Goal: Task Accomplishment & Management: Contribute content

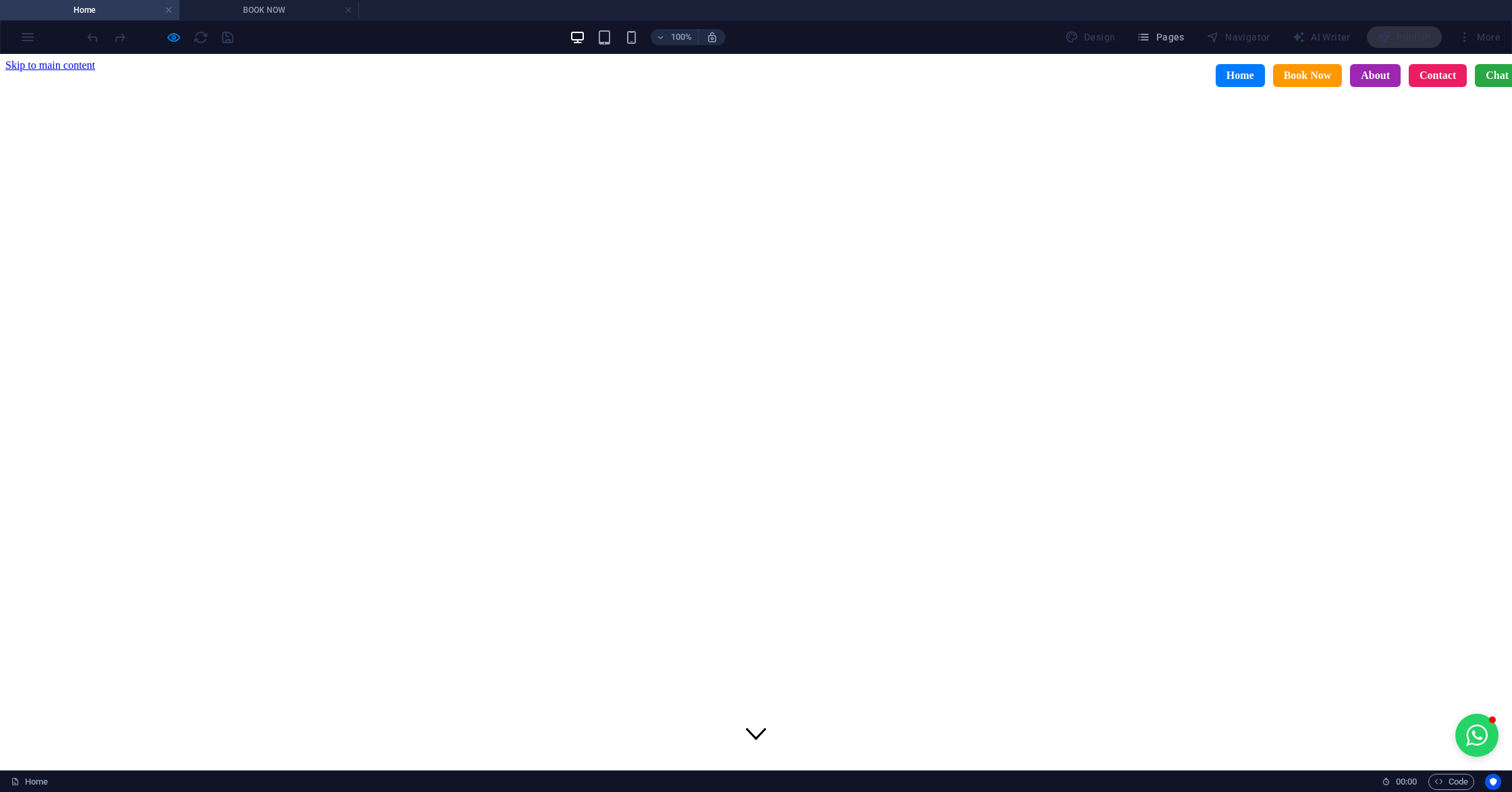
drag, startPoint x: 1442, startPoint y: 781, endPoint x: 1443, endPoint y: 772, distance: 9.1
click at [1442, 779] on span "Code" at bounding box center [1451, 782] width 34 height 17
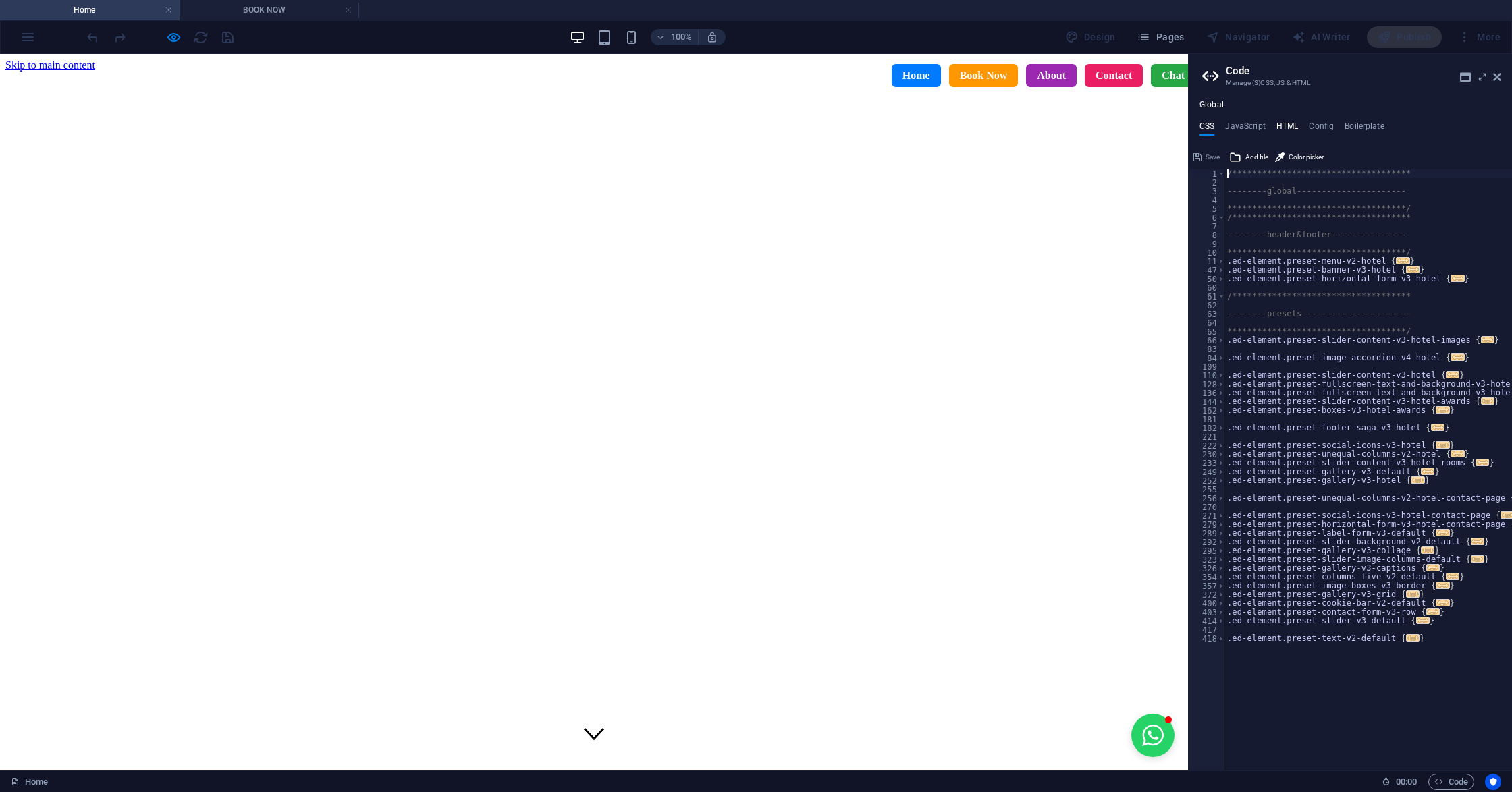
click at [1282, 125] on h4 "HTML" at bounding box center [1287, 128] width 22 height 15
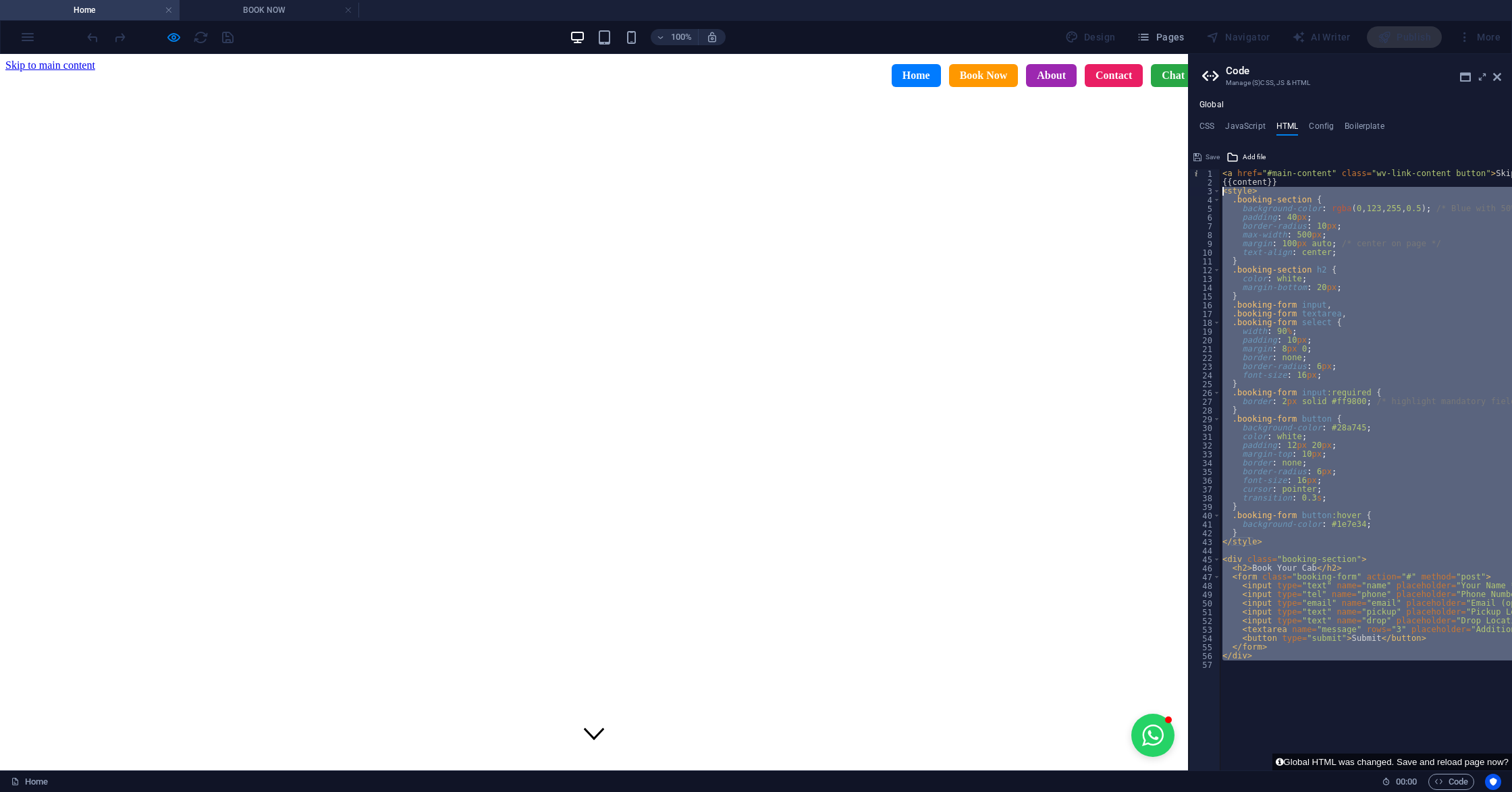
drag, startPoint x: 1275, startPoint y: 664, endPoint x: 1221, endPoint y: 191, distance: 476.1
click at [1221, 191] on div "< a href = "#main-content" class = "wv-link-content button" > Skip to main cont…" at bounding box center [1434, 472] width 429 height 606
type textarea "<style> .booking-section {"
paste textarea
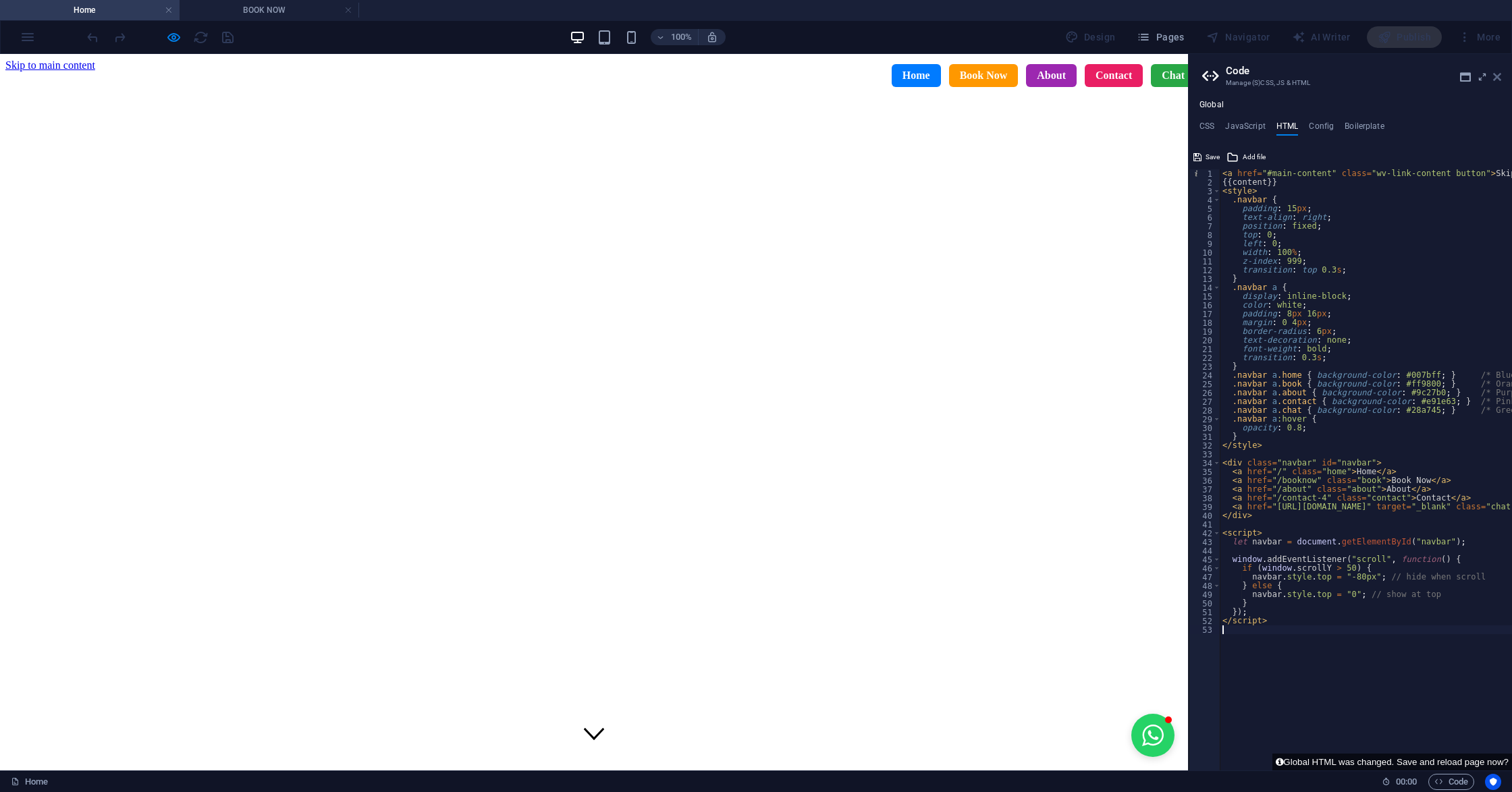
click at [1493, 73] on icon at bounding box center [1497, 77] width 8 height 11
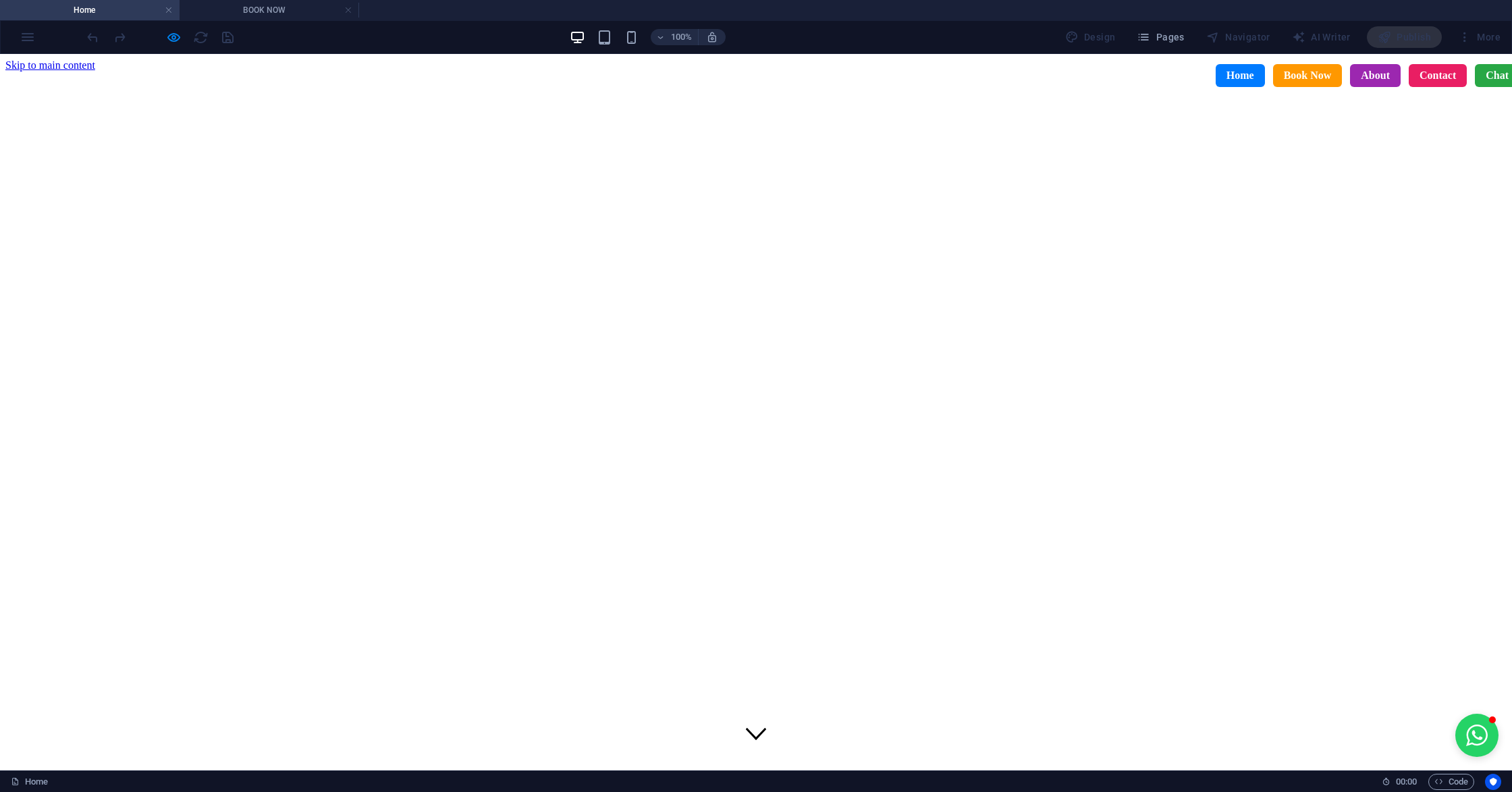
click at [554, 789] on div at bounding box center [756, 805] width 1501 height 34
click at [1445, 783] on span "Code" at bounding box center [1451, 782] width 34 height 17
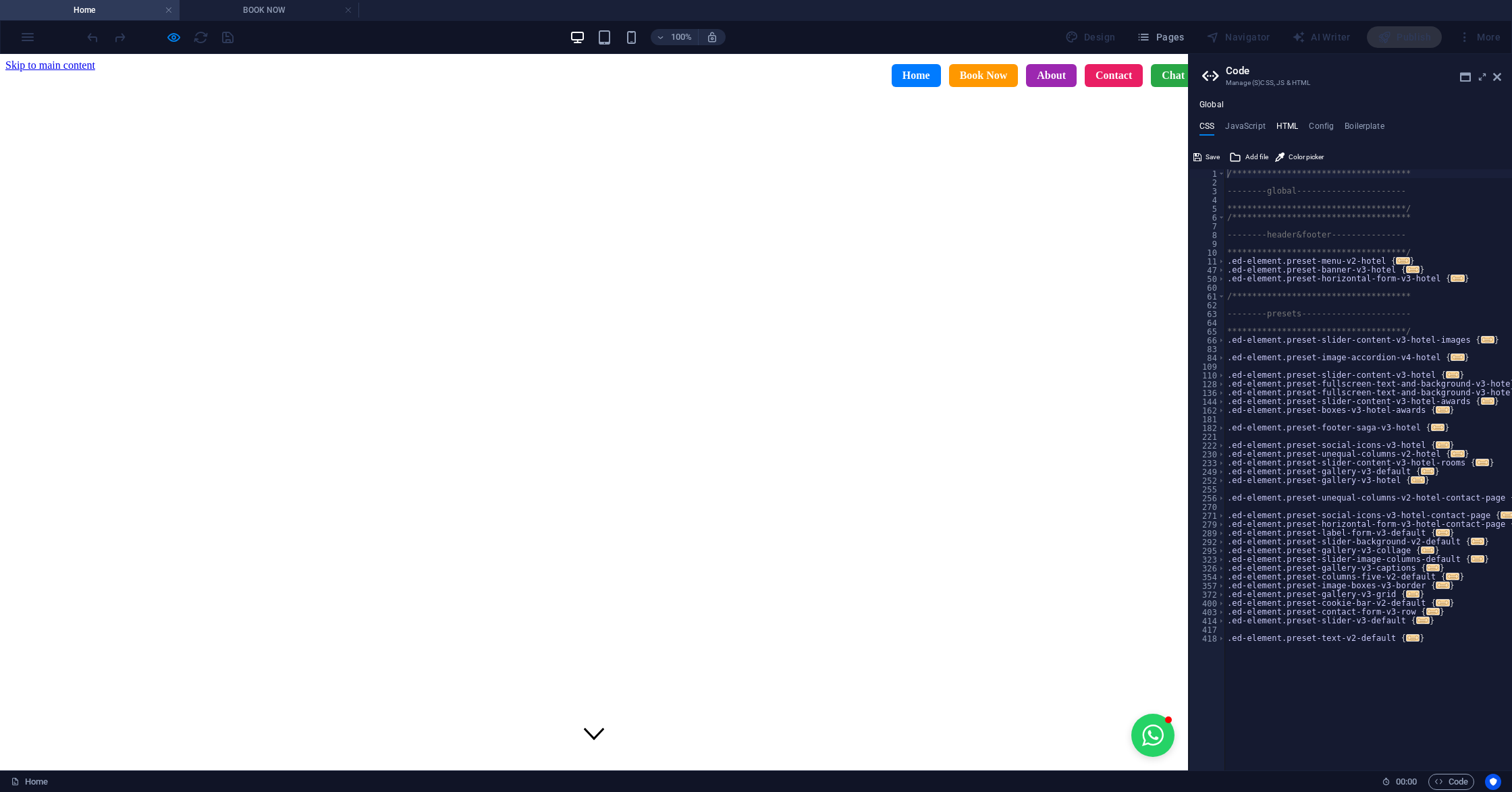
click at [1278, 129] on h4 "HTML" at bounding box center [1287, 128] width 22 height 15
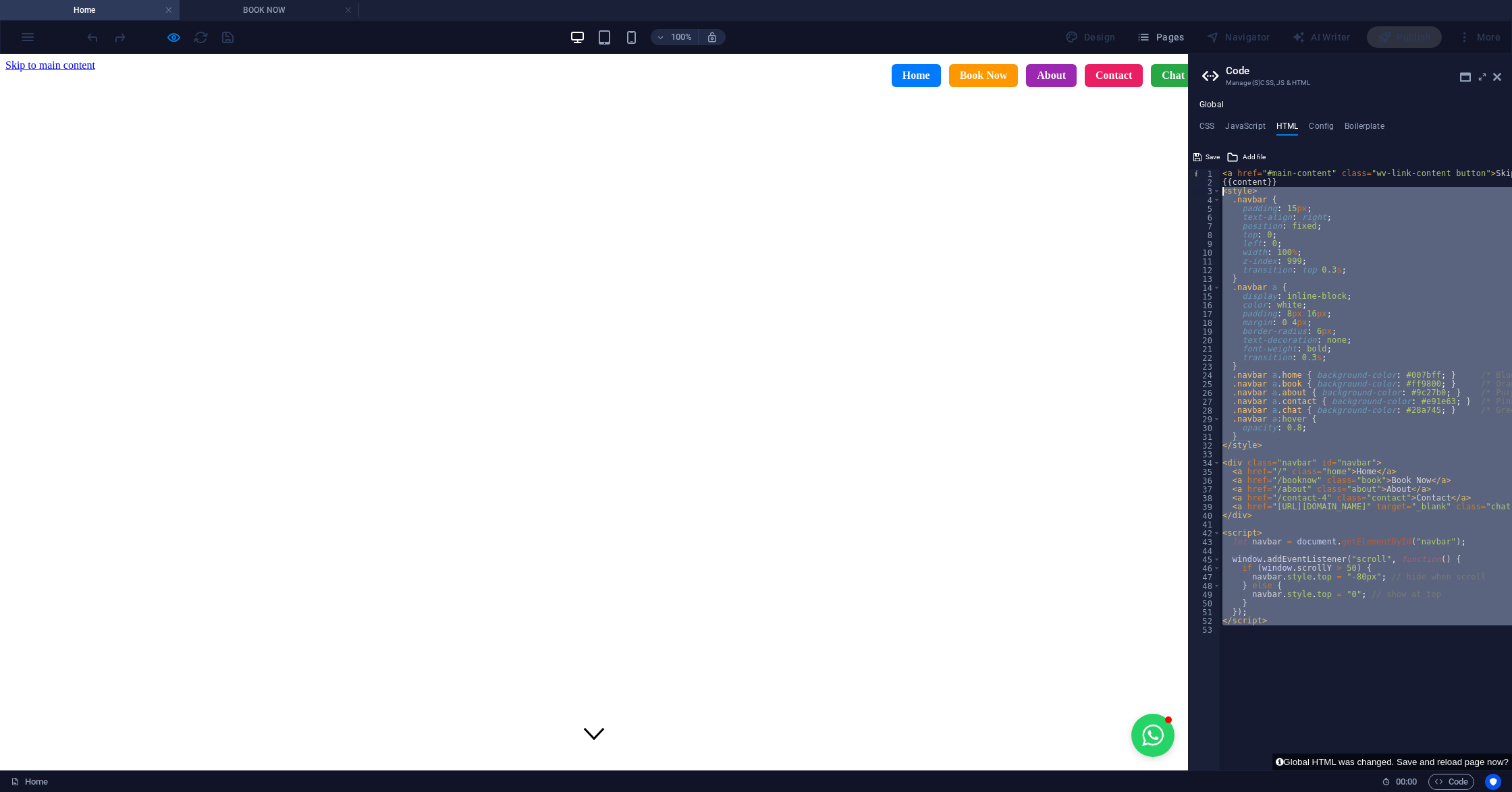
drag, startPoint x: 1268, startPoint y: 630, endPoint x: 1221, endPoint y: 195, distance: 437.5
click at [1221, 195] on div "< a href = "#main-content" class = "wv-link-content button" > Skip to main cont…" at bounding box center [1402, 472] width 364 height 606
type textarea "<style> .navbar {"
paste textarea
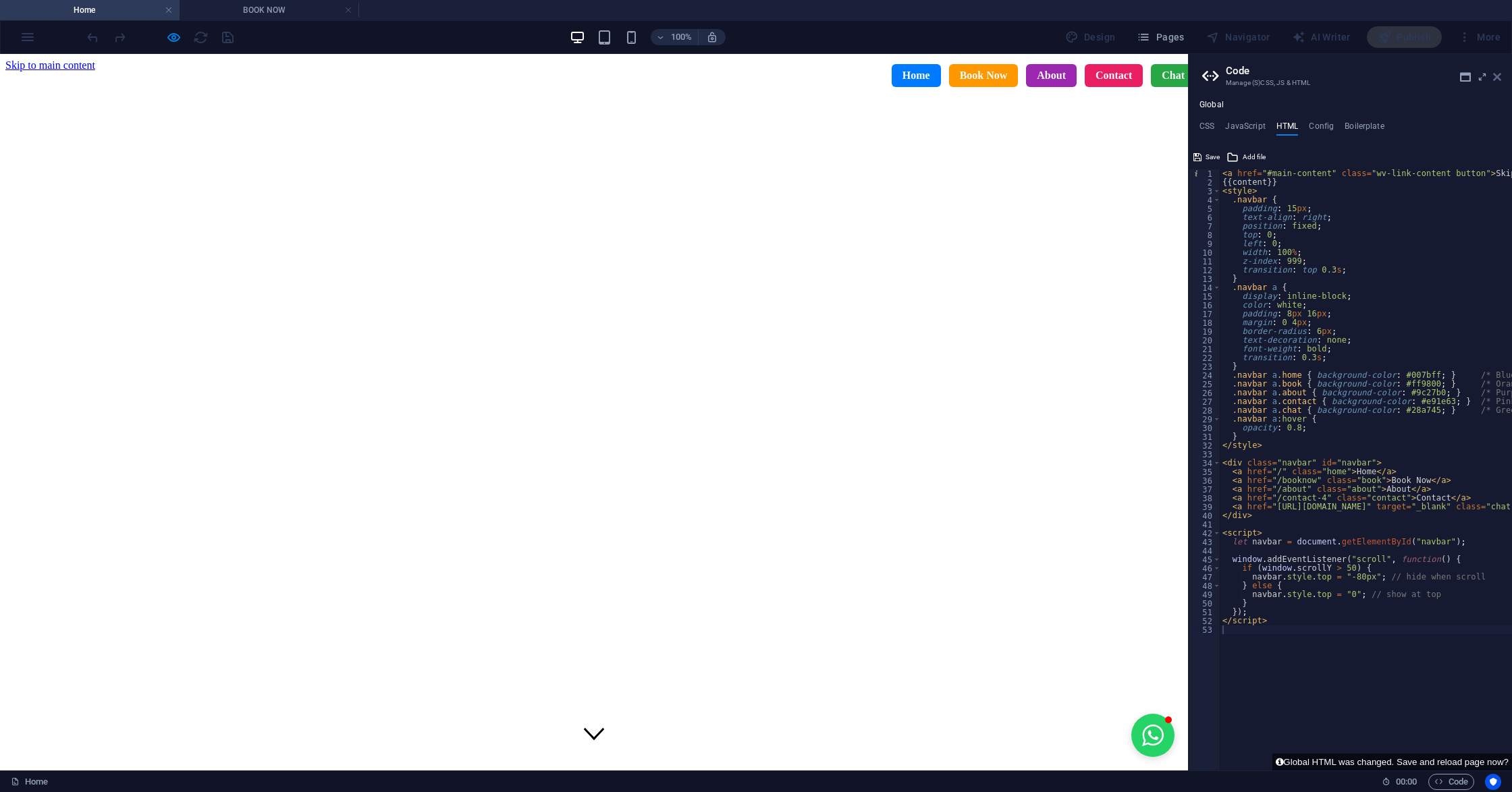
click at [1494, 76] on icon at bounding box center [1497, 77] width 8 height 11
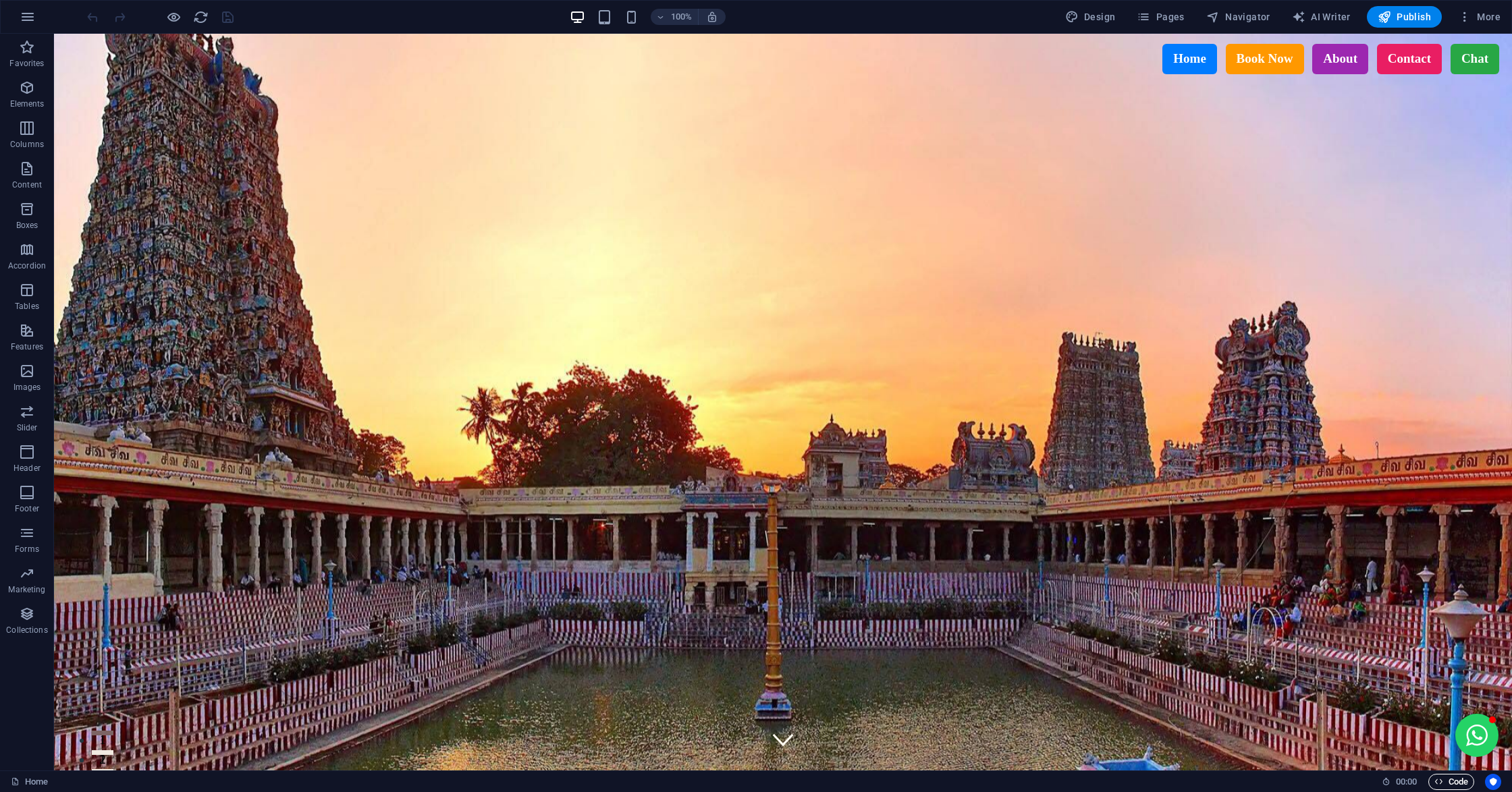
click at [1447, 780] on span "Code" at bounding box center [1451, 782] width 34 height 17
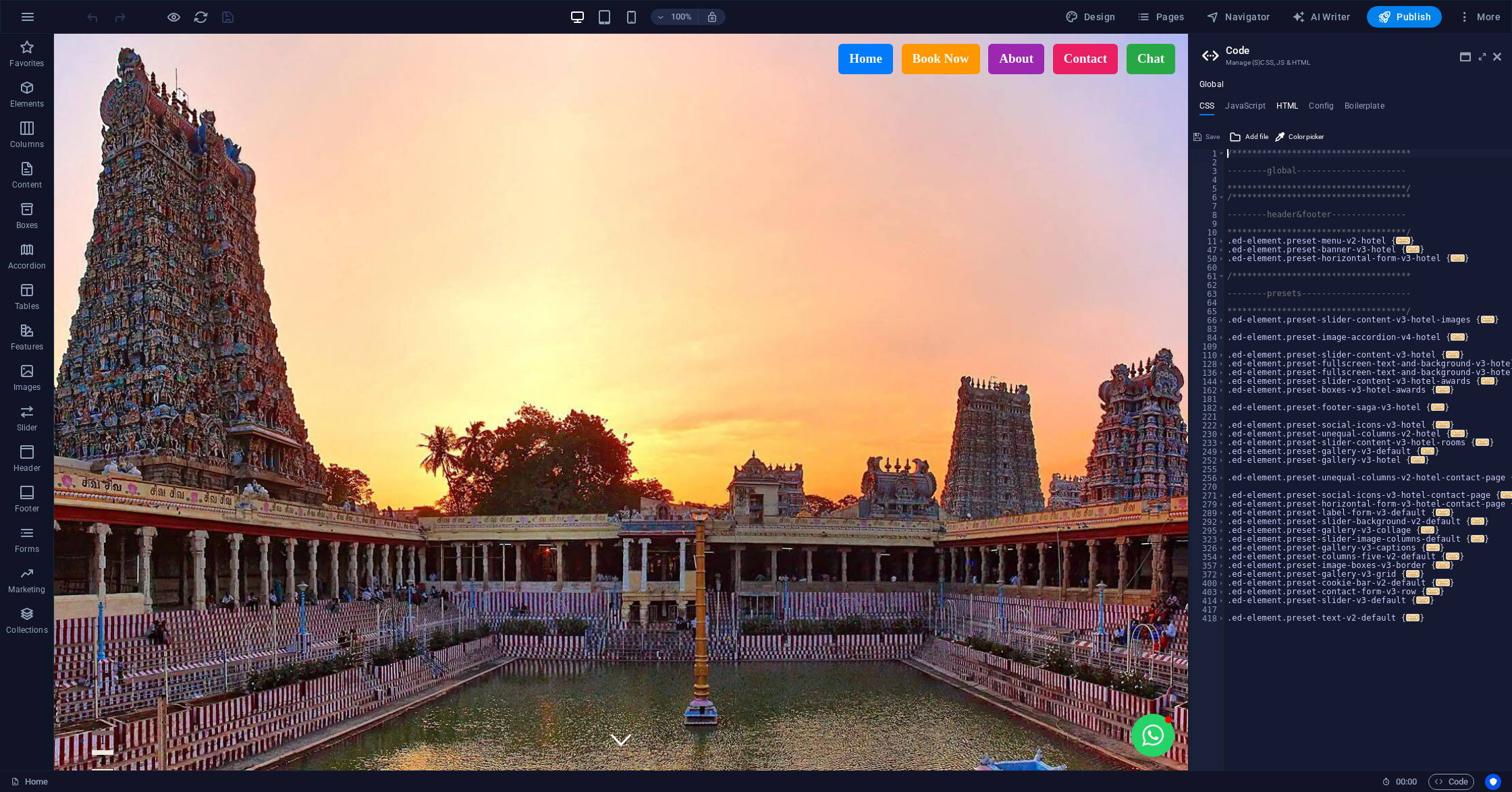
click at [1278, 110] on h4 "HTML" at bounding box center [1287, 108] width 22 height 15
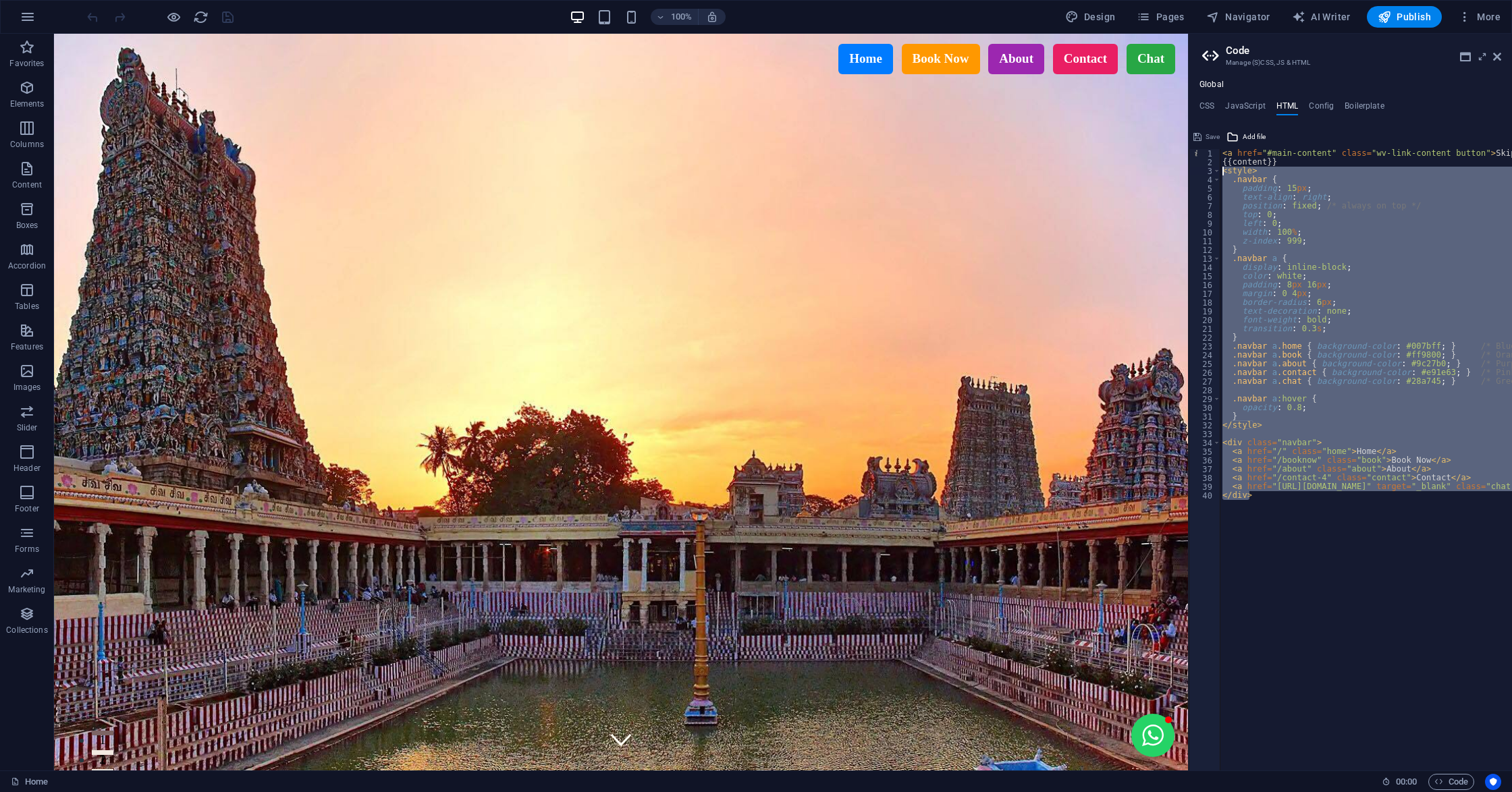
drag, startPoint x: 1247, startPoint y: 466, endPoint x: 1220, endPoint y: 169, distance: 298.2
click at [1220, 169] on div "<a href="#main-content" class="wv-link-content button">Skip to main content</a>…" at bounding box center [1350, 459] width 323 height 621
type textarea "<style> .navbar {"
paste textarea
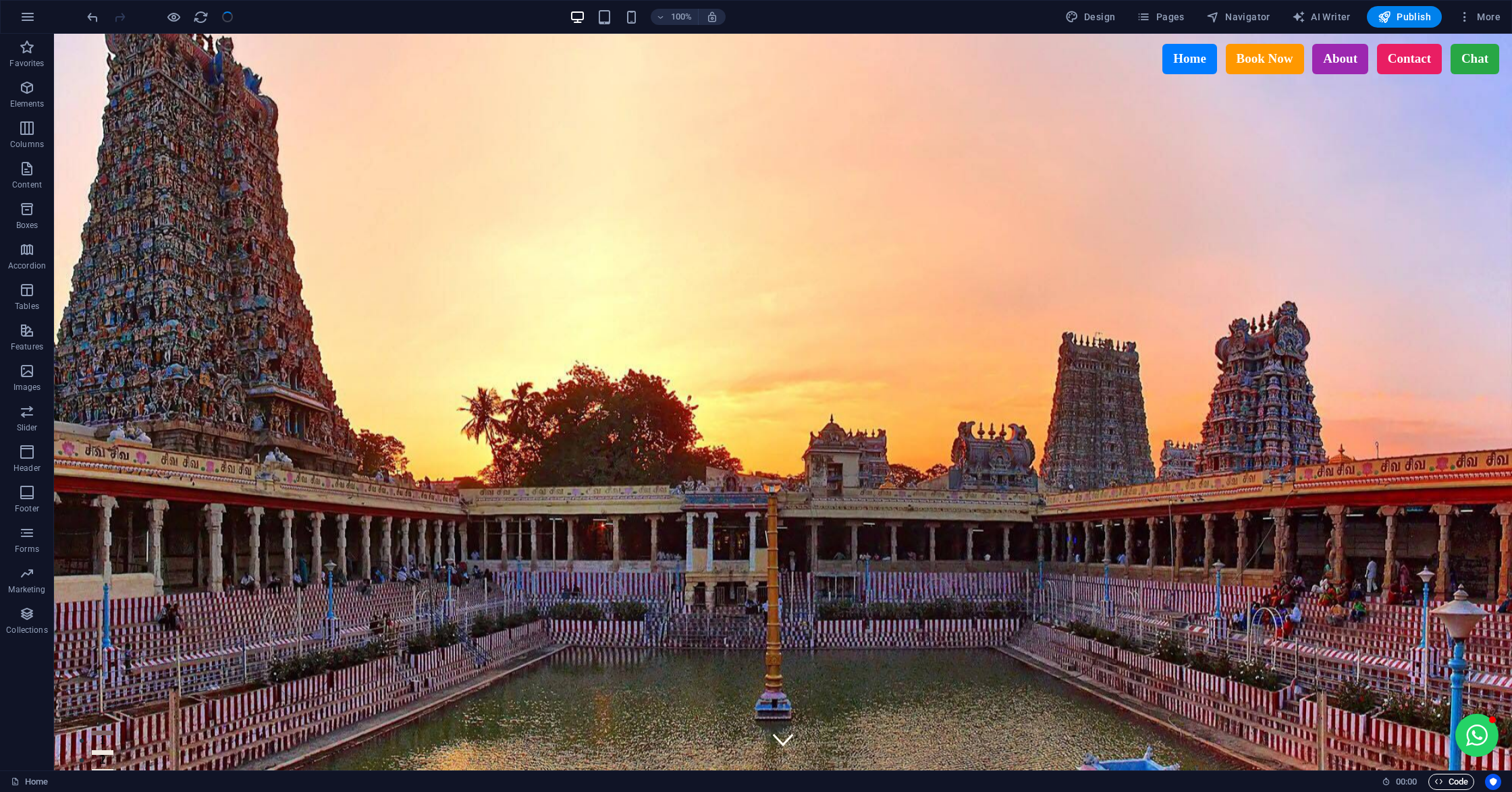
click at [1451, 780] on span "Code" at bounding box center [1451, 782] width 34 height 17
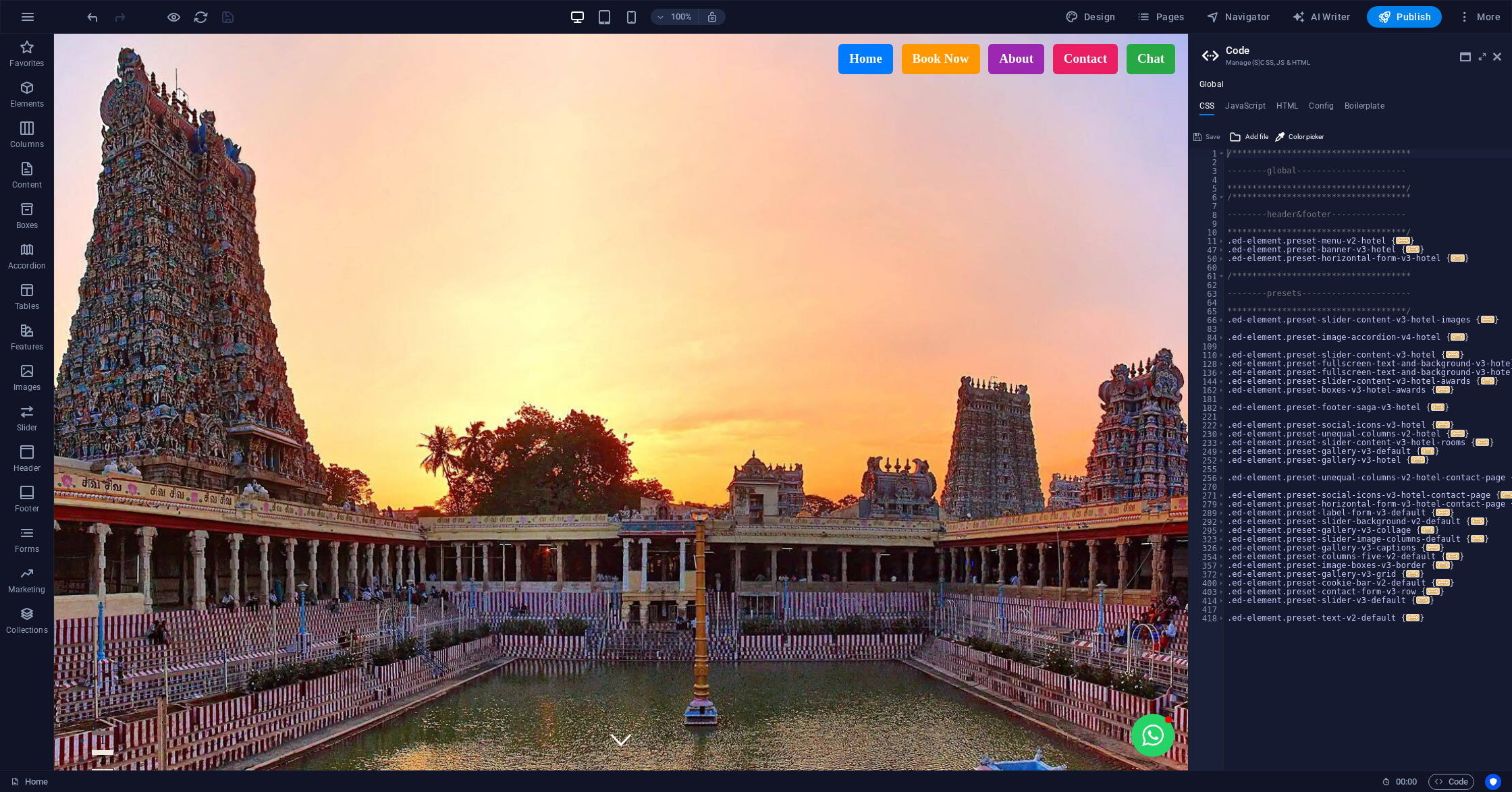
click at [1273, 104] on ul "CSS JavaScript HTML Config Boilerplate" at bounding box center [1350, 108] width 323 height 15
click at [1278, 104] on h4 "HTML" at bounding box center [1287, 108] width 22 height 15
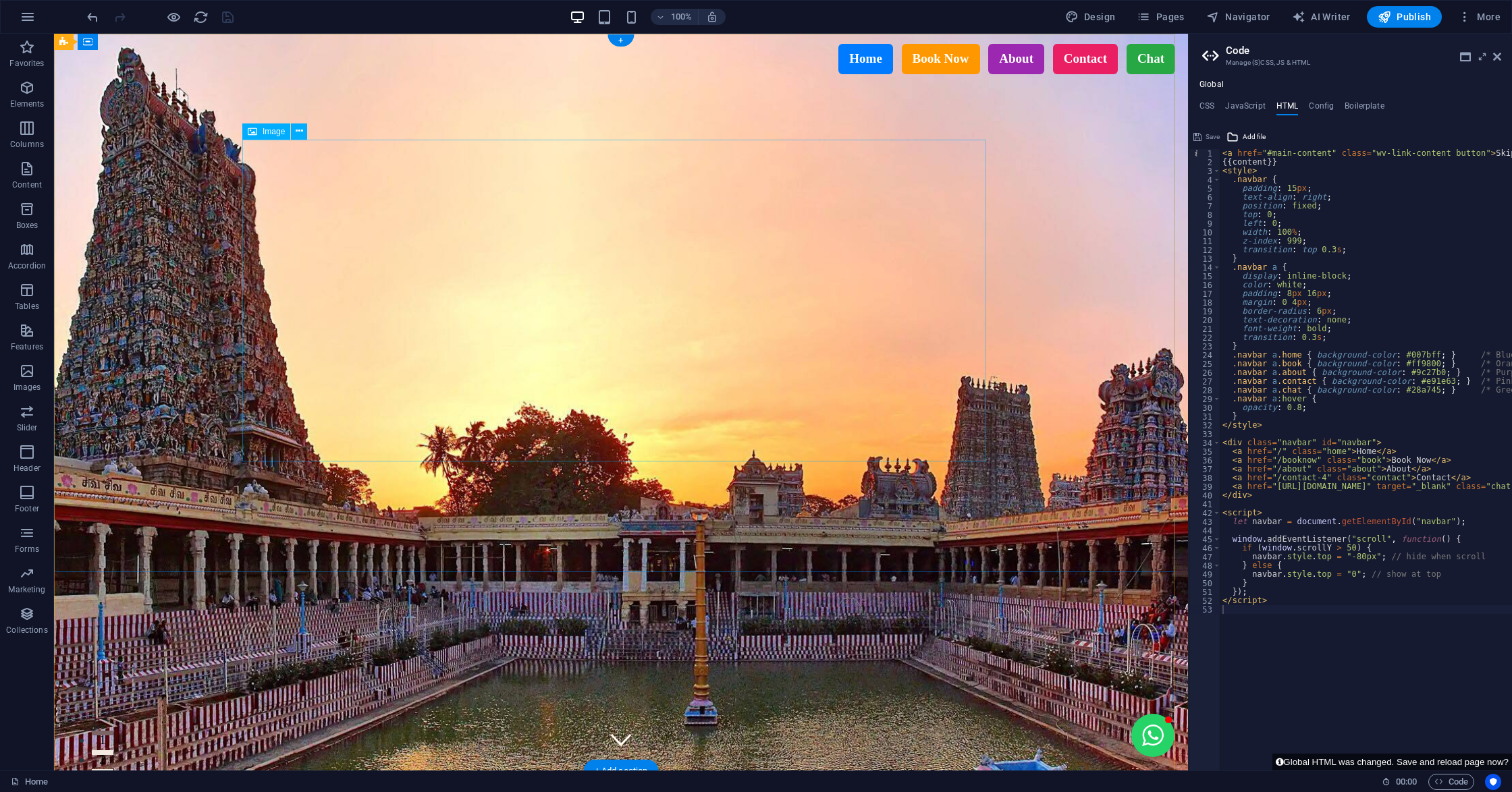
click at [1493, 55] on icon at bounding box center [1497, 57] width 8 height 11
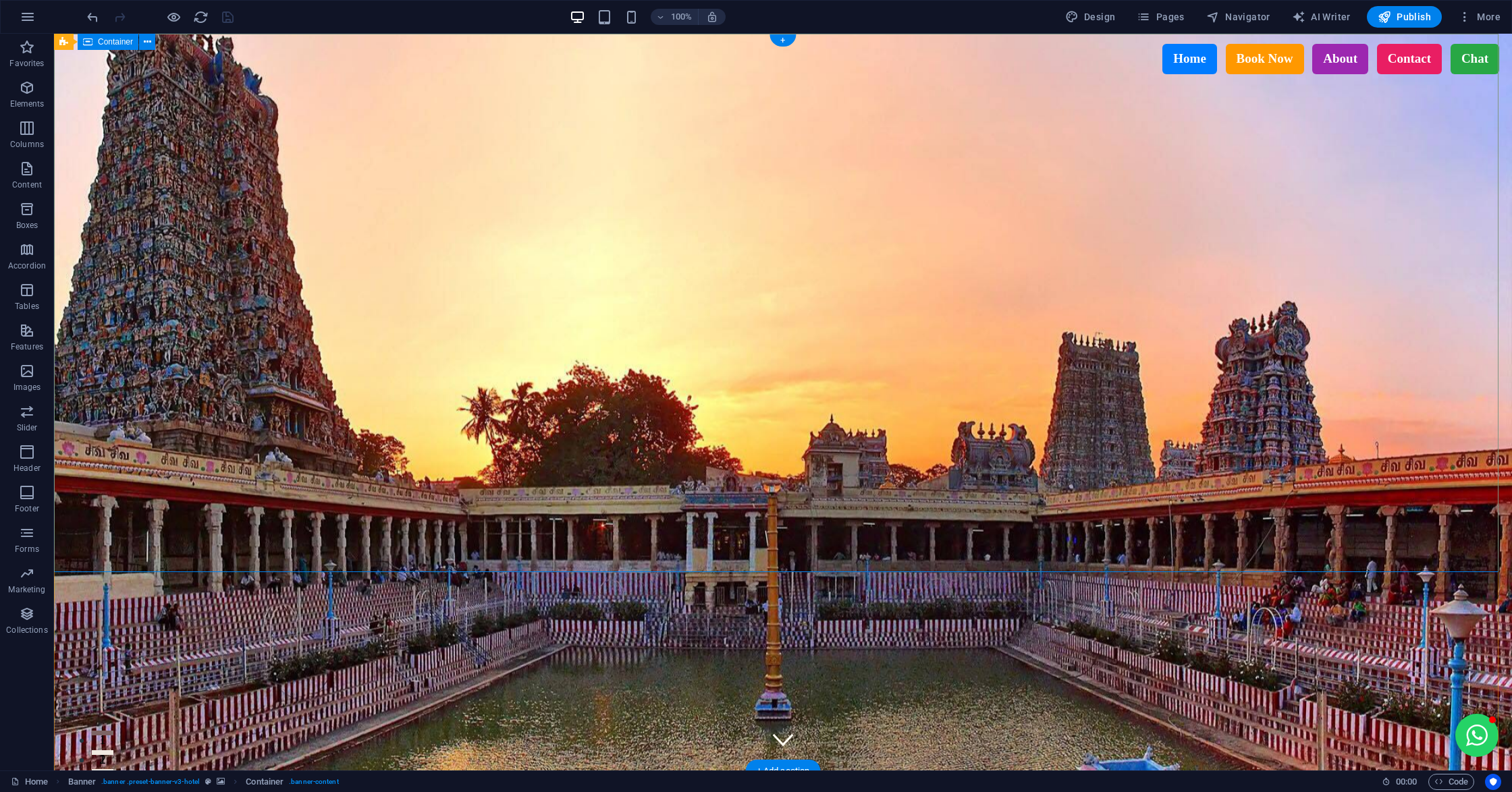
click at [203, 17] on icon "reload" at bounding box center [201, 17] width 16 height 16
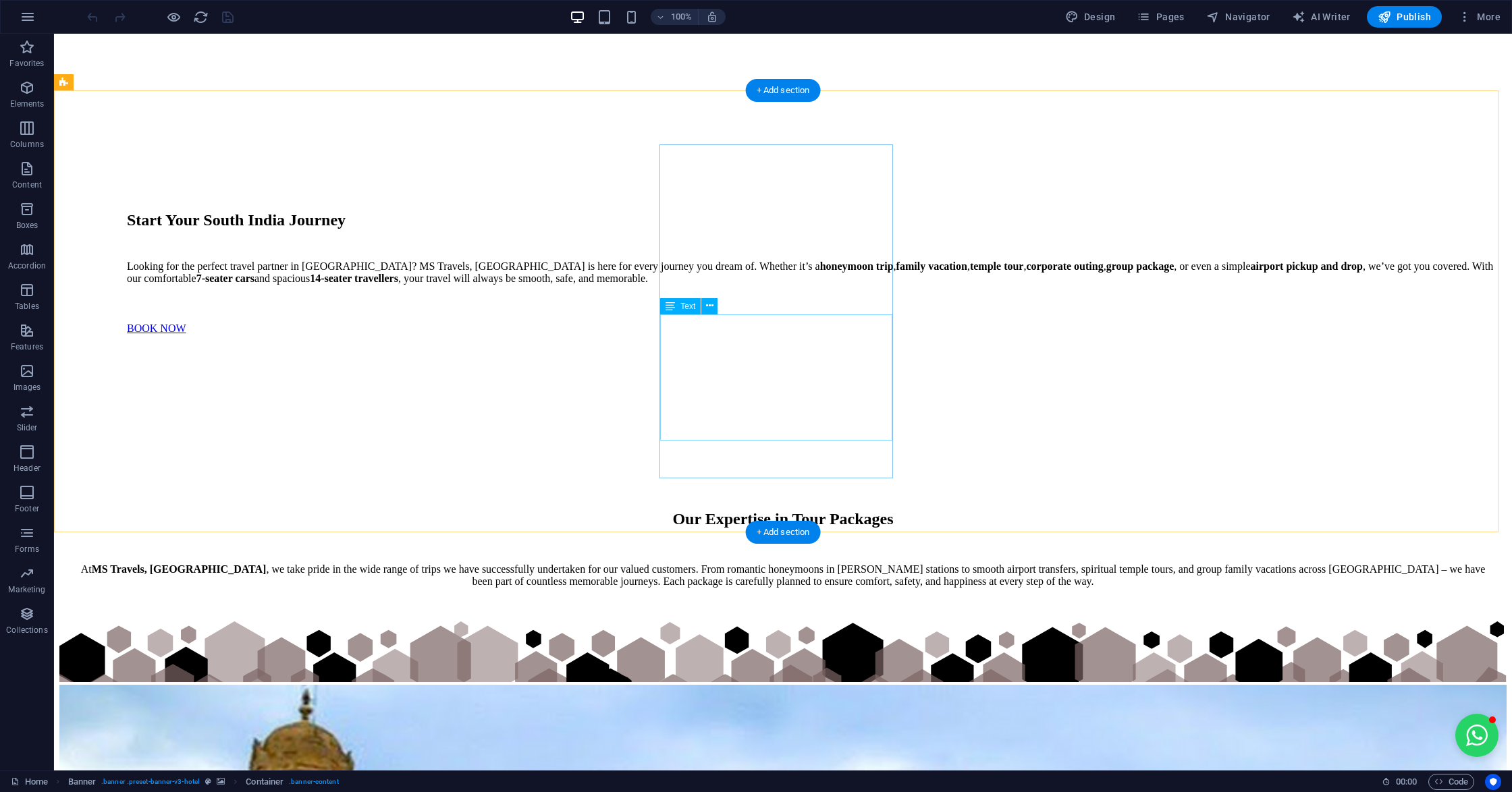
scroll to position [1619, 0]
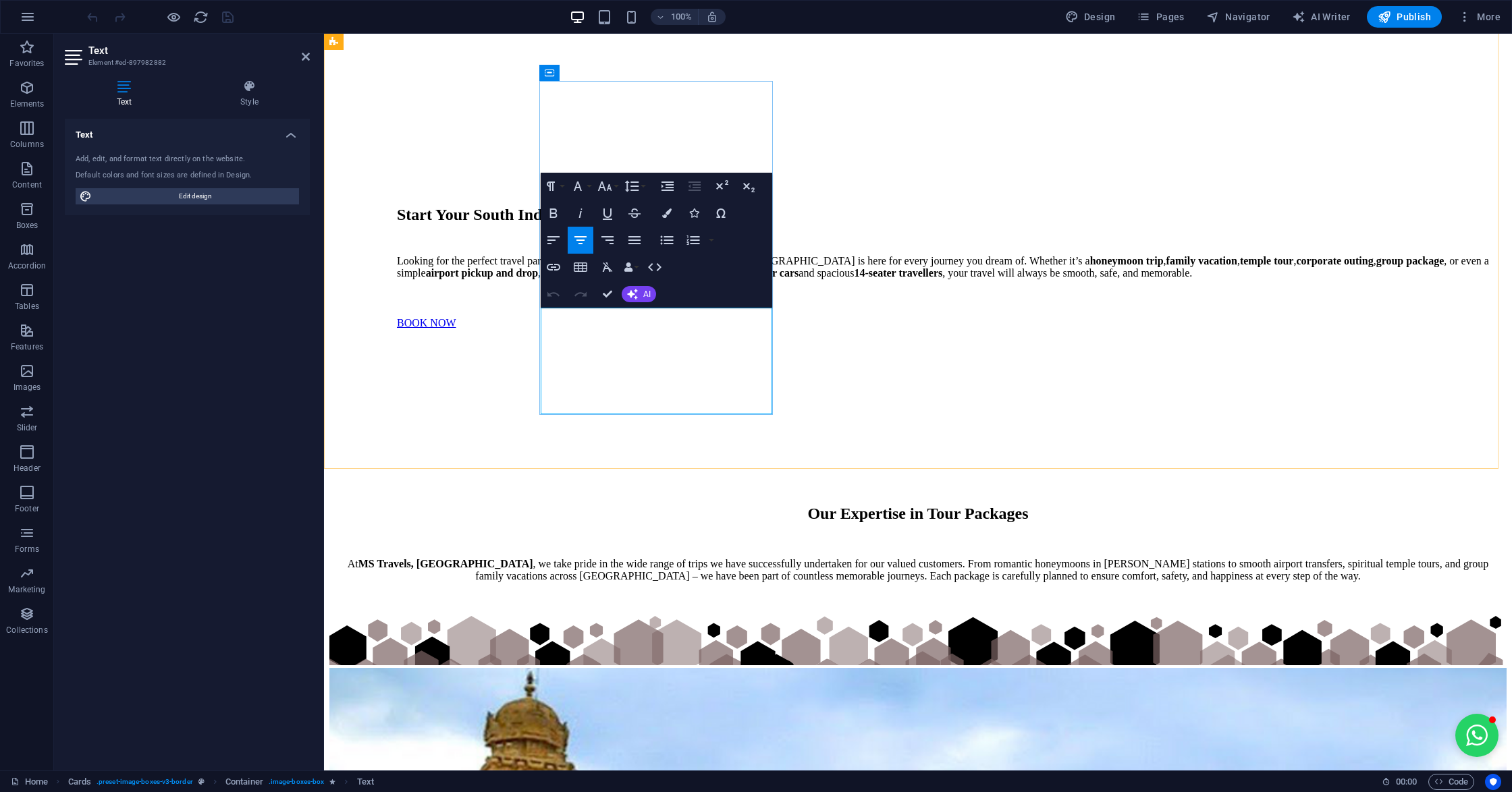
copy p "Enjoy smooth and reliable rides within the city. From daily commutes to quick s…"
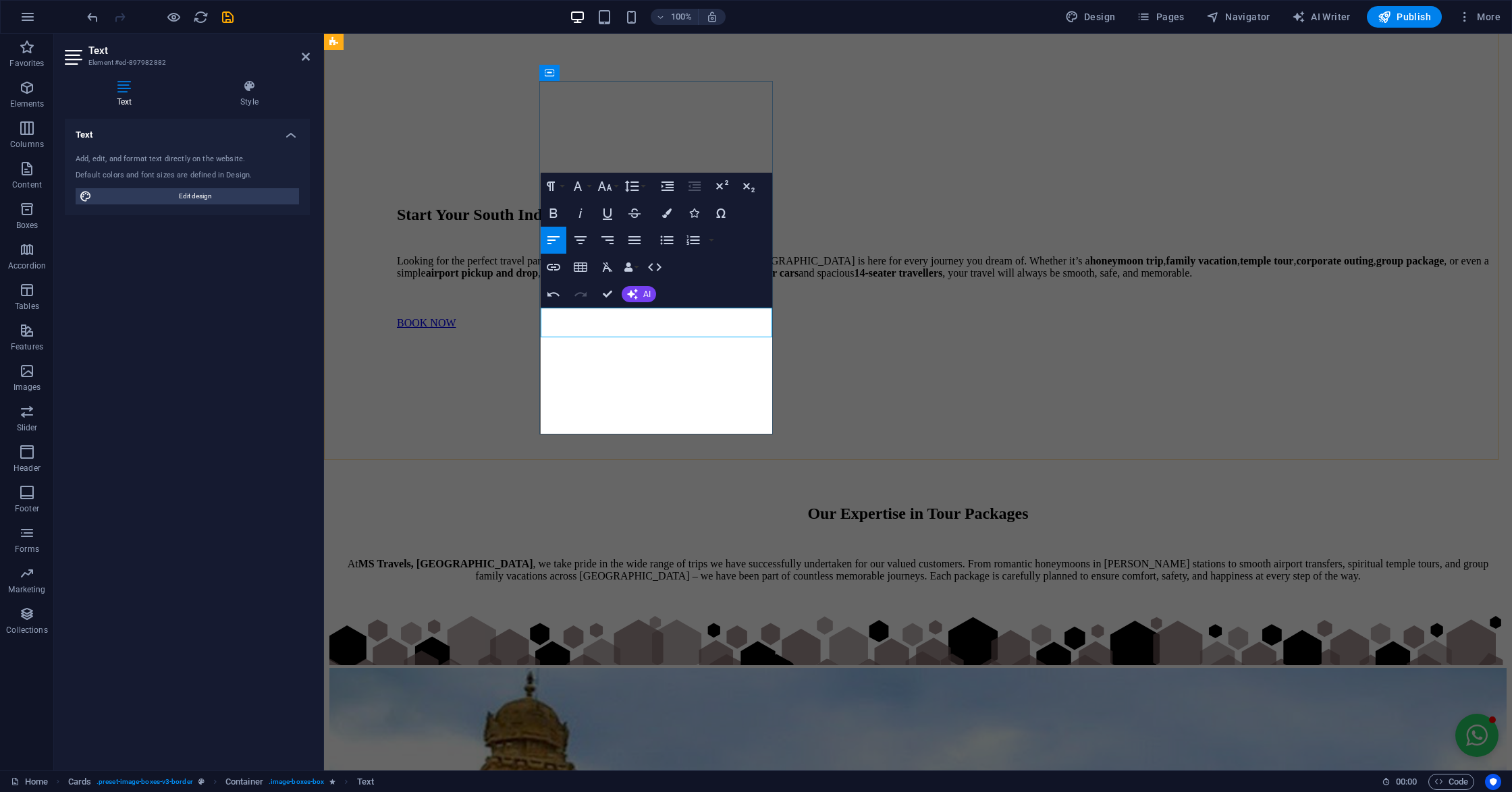
scroll to position [1787, 1]
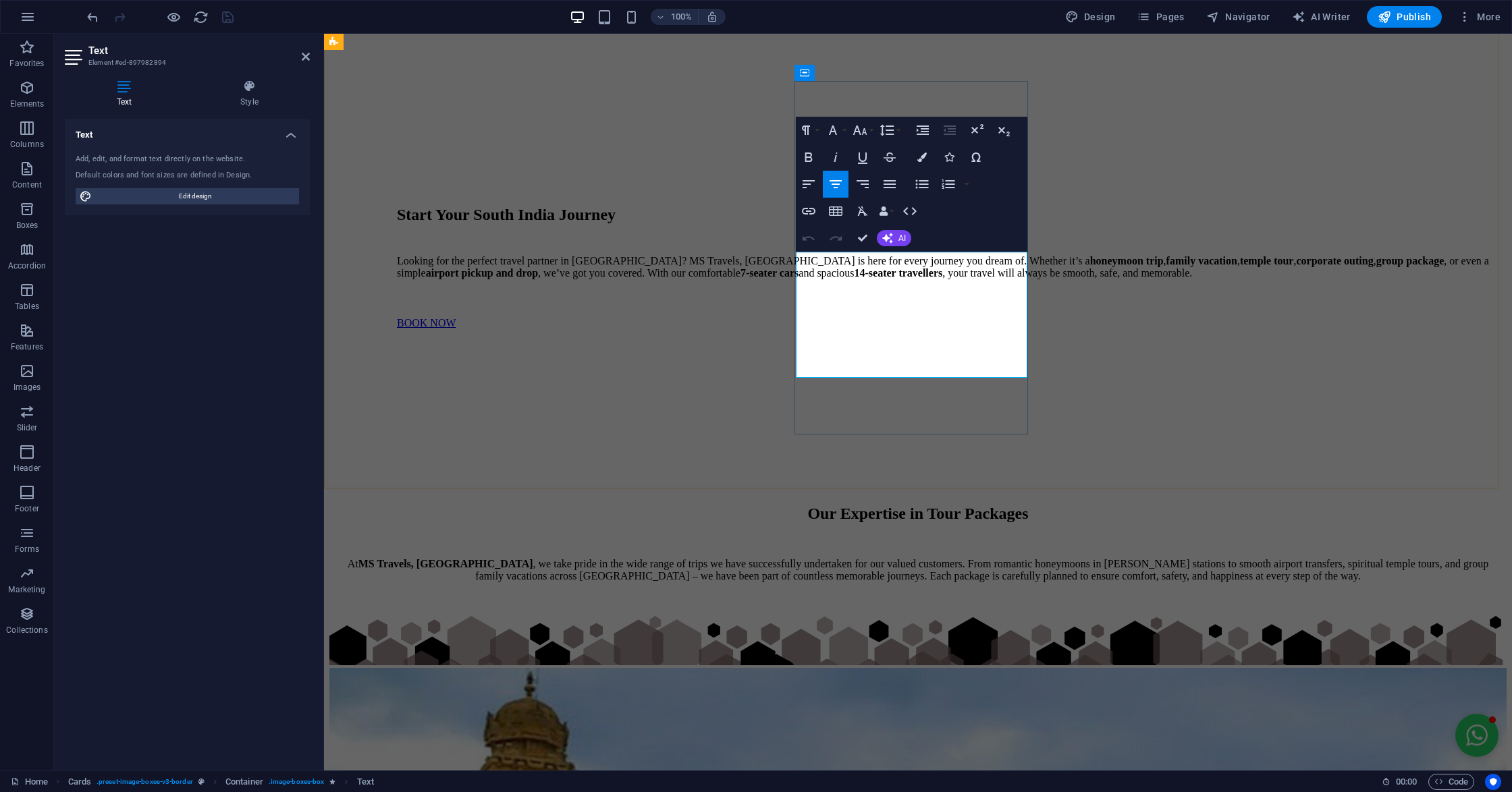
scroll to position [2199, 1]
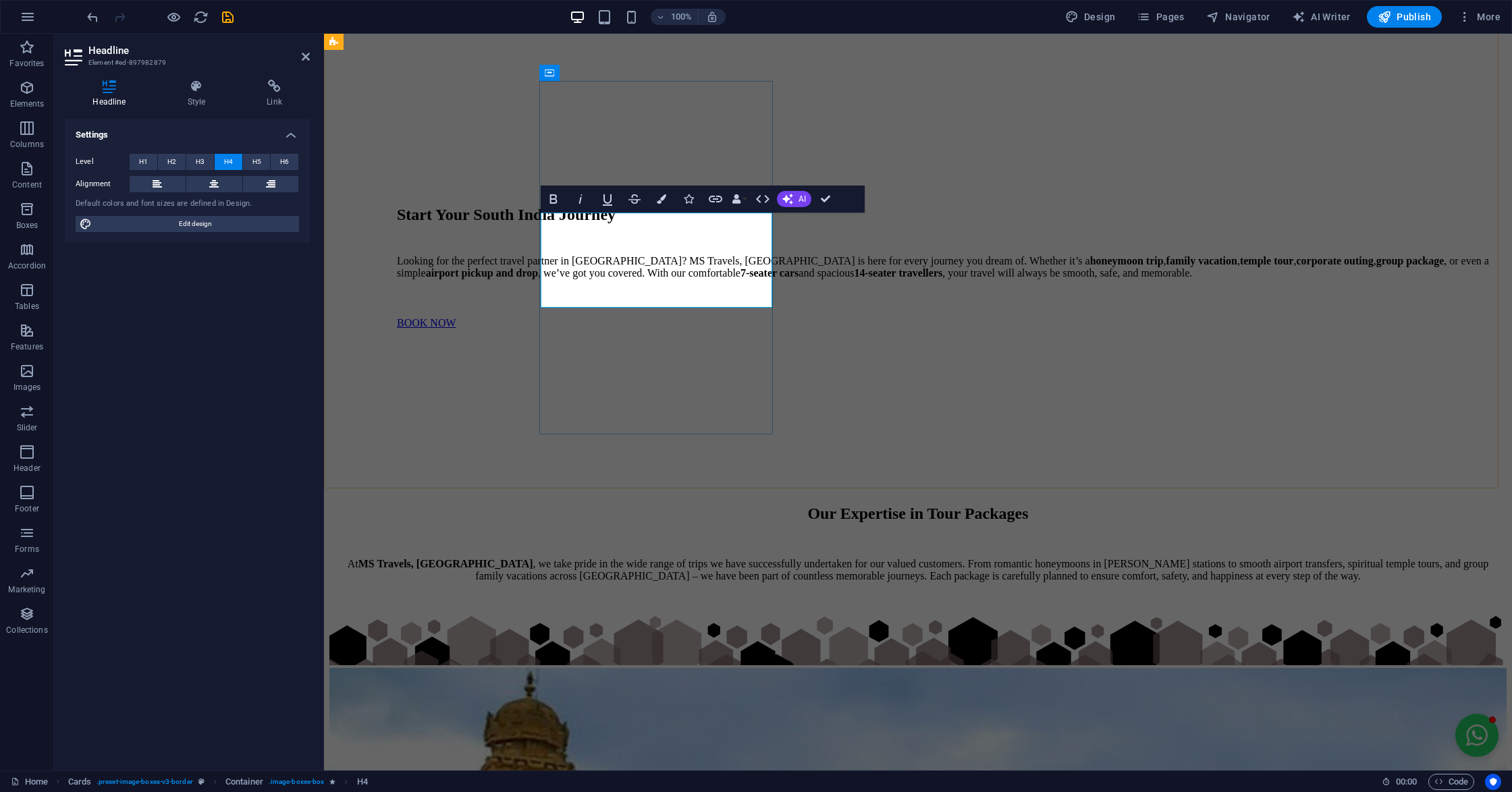
drag, startPoint x: 747, startPoint y: 241, endPoint x: 639, endPoint y: 227, distance: 108.9
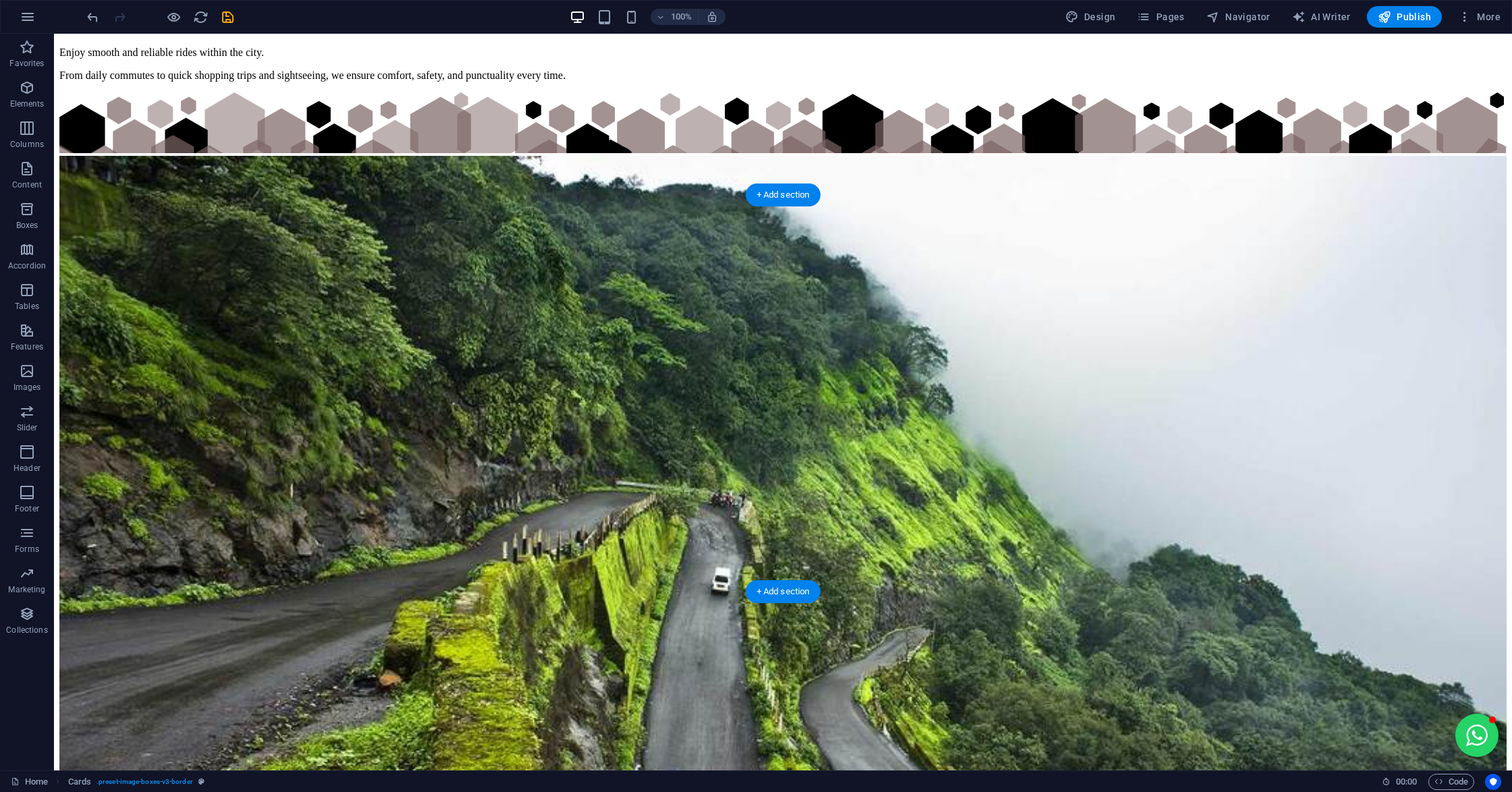
scroll to position [2969, 0]
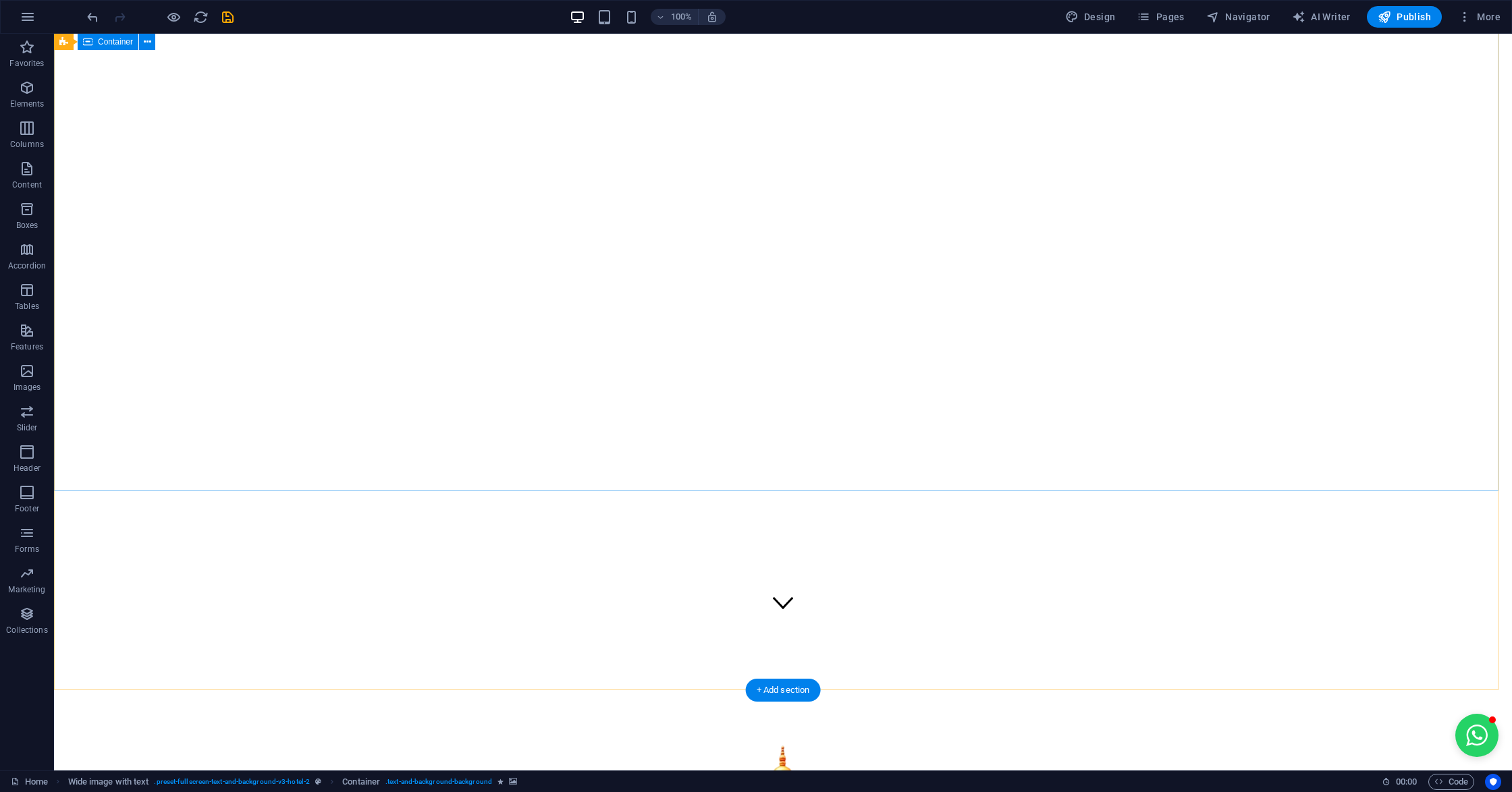
scroll to position [0, 0]
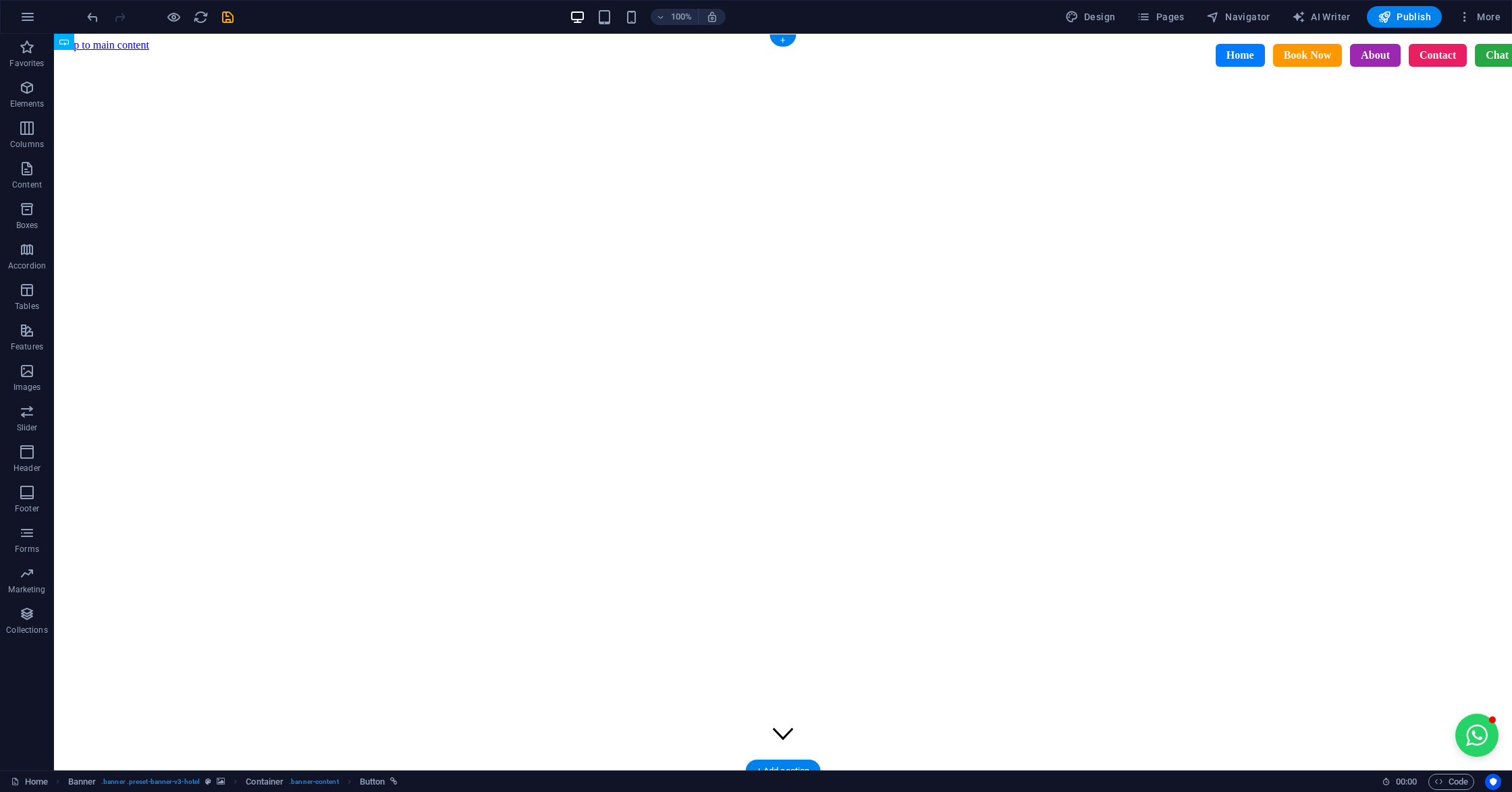
drag, startPoint x: 779, startPoint y: 478, endPoint x: 778, endPoint y: 443, distance: 35.0
drag, startPoint x: 806, startPoint y: 157, endPoint x: 796, endPoint y: 214, distance: 57.9
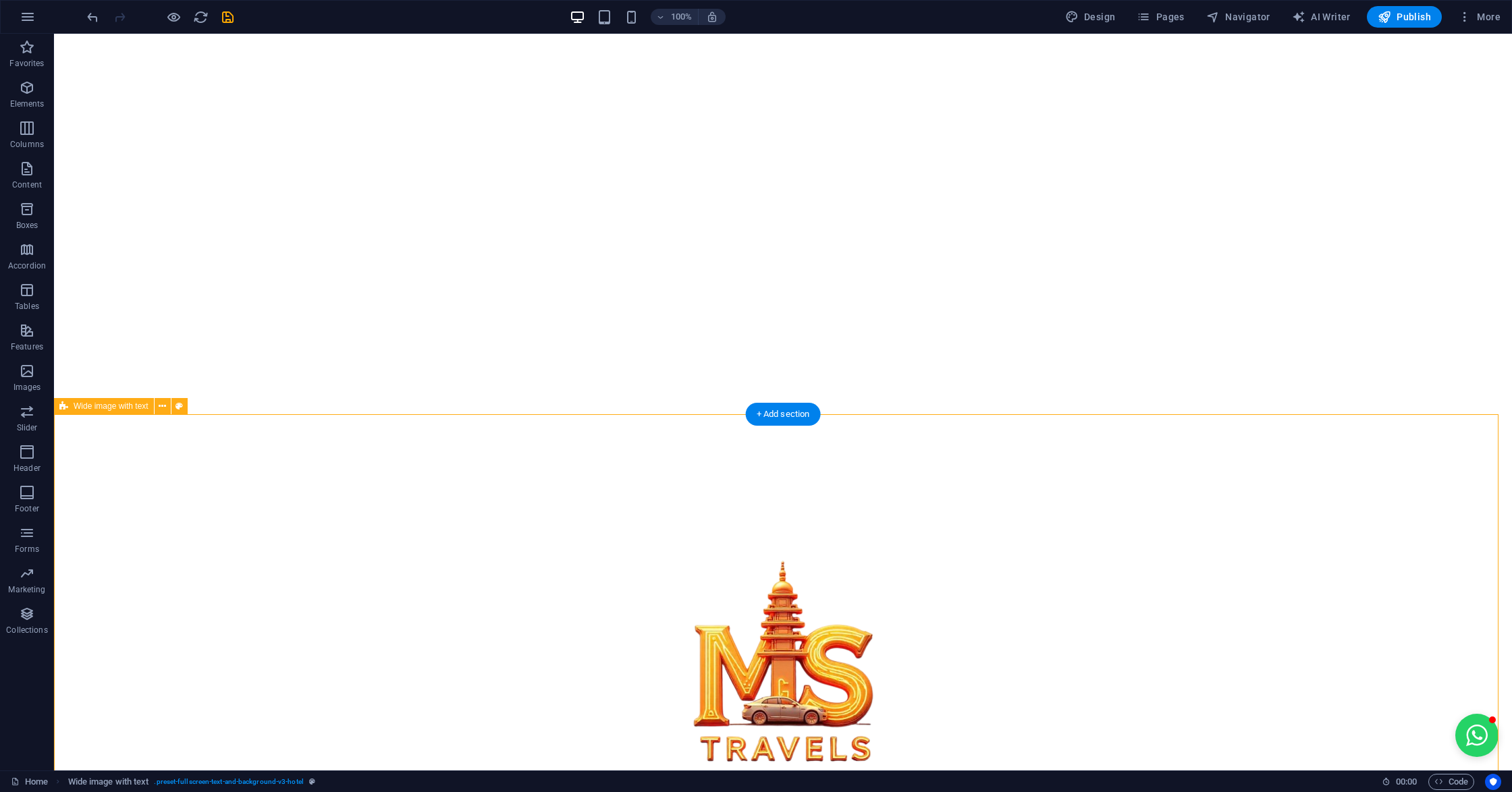
scroll to position [180, 0]
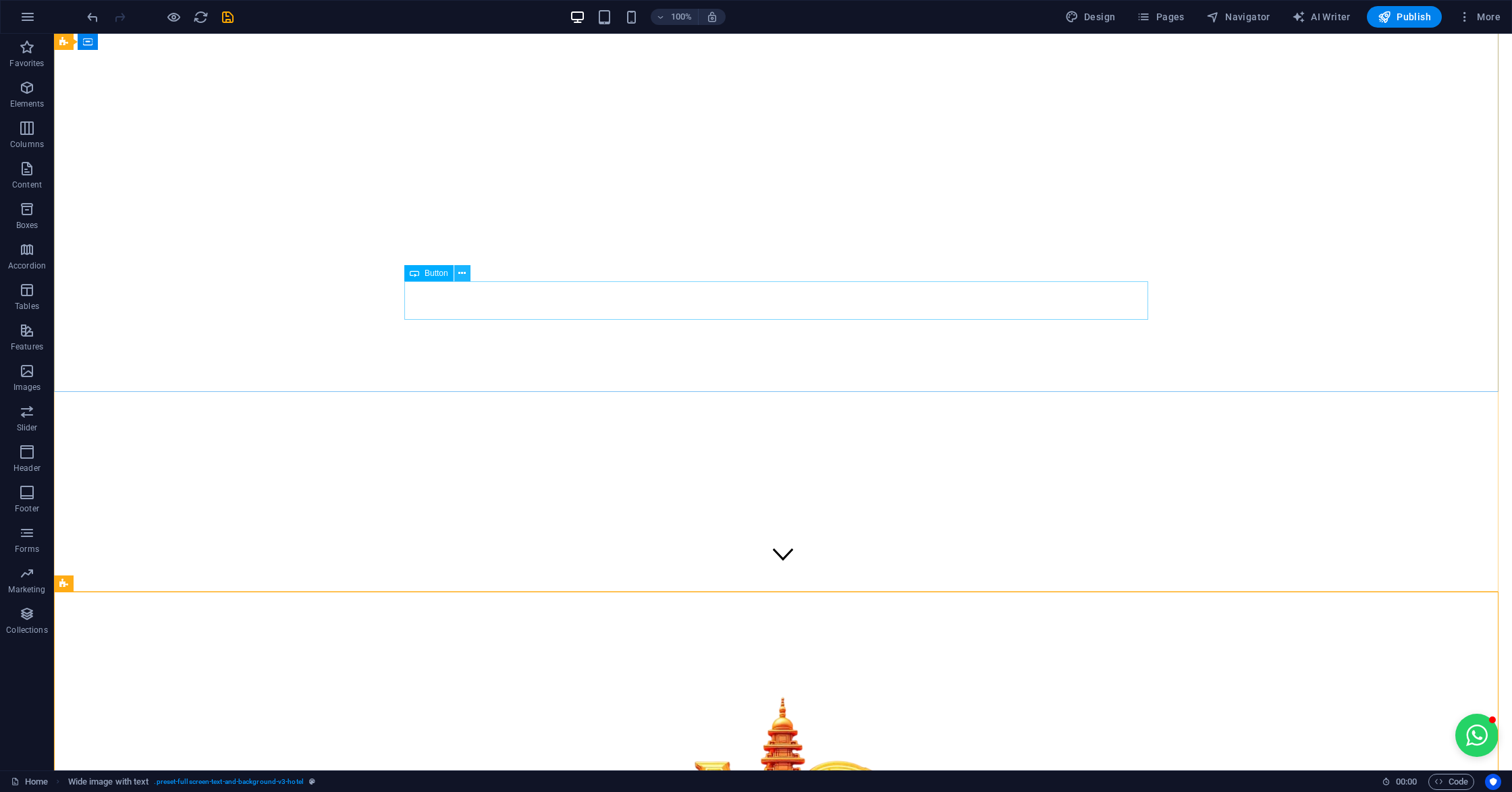
click at [457, 277] on button at bounding box center [462, 273] width 17 height 17
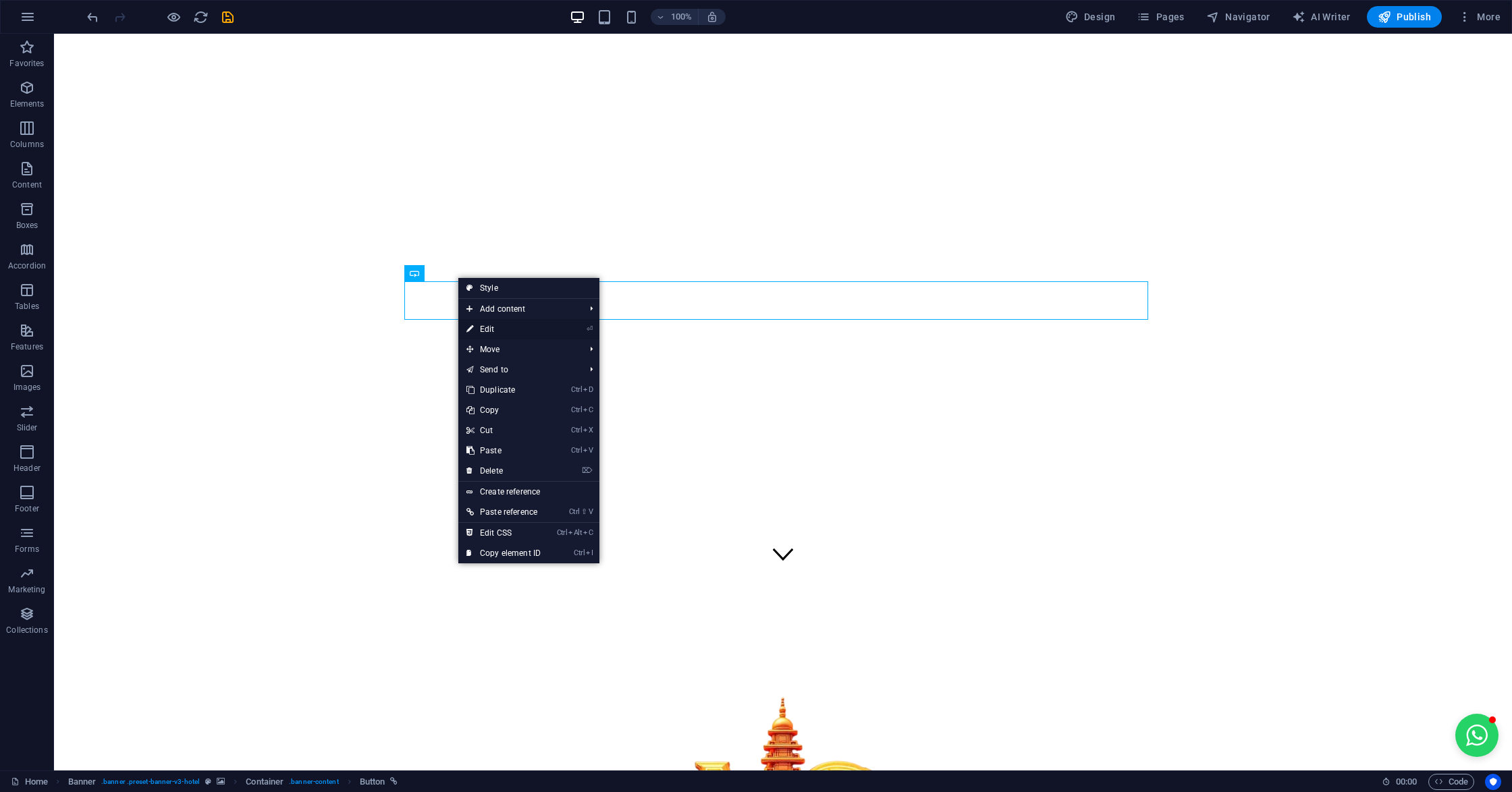
click at [495, 328] on link "⏎ Edit" at bounding box center [503, 329] width 91 height 20
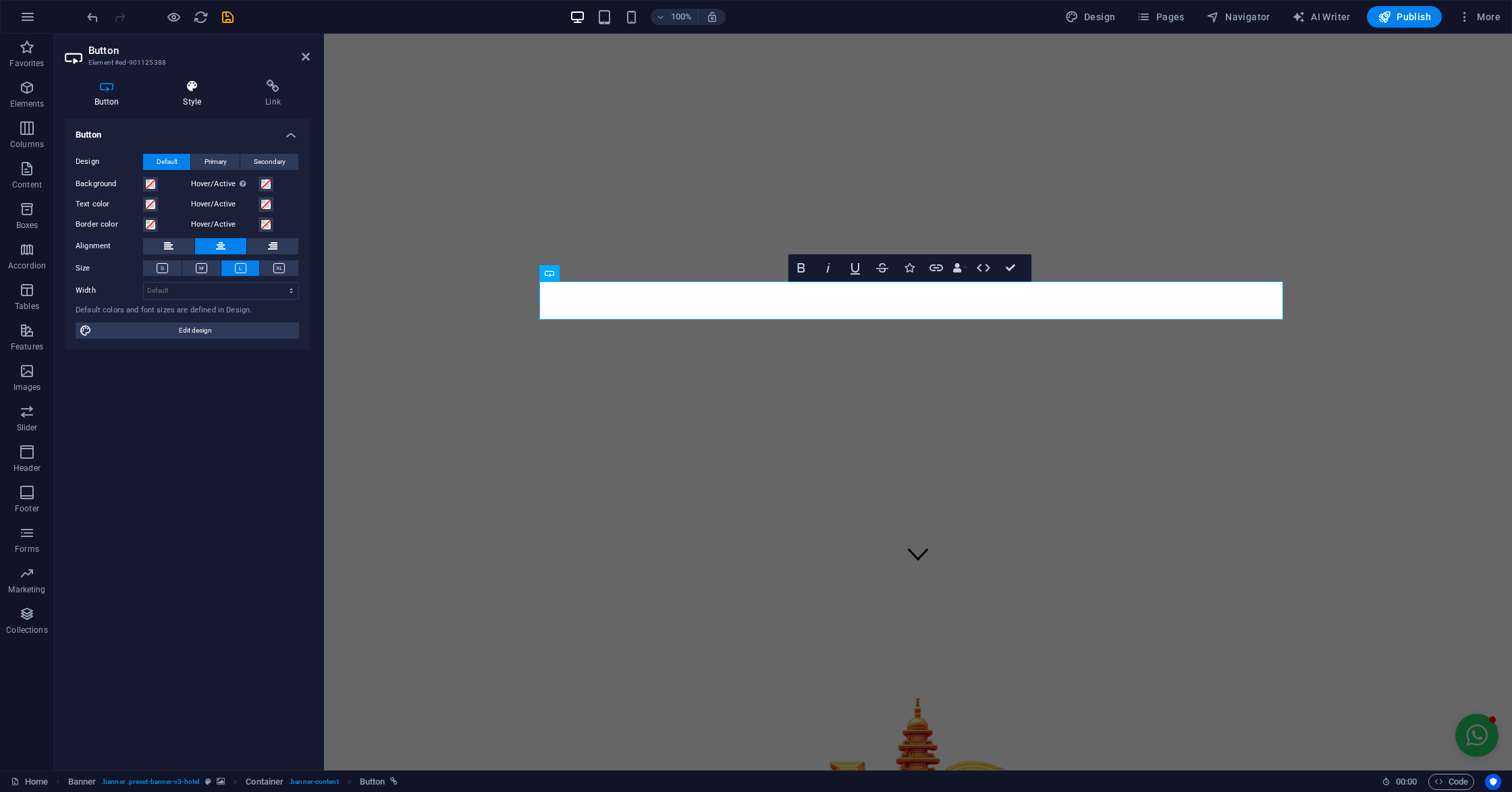
click at [190, 98] on h4 "Style" at bounding box center [195, 94] width 82 height 28
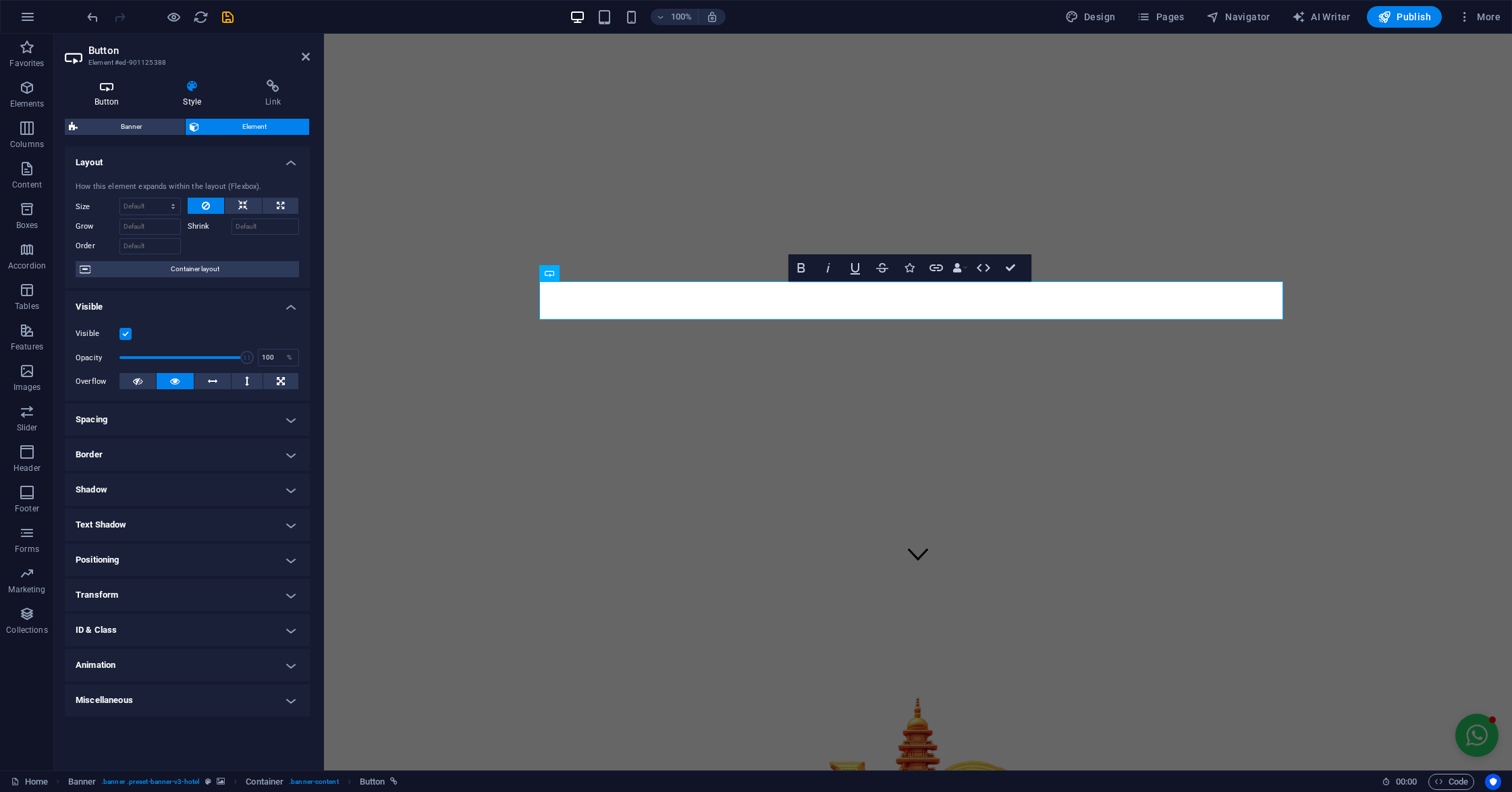
click at [116, 91] on icon at bounding box center [106, 86] width 84 height 13
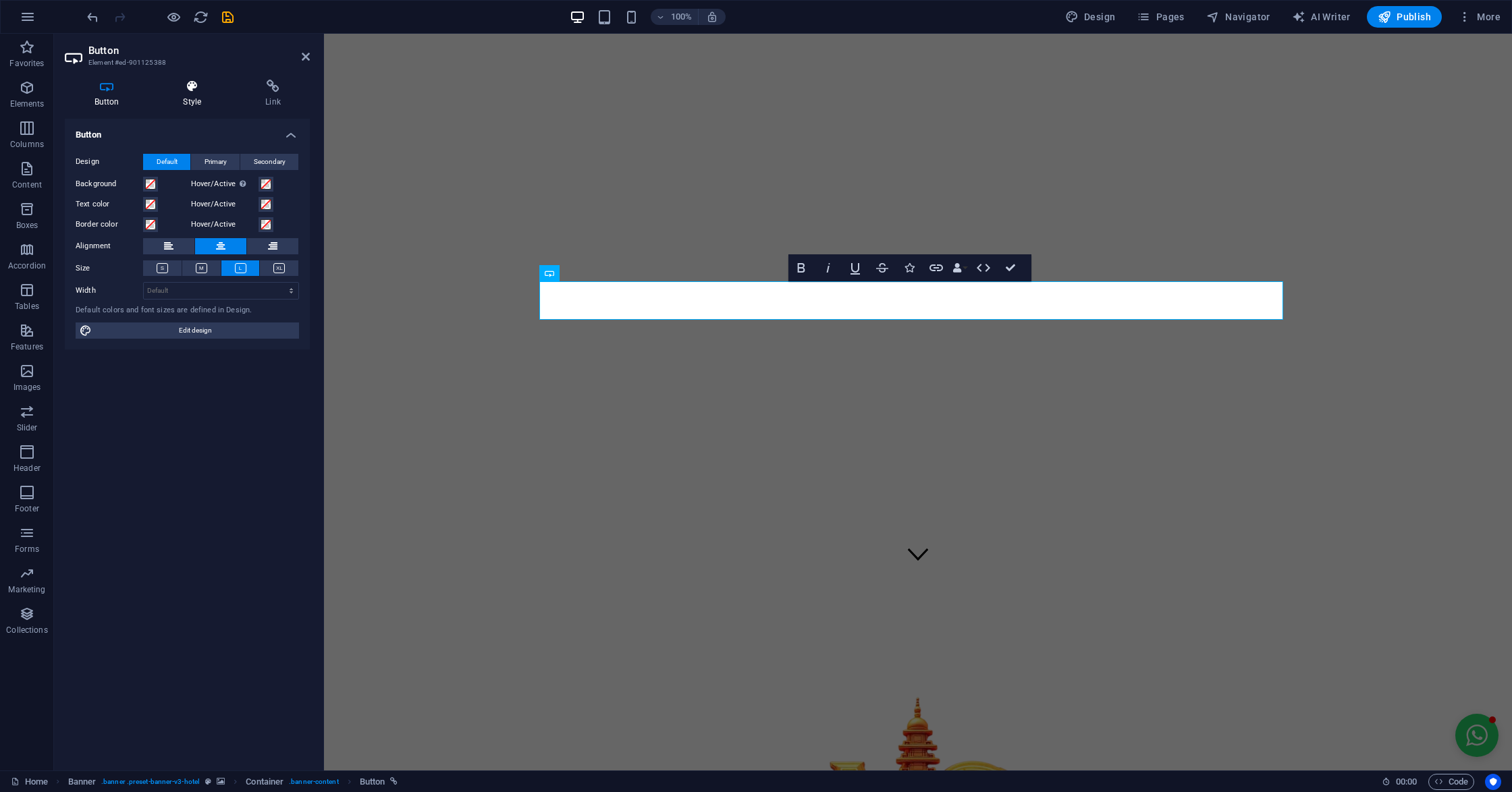
click at [181, 92] on icon at bounding box center [192, 86] width 77 height 13
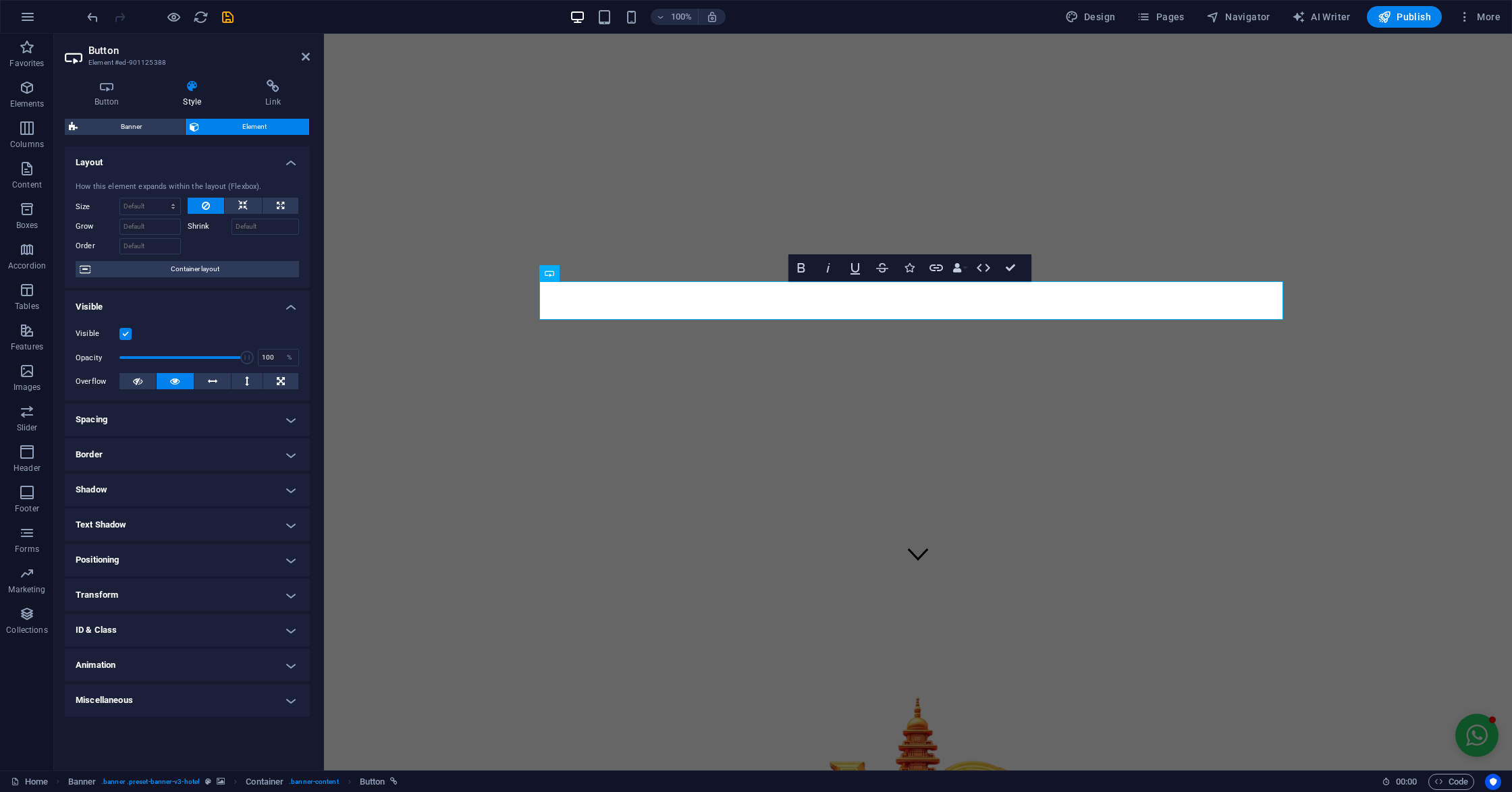
click at [195, 657] on h4 "Animation" at bounding box center [187, 665] width 245 height 32
click at [186, 707] on select "Don't animate Show / Hide Slide up/down Zoom in/out Slide left to right Slide r…" at bounding box center [187, 705] width 223 height 17
select select "slide"
click at [76, 697] on select "Don't animate Show / Hide Slide up/down Zoom in/out Slide left to right Slide r…" at bounding box center [187, 705] width 223 height 17
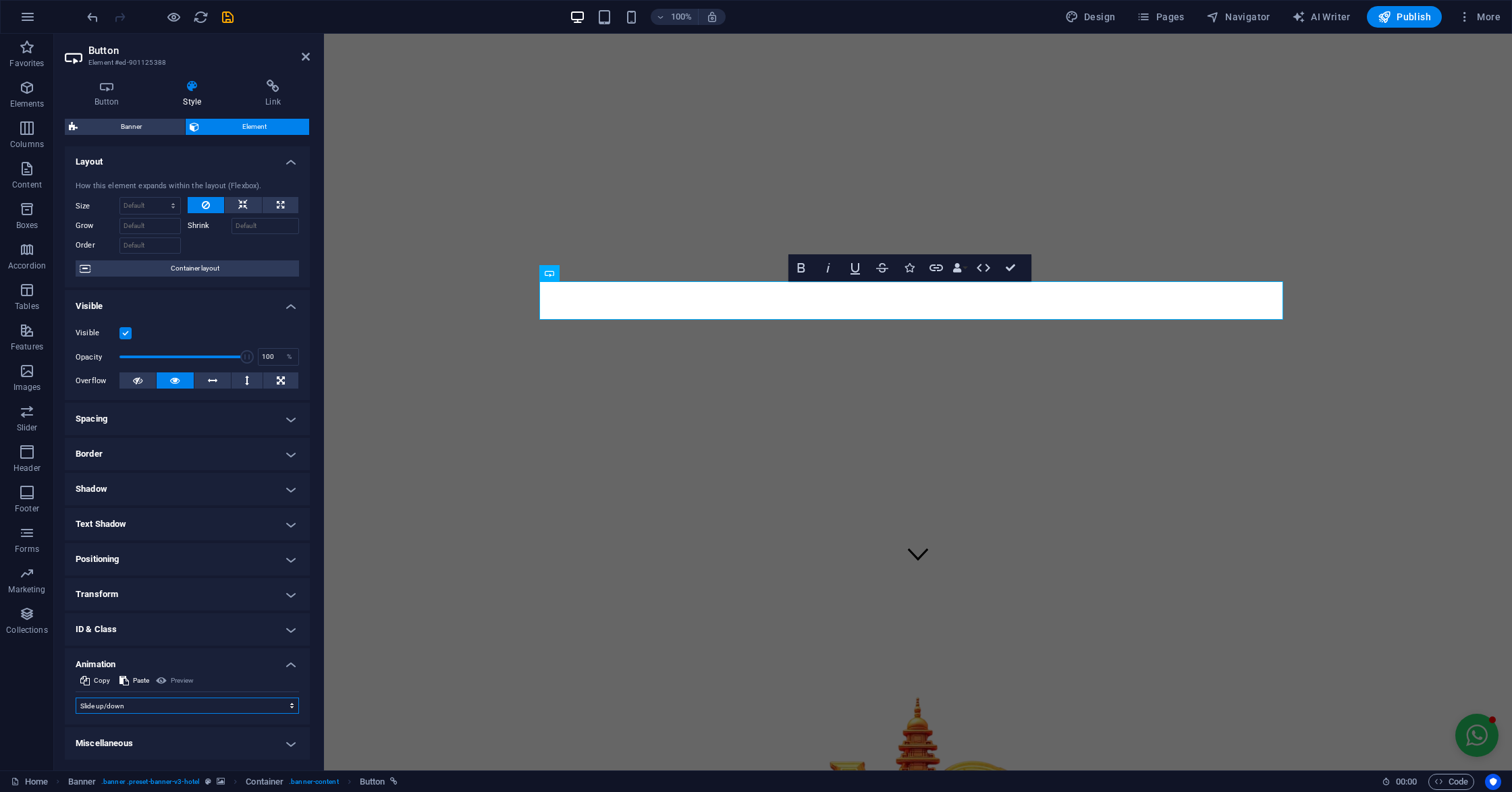
select select "scroll"
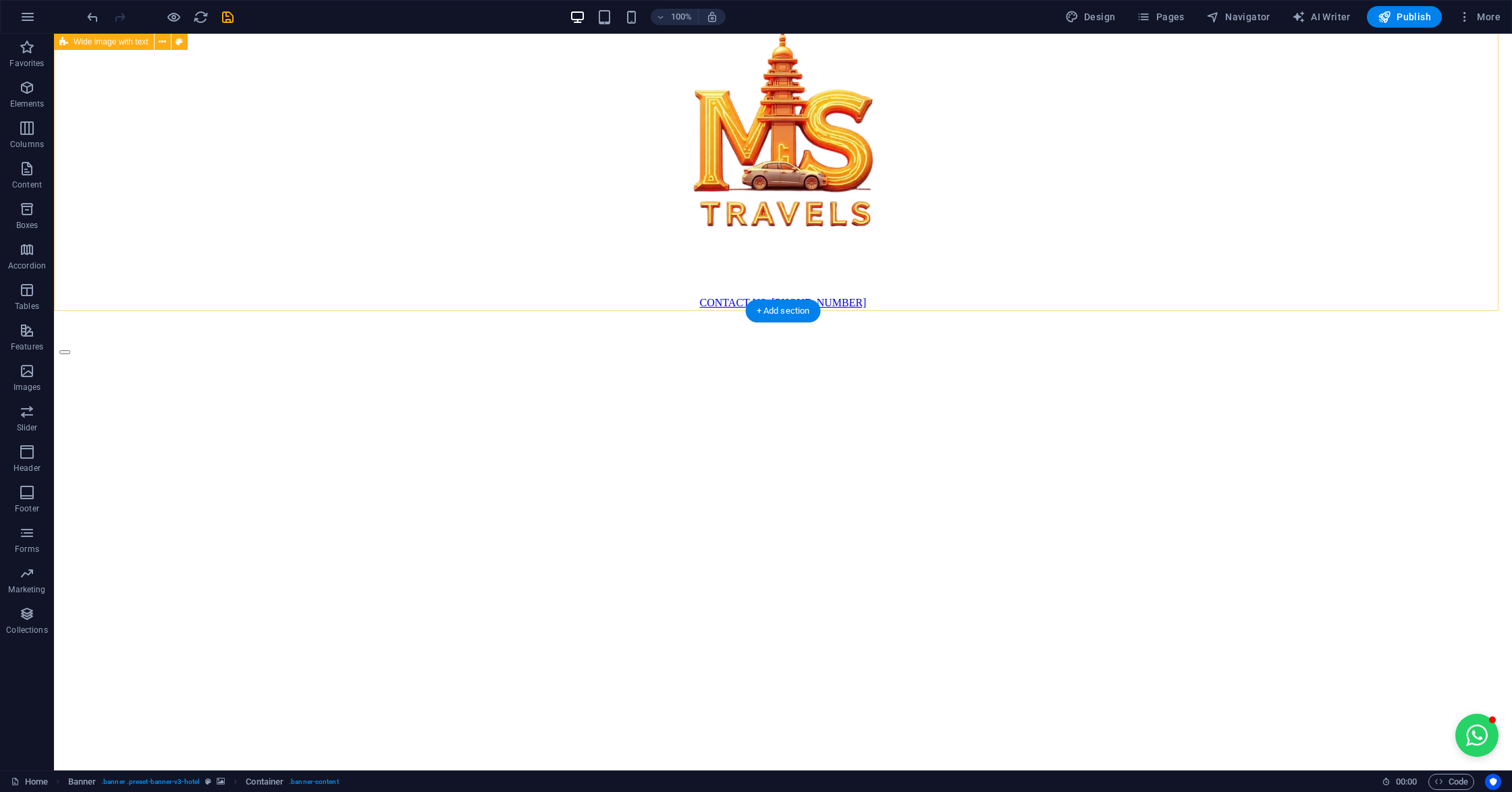
scroll to position [630, 0]
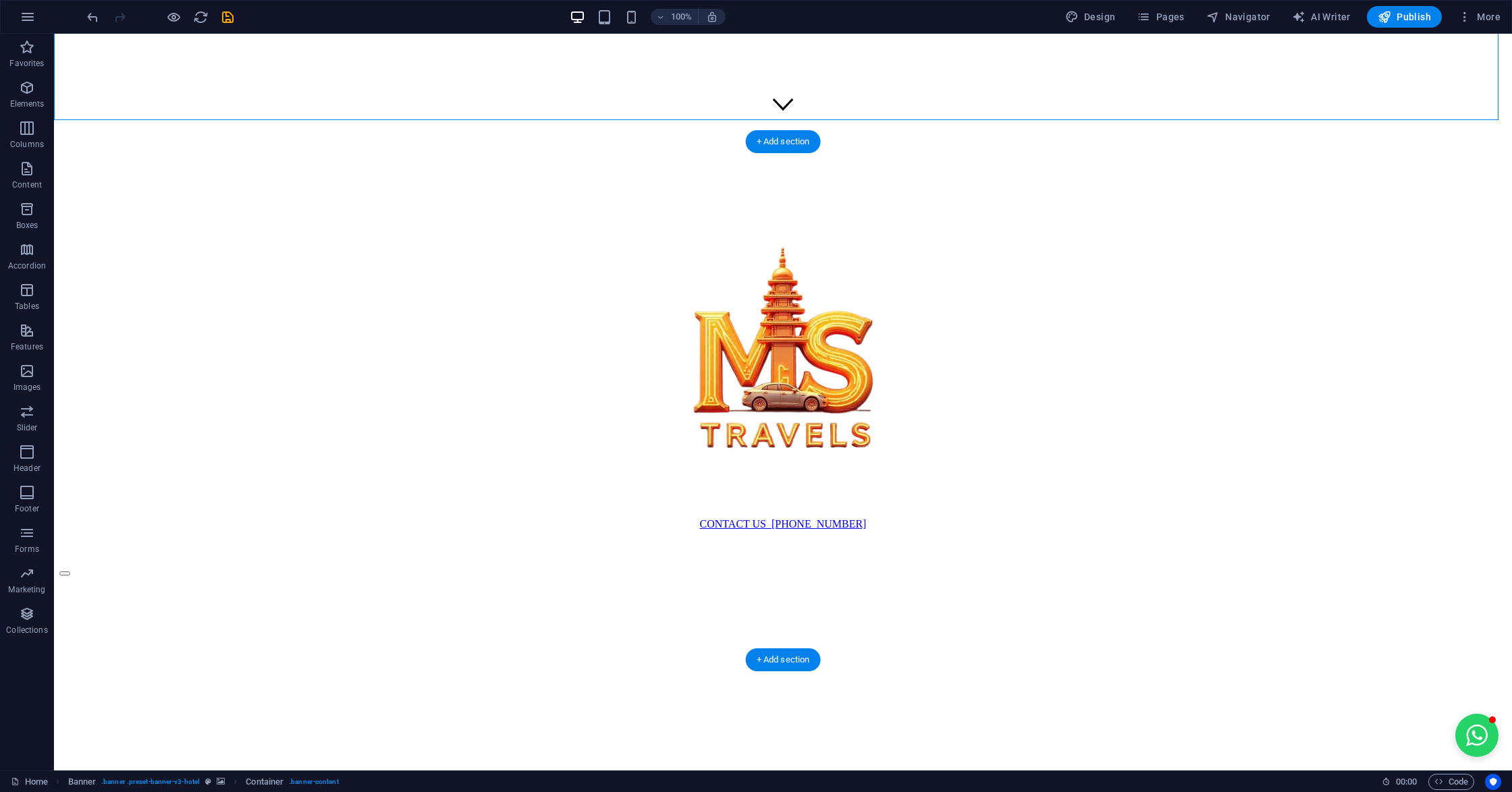
click at [621, 576] on figure at bounding box center [782, 576] width 1447 height 0
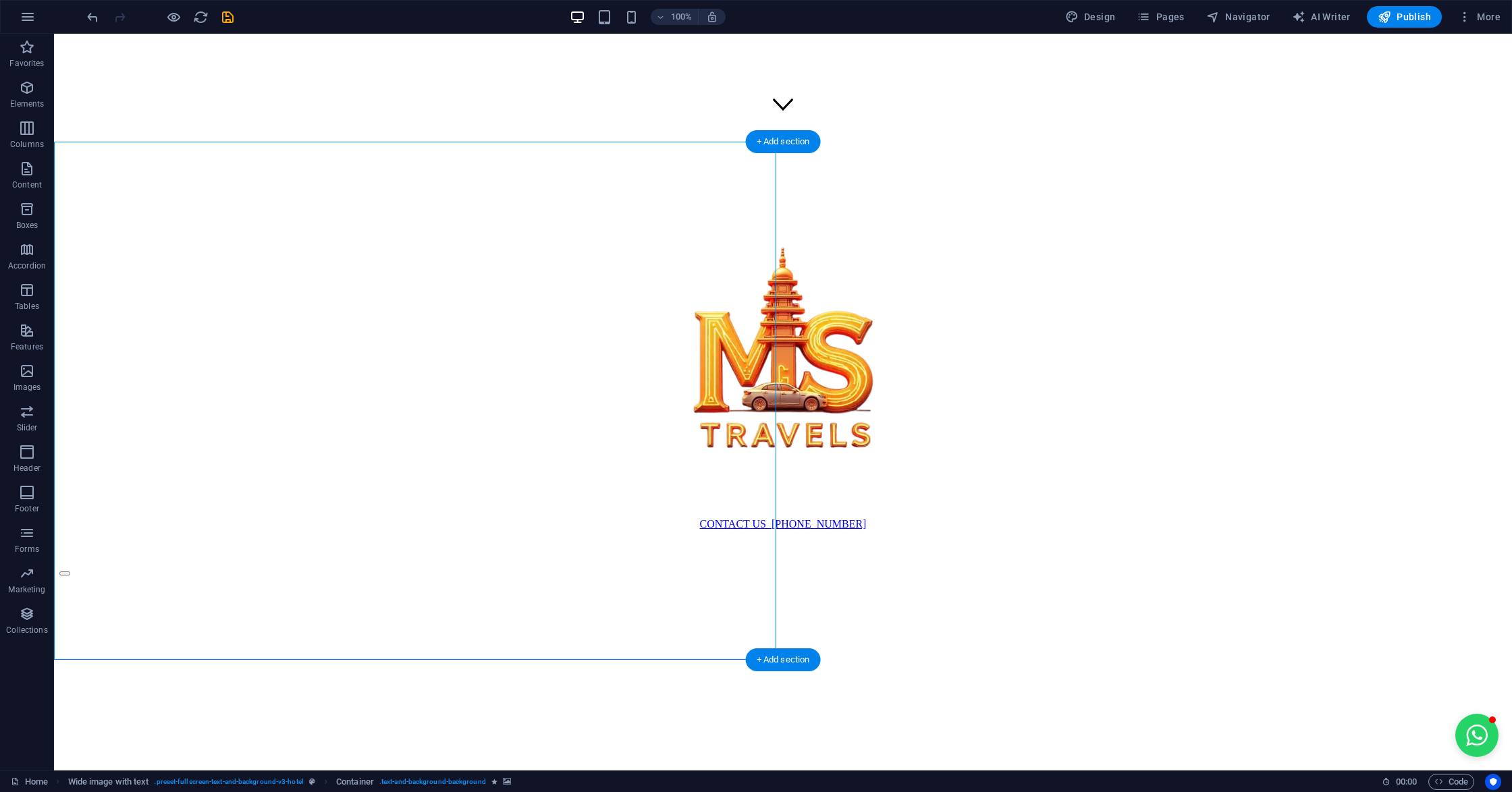
click at [313, 576] on figure at bounding box center [782, 576] width 1447 height 0
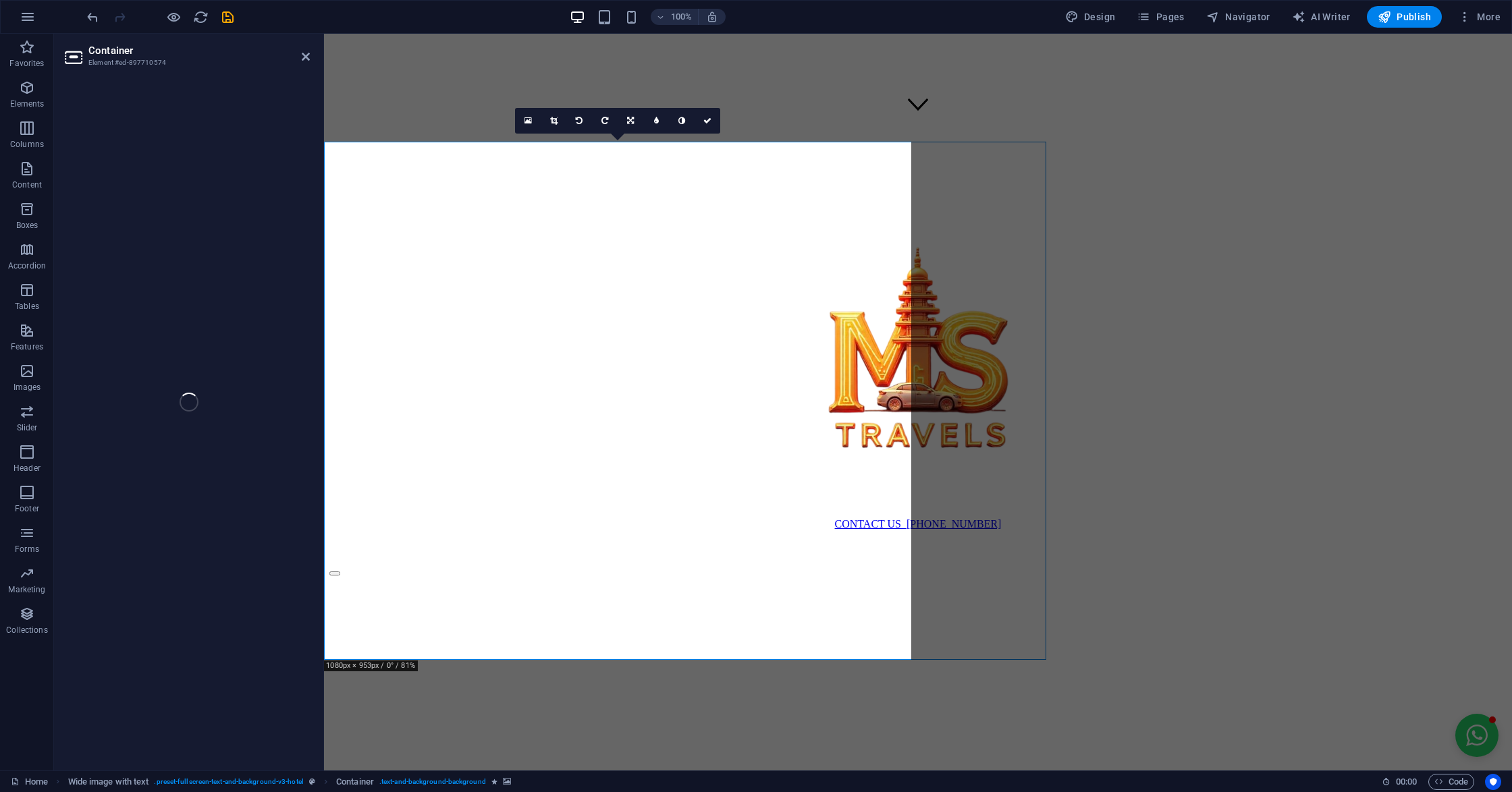
select select "px"
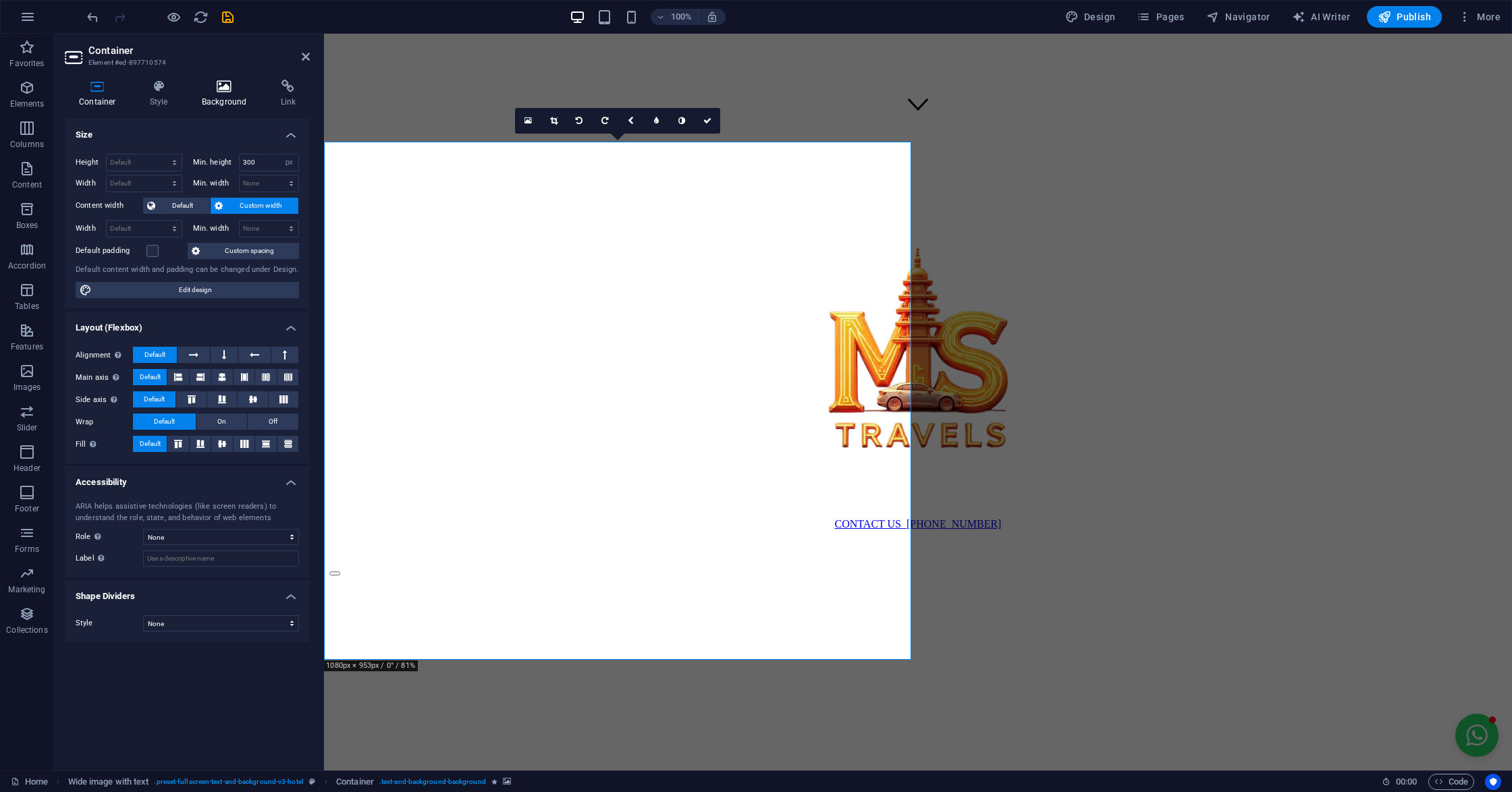
click at [216, 87] on icon at bounding box center [224, 86] width 73 height 13
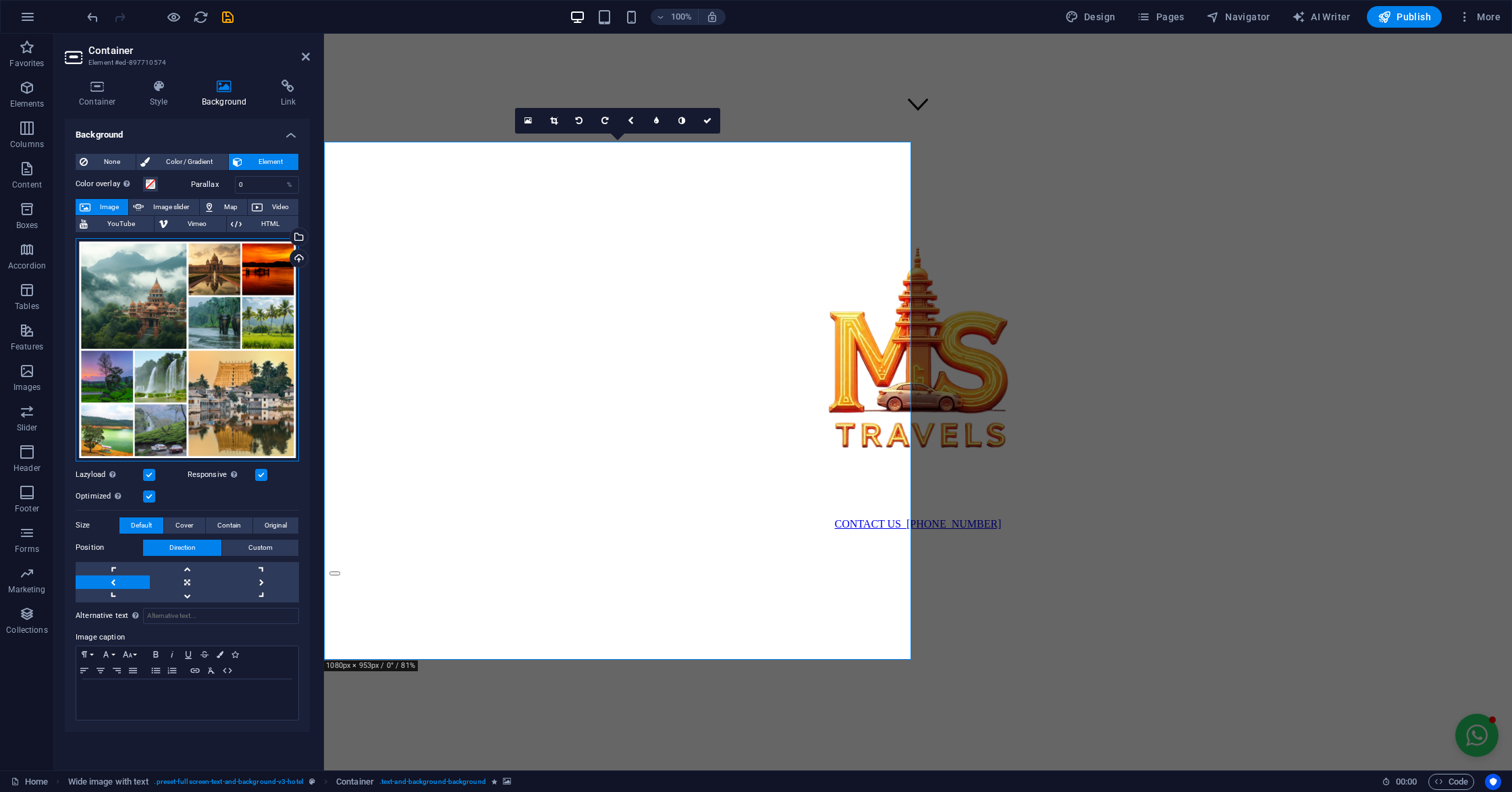
click at [176, 307] on div "Drag files here, click to choose files or select files from Files or our free s…" at bounding box center [187, 349] width 223 height 223
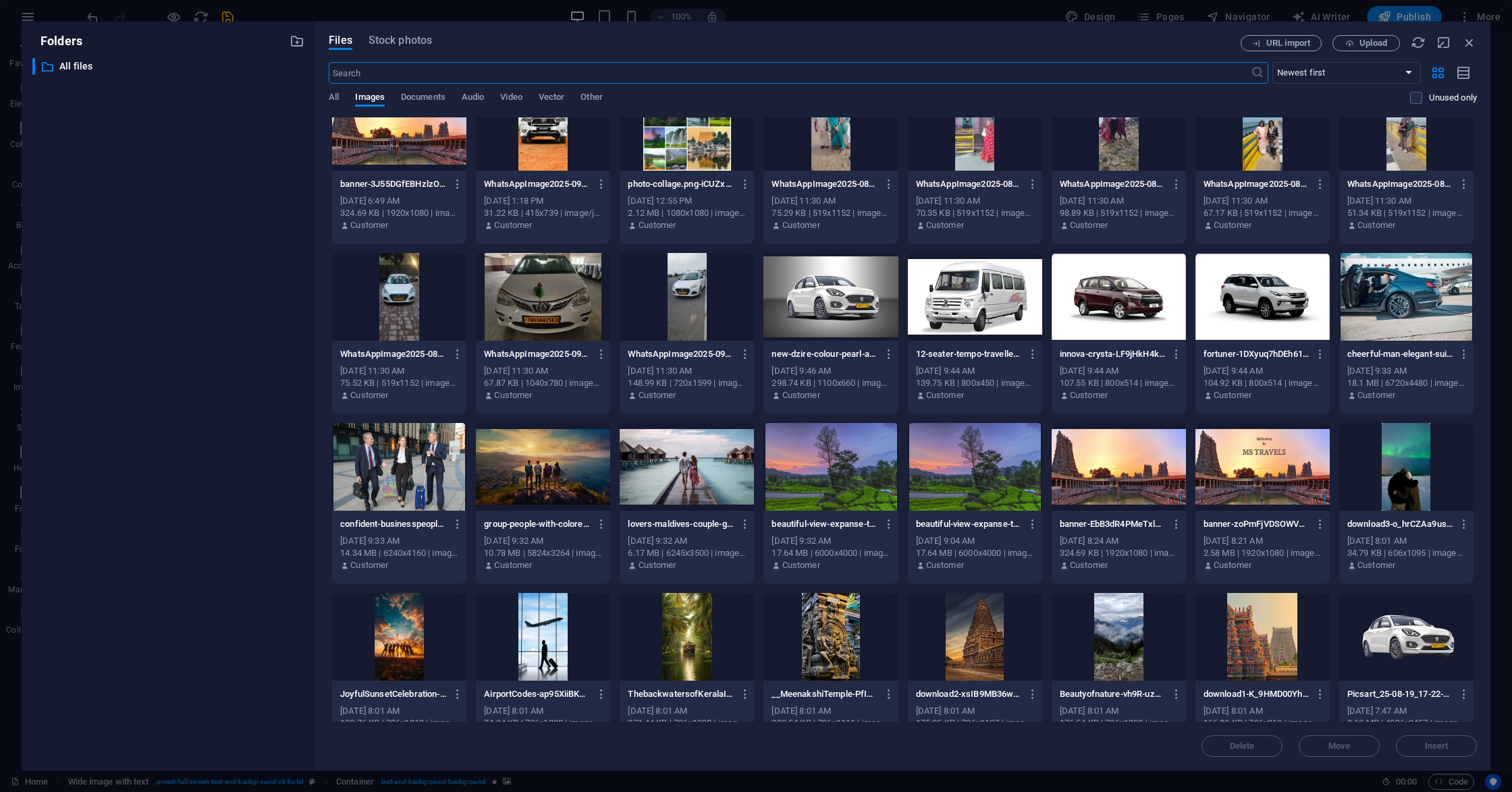
scroll to position [0, 0]
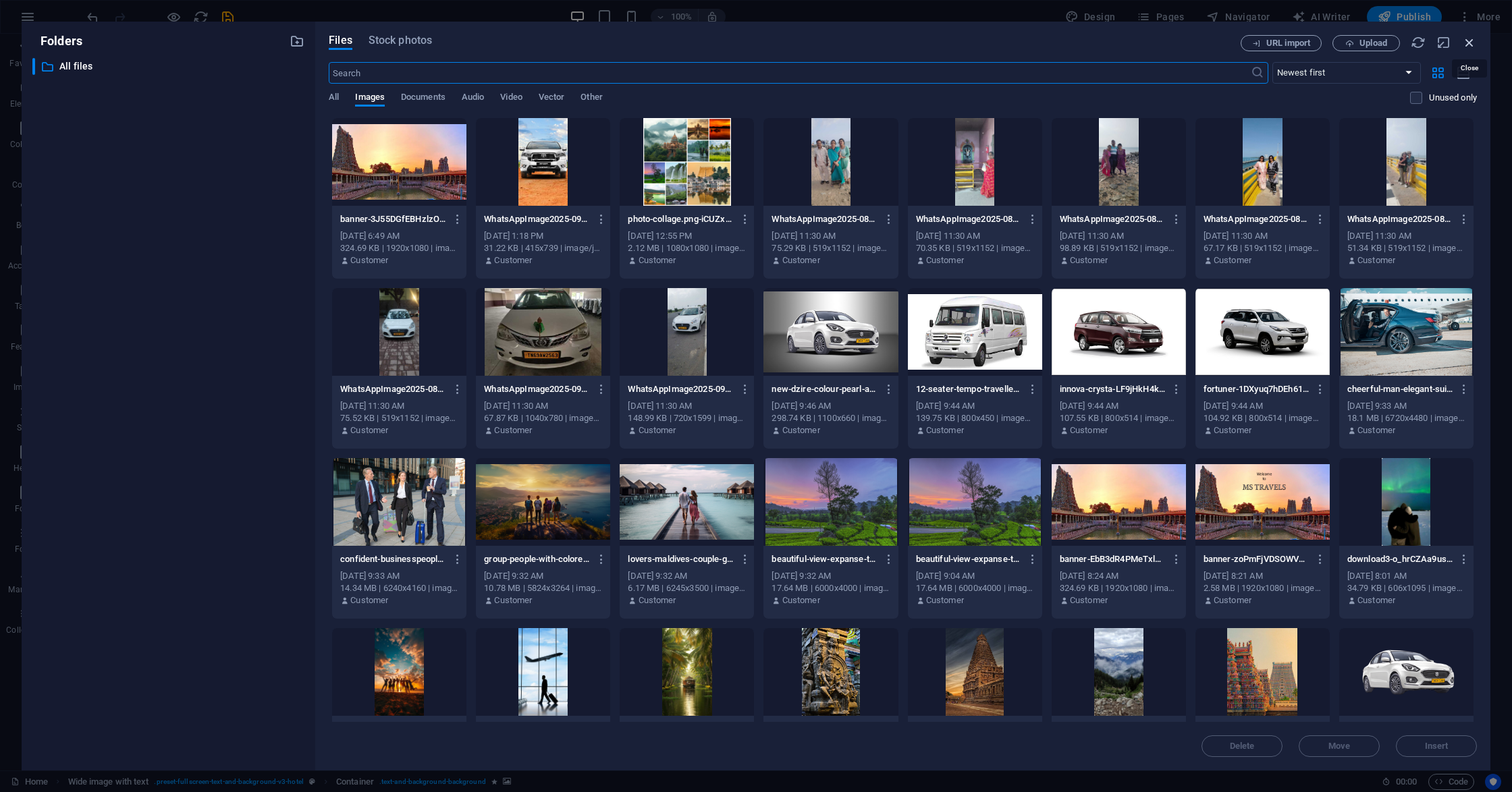
click at [1467, 42] on icon "button" at bounding box center [1469, 43] width 15 height 15
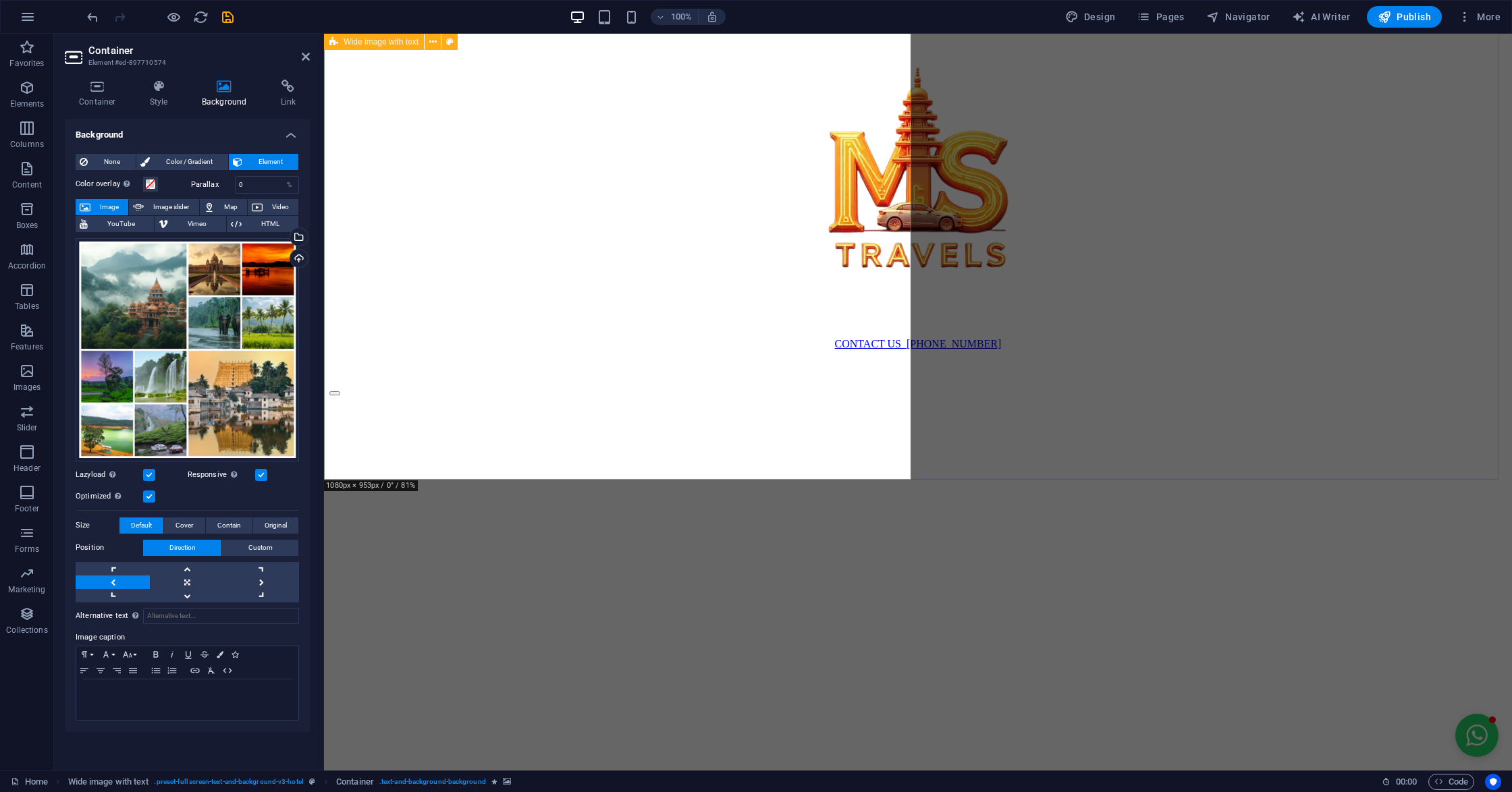
click at [1389, 396] on div "Start Your South India Journey Looking for the perfect travel partner in South …" at bounding box center [918, 794] width 1177 height 797
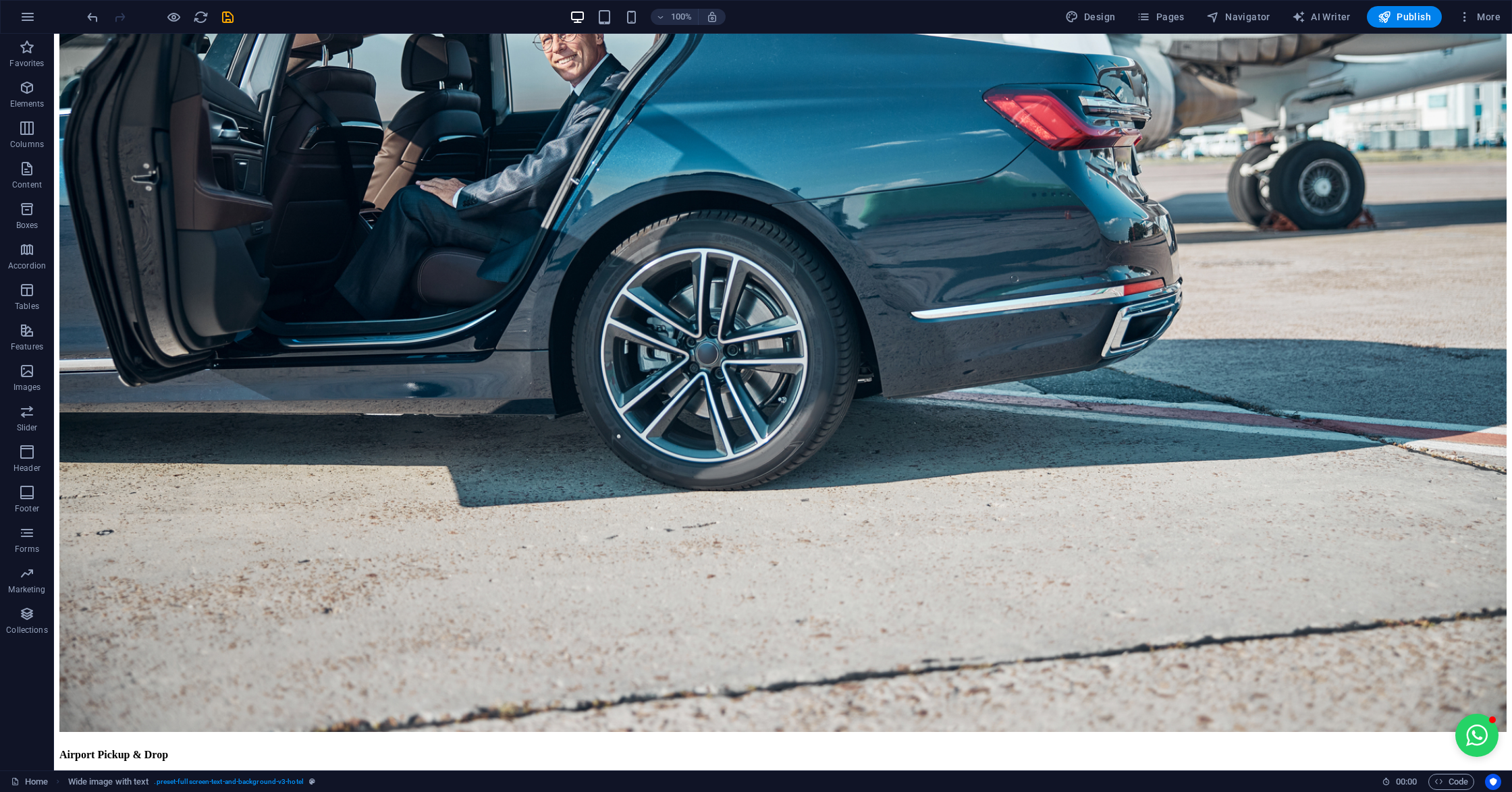
scroll to position [5271, 0]
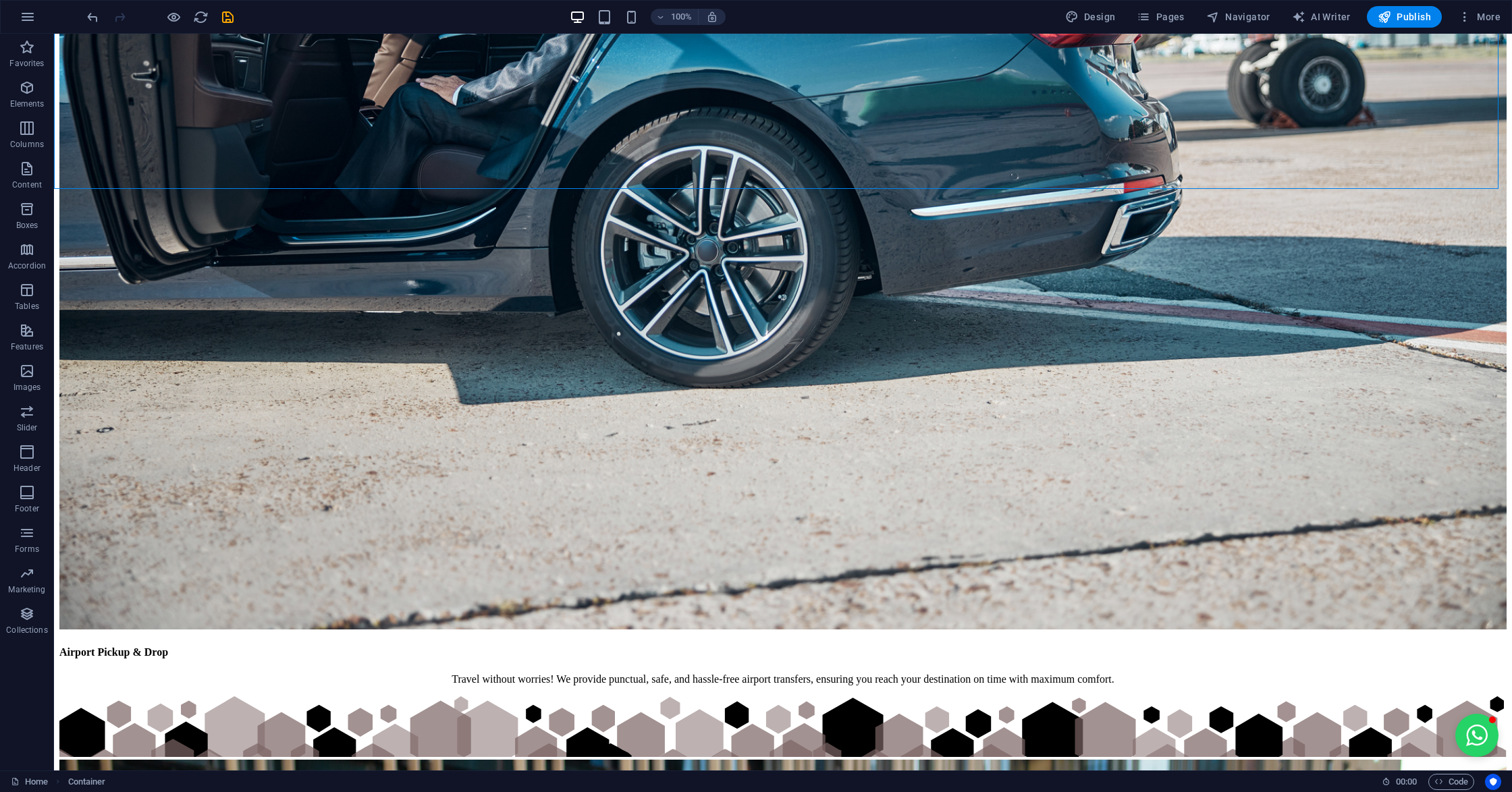
scroll to position [5452, 0]
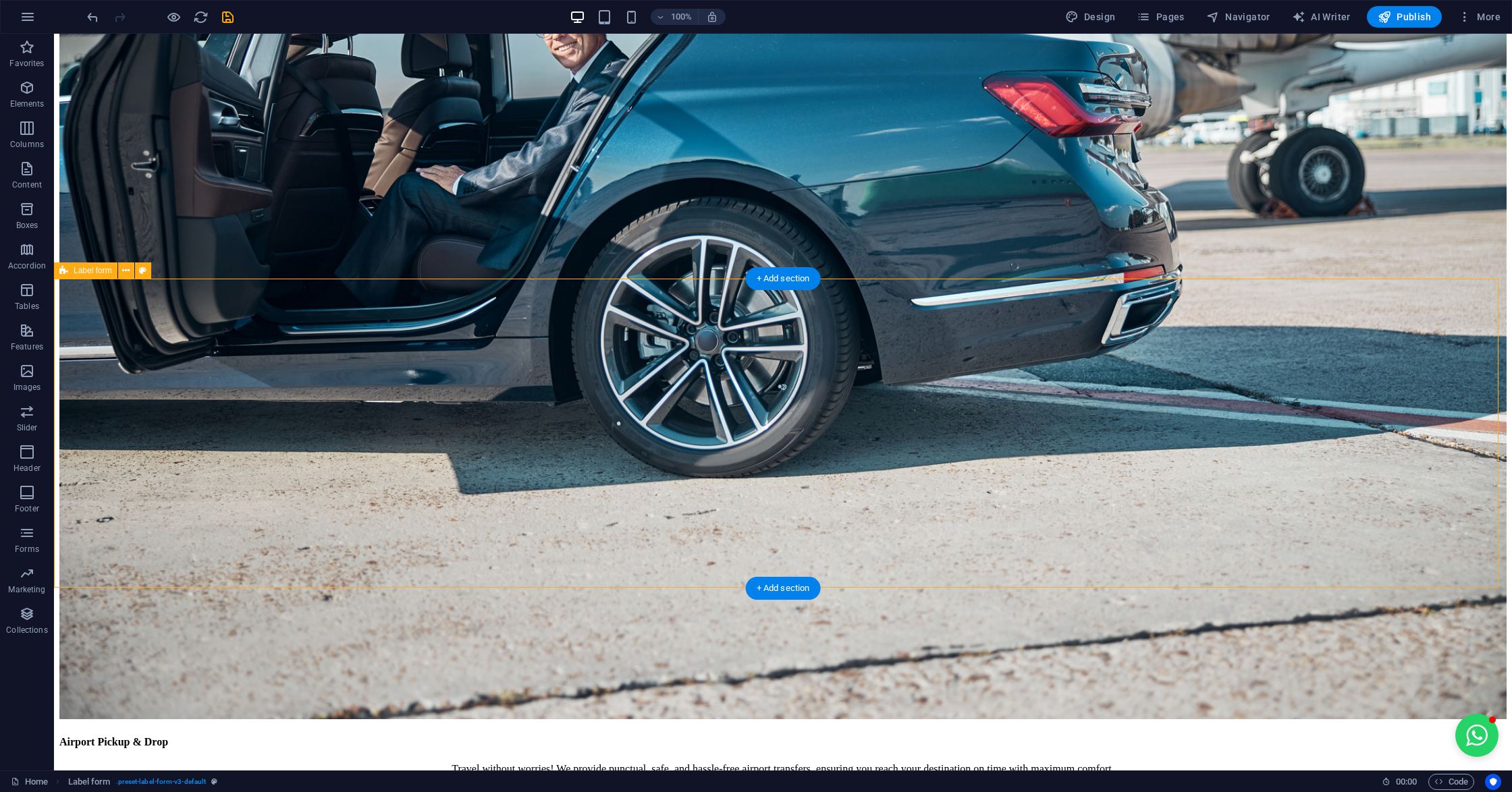
click at [127, 269] on icon at bounding box center [125, 271] width 7 height 14
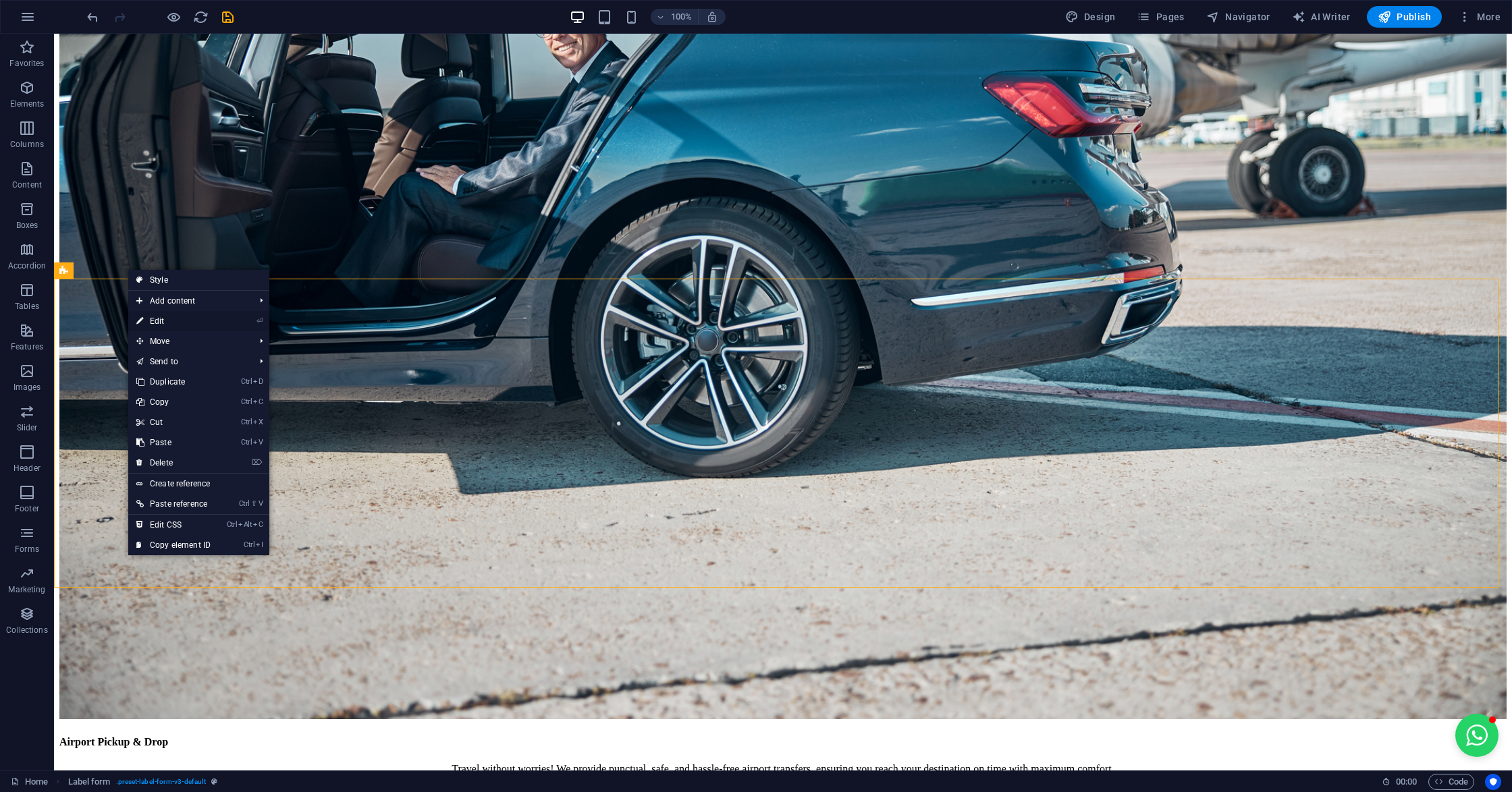
click at [155, 321] on link "⏎ Edit" at bounding box center [173, 322] width 91 height 20
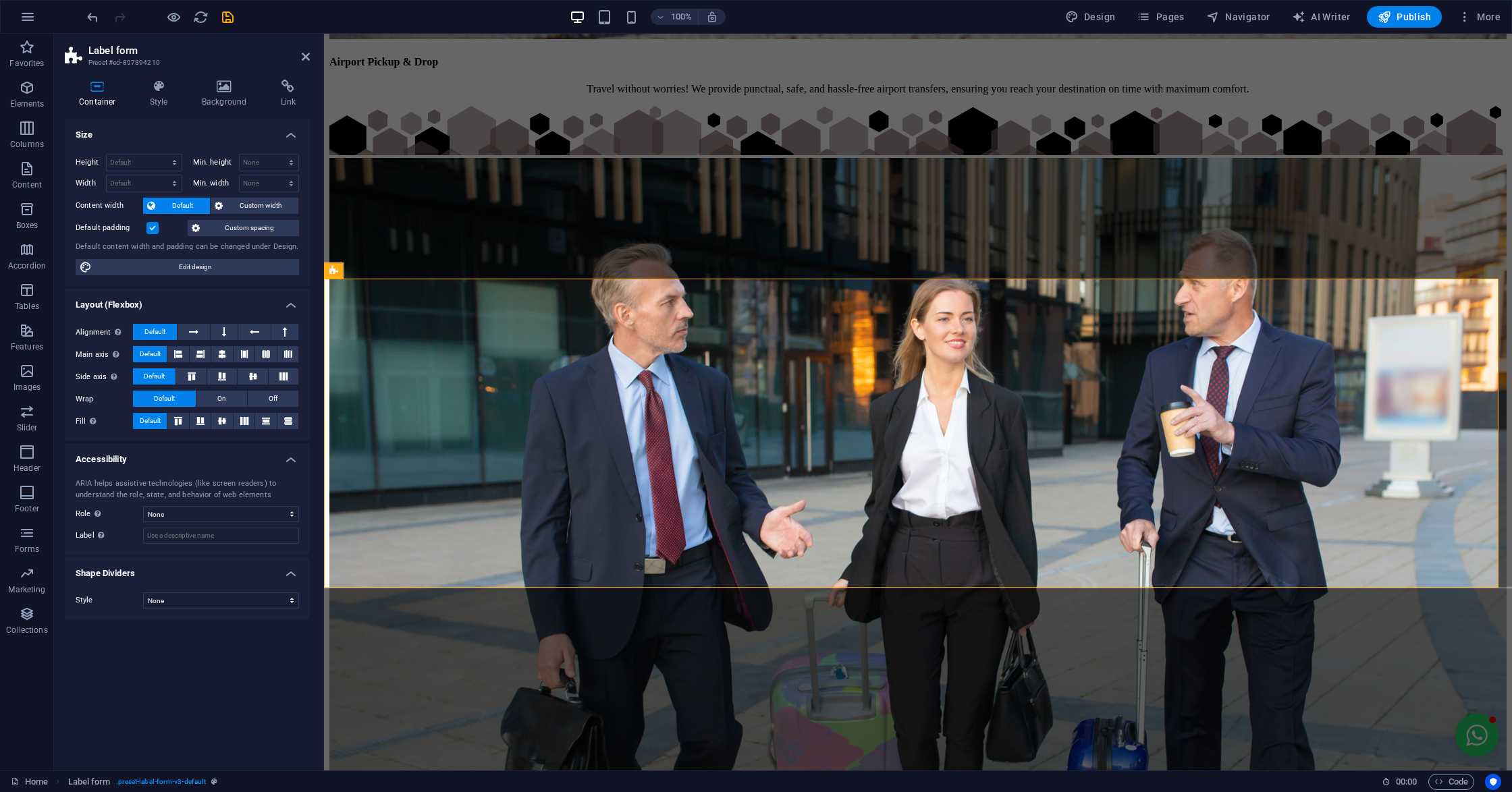
scroll to position [5317, 0]
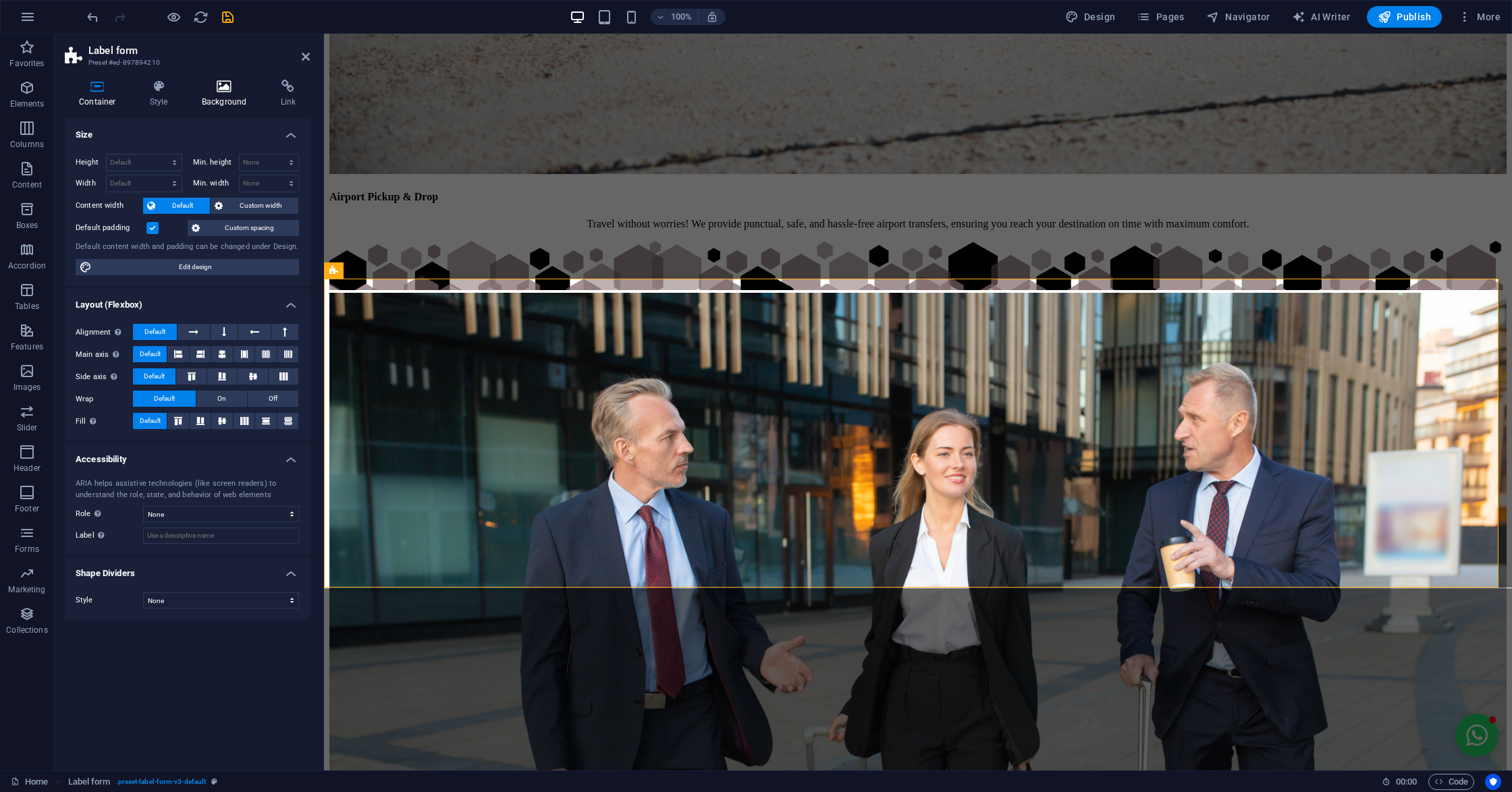
click at [214, 99] on h4 "Background" at bounding box center [227, 94] width 79 height 28
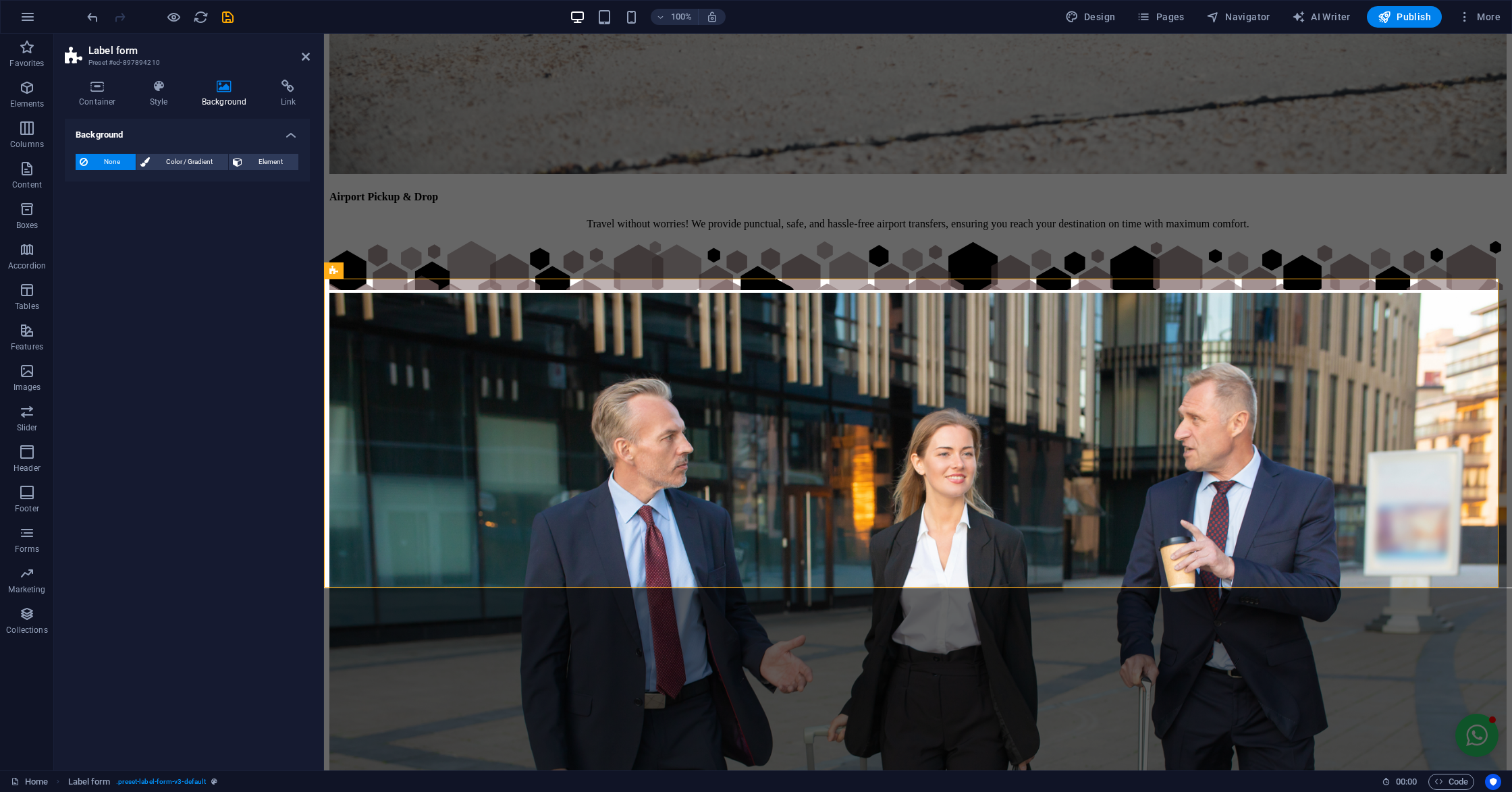
click at [218, 87] on icon at bounding box center [224, 86] width 73 height 13
click at [195, 159] on span "Color / Gradient" at bounding box center [188, 162] width 70 height 17
click at [241, 160] on icon at bounding box center [237, 162] width 9 height 17
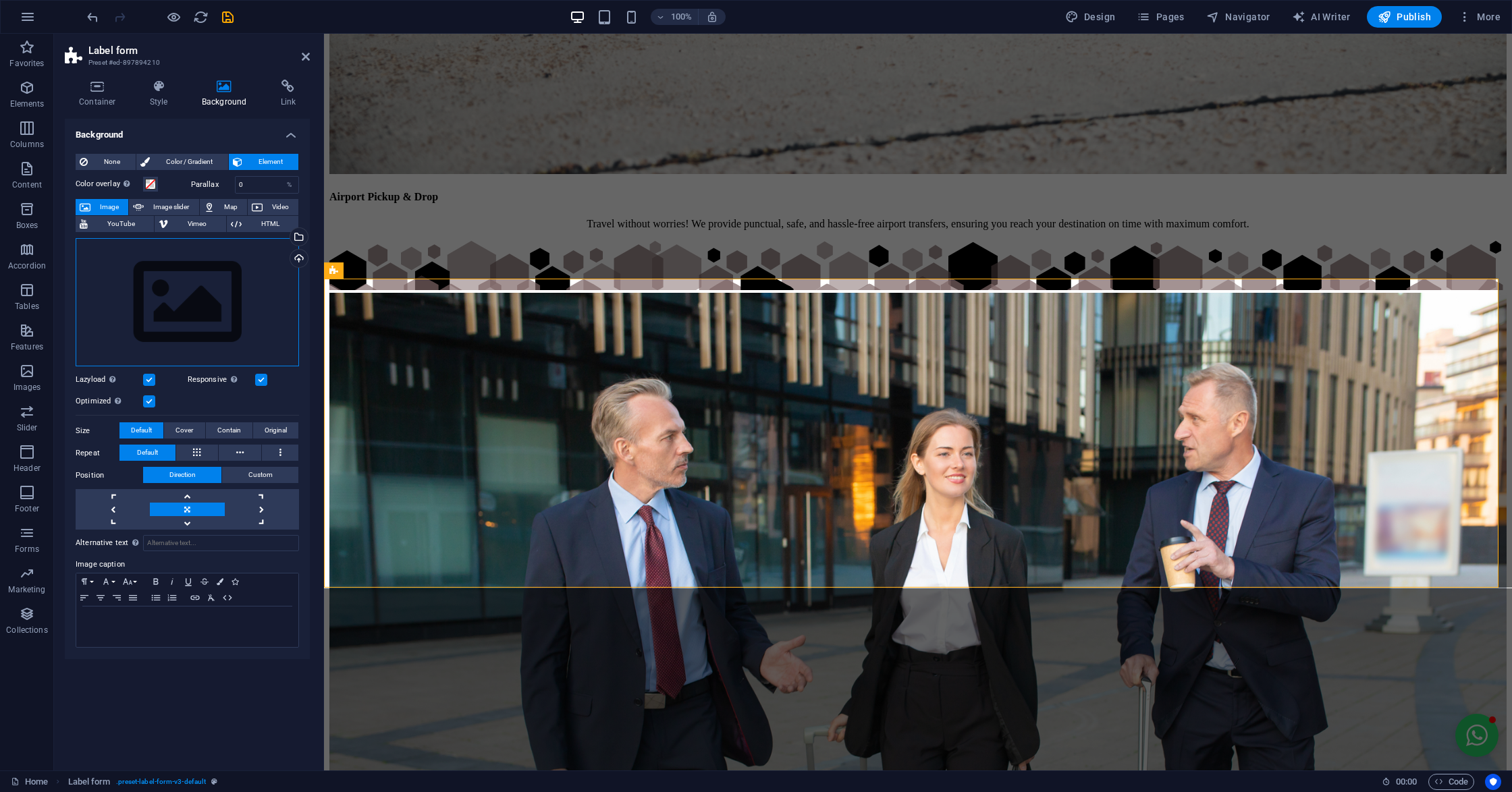
click at [176, 267] on div "Drag files here, click to choose files or select files from Files or our free s…" at bounding box center [187, 303] width 223 height 129
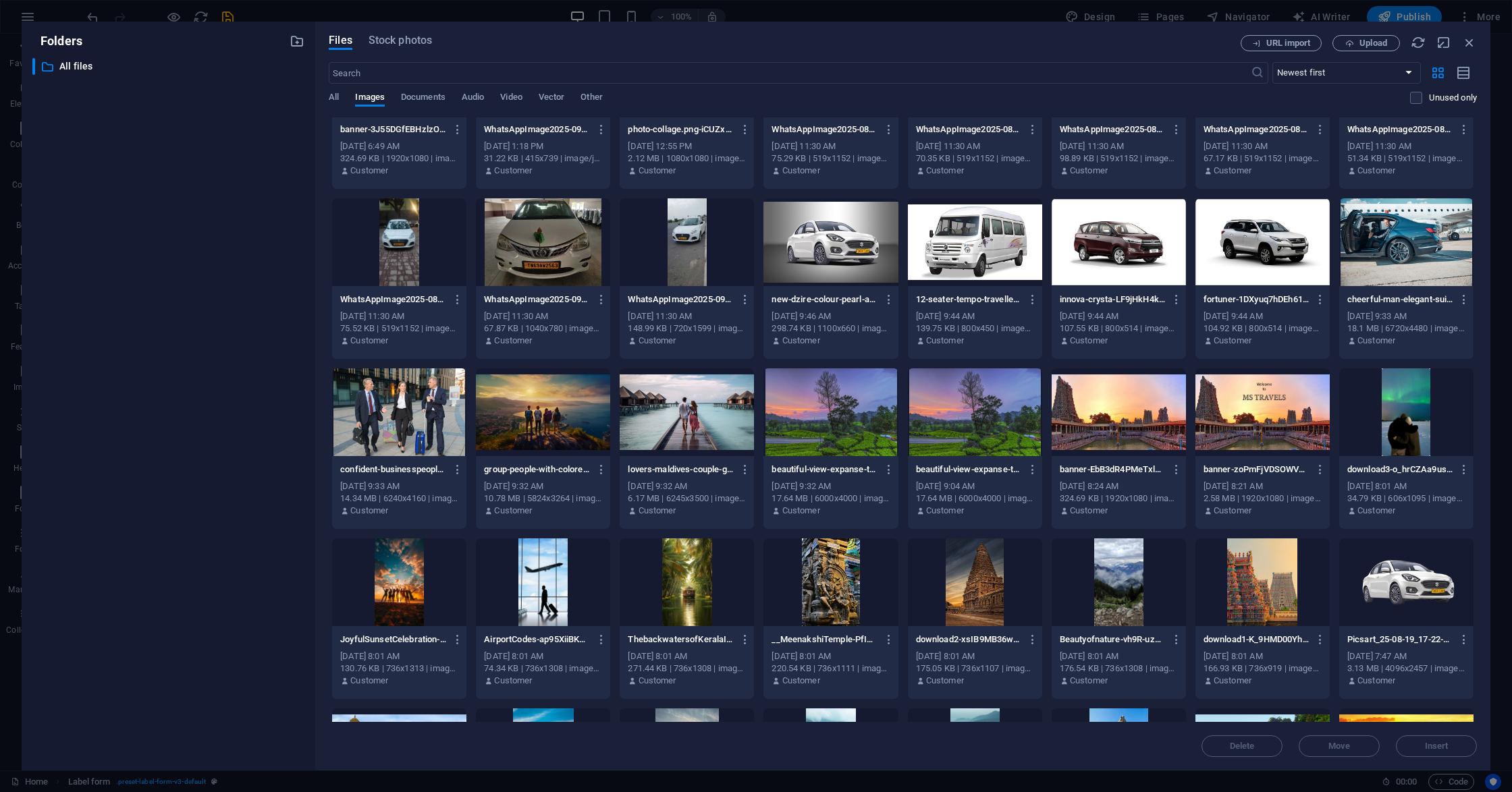
scroll to position [406, 0]
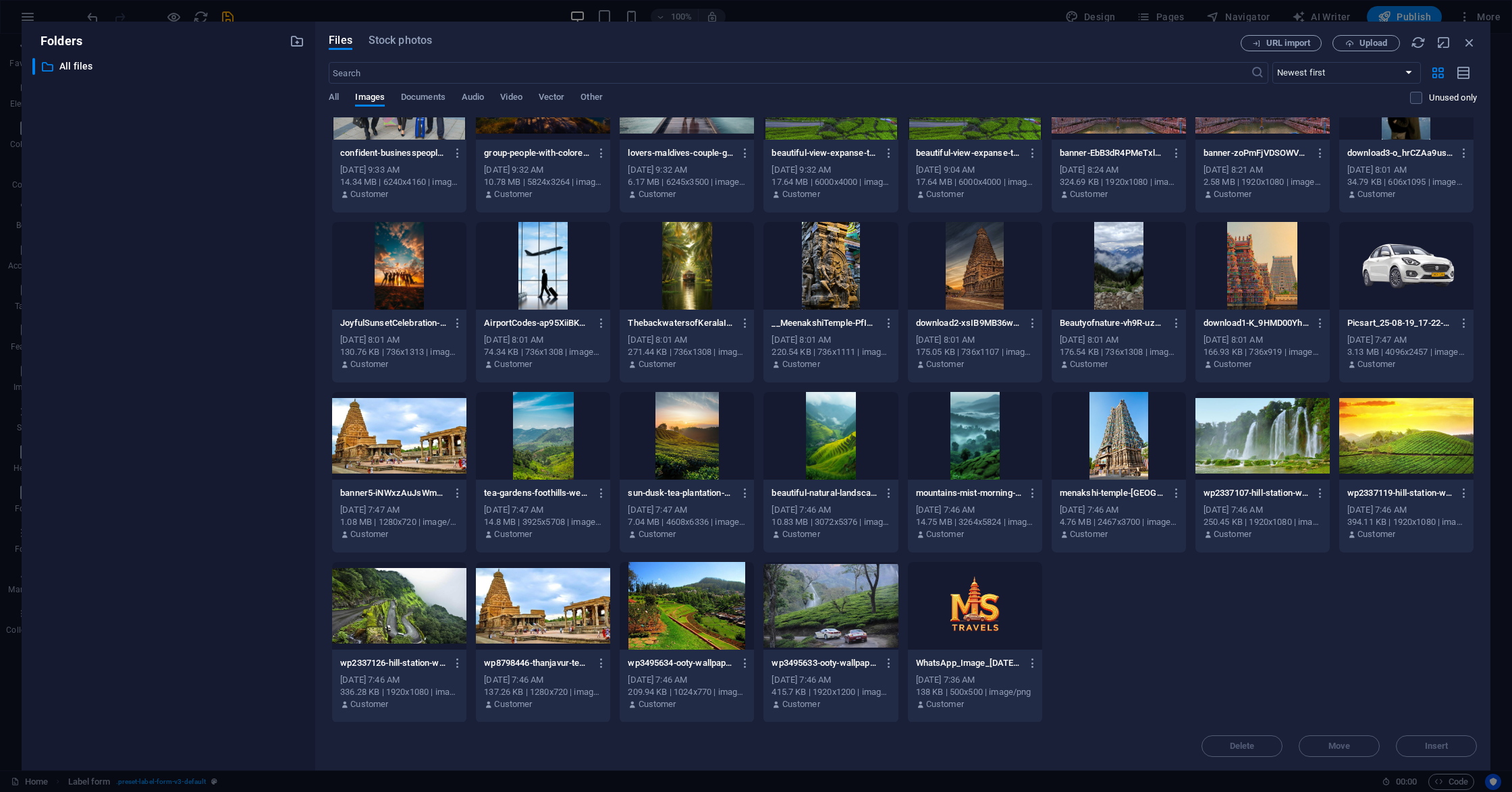
click at [828, 467] on div at bounding box center [830, 435] width 134 height 87
click at [828, 467] on div "1" at bounding box center [830, 435] width 134 height 87
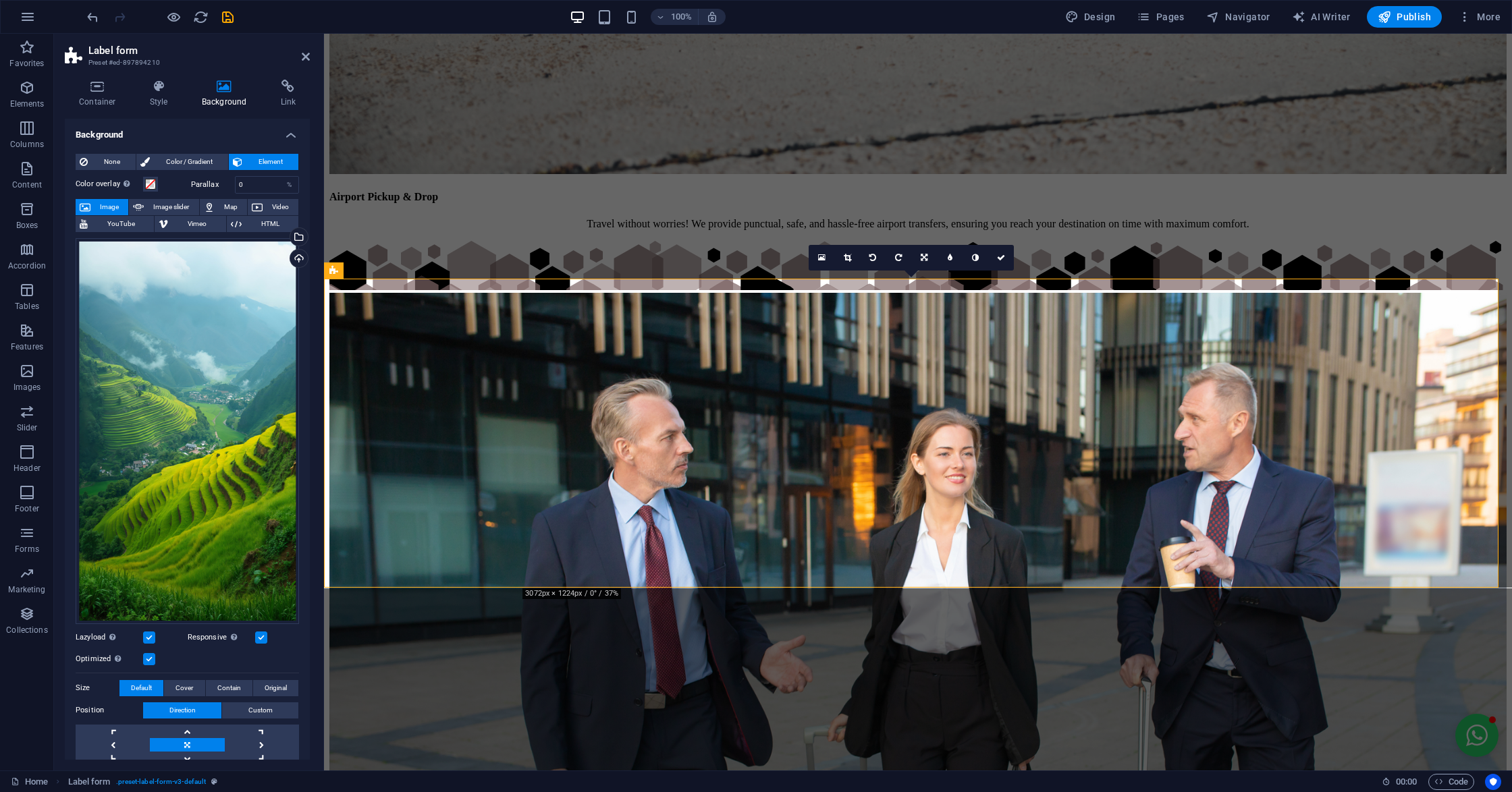
scroll to position [5227, 0]
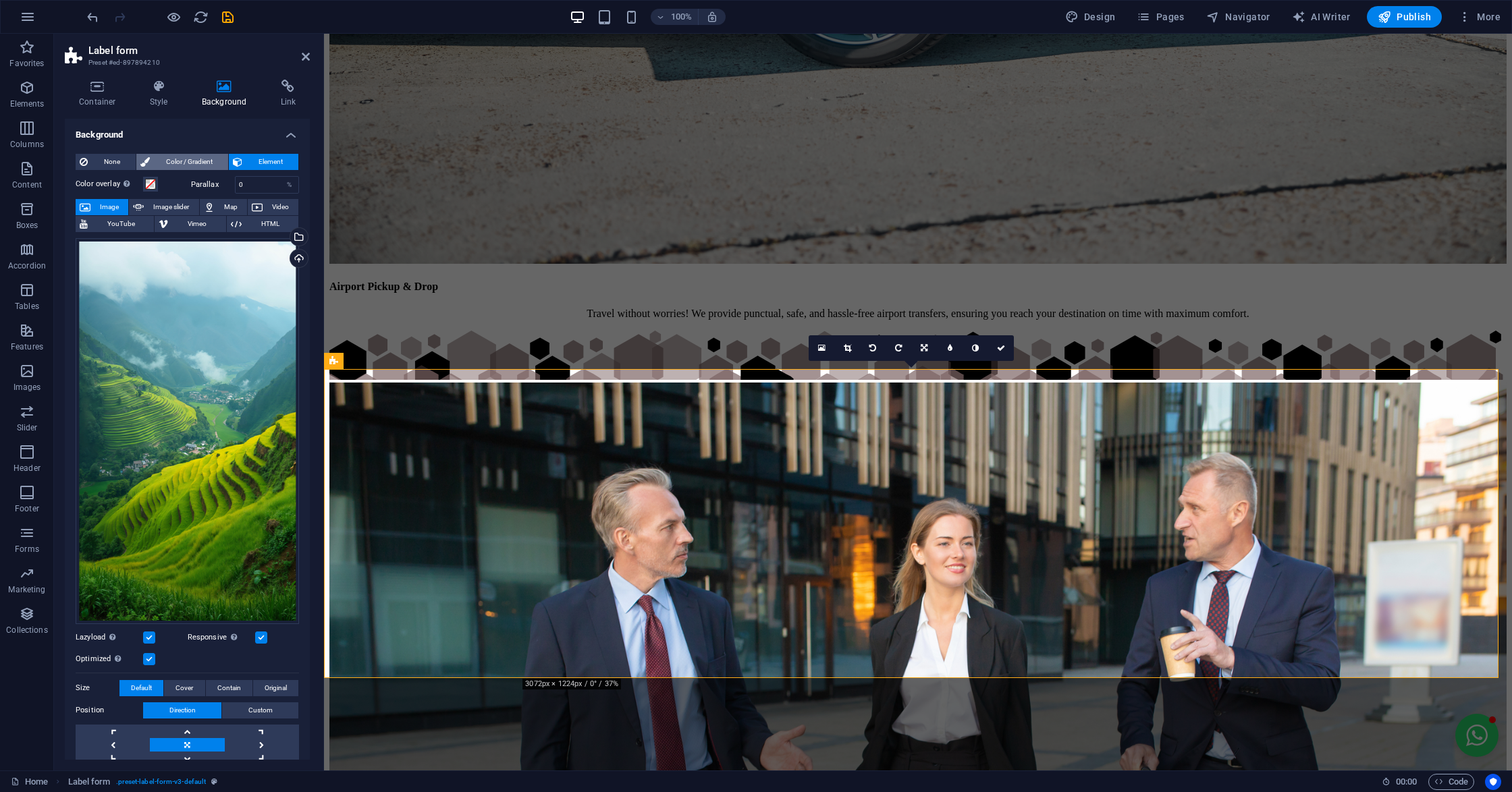
click at [181, 165] on span "Color / Gradient" at bounding box center [188, 162] width 70 height 17
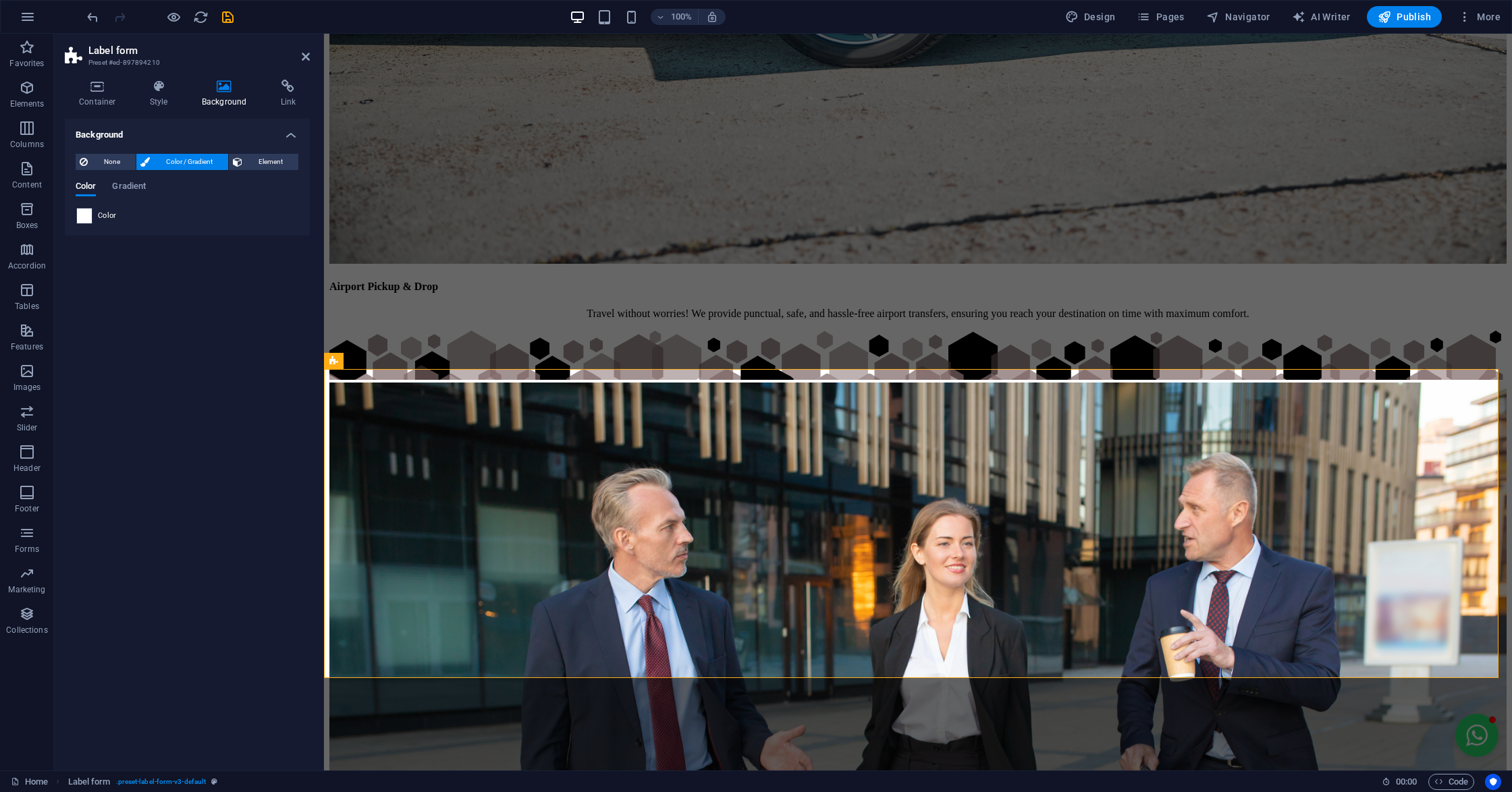
click at [91, 214] on span at bounding box center [84, 216] width 15 height 15
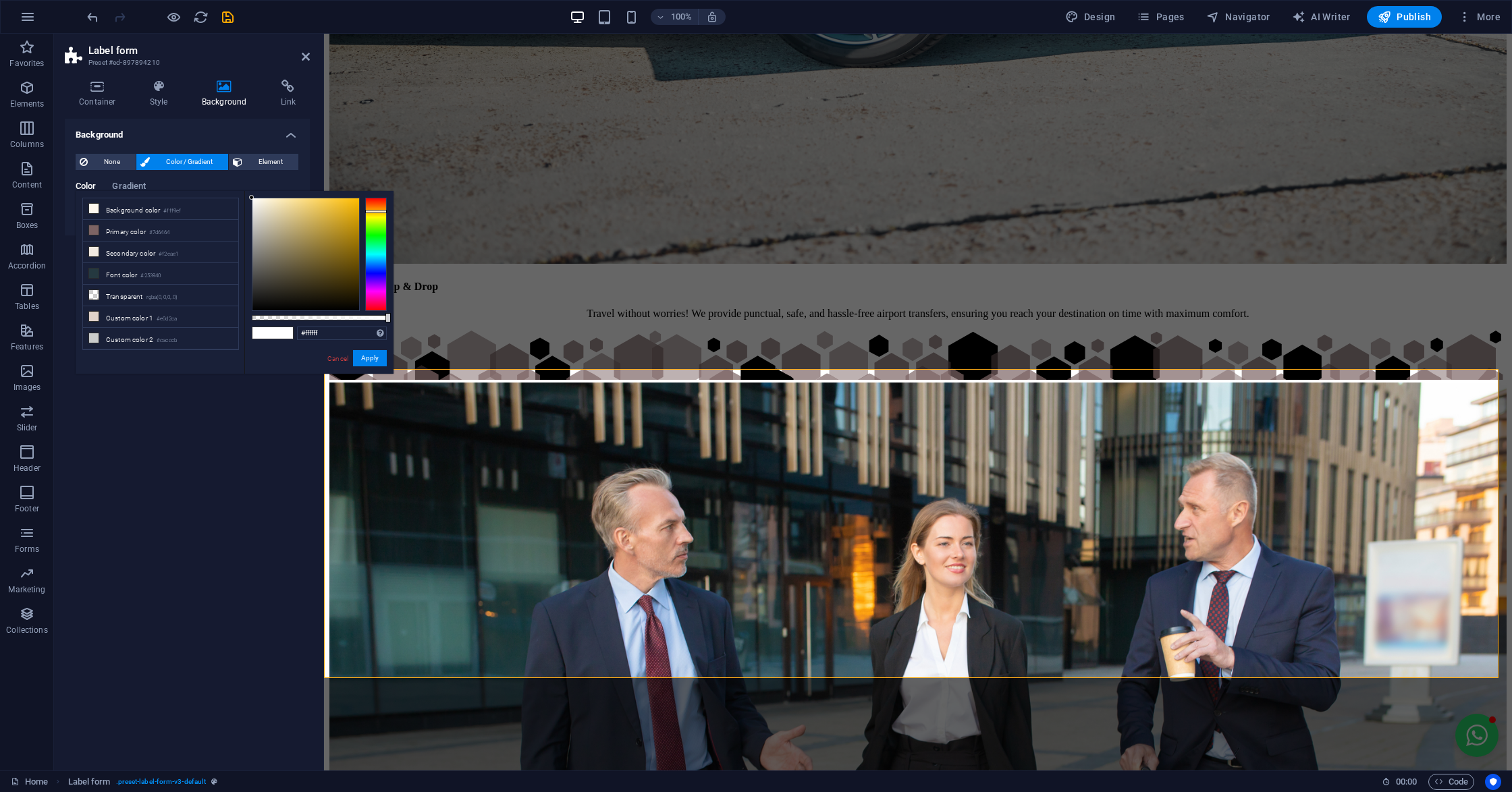
drag, startPoint x: 371, startPoint y: 218, endPoint x: 373, endPoint y: 211, distance: 7.3
click at [373, 211] on div at bounding box center [375, 255] width 21 height 113
type input "#d9c793"
drag, startPoint x: 316, startPoint y: 206, endPoint x: 286, endPoint y: 214, distance: 31.0
click at [286, 214] on div at bounding box center [305, 255] width 106 height 112
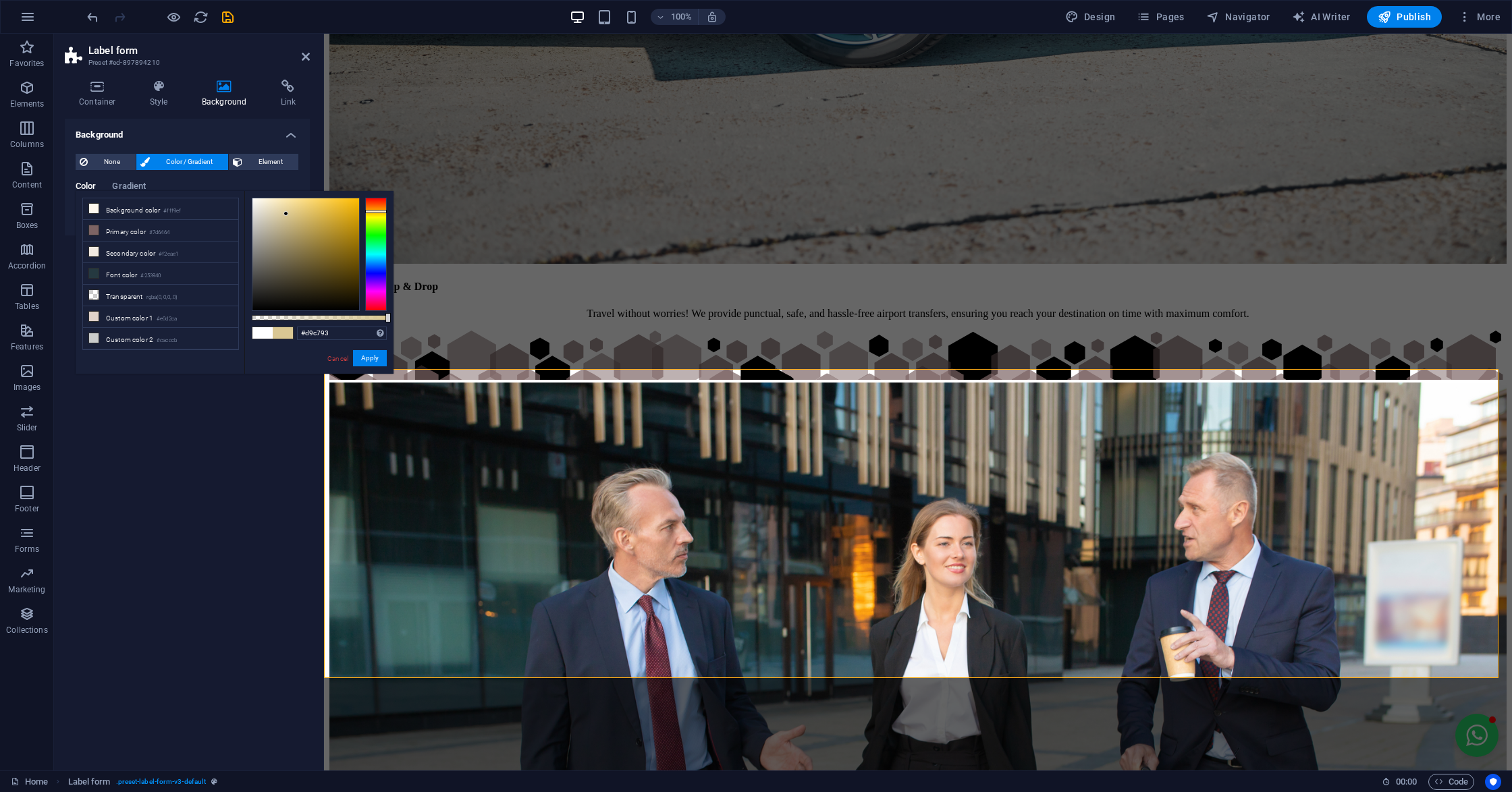
click at [286, 214] on div at bounding box center [286, 214] width 5 height 5
click at [354, 355] on button "Apply" at bounding box center [370, 358] width 34 height 17
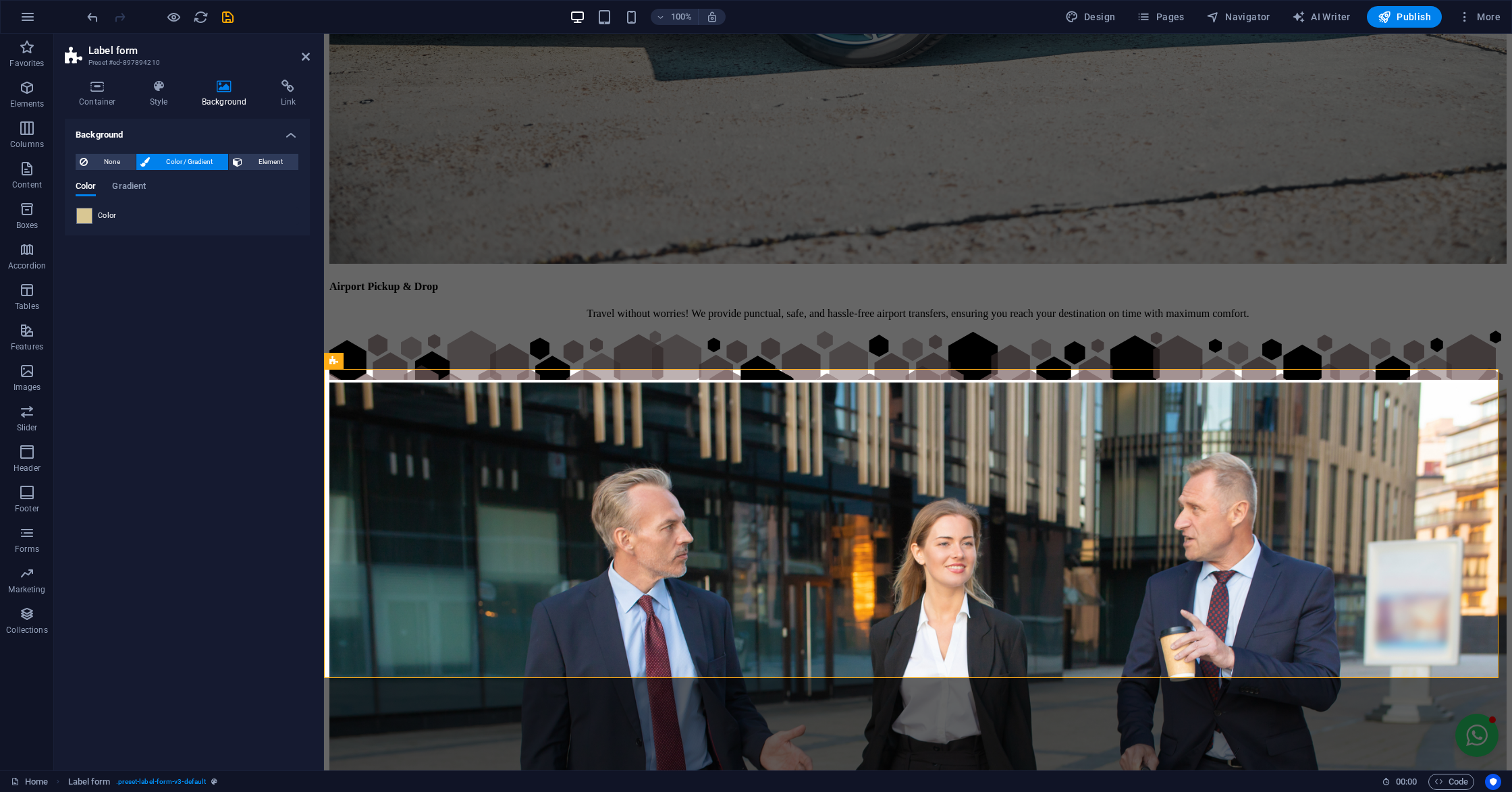
click at [87, 555] on div "Background None Color / Gradient Element Stretch background to full-width Color…" at bounding box center [187, 439] width 245 height 641
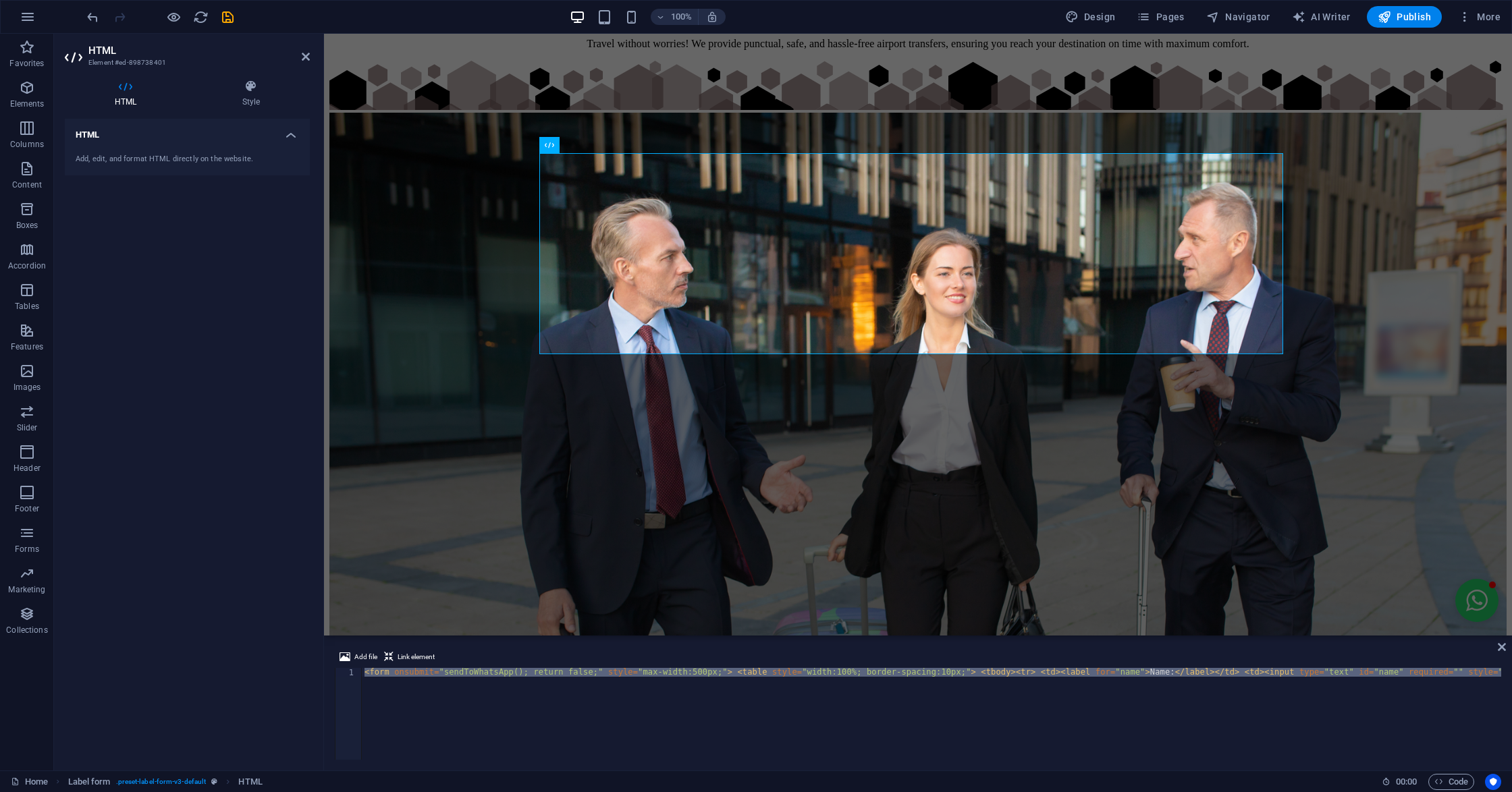
click at [663, 684] on div "< form onsubmit = "sendToWhatsApp(); return false;" style = "max-width:500px;" …" at bounding box center [931, 713] width 1139 height 91
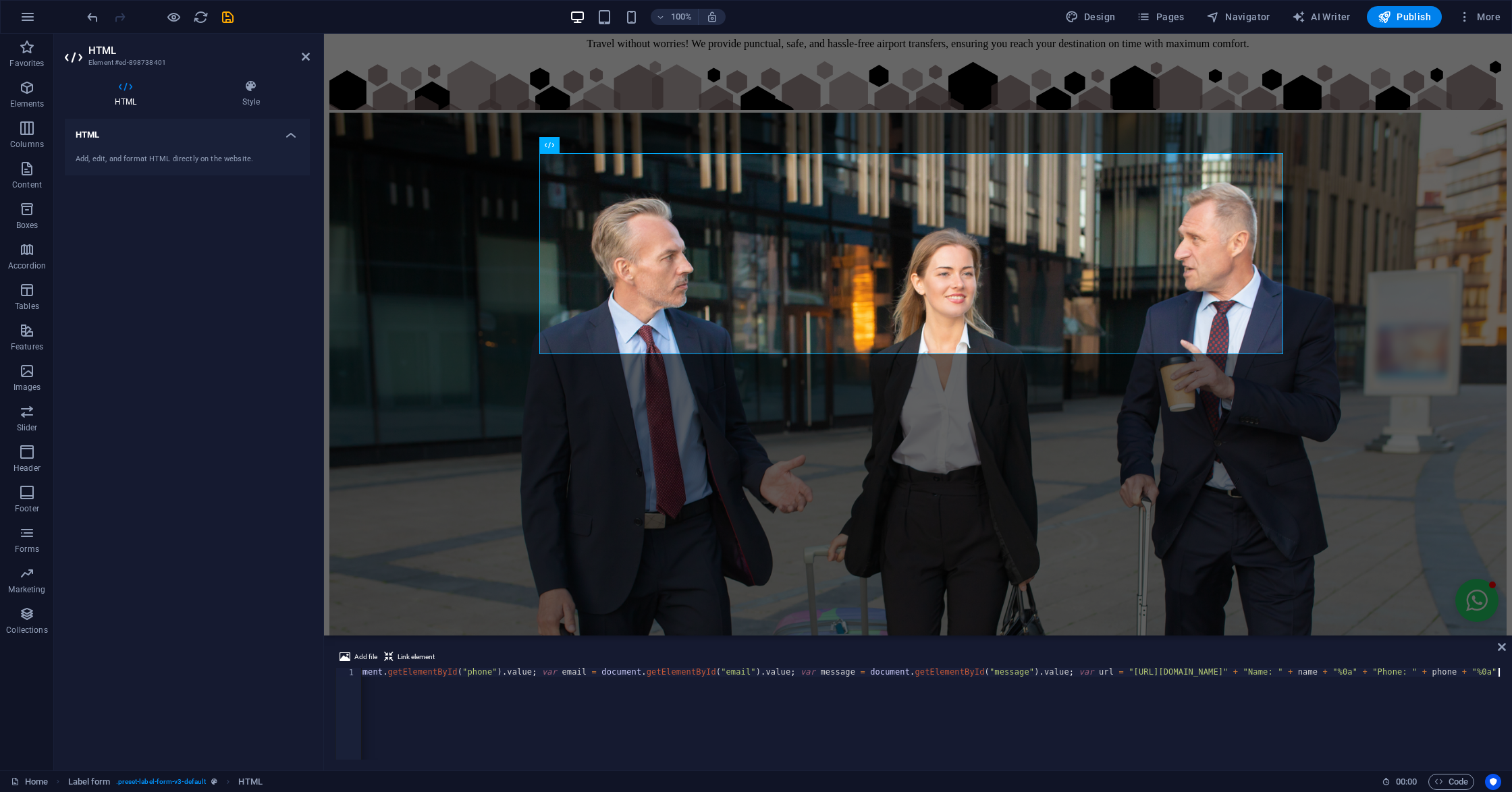
scroll to position [0, 5082]
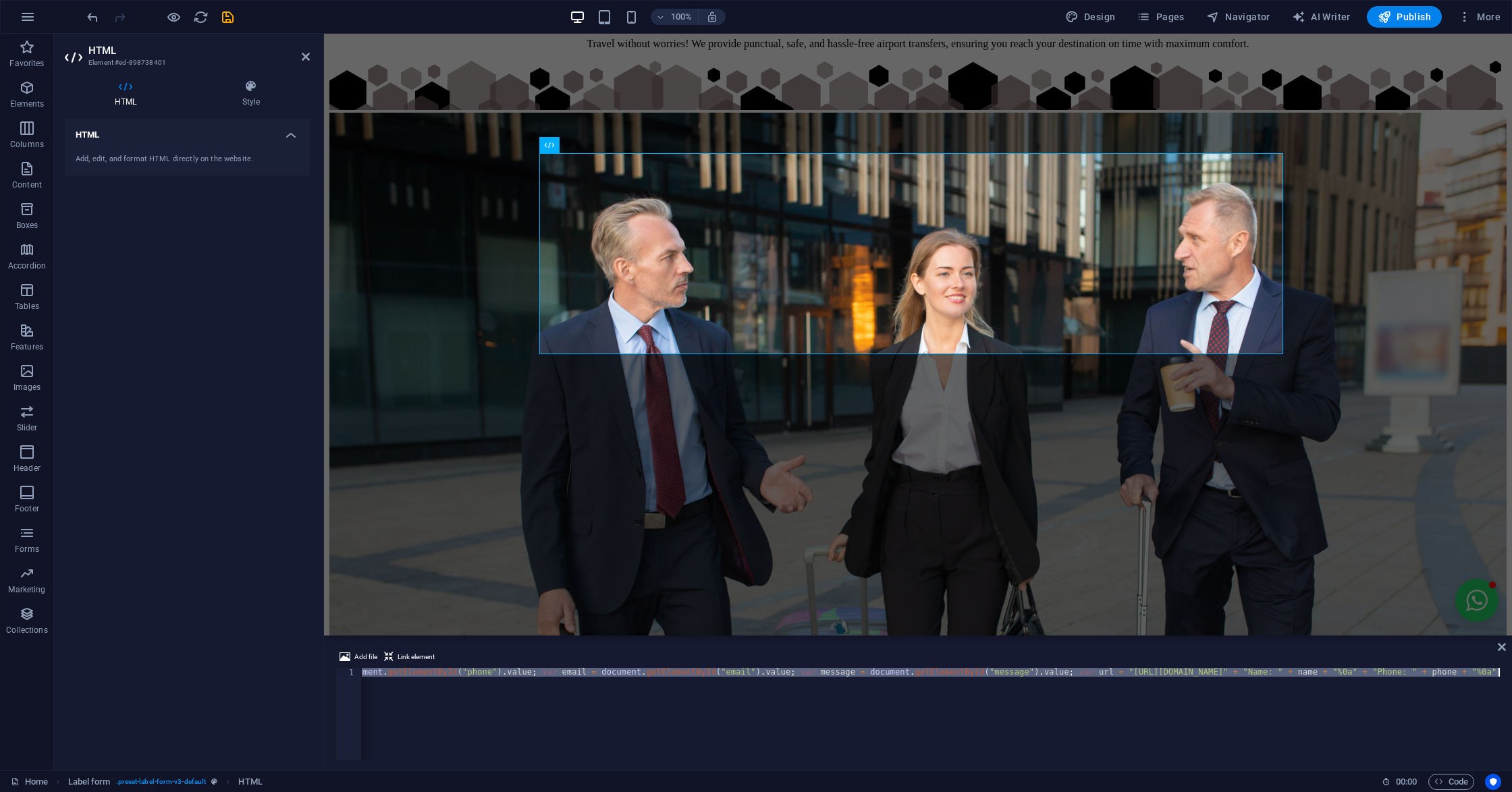
paste textarea
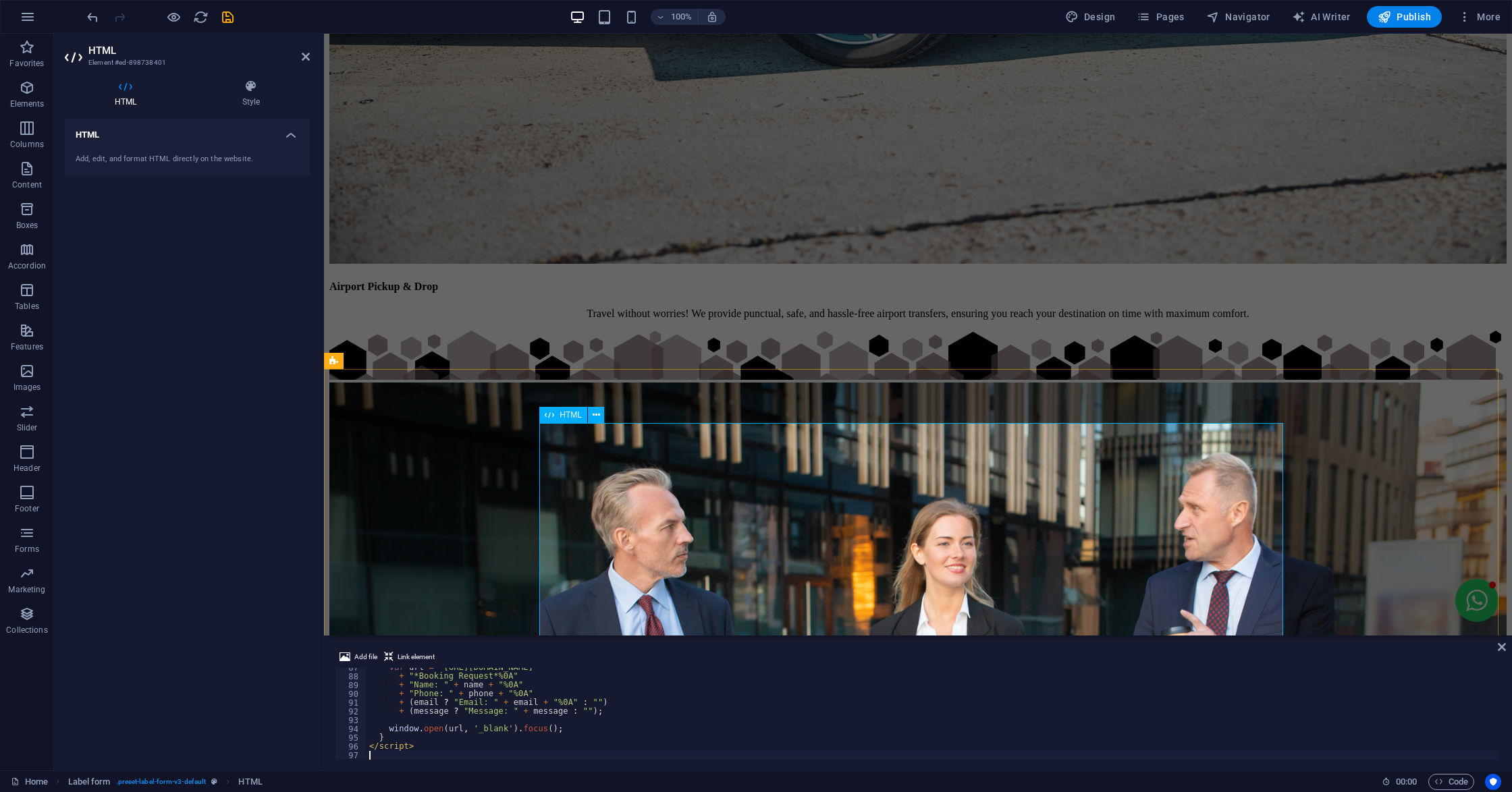
scroll to position [5402, 0]
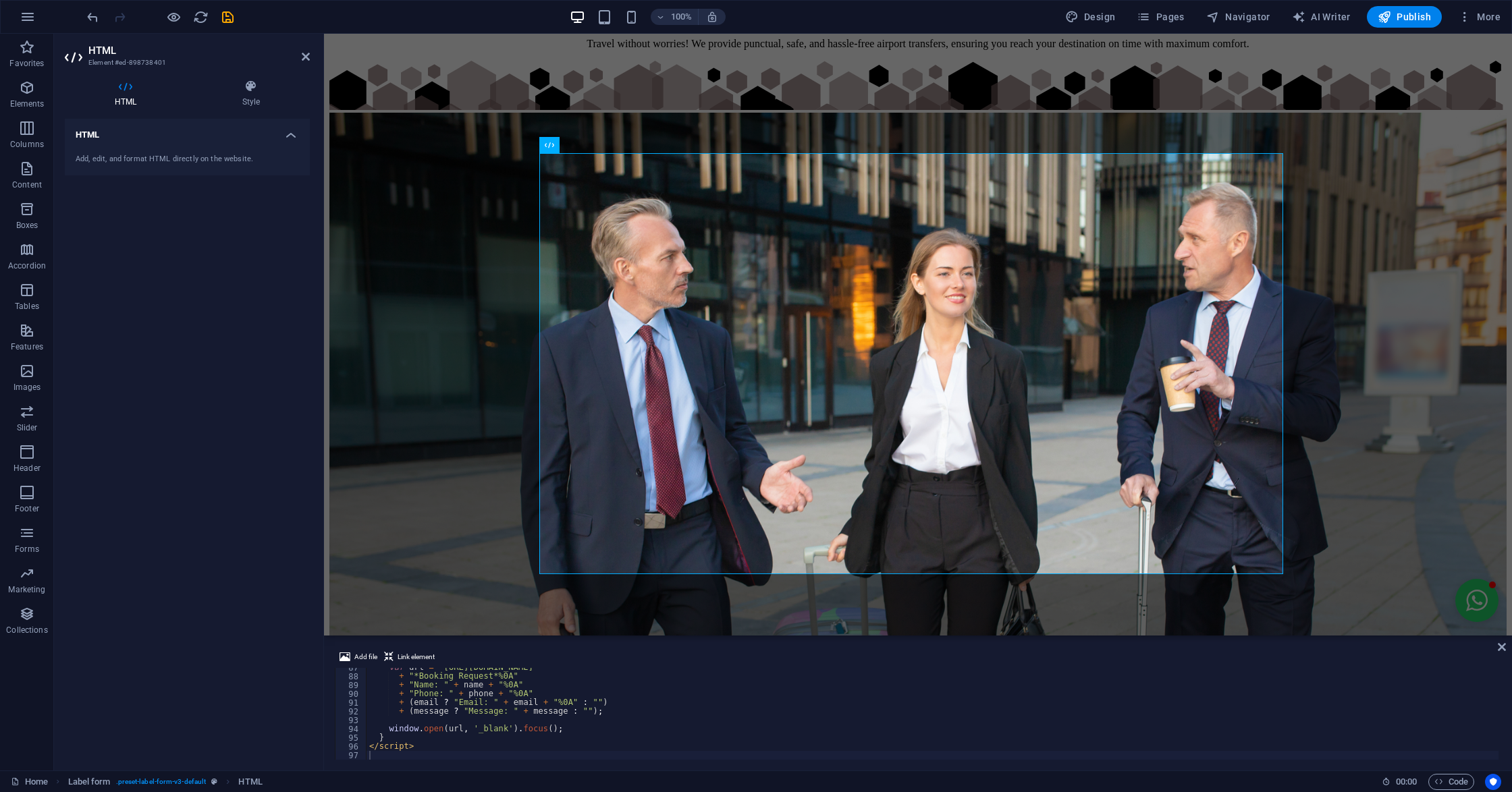
click at [603, 705] on div "var url = "https://wa.me/918270575237?text=" + "*Booking Request*%0A" + "Name: …" at bounding box center [933, 717] width 1132 height 110
type textarea "</script>"
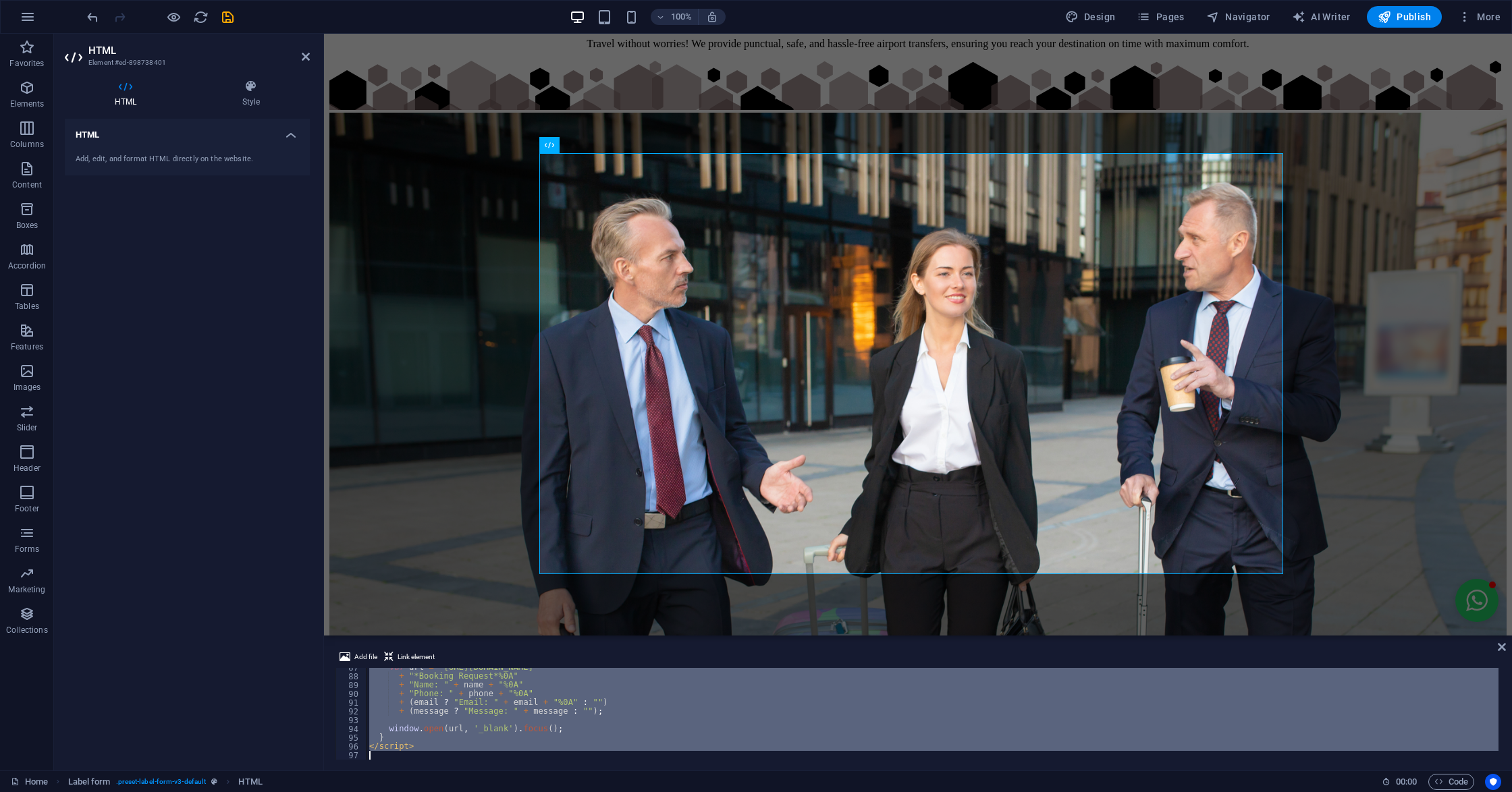
paste textarea
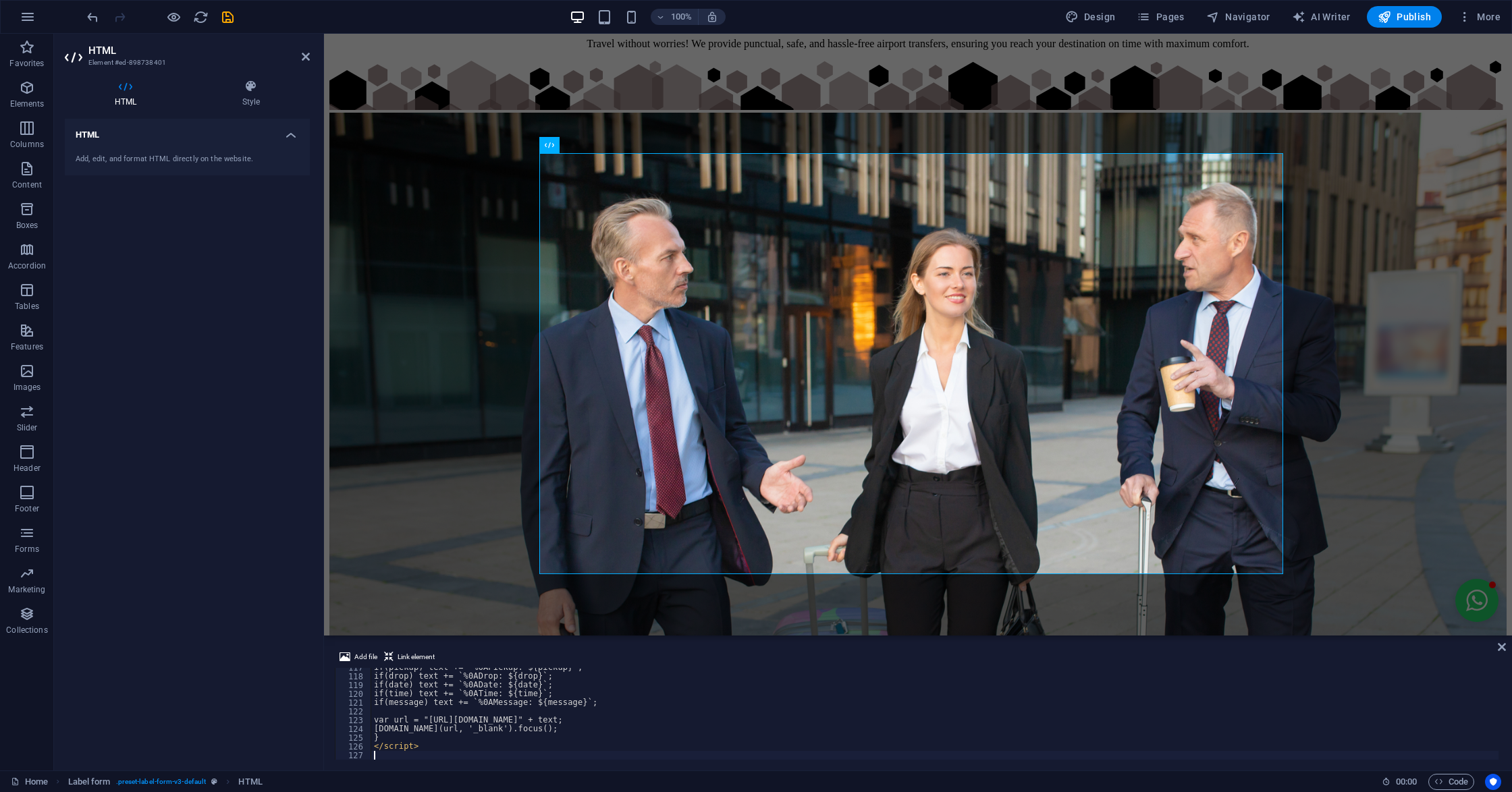
scroll to position [1021, 0]
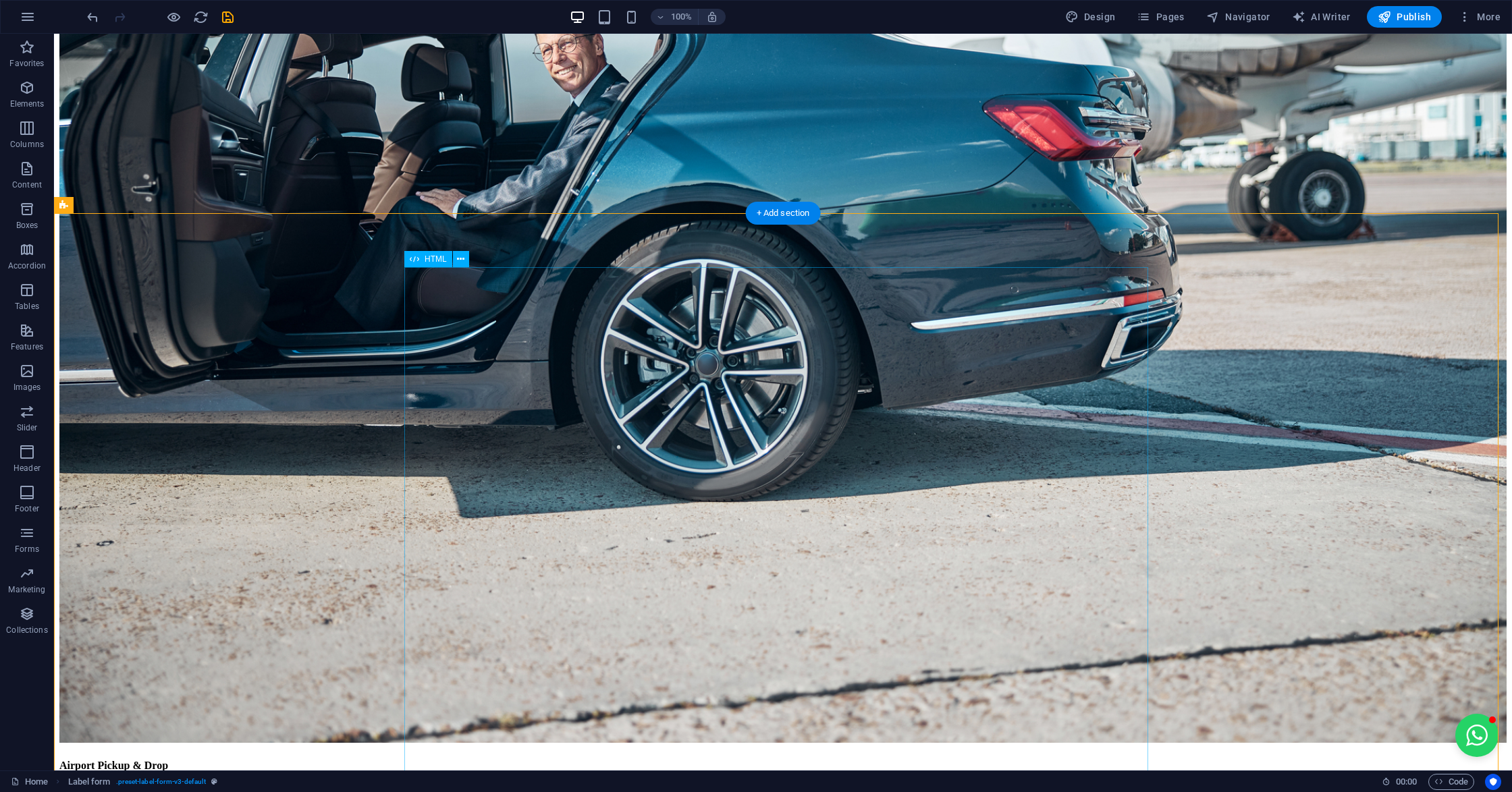
scroll to position [5424, 0]
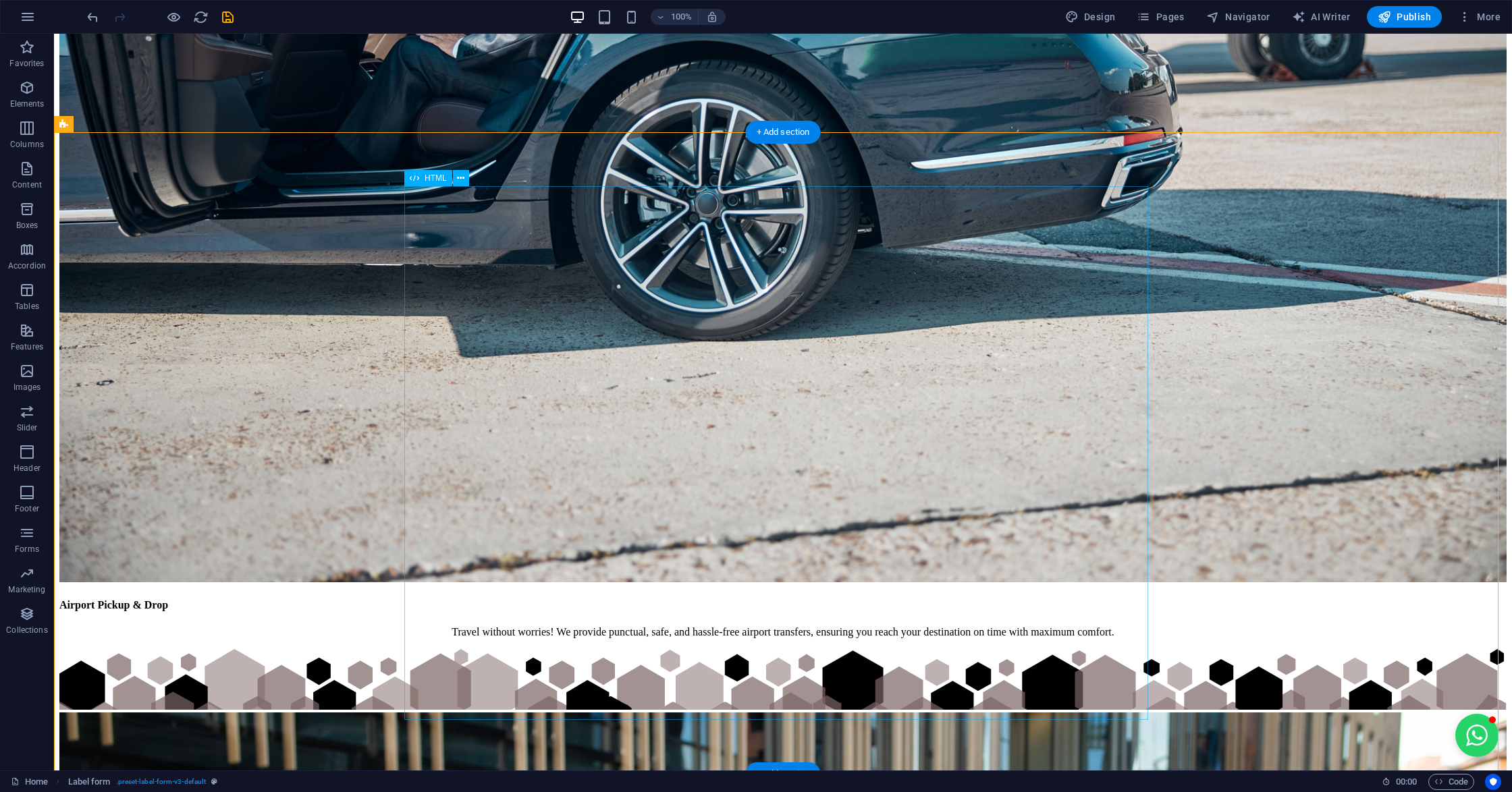
scroll to position [5605, 0]
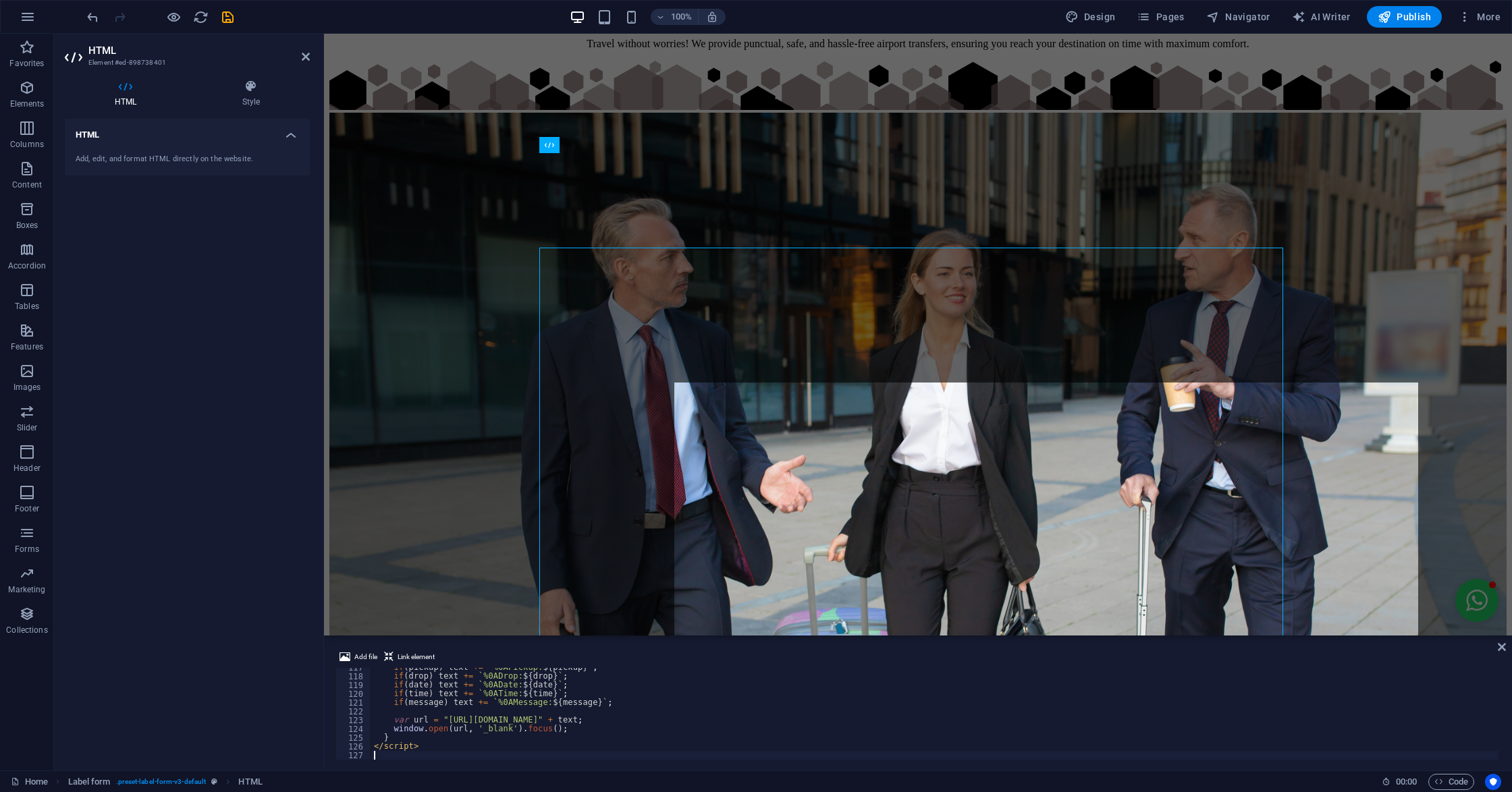
scroll to position [5402, 0]
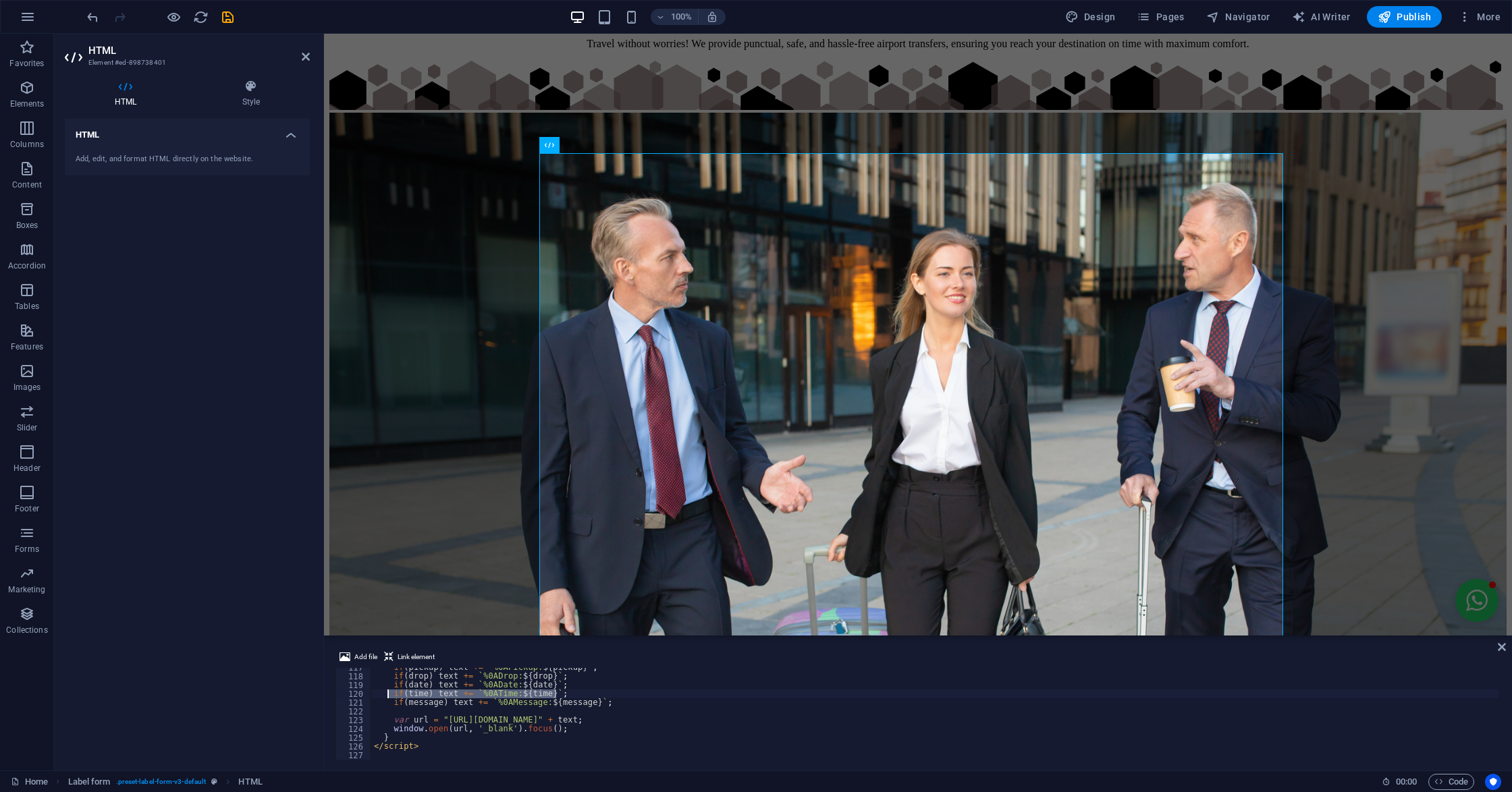
drag, startPoint x: 561, startPoint y: 691, endPoint x: 389, endPoint y: 692, distance: 172.0
click at [389, 692] on div "if ( pickup ) text += ` %0APickup: ${ pickup } ` ; if ( drop ) text += ` %0ADro…" at bounding box center [935, 717] width 1127 height 110
type textarea "if(time) text += `%0ATime: ${time}`;"
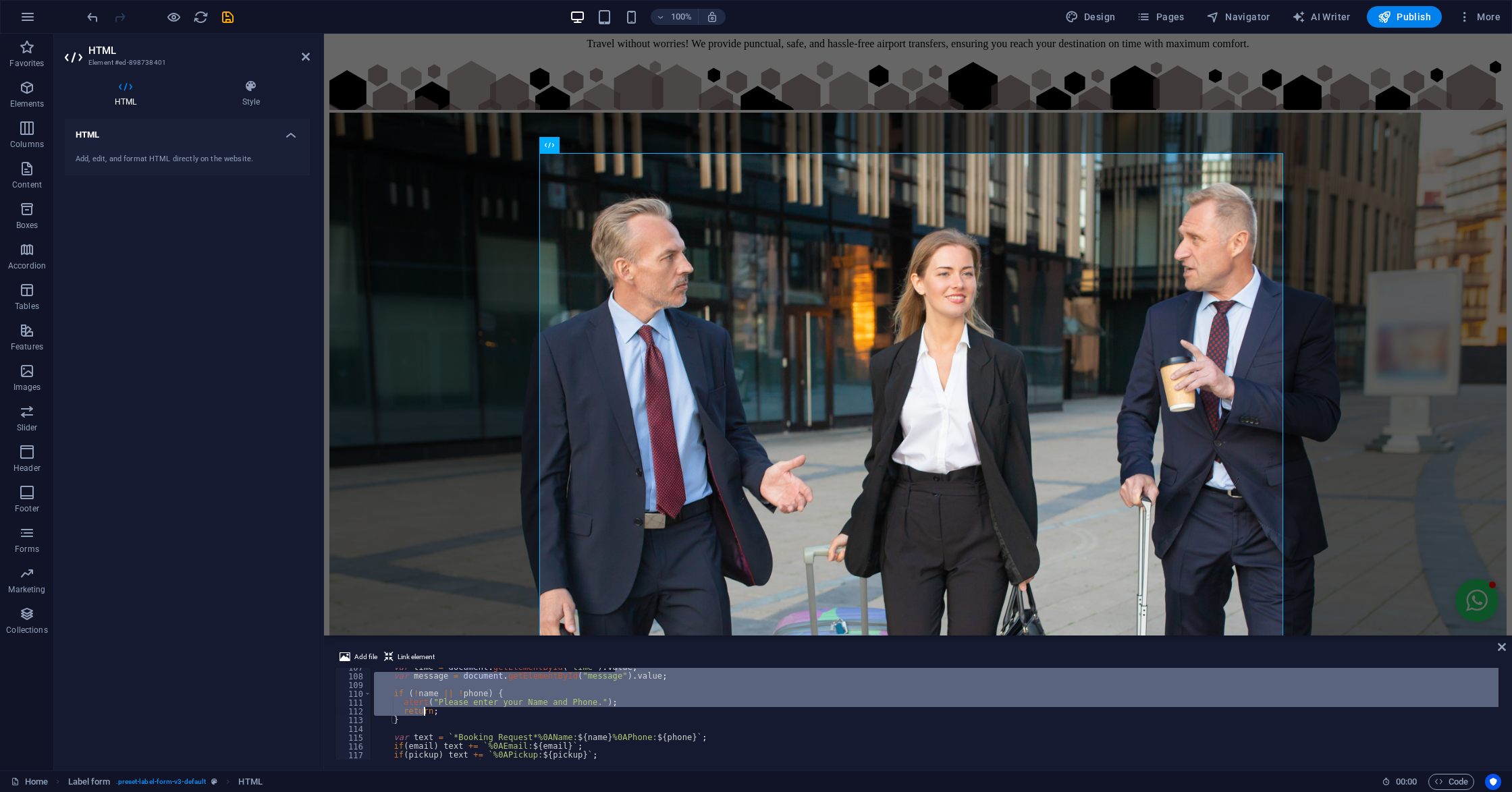
drag, startPoint x: 616, startPoint y: 738, endPoint x: 427, endPoint y: 693, distance: 194.3
click at [427, 693] on div "var time = document . getElementById ( "time" ) . value ; var message = documen…" at bounding box center [935, 717] width 1127 height 110
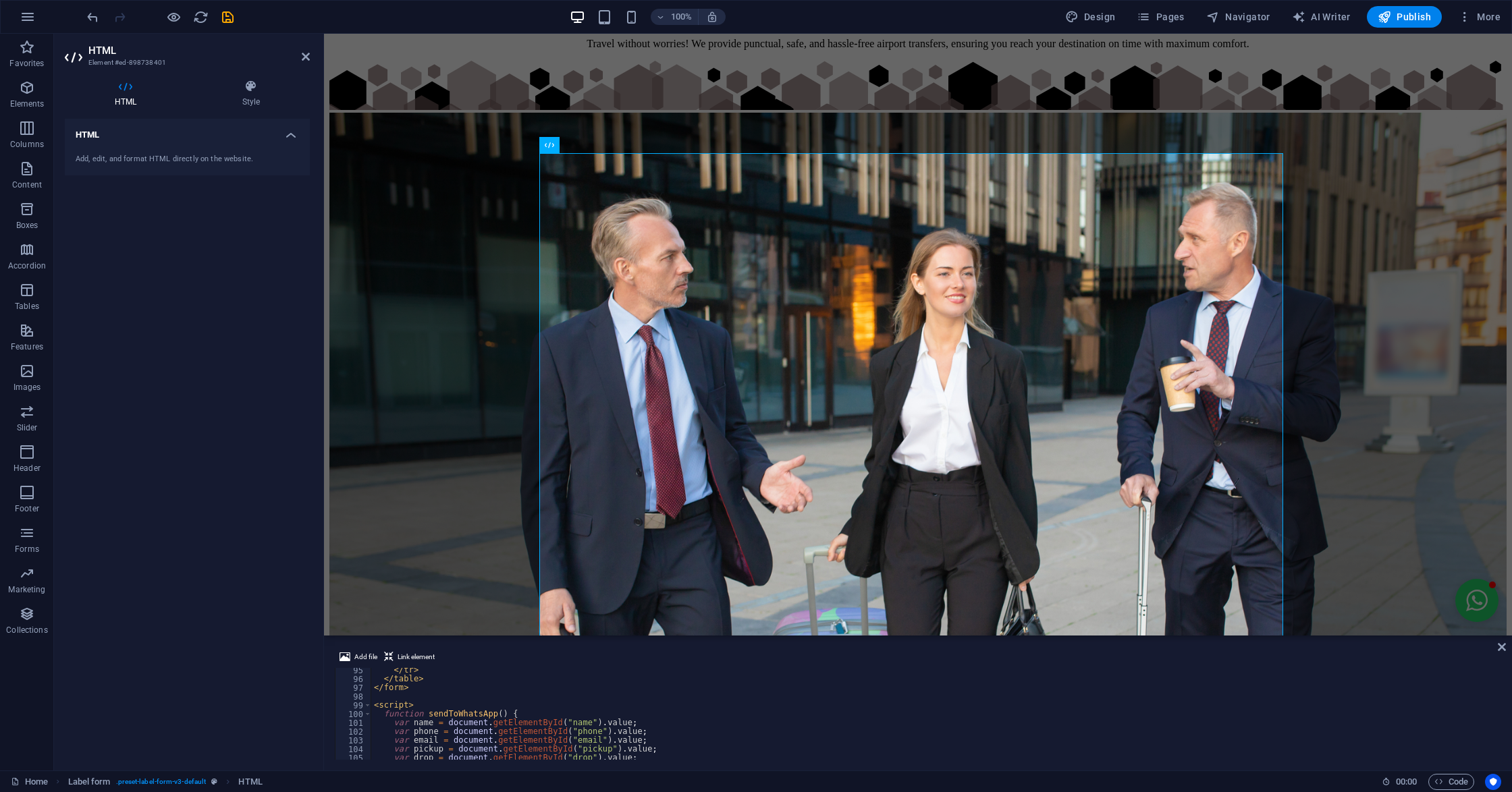
scroll to position [880, 0]
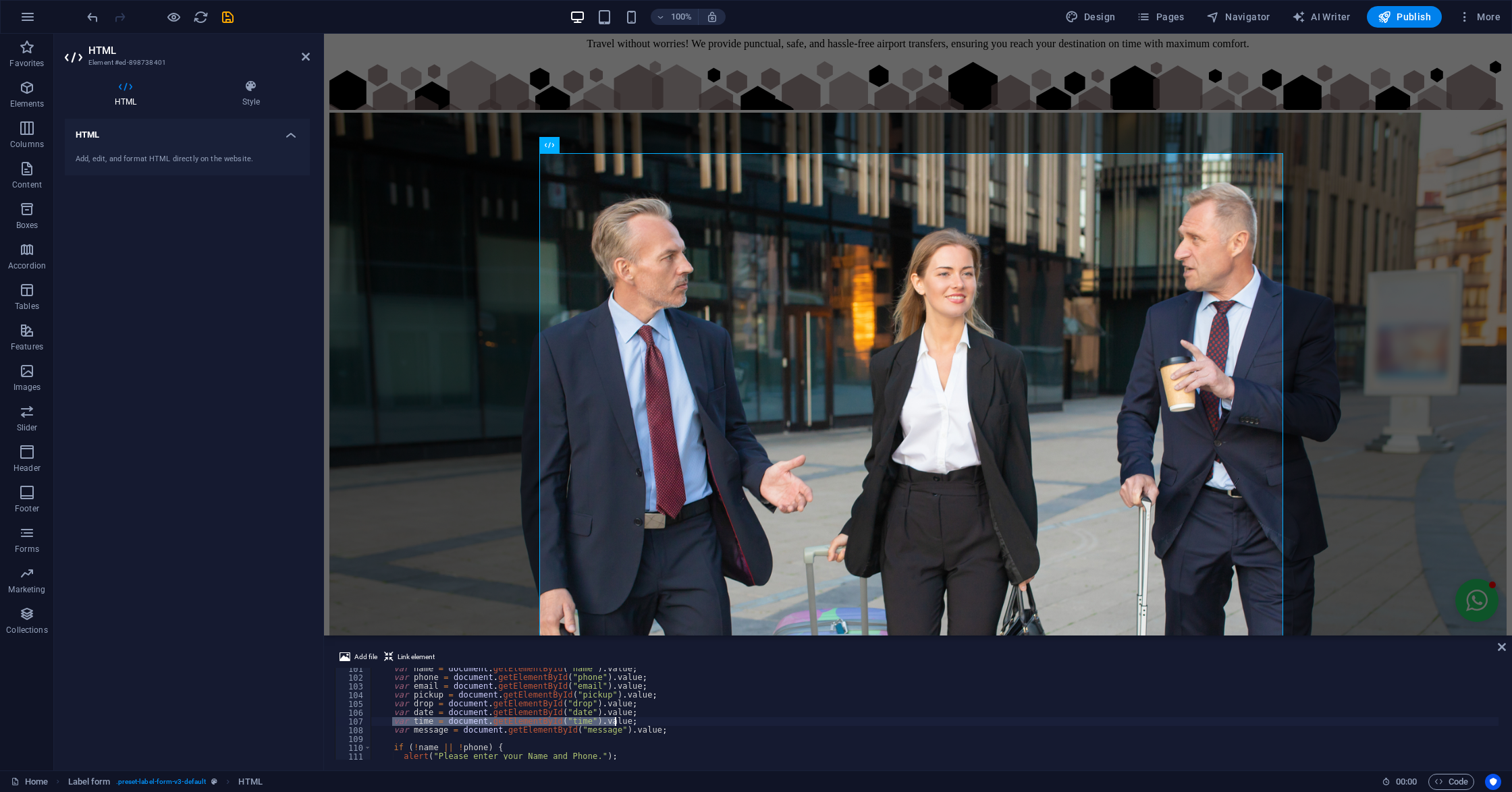
drag, startPoint x: 392, startPoint y: 720, endPoint x: 616, endPoint y: 723, distance: 224.0
click at [616, 723] on div "var name = document . getElementById ( "name" ) . value ; var phone = document …" at bounding box center [935, 719] width 1127 height 110
type textarea "var time = document.getElementById("time").value;"
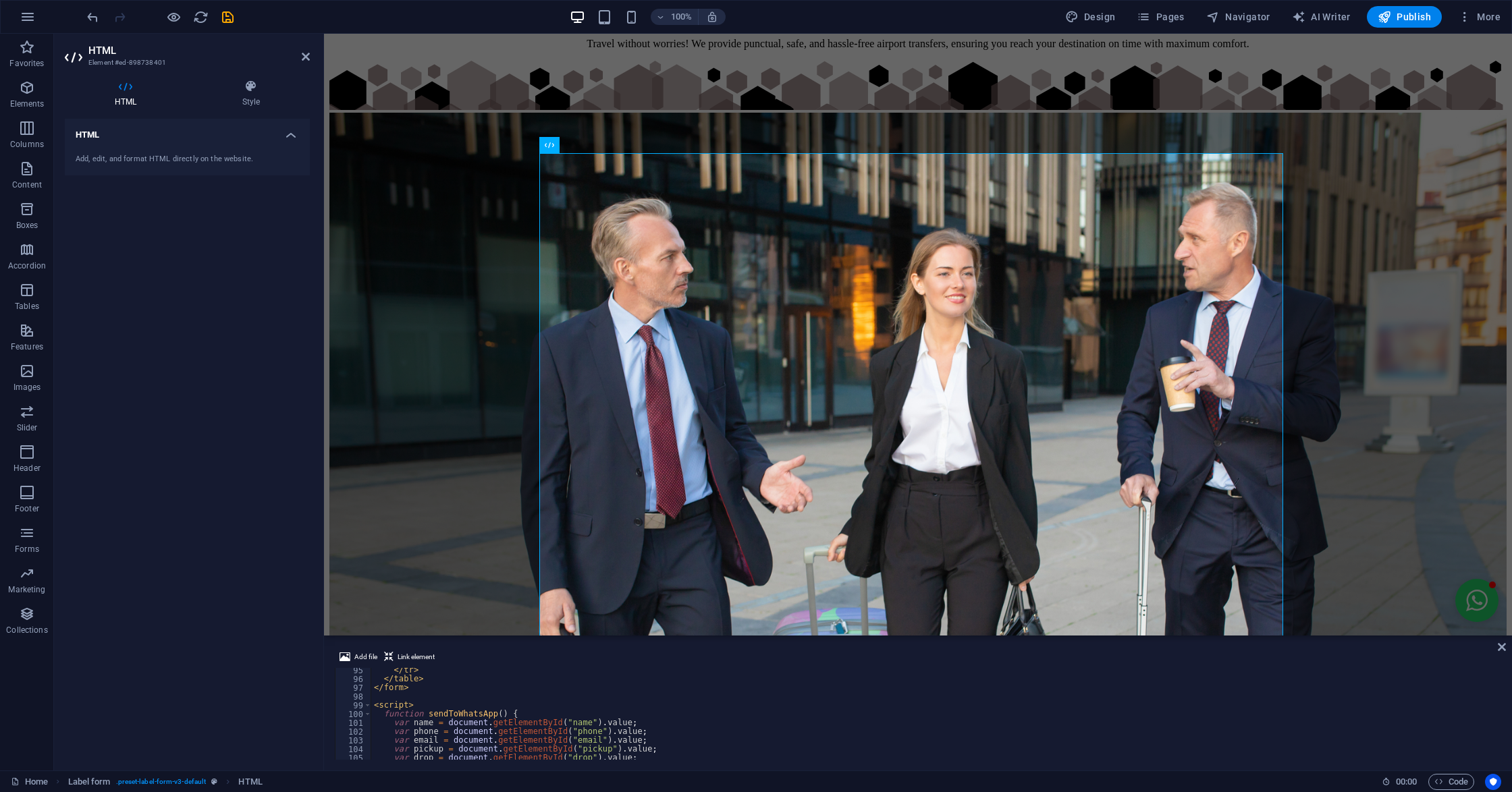
scroll to position [719, 0]
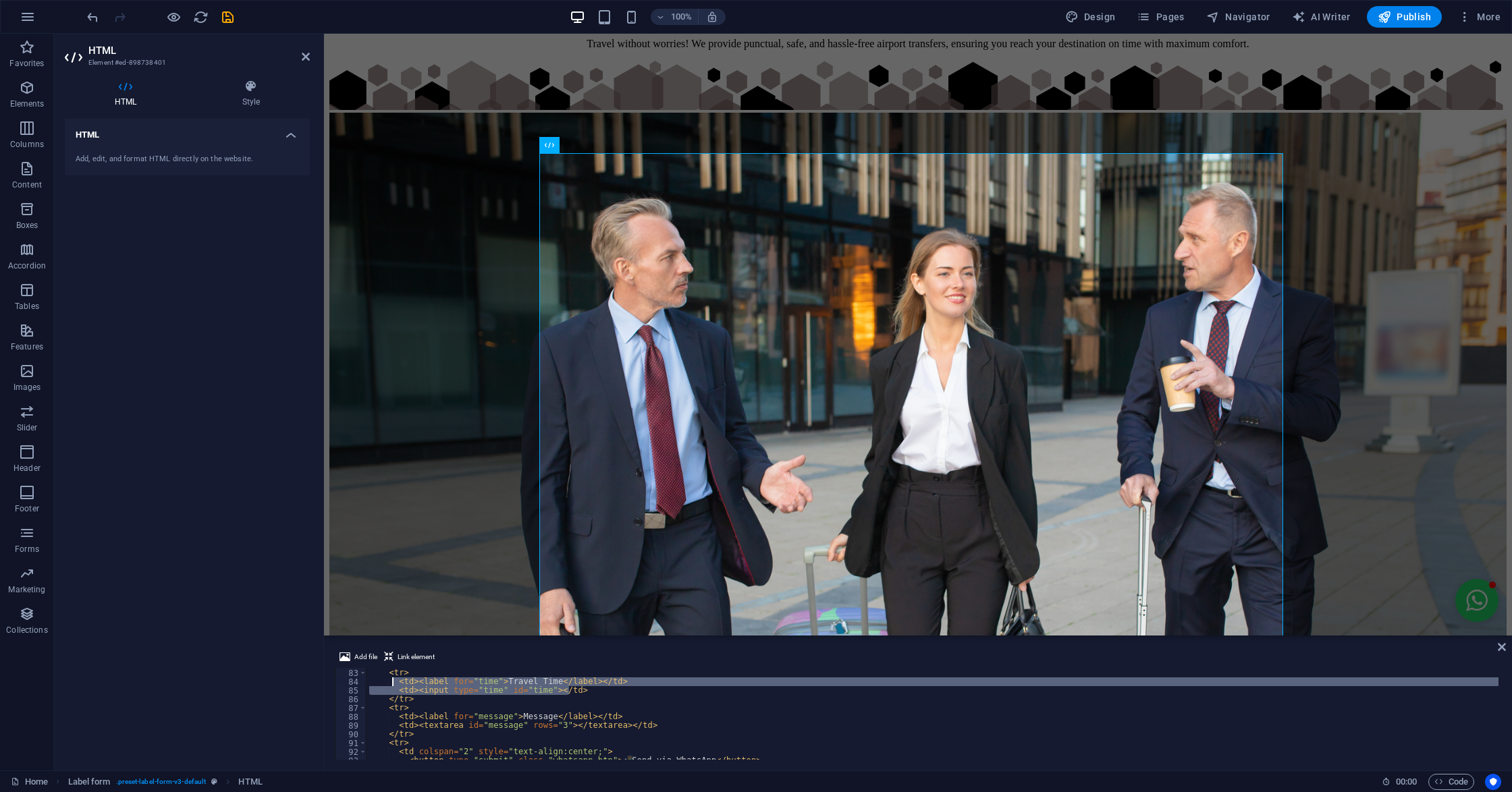
drag, startPoint x: 575, startPoint y: 690, endPoint x: 392, endPoint y: 686, distance: 183.0
click at [392, 686] on div "</ tr > < tr > < td > < label for = "time" > Travel Time </ label > </ td > < t…" at bounding box center [933, 714] width 1132 height 110
type textarea "<td><label for="time">Travel Time</label></td> <td><input type="time" id="time"…"
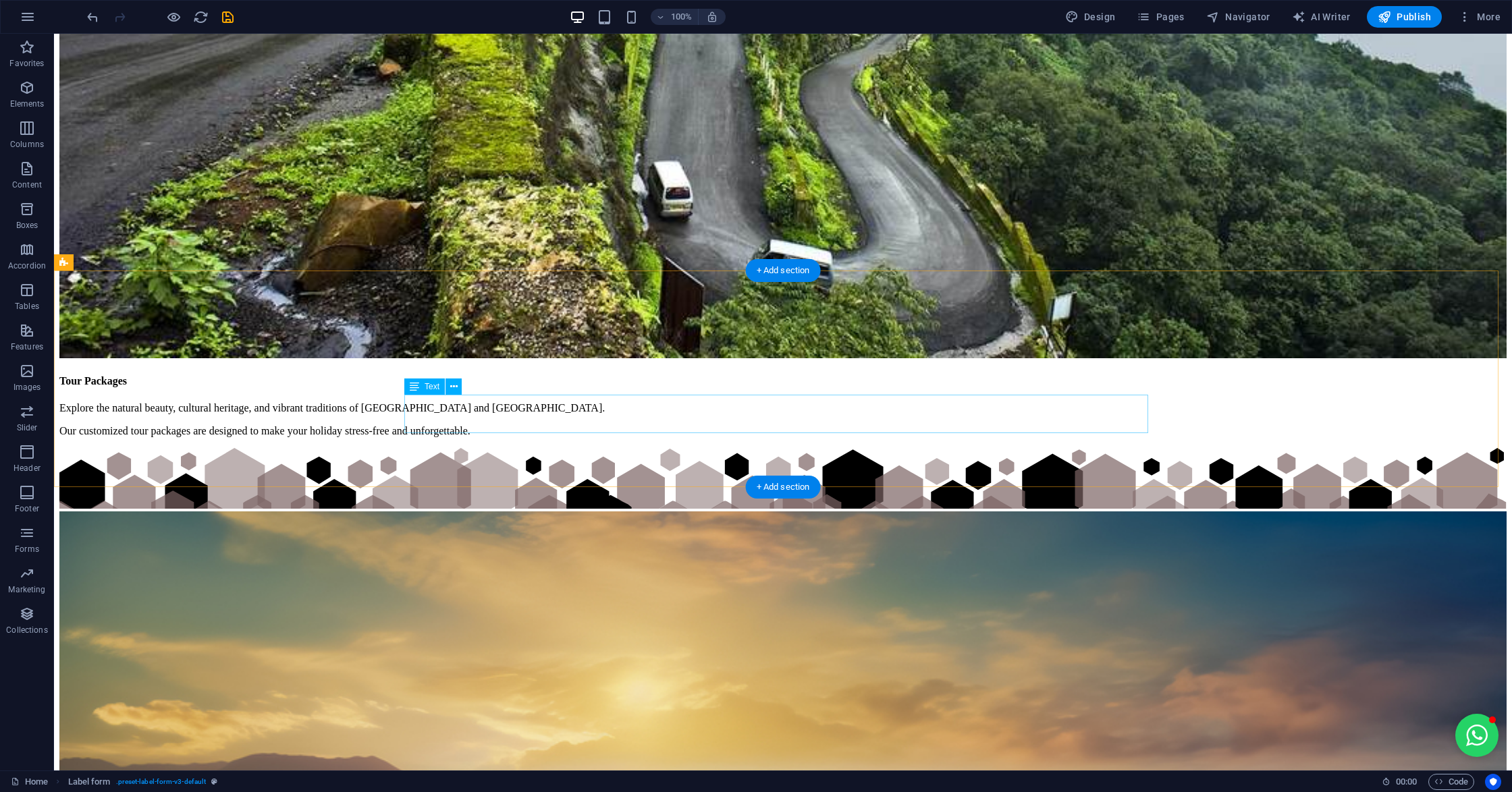
scroll to position [3492, 0]
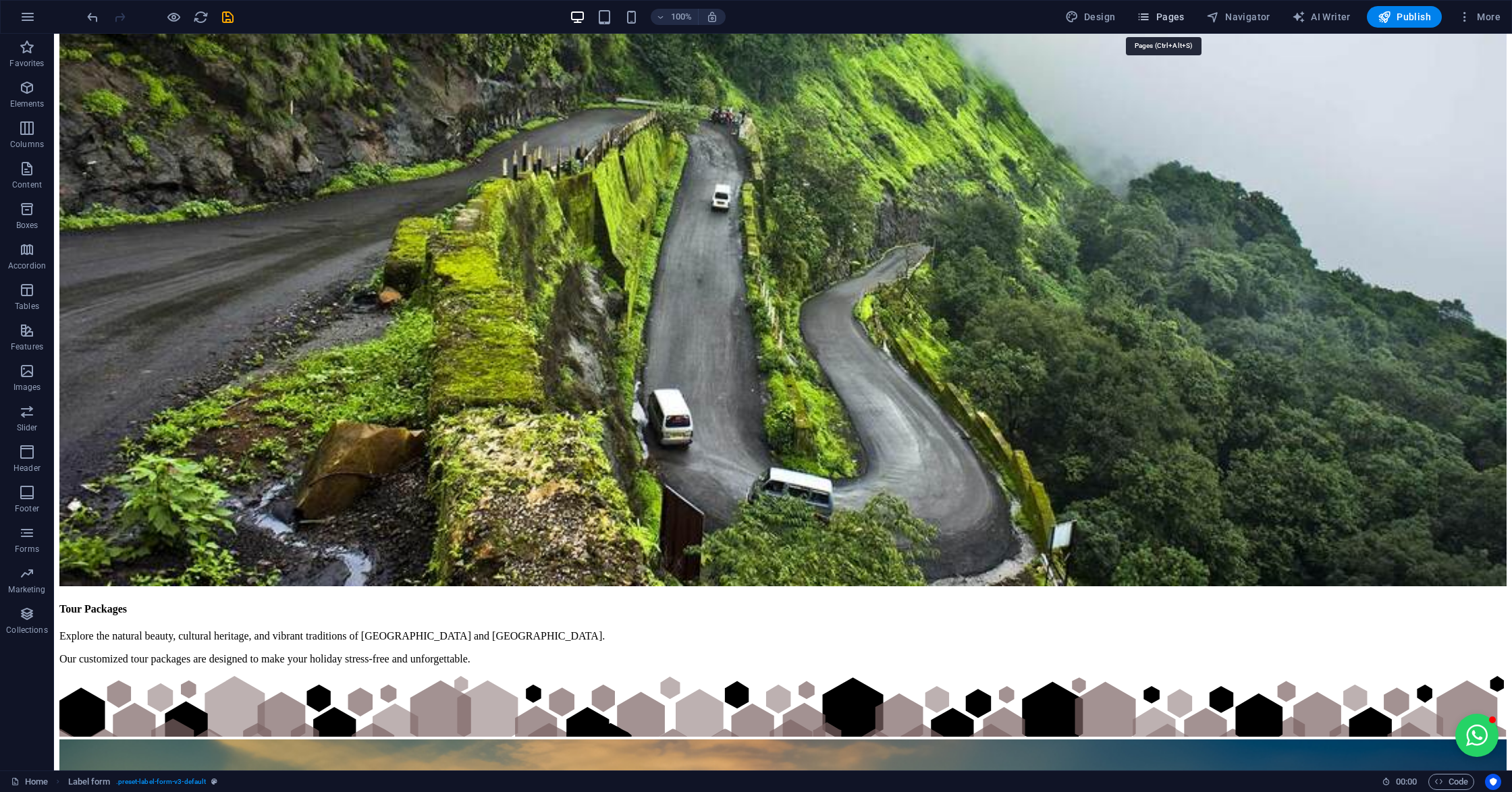
click at [1158, 17] on span "Pages" at bounding box center [1160, 17] width 47 height 13
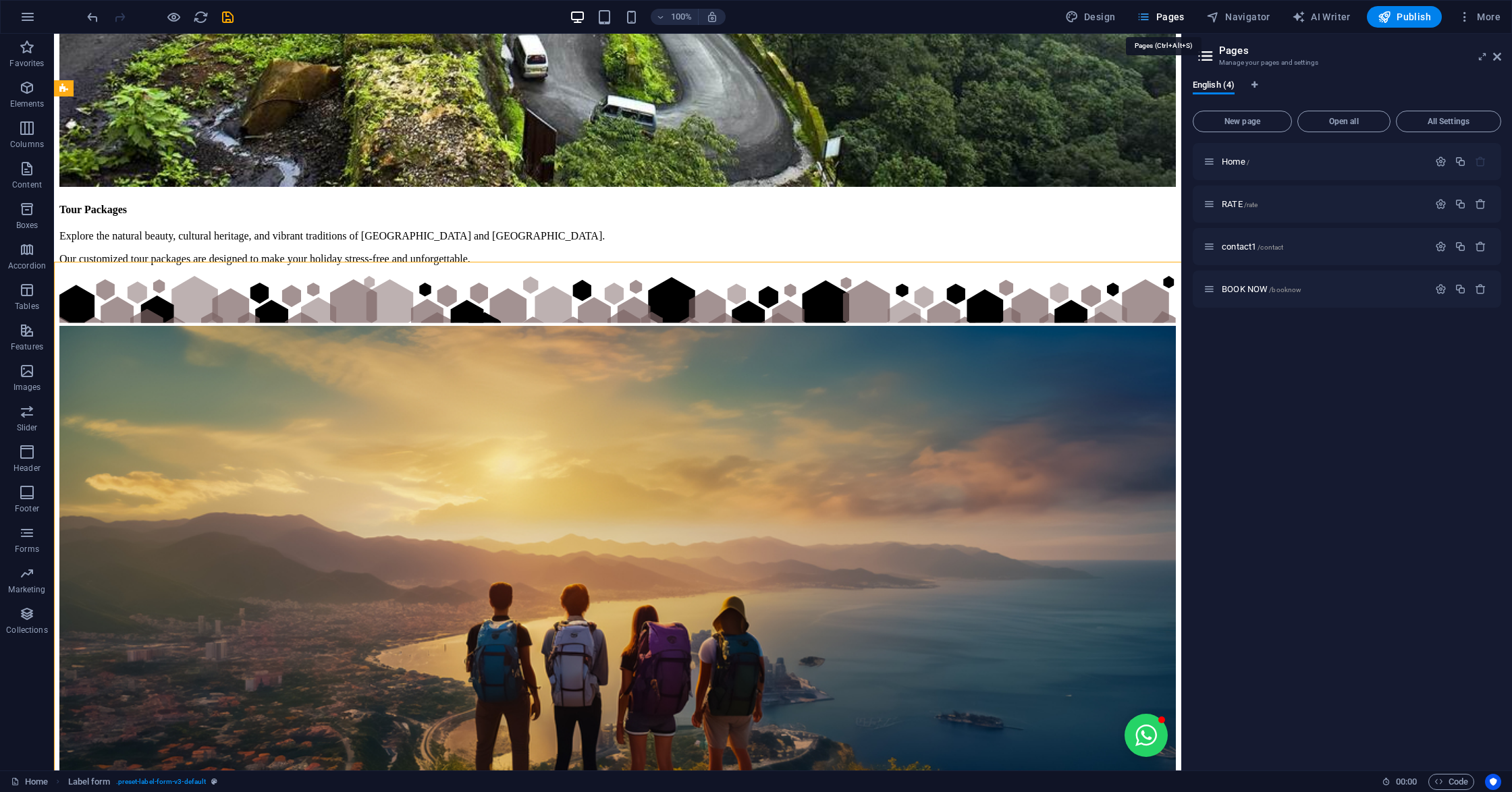
scroll to position [5468, 0]
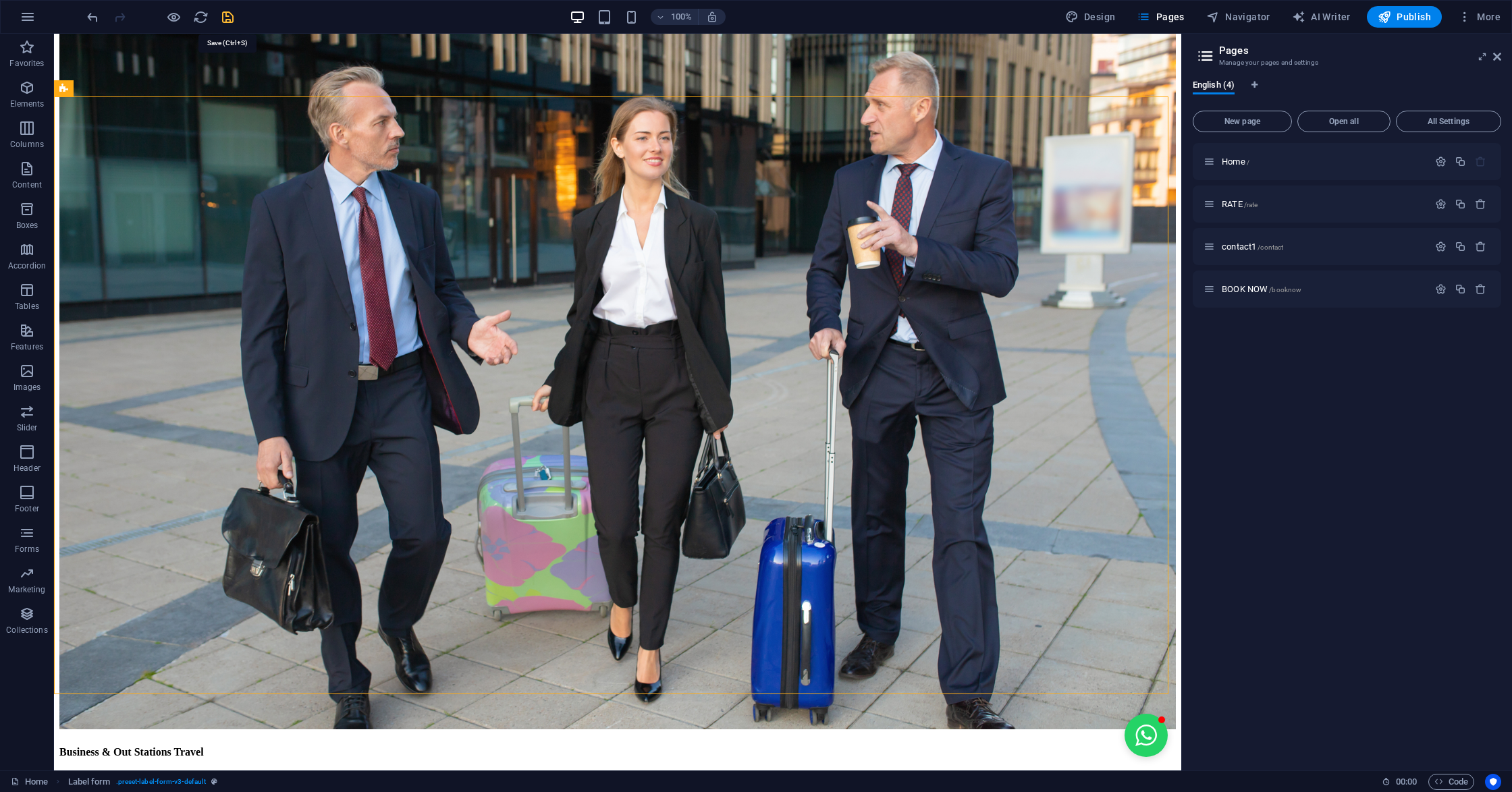
click at [222, 13] on icon "save" at bounding box center [228, 17] width 16 height 16
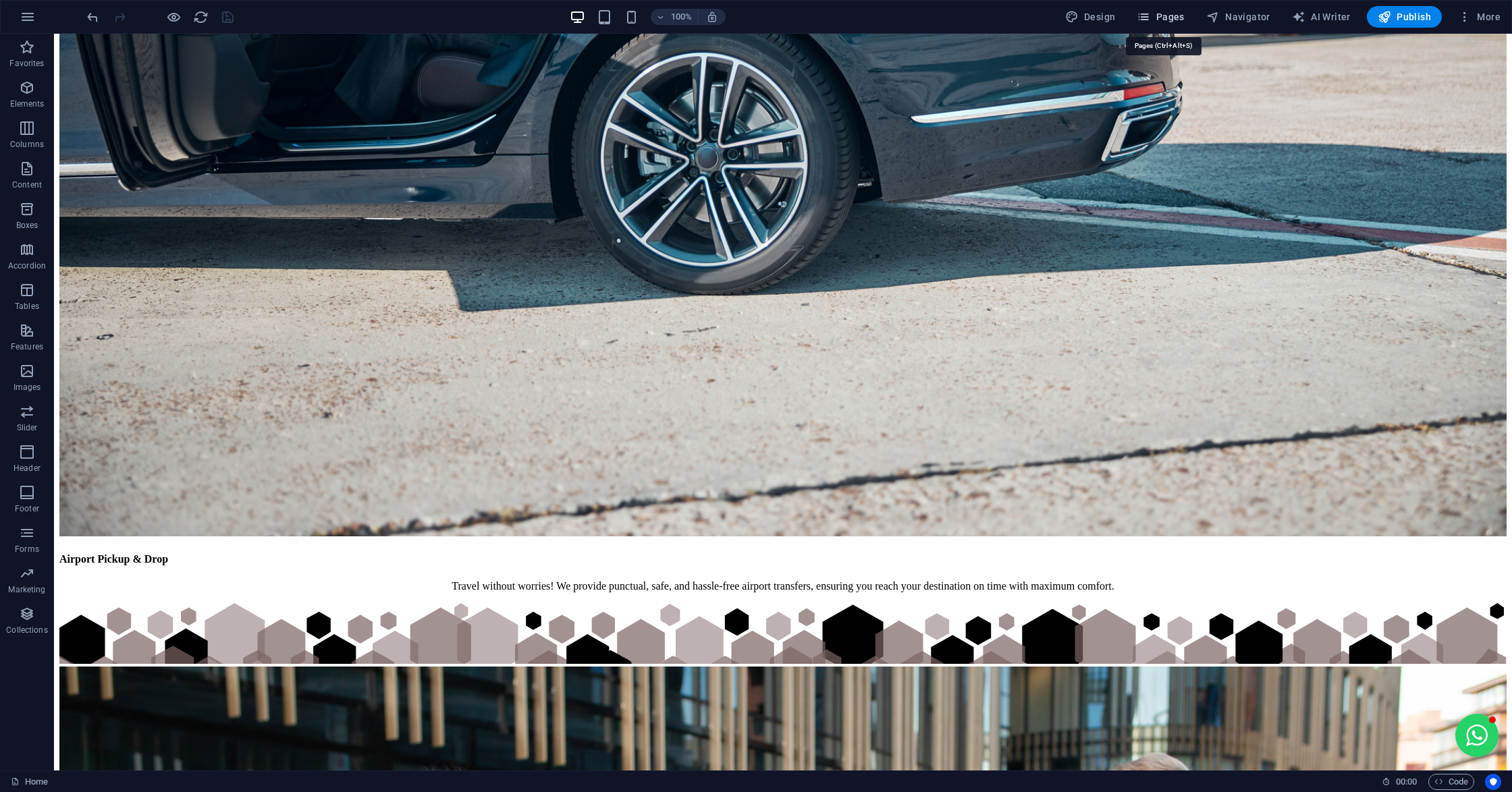
click at [1146, 15] on icon "button" at bounding box center [1143, 17] width 13 height 13
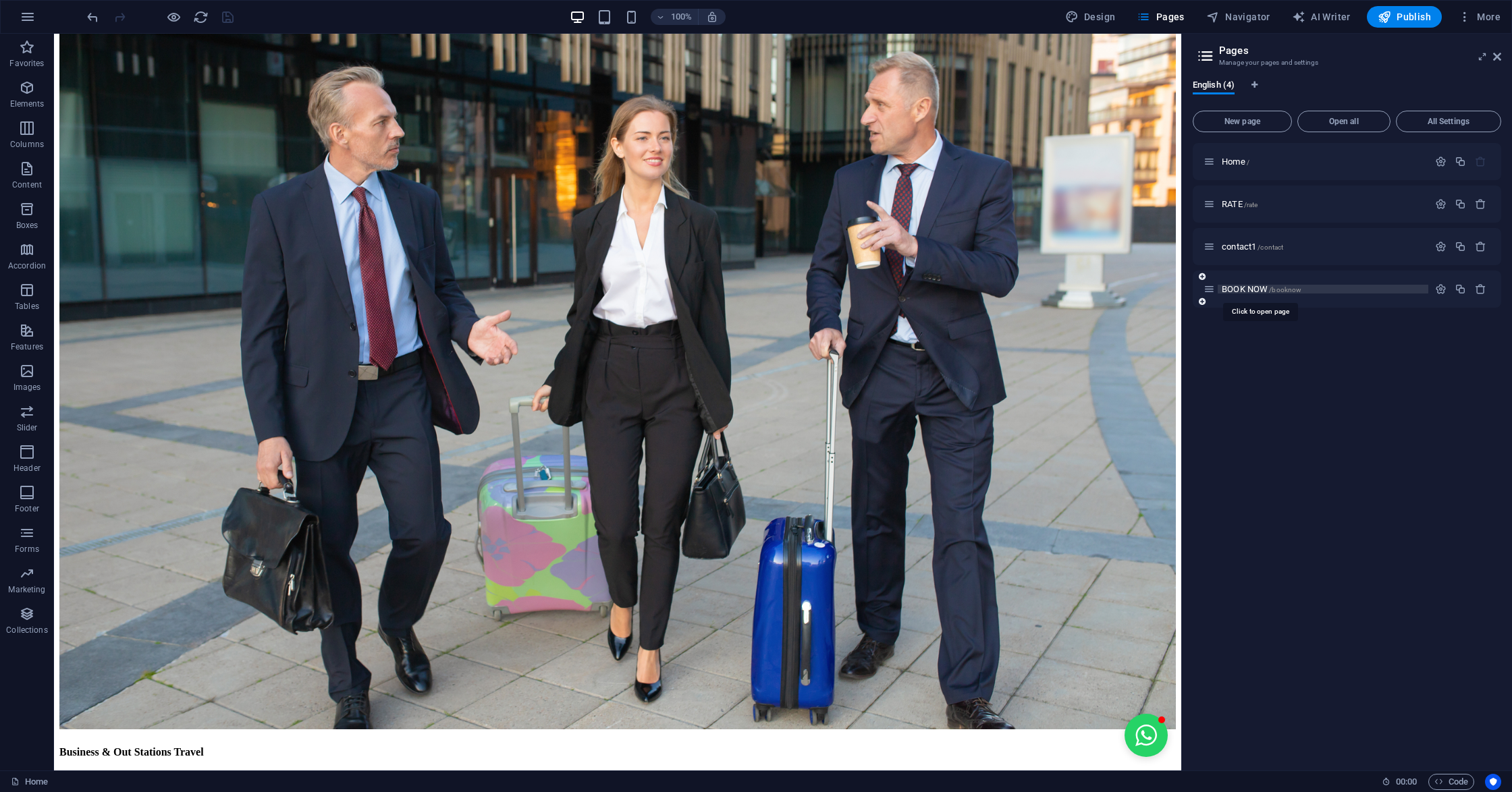
click at [1249, 288] on span "BOOK NOW /booknow" at bounding box center [1261, 288] width 80 height 10
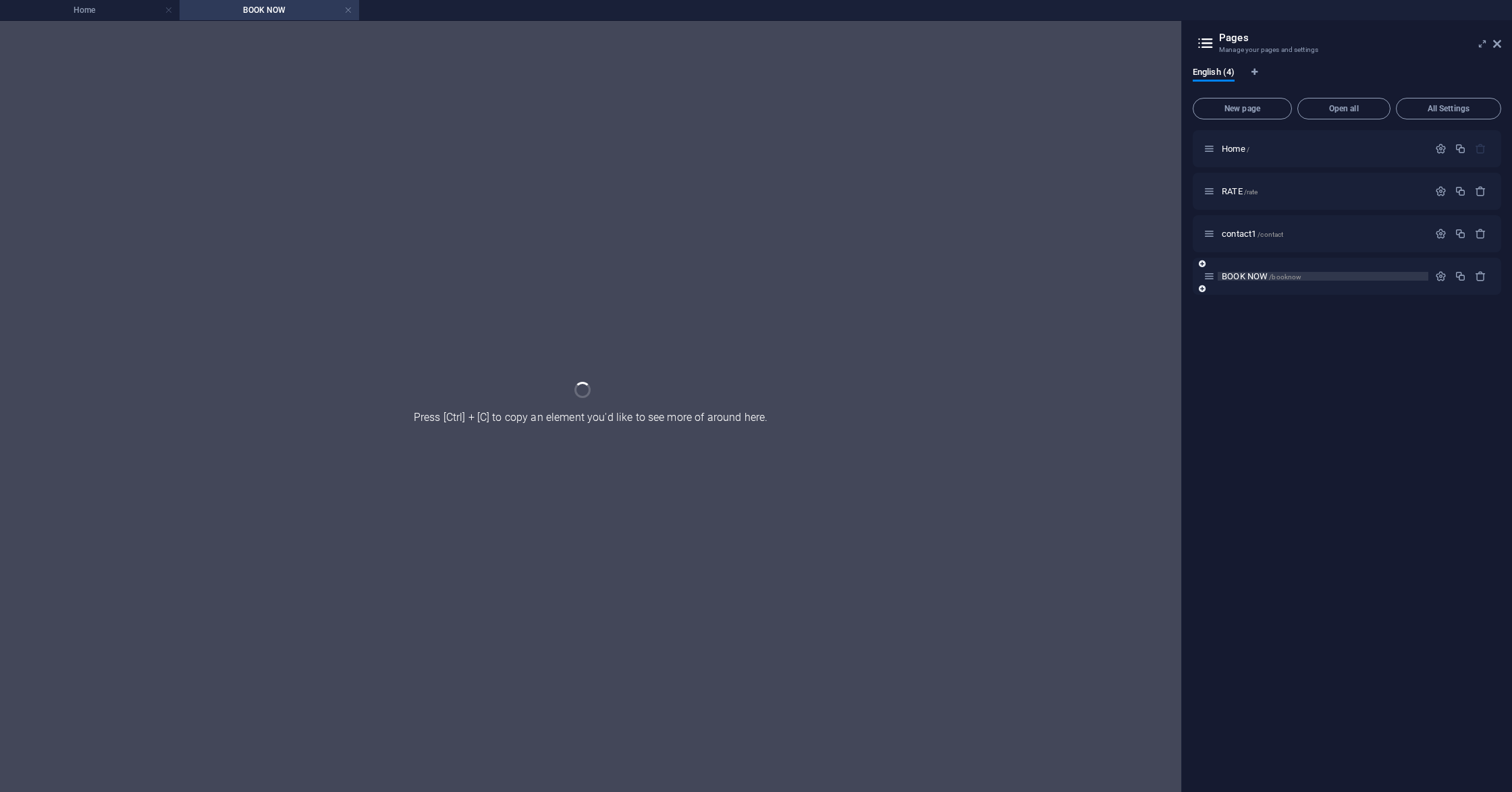
scroll to position [0, 0]
click at [1249, 288] on div "BOOK NOW /booknow" at bounding box center [1346, 276] width 308 height 37
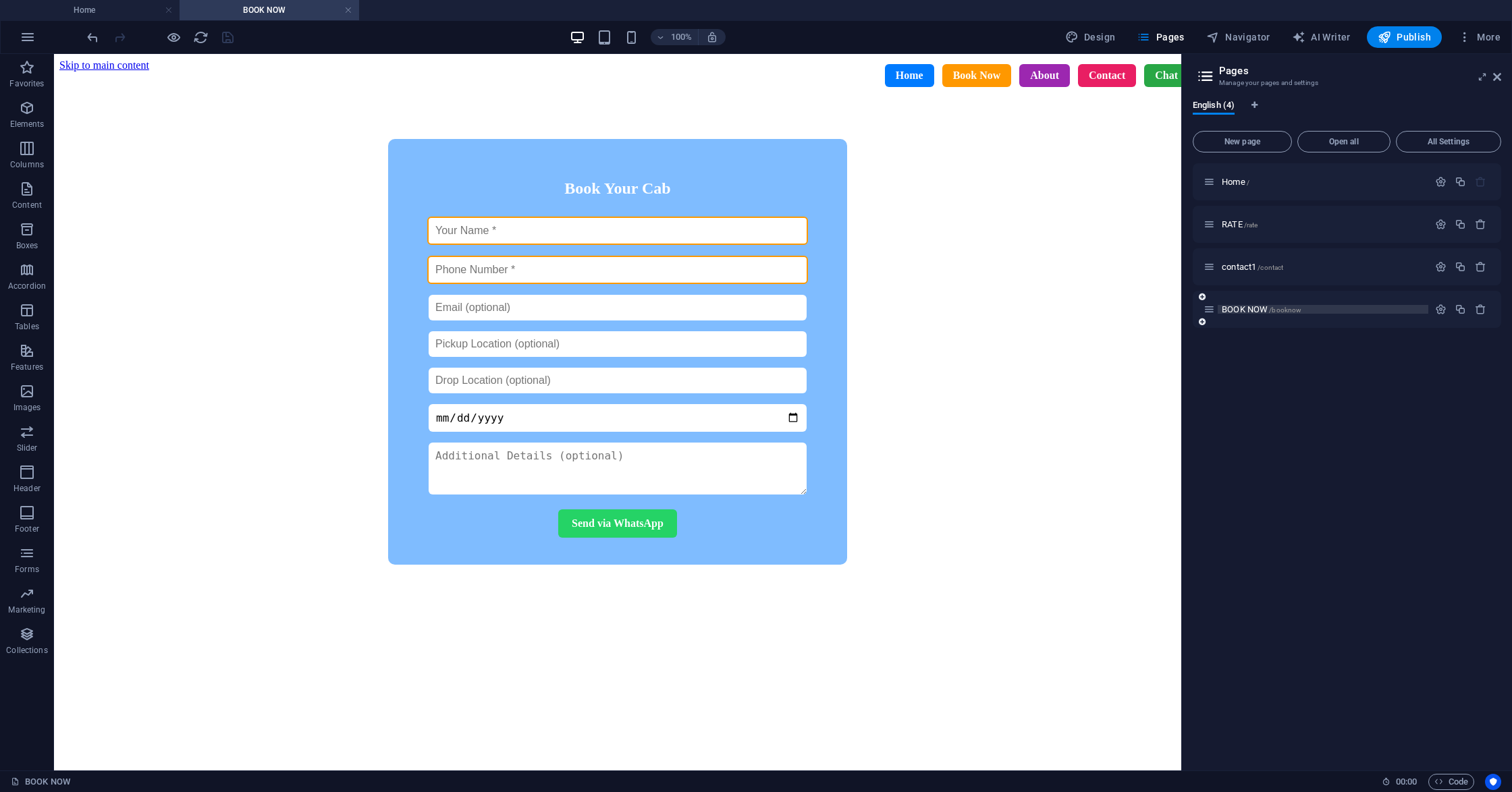
click at [1240, 307] on span "BOOK NOW /booknow" at bounding box center [1261, 309] width 80 height 10
click at [111, 114] on icon at bounding box center [110, 113] width 7 height 14
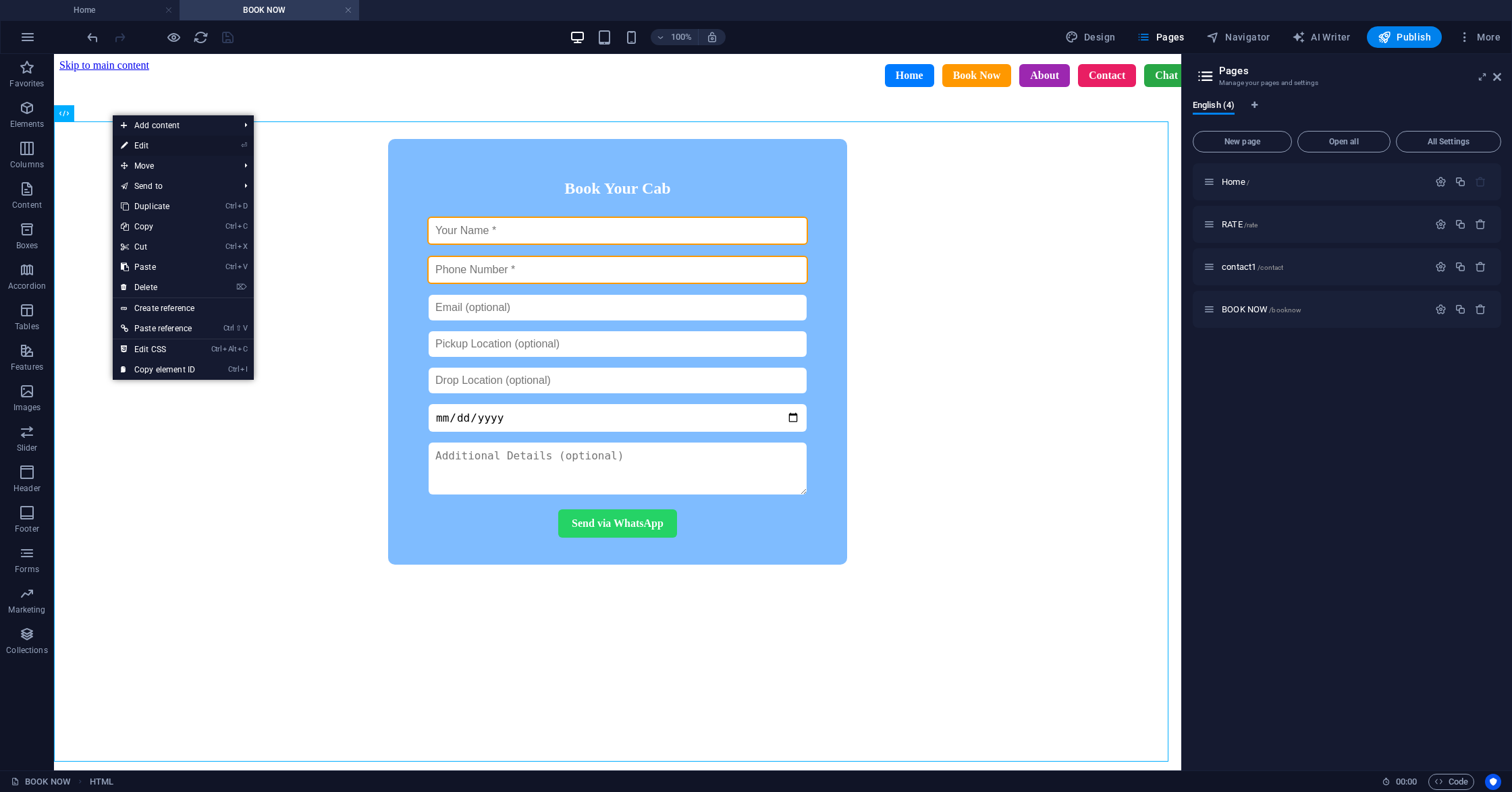
click at [125, 142] on icon at bounding box center [124, 146] width 7 height 20
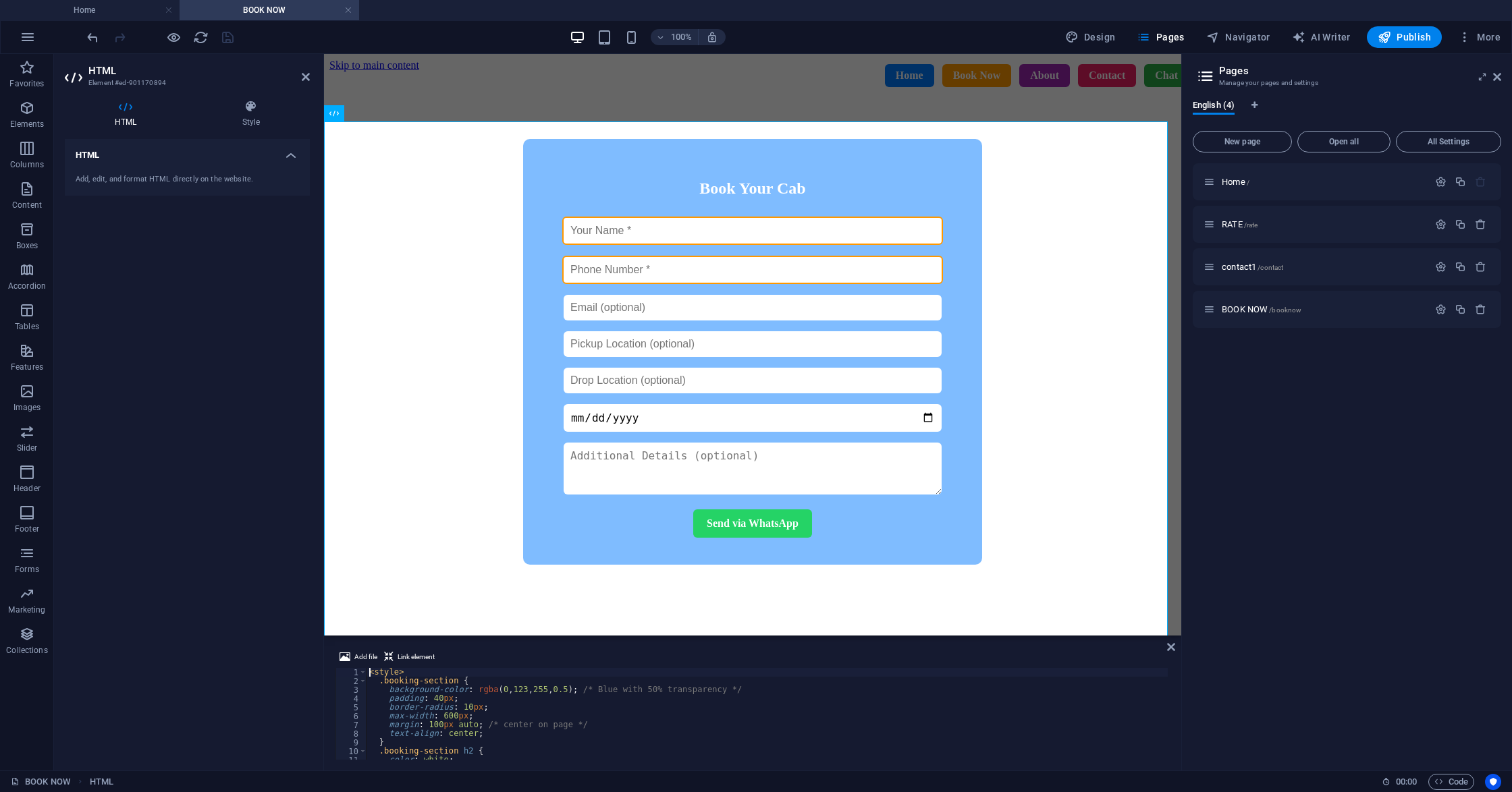
click at [400, 686] on div "< style > .booking-section { background-color : rgba ( 0 , 123 , 255 , 0.5 ) ; …" at bounding box center [767, 722] width 802 height 110
type textarea "</script>"
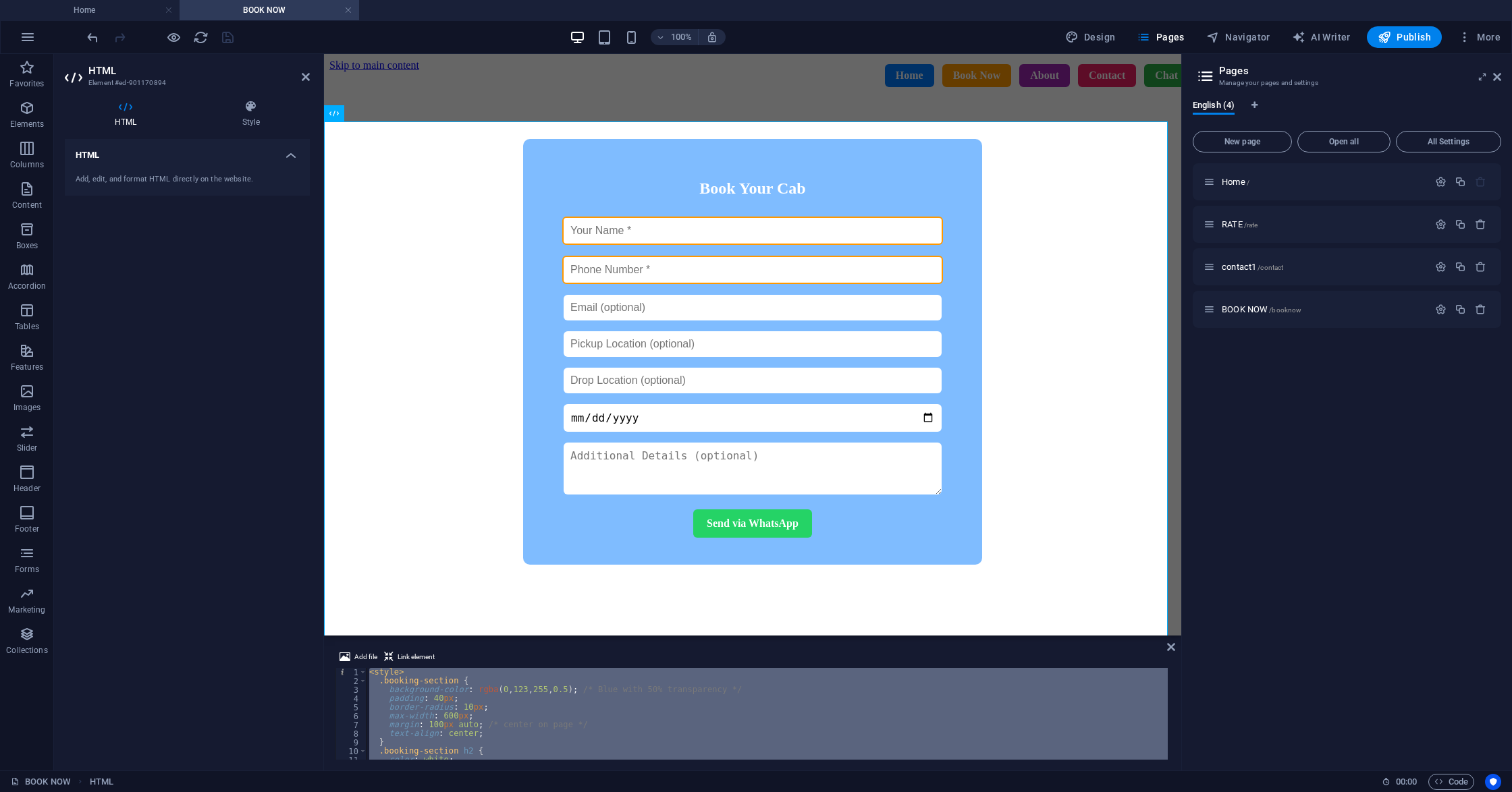
scroll to position [1021, 0]
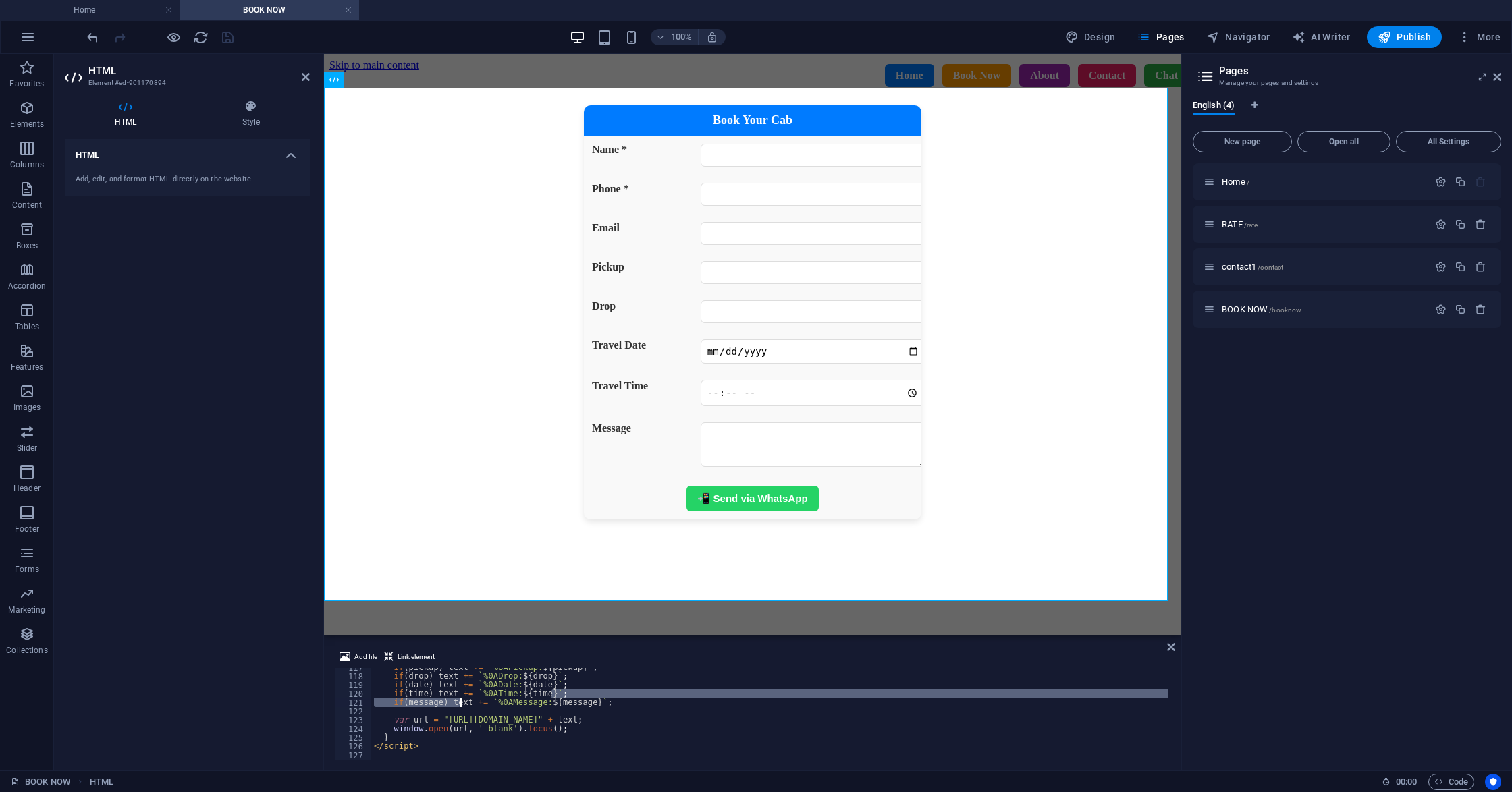
drag, startPoint x: 552, startPoint y: 691, endPoint x: 456, endPoint y: 700, distance: 96.4
click at [456, 700] on div "if ( pickup ) text += ` %0APickup: ${ pickup } ` ; if ( drop ) text += ` %0ADro…" at bounding box center [769, 717] width 797 height 110
click at [568, 697] on div "if ( pickup ) text += ` %0APickup: ${ pickup } ` ; if ( drop ) text += ` %0ADro…" at bounding box center [769, 713] width 796 height 91
type textarea "if(time) text += `%0ATime: ${time}`;"
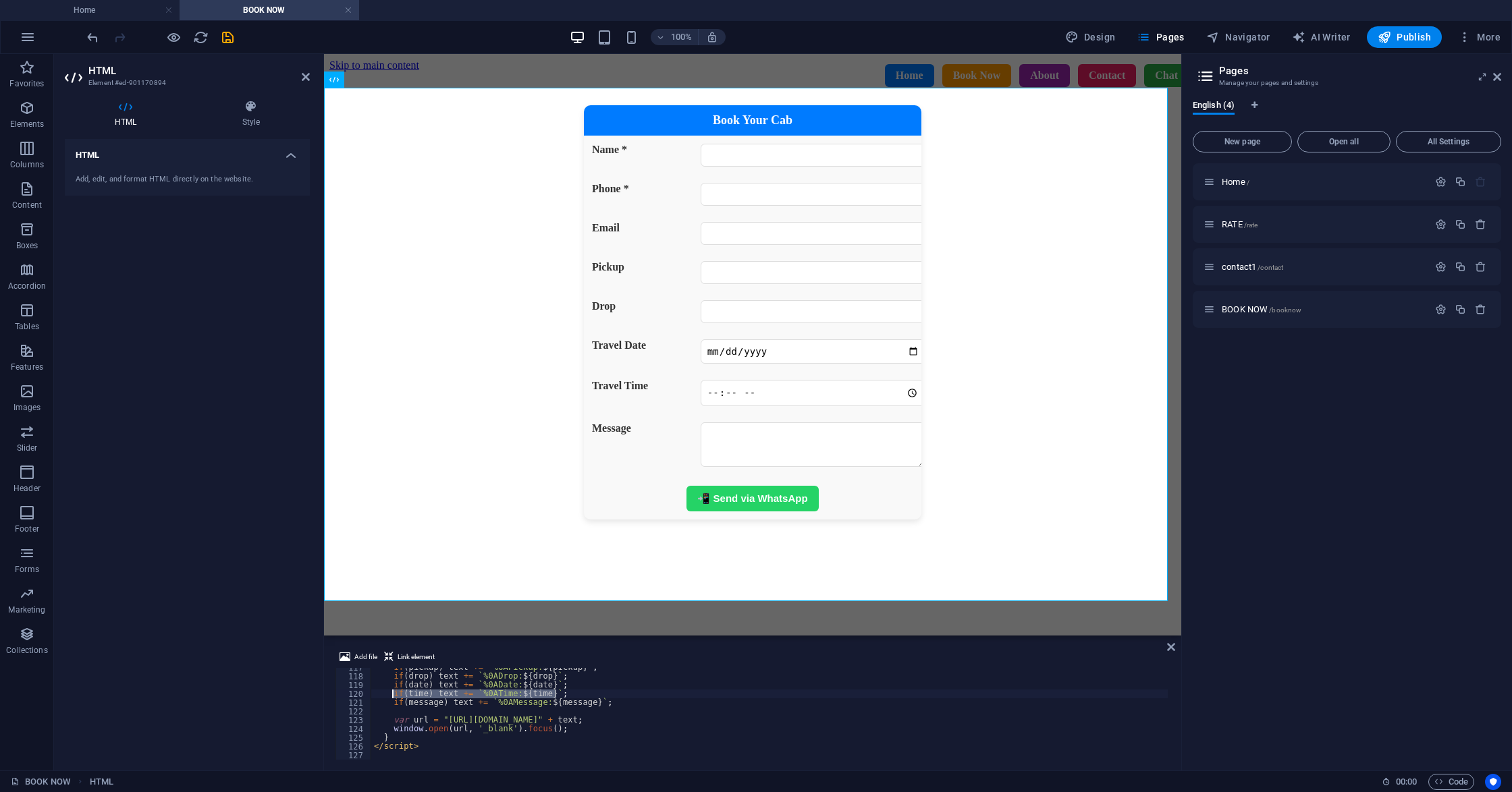
drag, startPoint x: 559, startPoint y: 693, endPoint x: 390, endPoint y: 694, distance: 169.0
click at [390, 694] on div "if ( pickup ) text += ` %0APickup: ${ pickup } ` ; if ( drop ) text += ` %0ADro…" at bounding box center [769, 717] width 797 height 110
drag, startPoint x: 389, startPoint y: 691, endPoint x: 624, endPoint y: 689, distance: 235.0
click at [624, 689] on div "var drop = document . getElementById ( "drop" ) . value ; var date = document .…" at bounding box center [769, 720] width 797 height 110
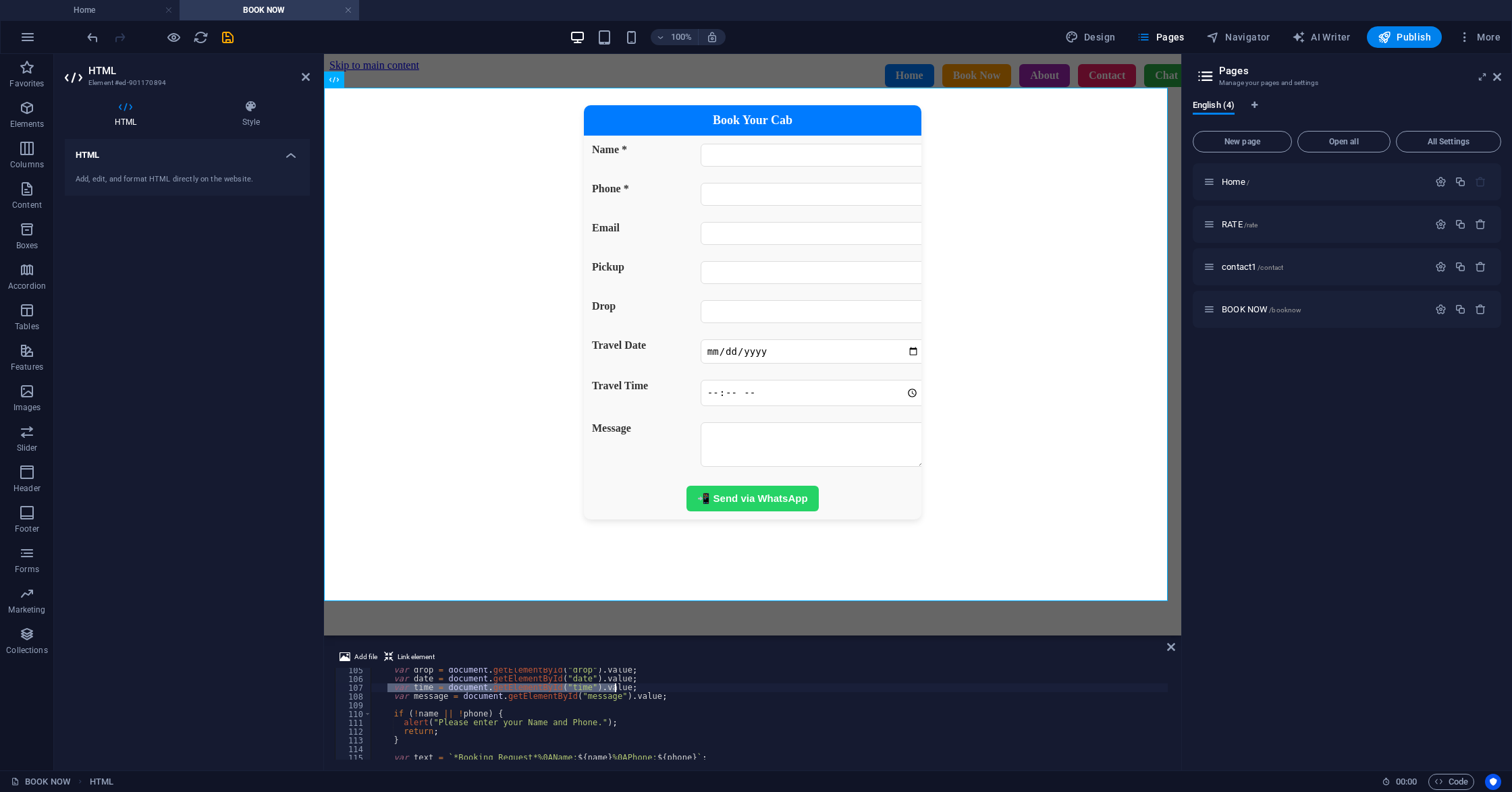
type textarea "var time = document.getElementById("time").value;"
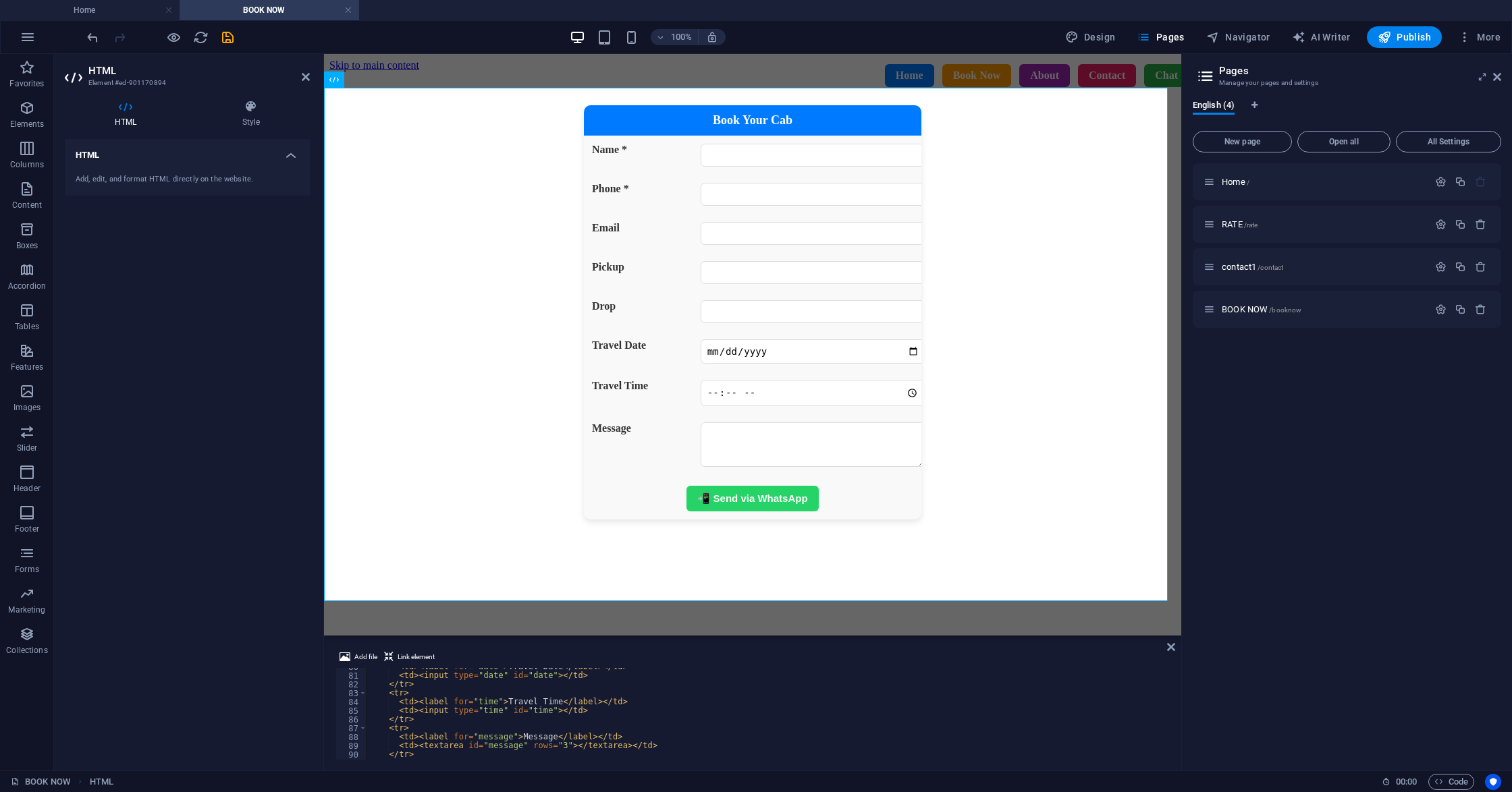
scroll to position [697, 0]
drag, startPoint x: 393, startPoint y: 702, endPoint x: 570, endPoint y: 712, distance: 177.3
click at [570, 712] on div "< td > < label for = "date" > Travel Date </ label > </ td > < td > < input typ…" at bounding box center [767, 717] width 802 height 110
type textarea "<td><label for="time">Travel Time</label></td> <td><input type="time" id="time"…"
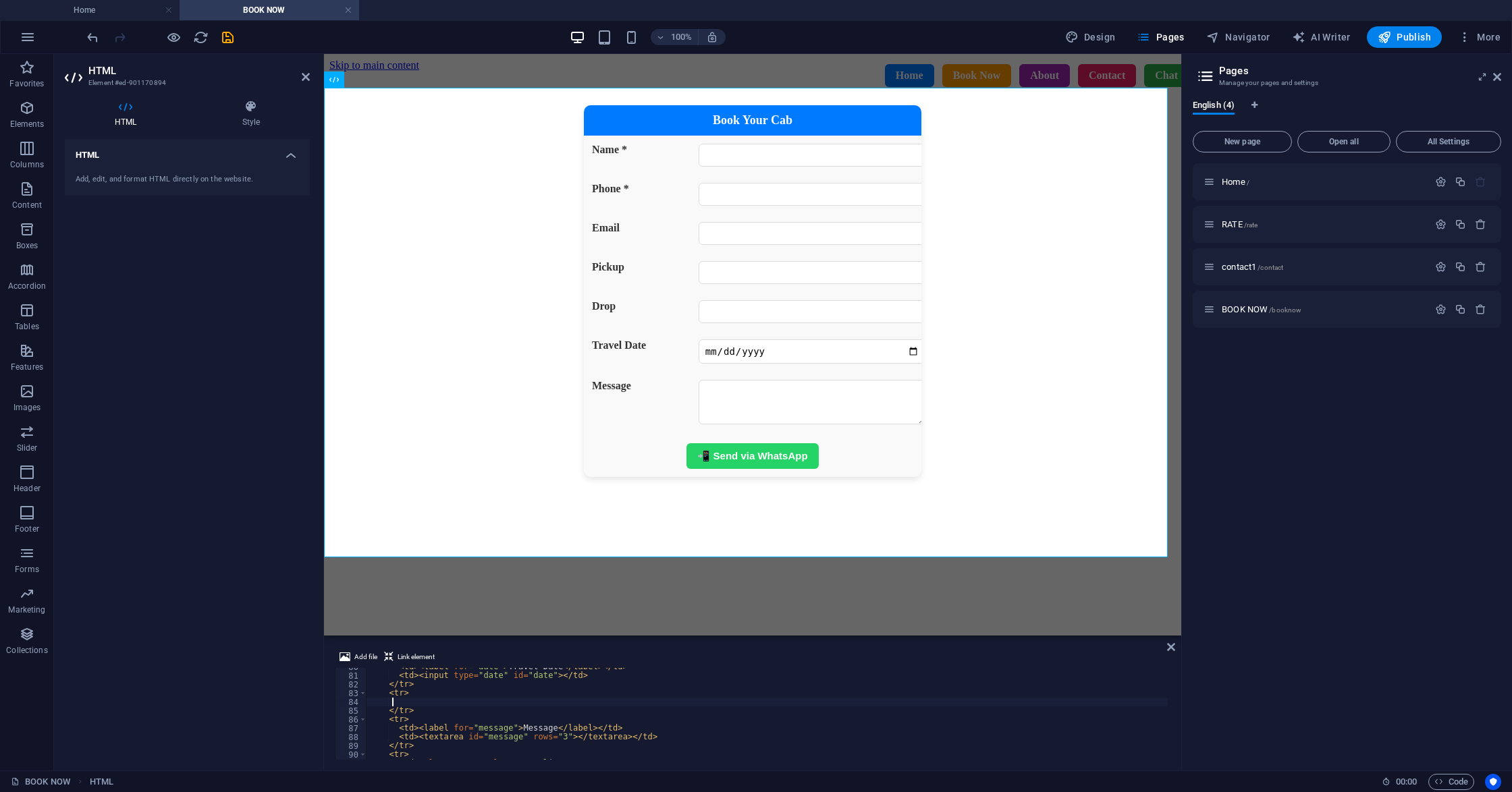
click at [1210, 470] on div "Home / RATE /rate contact1 /contact BOOK NOW /booknow" at bounding box center [1346, 461] width 308 height 597
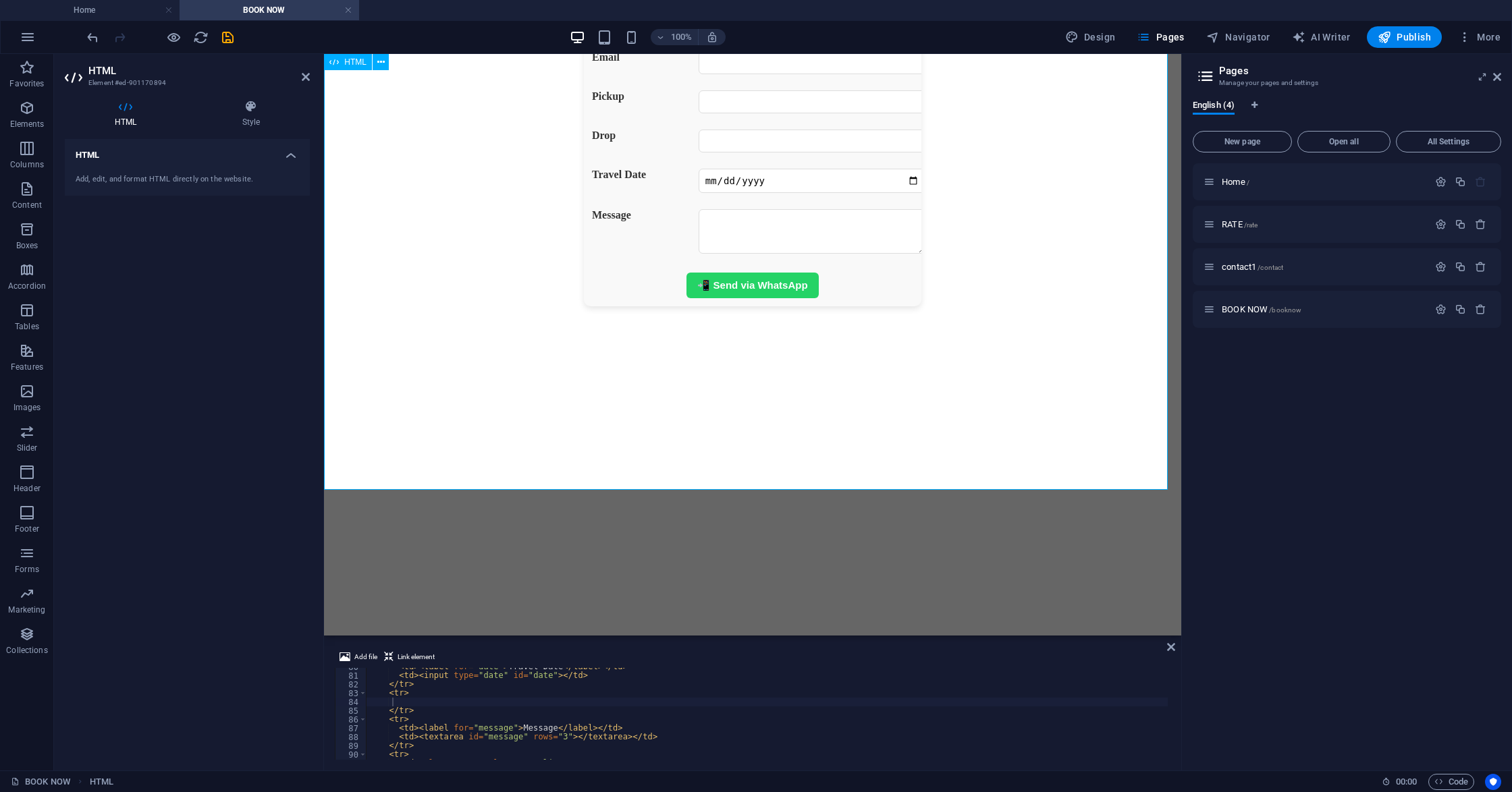
scroll to position [44, 0]
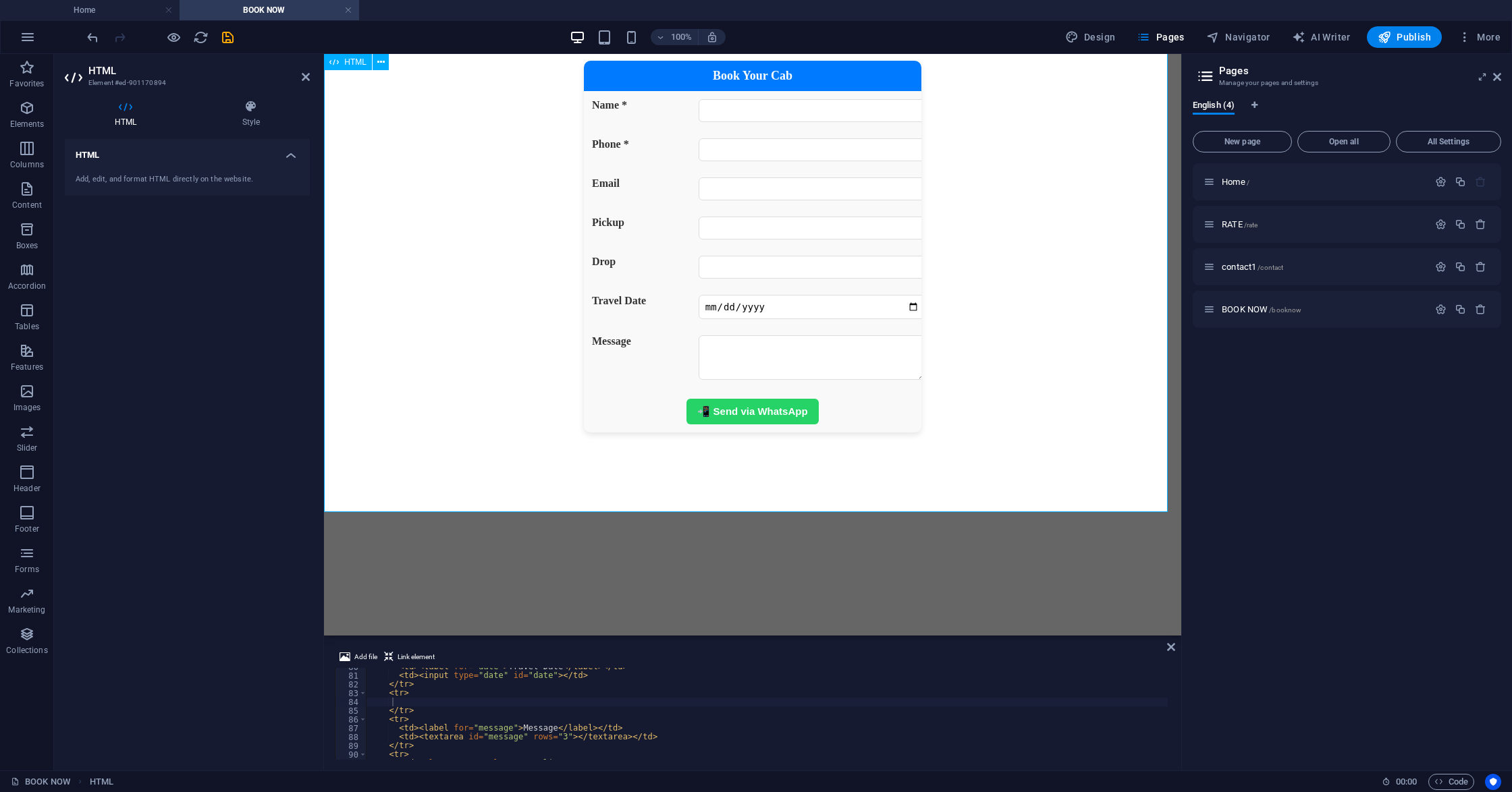
click at [450, 352] on div "Book Your Cab Name * Phone * Email Pickup Drop Travel Date Message 📲 Send via W…" at bounding box center [752, 247] width 846 height 372
click at [305, 78] on icon at bounding box center [306, 77] width 8 height 11
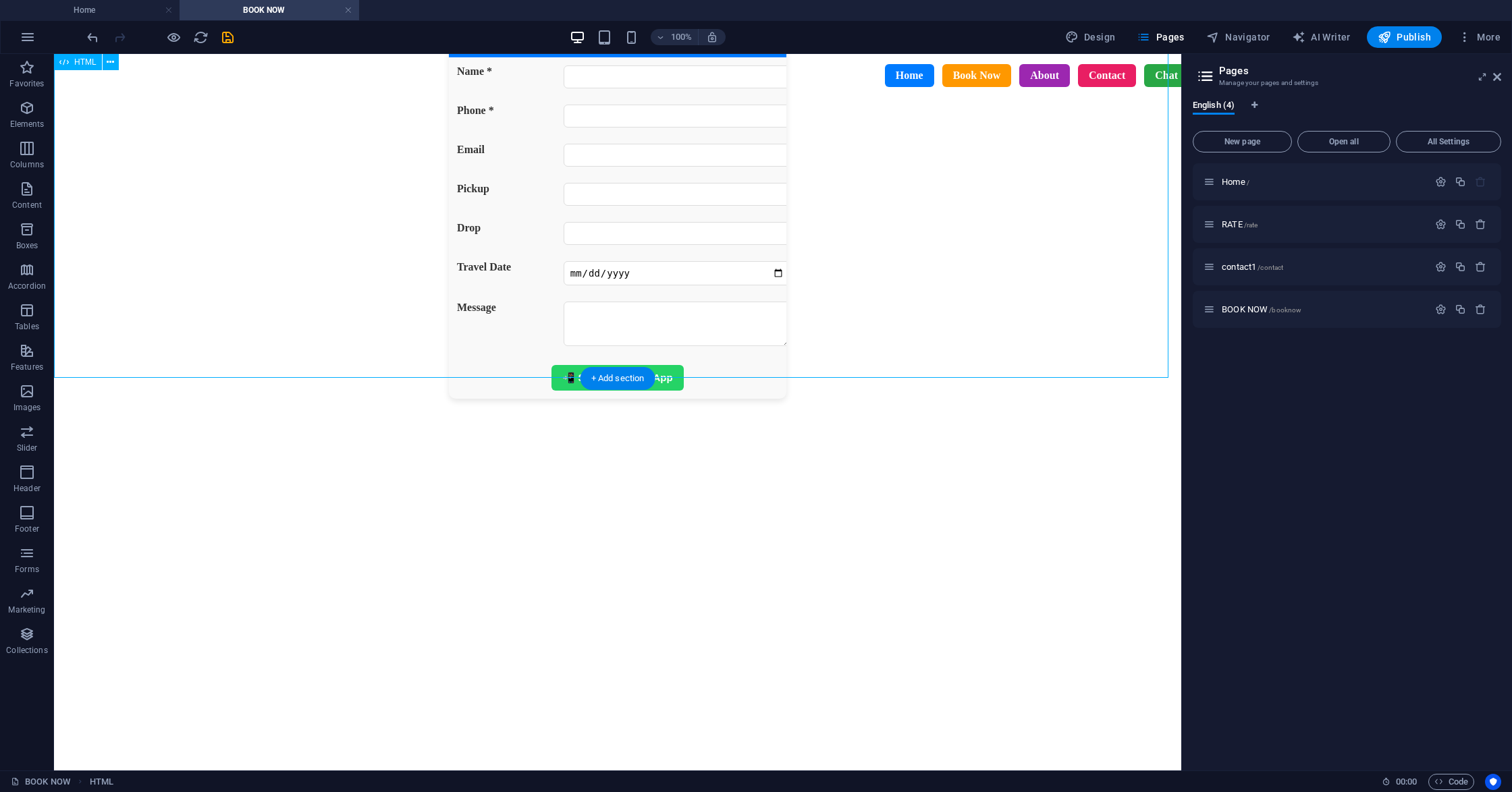
scroll to position [0, 0]
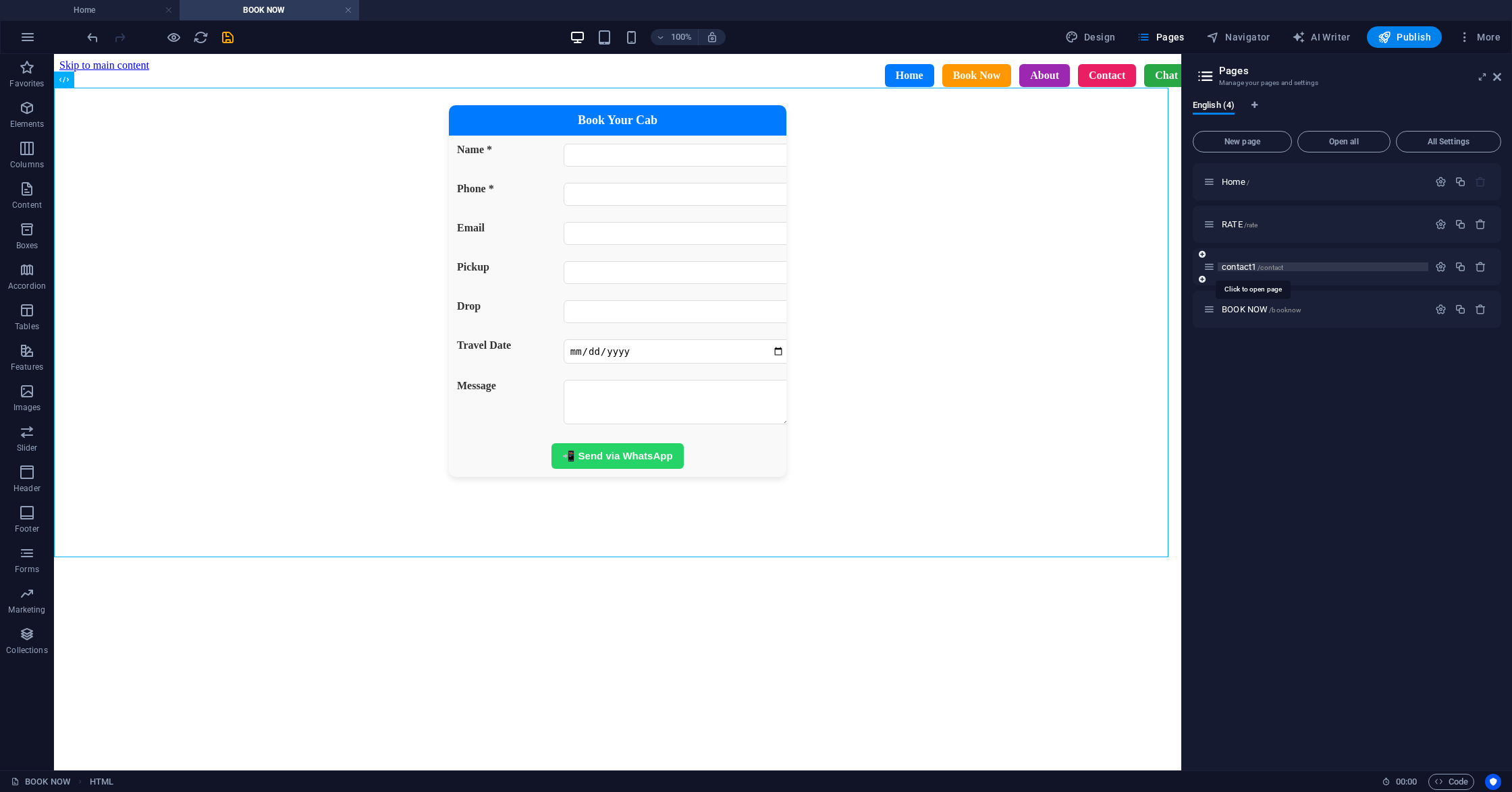
click at [1245, 265] on span "contact1 /contact" at bounding box center [1252, 266] width 61 height 10
click at [1245, 291] on div "BOOK NOW /booknow" at bounding box center [1346, 309] width 308 height 37
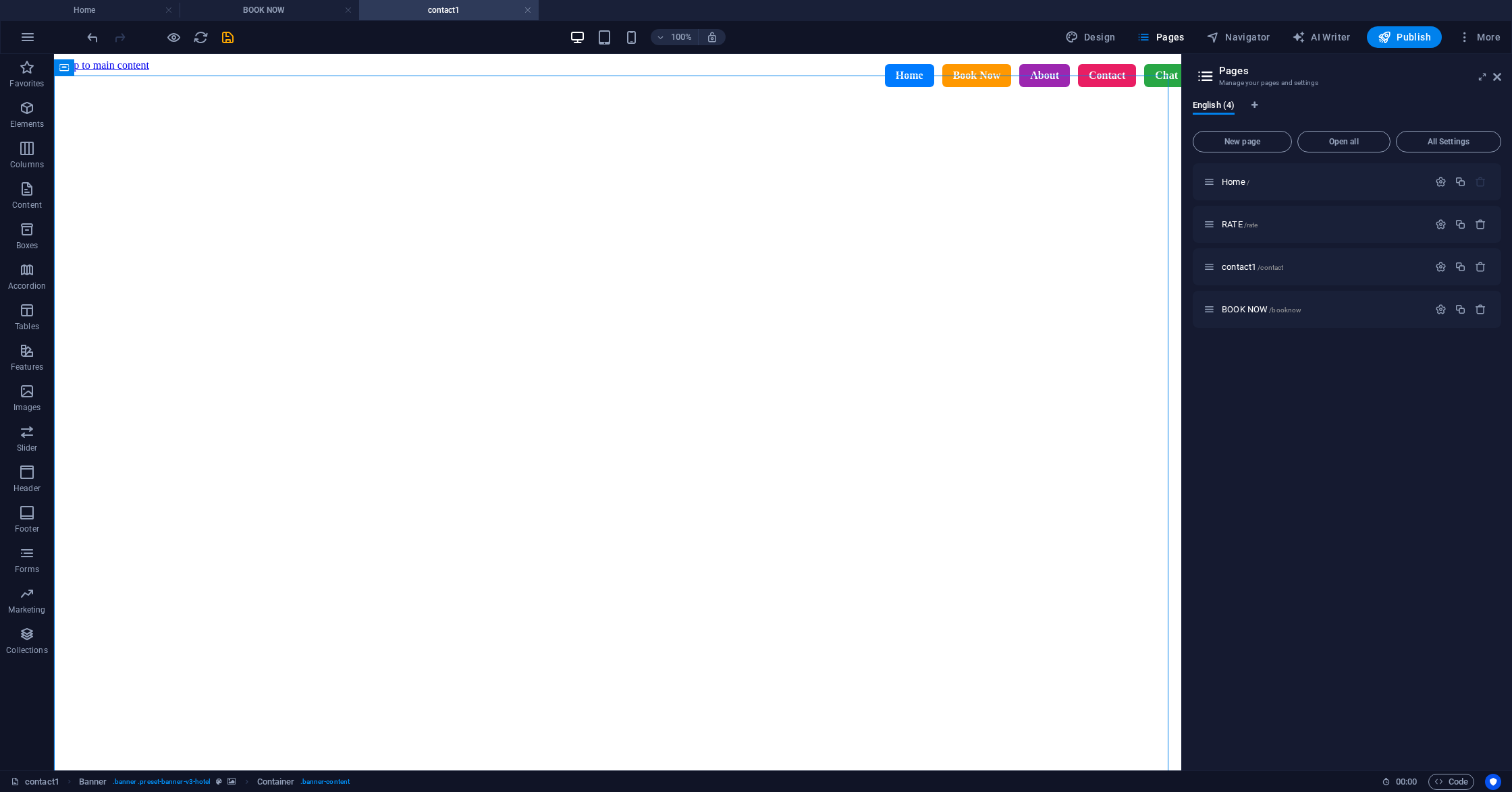
click at [143, 63] on div "Home Book Now About Contact Chat" at bounding box center [627, 75] width 1147 height 43
click at [99, 63] on div "Home Book Now About Contact Chat" at bounding box center [627, 75] width 1147 height 43
click at [95, 76] on div "Home Book Now About Contact Chat" at bounding box center [627, 75] width 1147 height 43
click at [82, 97] on div "Home Book Now About Contact Chat" at bounding box center [627, 75] width 1147 height 43
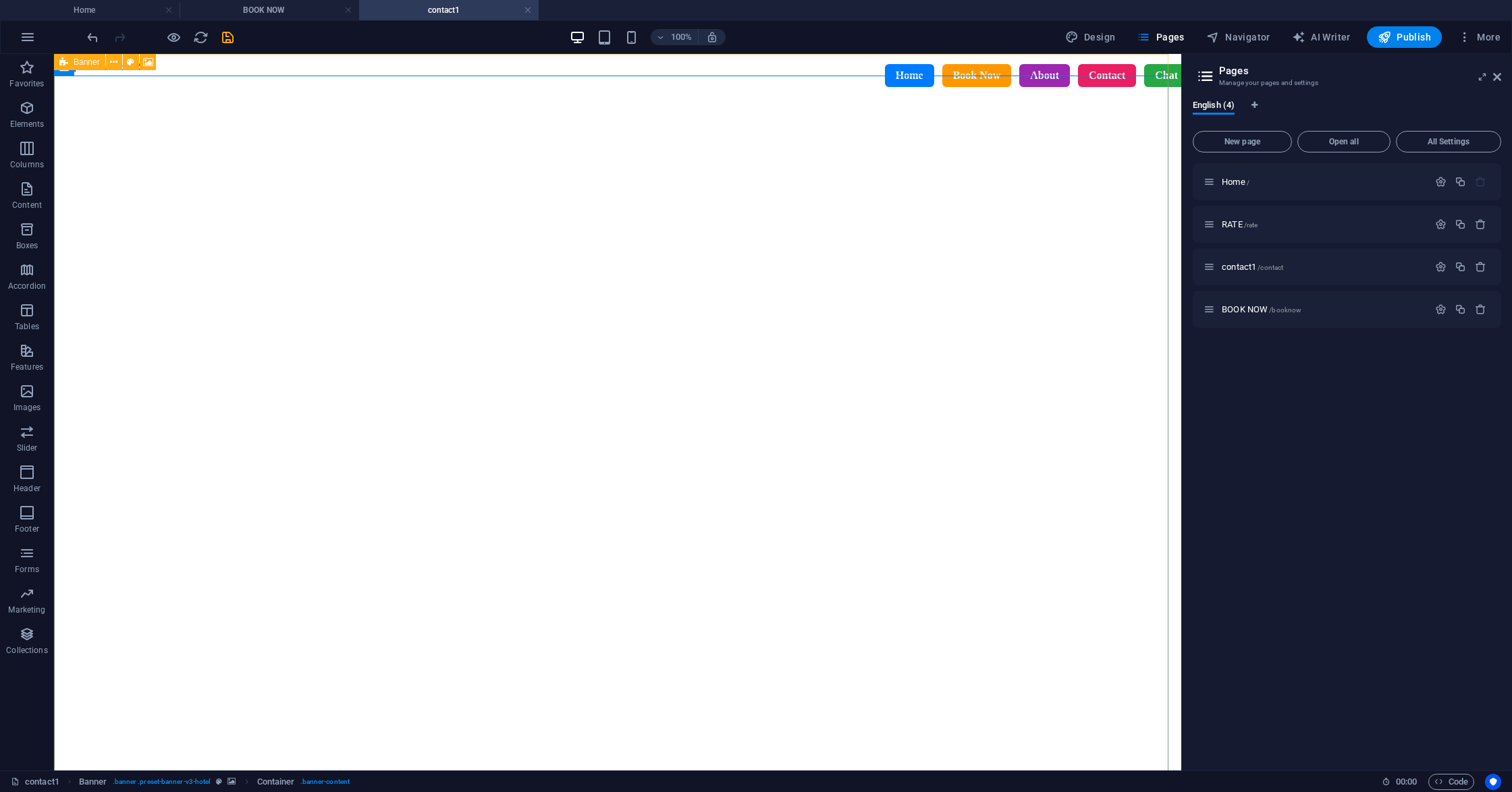
click at [63, 65] on icon at bounding box center [63, 61] width 9 height 17
click at [115, 63] on icon at bounding box center [114, 62] width 7 height 14
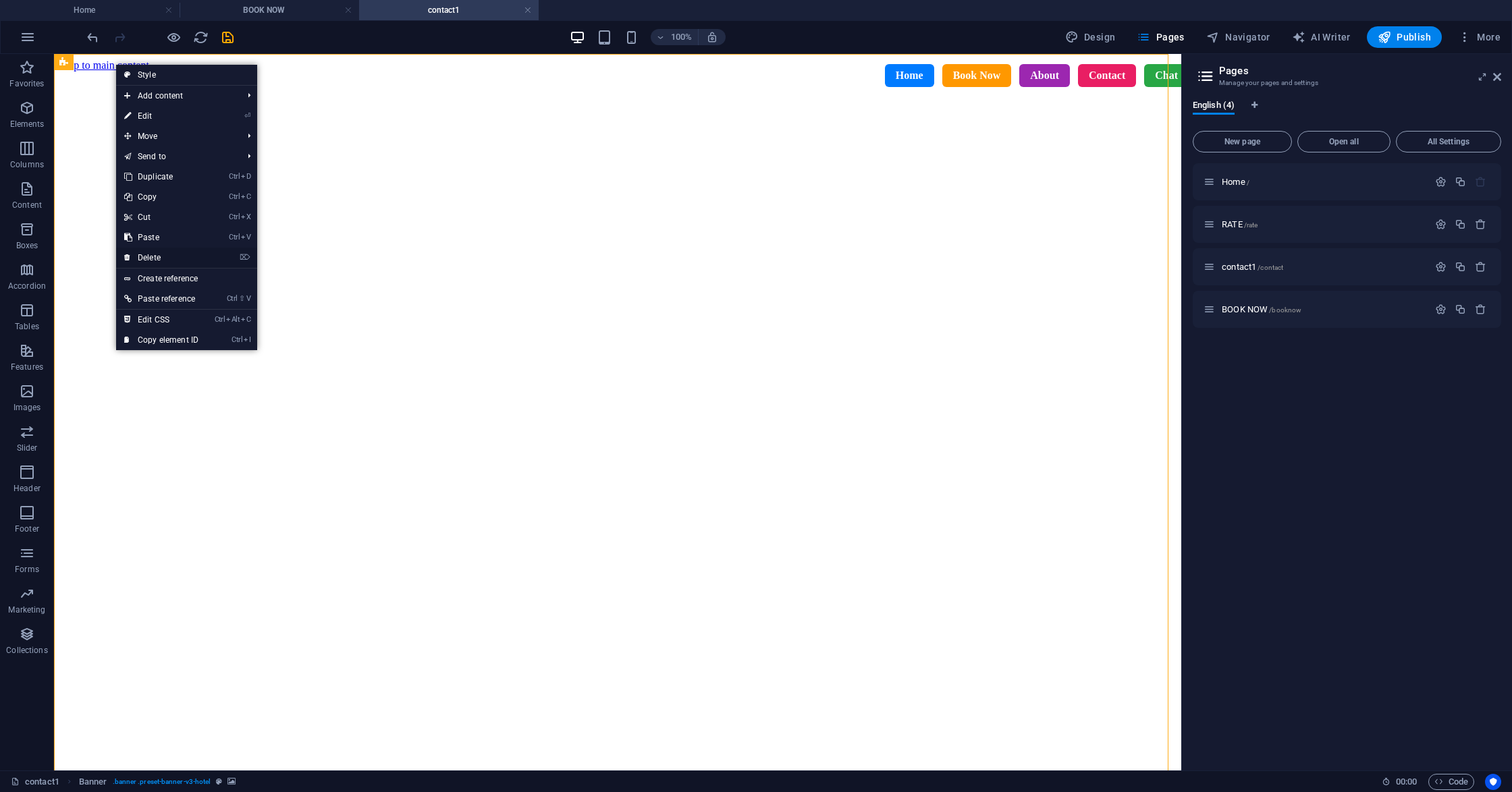
click at [159, 255] on link "⌦ Delete" at bounding box center [161, 258] width 91 height 20
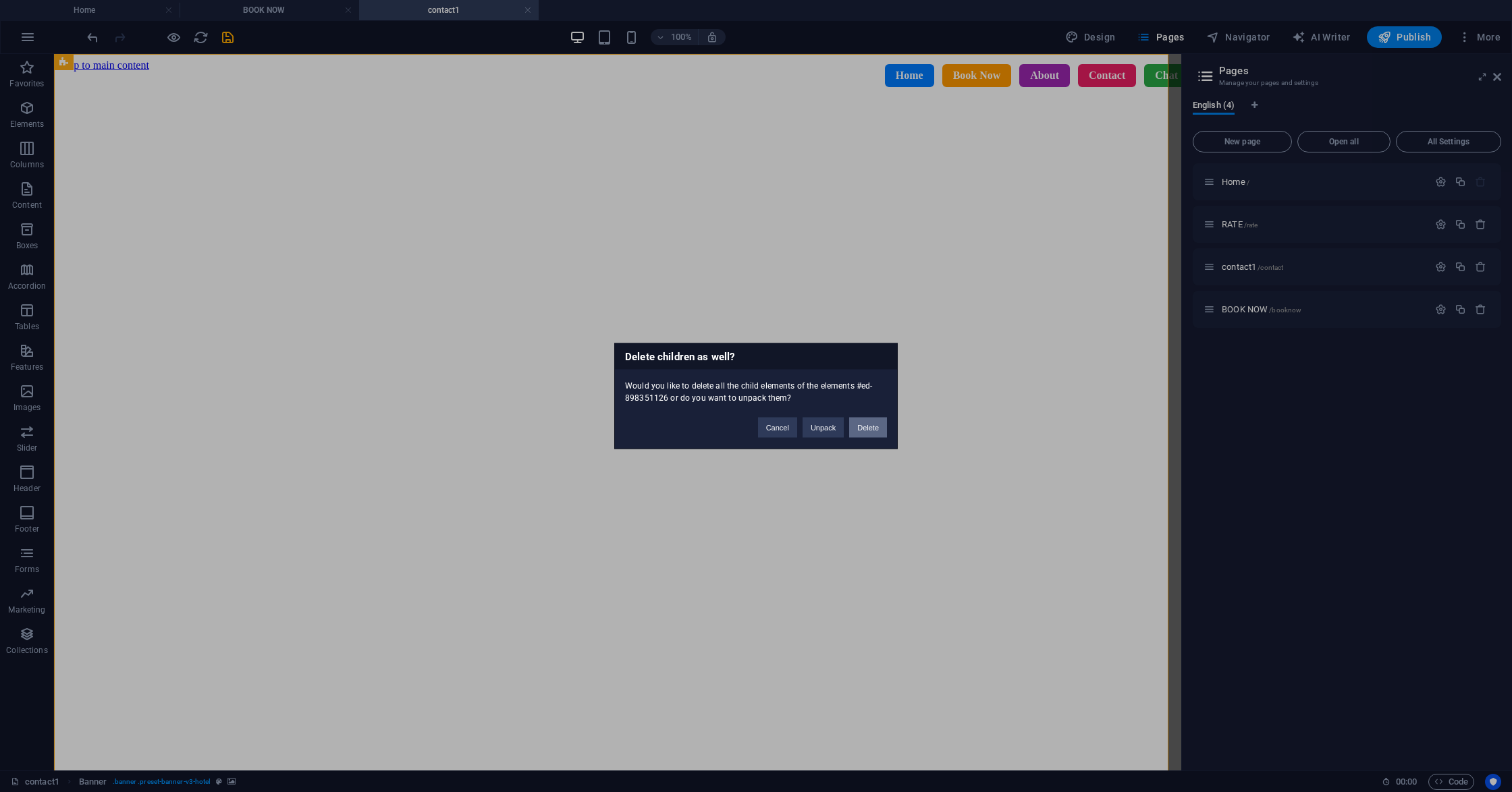
click at [868, 428] on button "Delete" at bounding box center [868, 428] width 38 height 20
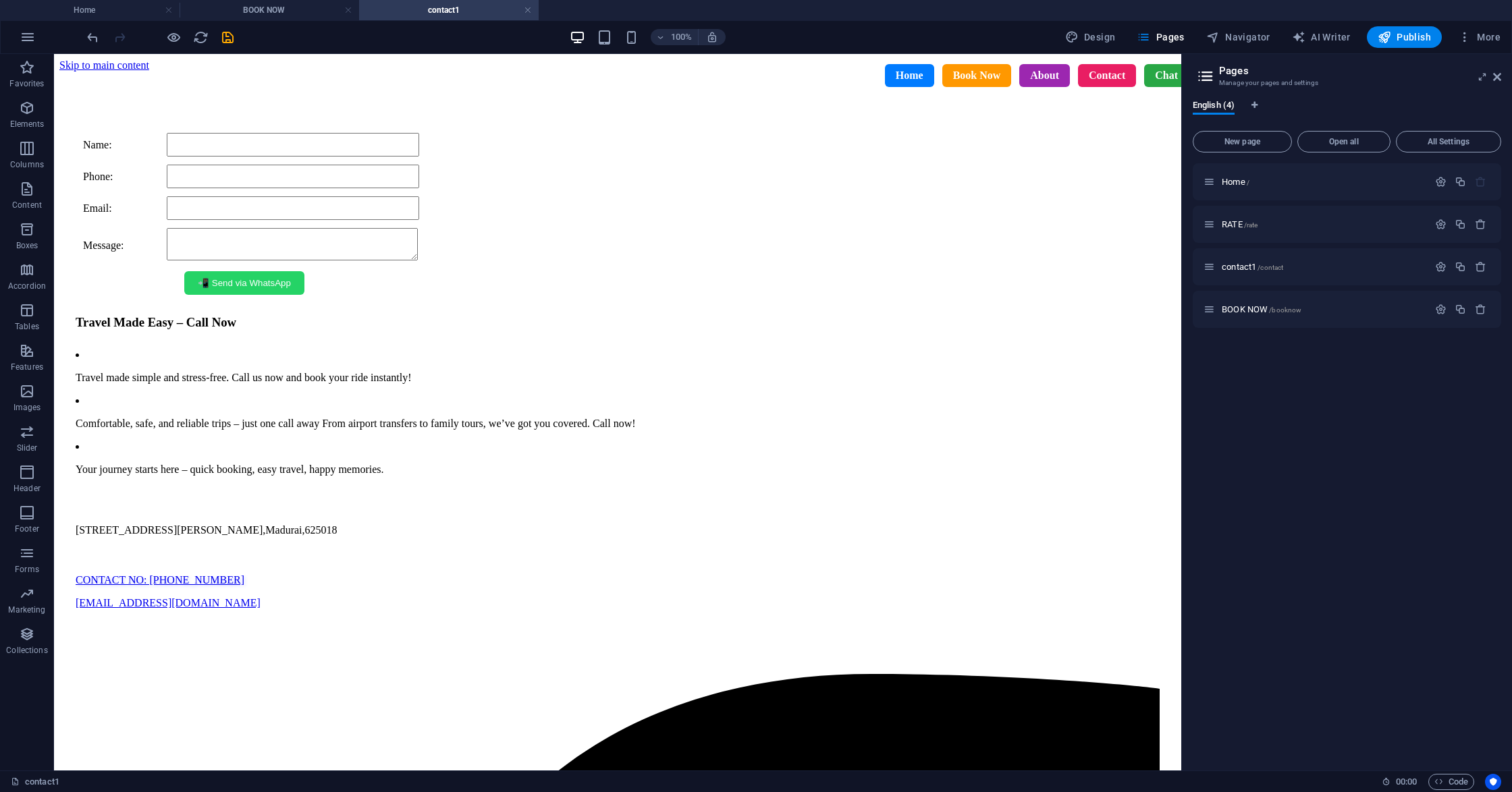
click at [111, 91] on div "Home Book Now About Contact Chat" at bounding box center [627, 75] width 1147 height 43
click at [317, 100] on icon at bounding box center [320, 101] width 7 height 14
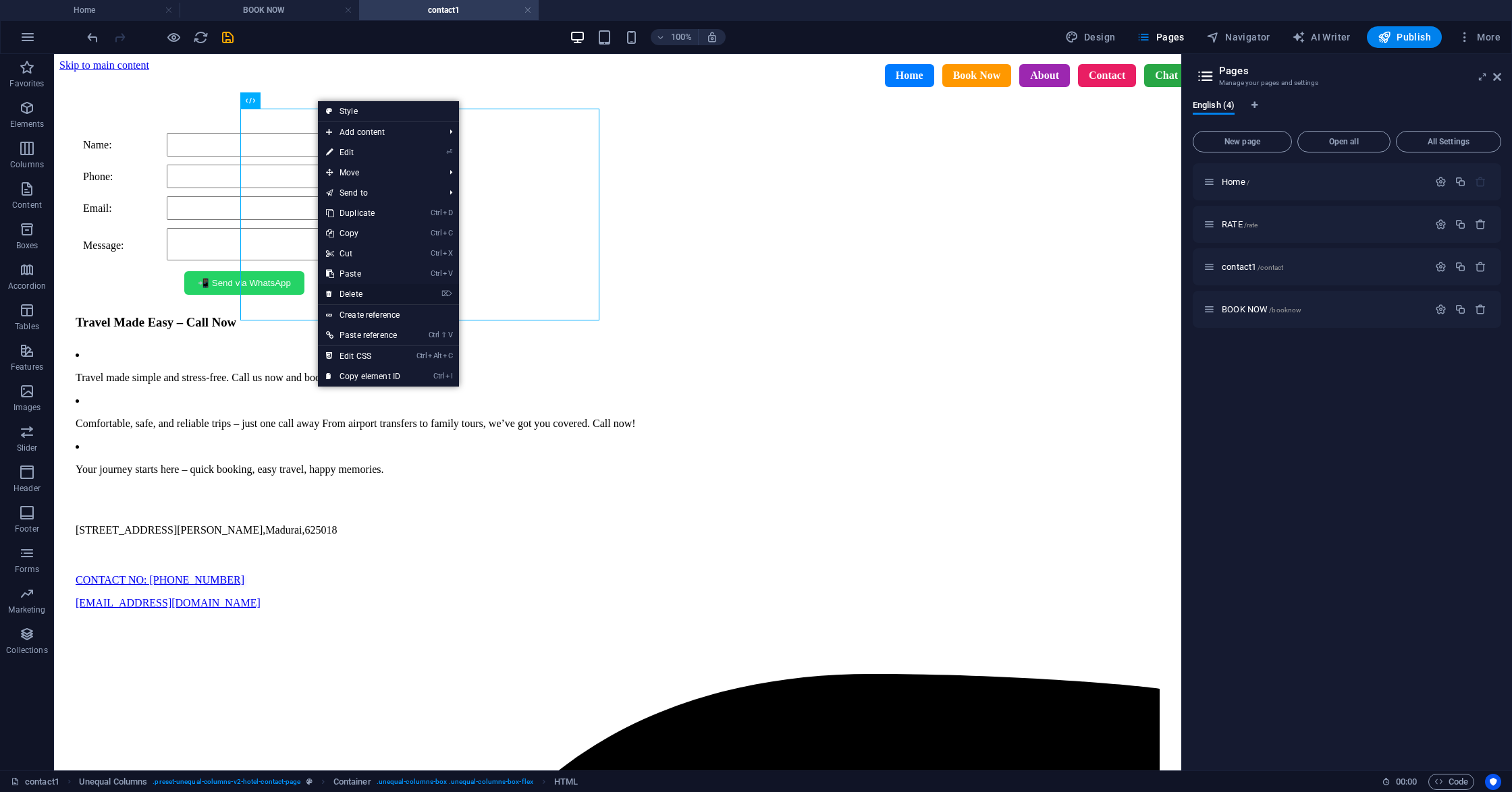
click at [368, 294] on link "⌦ Delete" at bounding box center [363, 294] width 91 height 20
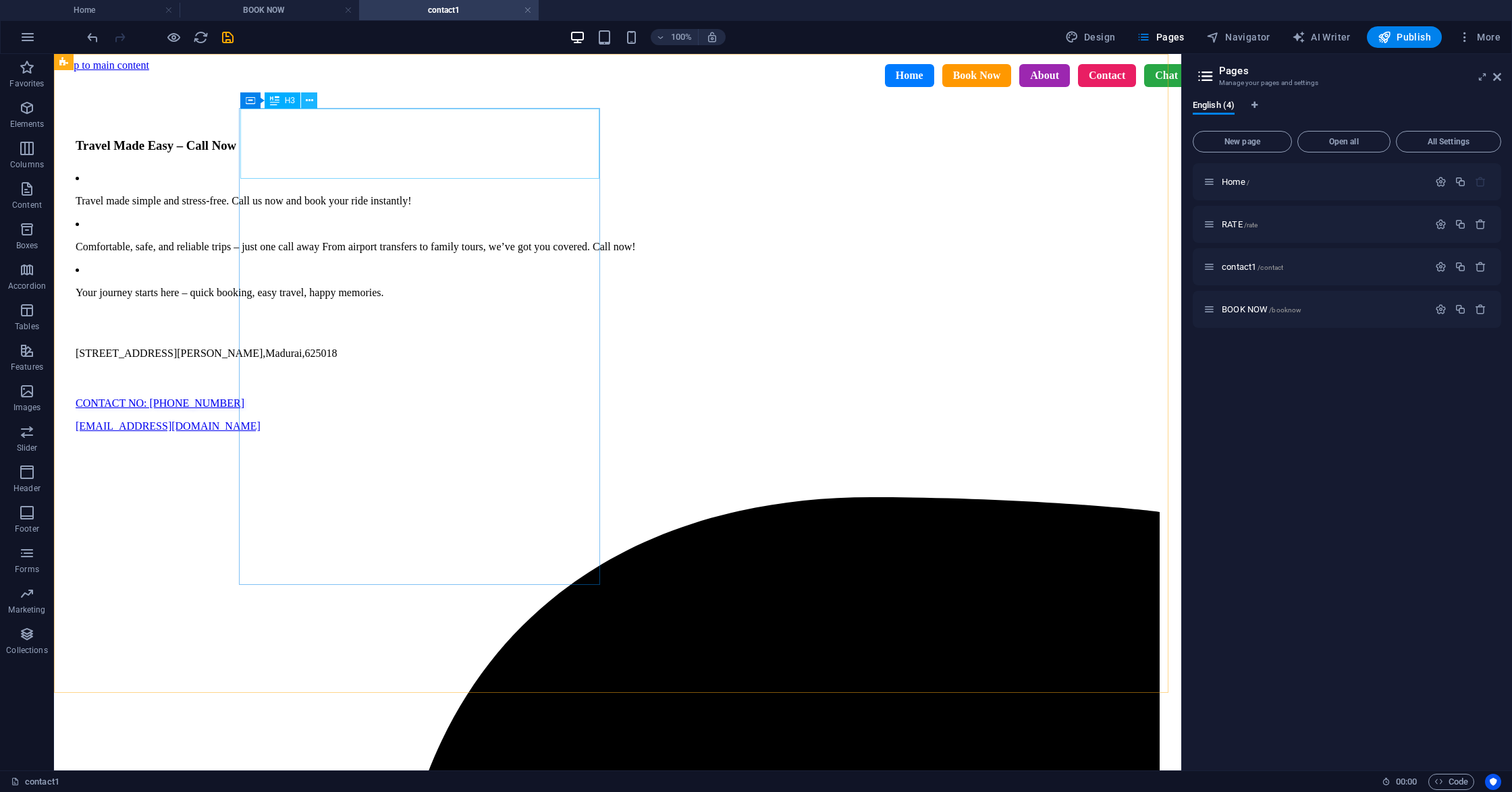
click at [306, 97] on icon at bounding box center [309, 101] width 7 height 14
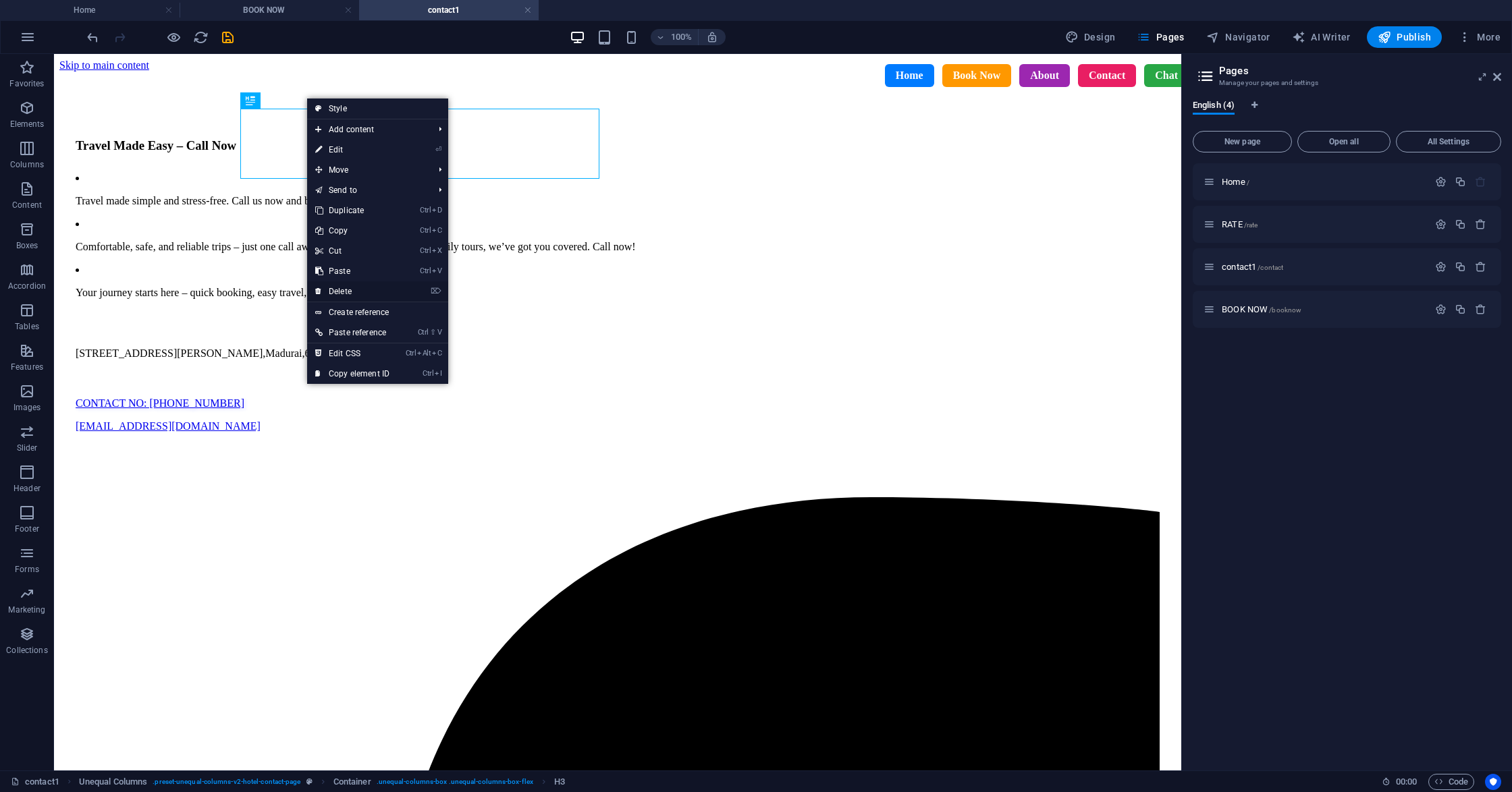
click at [349, 287] on link "⌦ Delete" at bounding box center [352, 292] width 91 height 20
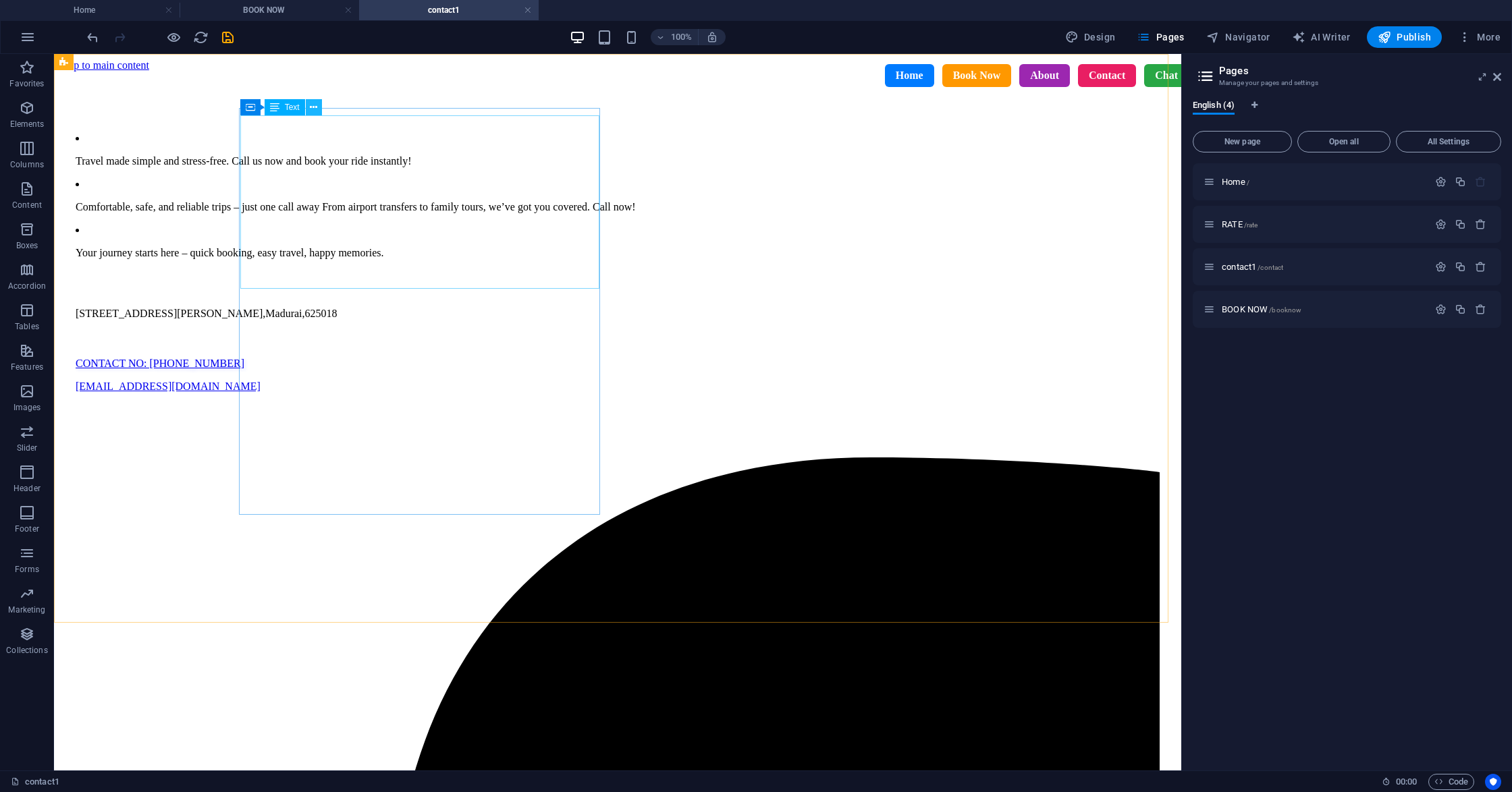
click at [314, 114] on icon at bounding box center [313, 108] width 7 height 14
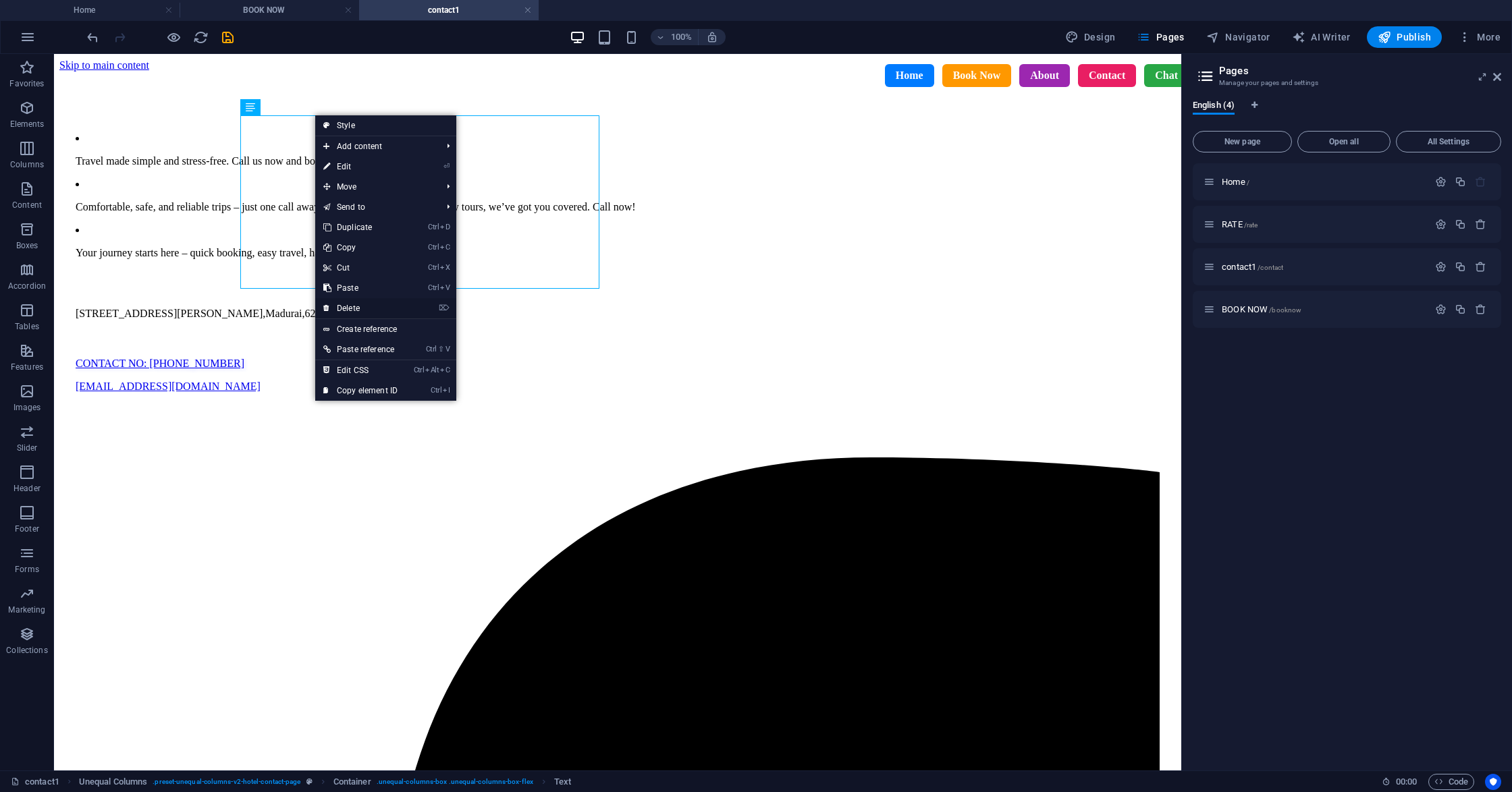
click at [367, 307] on link "⌦ Delete" at bounding box center [360, 308] width 91 height 20
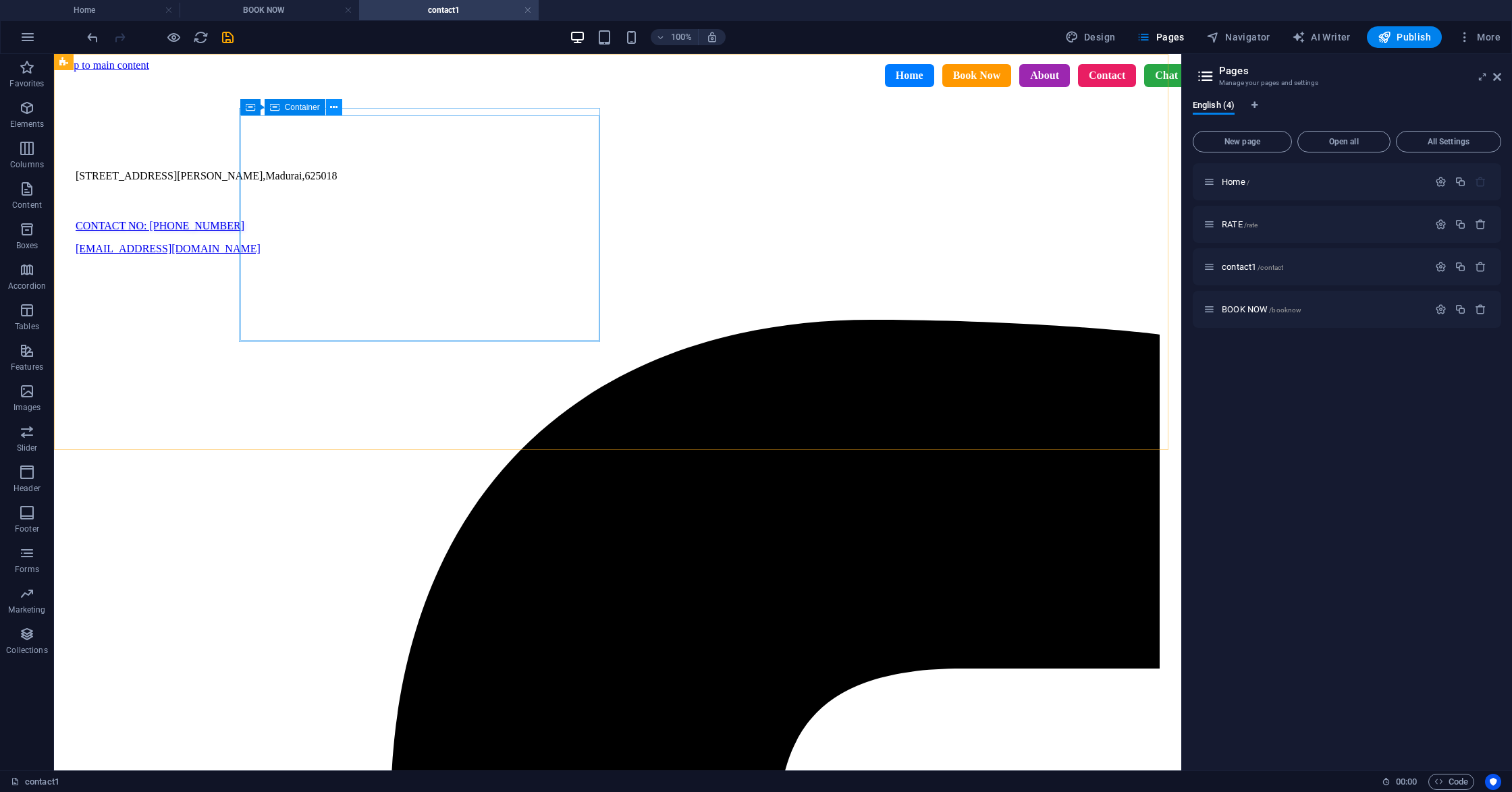
click at [335, 111] on icon at bounding box center [333, 108] width 7 height 14
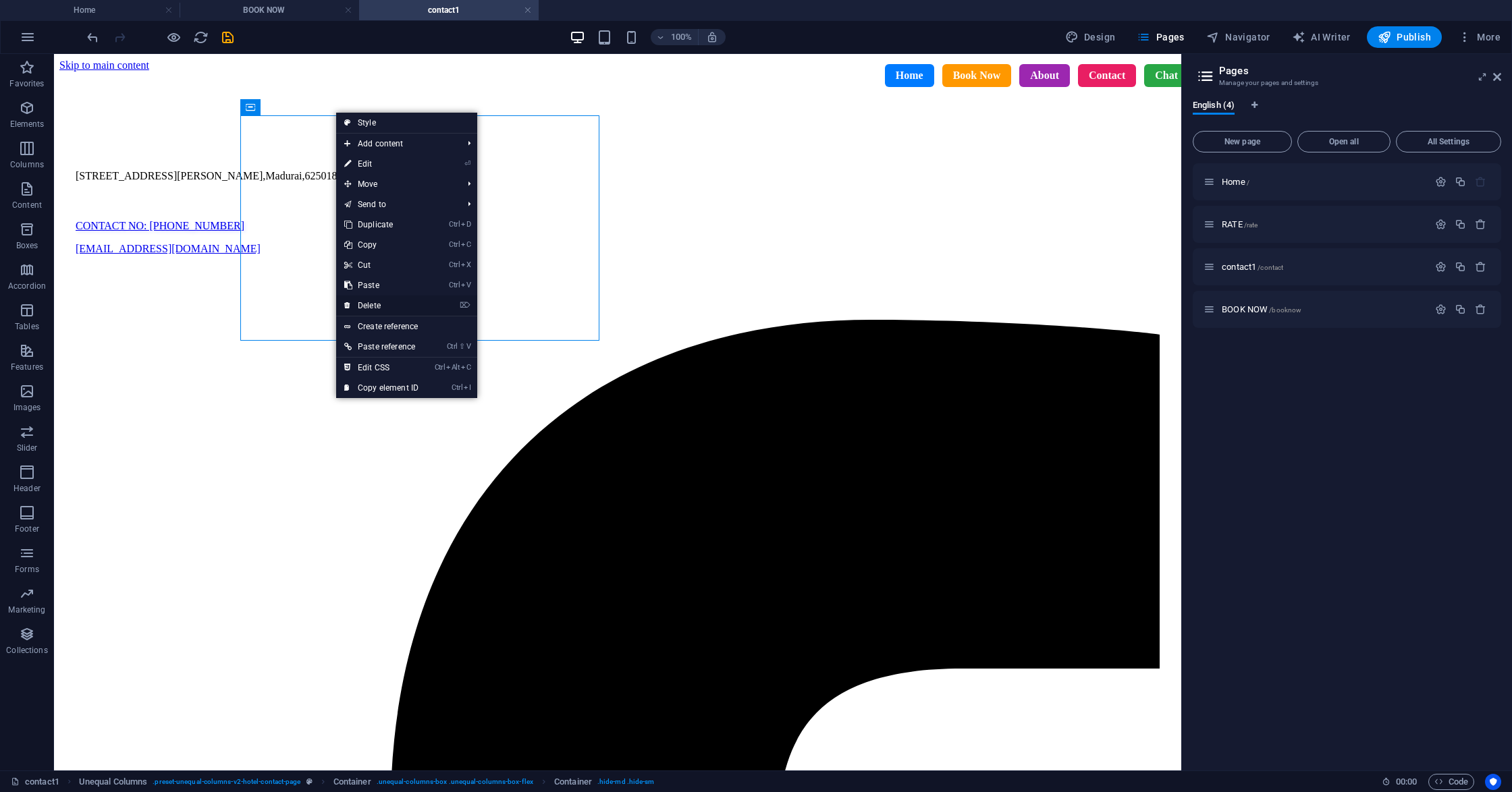
click at [373, 300] on link "⌦ Delete" at bounding box center [381, 306] width 91 height 20
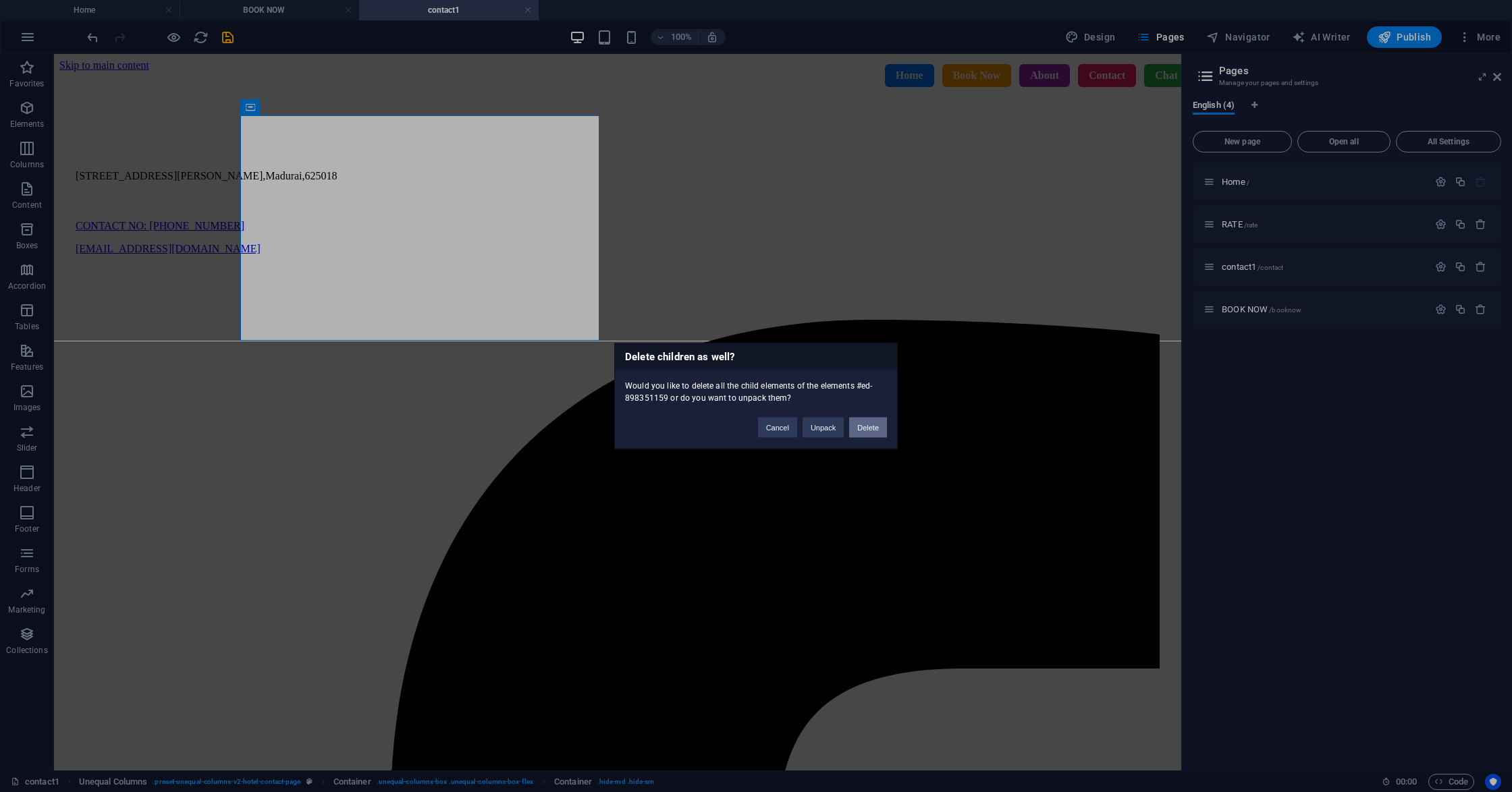
click at [865, 433] on button "Delete" at bounding box center [868, 428] width 38 height 20
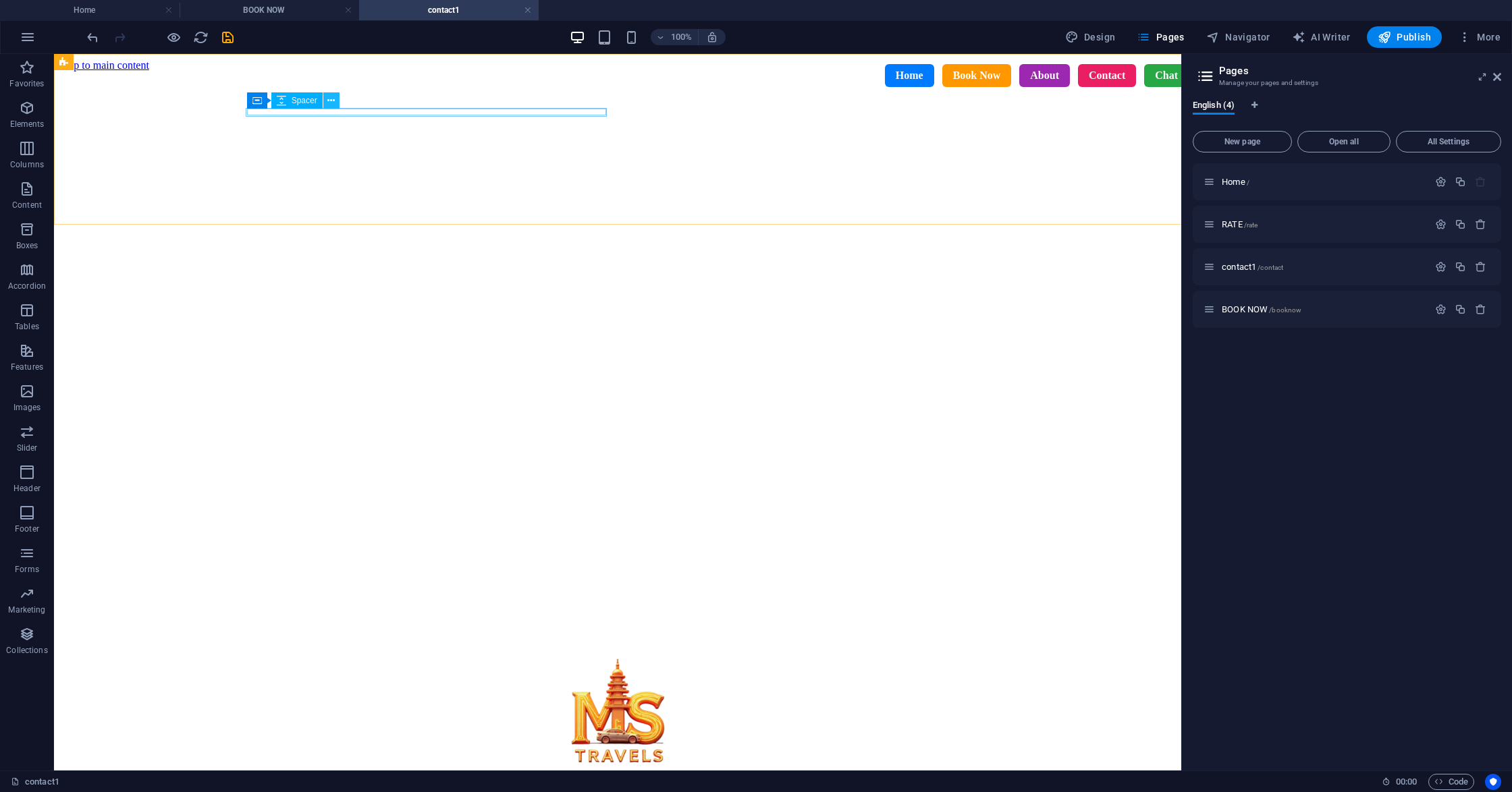
click at [330, 100] on icon at bounding box center [330, 101] width 7 height 14
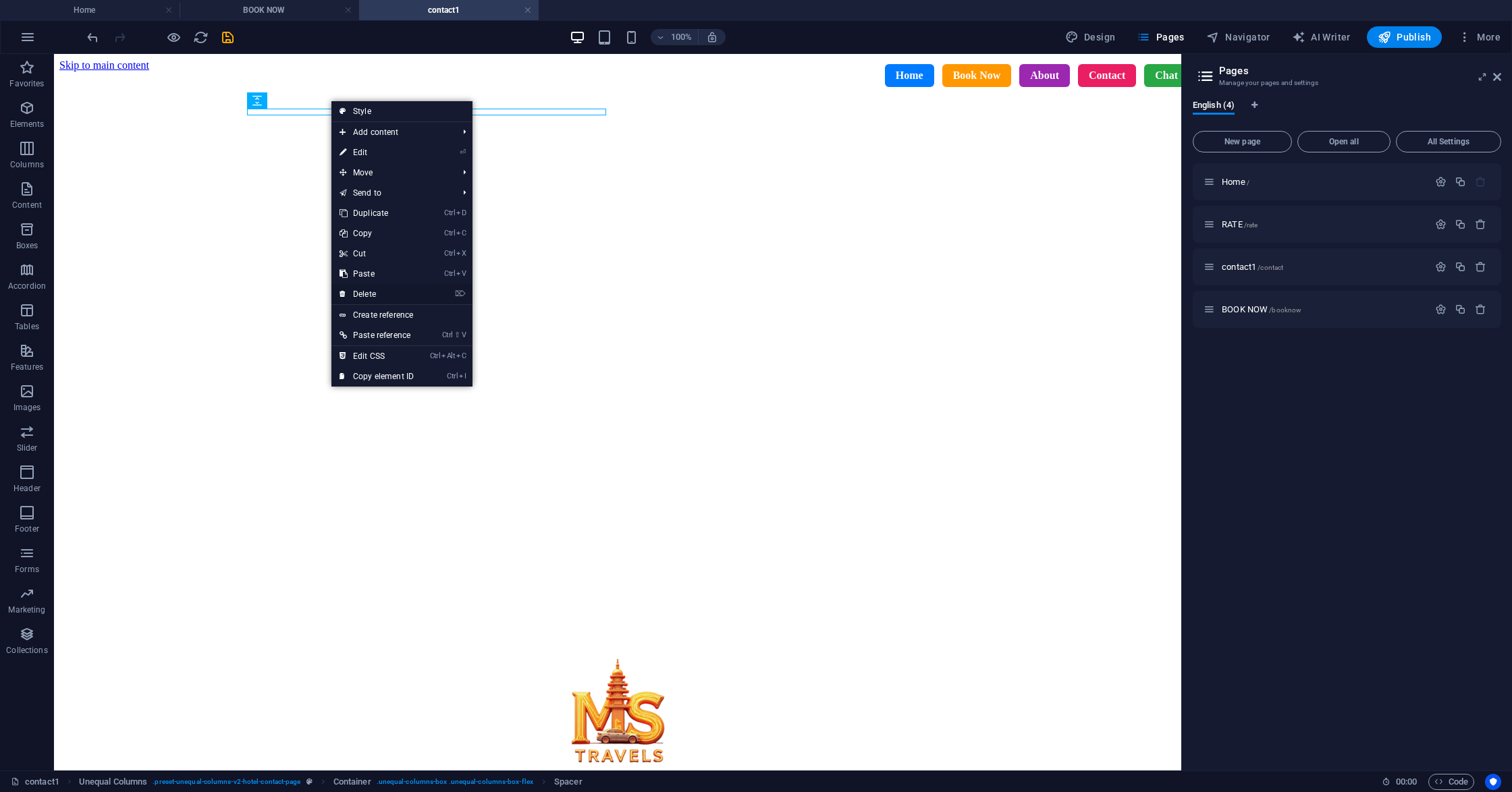
click at [378, 290] on link "⌦ Delete" at bounding box center [376, 294] width 91 height 20
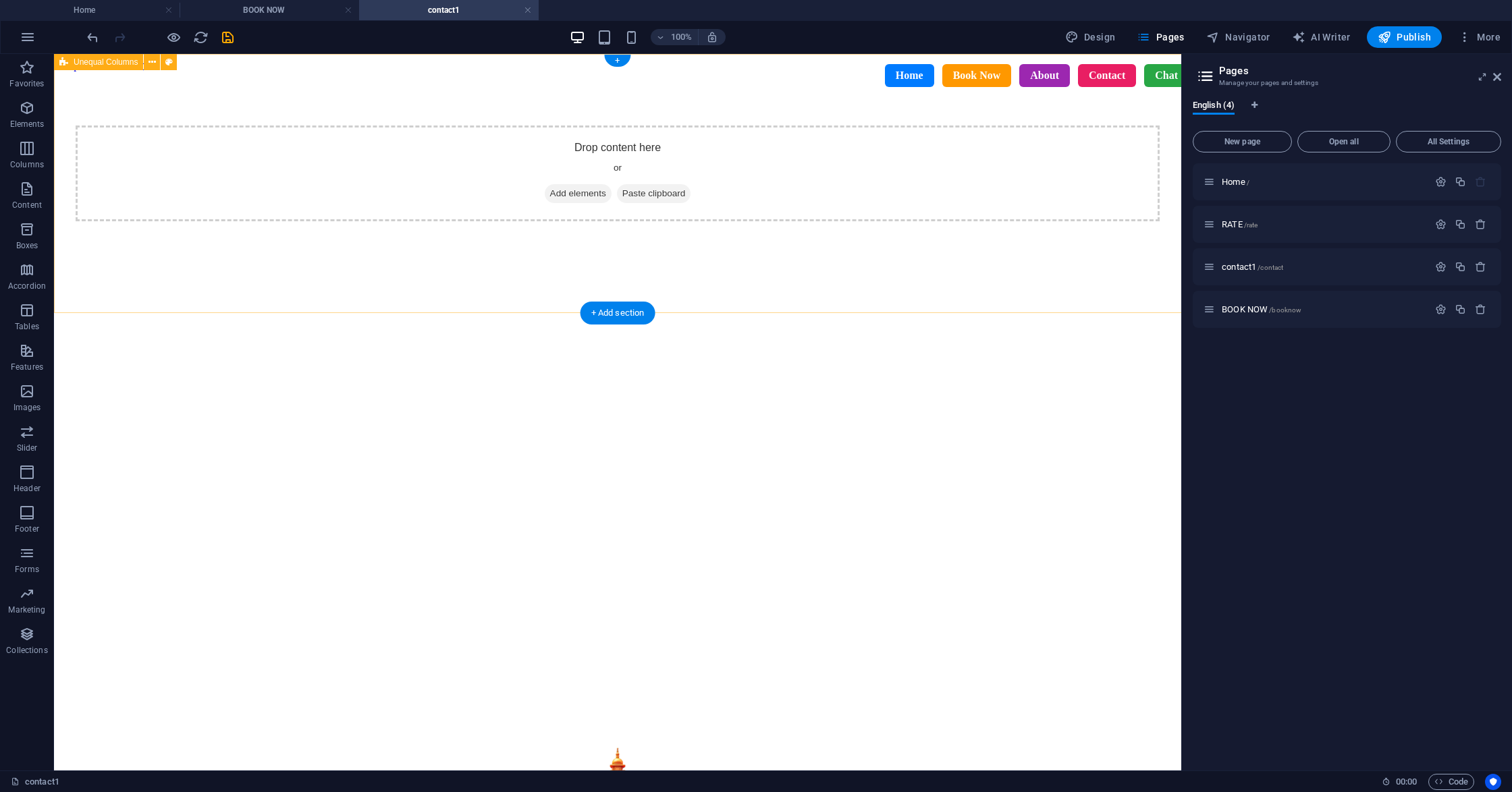
click at [203, 163] on div "Drop content here or Add elements Paste clipboard" at bounding box center [617, 200] width 1116 height 258
click at [317, 95] on icon at bounding box center [315, 100] width 7 height 14
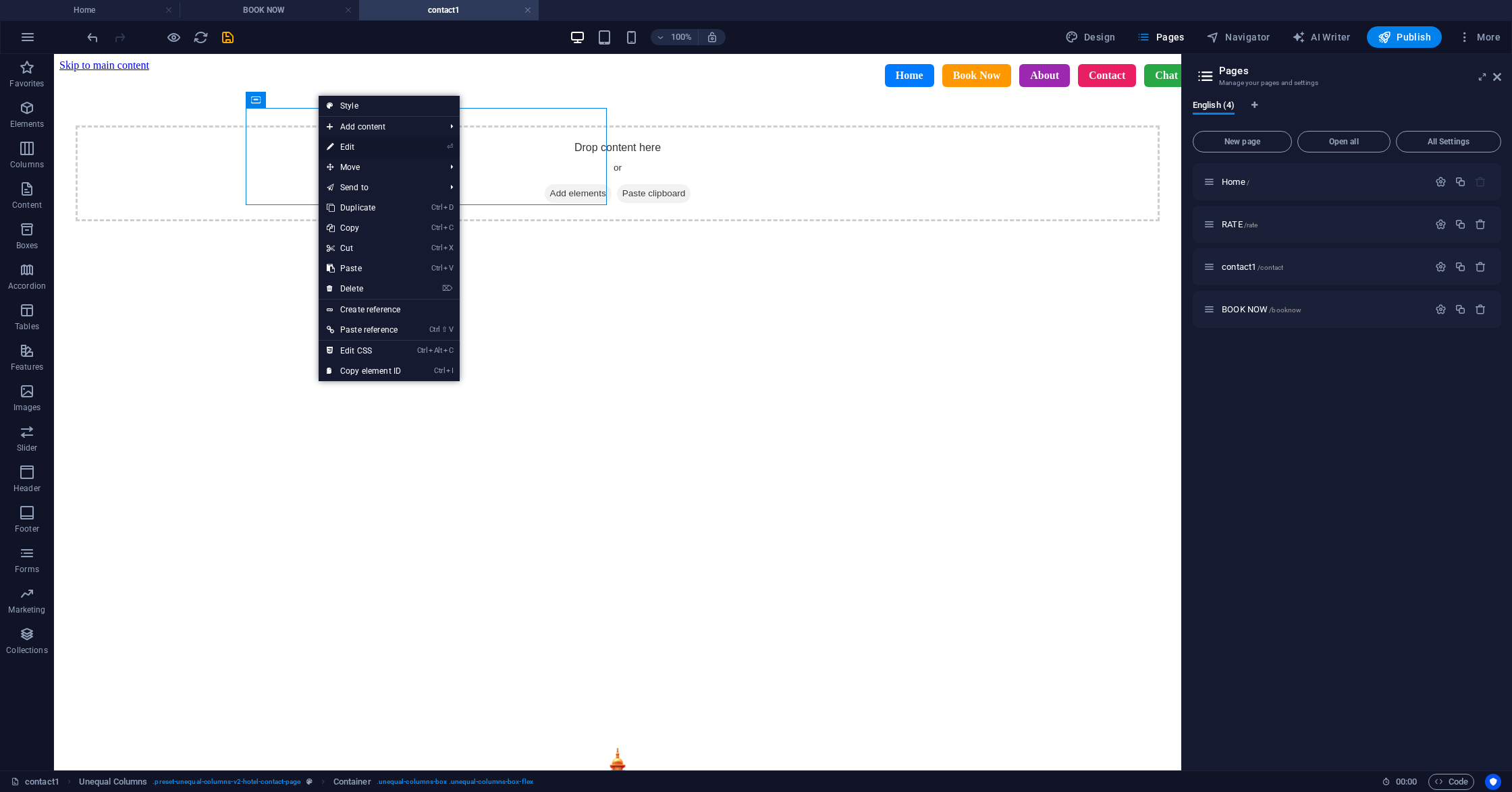
click at [352, 139] on link "⏎ Edit" at bounding box center [363, 147] width 91 height 20
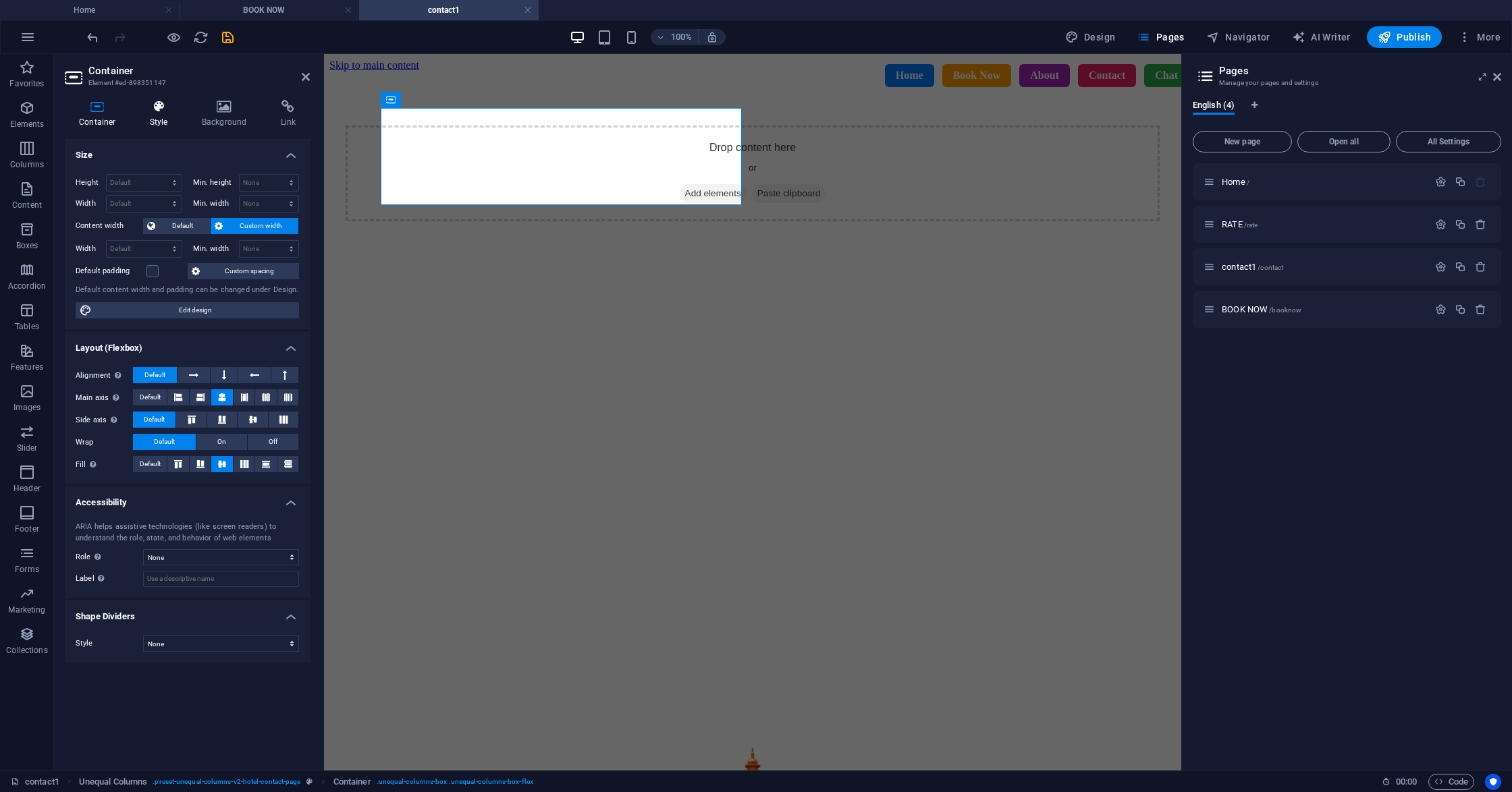
click at [157, 112] on icon at bounding box center [158, 106] width 47 height 13
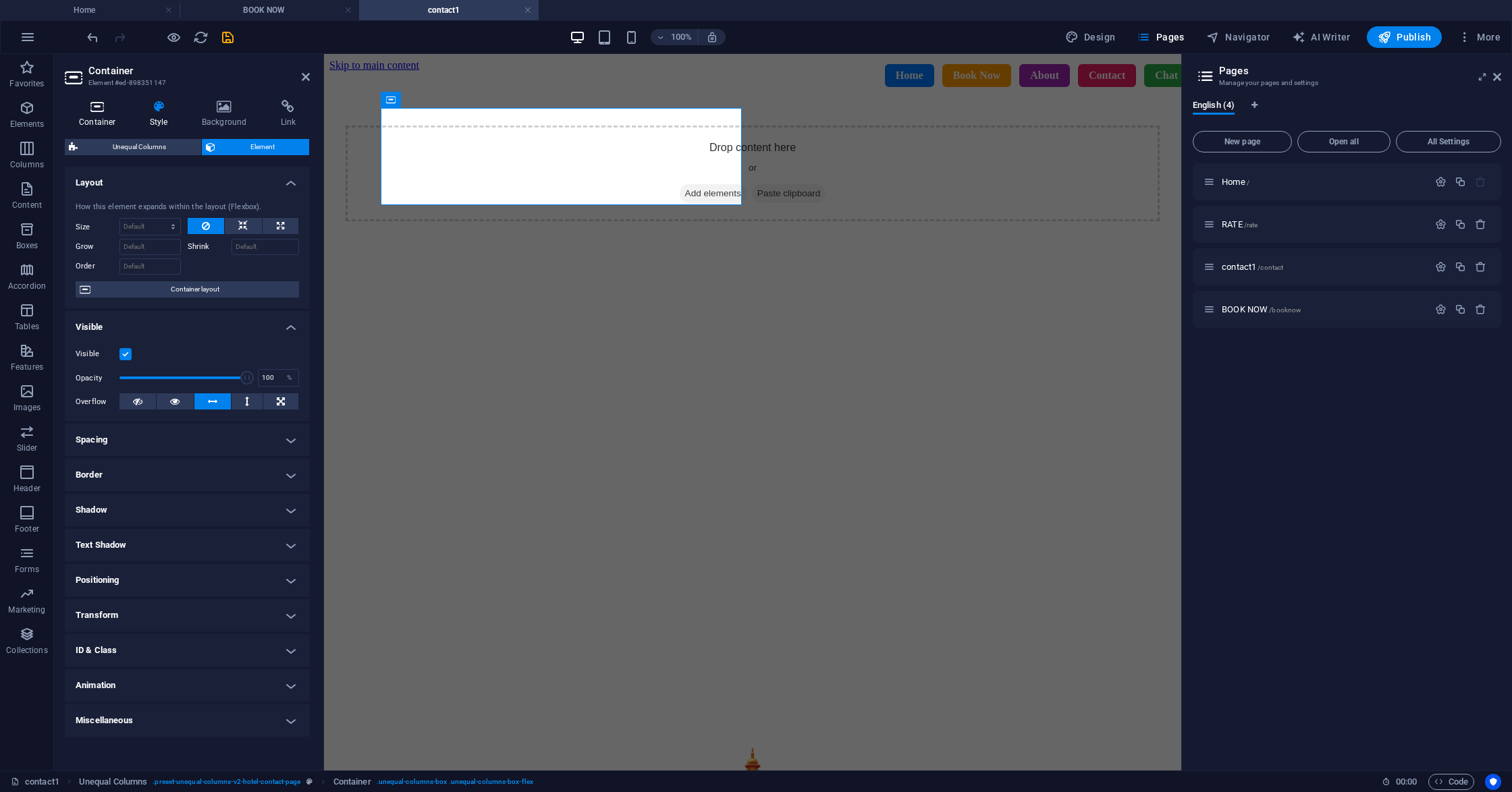
click at [115, 106] on icon at bounding box center [97, 106] width 65 height 13
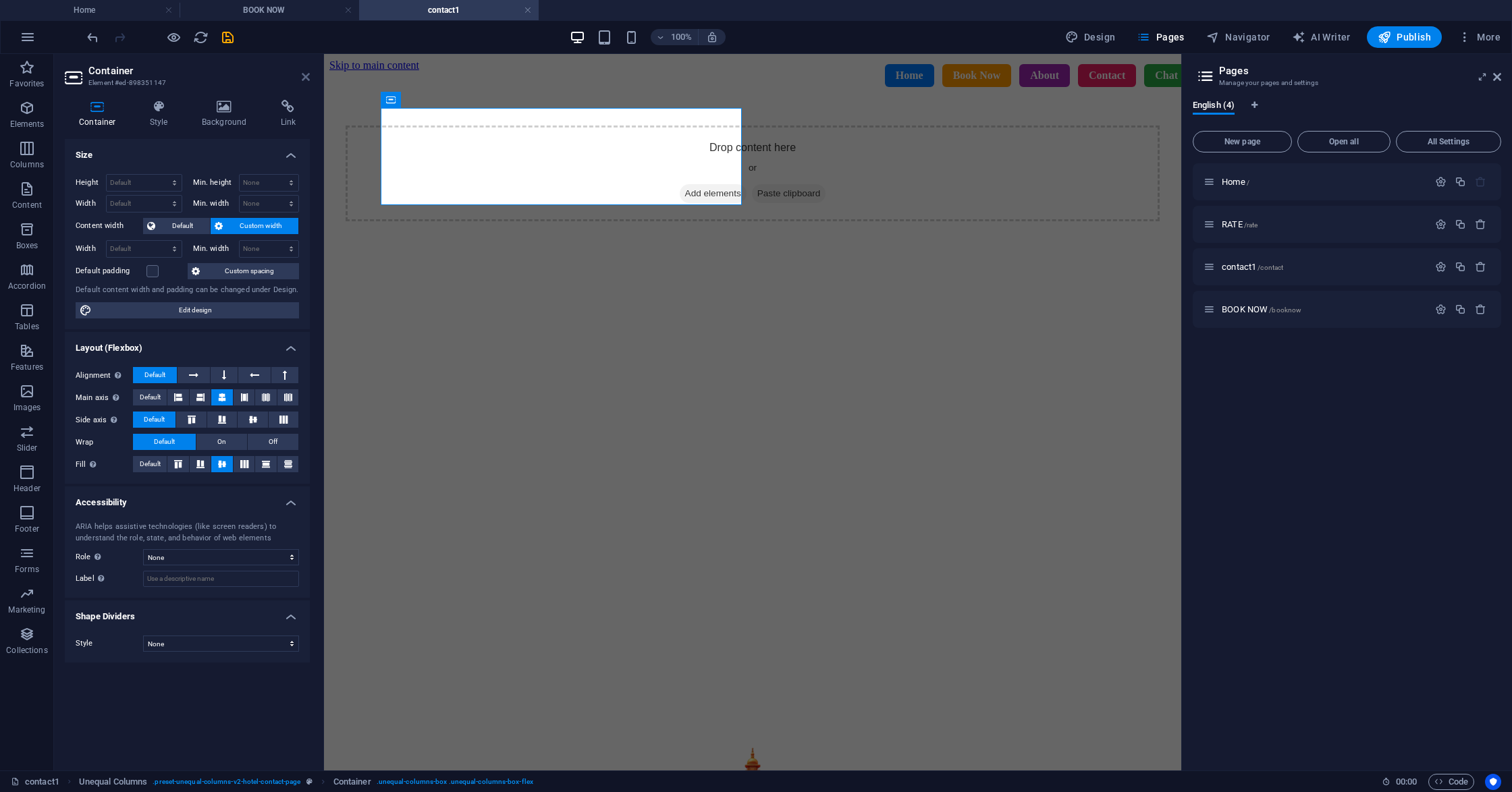
drag, startPoint x: 306, startPoint y: 71, endPoint x: 254, endPoint y: 17, distance: 75.0
click at [306, 72] on icon at bounding box center [306, 77] width 8 height 11
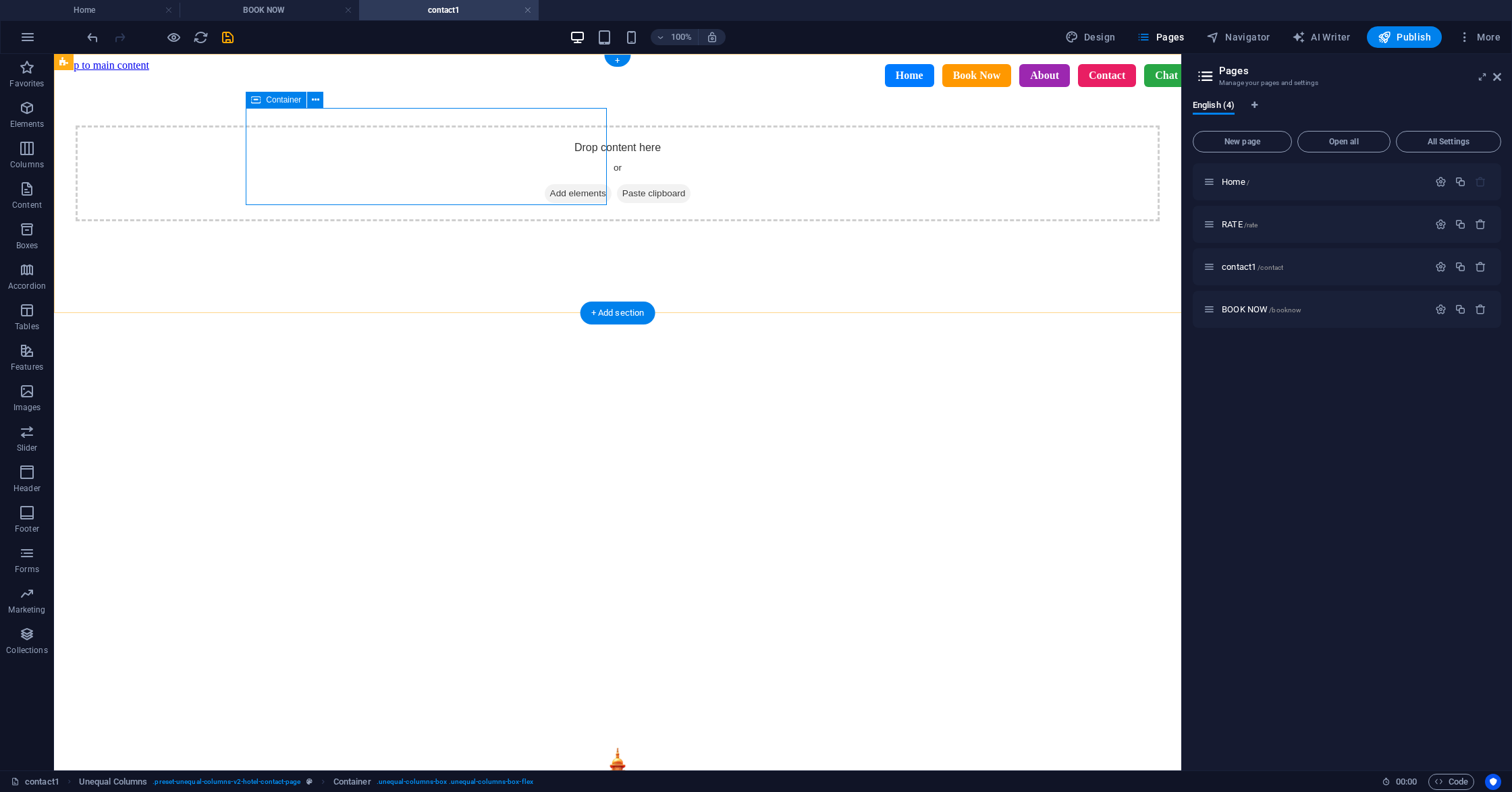
click at [545, 184] on span "Add elements" at bounding box center [578, 194] width 67 height 19
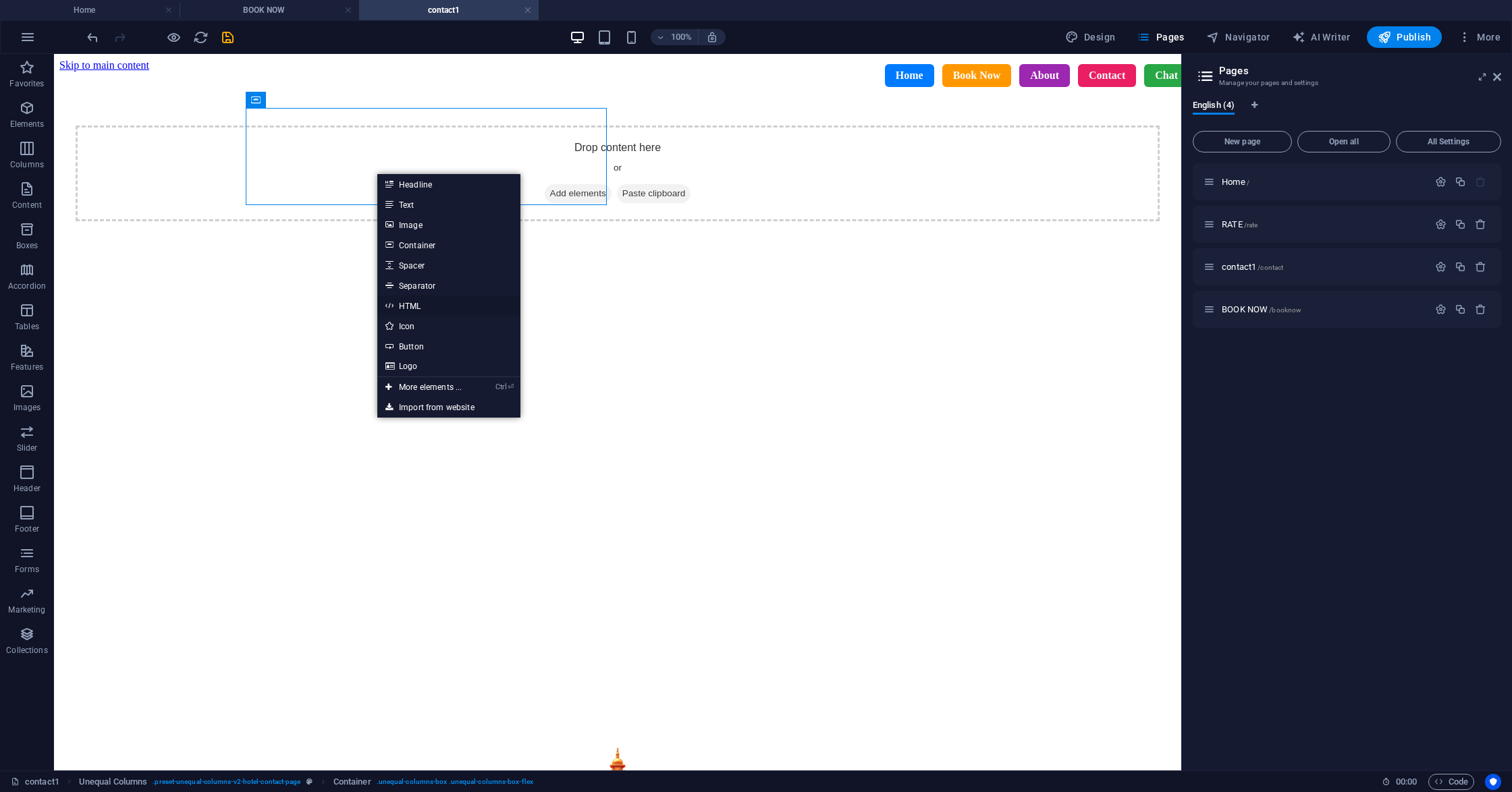
click at [419, 307] on link "HTML" at bounding box center [449, 306] width 143 height 20
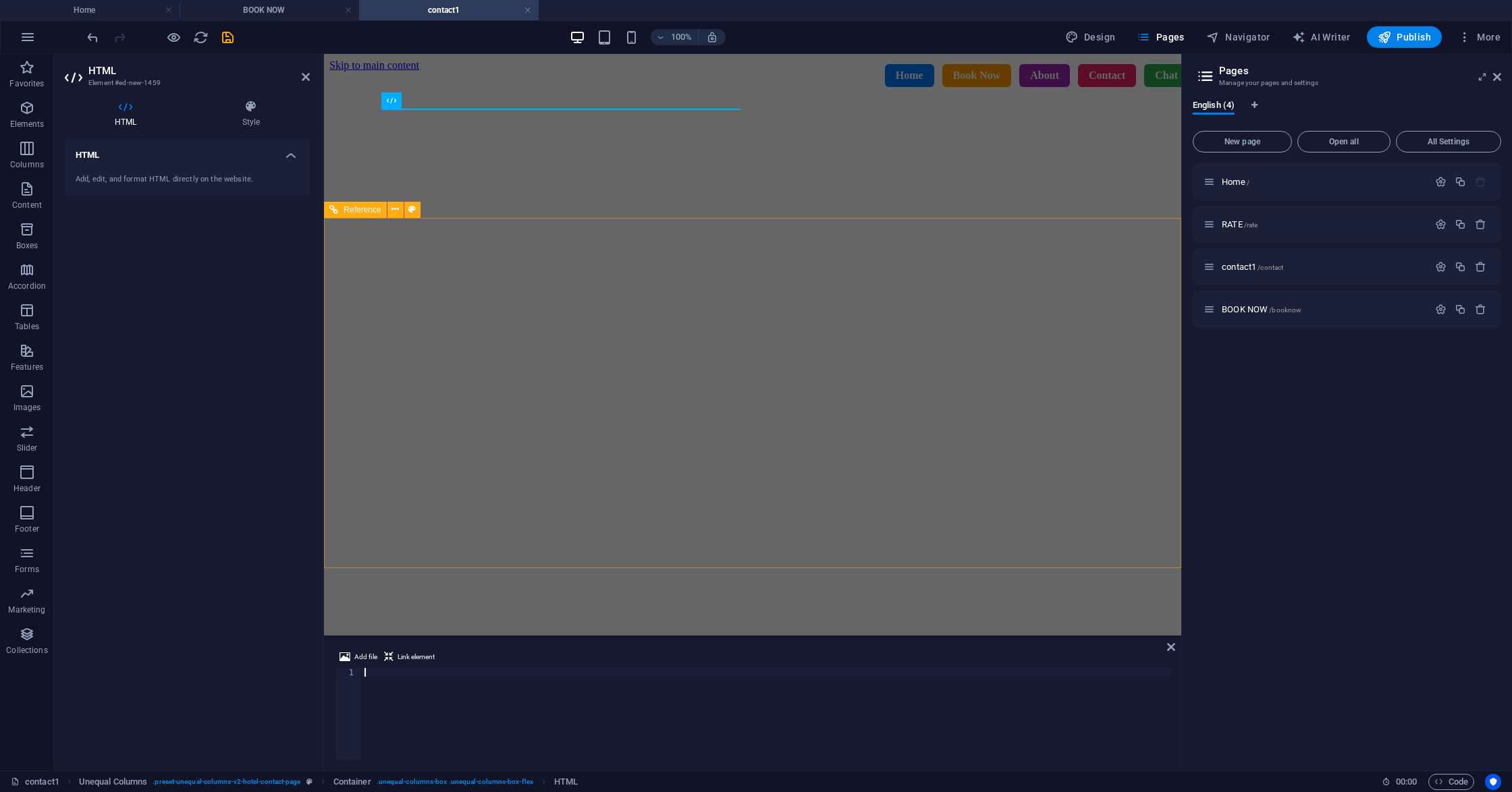
scroll to position [865, 0]
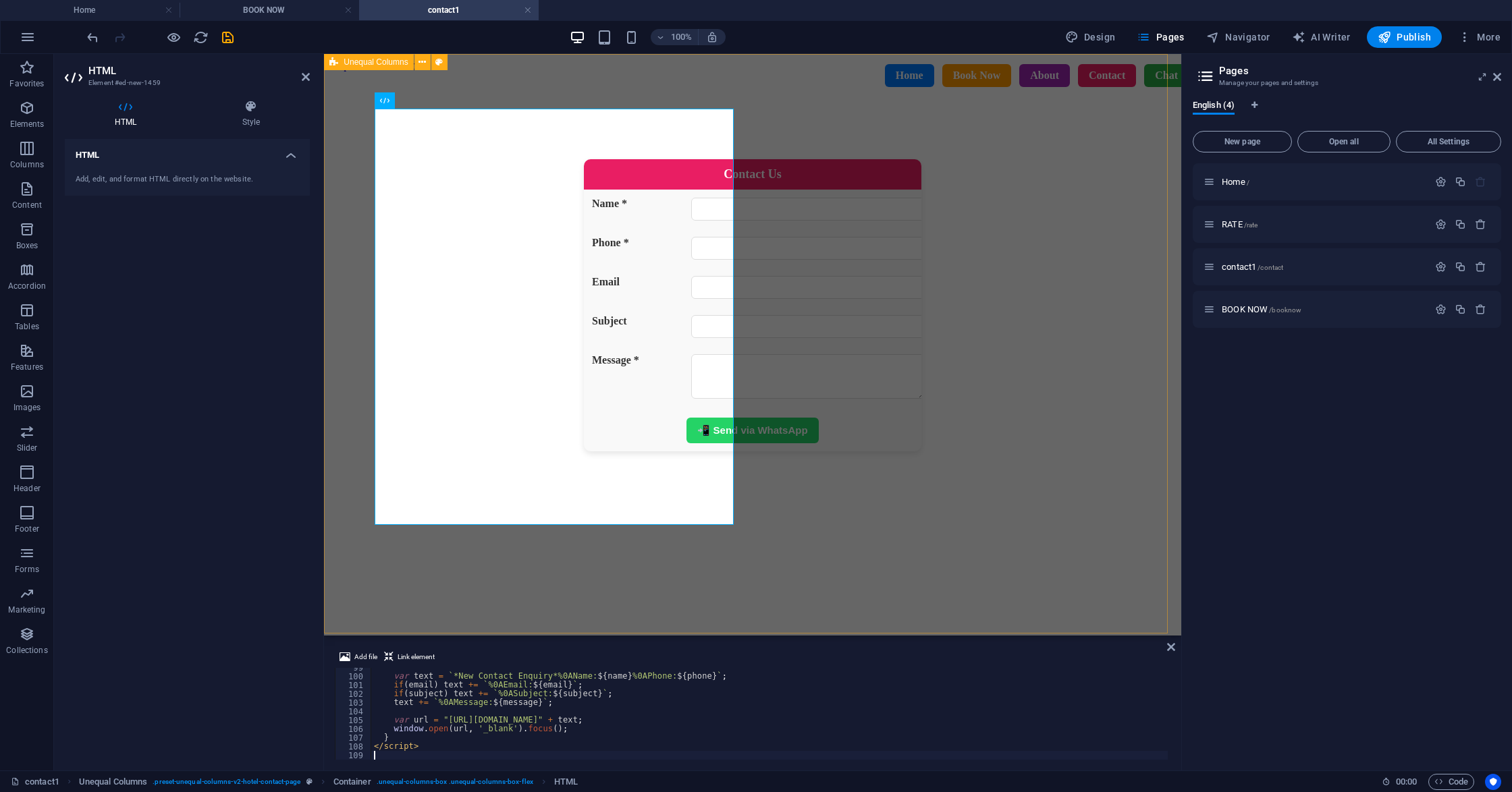
click at [828, 351] on div "Contact Us Name * Phone * Email Subject Message * 📲 Send via WhatsApp" at bounding box center [752, 333] width 846 height 522
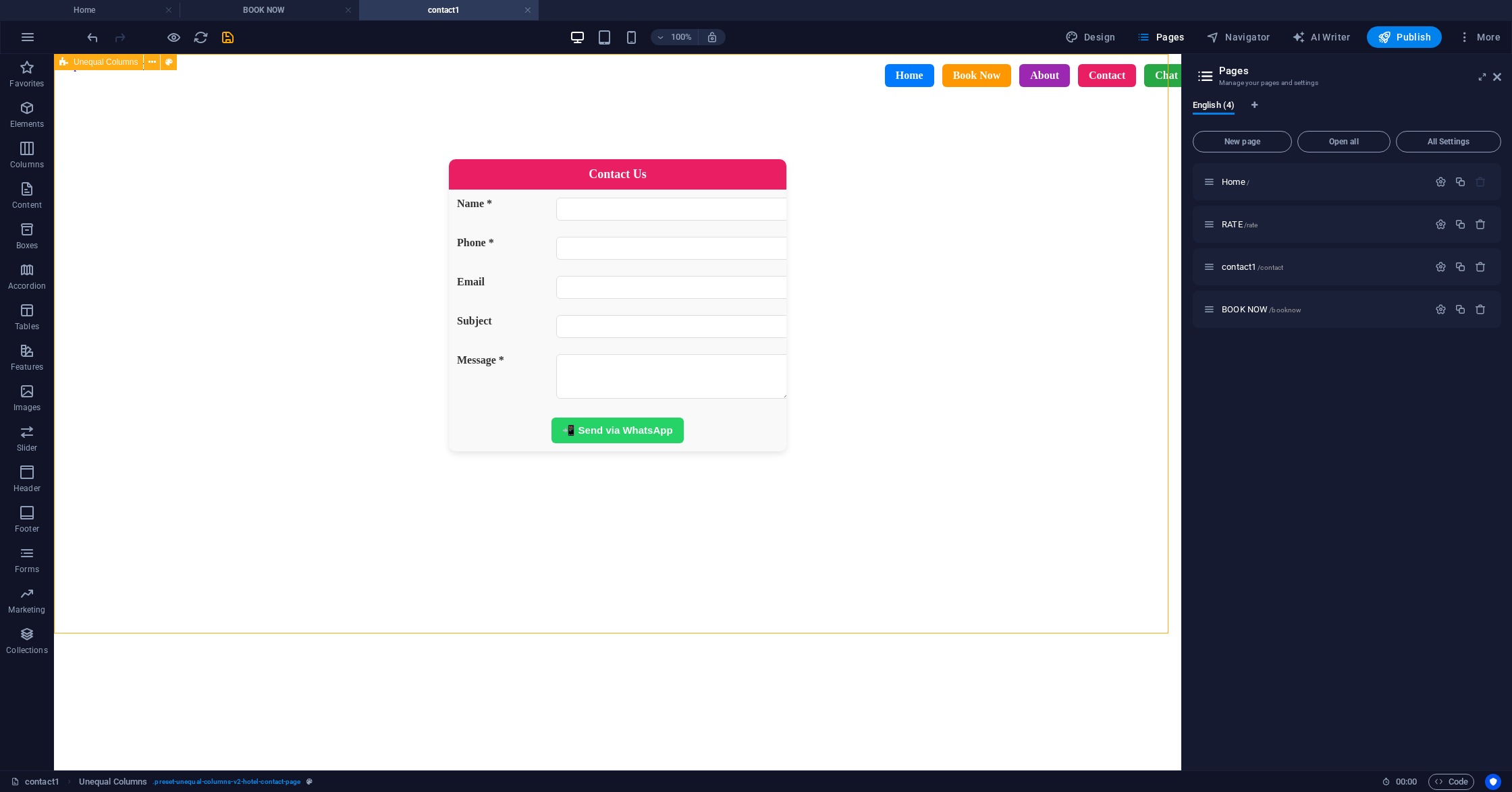
click at [662, 303] on div "Contact Us Name * Phone * Email Subject Message * 📲 Send via WhatsApp" at bounding box center [617, 333] width 1116 height 522
click at [322, 97] on icon at bounding box center [320, 101] width 7 height 14
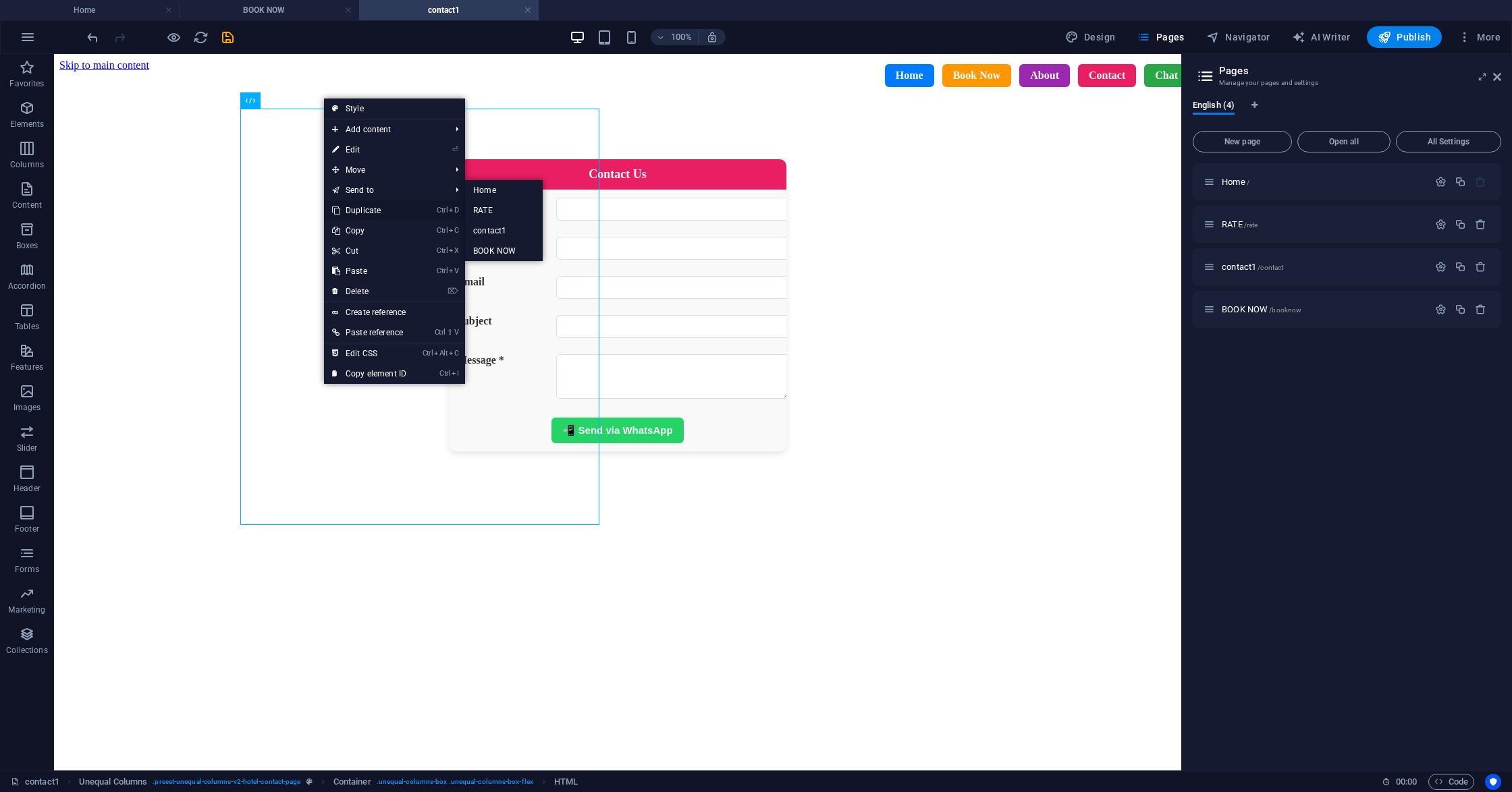
click at [366, 201] on link "Ctrl D Duplicate" at bounding box center [369, 210] width 91 height 20
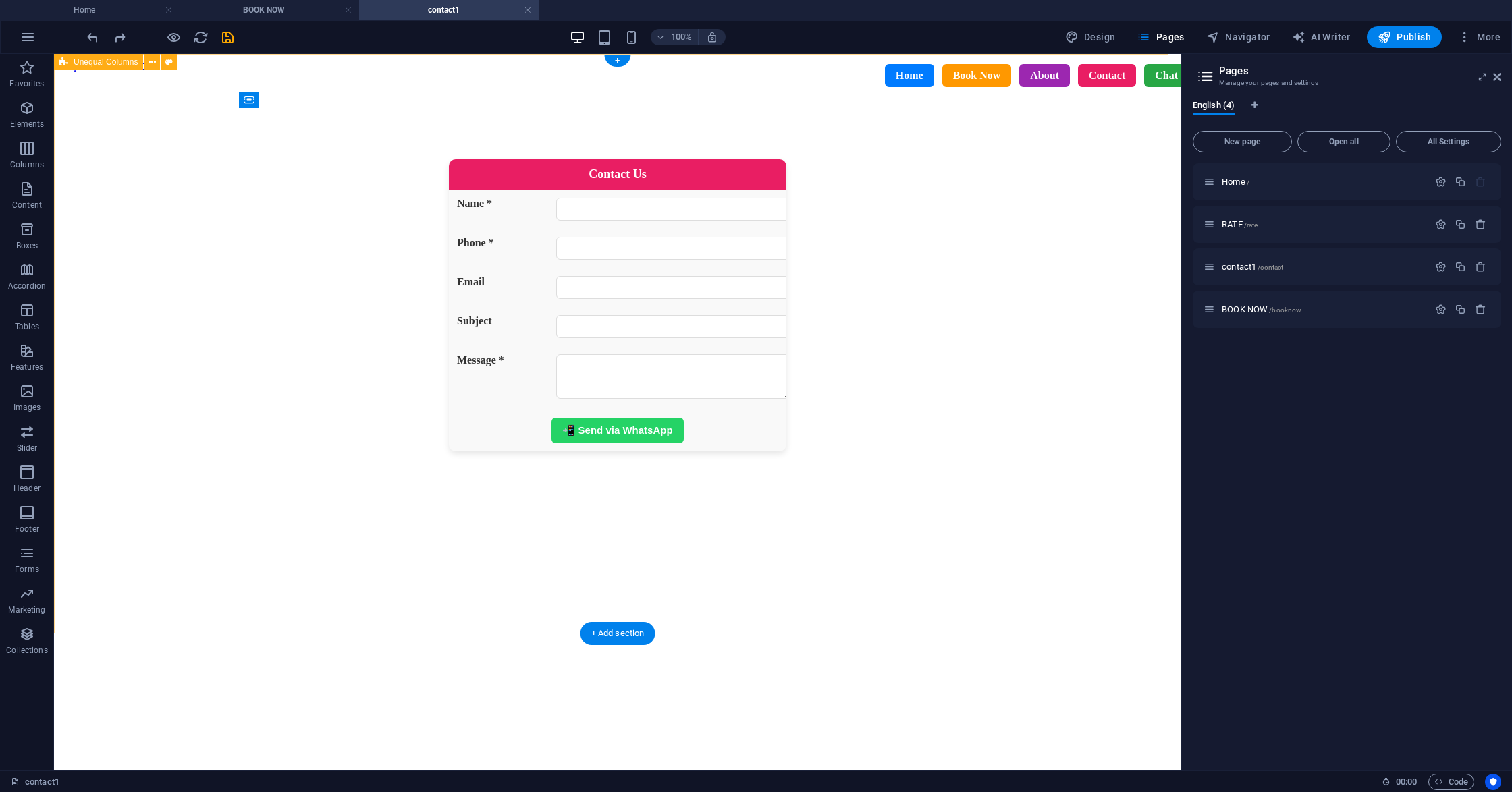
click at [136, 443] on div "Contact Us Name * Phone * Email Subject Message * 📲 Send via WhatsApp" at bounding box center [617, 333] width 1116 height 522
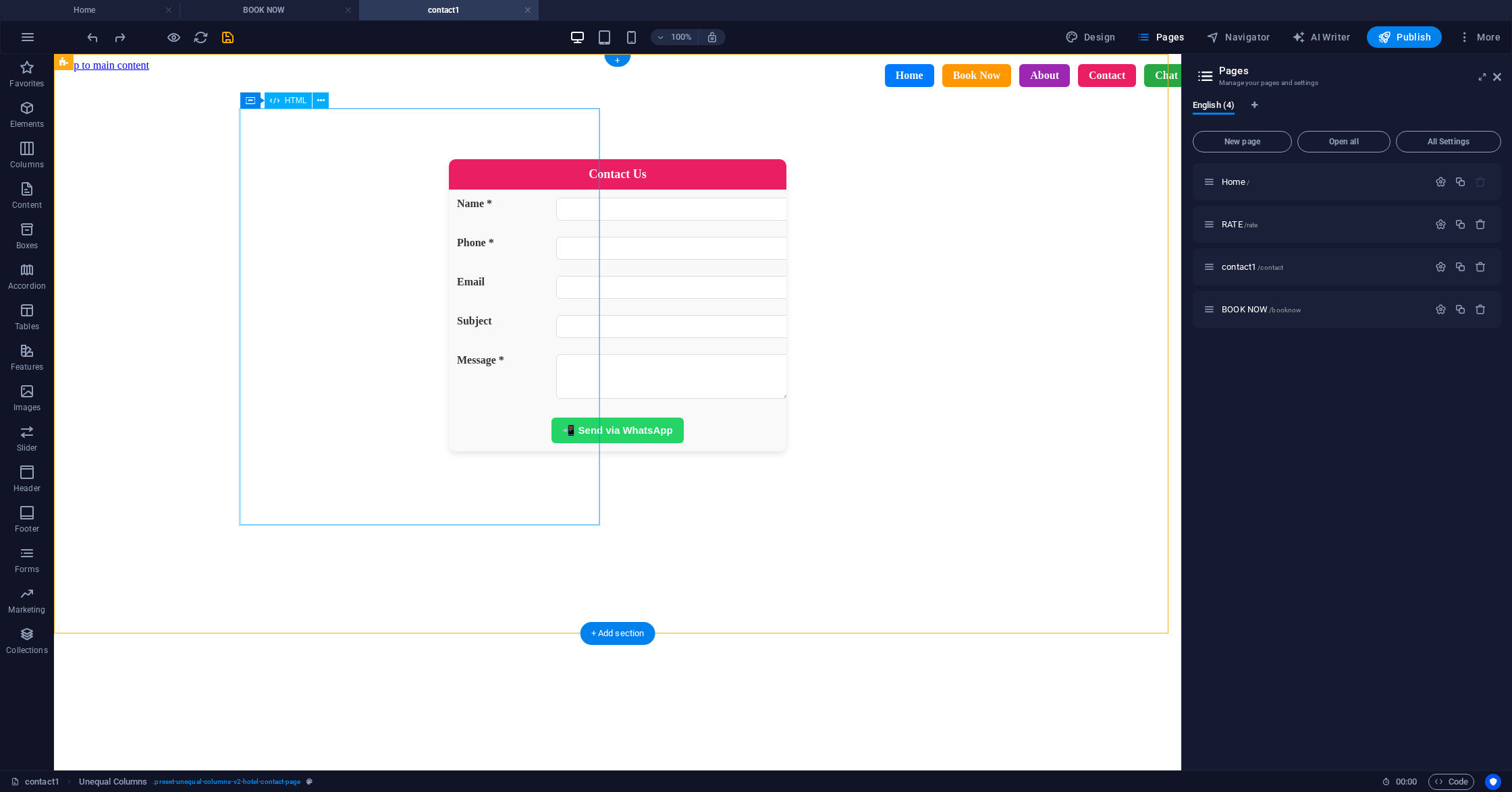
click at [251, 452] on div "Contact Us Name * Phone * Email Subject Message * 📲 Send via WhatsApp" at bounding box center [617, 305] width 1084 height 292
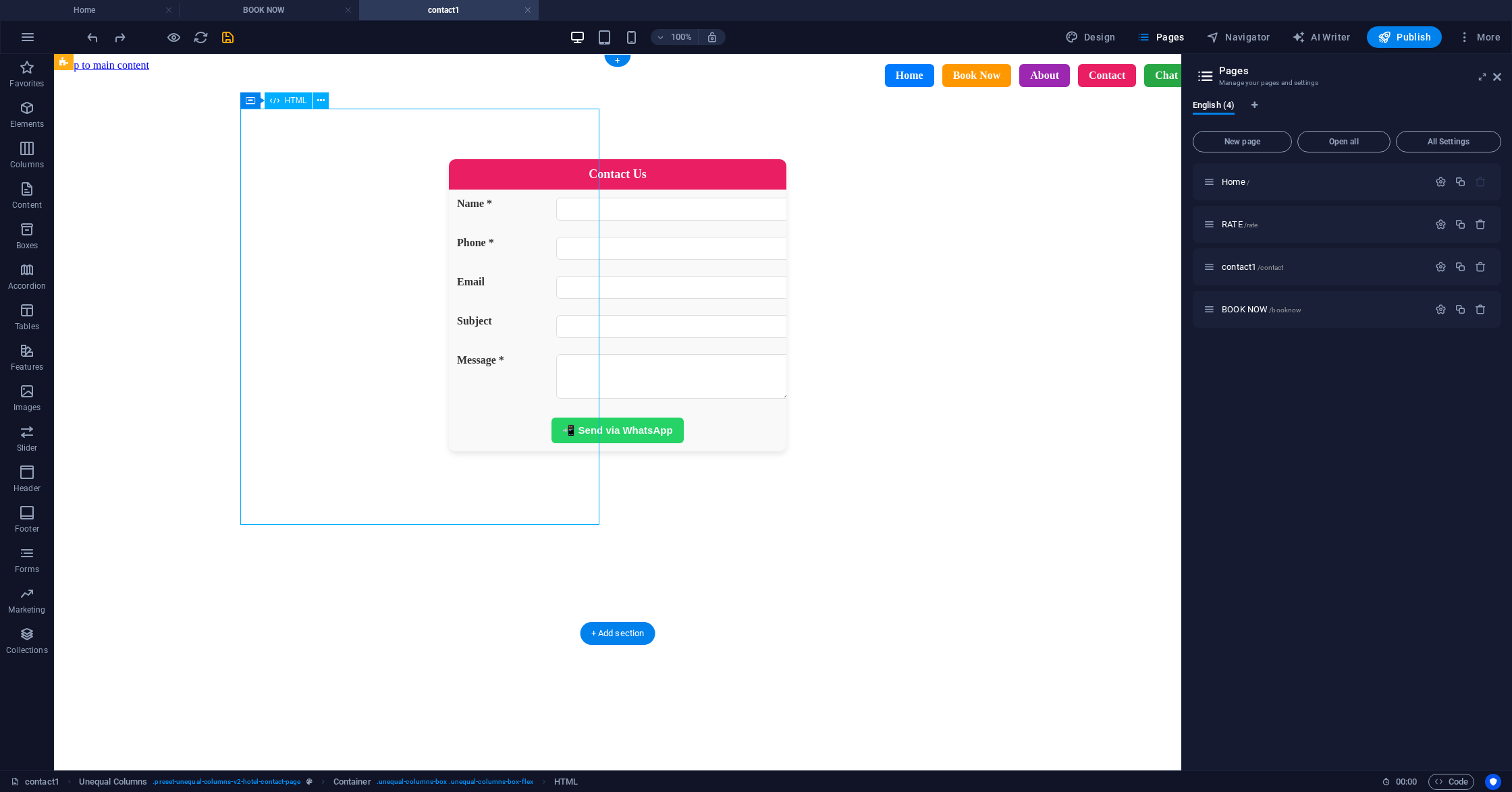
click at [251, 452] on div "Contact Us Name * Phone * Email Subject Message * 📲 Send via WhatsApp" at bounding box center [617, 305] width 1084 height 292
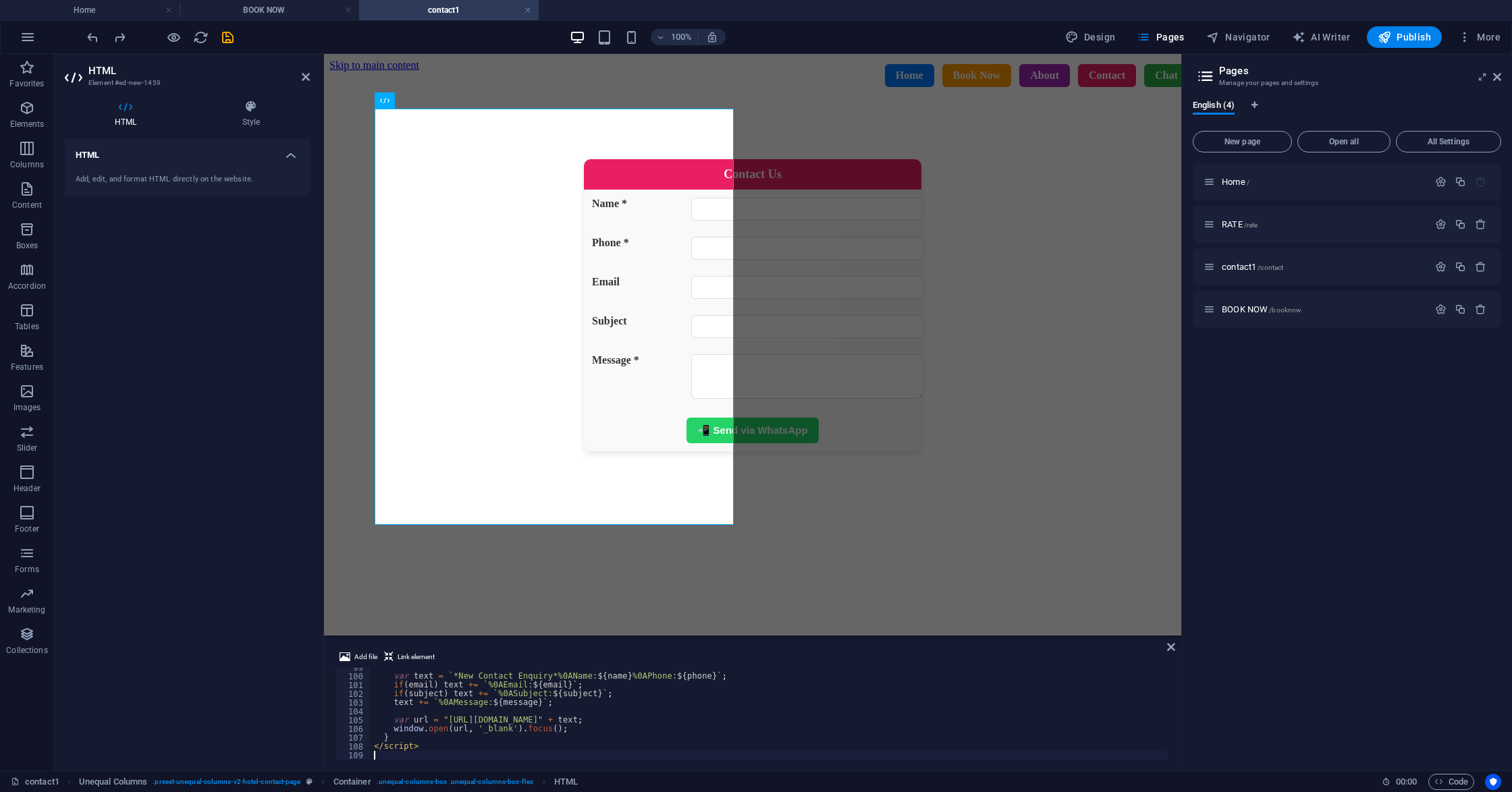
type textarea "</script>"
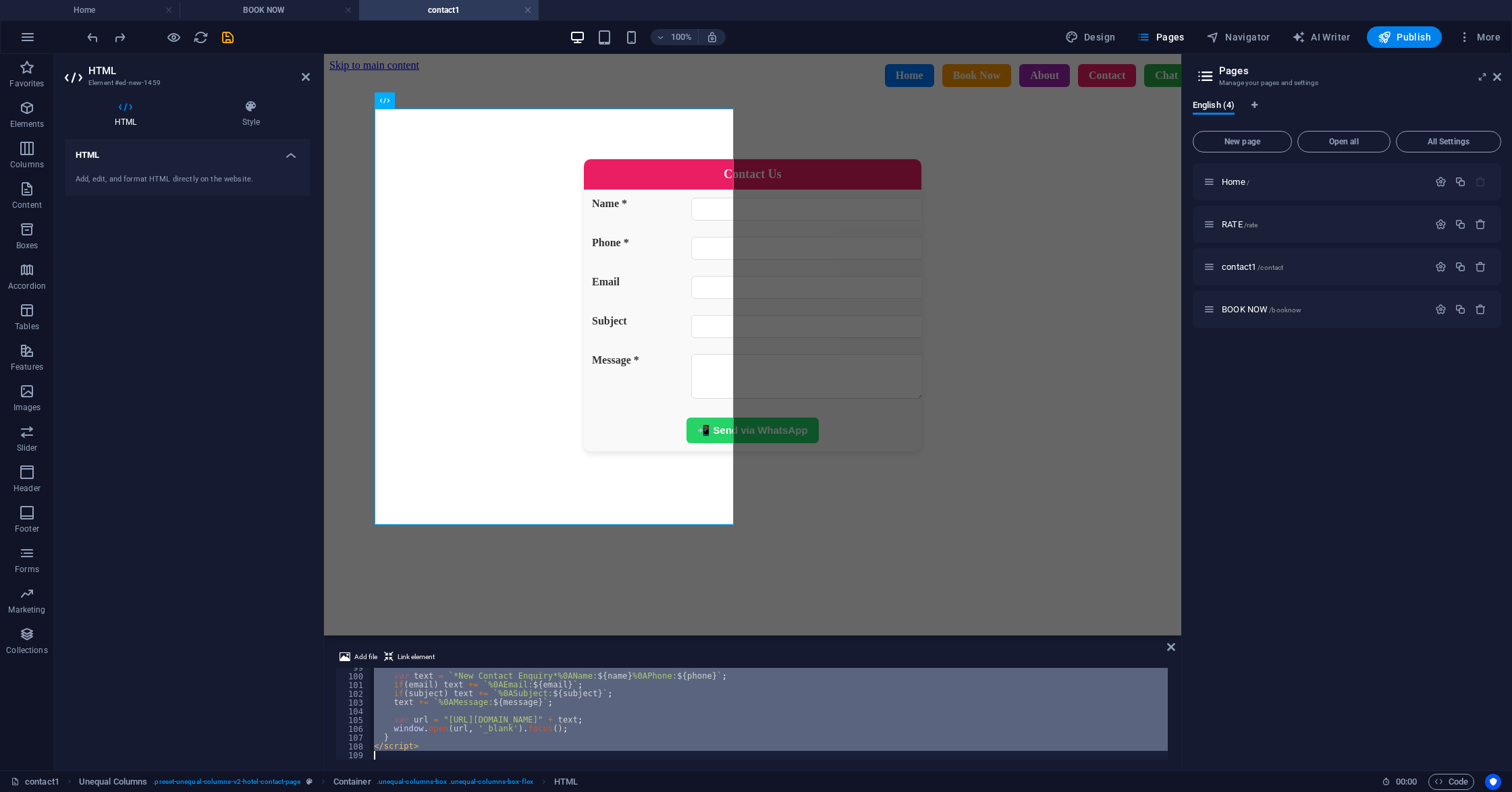
scroll to position [978, 0]
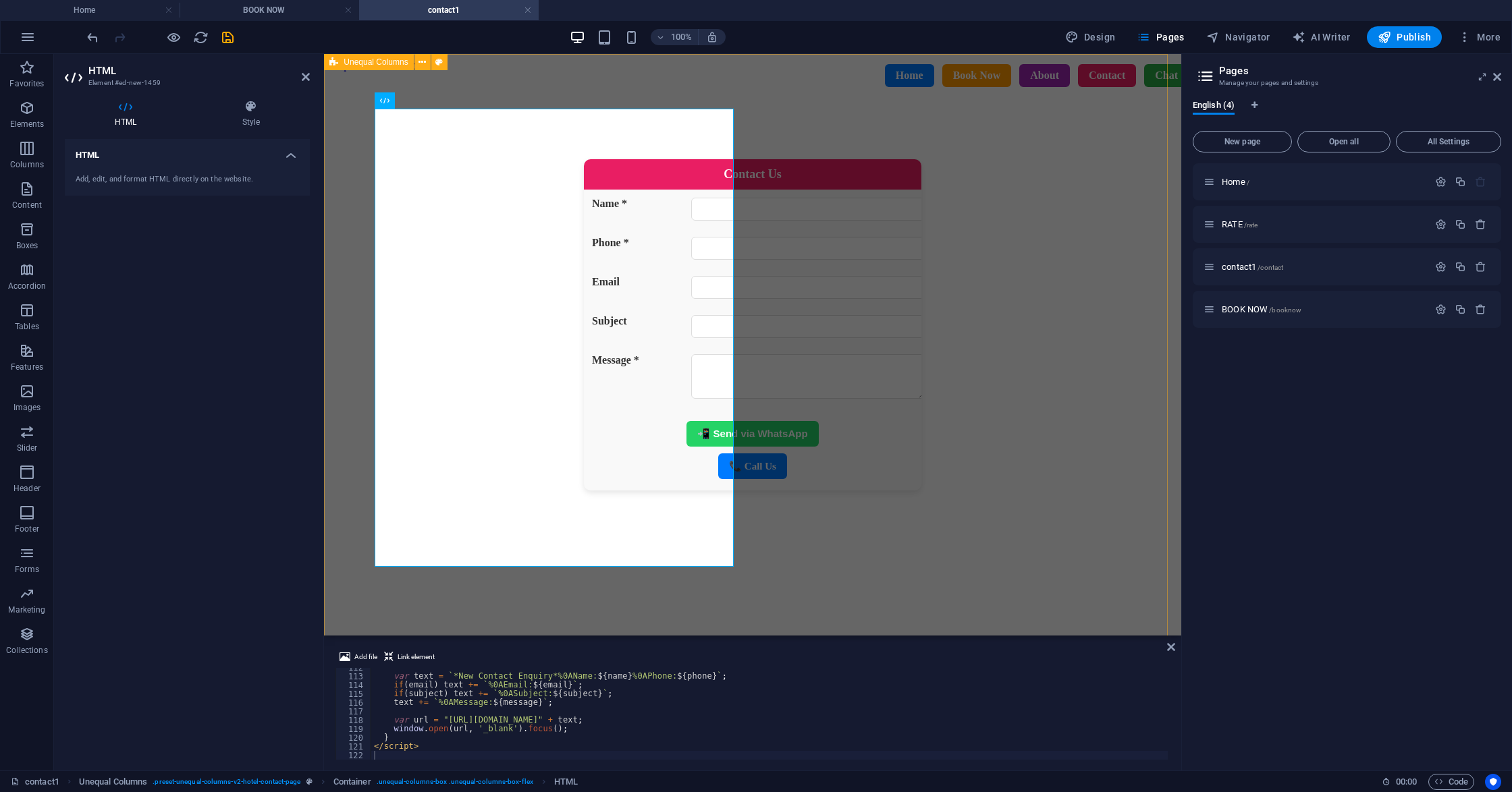
click at [852, 447] on div "Contact Us Name * Phone * Email Subject Message * 📲 Send via WhatsApp 📞 Call Us" at bounding box center [752, 351] width 846 height 560
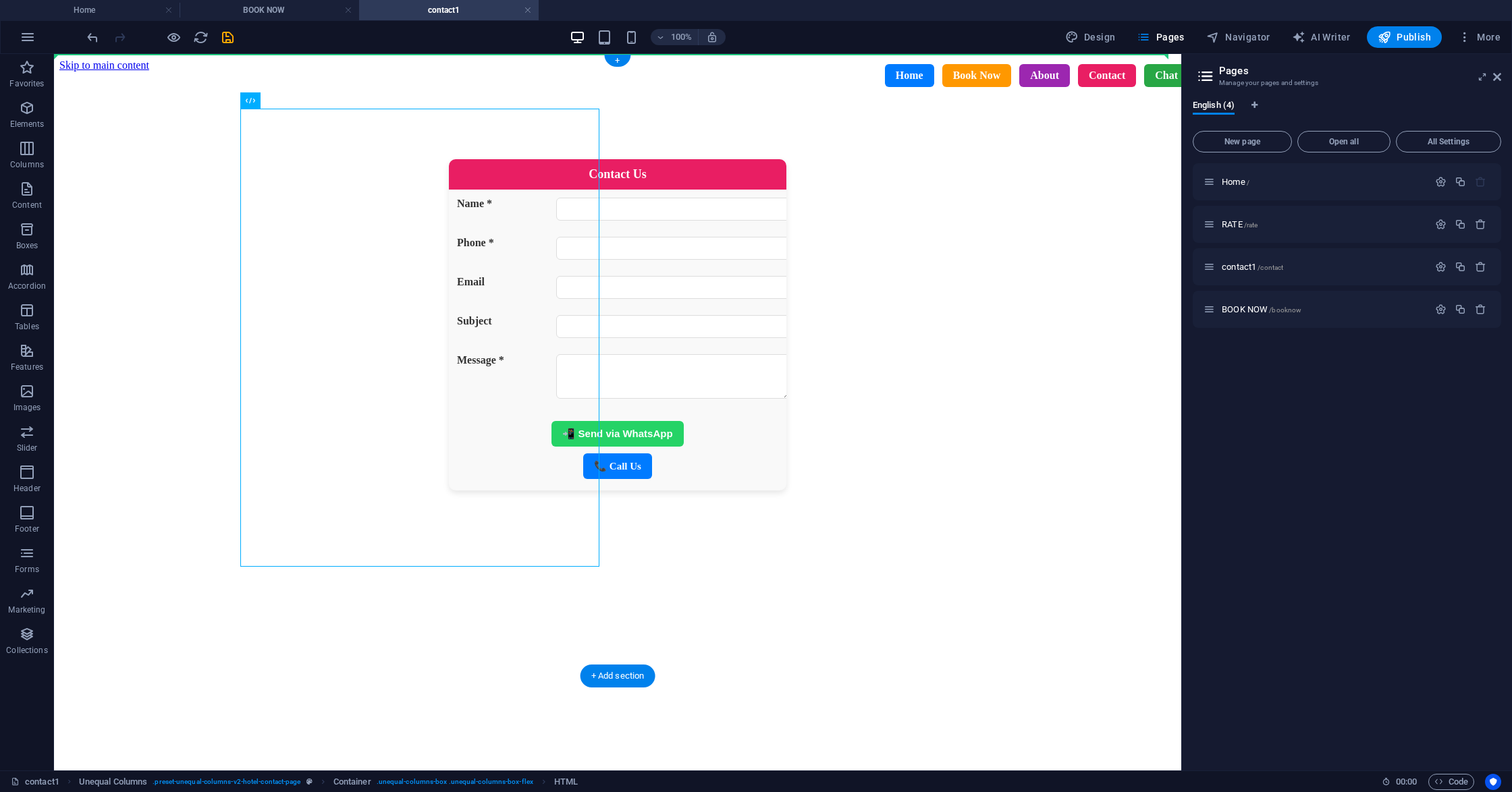
drag, startPoint x: 421, startPoint y: 111, endPoint x: 641, endPoint y: 143, distance: 222.3
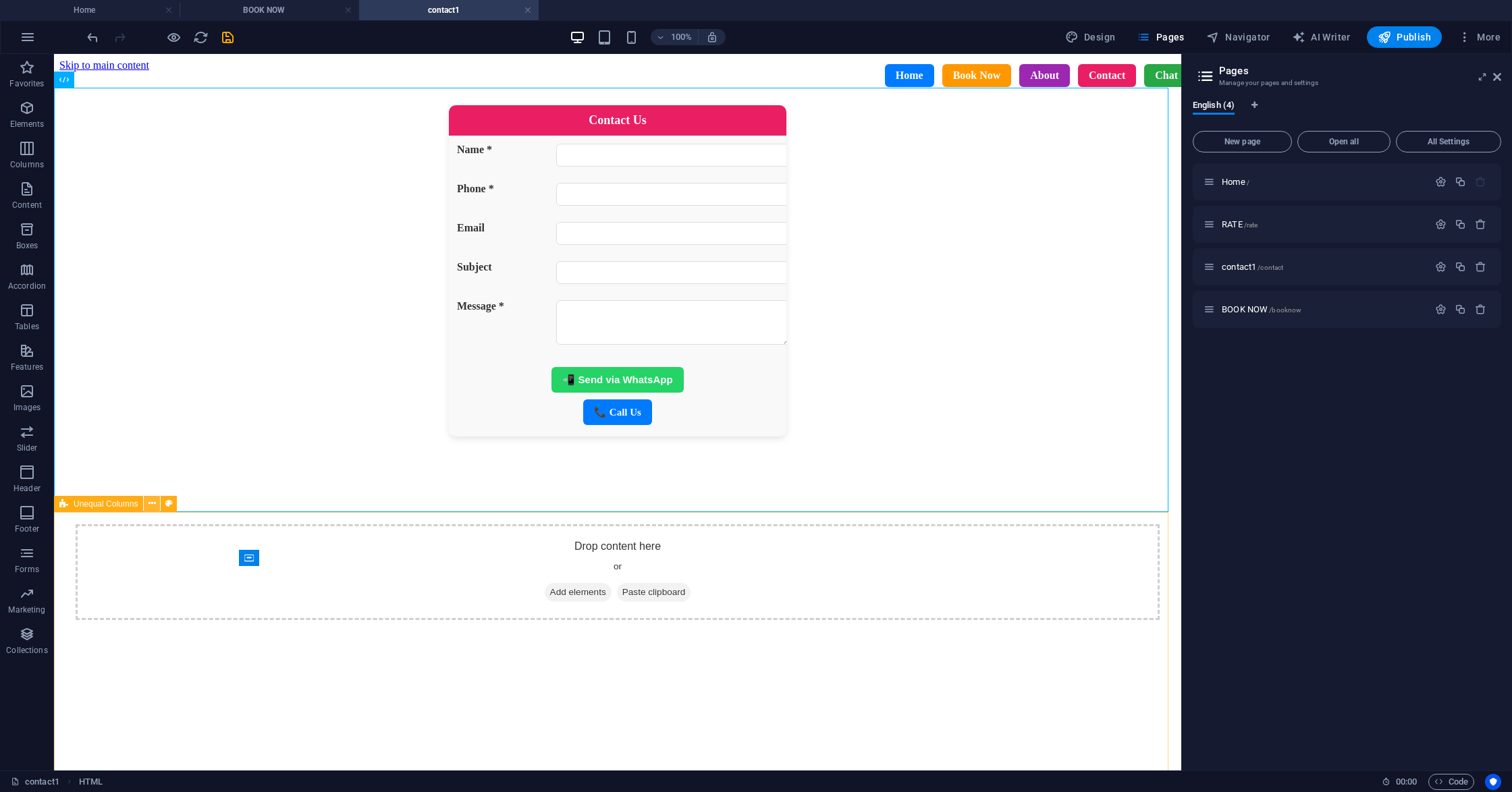
click at [157, 500] on button at bounding box center [151, 504] width 17 height 17
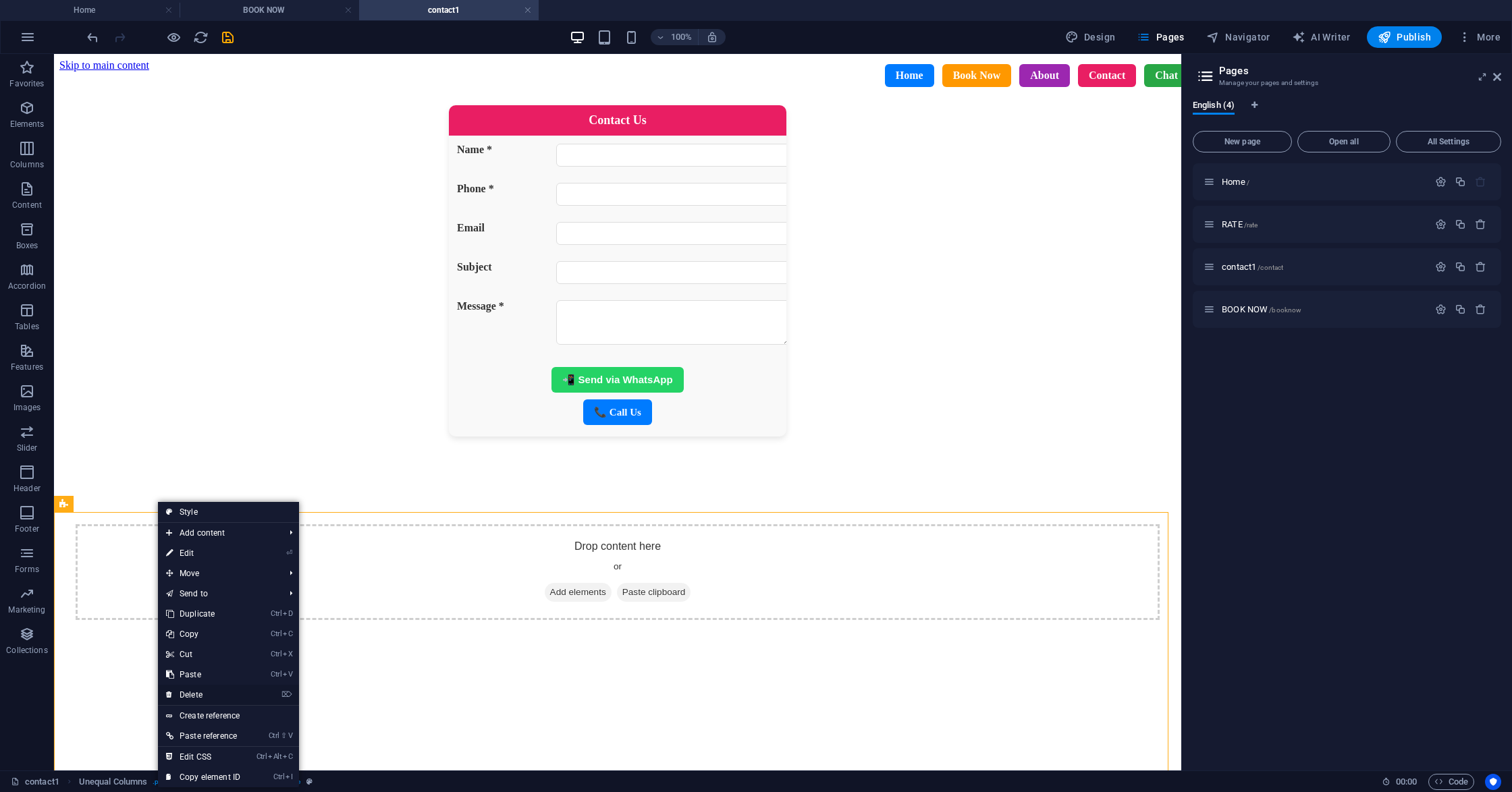
click at [199, 690] on link "⌦ Delete" at bounding box center [203, 695] width 91 height 20
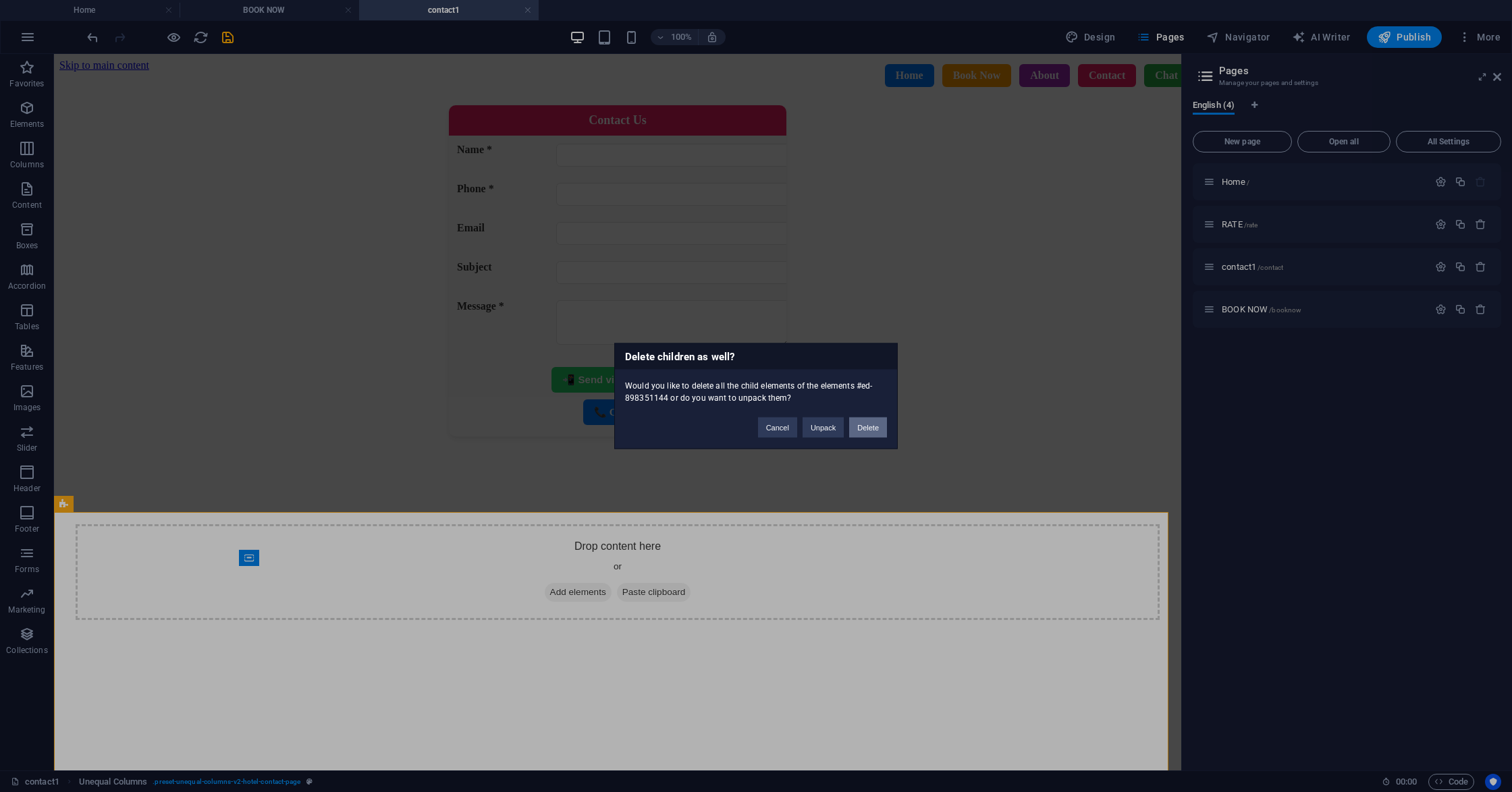
click at [864, 421] on button "Delete" at bounding box center [868, 428] width 38 height 20
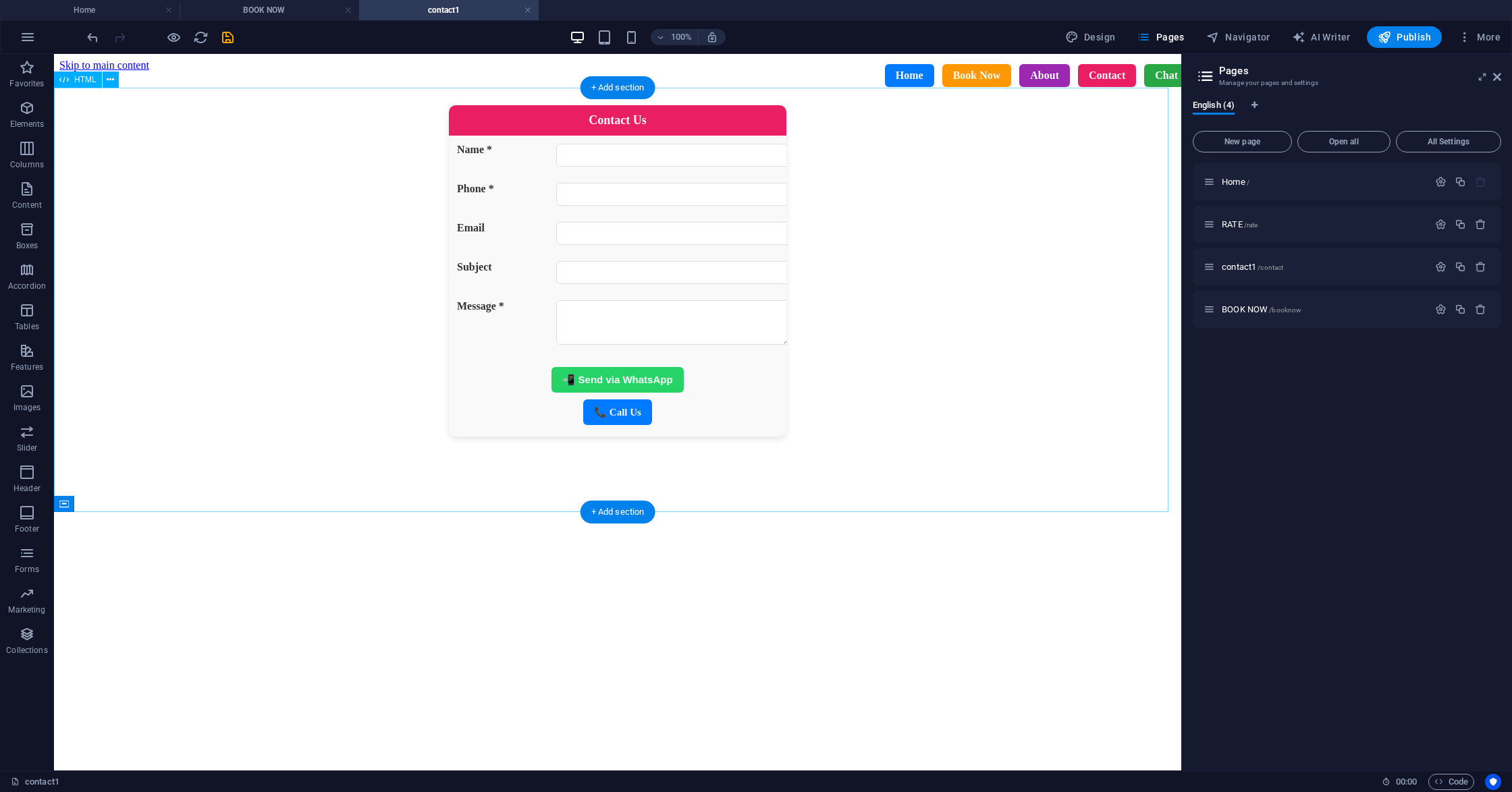
click at [948, 354] on div "Contact Us Name * Phone * Email Subject Message * 📲 Send via WhatsApp 📞 Call Us" at bounding box center [617, 271] width 1116 height 331
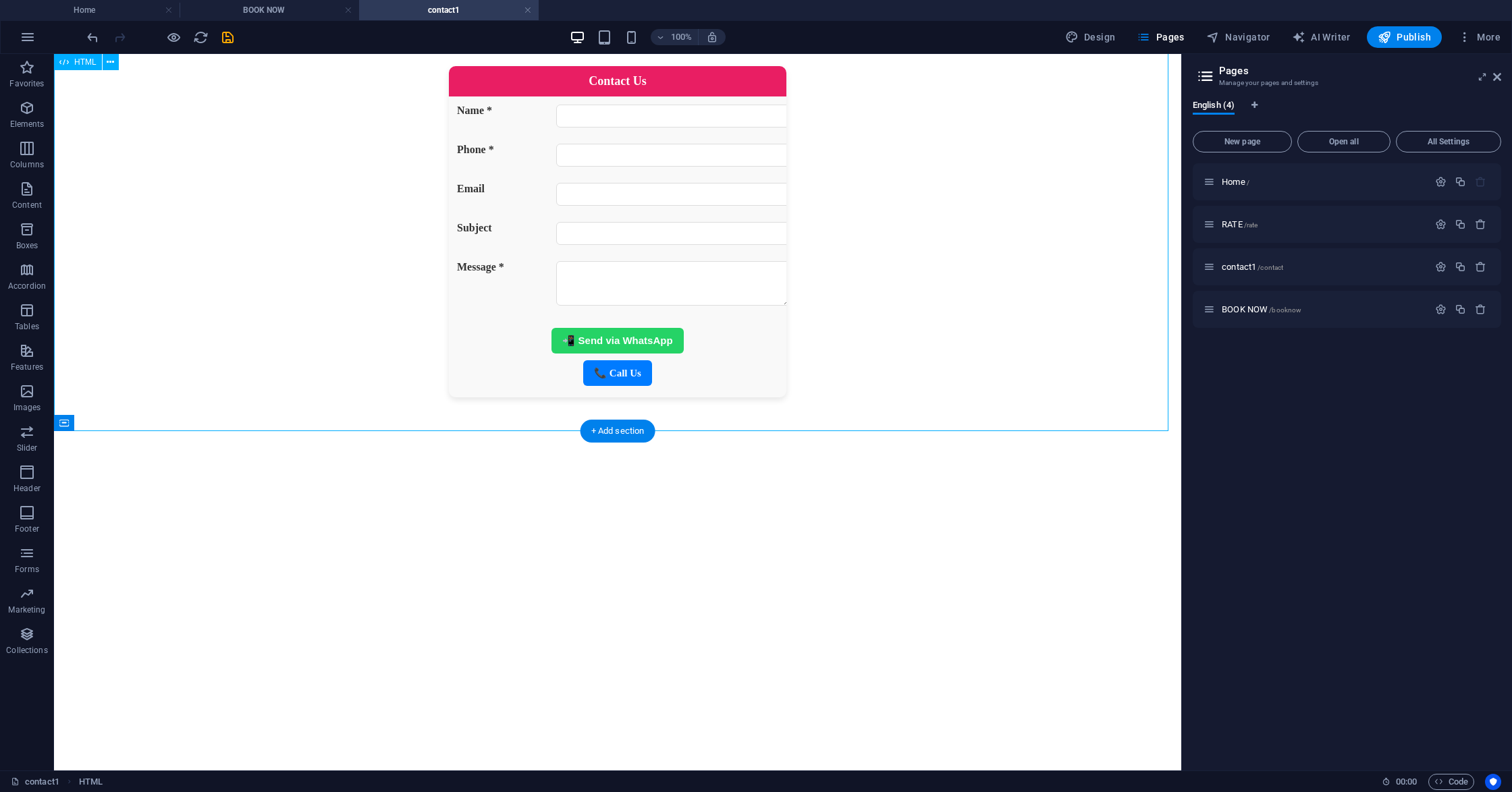
scroll to position [0, 0]
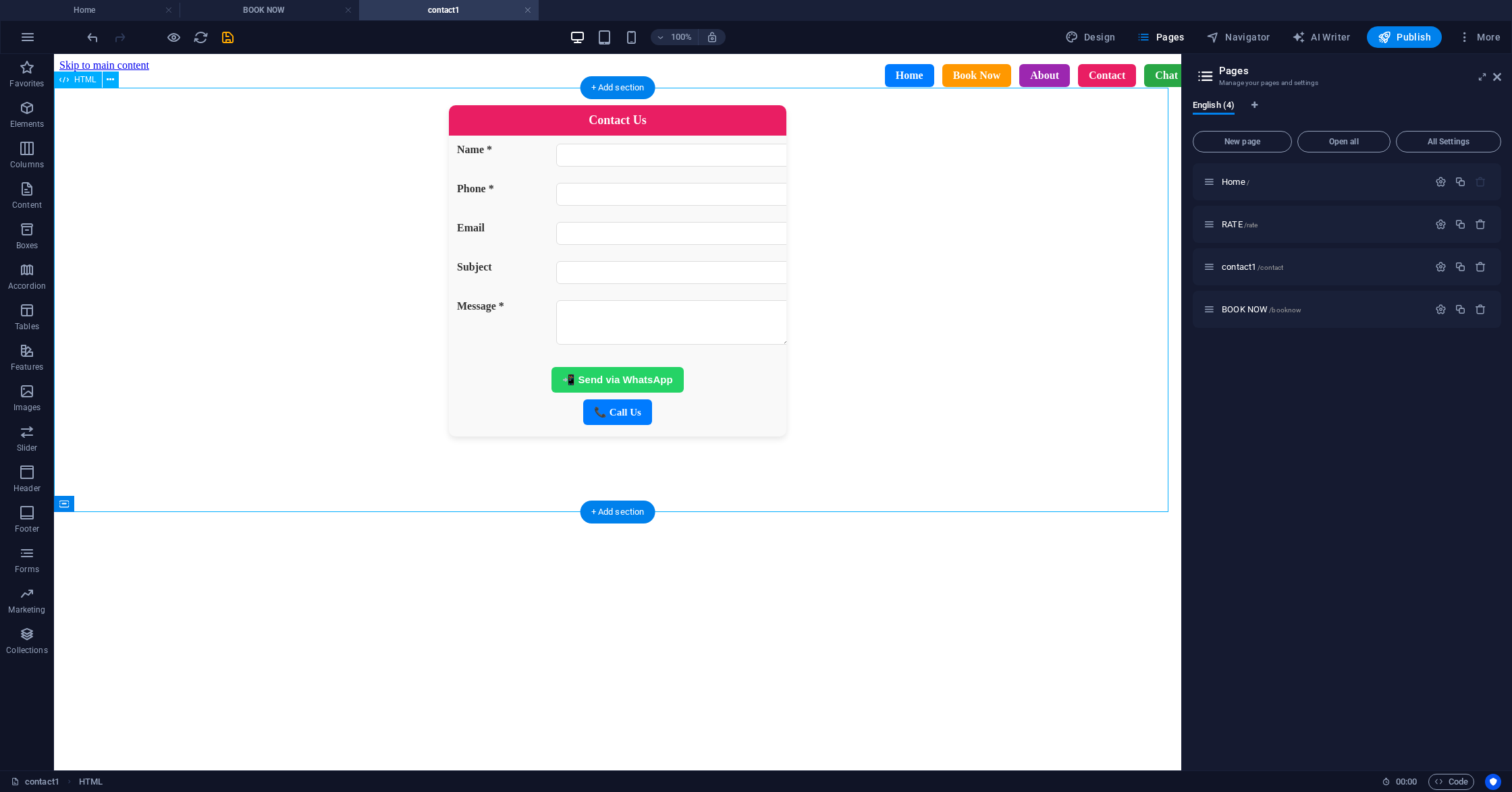
click at [951, 346] on div "Contact Us Name * Phone * Email Subject Message * 📲 Send via WhatsApp 📞 Call Us" at bounding box center [617, 271] width 1116 height 331
click at [396, 74] on div "Home Book Now About Contact Chat" at bounding box center [627, 75] width 1147 height 43
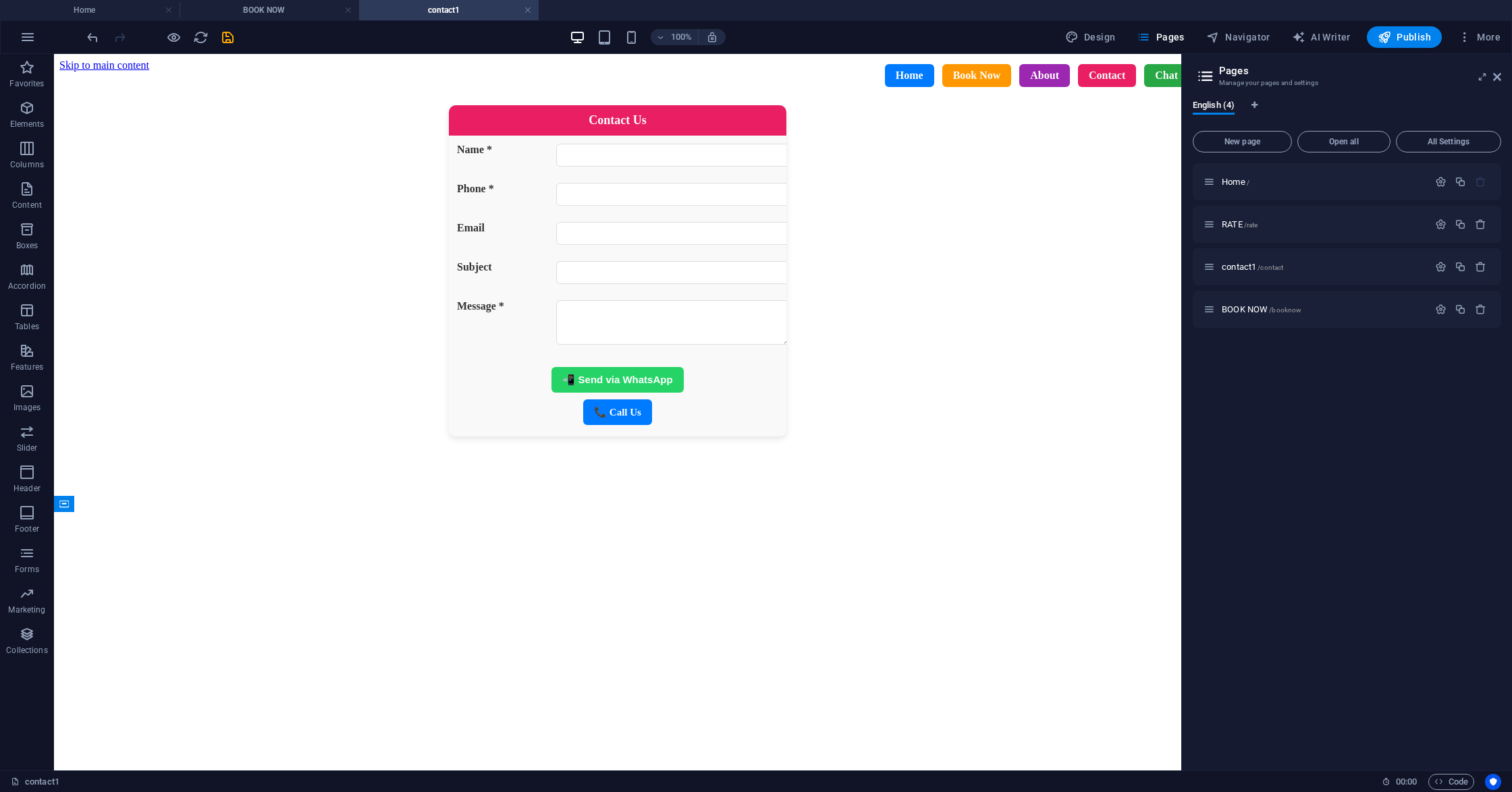
click at [396, 74] on div "Home Book Now About Contact Chat" at bounding box center [627, 75] width 1147 height 43
click at [222, 35] on icon "save" at bounding box center [228, 38] width 16 height 16
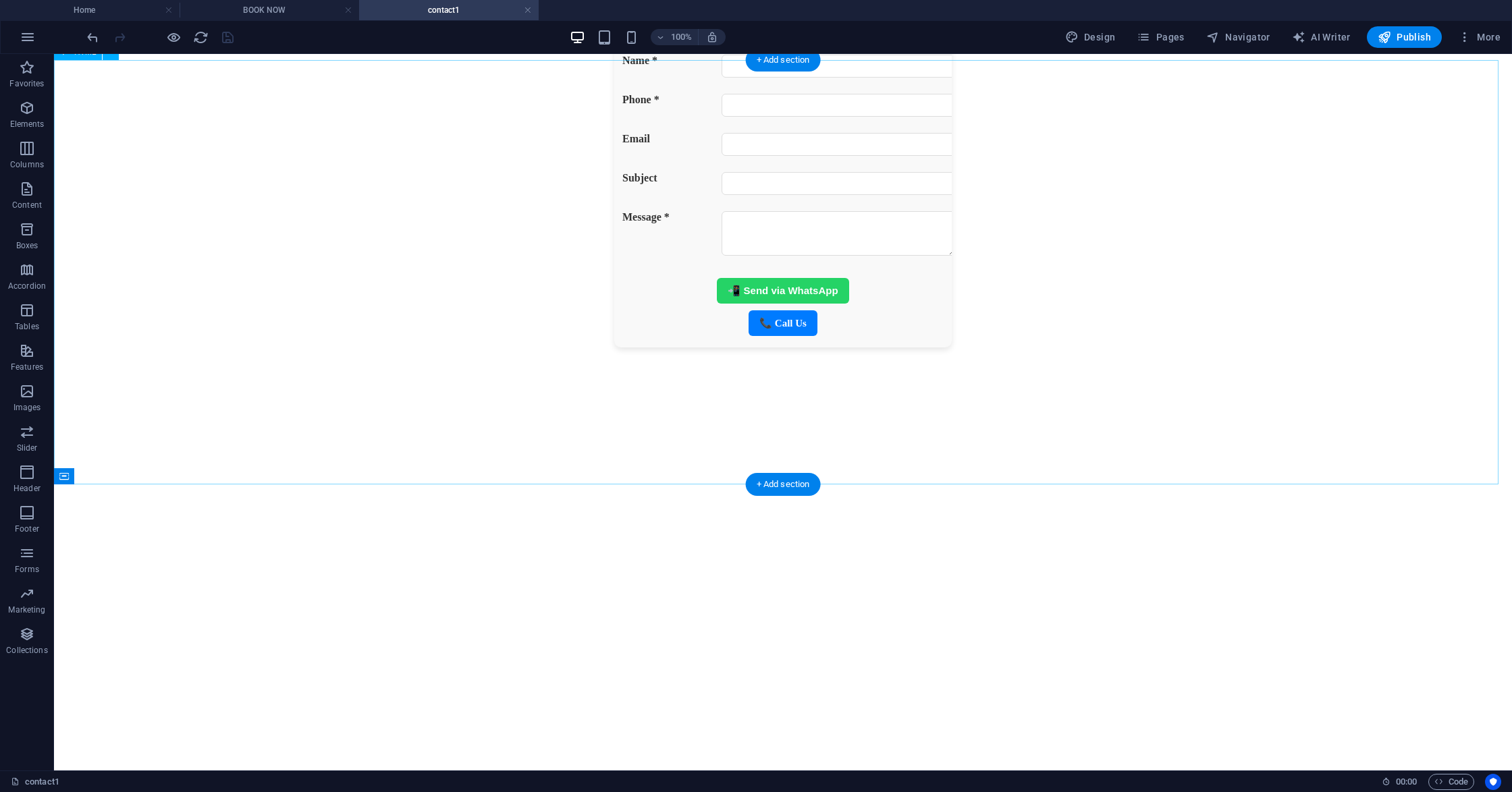
scroll to position [91, 0]
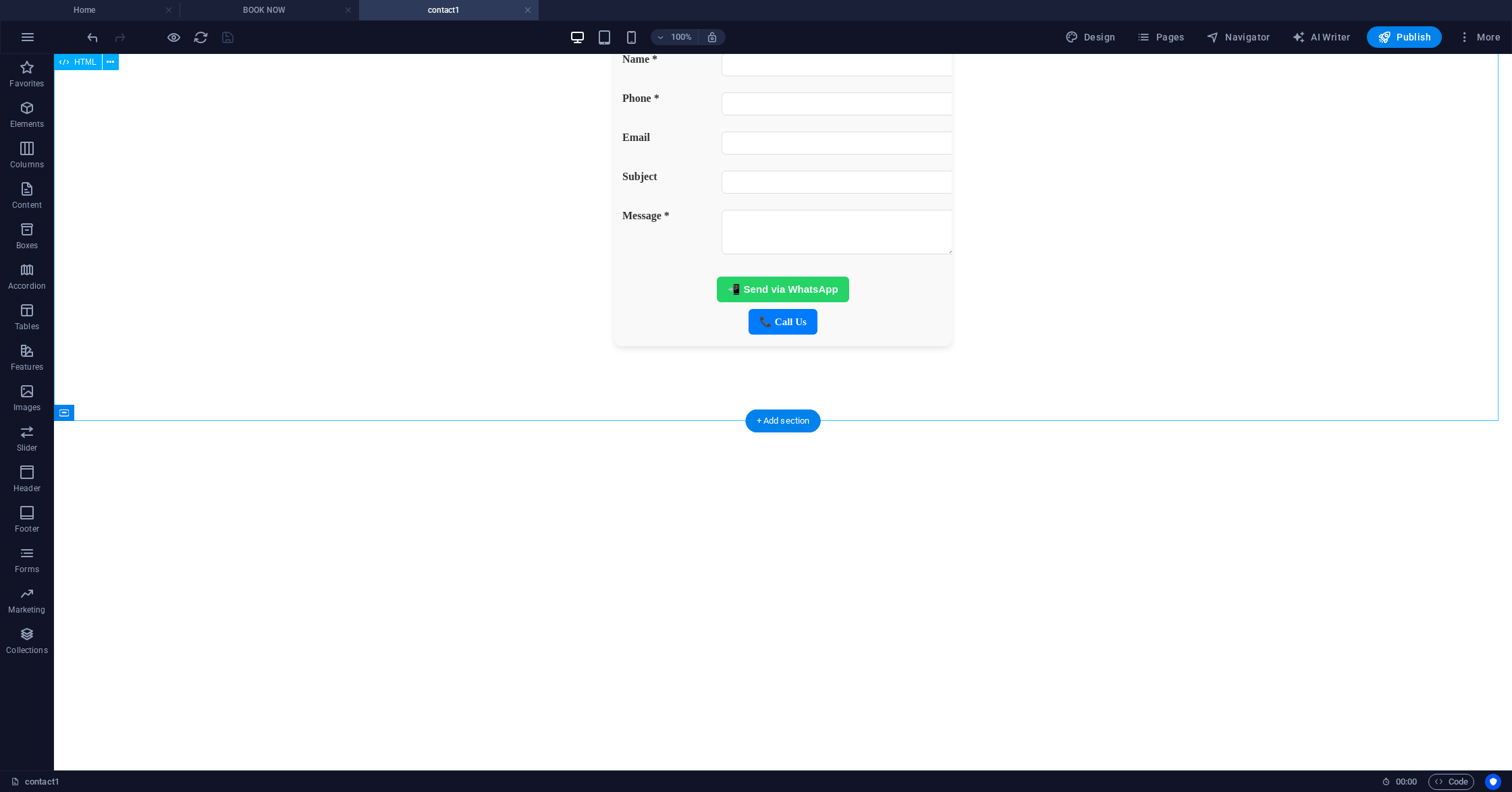
click at [764, 346] on div "Contact Us Name * Phone * Email Subject Message * 📲 Send via WhatsApp 📞 Call Us" at bounding box center [782, 180] width 1447 height 331
click at [775, 339] on div "Contact Us Name * Phone * Email Subject Message * 📲 Send via WhatsApp 📞 Call Us" at bounding box center [782, 180] width 1447 height 331
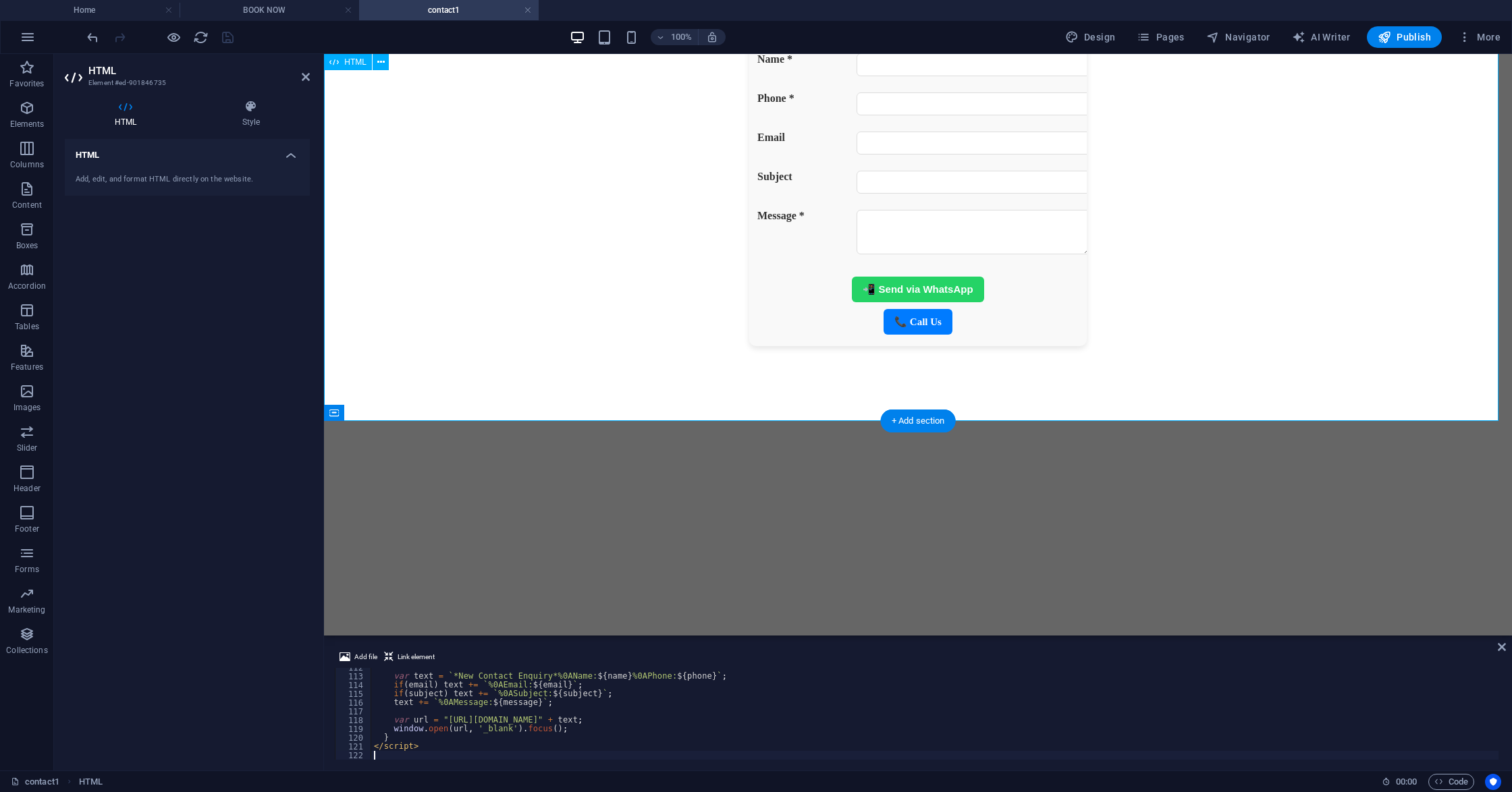
scroll to position [978, 0]
click at [900, 336] on div "Contact Us Name * Phone * Email Subject Message * 📲 Send via WhatsApp 📞 Call Us" at bounding box center [918, 180] width 1177 height 331
click at [176, 33] on icon "button" at bounding box center [174, 38] width 16 height 16
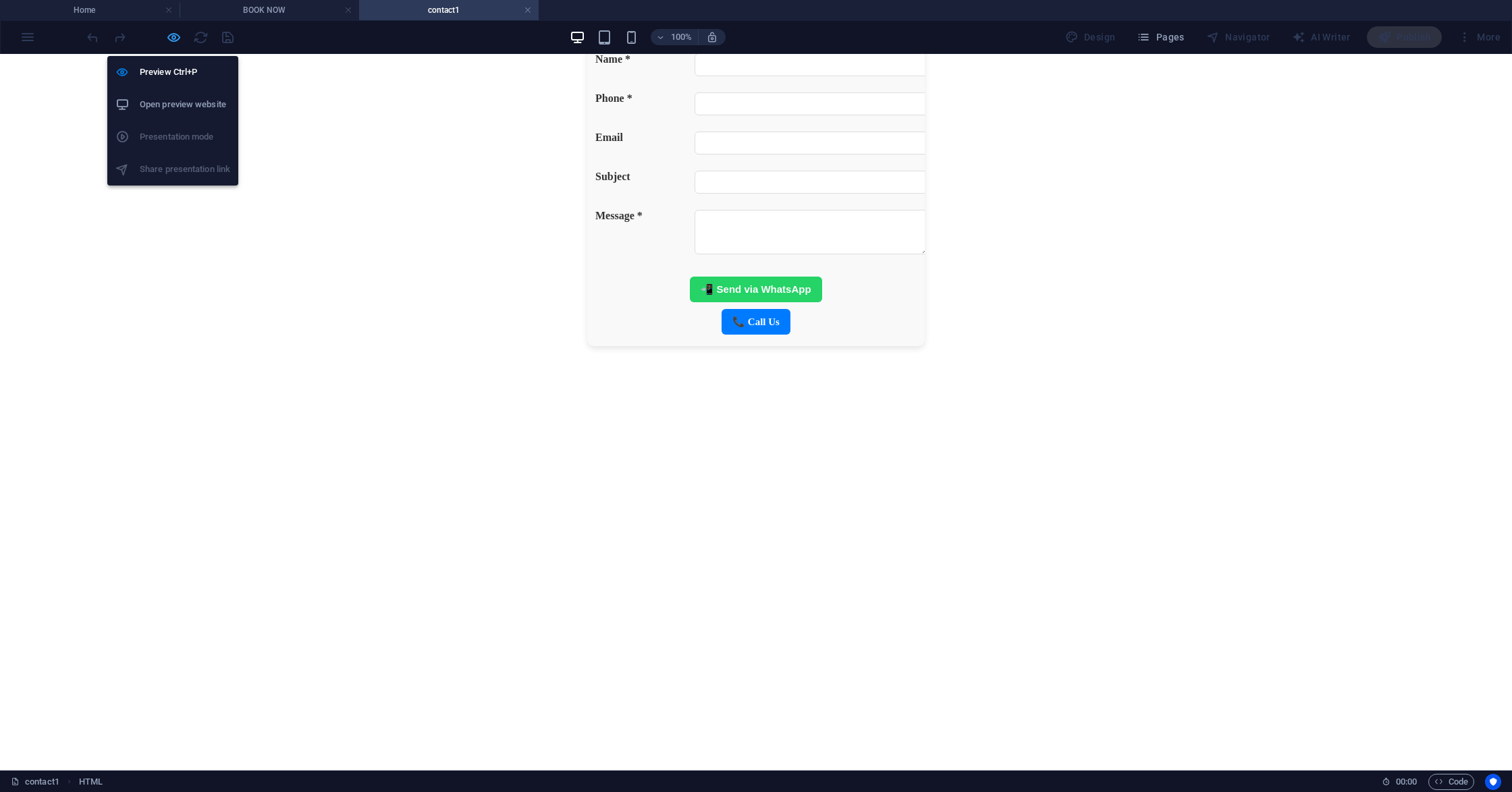
scroll to position [71, 0]
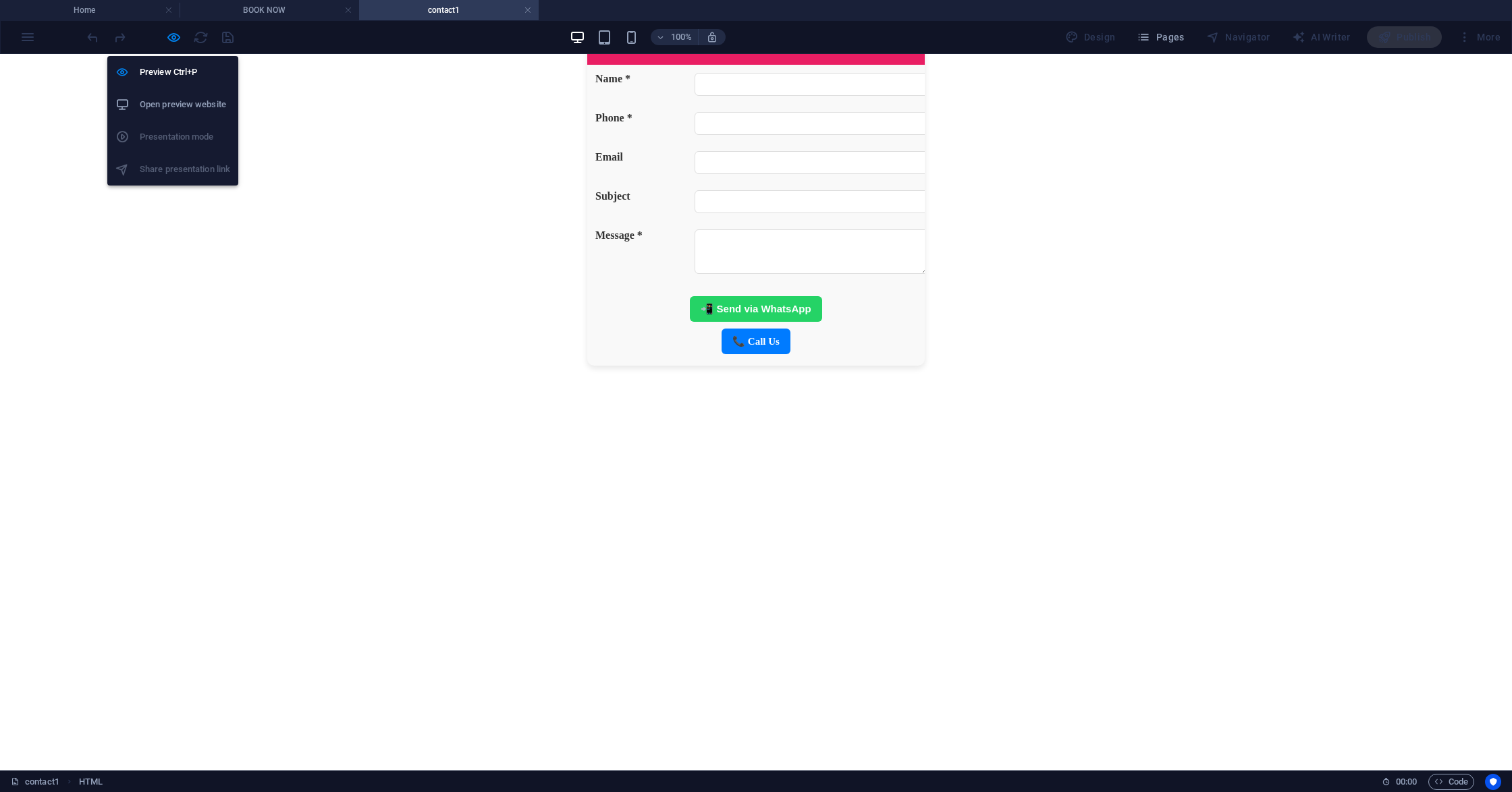
click at [165, 106] on h6 "Open preview website" at bounding box center [184, 104] width 91 height 17
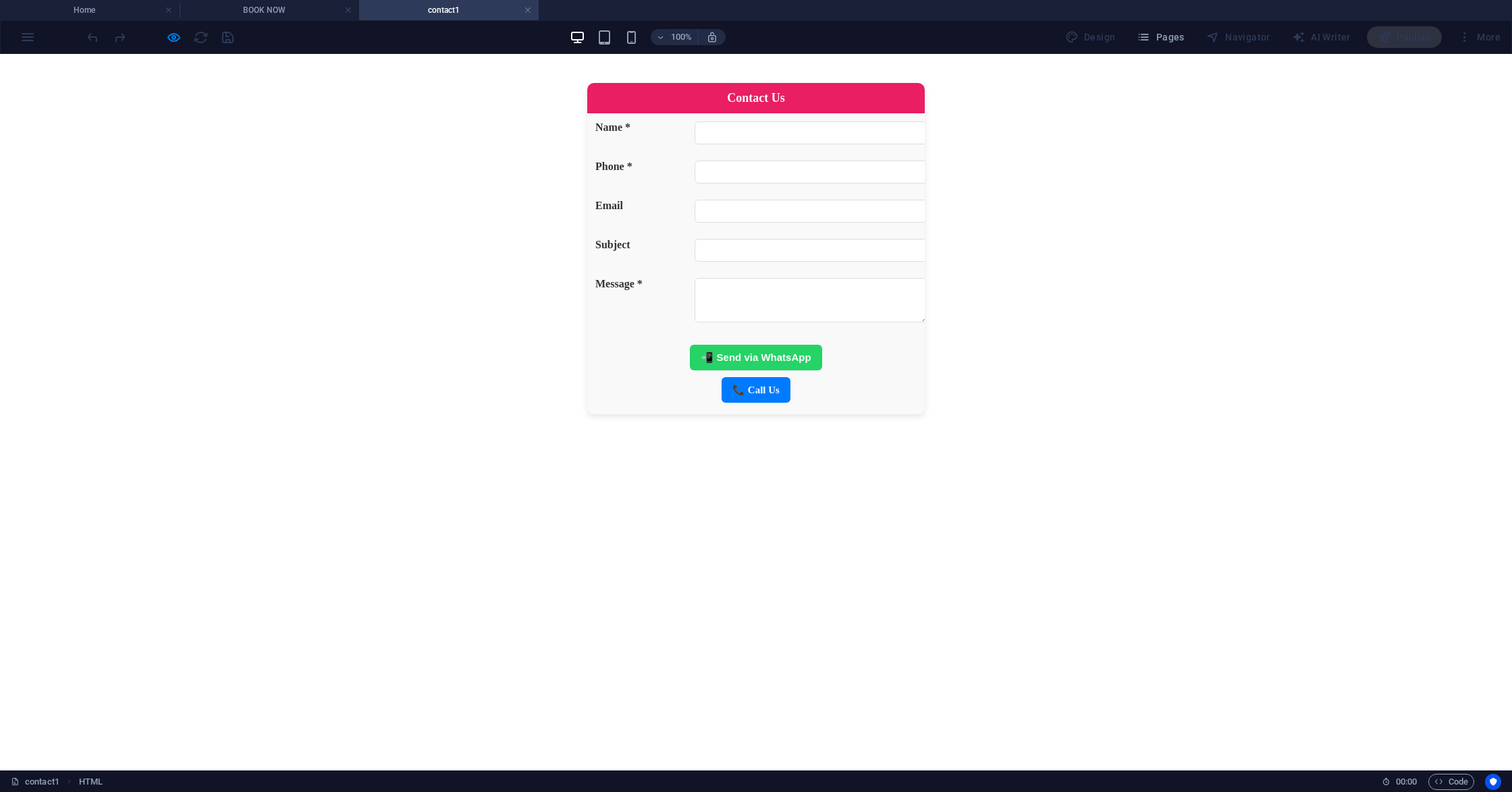
scroll to position [0, 0]
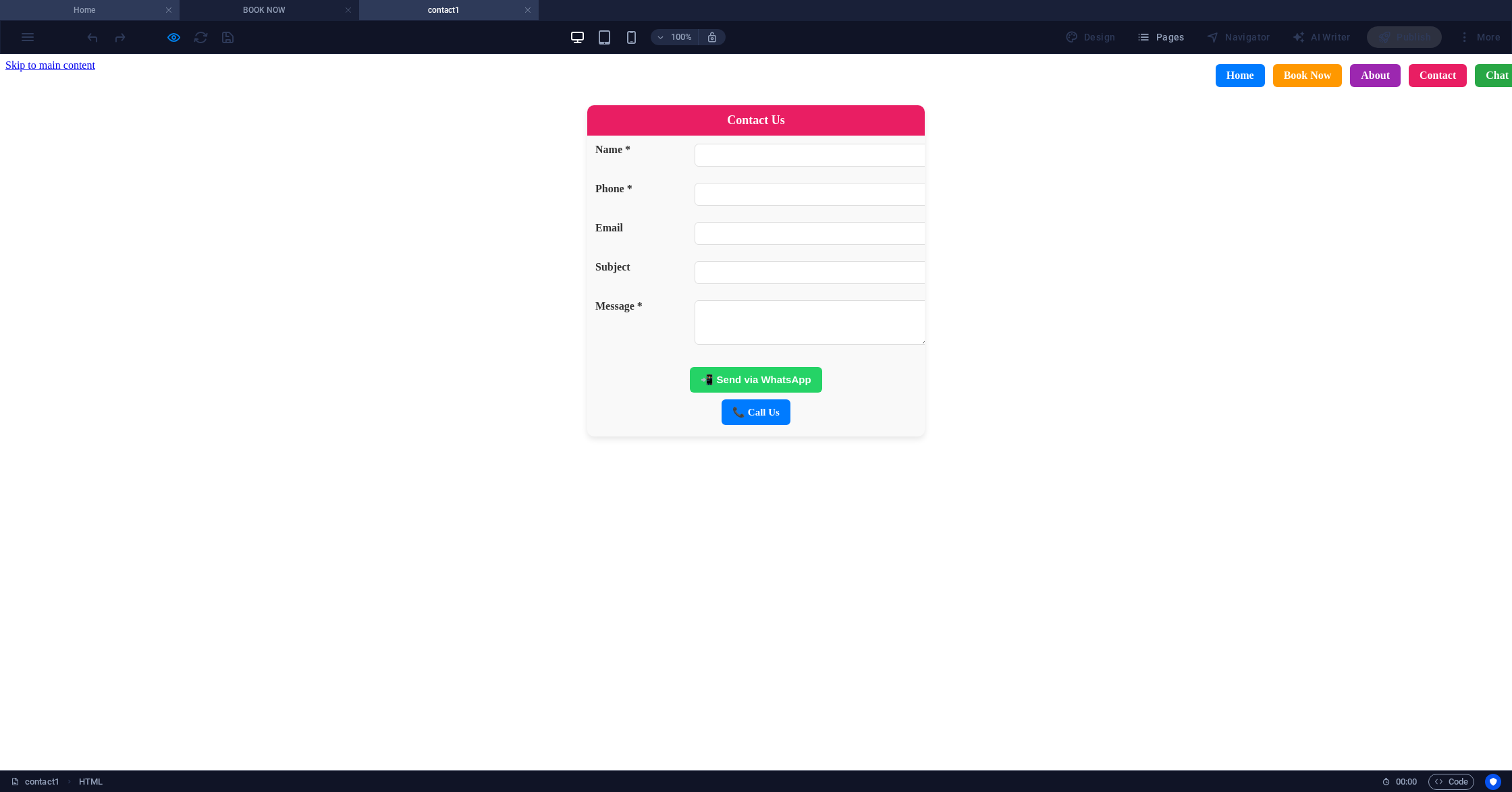
click at [85, 11] on h4 "Home" at bounding box center [90, 9] width 180 height 15
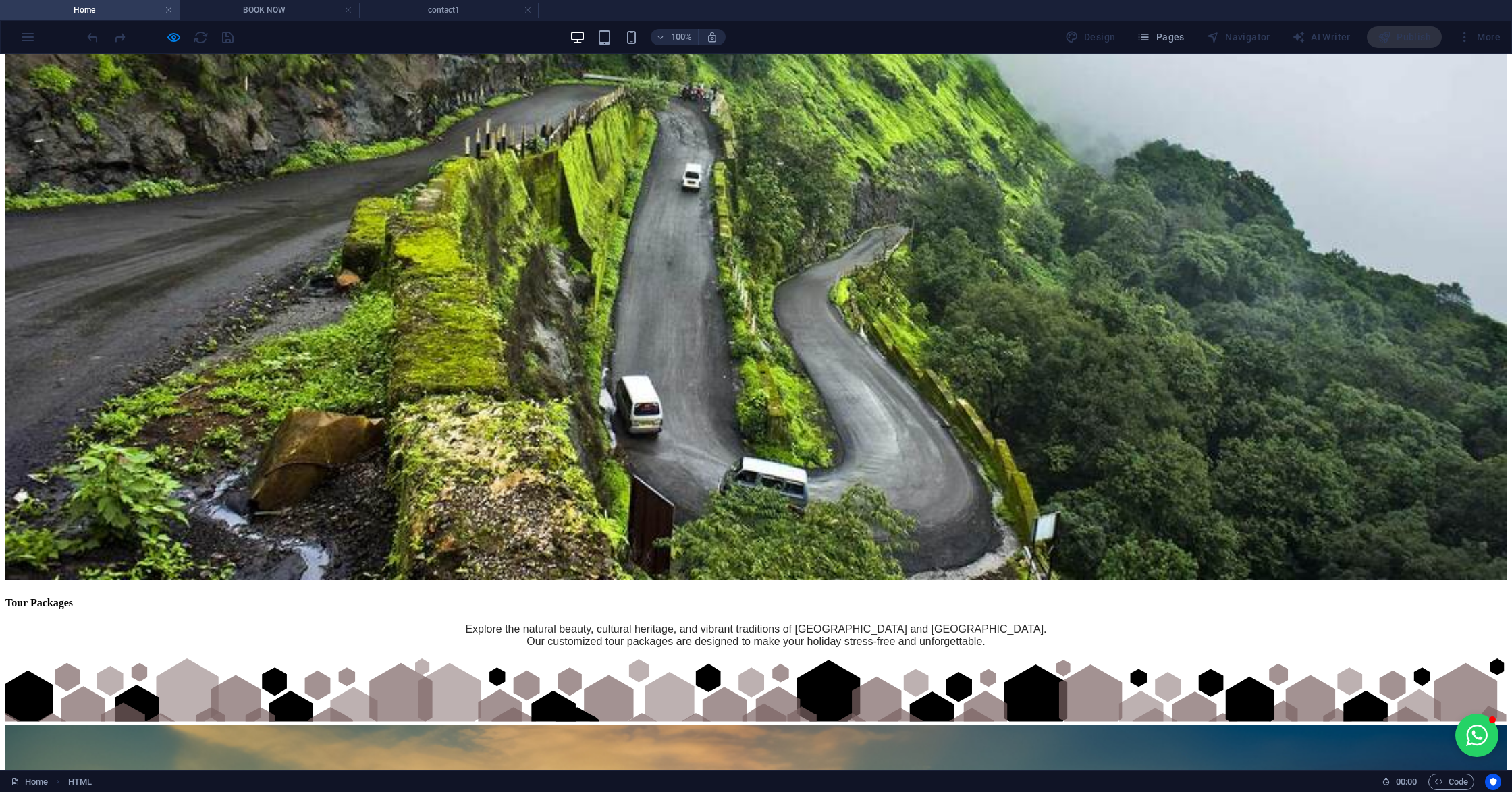
scroll to position [3399, 0]
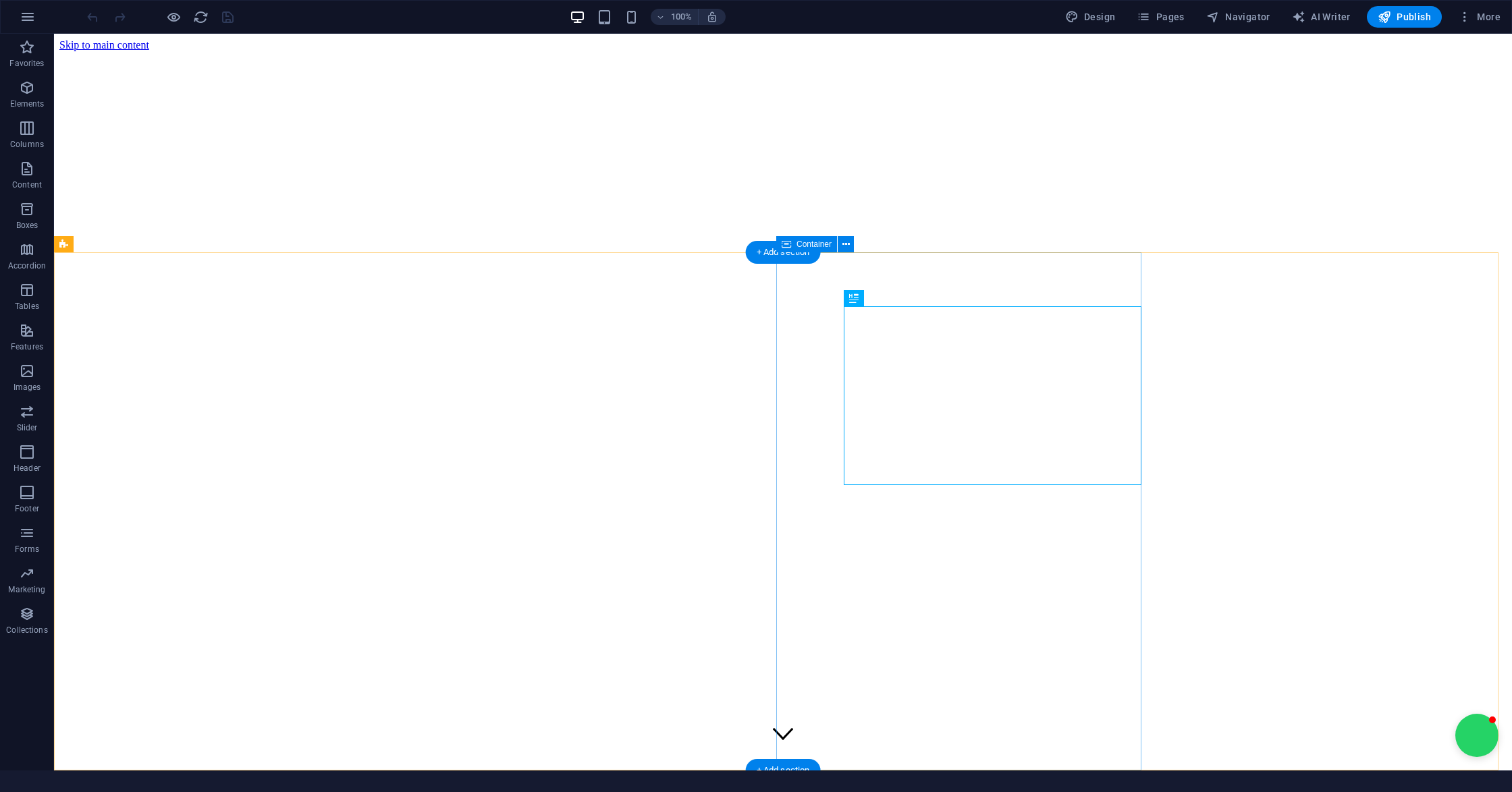
scroll to position [519, 0]
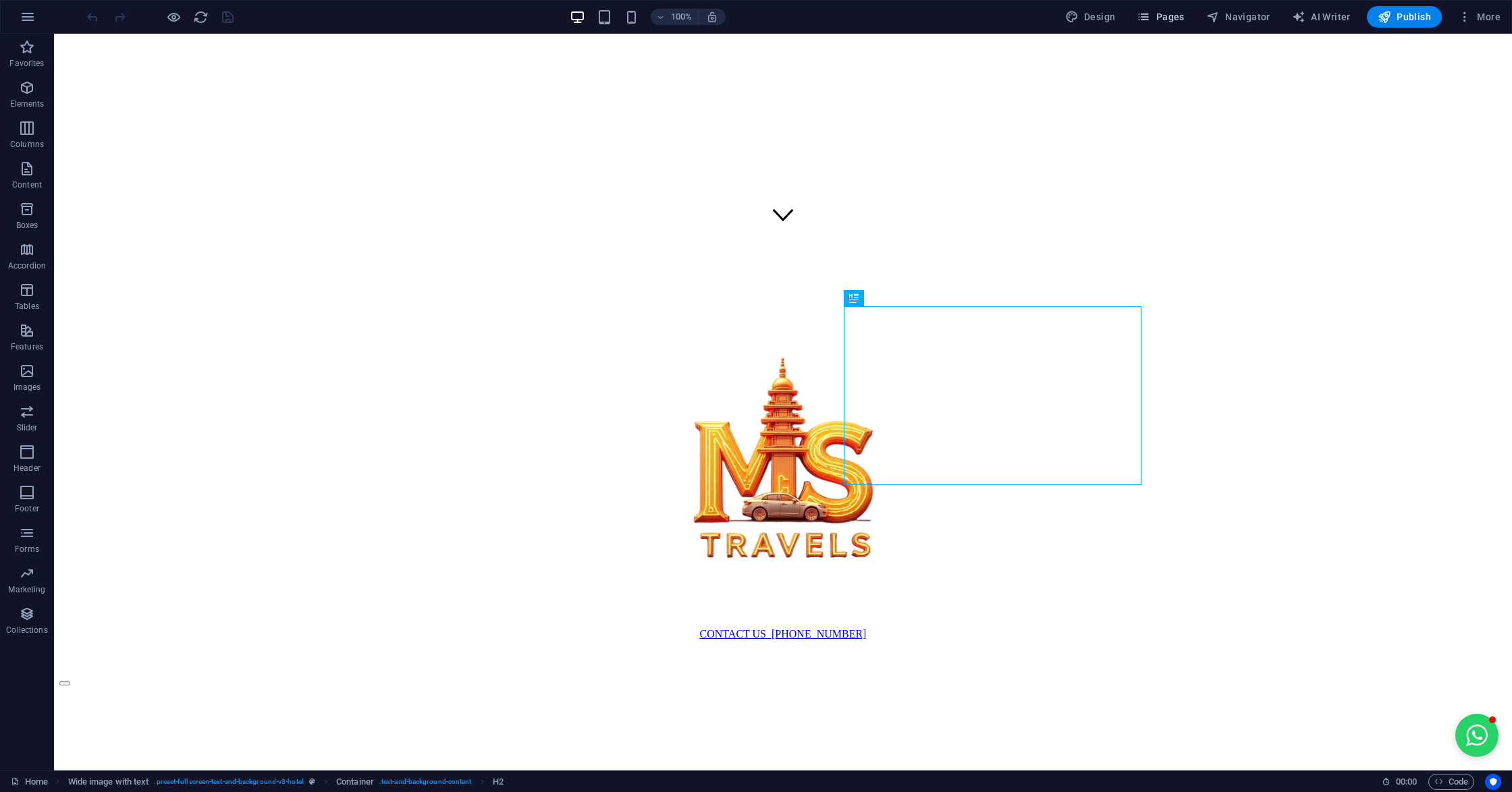
click at [1172, 21] on span "Pages" at bounding box center [1160, 17] width 47 height 13
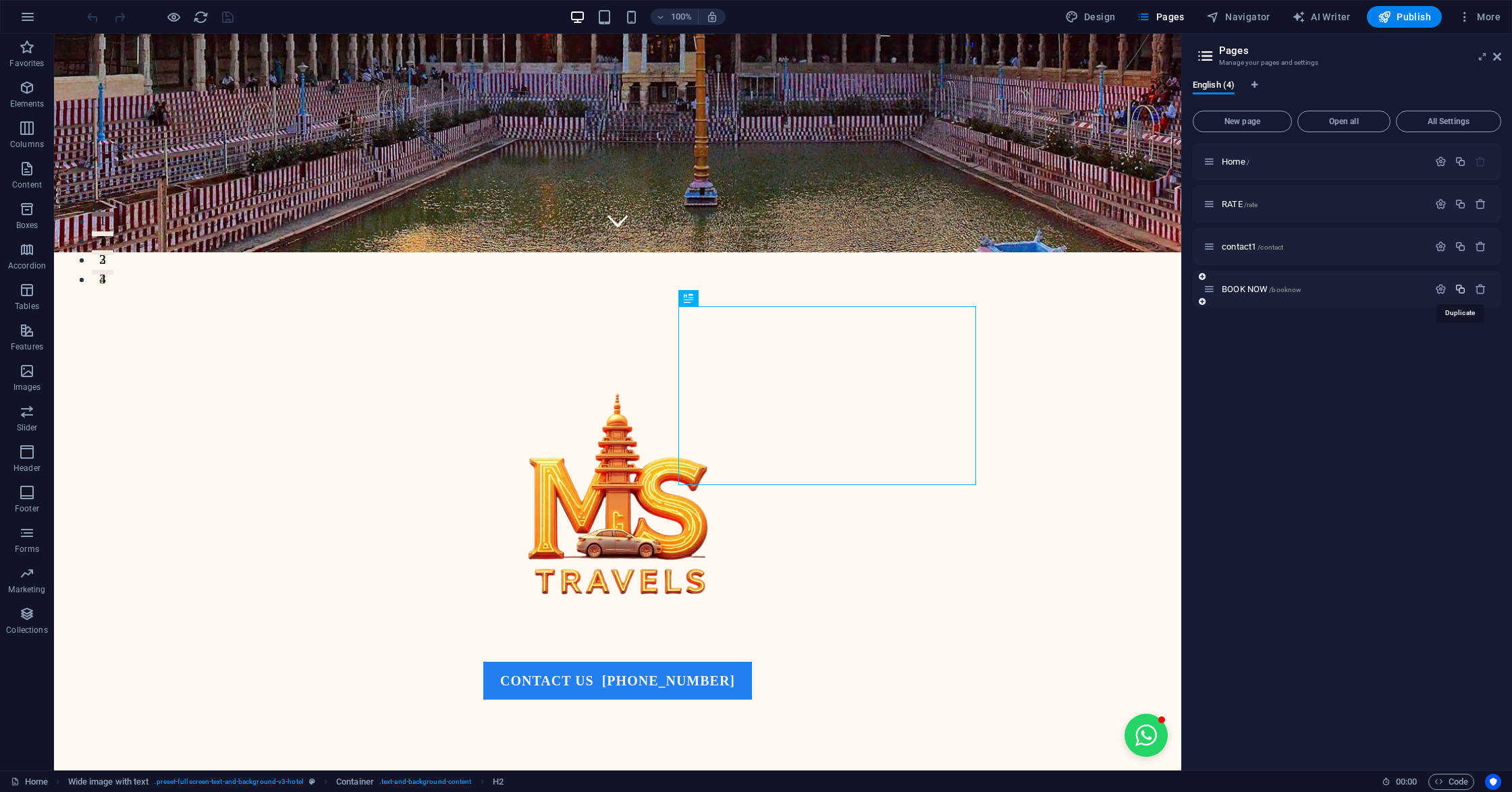
click at [1456, 287] on icon "button" at bounding box center [1460, 289] width 12 height 12
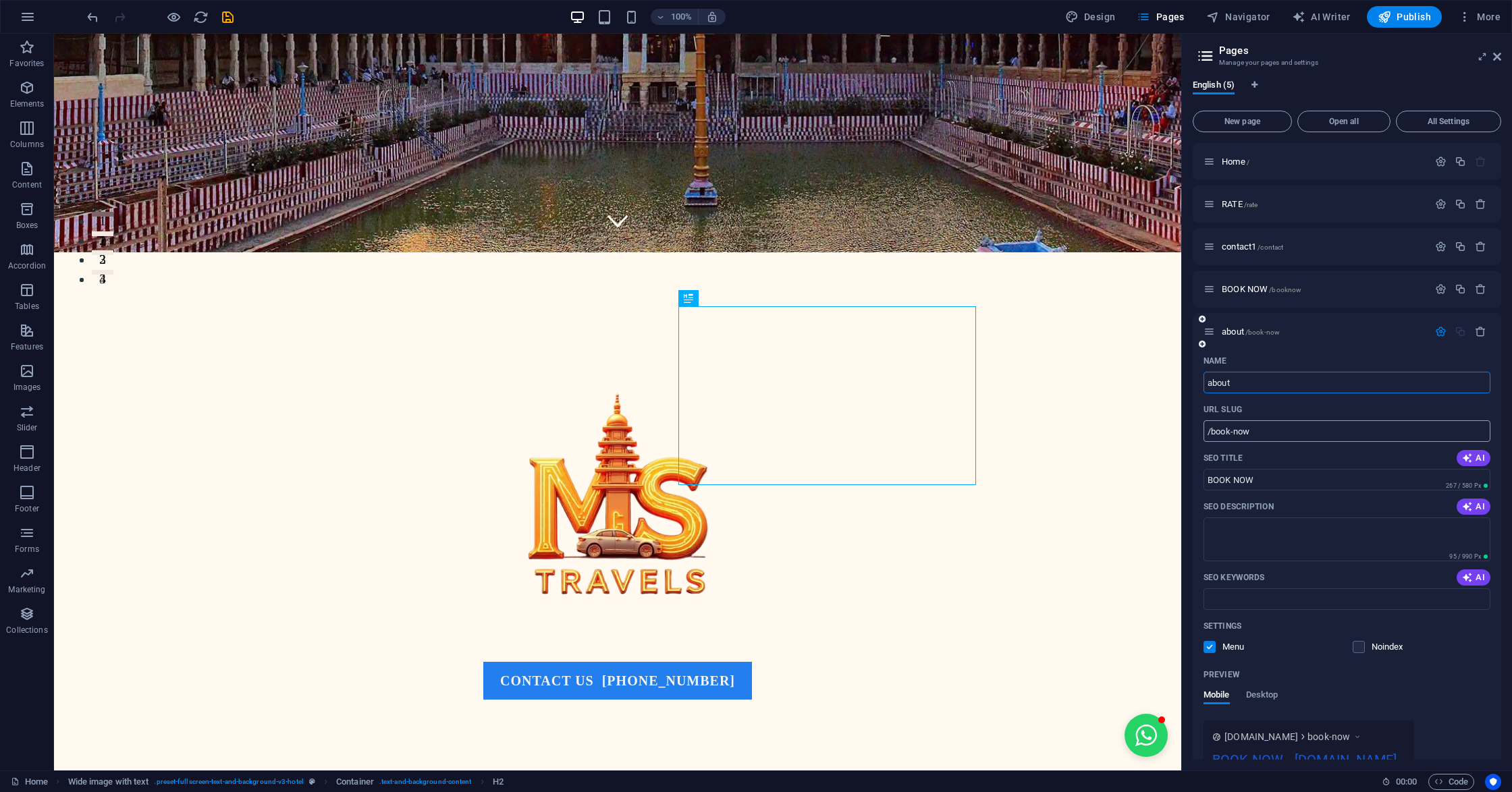
type input "about"
click at [1264, 428] on input "/book-now" at bounding box center [1346, 430] width 287 height 21
type input "/about"
drag, startPoint x: 1280, startPoint y: 479, endPoint x: 1191, endPoint y: 470, distance: 89.5
click at [1191, 470] on div "English (5) New page Open all All Settings Home / RATE /rate contact1 /contact …" at bounding box center [1346, 419] width 330 height 701
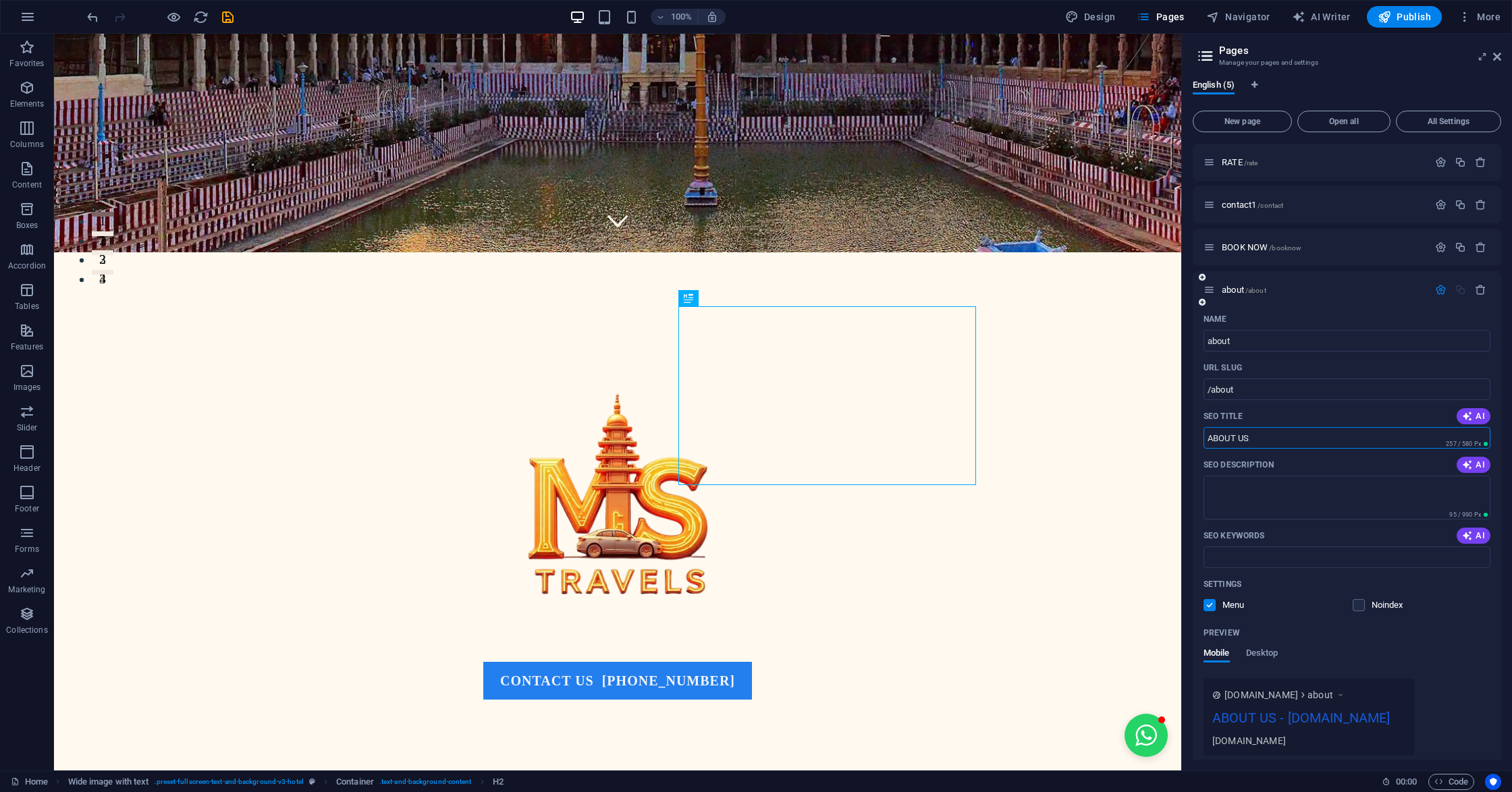
scroll to position [99, 0]
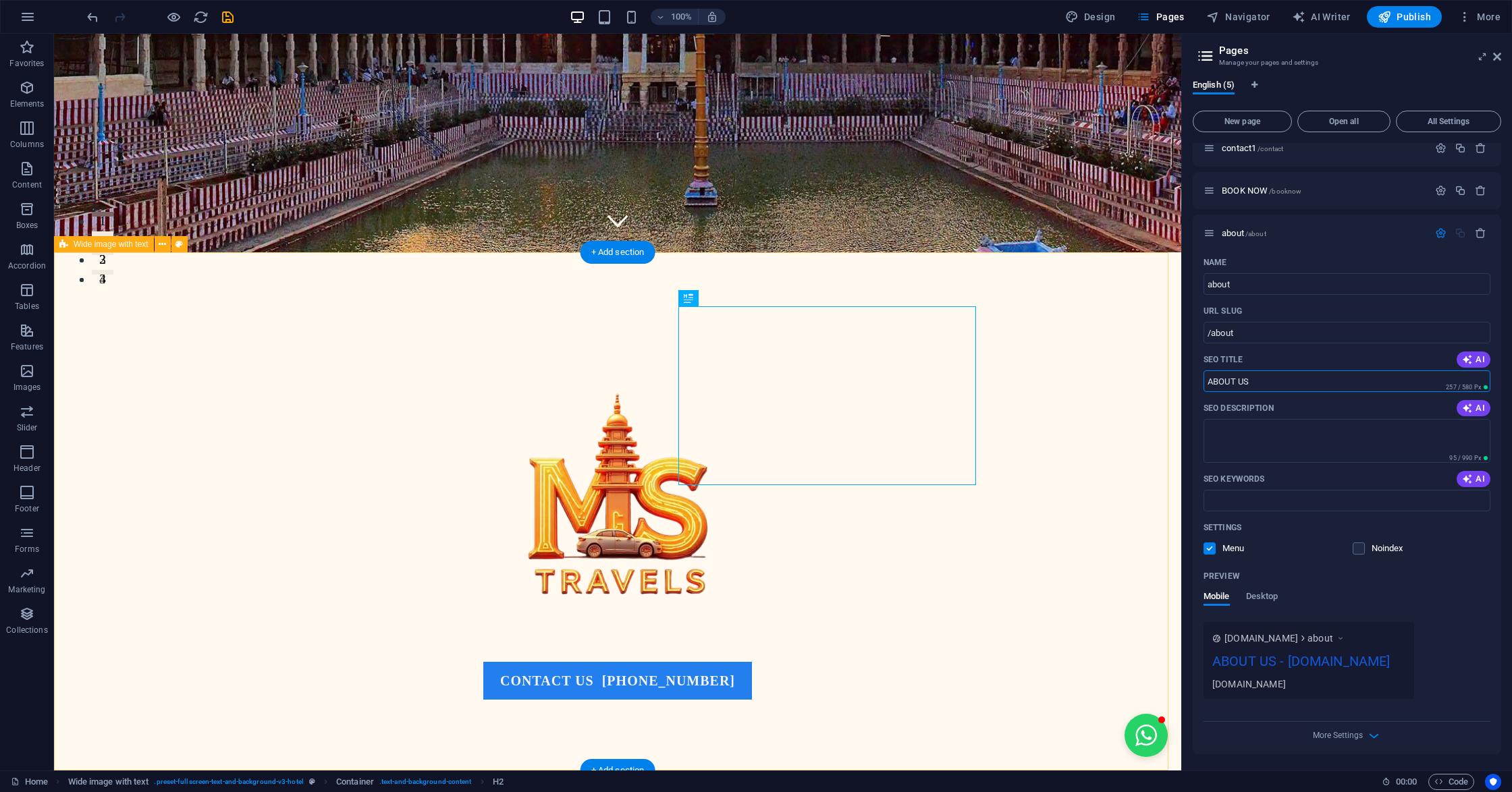
type input "ABOUT US"
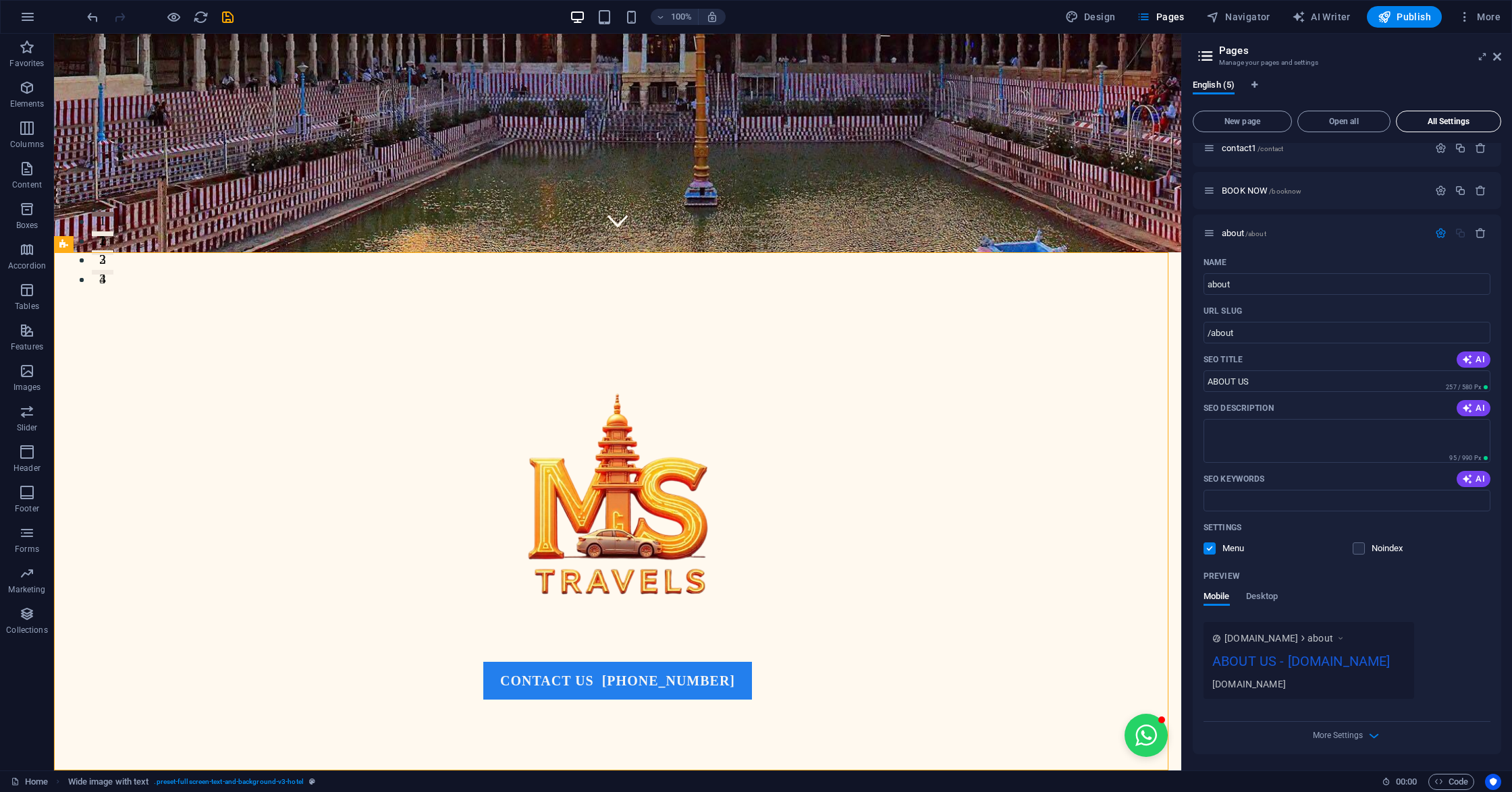
click at [1437, 125] on span "All Settings" at bounding box center [1448, 121] width 93 height 8
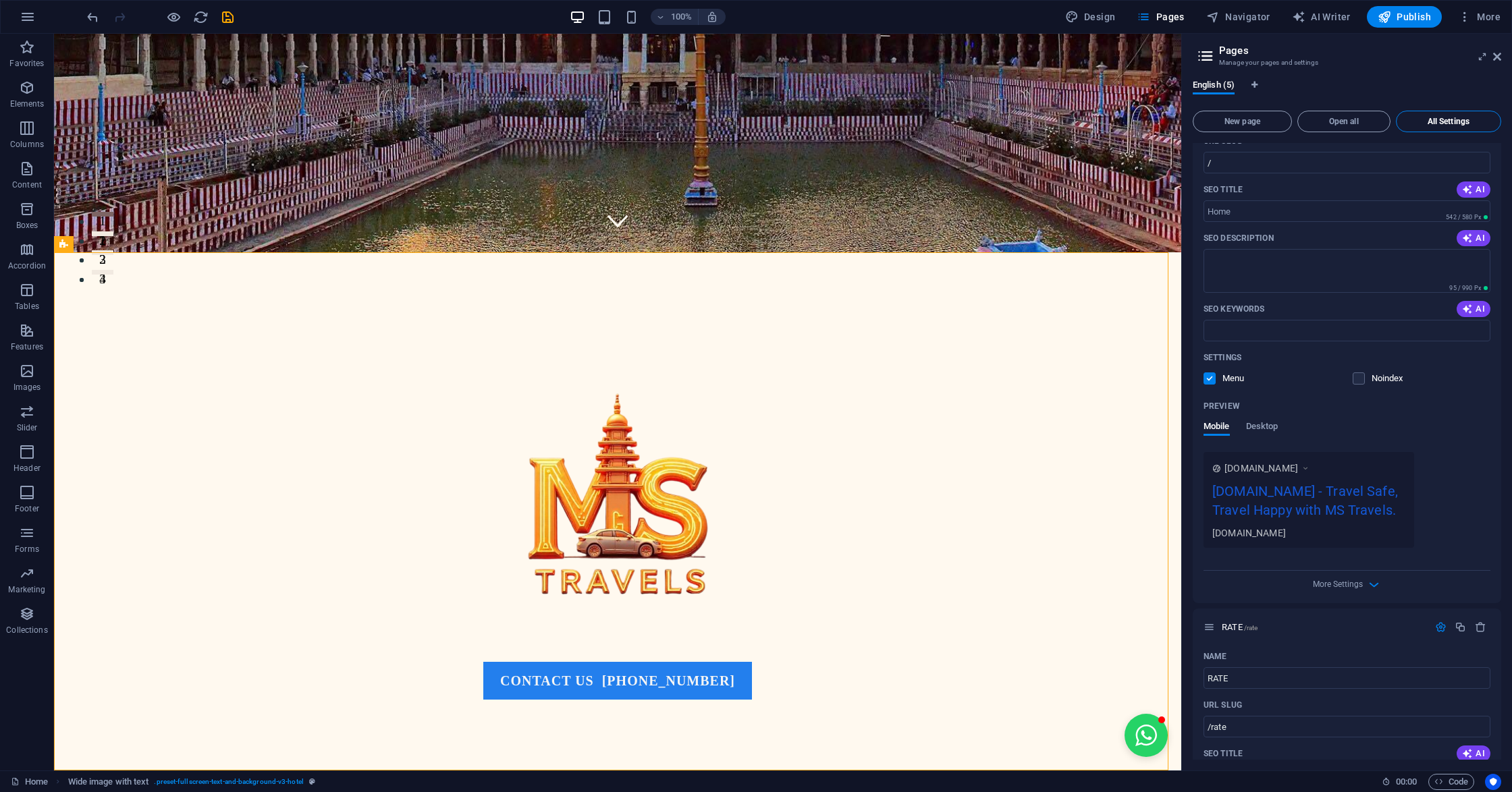
scroll to position [1418, 0]
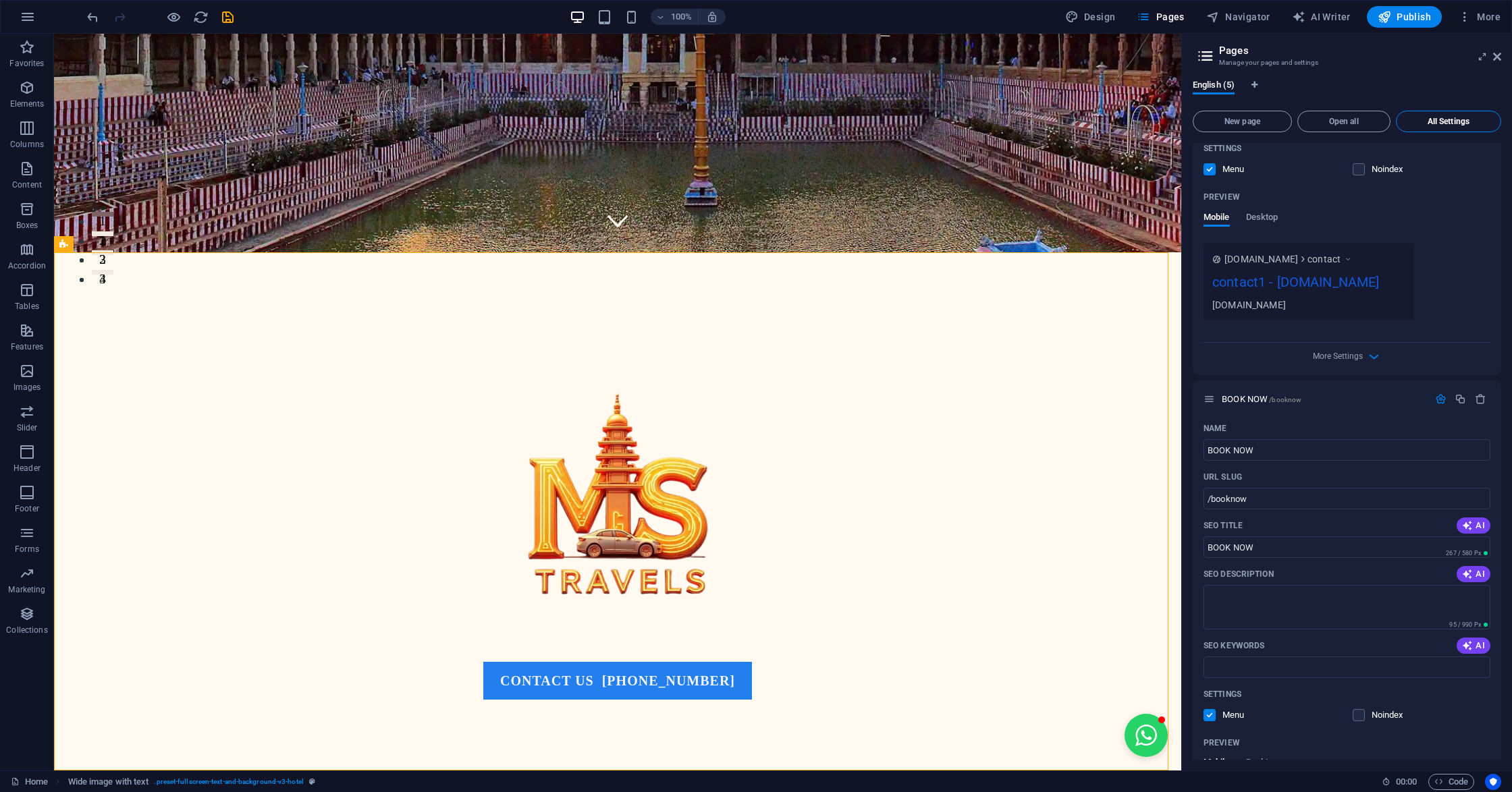
click at [1437, 125] on span "All Settings" at bounding box center [1448, 121] width 93 height 8
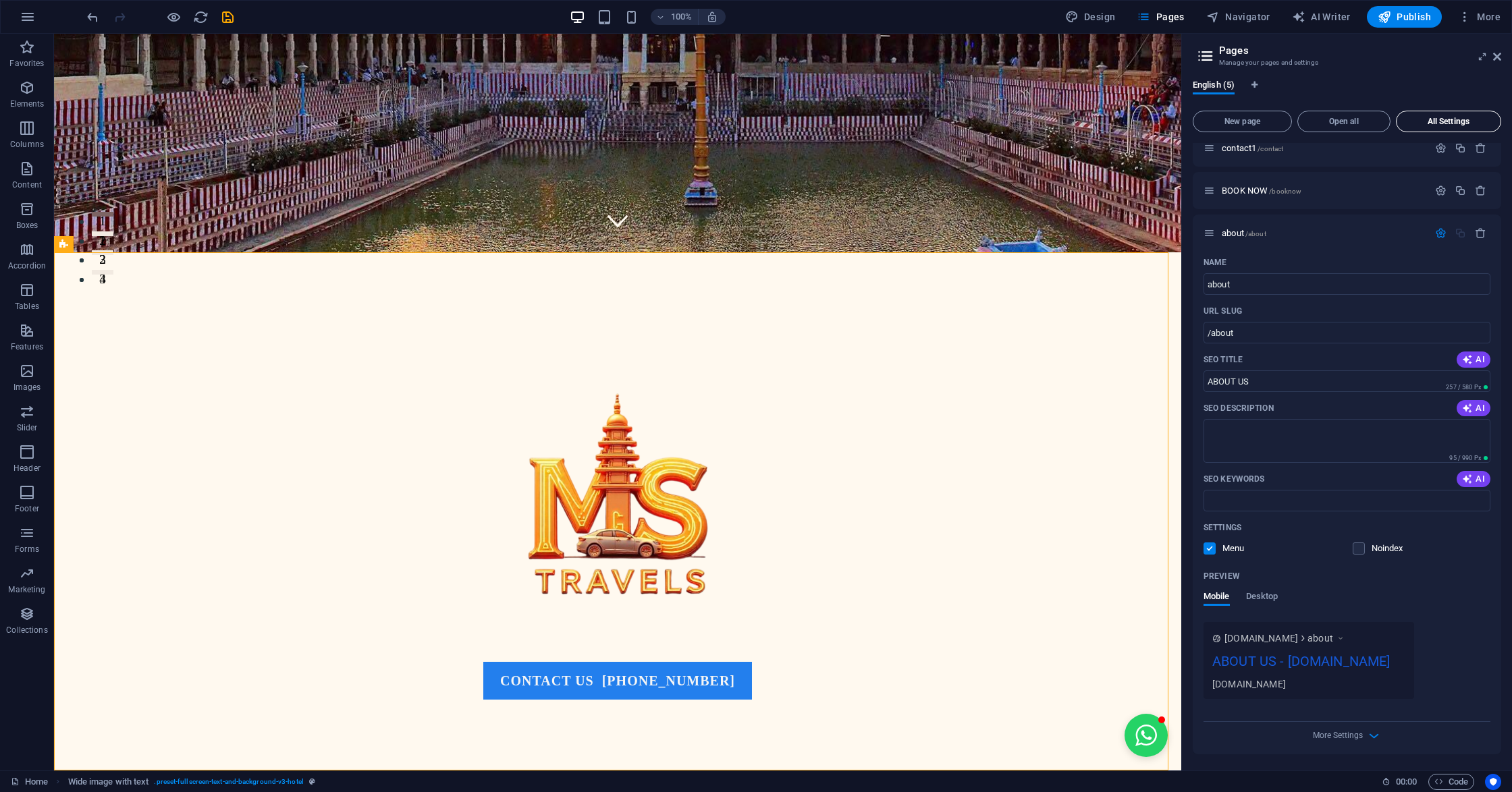
click at [1437, 125] on span "All Settings" at bounding box center [1448, 121] width 93 height 8
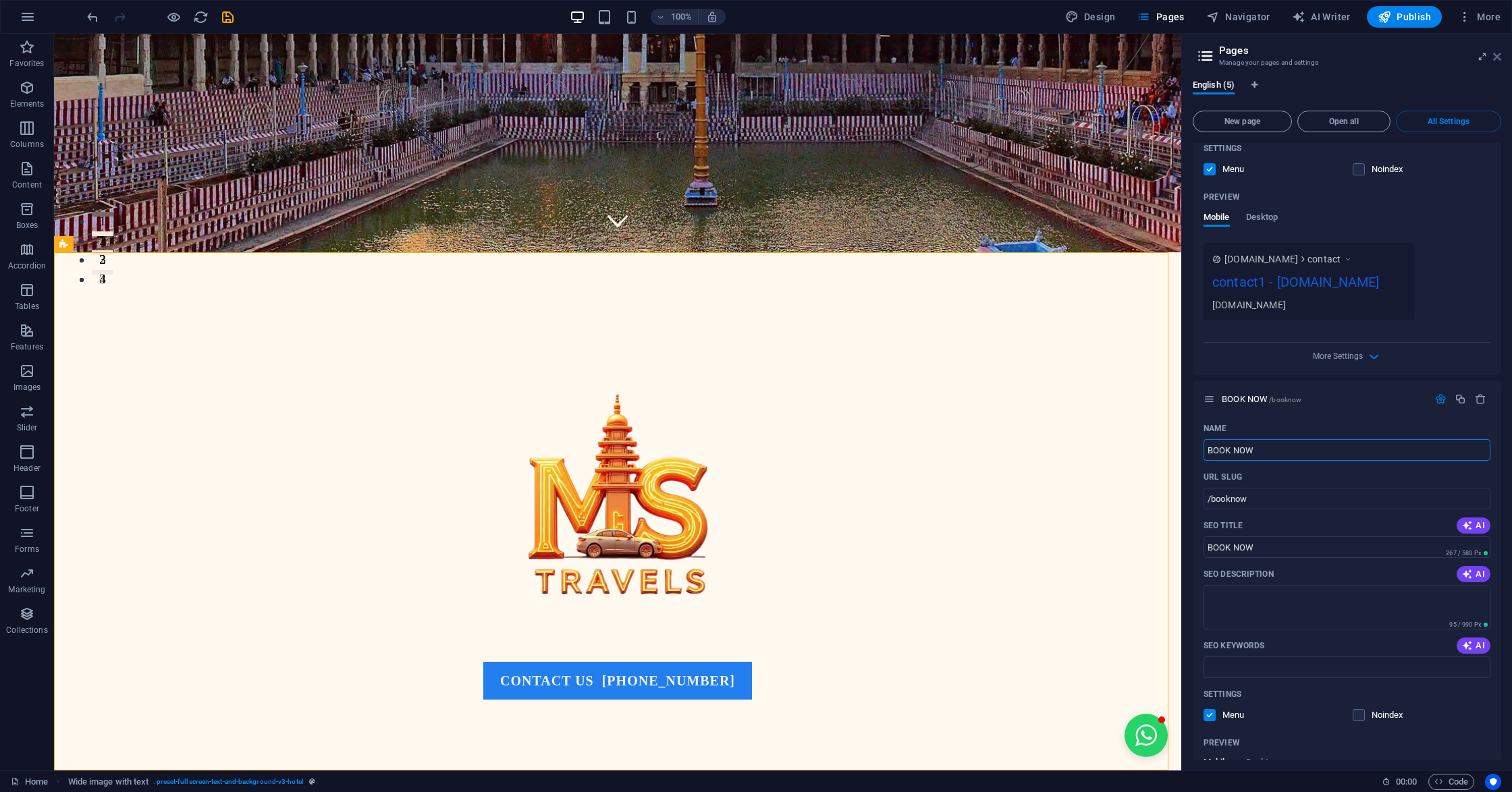
click at [1495, 54] on icon at bounding box center [1497, 57] width 8 height 11
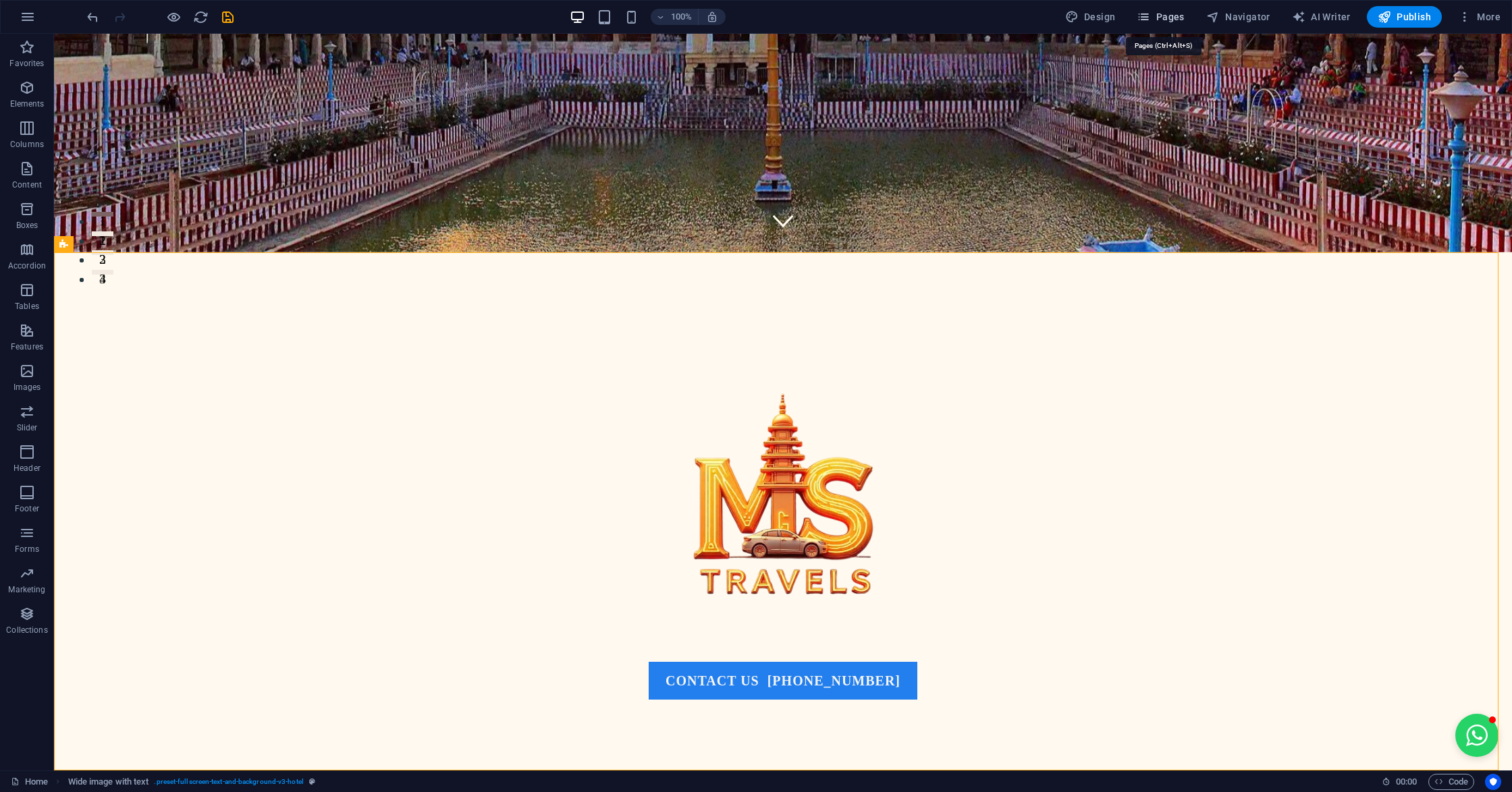
click at [1184, 17] on span "Pages" at bounding box center [1160, 17] width 47 height 13
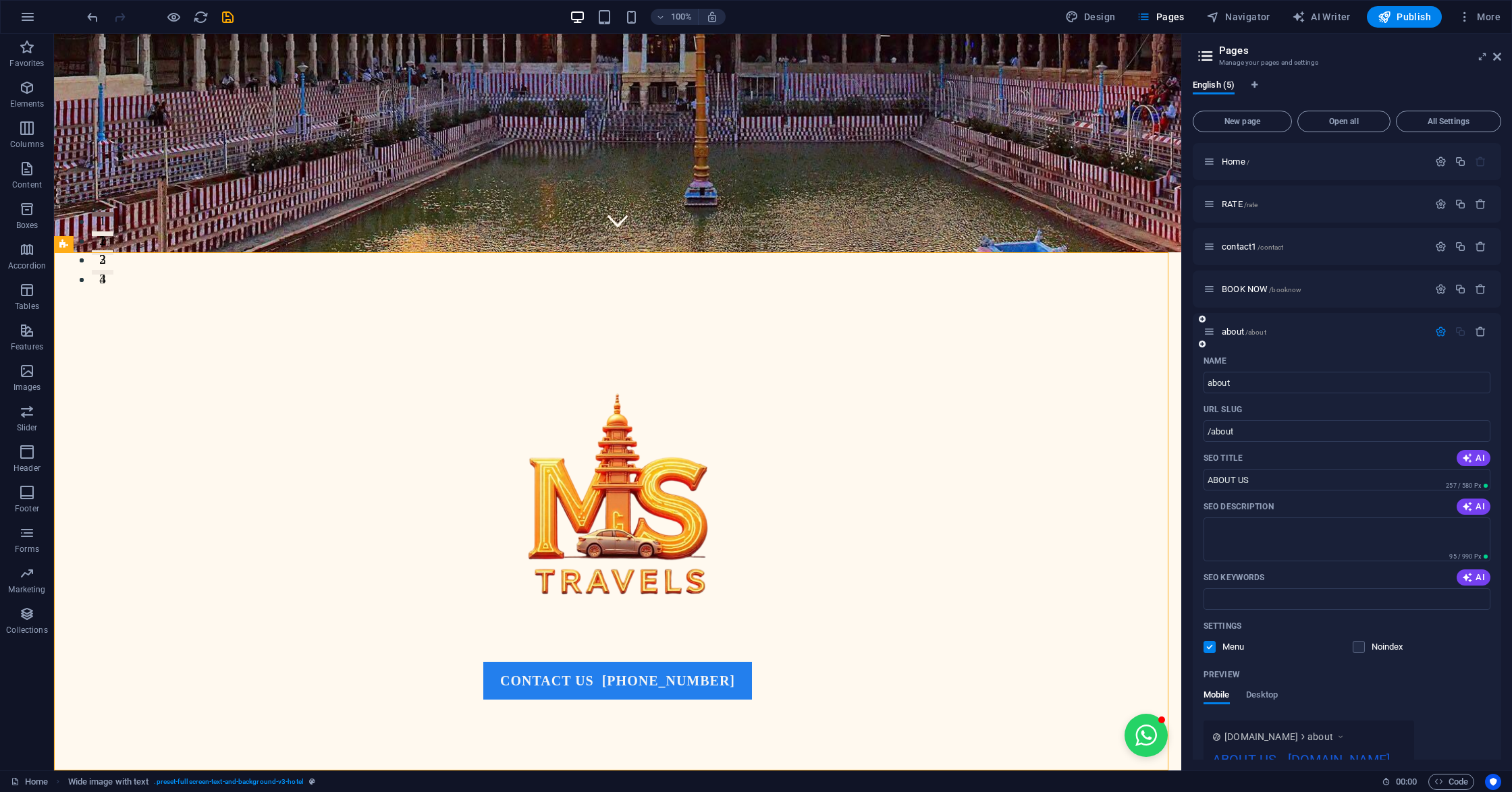
click at [1240, 352] on div "Name" at bounding box center [1346, 360] width 287 height 21
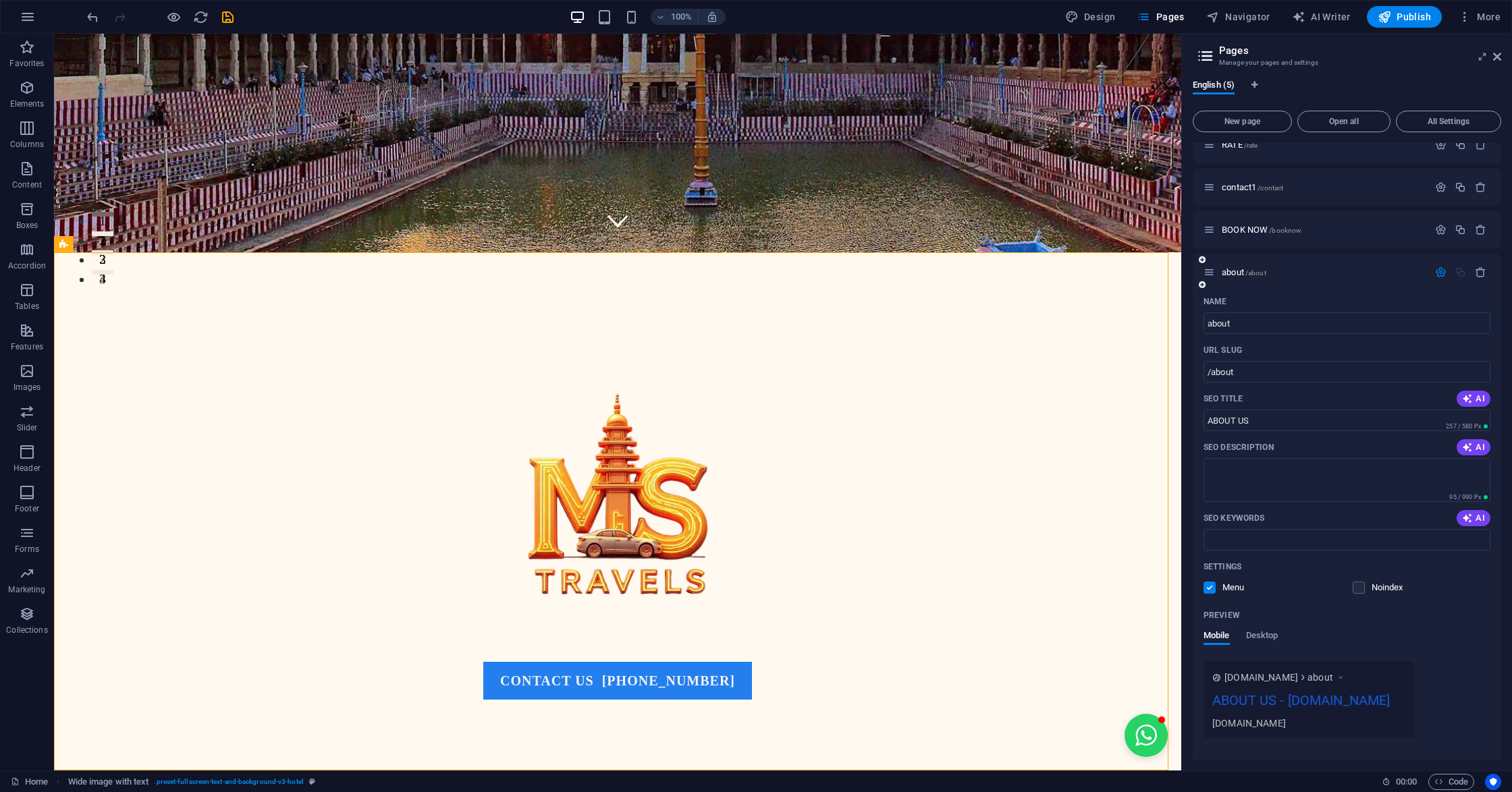
scroll to position [99, 0]
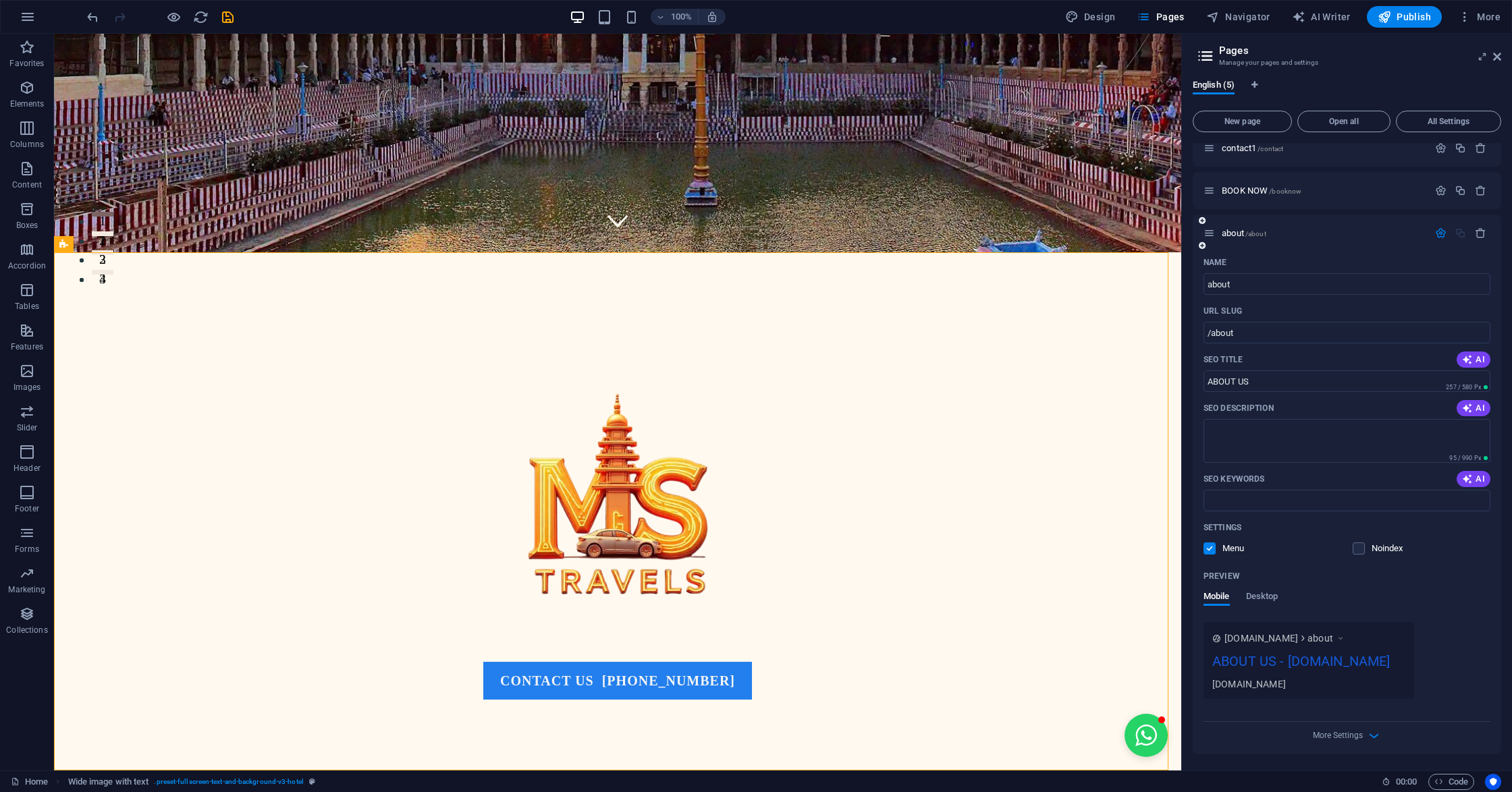
click at [1361, 734] on div "More Settings" at bounding box center [1346, 732] width 287 height 21
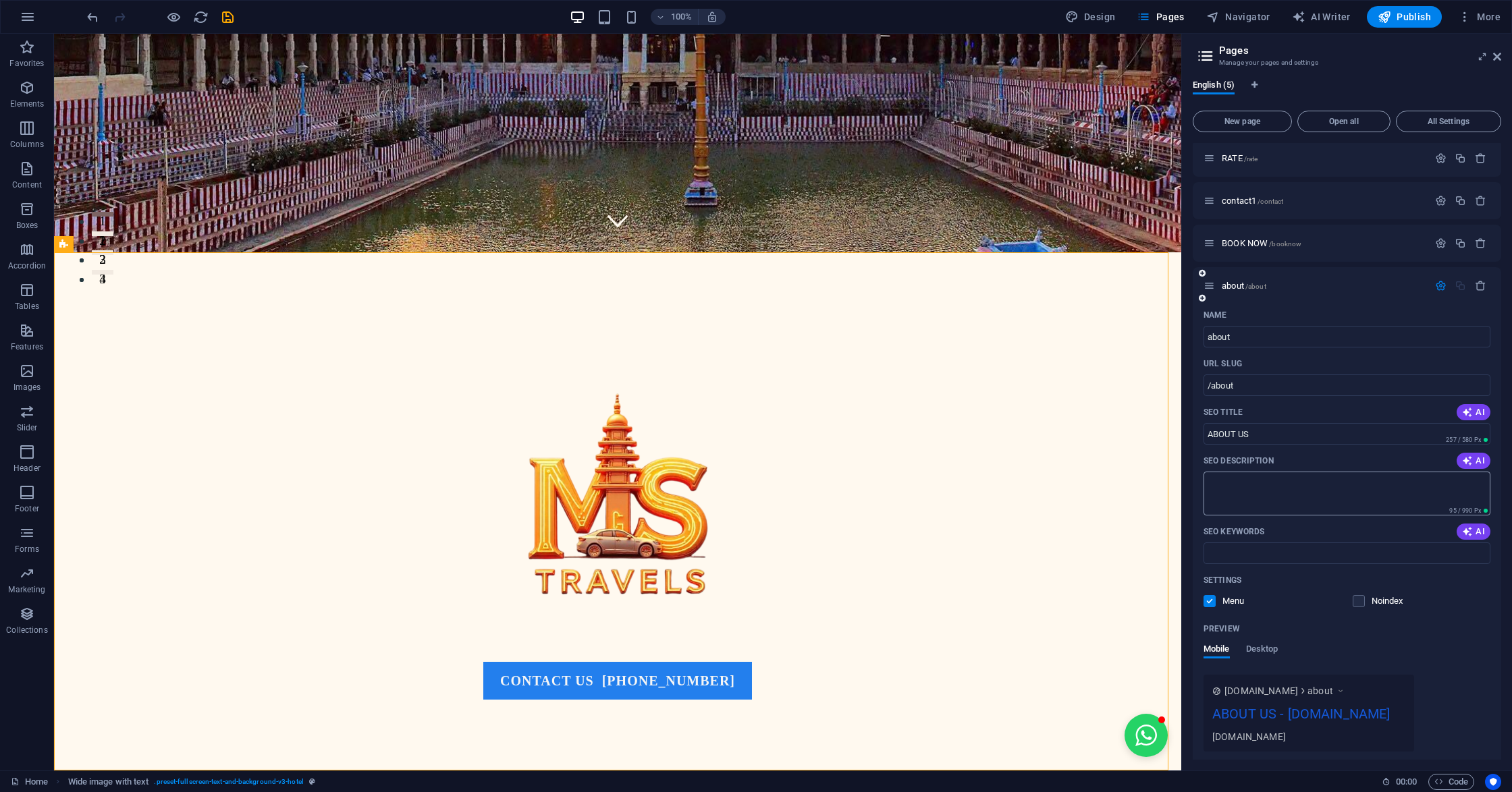
scroll to position [0, 0]
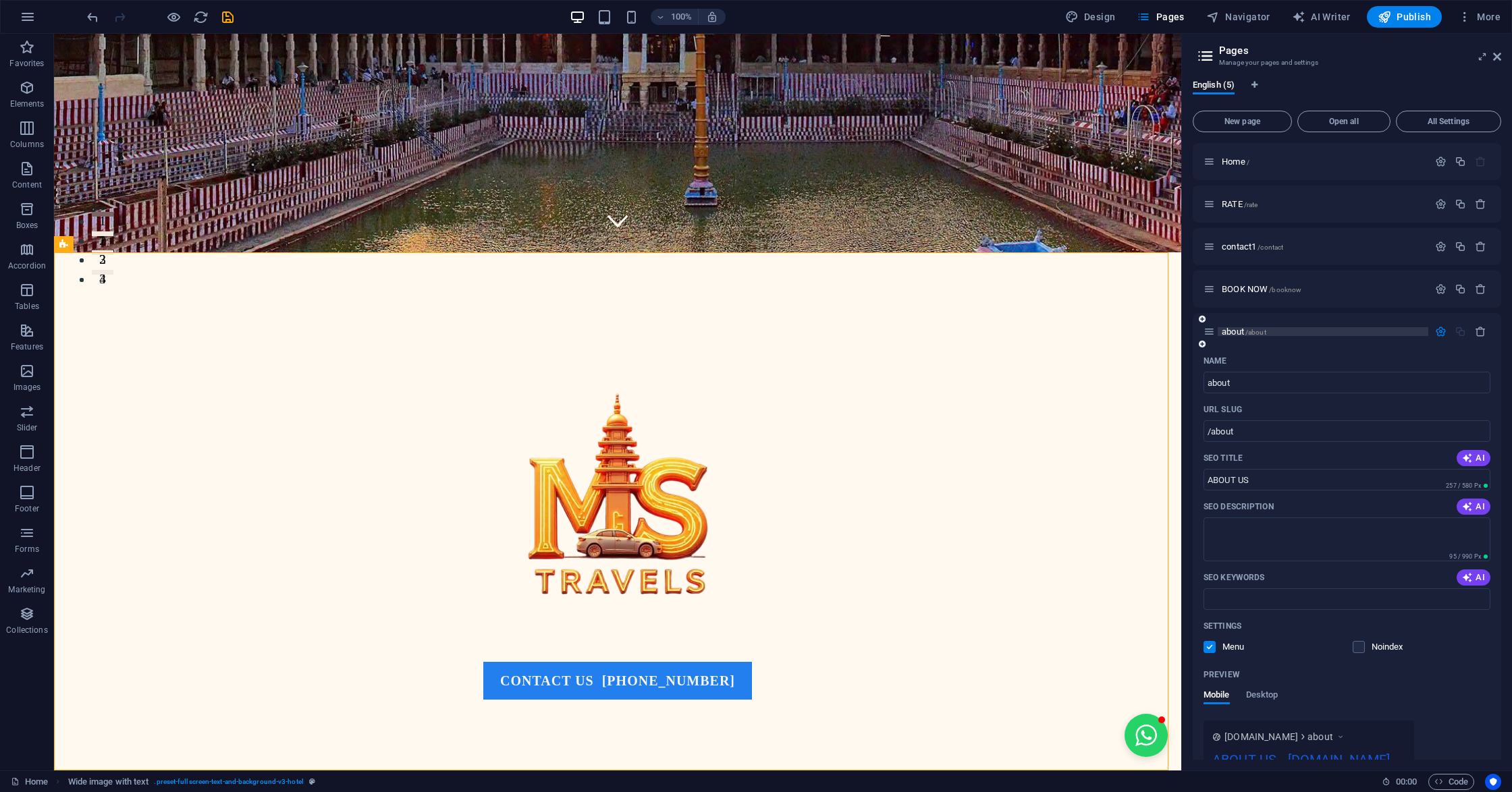
click at [1240, 326] on span "about /about" at bounding box center [1243, 331] width 44 height 10
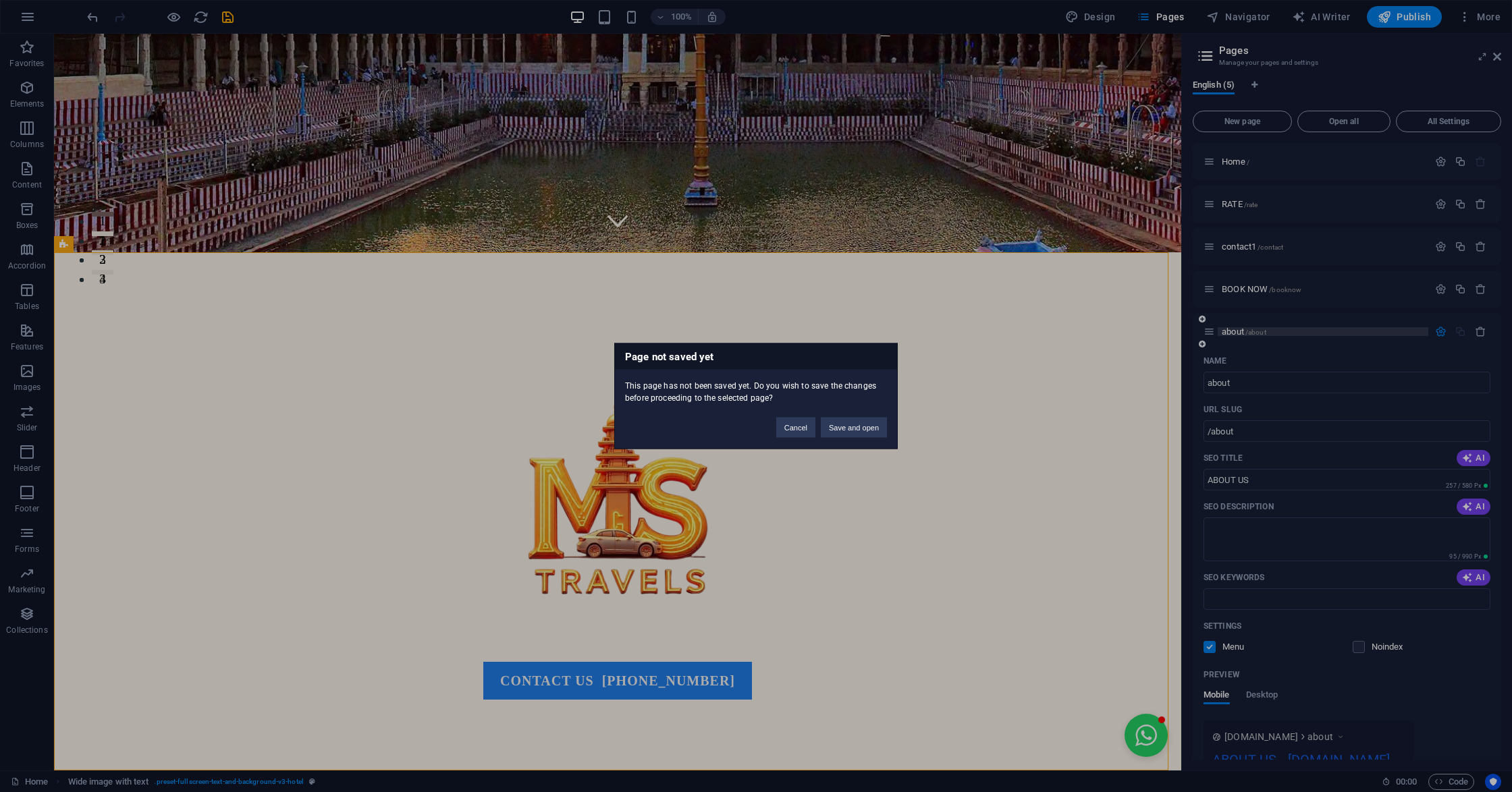
click at [1240, 326] on div "Page not saved yet This page has not been saved yet. Do you wish to save the ch…" at bounding box center [756, 396] width 1512 height 792
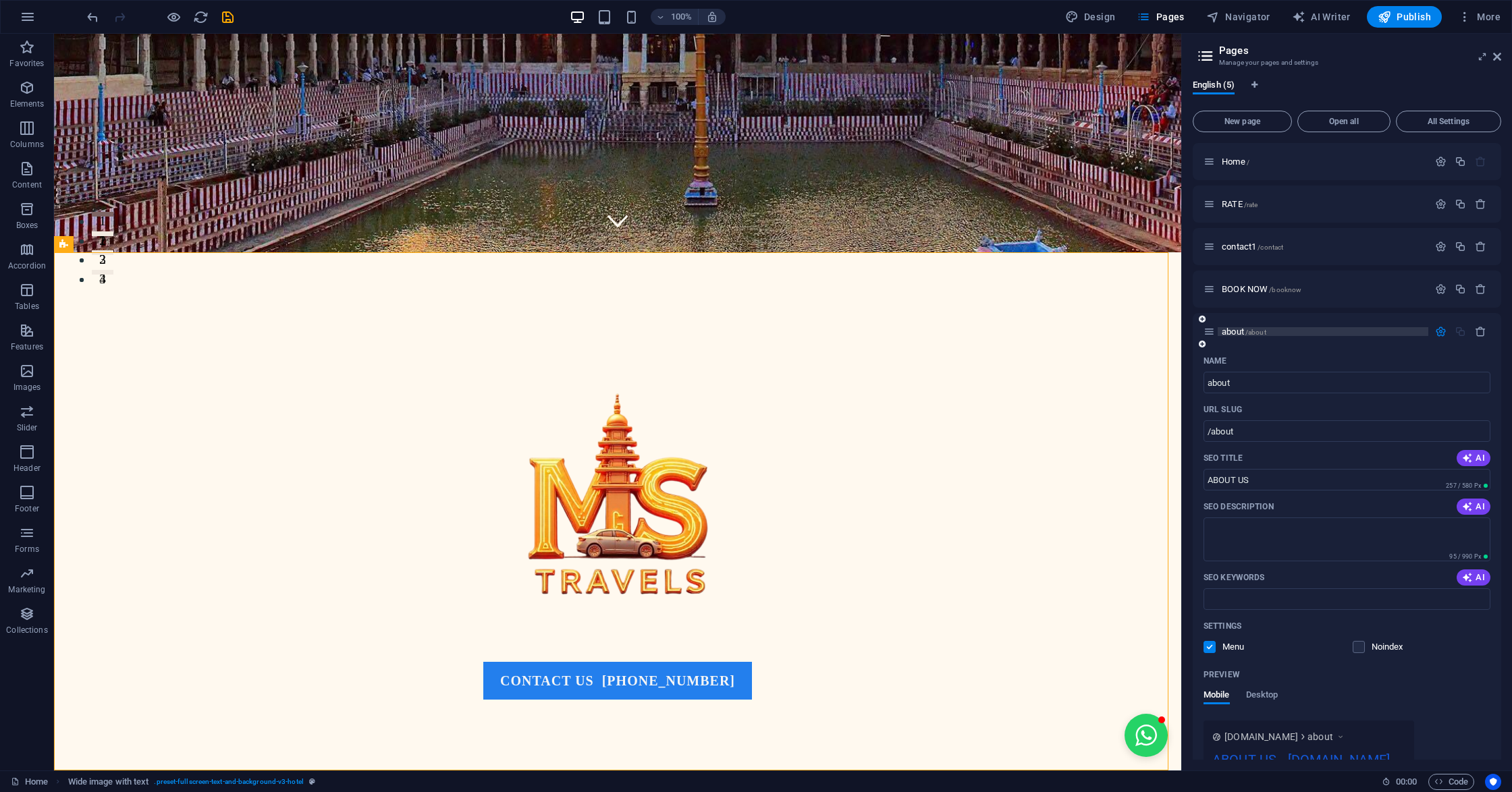
click at [1240, 326] on span "about /about" at bounding box center [1243, 331] width 44 height 10
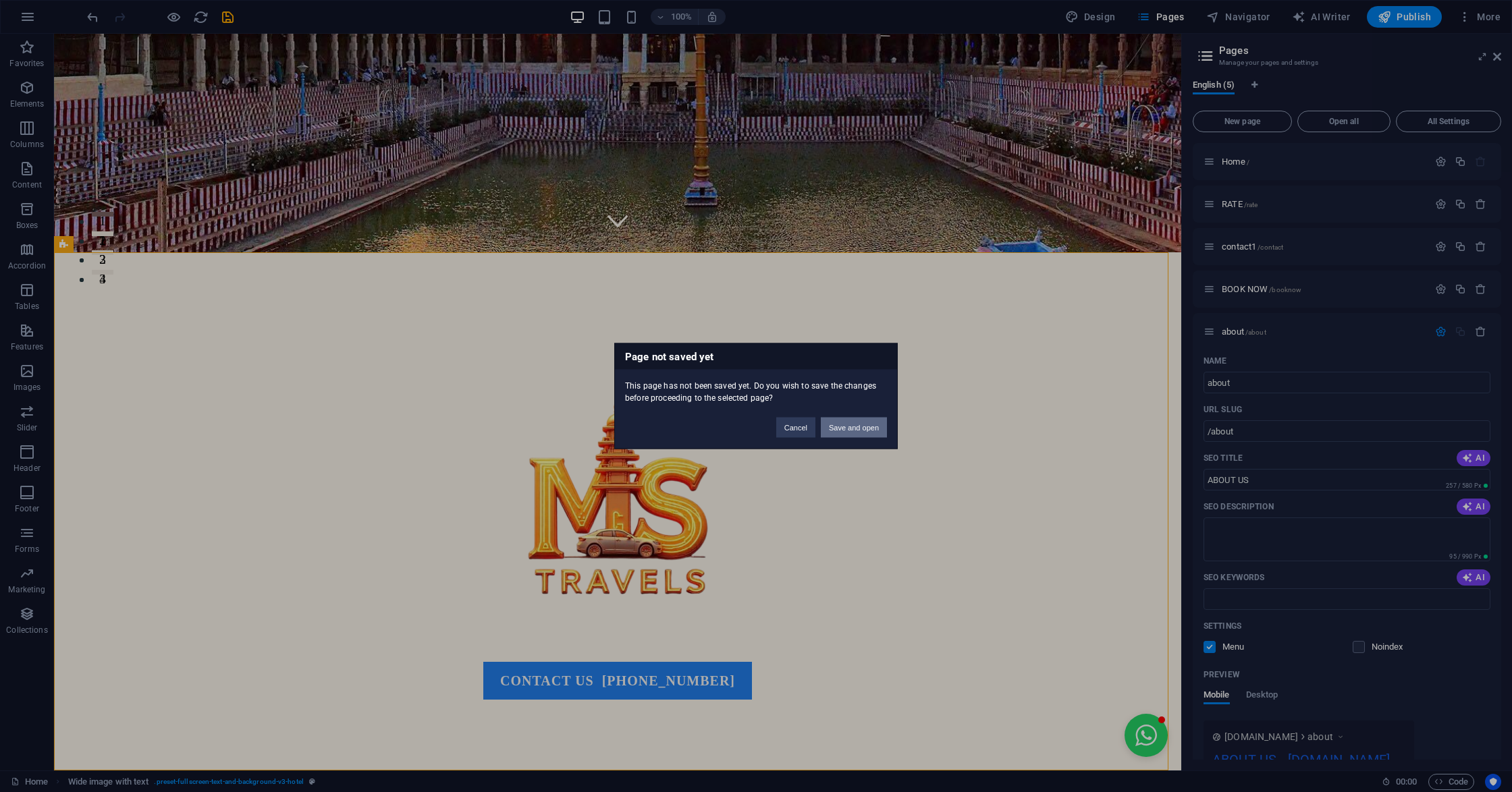
click at [861, 432] on button "Save and open" at bounding box center [854, 428] width 66 height 20
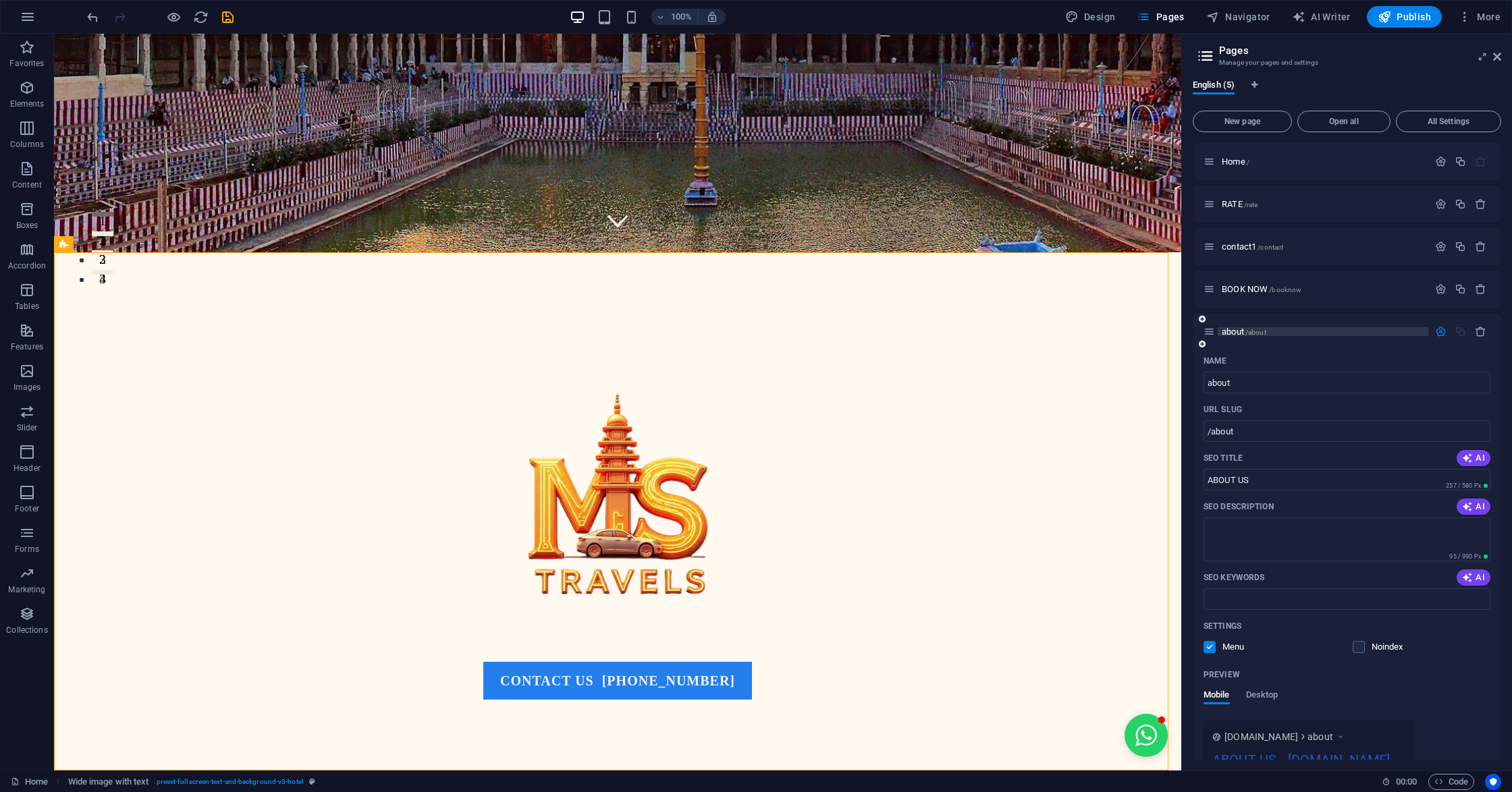
click at [1249, 332] on span "/about" at bounding box center [1255, 332] width 21 height 7
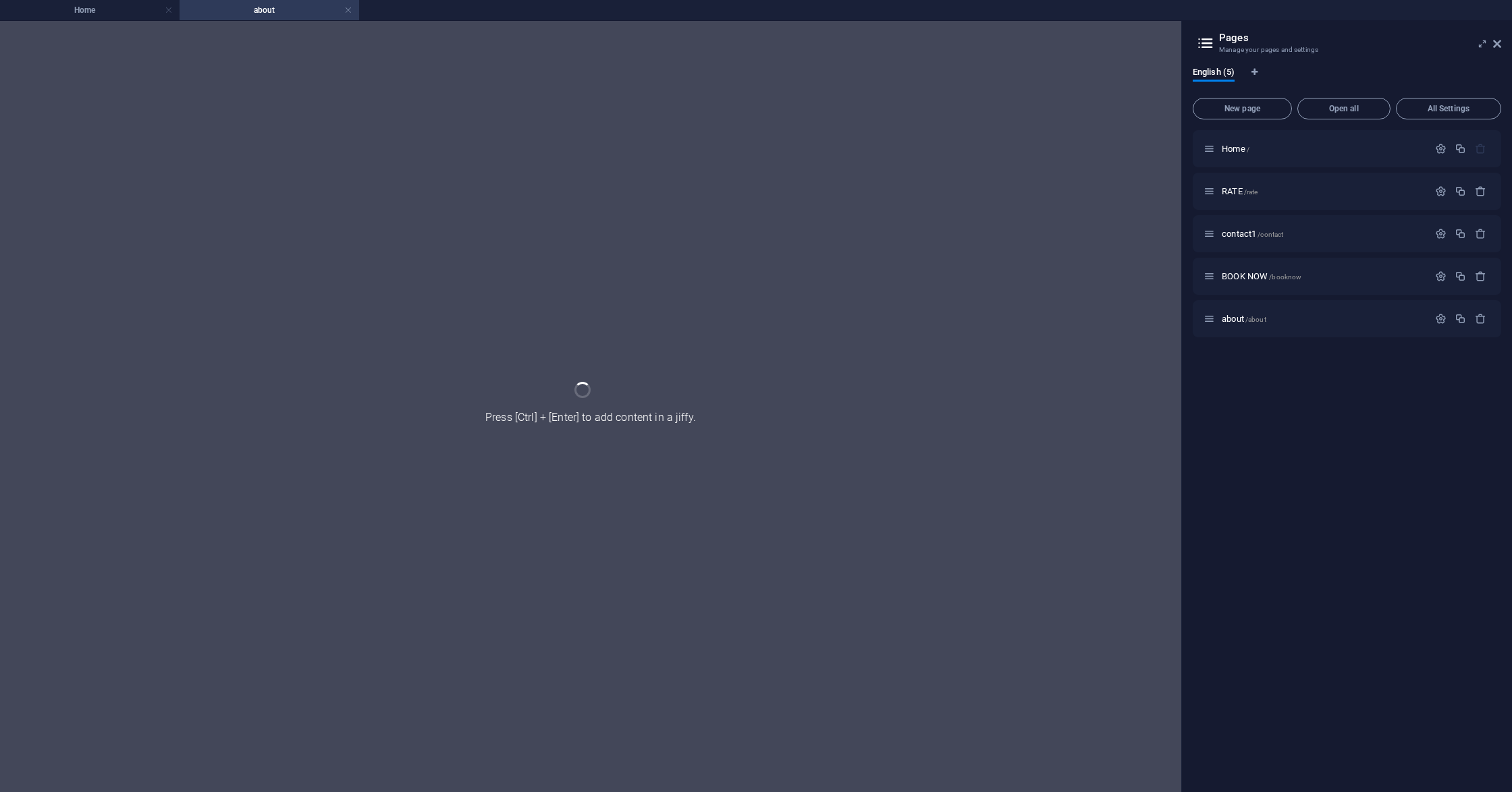
click at [1249, 332] on div "about /about" at bounding box center [1346, 318] width 308 height 37
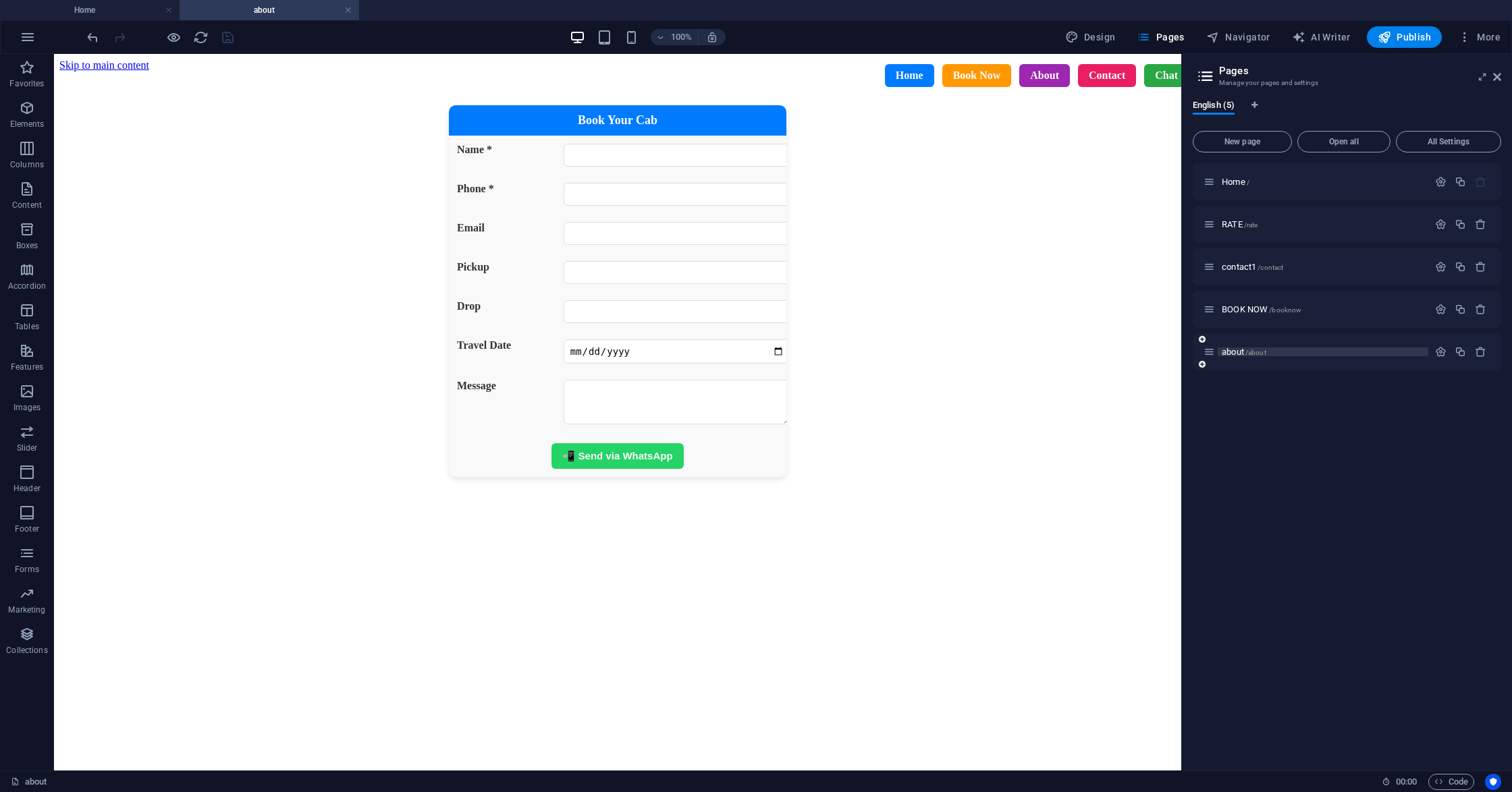
click at [1238, 351] on span "about /about" at bounding box center [1243, 351] width 44 height 10
click at [63, 556] on div "Reference" at bounding box center [106, 549] width 105 height 17
click at [74, 477] on div "Book Your Cab Name * Phone * Email Pickup Drop Travel Date Message 📲 Send via W…" at bounding box center [617, 292] width 1116 height 372
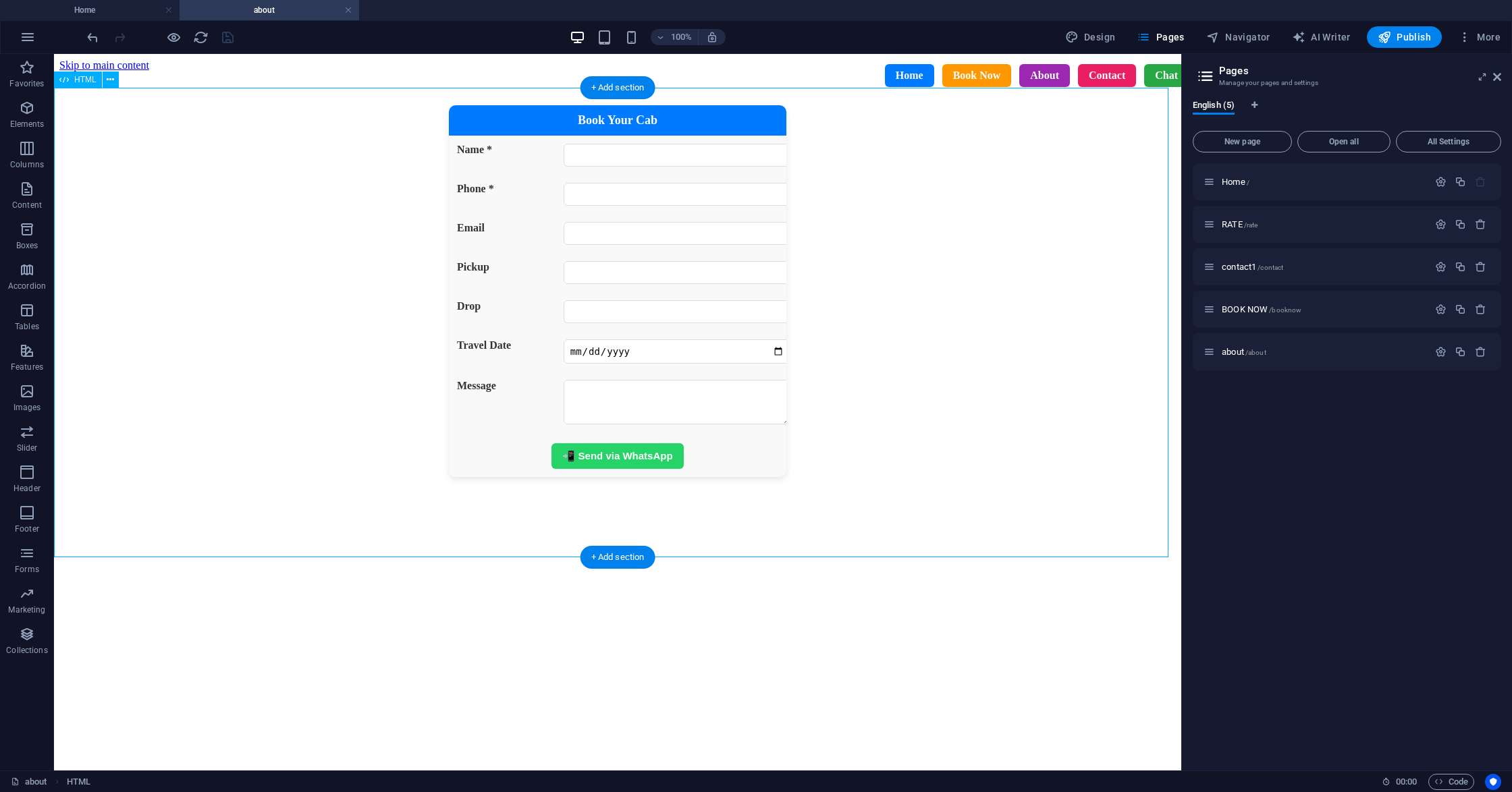
click at [74, 477] on div "Book Your Cab Name * Phone * Email Pickup Drop Travel Date Message 📲 Send via W…" at bounding box center [617, 292] width 1116 height 372
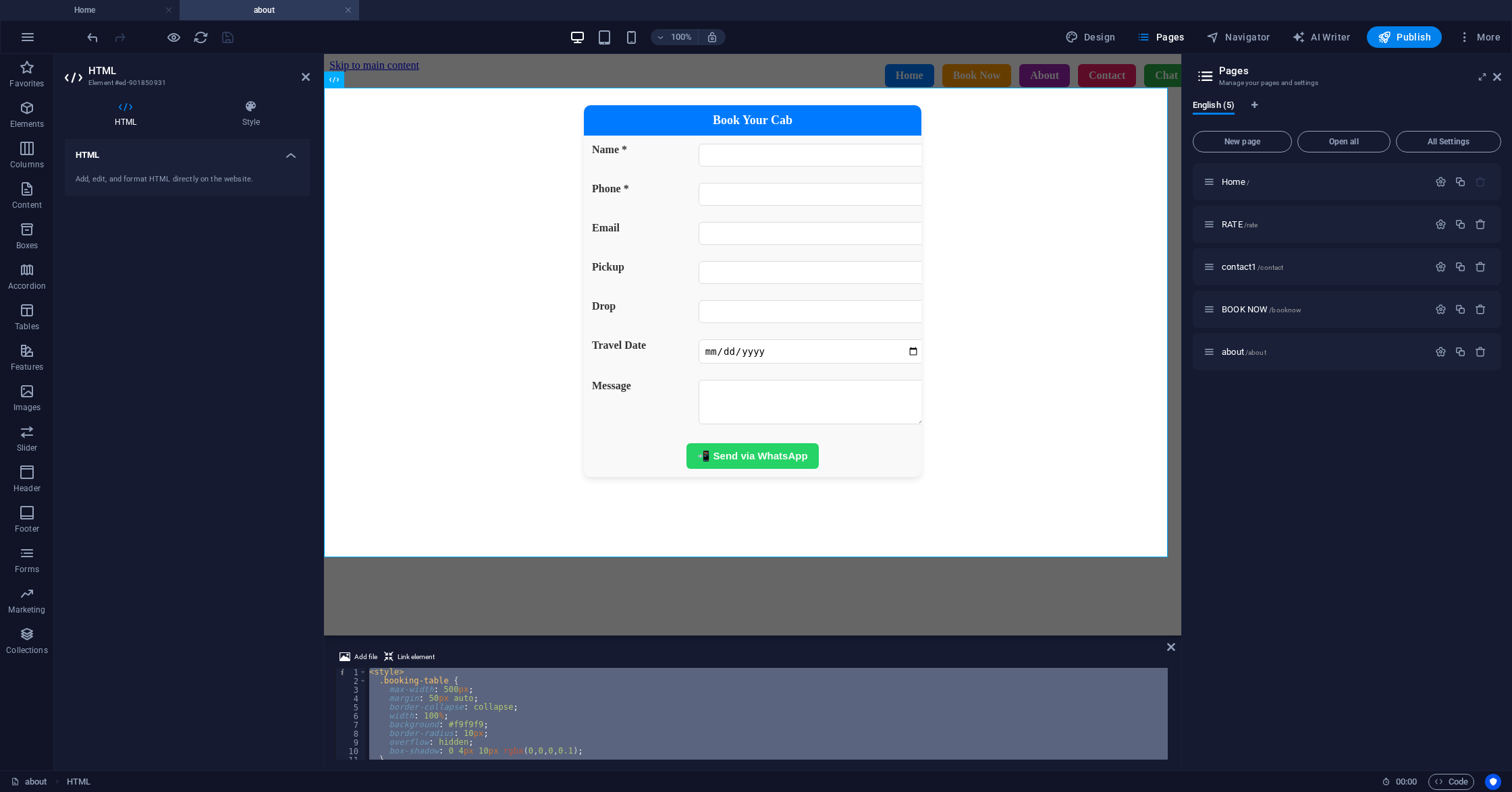
click at [841, 750] on div "< style > .booking-table { max-width : 500 px ; margin : 50 px auto ; border-co…" at bounding box center [767, 713] width 801 height 91
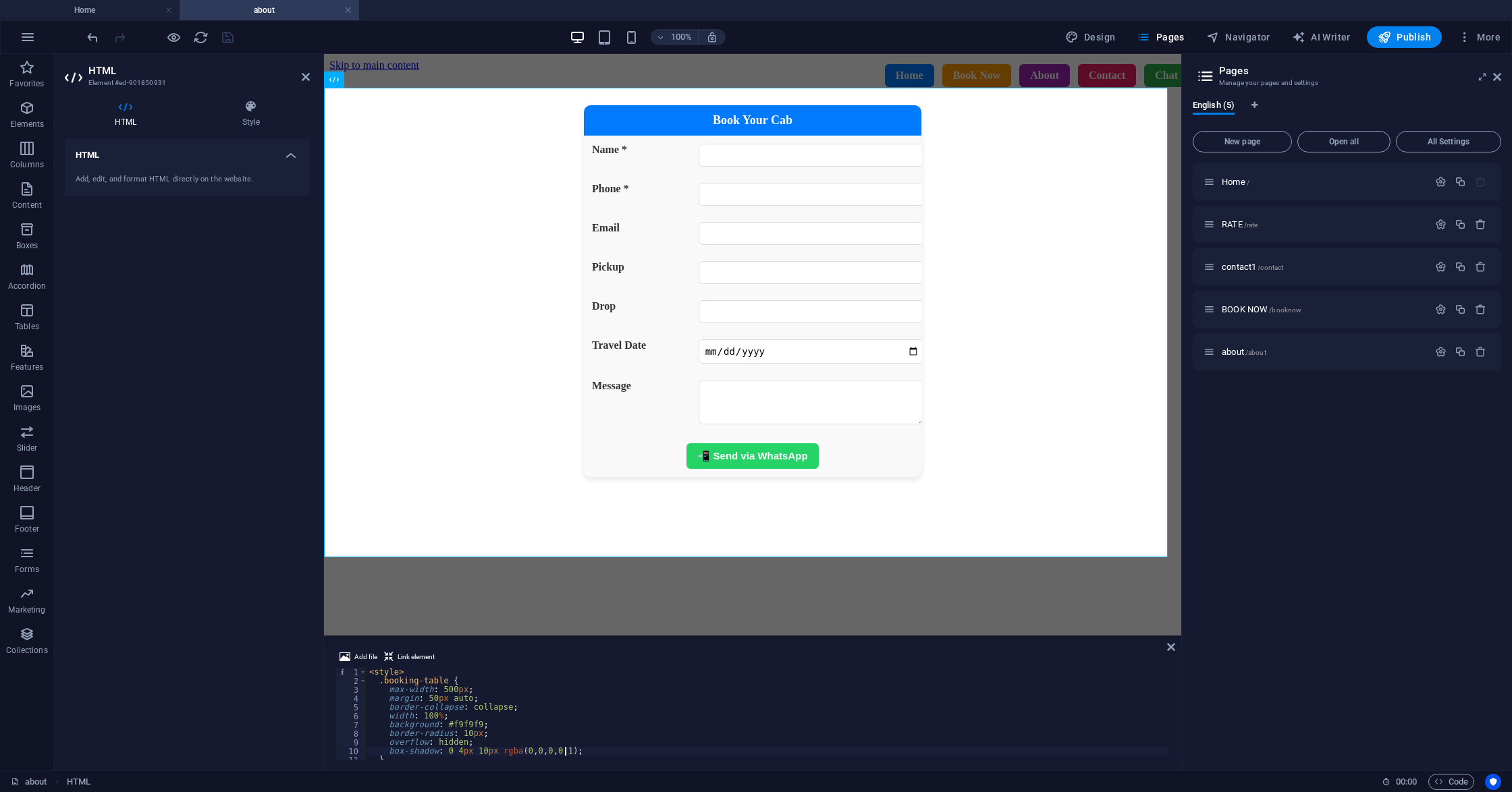
type textarea "</script>"
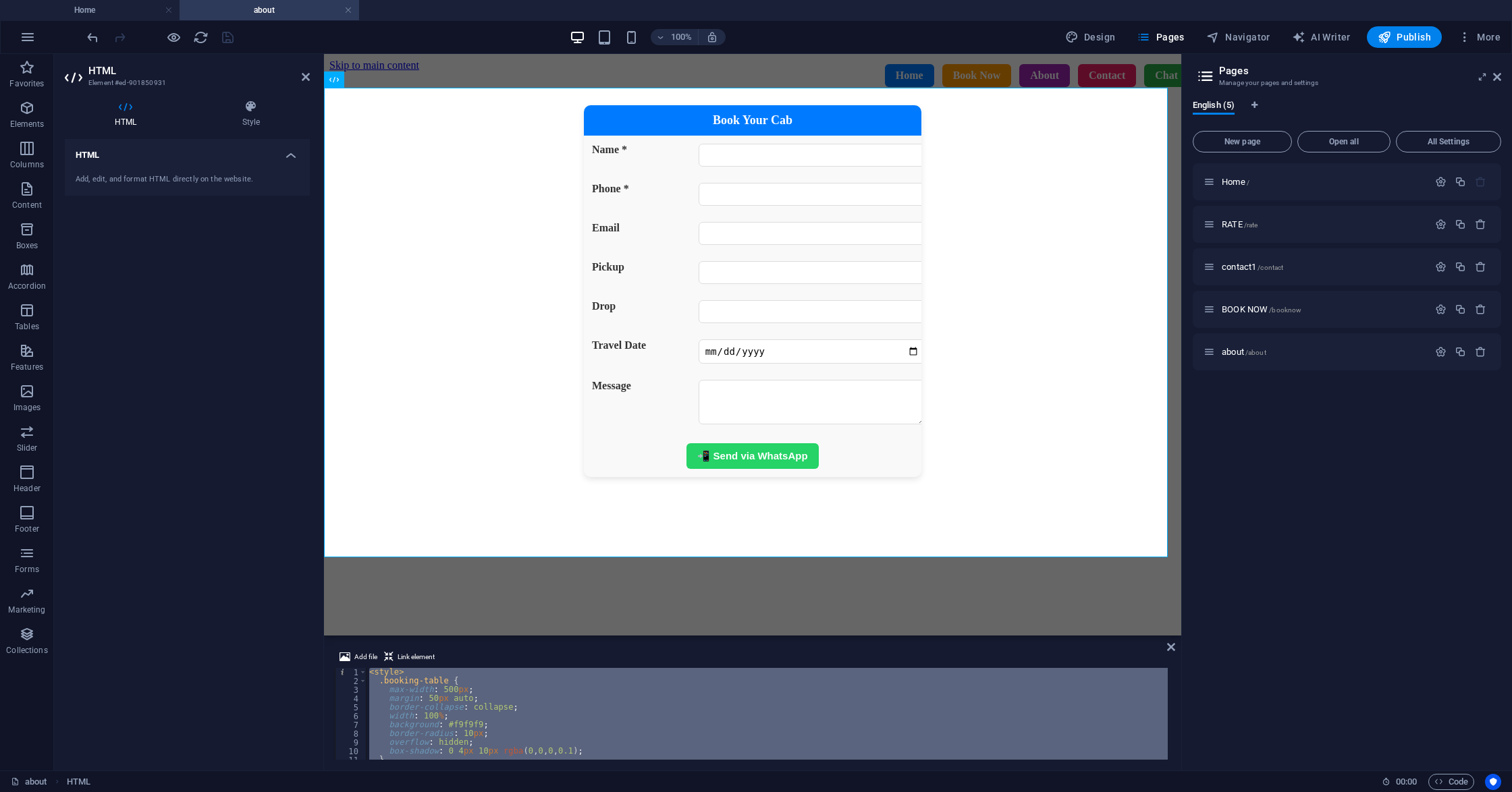
paste textarea
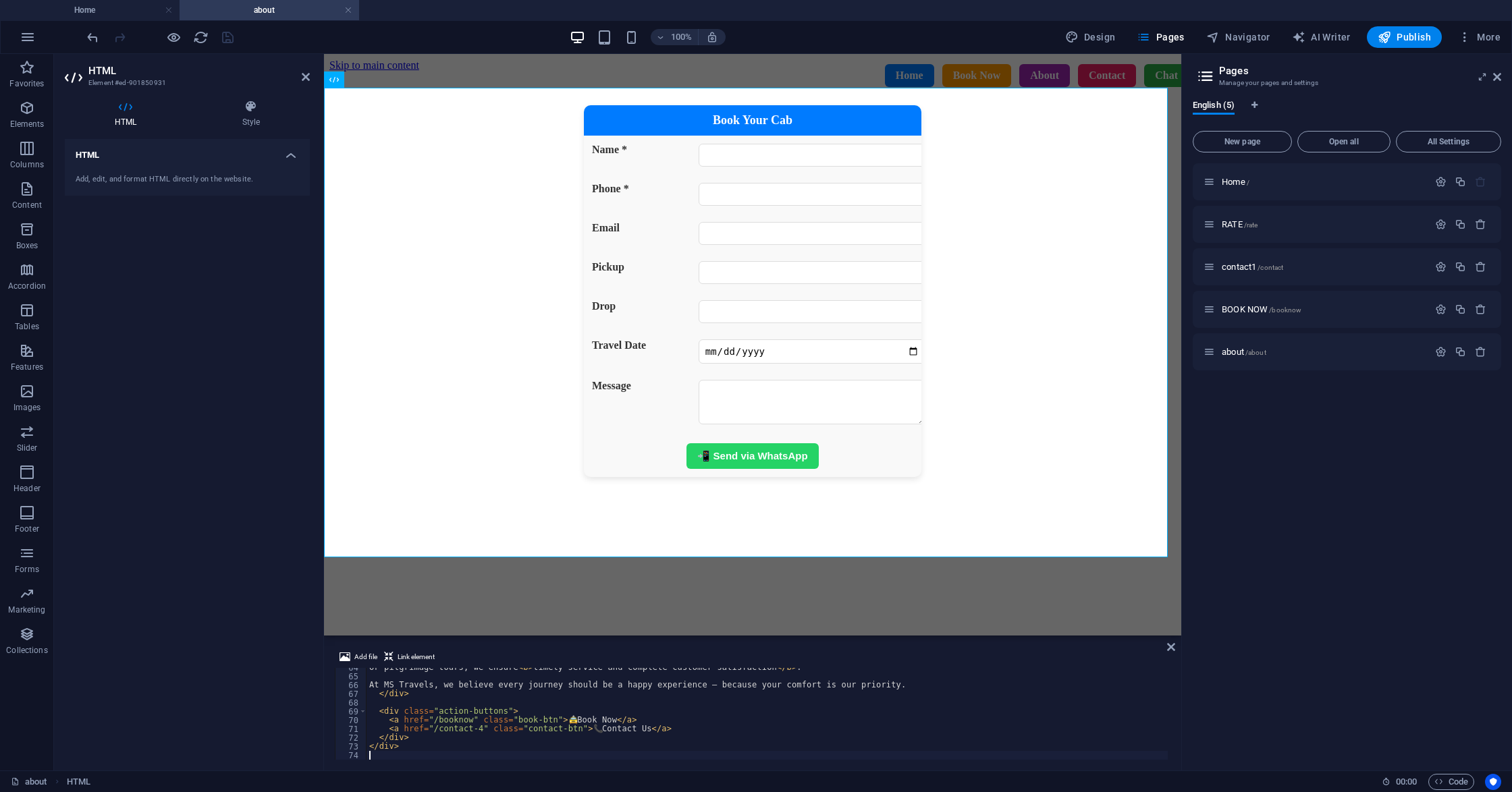
scroll to position [557, 0]
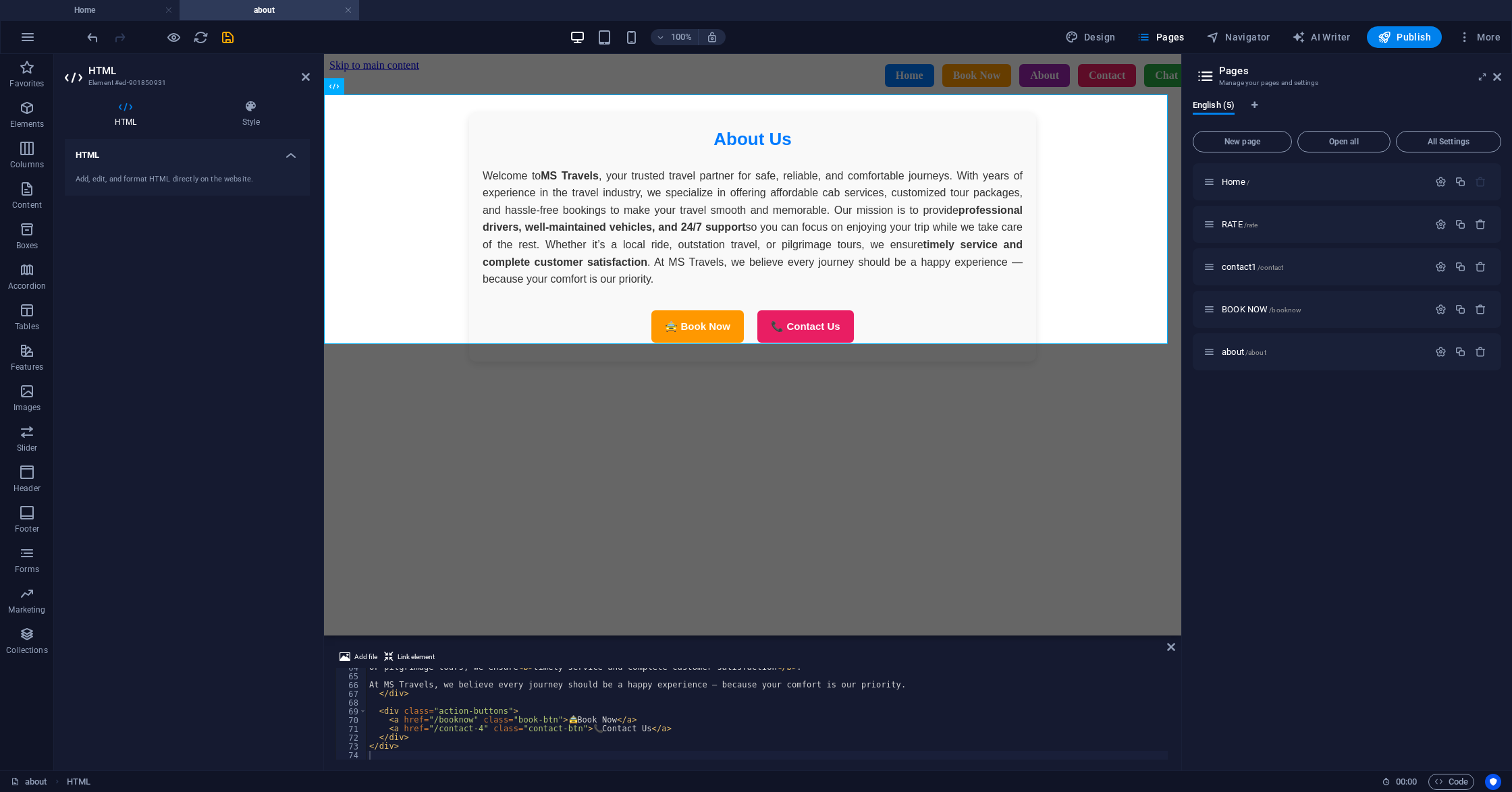
click at [1248, 504] on div "Home / RATE /rate contact1 /contact BOOK NOW /booknow about /about" at bounding box center [1346, 461] width 308 height 597
click at [209, 309] on div "HTML Add, edit, and format HTML directly on the website." at bounding box center [187, 449] width 245 height 621
click at [1019, 204] on div "About Us Welcome to MS Travels , your trusted travel partner for safe, reliable…" at bounding box center [752, 236] width 846 height 250
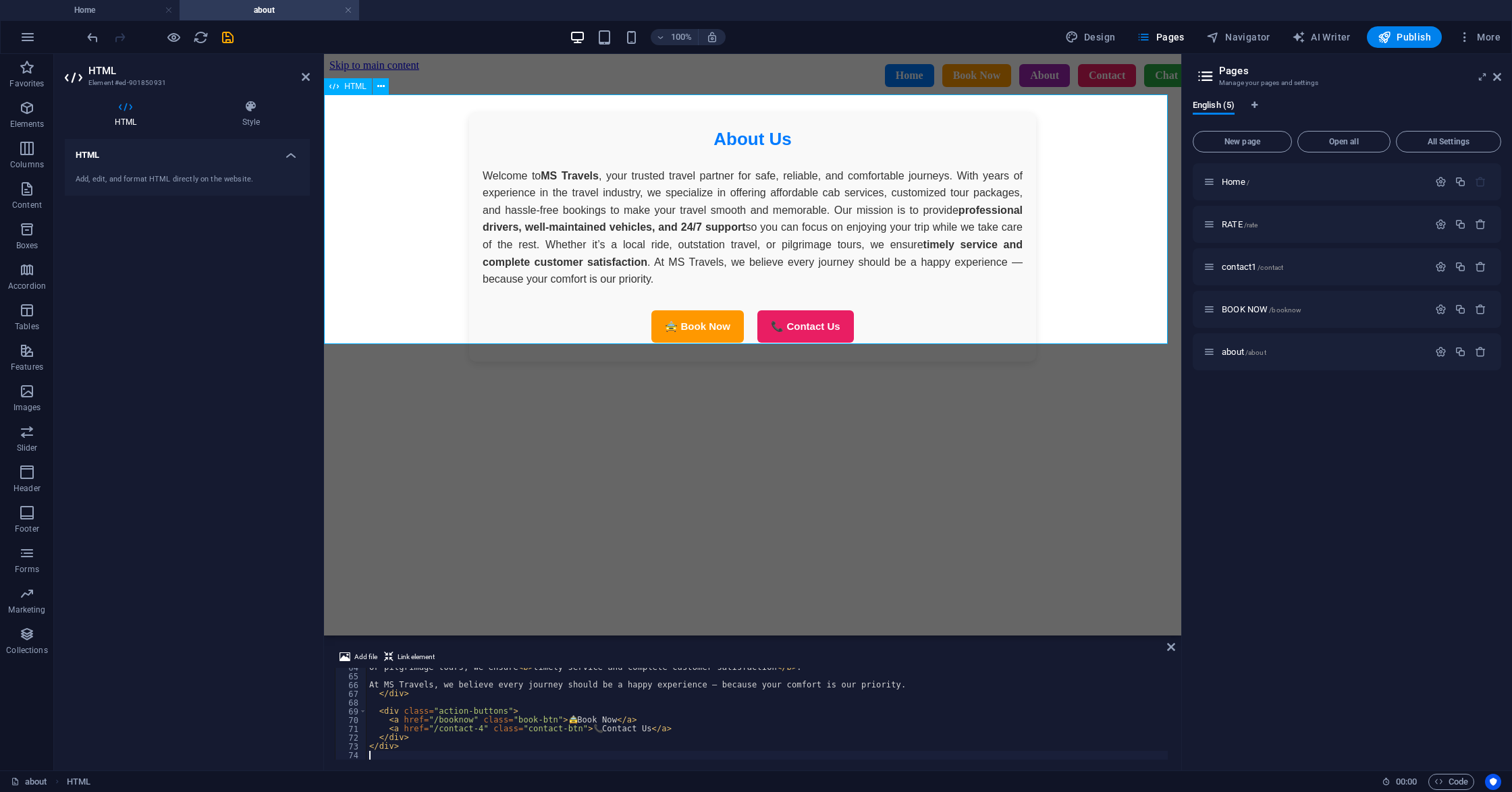
click at [1041, 218] on div "About Us Welcome to MS Travels , your trusted travel partner for safe, reliable…" at bounding box center [752, 236] width 846 height 250
click at [1286, 508] on div "Home / RATE /rate contact1 /contact BOOK NOW /booknow about /about" at bounding box center [1346, 461] width 308 height 597
click at [1170, 649] on icon at bounding box center [1171, 647] width 8 height 11
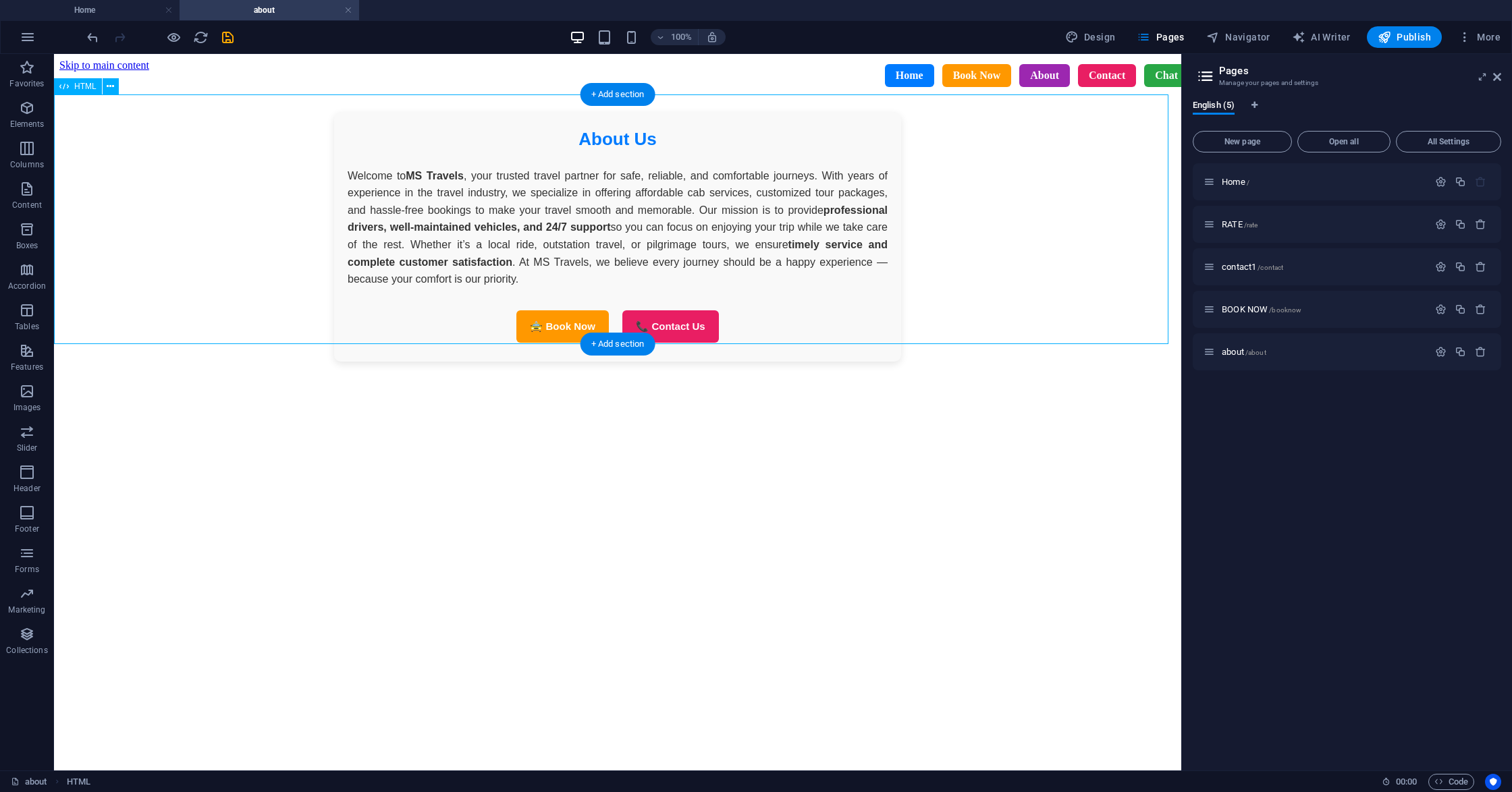
click at [1037, 276] on div "About Us Welcome to MS Travels , your trusted travel partner for safe, reliable…" at bounding box center [617, 236] width 1116 height 250
click at [1242, 222] on span "RATE /rate" at bounding box center [1238, 224] width 35 height 10
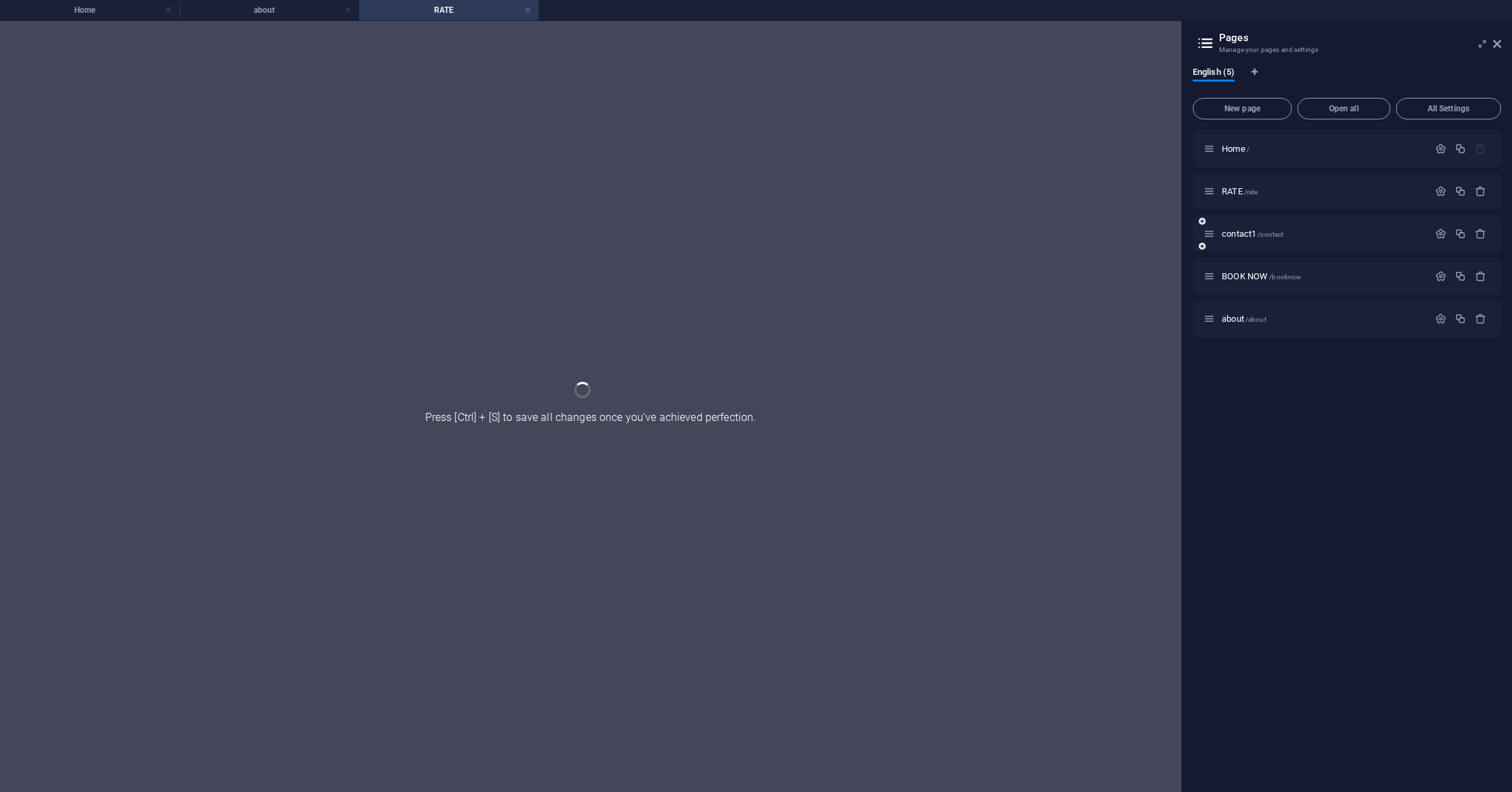
click at [1242, 222] on div "contact1 /contact" at bounding box center [1346, 233] width 308 height 37
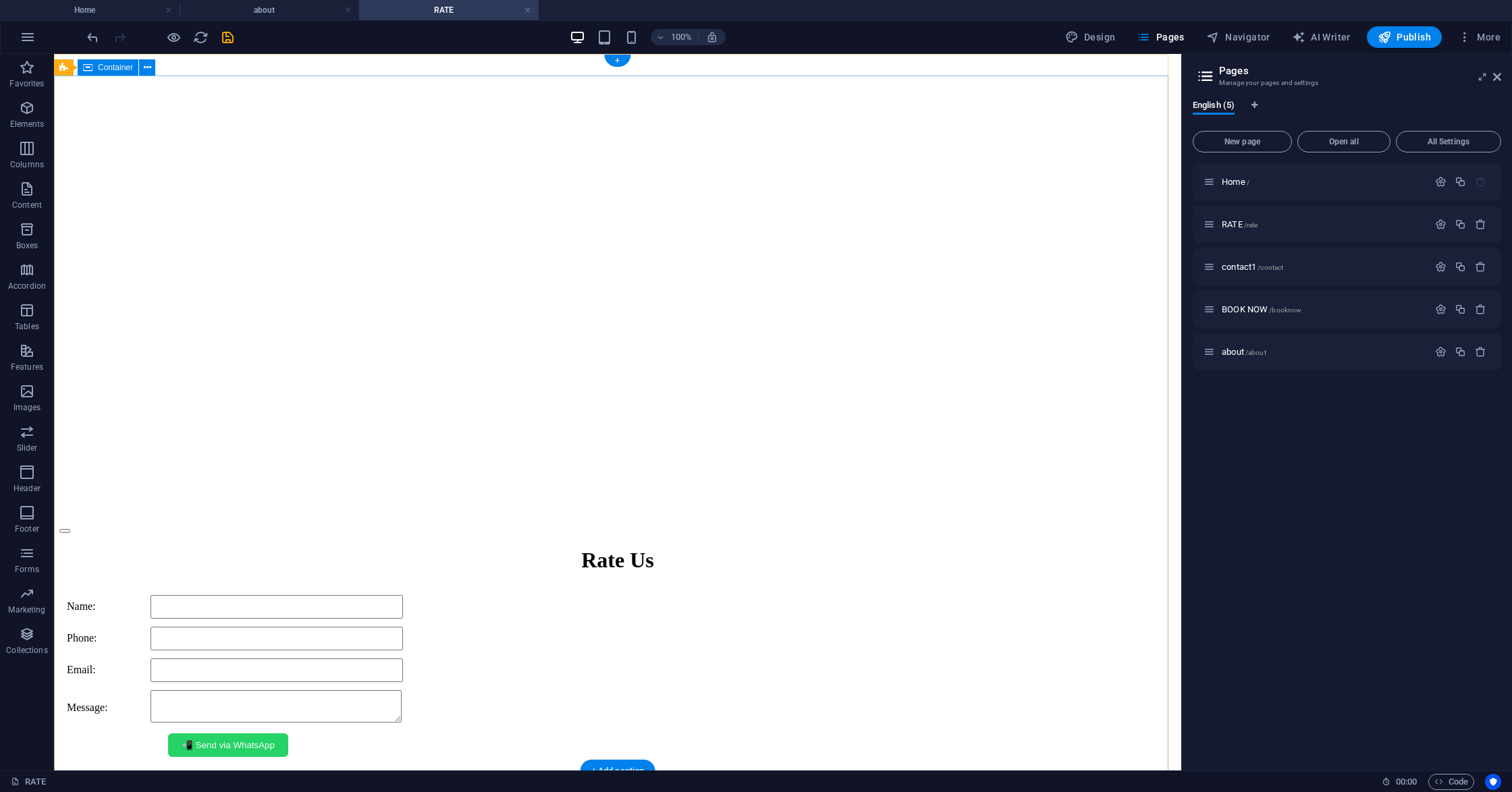
scroll to position [540, 0]
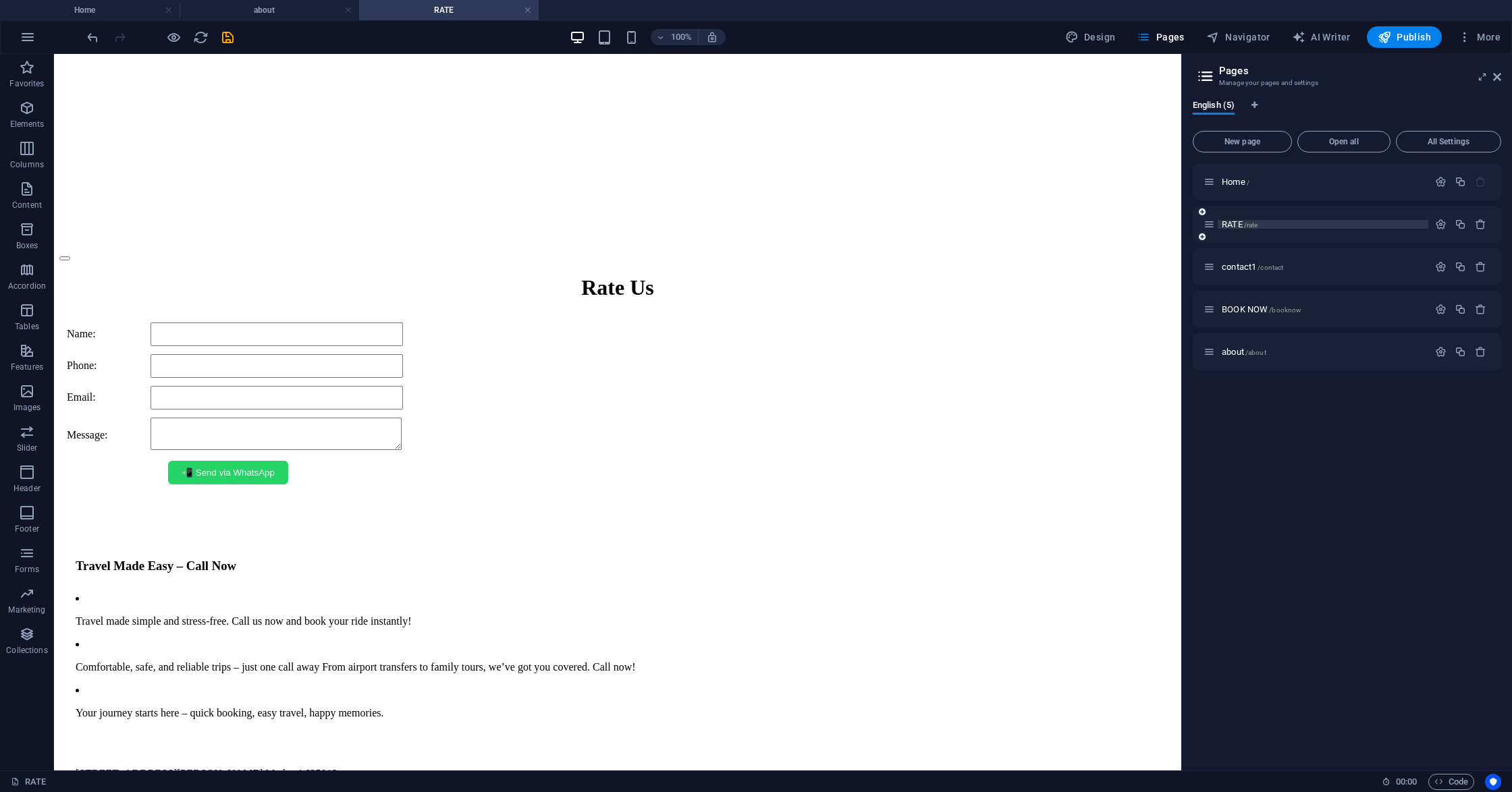
click at [1237, 225] on span "RATE /rate" at bounding box center [1238, 224] width 35 height 10
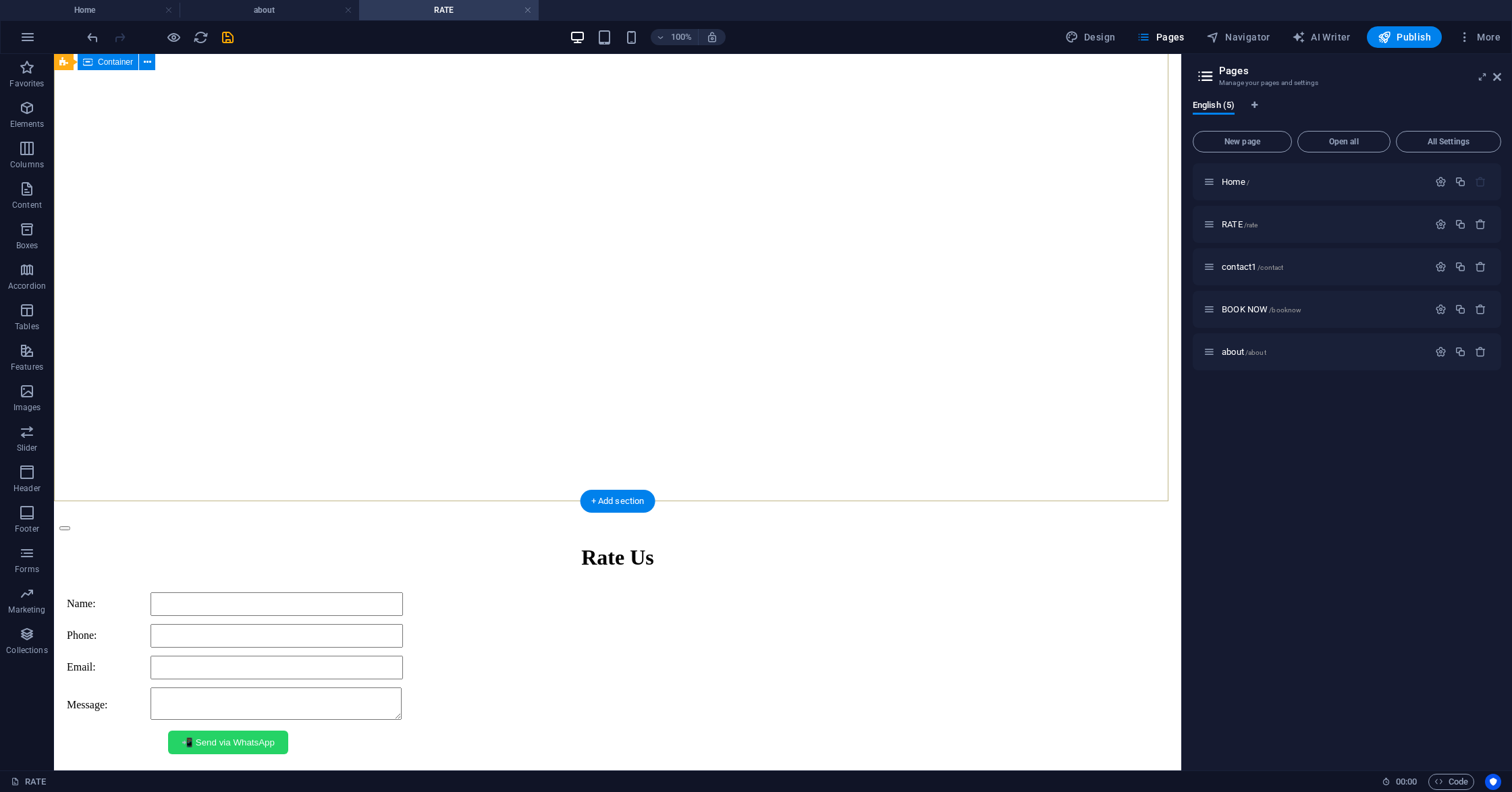
click at [586, 531] on div "Rate Us" at bounding box center [617, 558] width 1116 height 54
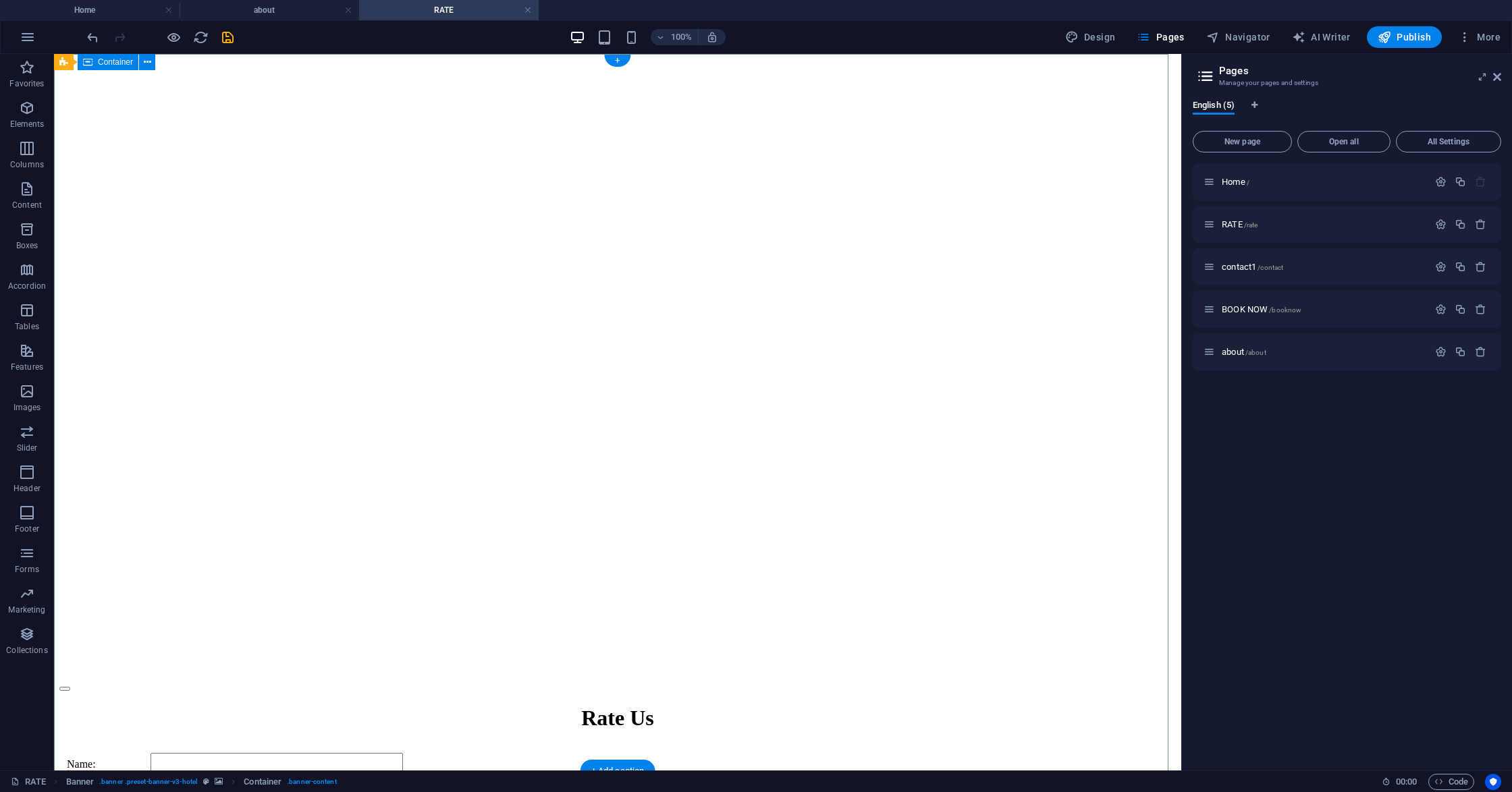
scroll to position [0, 0]
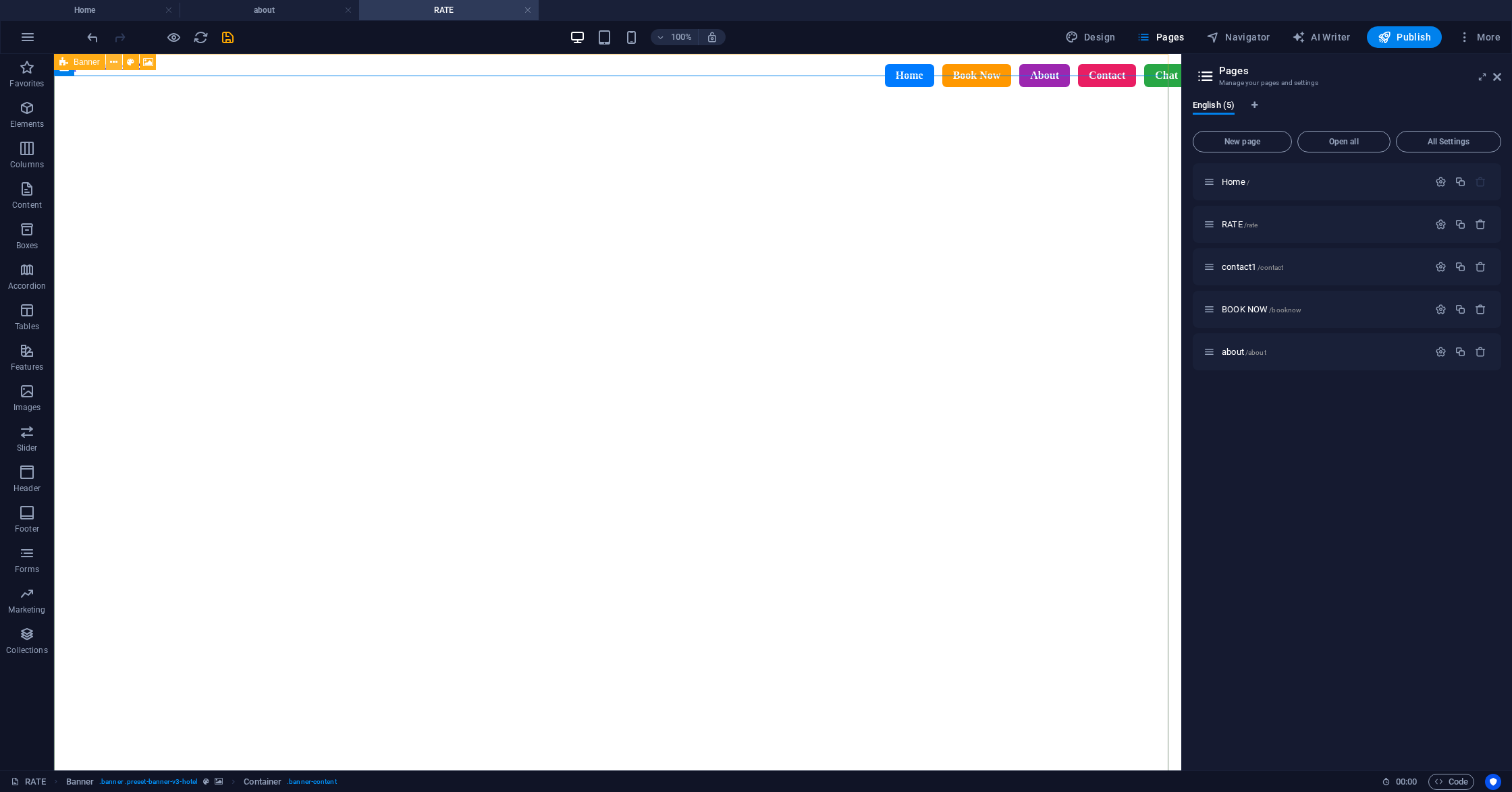
click at [117, 62] on button at bounding box center [114, 61] width 17 height 17
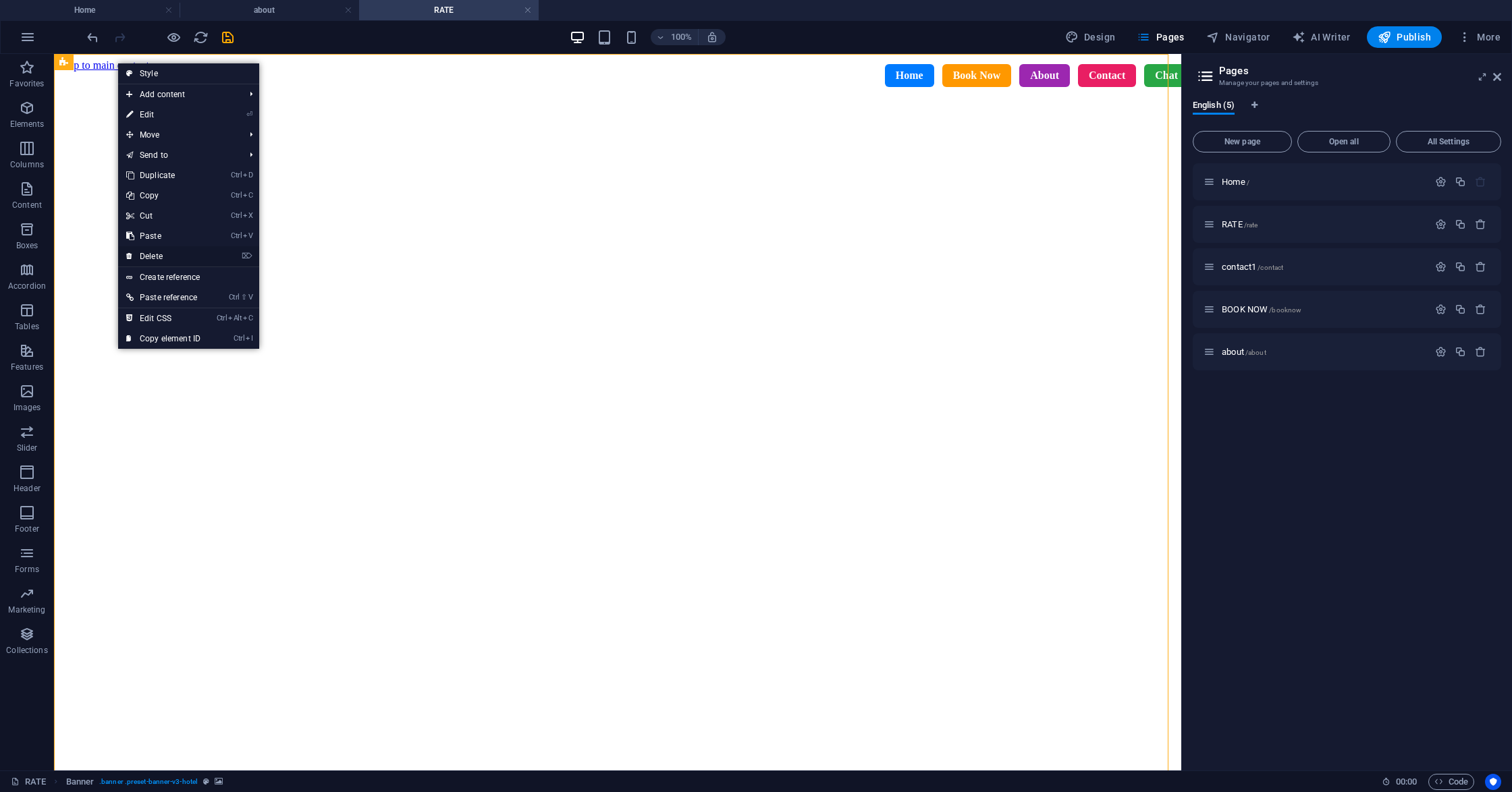
click at [178, 251] on link "⌦ Delete" at bounding box center [163, 256] width 91 height 20
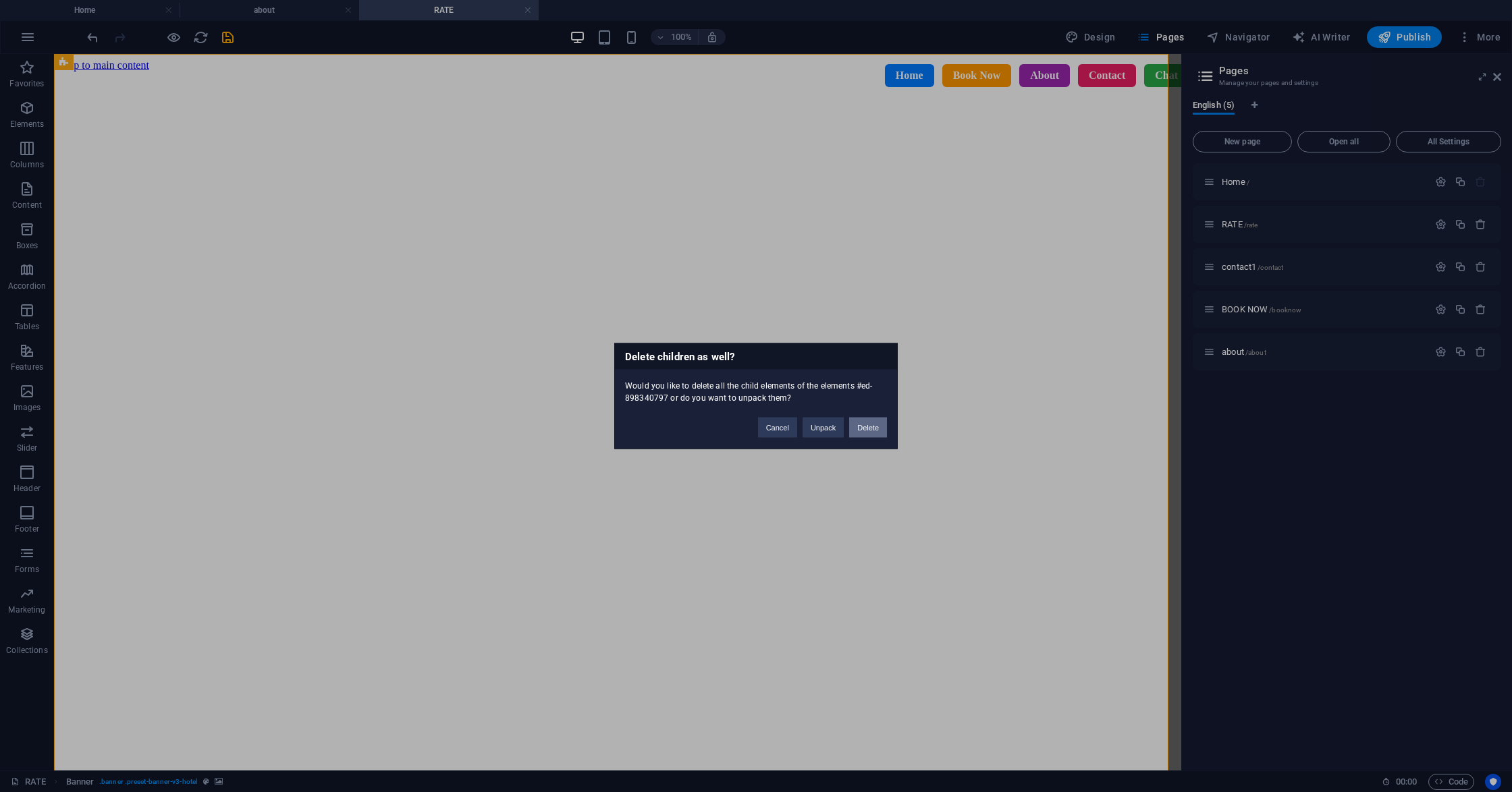
drag, startPoint x: 866, startPoint y: 427, endPoint x: 803, endPoint y: 373, distance: 83.0
click at [866, 427] on button "Delete" at bounding box center [868, 428] width 38 height 20
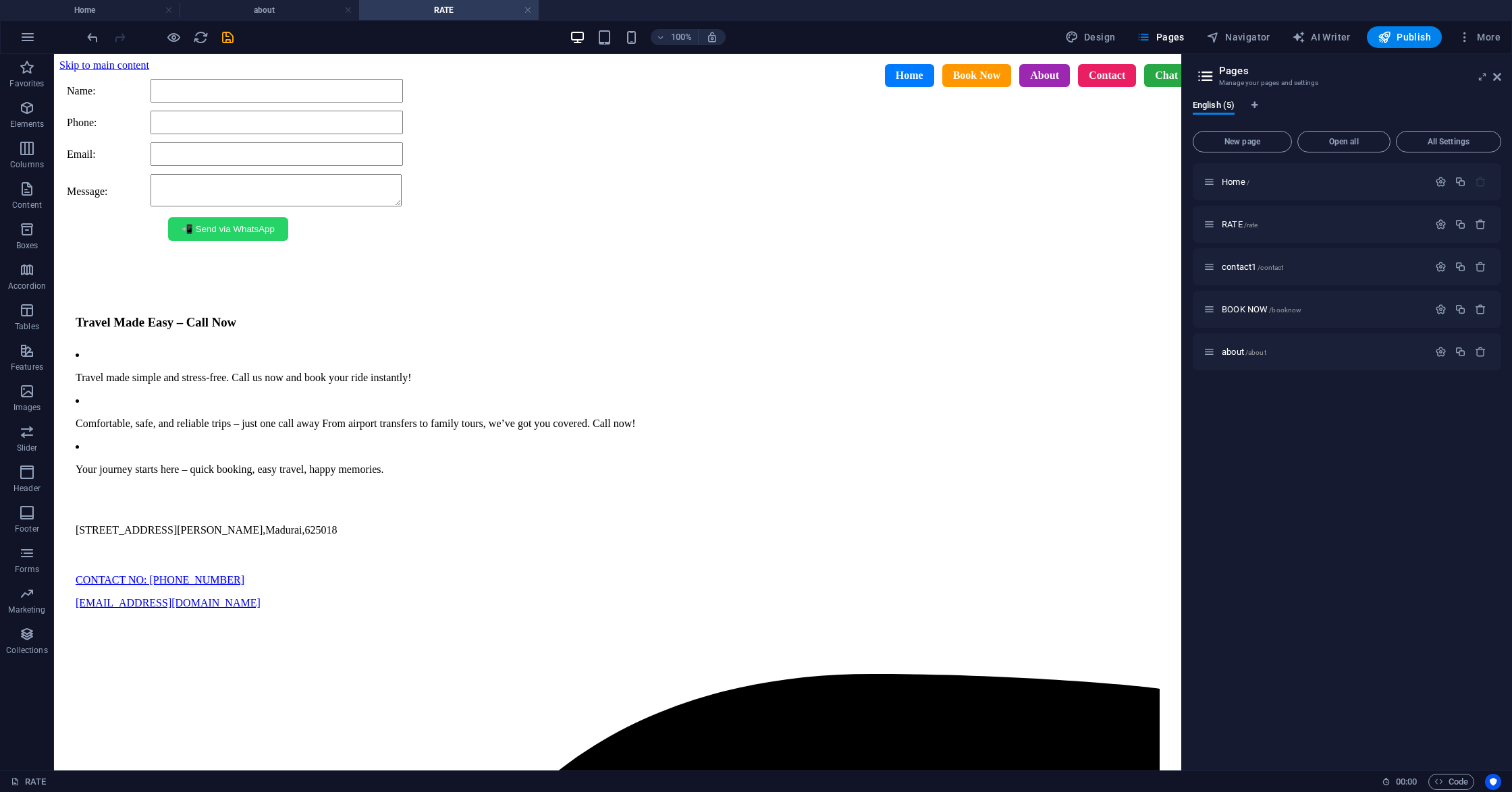
click at [82, 72] on div "Home Book Now About Contact Chat" at bounding box center [627, 75] width 1147 height 43
click at [111, 60] on div "Home Book Now About Contact Chat" at bounding box center [627, 75] width 1147 height 43
click at [99, 87] on div "Home Book Now About Contact Chat" at bounding box center [627, 75] width 1147 height 43
click at [152, 254] on icon at bounding box center [151, 258] width 7 height 14
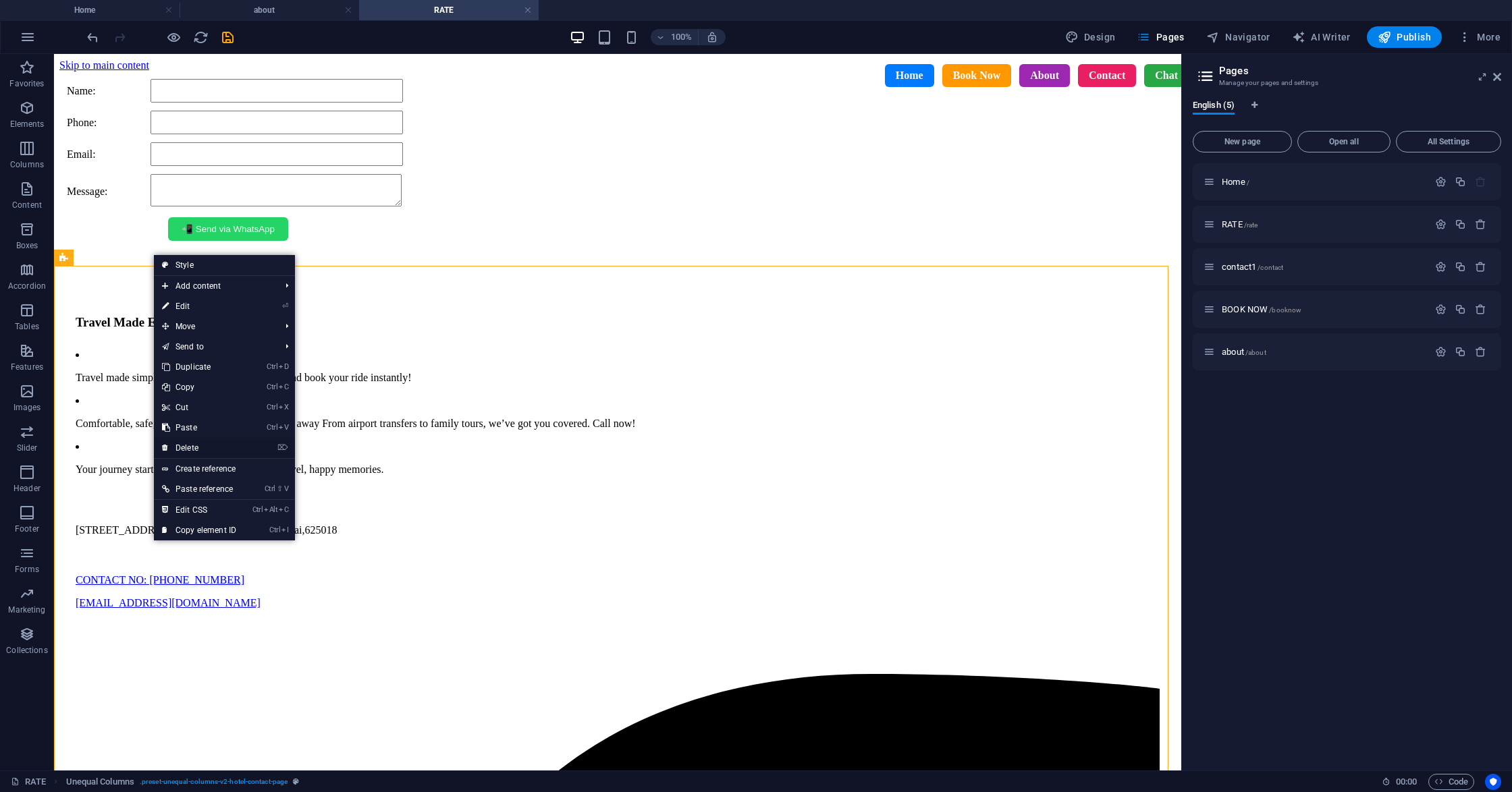
click at [212, 443] on link "⌦ Delete" at bounding box center [199, 448] width 91 height 20
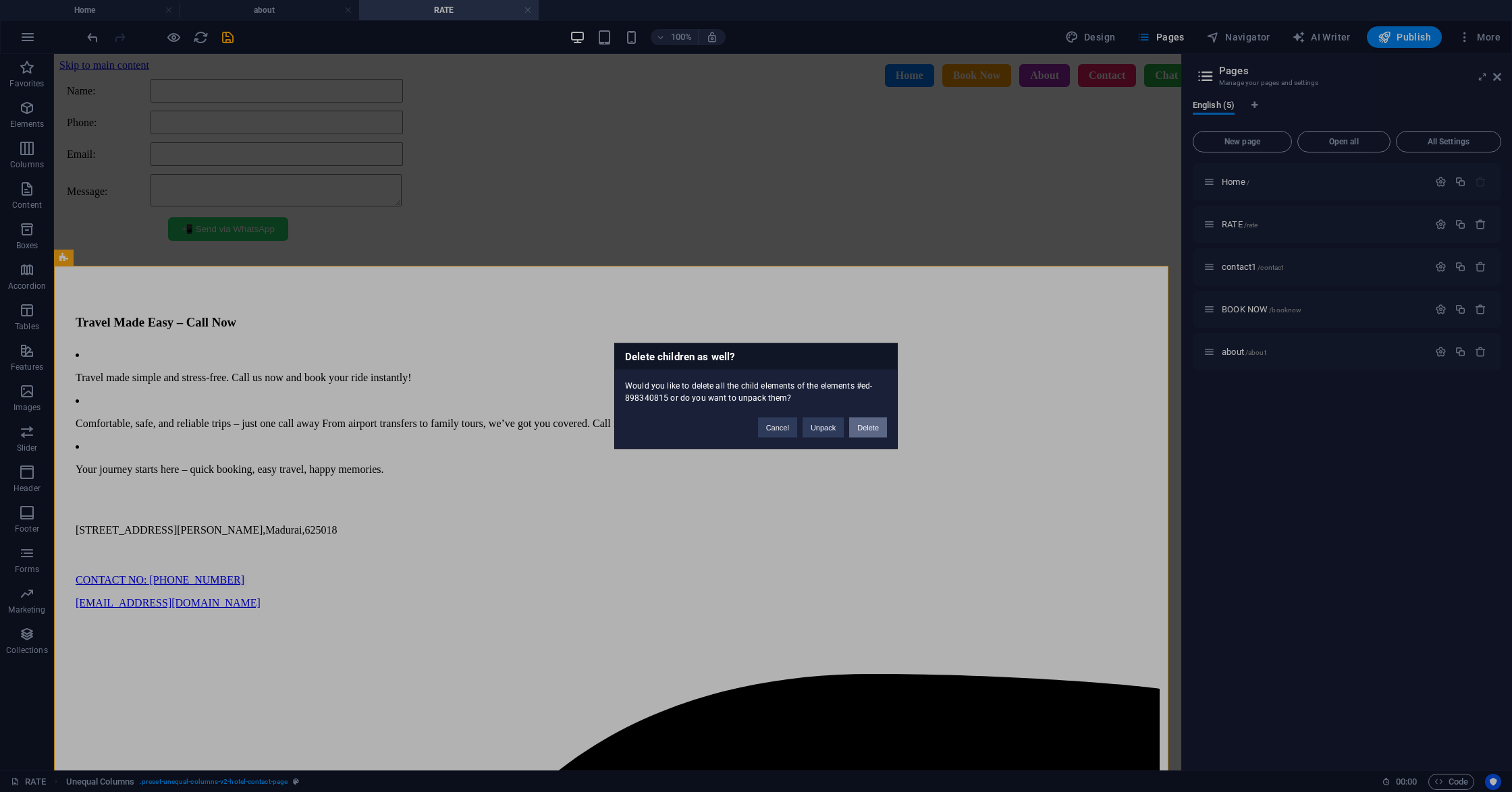
click at [876, 425] on button "Delete" at bounding box center [868, 428] width 38 height 20
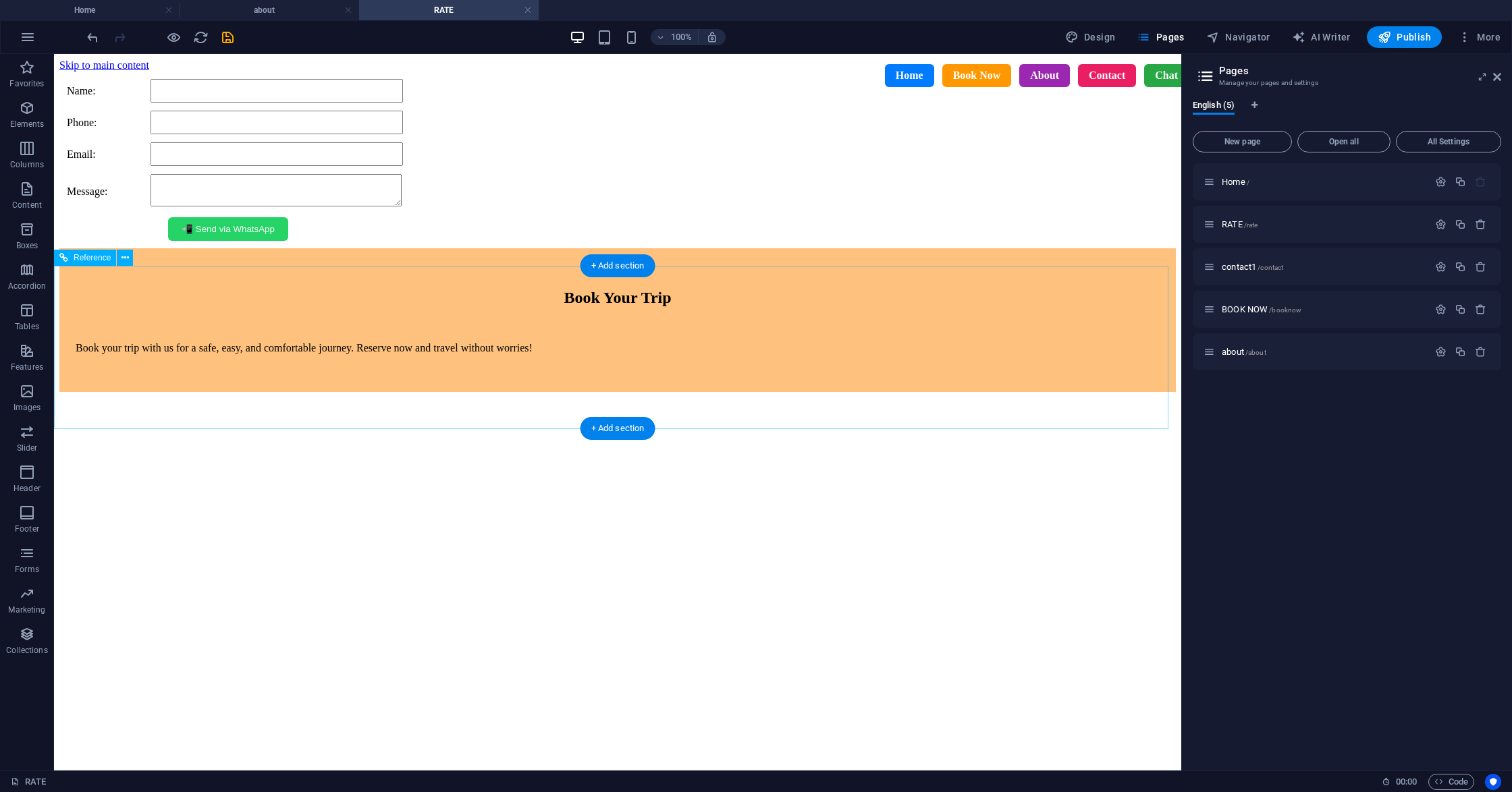
click at [116, 273] on div "Book Your Trip Book your trip with us for a safe, easy, and comfortable journey…" at bounding box center [617, 320] width 1116 height 143
click at [121, 255] on icon at bounding box center [125, 258] width 7 height 14
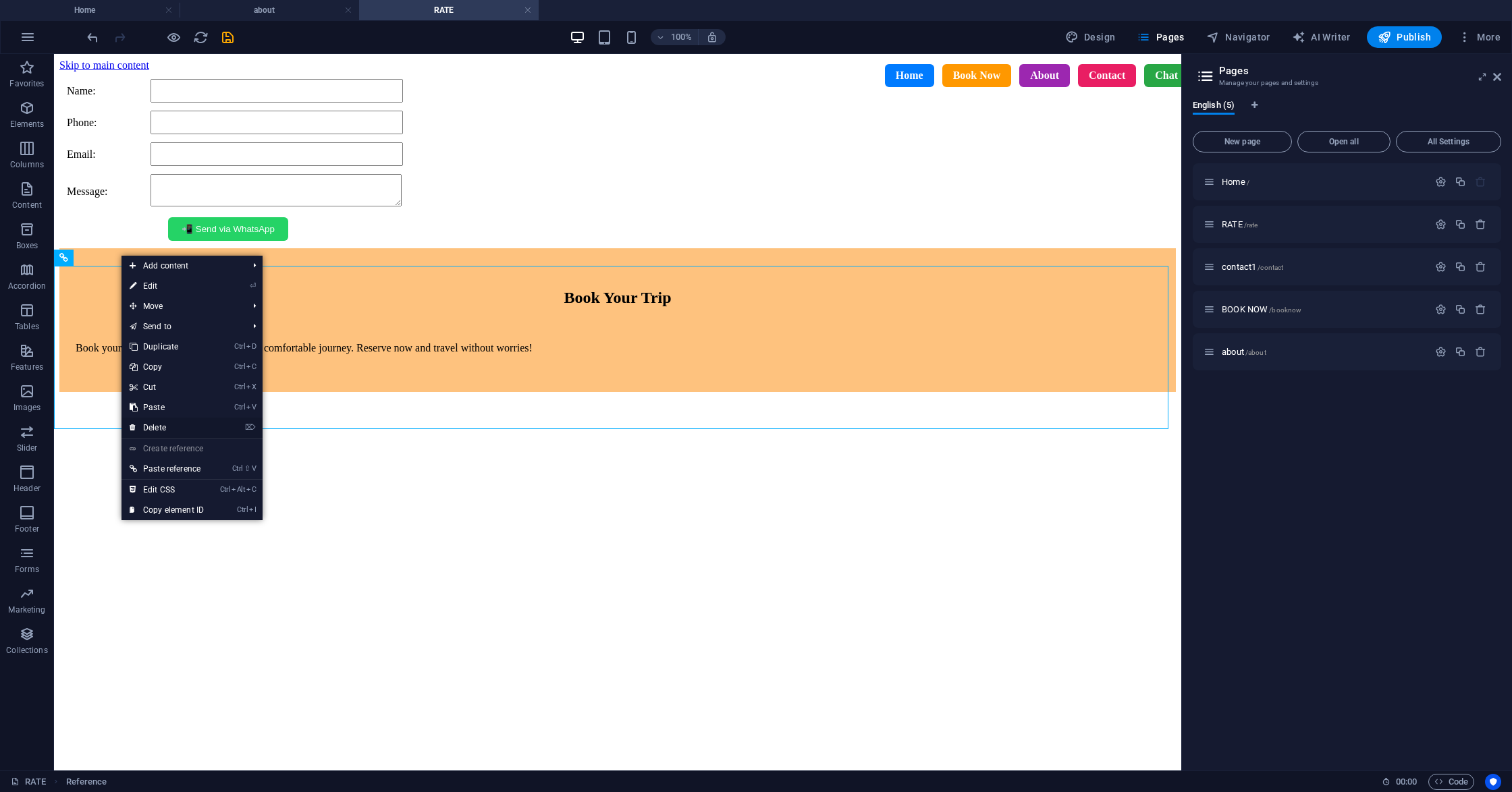
click at [180, 422] on link "⌦ Delete" at bounding box center [166, 428] width 91 height 20
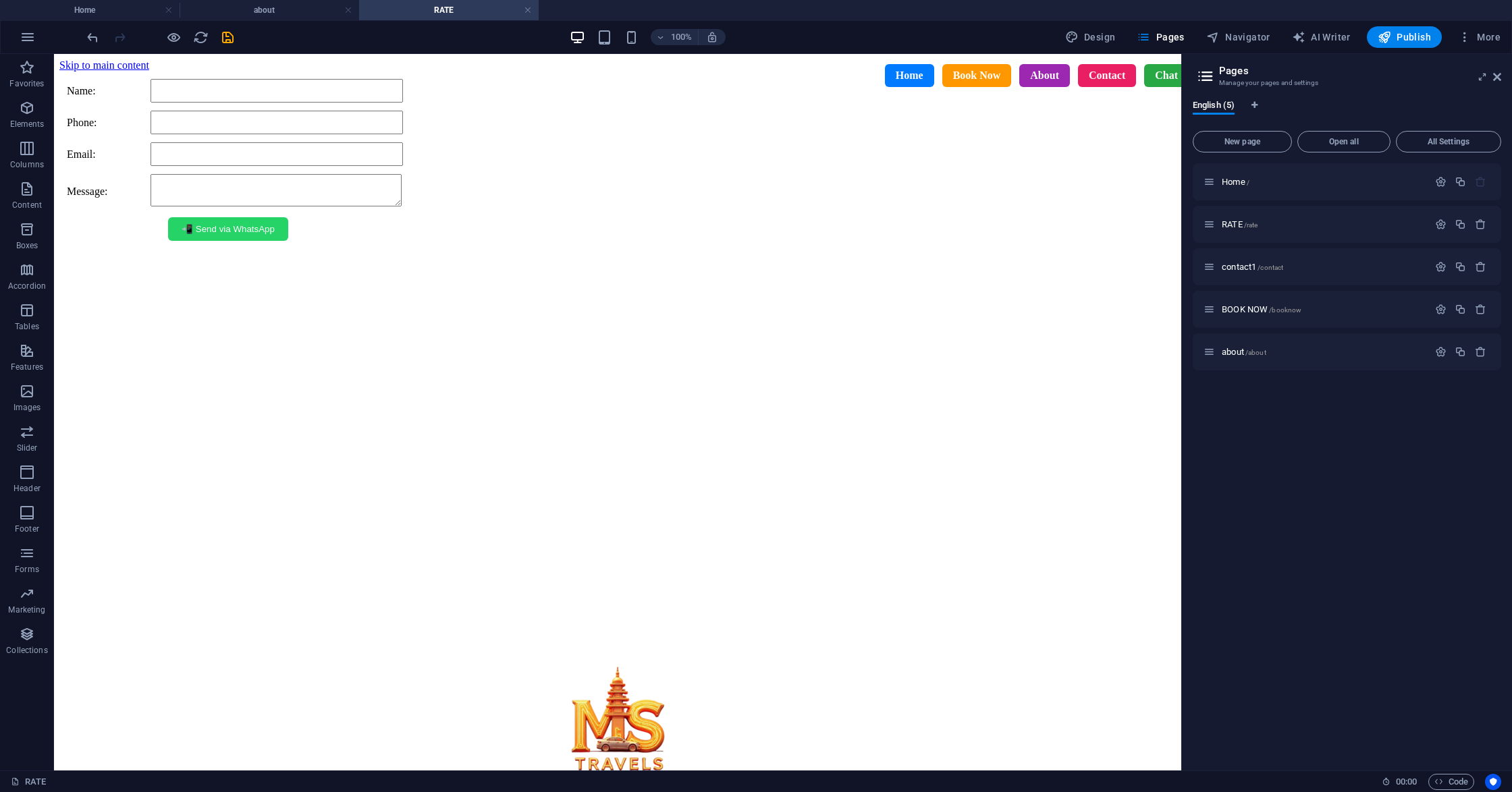
click at [92, 63] on div "Home Book Now About Contact Chat" at bounding box center [627, 75] width 1147 height 43
click at [101, 77] on div "Home Book Now About Contact Chat" at bounding box center [627, 75] width 1147 height 43
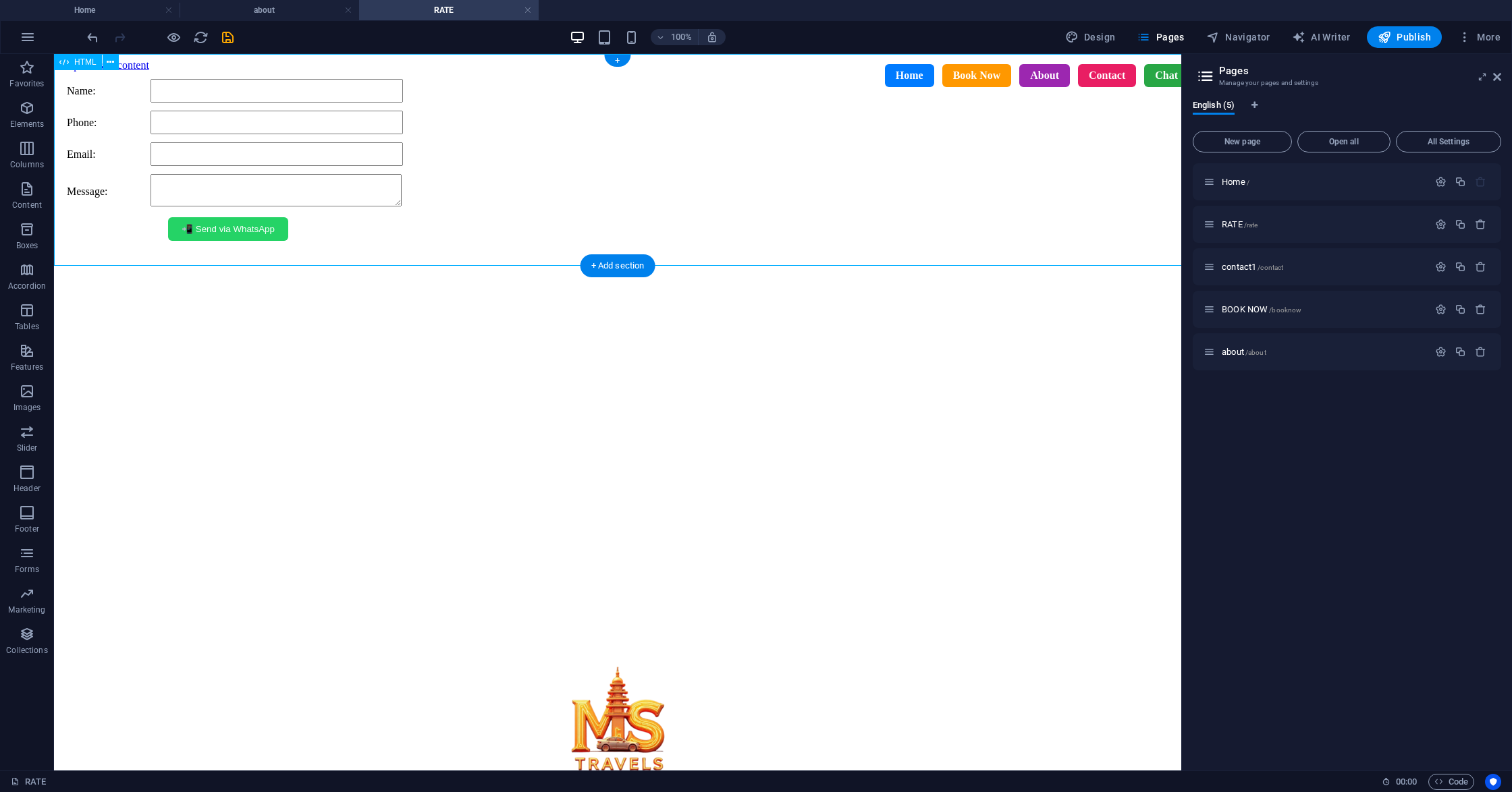
click at [406, 204] on div "Name: Phone: Email: Message: 📲 Send via WhatsApp" at bounding box center [617, 160] width 1116 height 177
click at [406, 203] on div "Name: Phone: Email: Message: 📲 Send via WhatsApp" at bounding box center [617, 160] width 1116 height 177
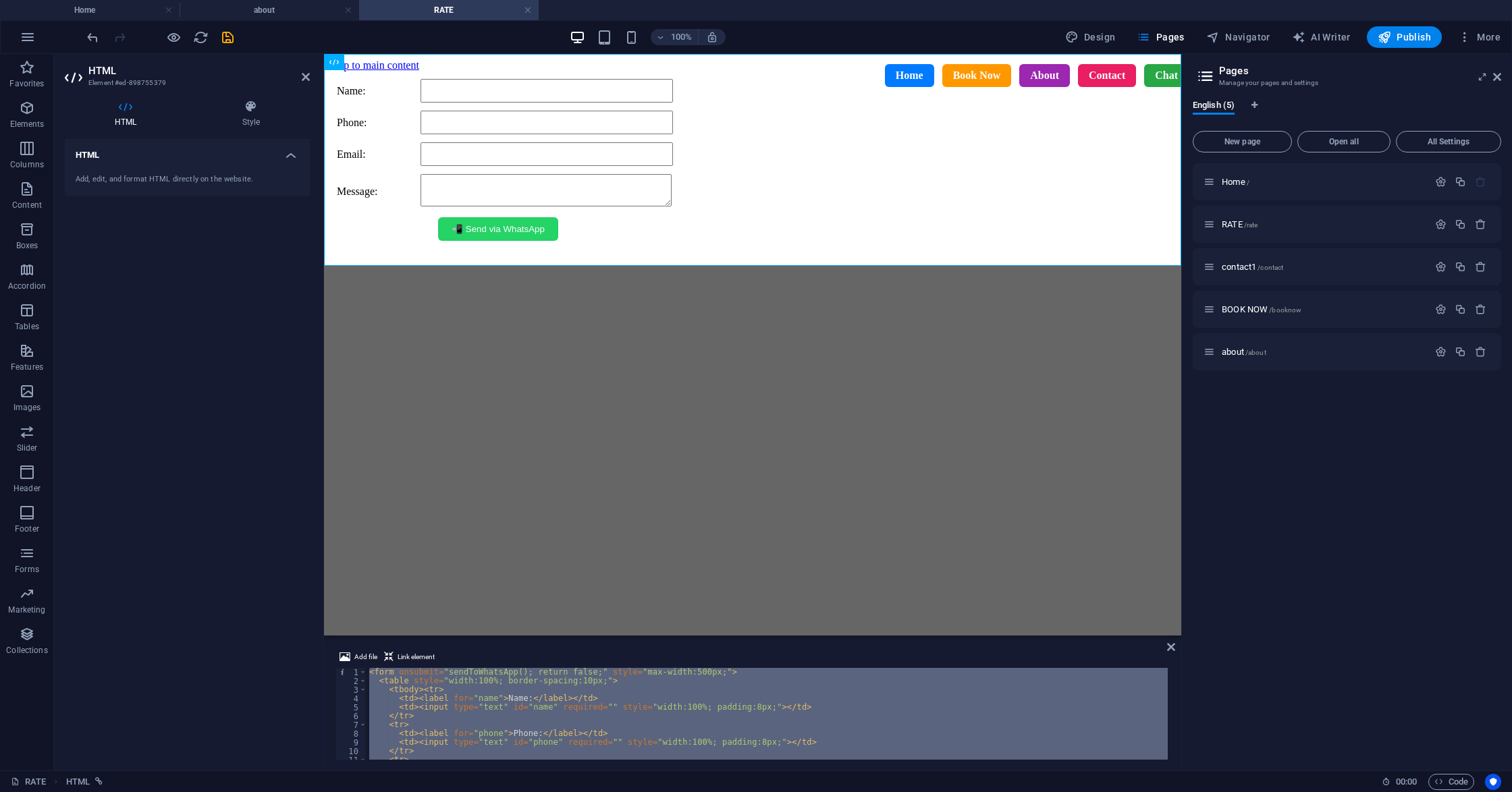
type textarea "</script> <a href="#ed-898340815" class="wv-link-elm"></a>"
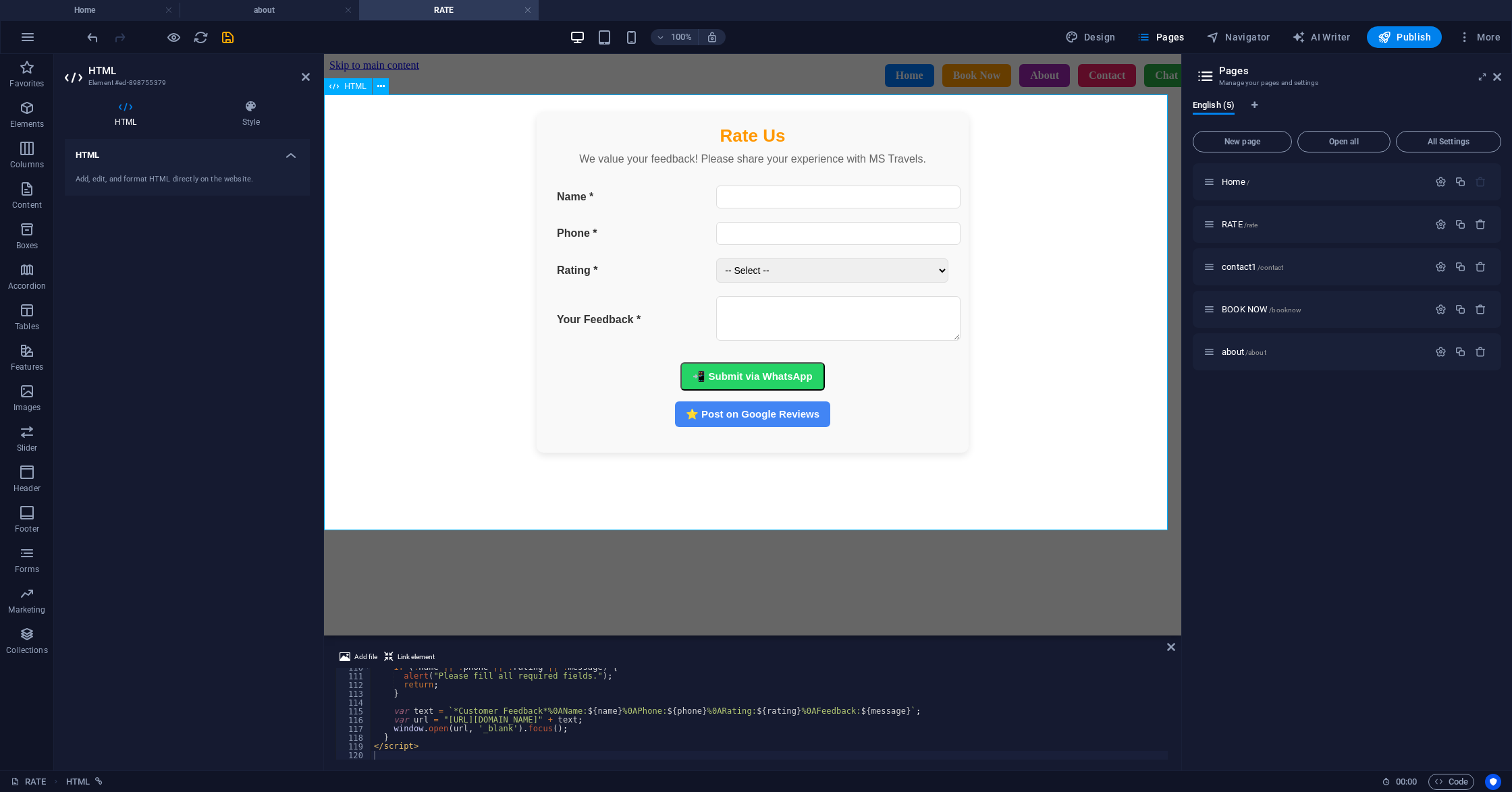
click at [776, 273] on div "Rate Us We value your feedback! Please share your experience with MS Travels. N…" at bounding box center [752, 282] width 846 height 340
type textarea "var url = "https://wa.me/918270575237?text=" + text;"
drag, startPoint x: 635, startPoint y: 719, endPoint x: 382, endPoint y: 722, distance: 253.0
click at [382, 722] on div "if ( ! name || ! phone || ! rating || ! message ) { alert ( "Please fill all re…" at bounding box center [769, 717] width 797 height 110
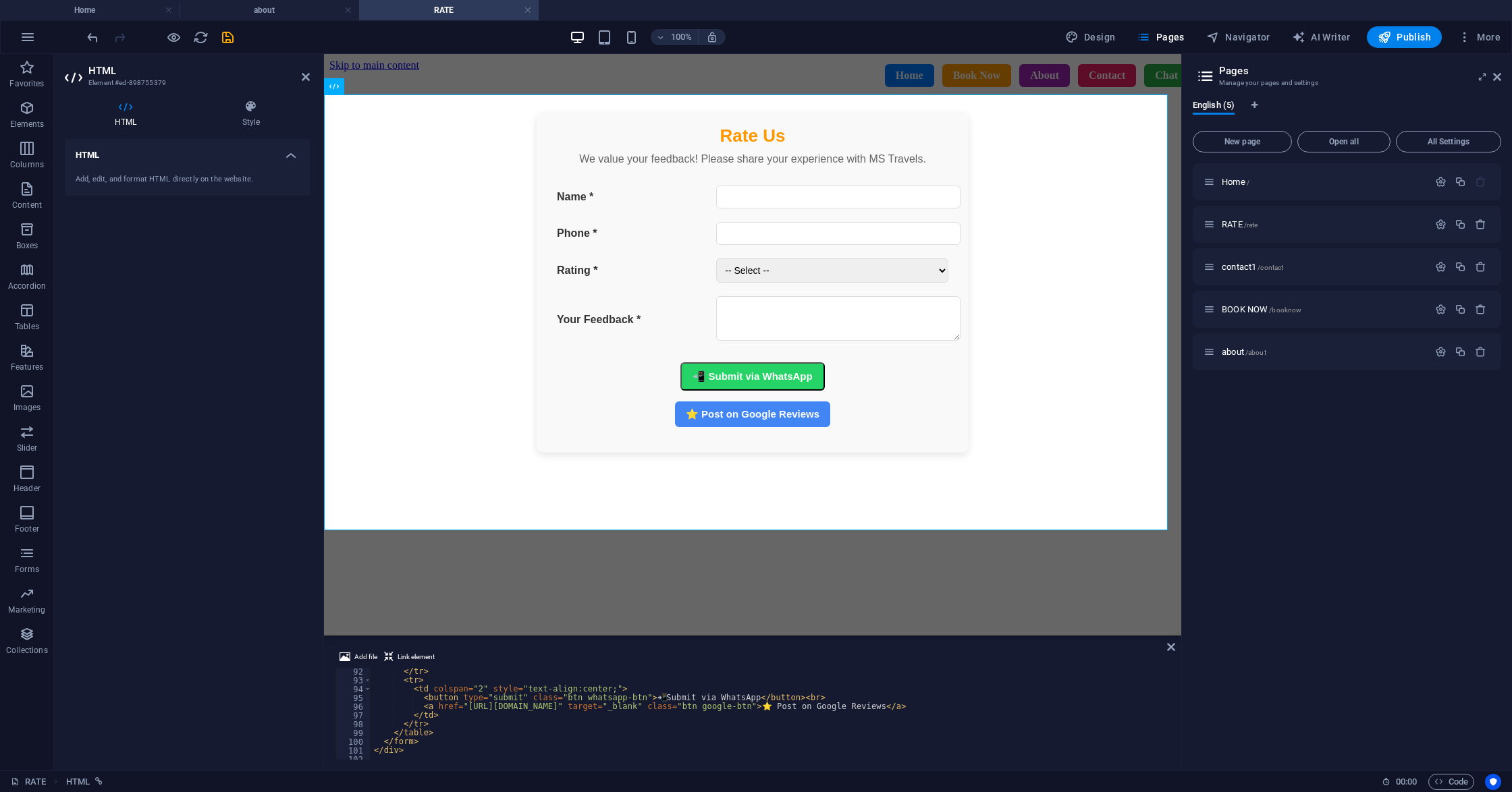
scroll to position [799, 0]
click at [371, 691] on div "</ tr > < tr > < td colspan = "2" style = "text-align:center;" > < button type …" at bounding box center [769, 722] width 797 height 110
type textarea "</script>"
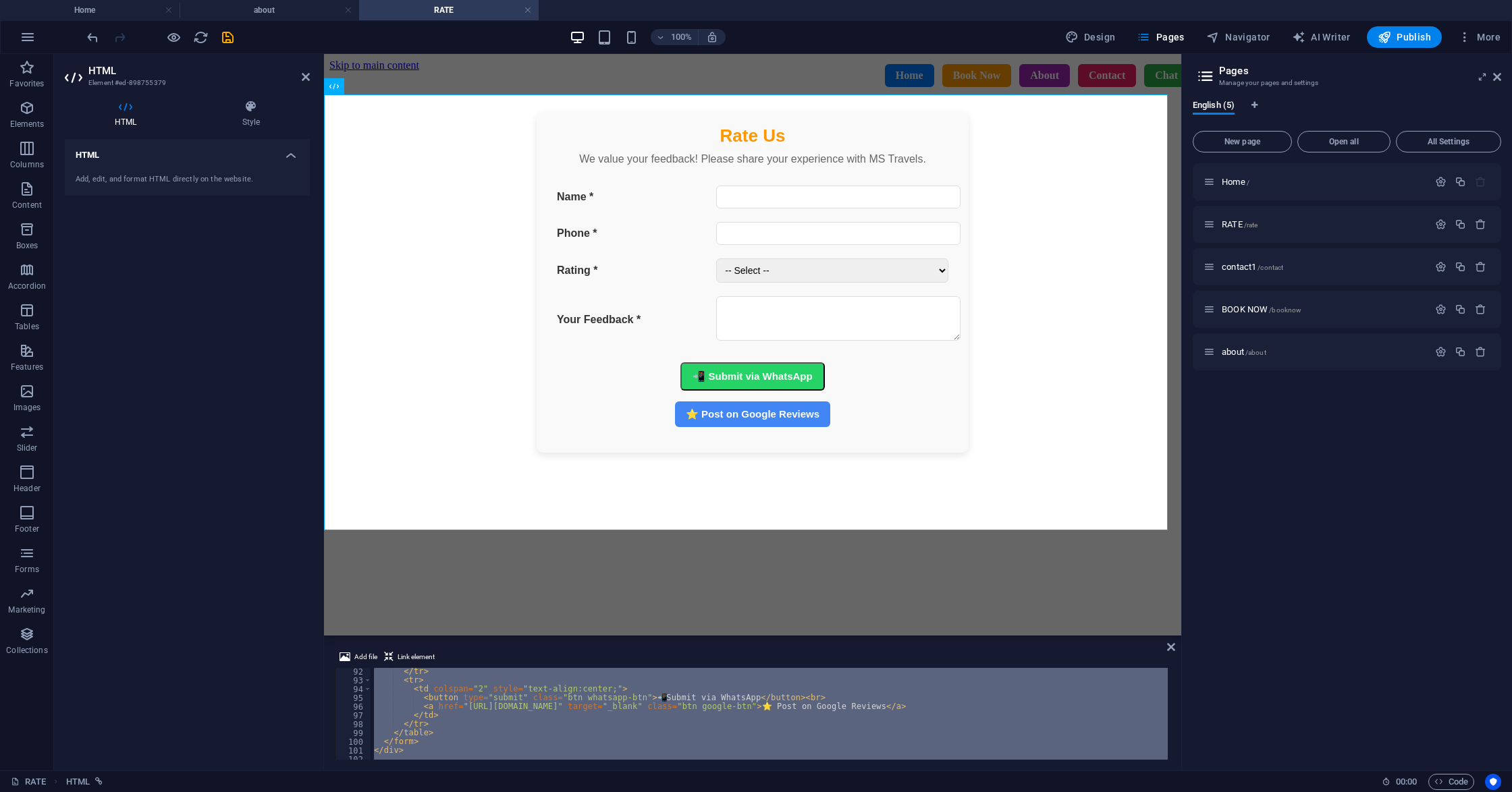
paste textarea
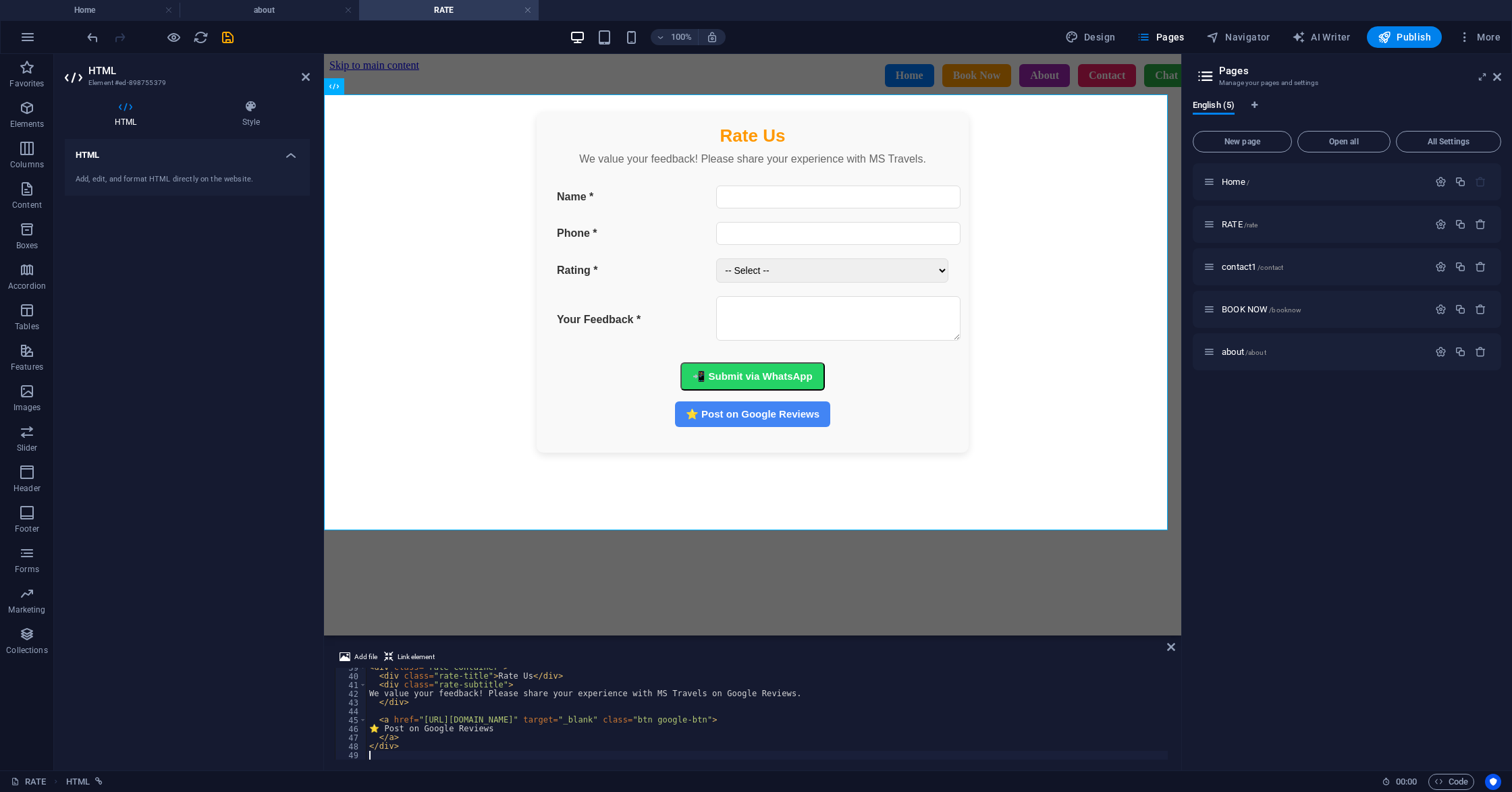
scroll to position [338, 0]
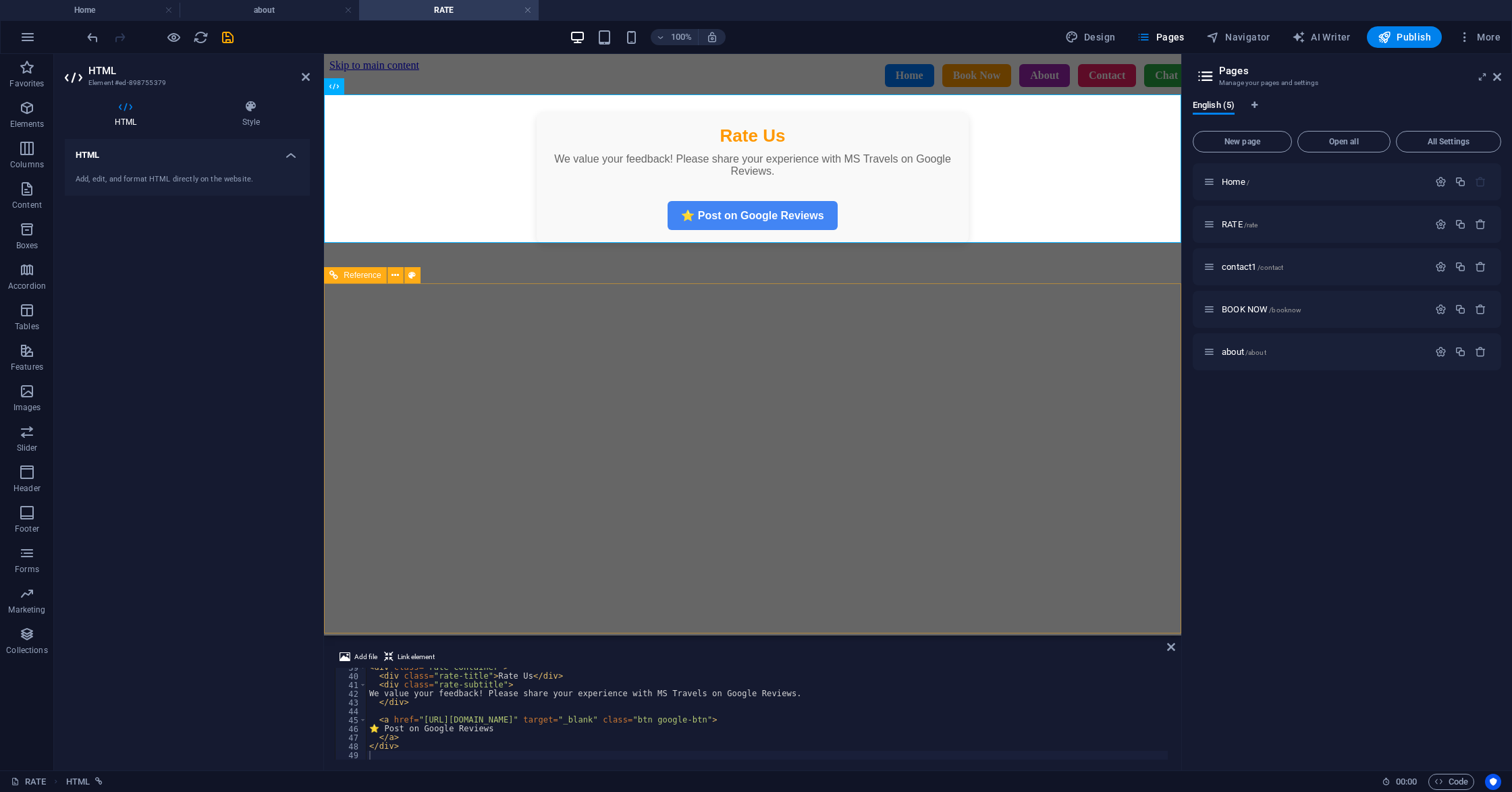
click at [1122, 675] on div at bounding box center [752, 759] width 814 height 169
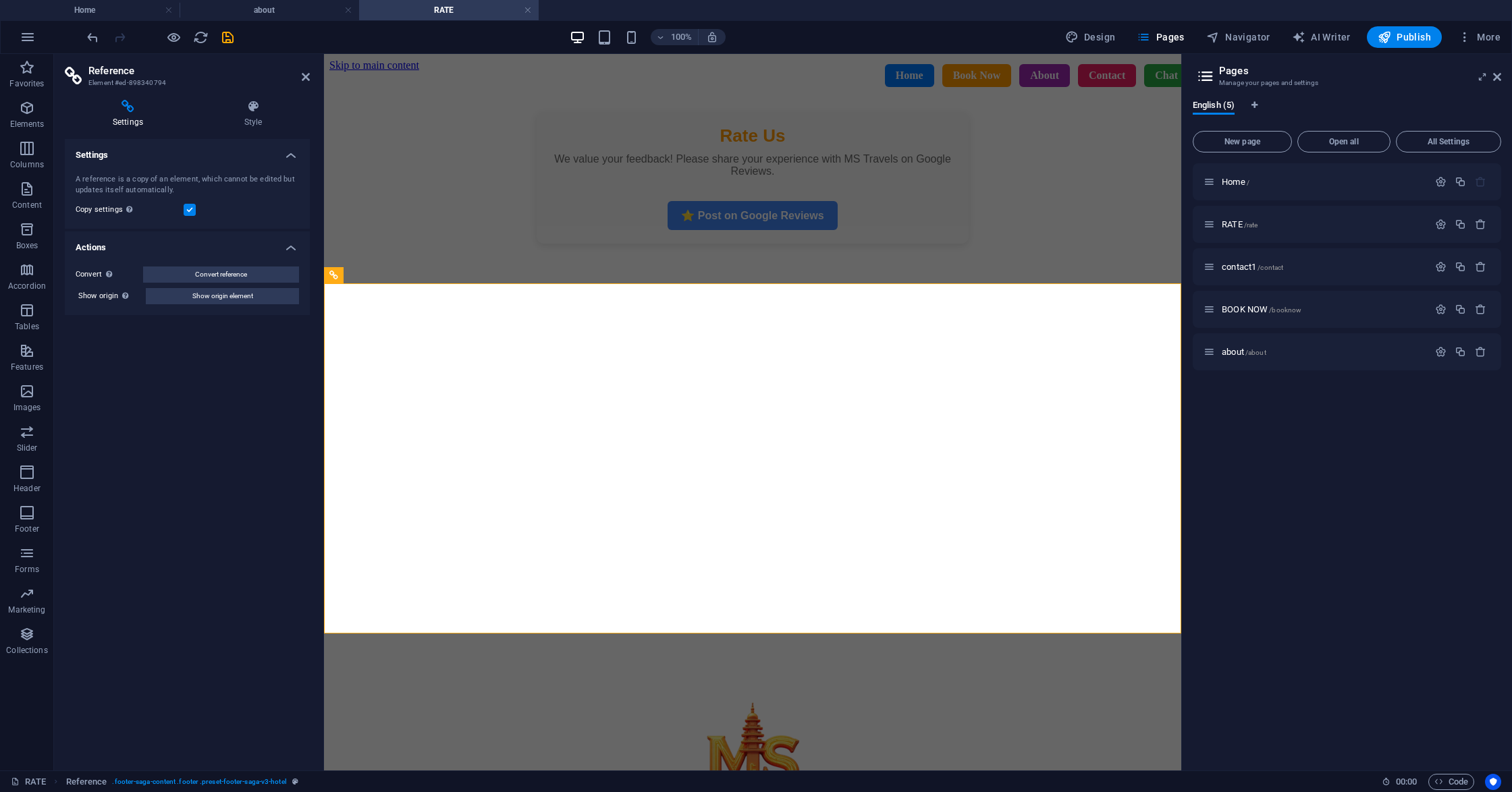
click at [1100, 257] on div "Rate Us We value your feedback! Please share your experience with MS Travels on…" at bounding box center [752, 552] width 846 height 882
click at [222, 41] on icon "save" at bounding box center [228, 38] width 16 height 16
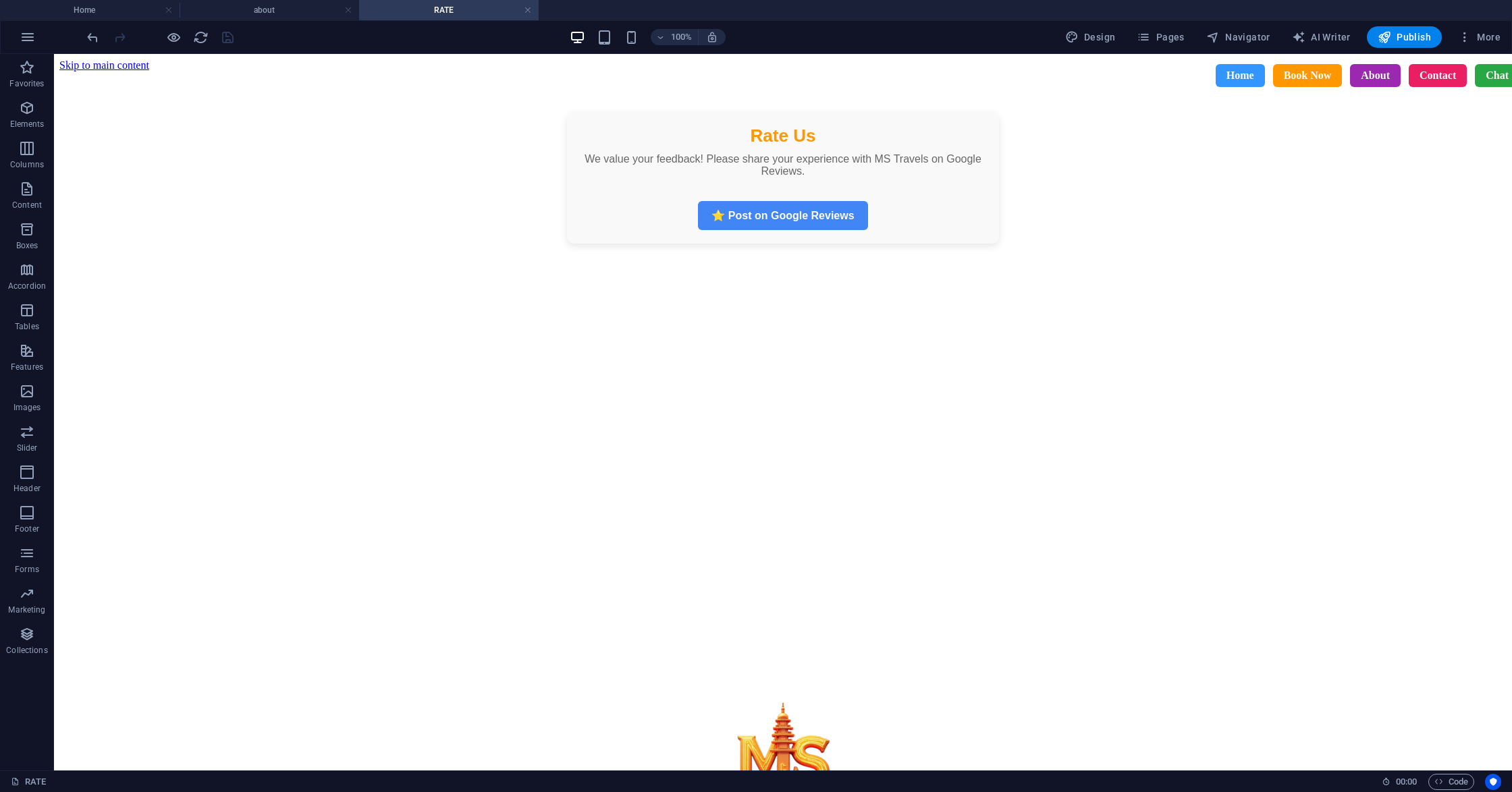
click at [1216, 87] on link "Home" at bounding box center [1240, 75] width 49 height 23
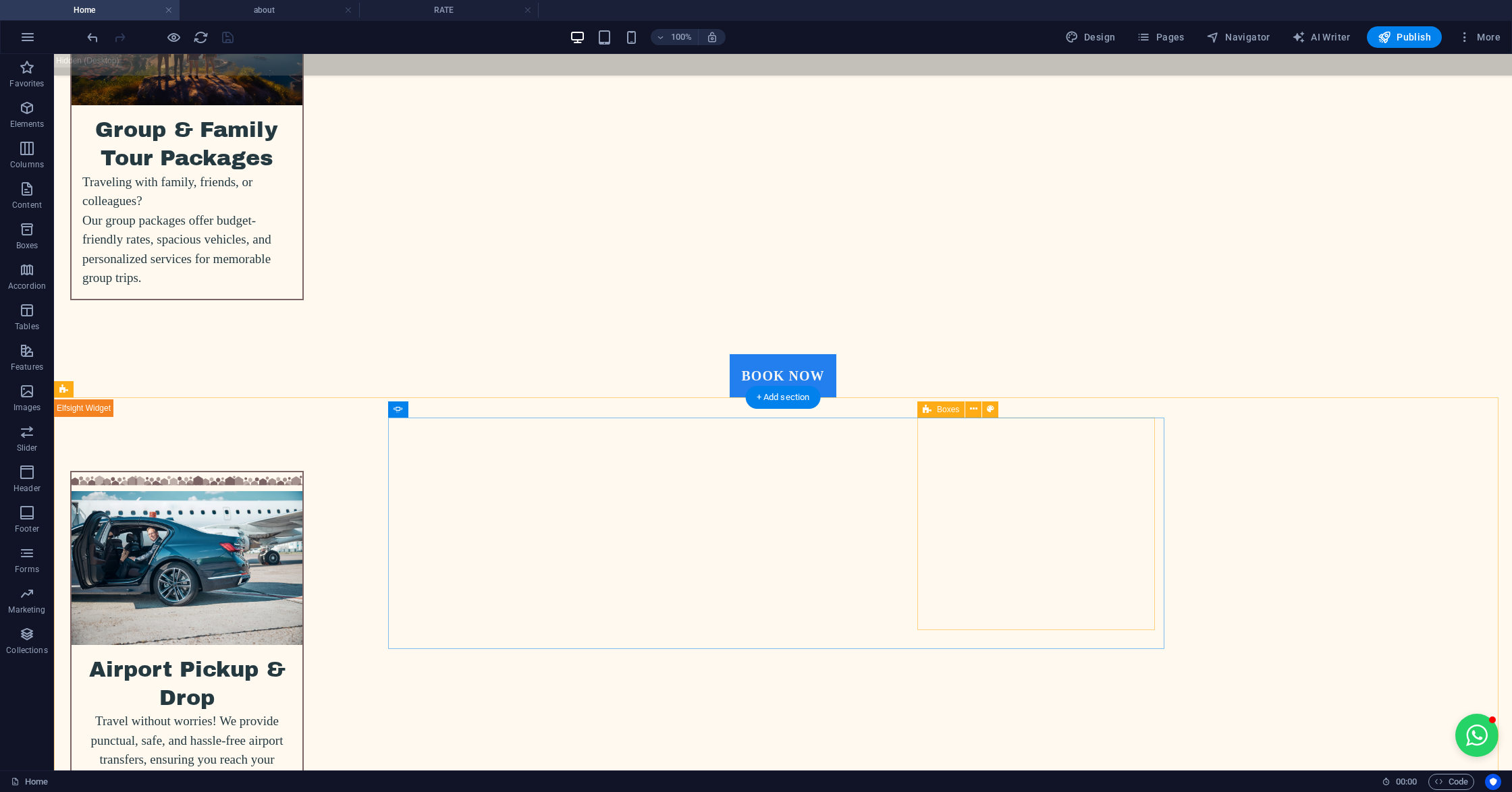
scroll to position [3512, 0]
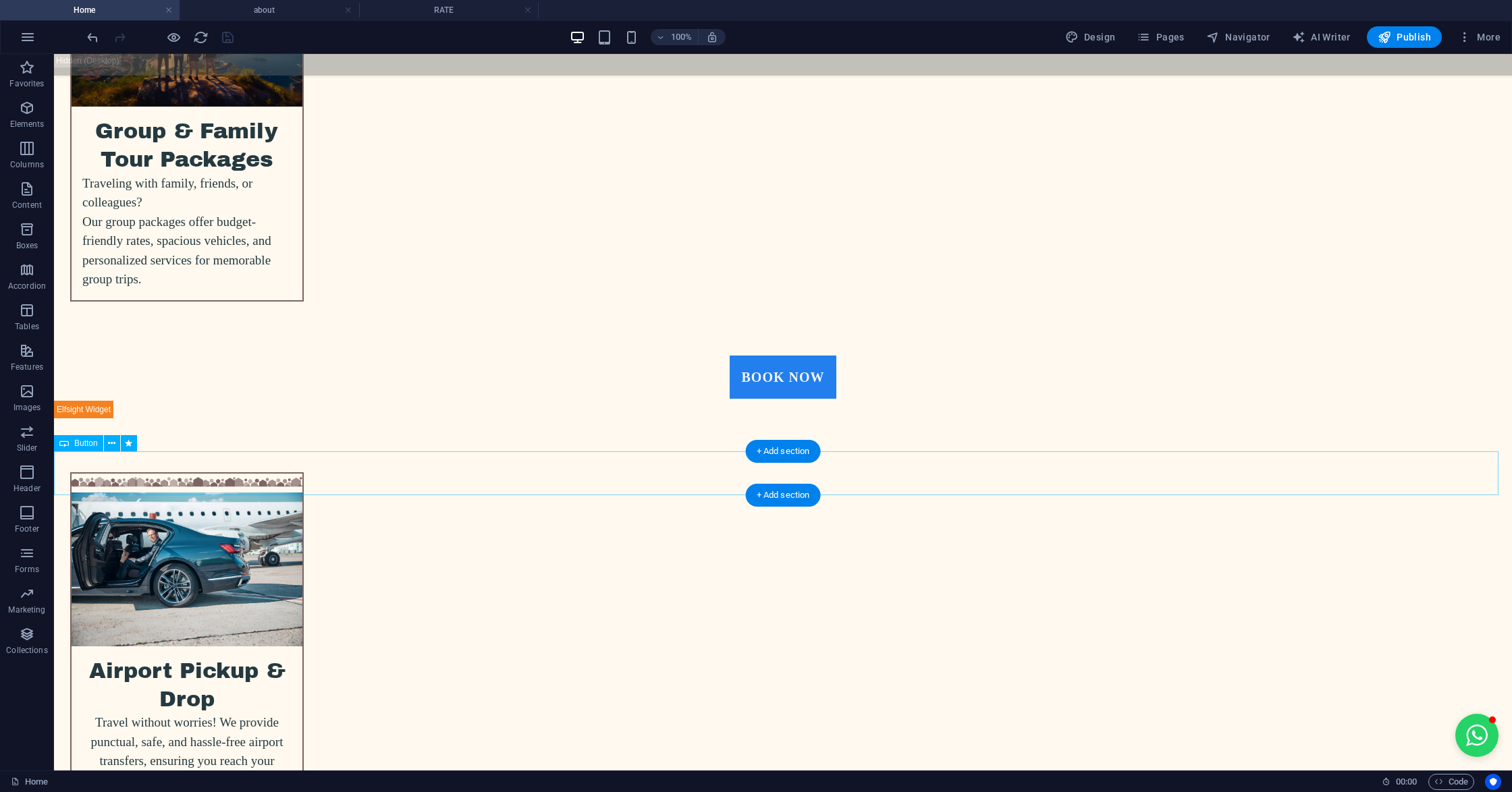
select select "1"
select select
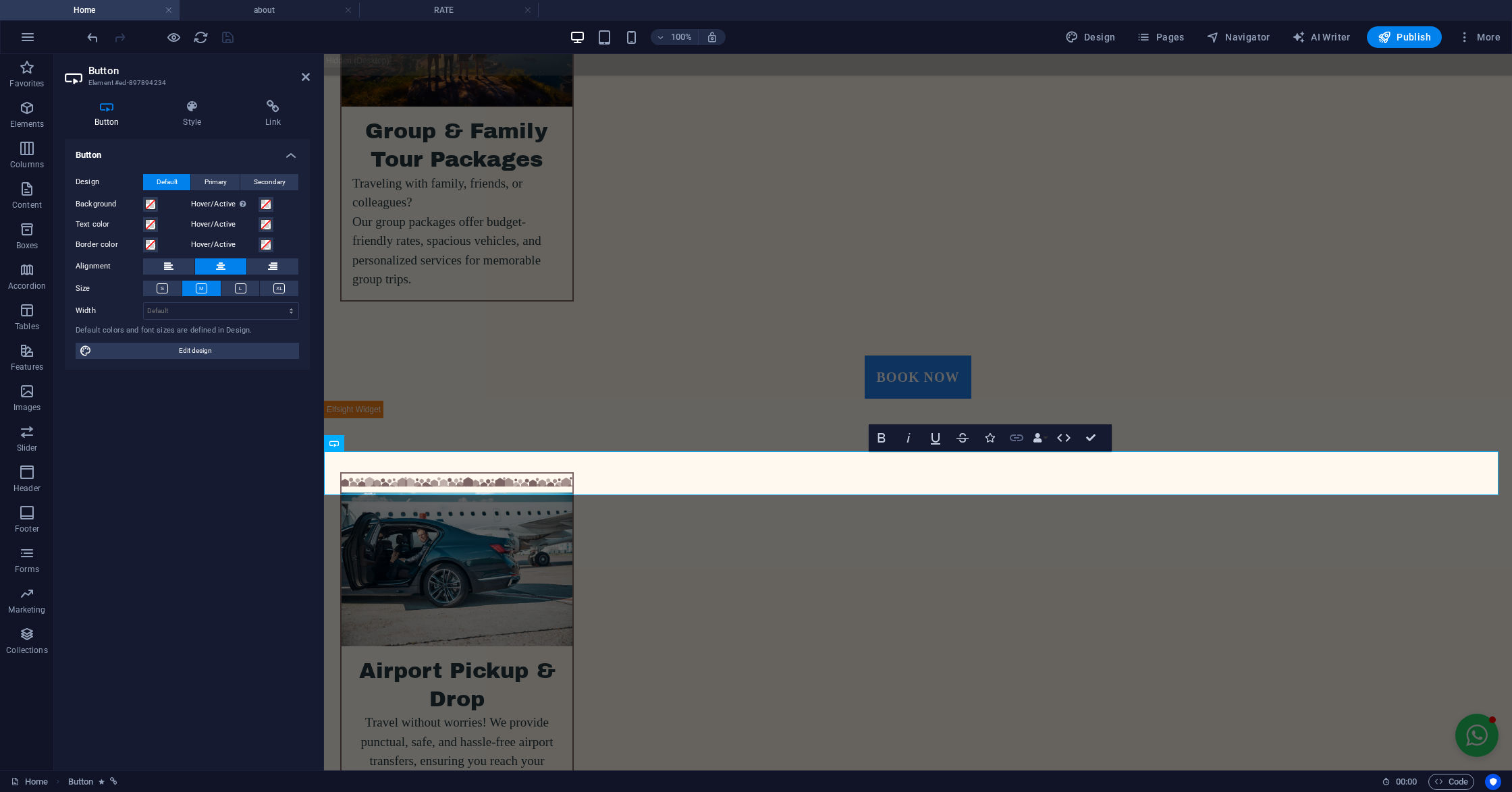
click at [1016, 441] on icon "button" at bounding box center [1016, 437] width 17 height 17
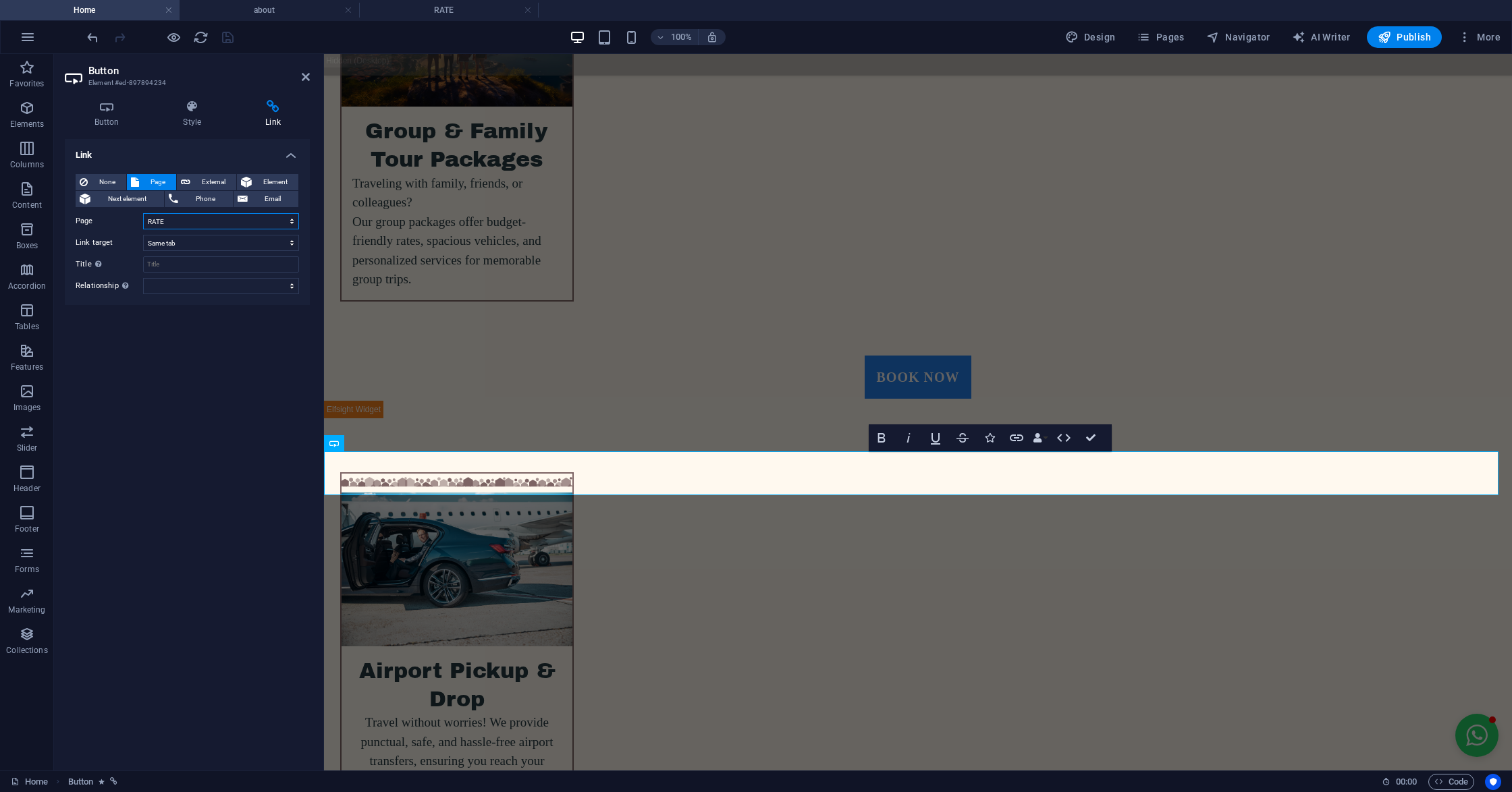
click at [168, 219] on select "Home RATE contact1 BOOK NOW about" at bounding box center [221, 221] width 156 height 17
click at [143, 214] on select "Home RATE contact1 BOOK NOW about" at bounding box center [221, 221] width 156 height 17
click at [309, 80] on icon at bounding box center [306, 77] width 8 height 11
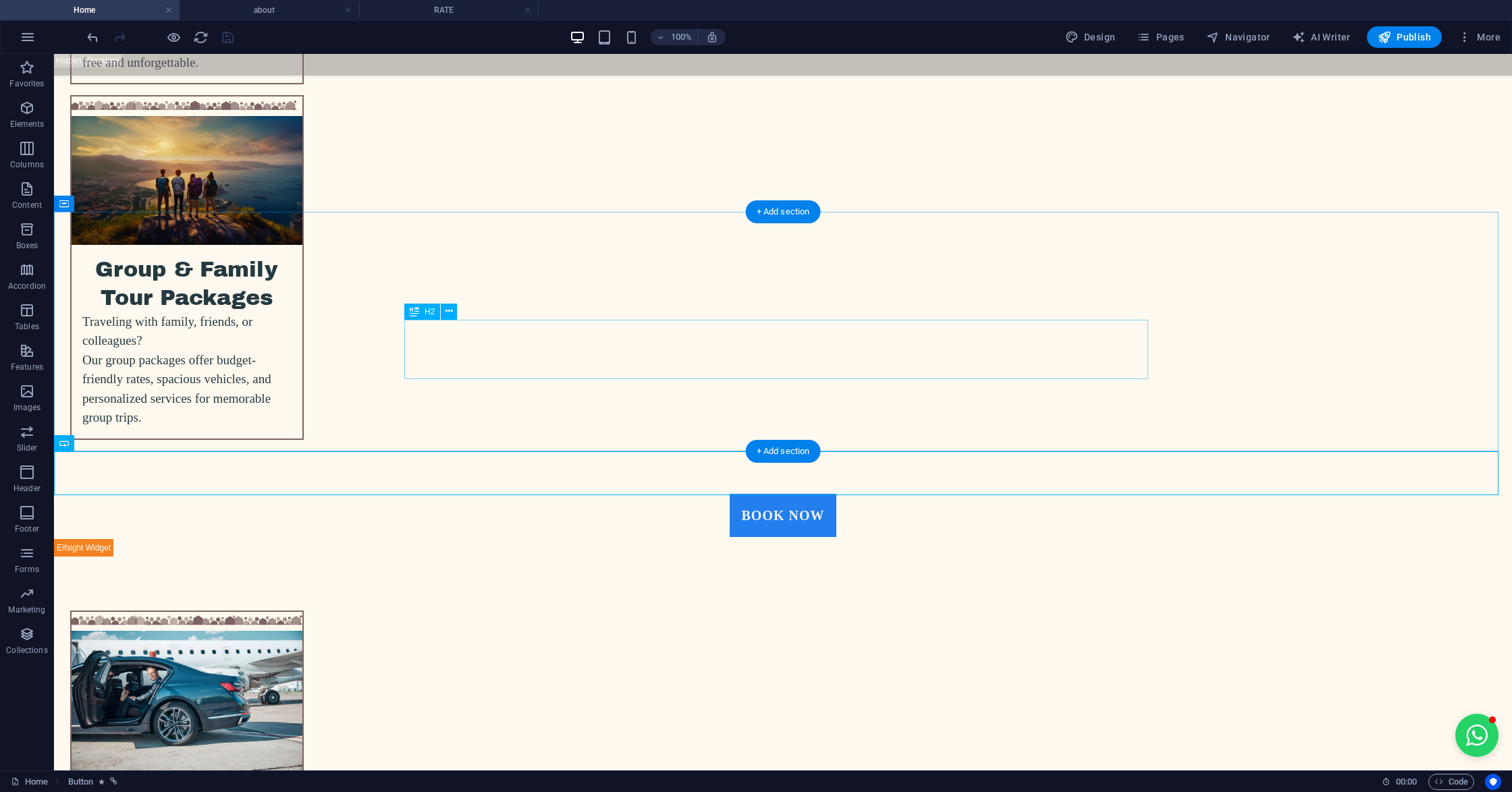
scroll to position [3242, 0]
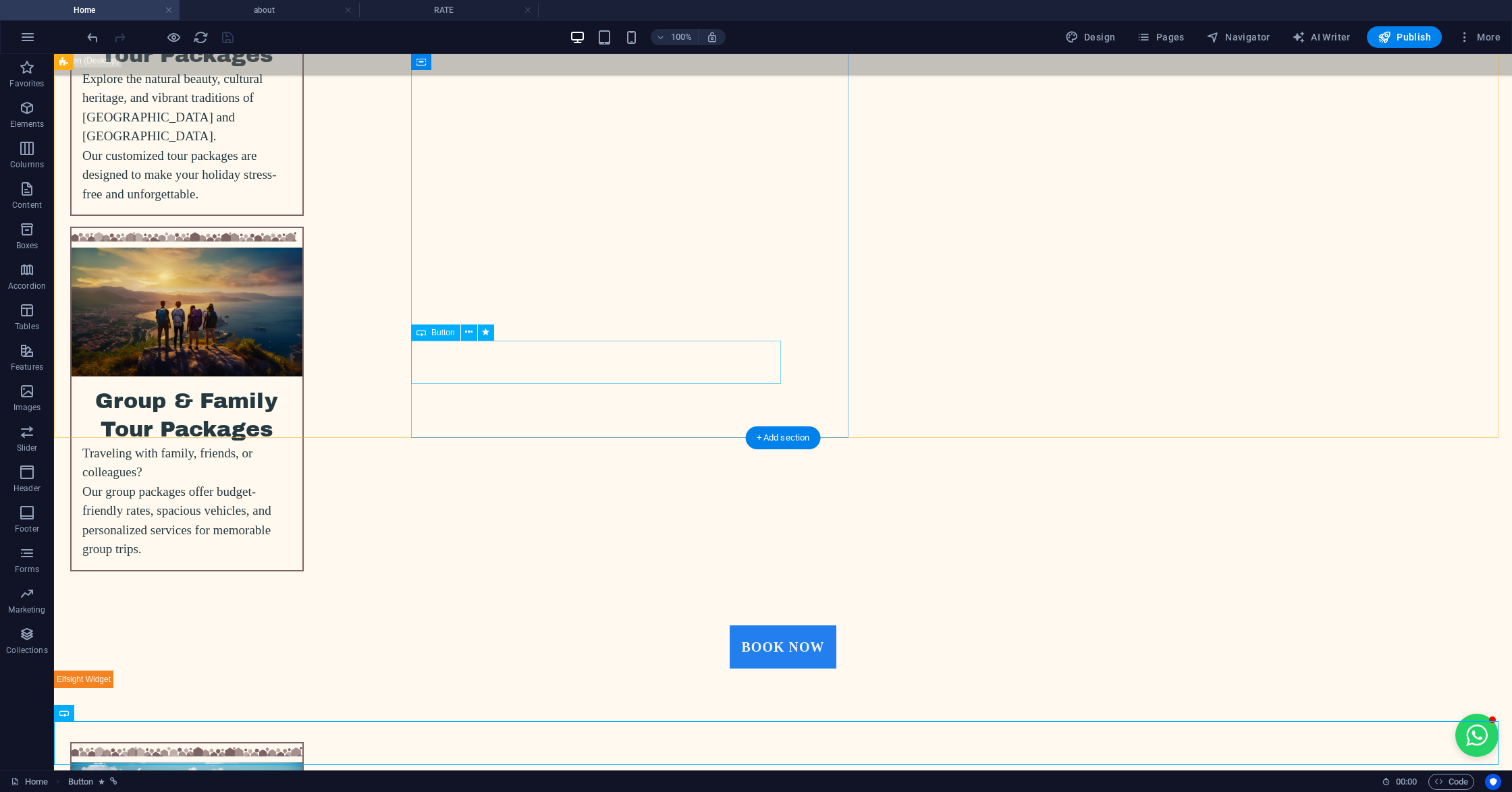
select select "px"
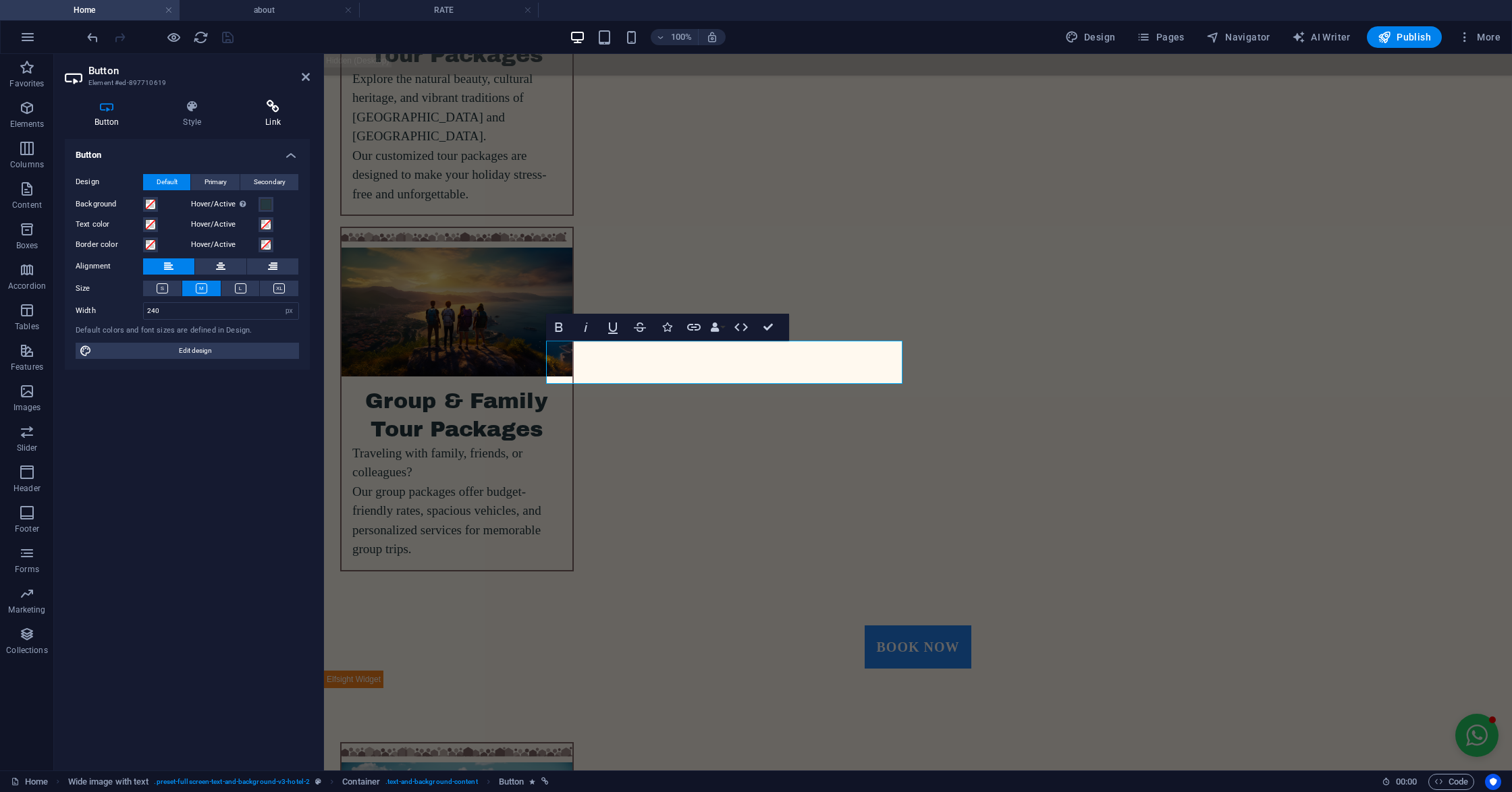
click at [252, 116] on h4 "Link" at bounding box center [274, 114] width 74 height 28
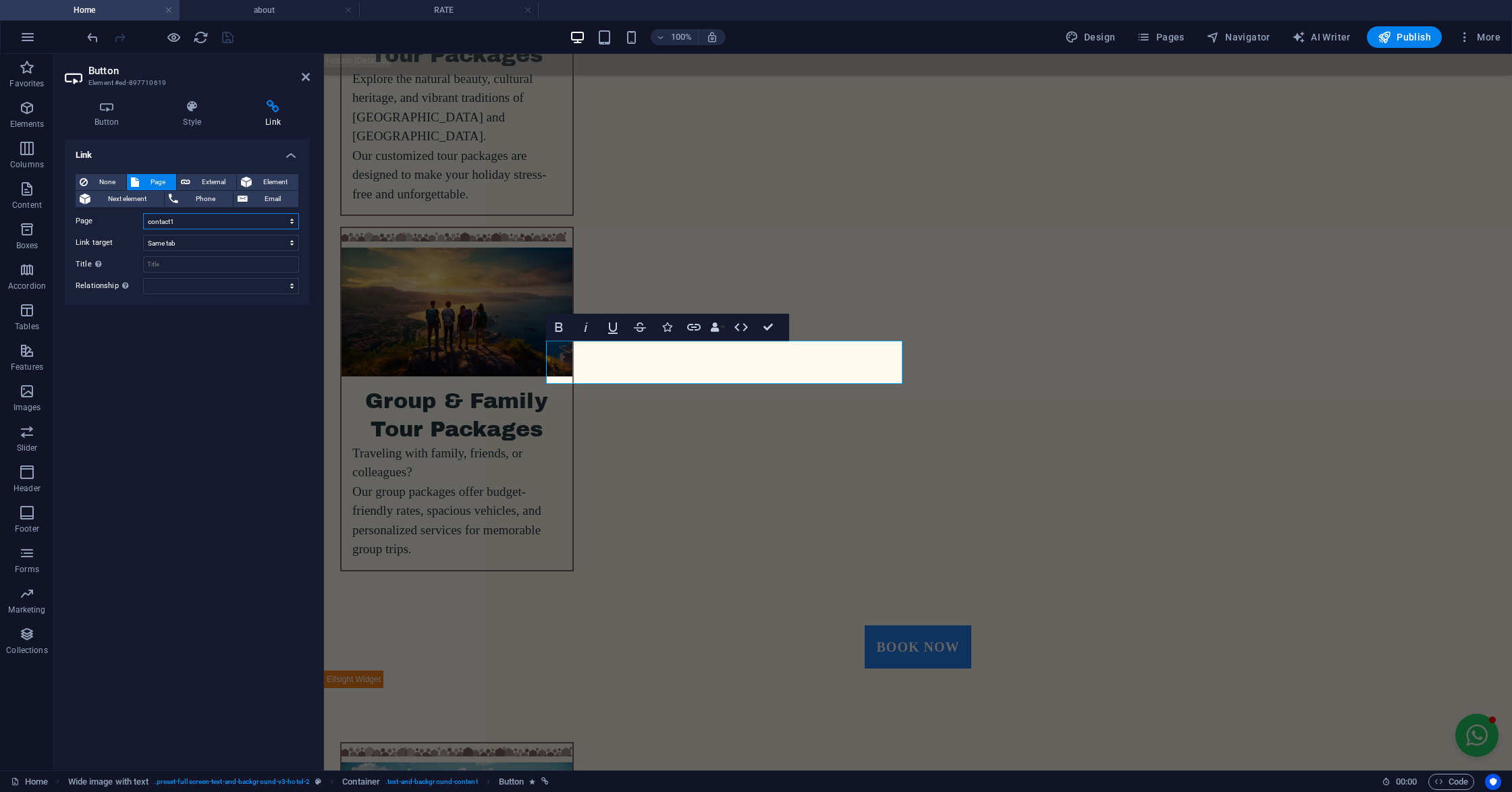
click at [177, 224] on select "Home RATE contact1 BOOK NOW about" at bounding box center [221, 221] width 156 height 17
select select "3"
click at [143, 214] on select "Home RATE contact1 BOOK NOW about" at bounding box center [221, 221] width 156 height 17
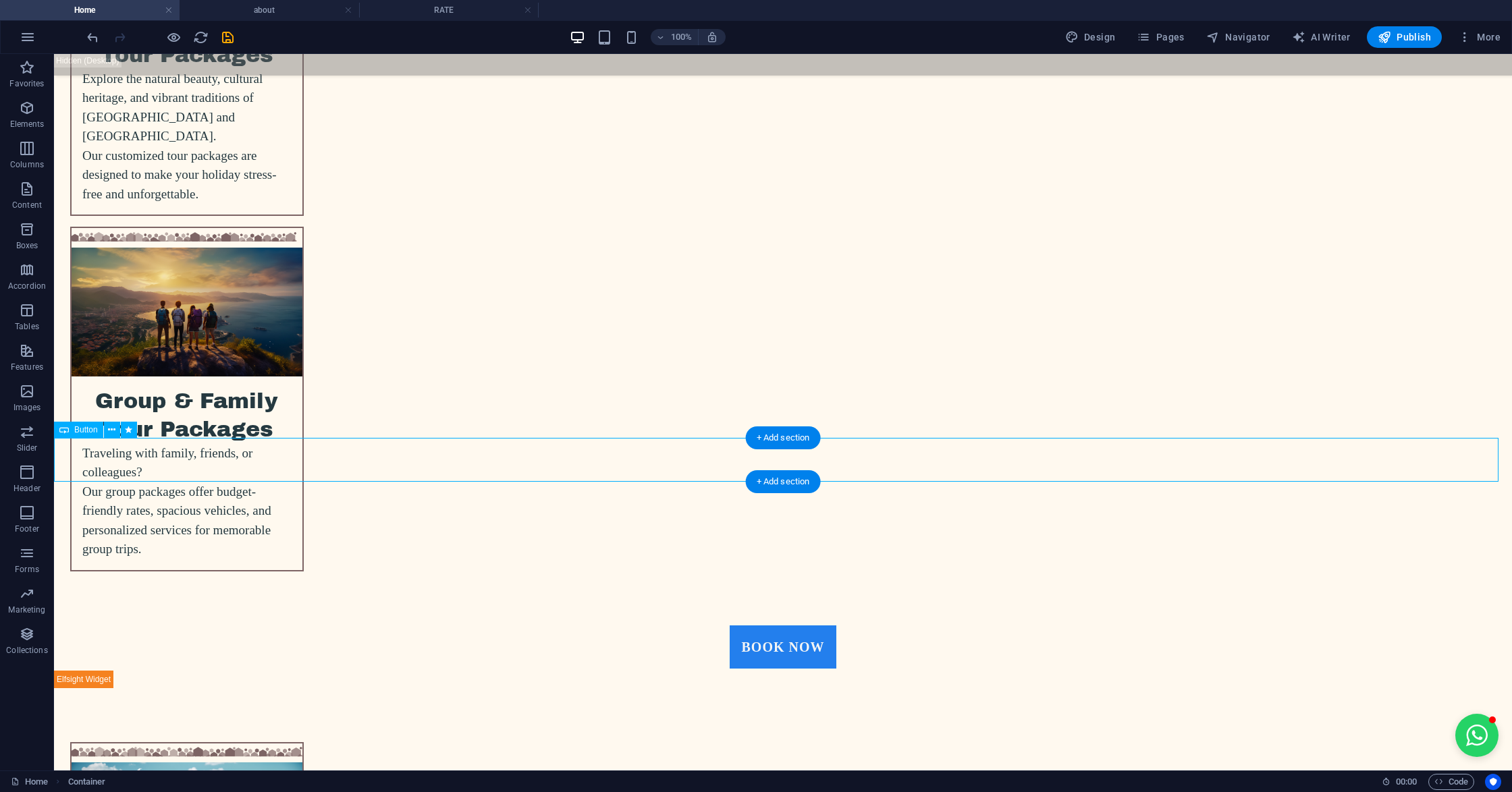
select select "px"
select select "2"
select select
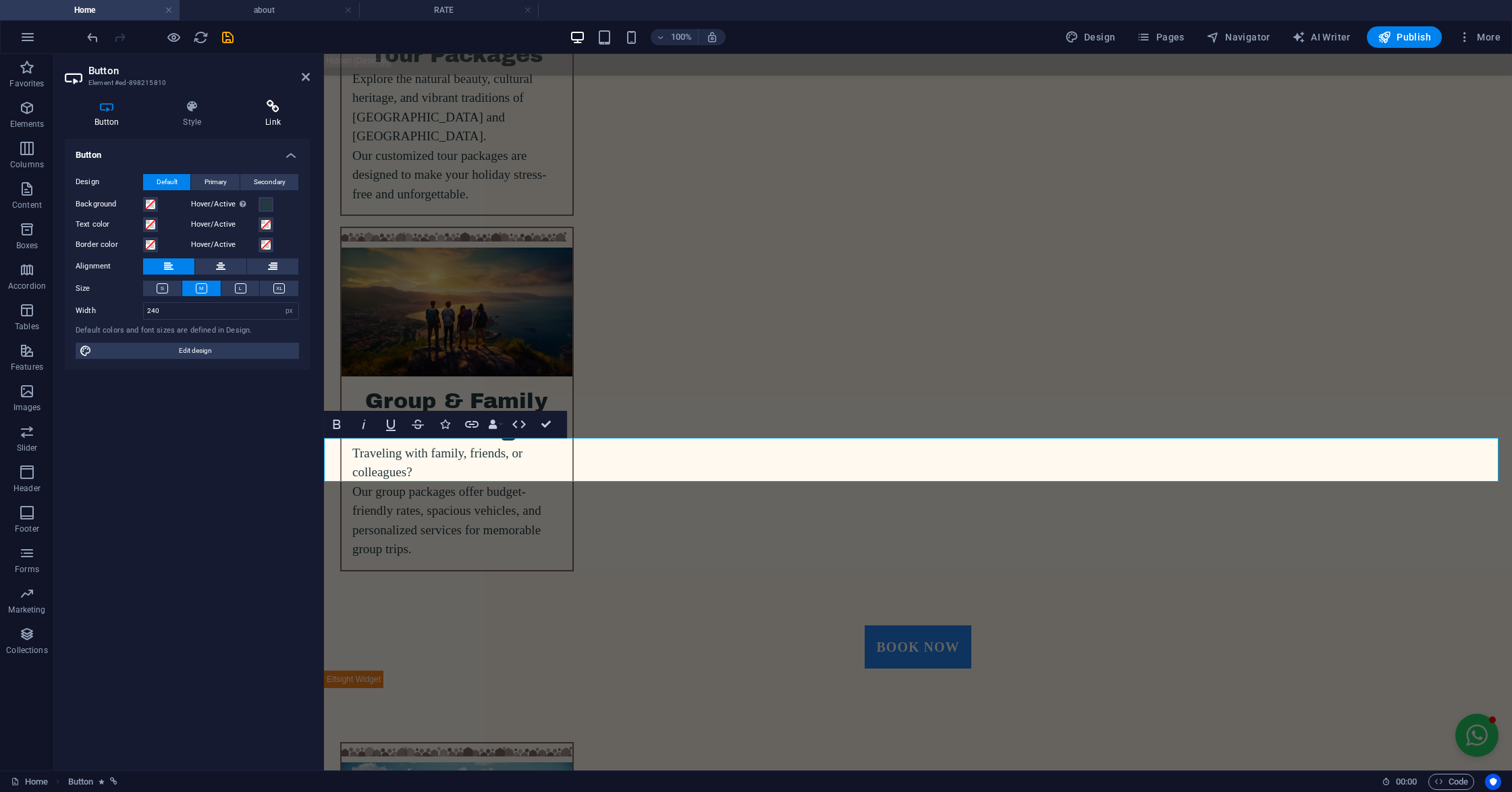
click at [265, 115] on h4 "Link" at bounding box center [274, 114] width 74 height 28
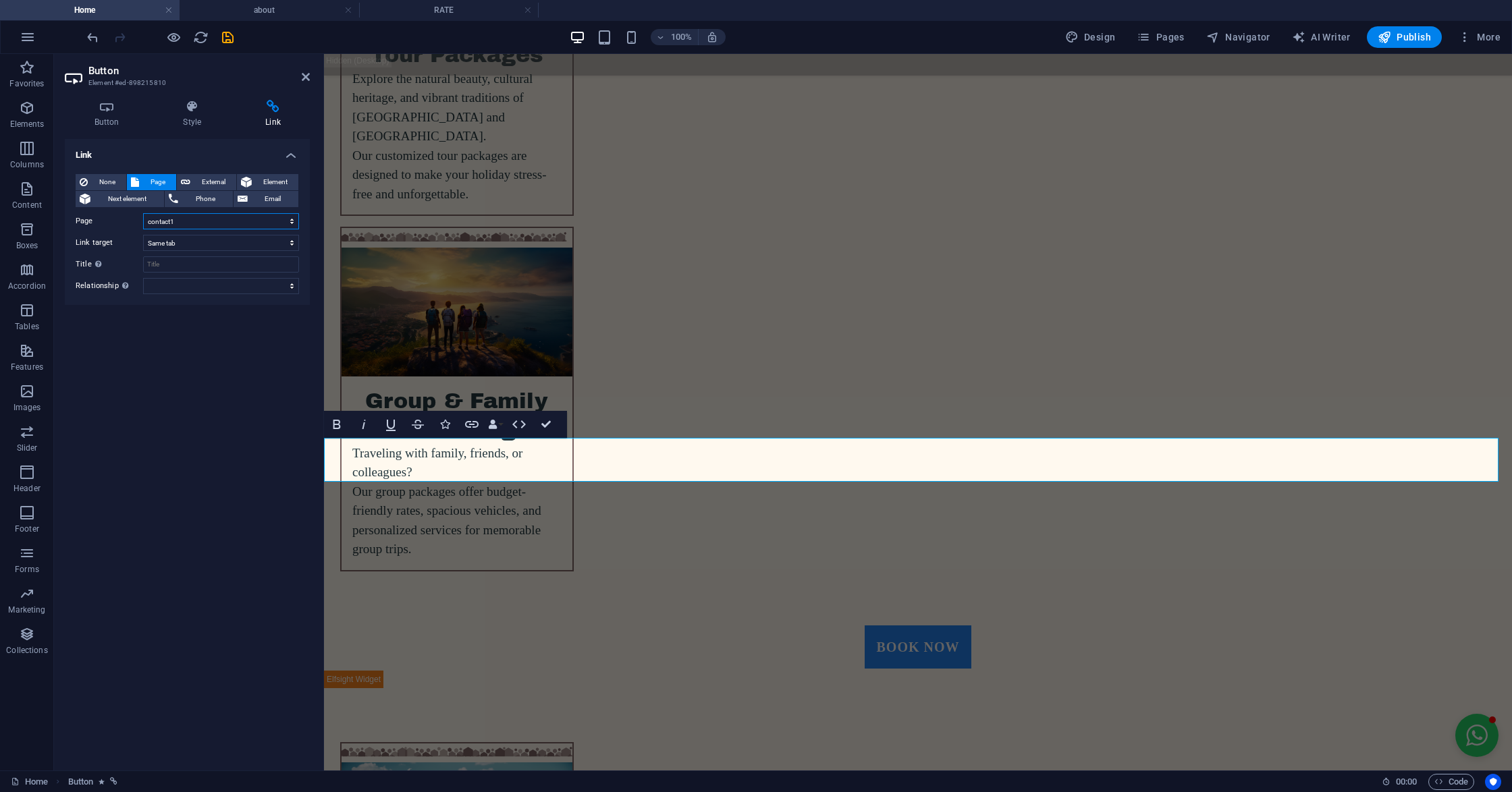
click at [184, 217] on select "Home RATE contact1 BOOK NOW about" at bounding box center [221, 221] width 156 height 17
click at [143, 214] on select "Home RATE contact1 BOOK NOW about" at bounding box center [221, 221] width 156 height 17
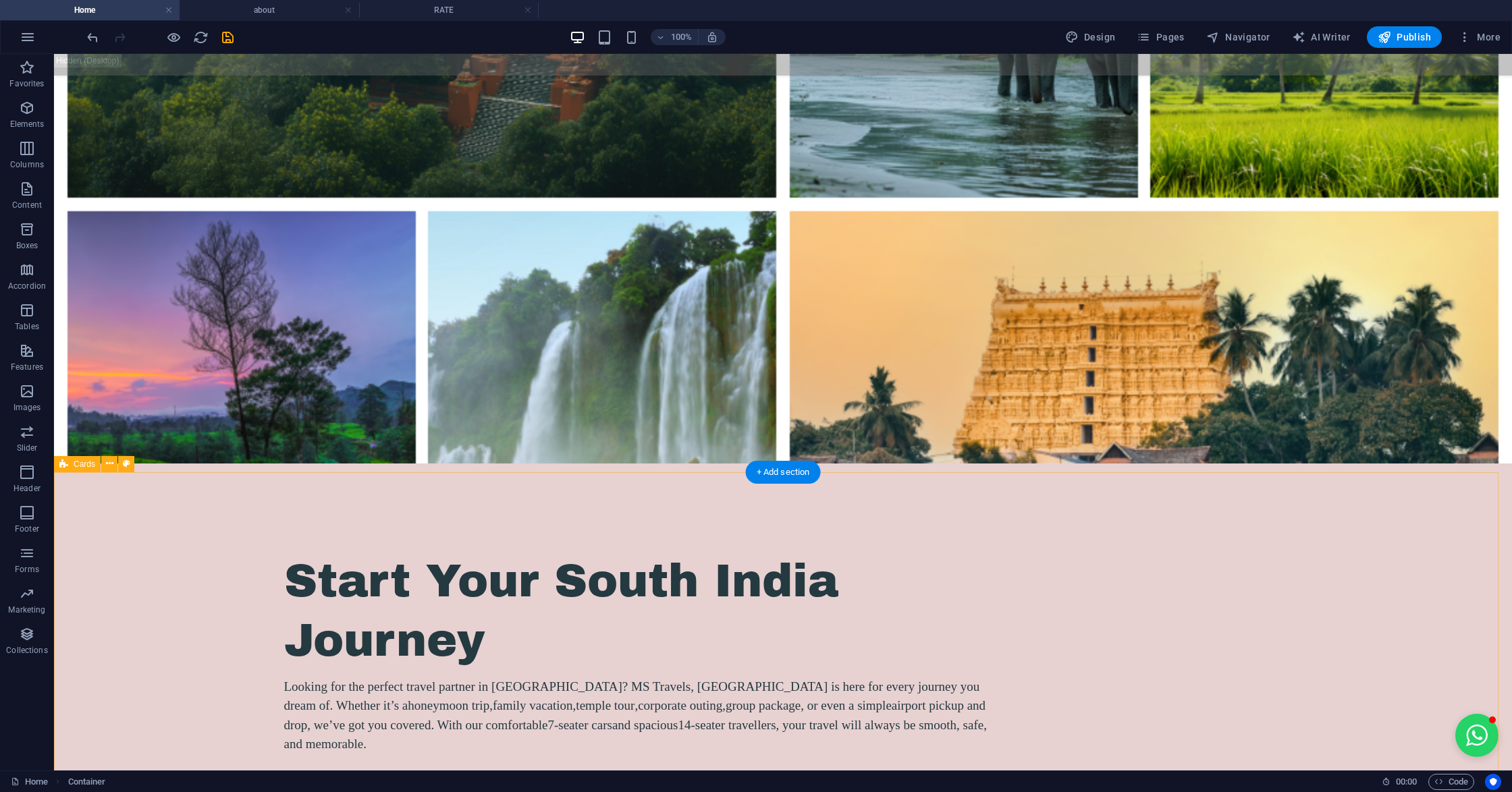
scroll to position [1713, 0]
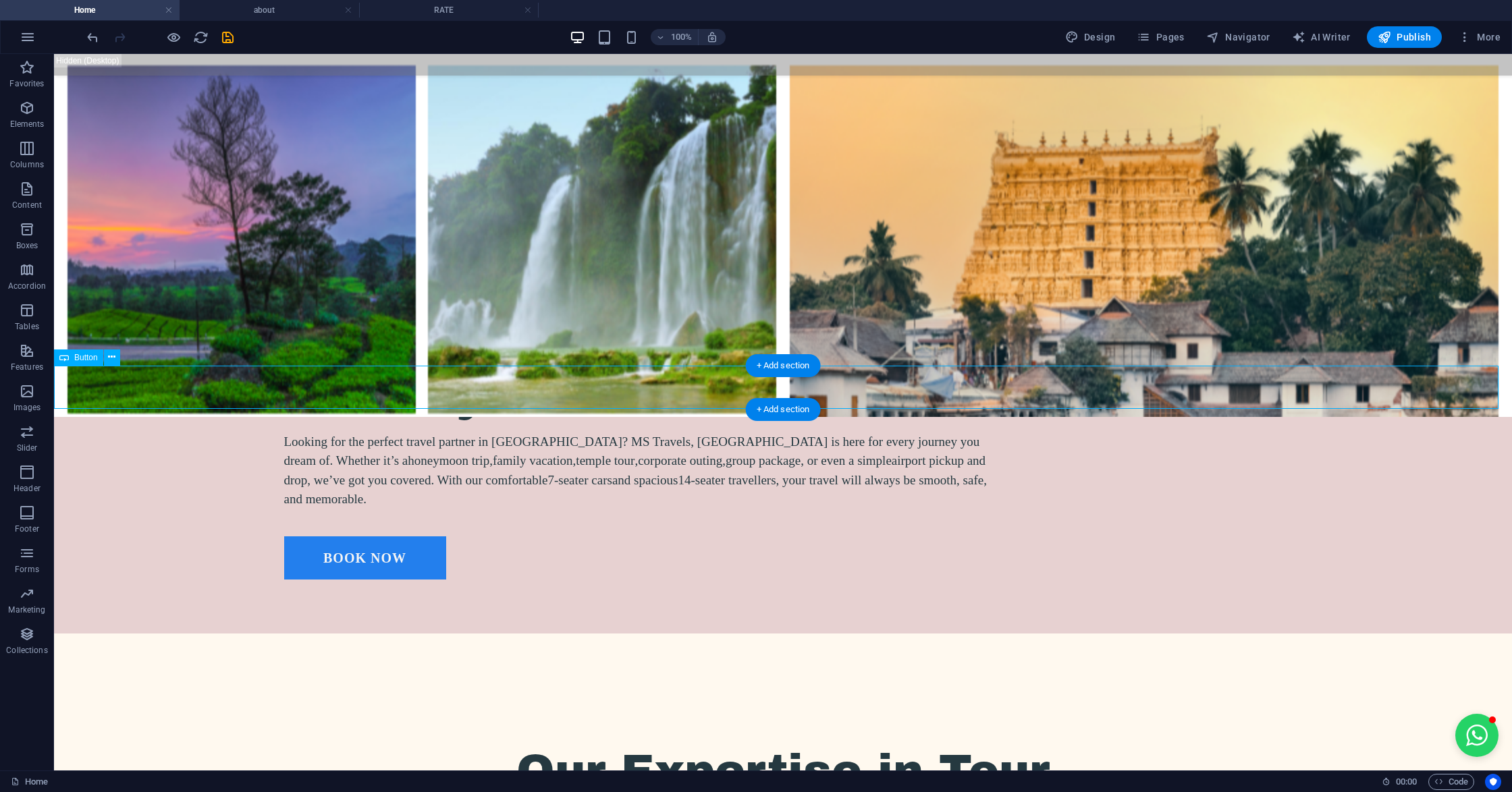
select select
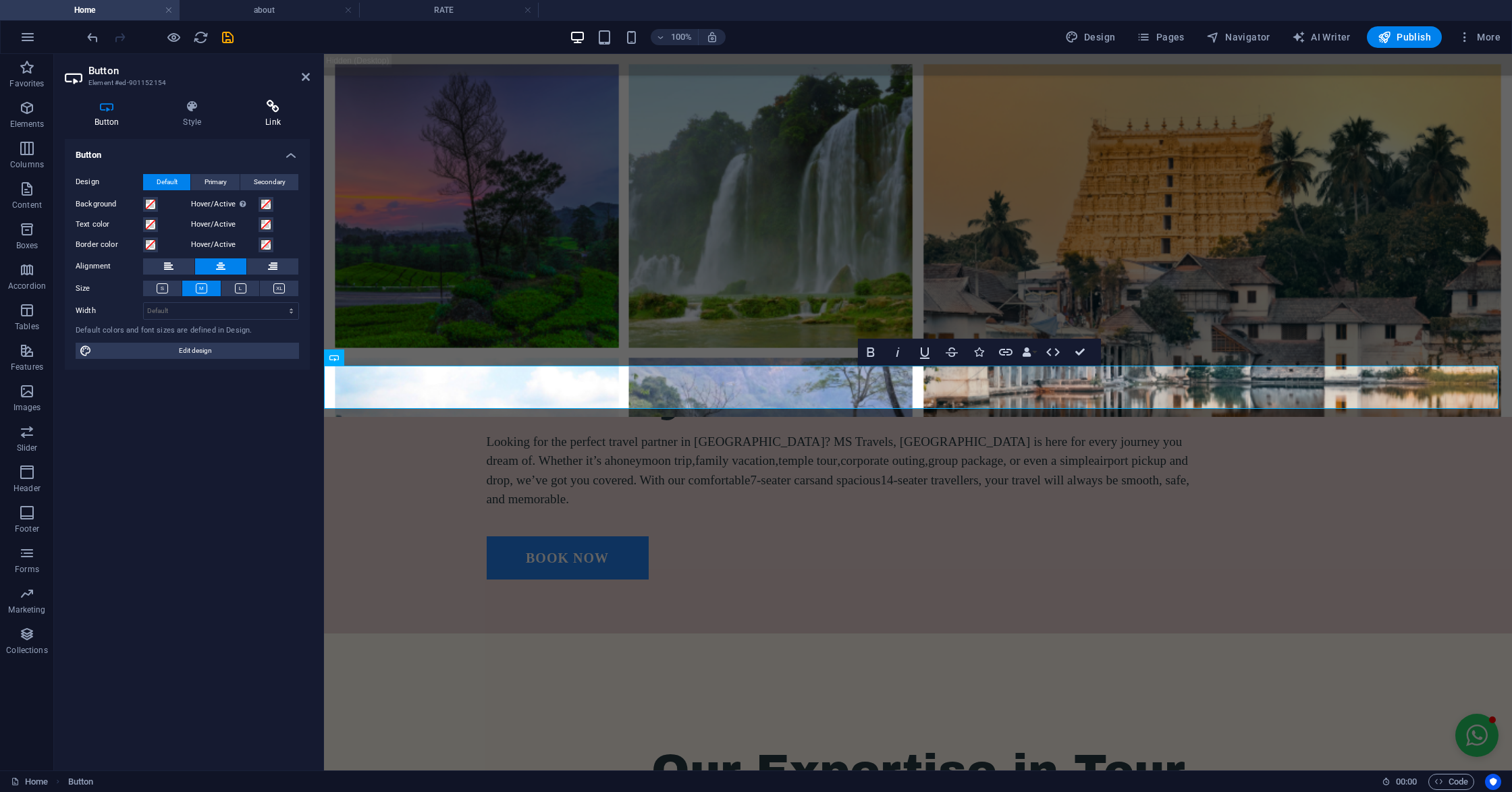
click at [265, 115] on h4 "Link" at bounding box center [274, 114] width 74 height 28
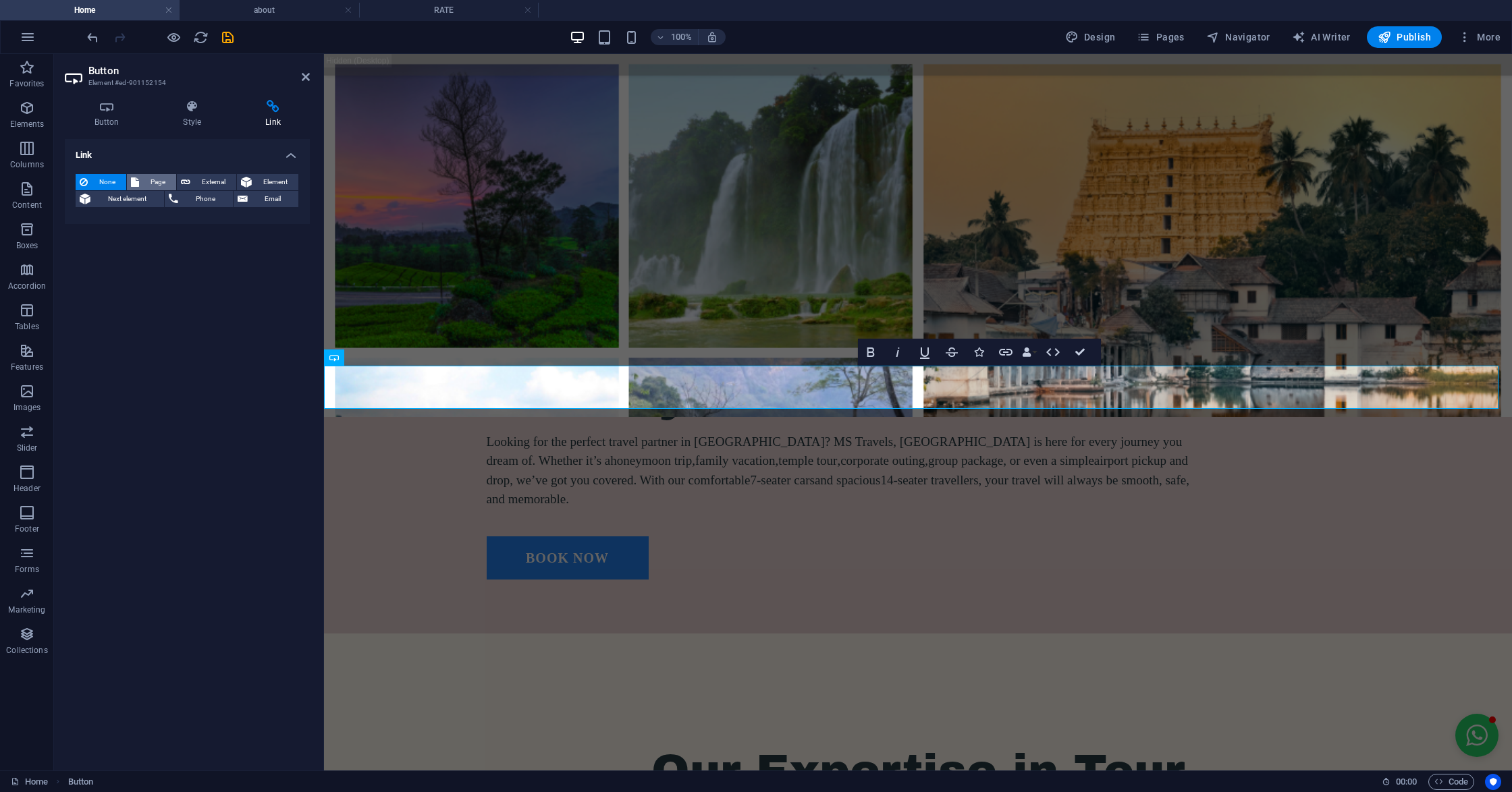
click at [139, 178] on button "Page" at bounding box center [151, 182] width 49 height 17
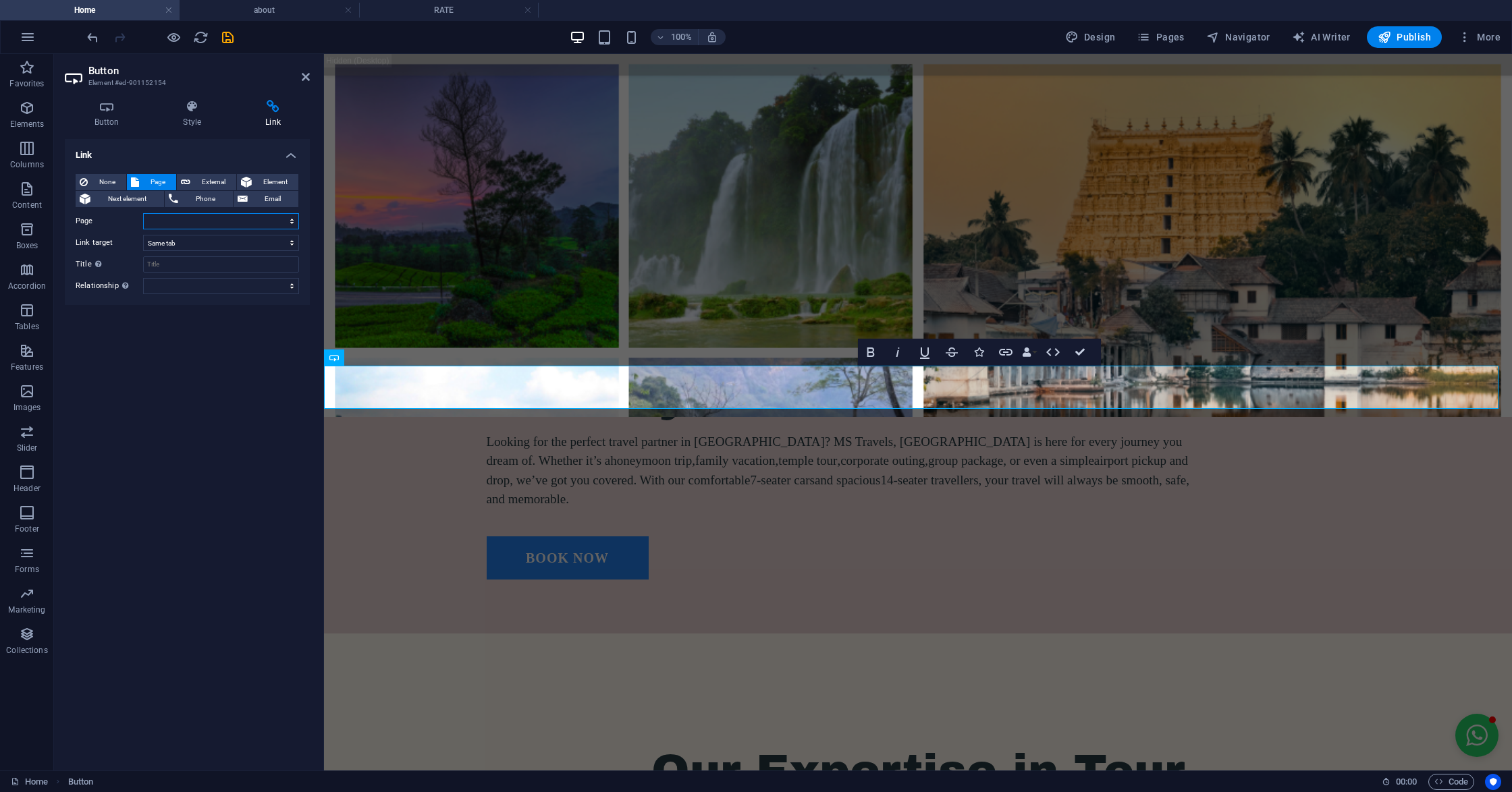
click at [219, 225] on select "Home RATE contact1 BOOK NOW about" at bounding box center [221, 221] width 156 height 17
select select "3"
click at [143, 214] on select "Home RATE contact1 BOOK NOW about" at bounding box center [221, 221] width 156 height 17
click at [166, 419] on div "Link None Page External Element Next element Phone Email Page Home RATE contact…" at bounding box center [187, 449] width 245 height 621
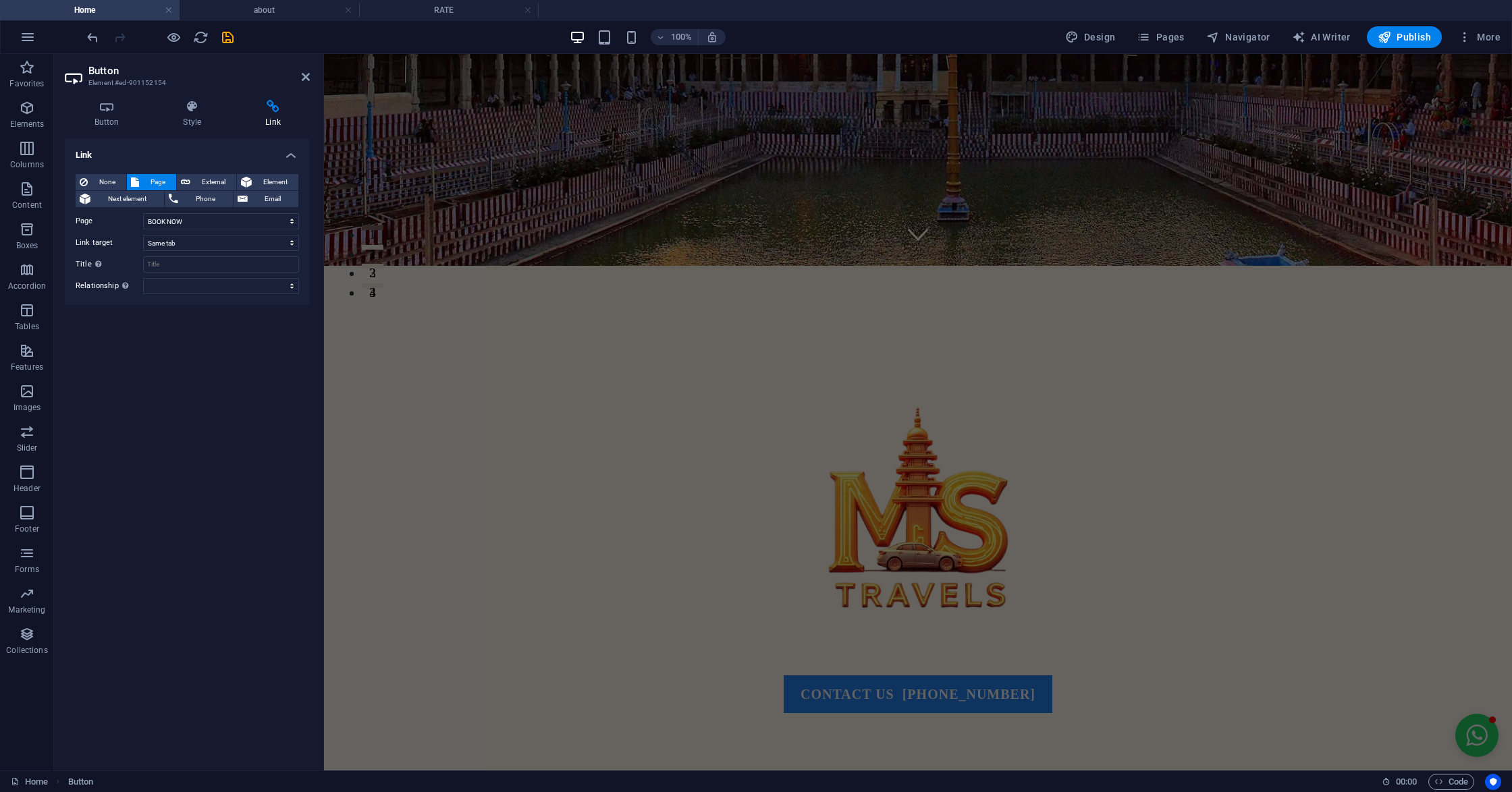
scroll to position [813, 0]
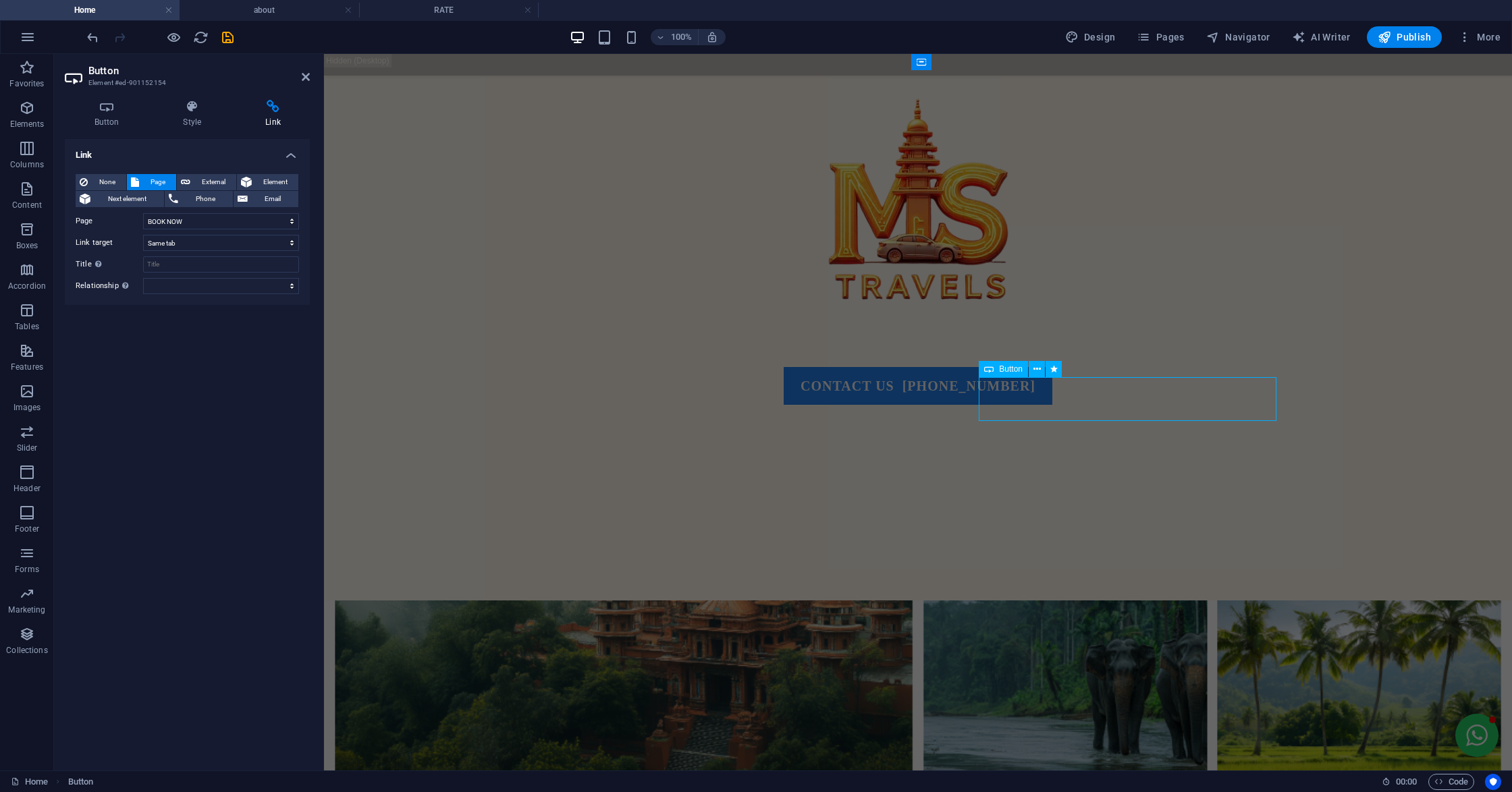
select select "px"
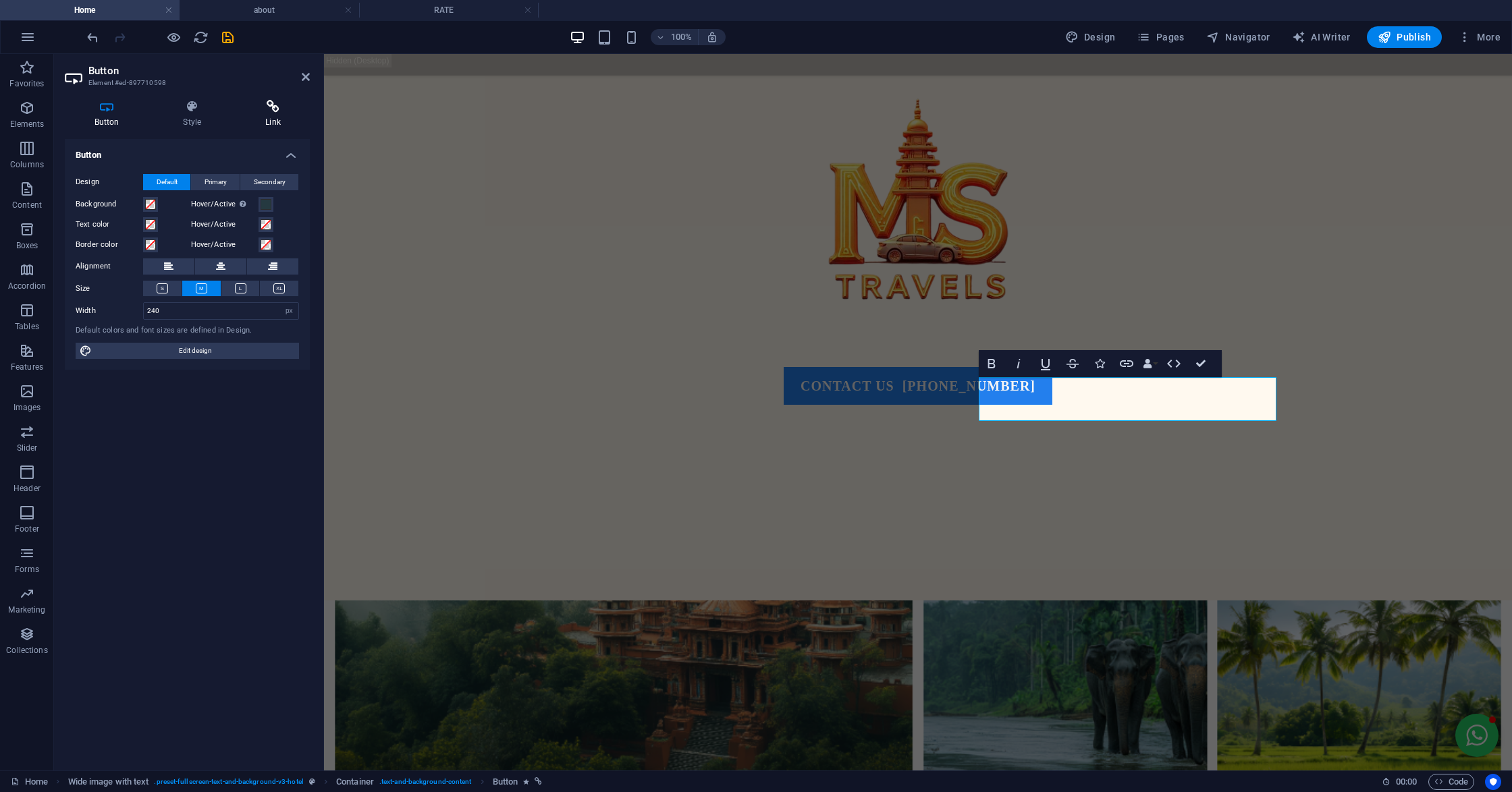
click at [273, 117] on h4 "Link" at bounding box center [274, 114] width 74 height 28
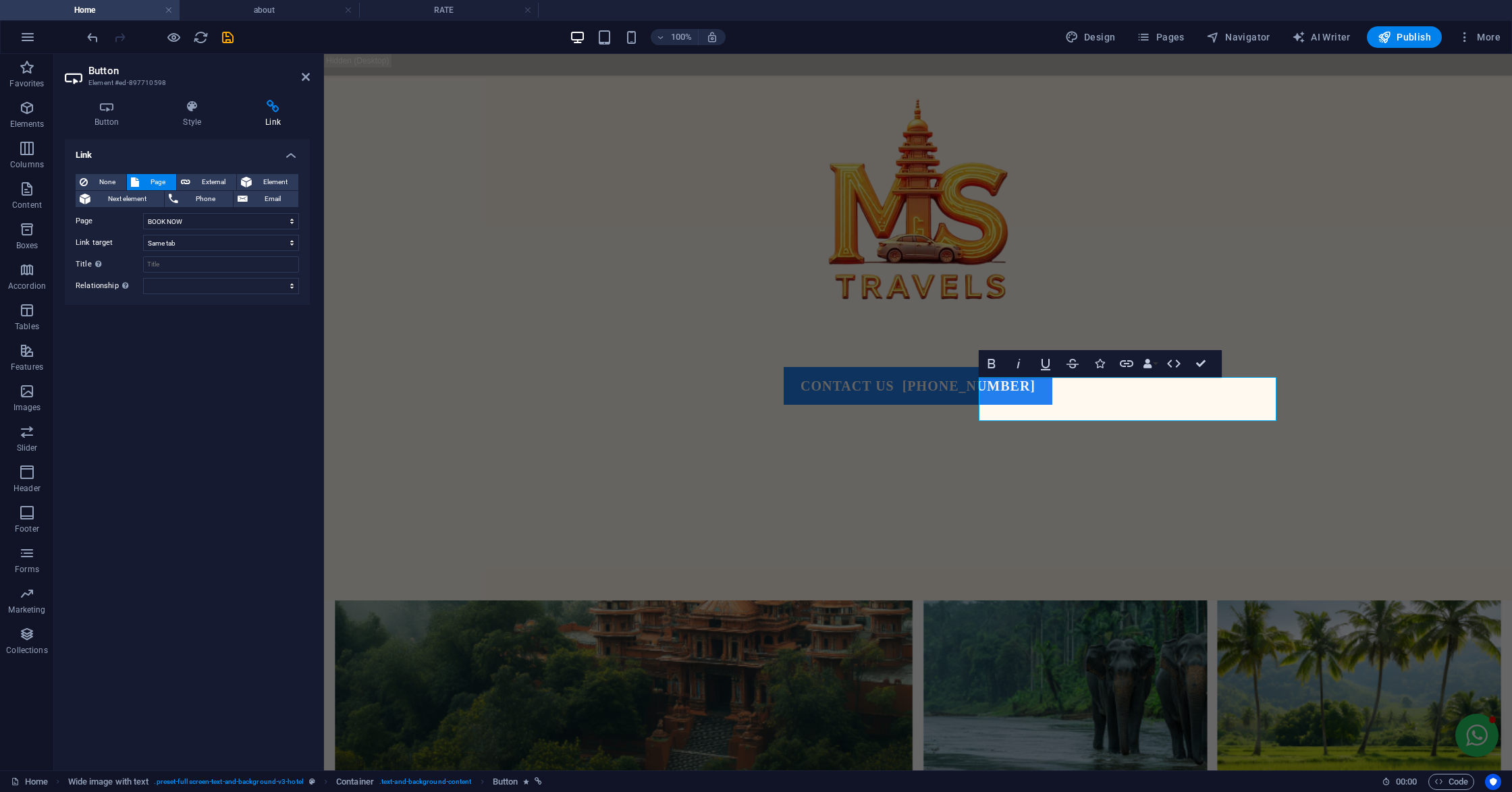
click at [222, 395] on div "Link None Page External Element Next element Phone Email Page Home RATE contact…" at bounding box center [187, 449] width 245 height 621
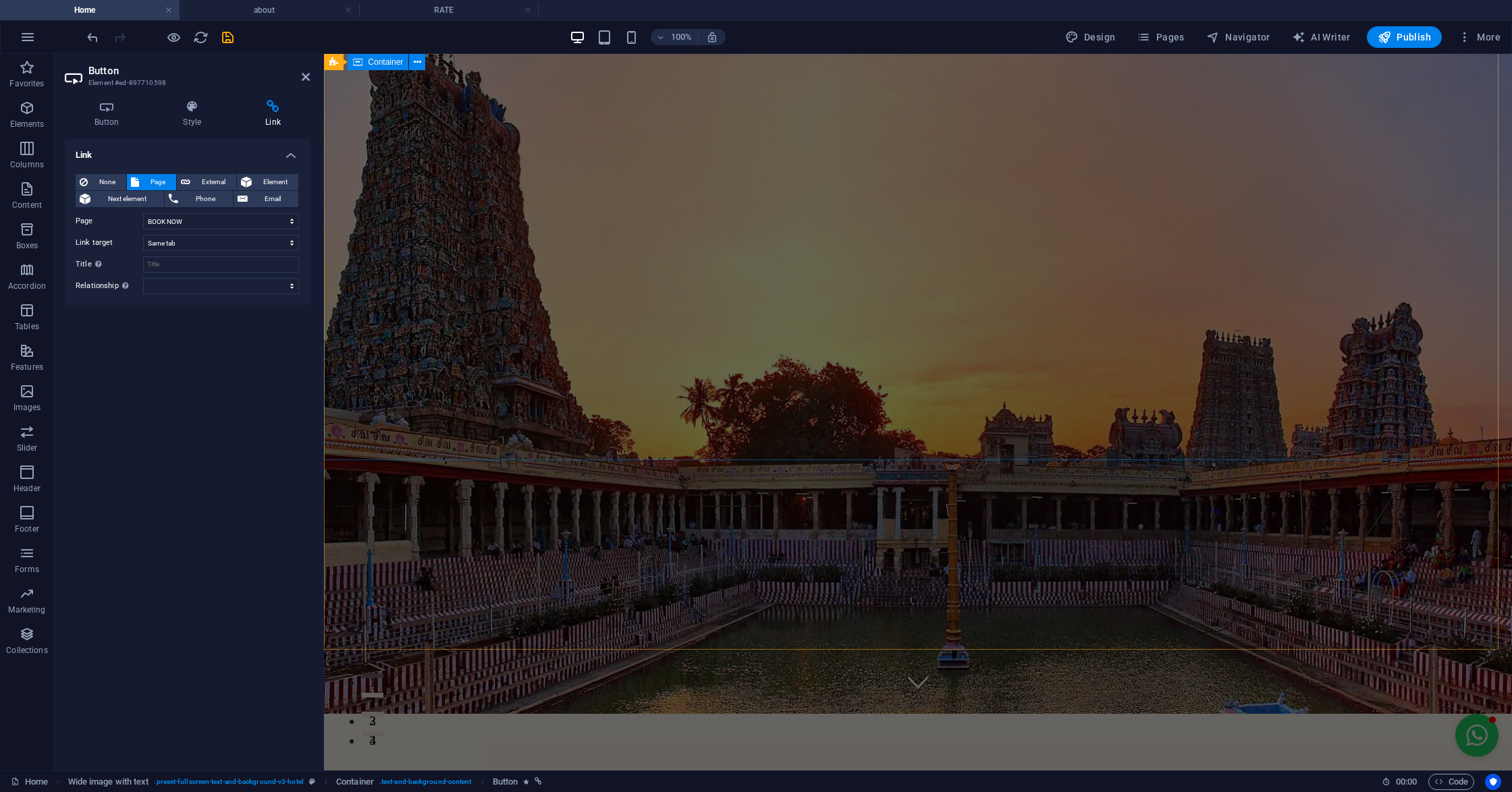
scroll to position [0, 0]
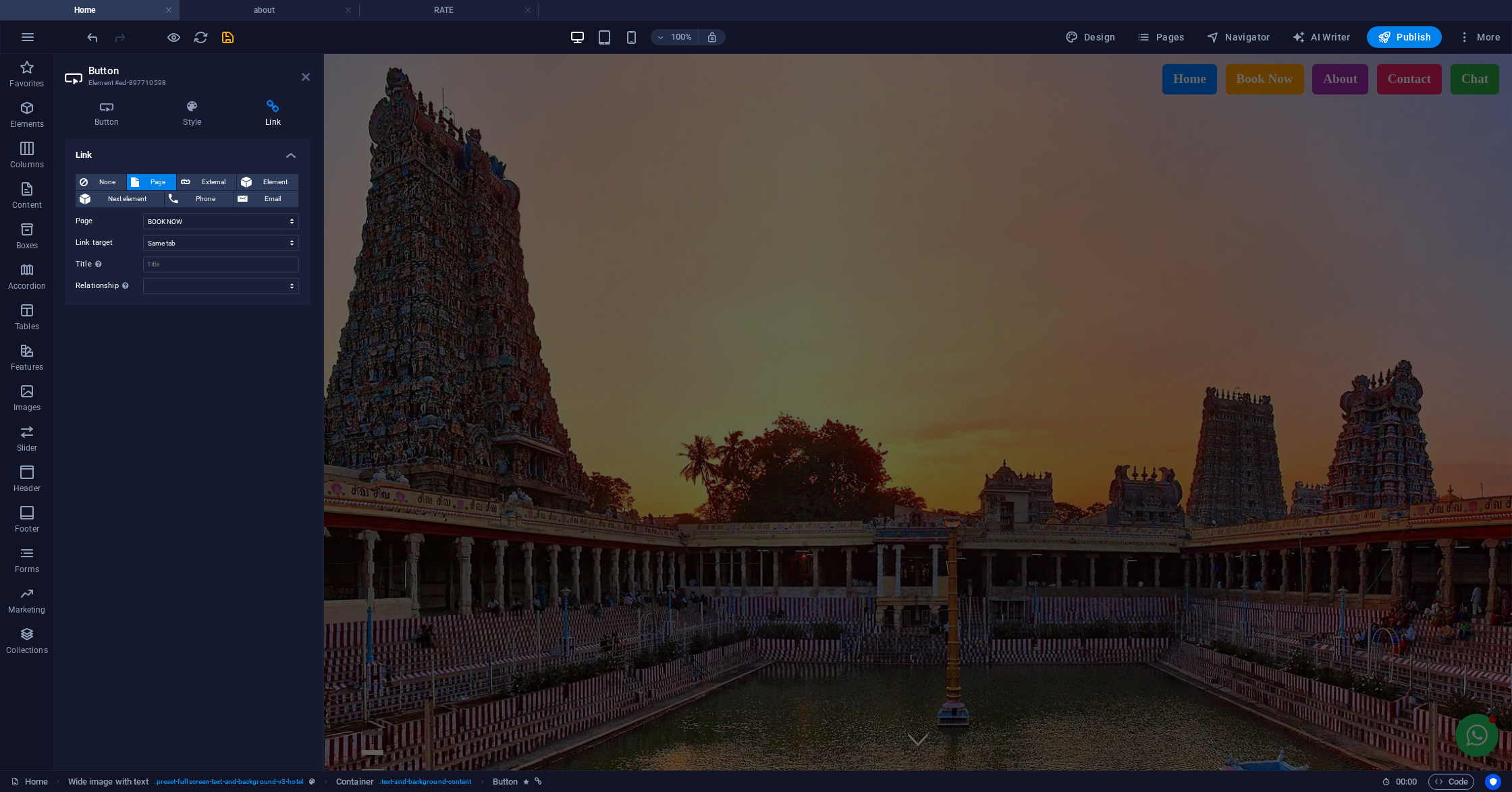
click at [303, 77] on icon at bounding box center [306, 77] width 8 height 11
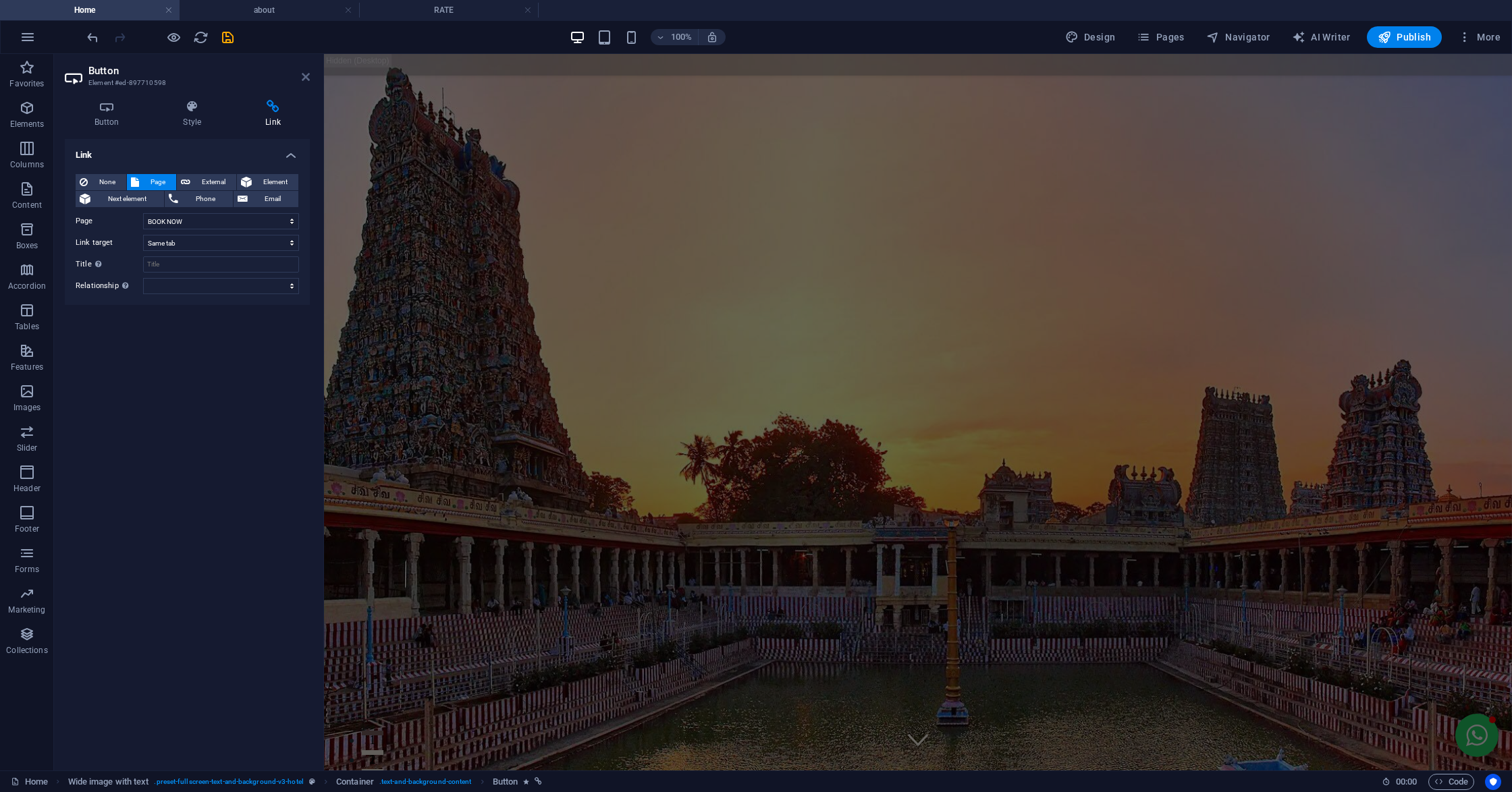
scroll to position [808, 0]
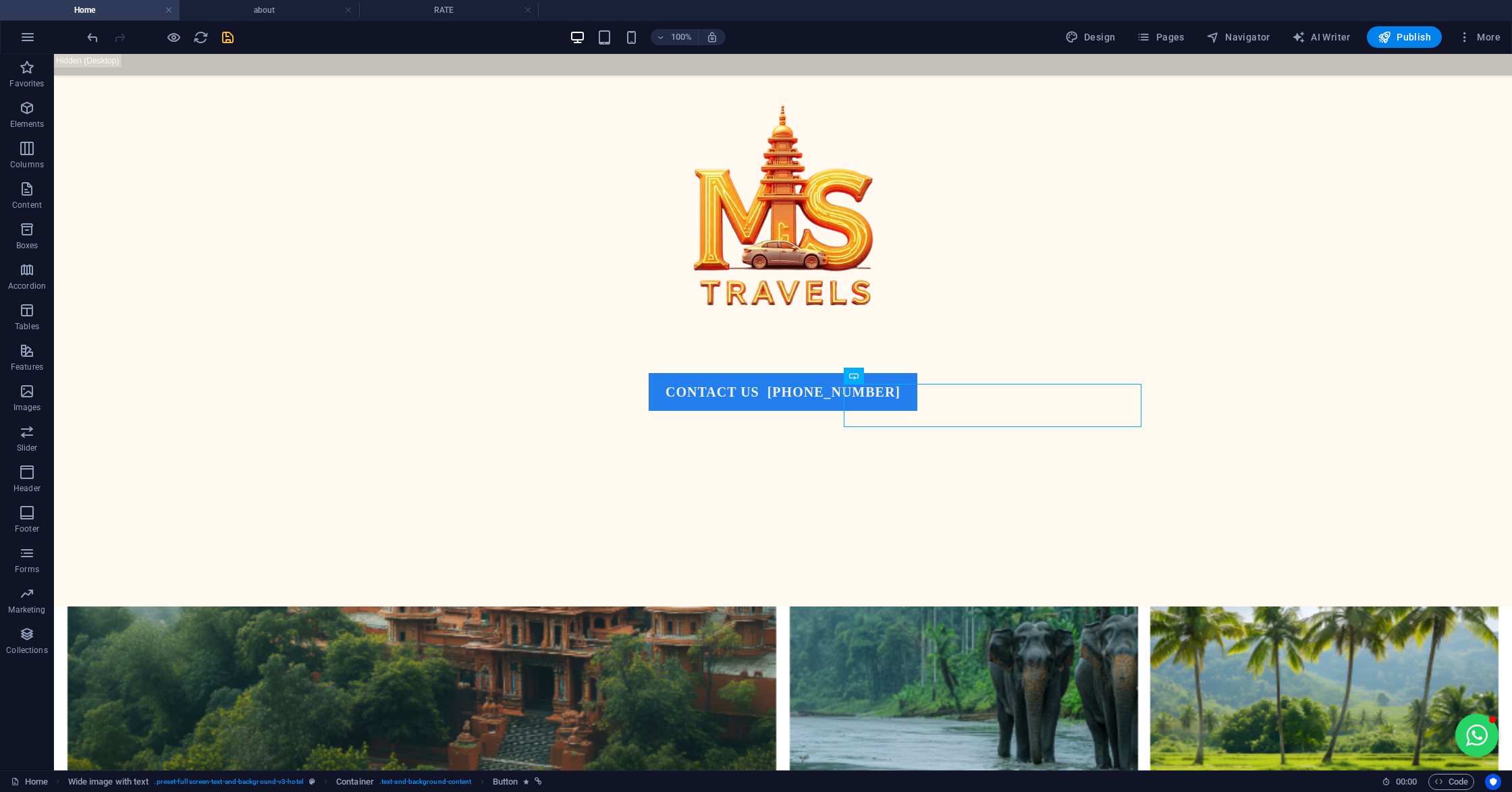
click at [231, 43] on icon "save" at bounding box center [228, 38] width 16 height 16
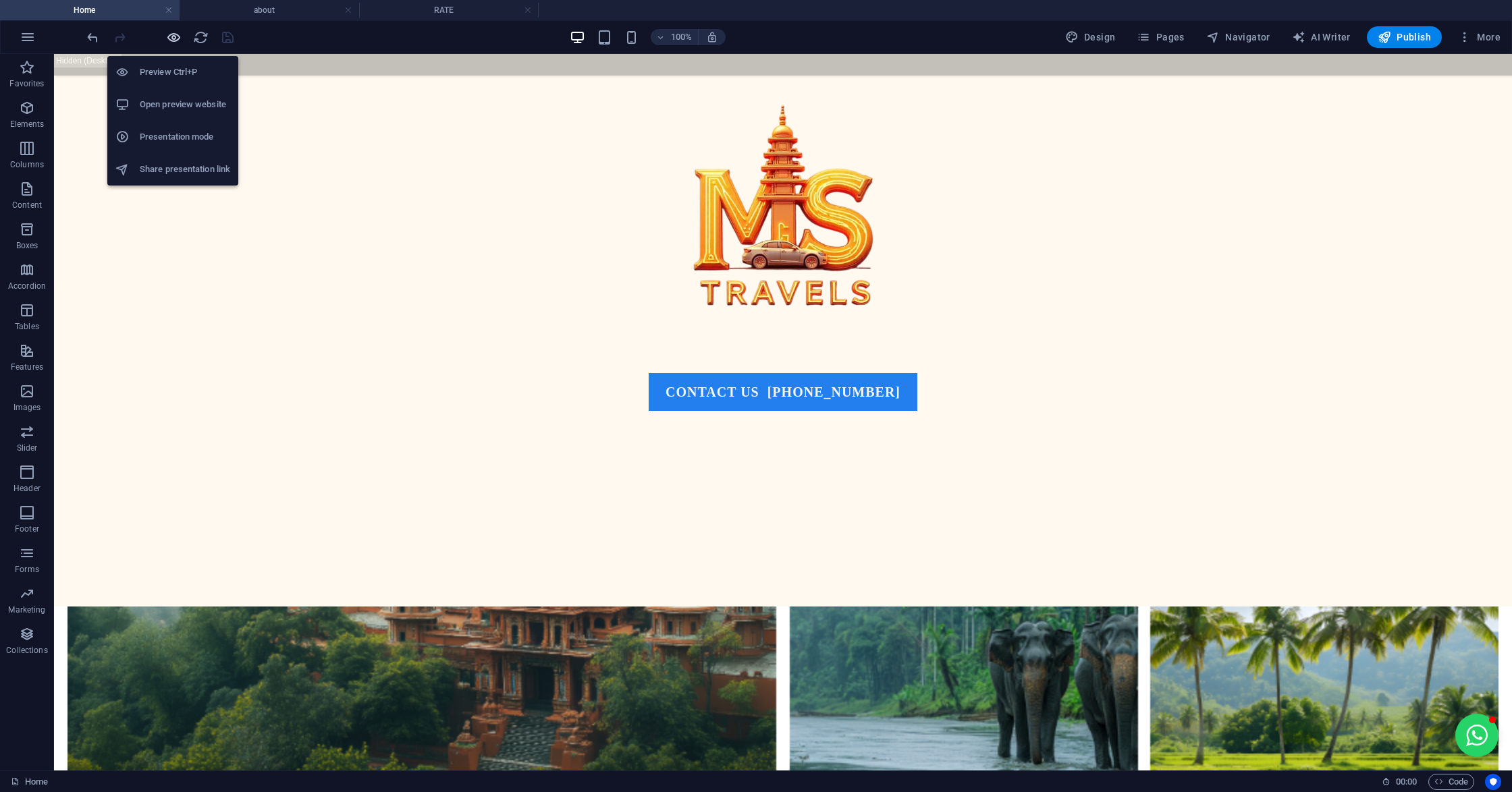
click at [176, 34] on icon "button" at bounding box center [174, 38] width 16 height 16
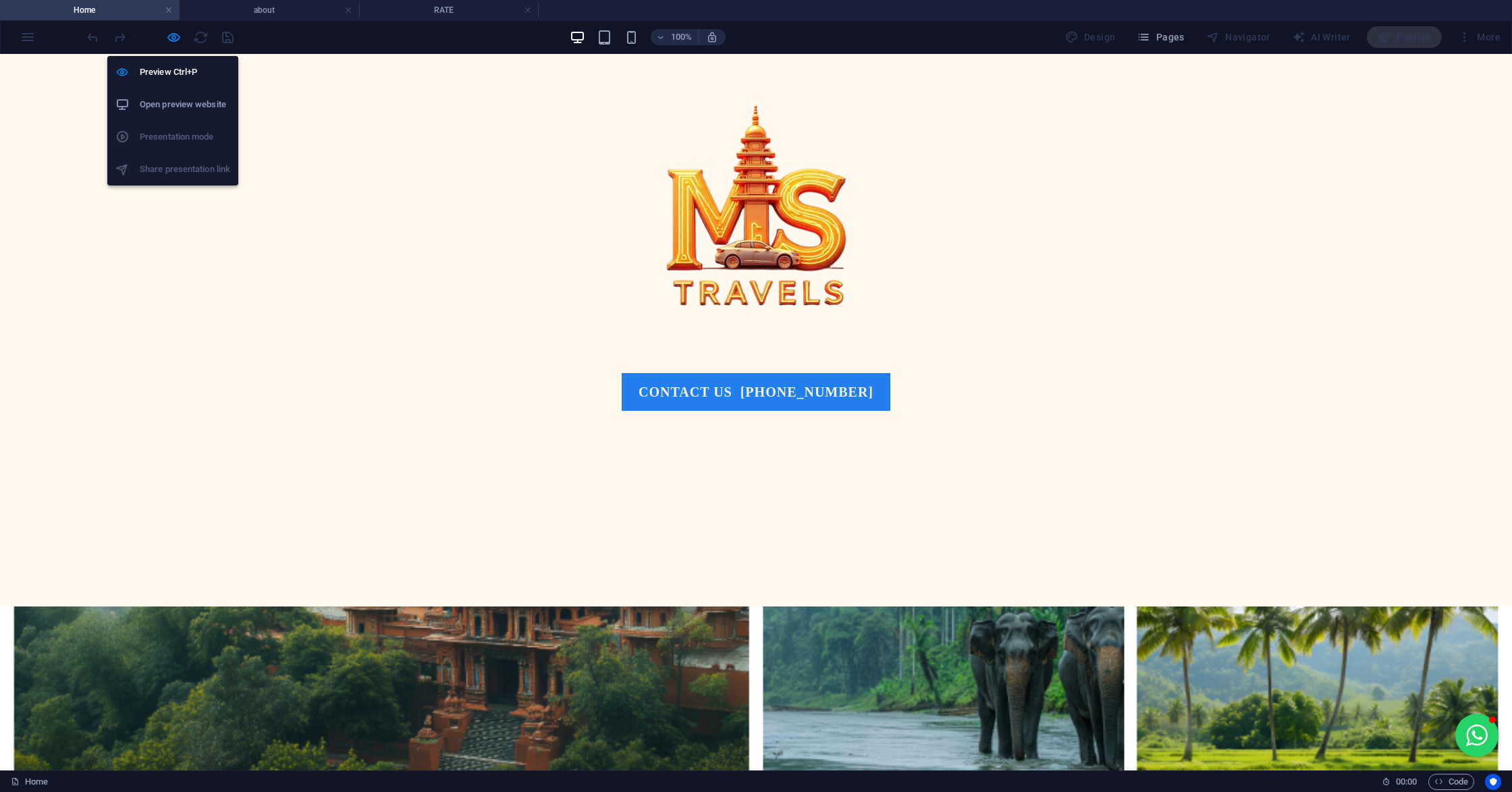
click at [180, 103] on h6 "Open preview website" at bounding box center [184, 104] width 91 height 17
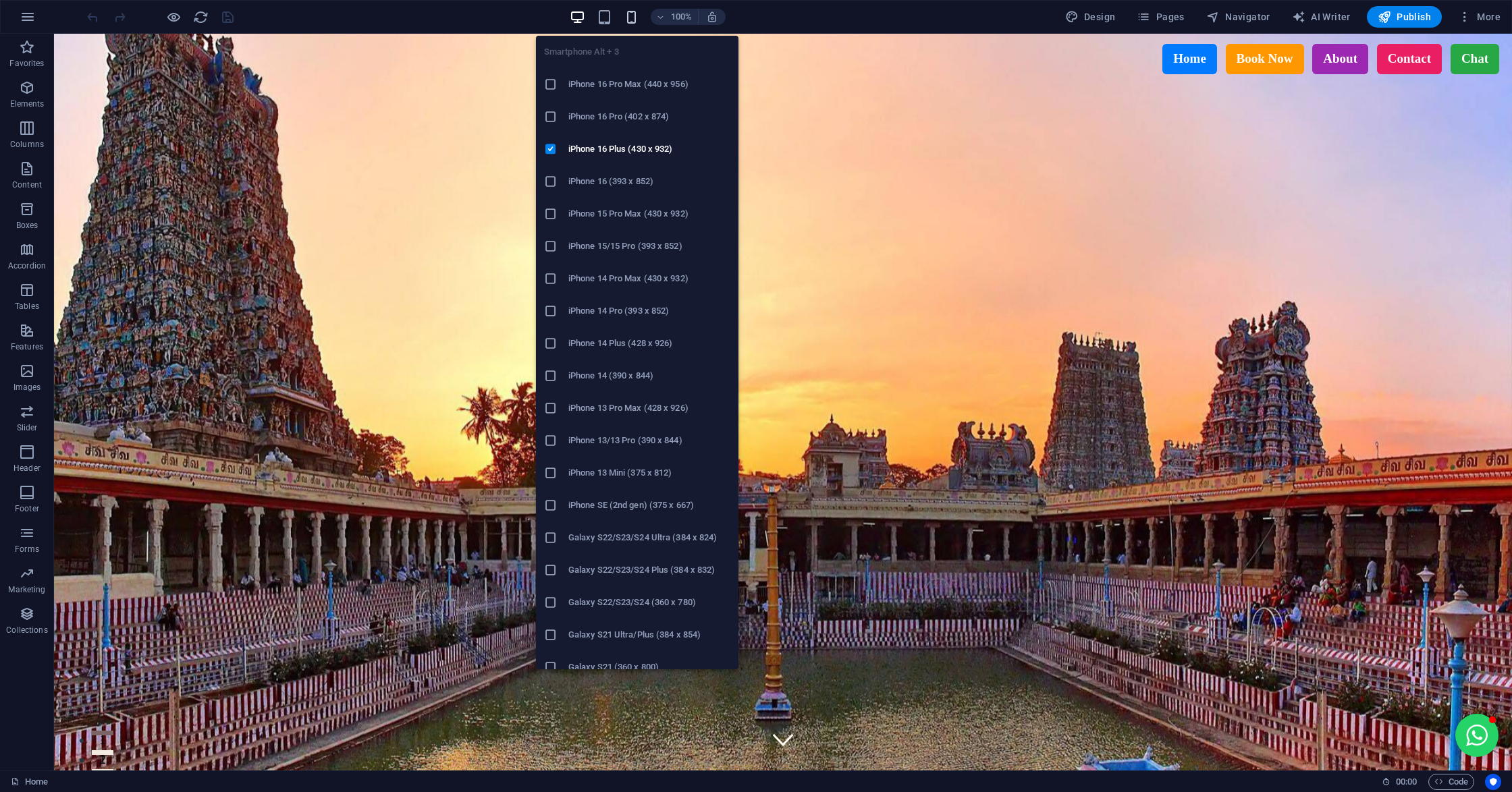
click at [628, 9] on icon "button" at bounding box center [631, 17] width 16 height 16
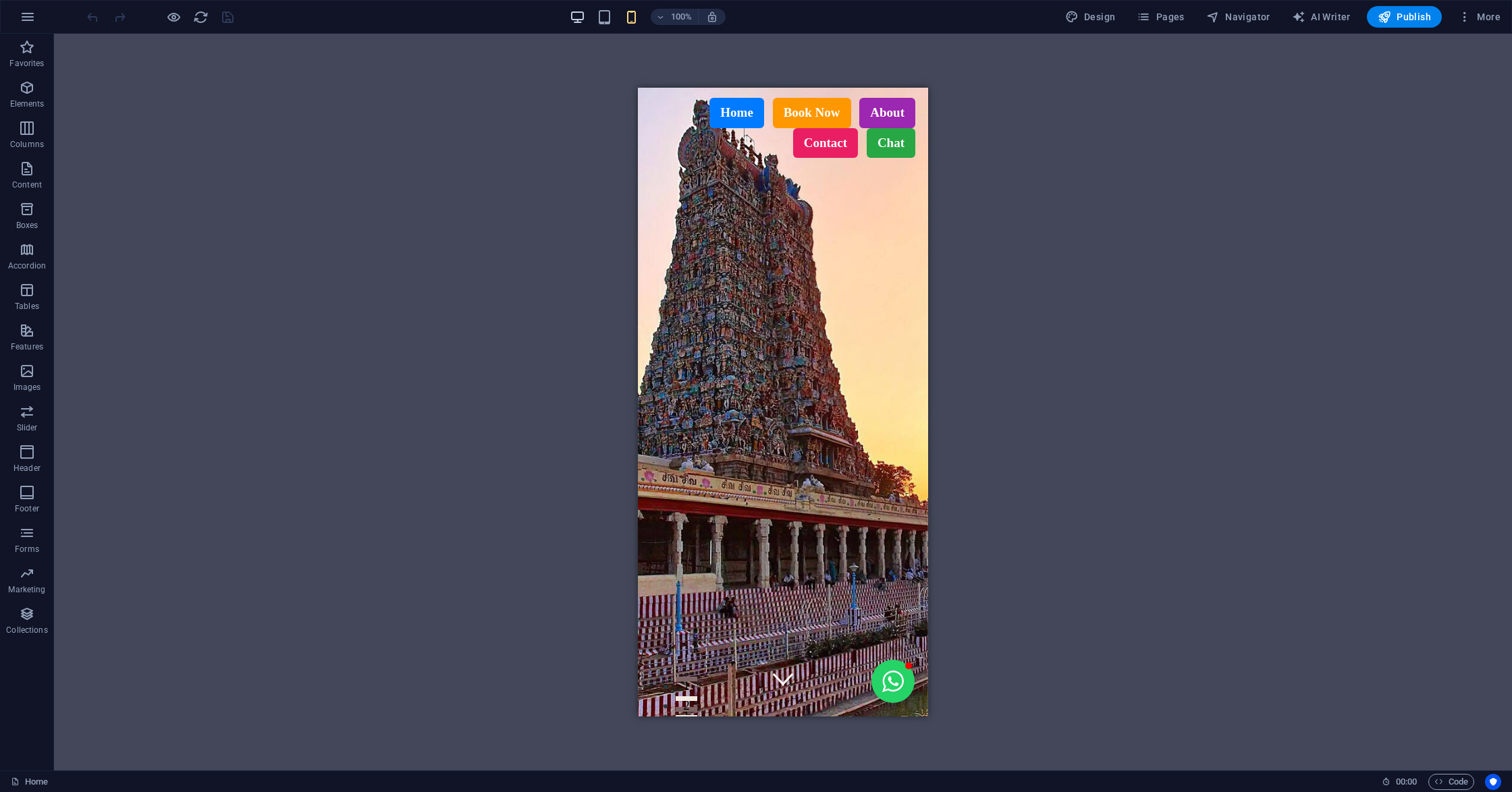
click at [584, 24] on body "[DOMAIN_NAME] Home Favorites Elements Columns Content Boxes Accordion Tables Fe…" at bounding box center [756, 396] width 1512 height 792
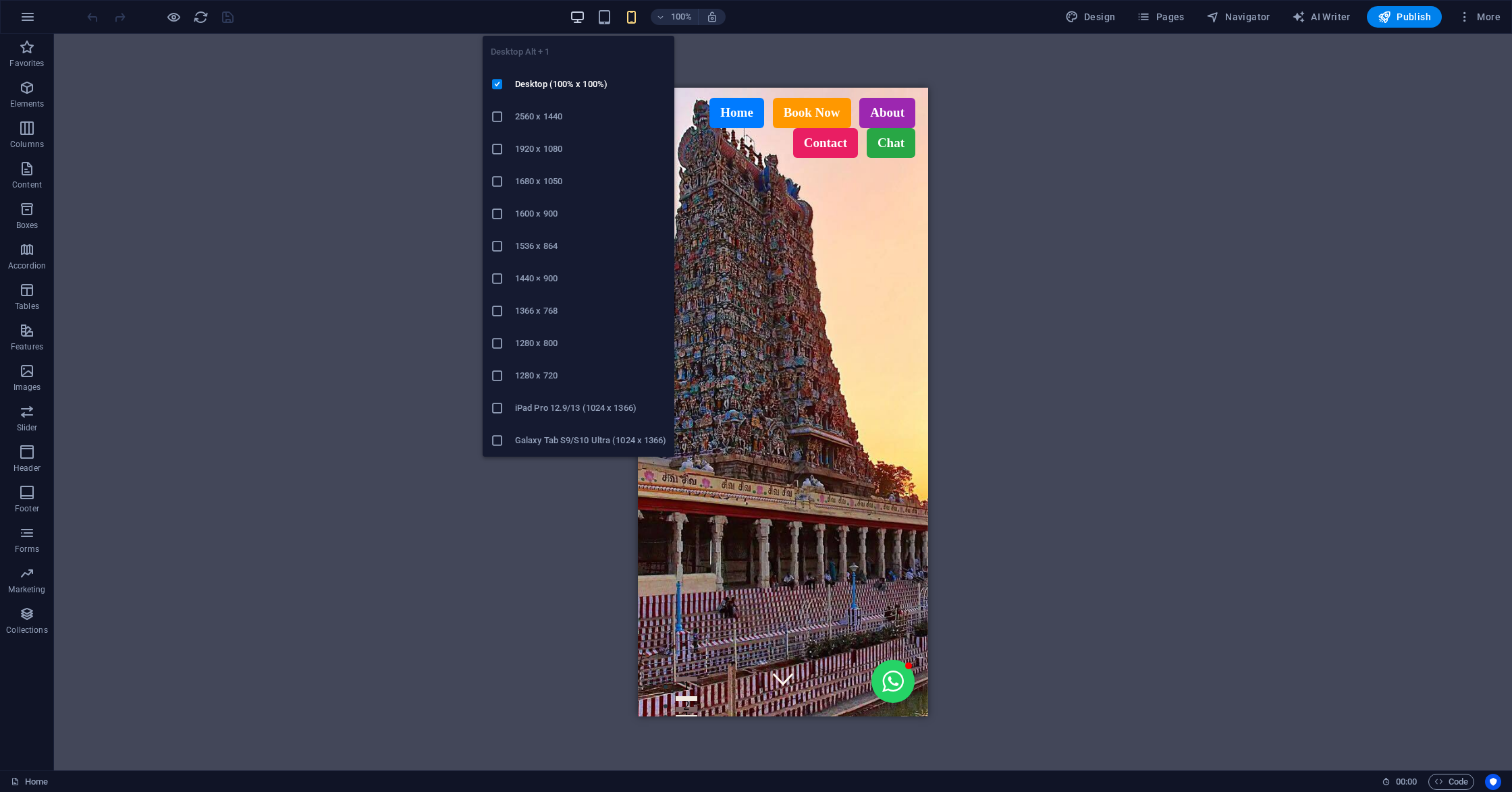
click at [575, 9] on icon "button" at bounding box center [578, 17] width 16 height 16
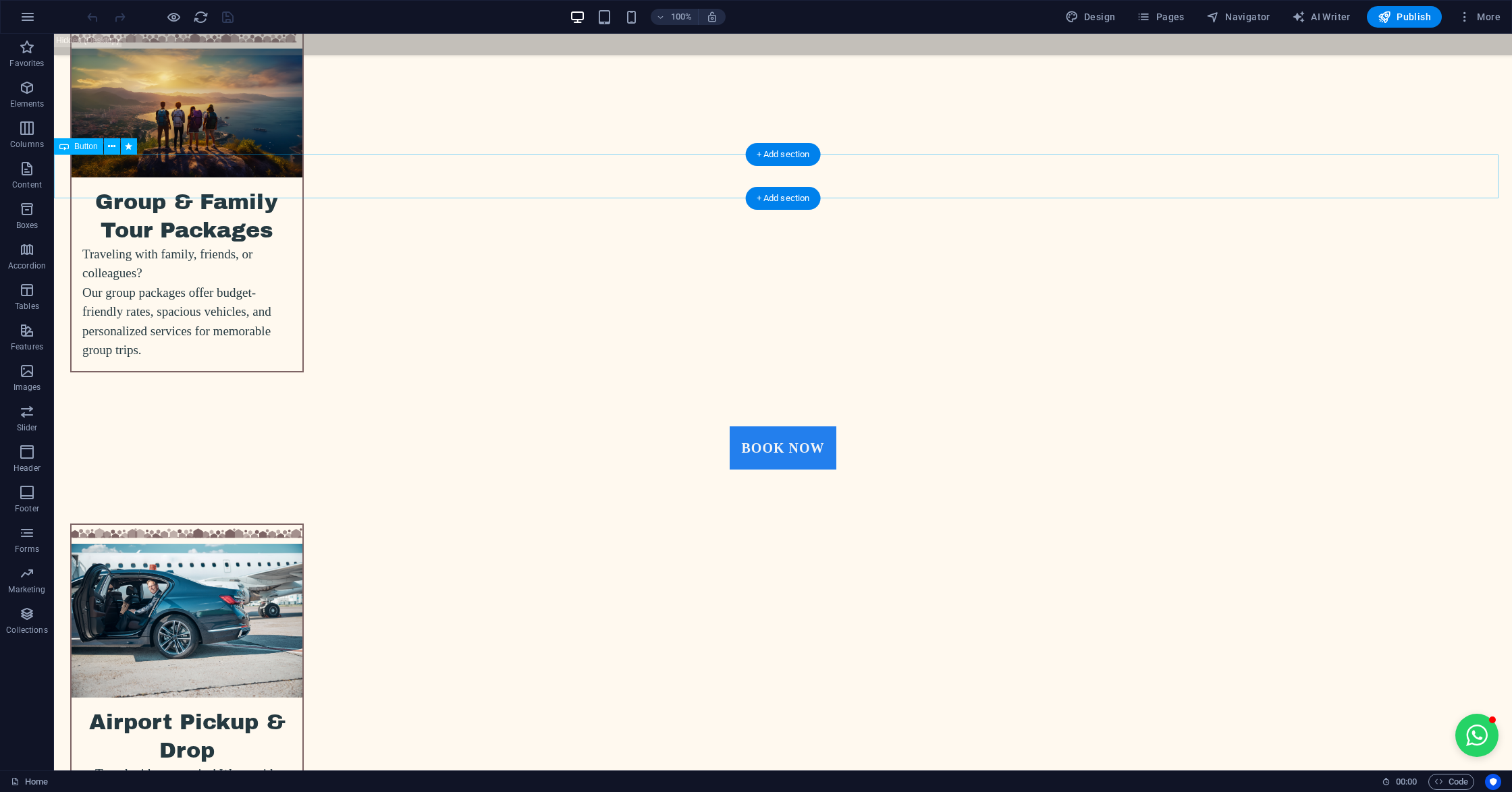
scroll to position [3418, 0]
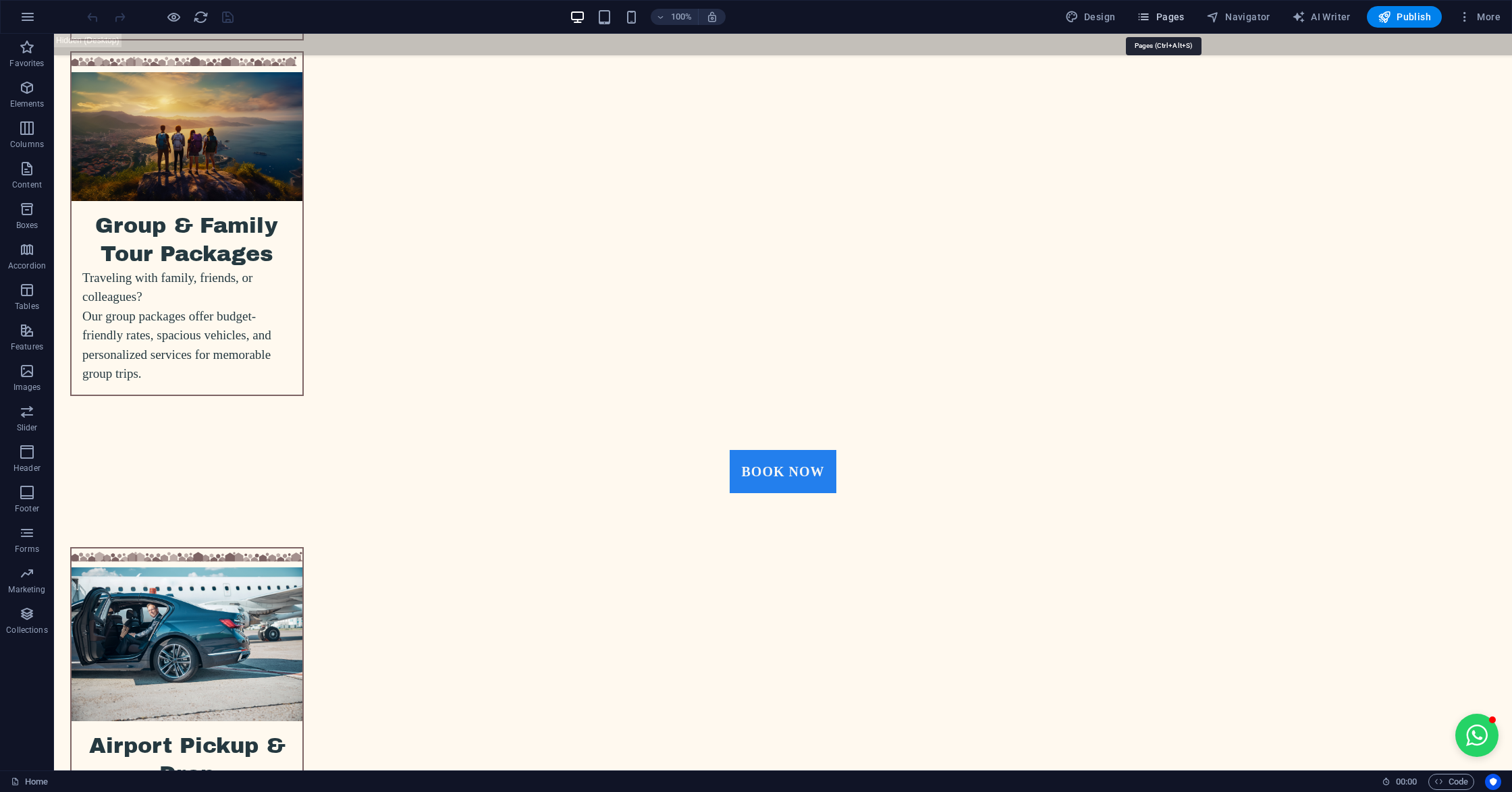
click at [1170, 13] on span "Pages" at bounding box center [1160, 17] width 47 height 13
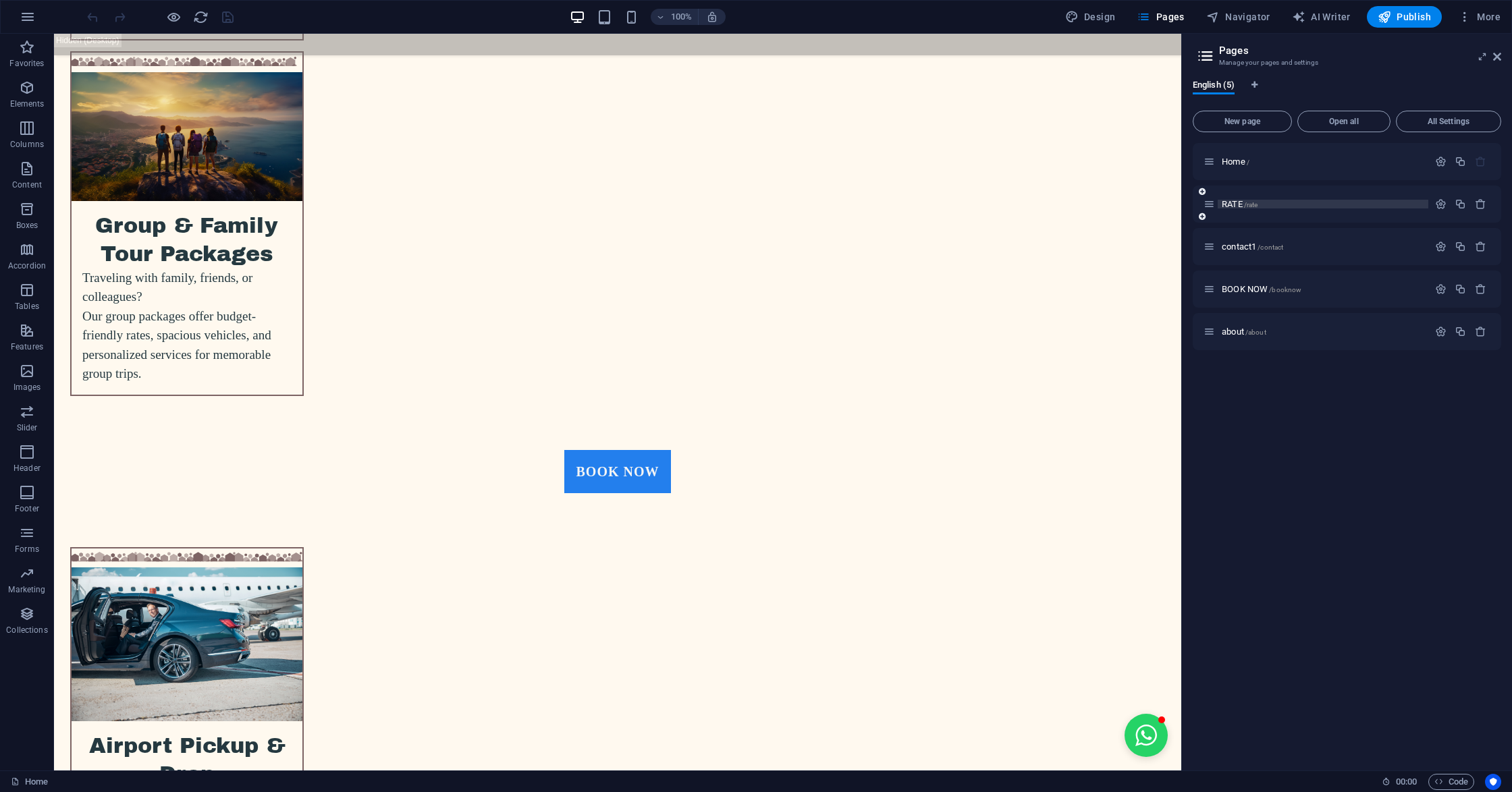
click at [1245, 203] on span "/rate" at bounding box center [1251, 204] width 14 height 7
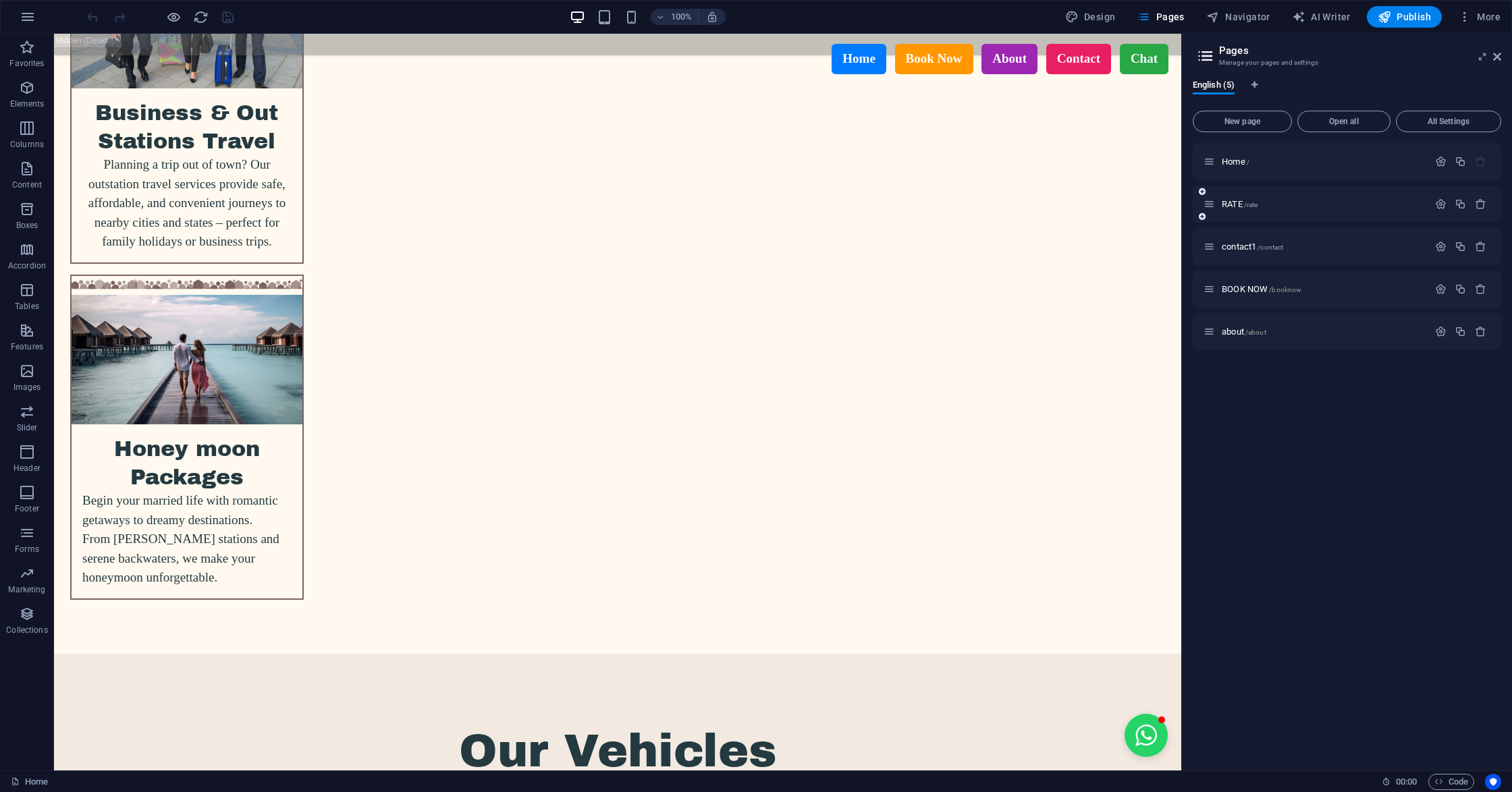
click at [1245, 203] on div "RATE /rate" at bounding box center [1346, 203] width 308 height 37
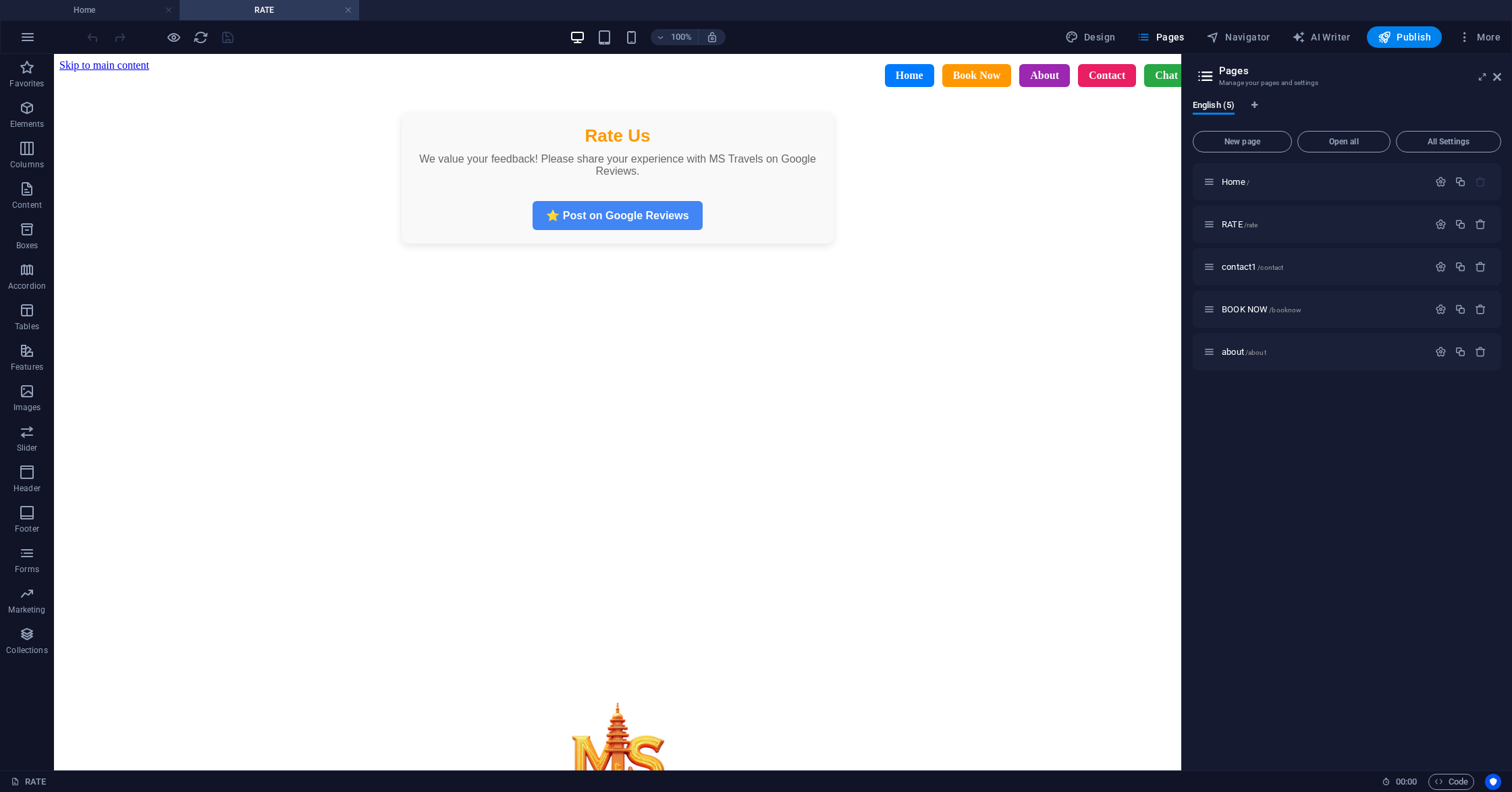
scroll to position [0, 0]
click at [95, 96] on div "Home Book Now About Contact Chat" at bounding box center [627, 75] width 1147 height 43
click at [314, 152] on div "Rate Us We value your feedback! Please share your experience with MS Travels on…" at bounding box center [617, 177] width 1116 height 132
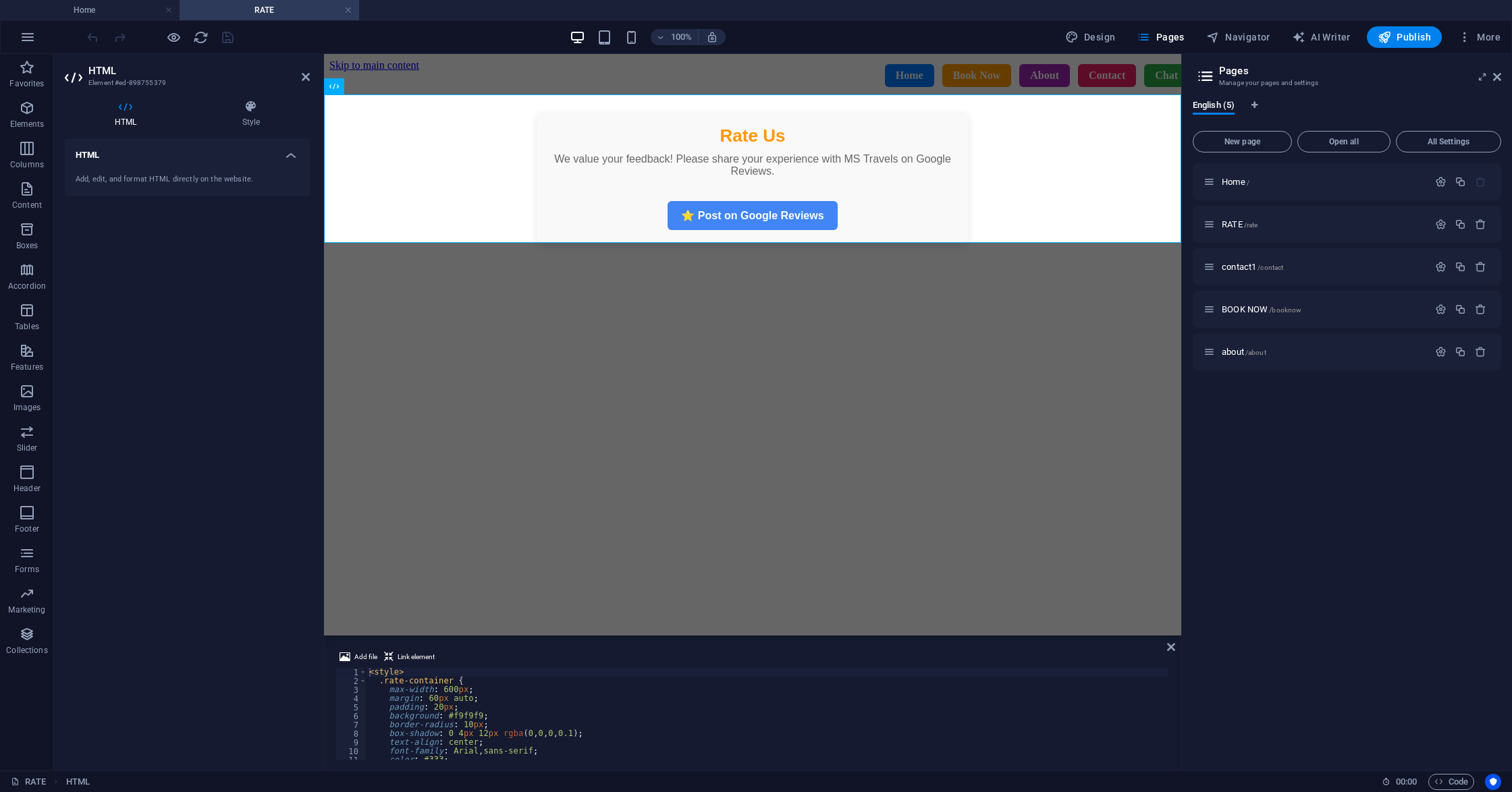
click at [255, 389] on div "HTML Add, edit, and format HTML directly on the website." at bounding box center [187, 449] width 245 height 621
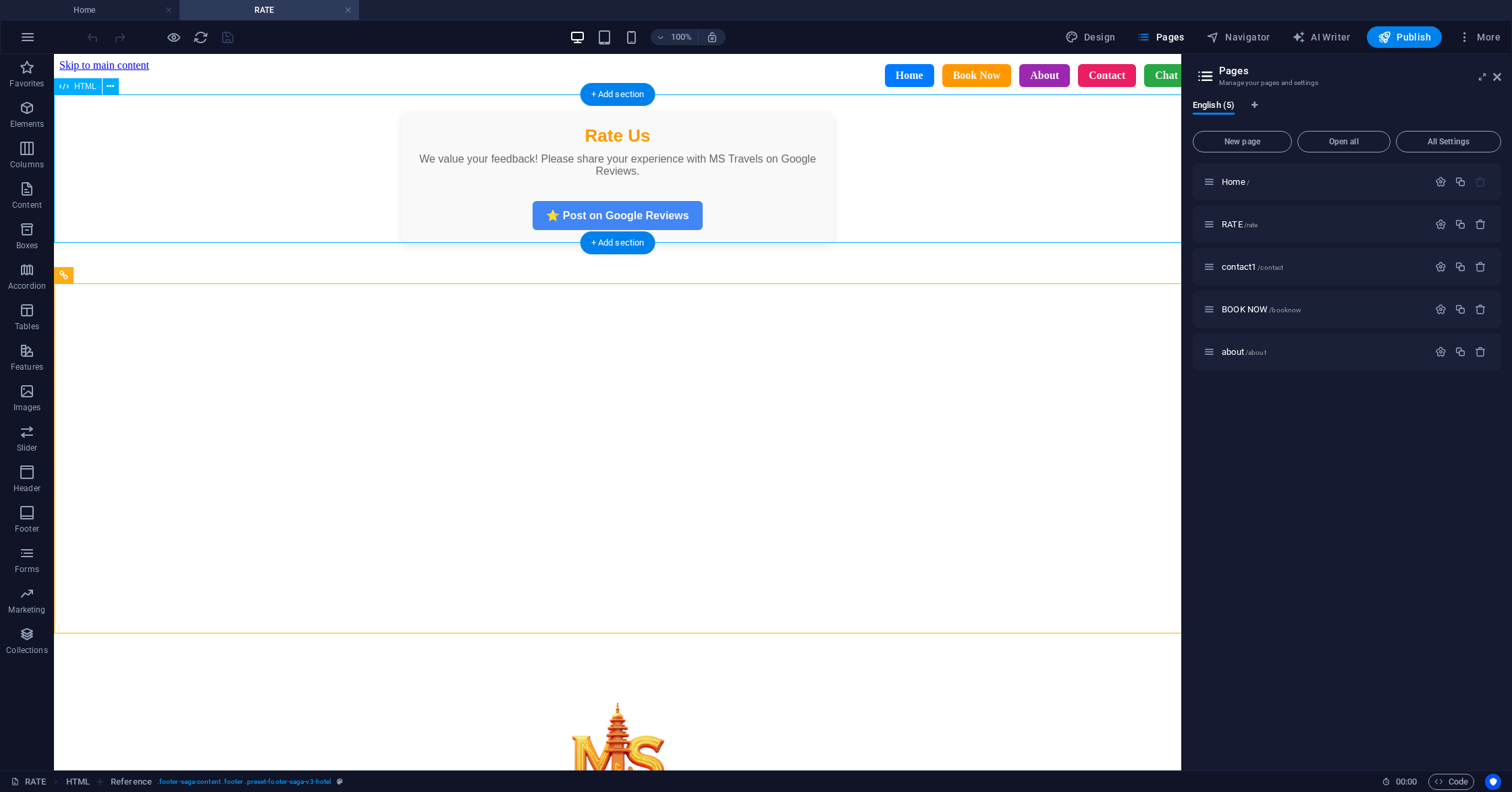
click at [405, 157] on div "Rate Us We value your feedback! Please share your experience with MS Travels on…" at bounding box center [617, 177] width 1116 height 132
drag, startPoint x: 405, startPoint y: 157, endPoint x: 136, endPoint y: 157, distance: 269.0
click at [405, 157] on div "Rate Us We value your feedback! Please share your experience with MS Travels on…" at bounding box center [617, 177] width 1116 height 132
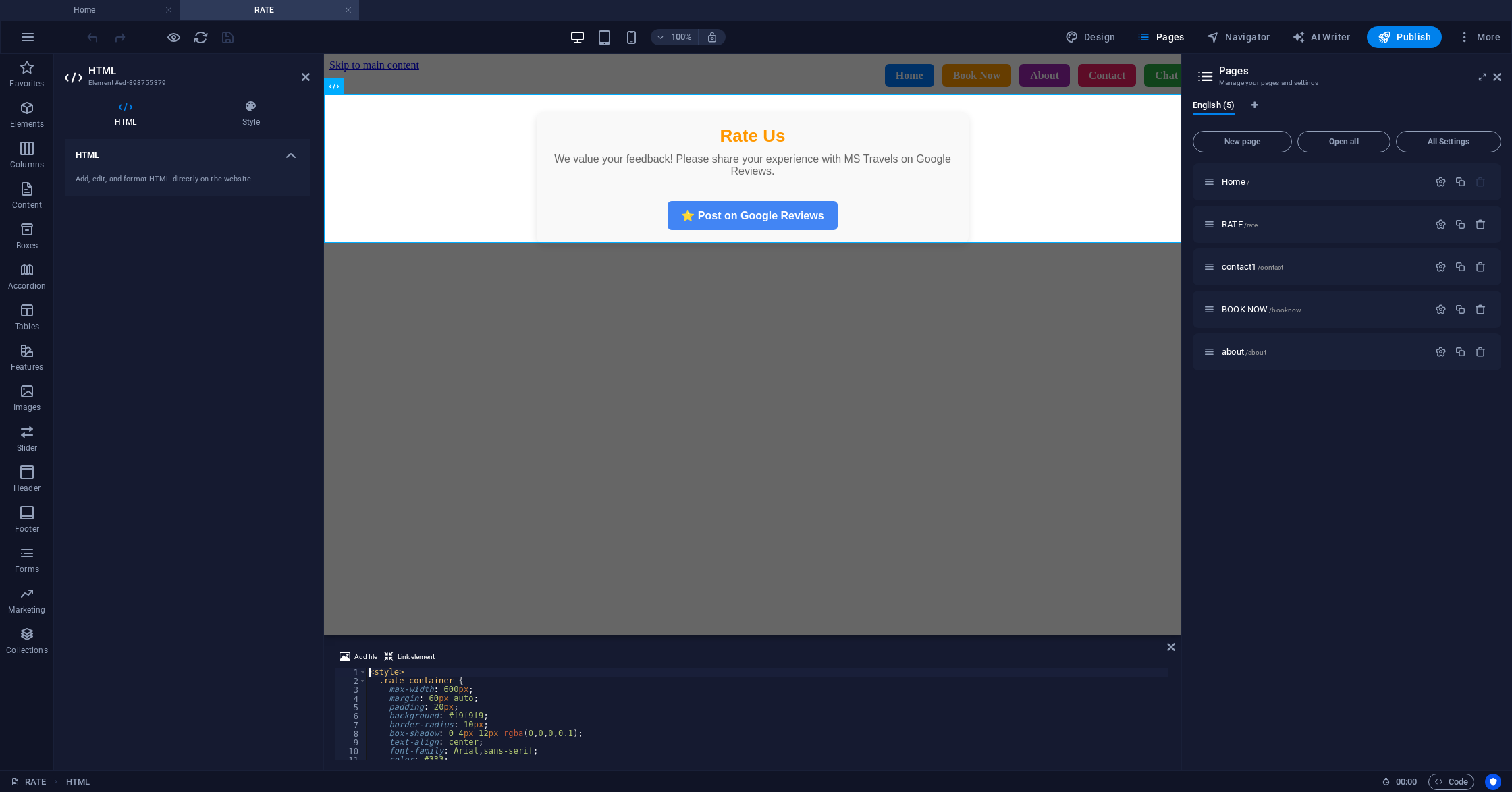
click at [449, 720] on div "< style > .rate-container { max-width : 600 px ; margin : 60 px auto ; padding …" at bounding box center [767, 722] width 802 height 110
type textarea "</div>"
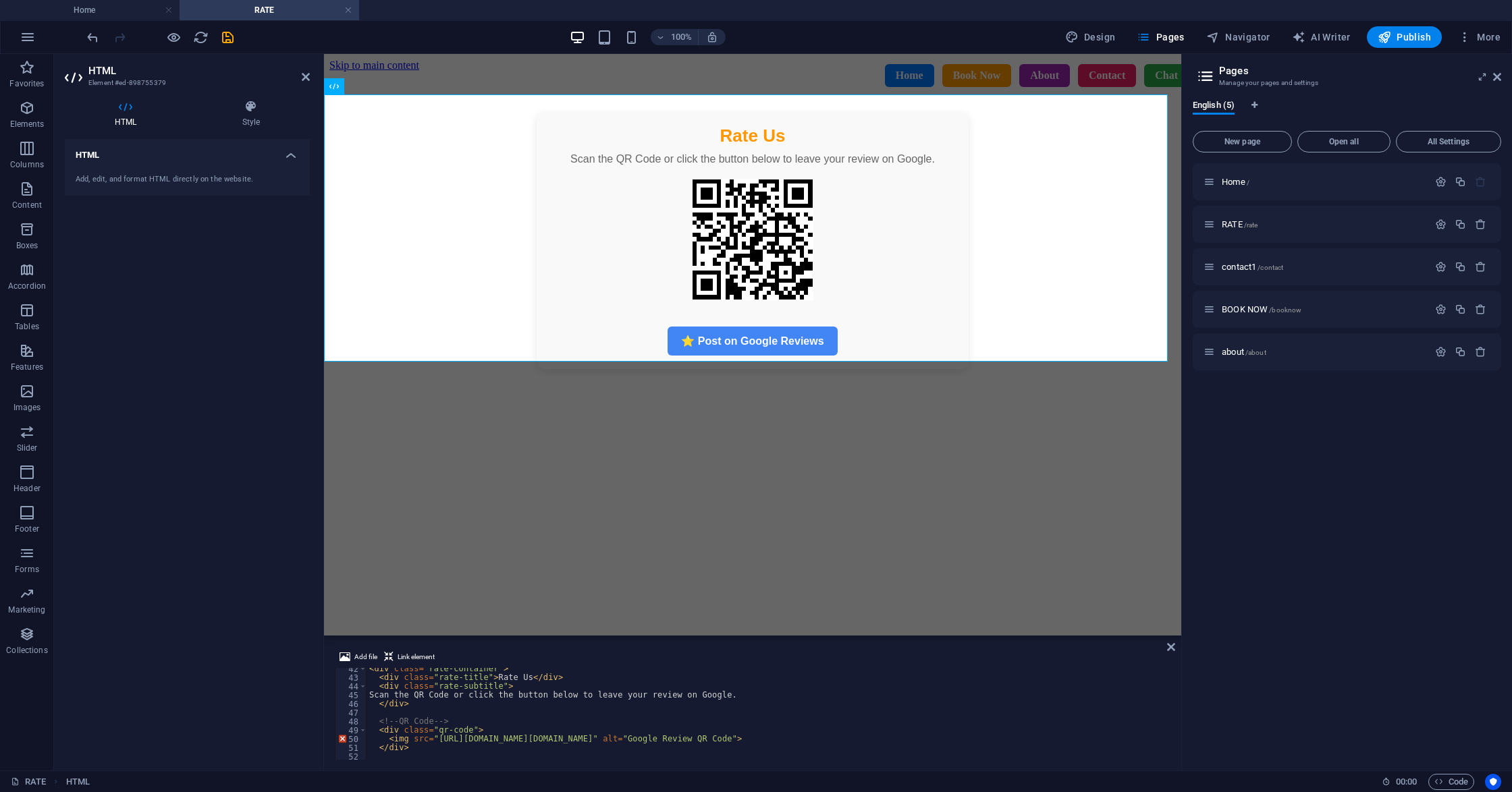
scroll to position [363, 0]
click at [400, 726] on div "< div class = "rate-container" > < div class = "rate-title" > Rate Us </ div > …" at bounding box center [767, 719] width 802 height 110
type textarea "</div>"
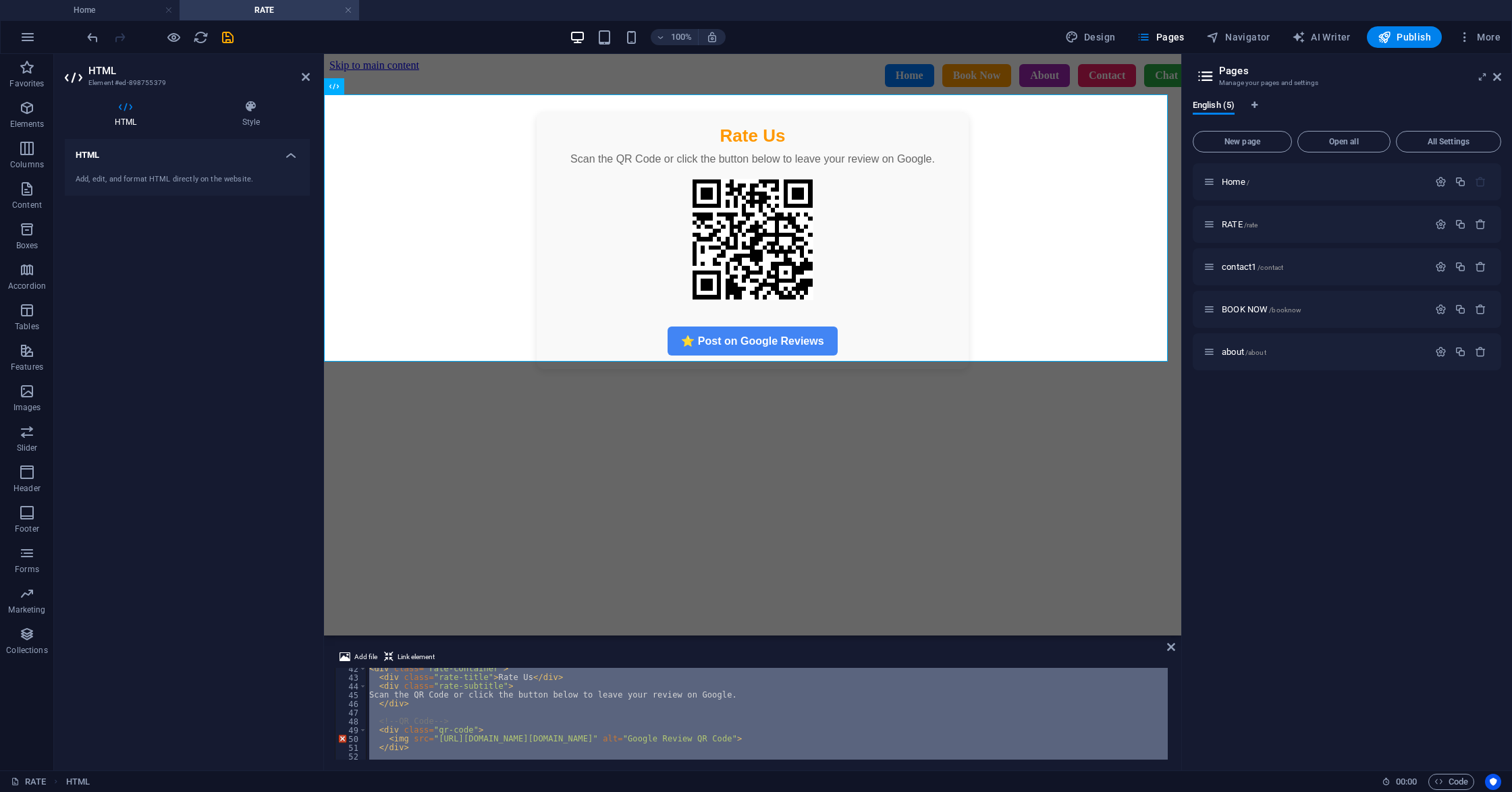
paste textarea
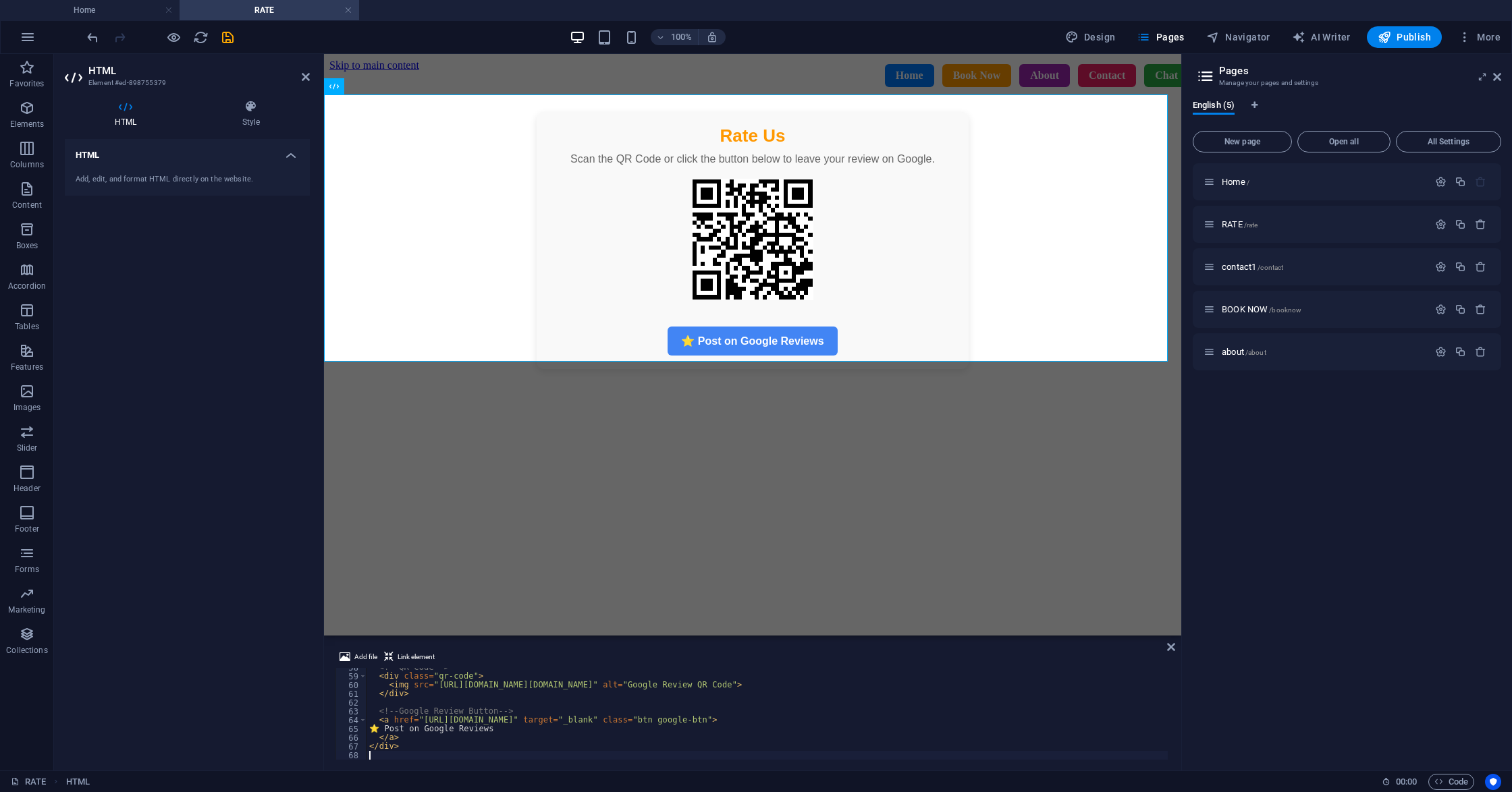
scroll to position [504, 0]
click at [415, 693] on div "<!-- QR Code --> < div class = "qr-code" > < img src = "https://api.qrserver.co…" at bounding box center [767, 717] width 802 height 110
type textarea "</div>"
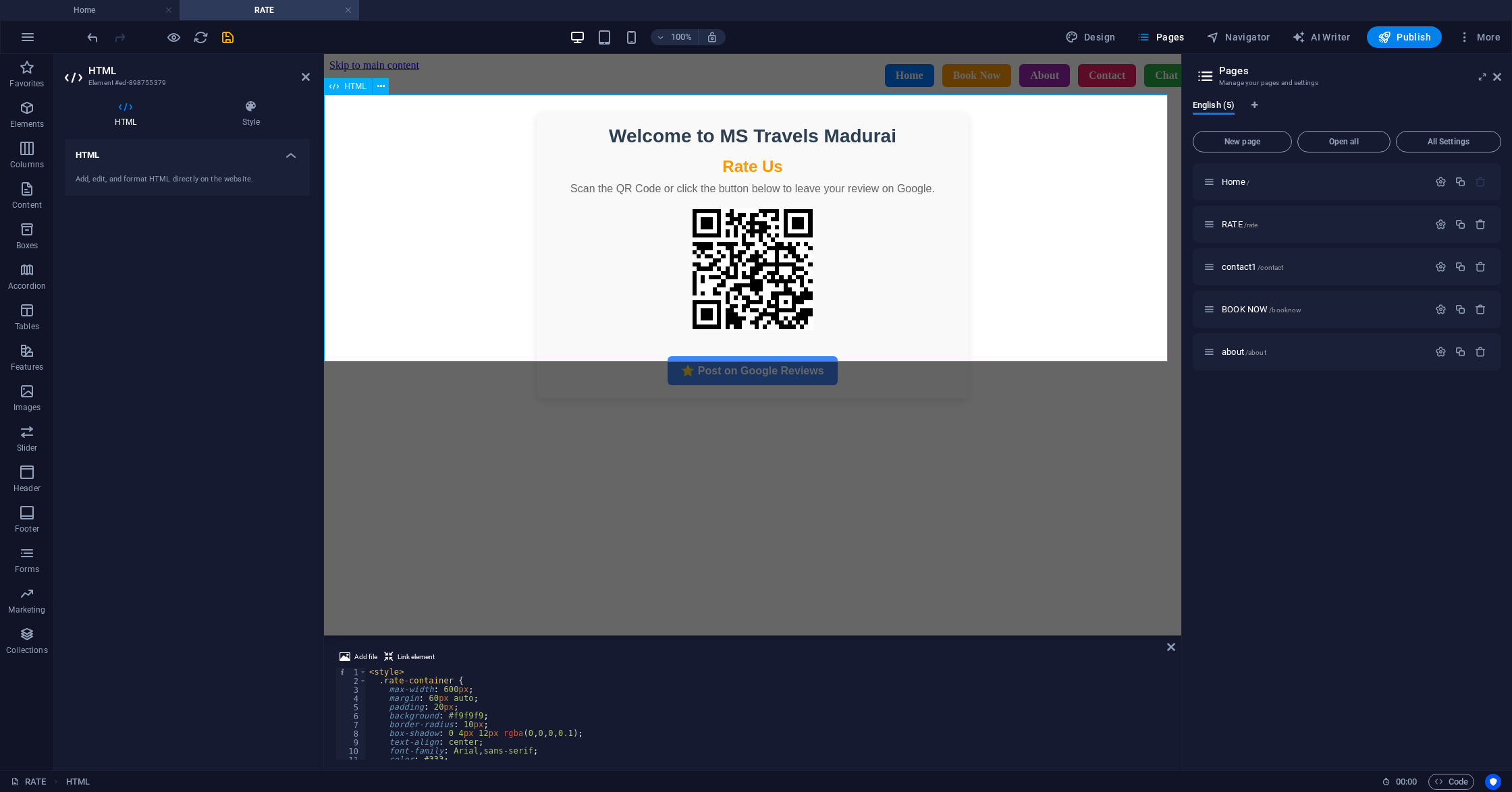
click at [1072, 277] on div "Welcome to MS Travels Madurai Rate Us Scan the QR Code or click the button belo…" at bounding box center [752, 255] width 846 height 287
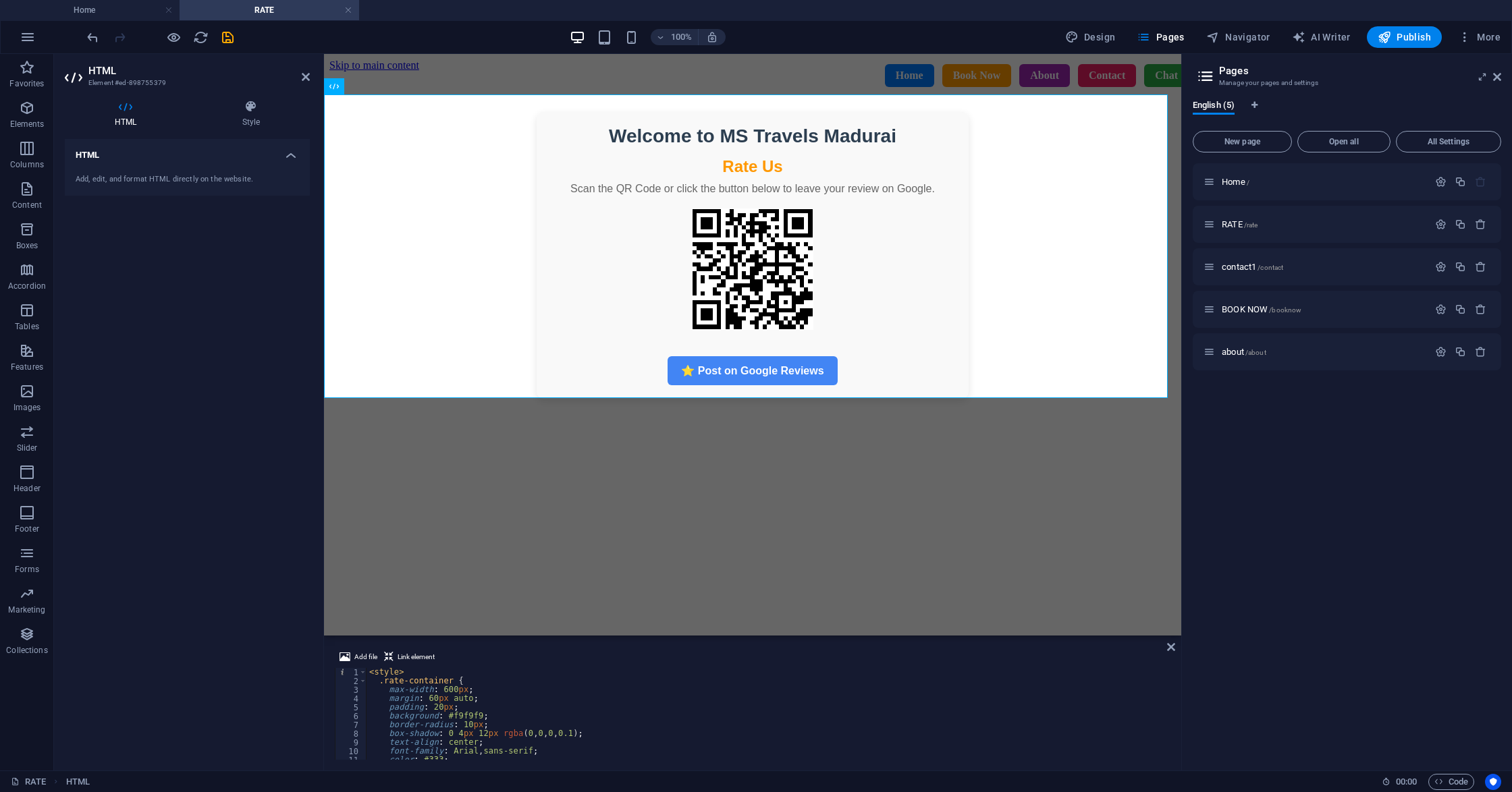
click at [228, 28] on div at bounding box center [160, 36] width 151 height 21
click at [224, 33] on icon "save" at bounding box center [228, 38] width 16 height 16
click at [224, 33] on div at bounding box center [160, 36] width 151 height 21
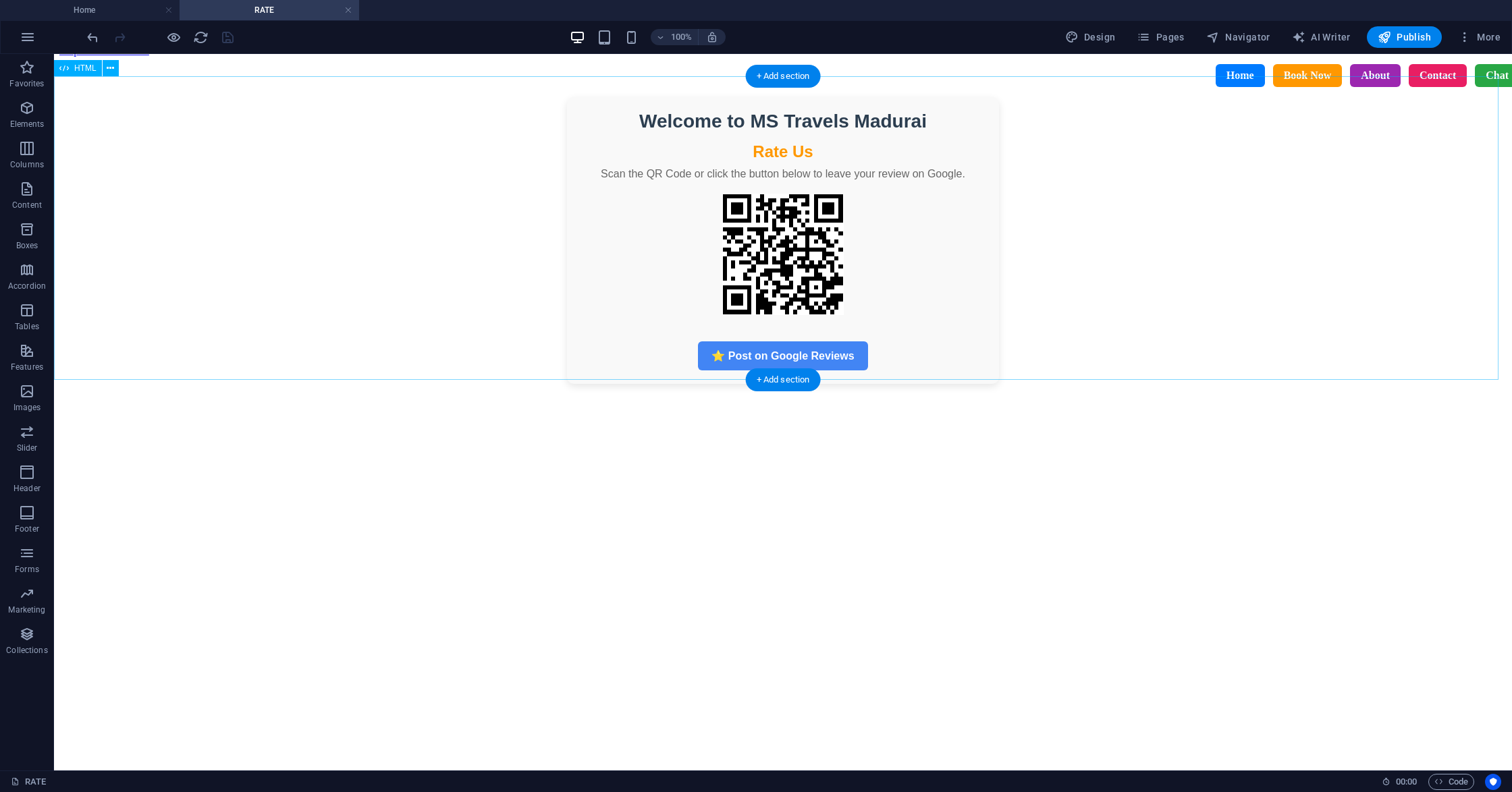
scroll to position [17, 0]
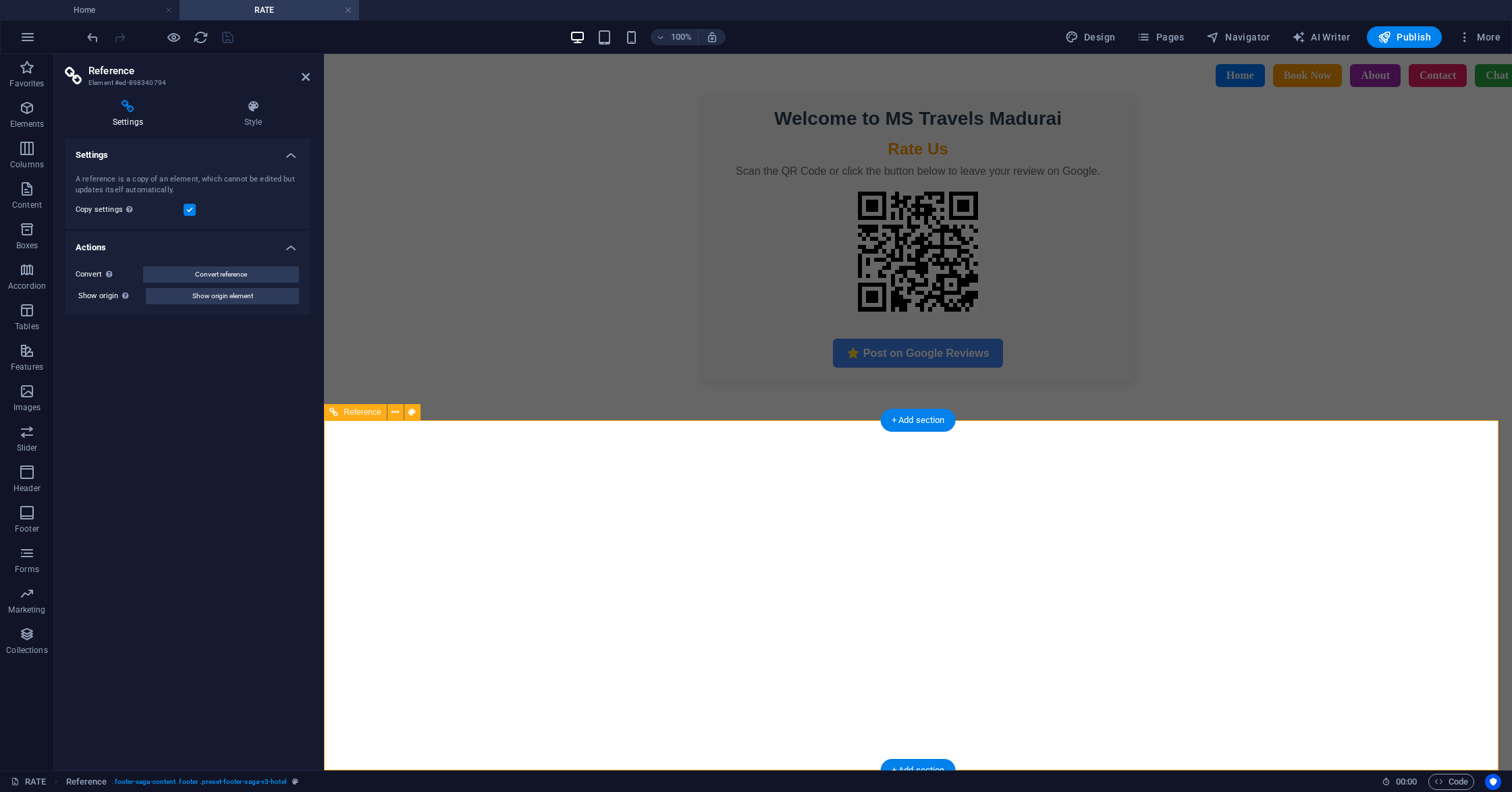
click at [811, 422] on figure at bounding box center [918, 422] width 1177 height 0
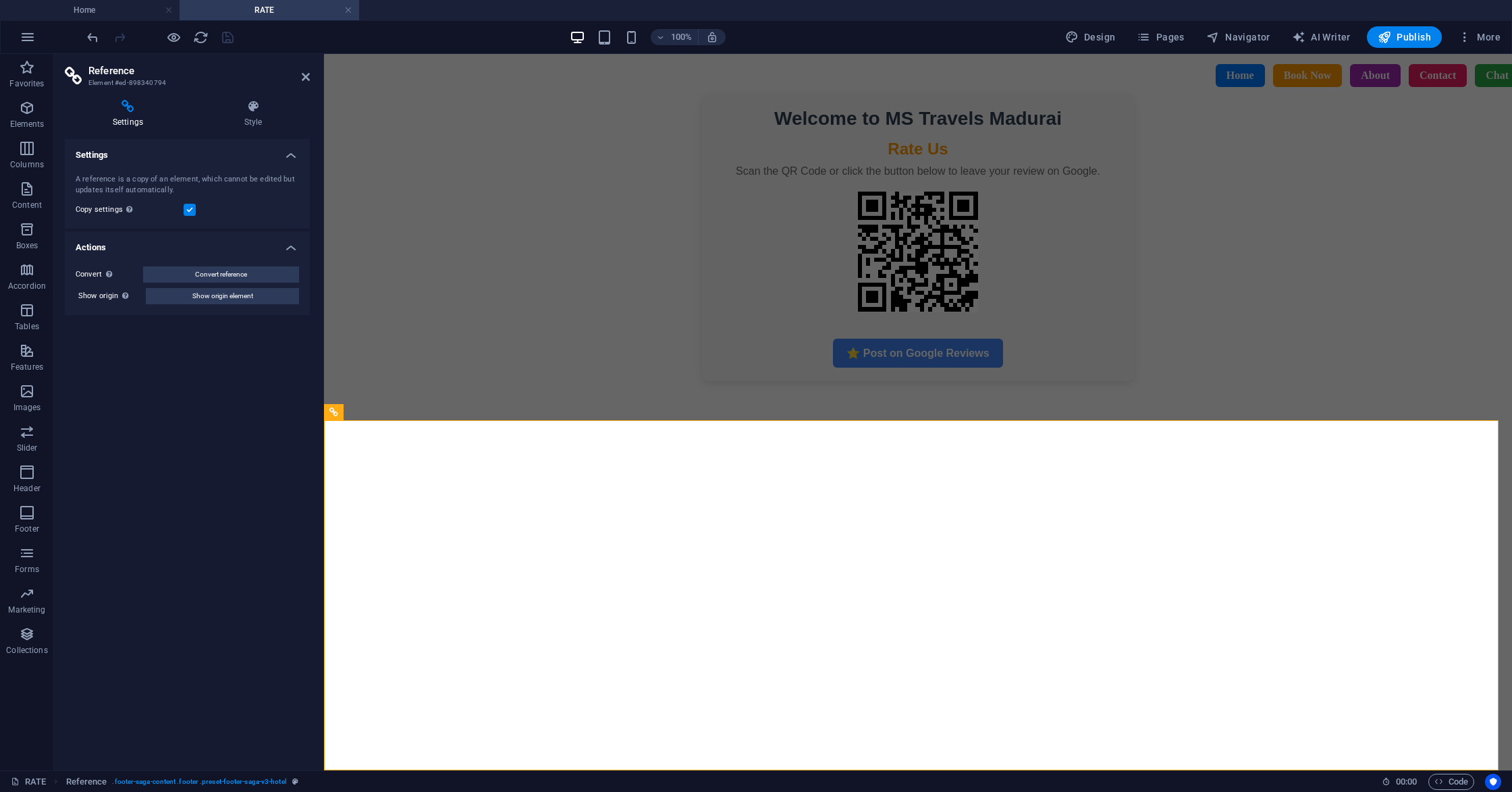
click at [313, 77] on aside "Reference Element #ed-898340794 Settings Style Settings A reference is a copy o…" at bounding box center [188, 411] width 270 height 716
click at [307, 77] on icon at bounding box center [306, 77] width 8 height 11
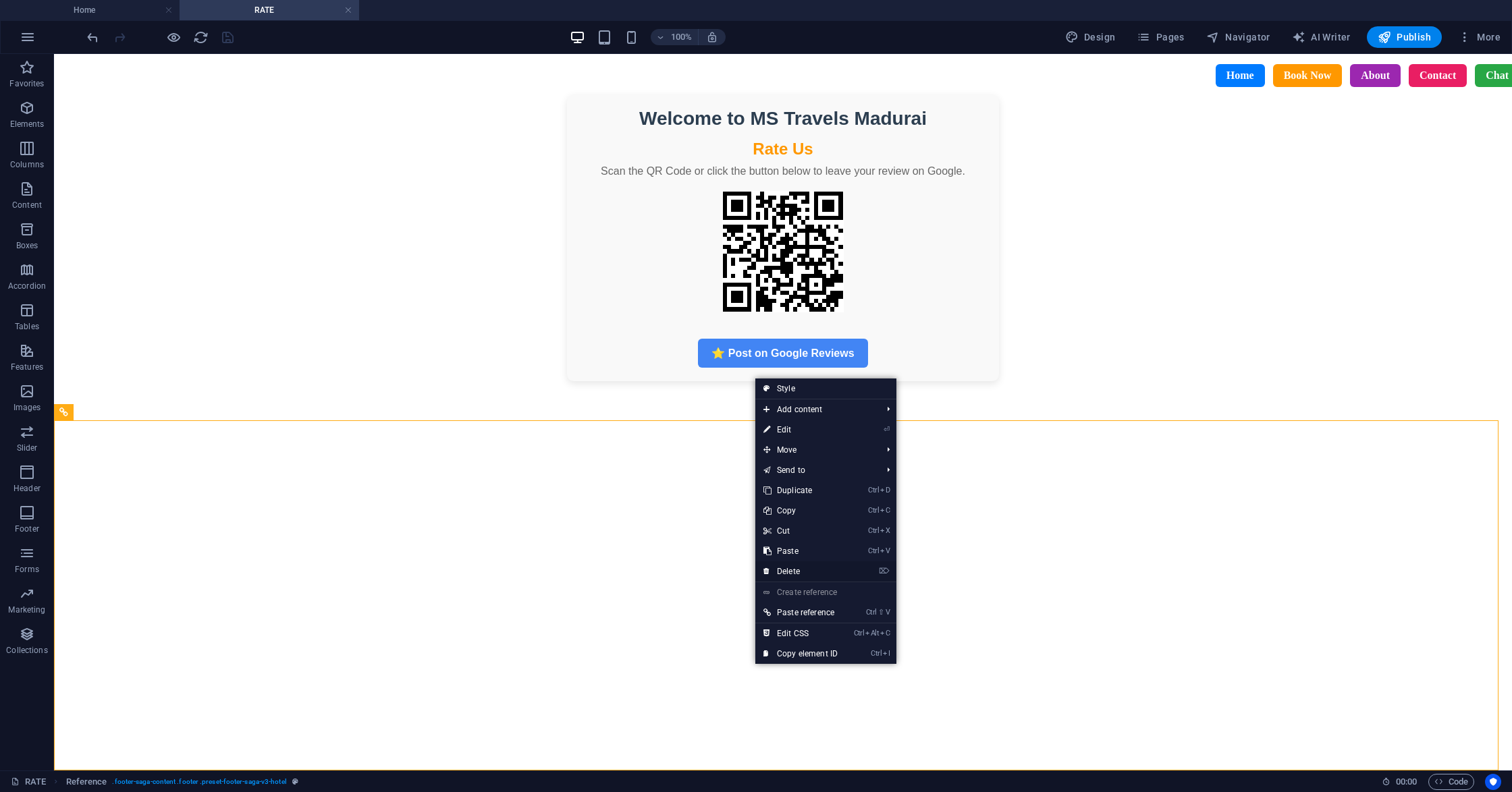
click at [797, 565] on link "⌦ Delete" at bounding box center [800, 571] width 91 height 20
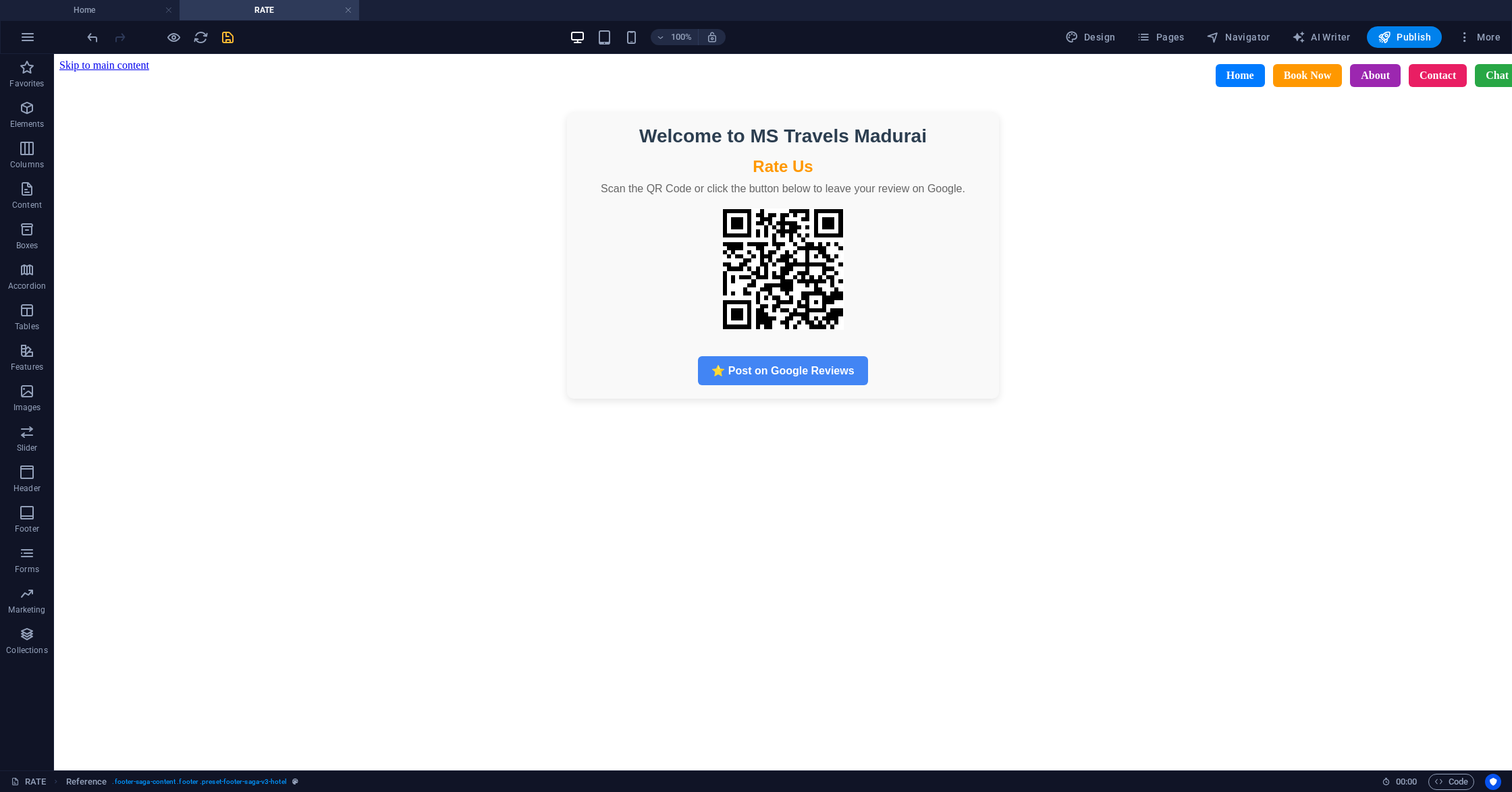
scroll to position [0, 0]
click at [516, 439] on html "Skip to main content Welcome to MS Travels Madurai Rate Us Scan the QR Code or …" at bounding box center [782, 246] width 1458 height 385
click at [787, 400] on div "+ Add section" at bounding box center [783, 398] width 75 height 23
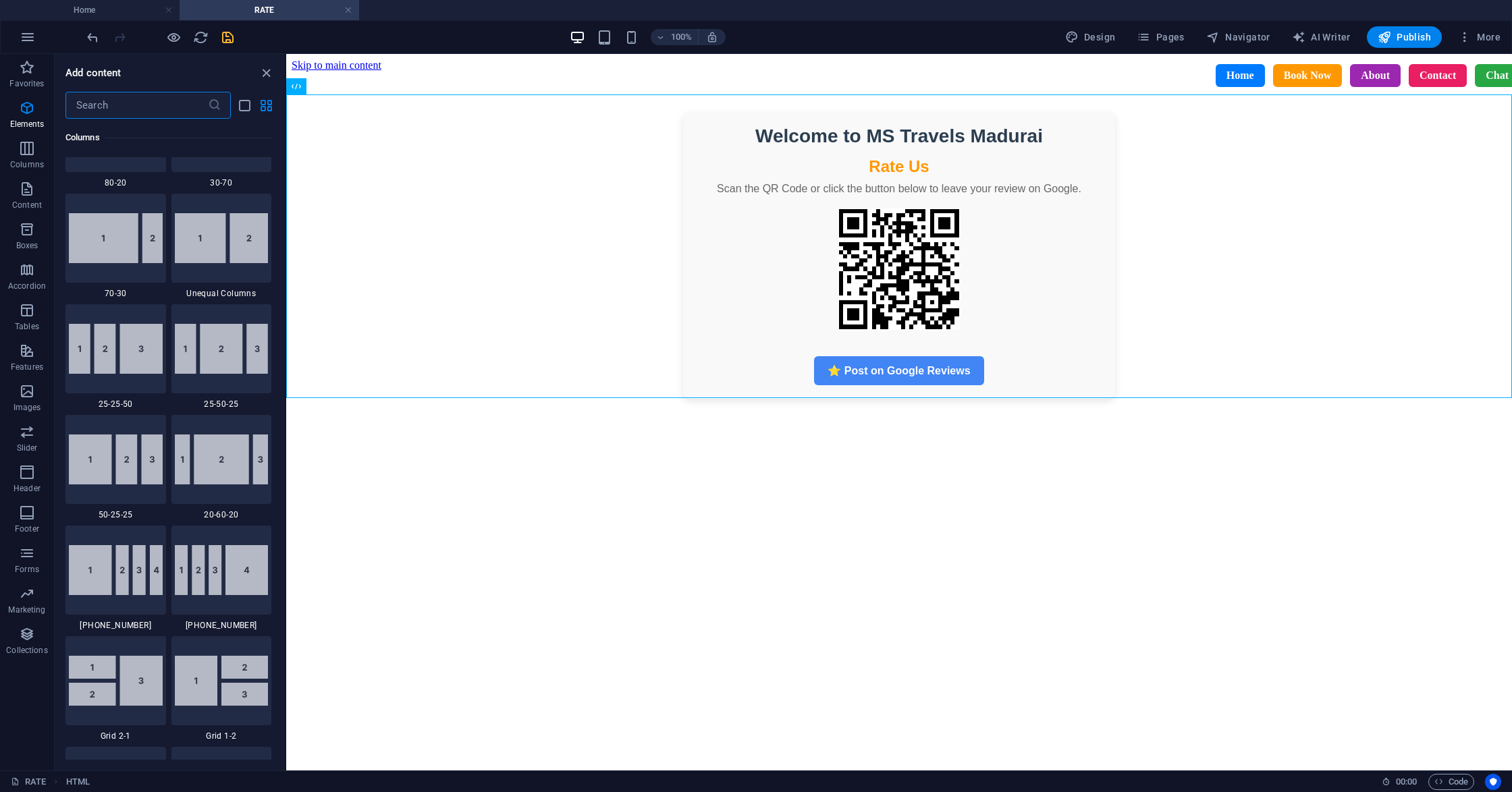
scroll to position [2359, 0]
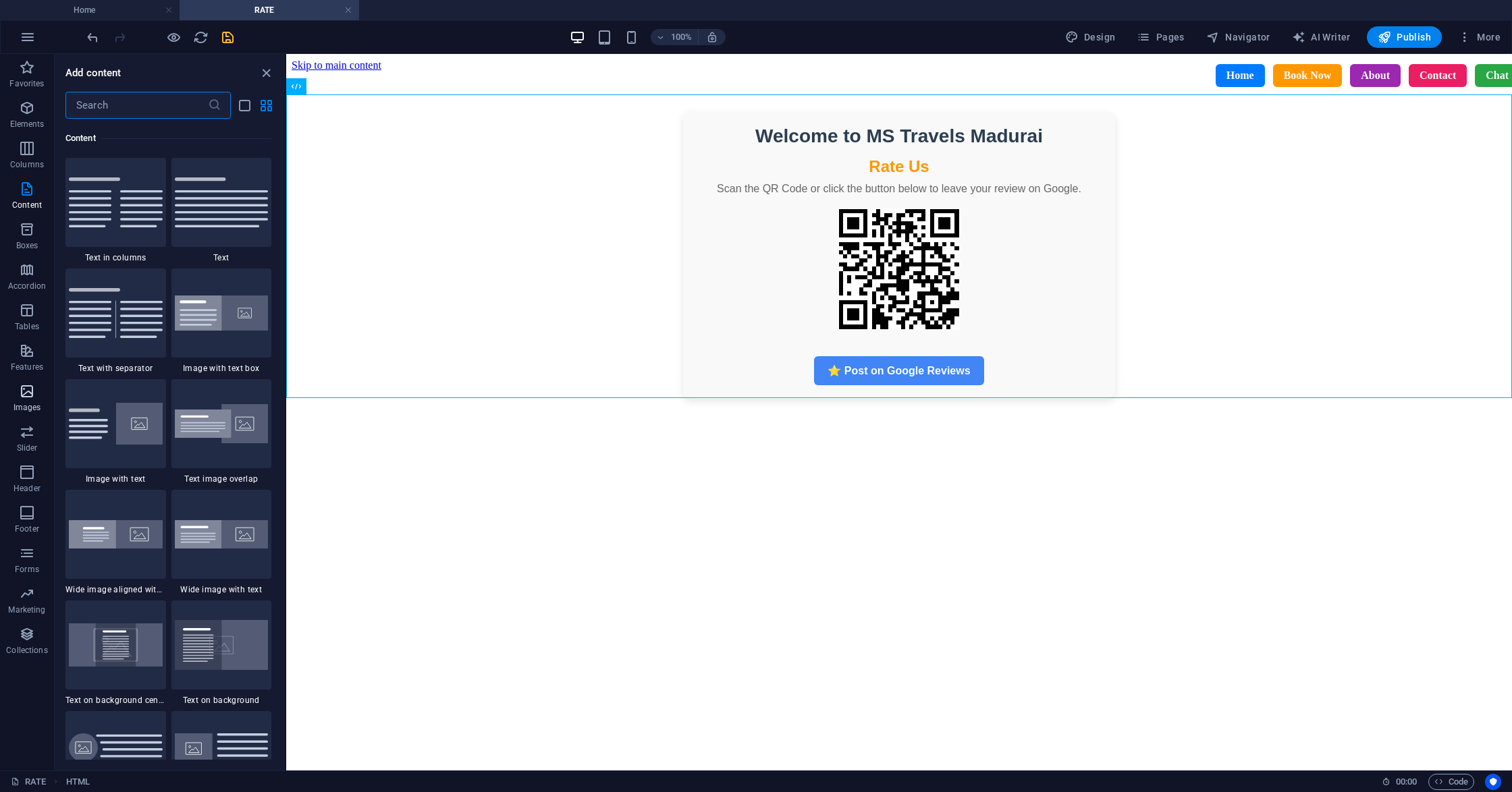
click at [42, 392] on span "Images" at bounding box center [27, 399] width 54 height 32
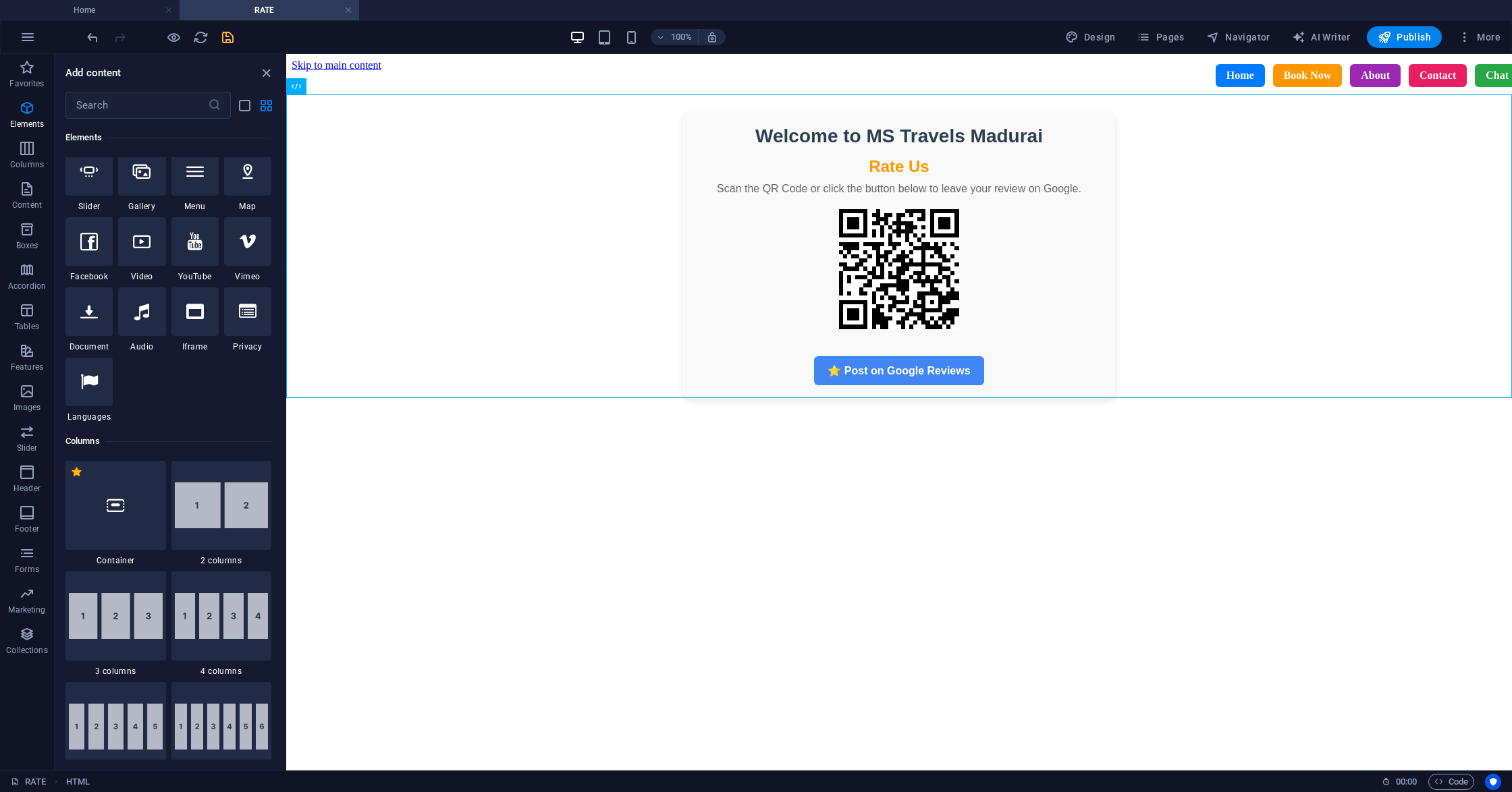
scroll to position [95, 0]
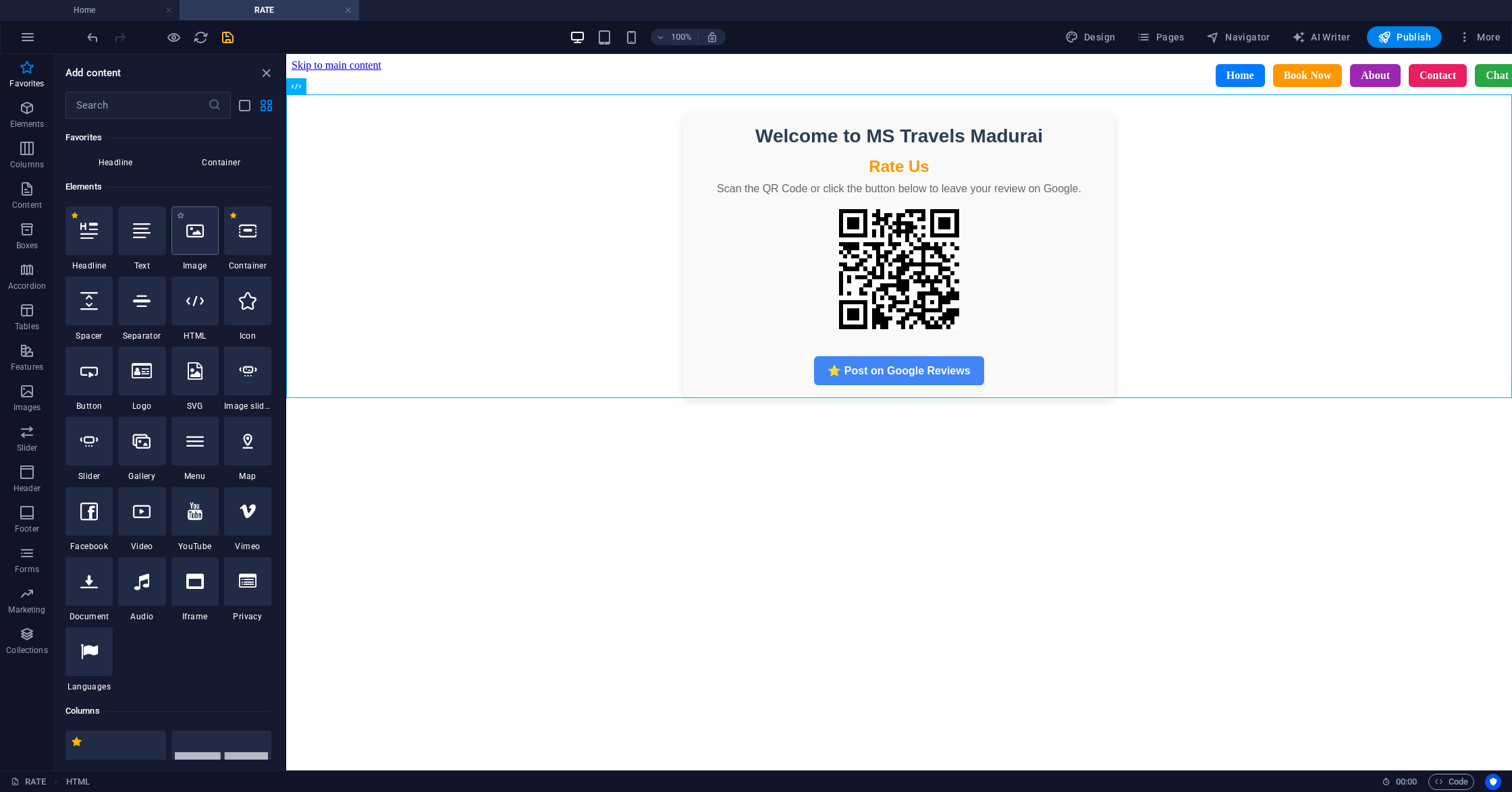
click at [195, 244] on div at bounding box center [195, 231] width 47 height 49
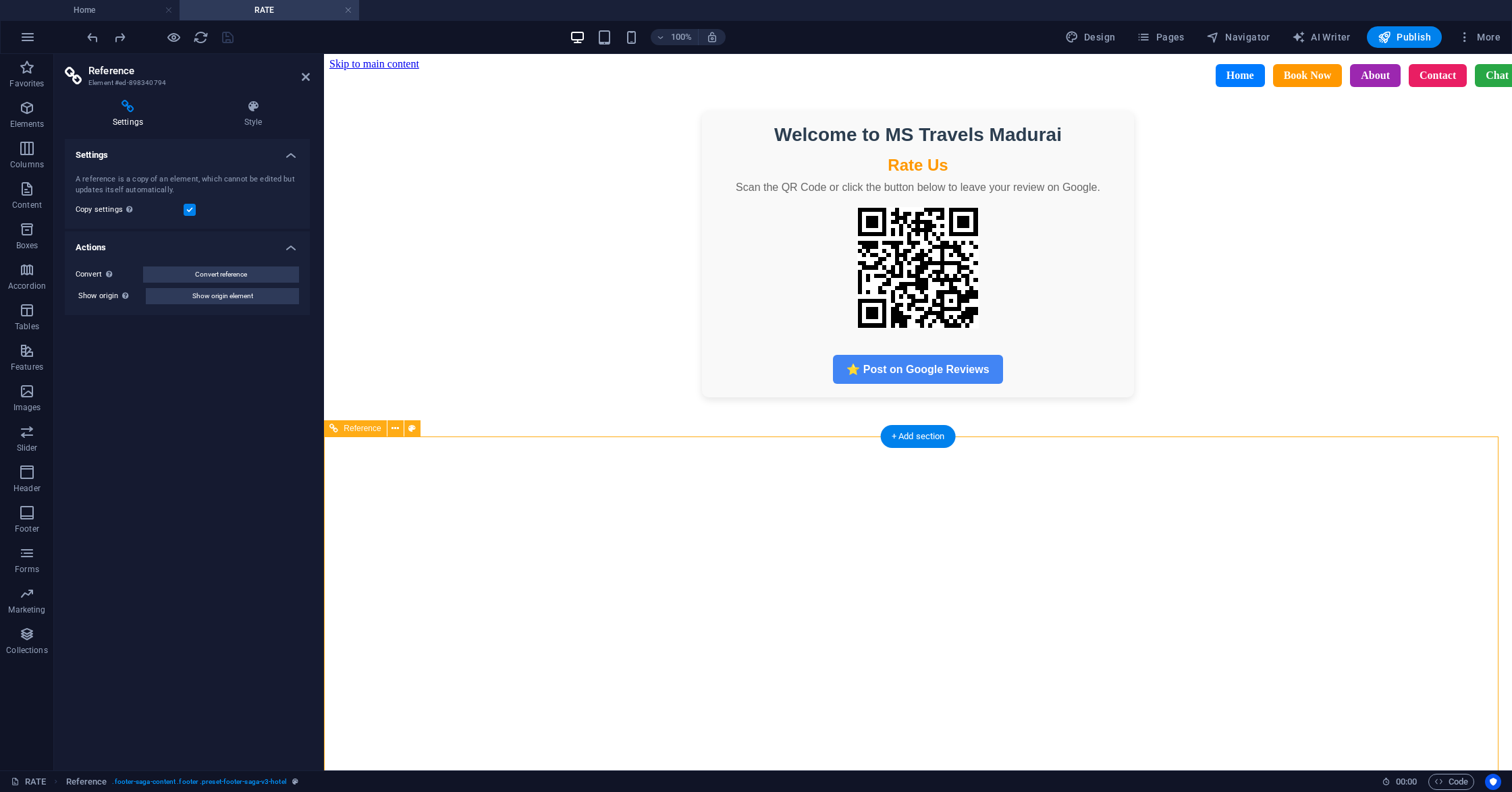
click at [251, 120] on h4 "Style" at bounding box center [253, 114] width 114 height 28
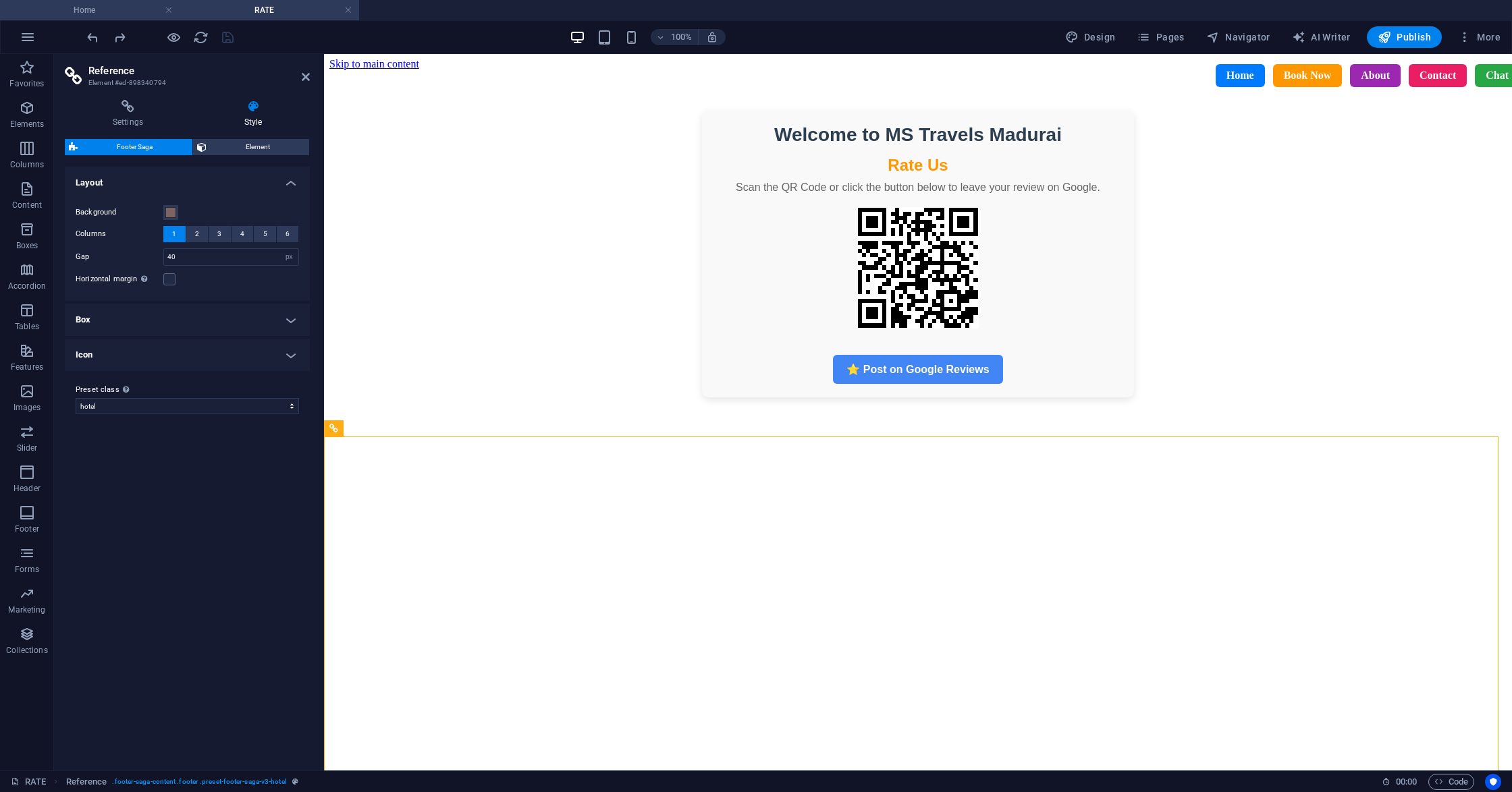
click at [54, 54] on div "Home RATE Favorites Elements Columns Content Boxes Accordion Tables Features Im…" at bounding box center [756, 411] width 1512 height 716
click at [302, 76] on icon at bounding box center [306, 77] width 8 height 11
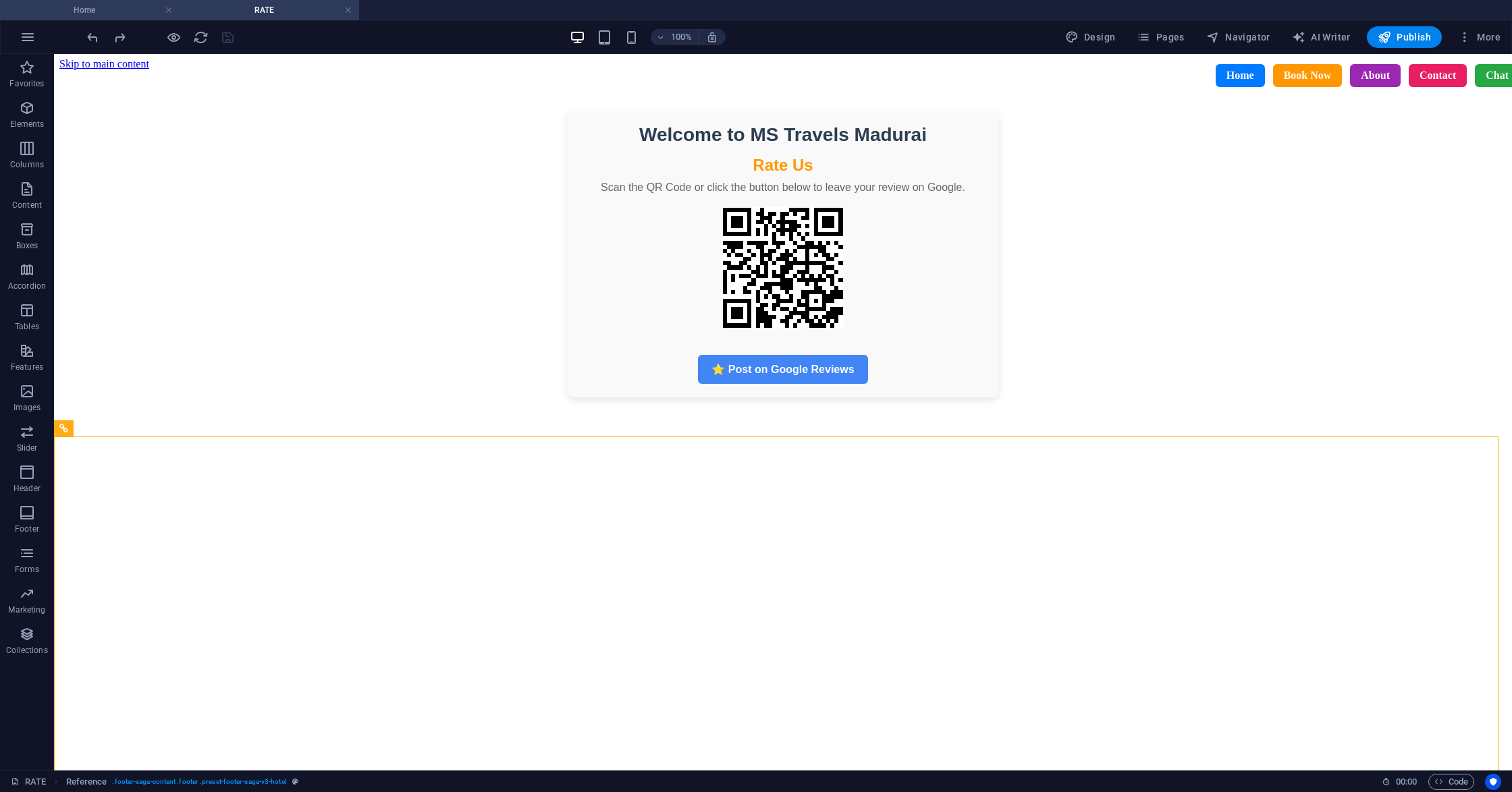
click at [90, 12] on h4 "Home" at bounding box center [90, 9] width 180 height 15
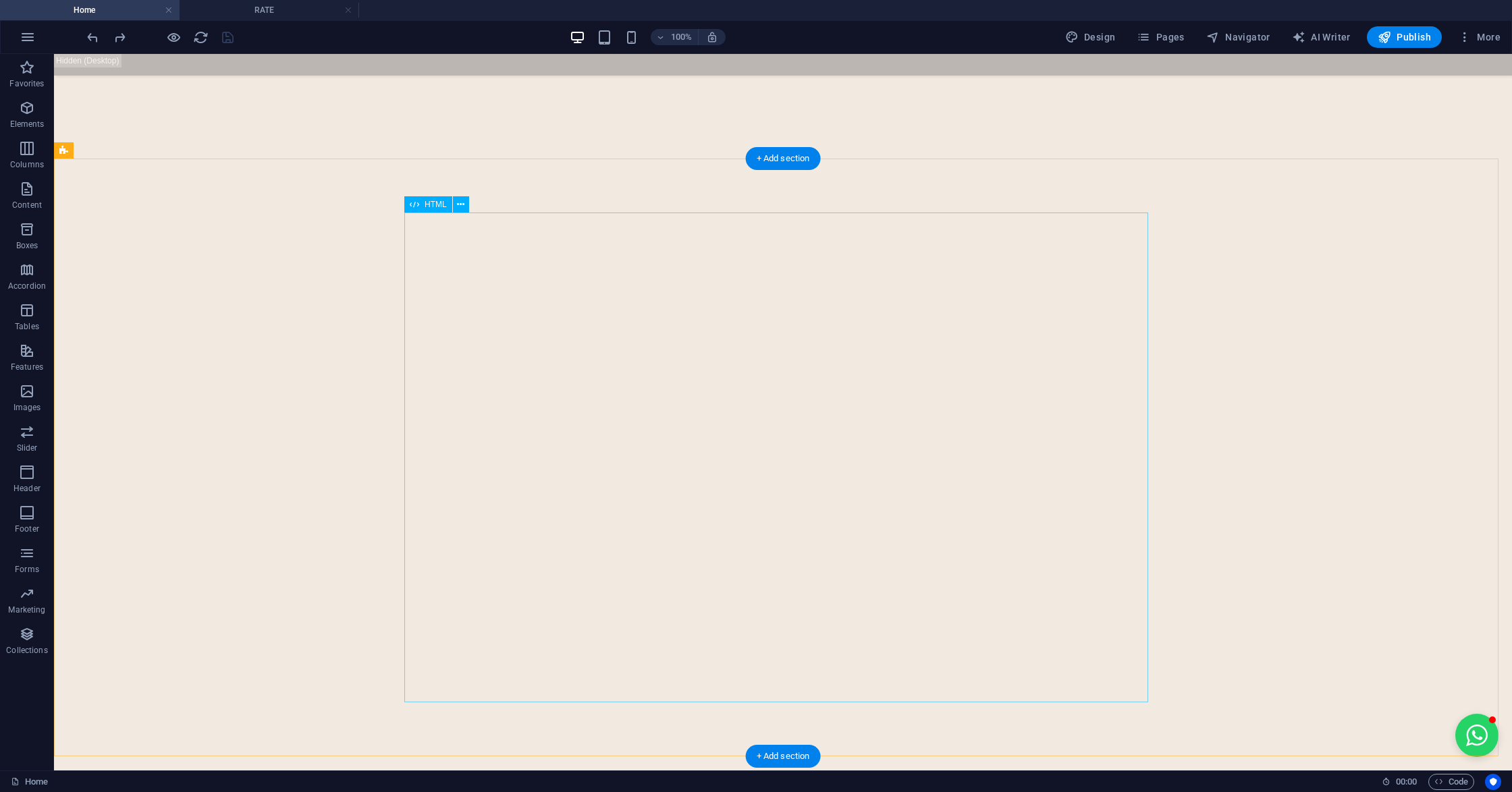
scroll to position [5921, 0]
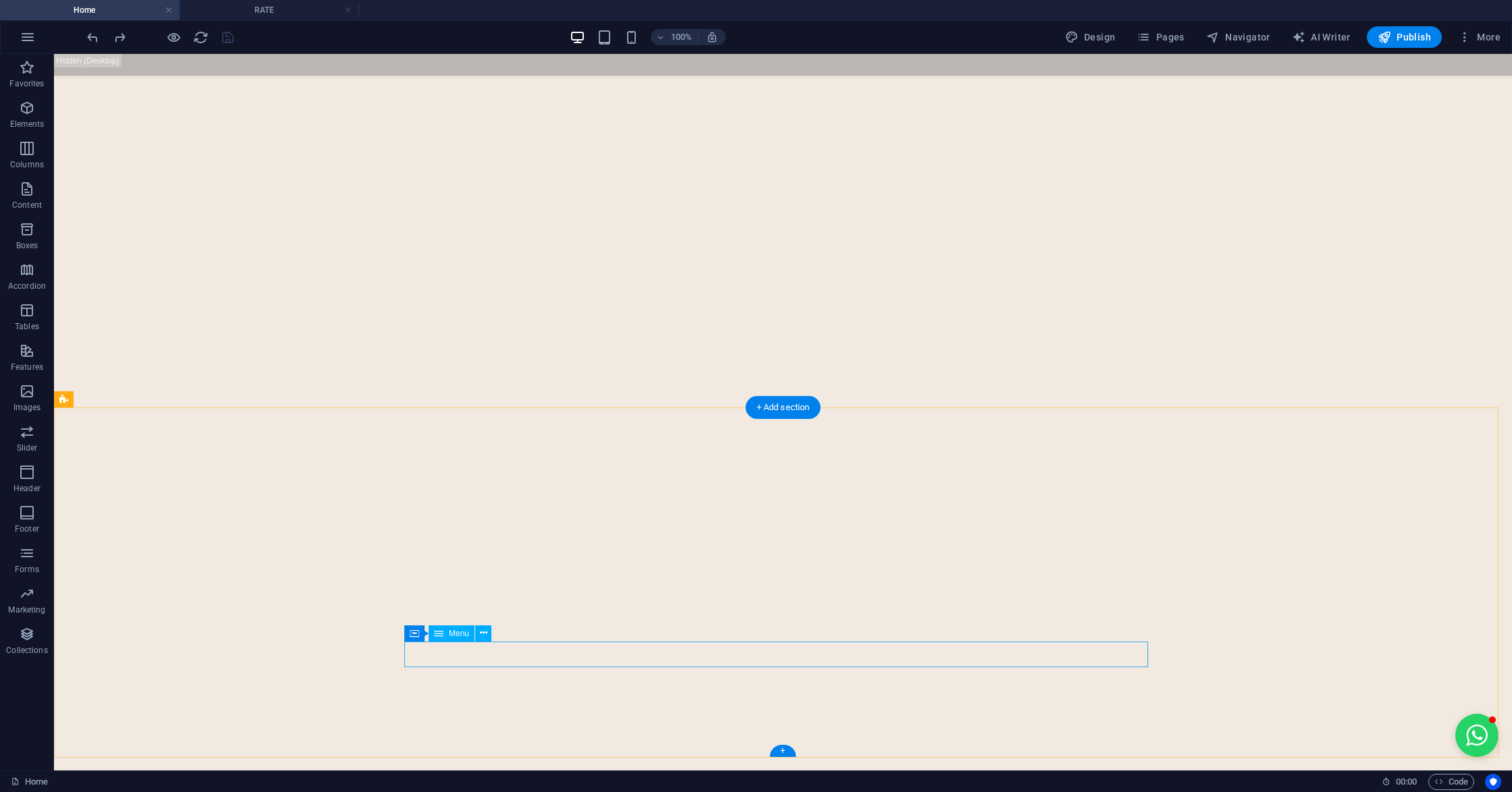
click at [484, 634] on icon at bounding box center [483, 633] width 7 height 14
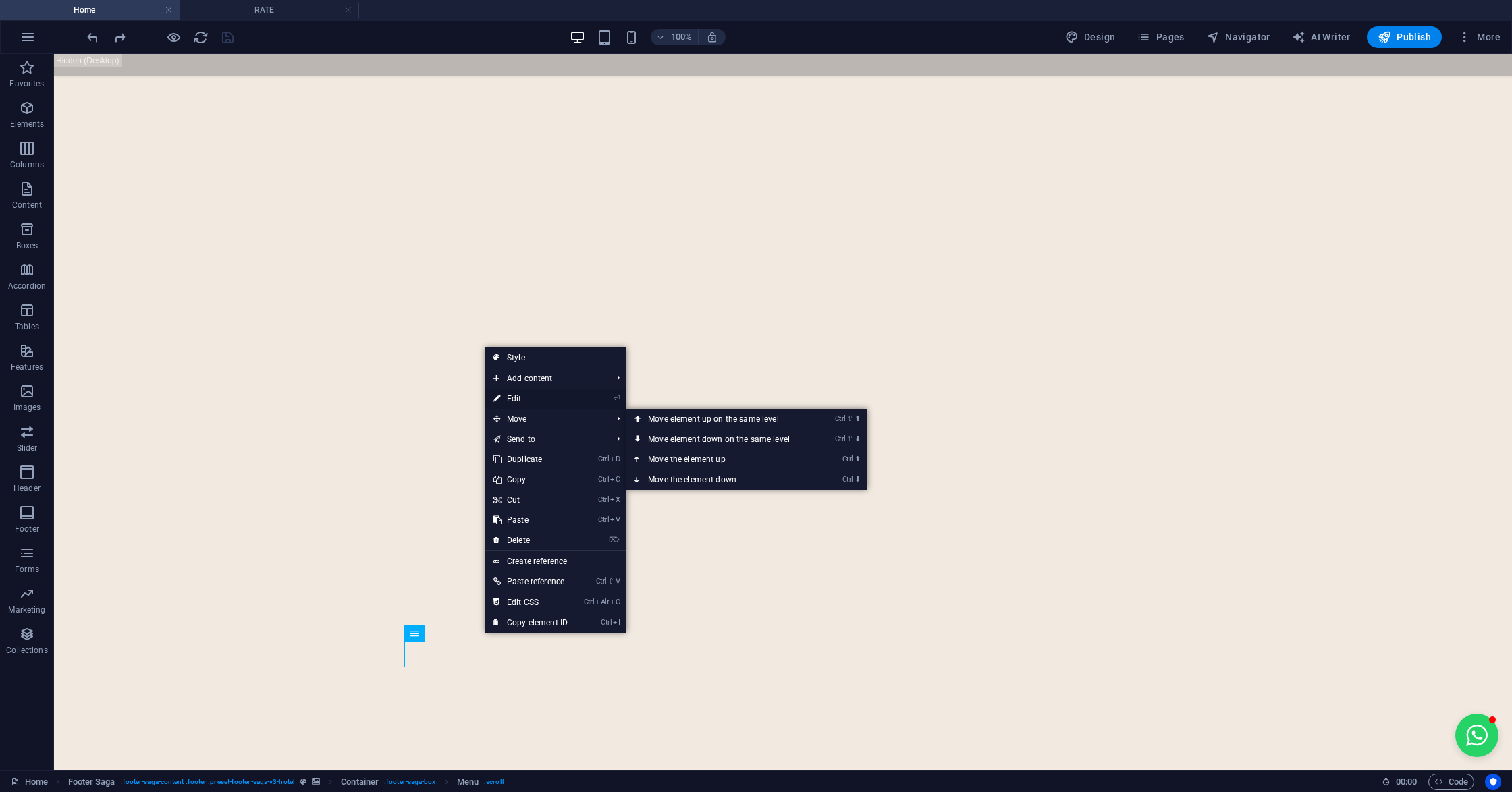
click at [540, 400] on link "⏎ Edit" at bounding box center [530, 399] width 91 height 20
select select
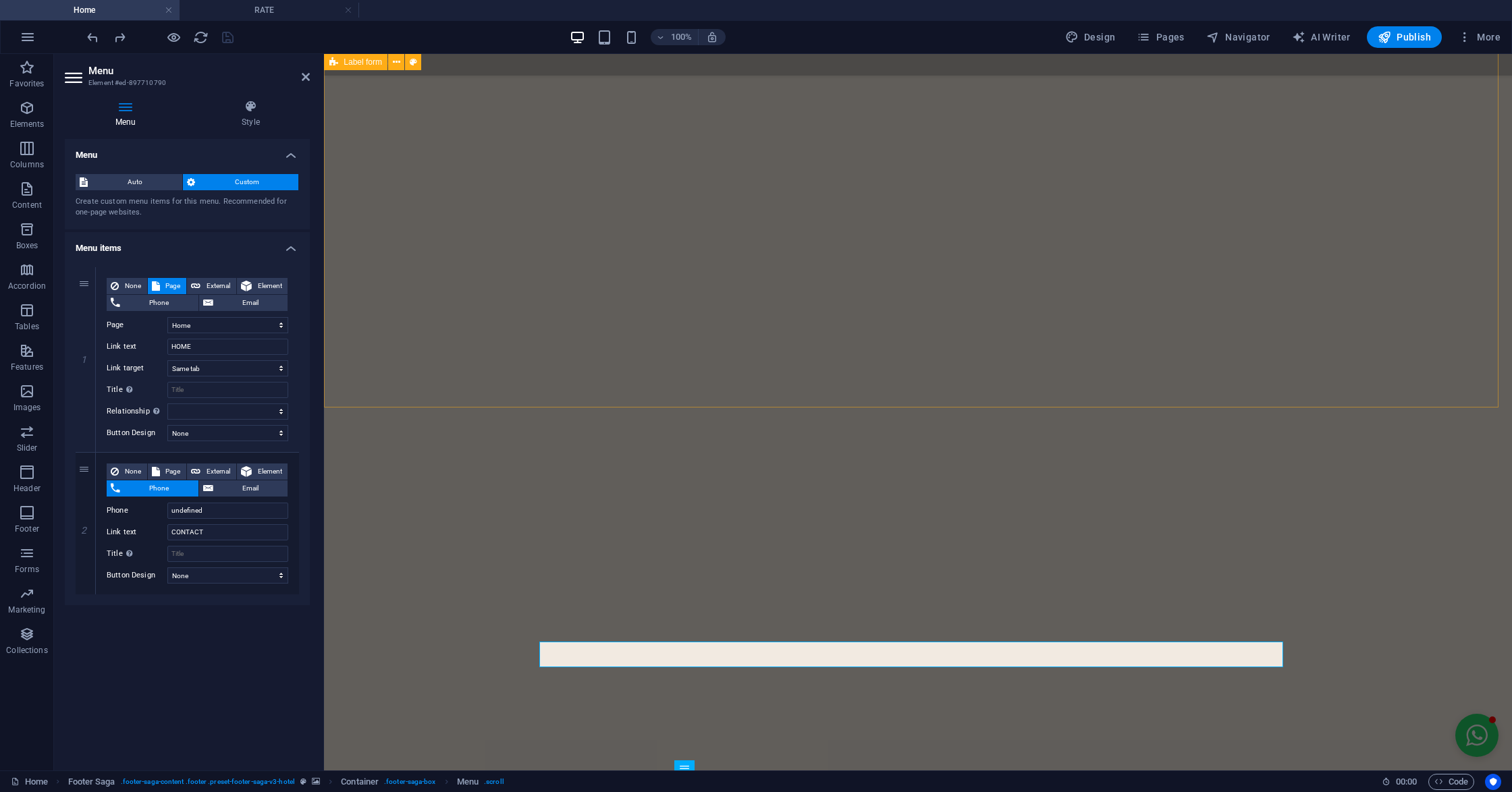
scroll to position [5785, 0]
click at [228, 327] on select "Home RATE contact1 BOOK NOW about" at bounding box center [227, 325] width 121 height 17
click at [228, 330] on select "Home RATE contact1 BOOK NOW about" at bounding box center [227, 325] width 121 height 17
drag, startPoint x: 212, startPoint y: 513, endPoint x: 108, endPoint y: 511, distance: 104.0
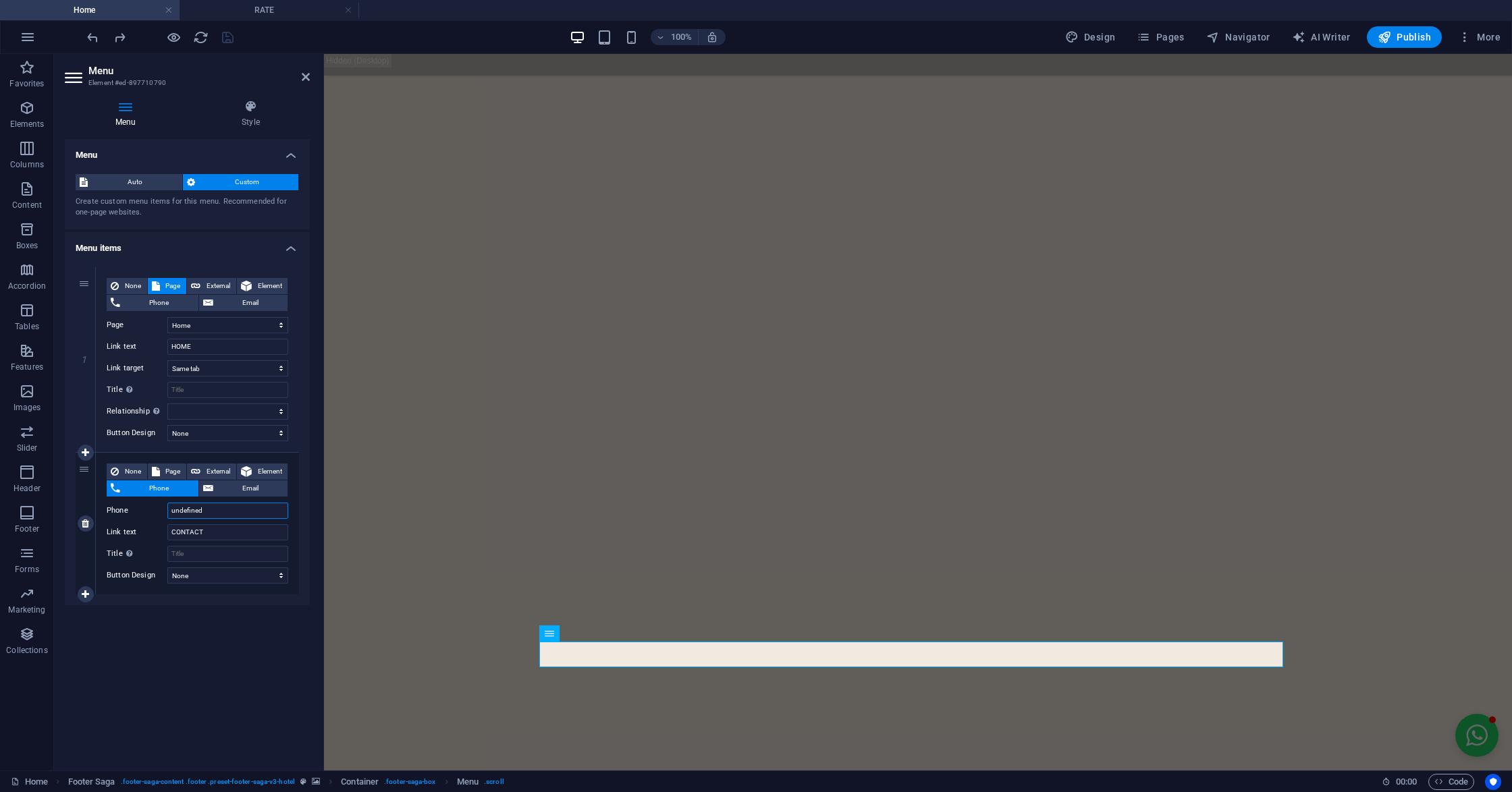
click at [108, 511] on div "Phone undefined" at bounding box center [197, 511] width 181 height 17
paste input "+91 82705 75237"
type input "+91 82705 75237"
select select
click at [205, 510] on input "+91 82705 75237" at bounding box center [227, 511] width 121 height 17
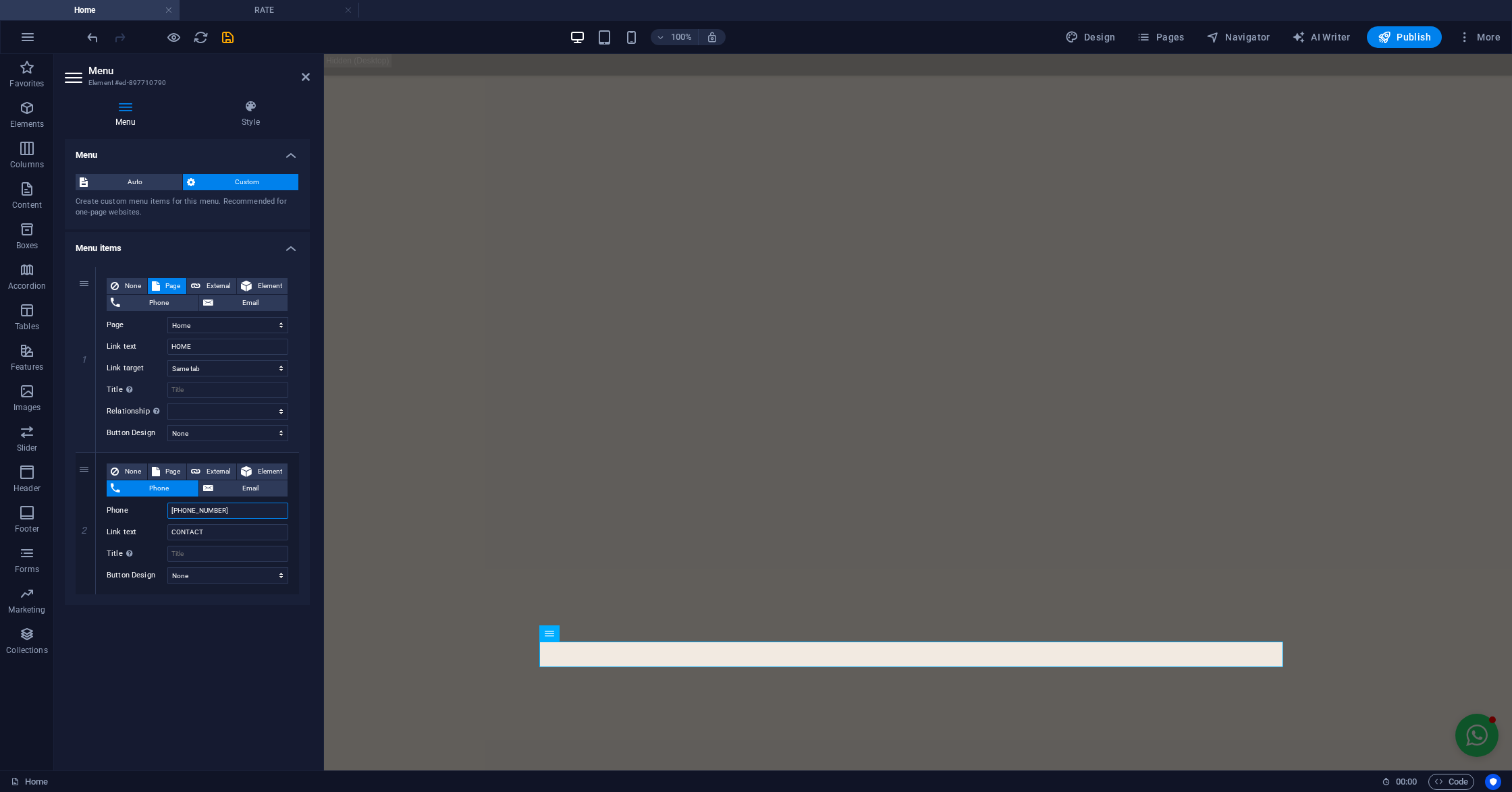
type input "+91 8270575237"
select select
click at [185, 510] on input "+91 8270575237" at bounding box center [227, 511] width 121 height 17
type input "+918270575237"
select select
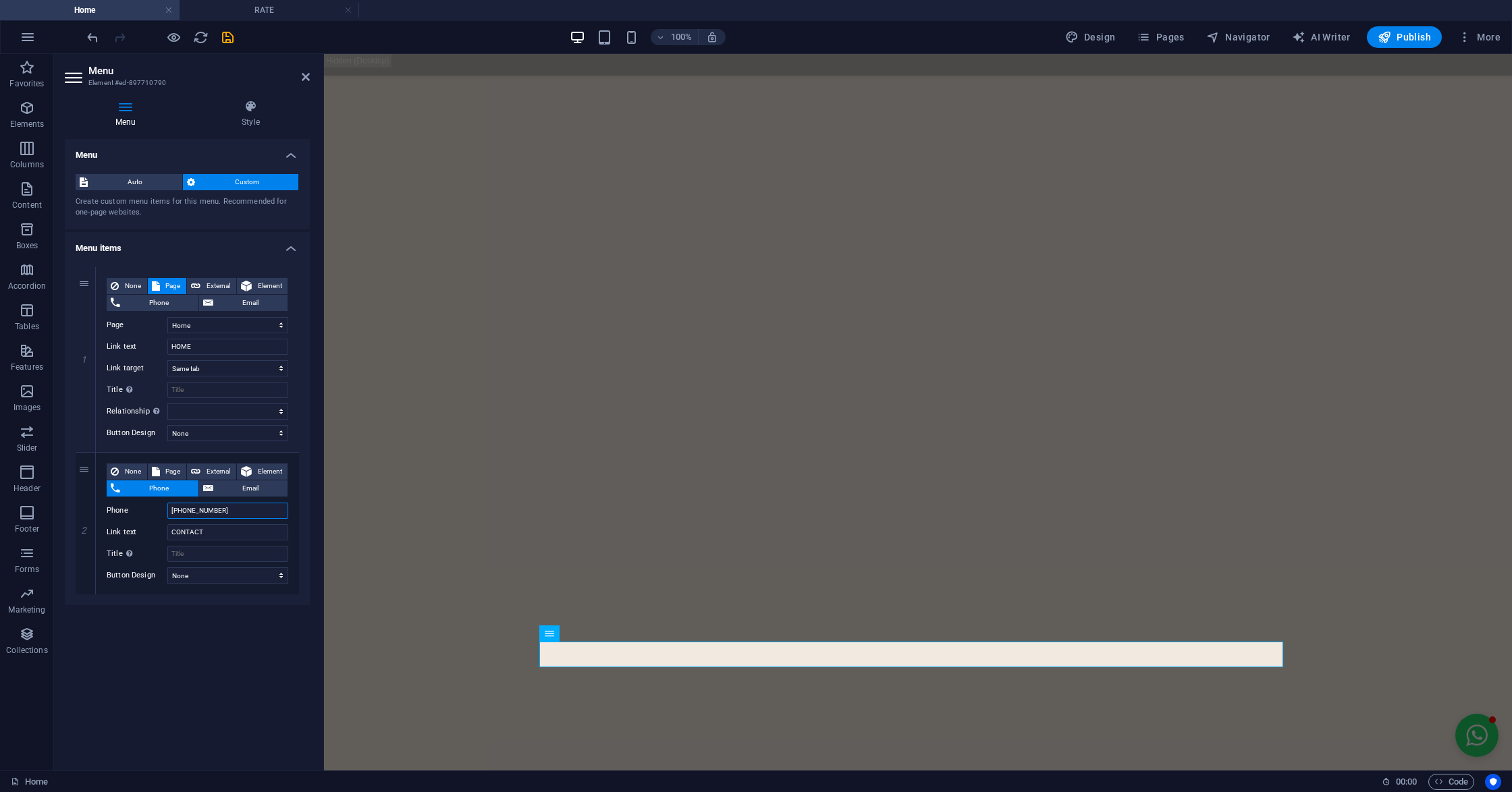
type input "+918270575237"
click at [196, 686] on div "Menu Auto Custom Create custom menu items for this menu. Recommended for one-pa…" at bounding box center [187, 449] width 245 height 621
drag, startPoint x: 303, startPoint y: 73, endPoint x: 249, endPoint y: 19, distance: 76.4
click at [303, 73] on icon at bounding box center [306, 77] width 8 height 11
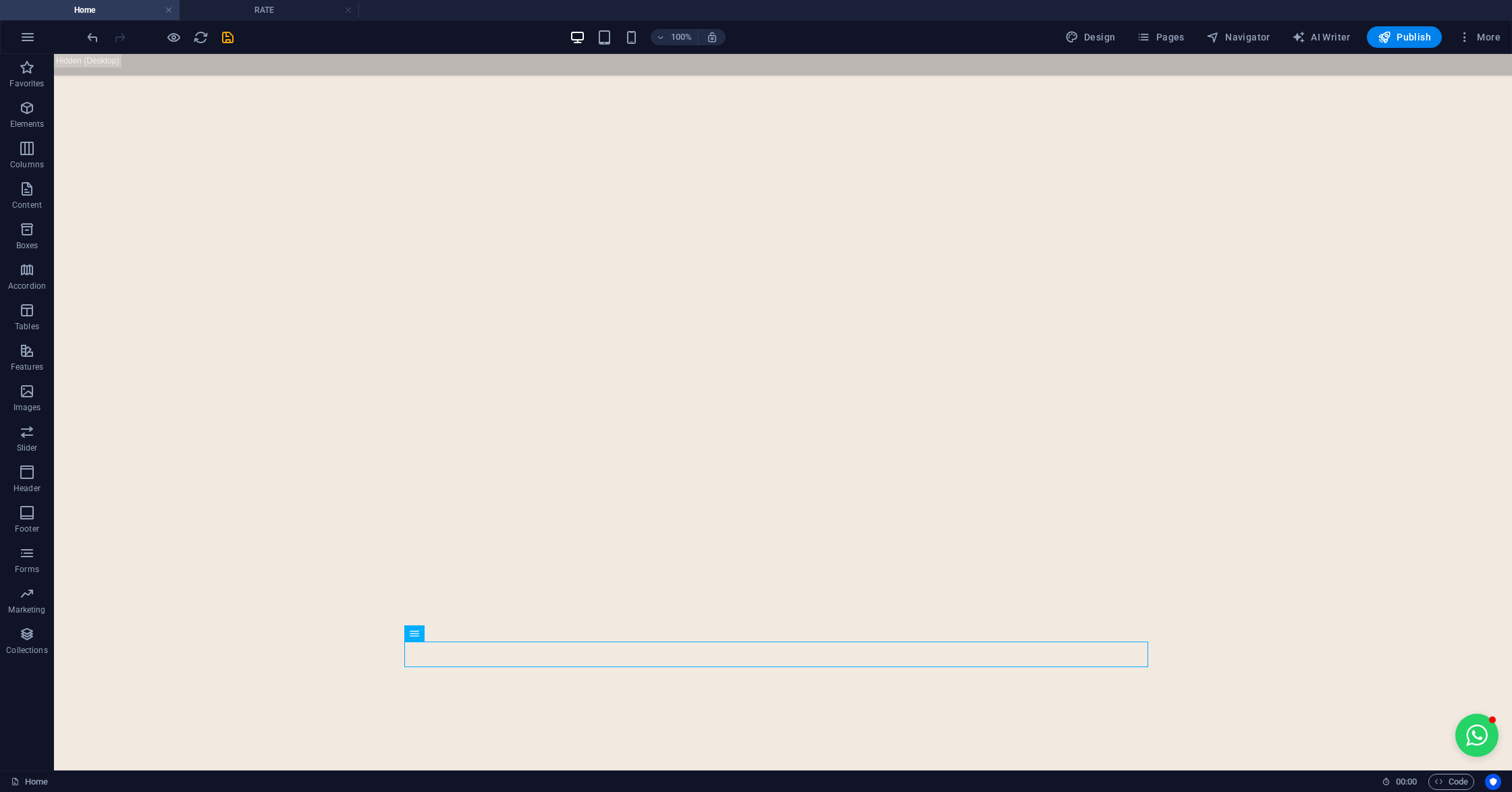
click at [225, 39] on icon "save" at bounding box center [228, 38] width 16 height 16
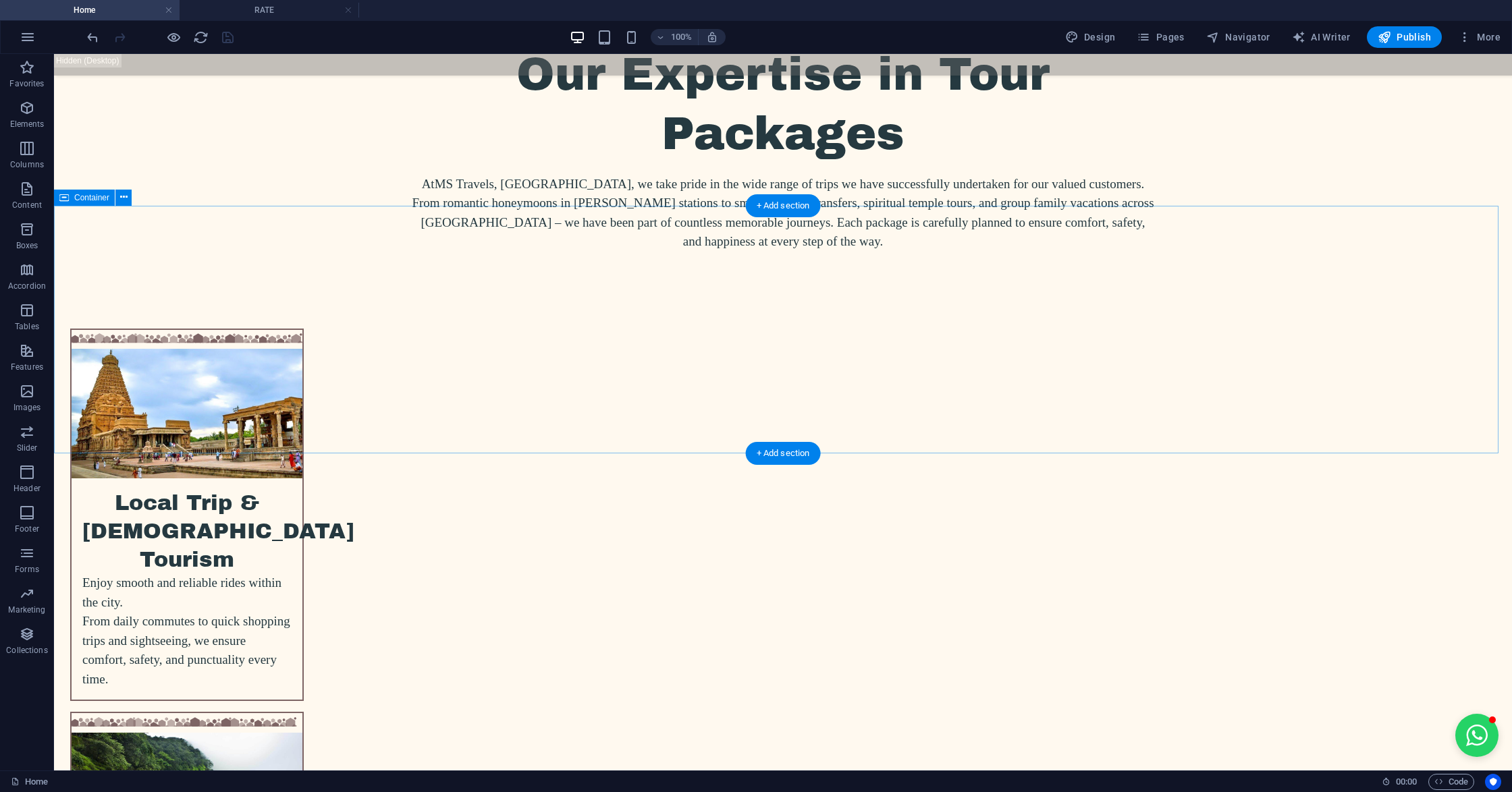
scroll to position [2683, 0]
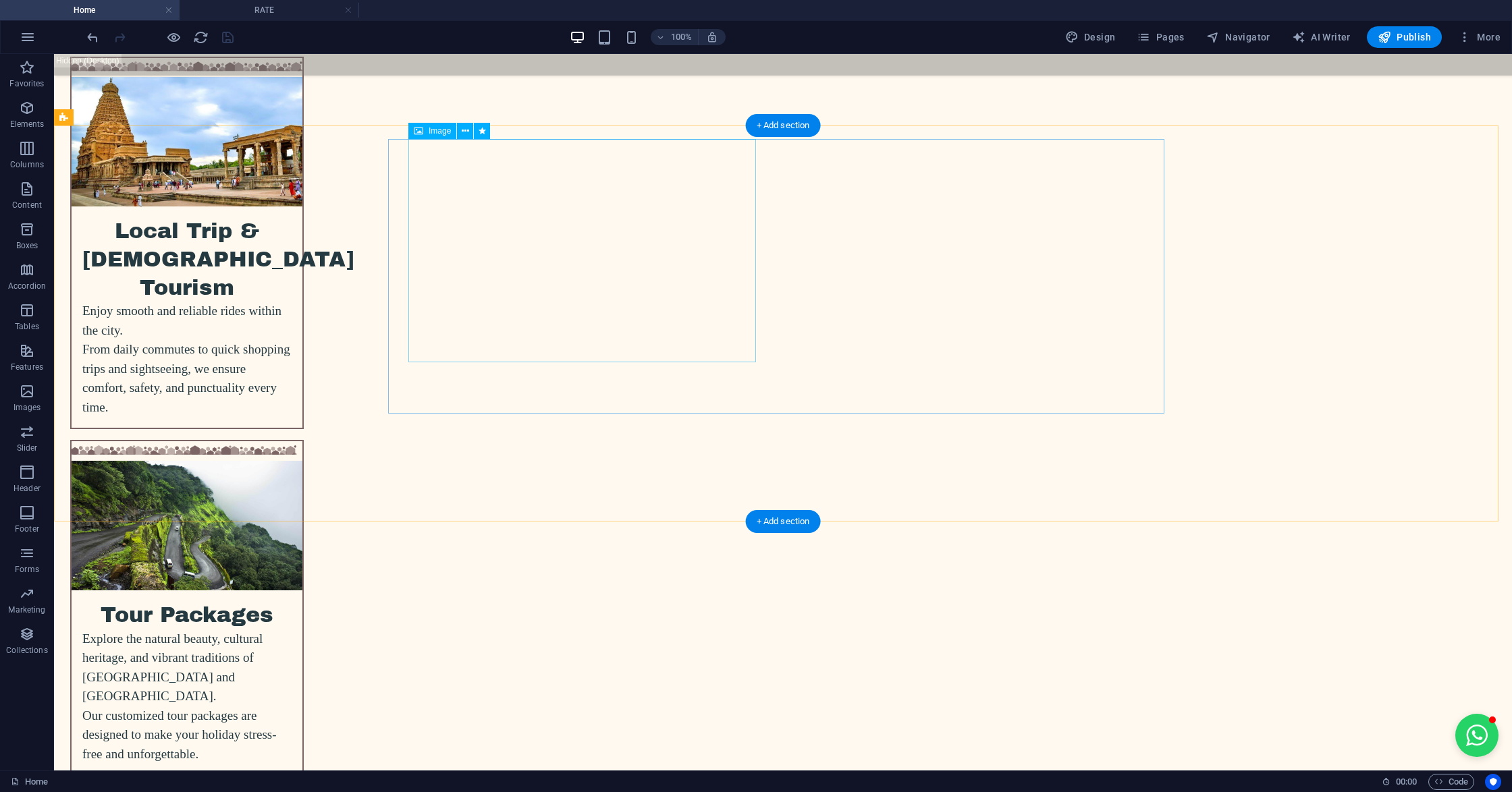
select select "%"
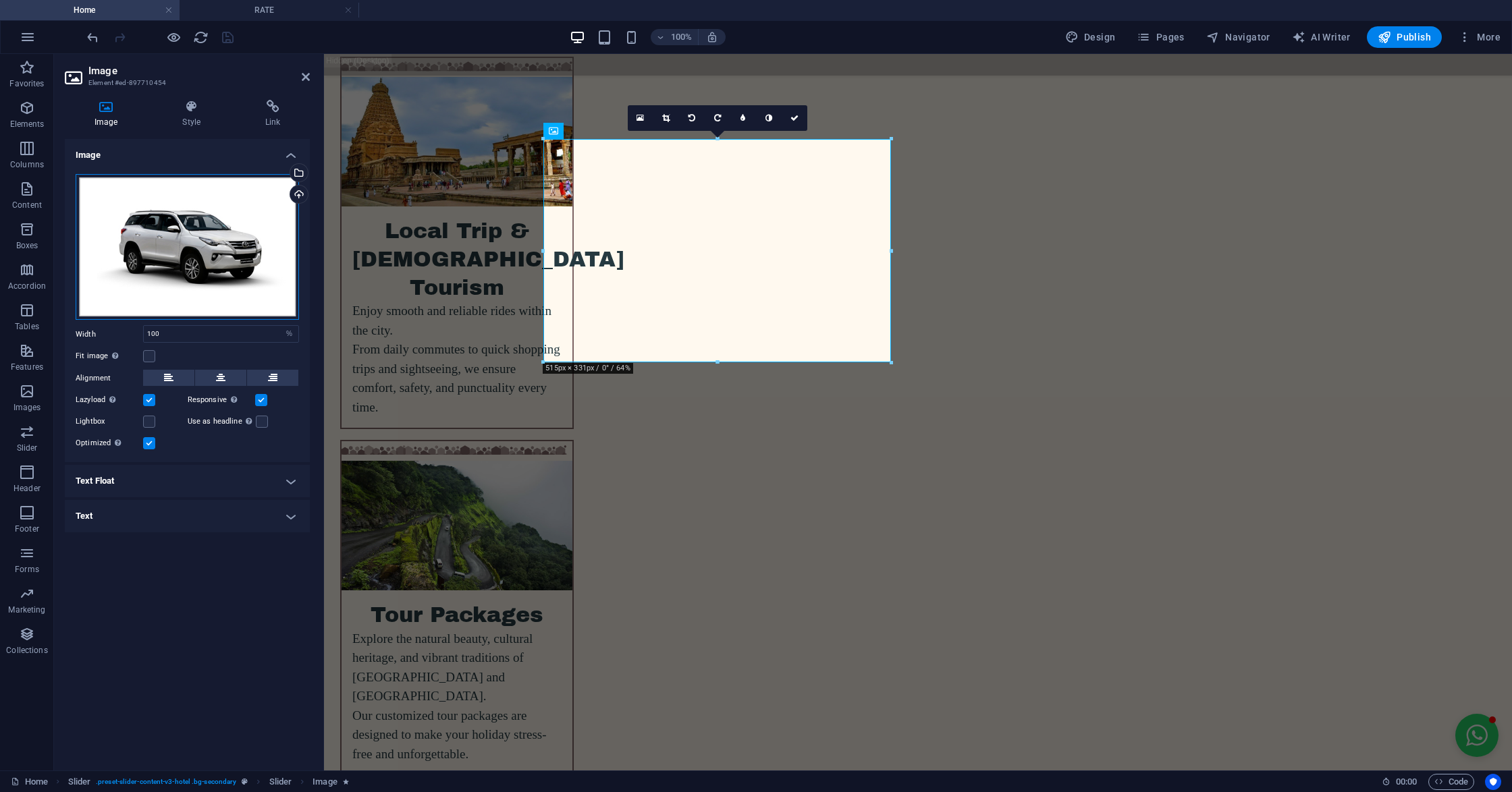
click at [214, 232] on div "Drag files here, click to choose files or select files from Files or our free s…" at bounding box center [187, 247] width 223 height 146
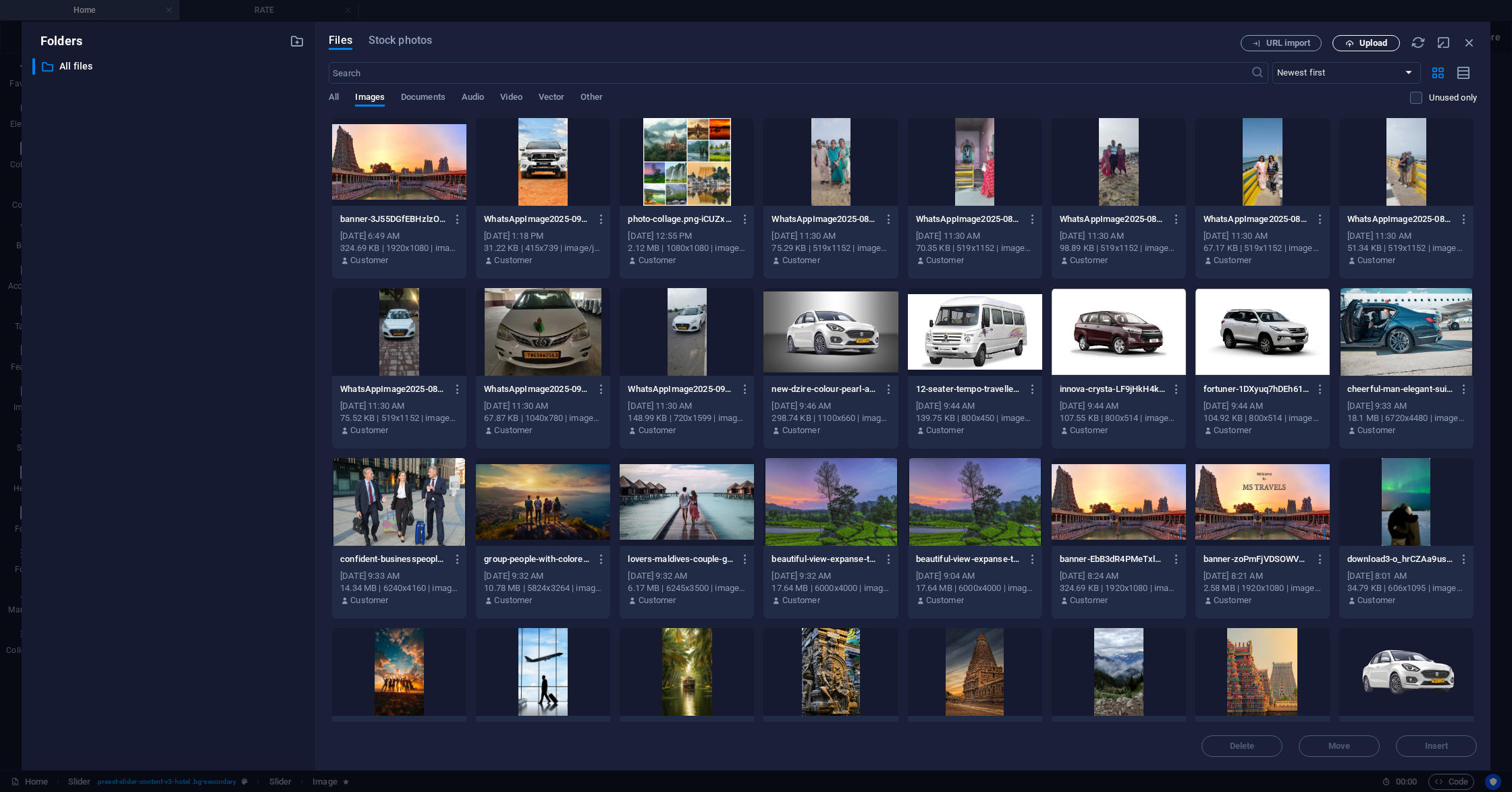
click at [1356, 46] on span "Upload" at bounding box center [1366, 43] width 55 height 9
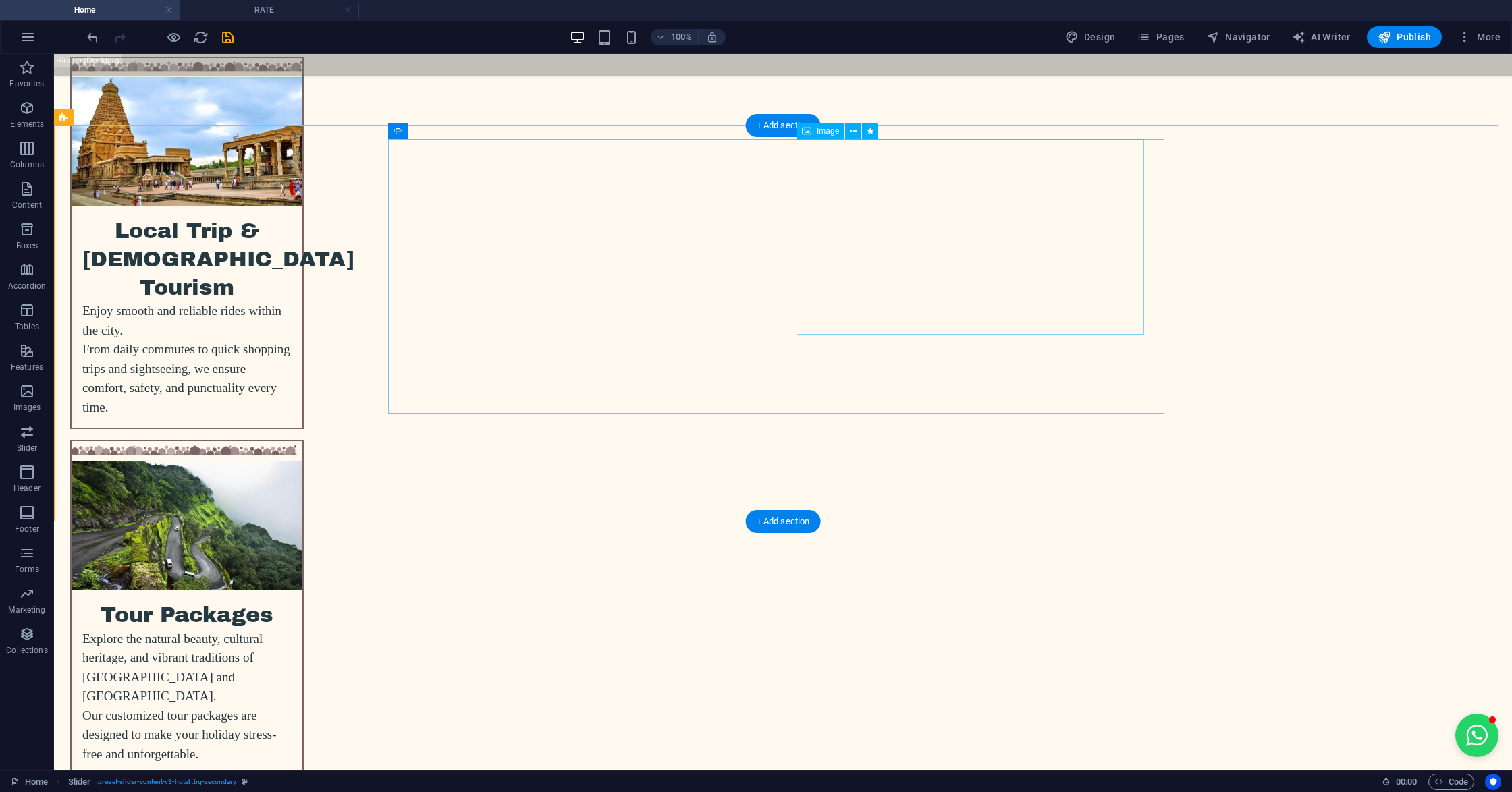
select select "px"
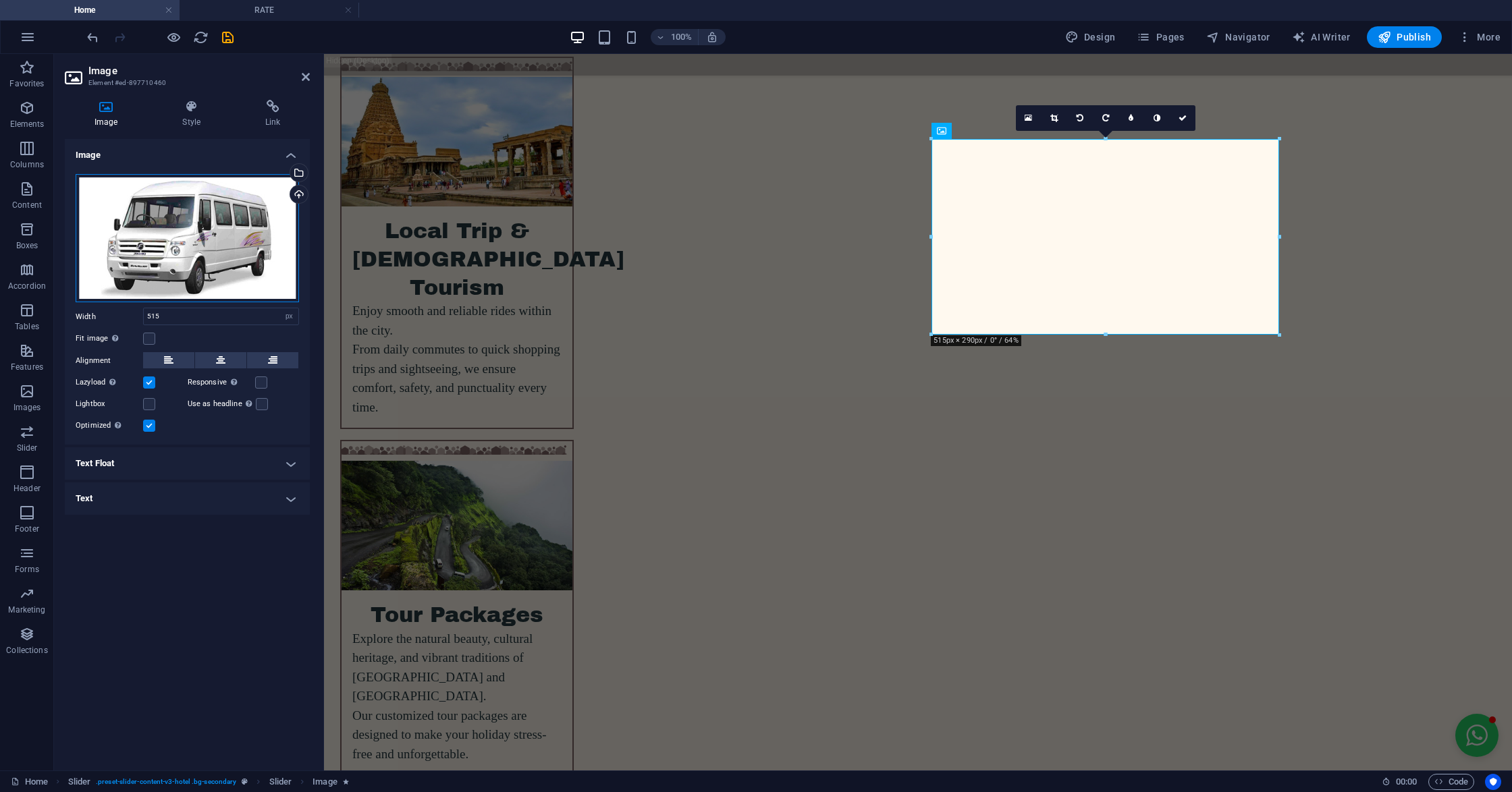
click at [151, 266] on div "Drag files here, click to choose files or select files from Files or our free s…" at bounding box center [187, 239] width 223 height 129
click at [151, 266] on body "mstravels.co.in Home RATE Favorites Elements Columns Content Boxes Accordion Ta…" at bounding box center [756, 396] width 1512 height 792
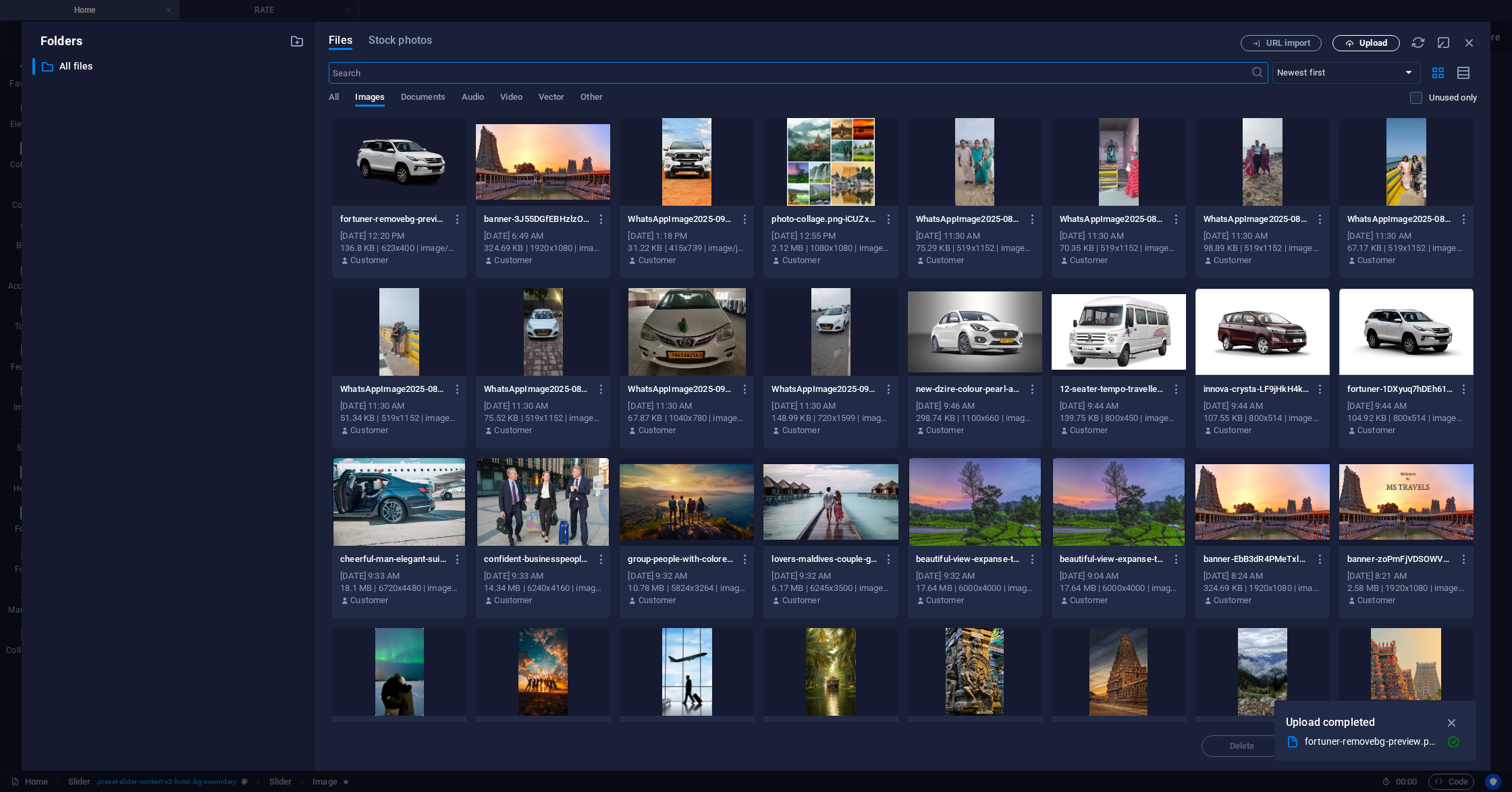
click at [1361, 42] on span "Upload" at bounding box center [1372, 43] width 28 height 8
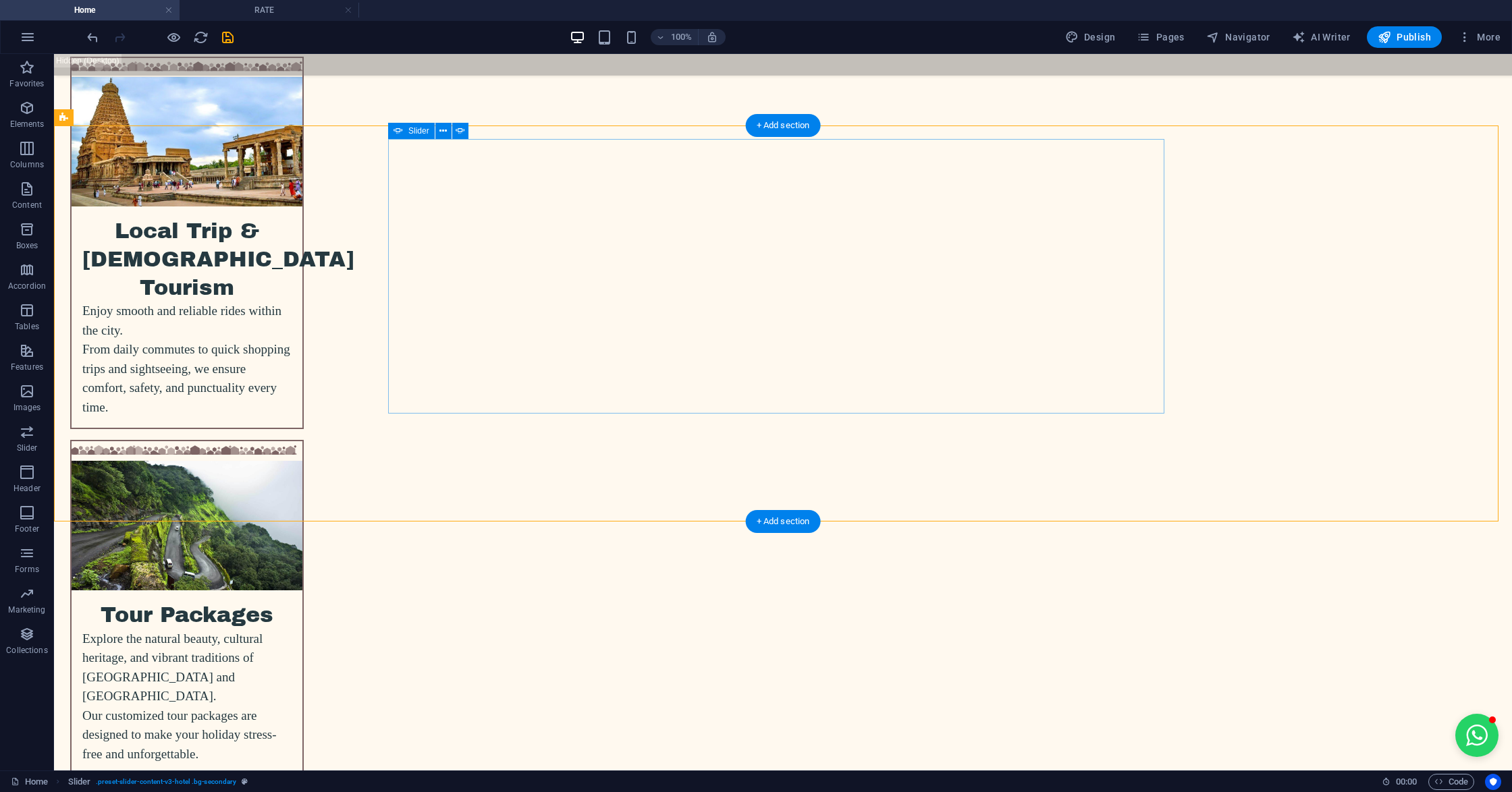
select select "ms"
select select "s"
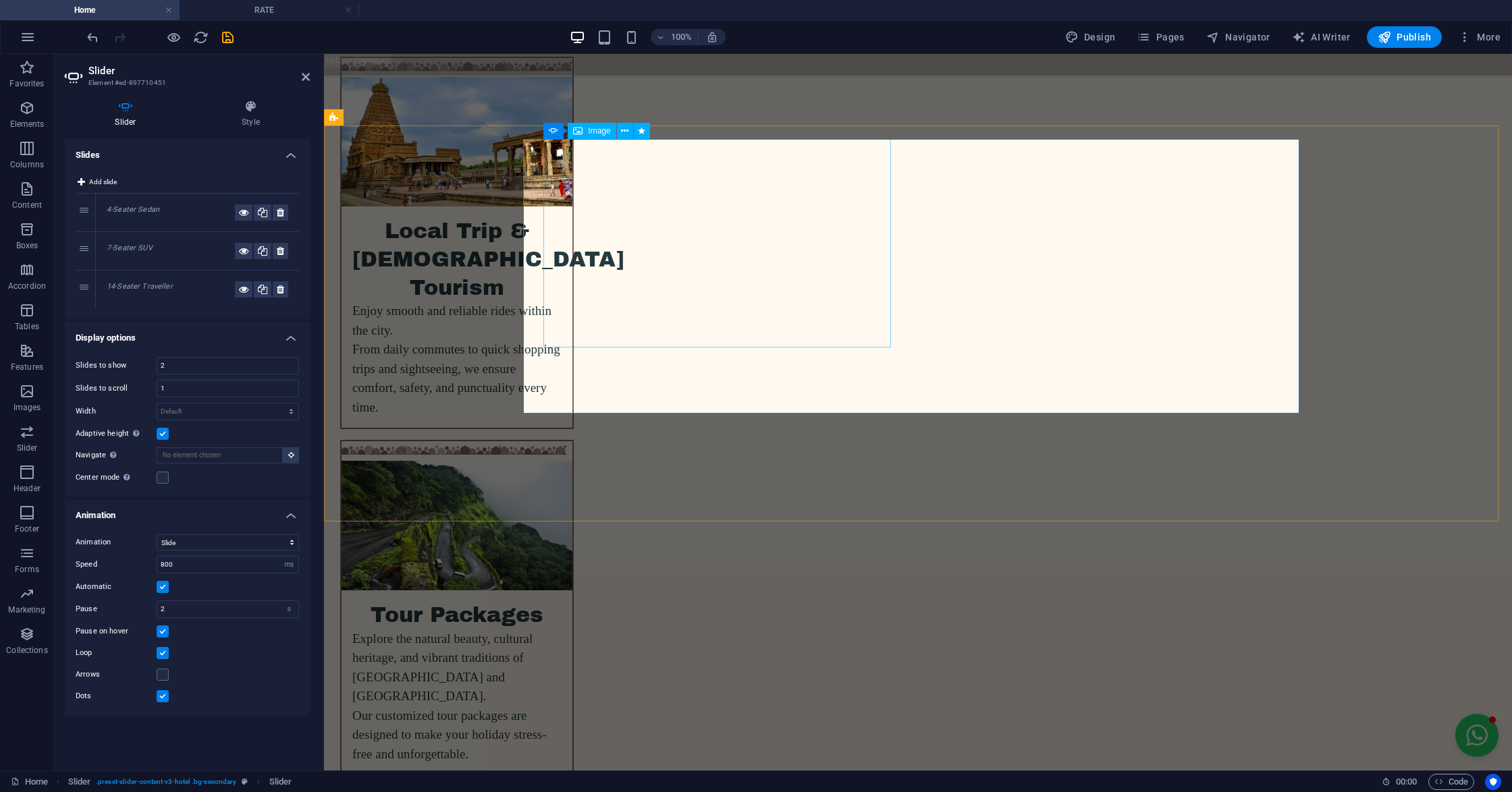
select select "%"
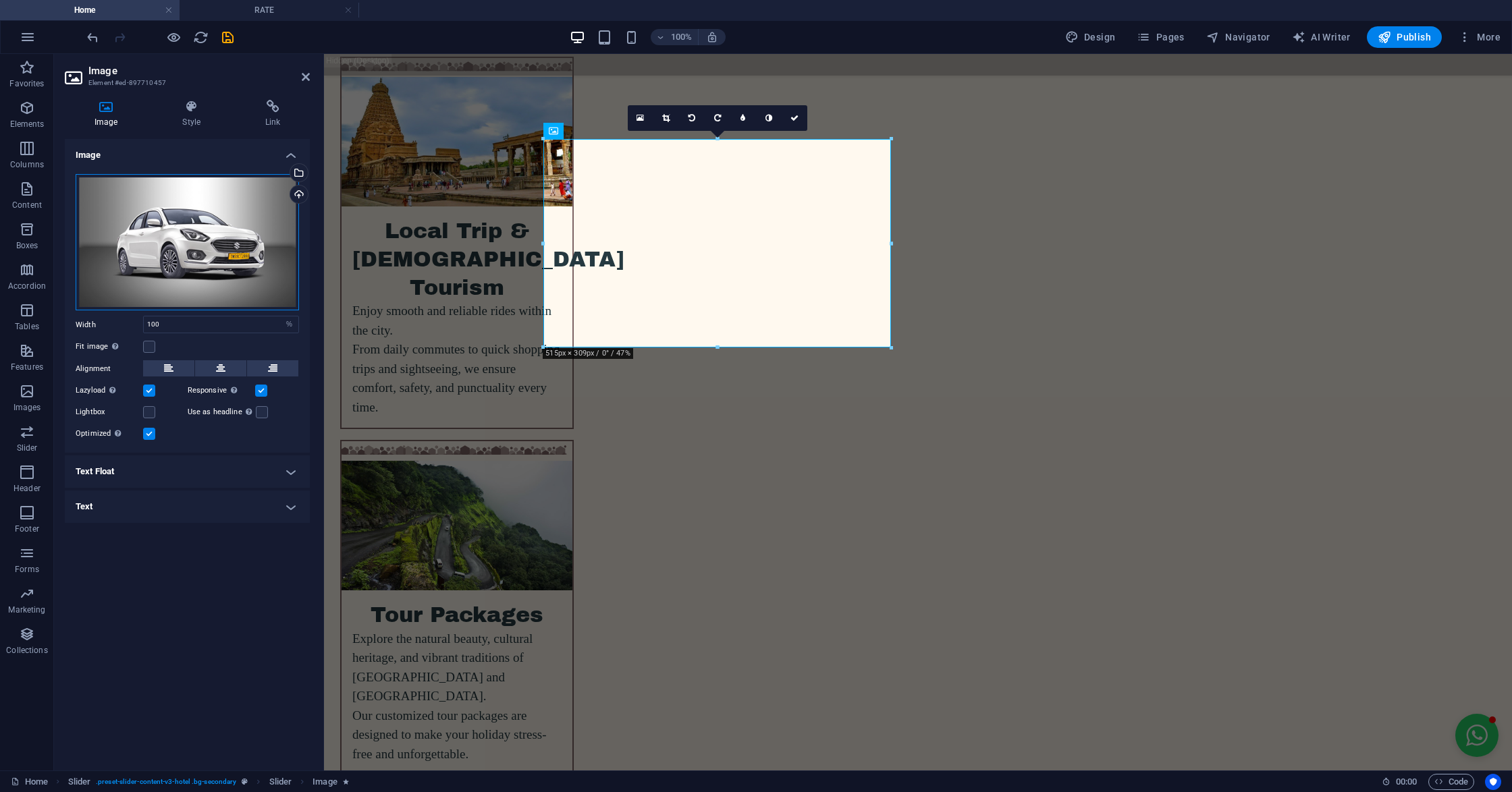
click at [133, 220] on div "Drag files here, click to choose files or select files from Files or our free s…" at bounding box center [187, 243] width 223 height 137
click at [133, 220] on body "mstravels.co.in Home RATE Favorites Elements Columns Content Boxes Accordion Ta…" at bounding box center [756, 396] width 1512 height 792
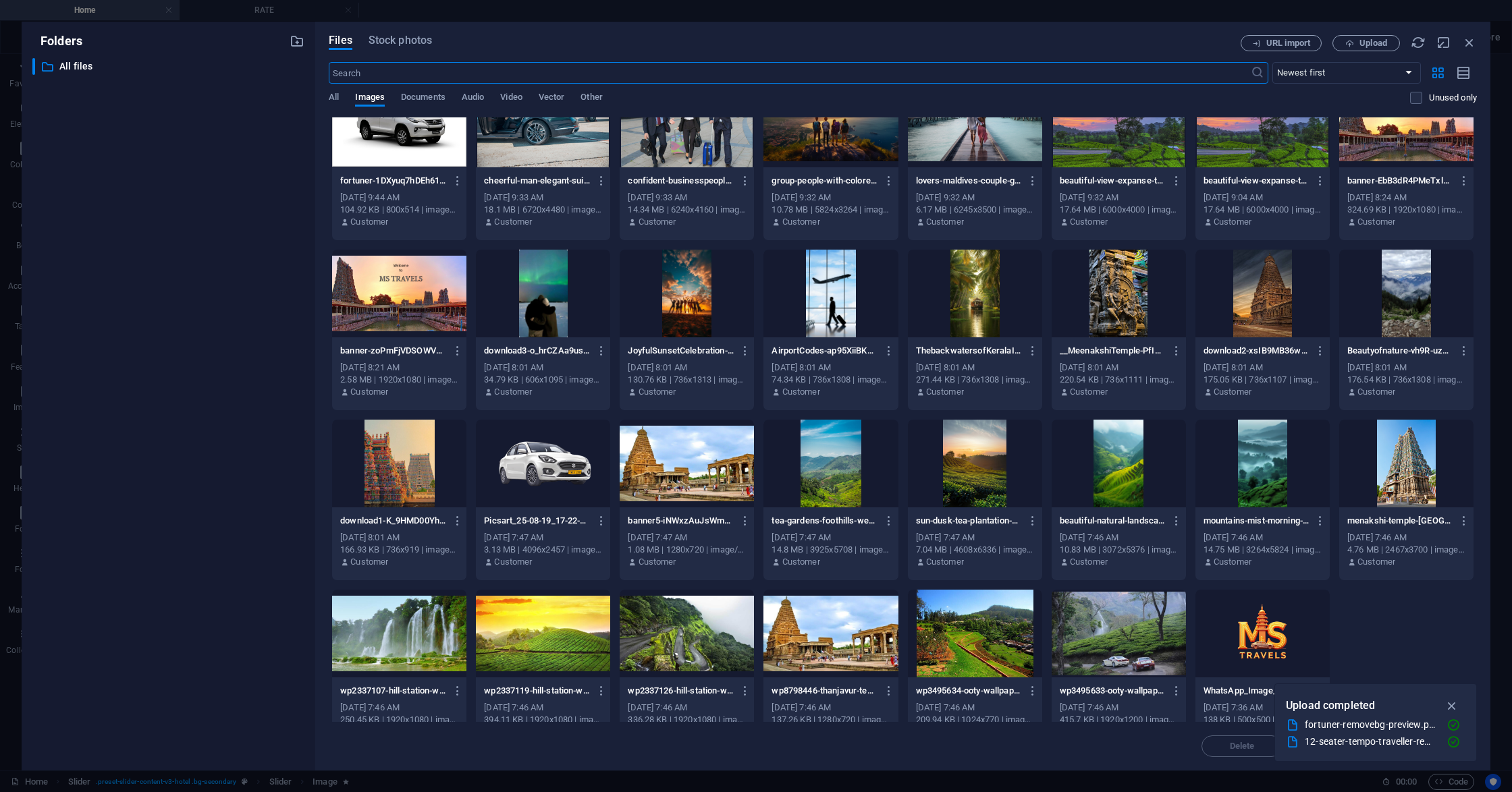
scroll to position [406, 0]
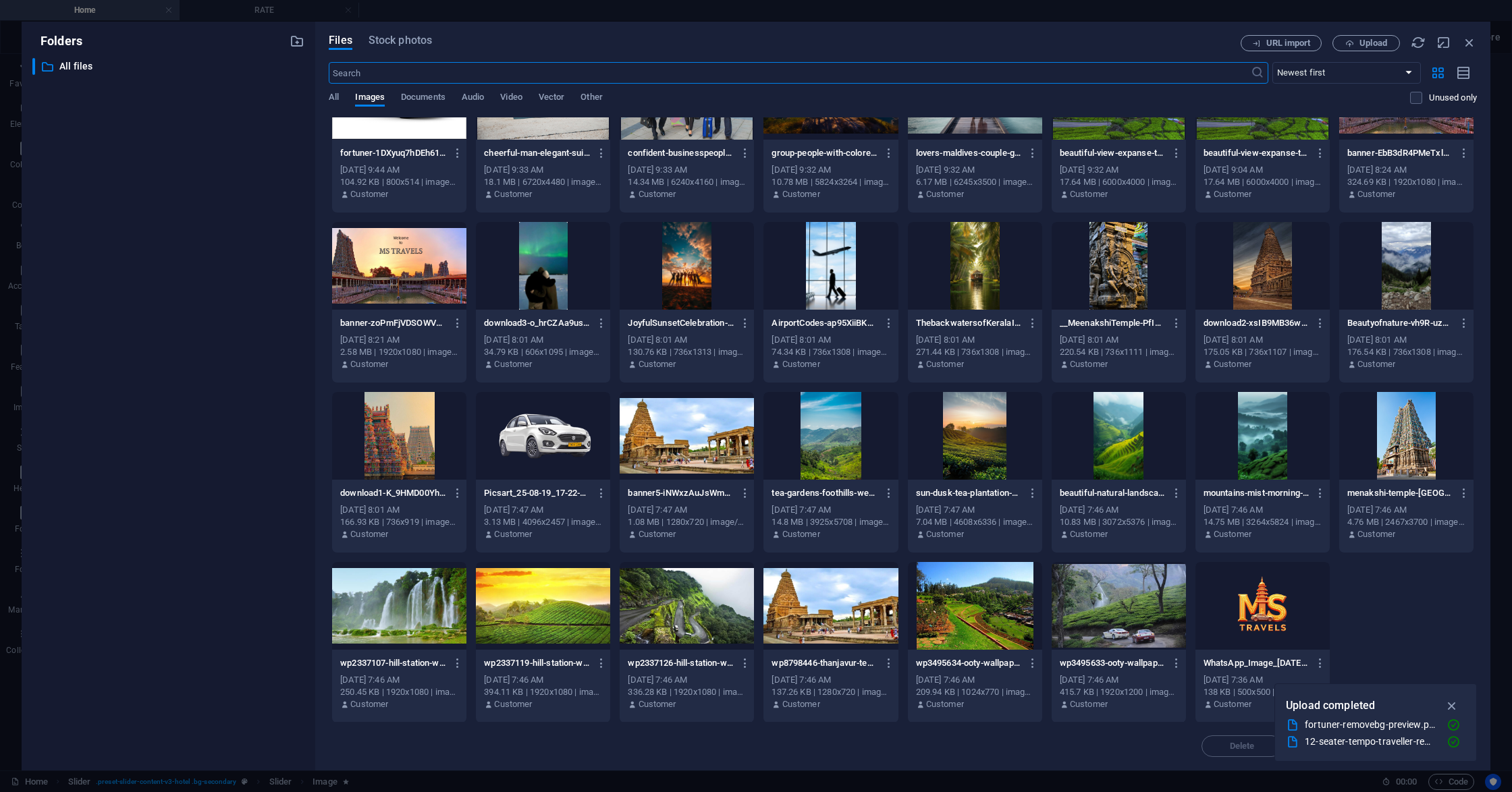
click at [594, 447] on div at bounding box center [543, 435] width 134 height 87
click at [594, 447] on div "1" at bounding box center [543, 435] width 134 height 87
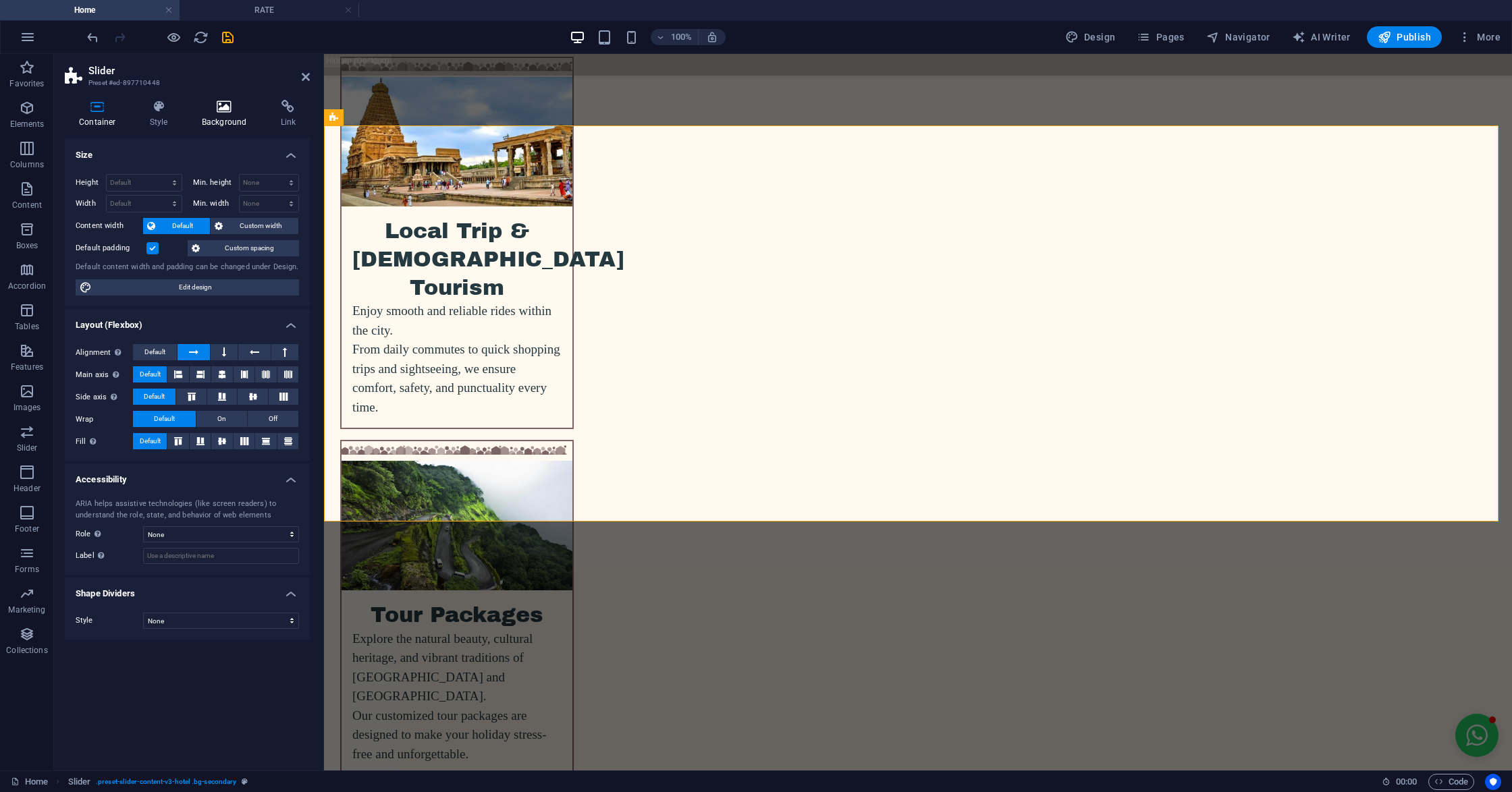
click at [227, 115] on h4 "Background" at bounding box center [227, 114] width 79 height 28
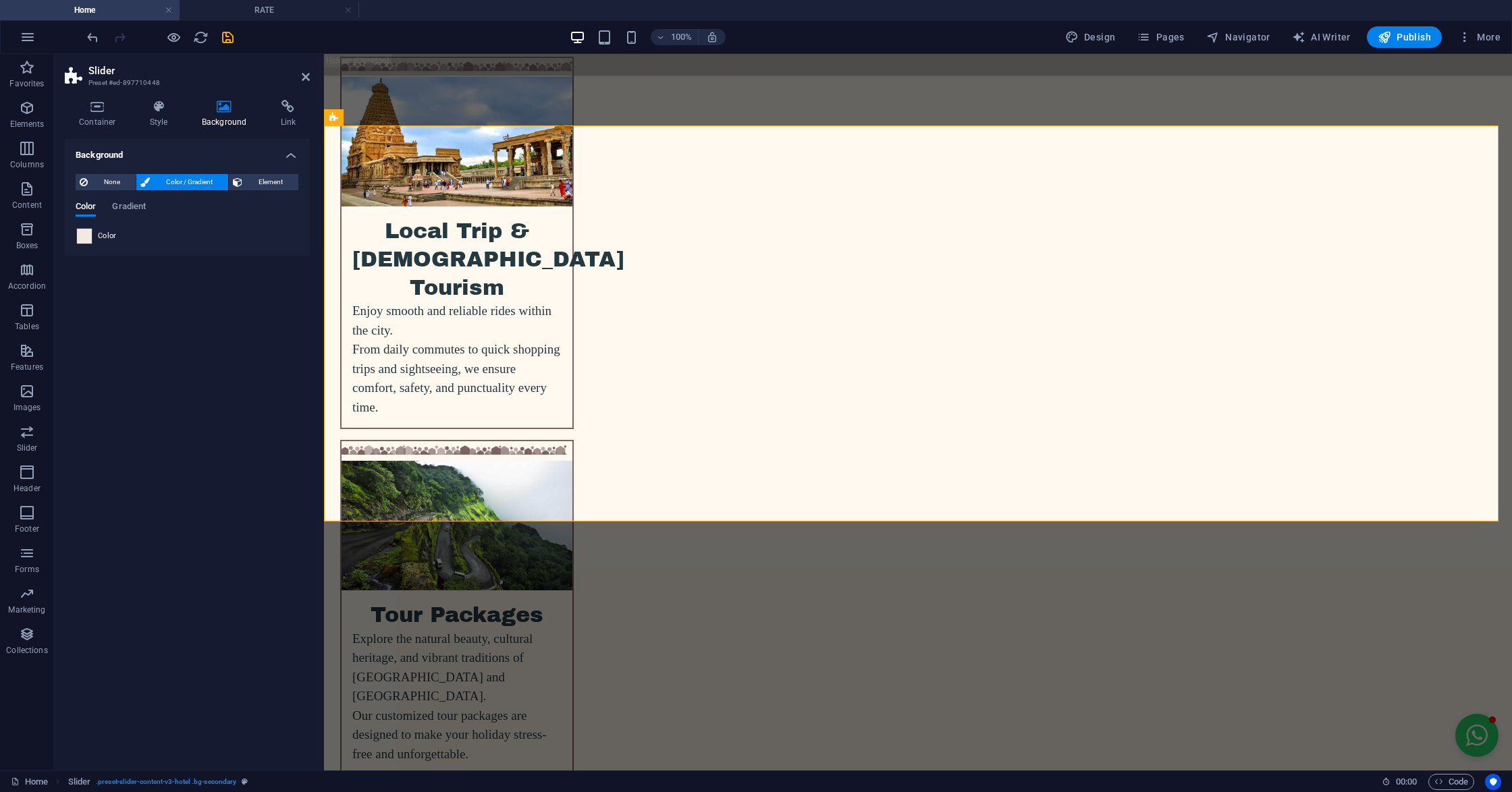
click at [84, 237] on span at bounding box center [84, 236] width 15 height 15
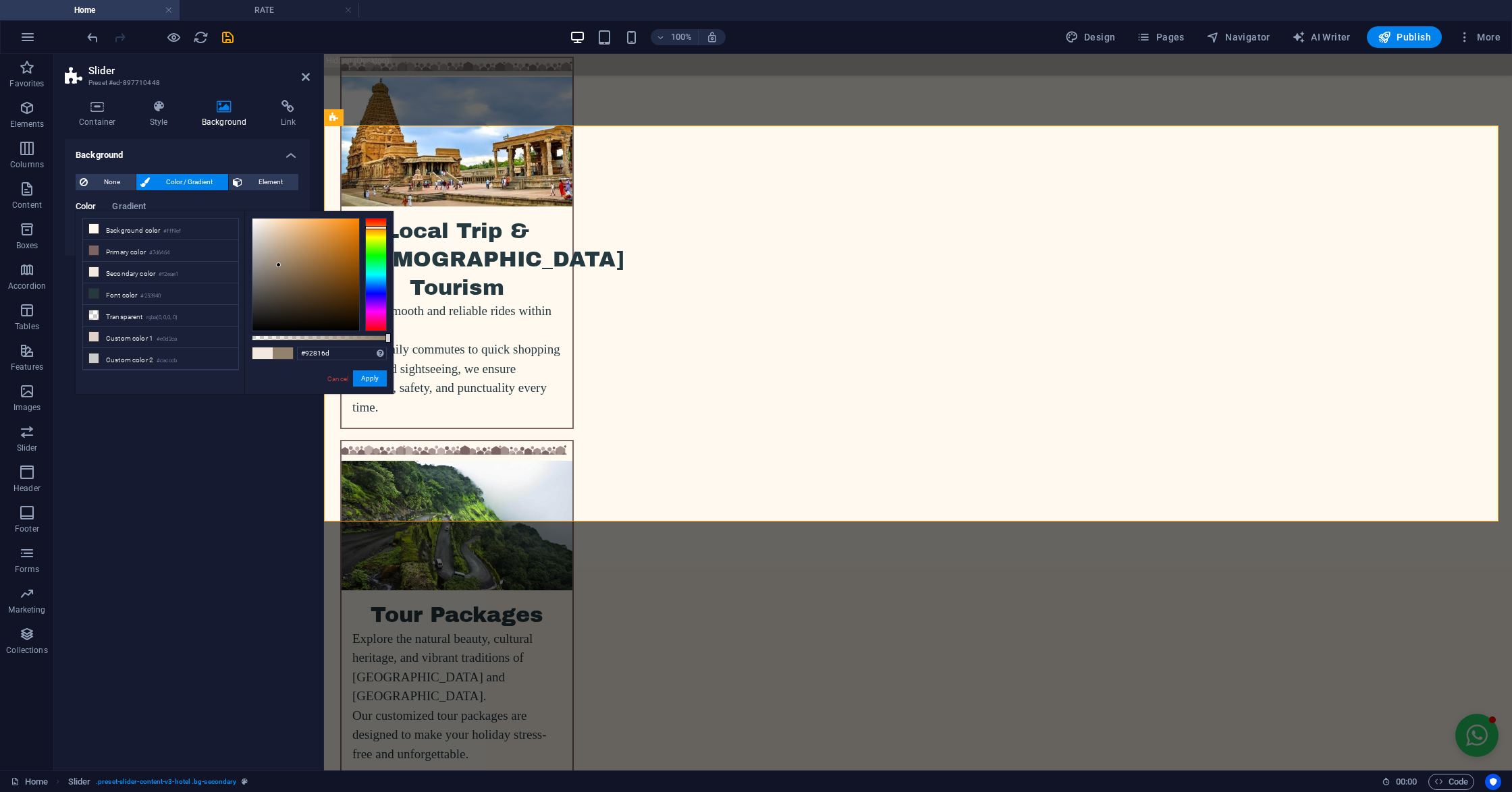
drag, startPoint x: 295, startPoint y: 298, endPoint x: 279, endPoint y: 265, distance: 36.7
click at [279, 265] on div at bounding box center [305, 274] width 106 height 112
type input "#6d928b"
drag, startPoint x: 368, startPoint y: 286, endPoint x: 368, endPoint y: 270, distance: 16.0
click at [368, 270] on div at bounding box center [375, 275] width 21 height 113
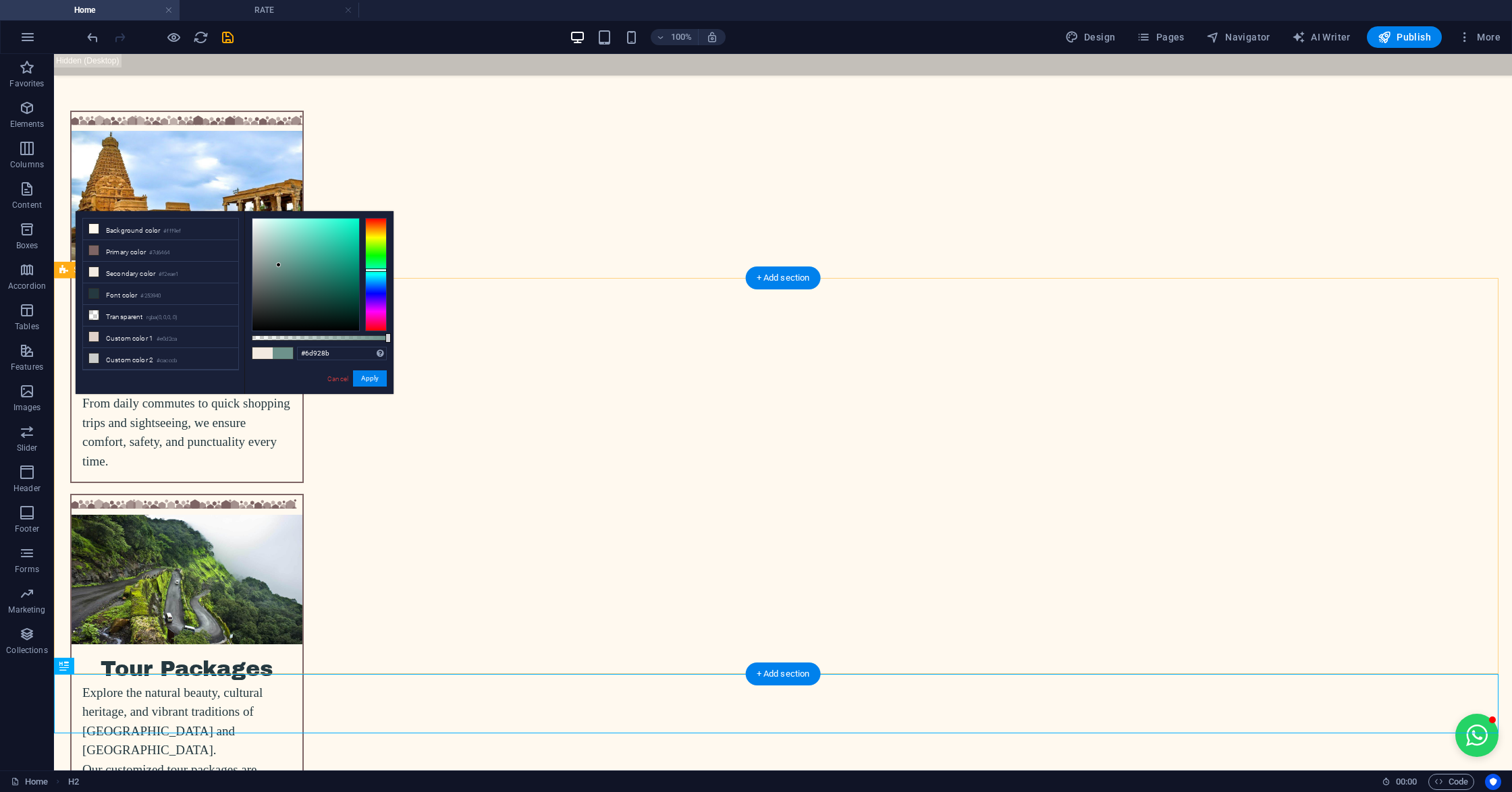
scroll to position [2502, 0]
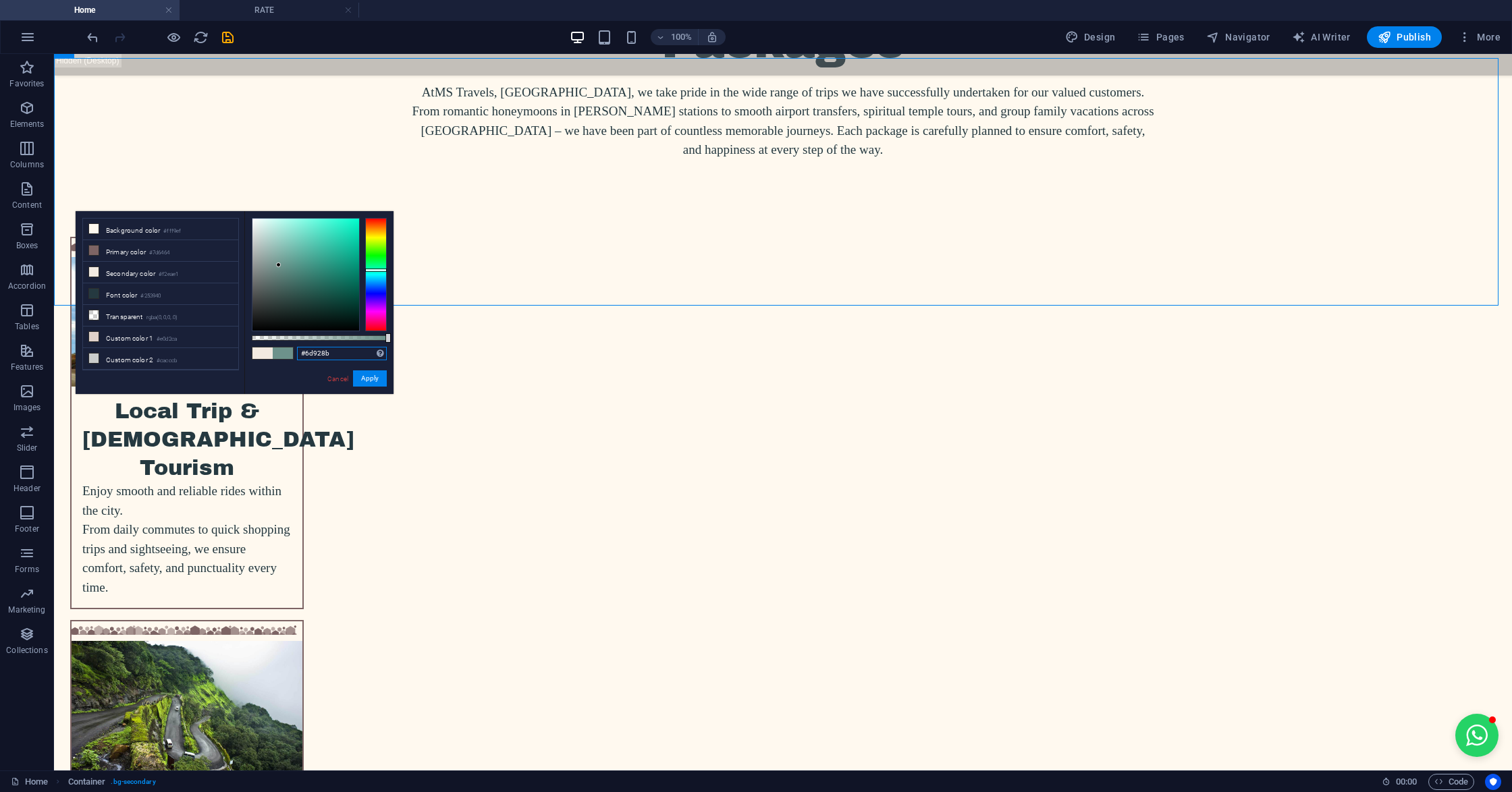
click at [371, 358] on input "#6d928b" at bounding box center [342, 353] width 90 height 13
click at [371, 370] on button "Apply" at bounding box center [370, 378] width 34 height 17
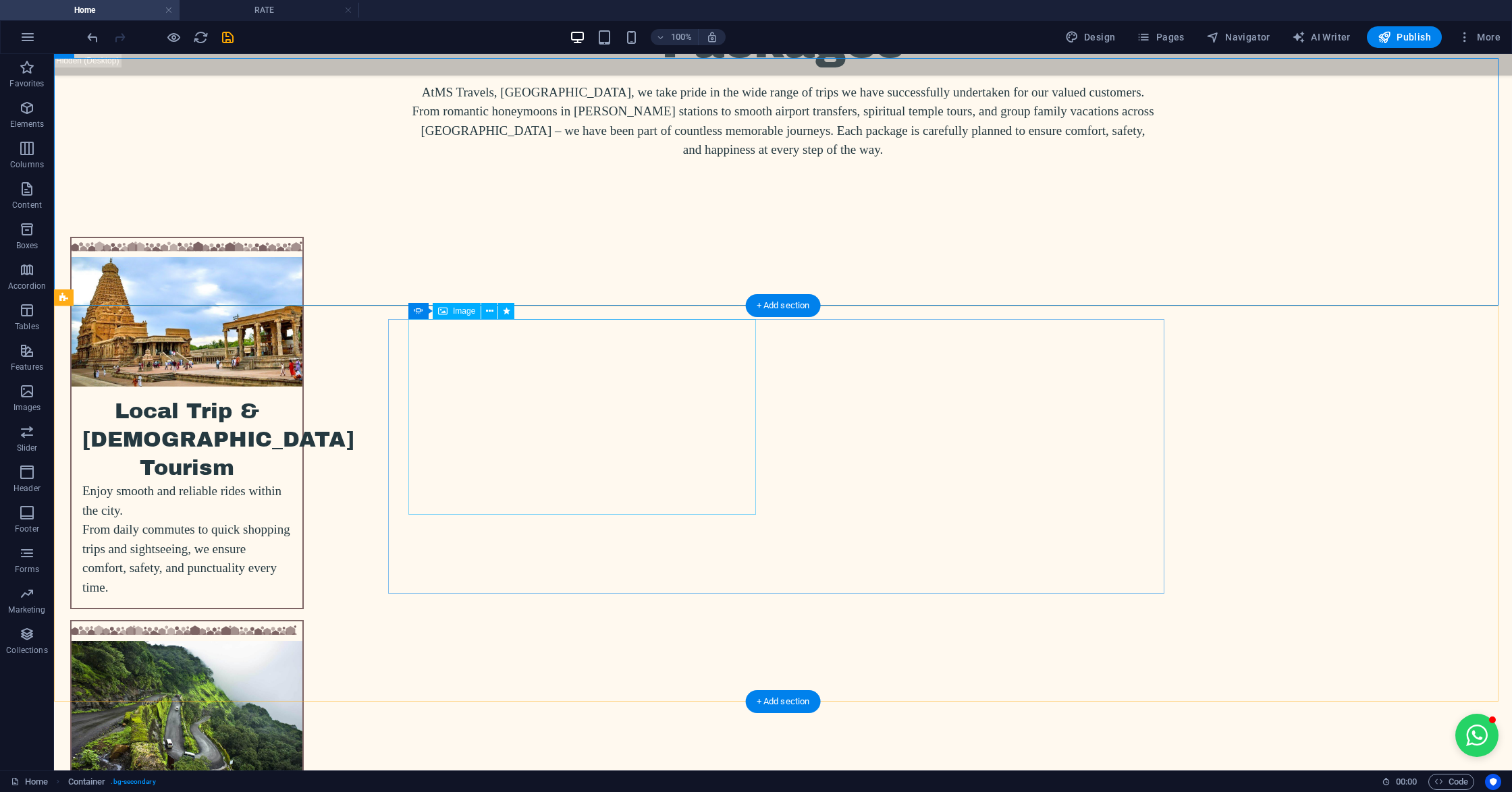
select select "px"
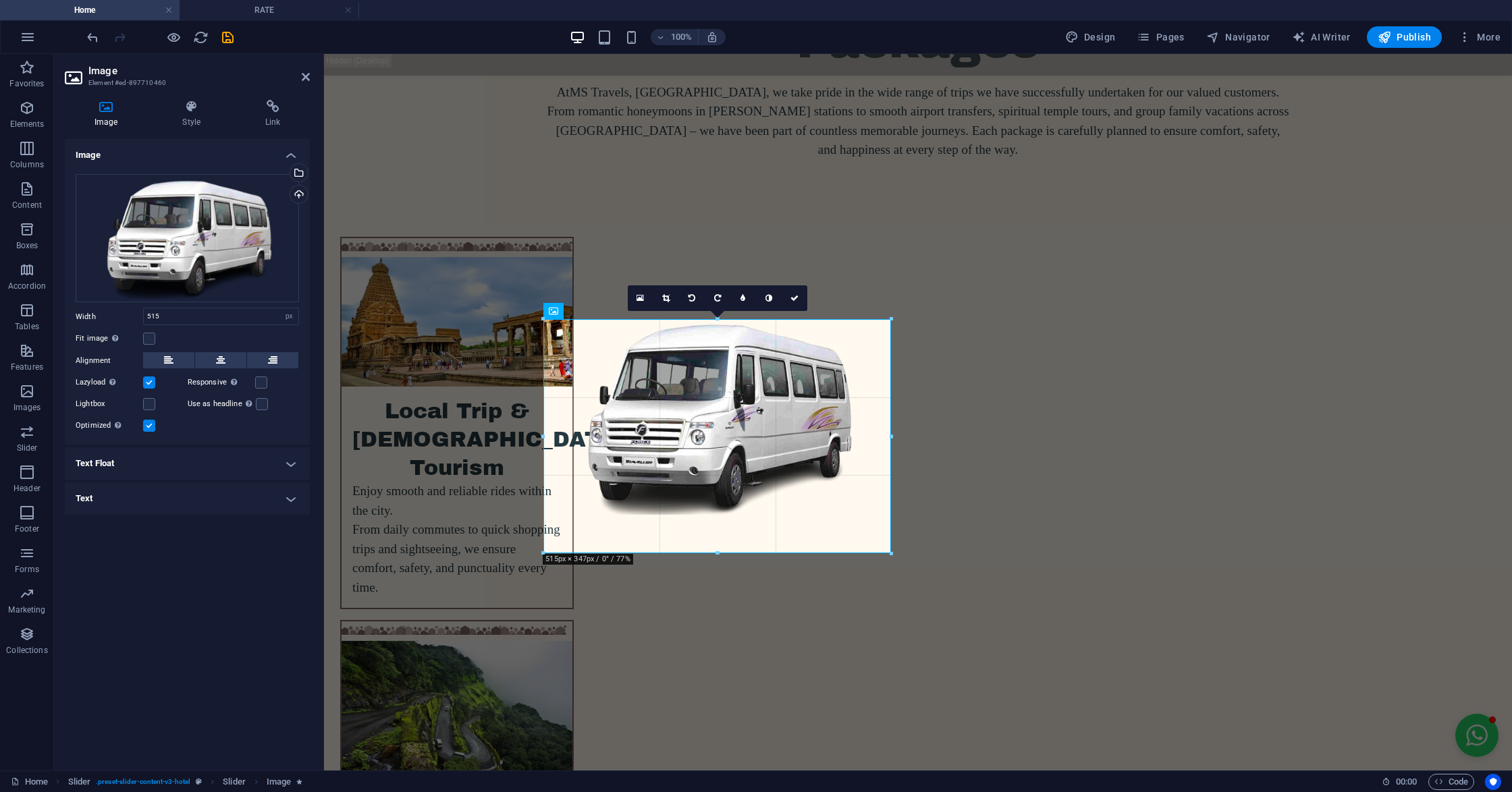
drag, startPoint x: 892, startPoint y: 514, endPoint x: 892, endPoint y: 532, distance: 18.0
click at [891, 532] on div "180 170 160 150 140 130 120 110 100 90 80 70 60 50 40 30 20 10 0 -10 -20 -30 -4…" at bounding box center [717, 436] width 348 height 234
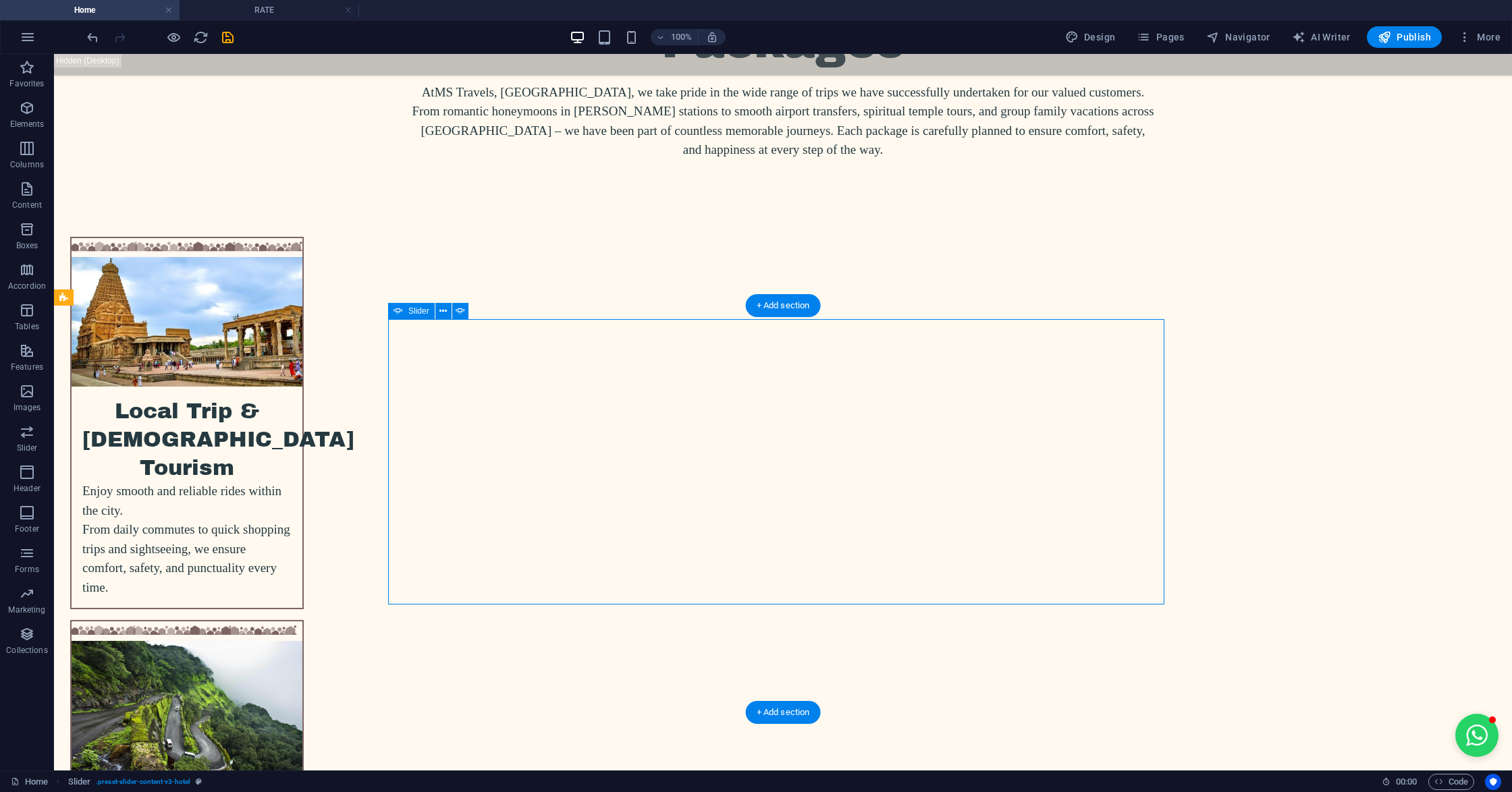
select select "ms"
select select "s"
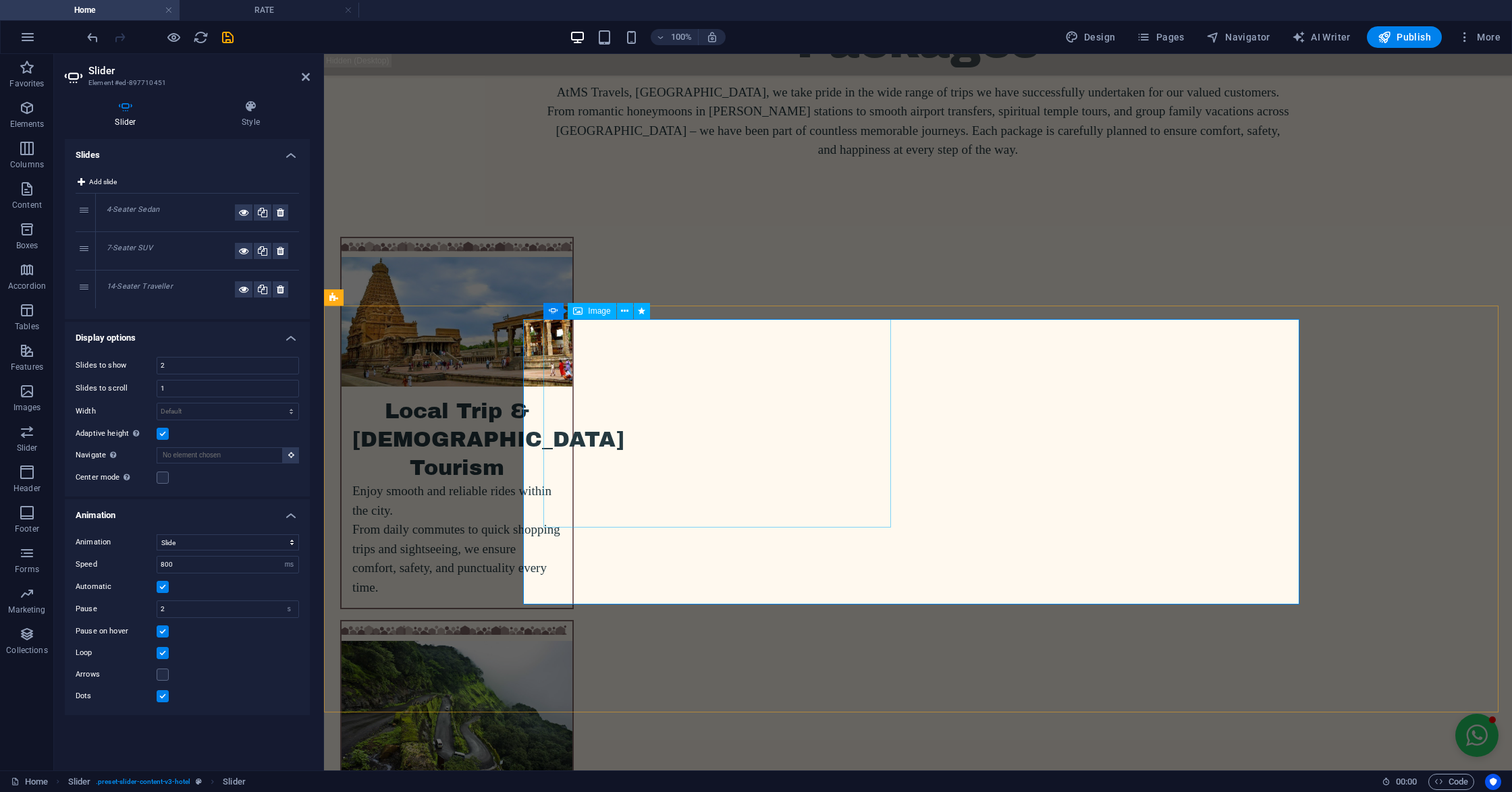
select select "%"
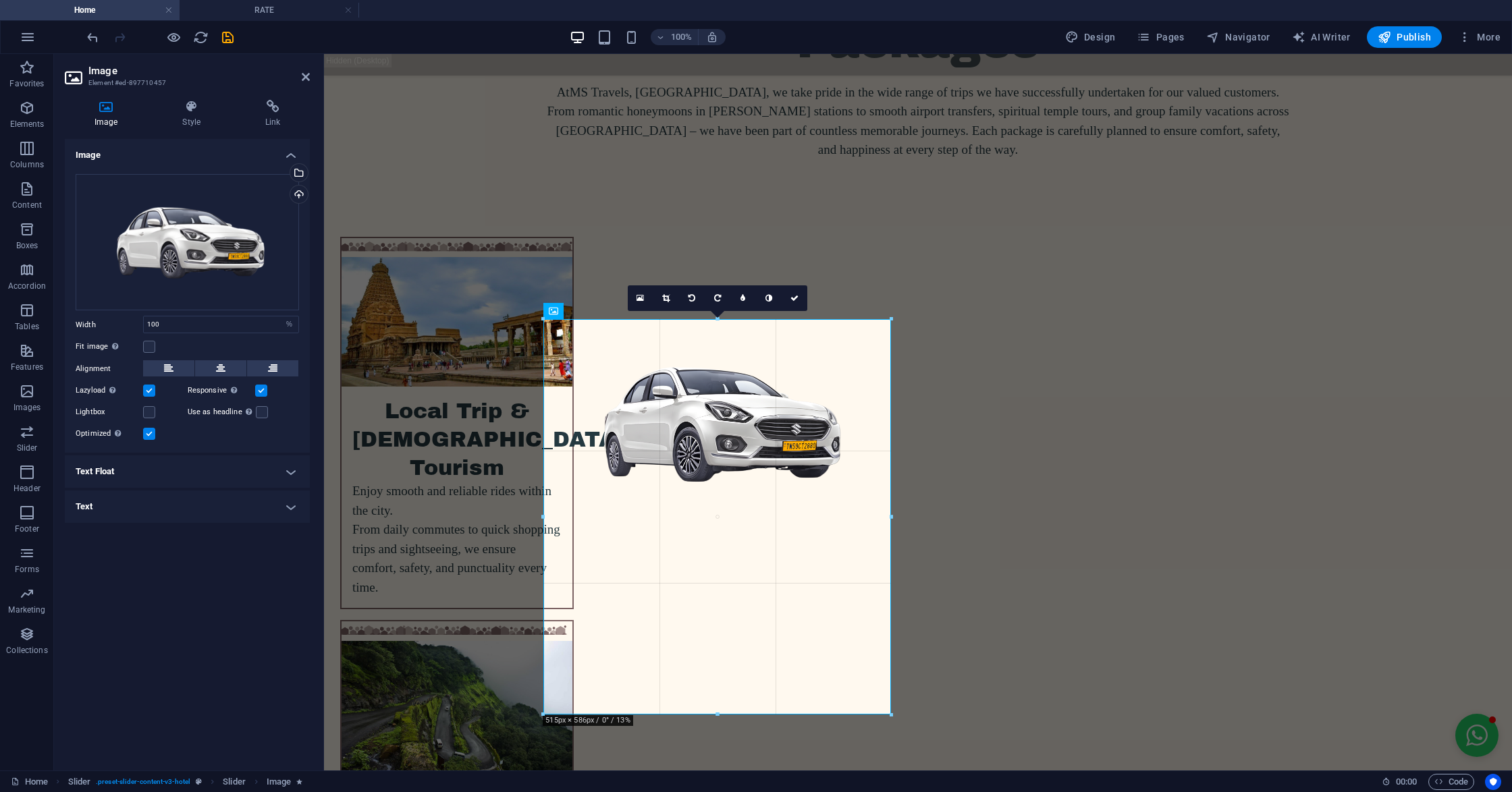
drag, startPoint x: 891, startPoint y: 529, endPoint x: 889, endPoint y: 515, distance: 14.1
click at [889, 515] on div "180 170 160 150 140 130 120 110 100 90 80 70 60 50 40 30 20 10 0 -10 -20 -30 -4…" at bounding box center [717, 517] width 348 height 396
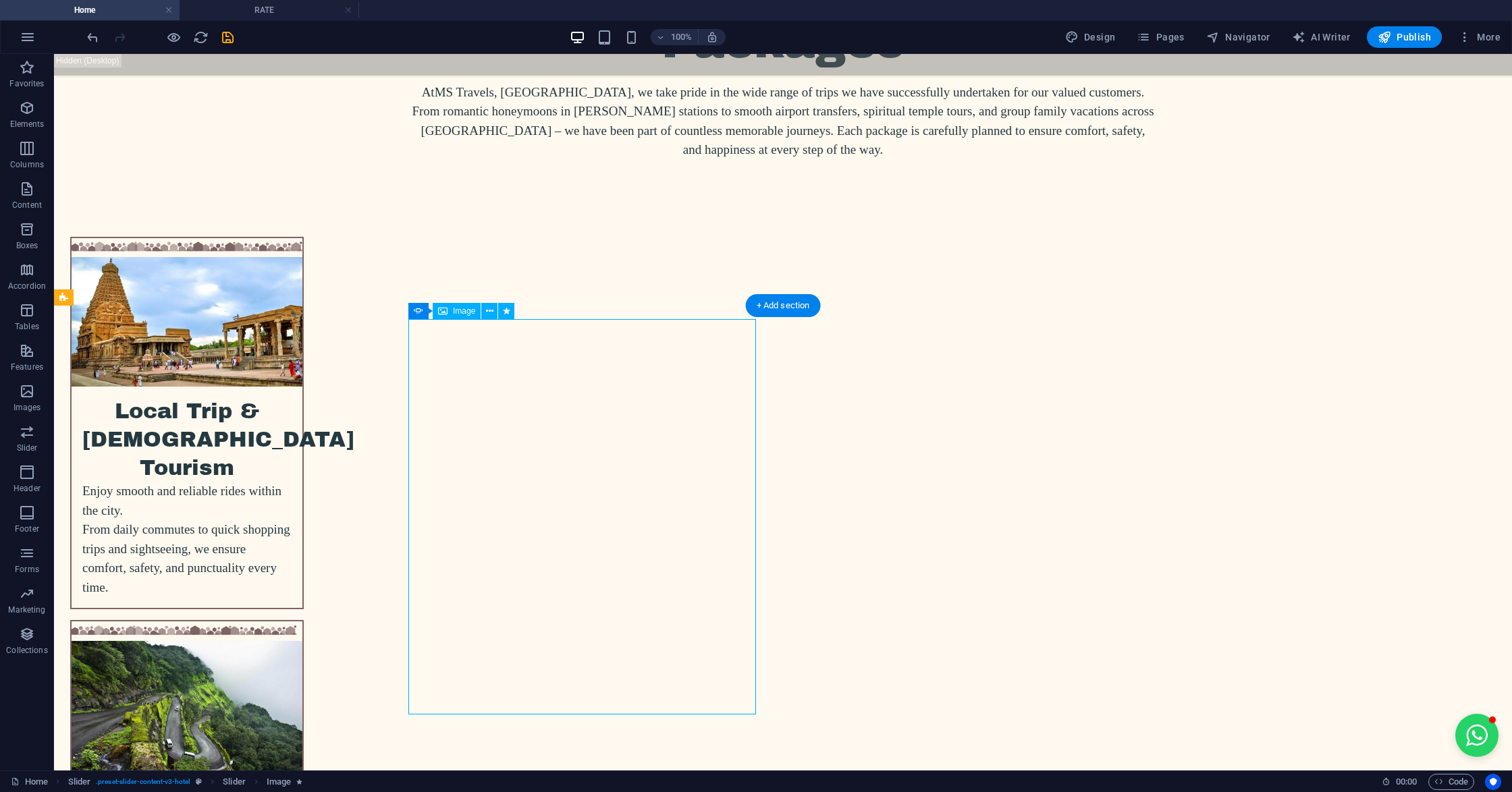
select select "%"
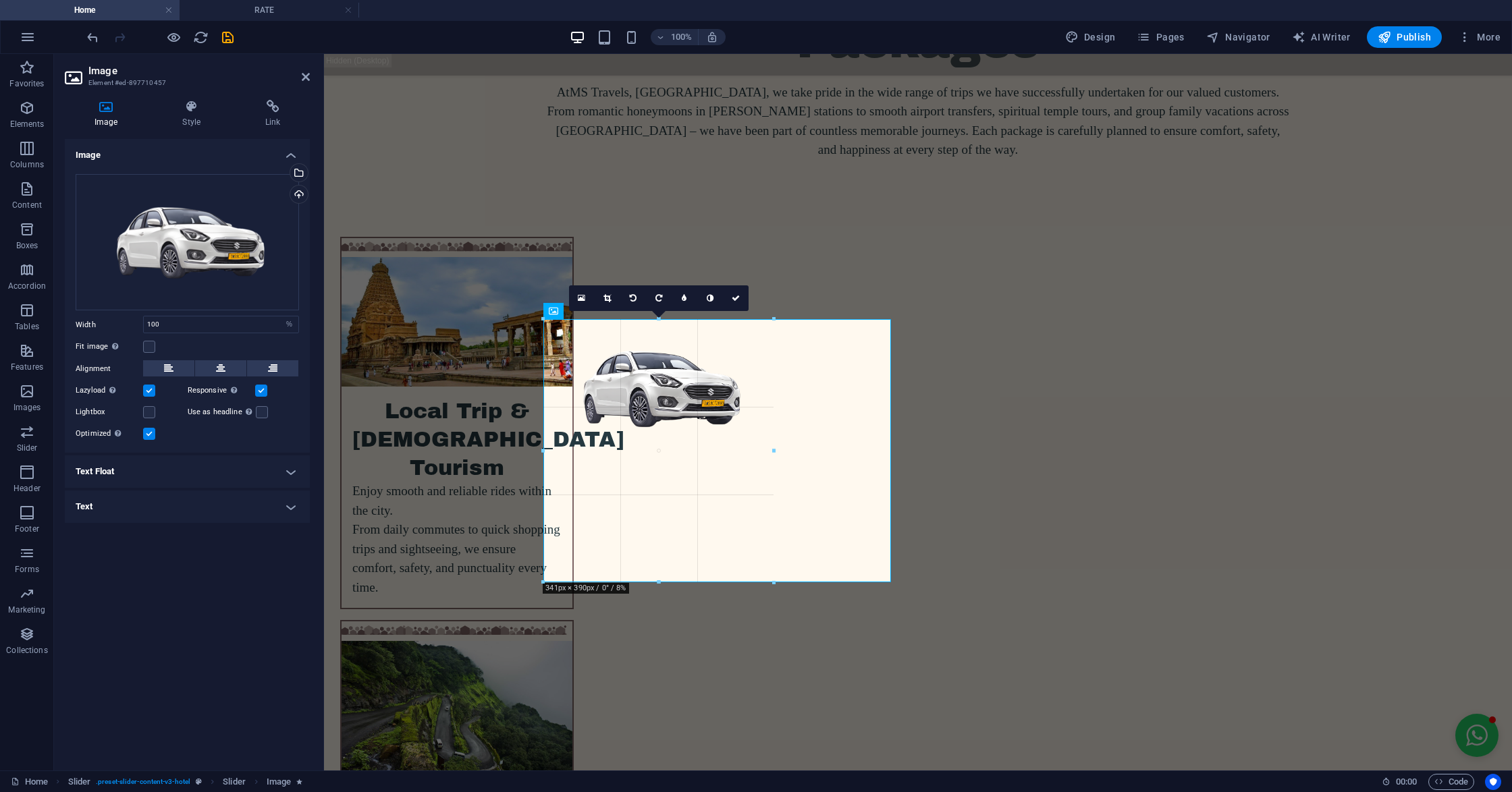
drag, startPoint x: 891, startPoint y: 714, endPoint x: 773, endPoint y: 532, distance: 216.9
type input "341"
select select "px"
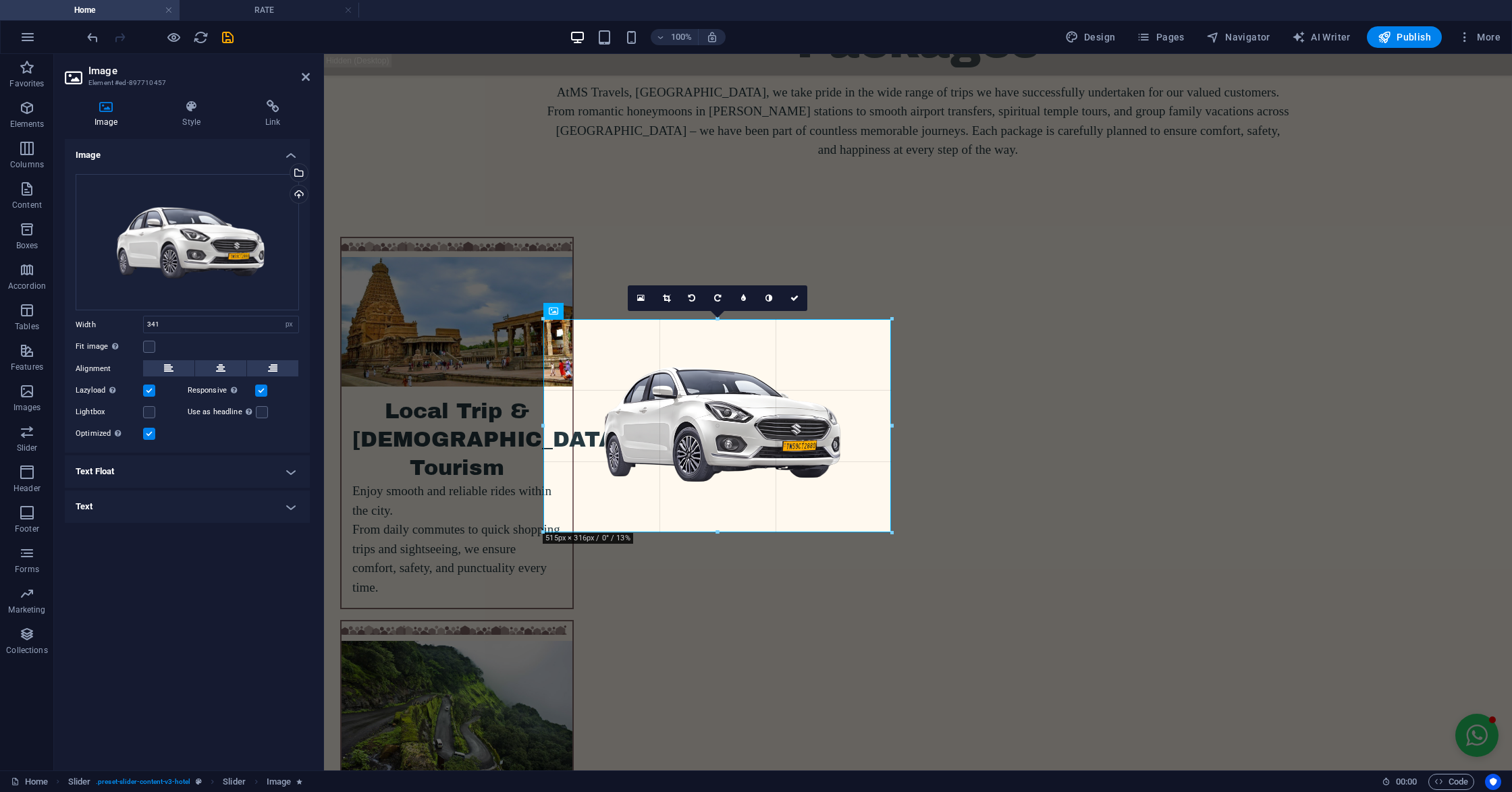
drag, startPoint x: 775, startPoint y: 460, endPoint x: 842, endPoint y: 535, distance: 100.6
type input "504"
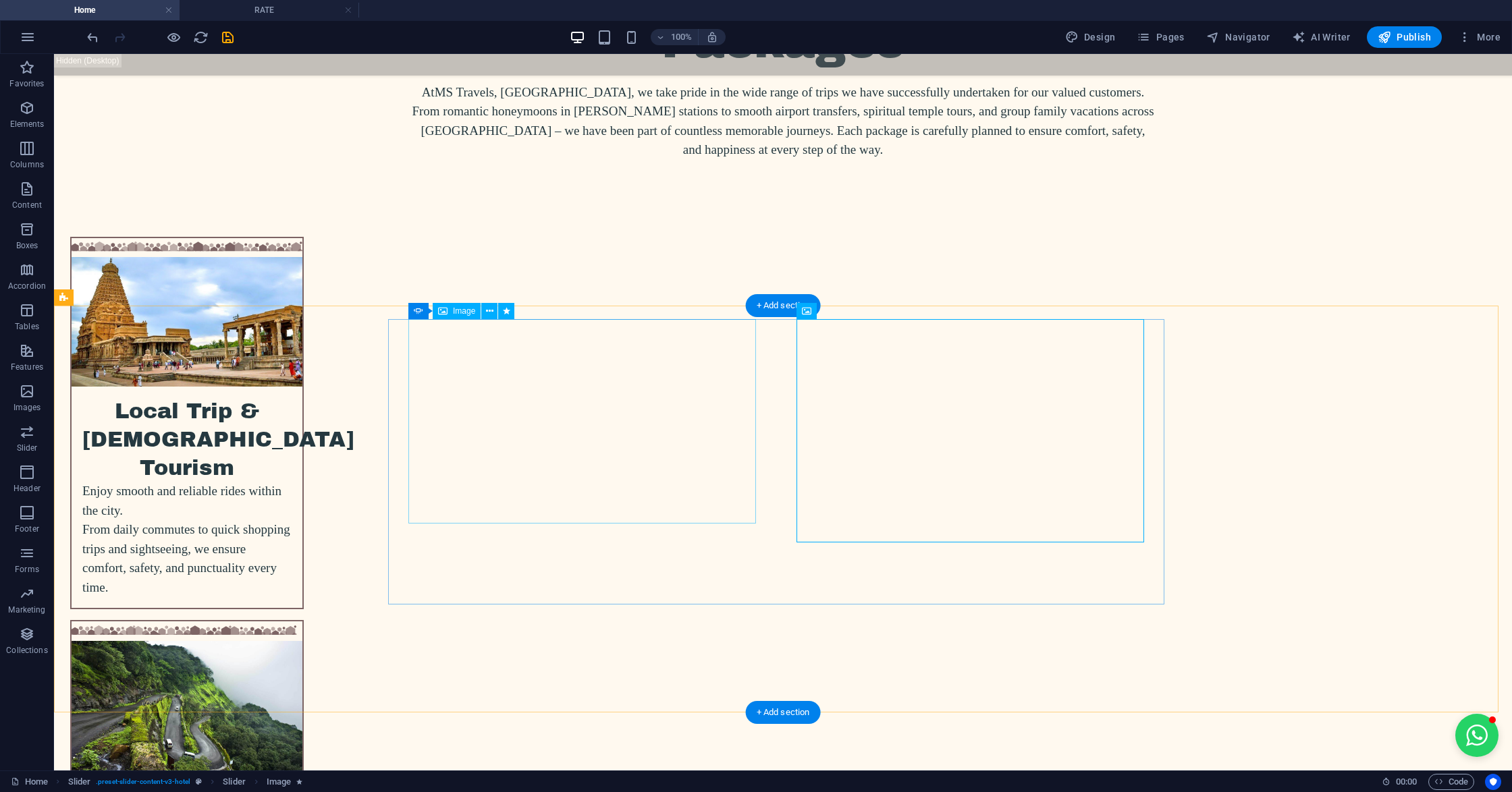
select select "px"
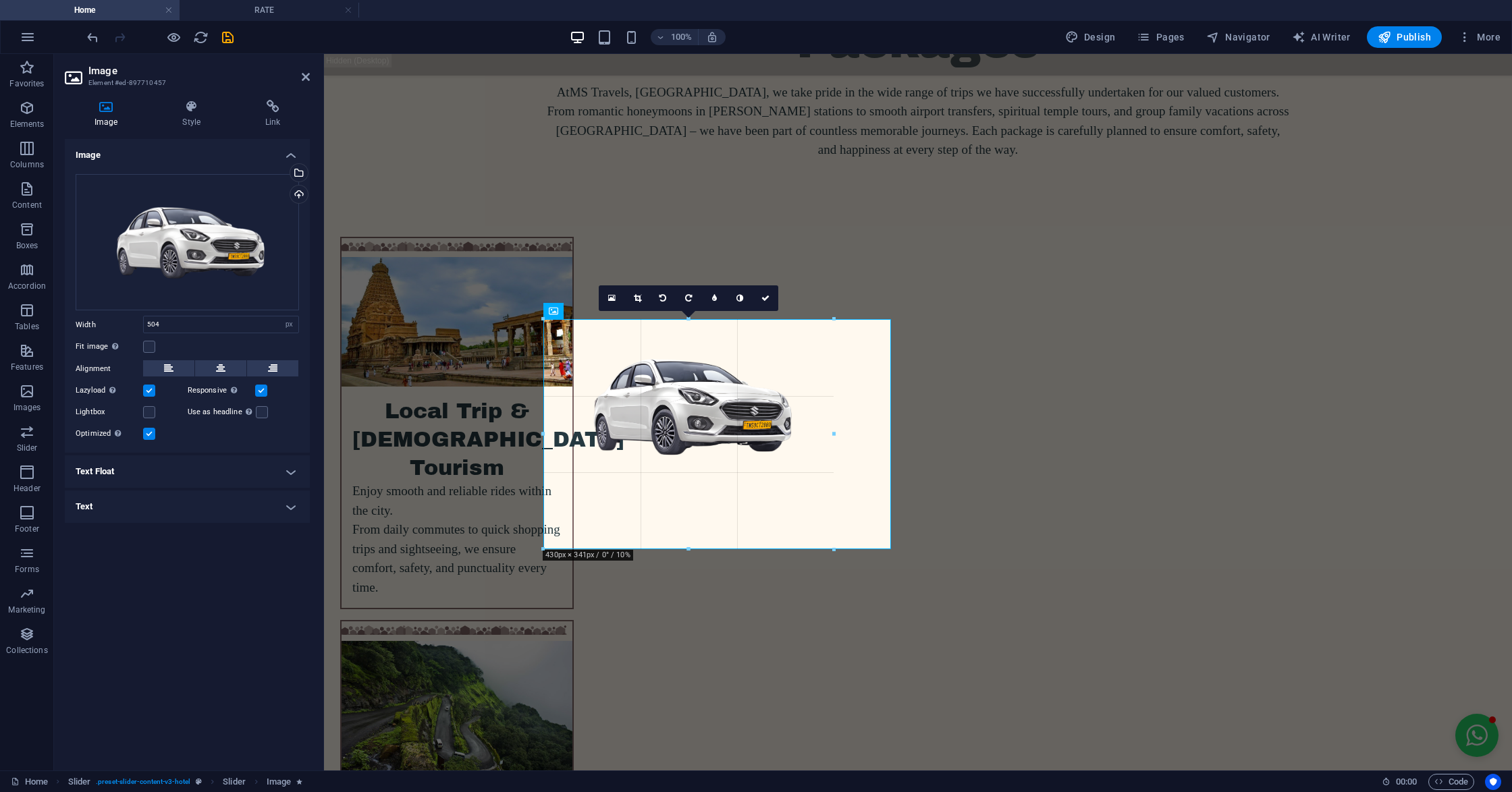
drag, startPoint x: 883, startPoint y: 524, endPoint x: 832, endPoint y: 505, distance: 54.4
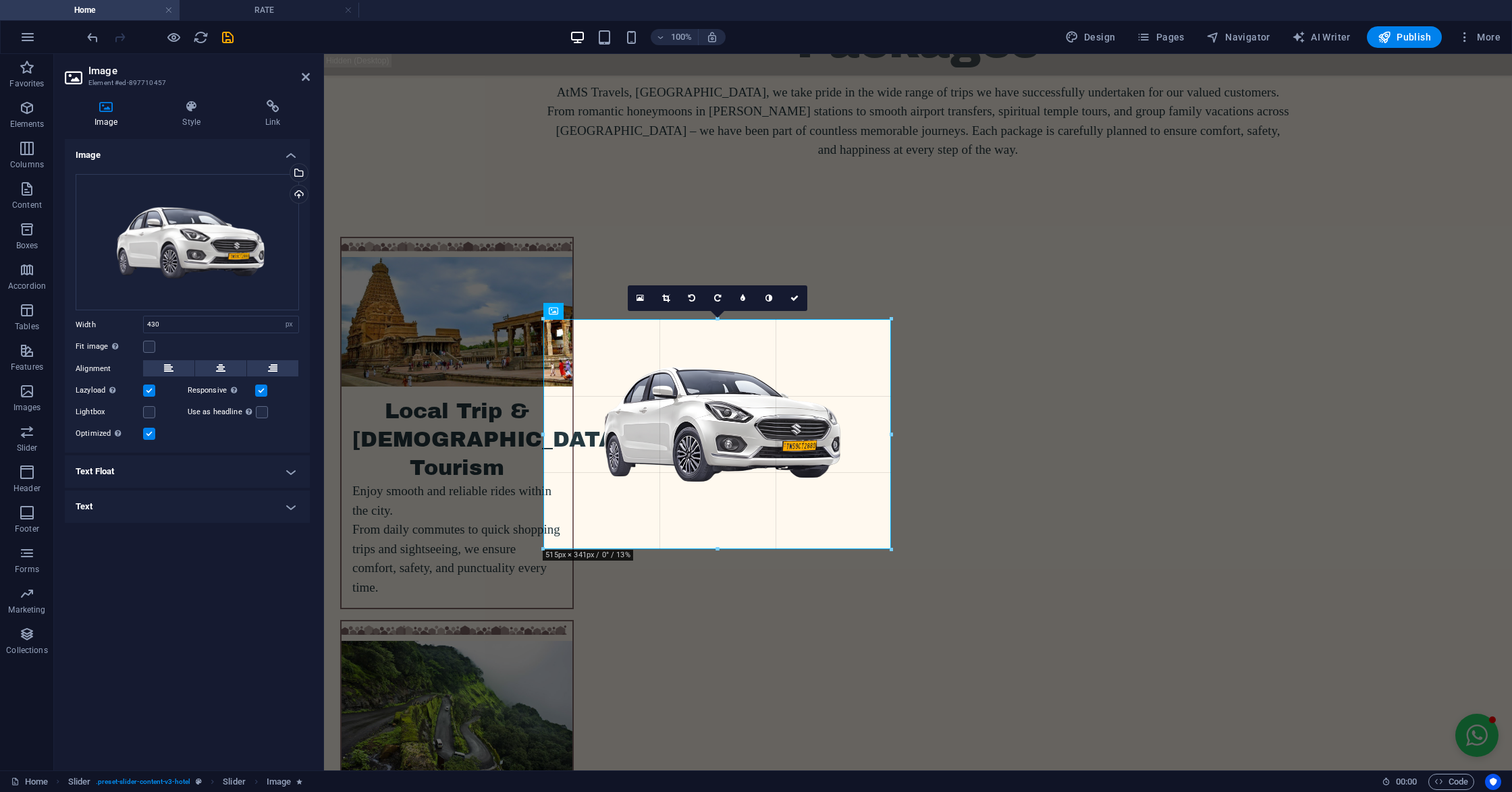
drag, startPoint x: 835, startPoint y: 493, endPoint x: 867, endPoint y: 548, distance: 63.6
type input "515"
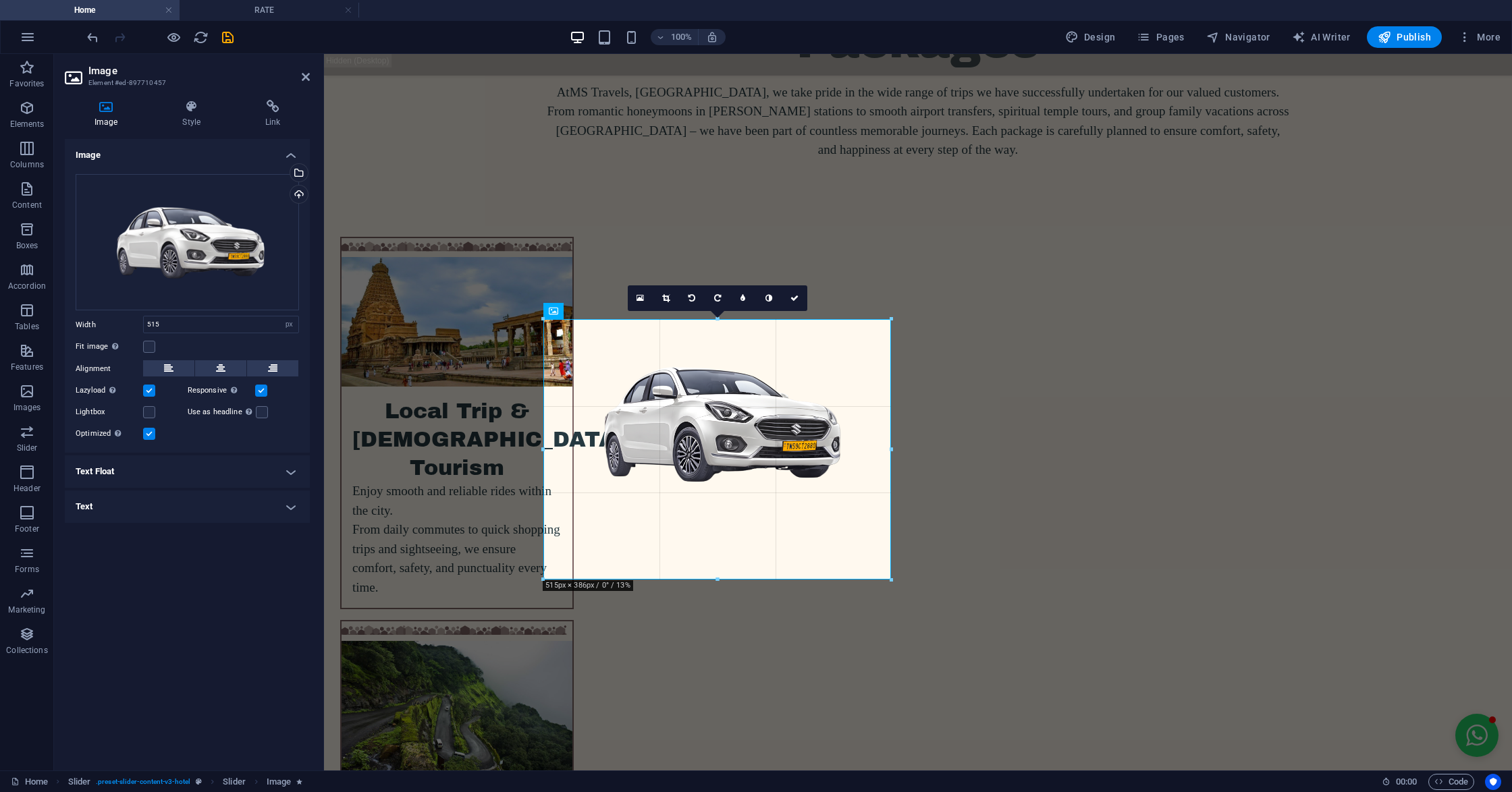
drag, startPoint x: 892, startPoint y: 551, endPoint x: 899, endPoint y: 555, distance: 8.1
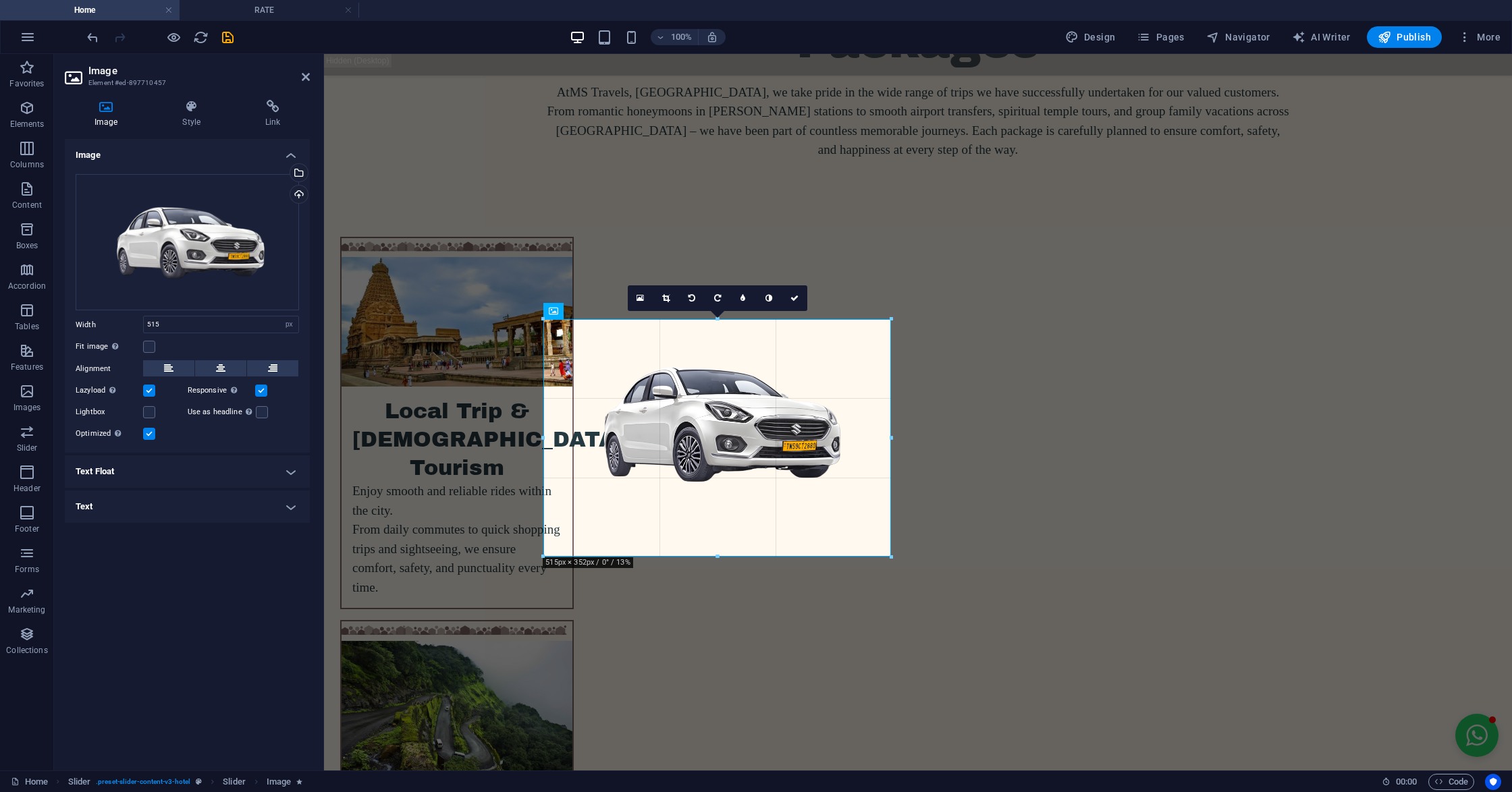
drag, startPoint x: 889, startPoint y: 532, endPoint x: 898, endPoint y: 537, distance: 10.3
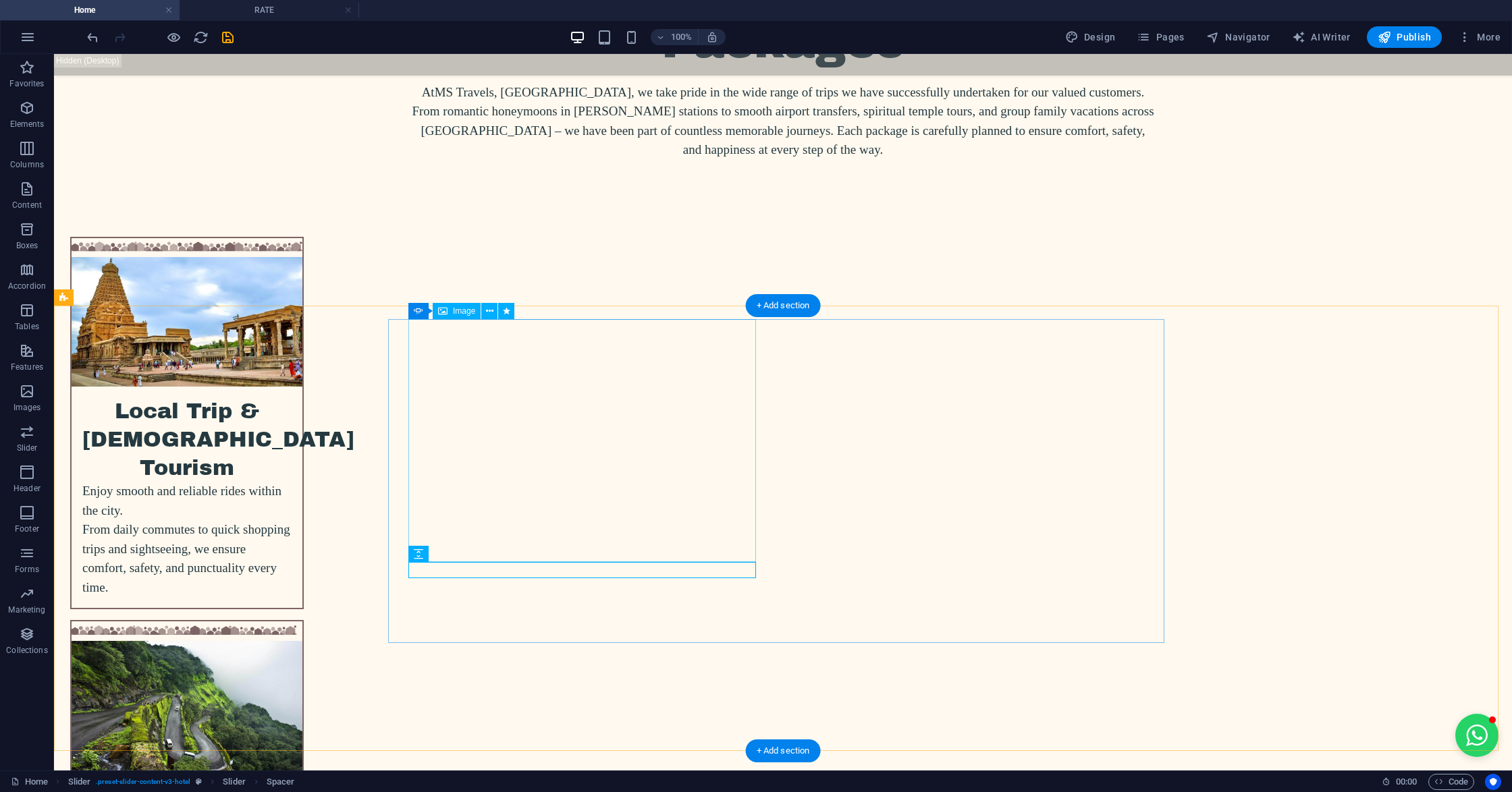
select select "px"
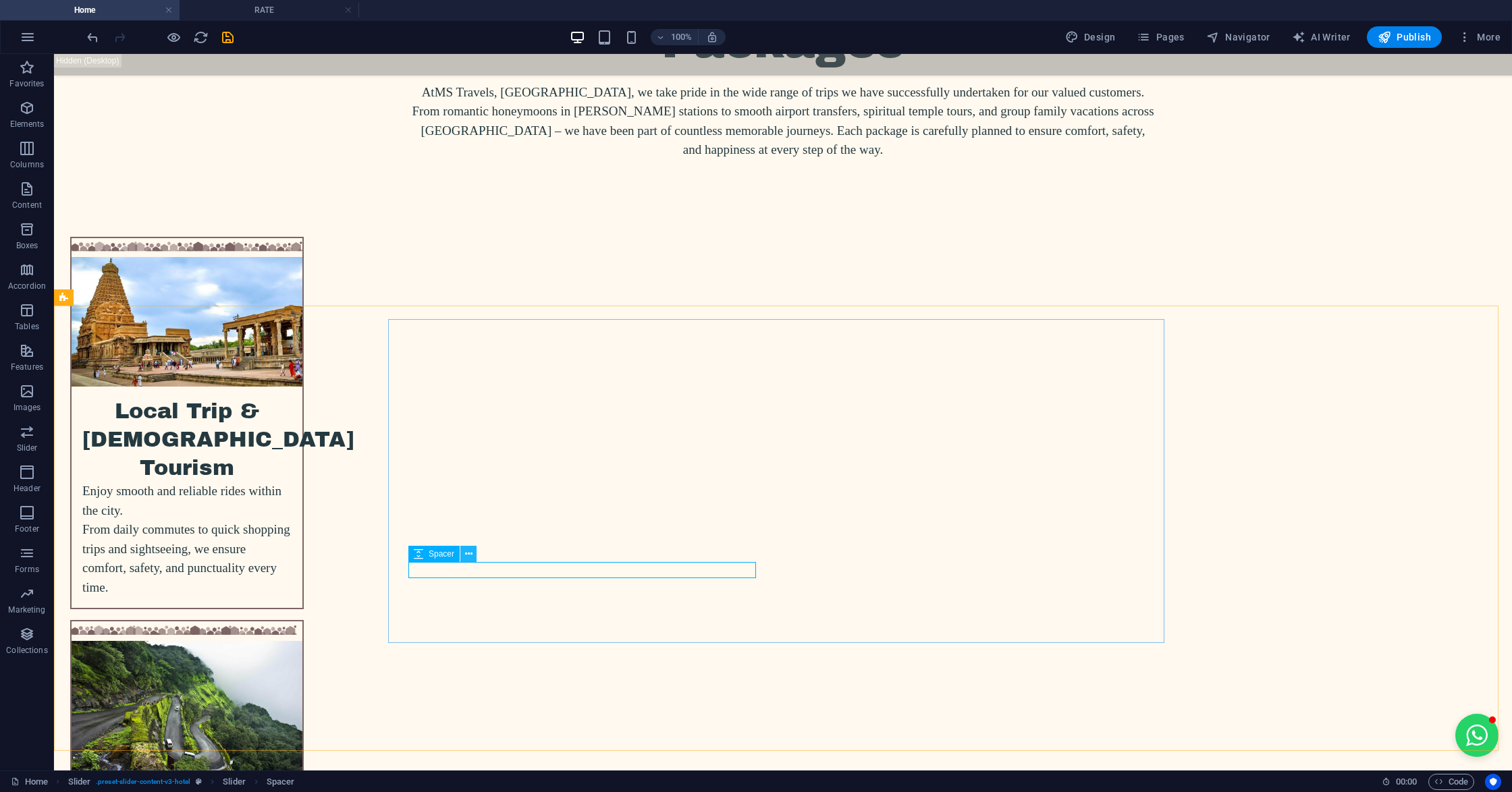
click at [475, 556] on button at bounding box center [468, 554] width 17 height 17
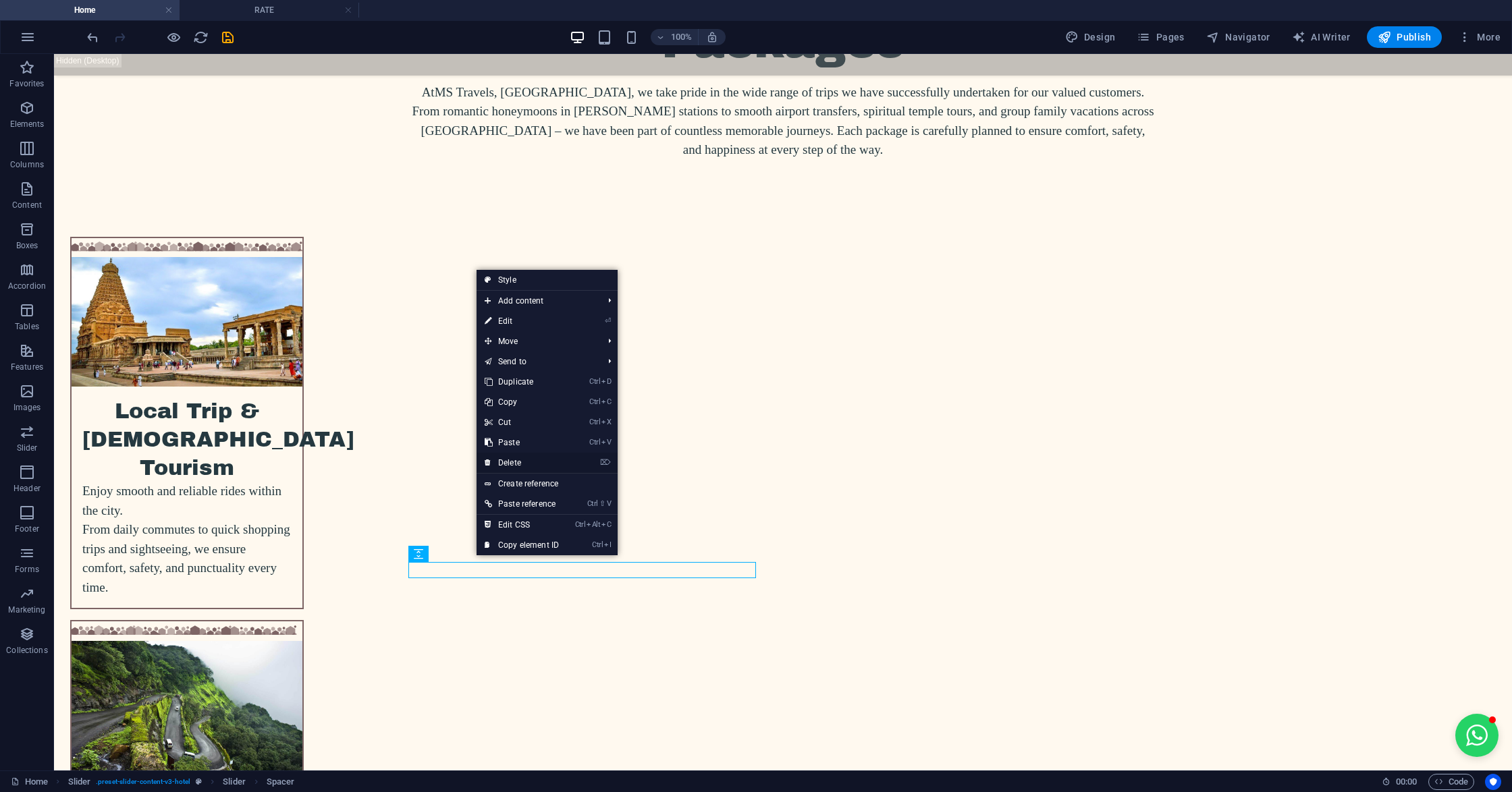
click at [500, 460] on link "⌦ Delete" at bounding box center [521, 463] width 91 height 20
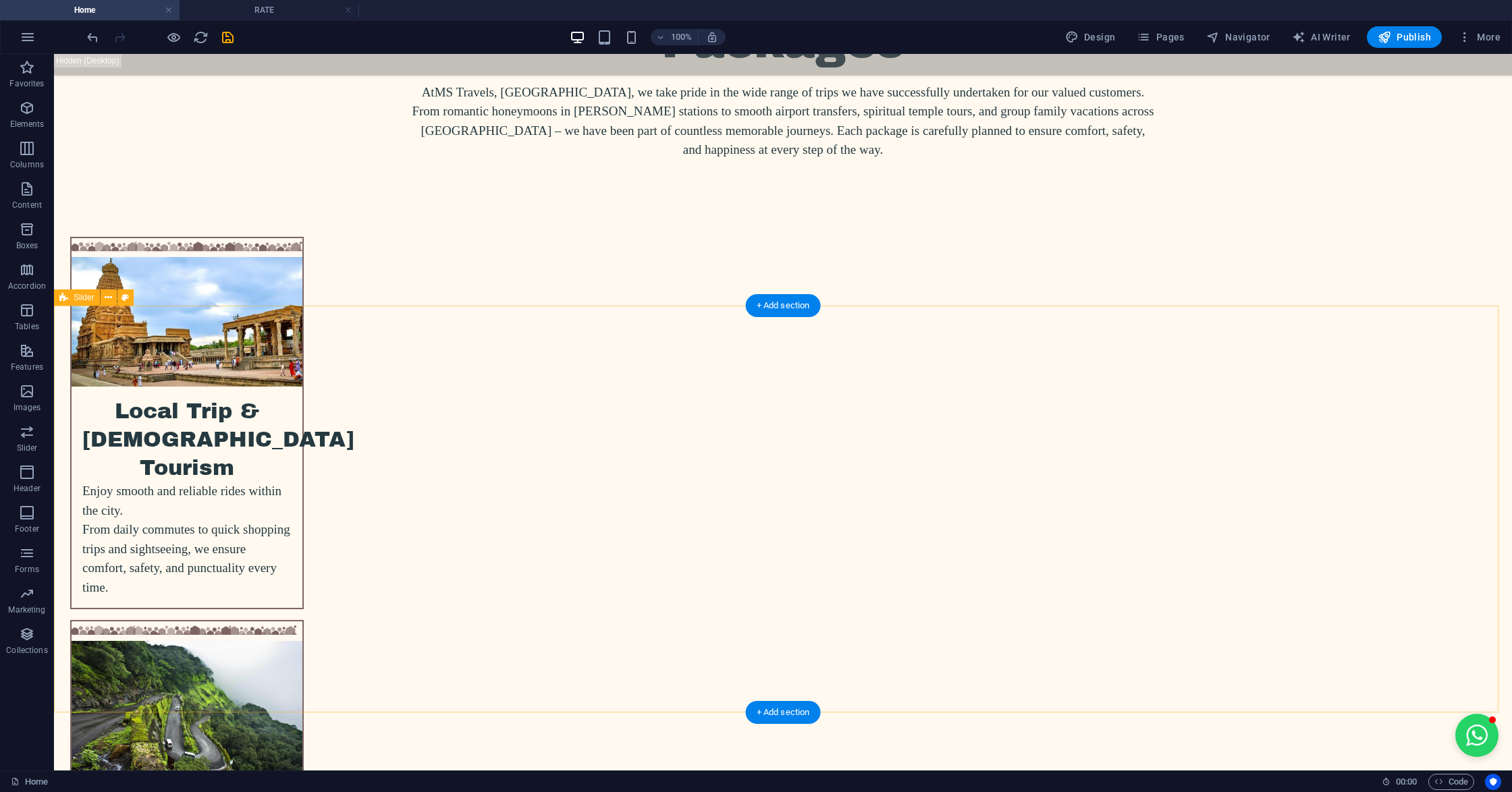
select select "ms"
select select "s"
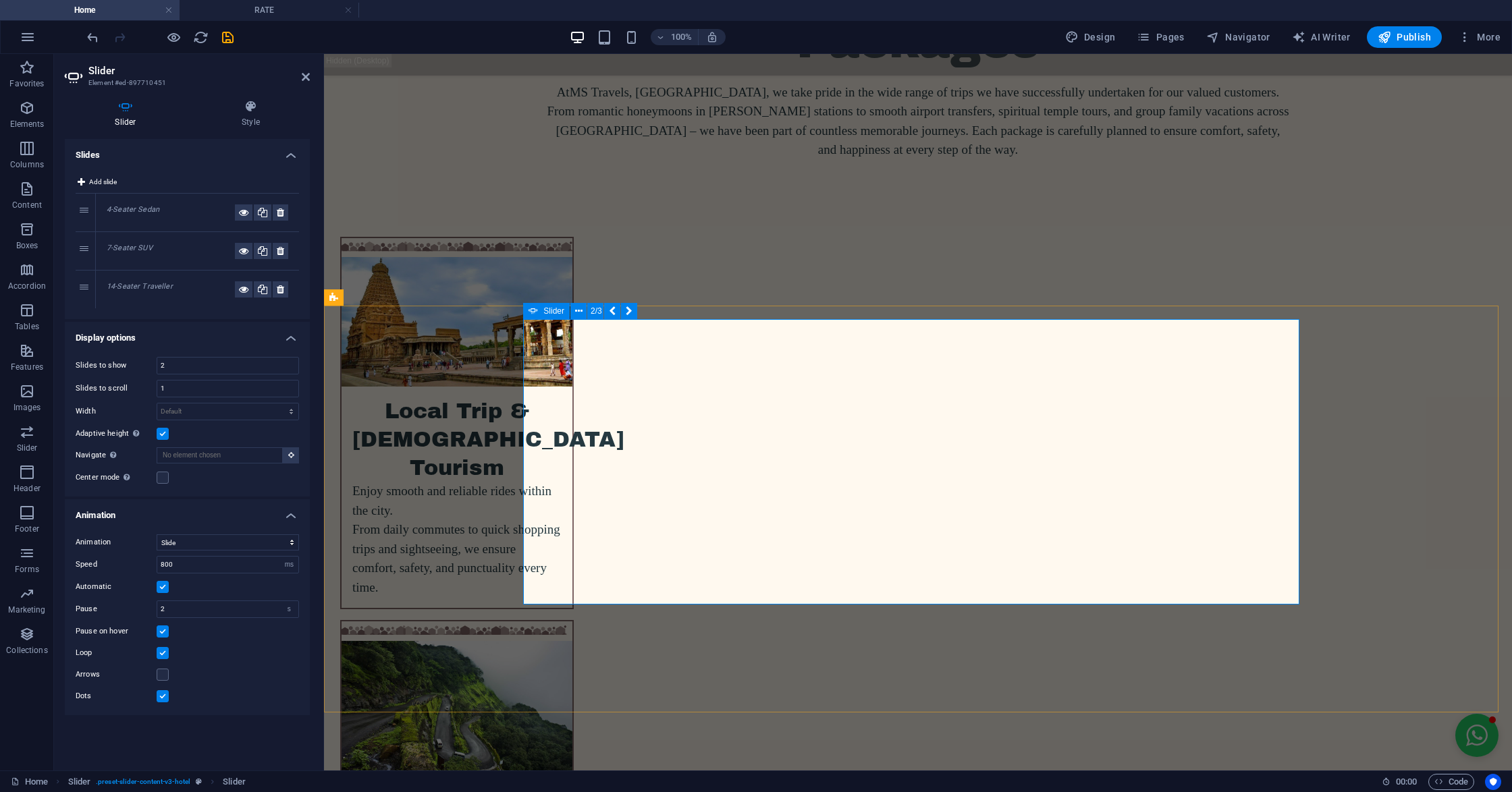
click at [600, 548] on icon at bounding box center [603, 545] width 7 height 14
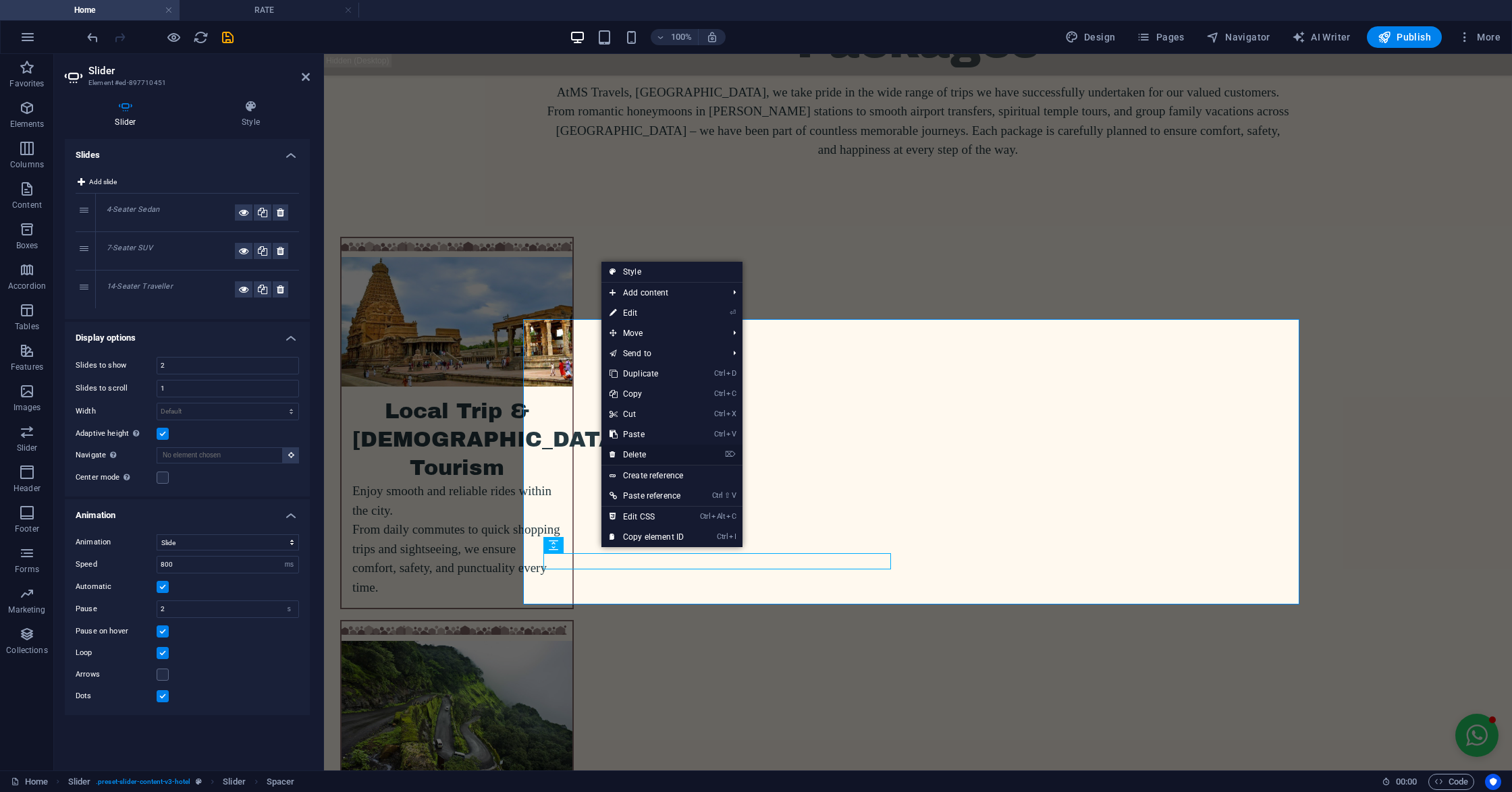
drag, startPoint x: 654, startPoint y: 457, endPoint x: 329, endPoint y: 403, distance: 329.5
click at [654, 457] on link "⌦ Delete" at bounding box center [646, 455] width 91 height 20
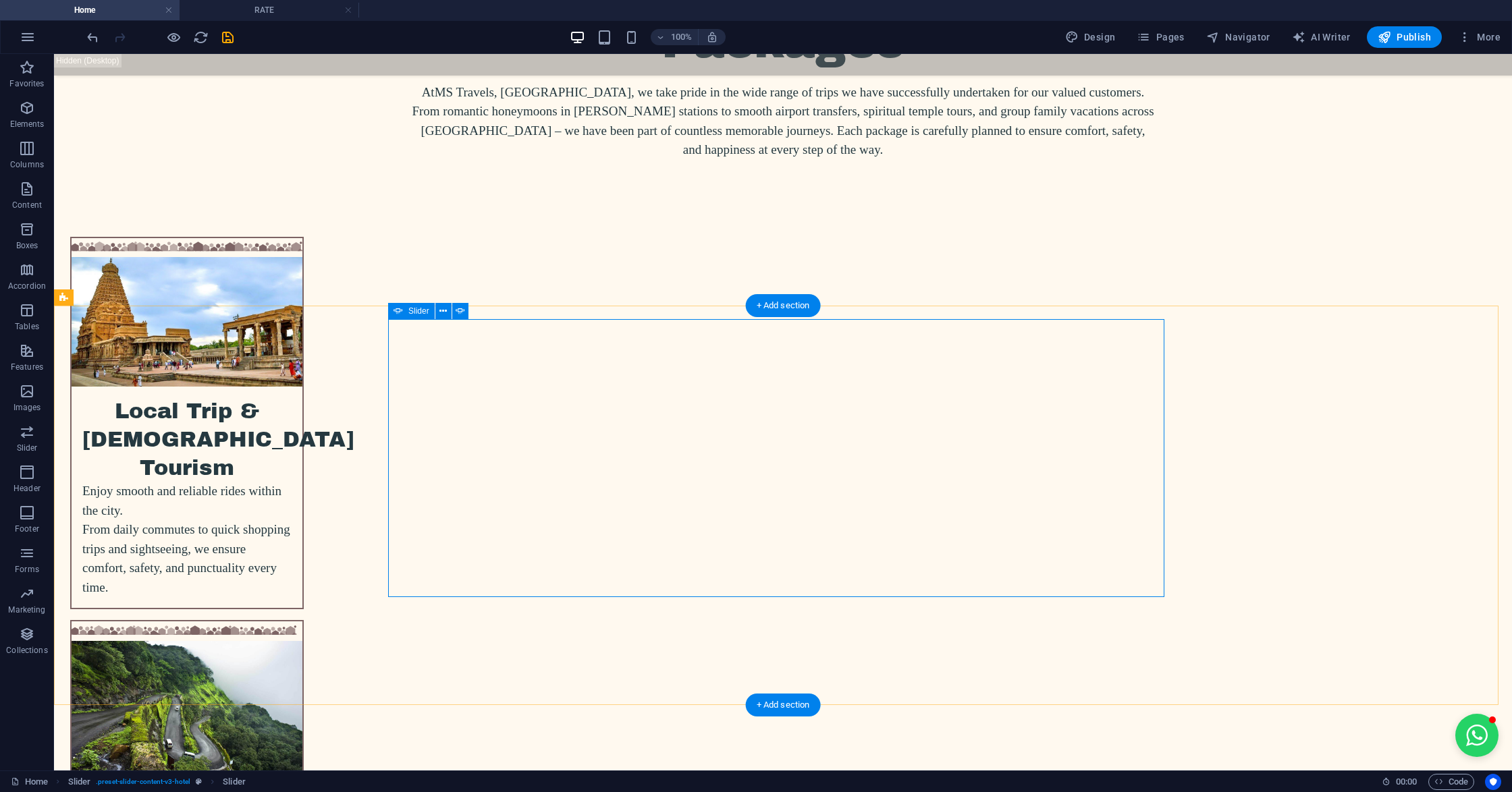
select select "px"
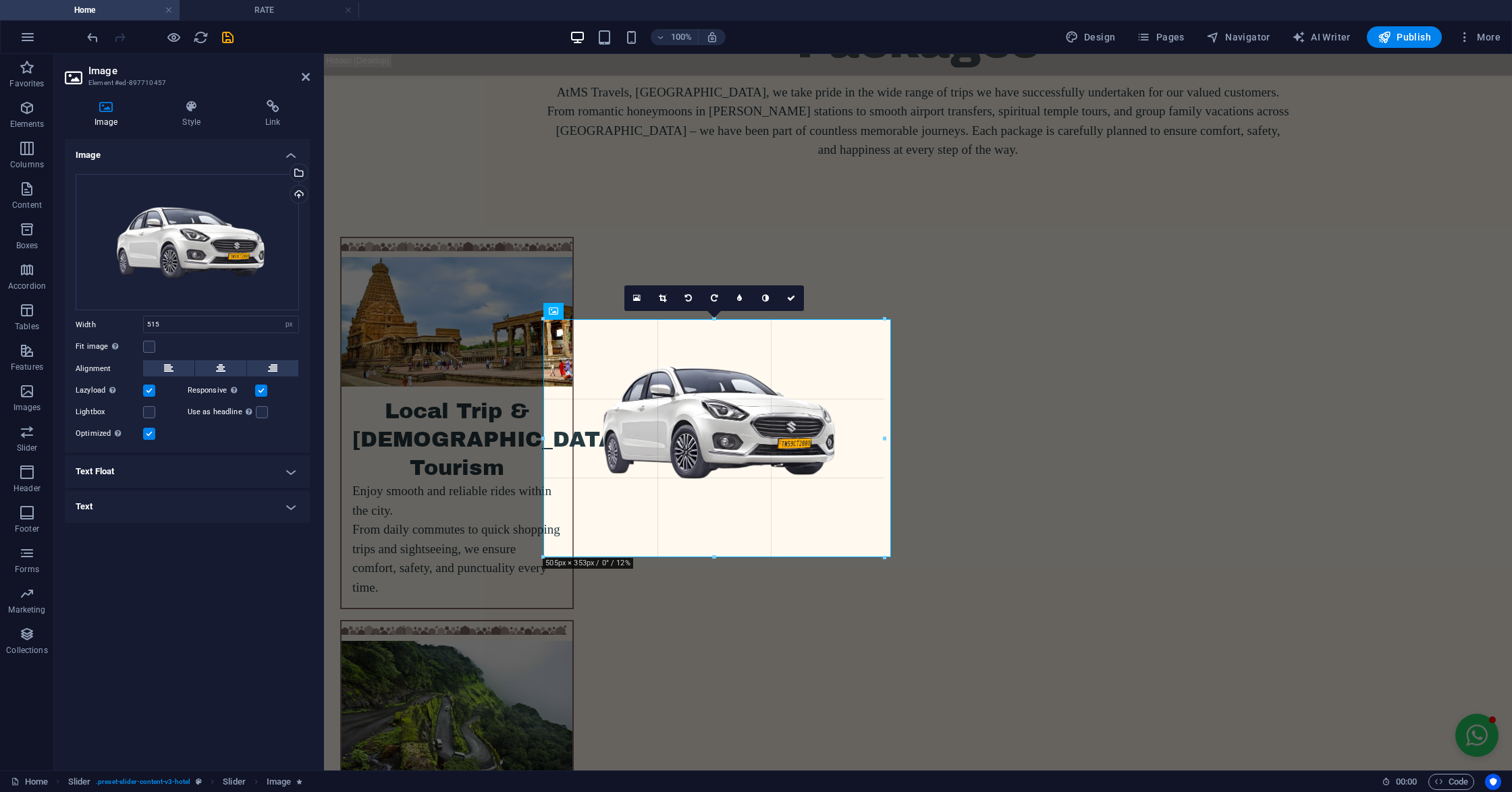
drag, startPoint x: 894, startPoint y: 567, endPoint x: 875, endPoint y: 561, distance: 19.9
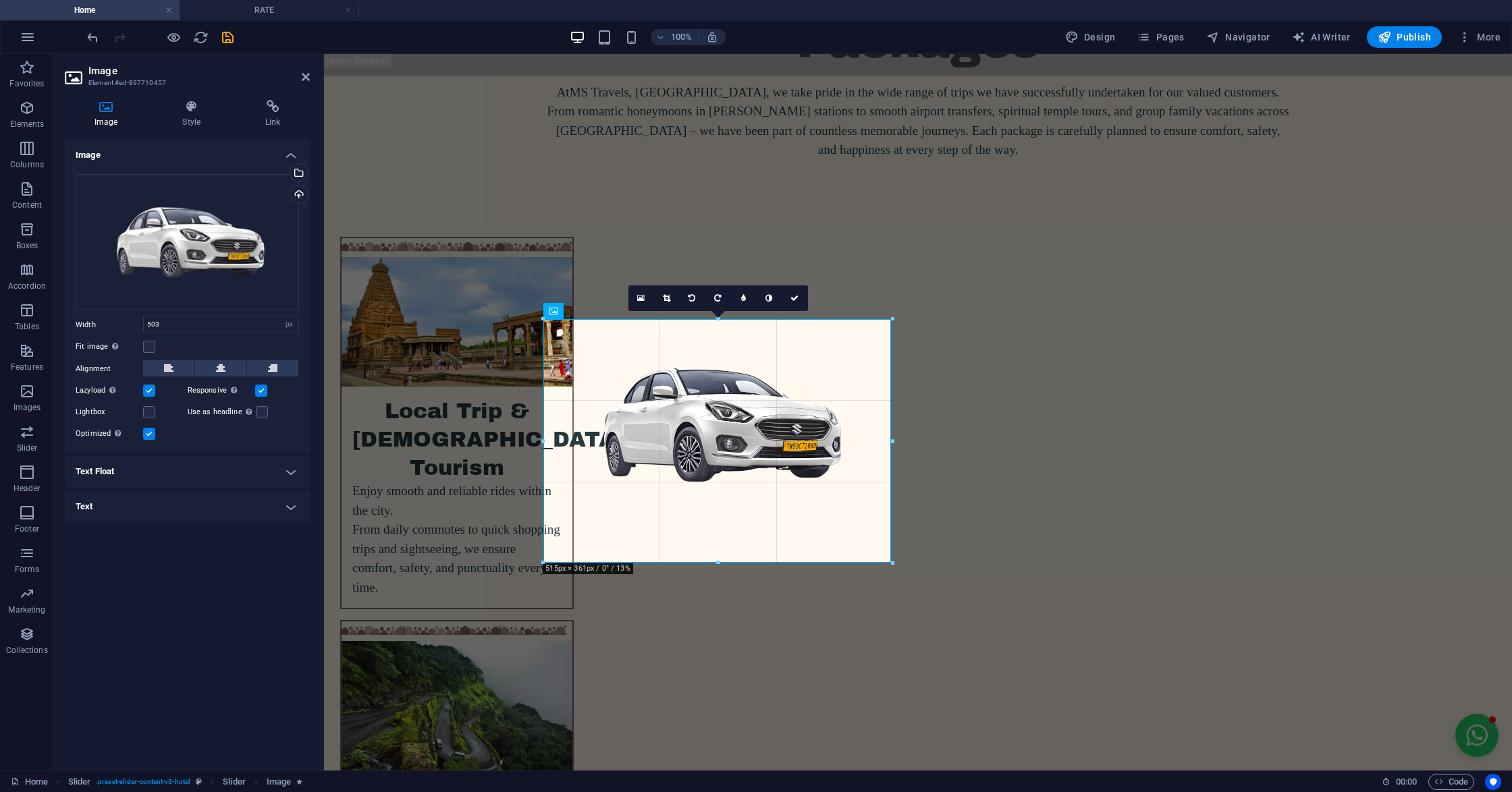
drag, startPoint x: 884, startPoint y: 556, endPoint x: 888, endPoint y: 563, distance: 8.1
drag, startPoint x: 889, startPoint y: 530, endPoint x: 898, endPoint y: 537, distance: 11.4
drag, startPoint x: 889, startPoint y: 530, endPoint x: 899, endPoint y: 536, distance: 11.7
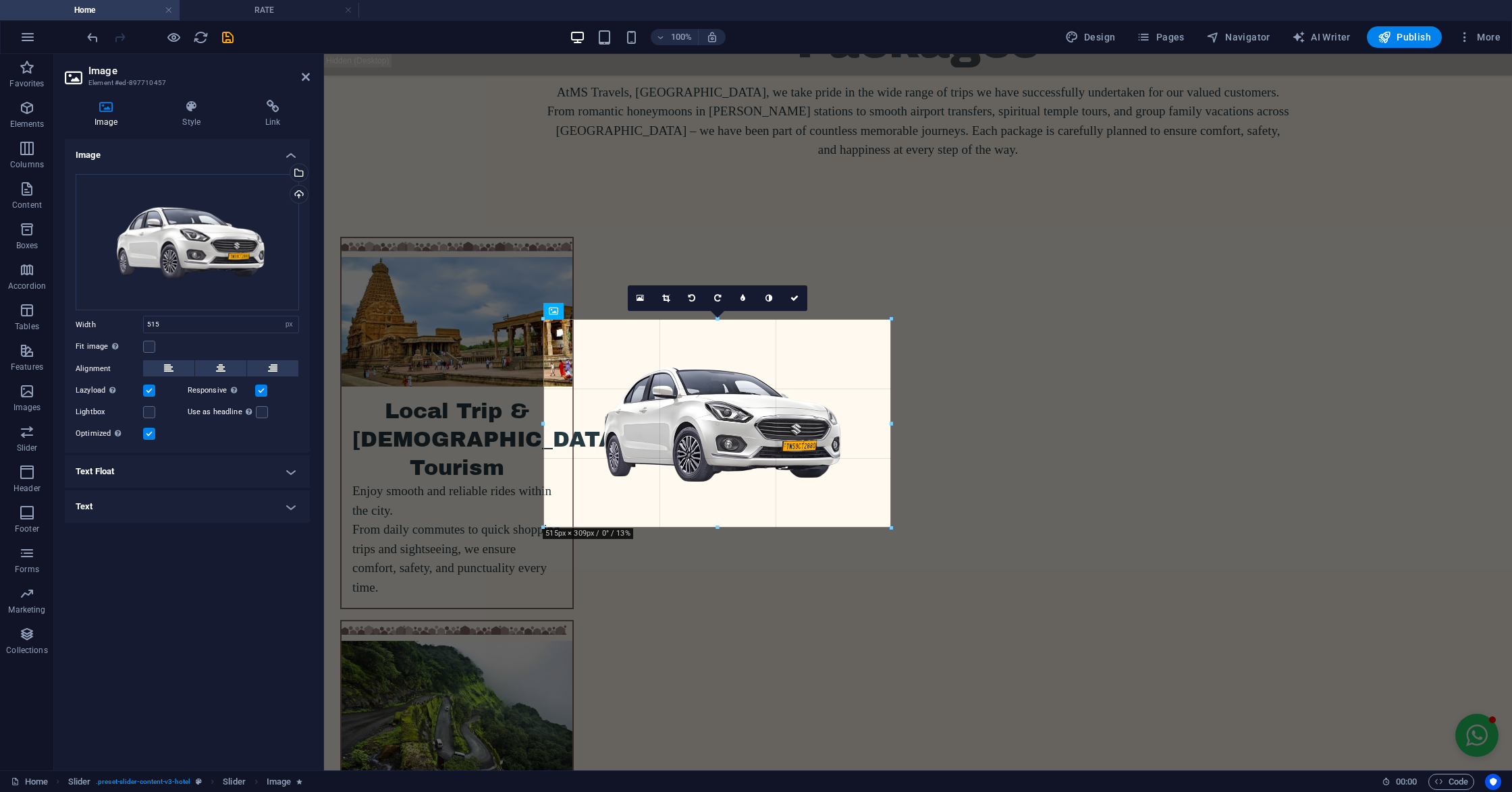
click at [888, 530] on div at bounding box center [892, 528] width 8 height 8
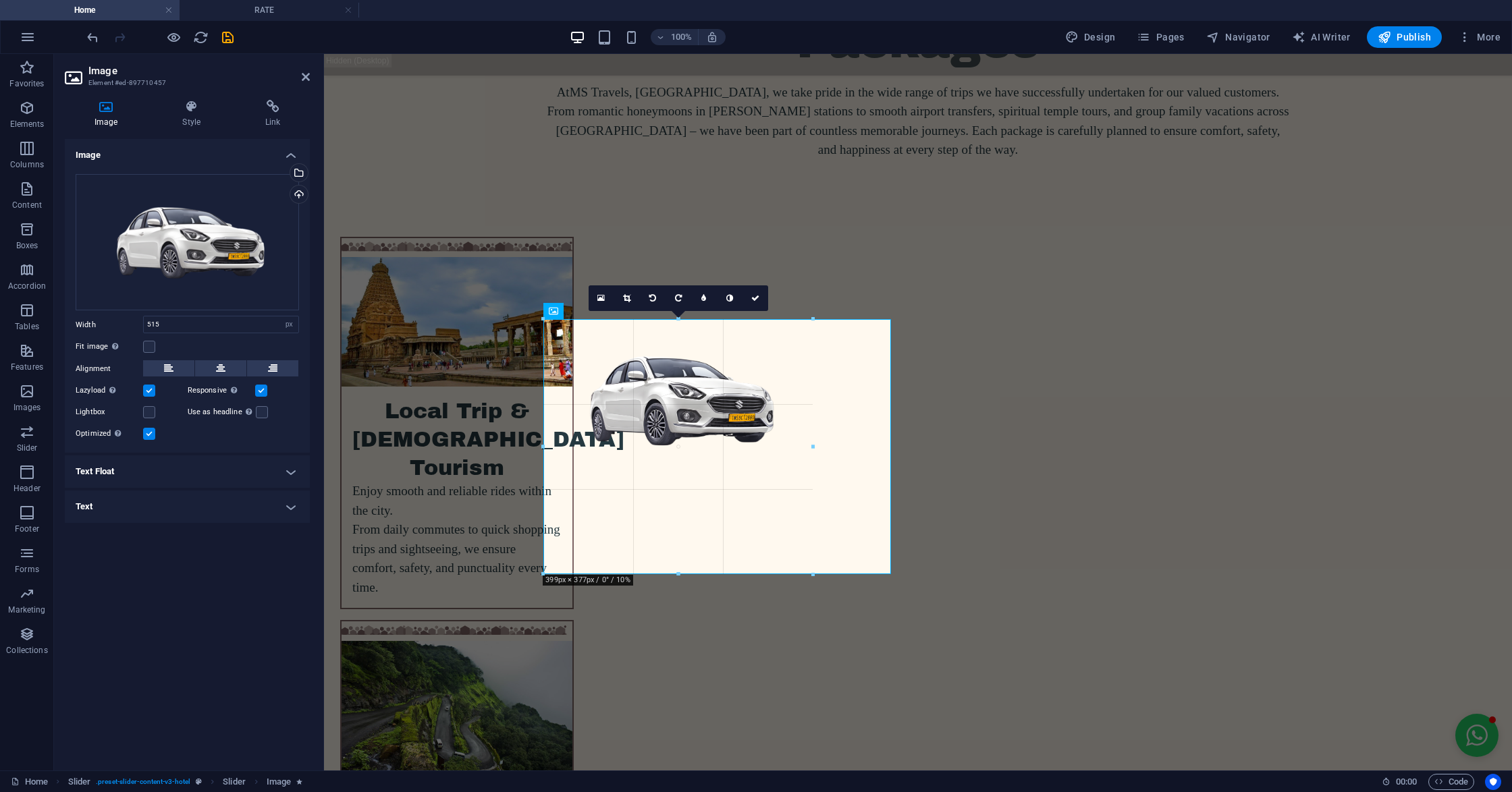
drag, startPoint x: 889, startPoint y: 530, endPoint x: 811, endPoint y: 470, distance: 98.4
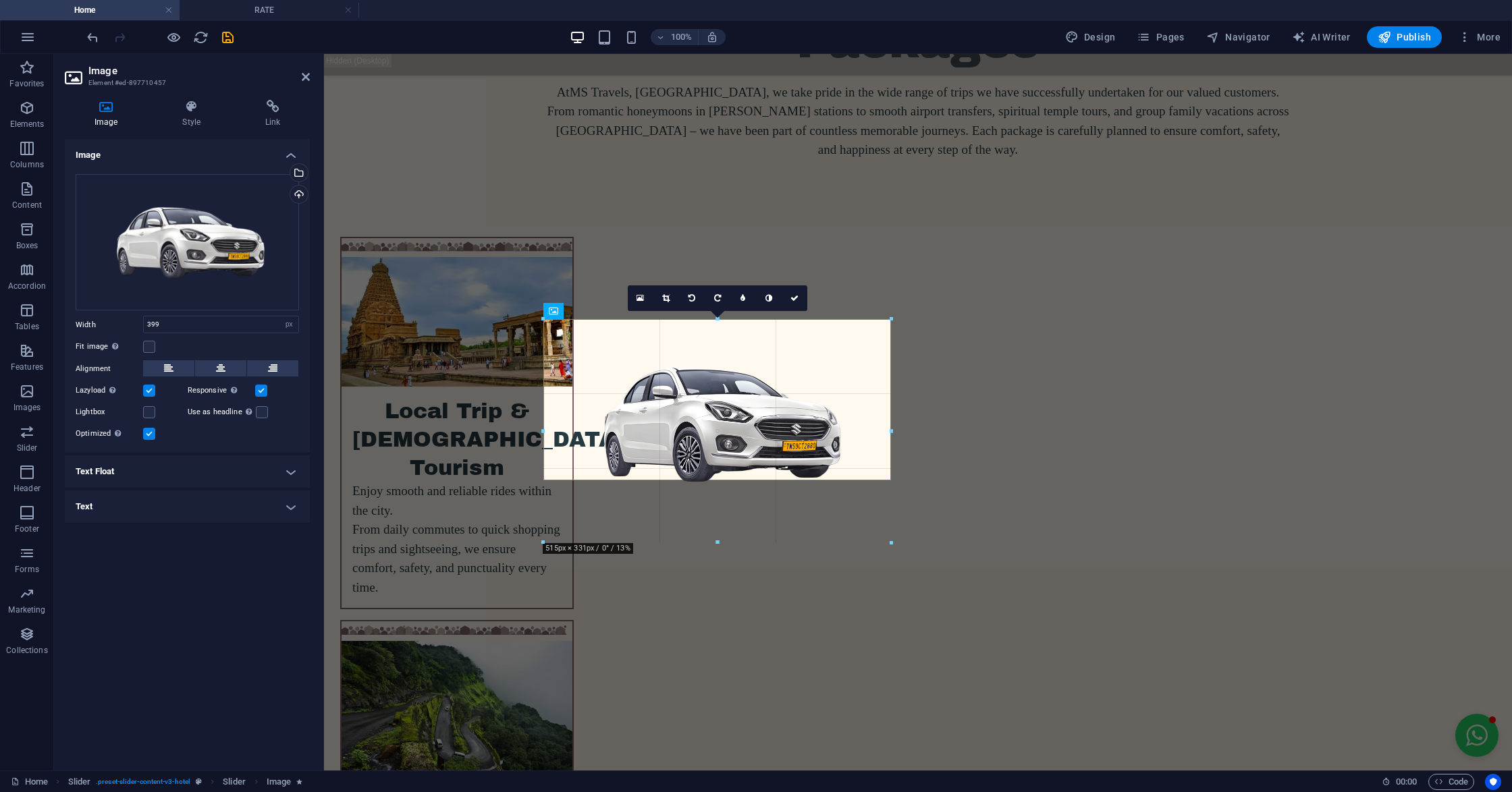
drag, startPoint x: 814, startPoint y: 478, endPoint x: 881, endPoint y: 541, distance: 92.0
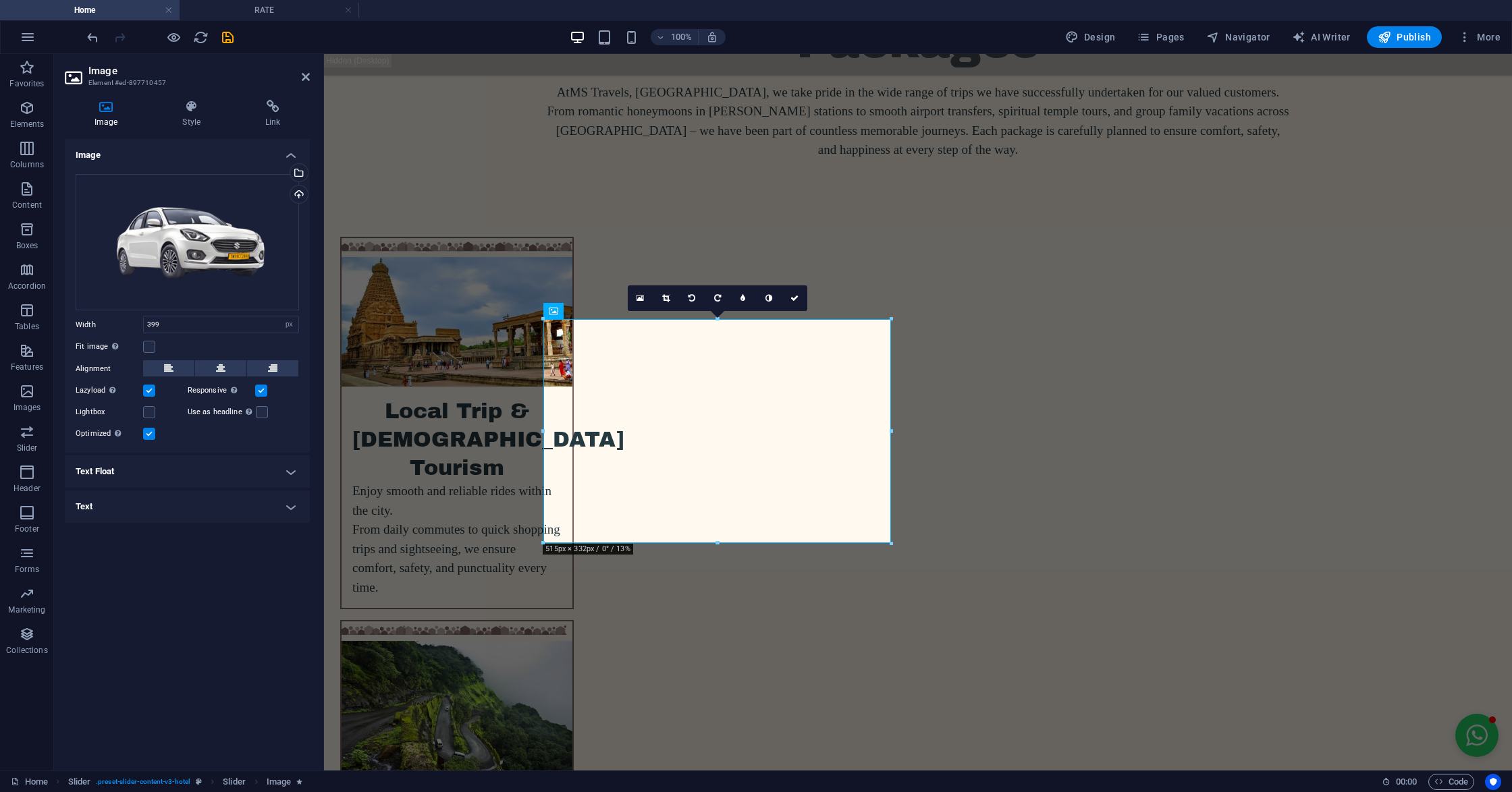
type input "514"
drag, startPoint x: 1217, startPoint y: 594, endPoint x: 893, endPoint y: 541, distance: 328.3
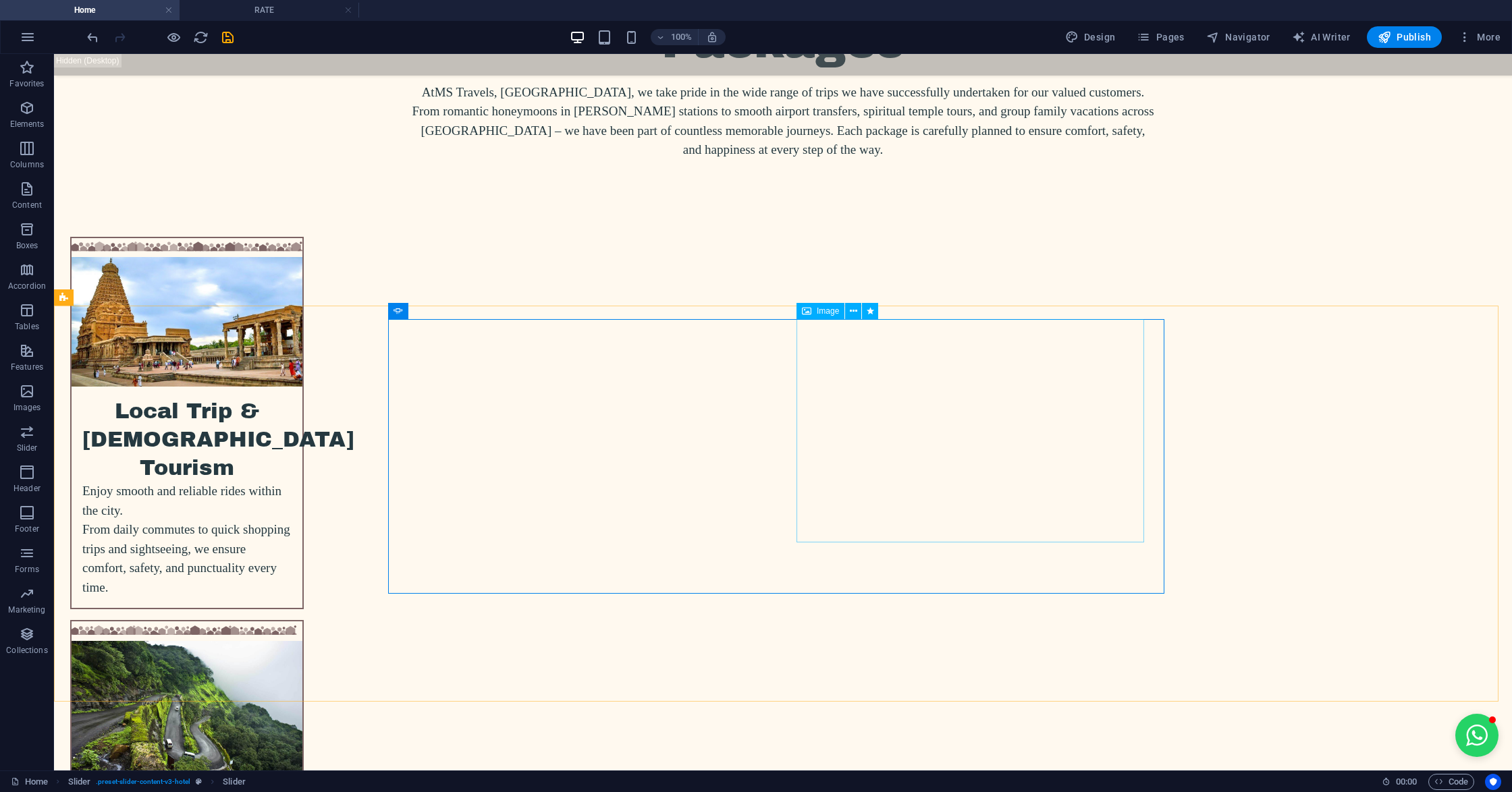
select select "%"
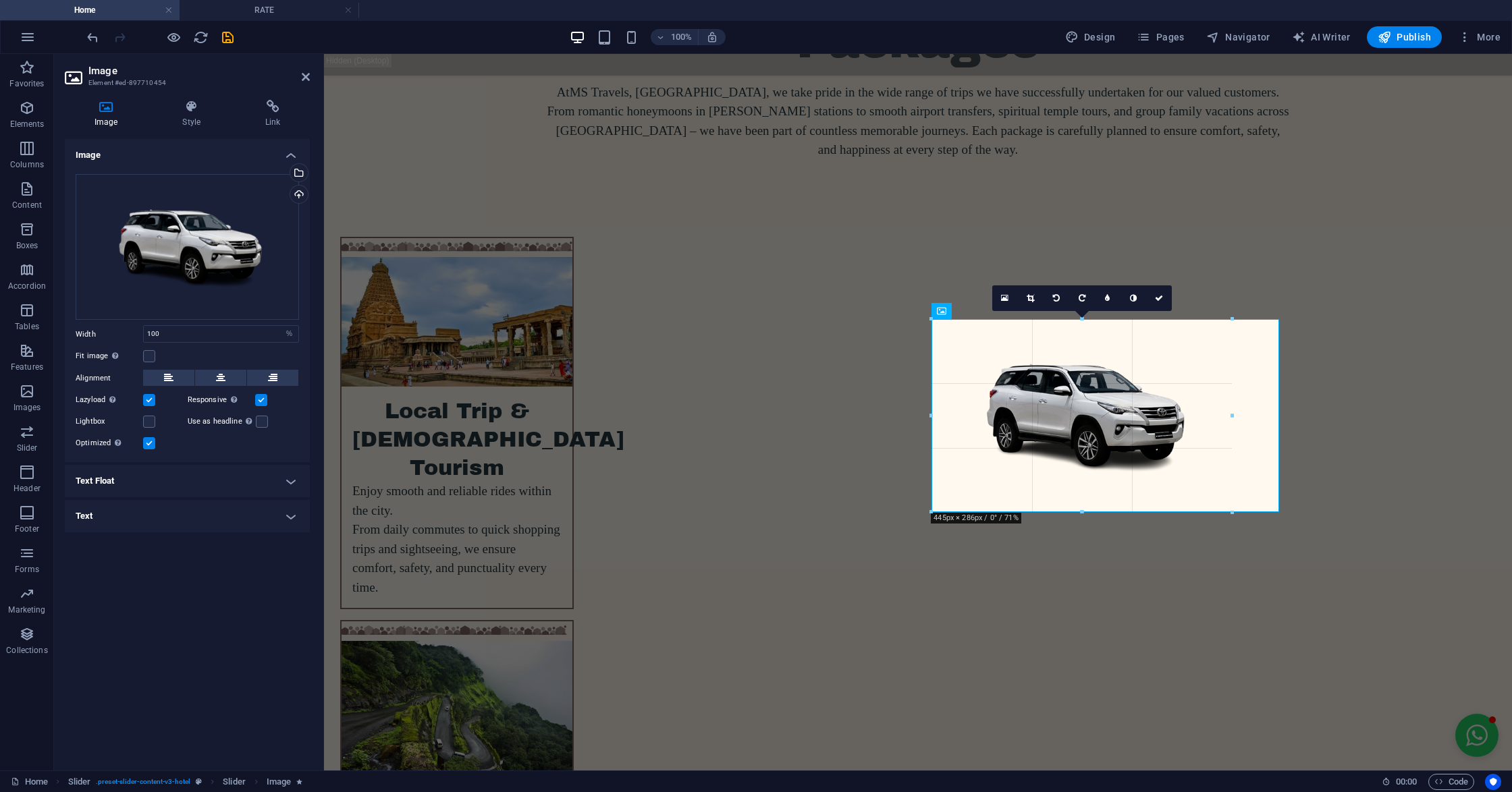
drag, startPoint x: 1277, startPoint y: 541, endPoint x: 1226, endPoint y: 503, distance: 63.6
type input "445"
select select "px"
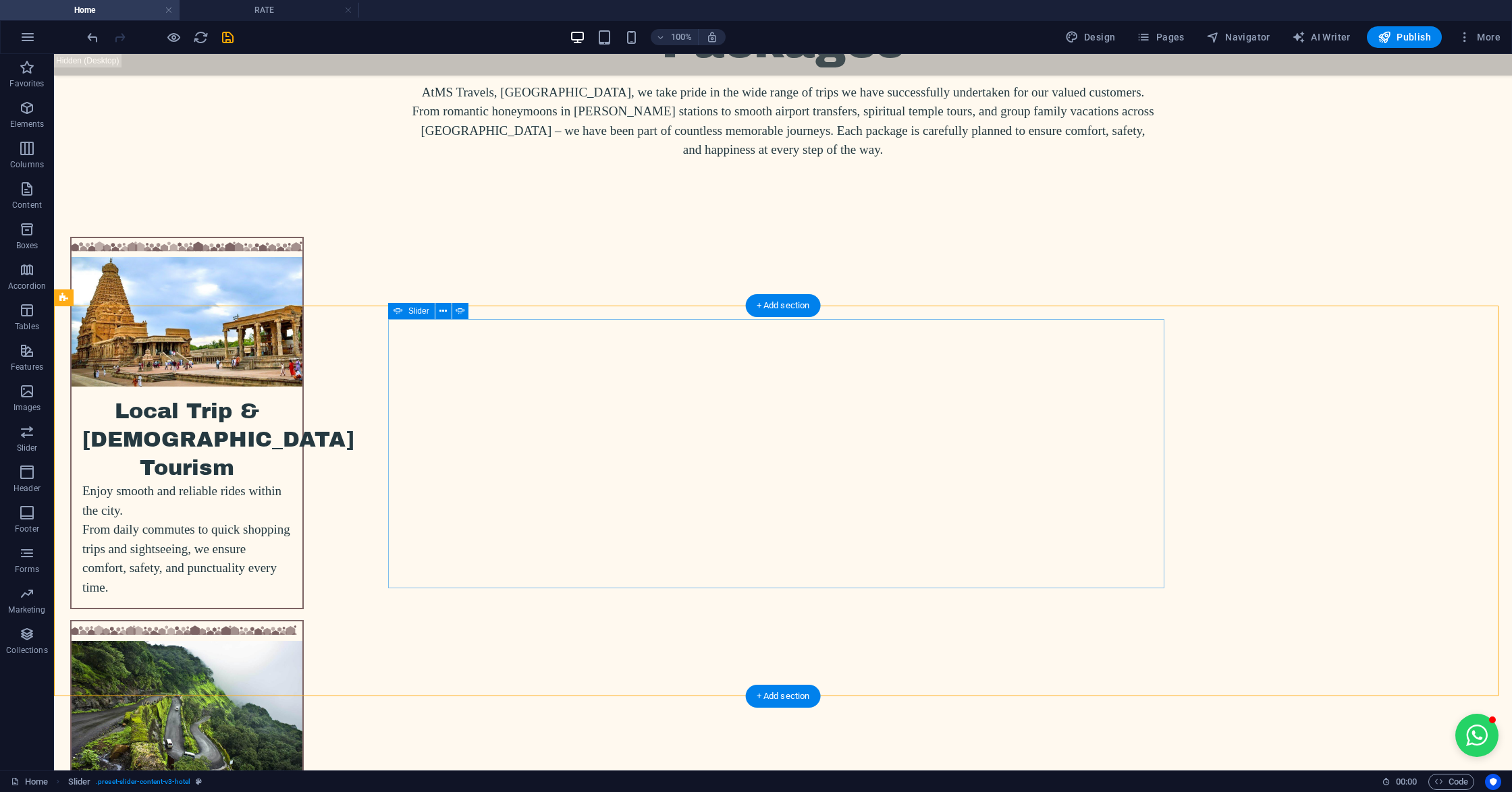
select select "px"
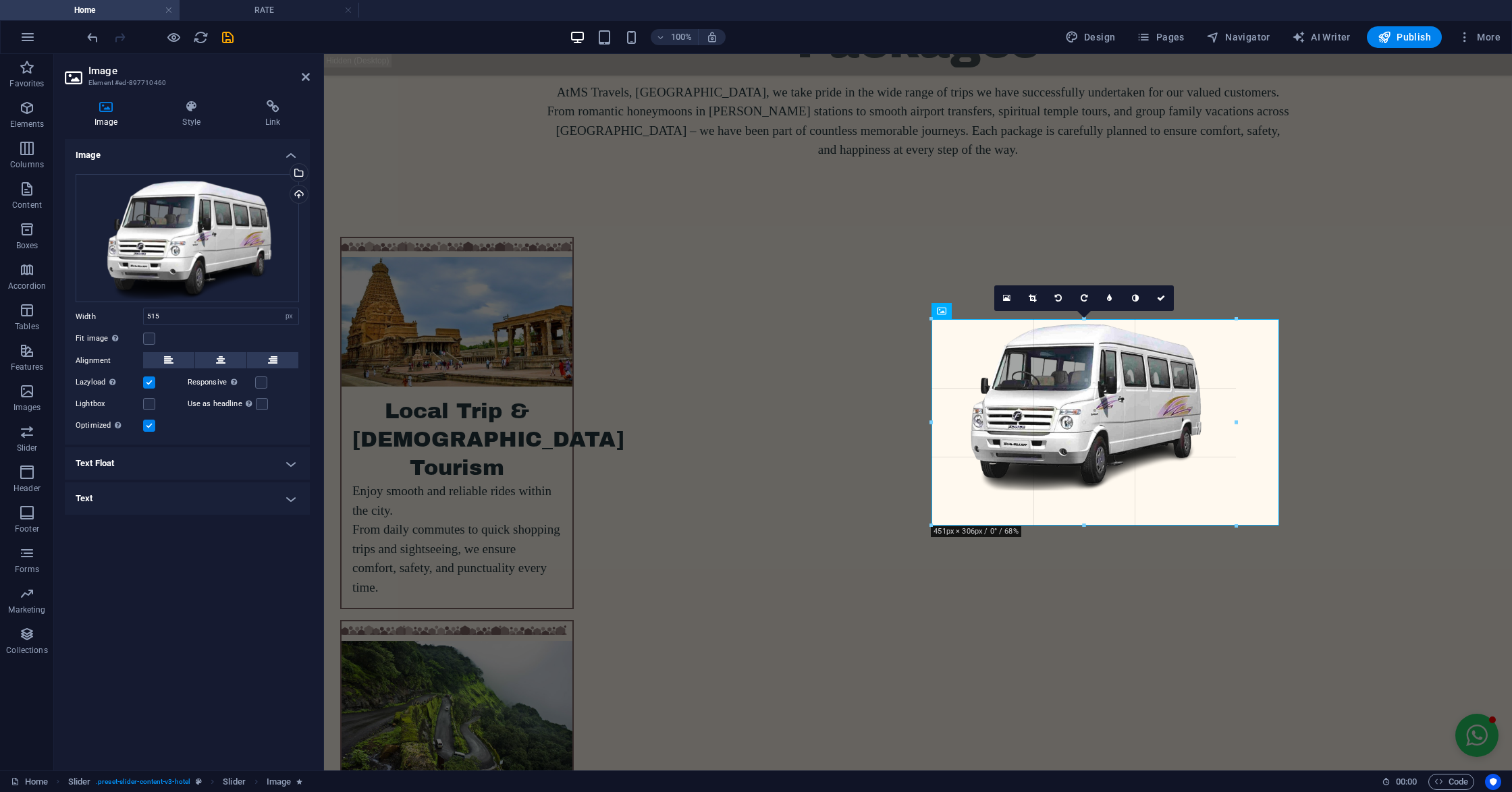
drag, startPoint x: 1278, startPoint y: 548, endPoint x: 1235, endPoint y: 526, distance: 48.3
type input "451"
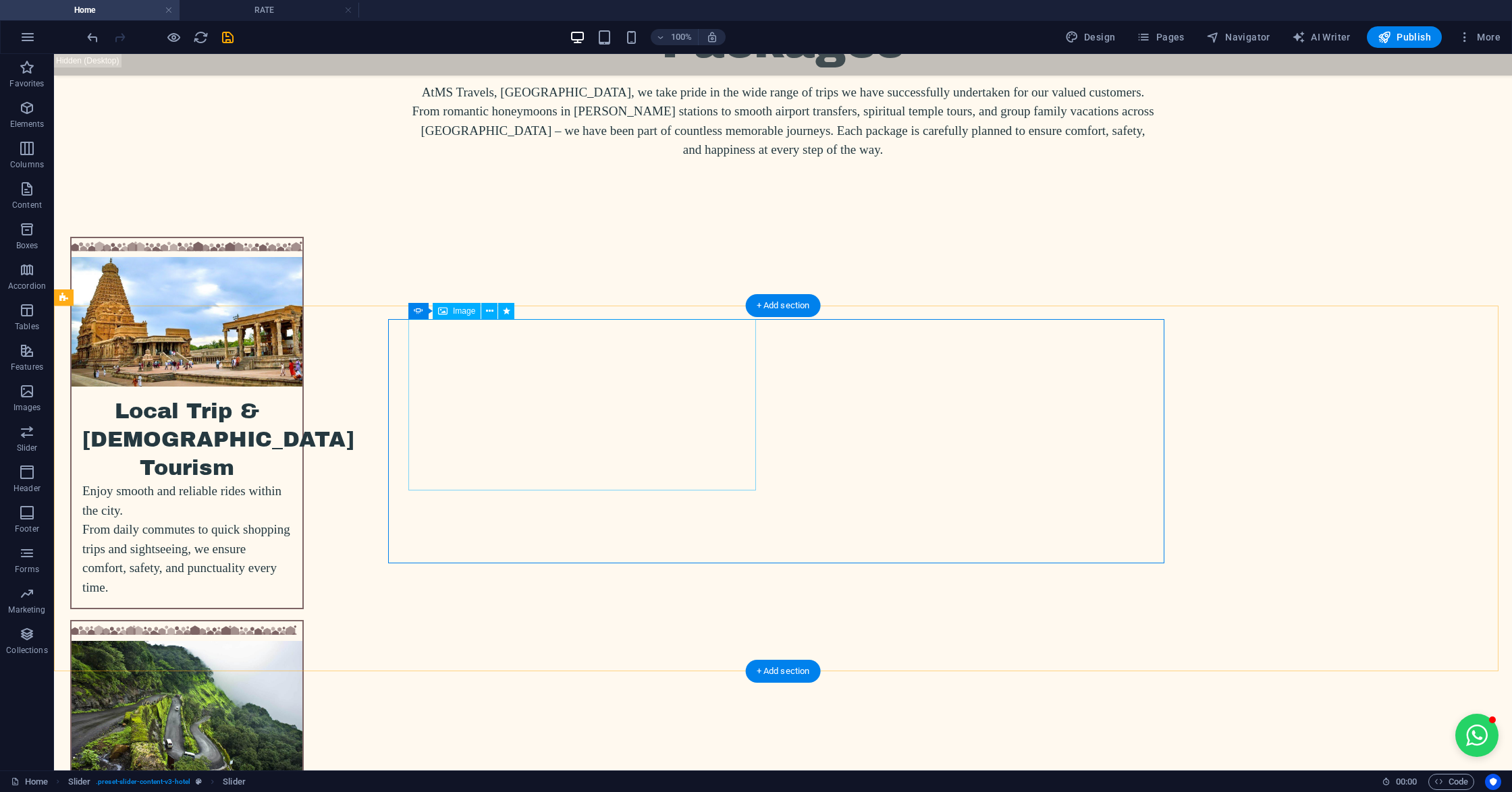
select select "px"
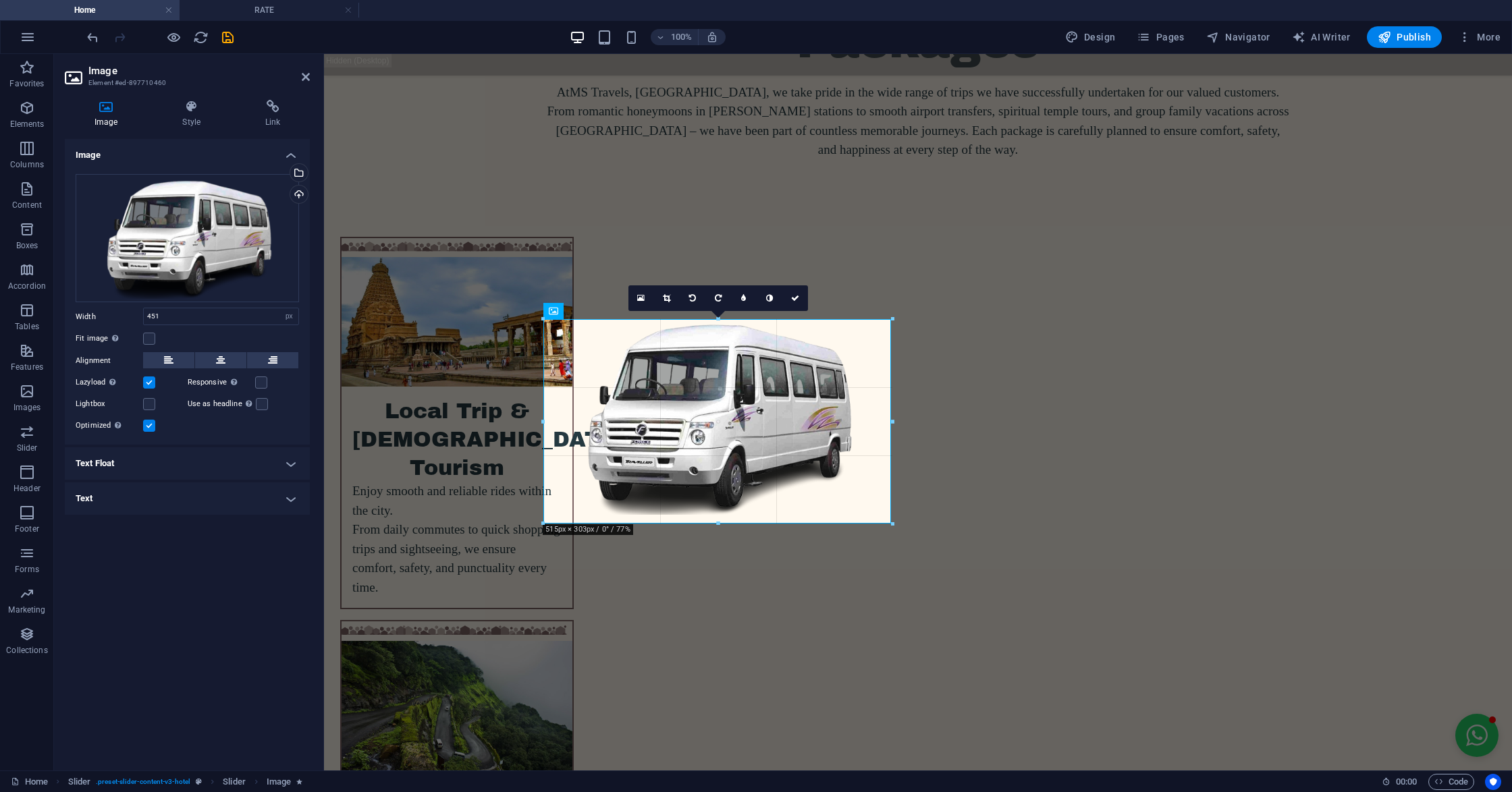
drag, startPoint x: 848, startPoint y: 494, endPoint x: 888, endPoint y: 527, distance: 51.9
type input "515"
drag, startPoint x: 888, startPoint y: 511, endPoint x: 894, endPoint y: 517, distance: 8.5
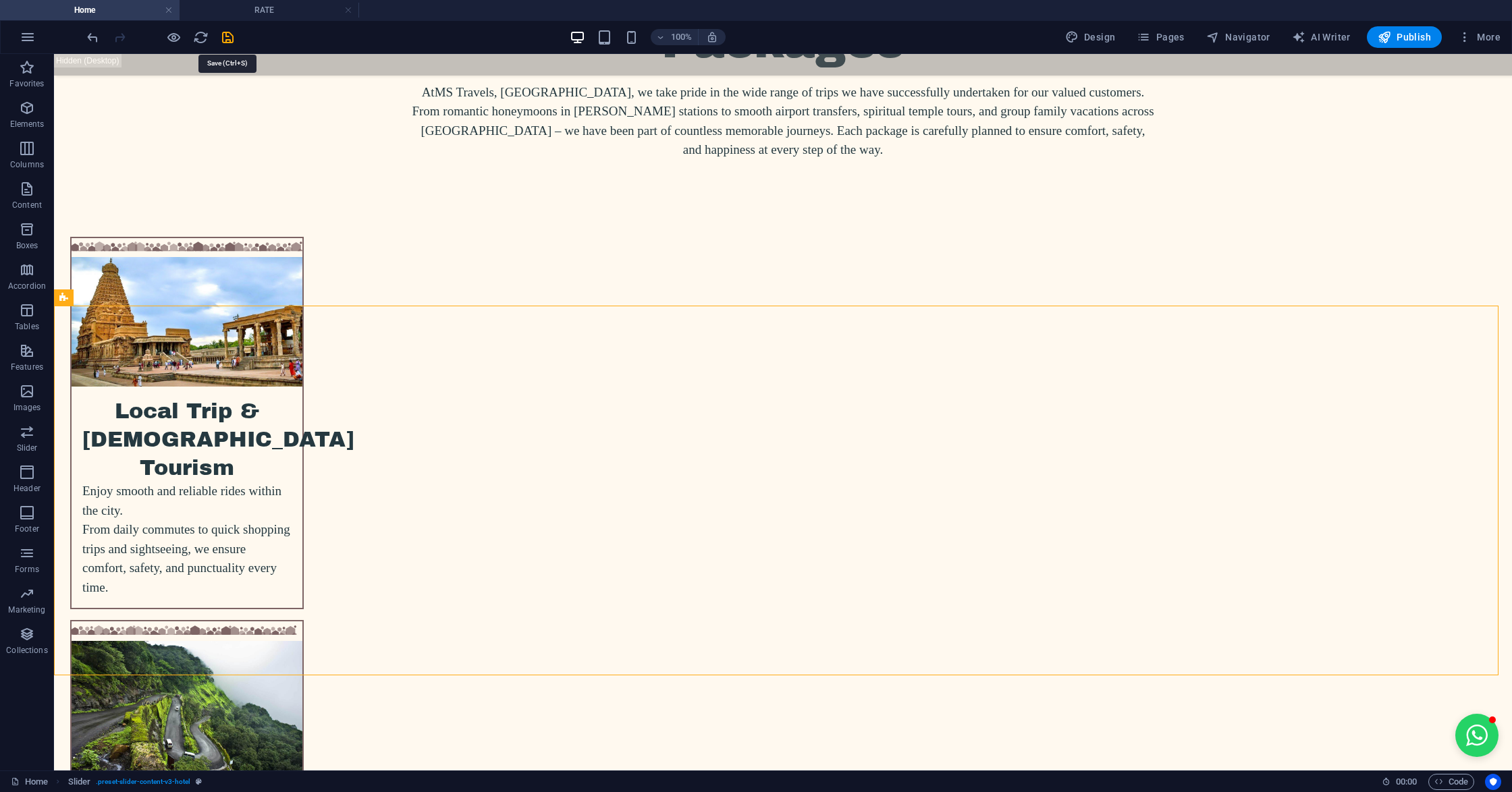
click at [224, 27] on div at bounding box center [160, 36] width 151 height 21
click at [231, 31] on icon "save" at bounding box center [228, 38] width 16 height 16
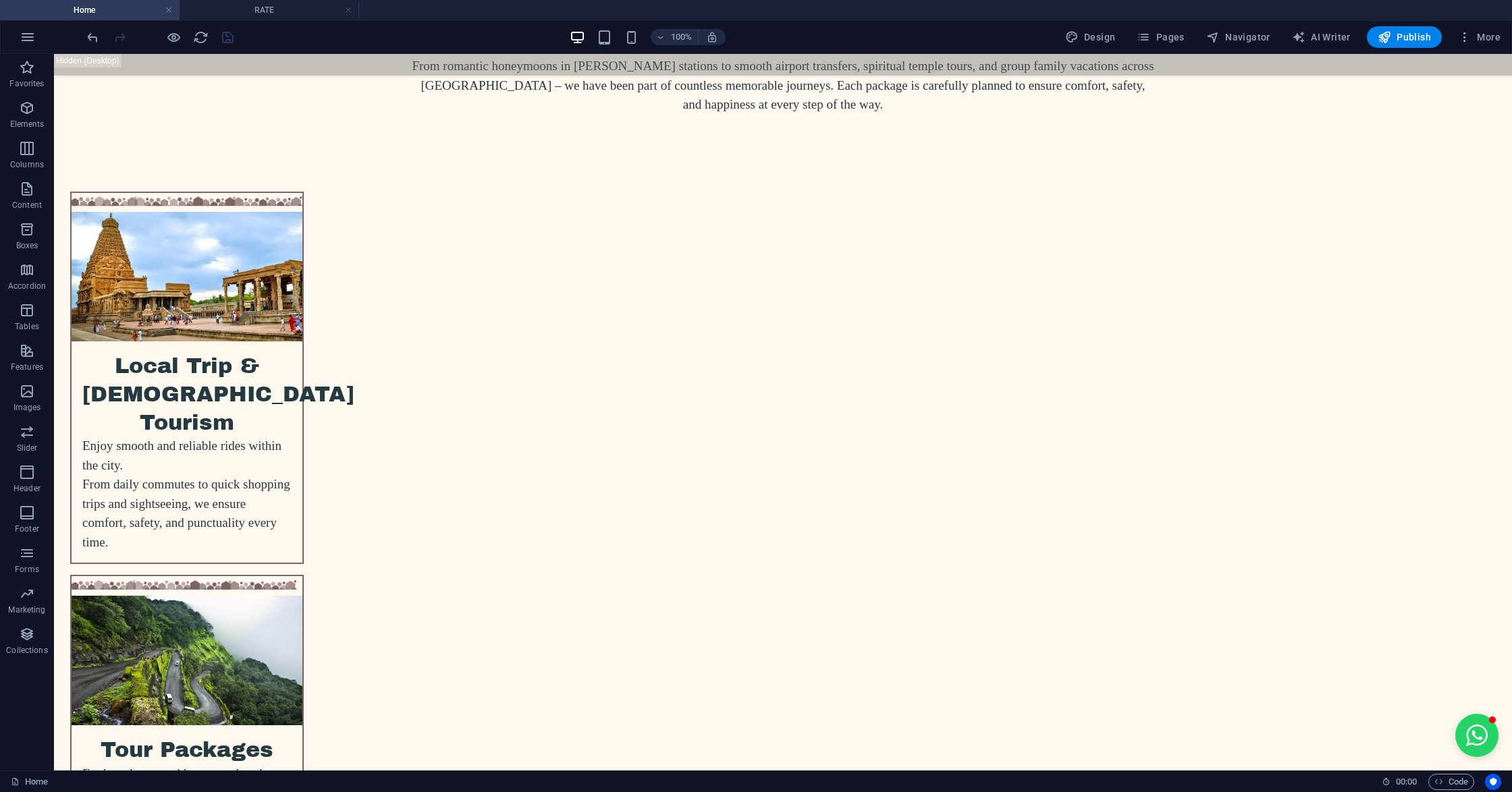
scroll to position [2592, 0]
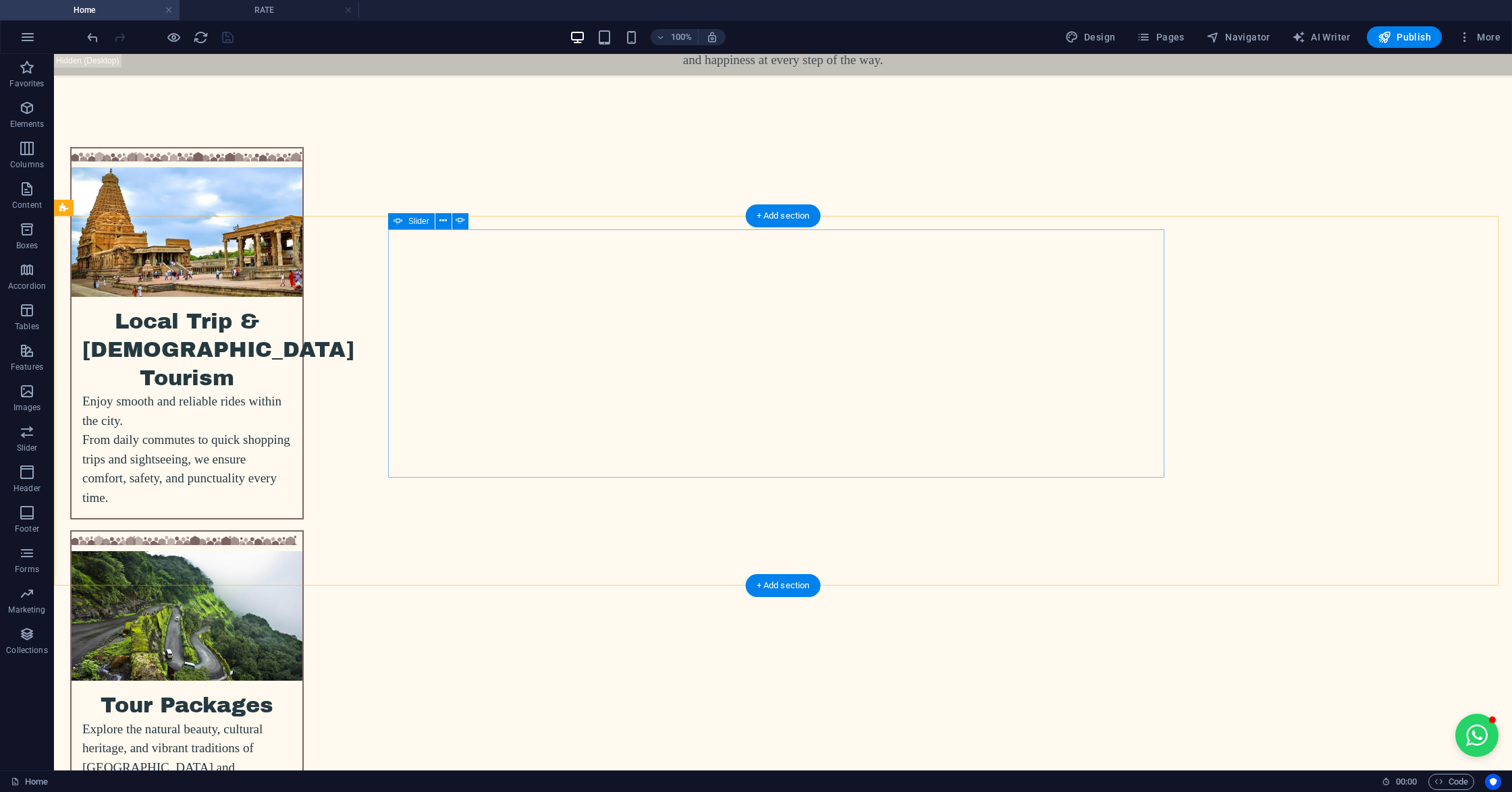
select select "px"
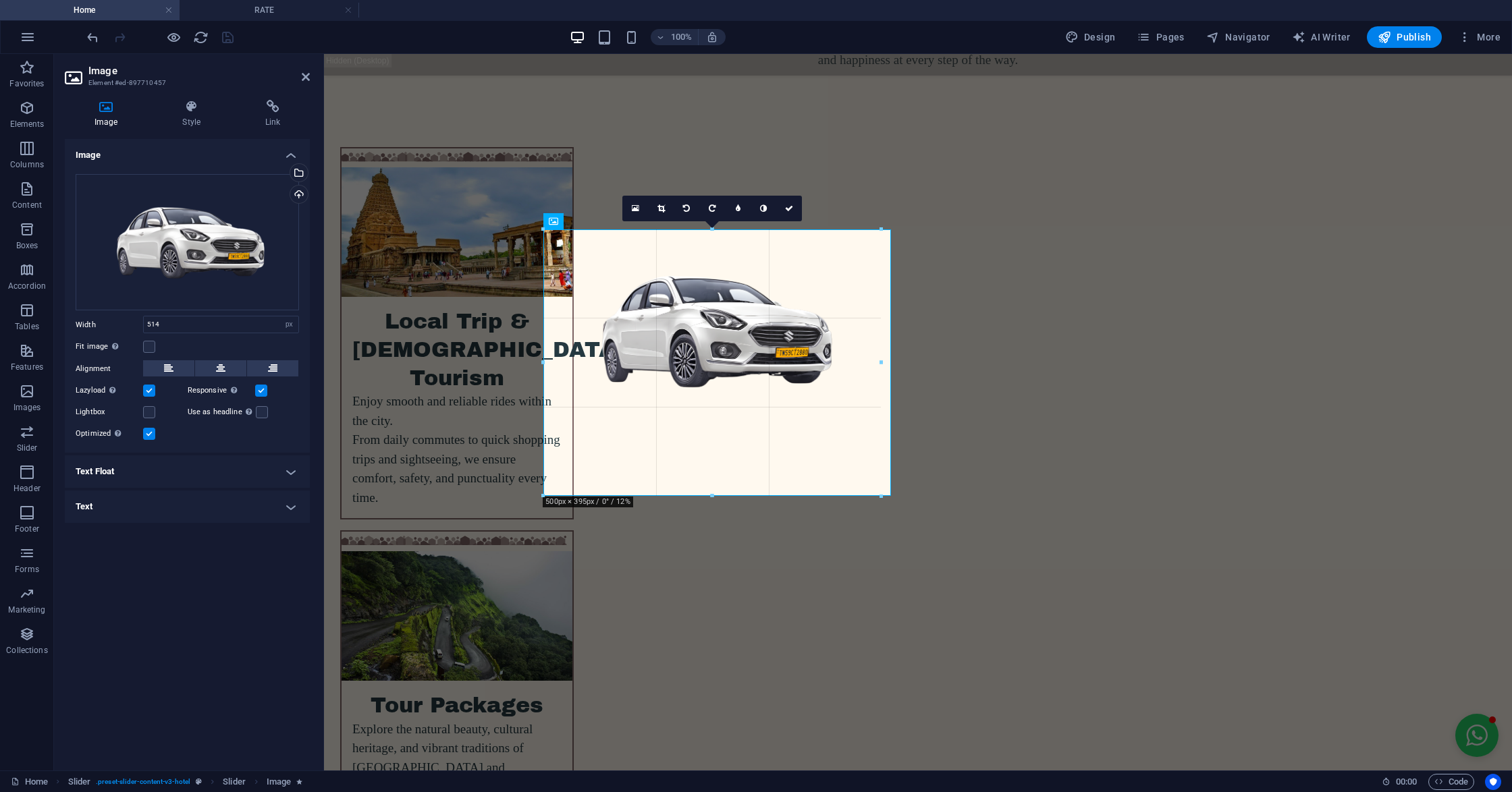
drag, startPoint x: 891, startPoint y: 435, endPoint x: 878, endPoint y: 435, distance: 13.0
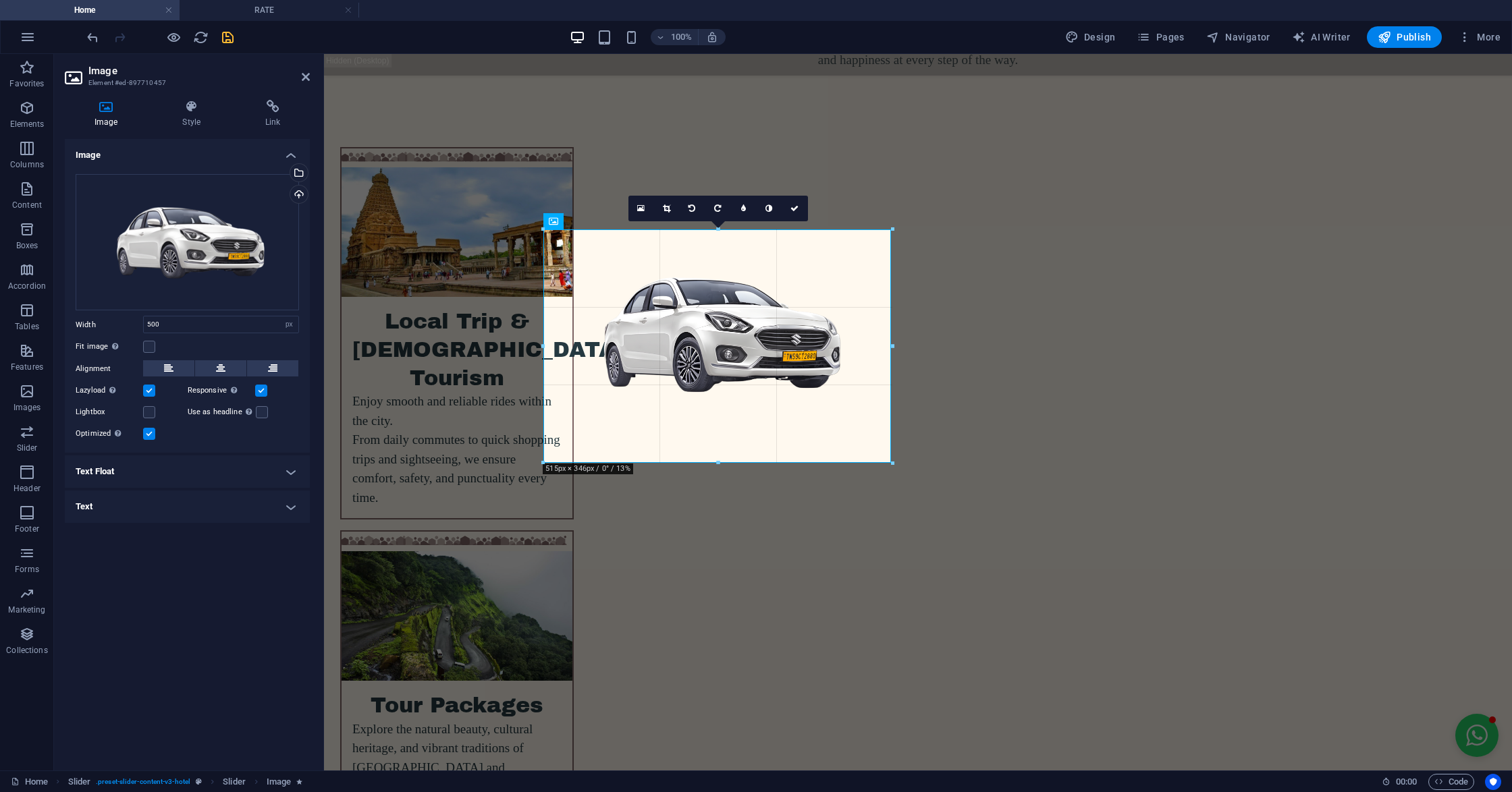
drag, startPoint x: 883, startPoint y: 434, endPoint x: 894, endPoint y: 465, distance: 32.9
type input "515"
drag, startPoint x: 892, startPoint y: 441, endPoint x: 576, endPoint y: 396, distance: 319.2
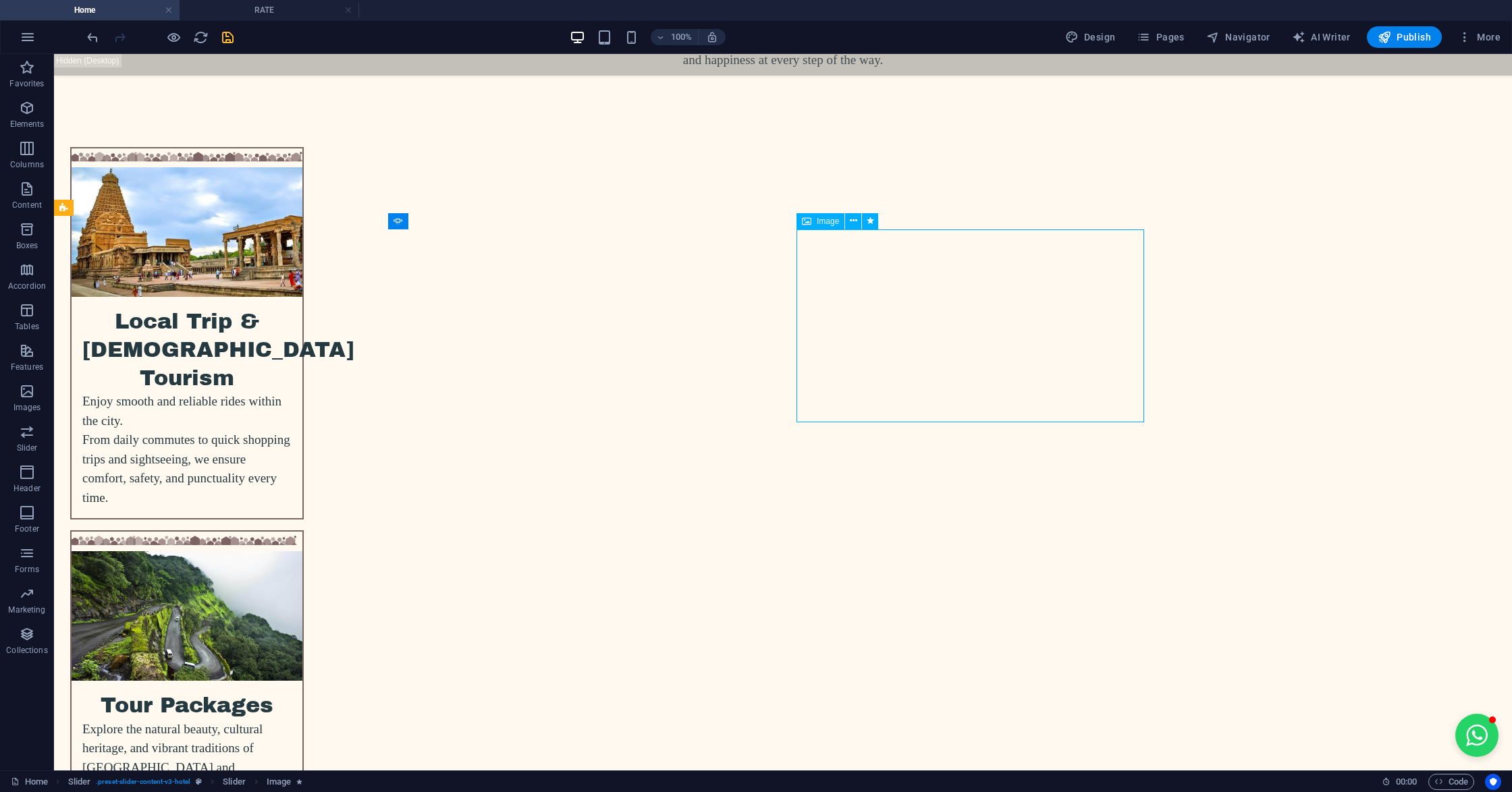
select select "px"
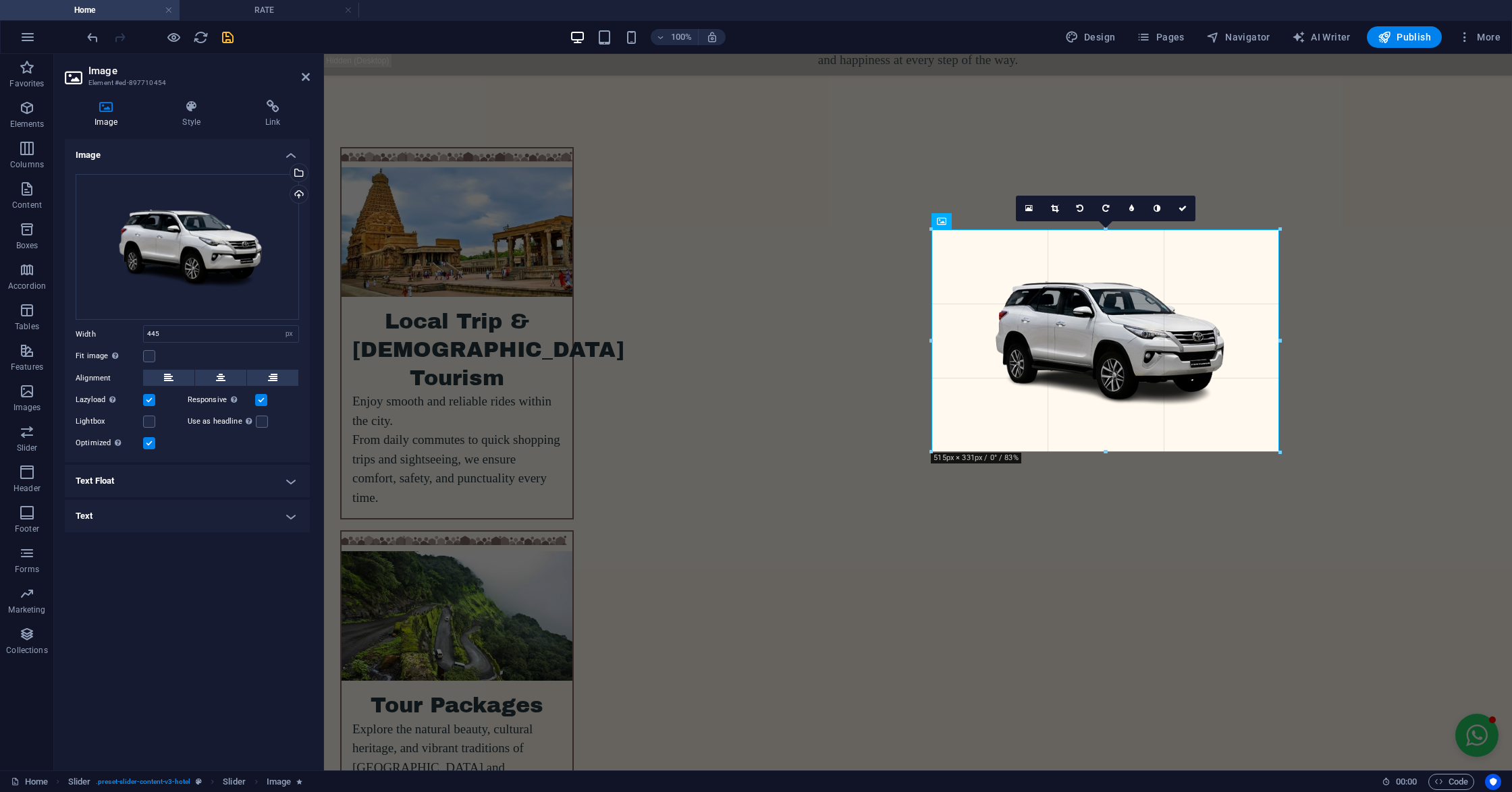
drag, startPoint x: 1229, startPoint y: 424, endPoint x: 1264, endPoint y: 455, distance: 46.8
type input "515"
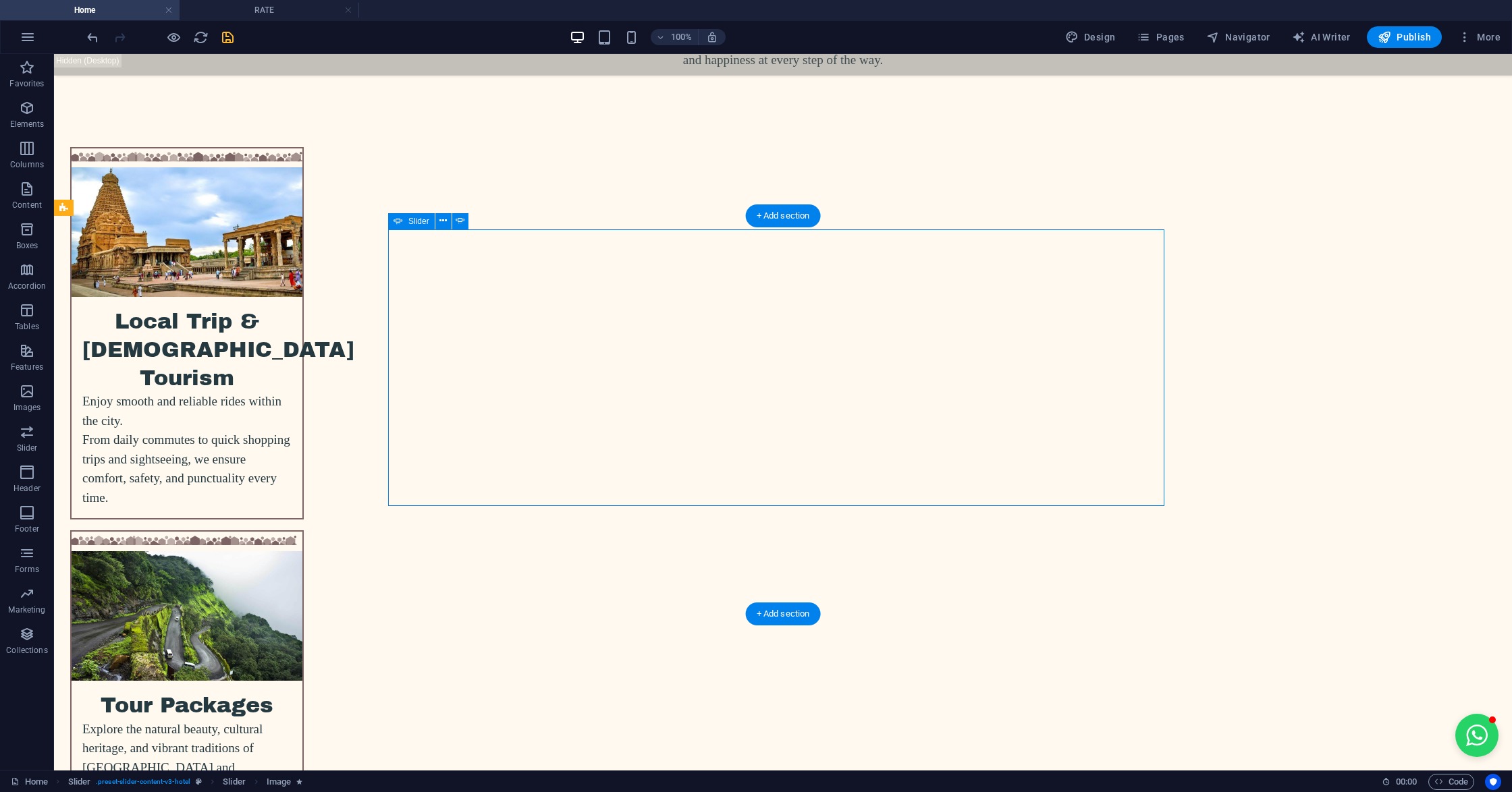
select select "px"
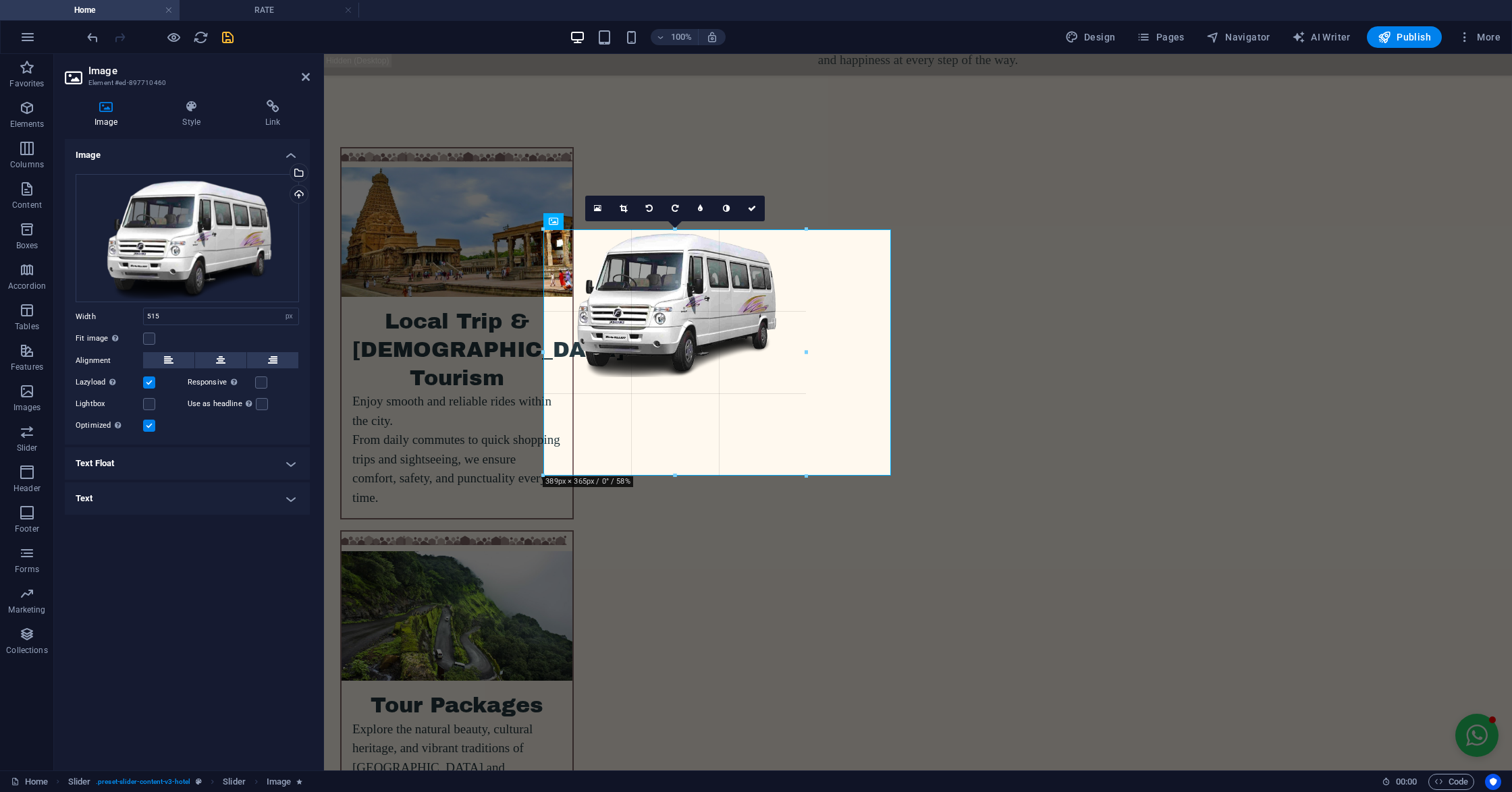
drag, startPoint x: 888, startPoint y: 444, endPoint x: 479, endPoint y: 305, distance: 432.0
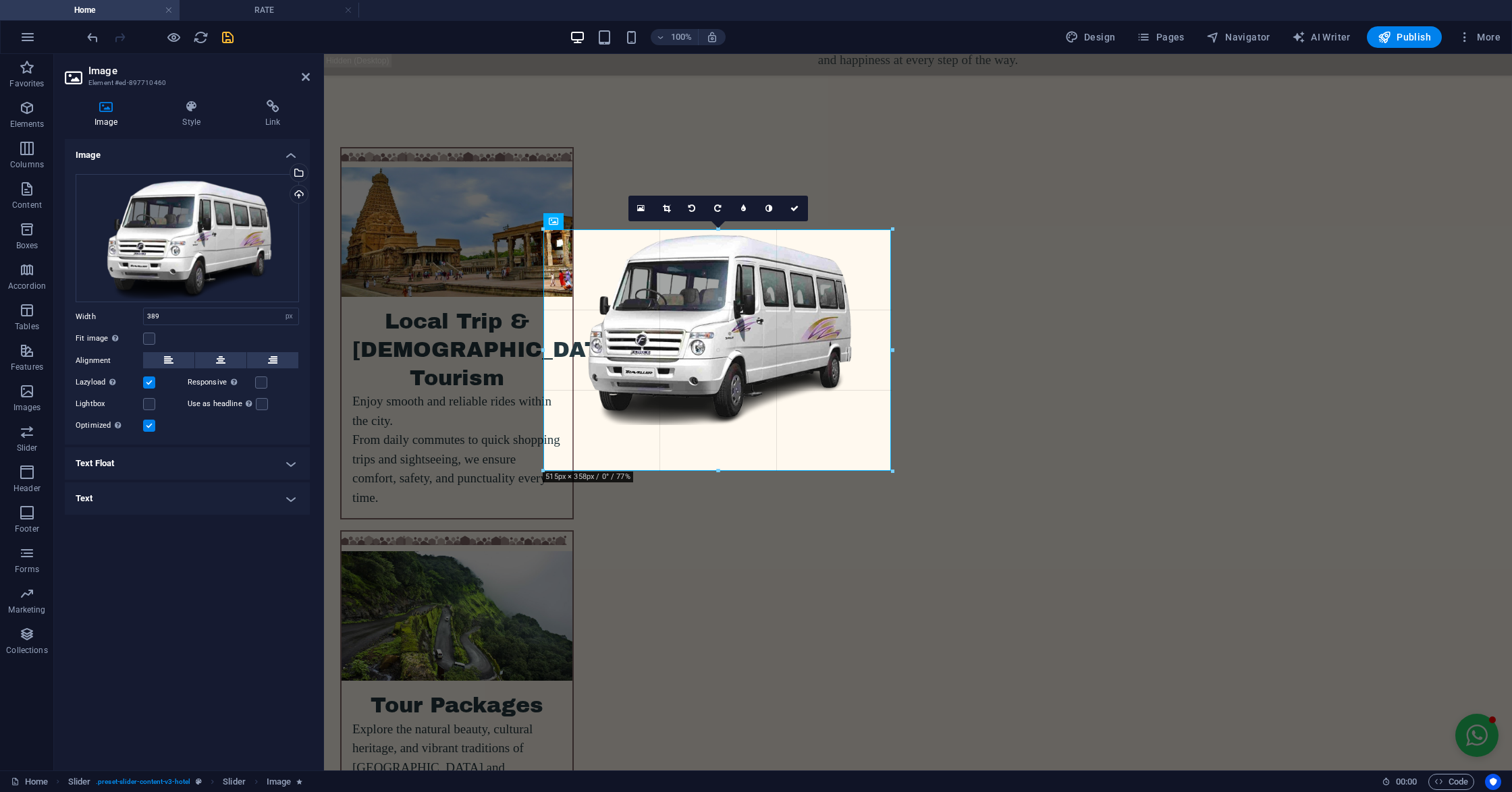
drag, startPoint x: 807, startPoint y: 379, endPoint x: 872, endPoint y: 471, distance: 112.6
type input "510"
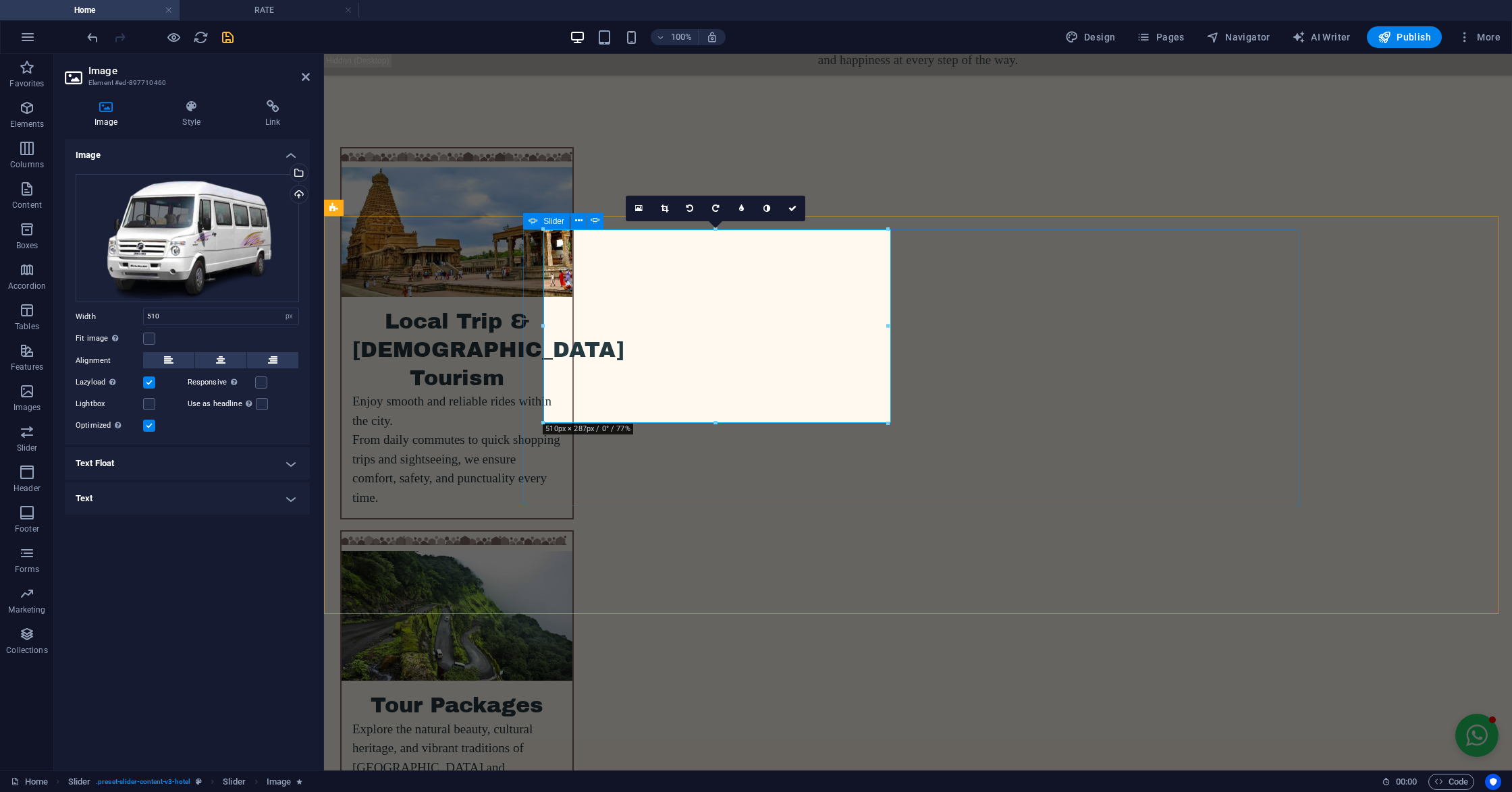
drag, startPoint x: 1127, startPoint y: 368, endPoint x: 1396, endPoint y: 367, distance: 269.0
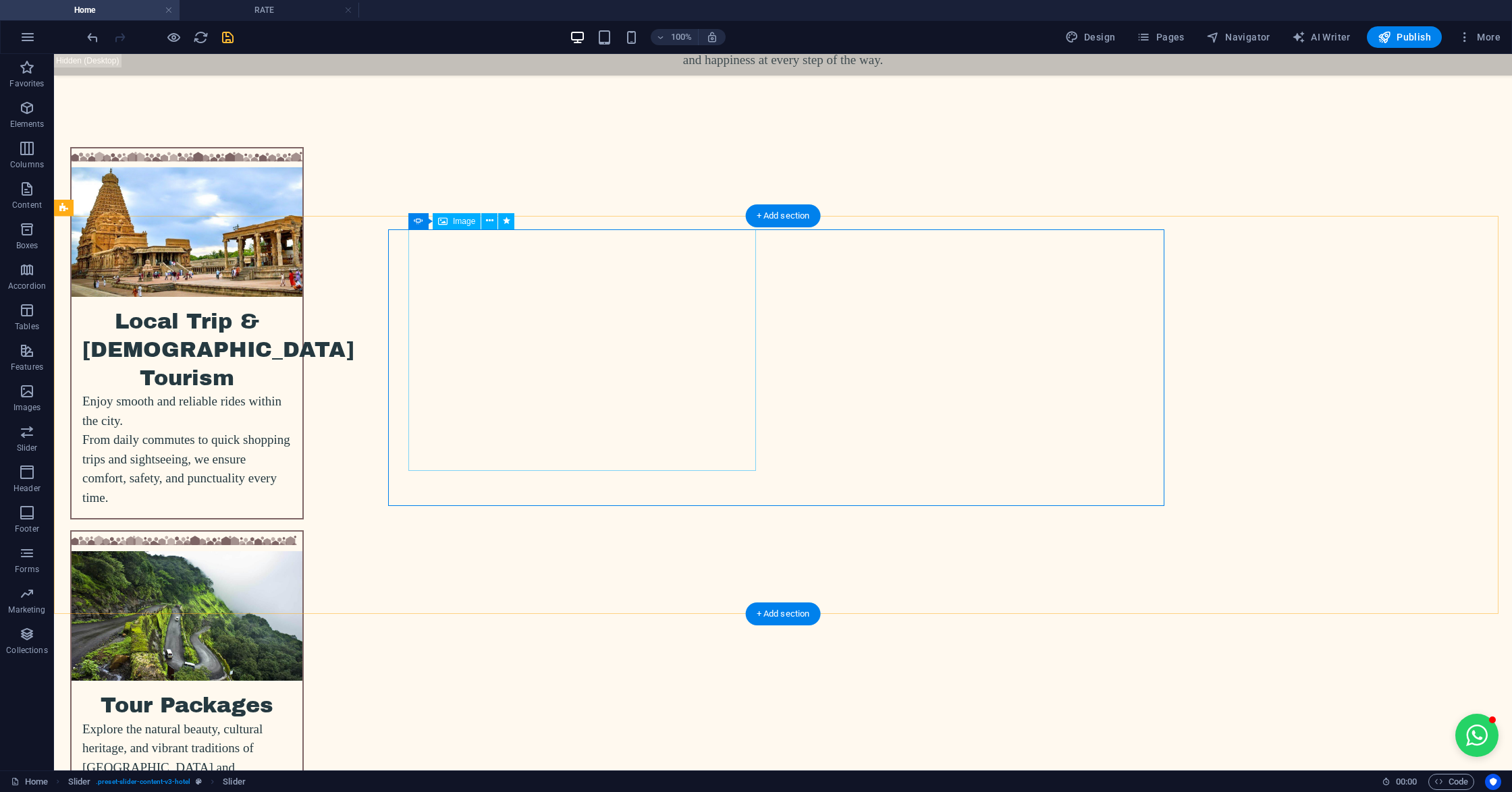
drag, startPoint x: 785, startPoint y: 549, endPoint x: 778, endPoint y: 542, distance: 9.9
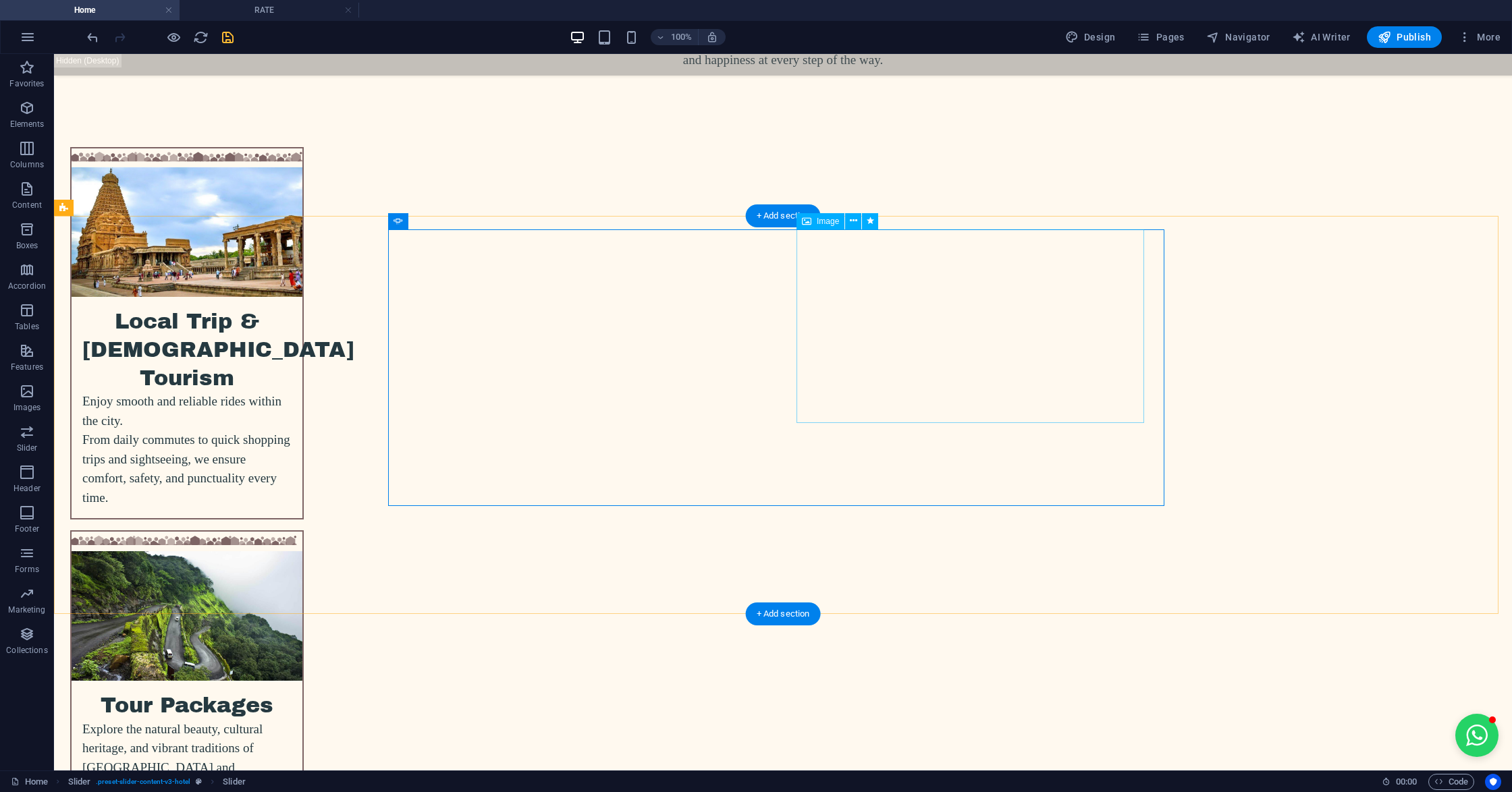
select select "px"
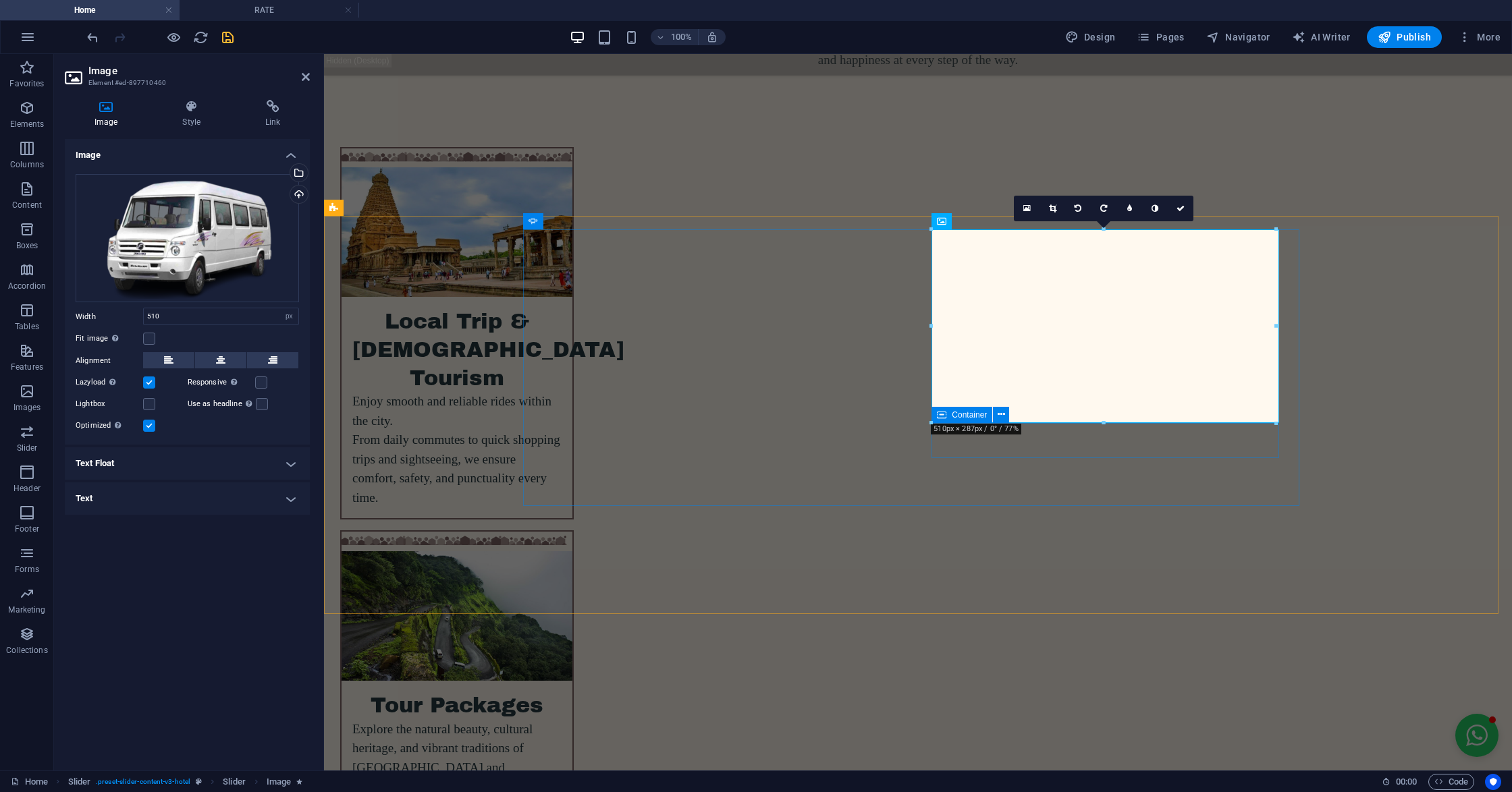
drag, startPoint x: 1598, startPoint y: 481, endPoint x: 1276, endPoint y: 438, distance: 324.9
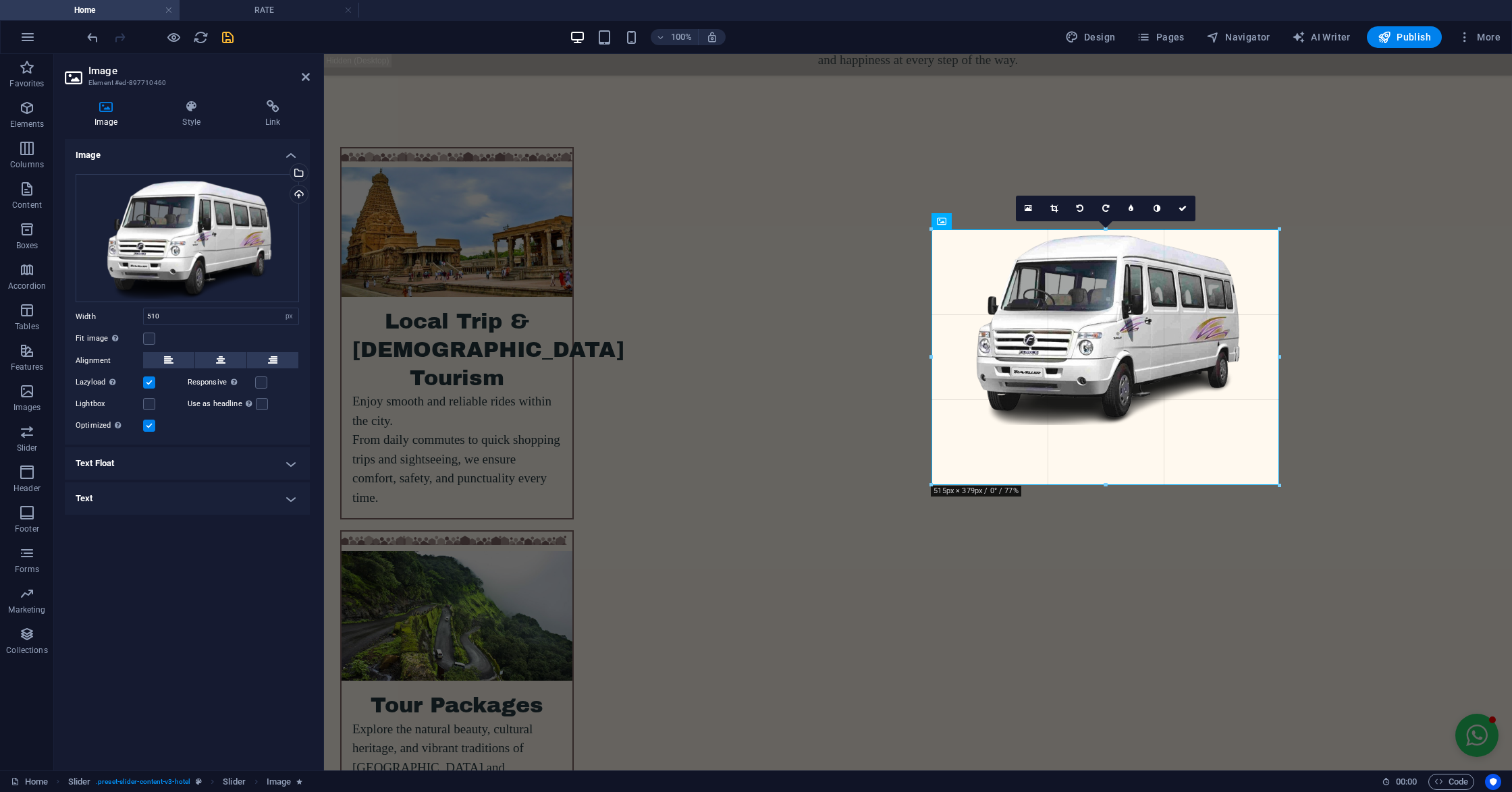
drag, startPoint x: 1276, startPoint y: 424, endPoint x: 1285, endPoint y: 448, distance: 25.6
type input "515"
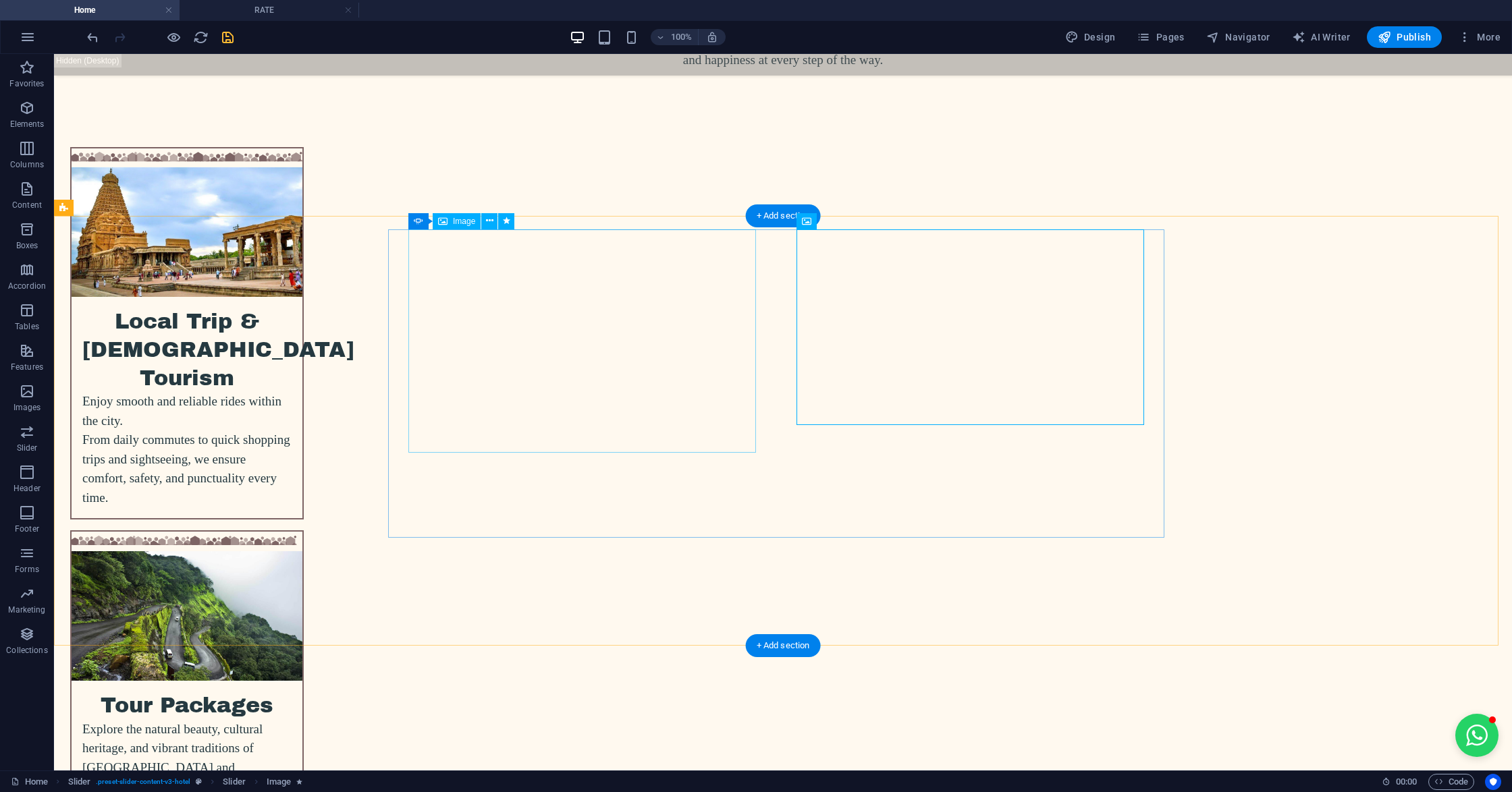
select select "px"
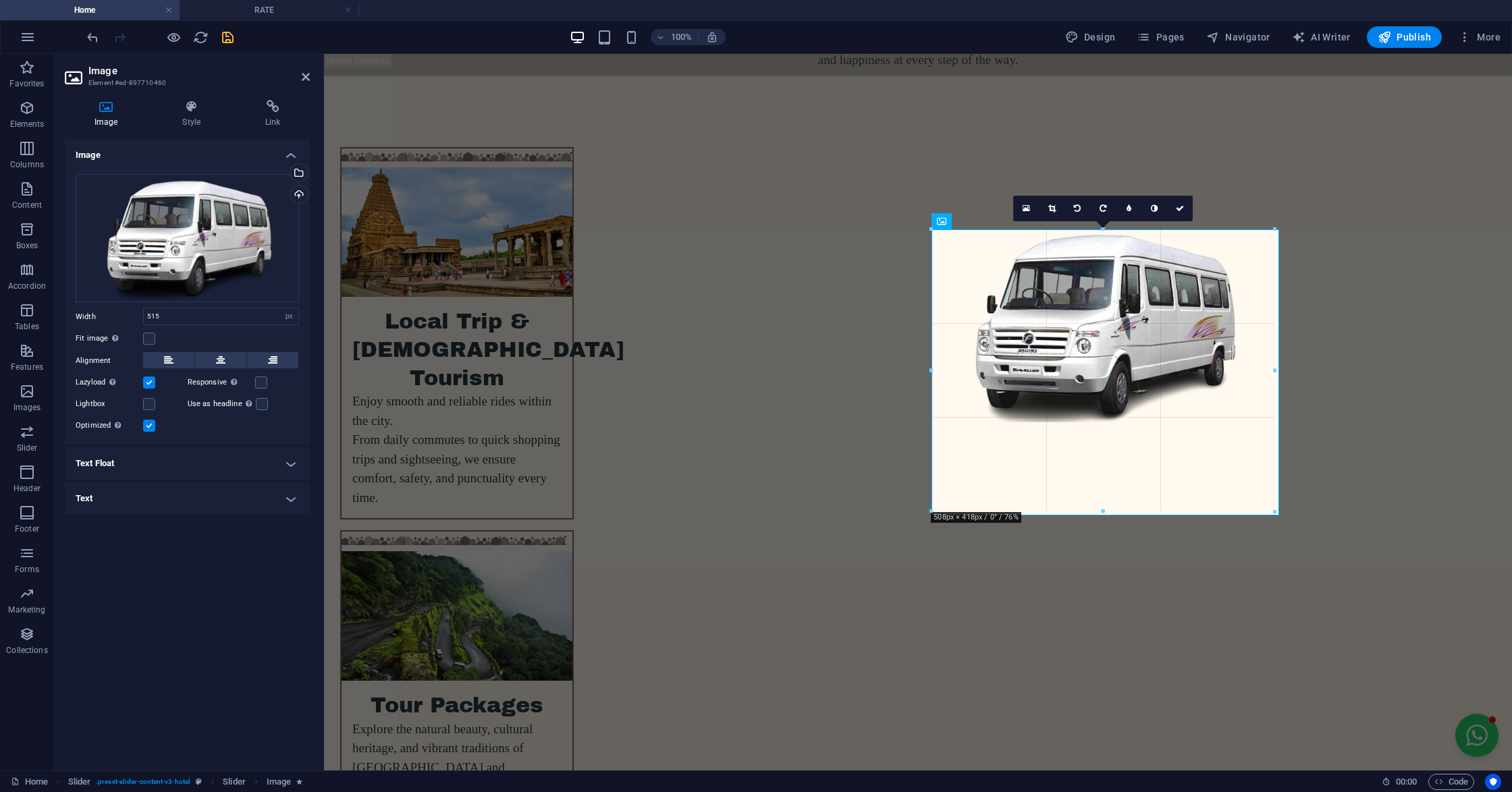
drag, startPoint x: 1280, startPoint y: 425, endPoint x: 1274, endPoint y: 421, distance: 7.2
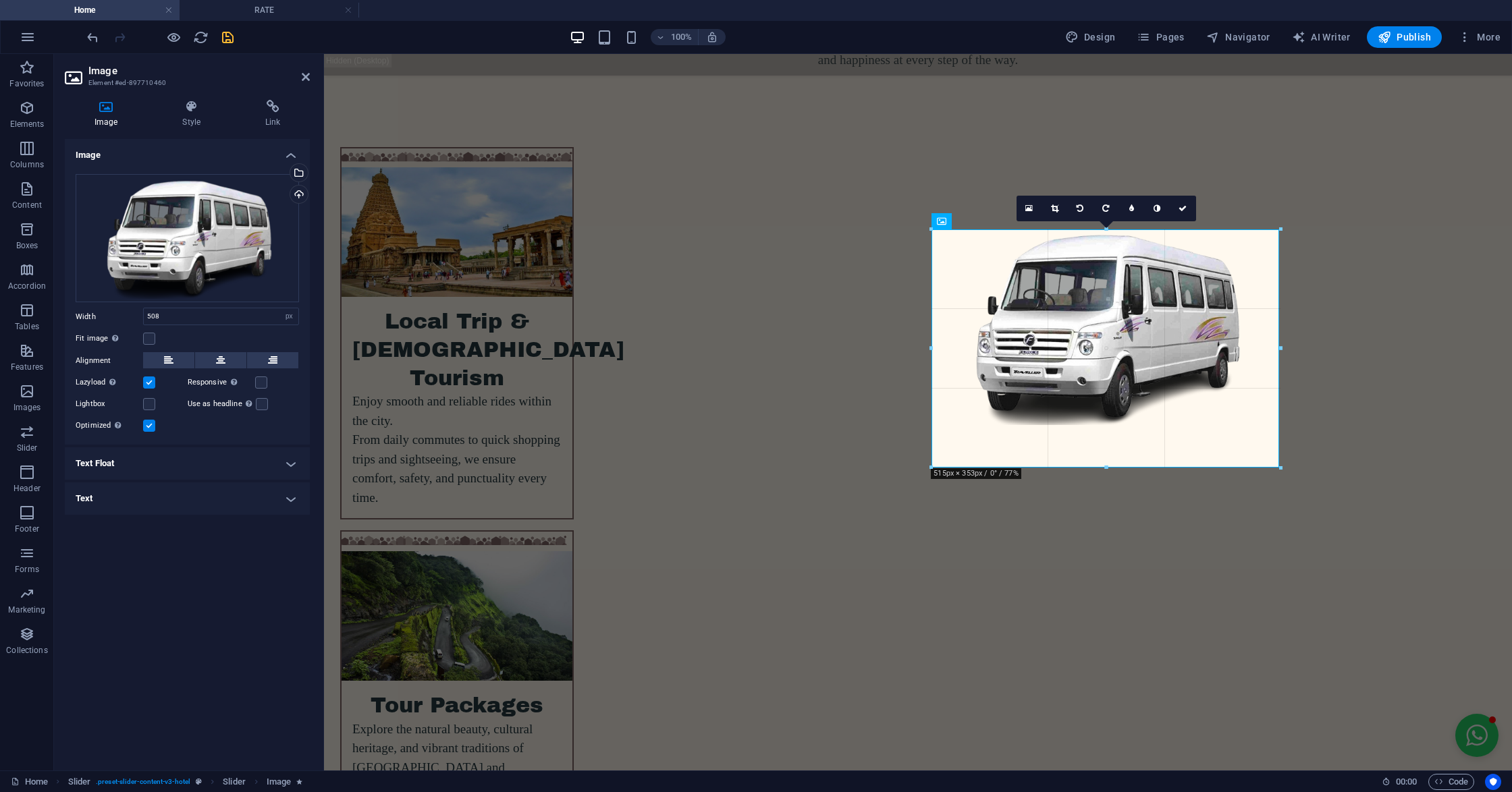
drag, startPoint x: 1275, startPoint y: 419, endPoint x: 1283, endPoint y: 465, distance: 46.7
type input "515"
drag, startPoint x: 1279, startPoint y: 424, endPoint x: 962, endPoint y: 396, distance: 318.2
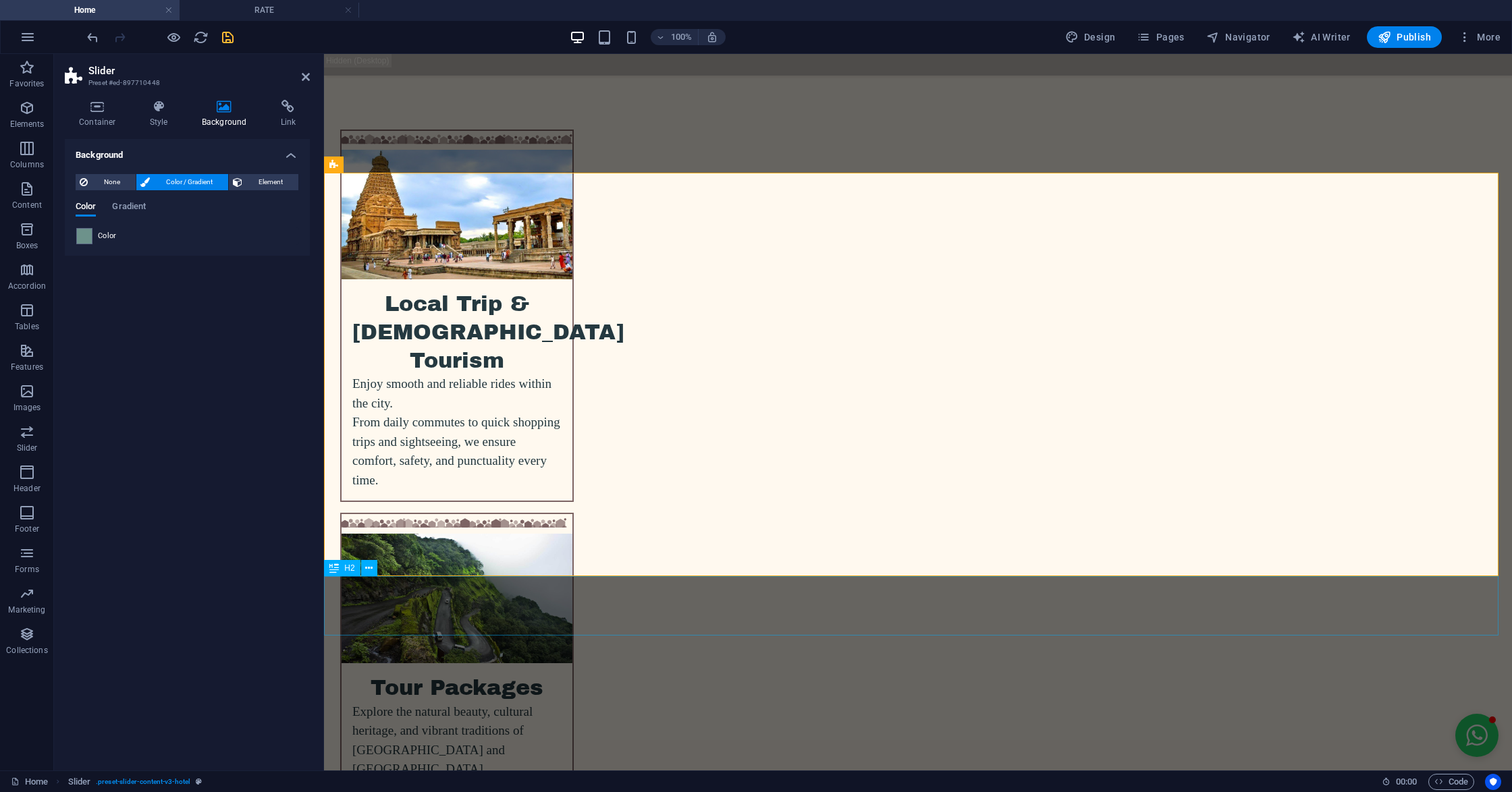
scroll to position [2412, 0]
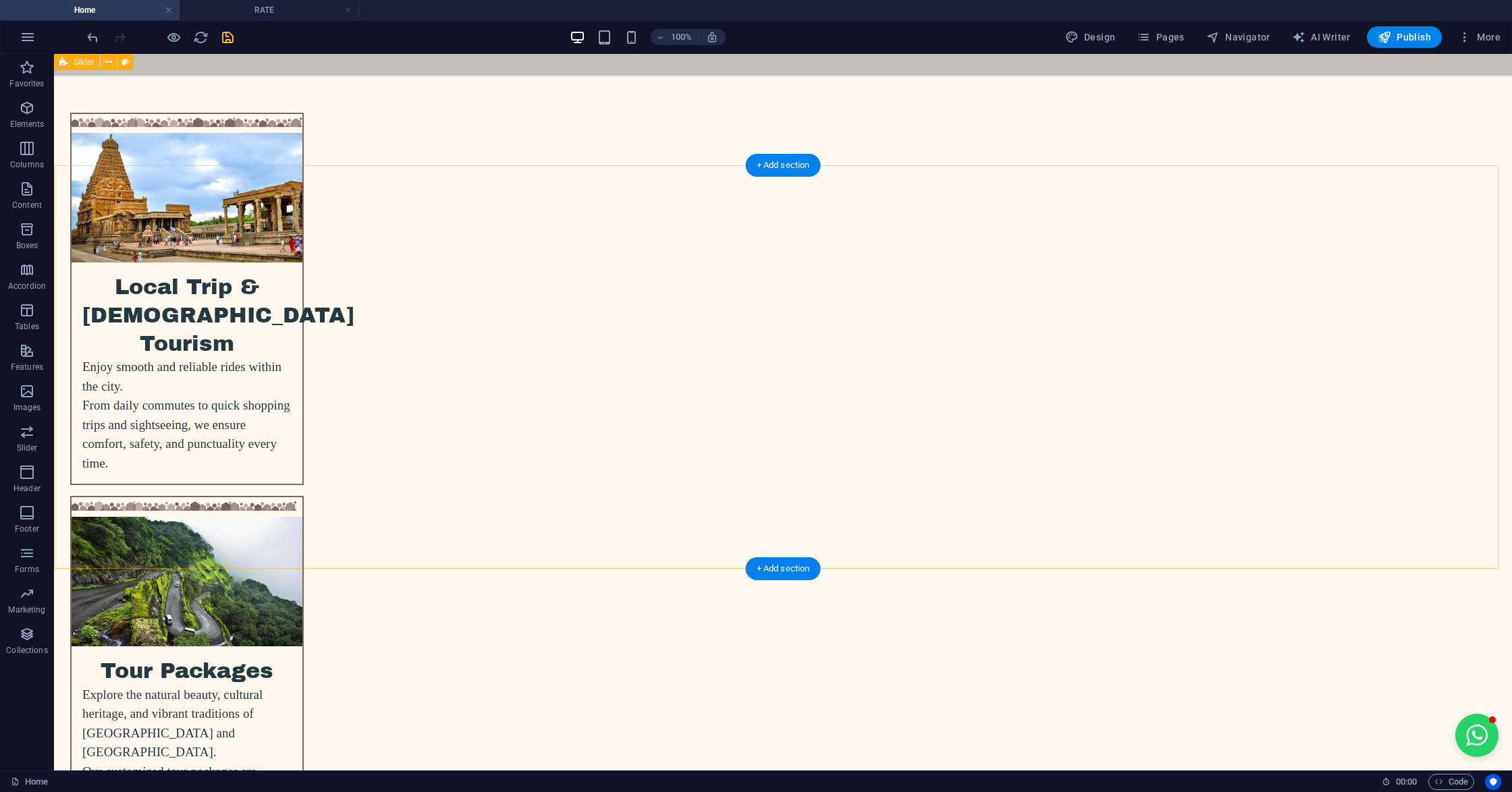
scroll to position [2592, 0]
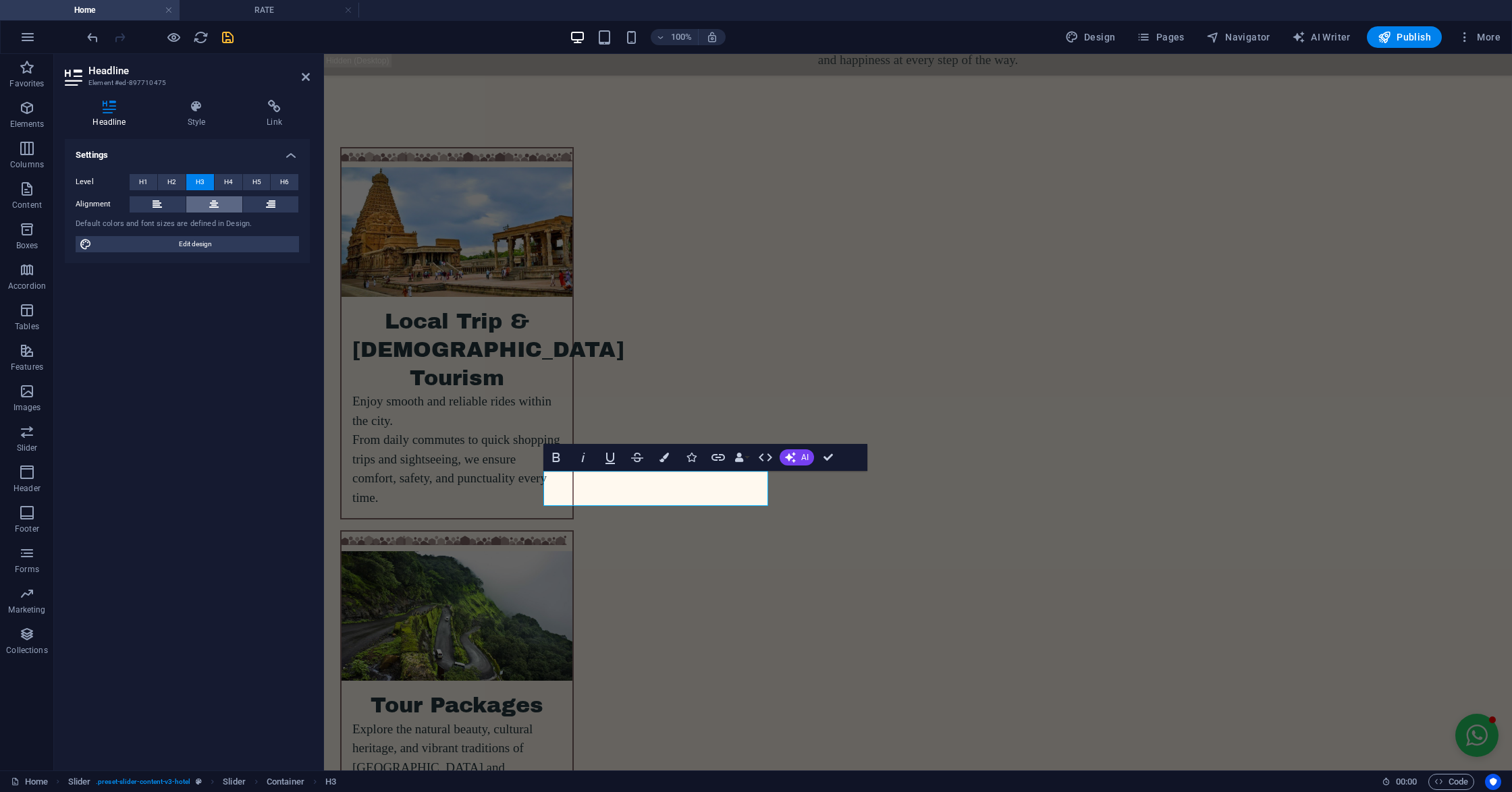
click at [208, 203] on button at bounding box center [214, 204] width 56 height 17
click at [259, 201] on button at bounding box center [270, 204] width 56 height 17
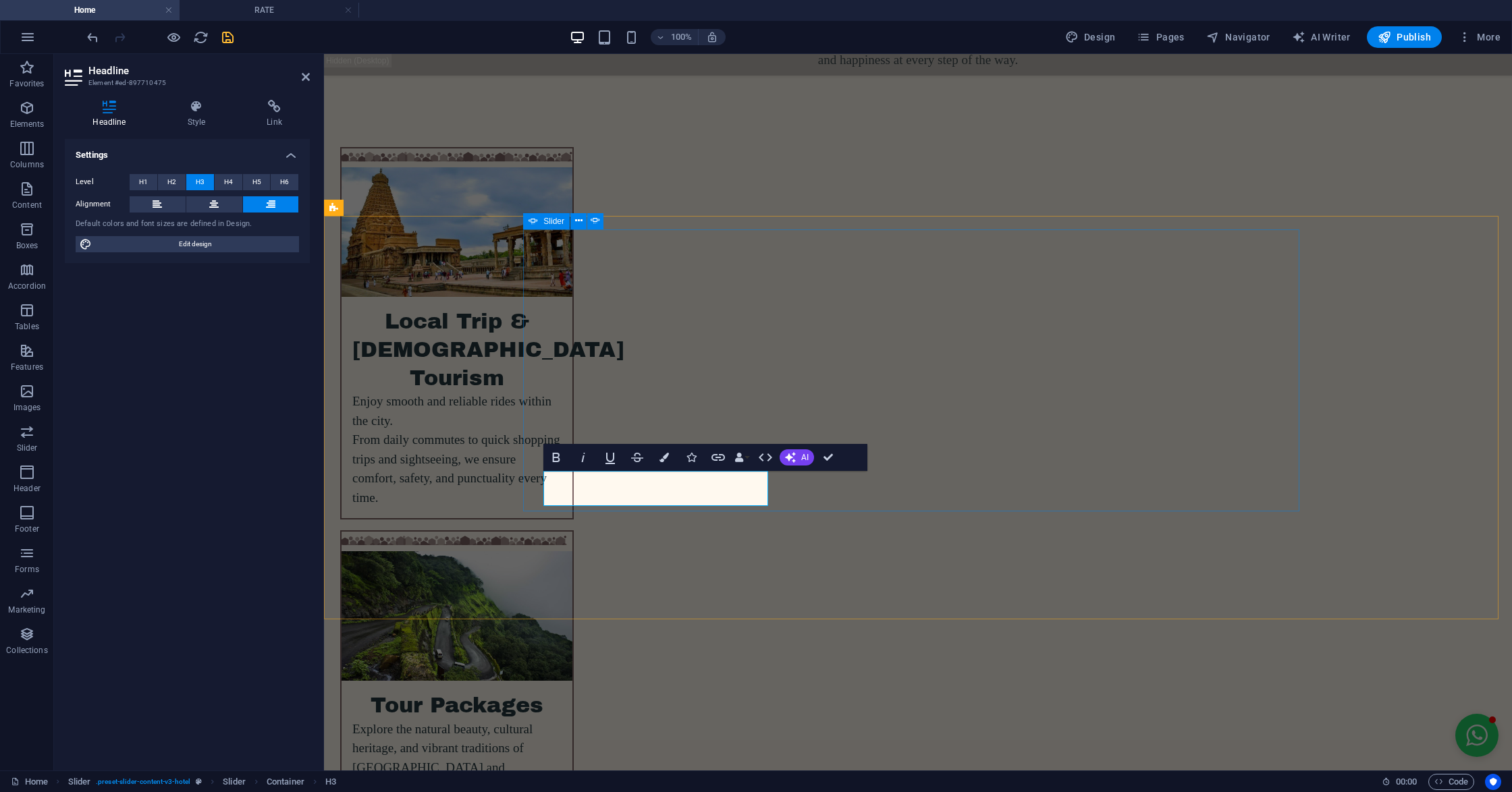
drag, startPoint x: 545, startPoint y: 485, endPoint x: 770, endPoint y: 504, distance: 225.8
drag, startPoint x: 800, startPoint y: 473, endPoint x: 1071, endPoint y: 472, distance: 271.0
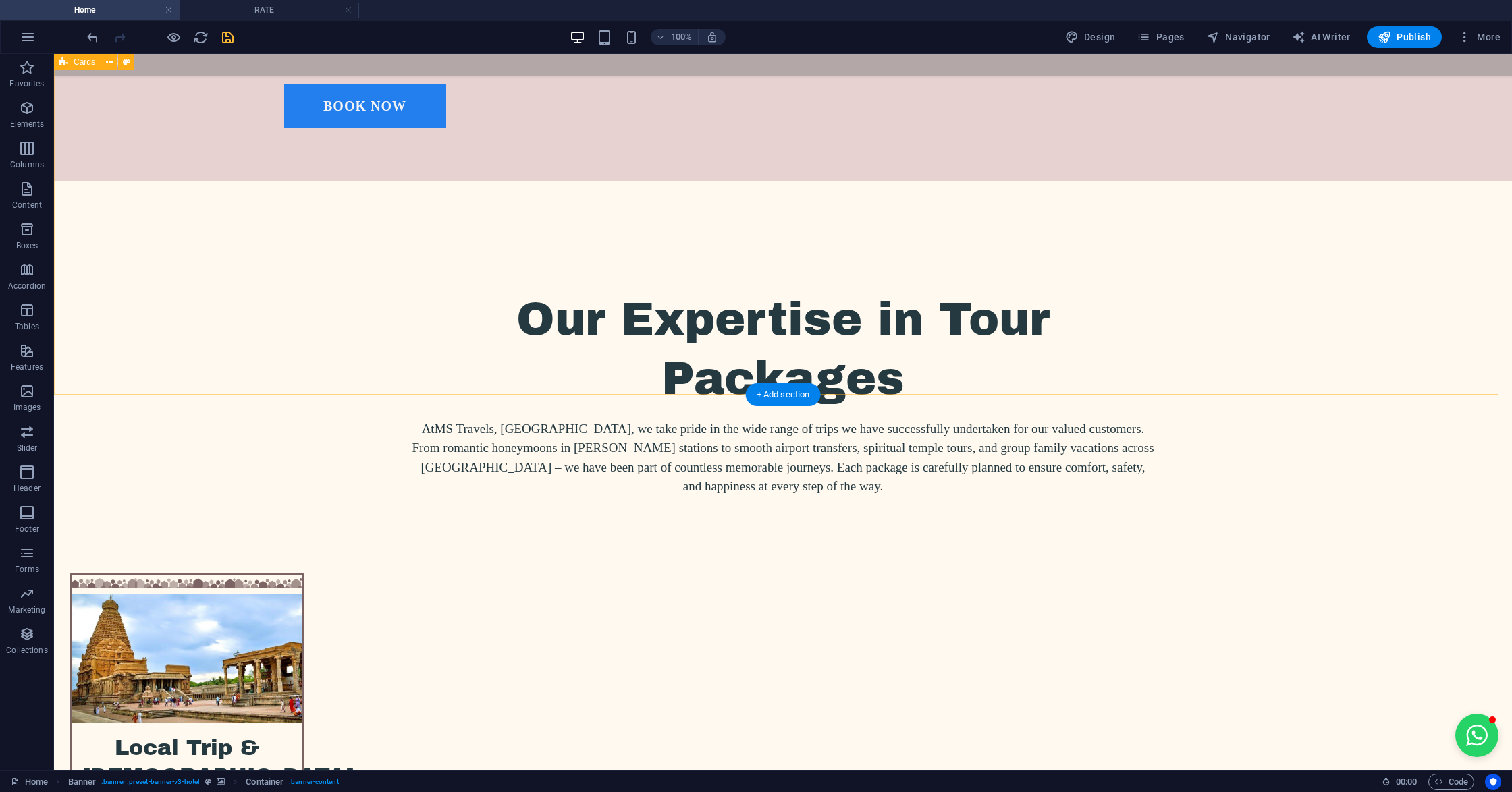
scroll to position [2705, 0]
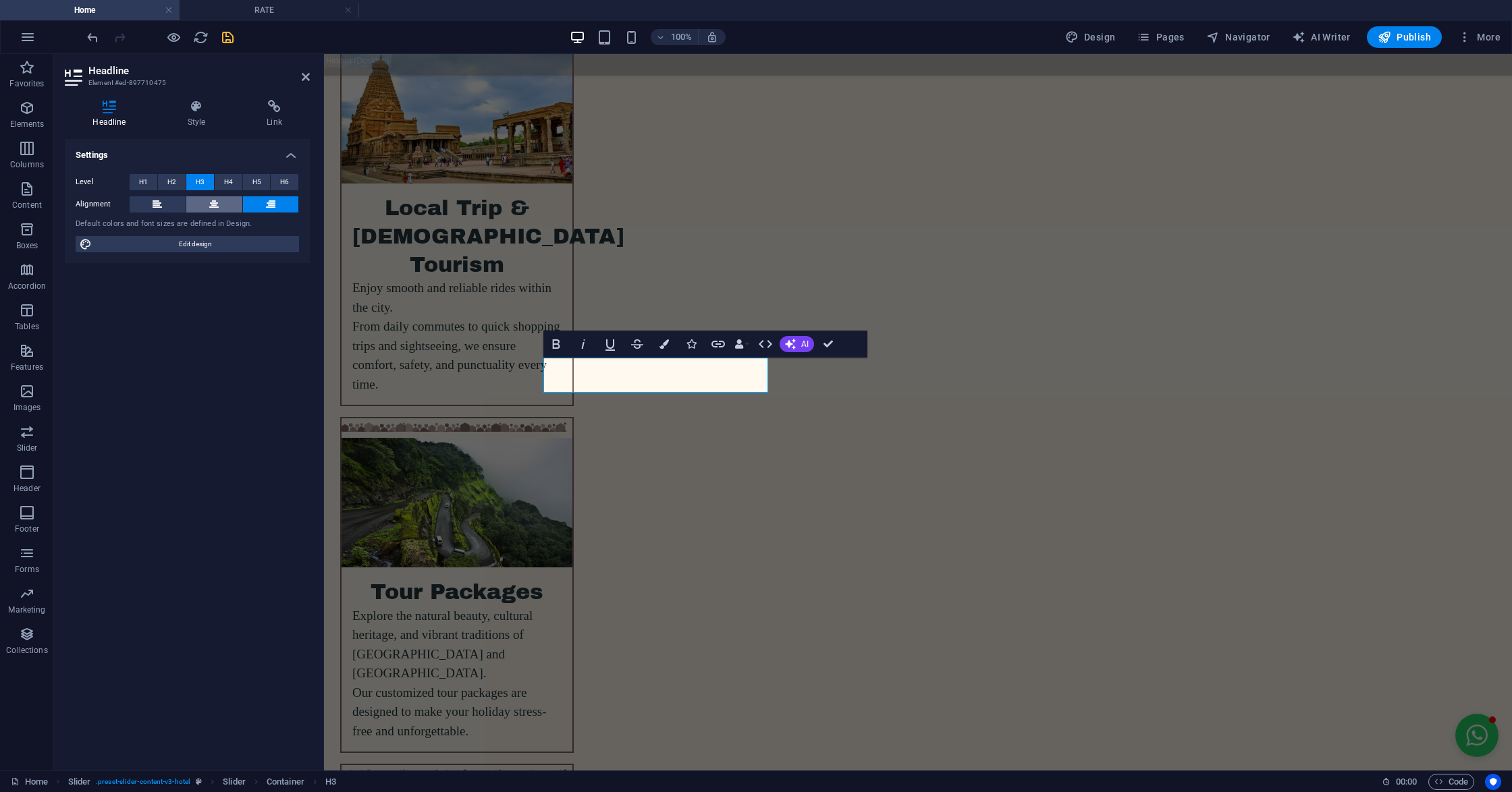
click at [210, 196] on icon at bounding box center [214, 204] width 9 height 17
click at [162, 204] on button at bounding box center [157, 204] width 56 height 17
click at [205, 200] on button at bounding box center [214, 204] width 56 height 17
click at [249, 203] on button at bounding box center [270, 204] width 56 height 17
click at [225, 181] on span "H4" at bounding box center [228, 182] width 9 height 17
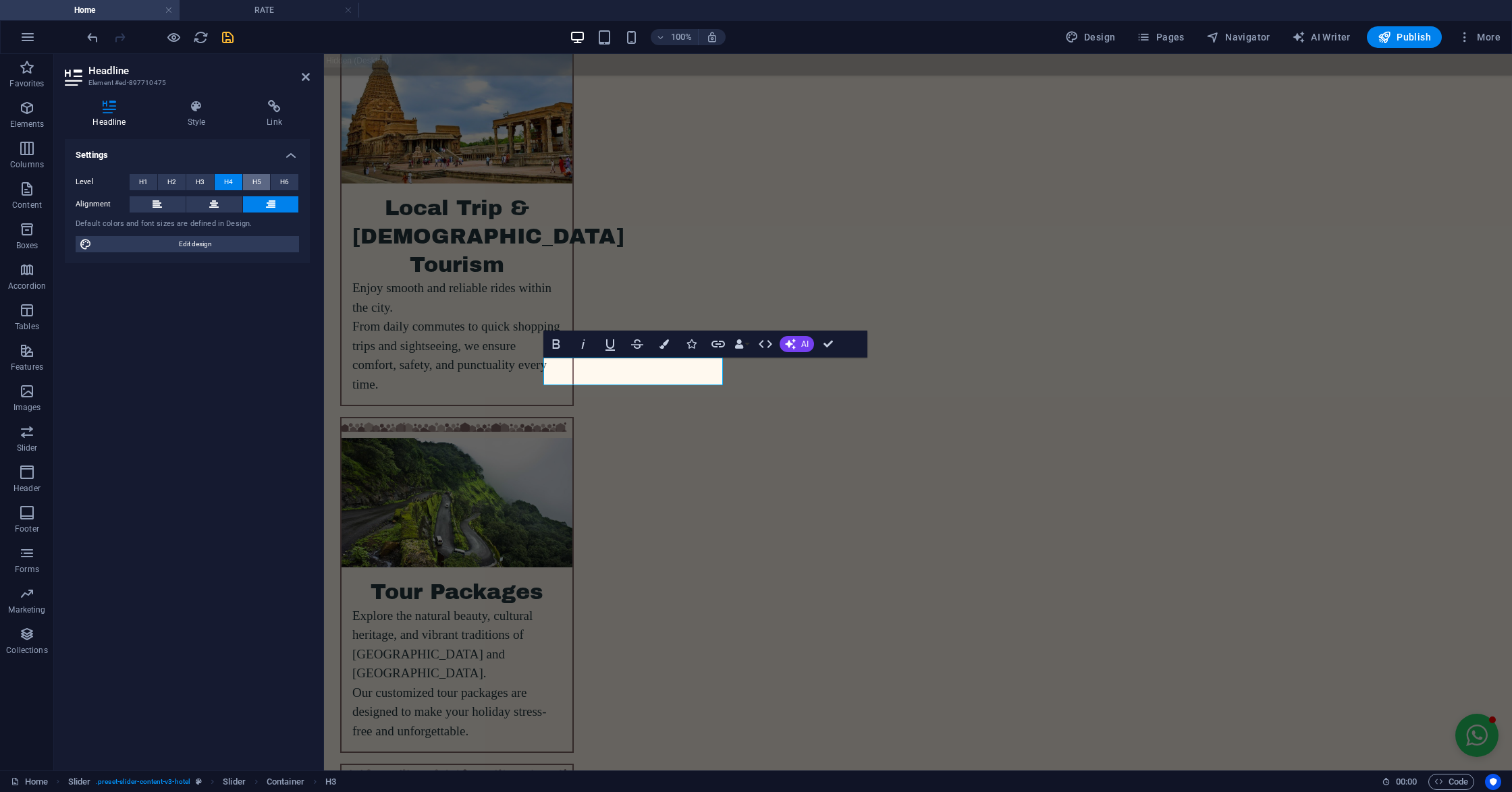
click at [254, 181] on span "H5" at bounding box center [256, 182] width 9 height 17
click at [281, 178] on span "H6" at bounding box center [284, 182] width 9 height 17
click at [169, 182] on span "H2" at bounding box center [171, 182] width 9 height 17
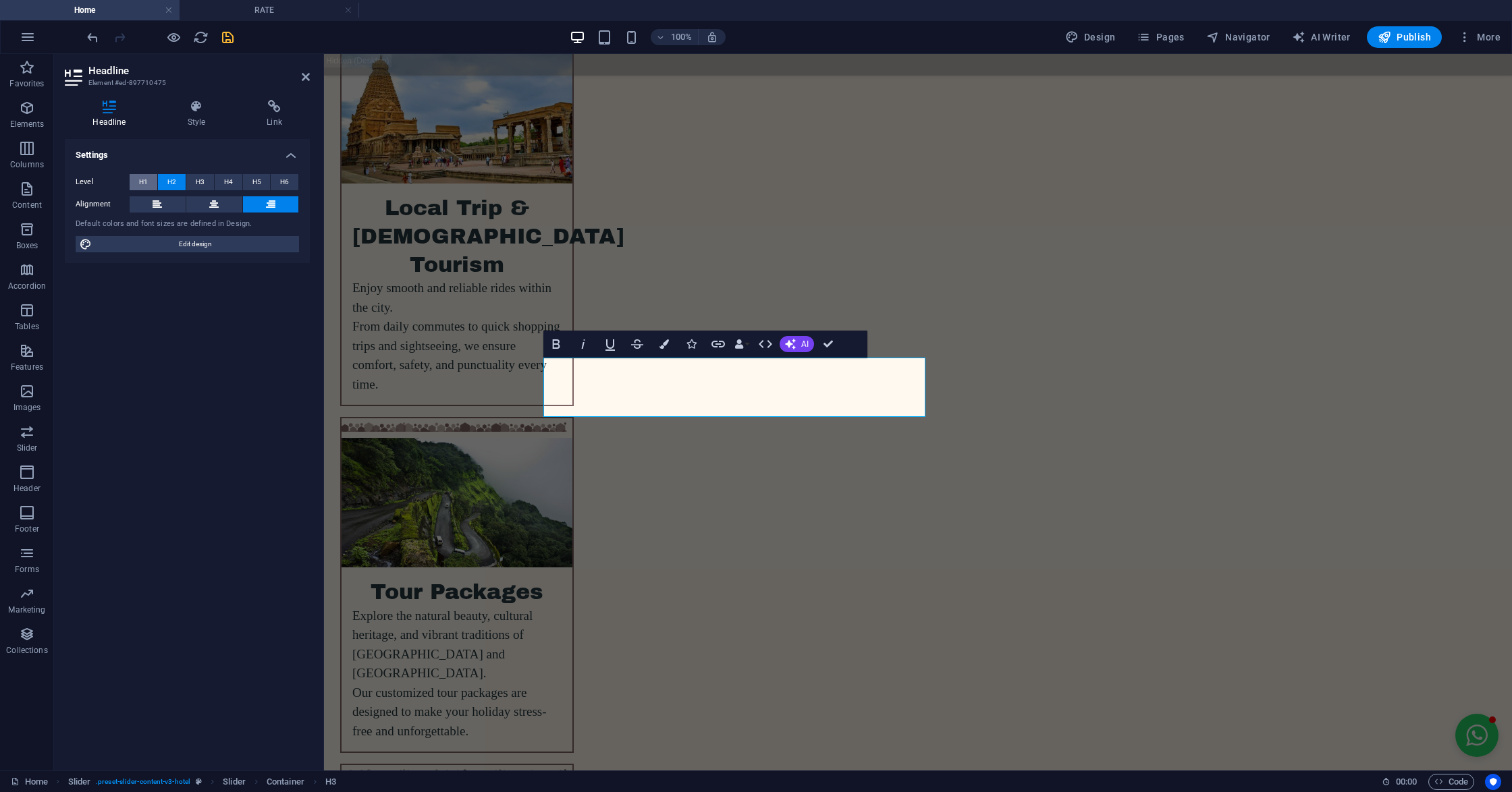
click at [141, 181] on span "H1" at bounding box center [143, 182] width 9 height 17
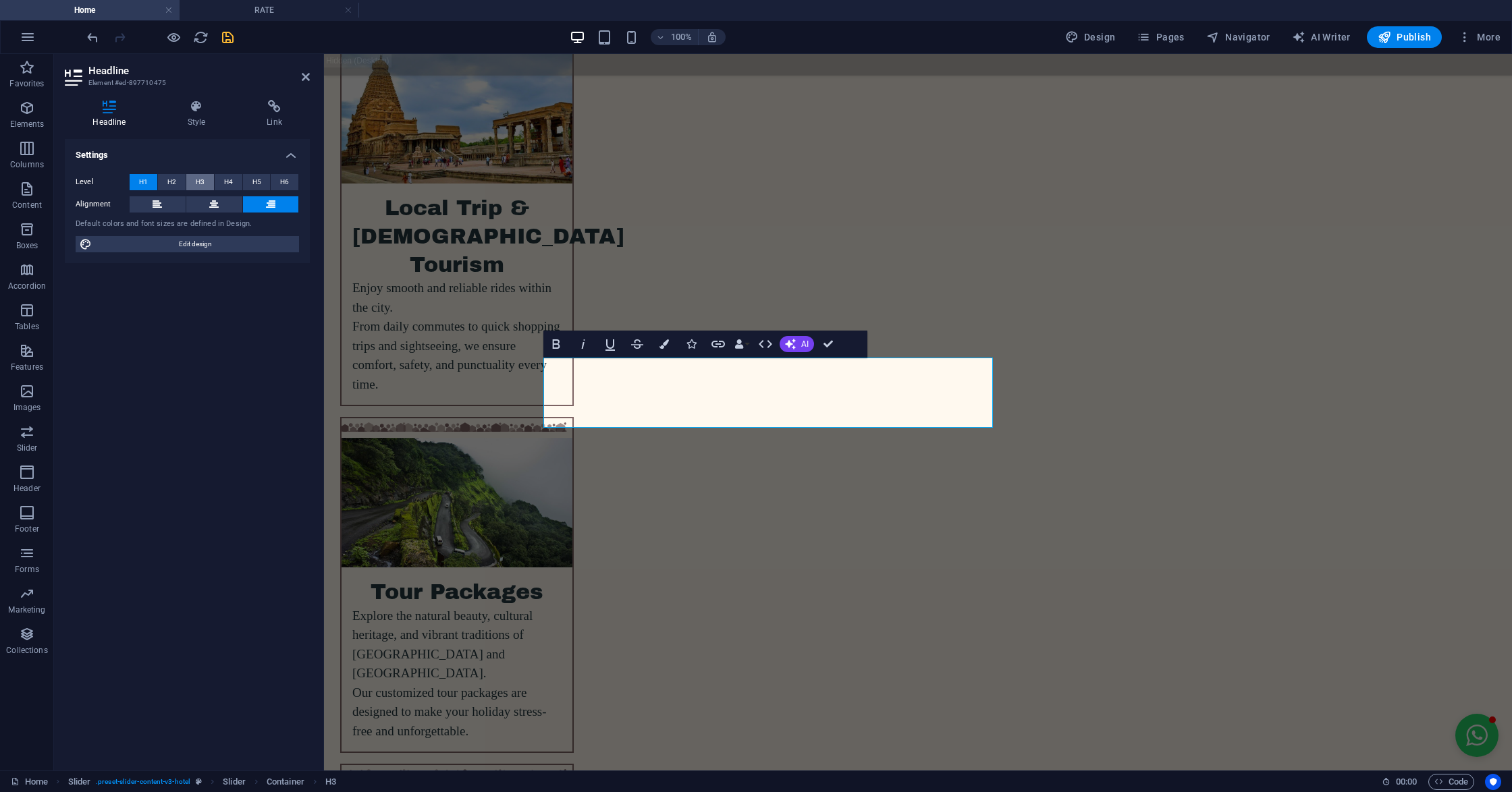
click at [189, 174] on button "H3" at bounding box center [199, 182] width 28 height 17
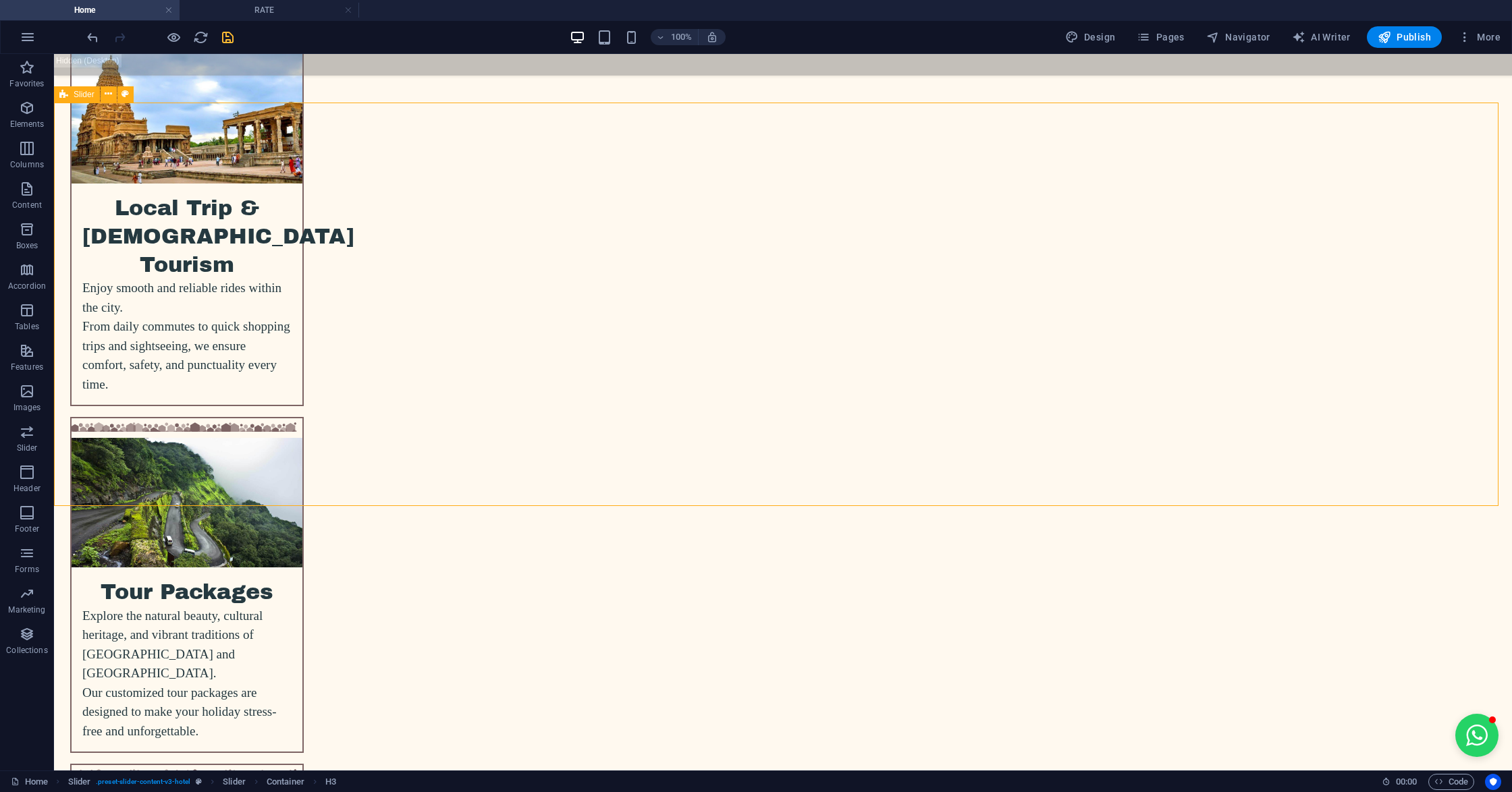
drag, startPoint x: 976, startPoint y: 454, endPoint x: 1246, endPoint y: 453, distance: 270.0
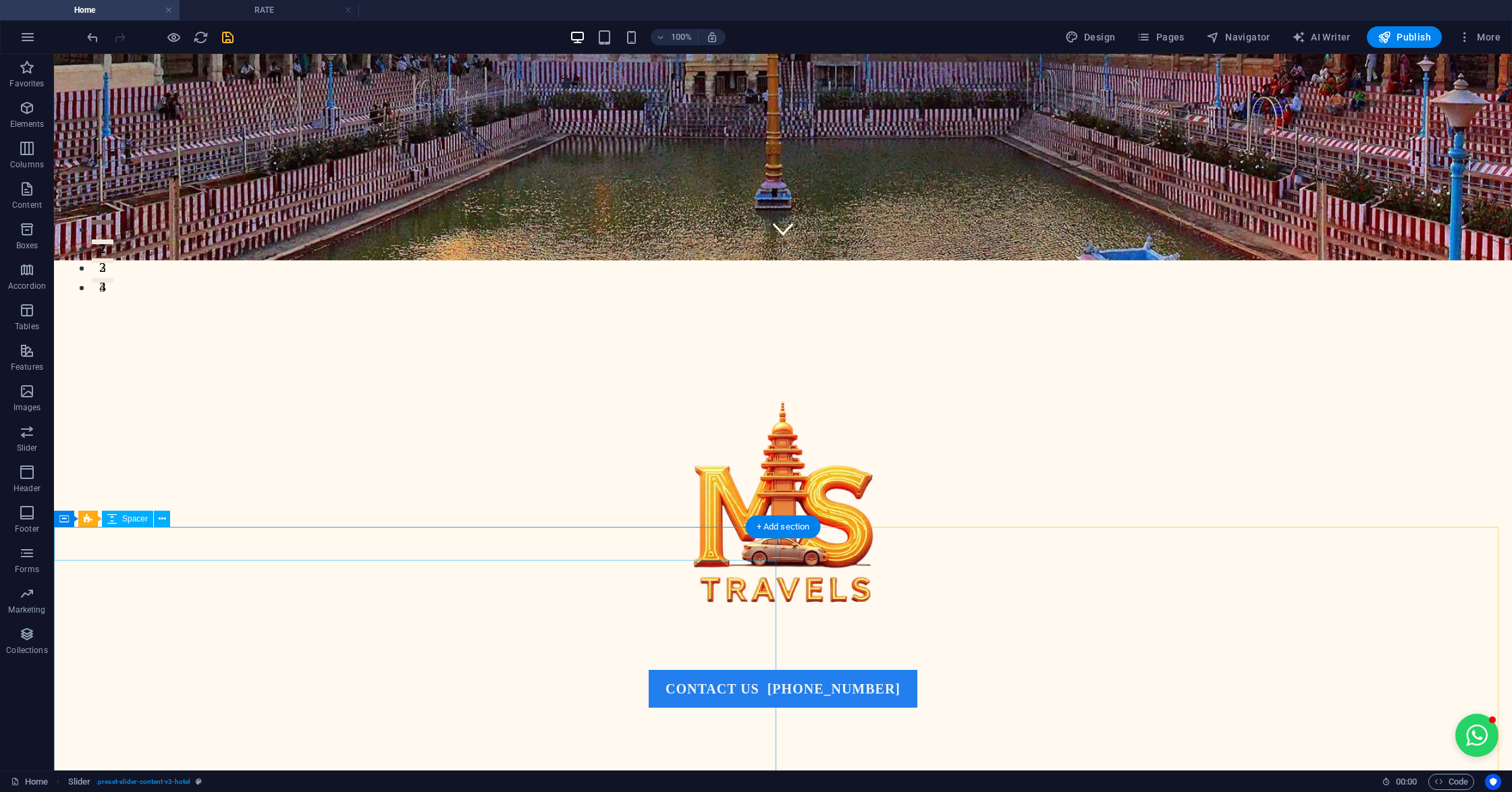
scroll to position [546, 0]
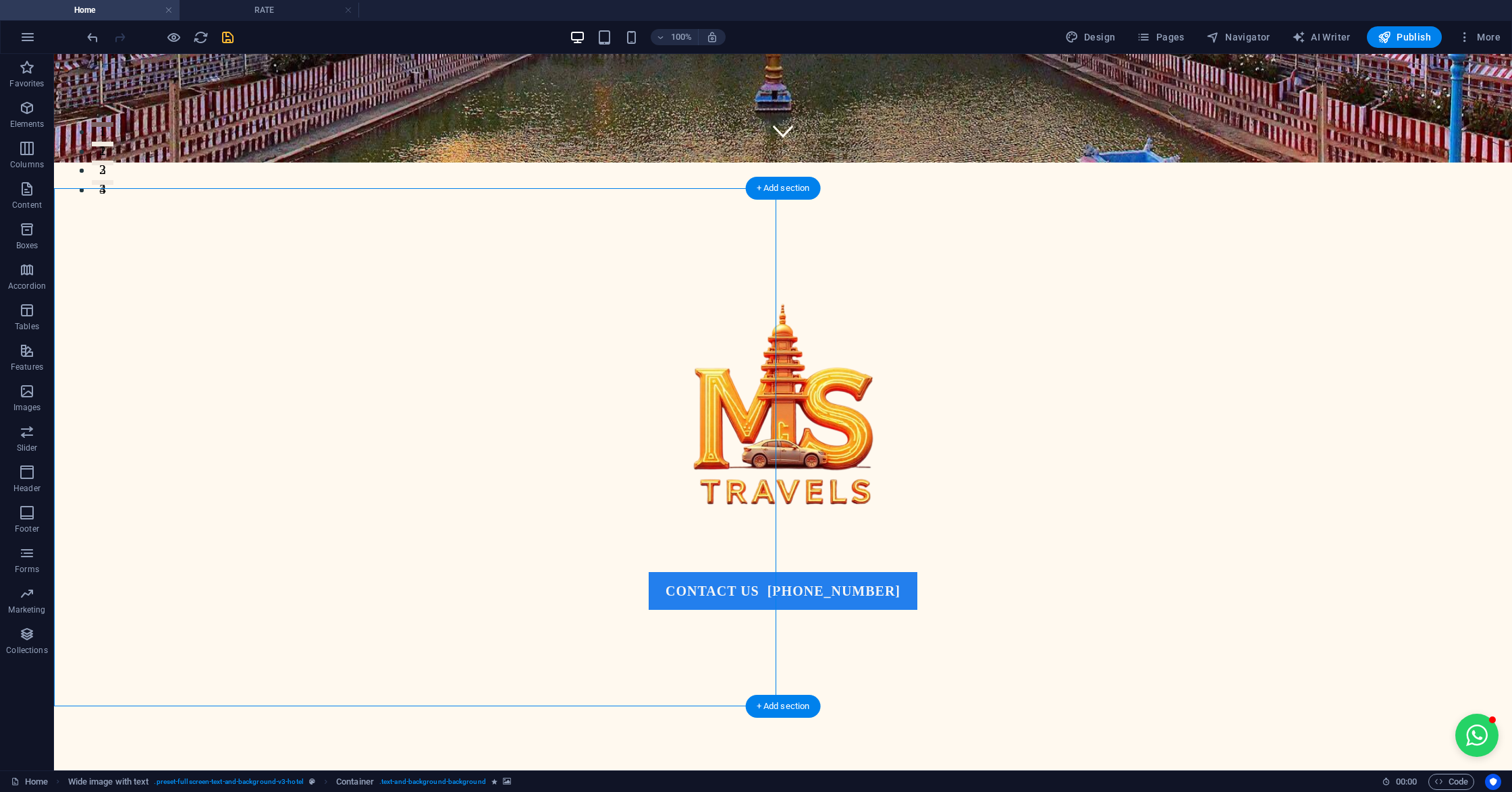
scroll to position [637, 0]
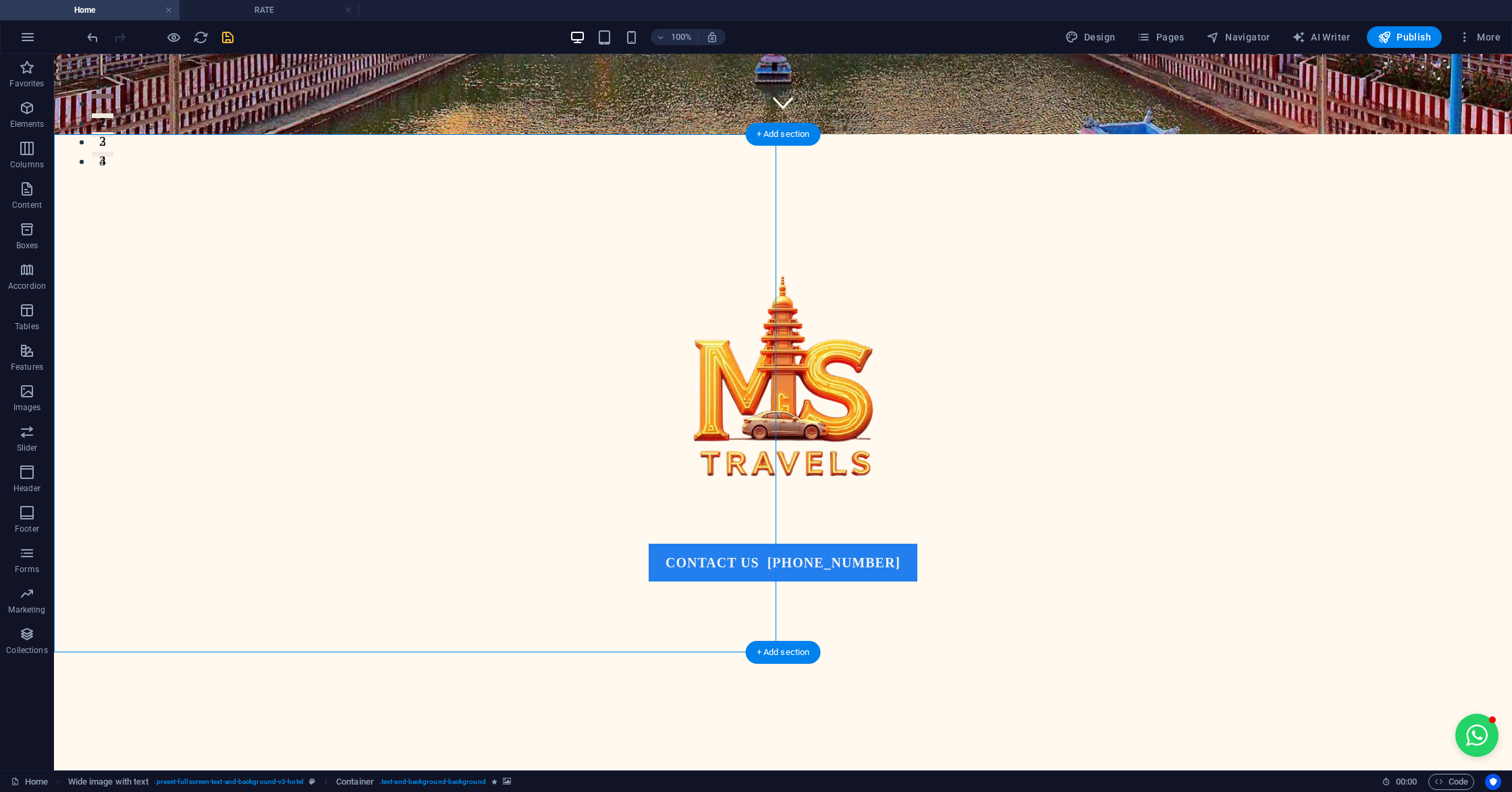
select select "px"
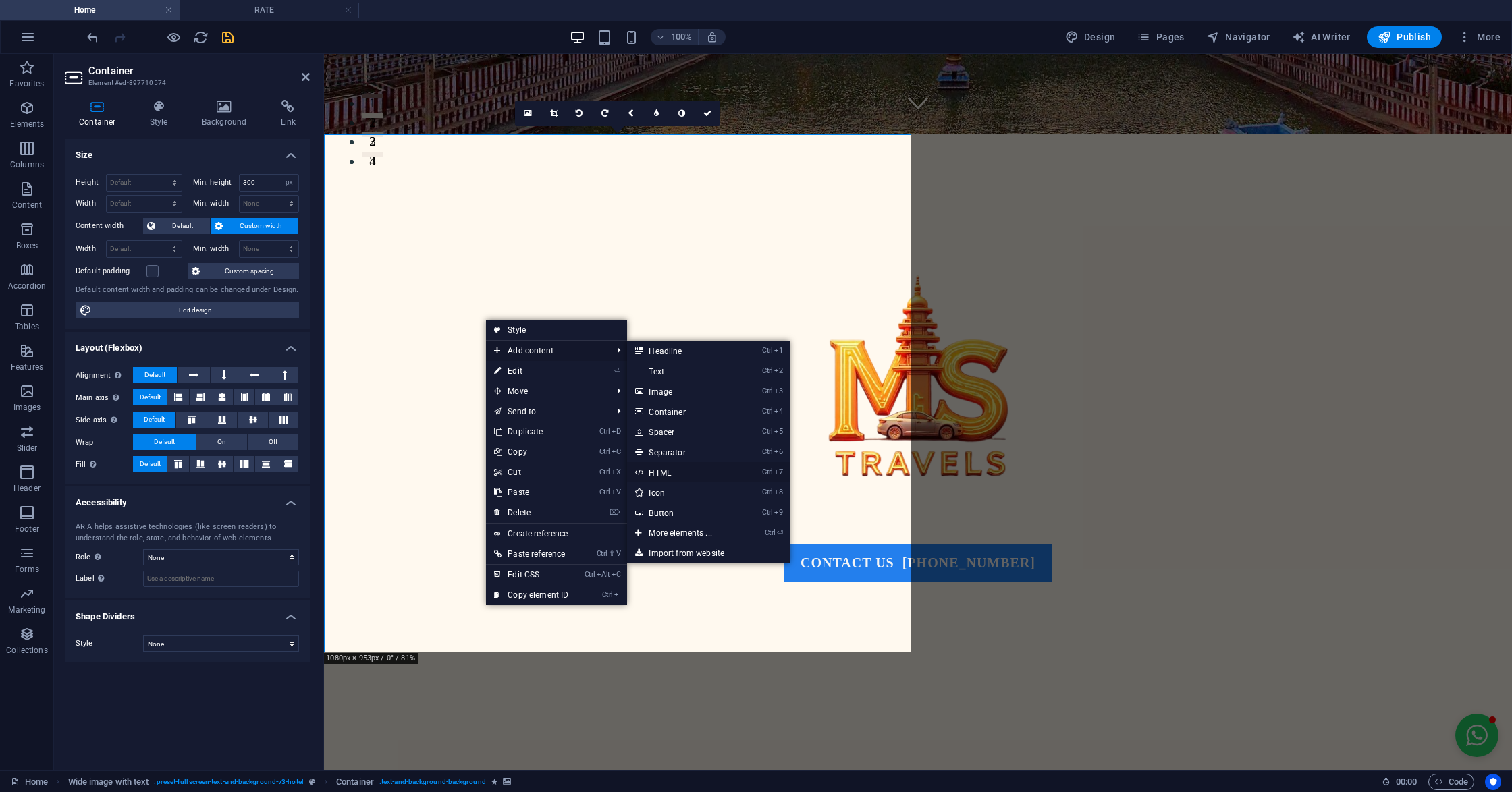
click at [668, 470] on link "Ctrl 7 HTML" at bounding box center [682, 472] width 111 height 20
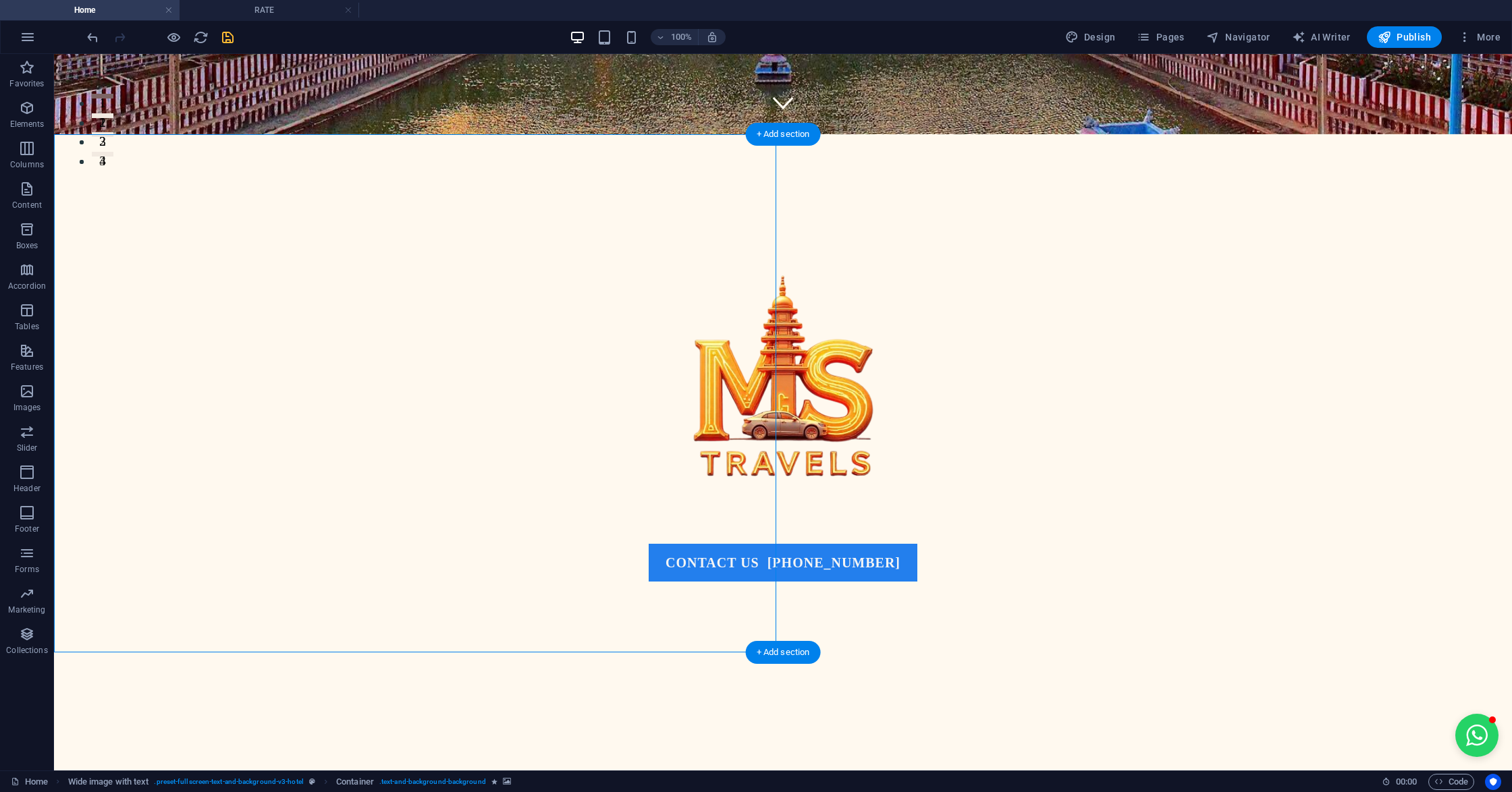
select select "px"
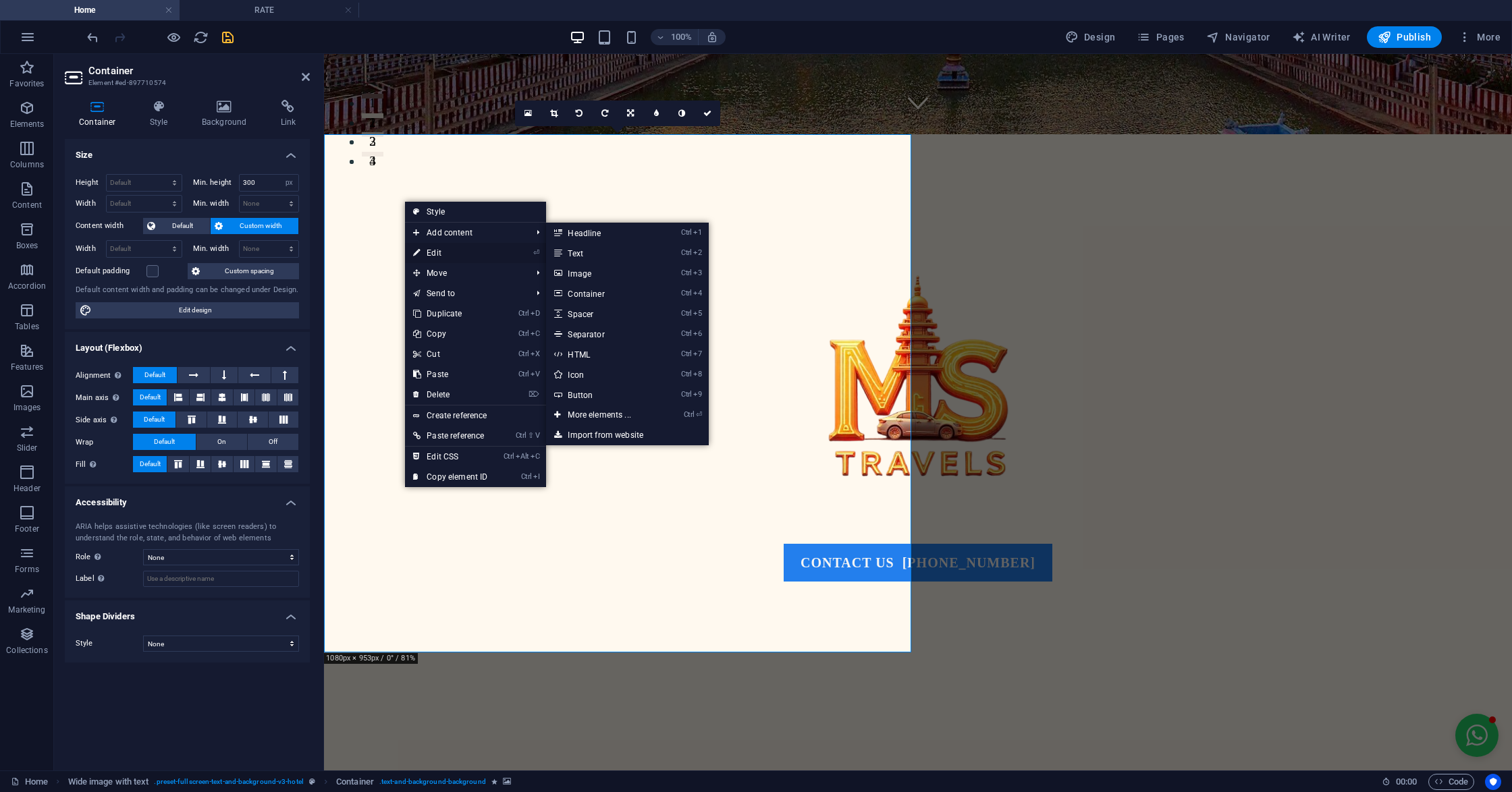
click at [430, 249] on link "⏎ Edit" at bounding box center [450, 253] width 91 height 20
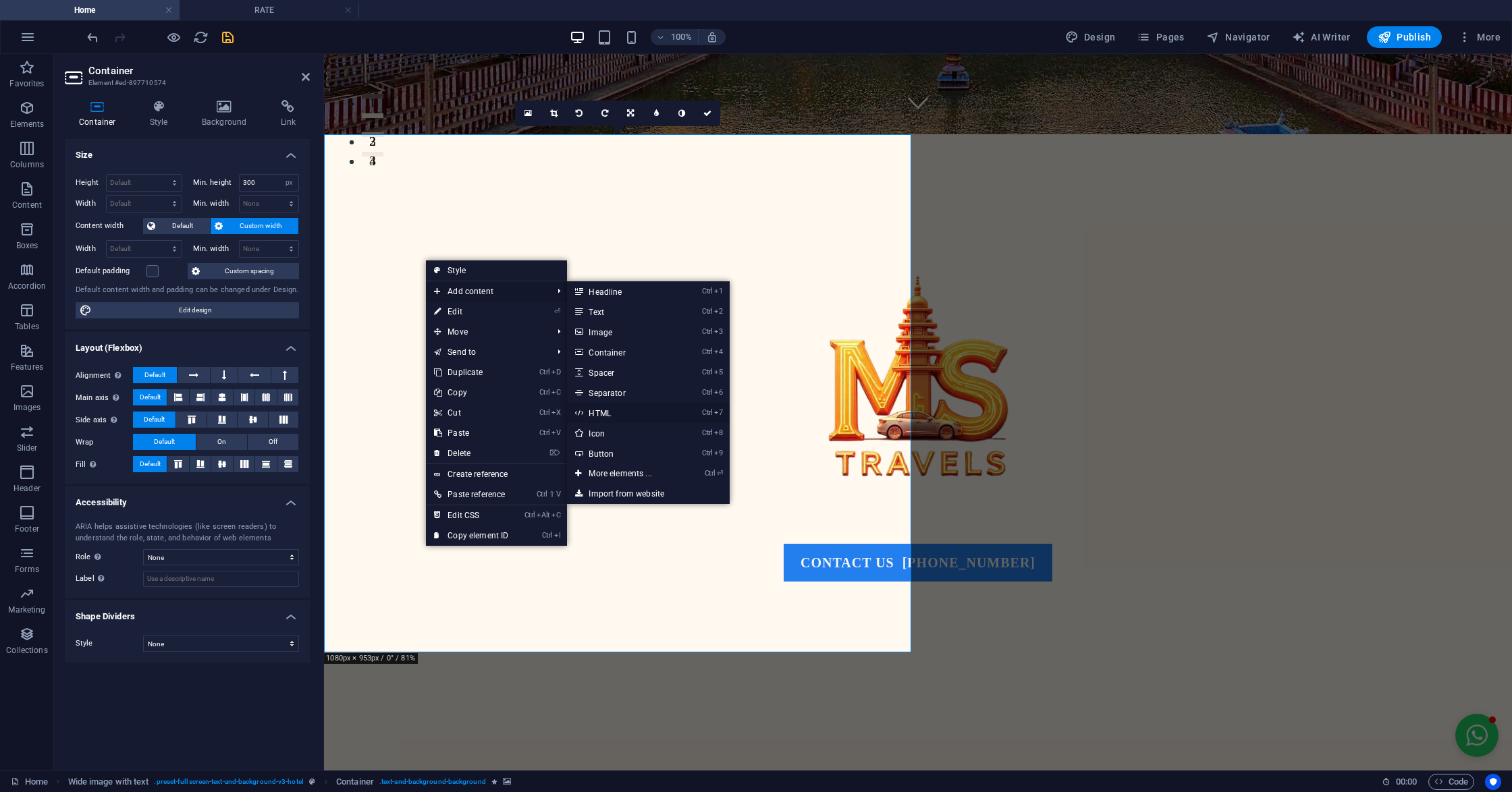
click at [602, 410] on link "Ctrl 7 HTML" at bounding box center [622, 413] width 111 height 20
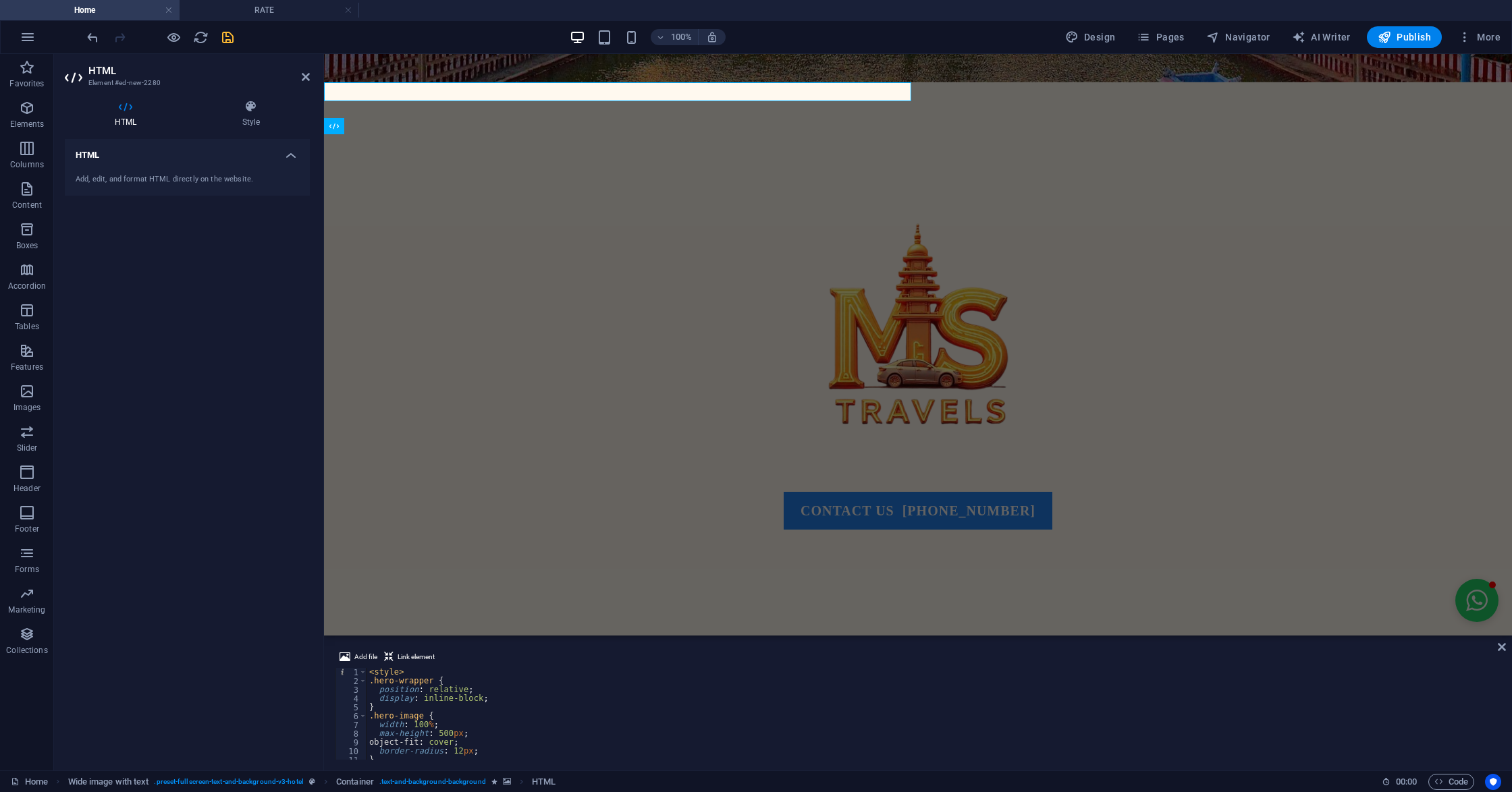
scroll to position [0, 0]
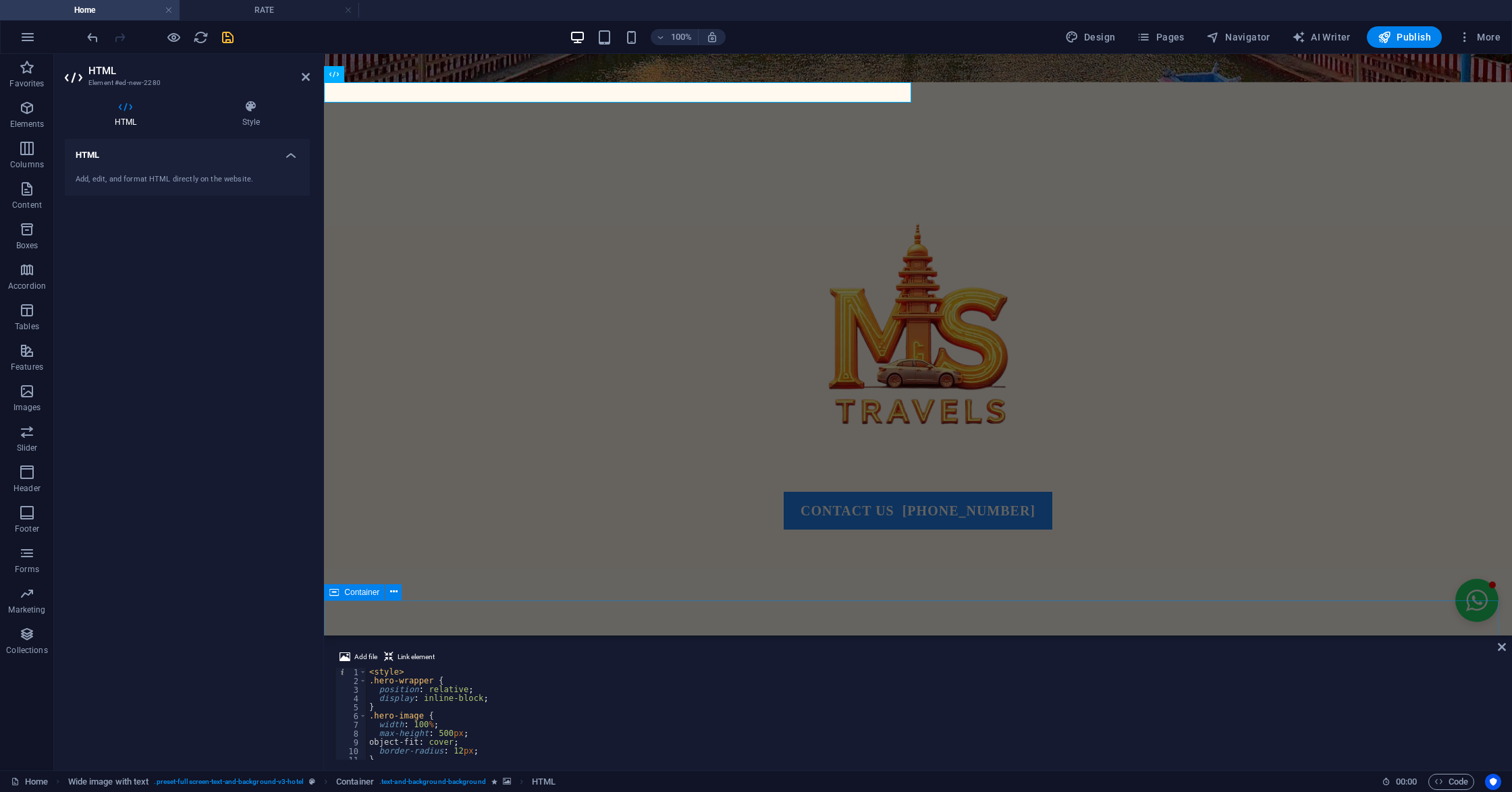
type textarea "</div>"
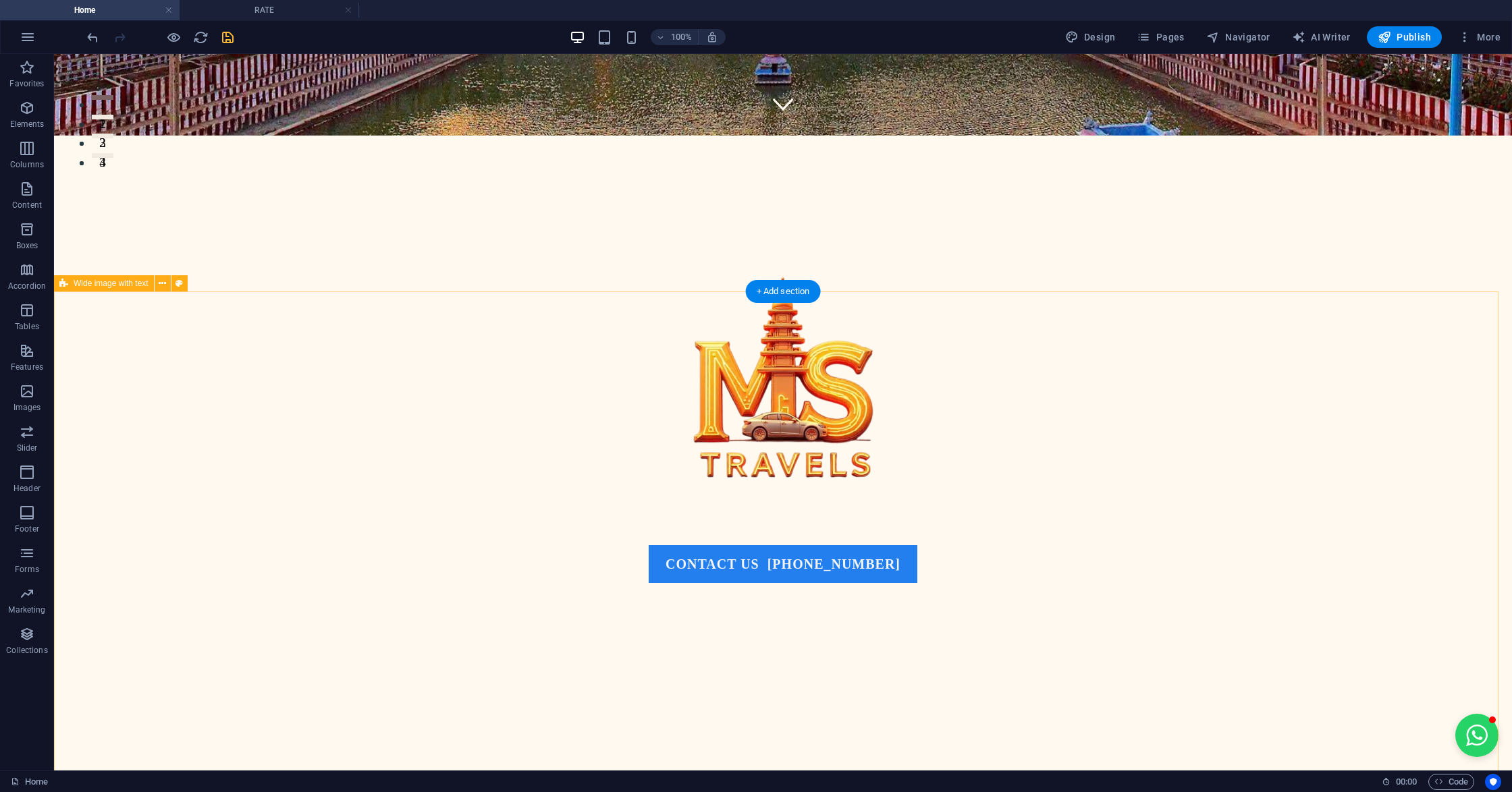
scroll to position [637, 0]
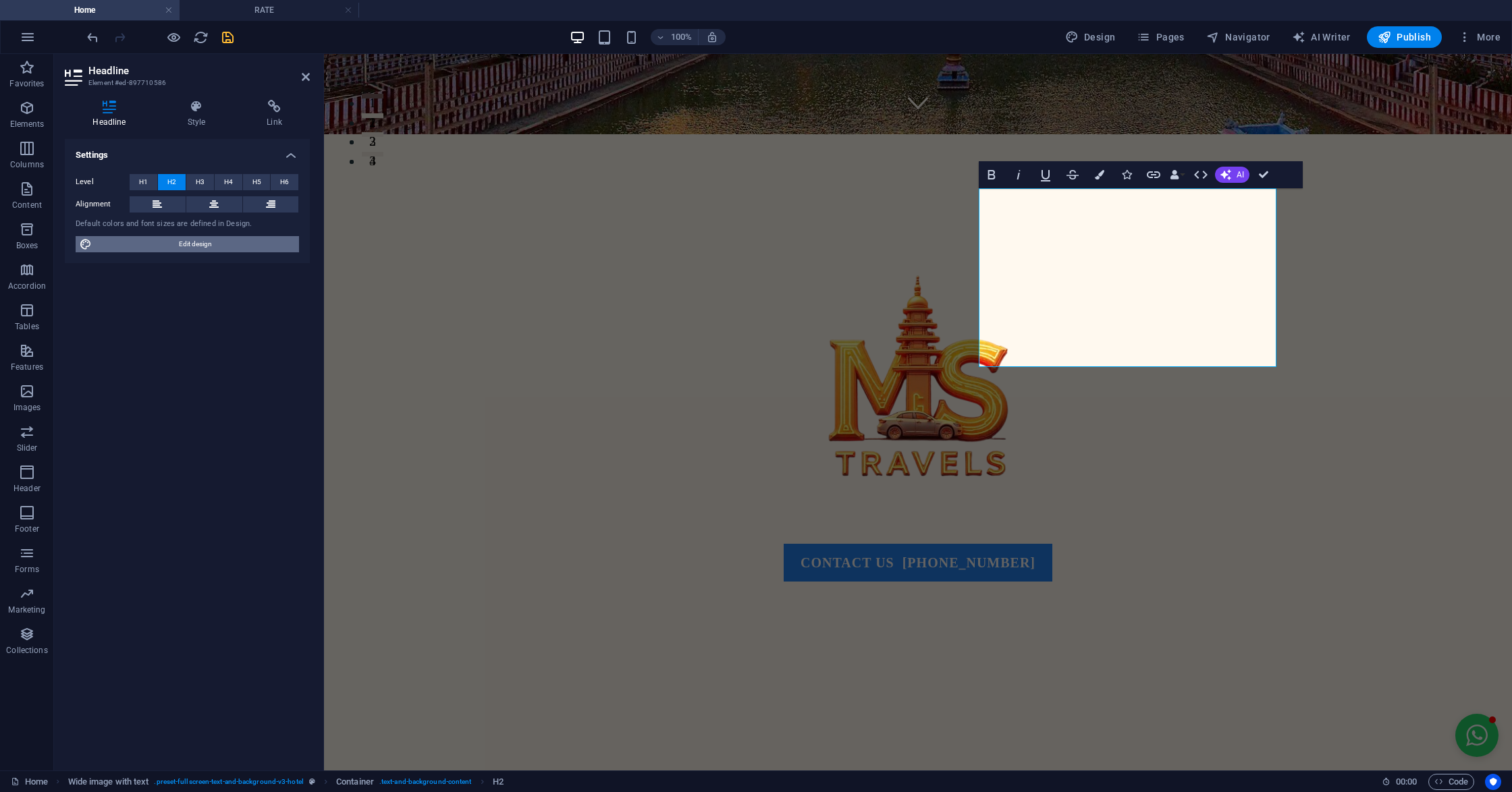
click at [190, 238] on span "Edit design" at bounding box center [196, 244] width 199 height 17
select select "px"
select select "400"
select select "px"
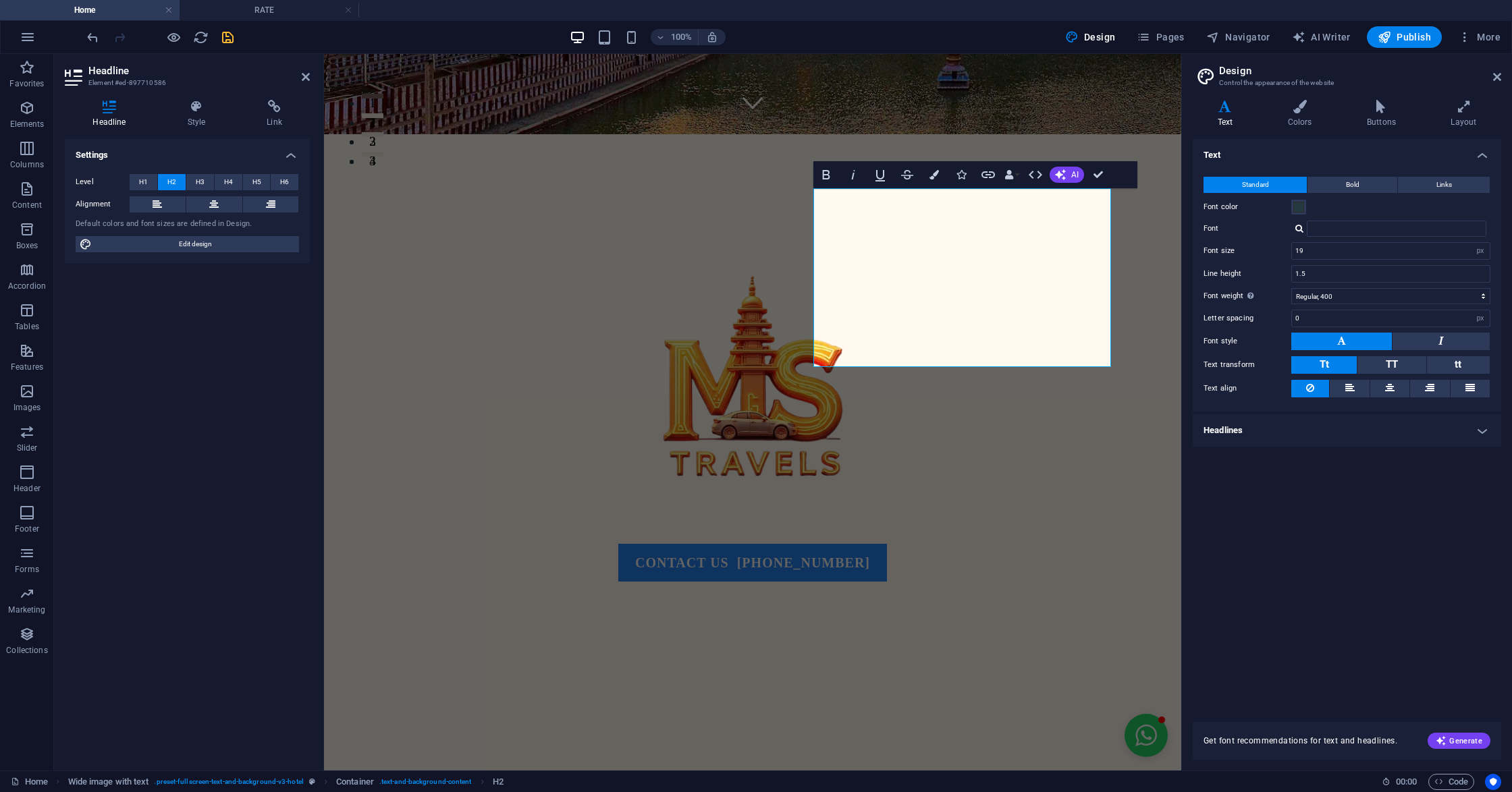
click at [1437, 438] on h4 "Headlines" at bounding box center [1346, 430] width 308 height 32
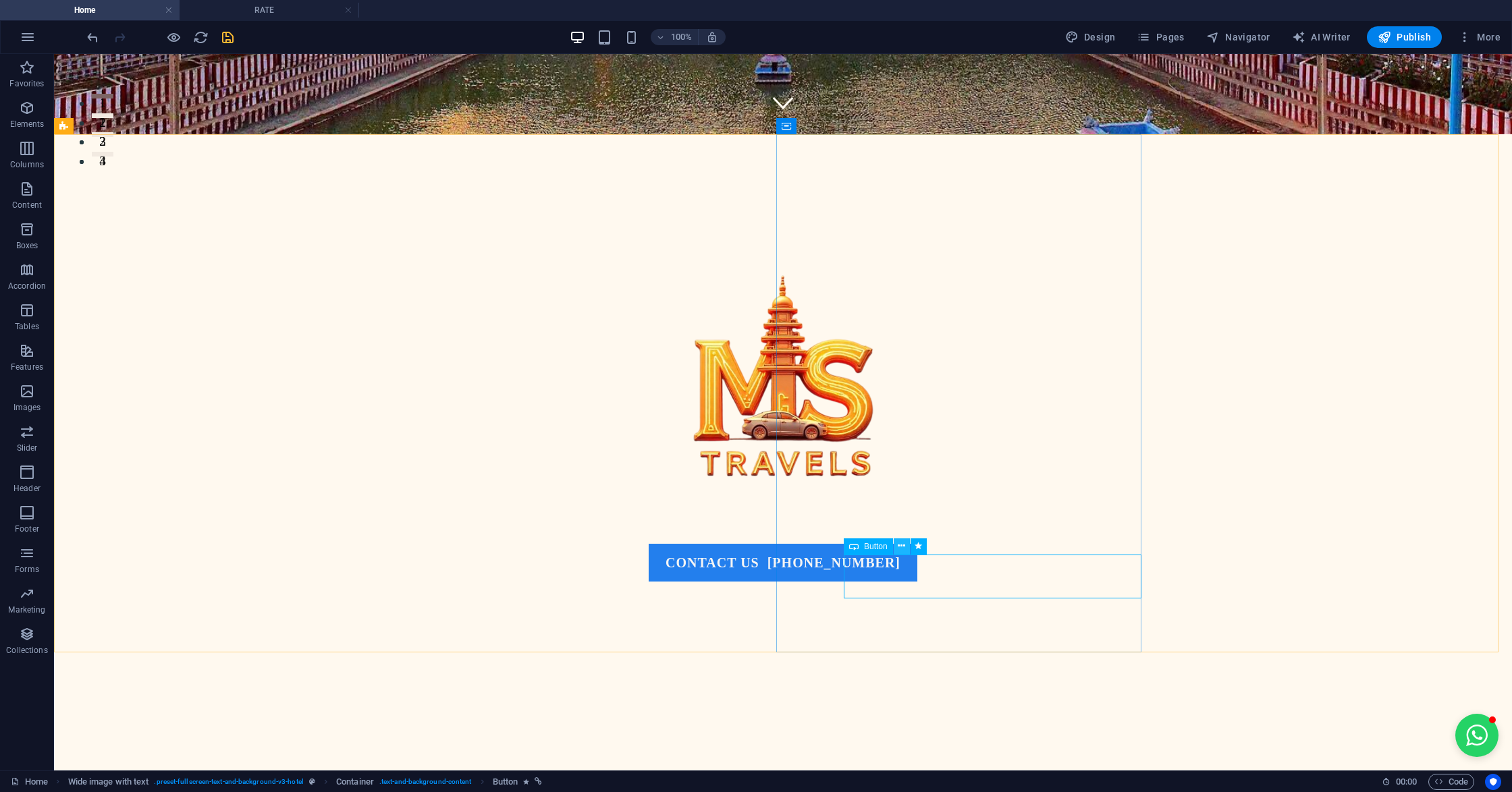
click at [903, 551] on icon at bounding box center [901, 546] width 7 height 14
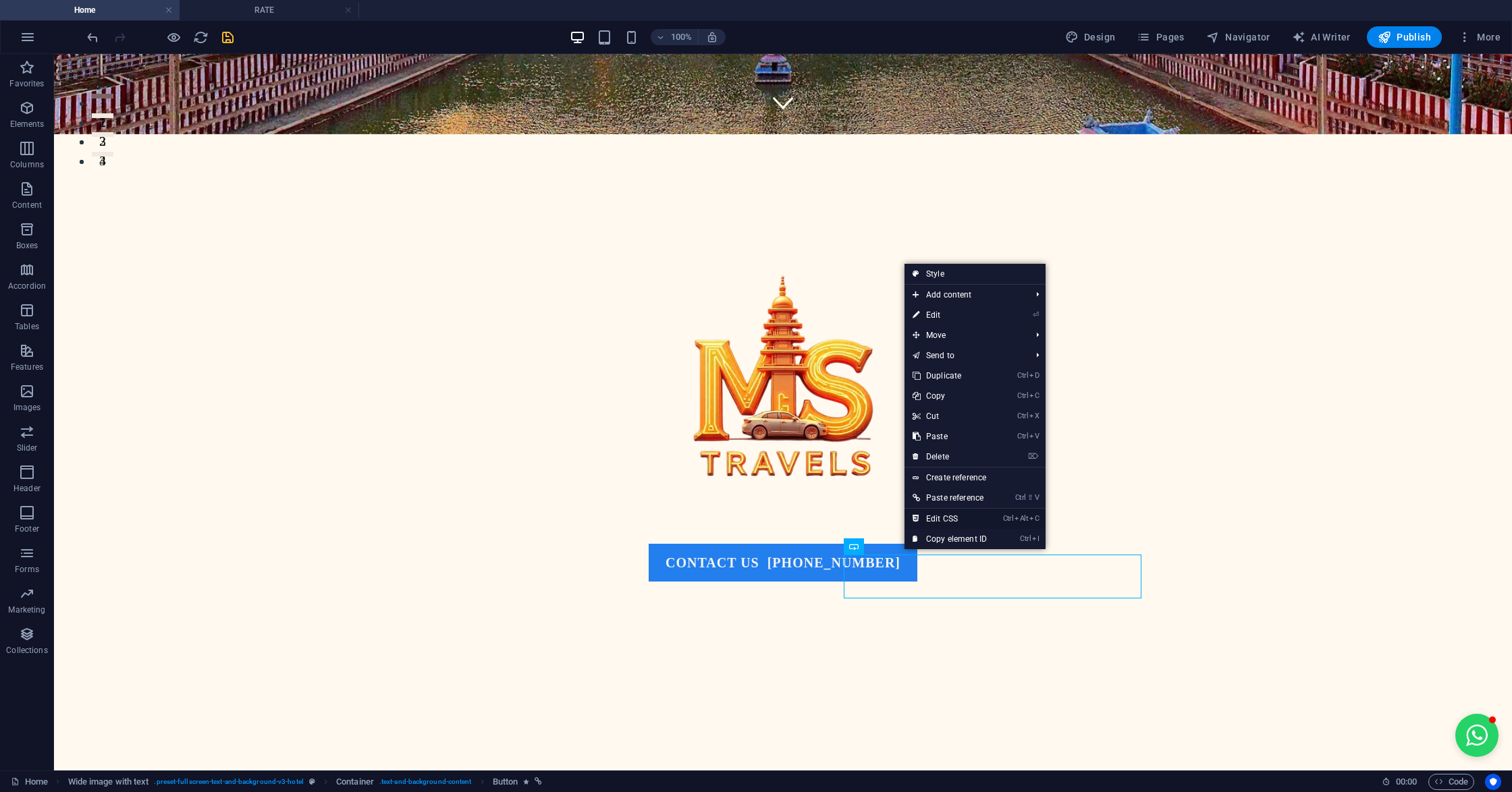
click at [940, 519] on link "Ctrl Alt C Edit CSS" at bounding box center [949, 519] width 91 height 20
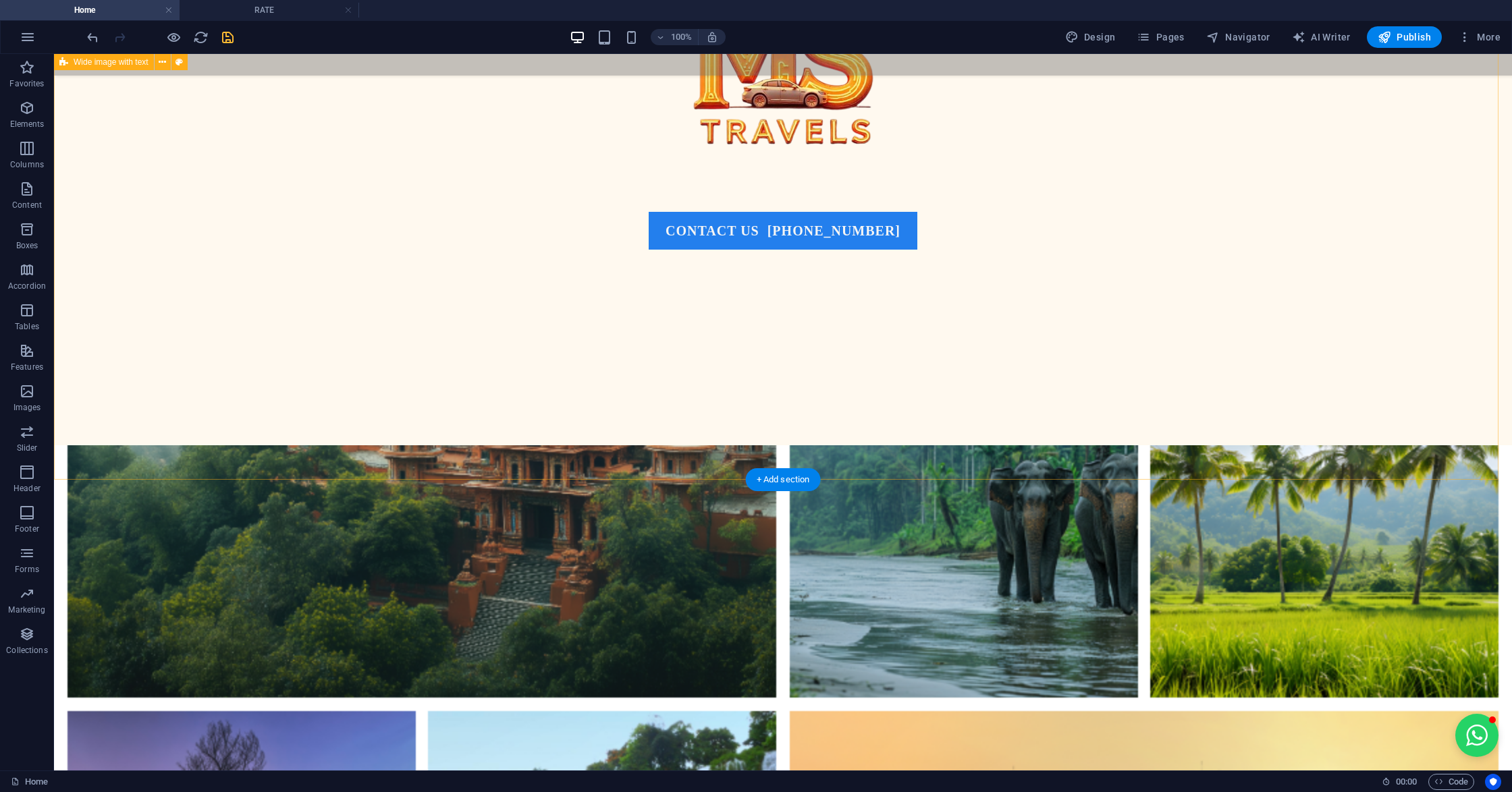
scroll to position [1080, 0]
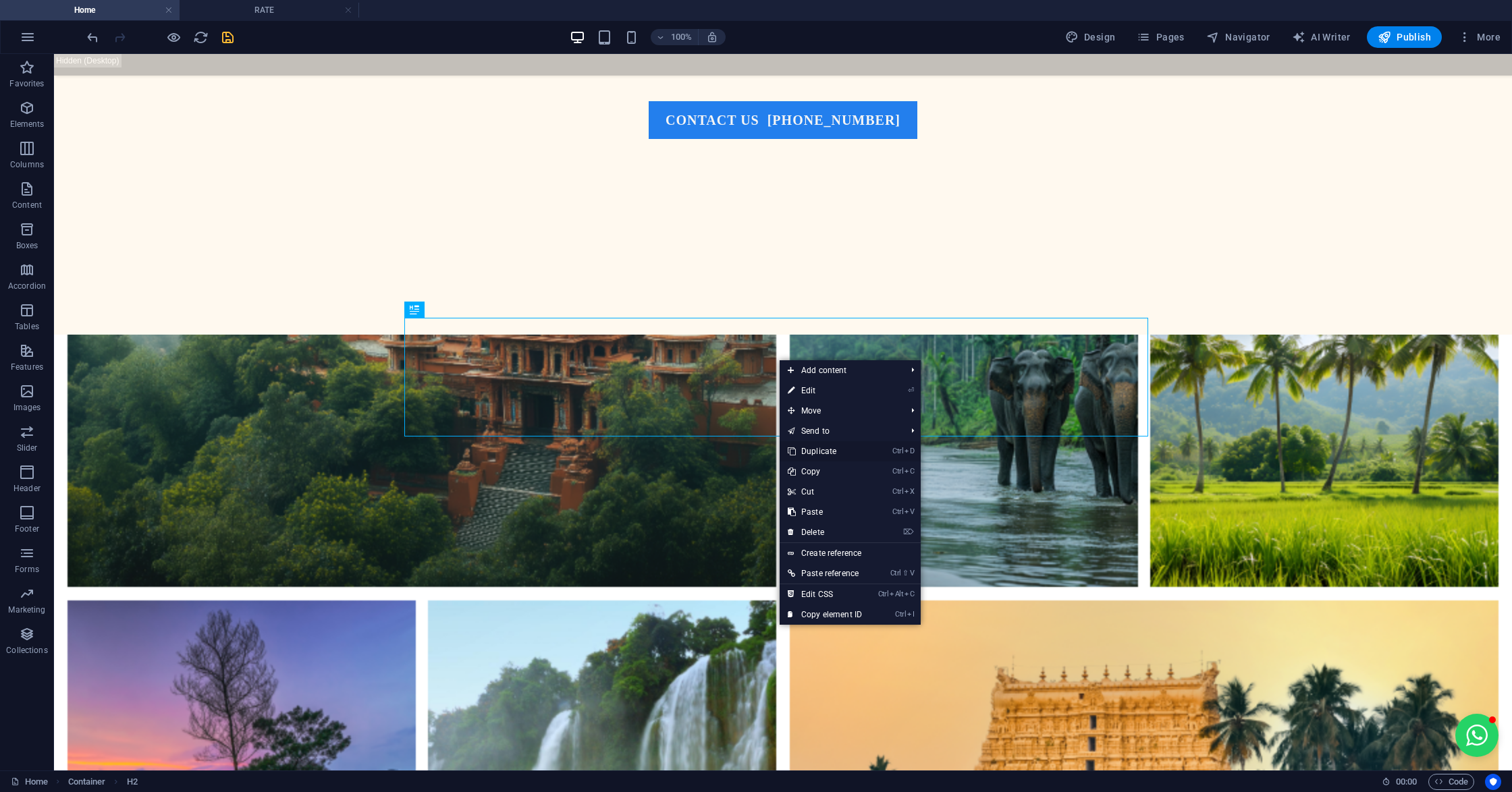
click at [826, 453] on link "Ctrl D Duplicate" at bounding box center [825, 452] width 91 height 20
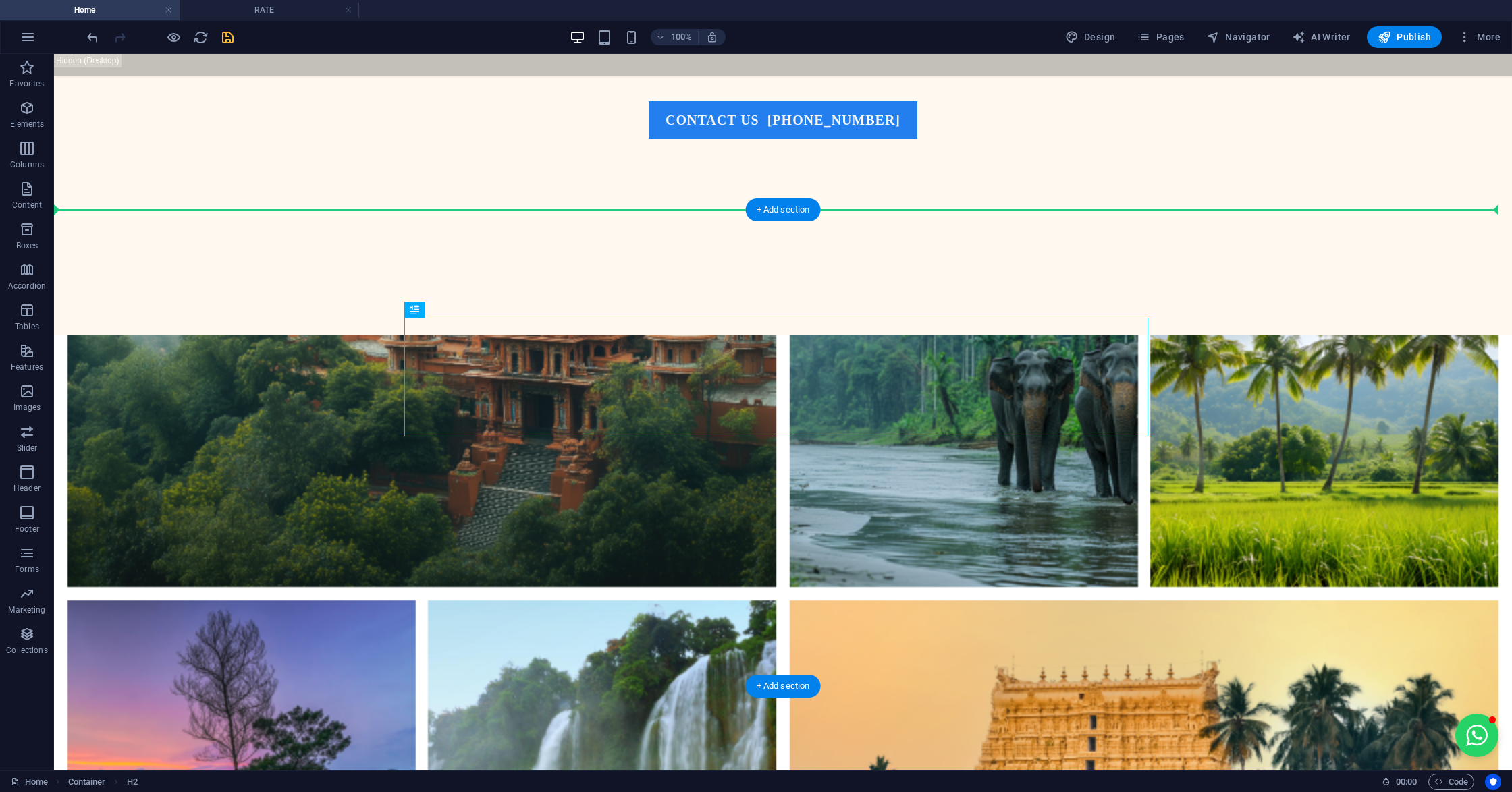
drag, startPoint x: 807, startPoint y: 403, endPoint x: 811, endPoint y: 292, distance: 111.1
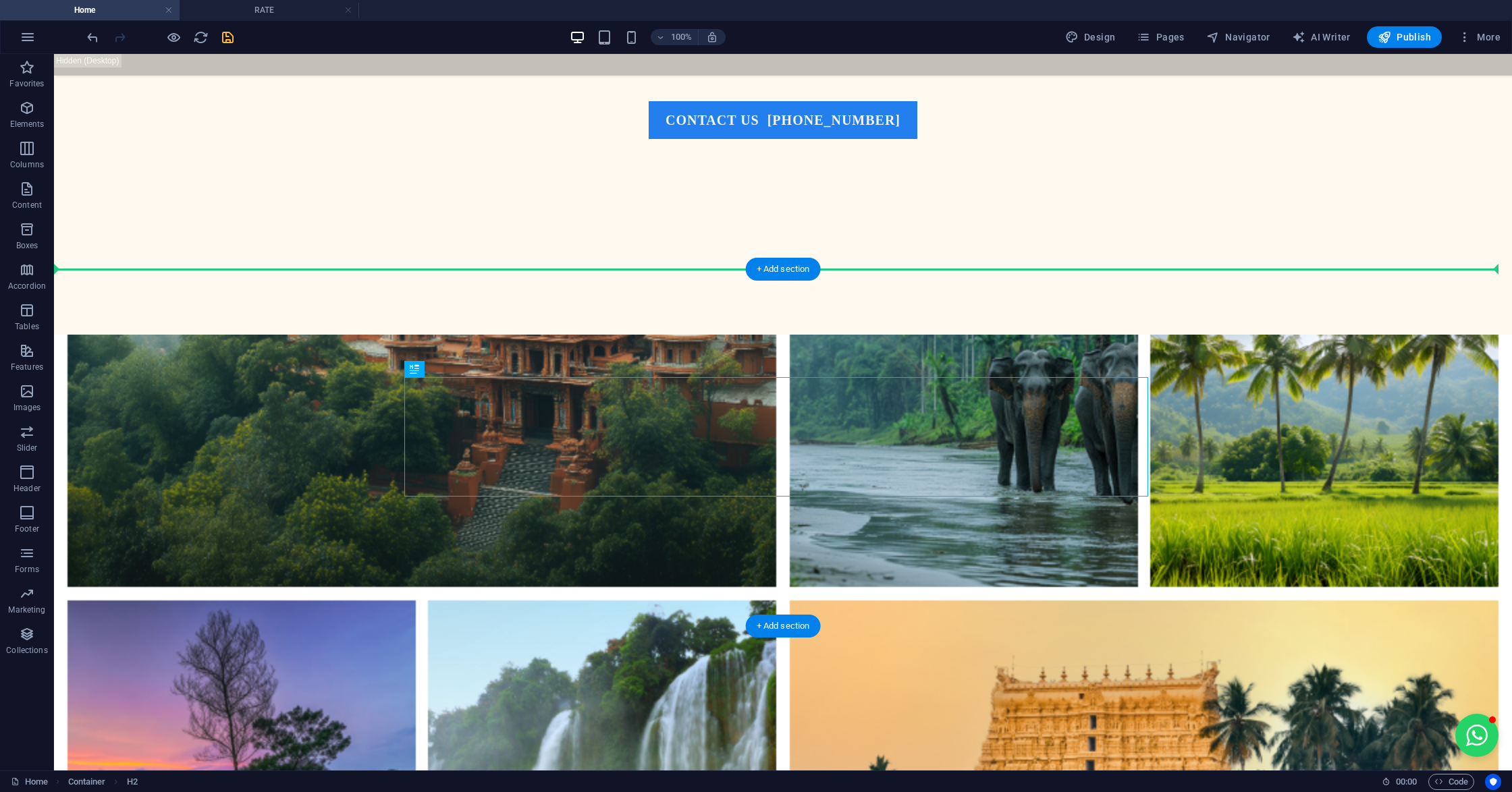
drag, startPoint x: 830, startPoint y: 429, endPoint x: 848, endPoint y: 367, distance: 64.6
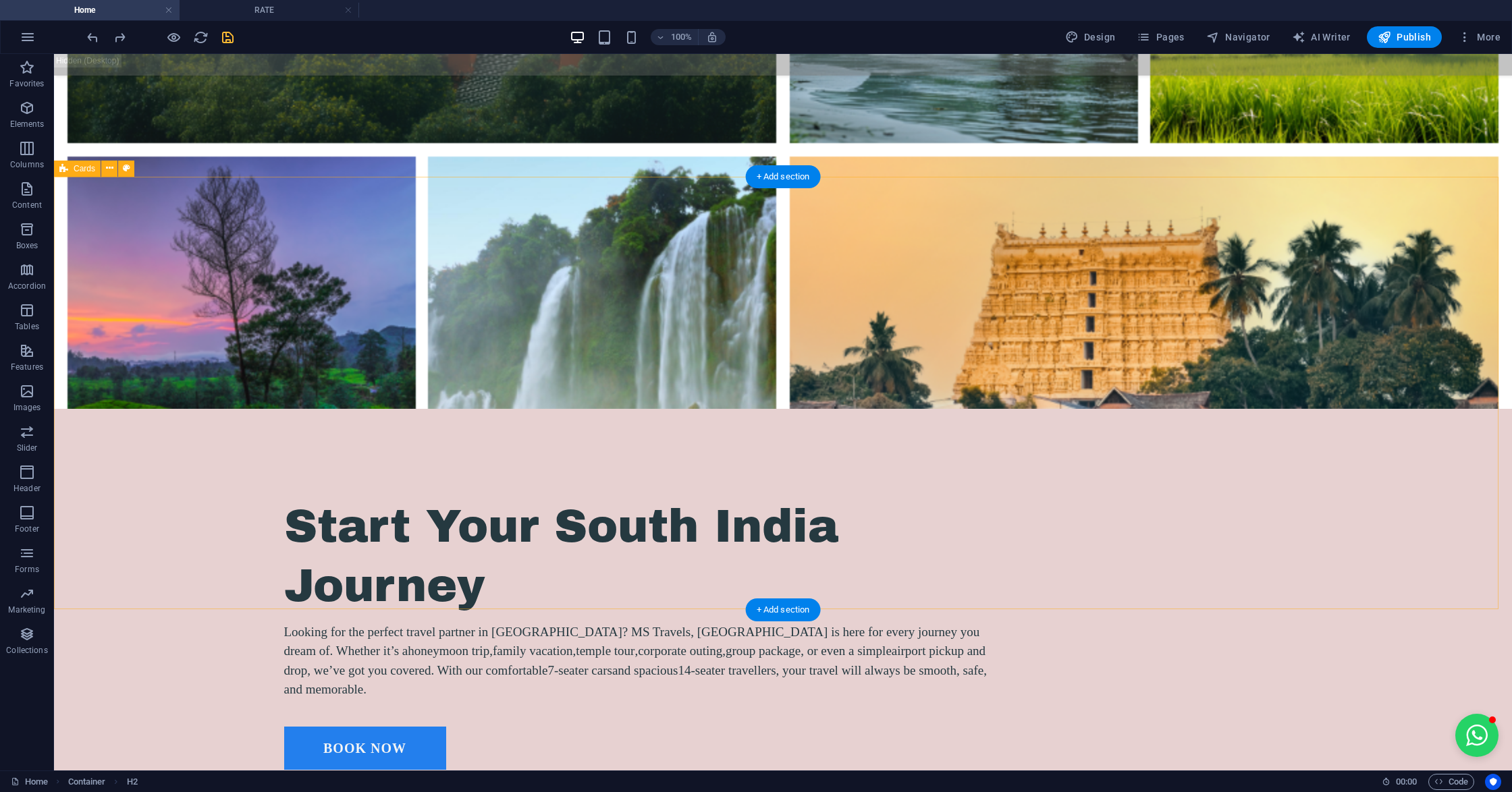
scroll to position [899, 0]
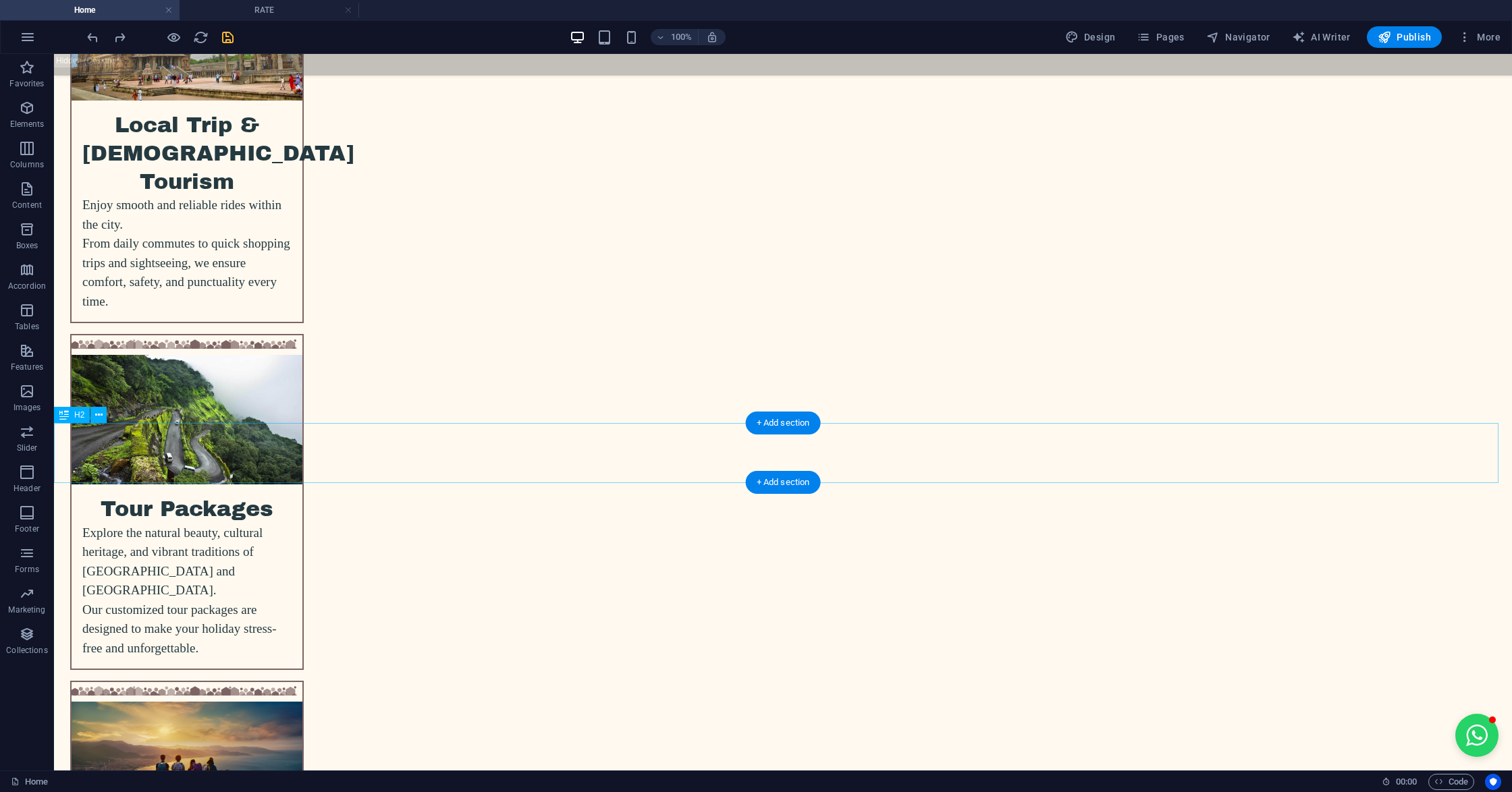
scroll to position [2608, 0]
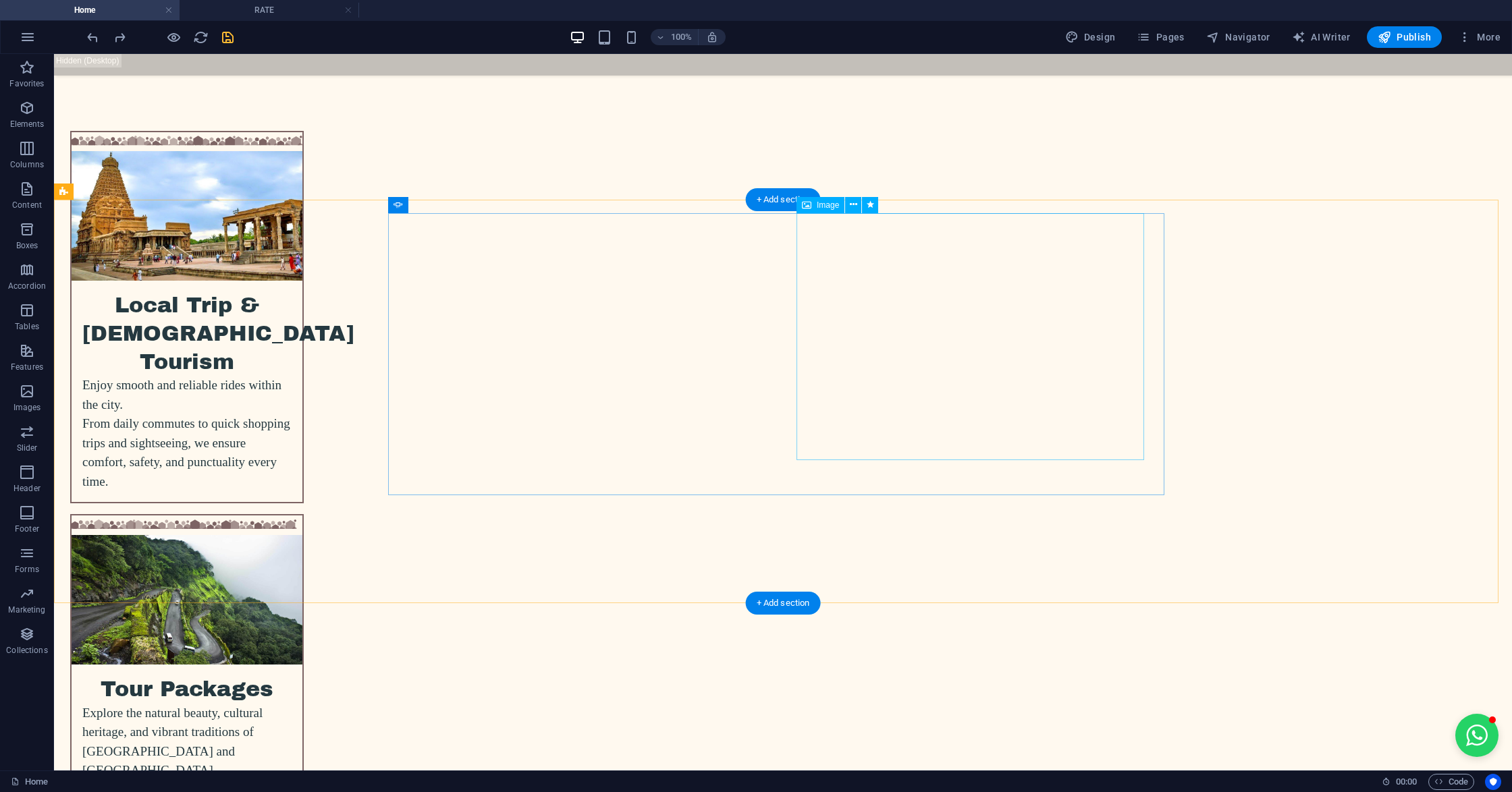
select select "px"
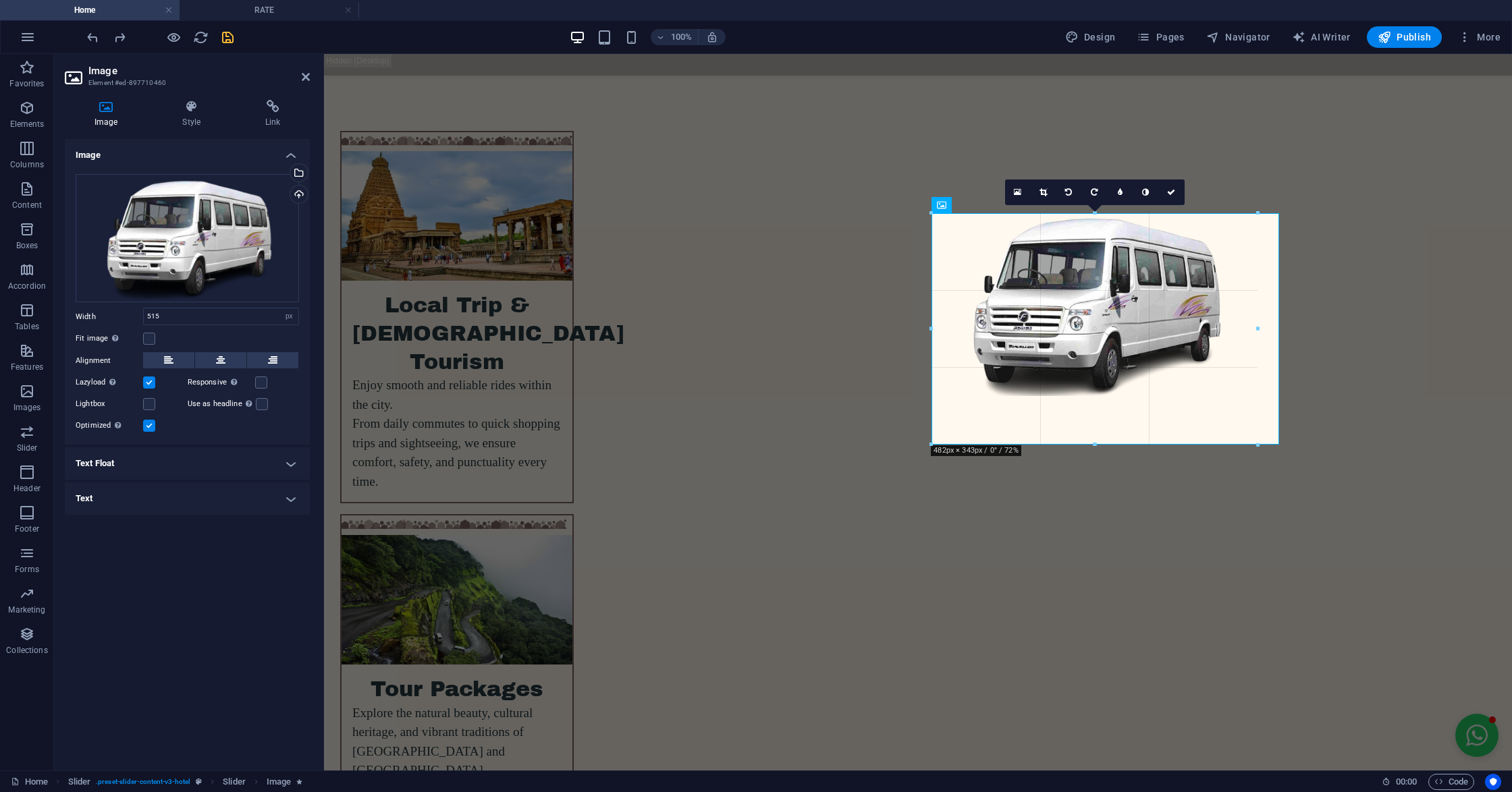
drag, startPoint x: 1104, startPoint y: 459, endPoint x: 1105, endPoint y: 444, distance: 15.0
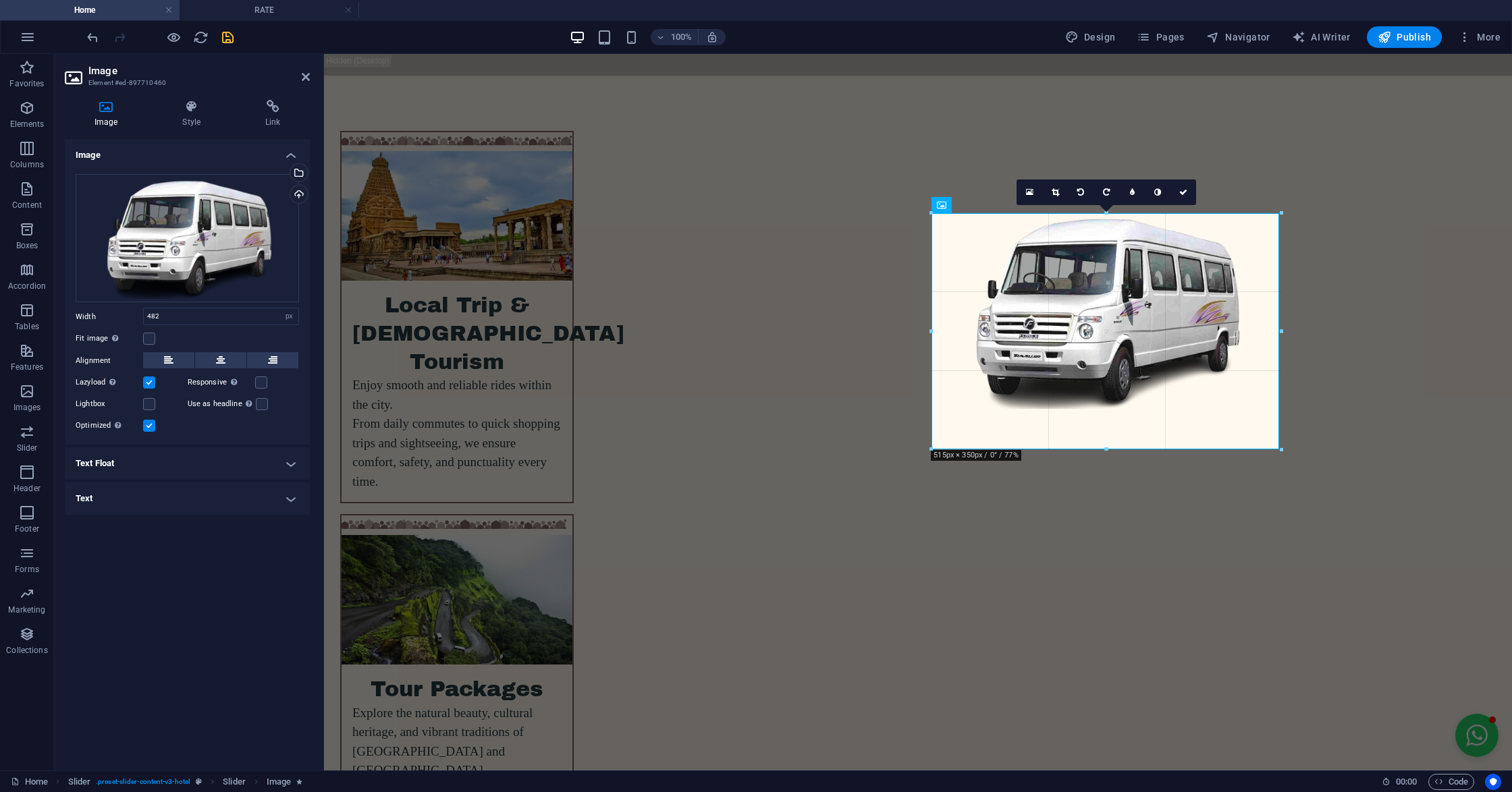
drag, startPoint x: 1093, startPoint y: 395, endPoint x: 1092, endPoint y: 448, distance: 53.0
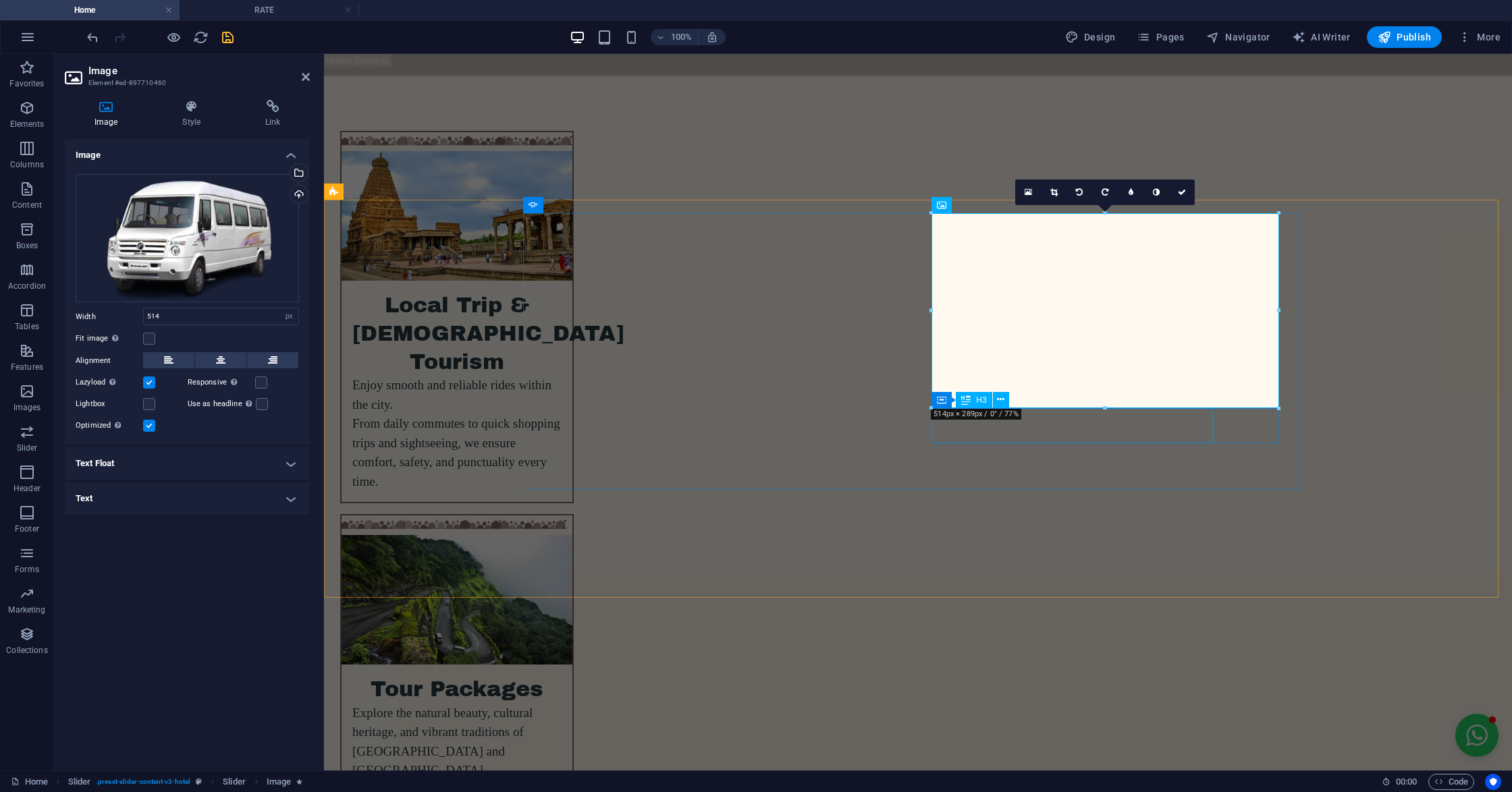
drag, startPoint x: 1432, startPoint y: 464, endPoint x: 1103, endPoint y: 438, distance: 330.0
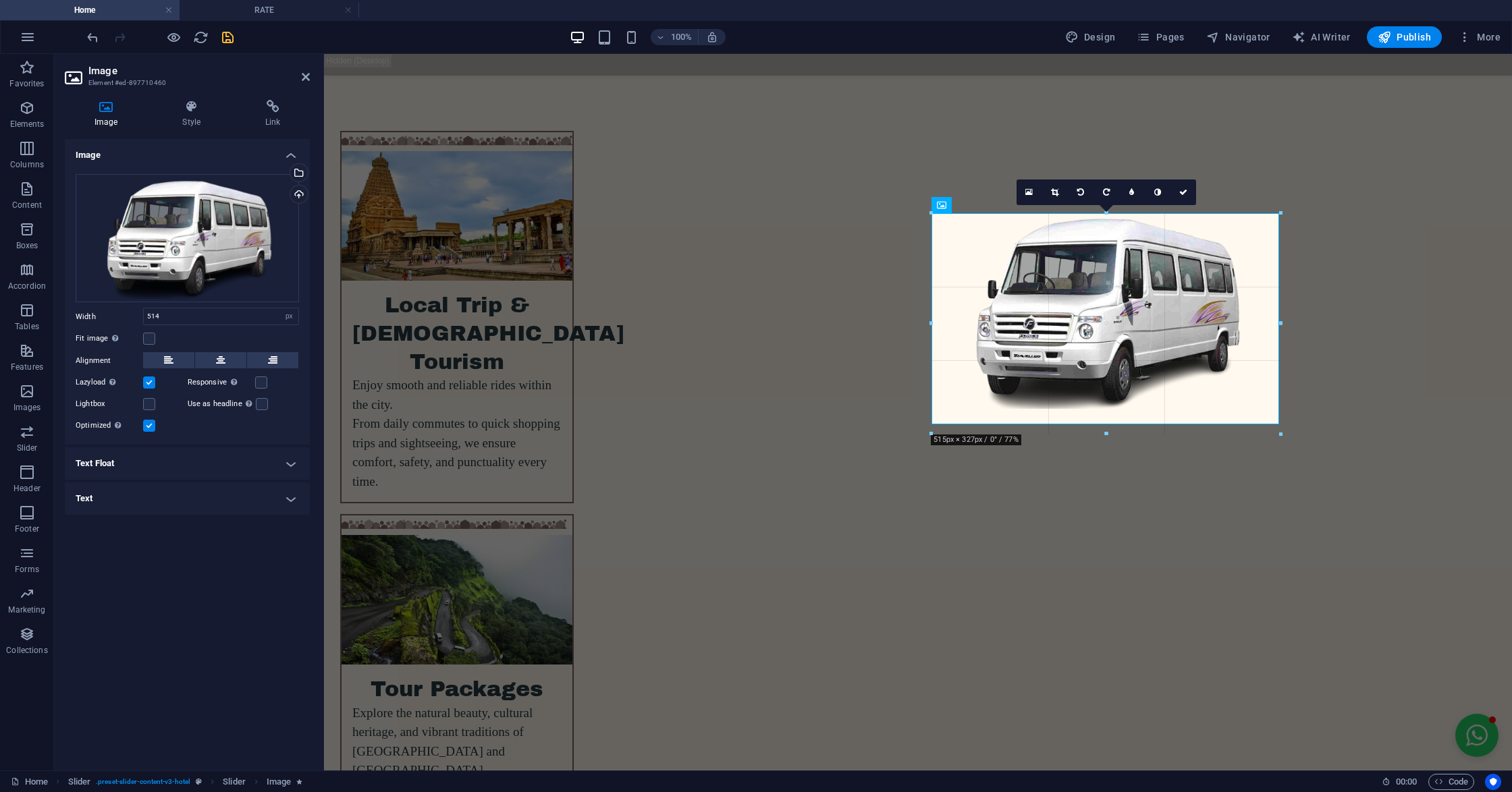
drag, startPoint x: 1105, startPoint y: 409, endPoint x: 1104, endPoint y: 438, distance: 29.0
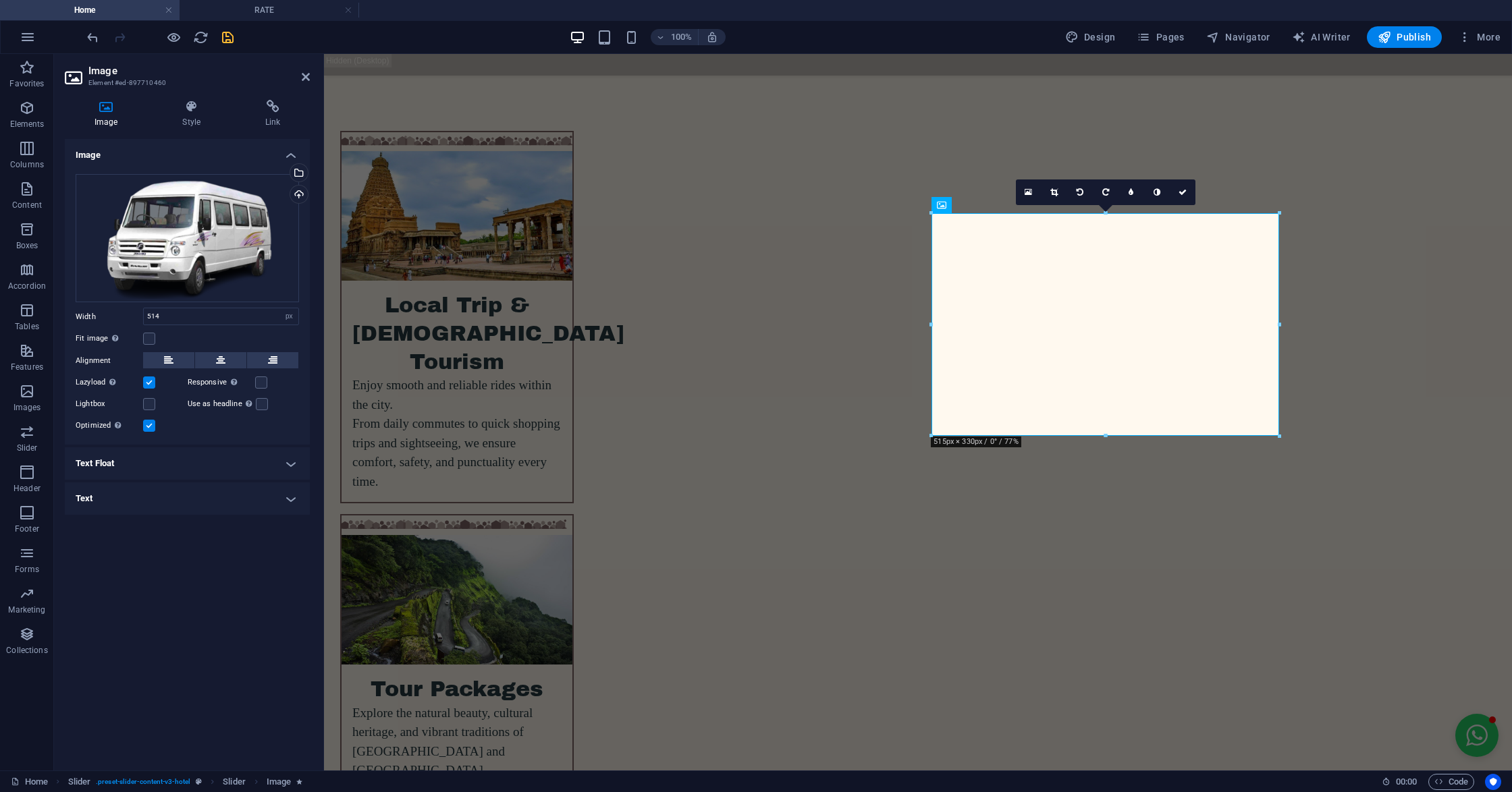
type input "515"
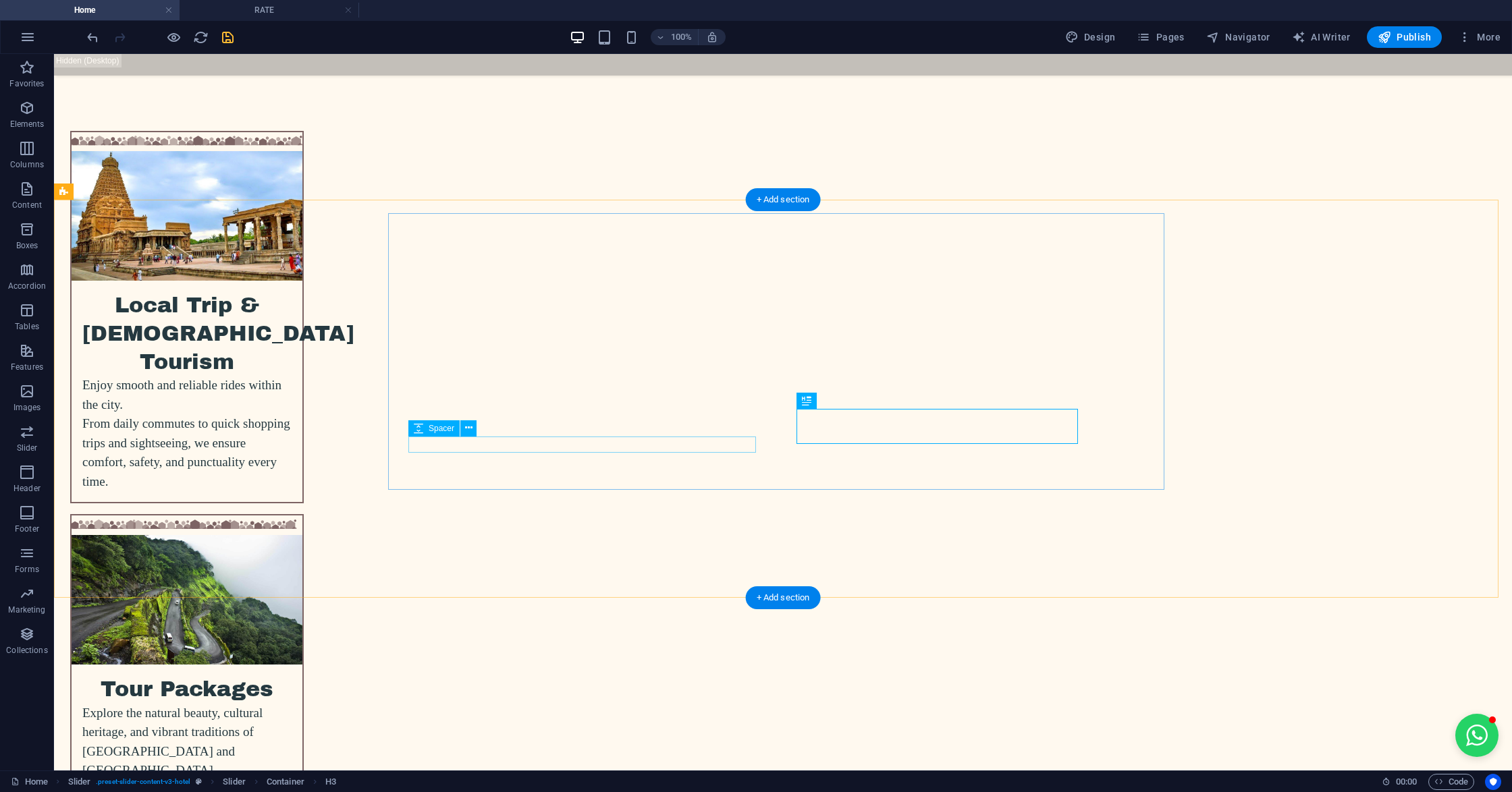
drag, startPoint x: 879, startPoint y: 449, endPoint x: 881, endPoint y: 416, distance: 33.1
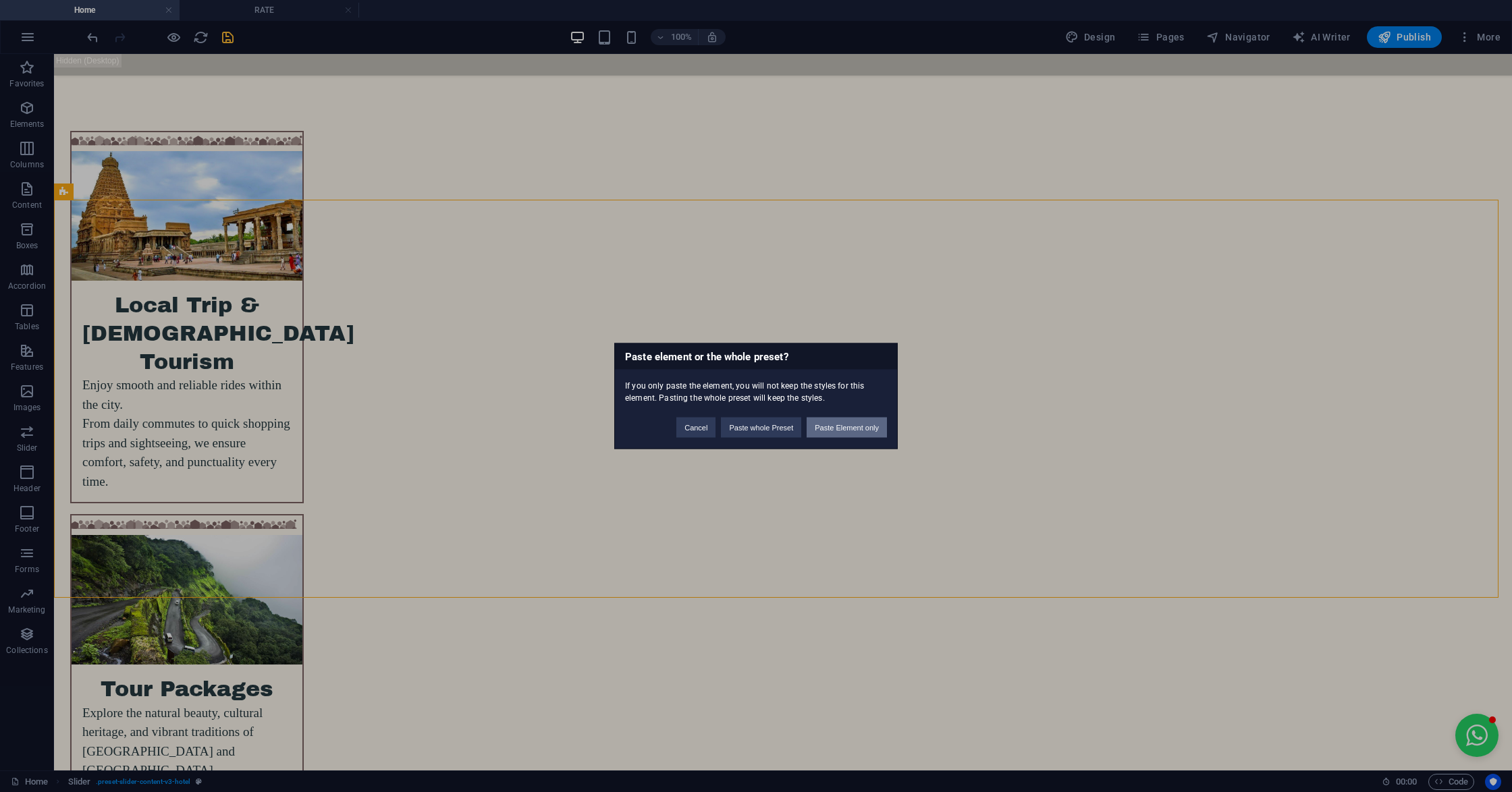
click at [872, 424] on button "Paste Element only" at bounding box center [847, 428] width 80 height 20
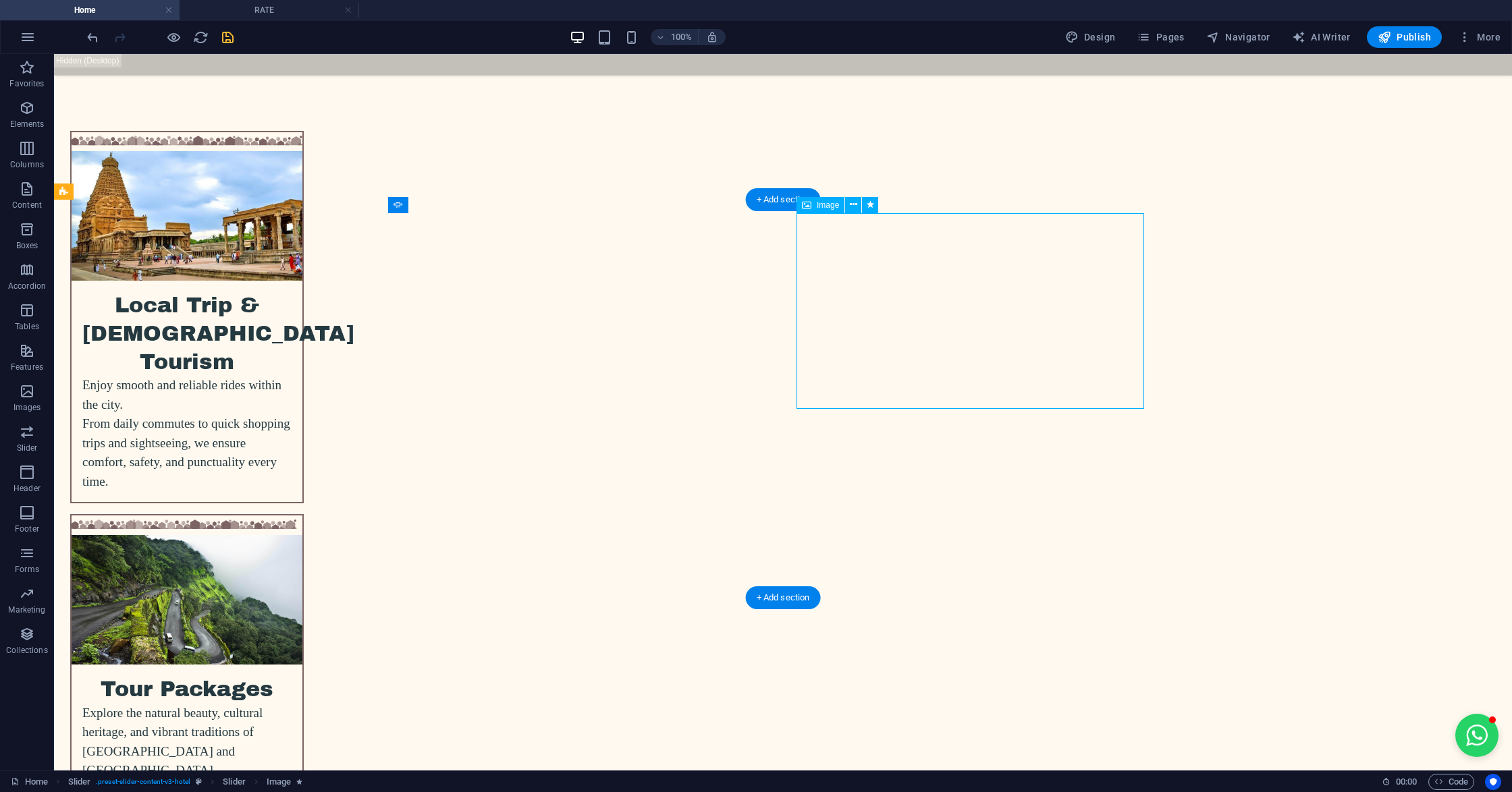
select select "px"
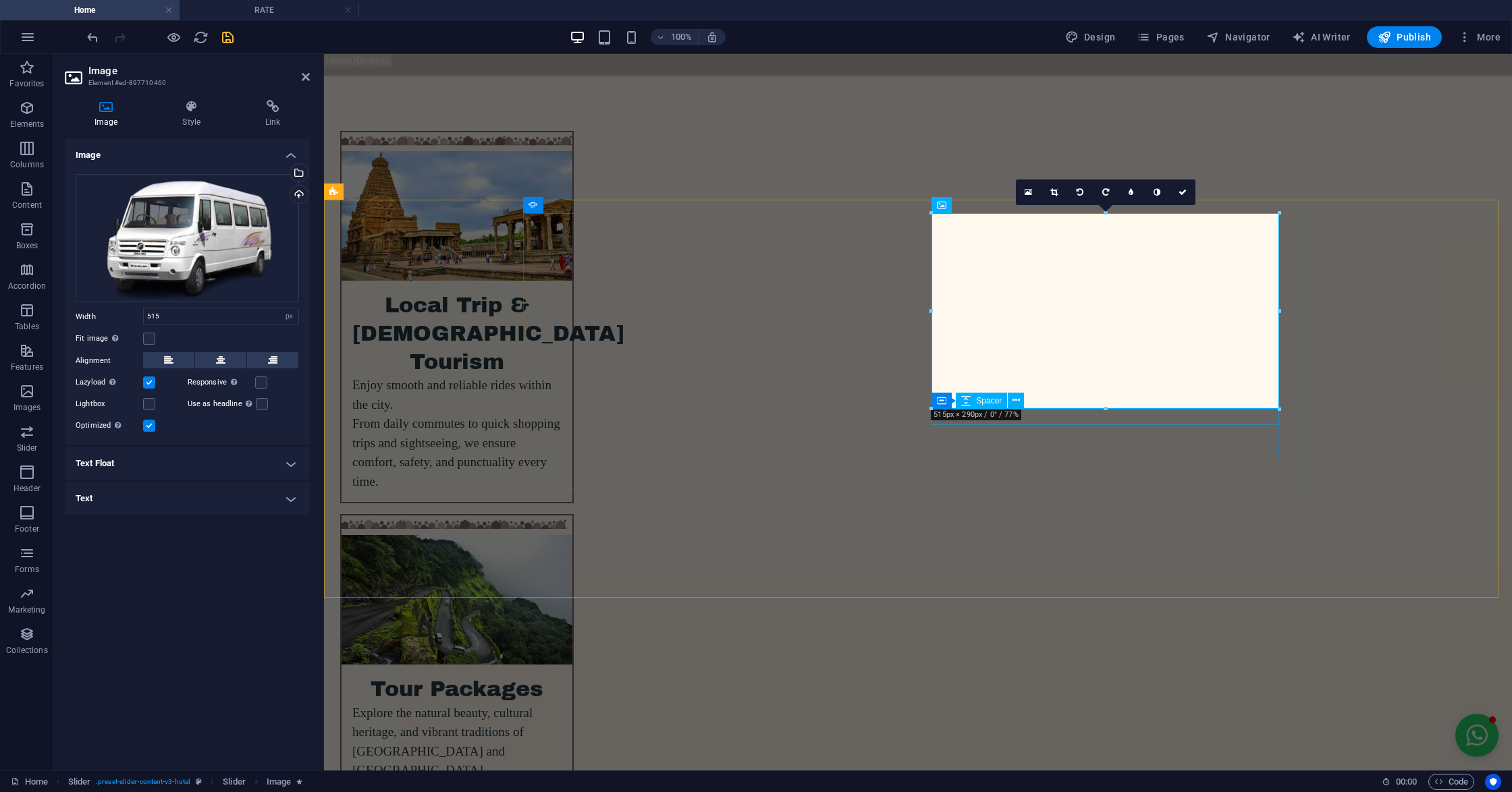
drag, startPoint x: 1428, startPoint y: 464, endPoint x: 1104, endPoint y: 419, distance: 327.1
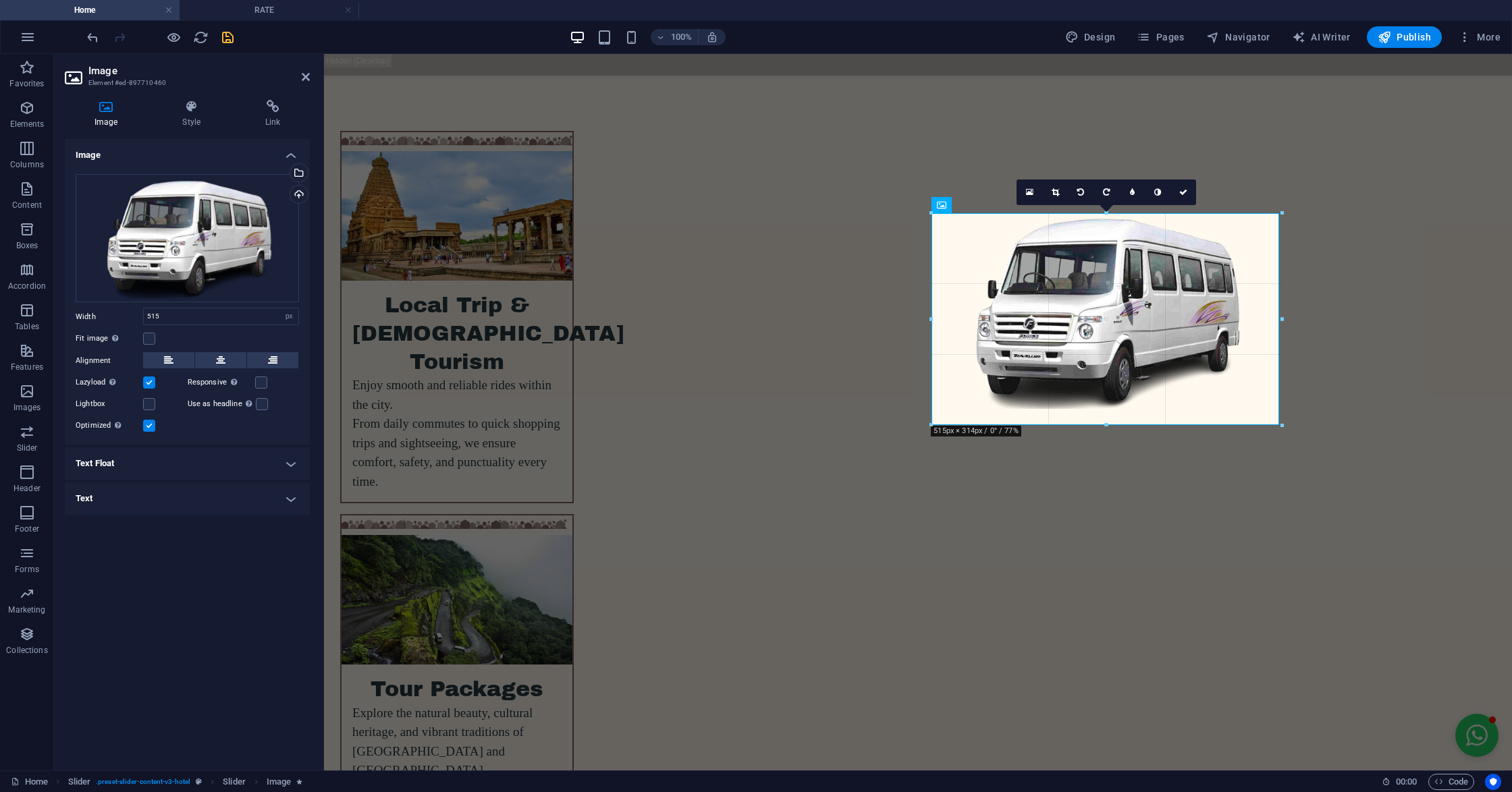
drag, startPoint x: 1104, startPoint y: 407, endPoint x: 785, endPoint y: 373, distance: 320.8
click at [1109, 426] on div at bounding box center [1105, 426] width 349 height 5
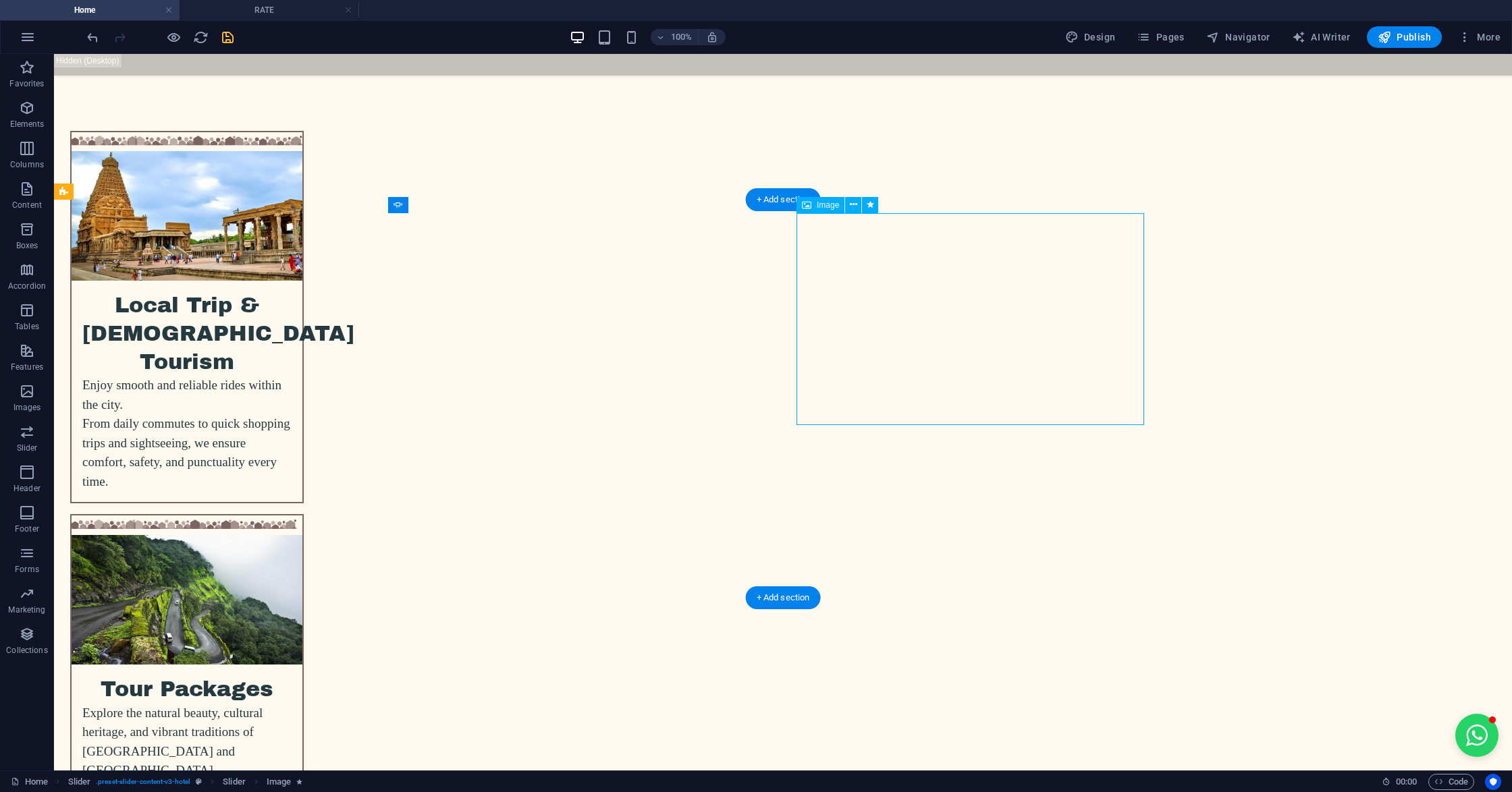
select select "px"
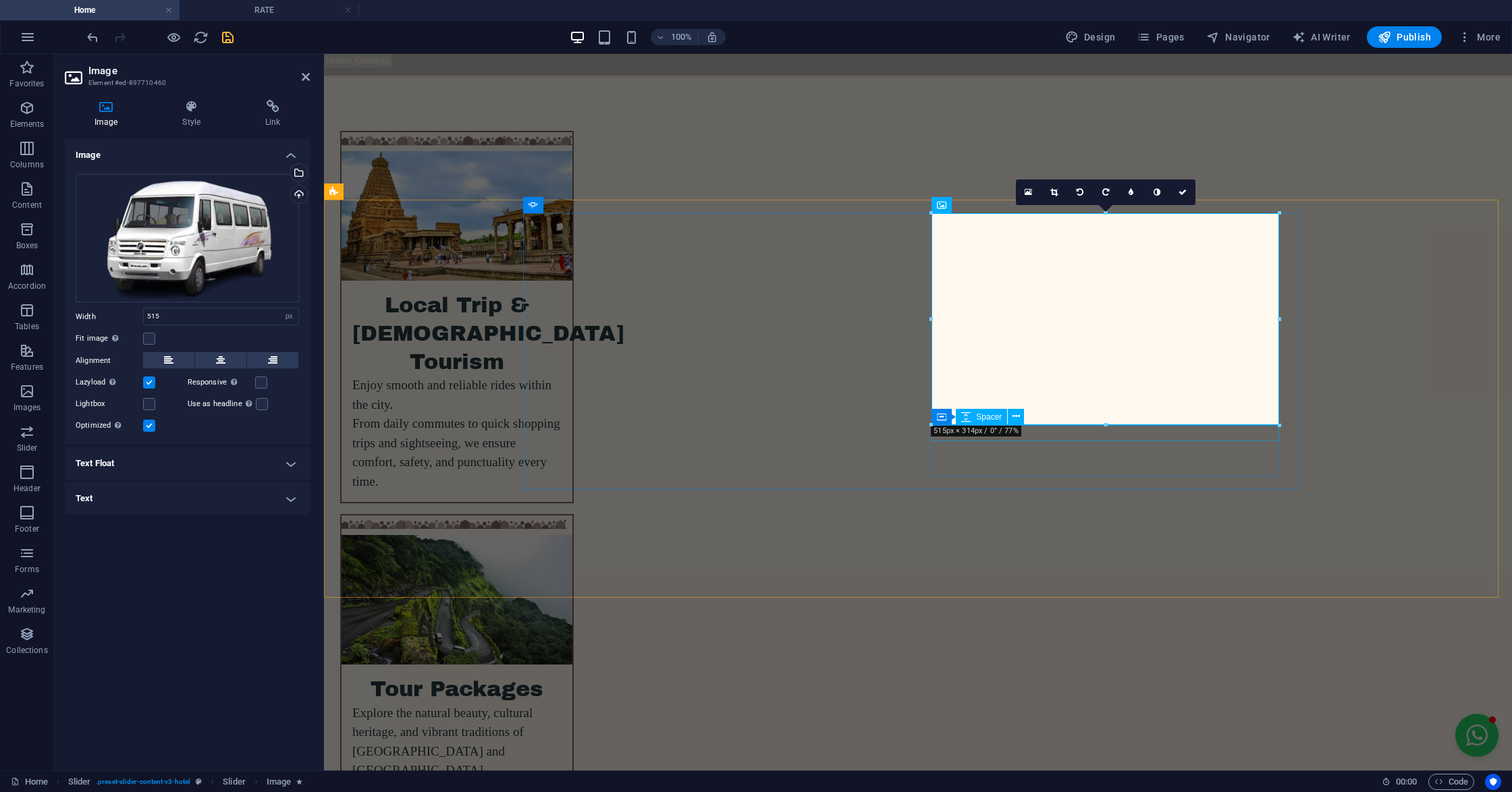
drag, startPoint x: 1431, startPoint y: 481, endPoint x: 1100, endPoint y: 430, distance: 334.9
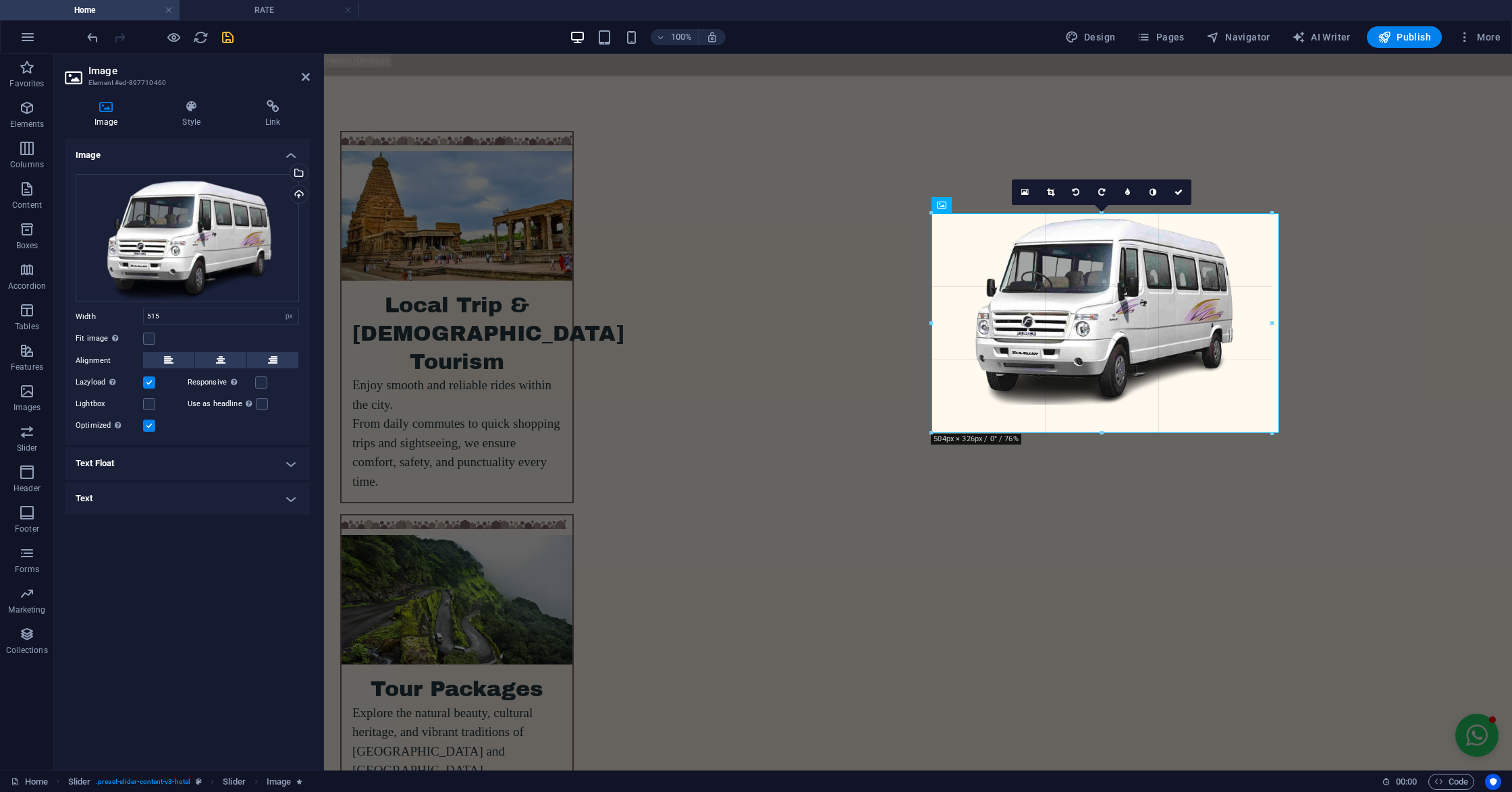
drag, startPoint x: 1102, startPoint y: 424, endPoint x: 1105, endPoint y: 435, distance: 11.4
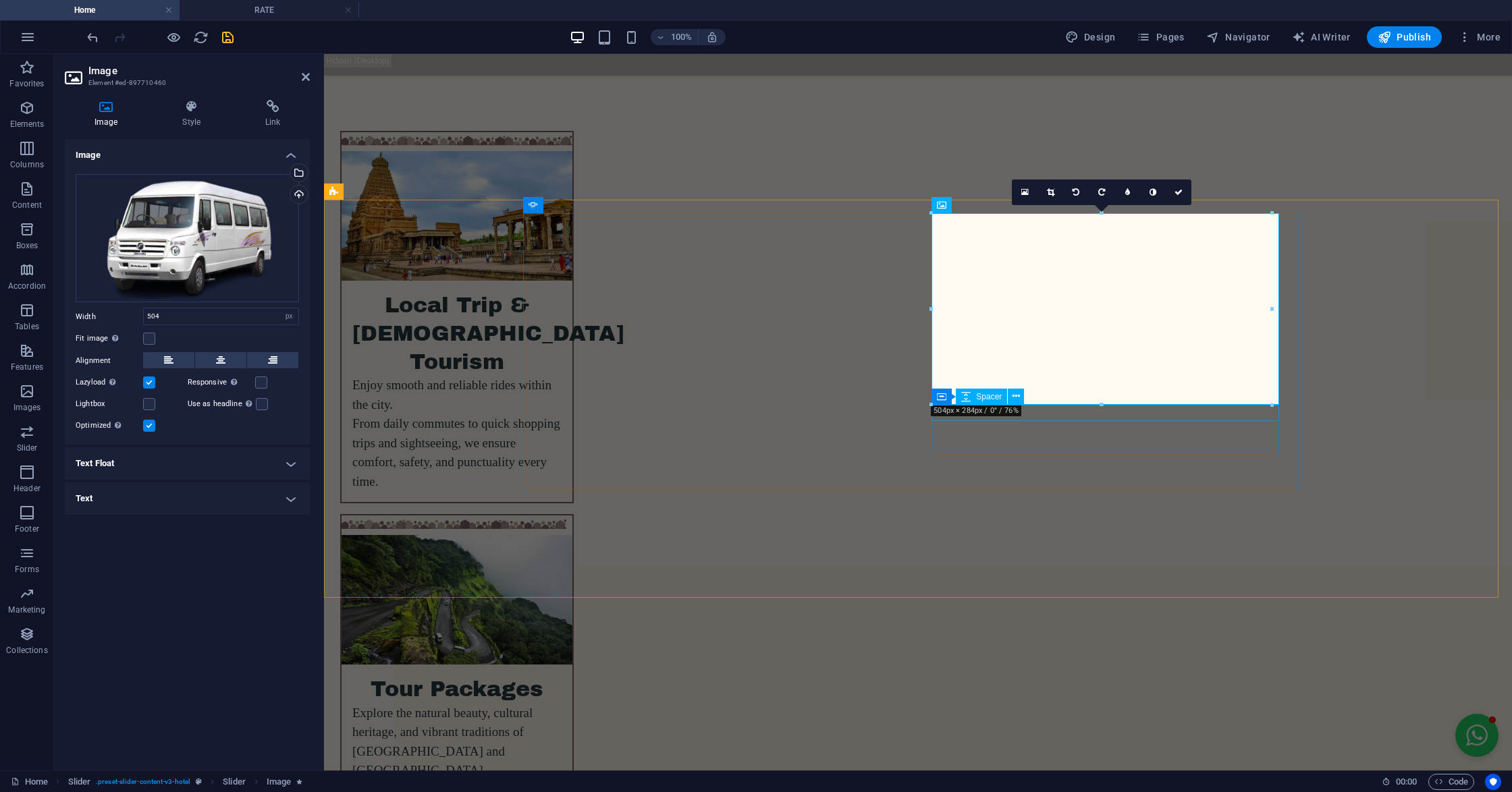
drag, startPoint x: 1424, startPoint y: 459, endPoint x: 1100, endPoint y: 419, distance: 326.5
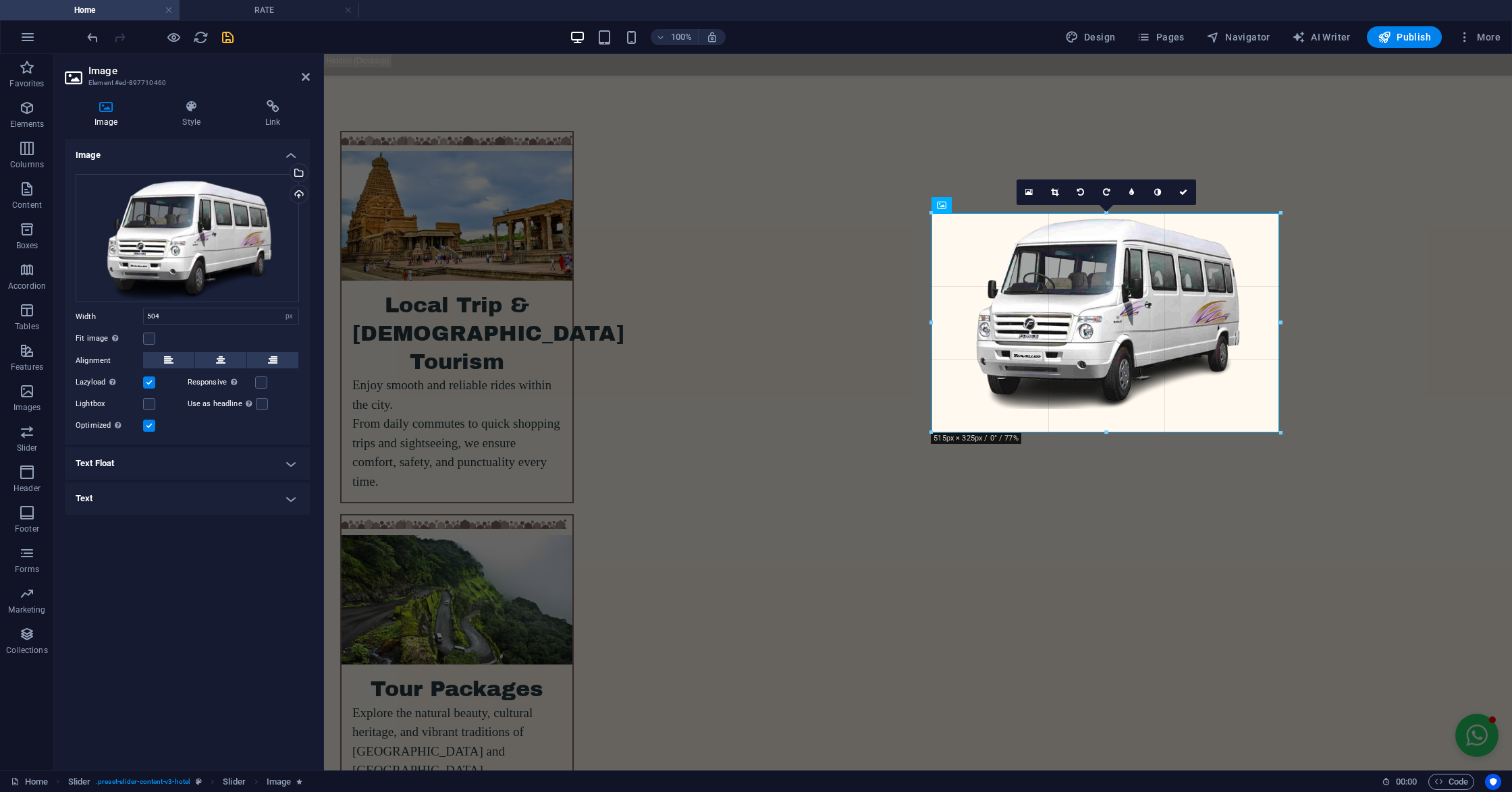
drag, startPoint x: 1101, startPoint y: 402, endPoint x: 1110, endPoint y: 433, distance: 32.3
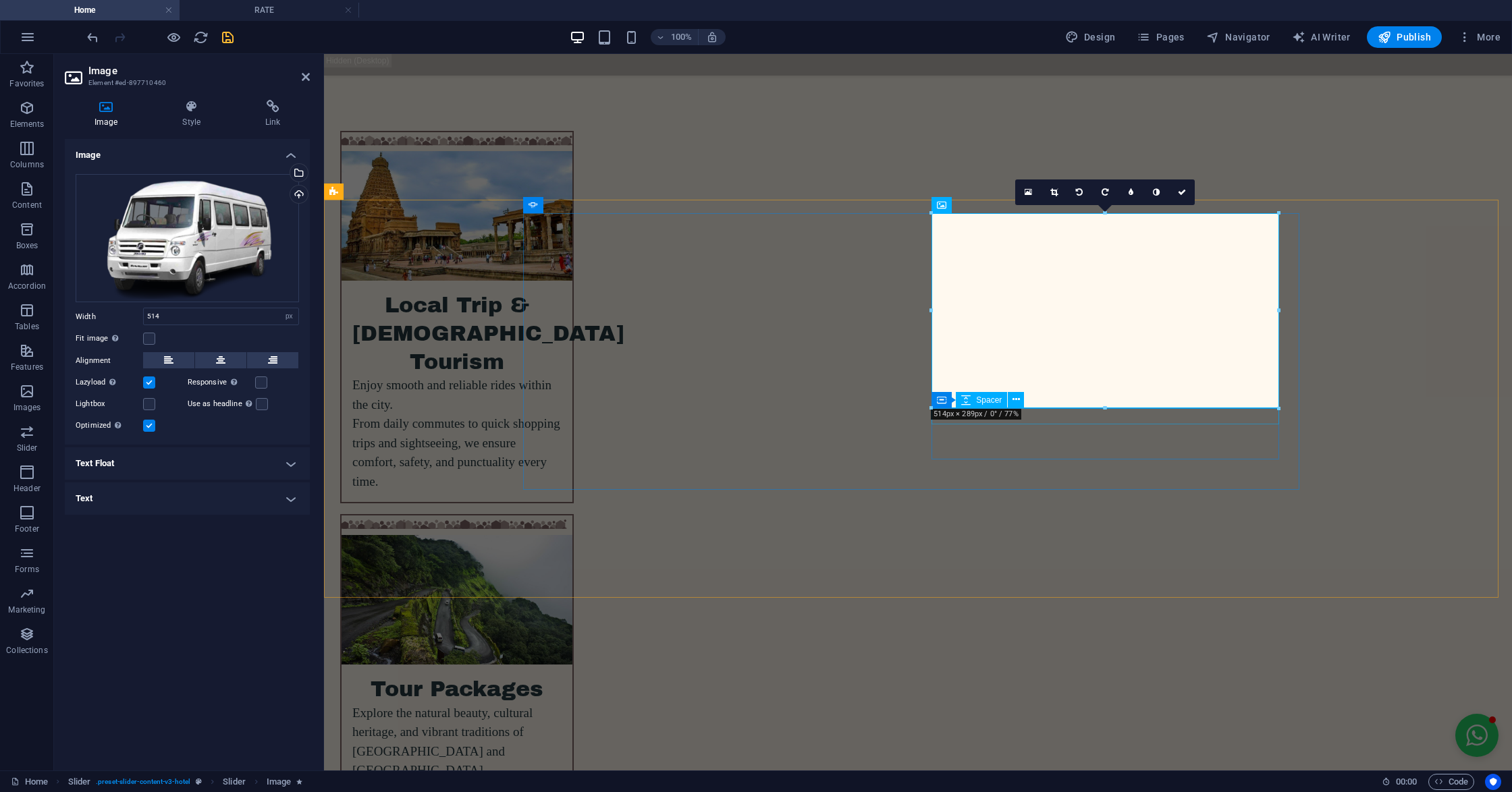
drag, startPoint x: 1429, startPoint y: 462, endPoint x: 1106, endPoint y: 417, distance: 326.1
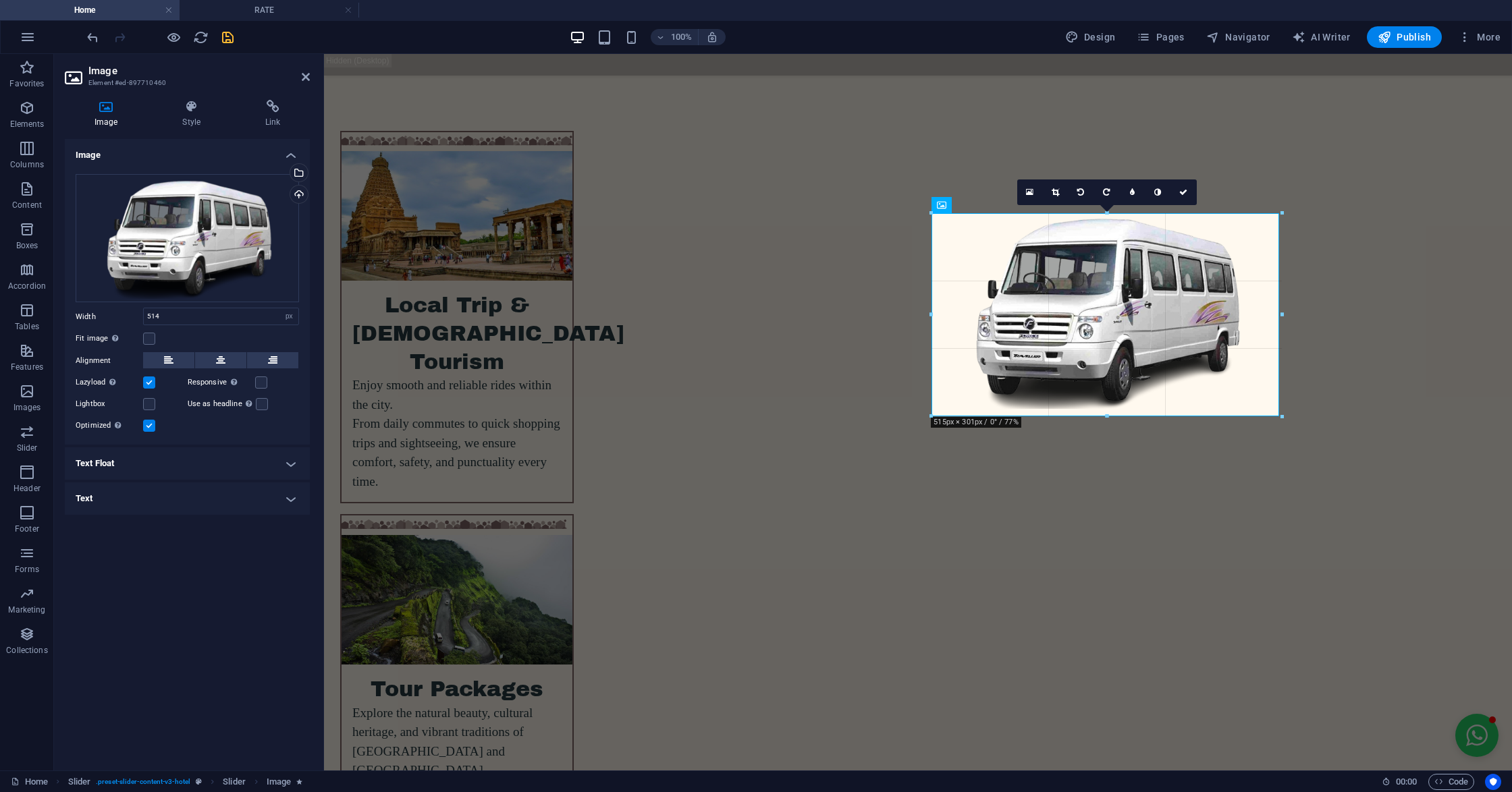
drag, startPoint x: 1104, startPoint y: 407, endPoint x: 1107, endPoint y: 415, distance: 8.5
type input "515"
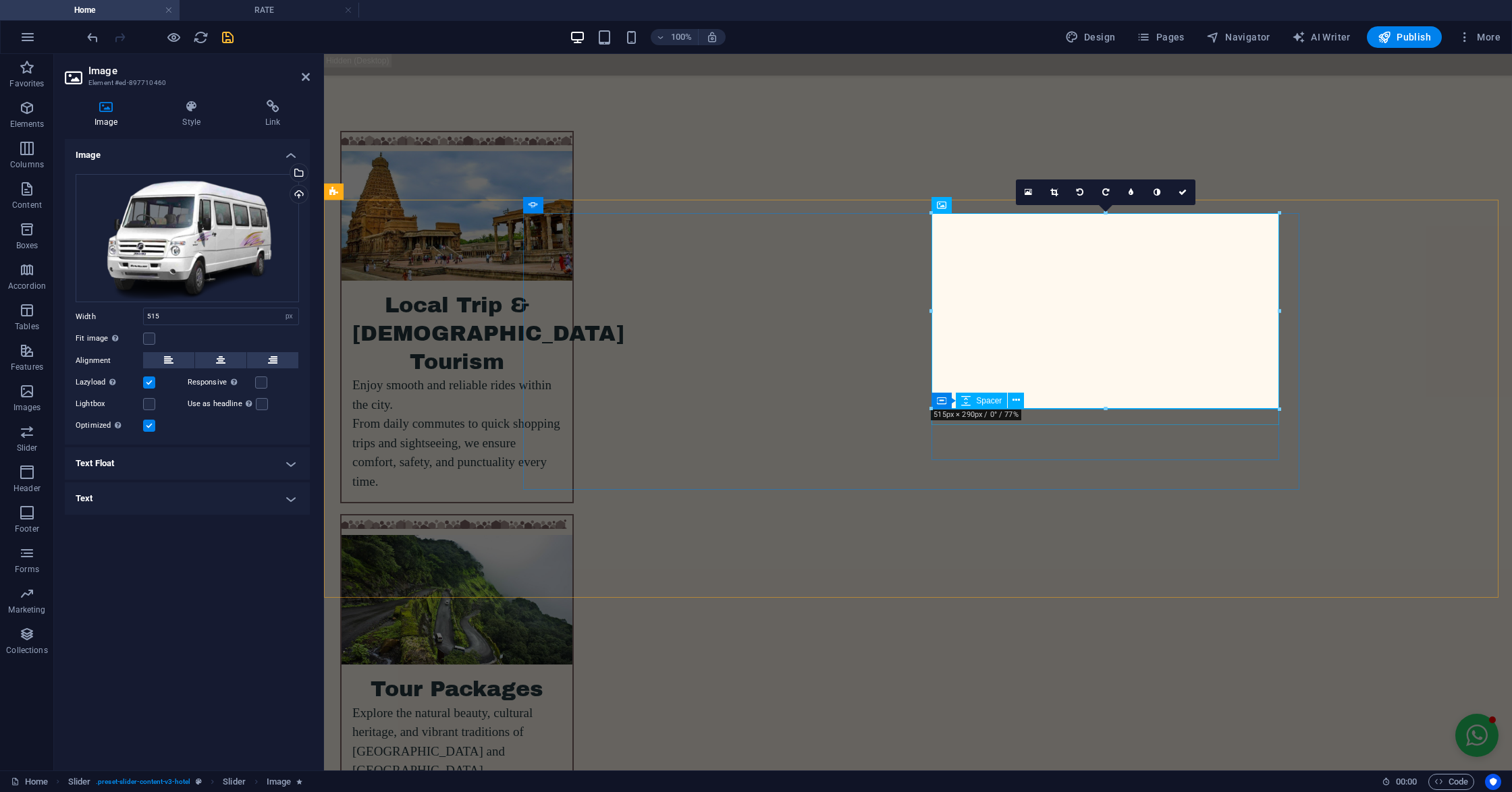
drag, startPoint x: 1429, startPoint y: 464, endPoint x: 1105, endPoint y: 415, distance: 327.7
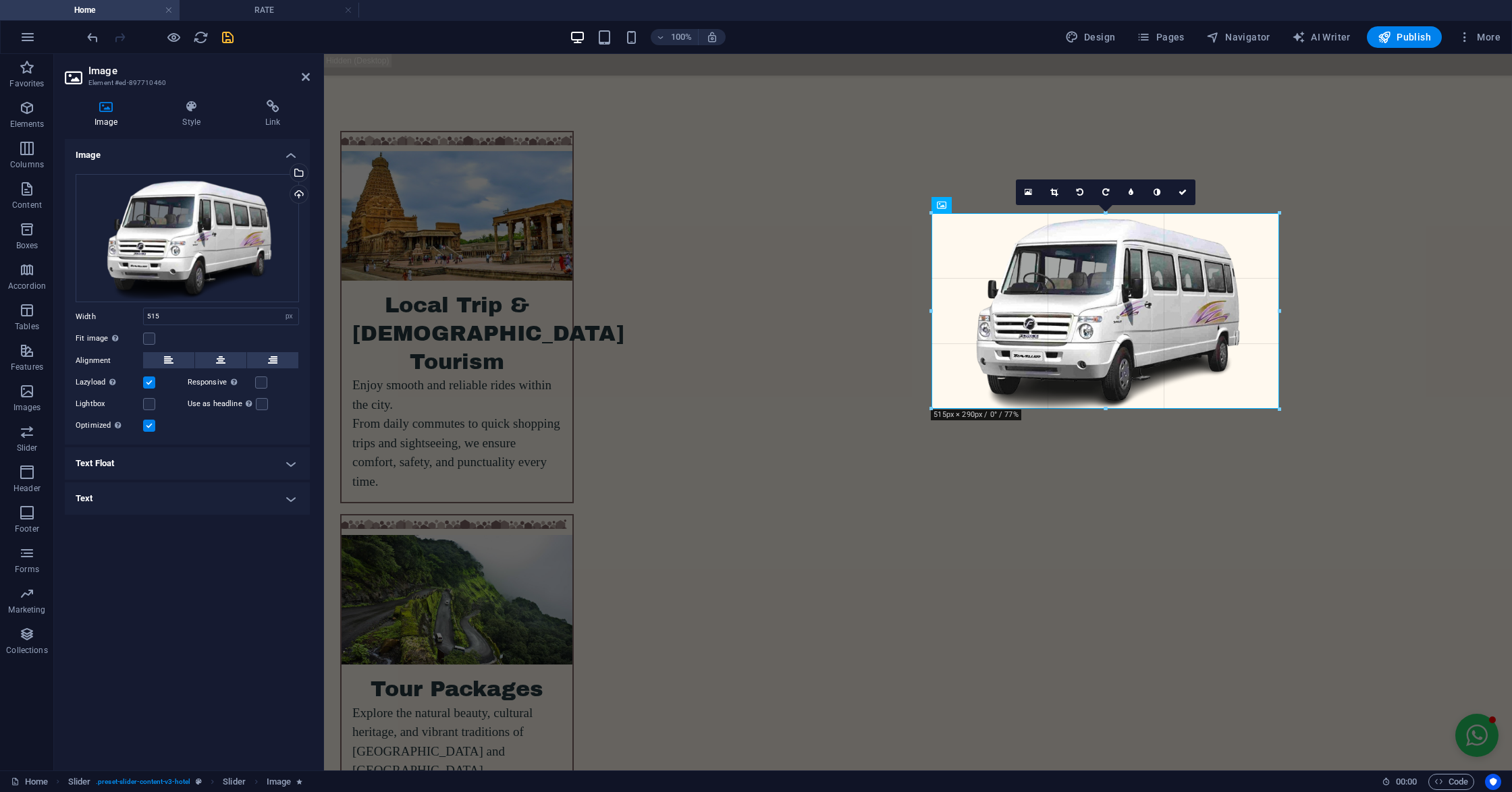
click at [1103, 407] on div at bounding box center [1104, 409] width 348 height 5
drag, startPoint x: 1103, startPoint y: 407, endPoint x: 782, endPoint y: 371, distance: 323.0
click at [1105, 425] on div at bounding box center [1105, 426] width 349 height 5
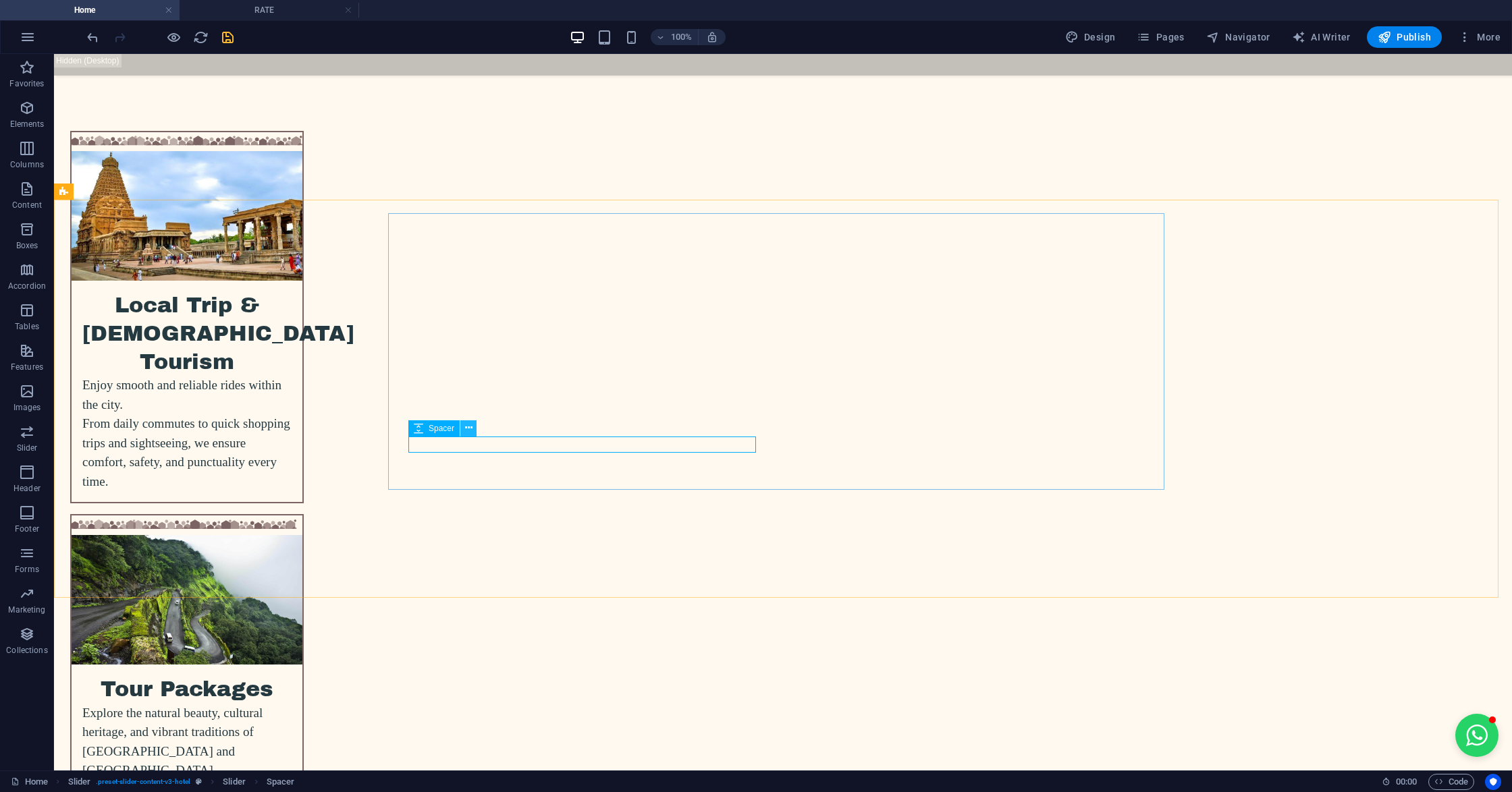
click at [471, 427] on icon at bounding box center [468, 428] width 7 height 14
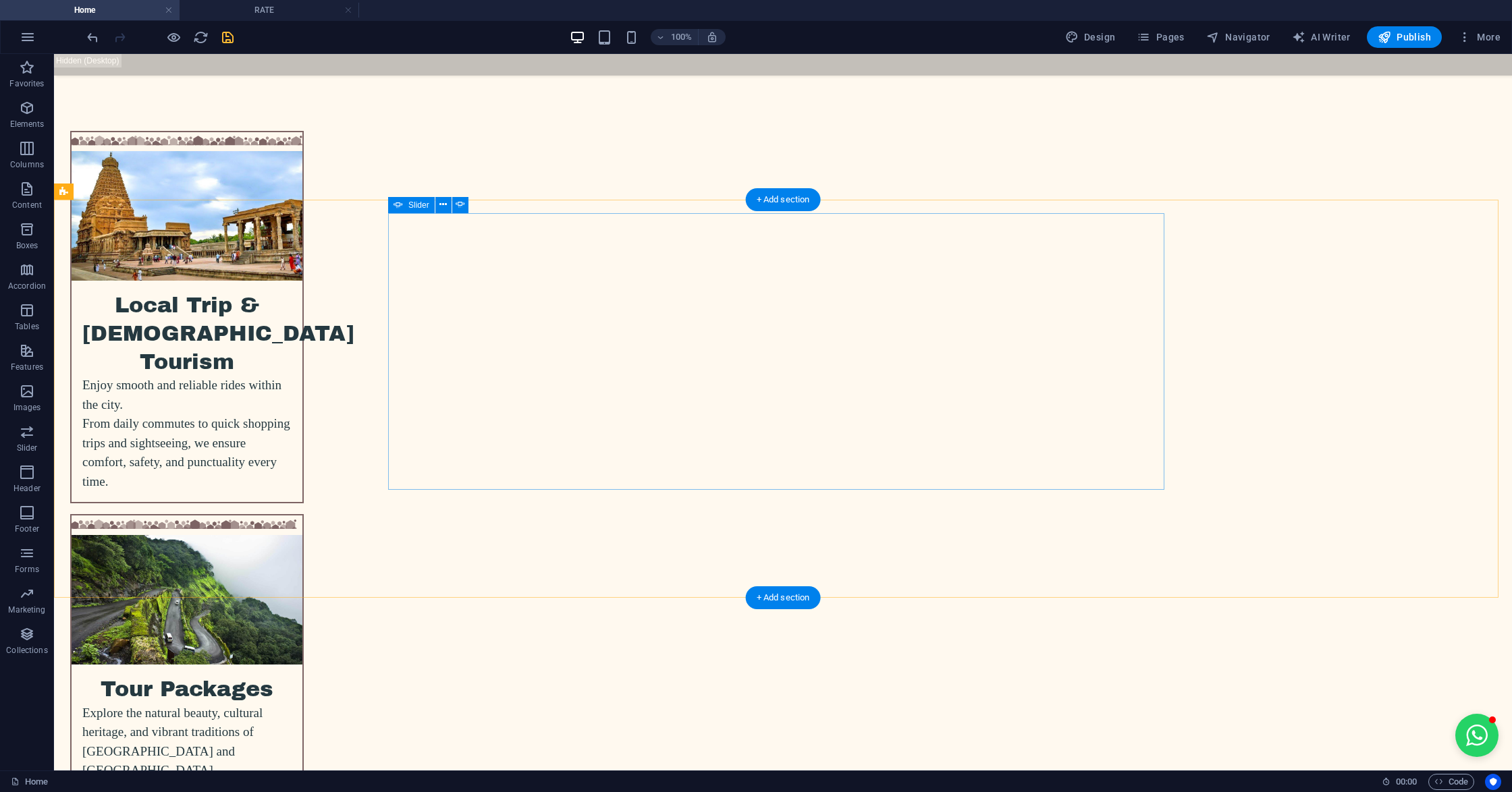
select select "px"
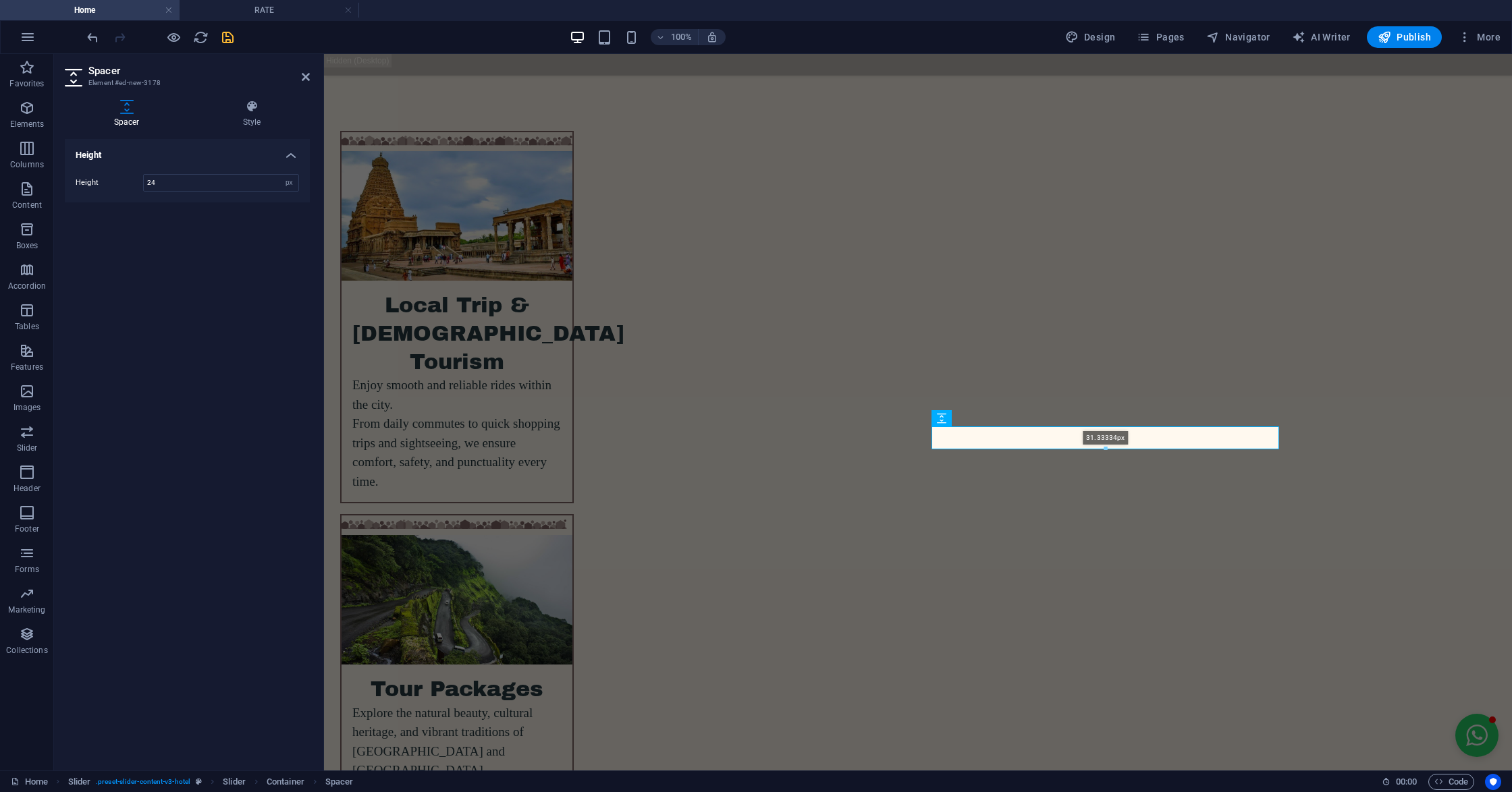
click at [1100, 447] on div at bounding box center [1104, 449] width 346 height 5
click at [1103, 454] on div at bounding box center [1104, 454] width 346 height 5
type input "38"
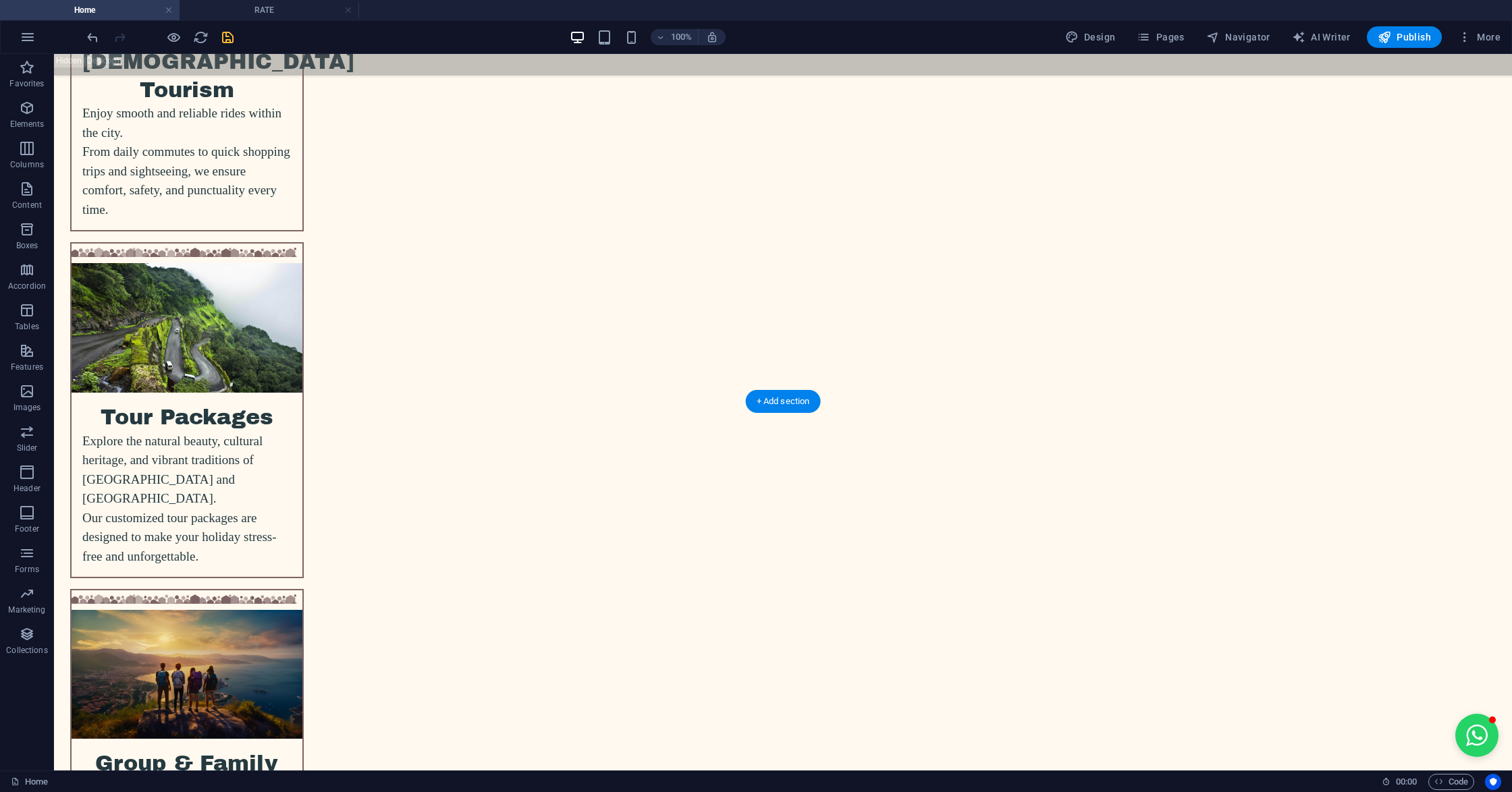
scroll to position [2788, 0]
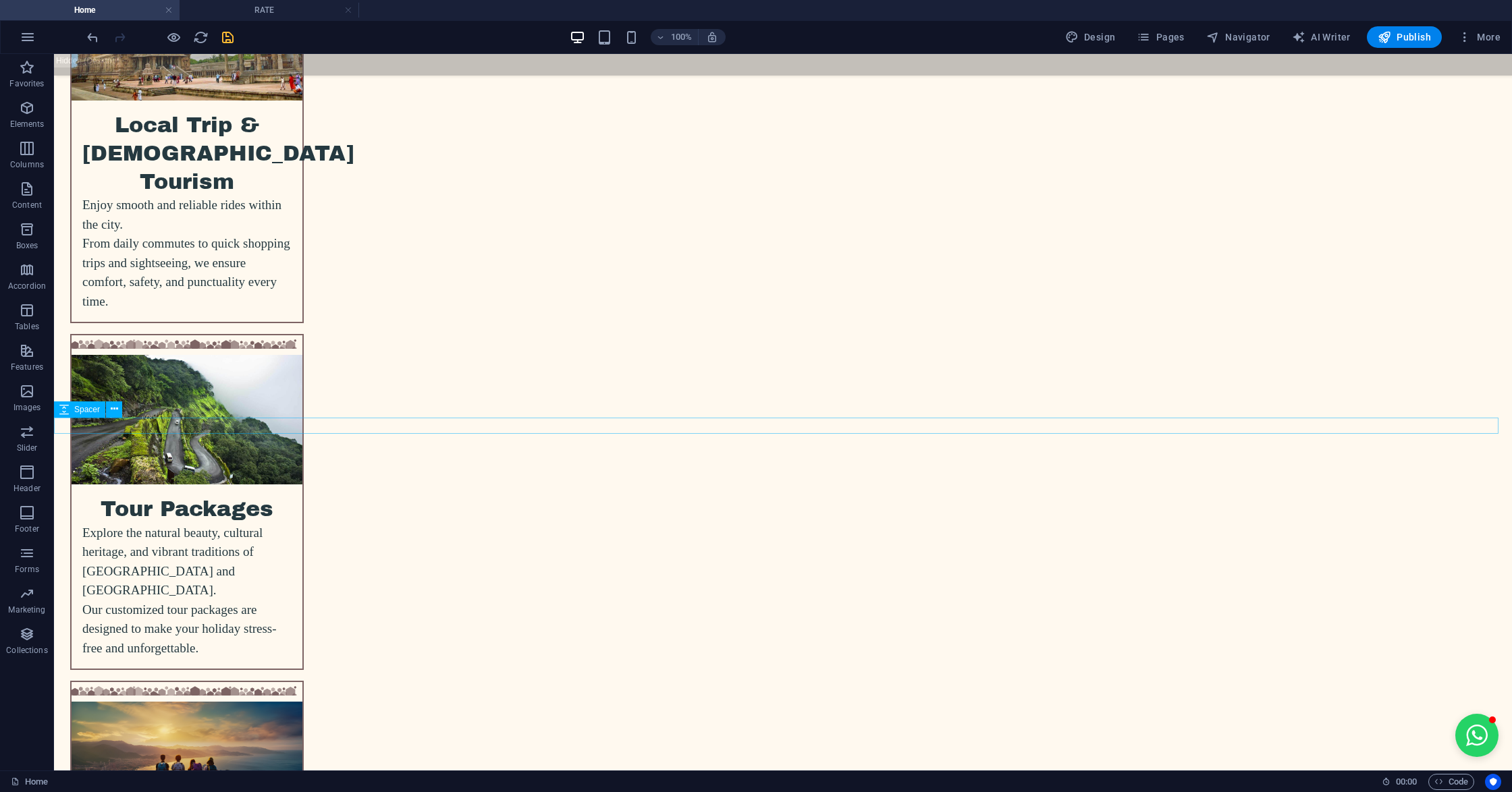
select select "px"
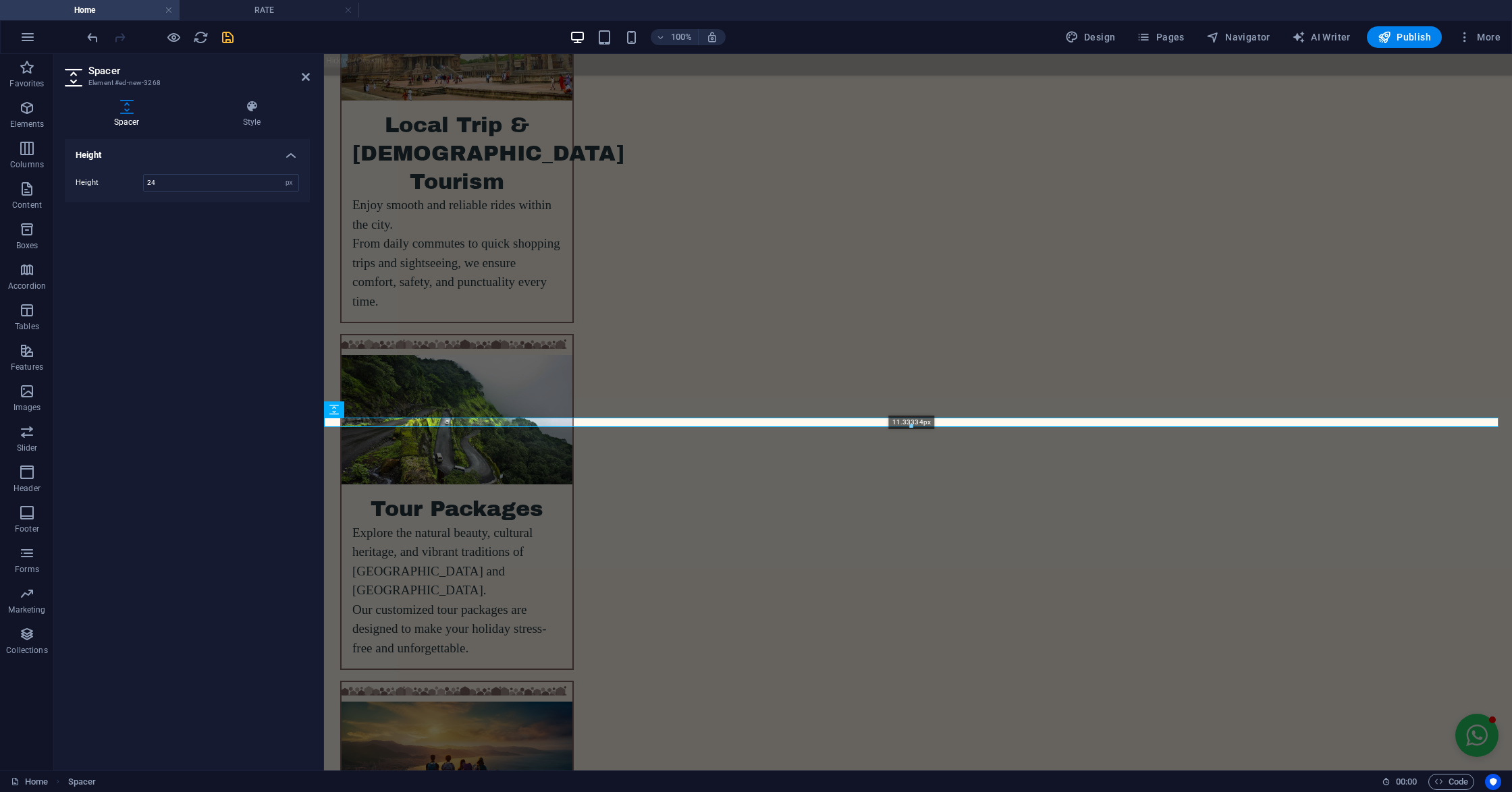
drag, startPoint x: 911, startPoint y: 432, endPoint x: 588, endPoint y: 362, distance: 330.5
type input "11"
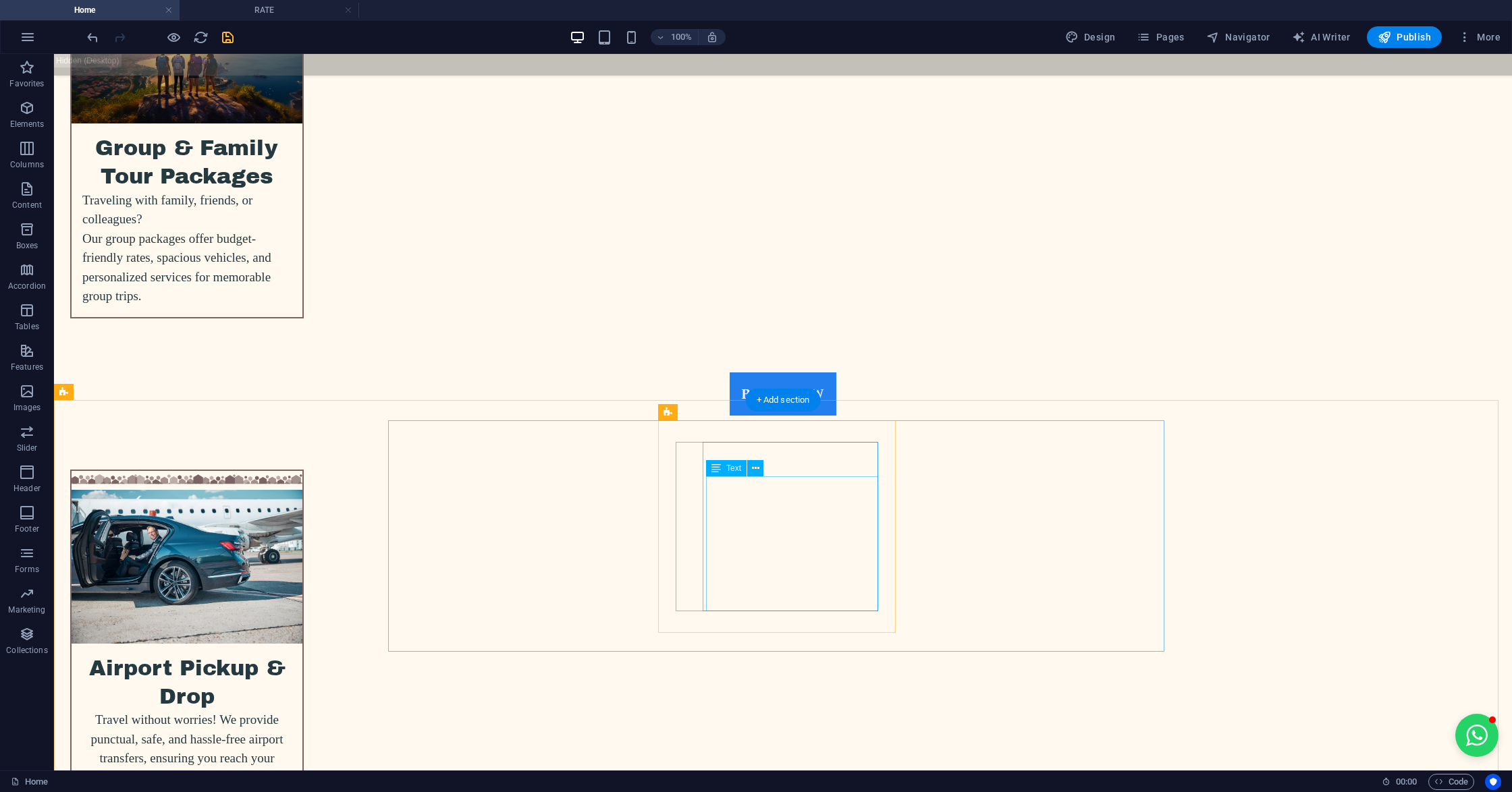
scroll to position [3418, 0]
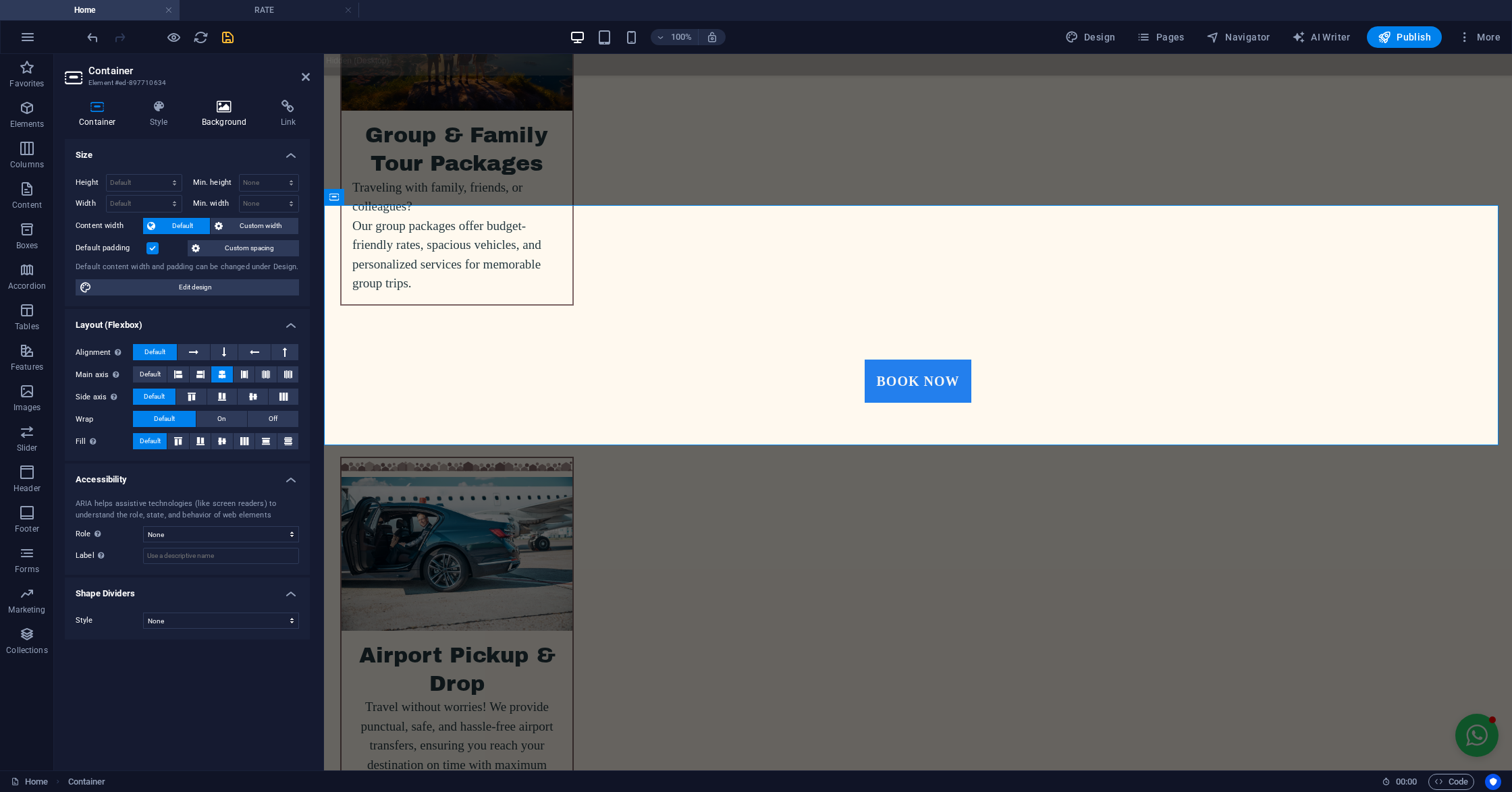
click at [232, 125] on h4 "Background" at bounding box center [227, 114] width 79 height 28
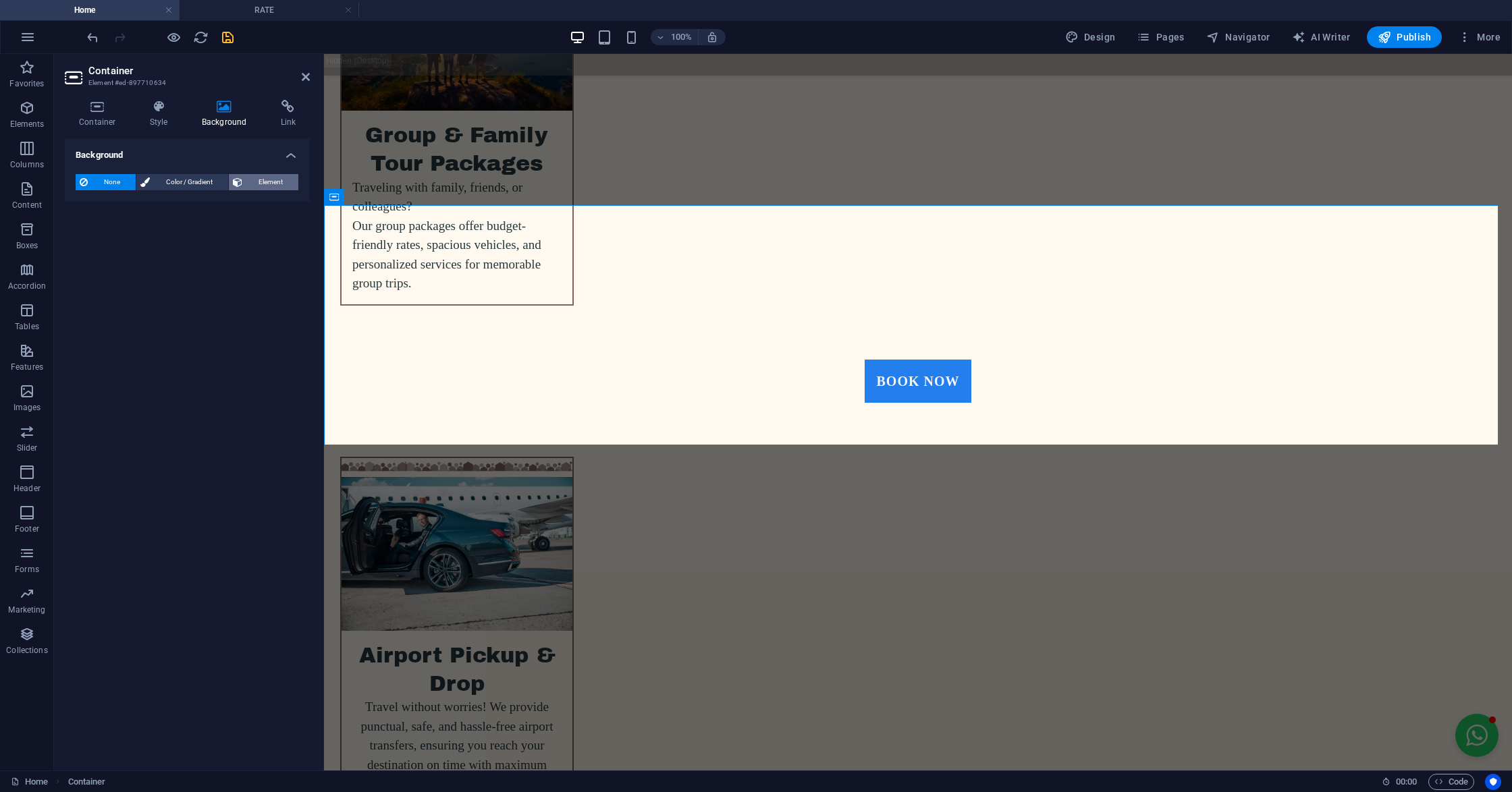
click at [244, 184] on button "Element" at bounding box center [263, 182] width 69 height 17
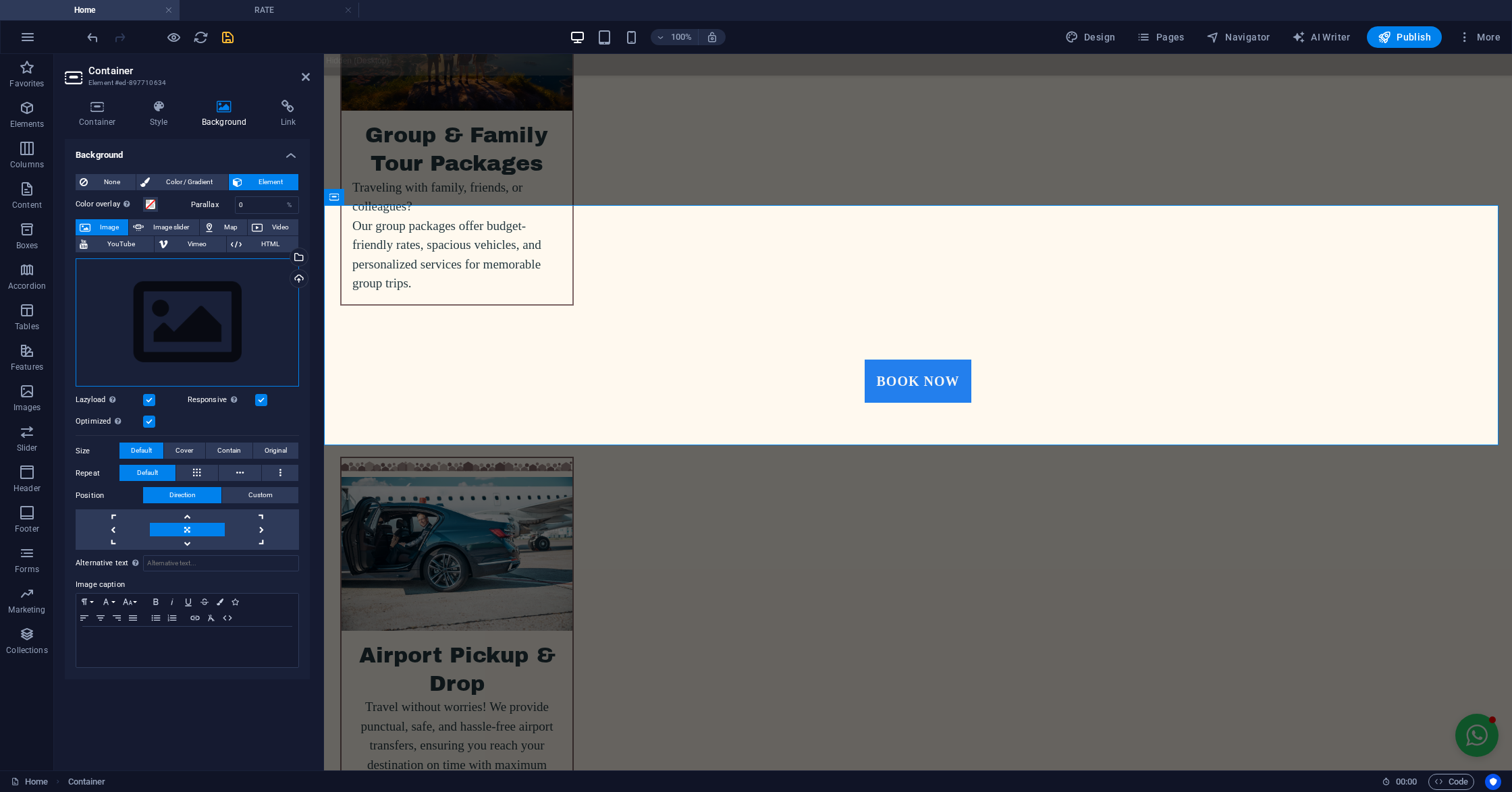
click at [208, 297] on div "Drag files here, click to choose files or select files from Files or our free s…" at bounding box center [187, 323] width 223 height 129
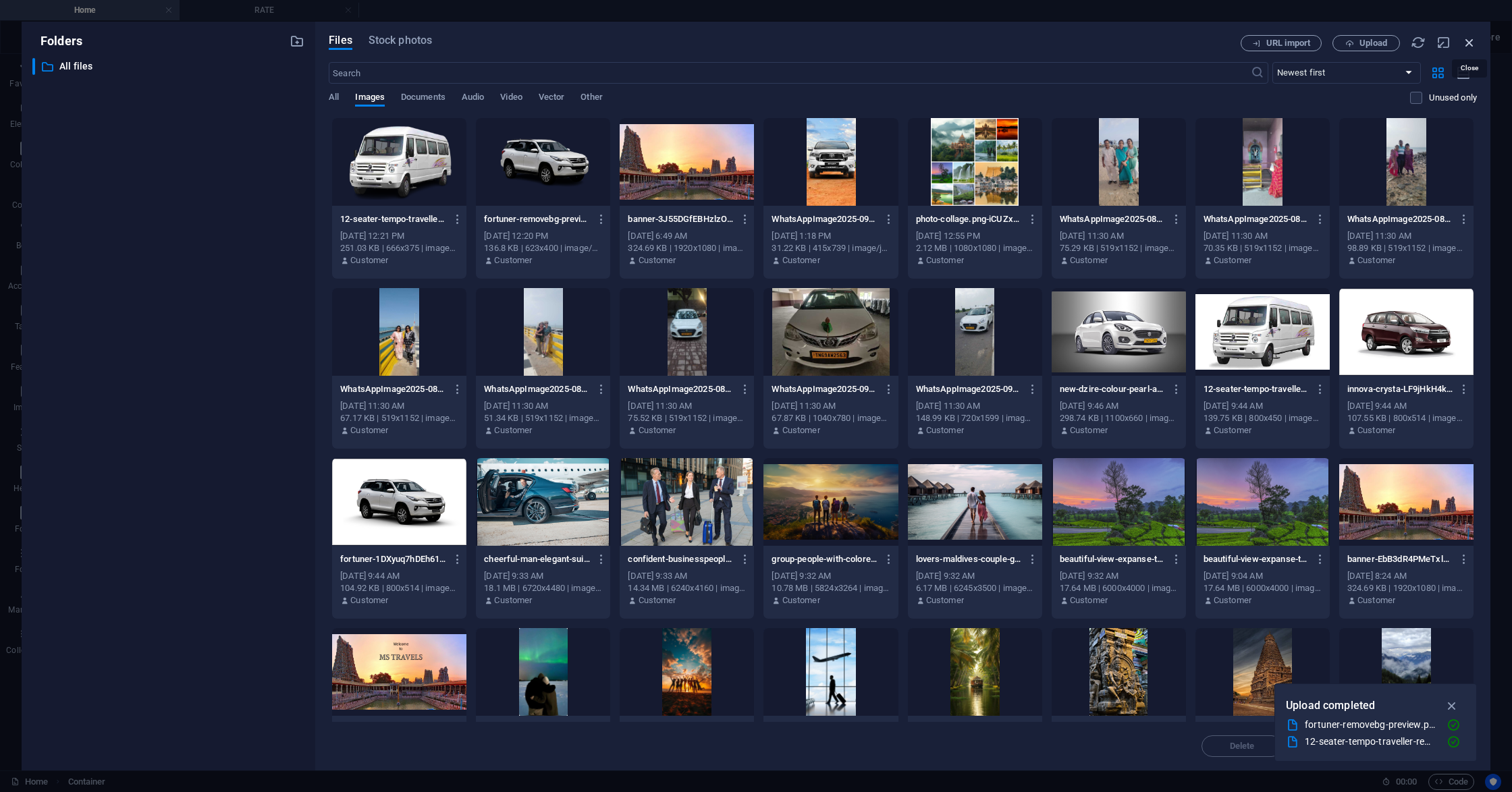
click at [1469, 35] on icon "button" at bounding box center [1469, 43] width 15 height 15
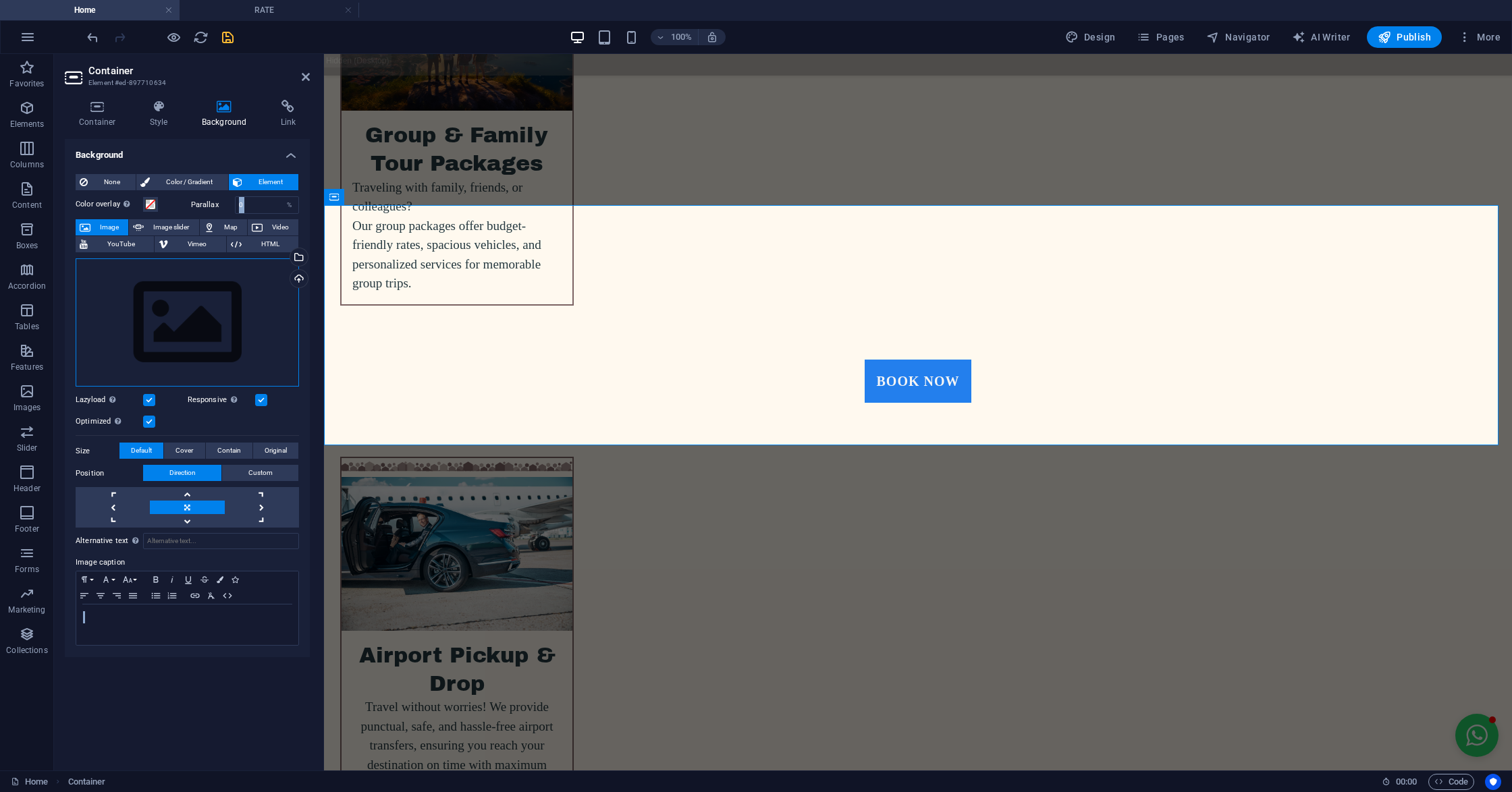
click at [190, 296] on div "Drag files here, click to choose files or select files from Files or our free s…" at bounding box center [187, 323] width 223 height 129
click at [190, 296] on body "mstravels.co.in Home RATE Favorites Elements Columns Content Boxes Accordion Ta…" at bounding box center [756, 396] width 1512 height 792
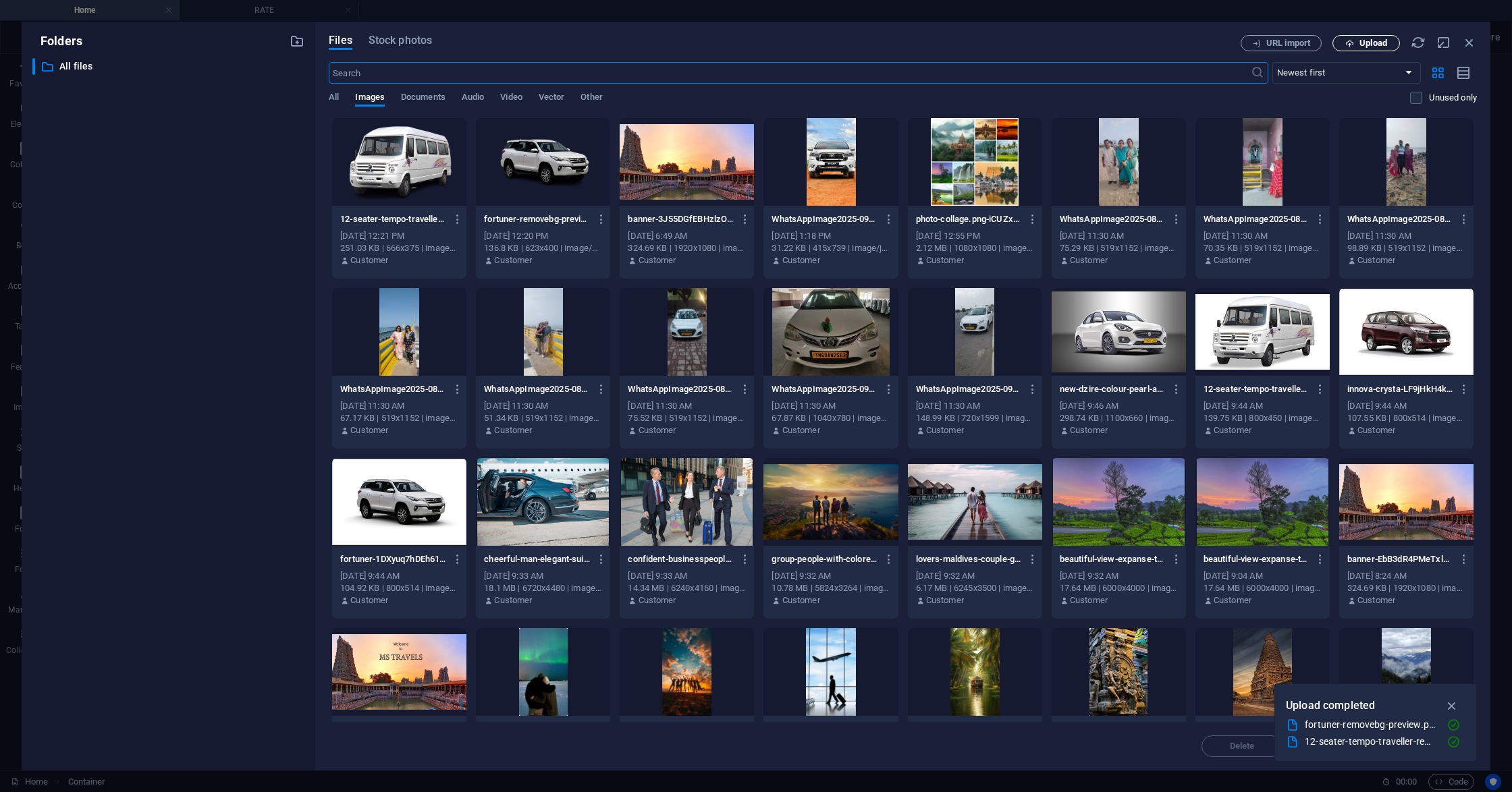
click at [1350, 42] on icon "button" at bounding box center [1349, 43] width 9 height 9
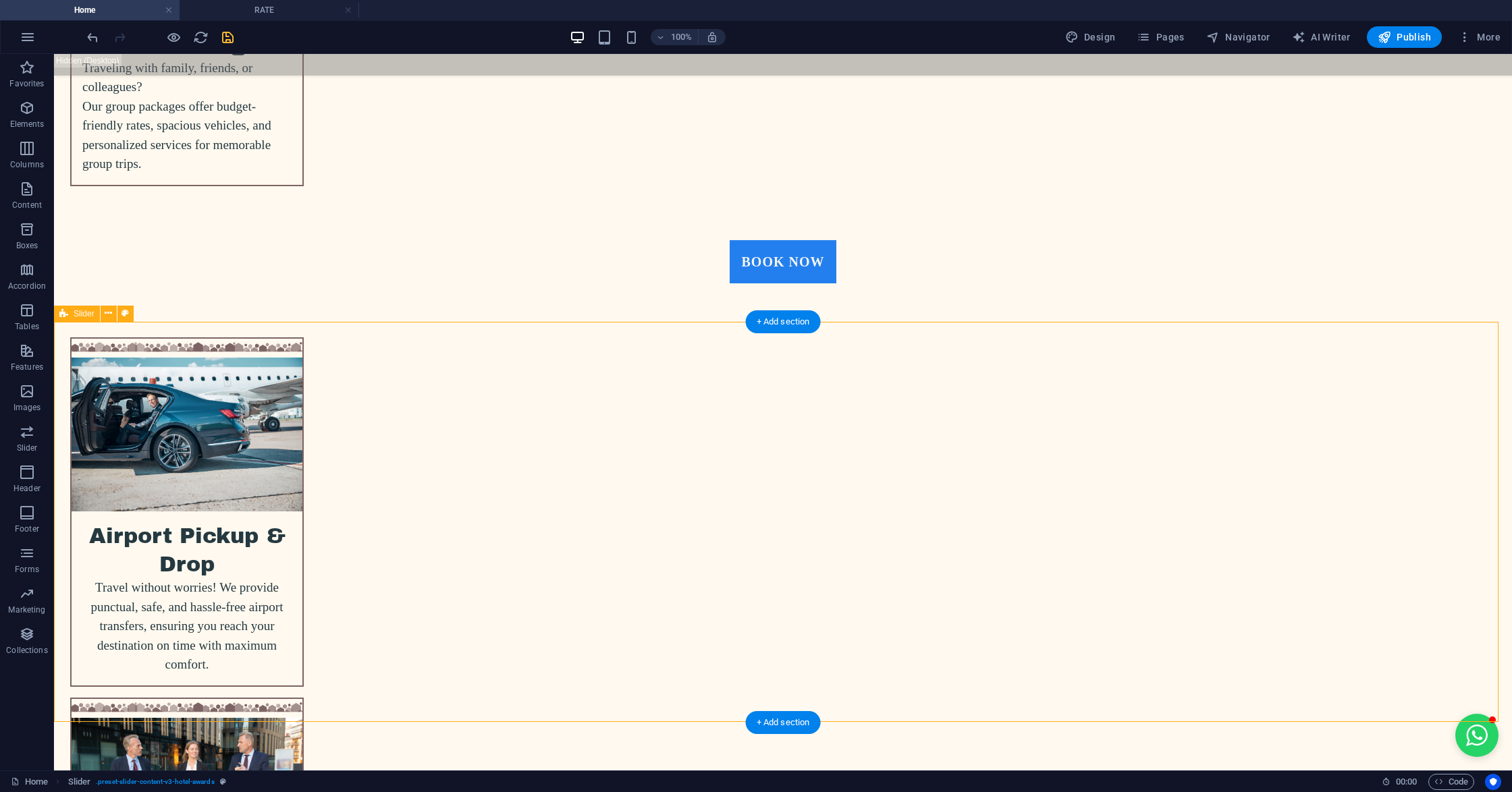
scroll to position [3597, 0]
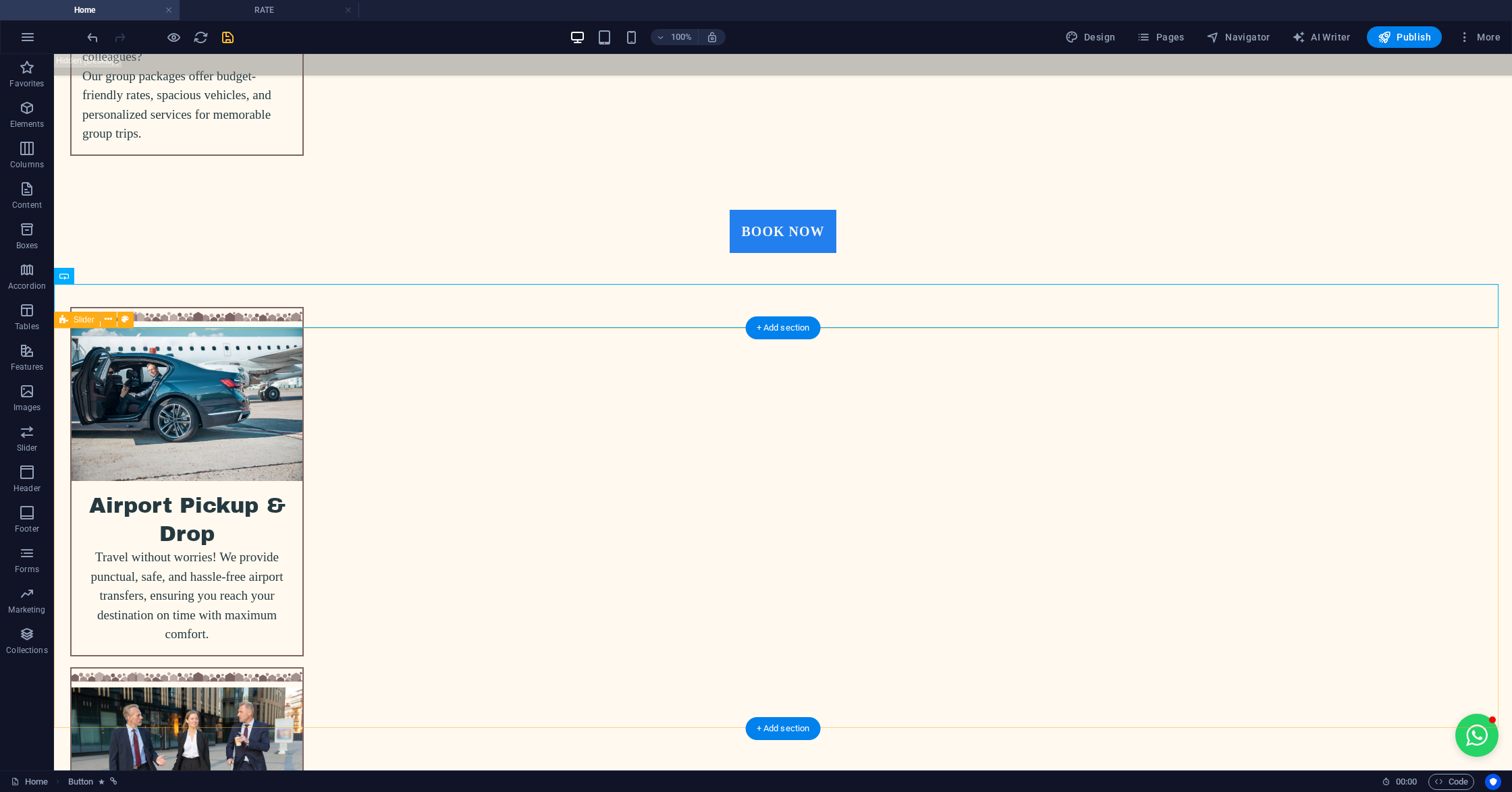
scroll to position [3687, 0]
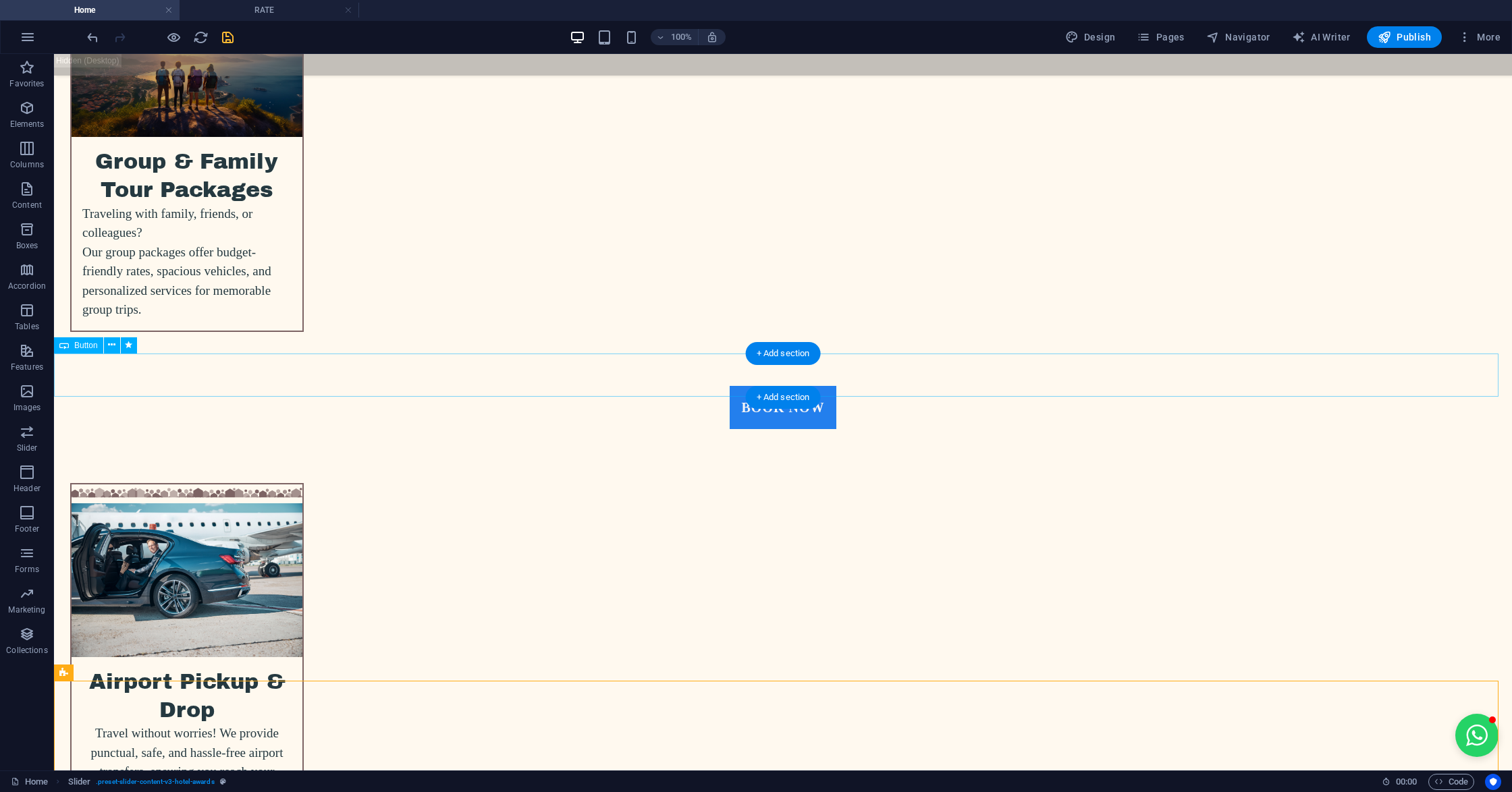
scroll to position [3597, 0]
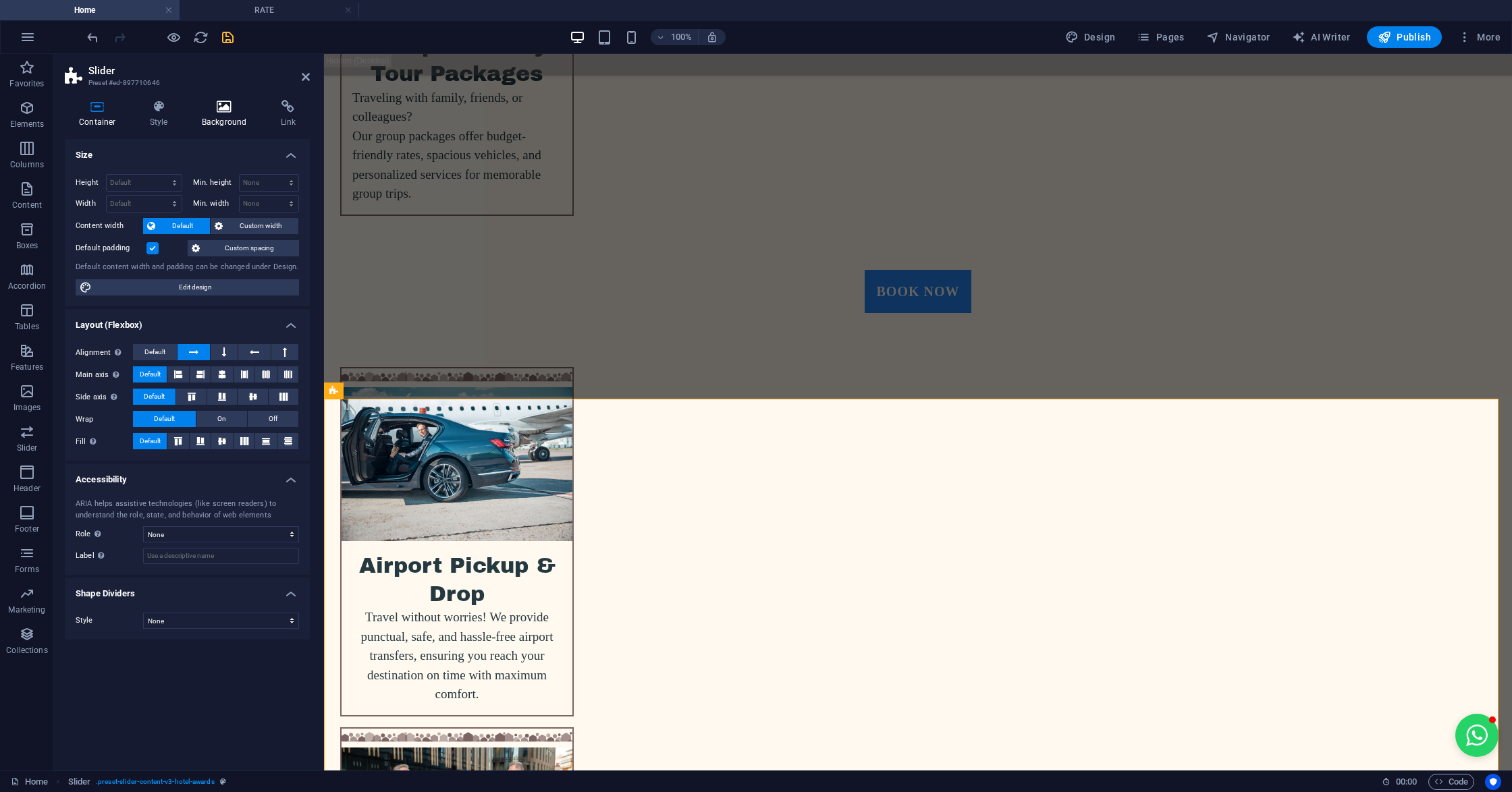
click at [217, 110] on icon at bounding box center [224, 106] width 73 height 13
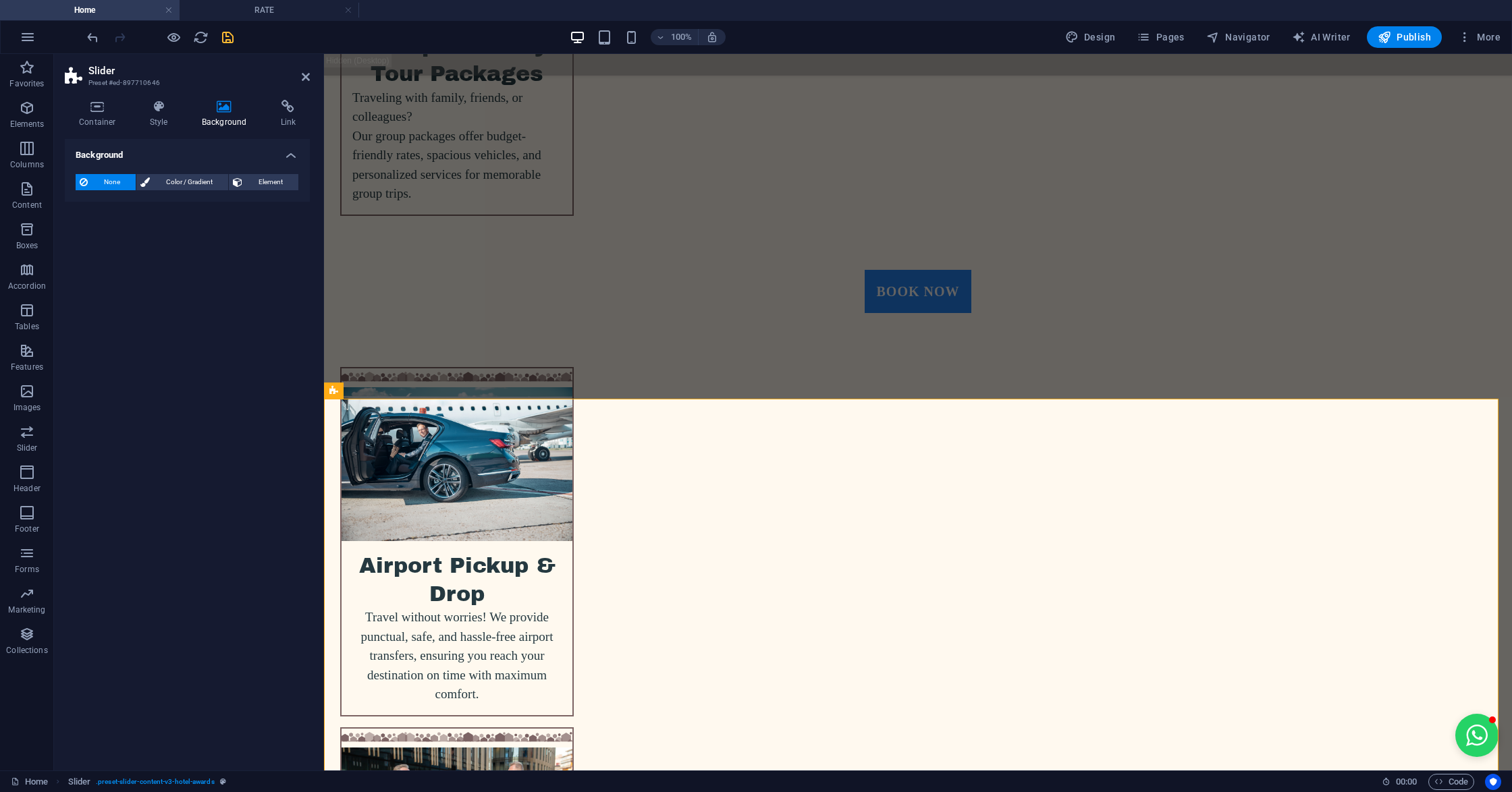
click at [256, 191] on div "None Color / Gradient Element Stretch background to full-width Color overlay Pl…" at bounding box center [187, 182] width 245 height 39
click at [260, 182] on span "Element" at bounding box center [270, 182] width 48 height 17
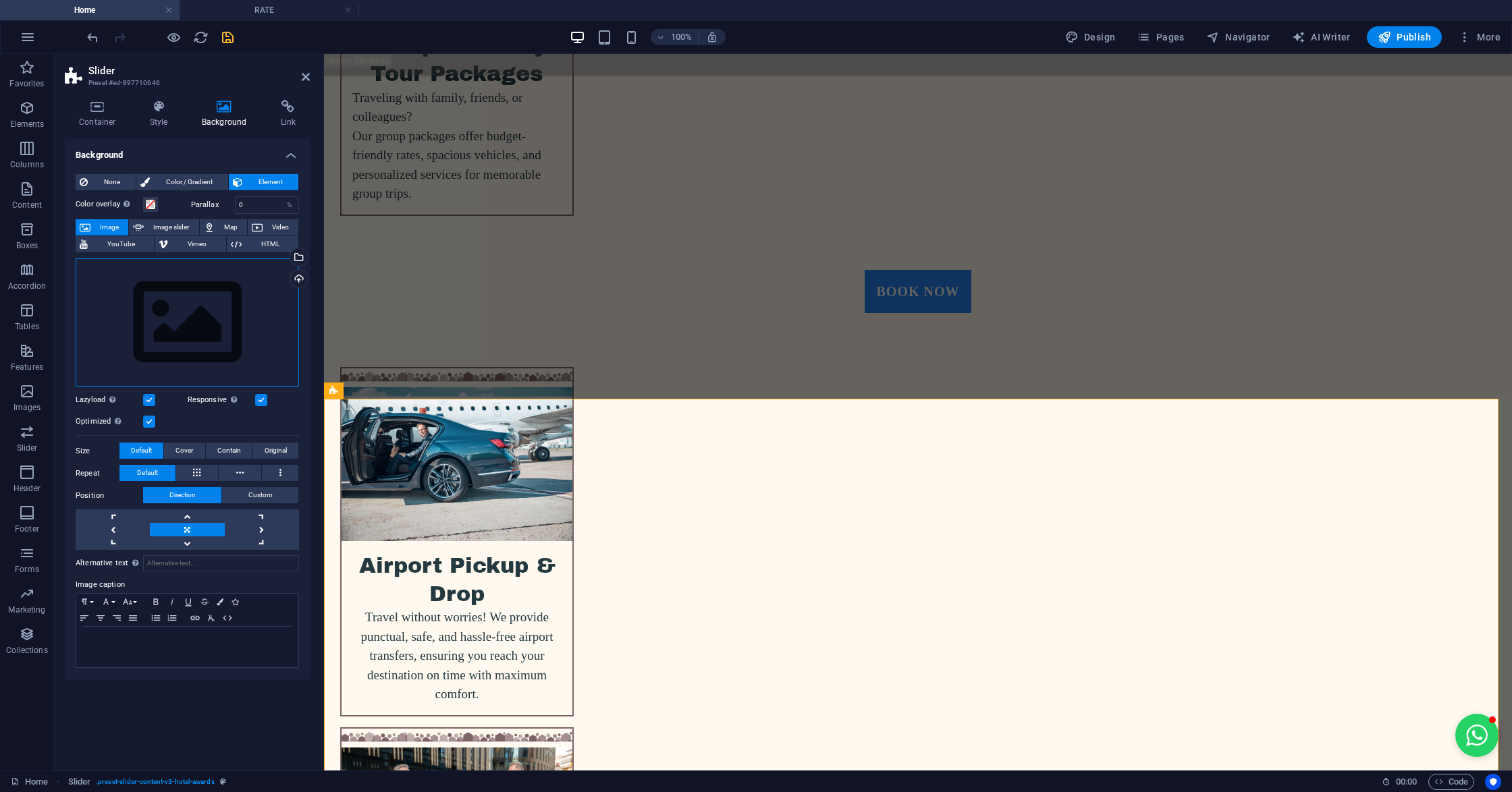
click at [209, 284] on div "Drag files here, click to choose files or select files from Files or our free s…" at bounding box center [187, 323] width 223 height 129
click at [209, 284] on body "mstravels.co.in Home RATE Favorites Elements Columns Content Boxes Accordion Ta…" at bounding box center [756, 396] width 1512 height 792
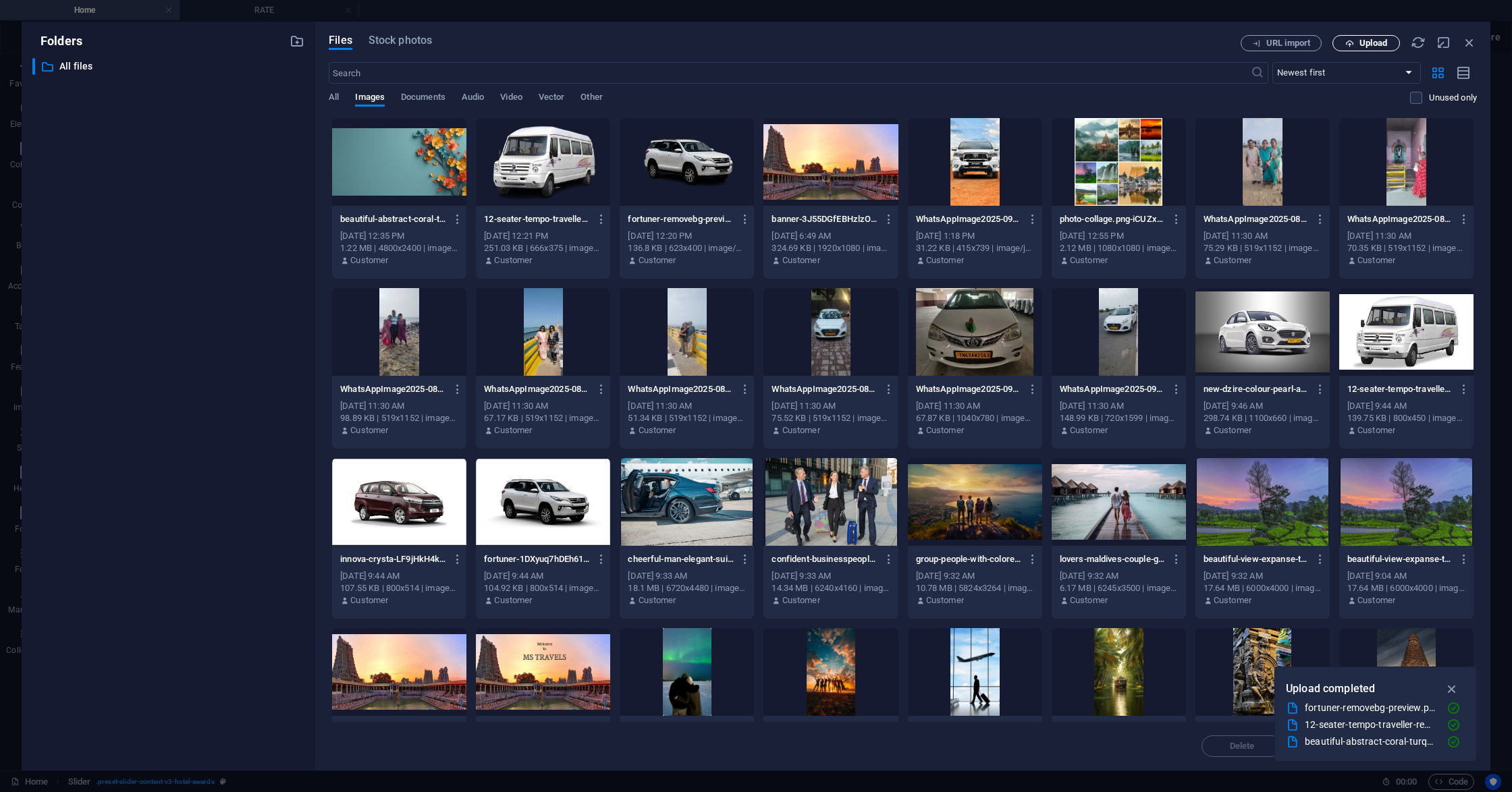
click at [1364, 41] on span "Upload" at bounding box center [1372, 43] width 28 height 8
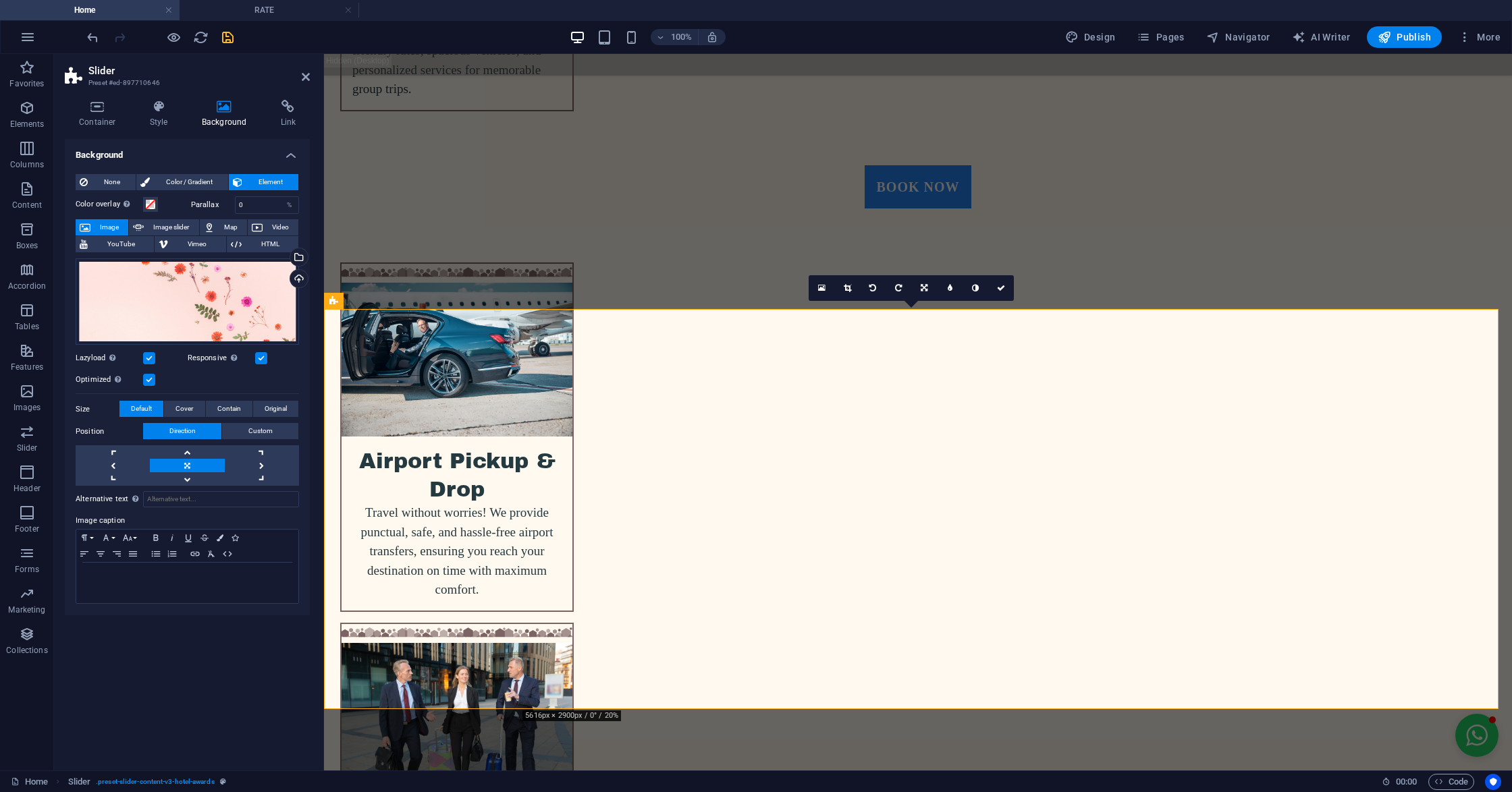
scroll to position [3687, 0]
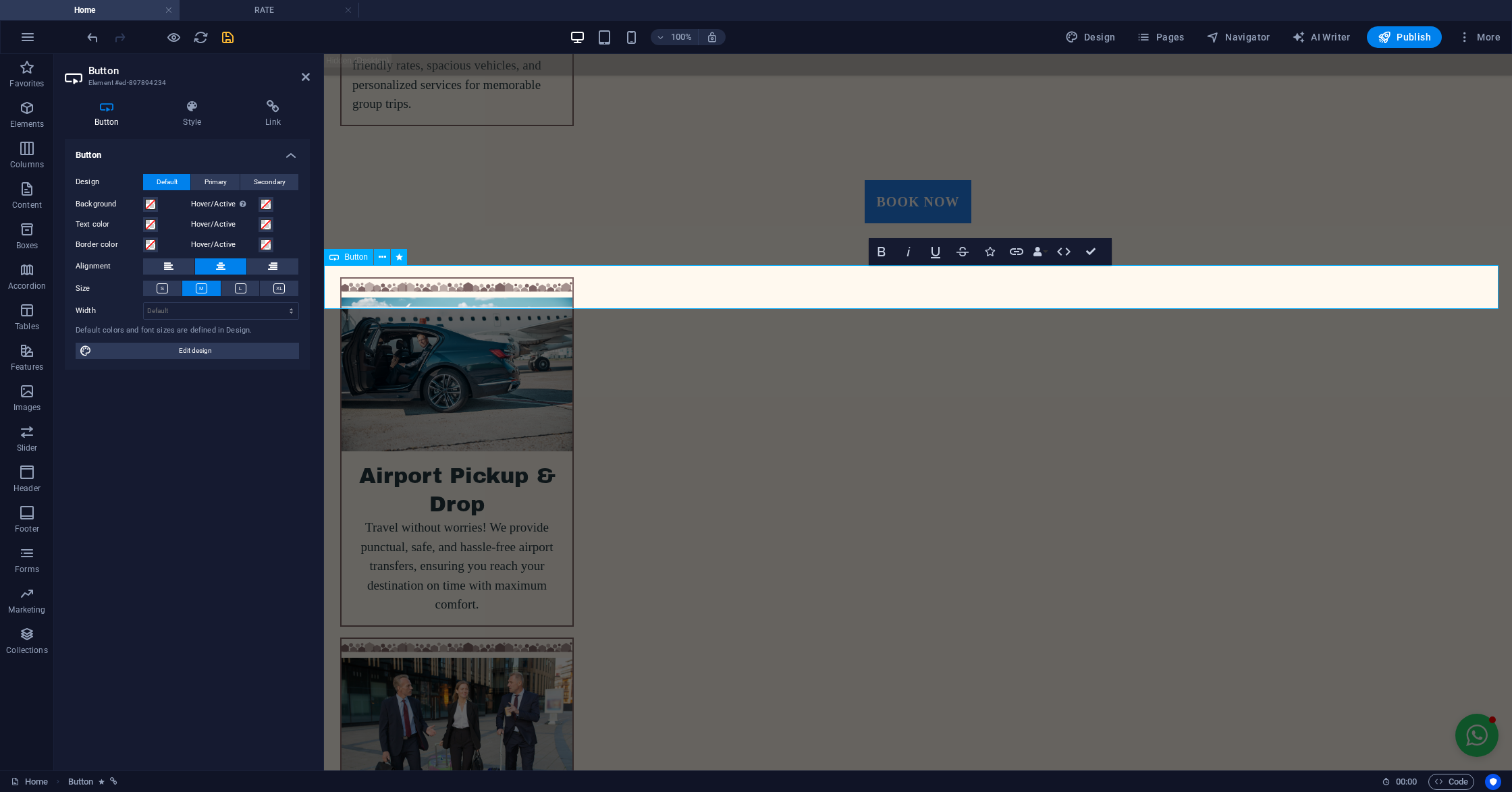
click at [381, 255] on icon at bounding box center [382, 258] width 7 height 14
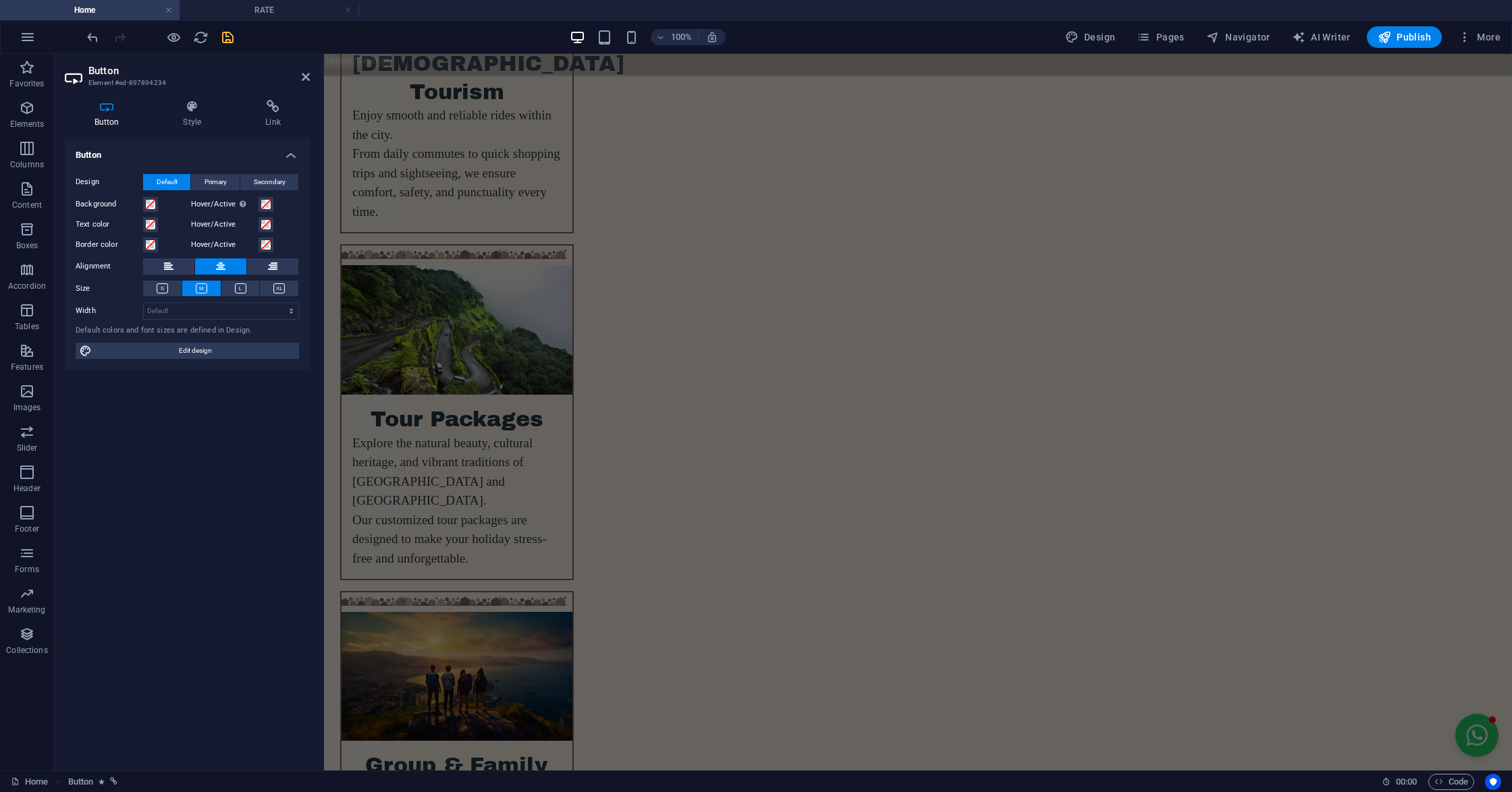
scroll to position [2788, 0]
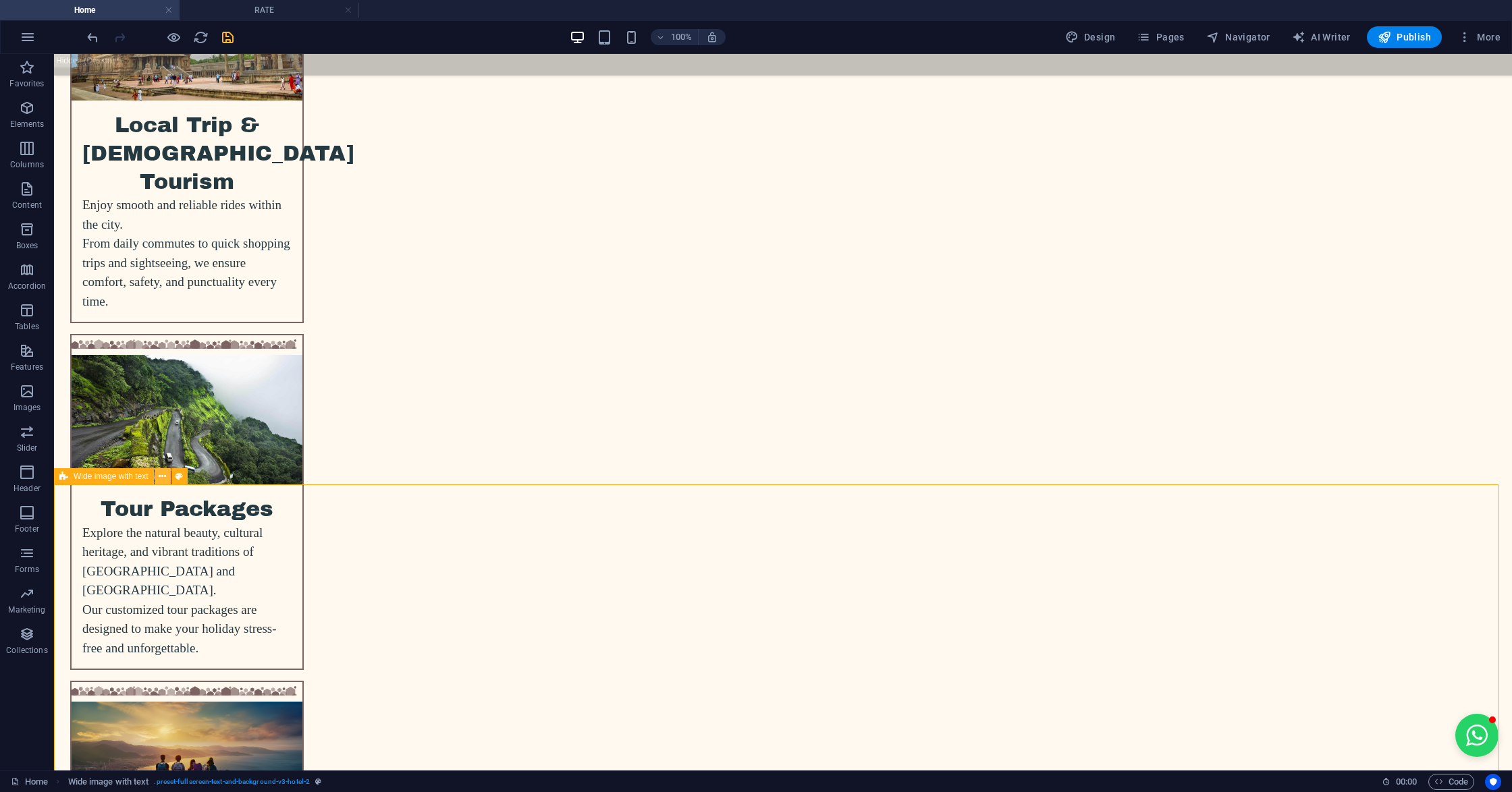
click at [162, 473] on icon at bounding box center [162, 477] width 7 height 14
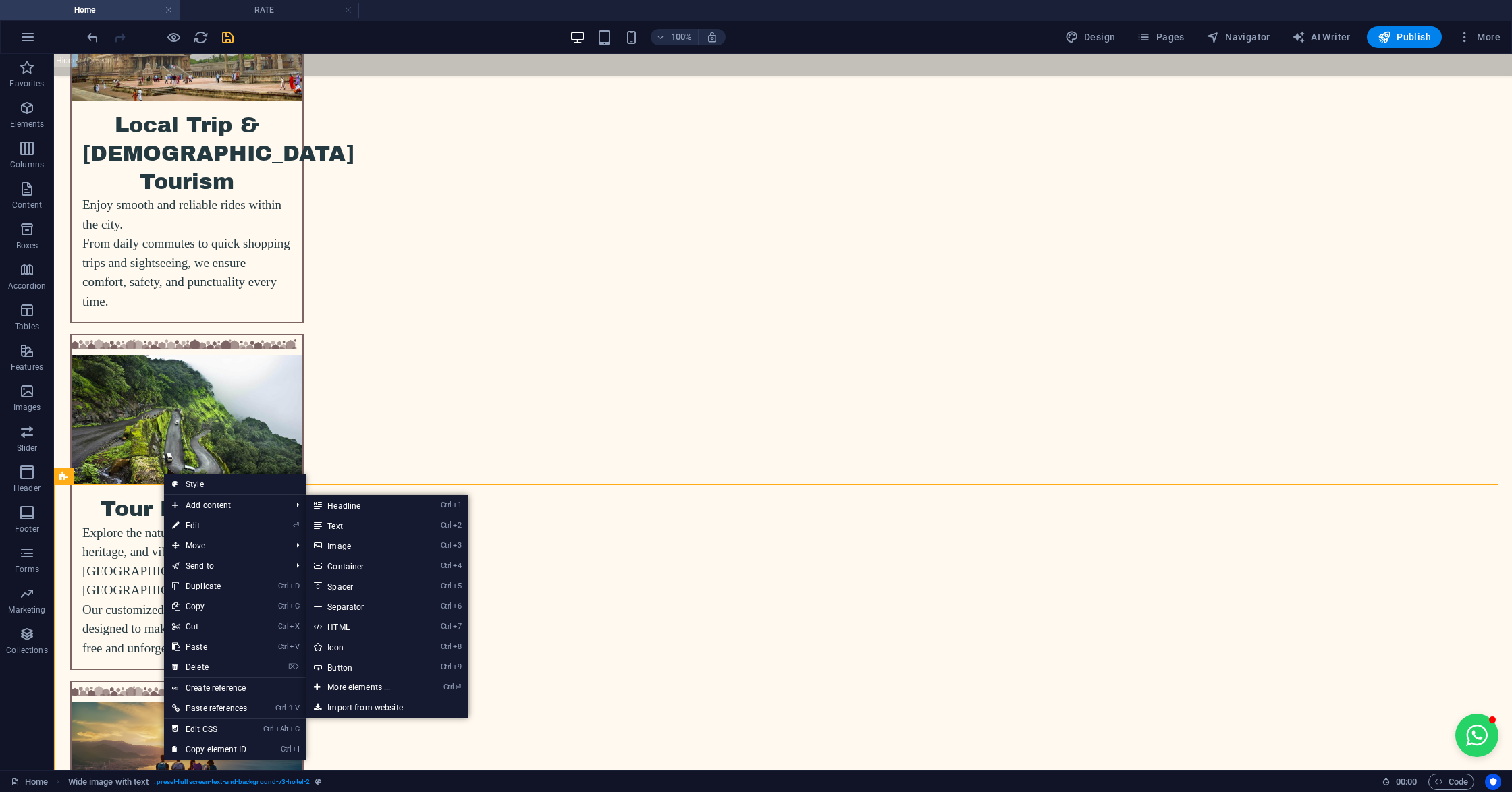
click at [188, 519] on link "⏎ Edit" at bounding box center [210, 526] width 91 height 20
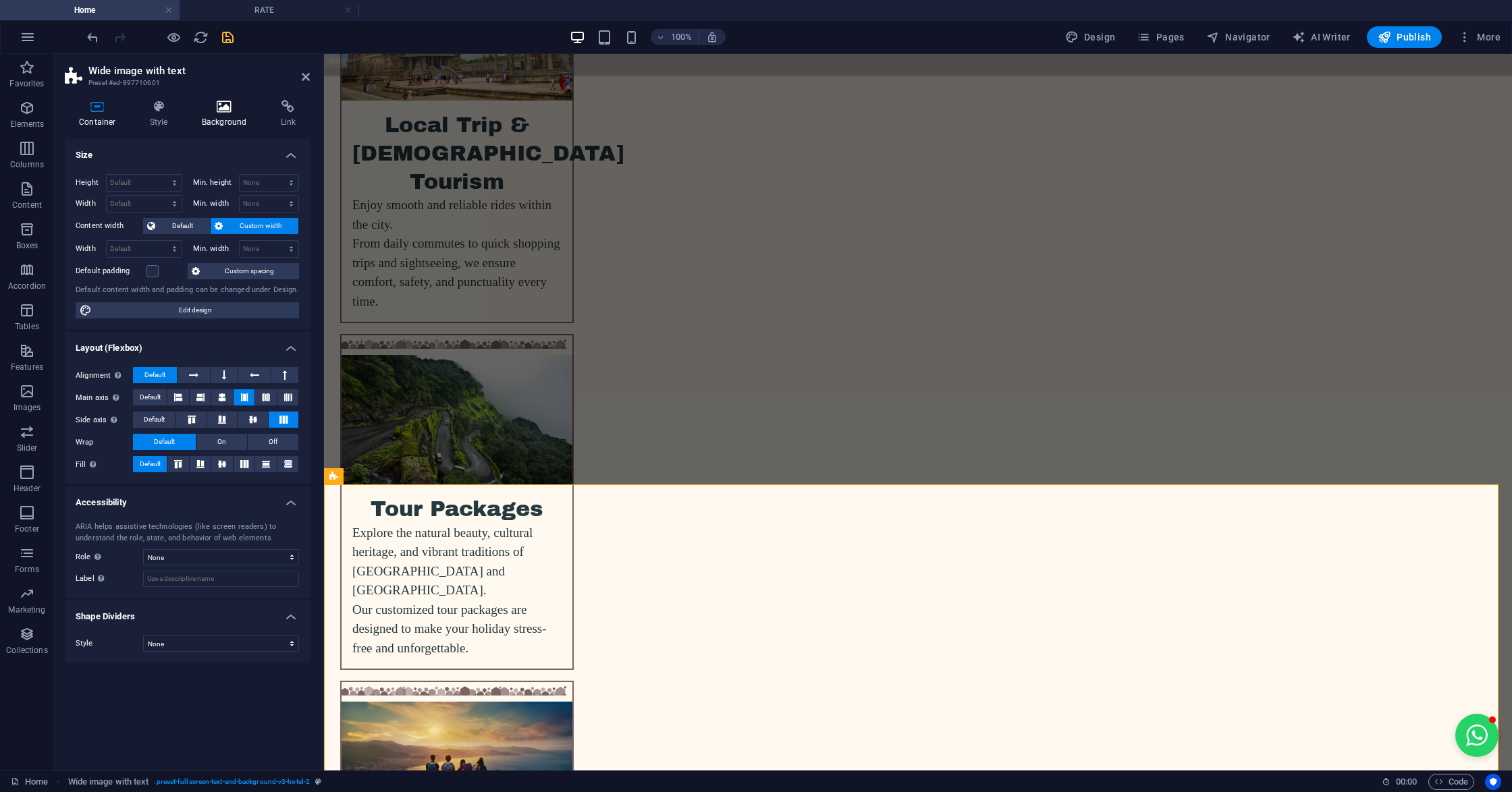
click at [222, 116] on h4 "Background" at bounding box center [227, 114] width 79 height 28
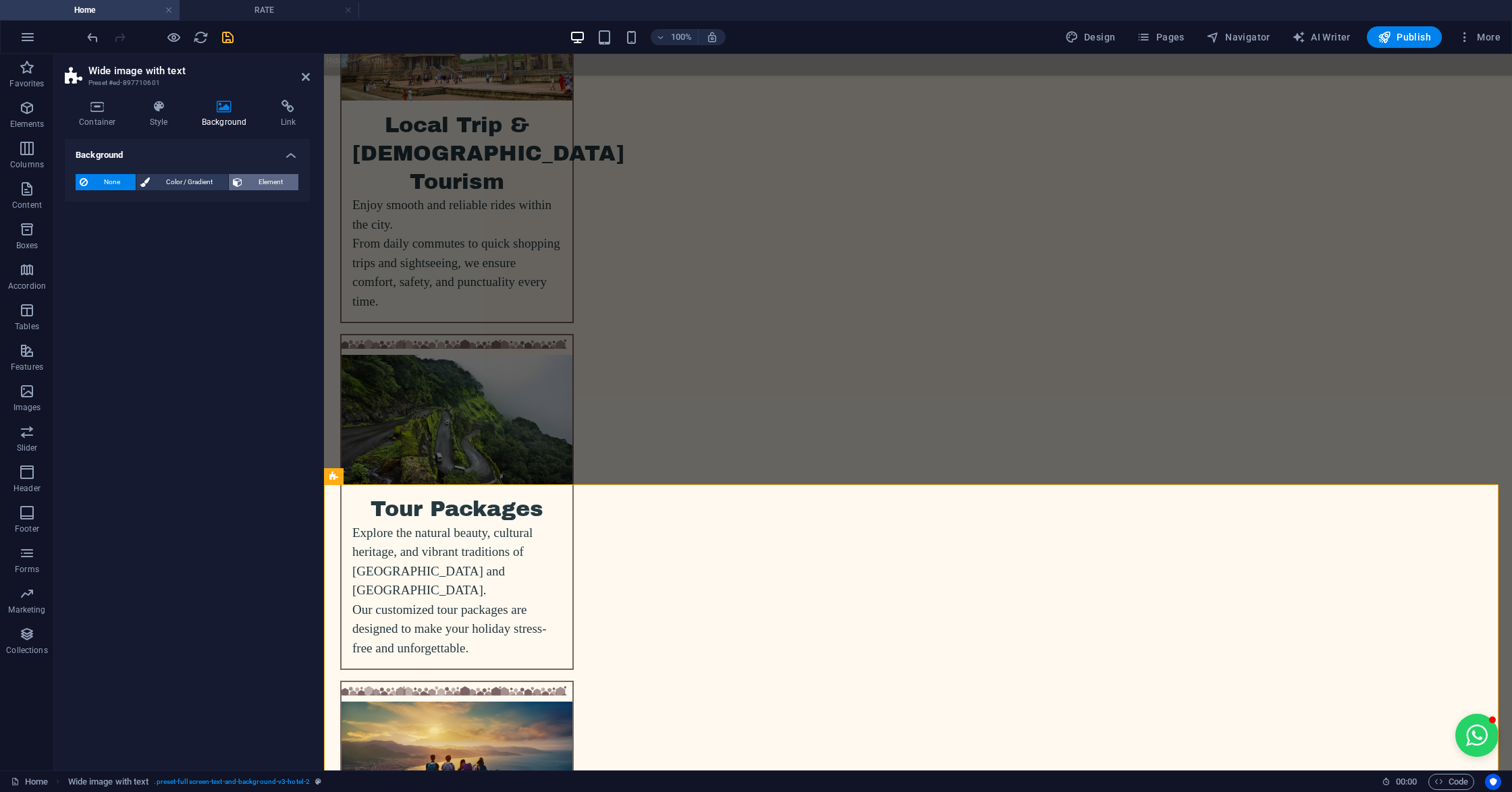
click at [229, 180] on button "Element" at bounding box center [263, 182] width 69 height 17
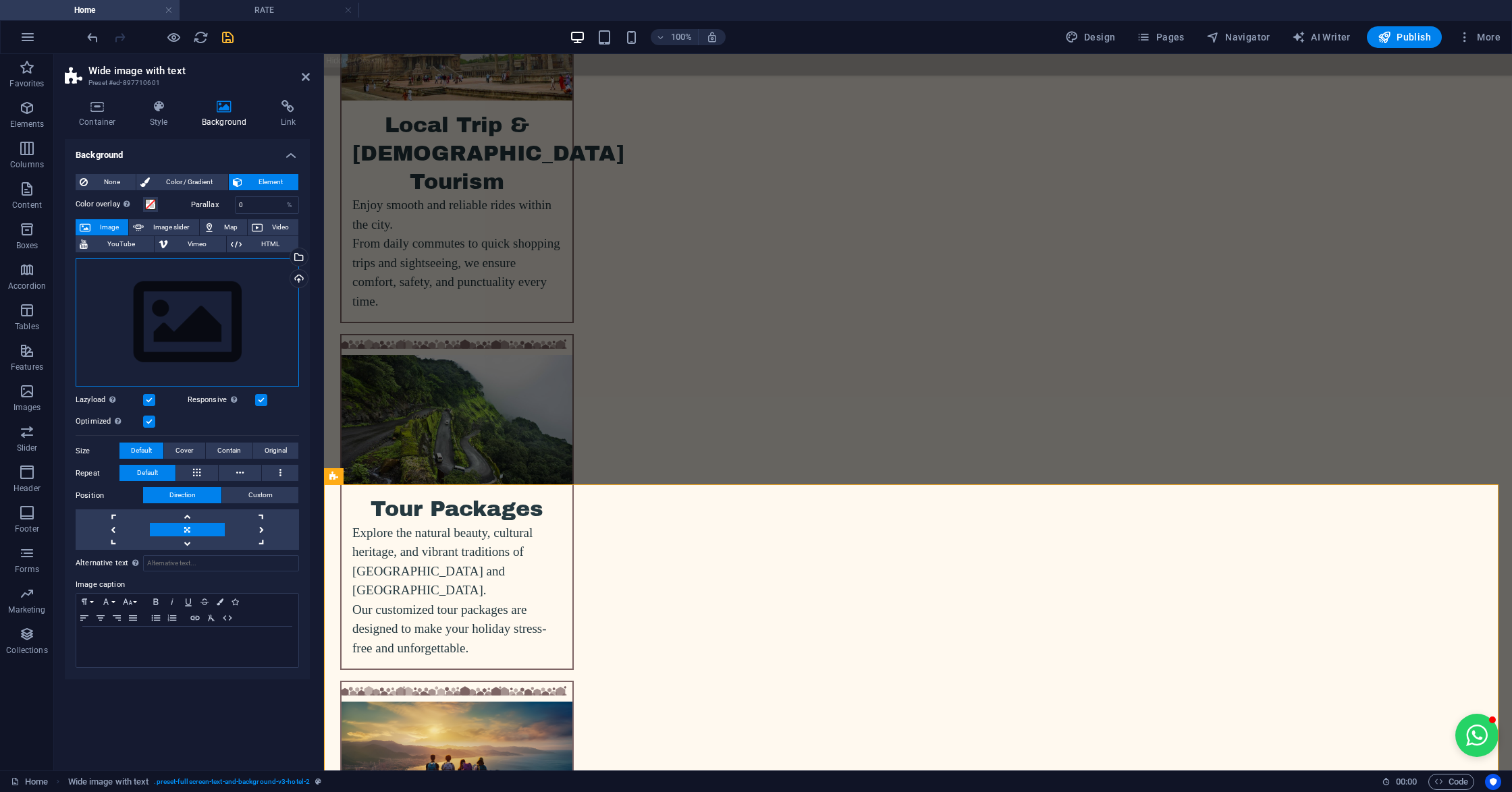
click at [207, 311] on div "Drag files here, click to choose files or select files from Files or our free s…" at bounding box center [187, 323] width 223 height 129
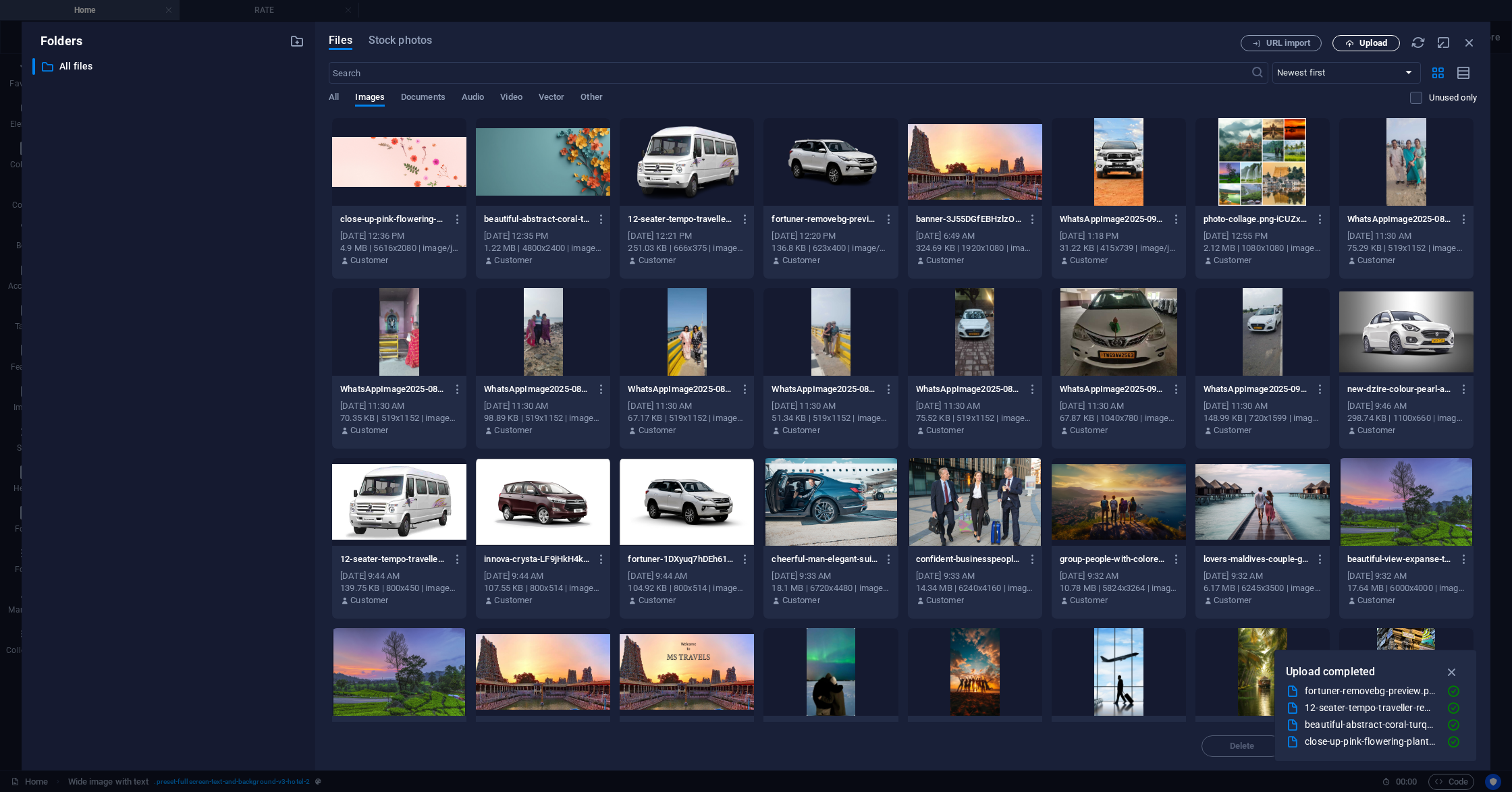
click at [1375, 44] on span "Upload" at bounding box center [1372, 43] width 28 height 8
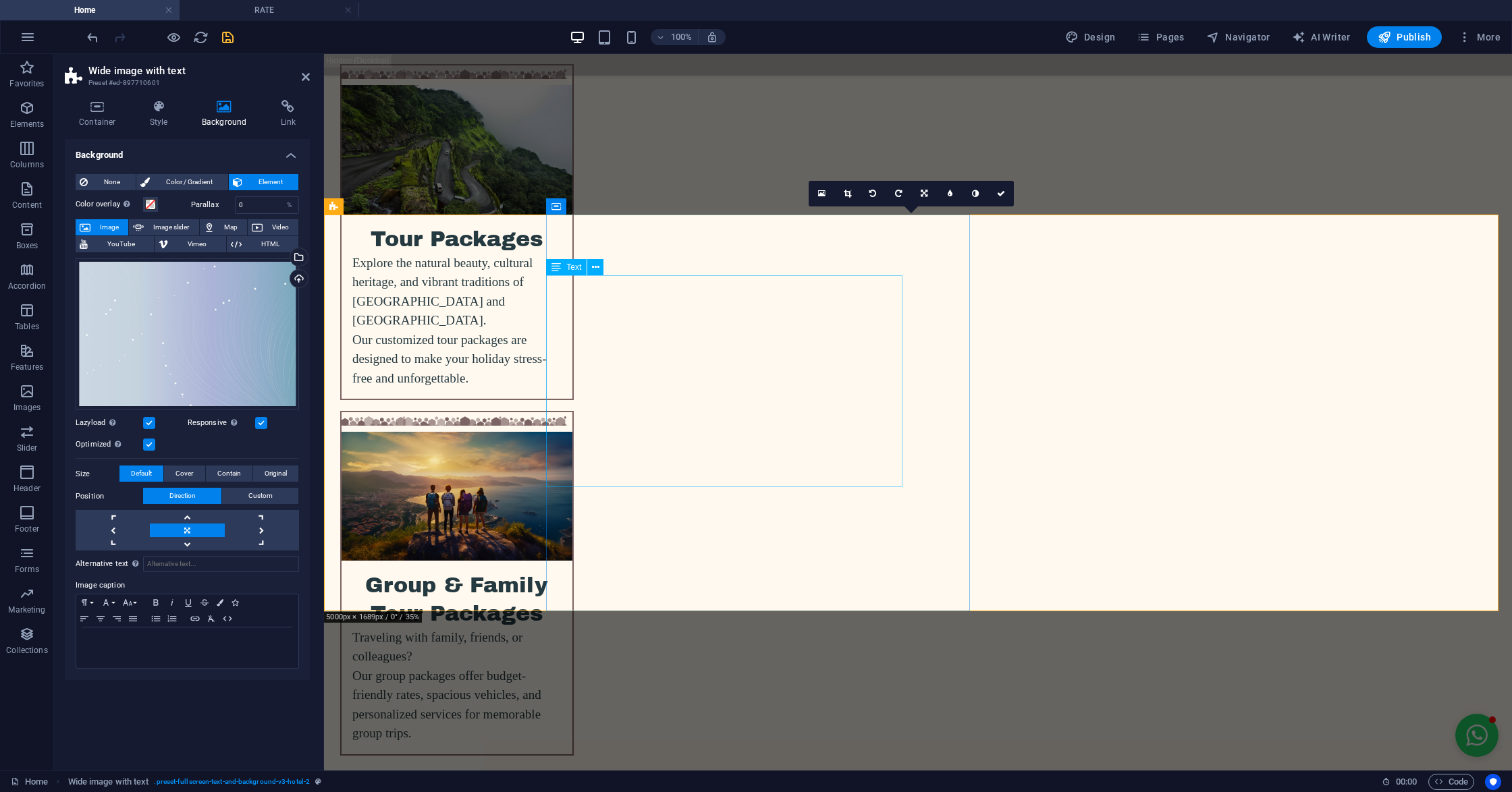
scroll to position [2969, 0]
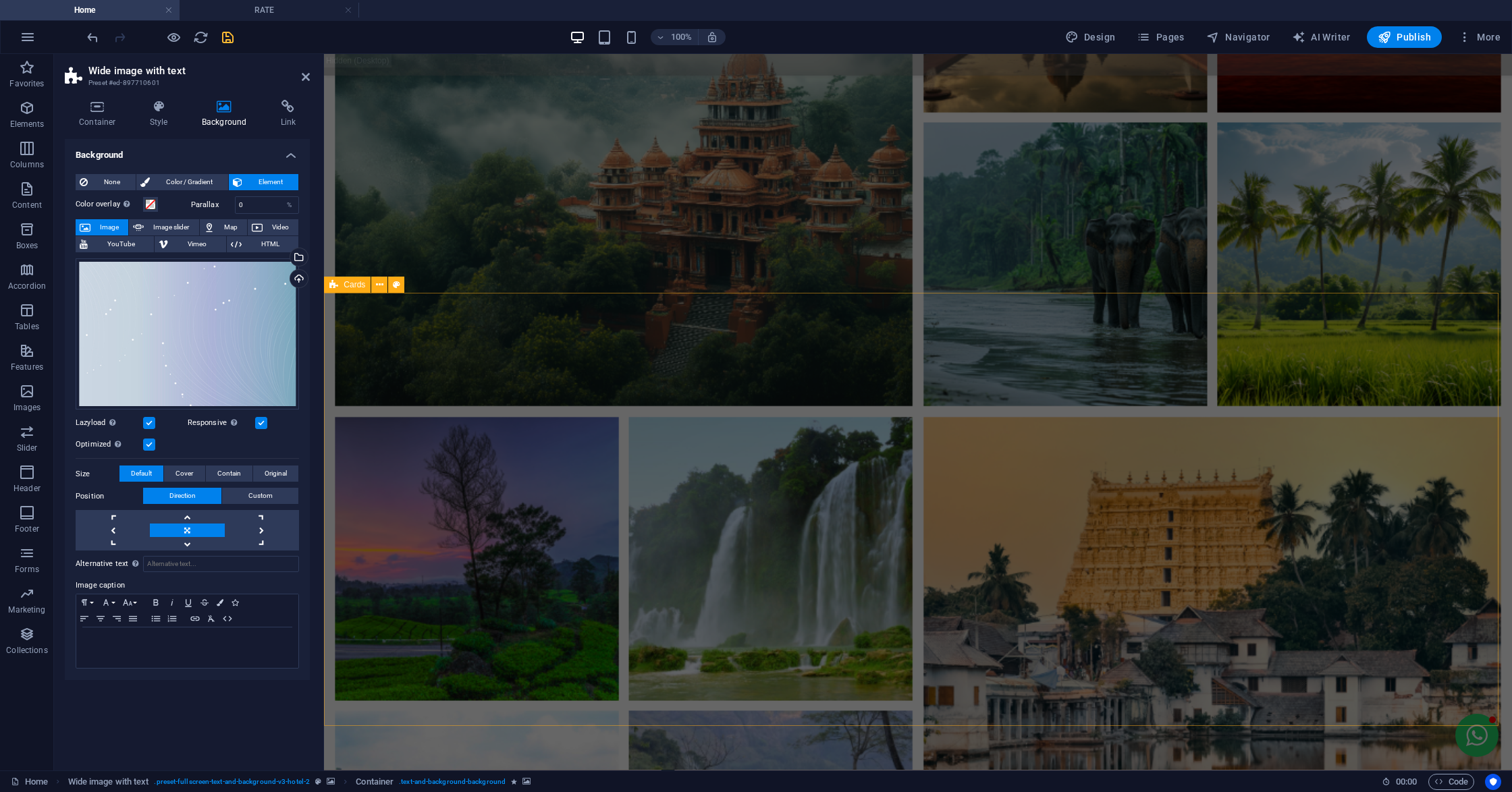
scroll to position [1349, 0]
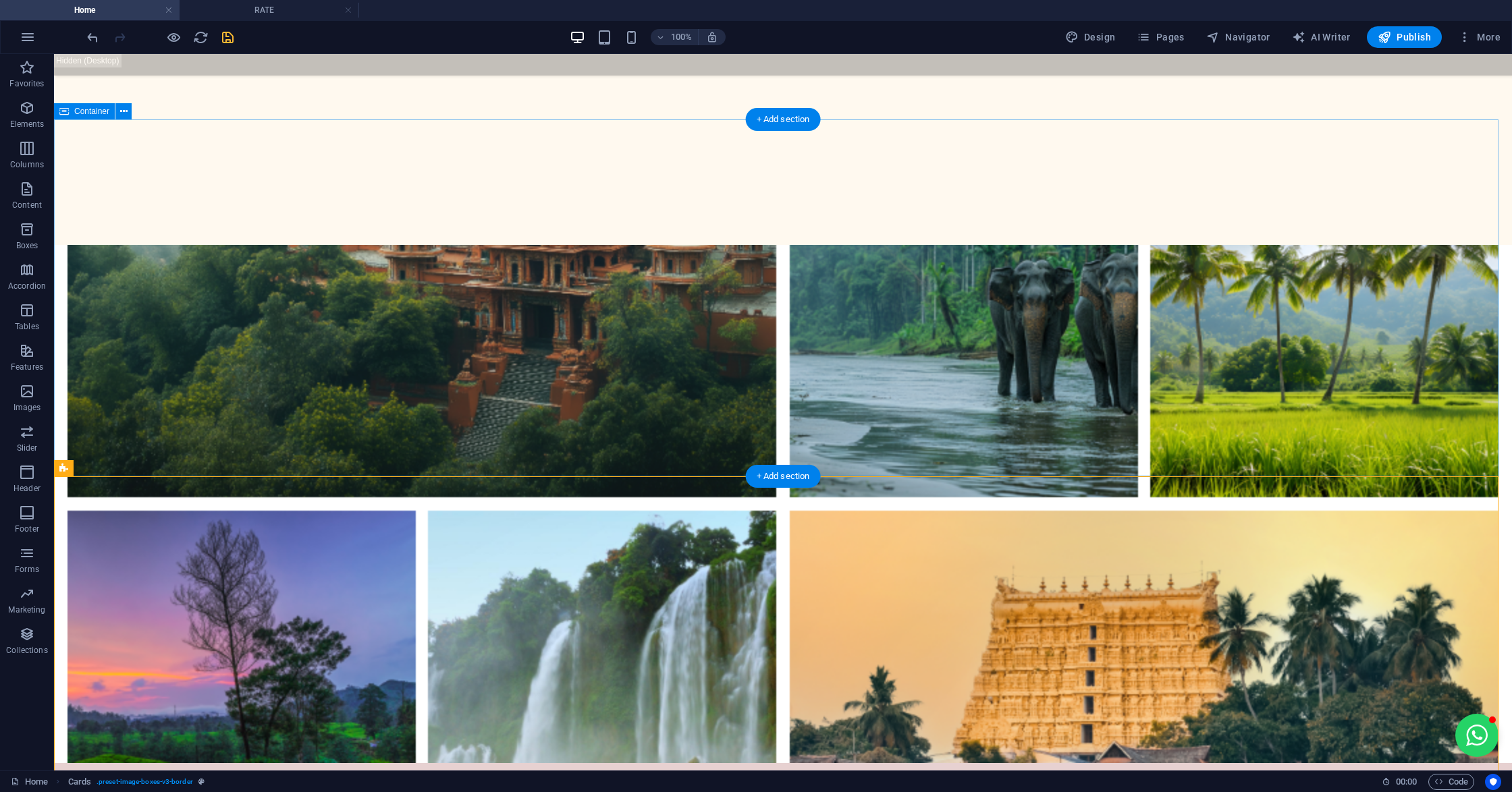
scroll to position [989, 0]
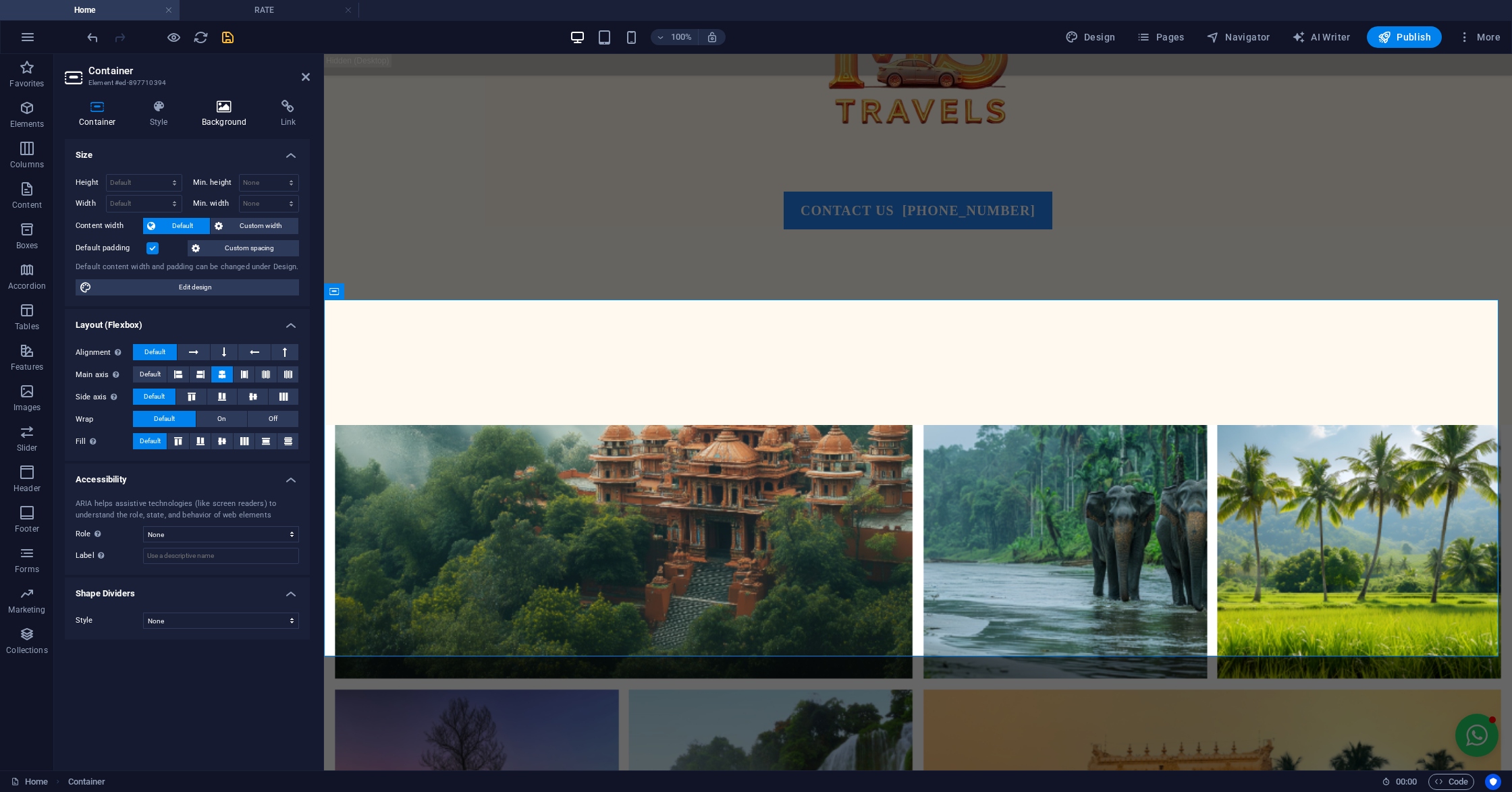
click at [225, 102] on icon at bounding box center [224, 106] width 73 height 13
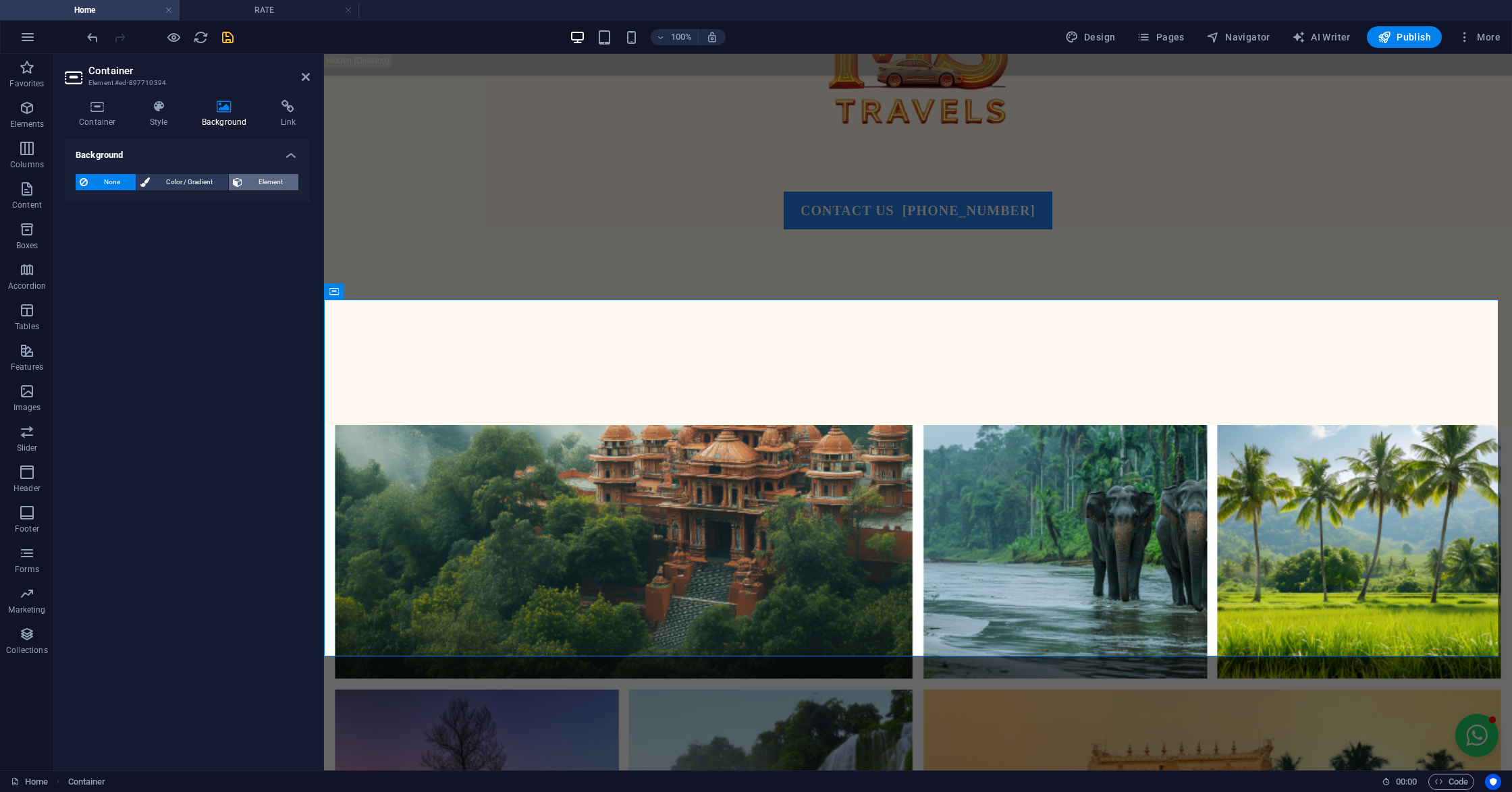
click at [273, 184] on span "Element" at bounding box center [270, 182] width 48 height 17
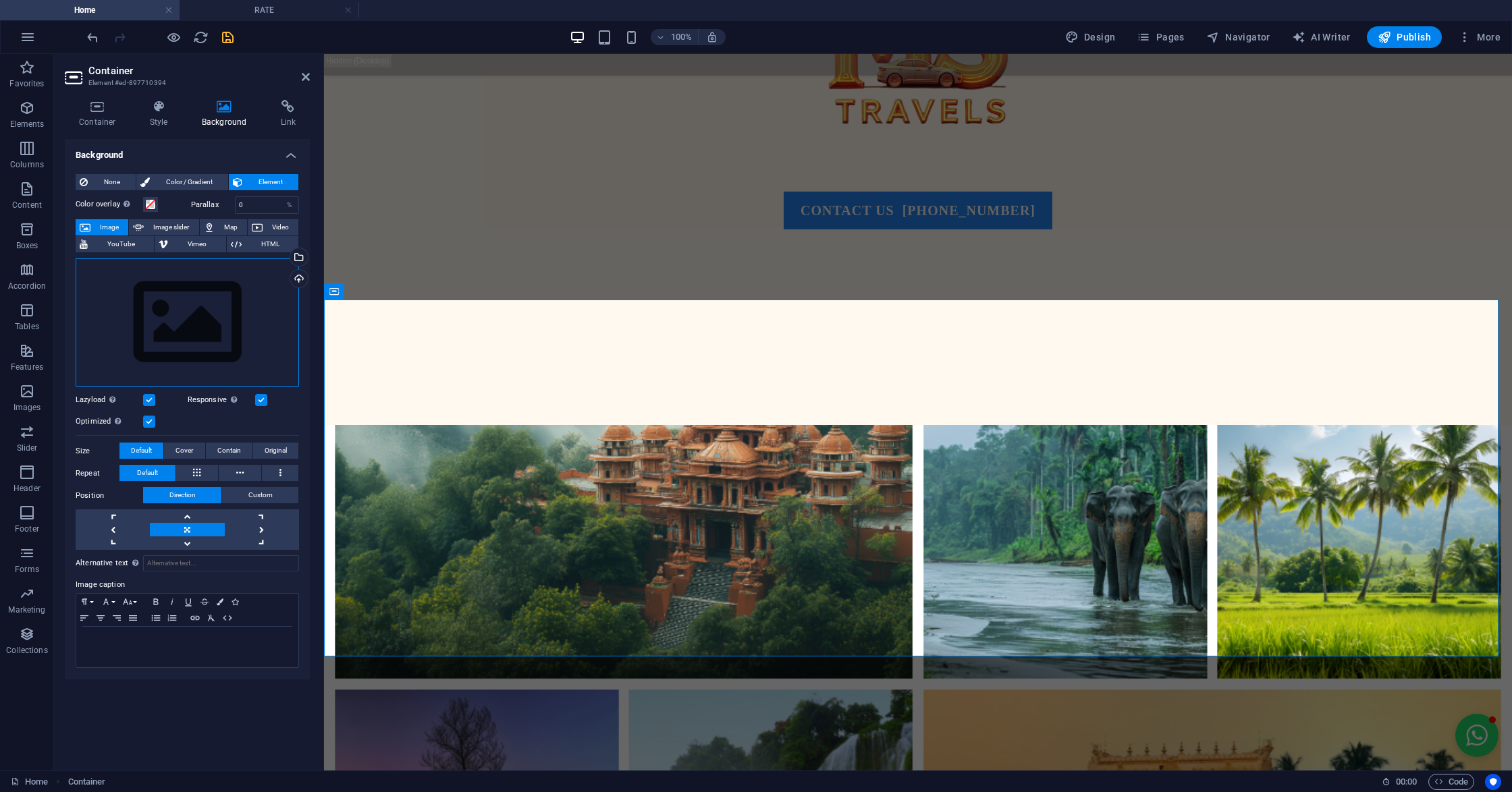
click at [128, 332] on div "Drag files here, click to choose files or select files from Files or our free s…" at bounding box center [187, 323] width 223 height 129
click at [128, 332] on body "mstravels.co.in Home RATE Favorites Elements Columns Content Boxes Accordion Ta…" at bounding box center [756, 396] width 1512 height 792
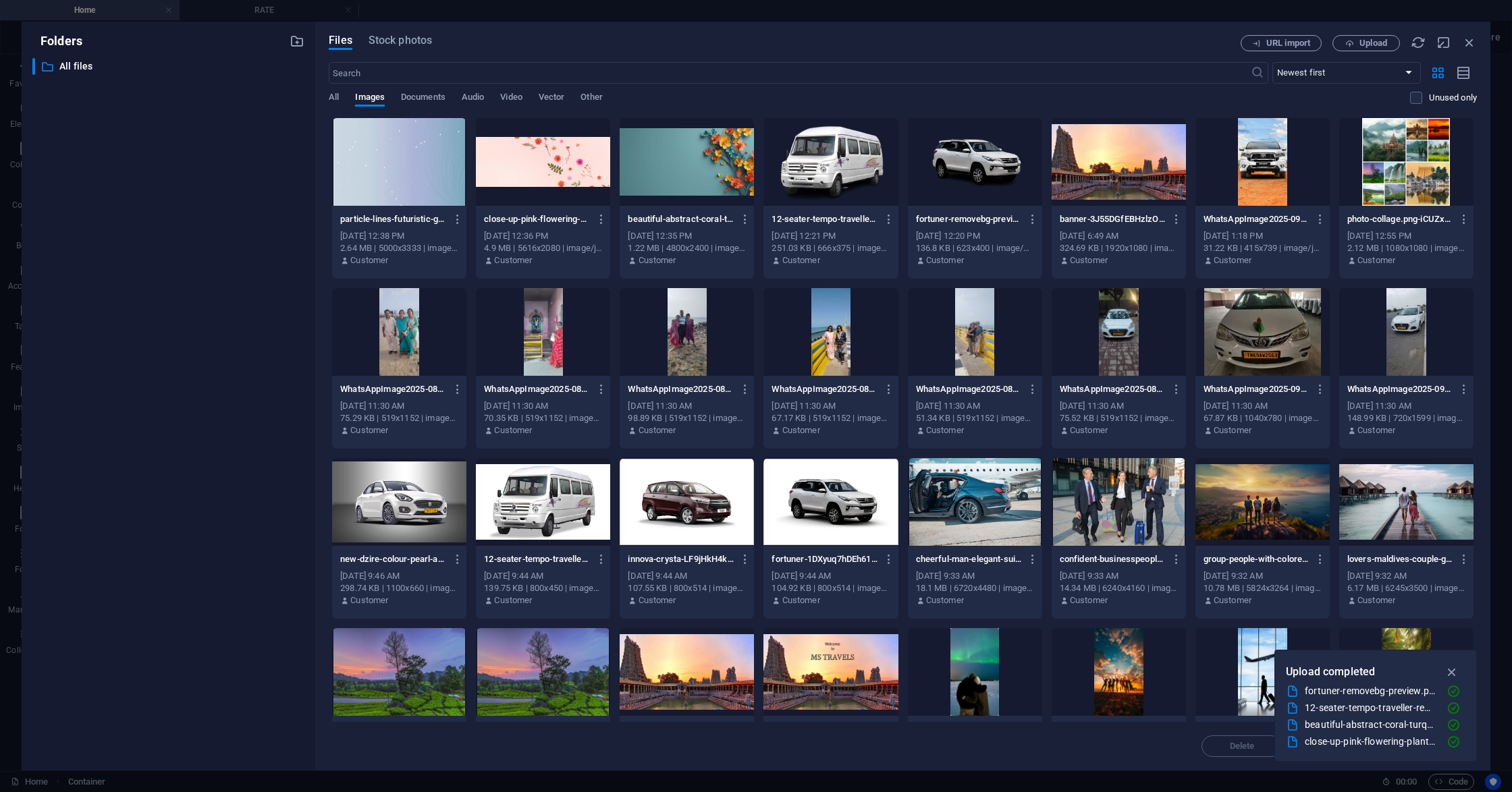
click at [683, 184] on div at bounding box center [687, 162] width 134 height 87
click at [683, 182] on div at bounding box center [687, 162] width 134 height 87
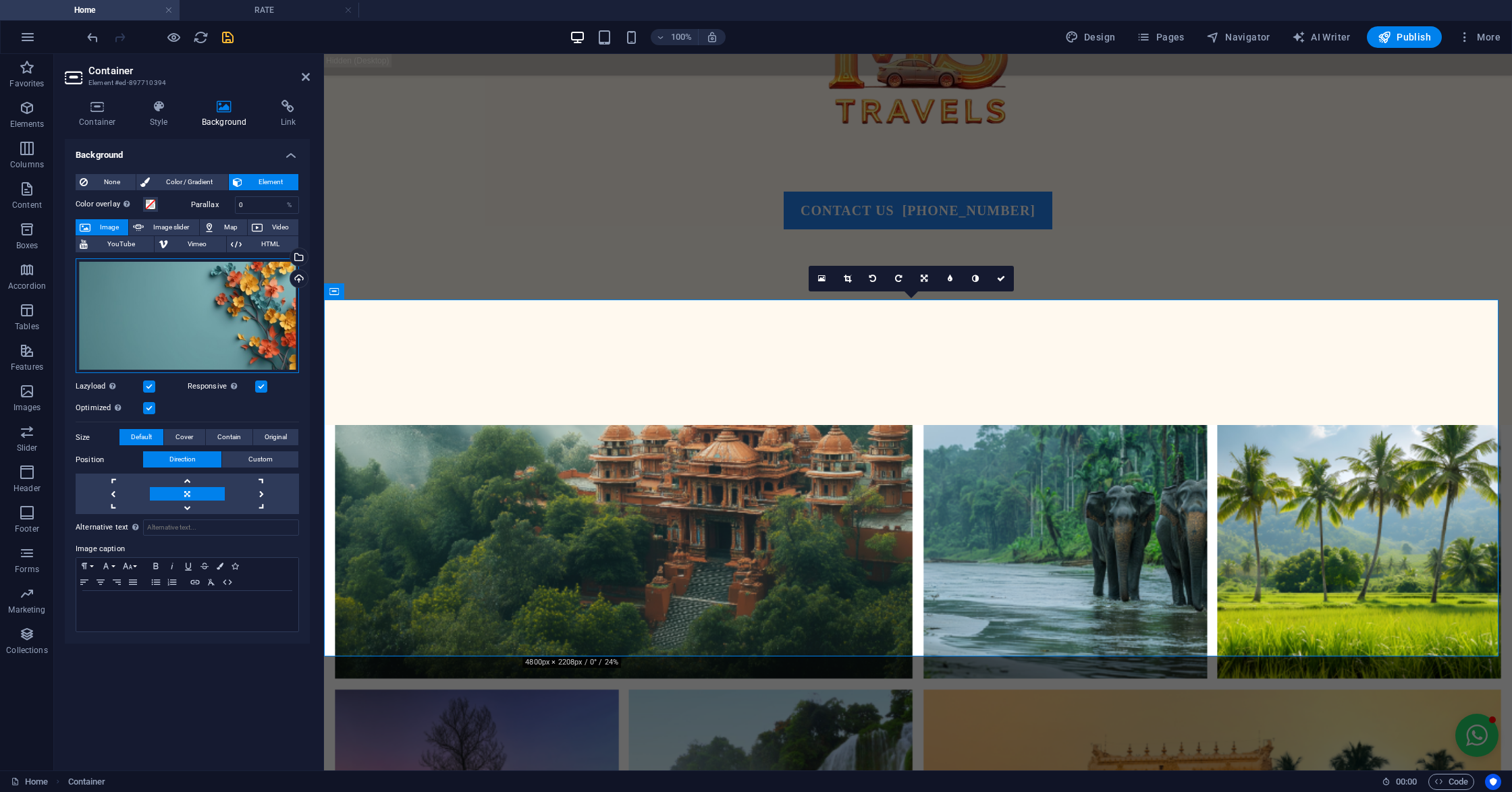
click at [177, 306] on div "Drag files here, click to choose files or select files from Files or our free s…" at bounding box center [187, 316] width 223 height 115
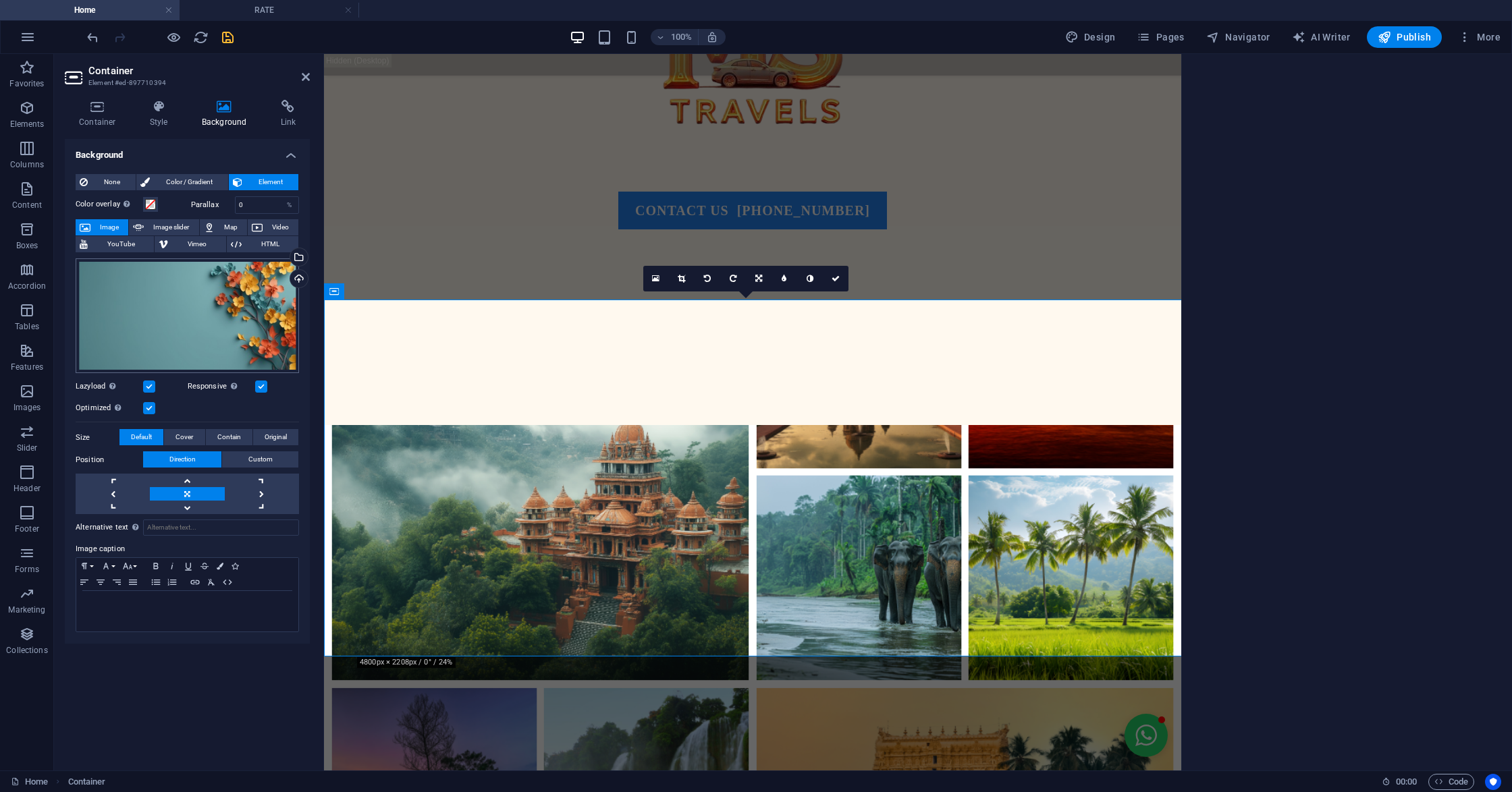
click at [177, 306] on body "mstravels.co.in Home RATE Favorites Elements Columns Content Boxes Accordion Ta…" at bounding box center [756, 396] width 1512 height 792
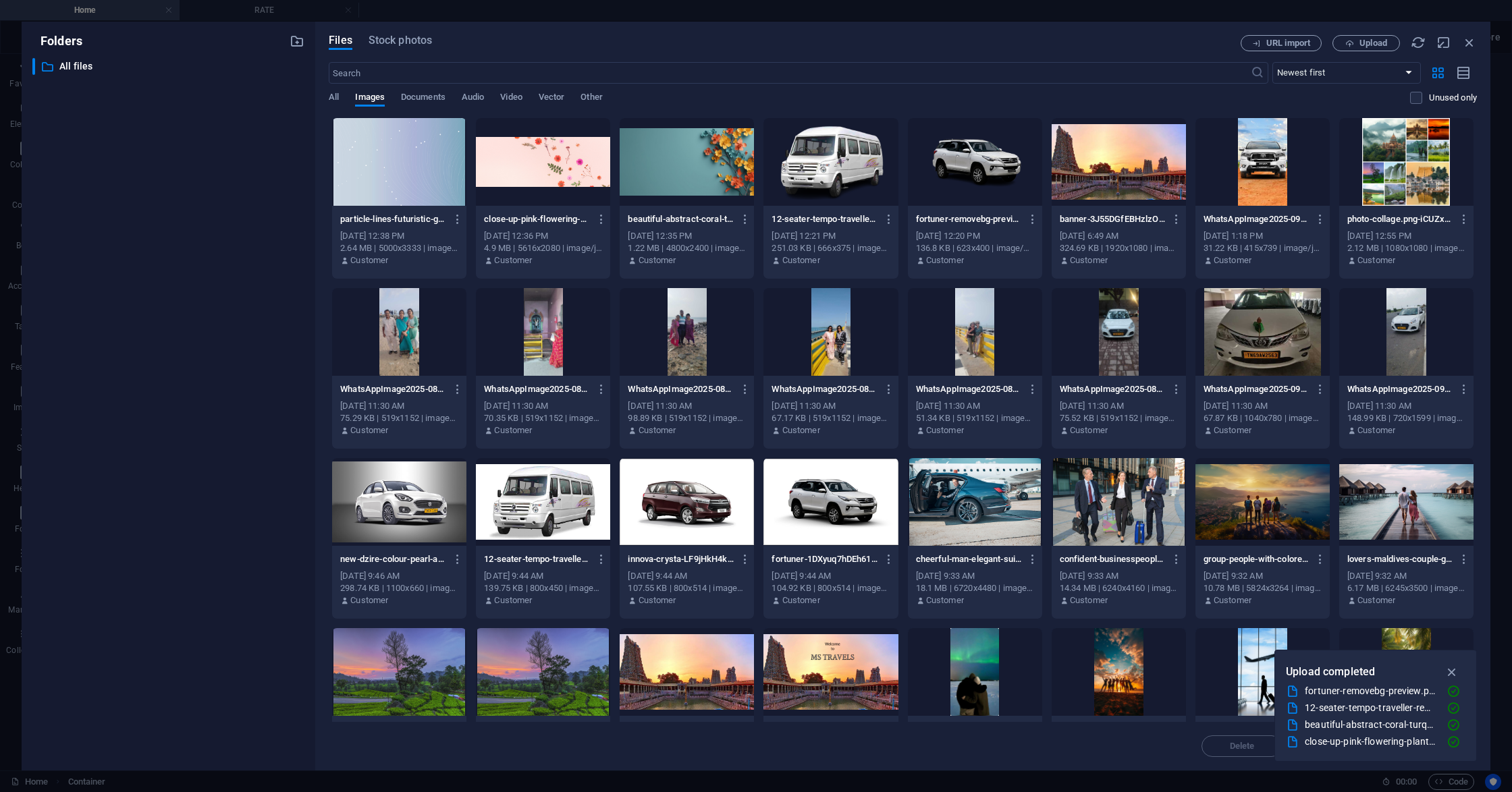
click at [549, 171] on div at bounding box center [543, 162] width 134 height 87
click at [549, 171] on div "1" at bounding box center [543, 162] width 134 height 87
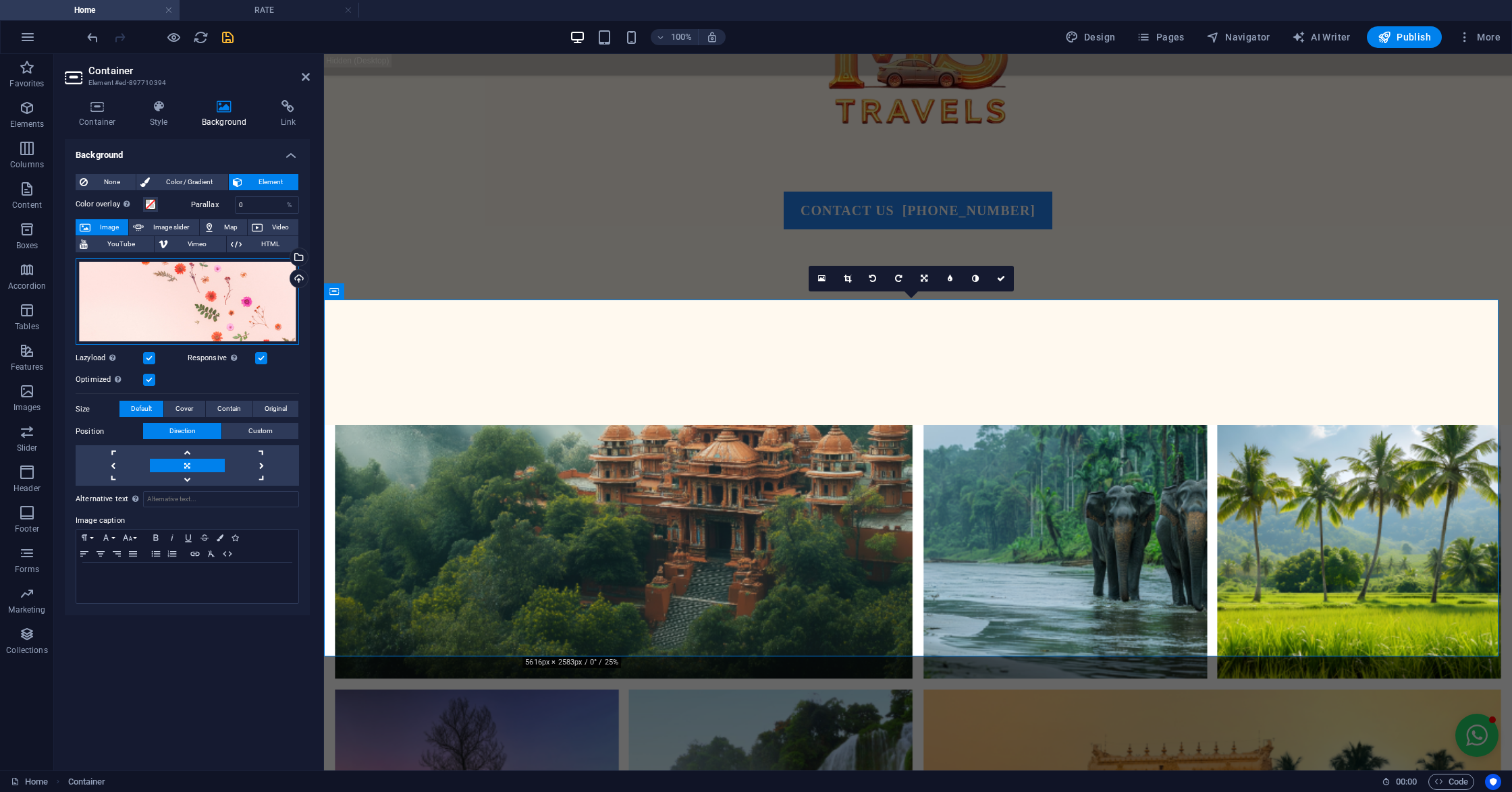
click at [271, 307] on div "Drag files here, click to choose files or select files from Files or our free s…" at bounding box center [187, 302] width 223 height 87
click at [271, 307] on body "mstravels.co.in Home RATE Favorites Elements Columns Content Boxes Accordion Ta…" at bounding box center [756, 396] width 1512 height 792
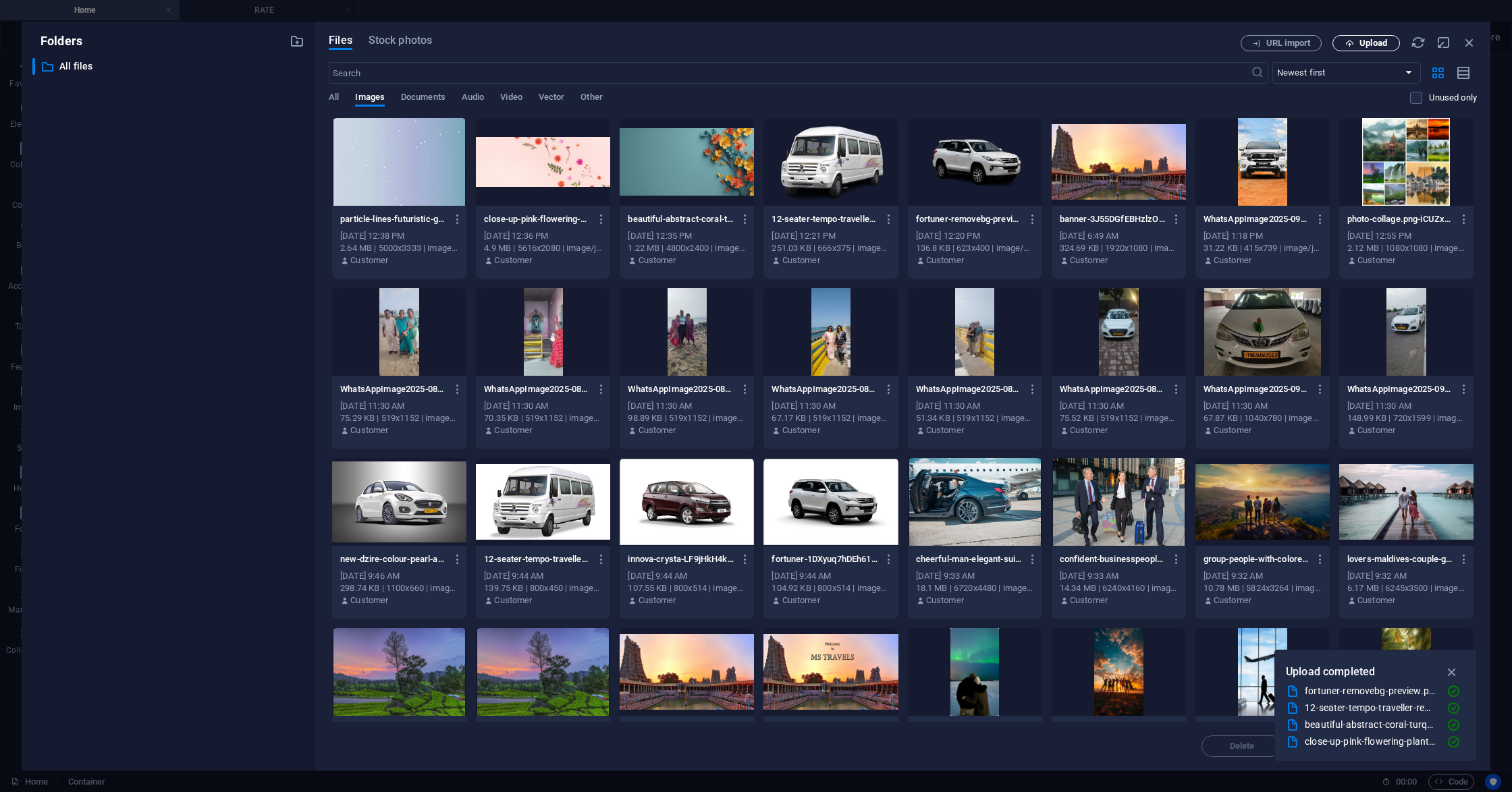
click at [1380, 44] on span "Upload" at bounding box center [1372, 43] width 28 height 8
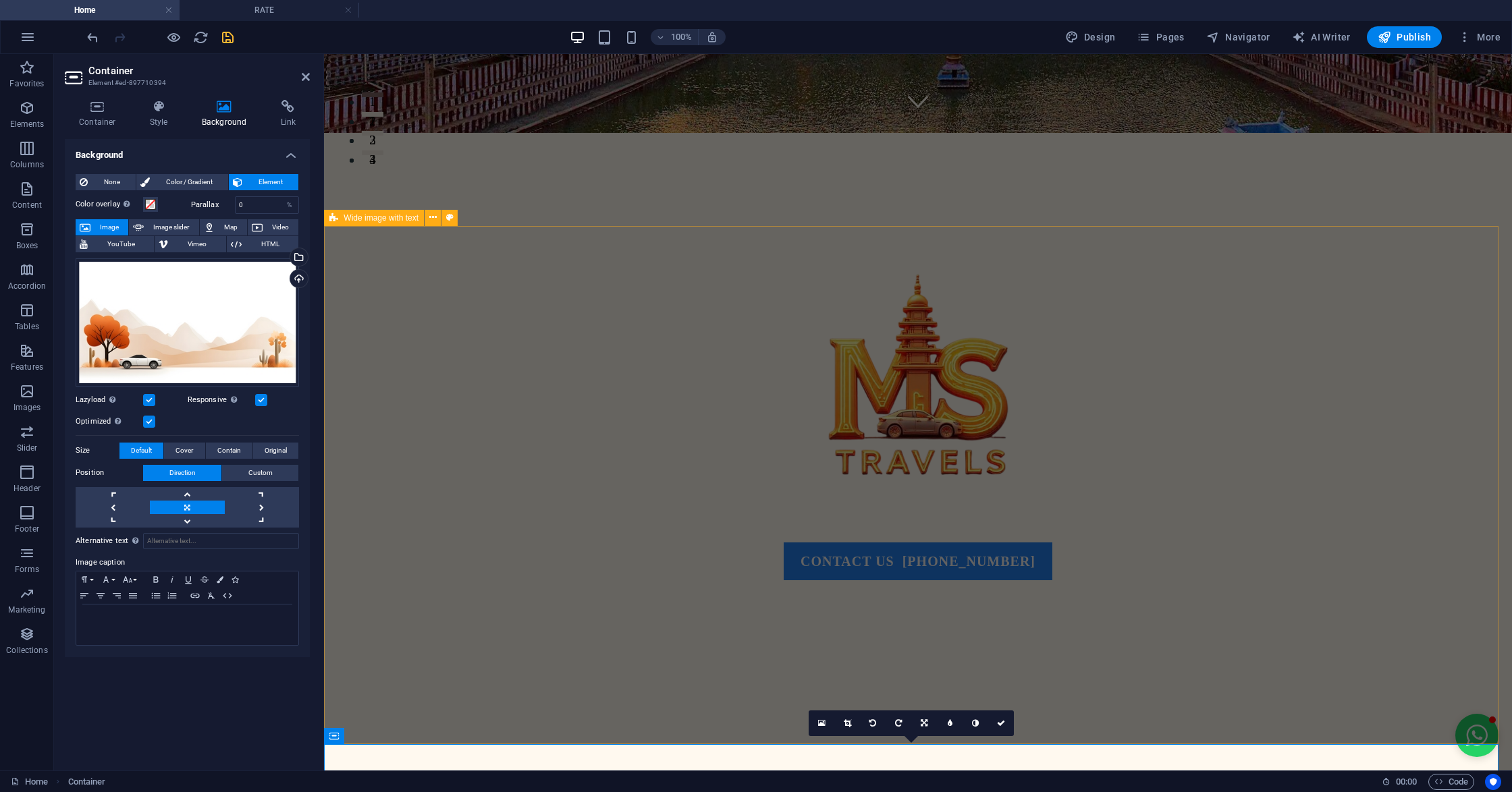
scroll to position [719, 0]
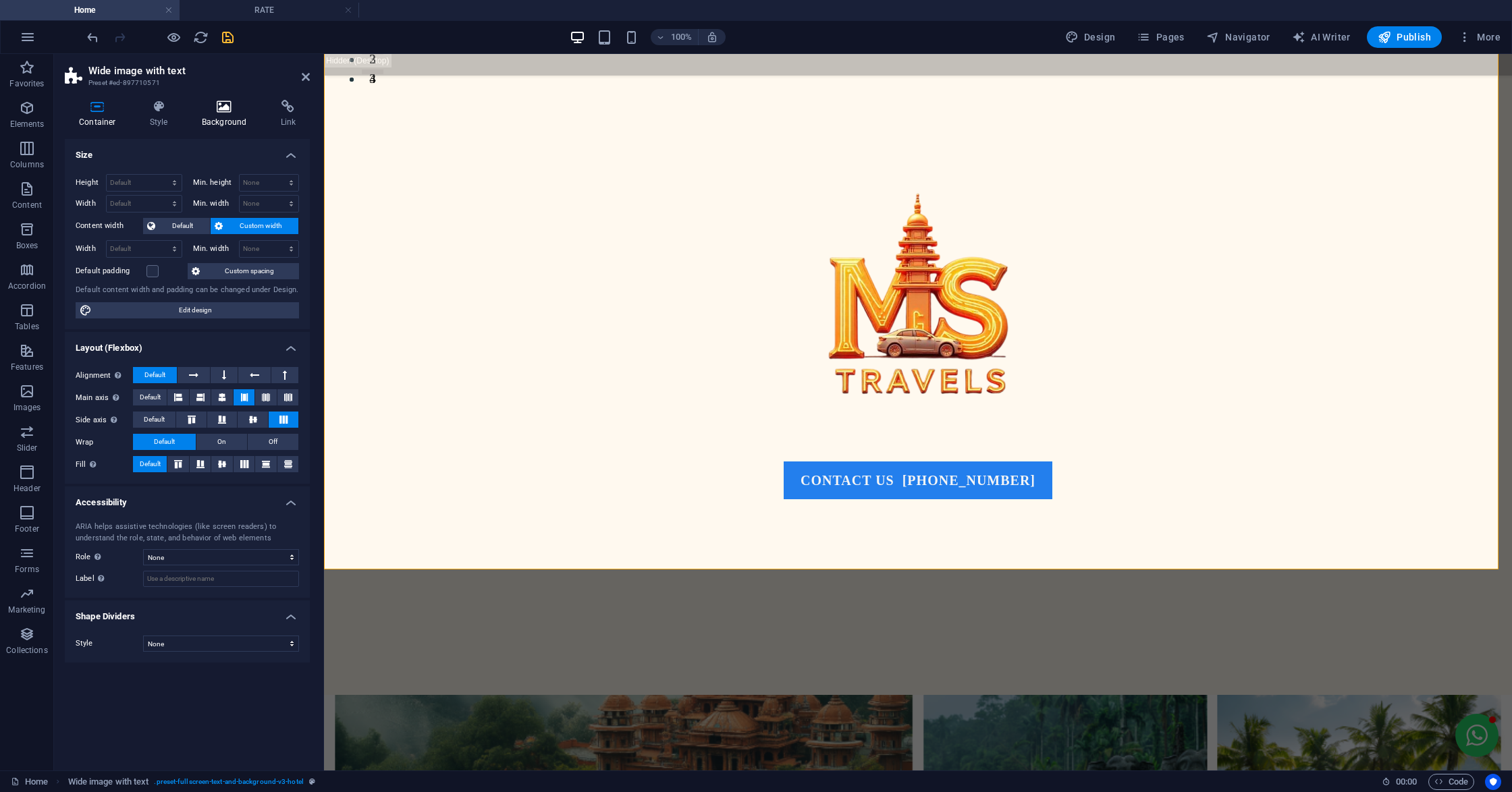
click at [217, 103] on icon at bounding box center [224, 106] width 73 height 13
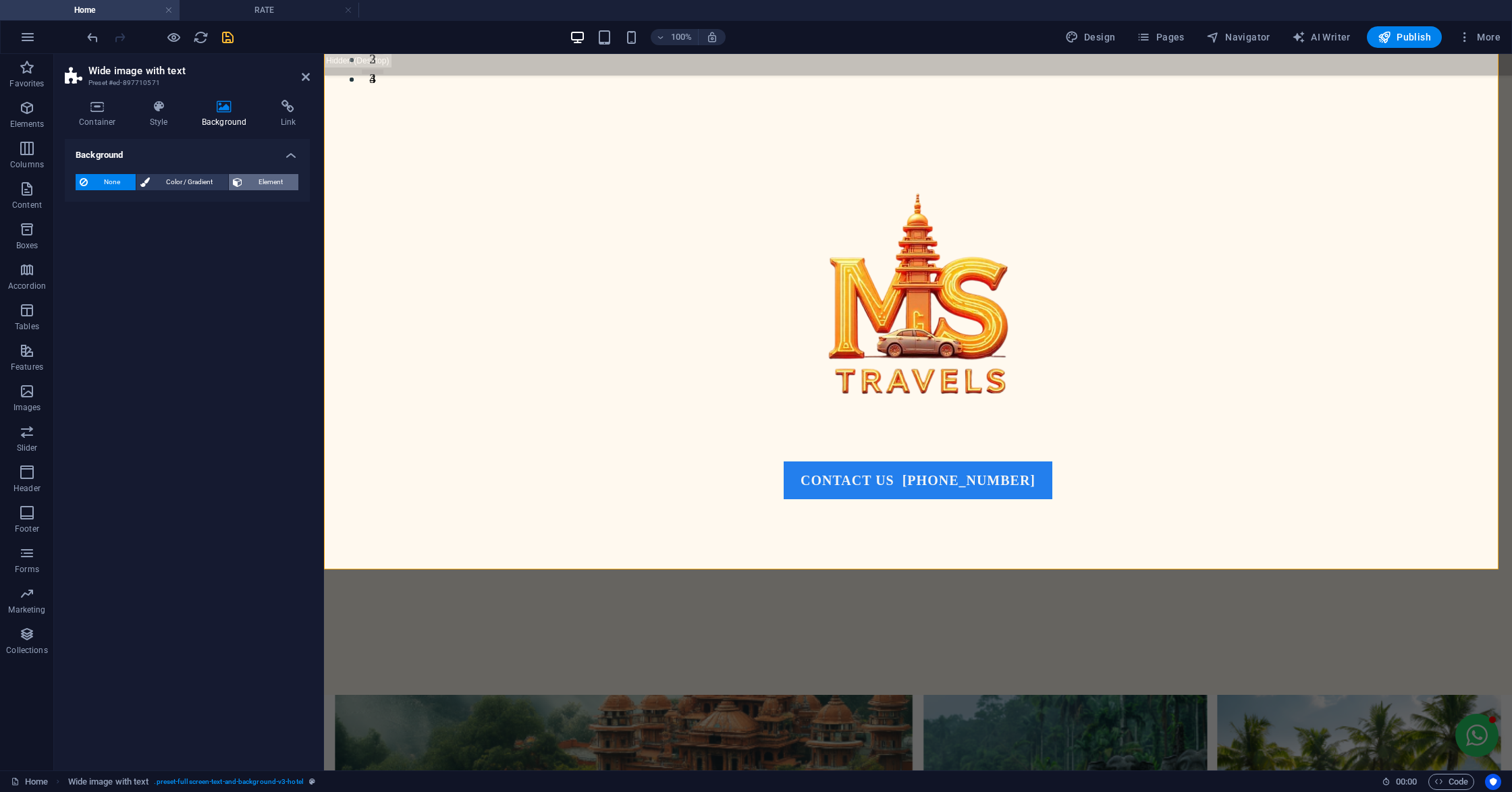
click at [241, 182] on icon at bounding box center [237, 182] width 9 height 17
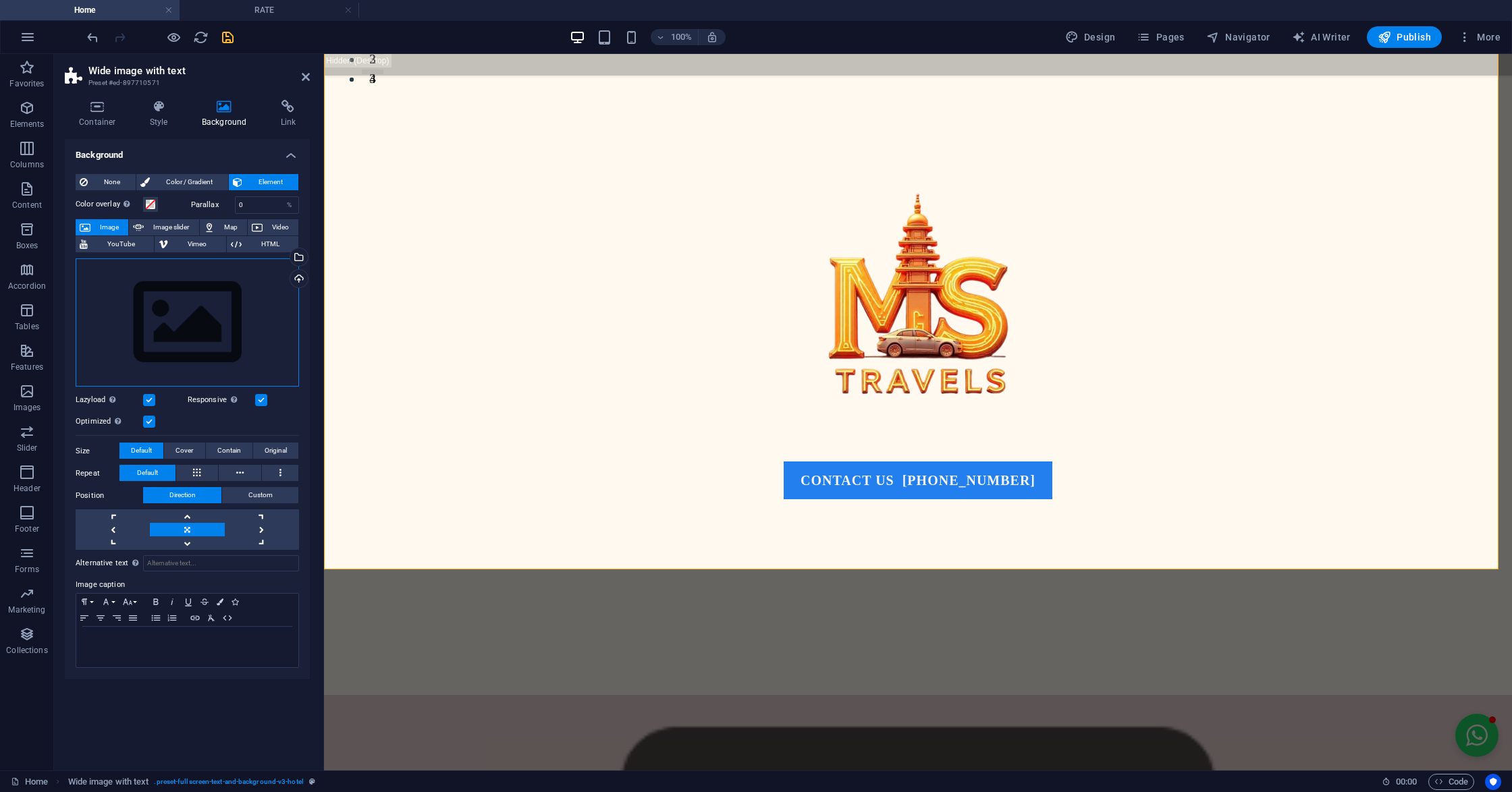
click at [214, 351] on div "Drag files here, click to choose files or select files from Files or our free s…" at bounding box center [187, 323] width 223 height 129
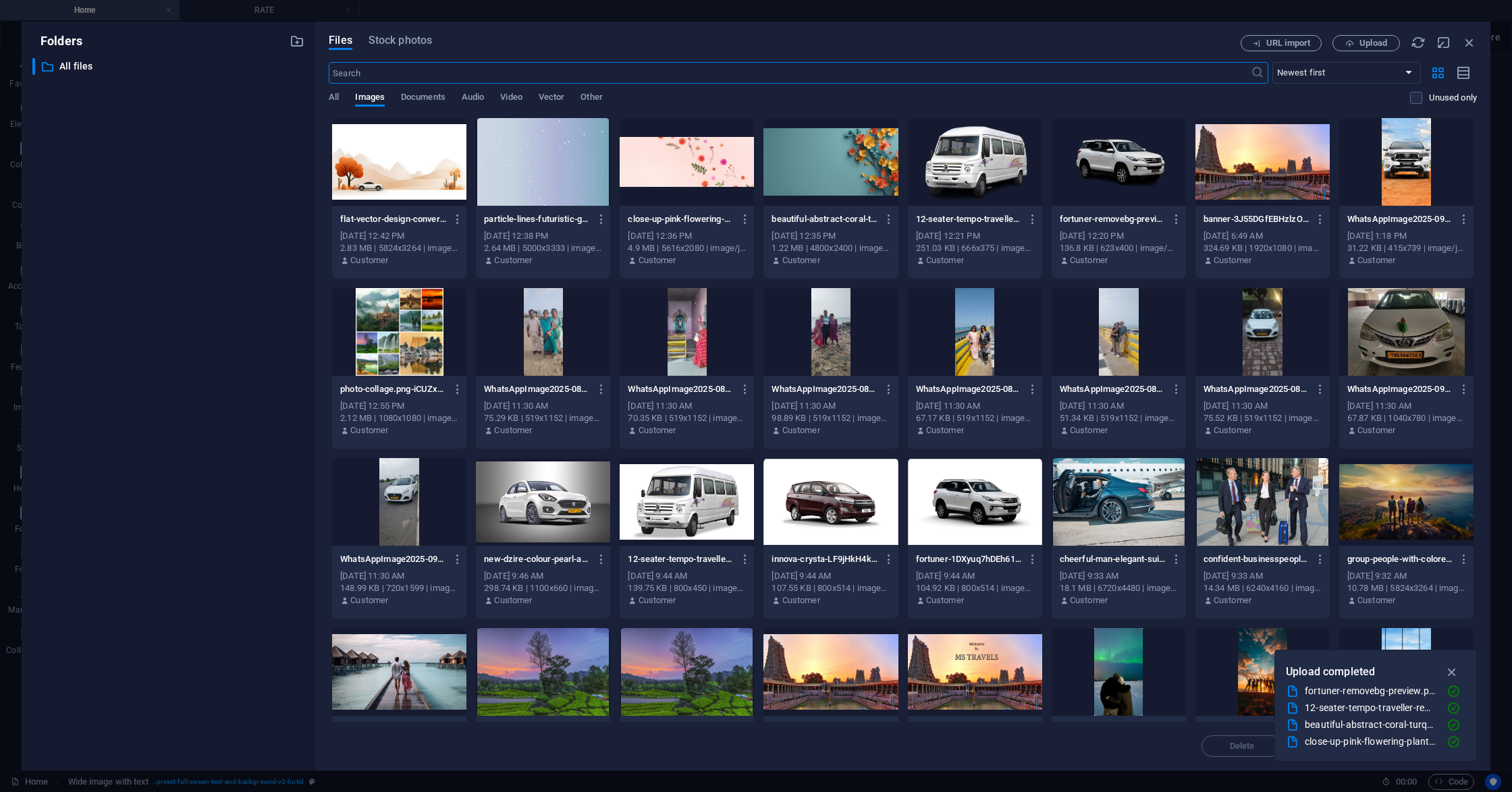
click at [822, 159] on div at bounding box center [830, 162] width 134 height 87
click at [822, 159] on div "1" at bounding box center [830, 162] width 134 height 87
click at [822, 159] on div at bounding box center [830, 162] width 134 height 87
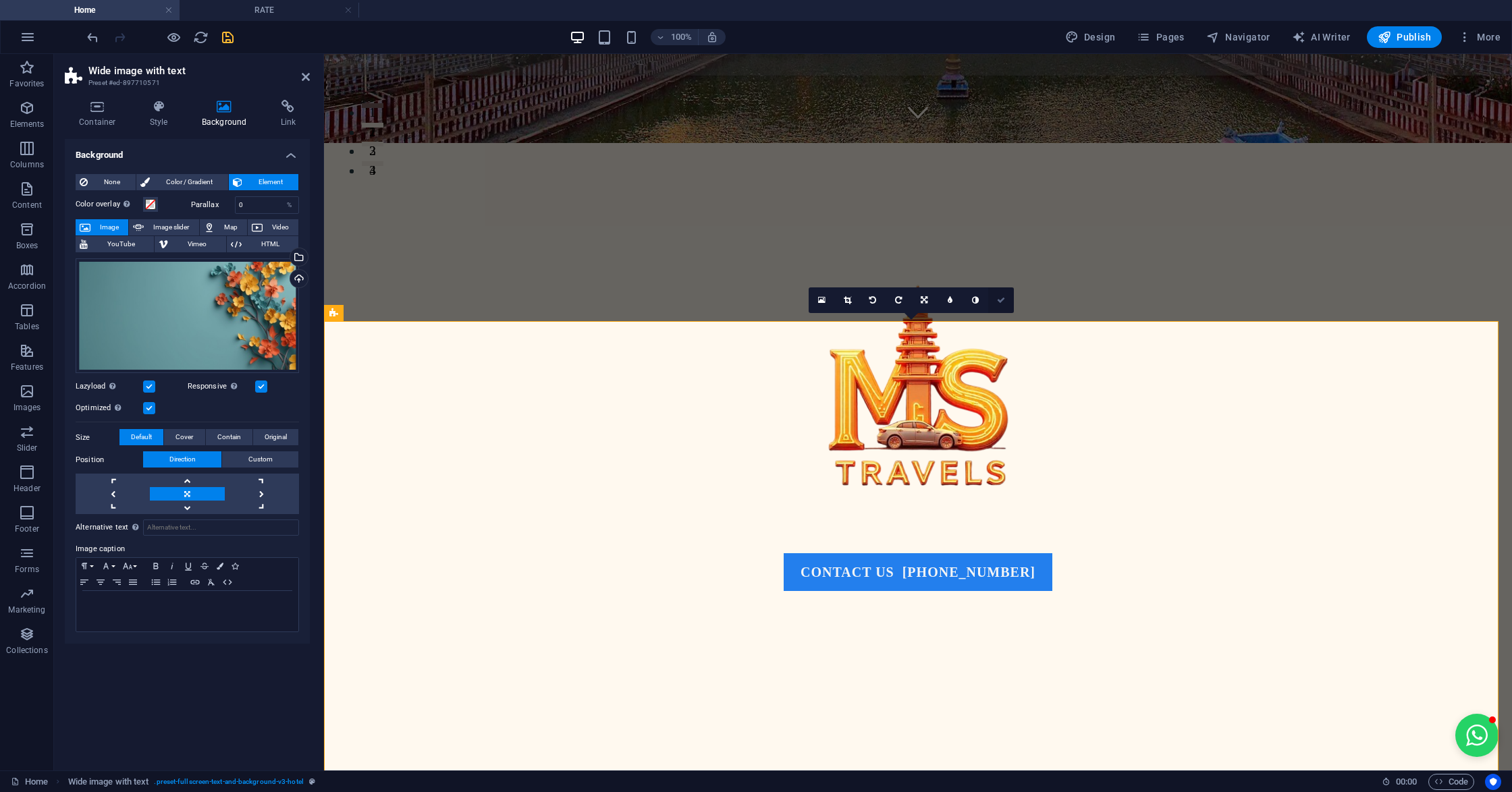
scroll to position [449, 0]
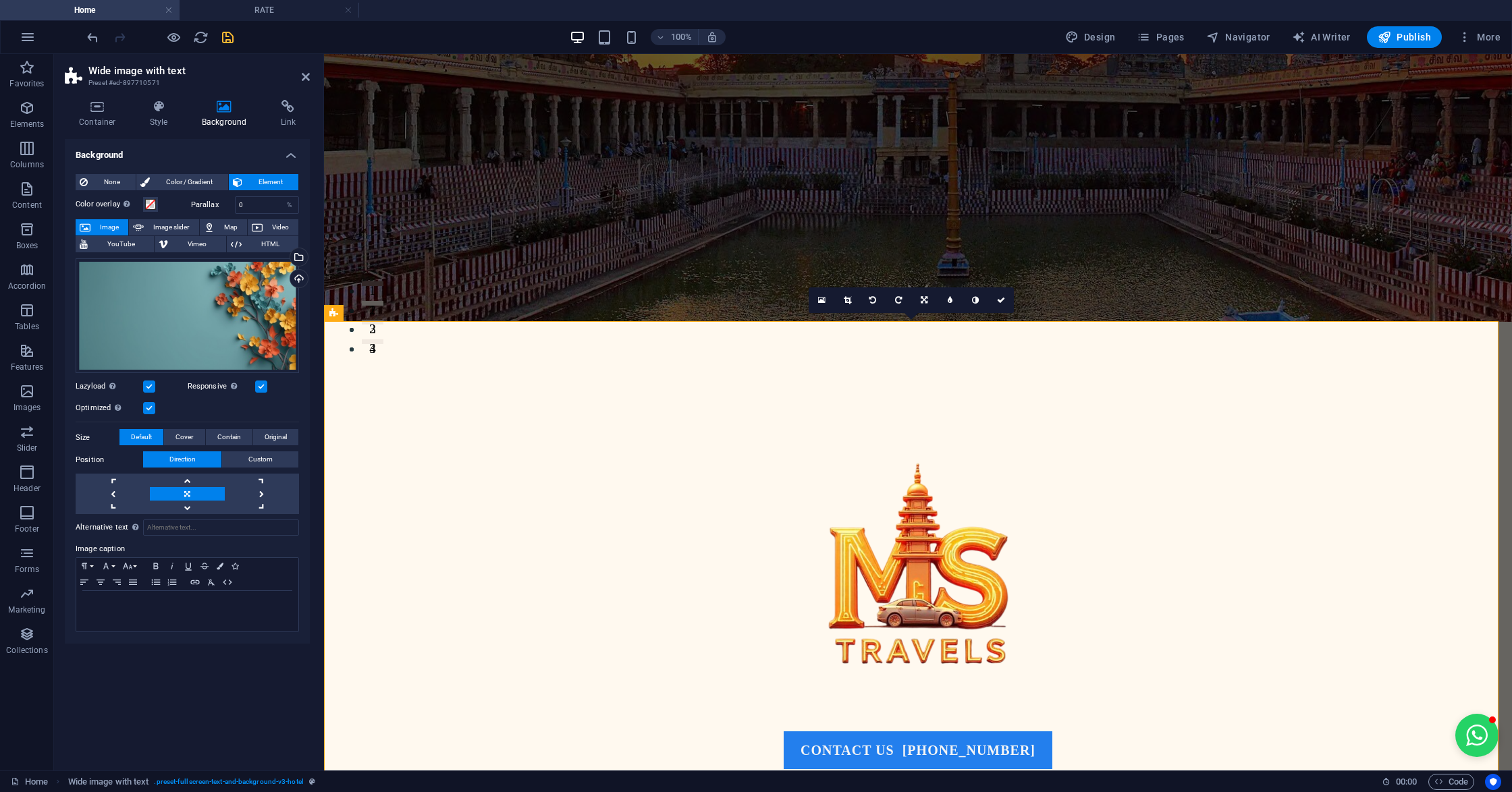
click at [214, 319] on div "Drag files here, click to choose files or select files from Files or our free s…" at bounding box center [187, 316] width 223 height 115
click at [214, 319] on body "mstravels.co.in Home RATE Favorites Elements Columns Content Boxes Accordion Ta…" at bounding box center [756, 396] width 1512 height 792
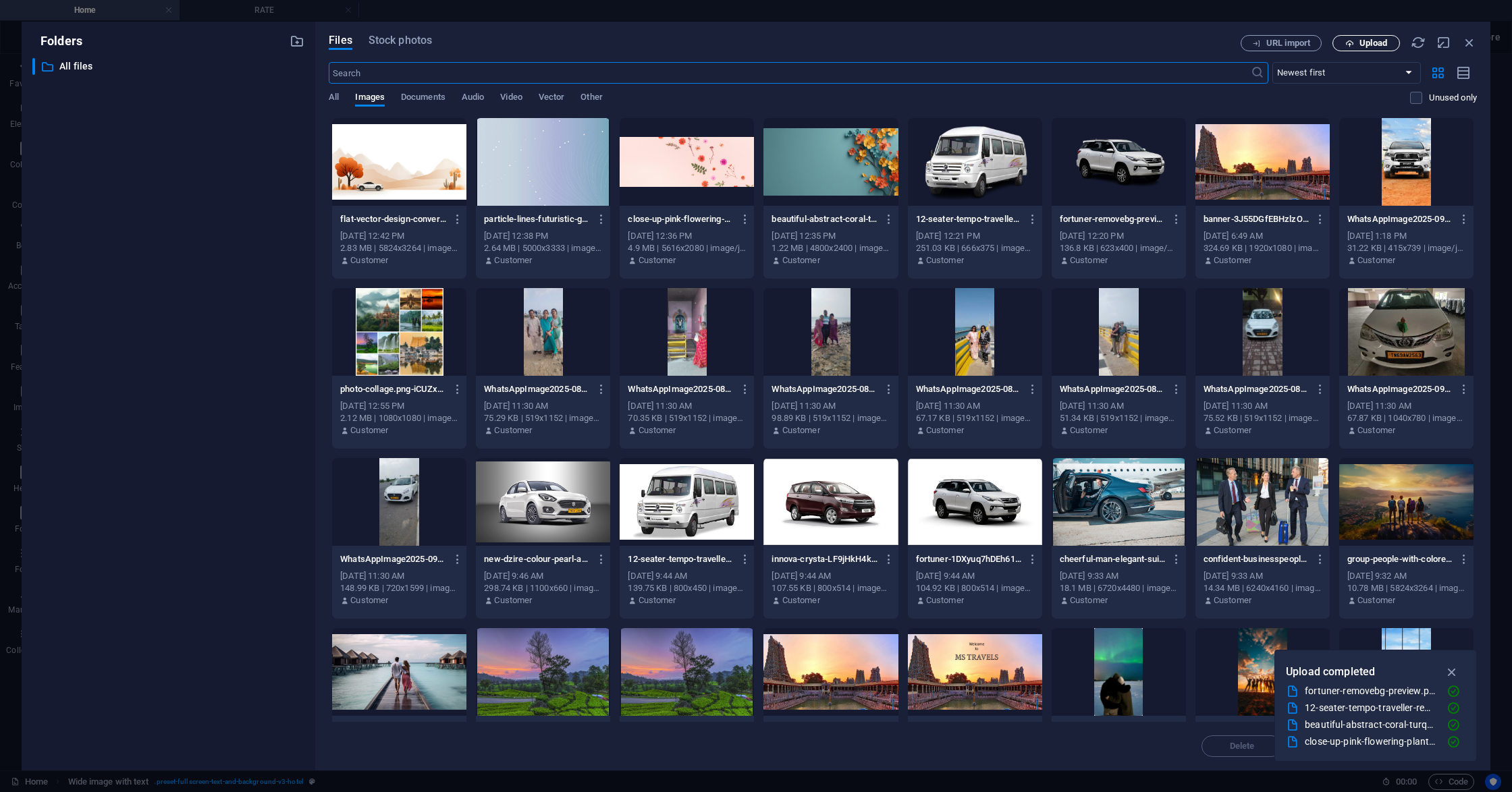
click at [1380, 39] on span "Upload" at bounding box center [1372, 43] width 28 height 8
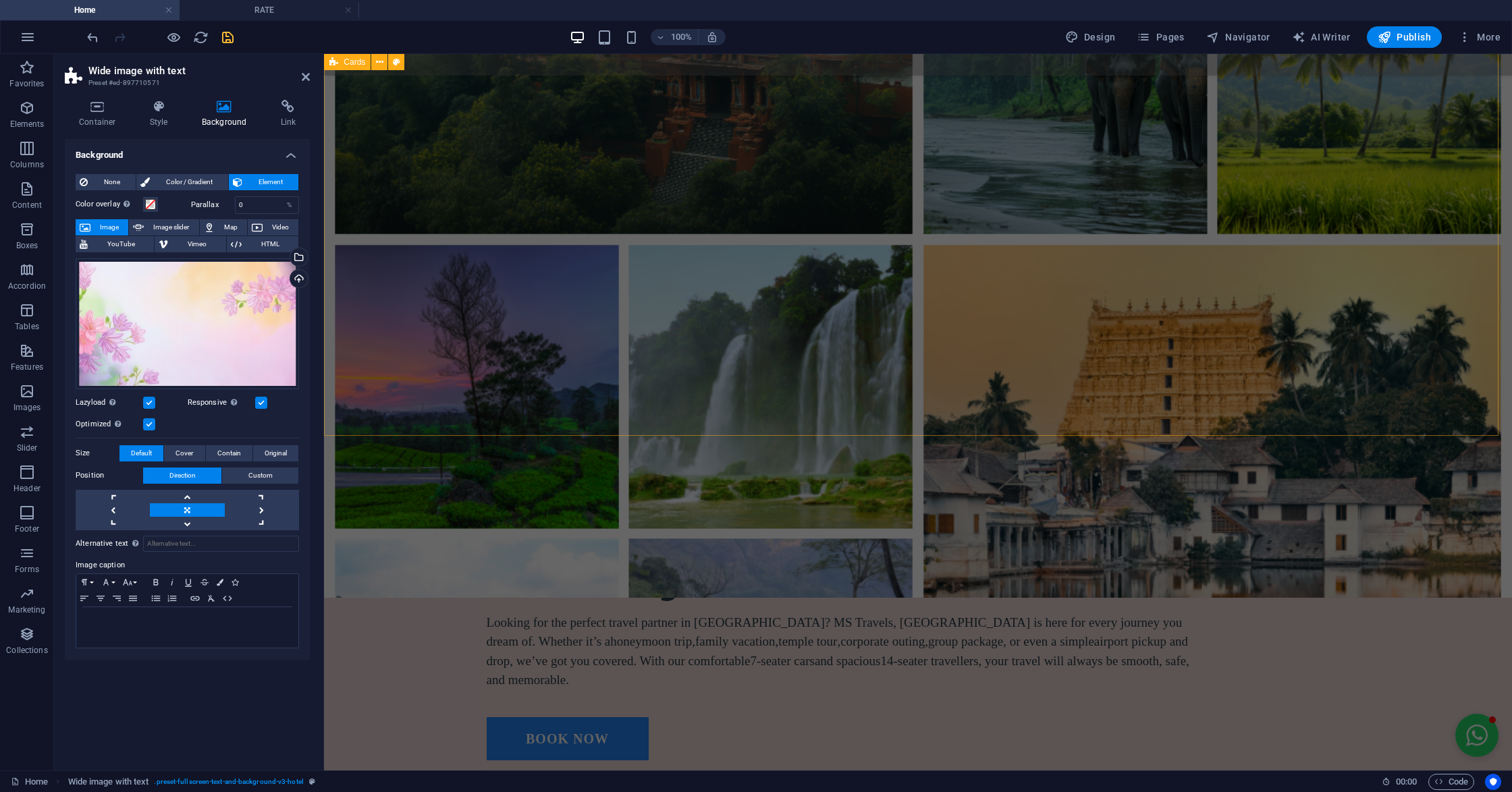
scroll to position [1979, 0]
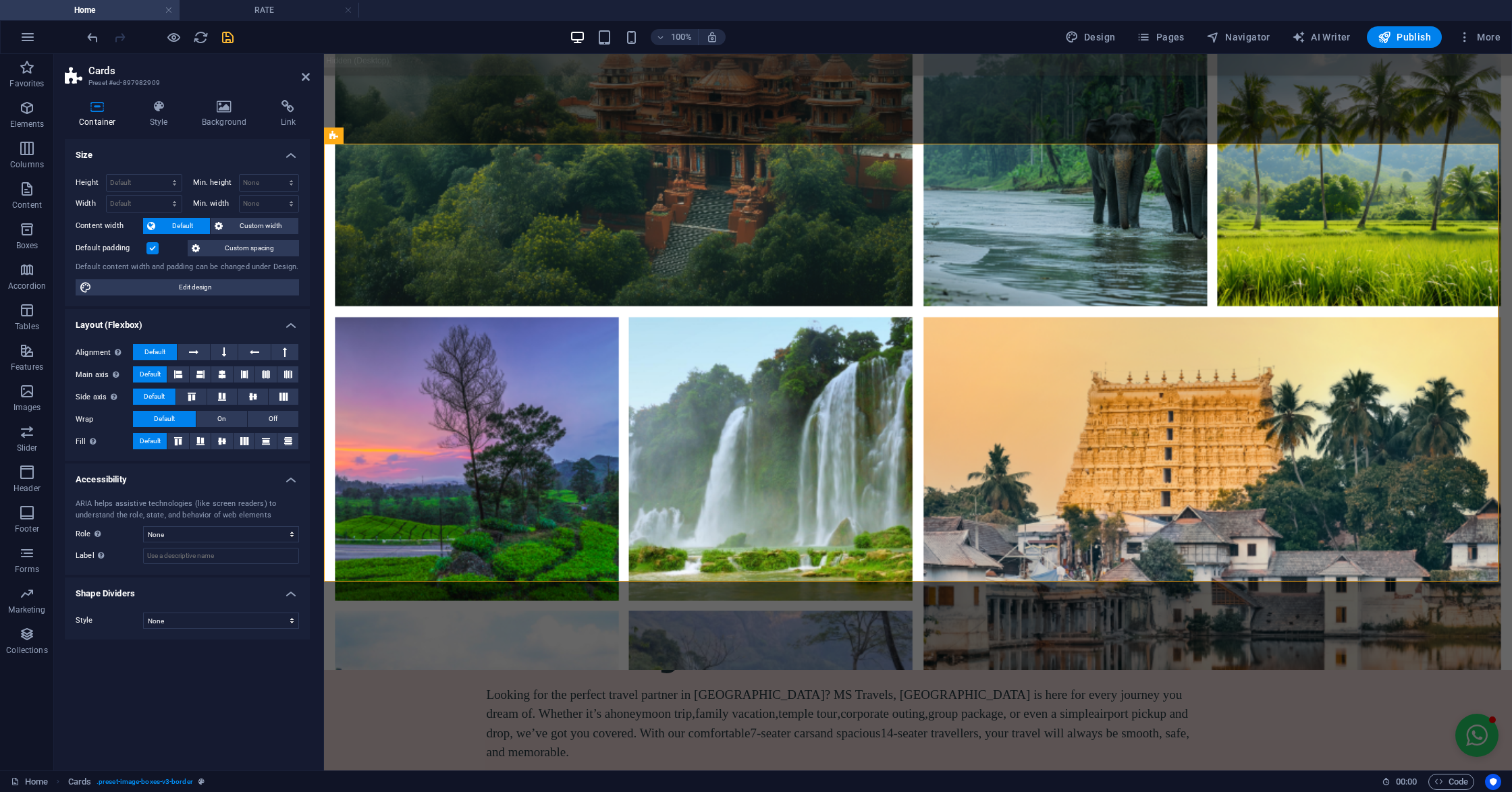
click at [225, 97] on div "Container Style Background Link Size Height Default px rem % vh vw Min. height …" at bounding box center [187, 429] width 266 height 682
click at [224, 110] on icon at bounding box center [224, 106] width 73 height 13
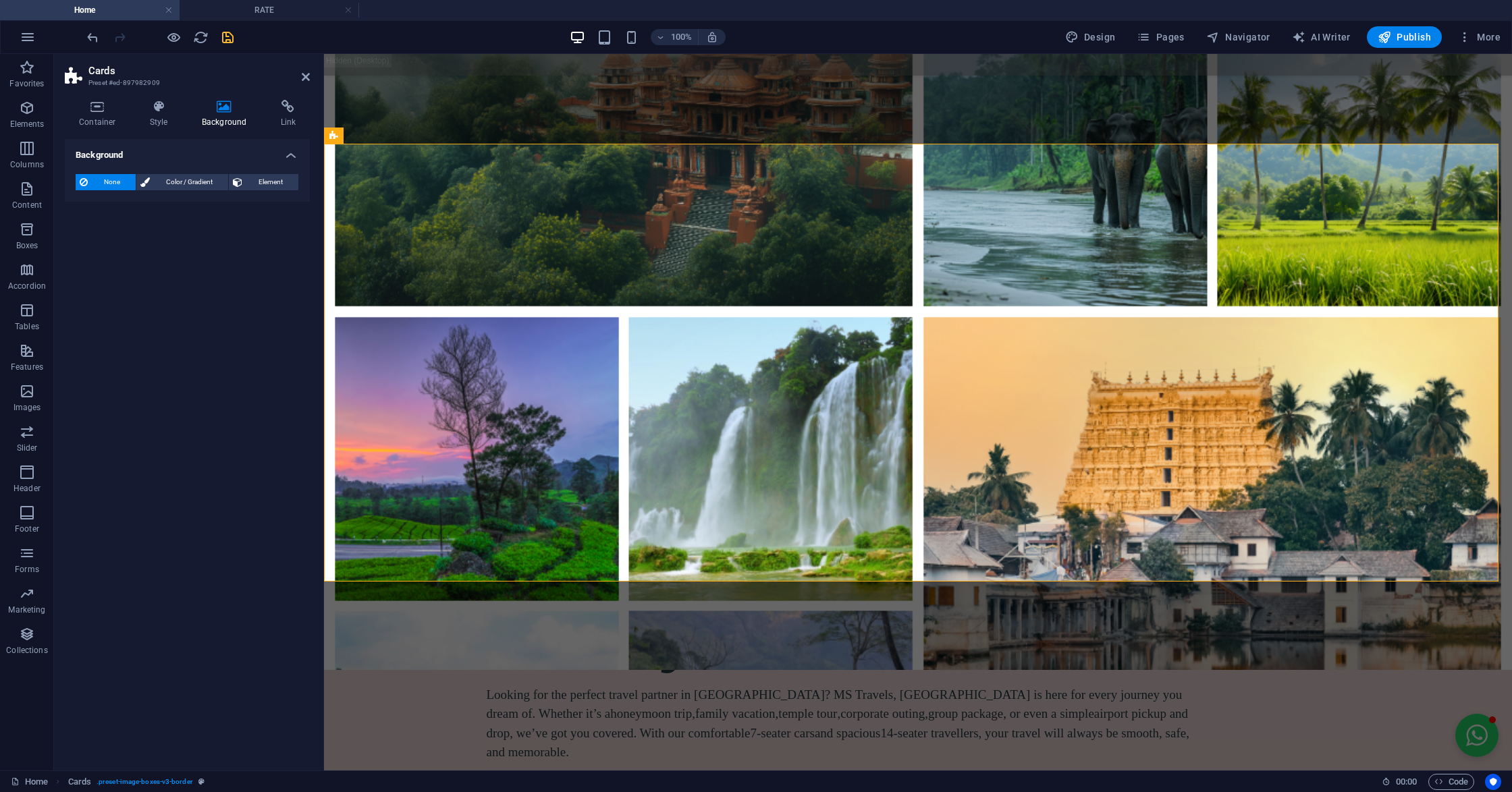
click at [270, 170] on div "None Color / Gradient Element Stretch background to full-width Color overlay Pl…" at bounding box center [187, 182] width 245 height 39
click at [269, 176] on span "Element" at bounding box center [270, 182] width 48 height 17
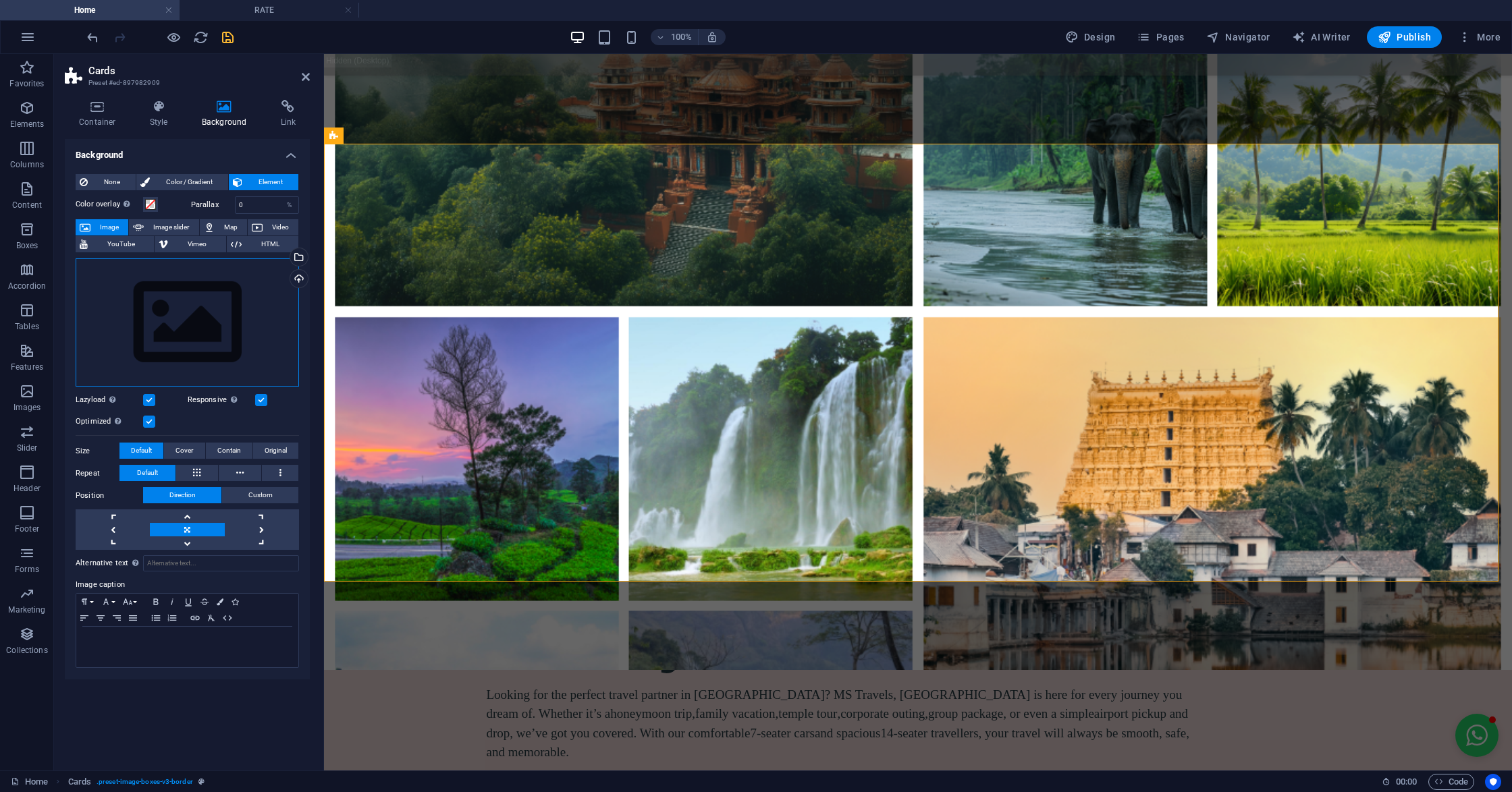
click at [198, 289] on div "Drag files here, click to choose files or select files from Files or our free s…" at bounding box center [187, 323] width 223 height 129
click at [198, 289] on body "mstravels.co.in Home RATE Favorites Elements Columns Content Boxes Accordion Ta…" at bounding box center [756, 396] width 1512 height 792
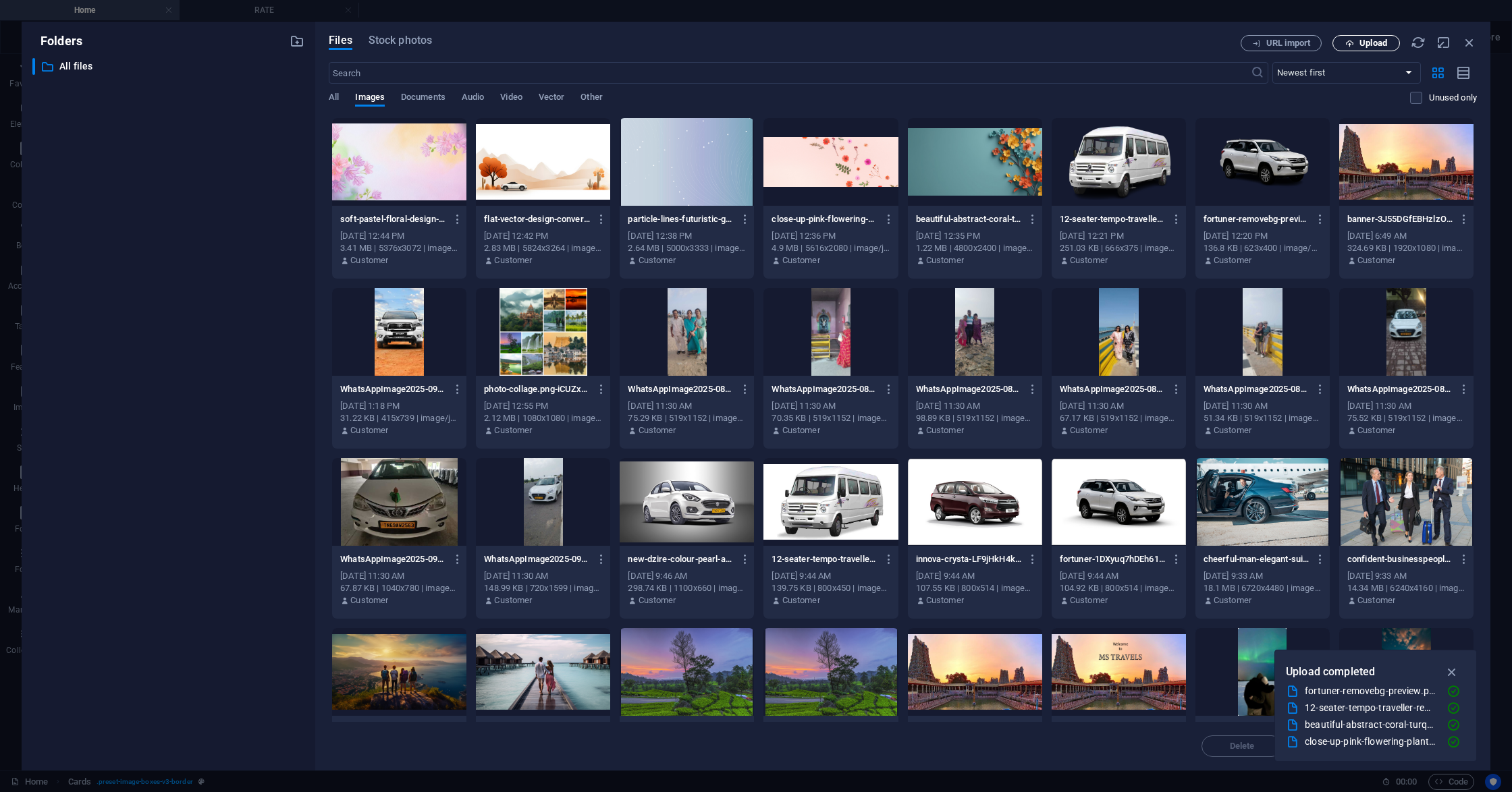
click at [1351, 35] on button "Upload" at bounding box center [1366, 43] width 68 height 17
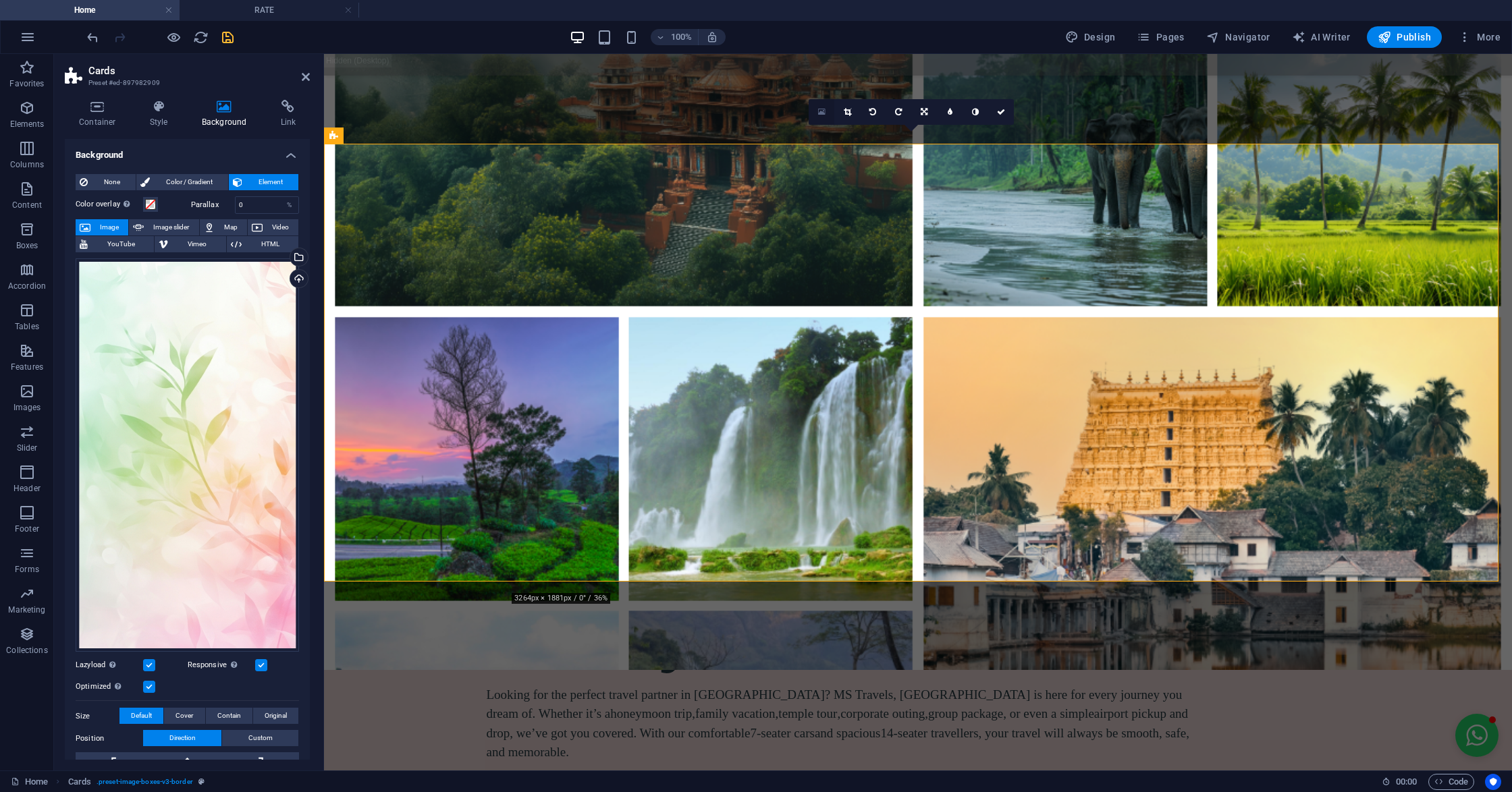
click at [819, 115] on icon at bounding box center [821, 112] width 7 height 9
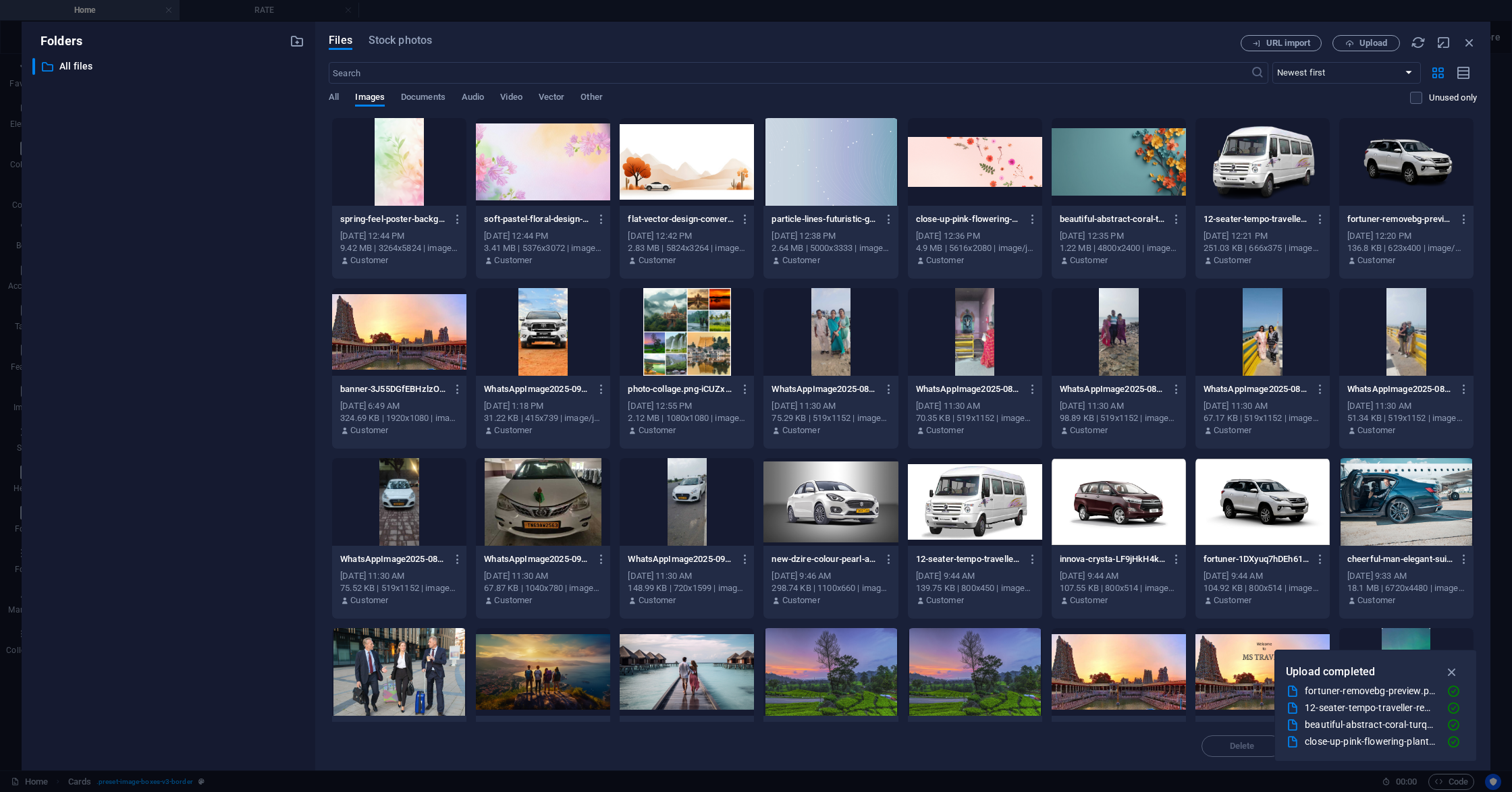
click at [865, 195] on div at bounding box center [830, 162] width 134 height 87
click at [865, 195] on div "1" at bounding box center [830, 162] width 134 height 87
click at [862, 179] on div at bounding box center [830, 162] width 134 height 87
click at [862, 179] on div "1" at bounding box center [830, 162] width 134 height 87
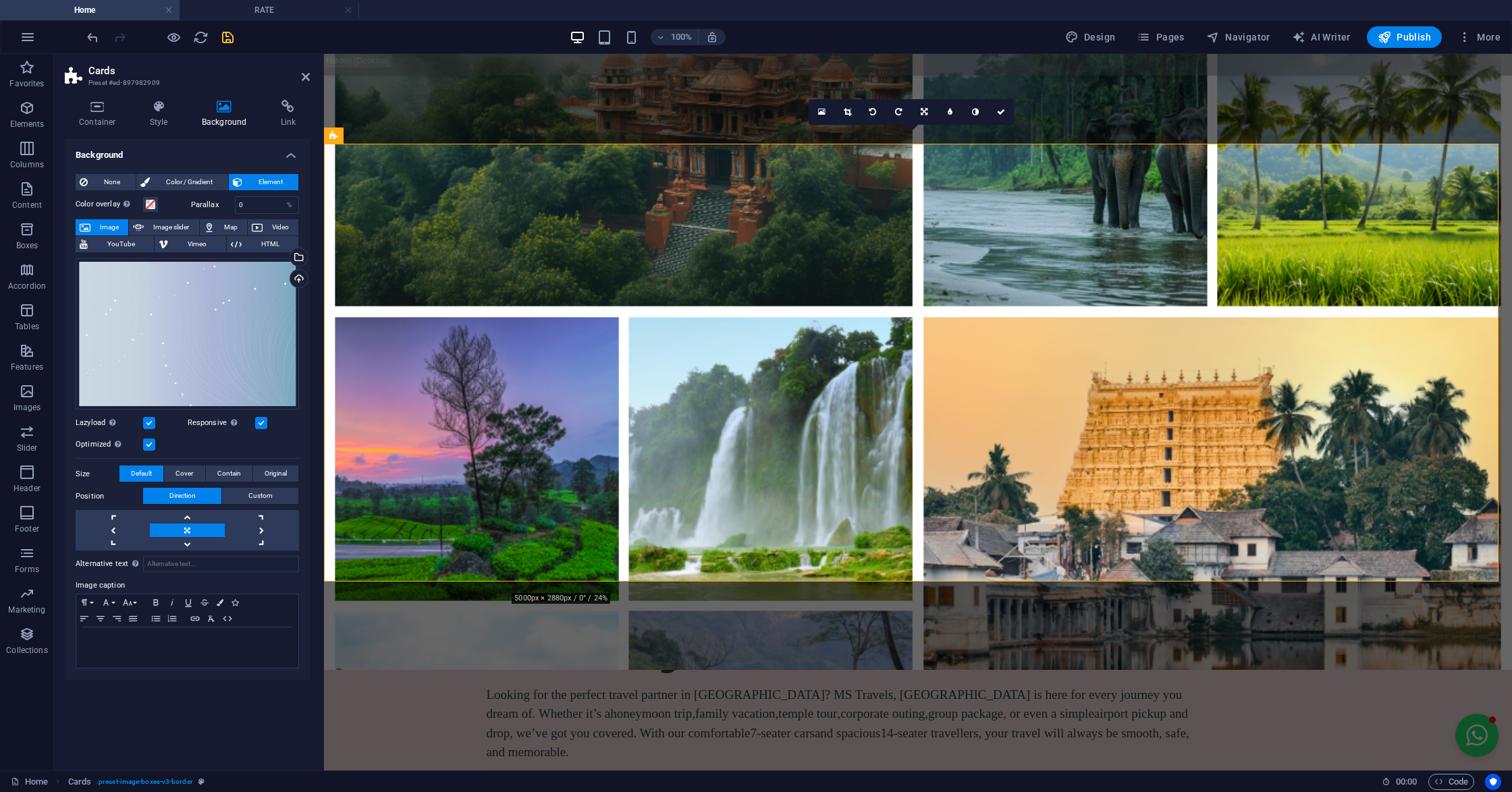
click at [306, 78] on icon at bounding box center [306, 77] width 8 height 11
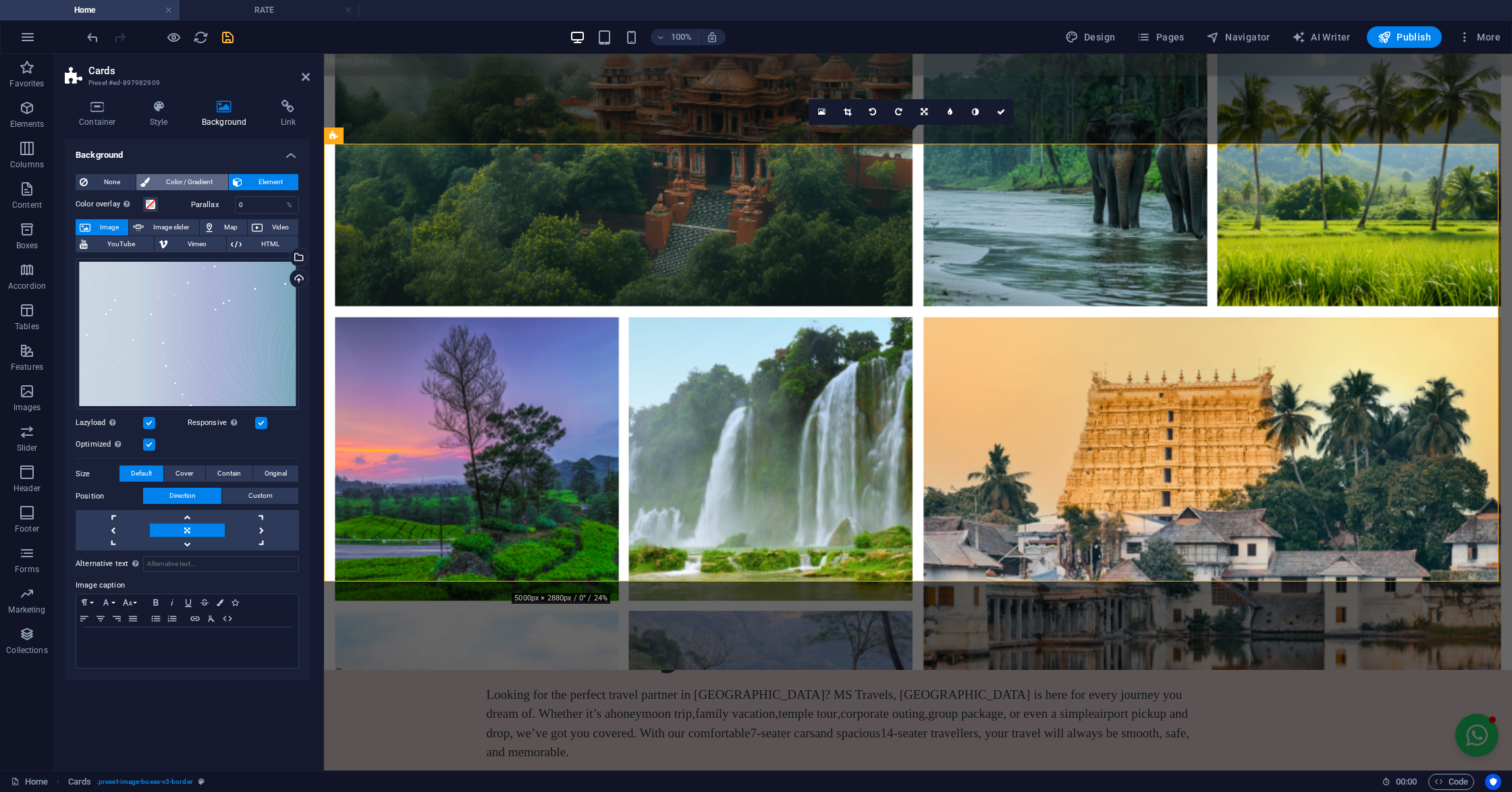
click at [218, 176] on span "Color / Gradient" at bounding box center [188, 182] width 70 height 17
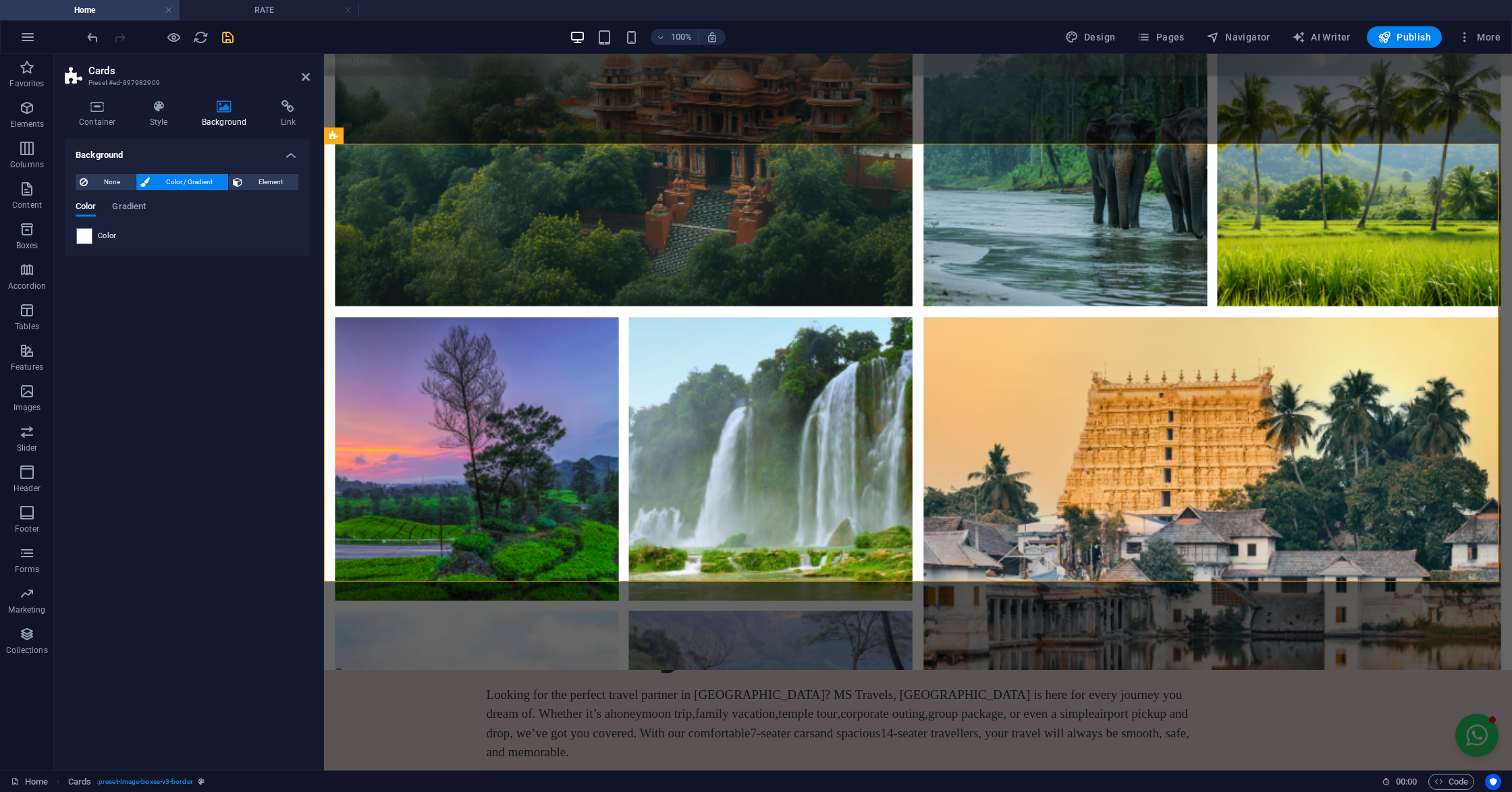
click at [96, 233] on div "Color" at bounding box center [188, 236] width 222 height 17
click at [82, 233] on span at bounding box center [84, 236] width 15 height 15
click at [0, 0] on ul "Background color #fff9ef Primary color #7d6464 Secondary color #f2eae1 Font col…" at bounding box center [0, 0] width 0 height 0
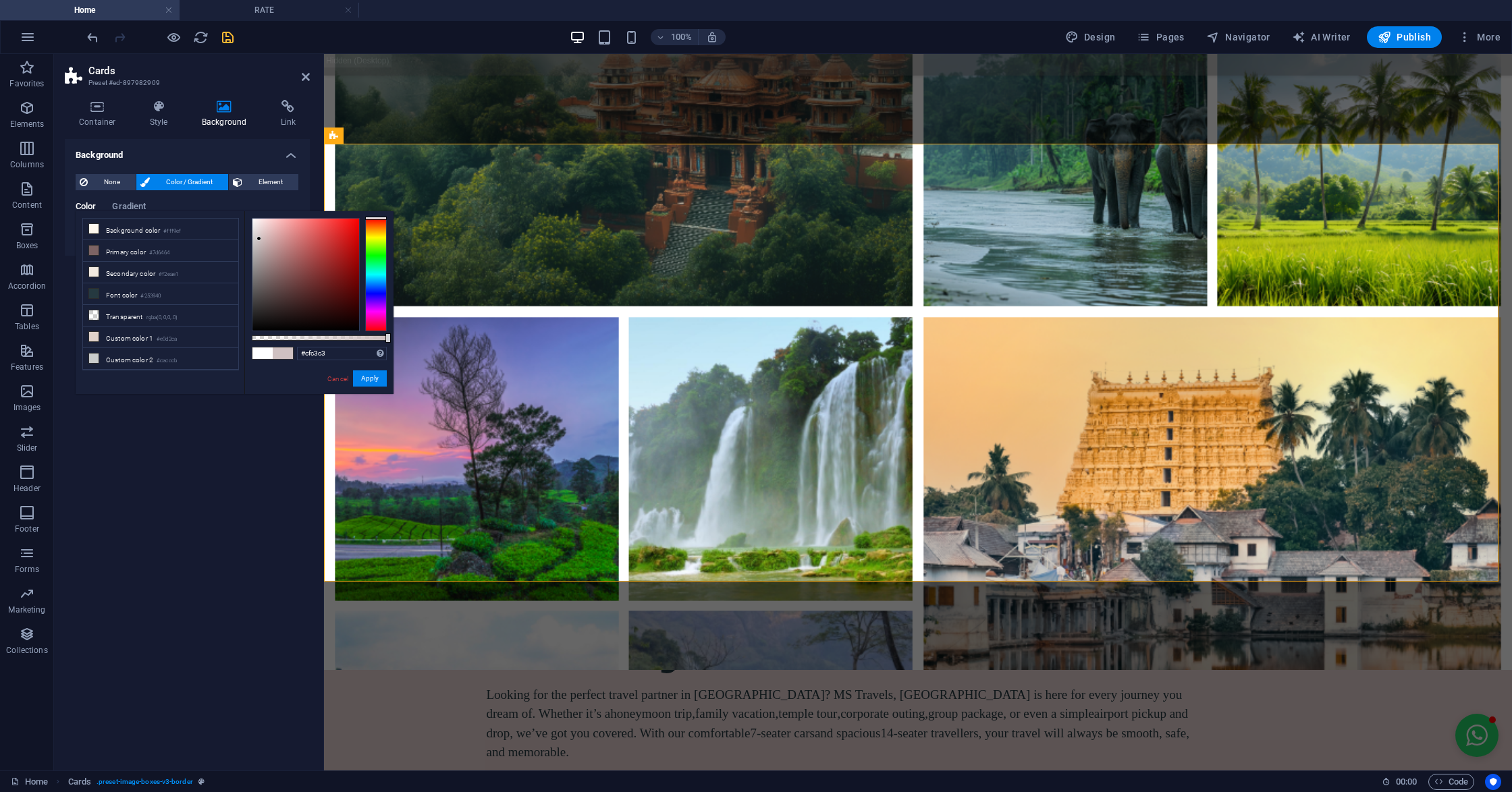
drag, startPoint x: 296, startPoint y: 279, endPoint x: 258, endPoint y: 239, distance: 55.2
click at [258, 239] on div at bounding box center [305, 274] width 106 height 112
drag, startPoint x: 373, startPoint y: 244, endPoint x: 373, endPoint y: 232, distance: 12.0
click at [373, 232] on div at bounding box center [375, 275] width 21 height 113
drag, startPoint x: 315, startPoint y: 231, endPoint x: 276, endPoint y: 229, distance: 39.1
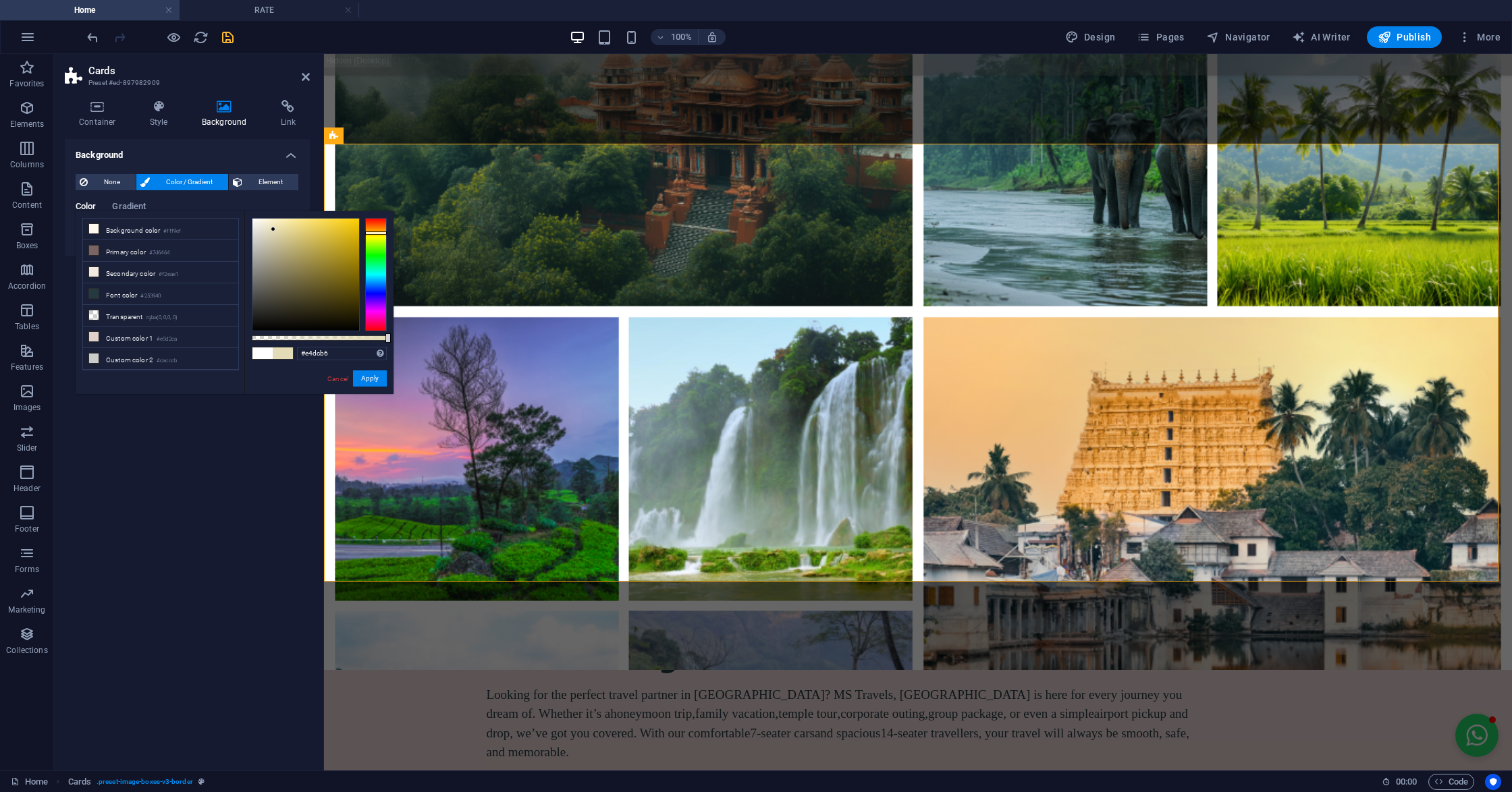
click at [275, 229] on div at bounding box center [305, 274] width 106 height 112
click at [382, 227] on div at bounding box center [375, 228] width 21 height 3
drag, startPoint x: 317, startPoint y: 236, endPoint x: 274, endPoint y: 217, distance: 47.0
click at [274, 218] on div at bounding box center [305, 274] width 106 height 112
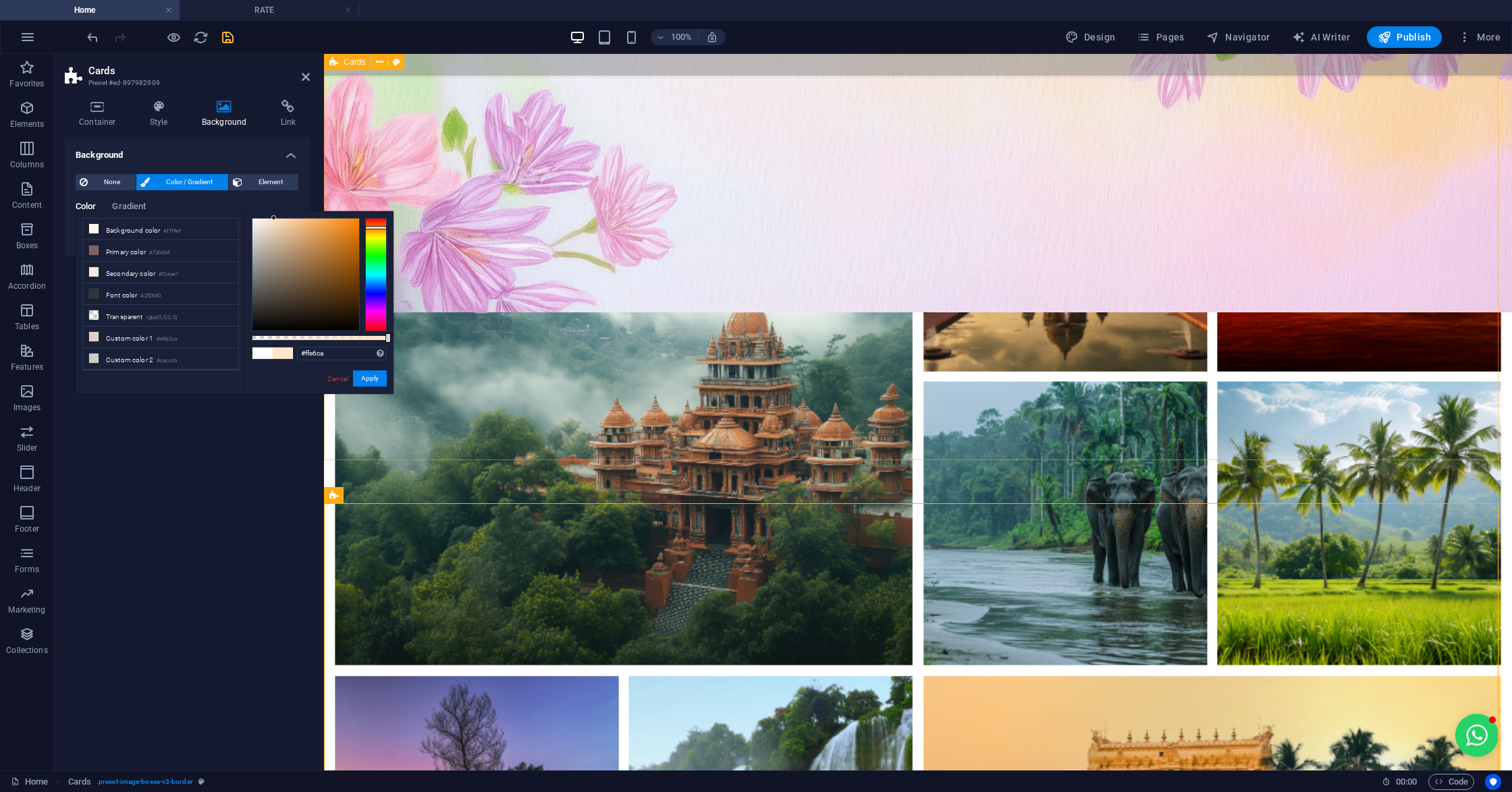
scroll to position [1619, 0]
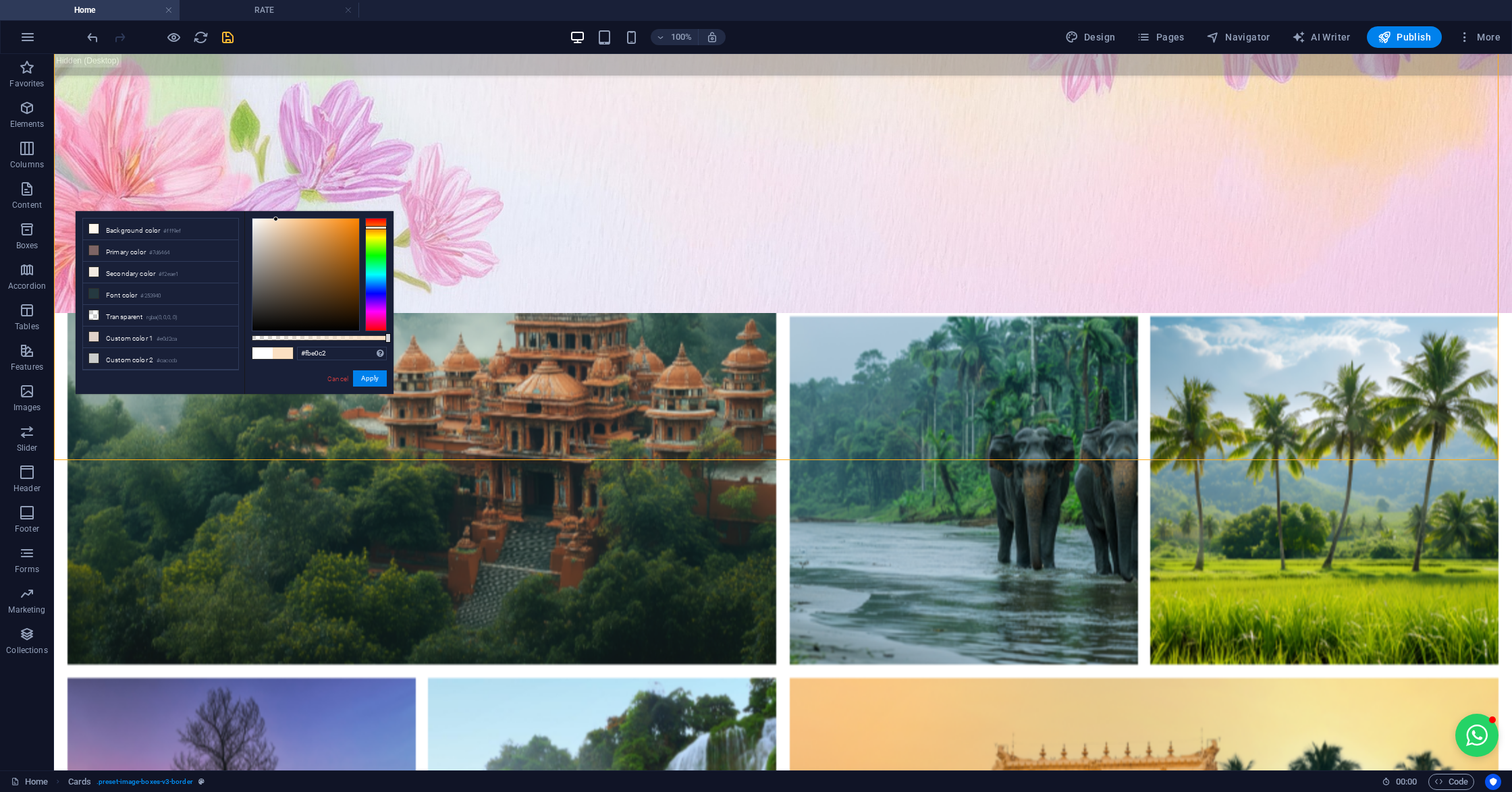
click at [276, 219] on div at bounding box center [276, 219] width 5 height 5
type input "#fbdab6"
click at [281, 219] on div at bounding box center [305, 274] width 106 height 112
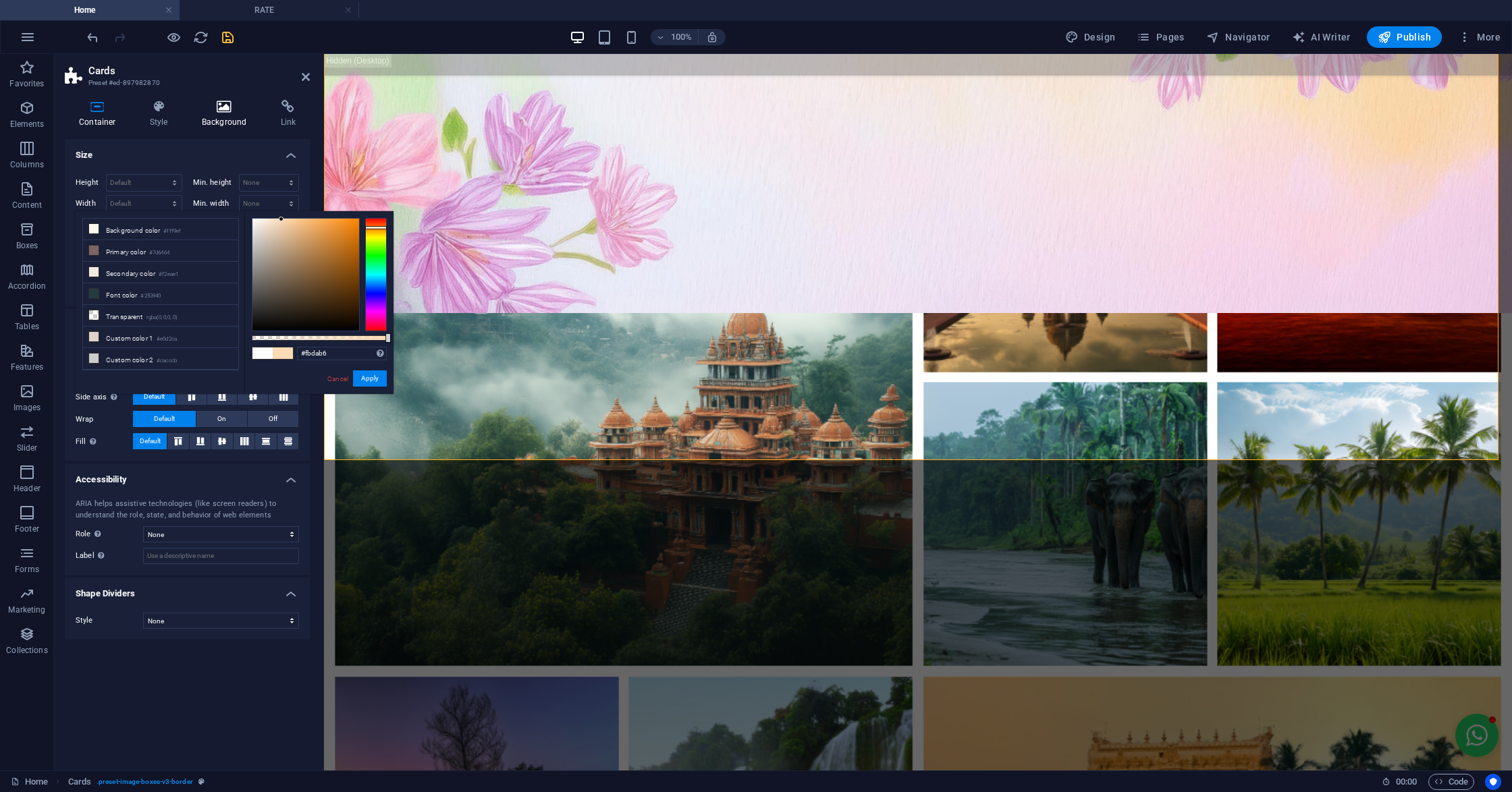
click at [208, 115] on h4 "Background" at bounding box center [227, 114] width 79 height 28
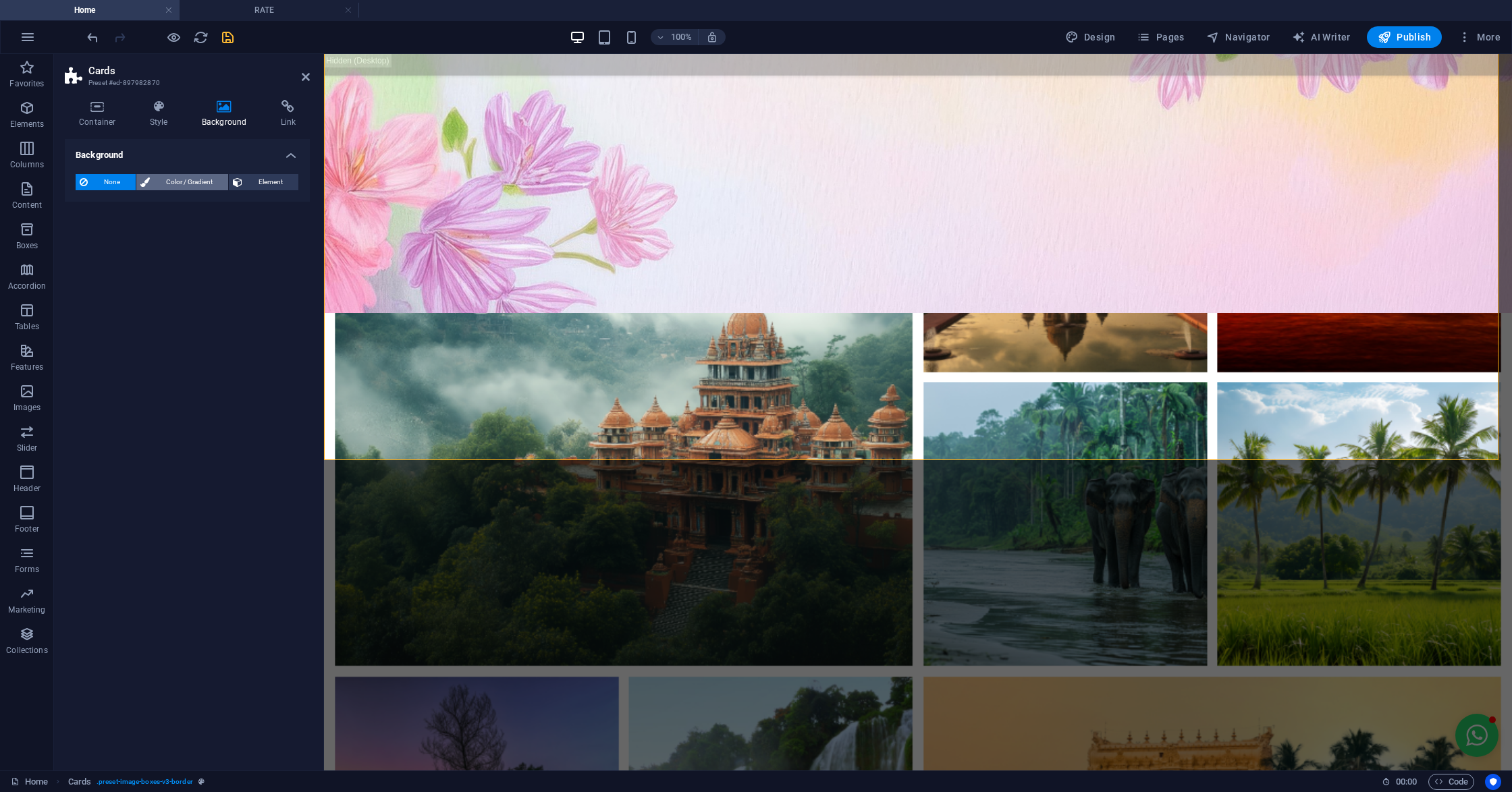
click at [173, 185] on span "Color / Gradient" at bounding box center [188, 182] width 70 height 17
click at [84, 233] on span at bounding box center [84, 236] width 15 height 15
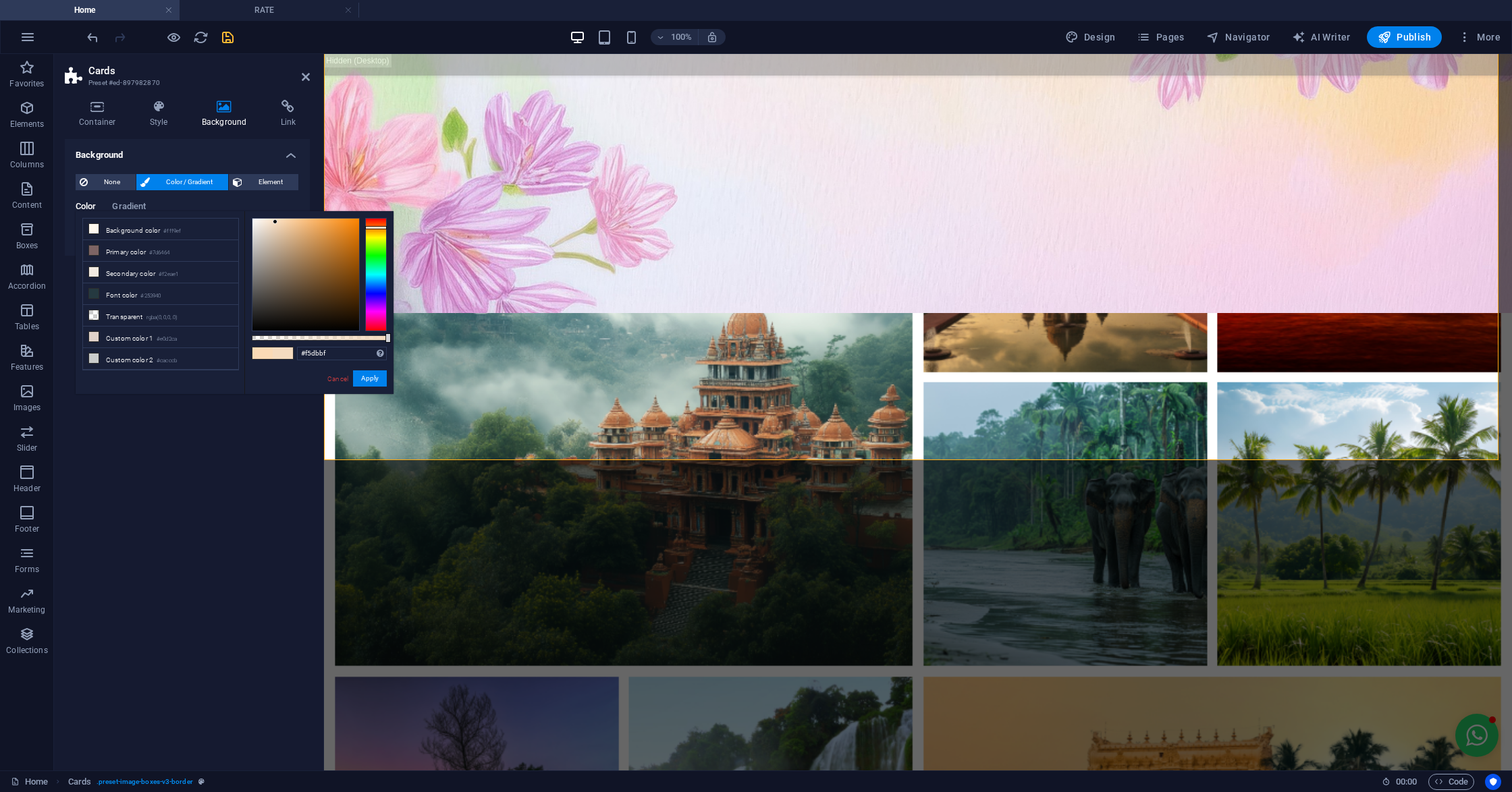
type input "#f5ddc2"
click at [274, 222] on div at bounding box center [305, 274] width 106 height 112
click at [366, 378] on button "Apply" at bounding box center [370, 378] width 34 height 17
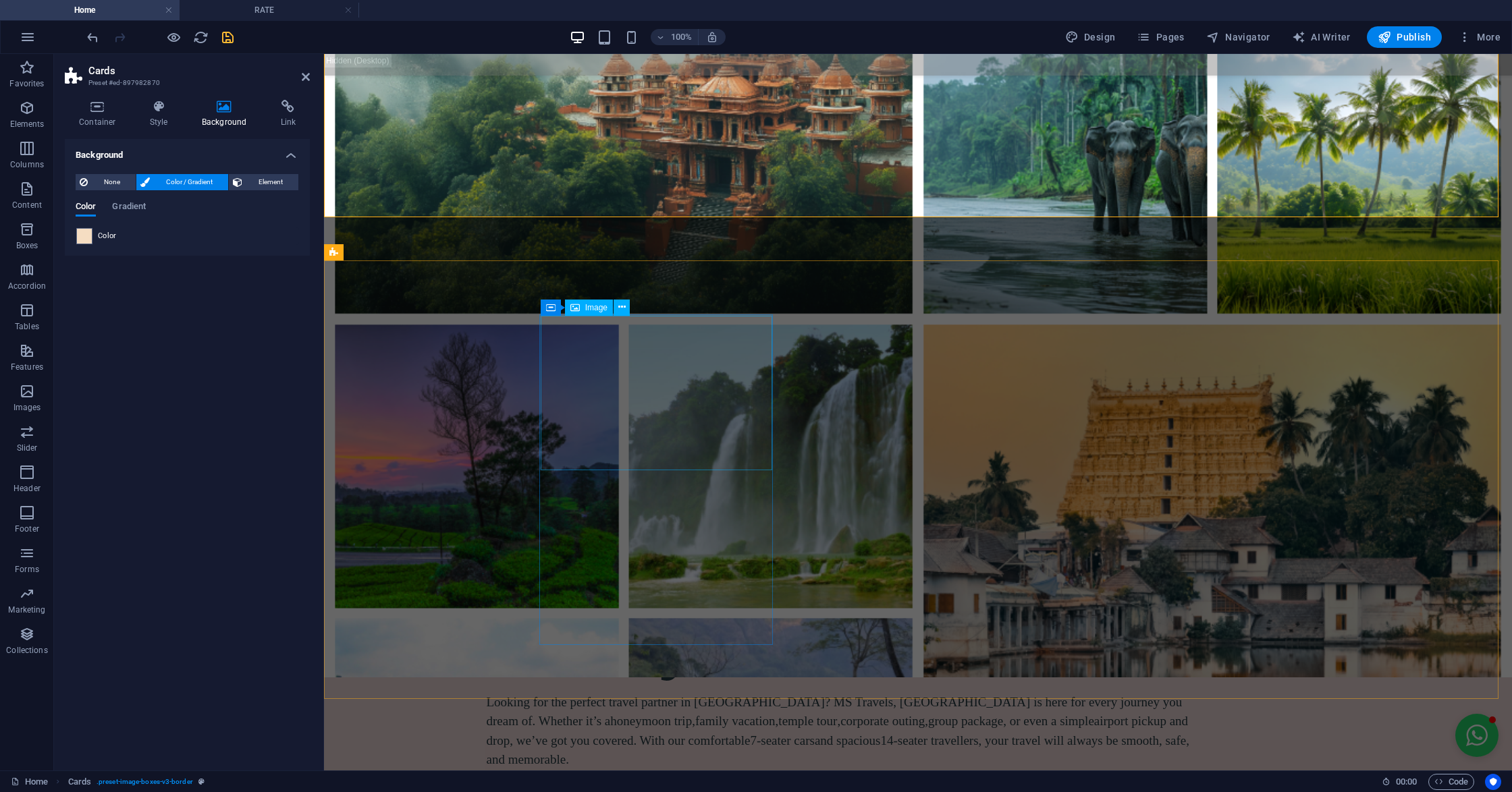
scroll to position [1979, 0]
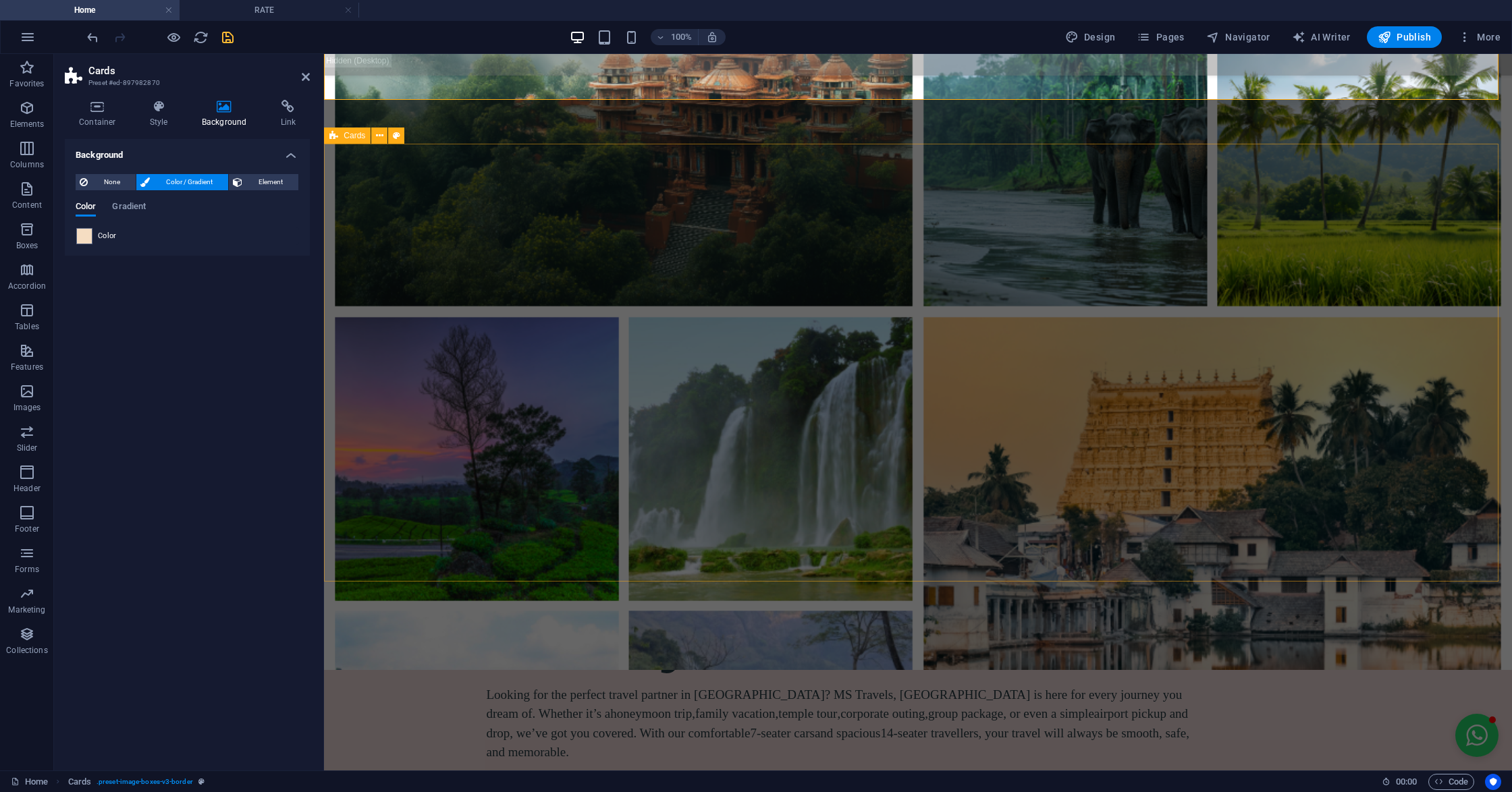
drag, startPoint x: 340, startPoint y: 375, endPoint x: 610, endPoint y: 374, distance: 270.0
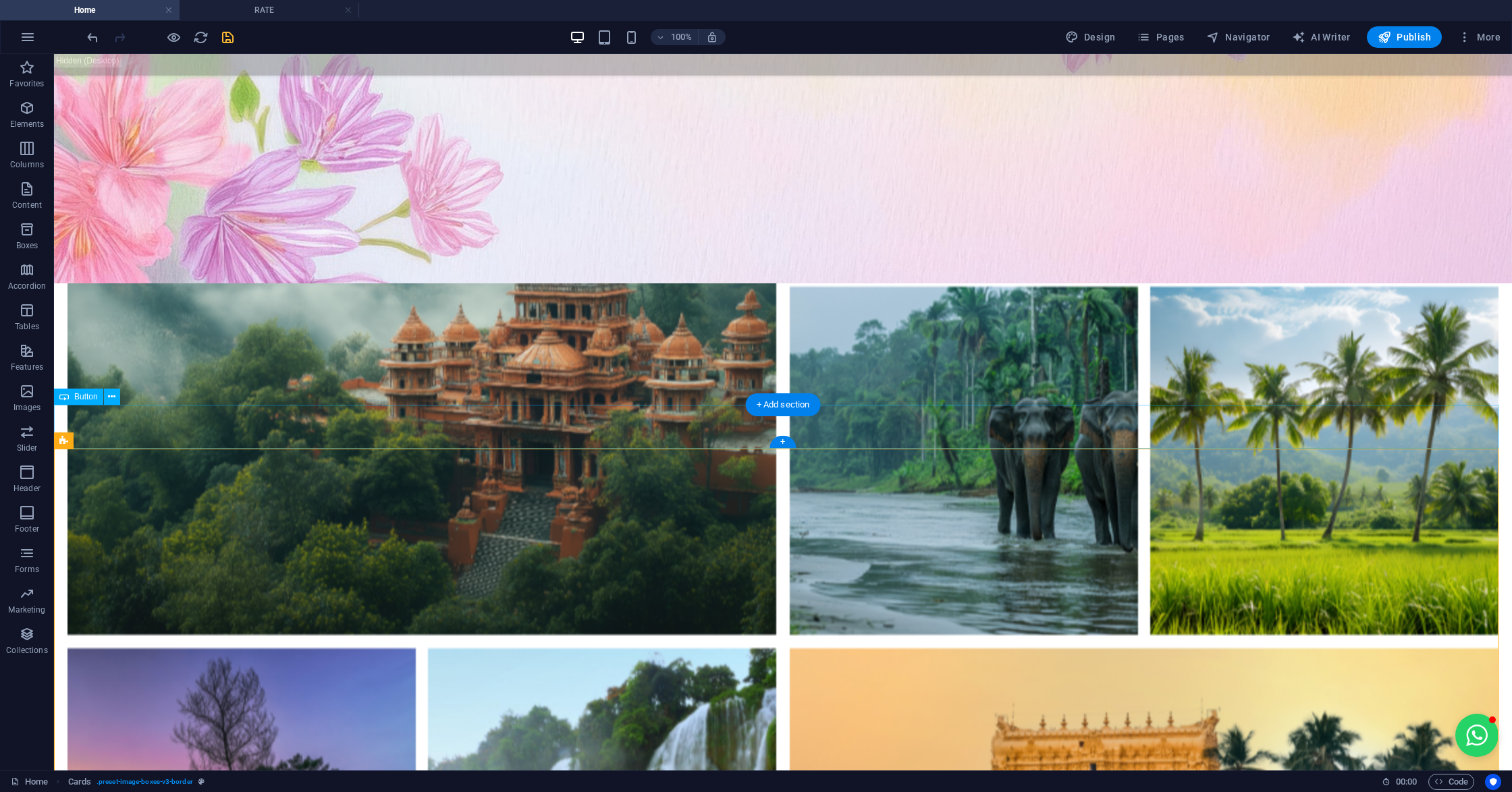
scroll to position [1619, 0]
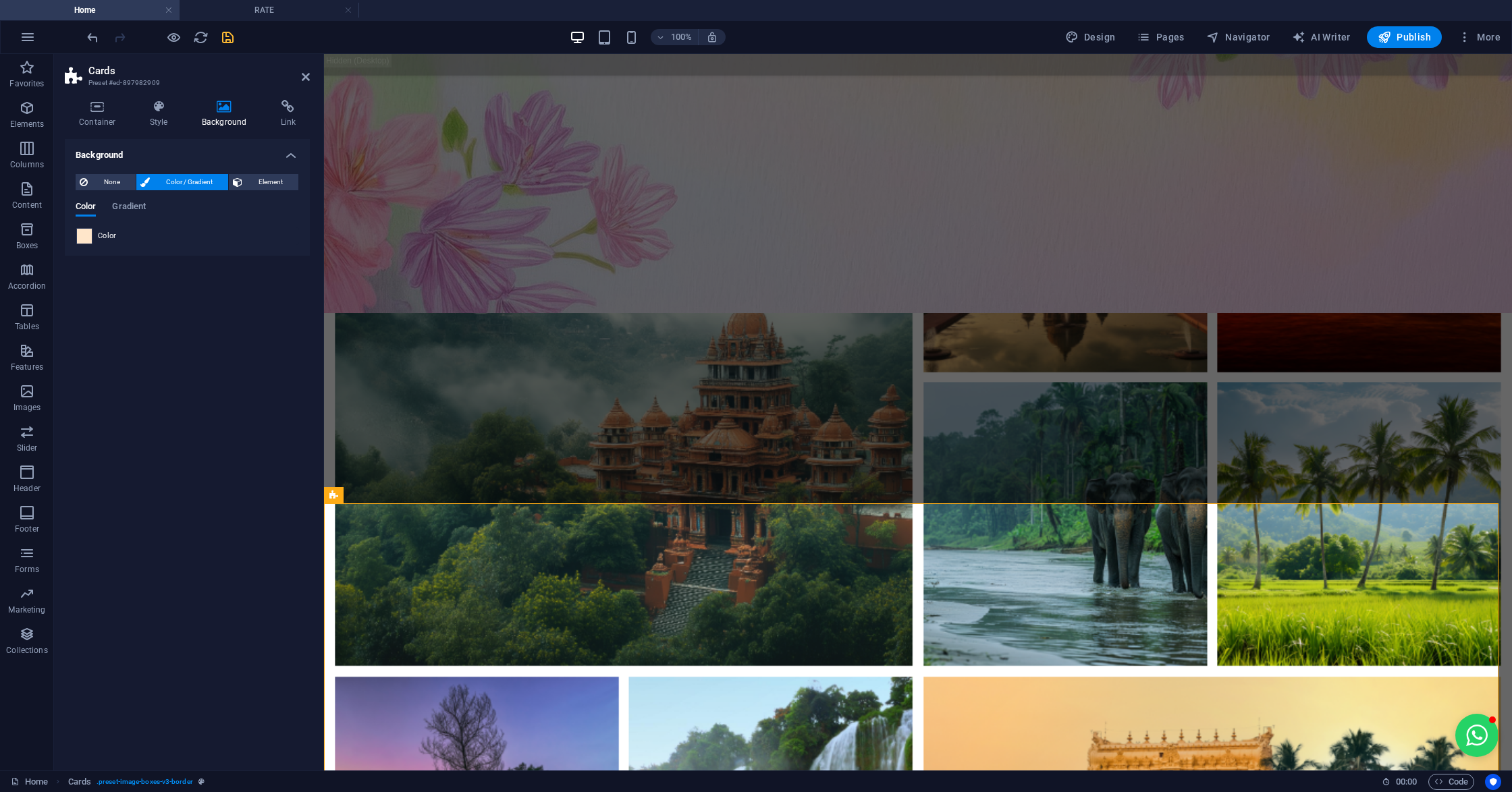
click at [79, 240] on span at bounding box center [84, 236] width 15 height 15
type input "#ffe6ca"
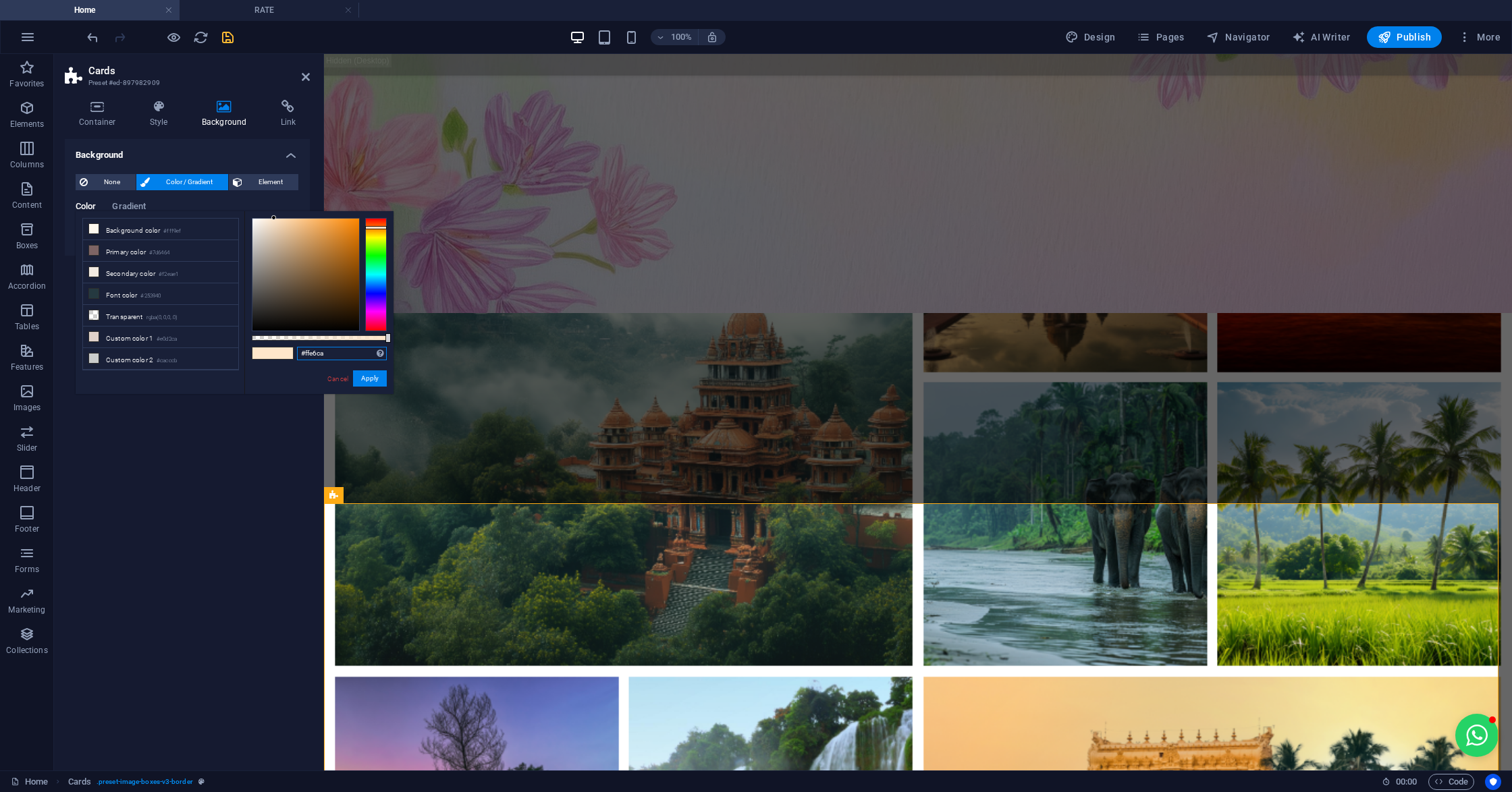
drag, startPoint x: 344, startPoint y: 349, endPoint x: 268, endPoint y: 344, distance: 76.2
click at [268, 344] on div "#ffe6ca Supported formats #0852ed rgb(8, 82, 237) rgba(8, 82, 237, 90%) hsv(221…" at bounding box center [318, 400] width 149 height 378
click at [367, 377] on button "Apply" at bounding box center [370, 378] width 34 height 17
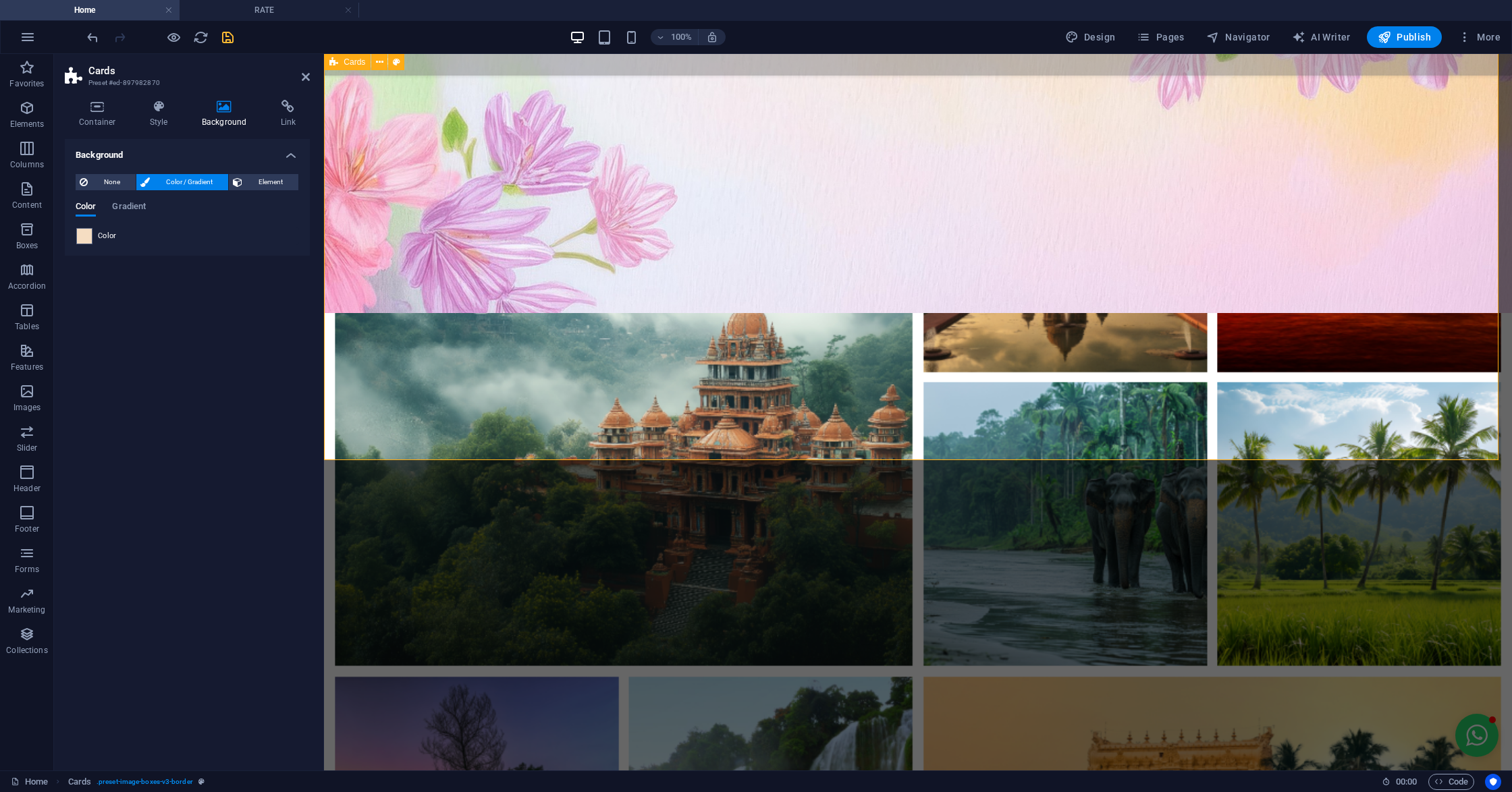
click at [81, 230] on span at bounding box center [84, 236] width 15 height 15
click at [0, 0] on div "less Background color #fff9ef Primary color #7d6464 Secondary color #f2eae1 Fon…" at bounding box center [0, 0] width 0 height 0
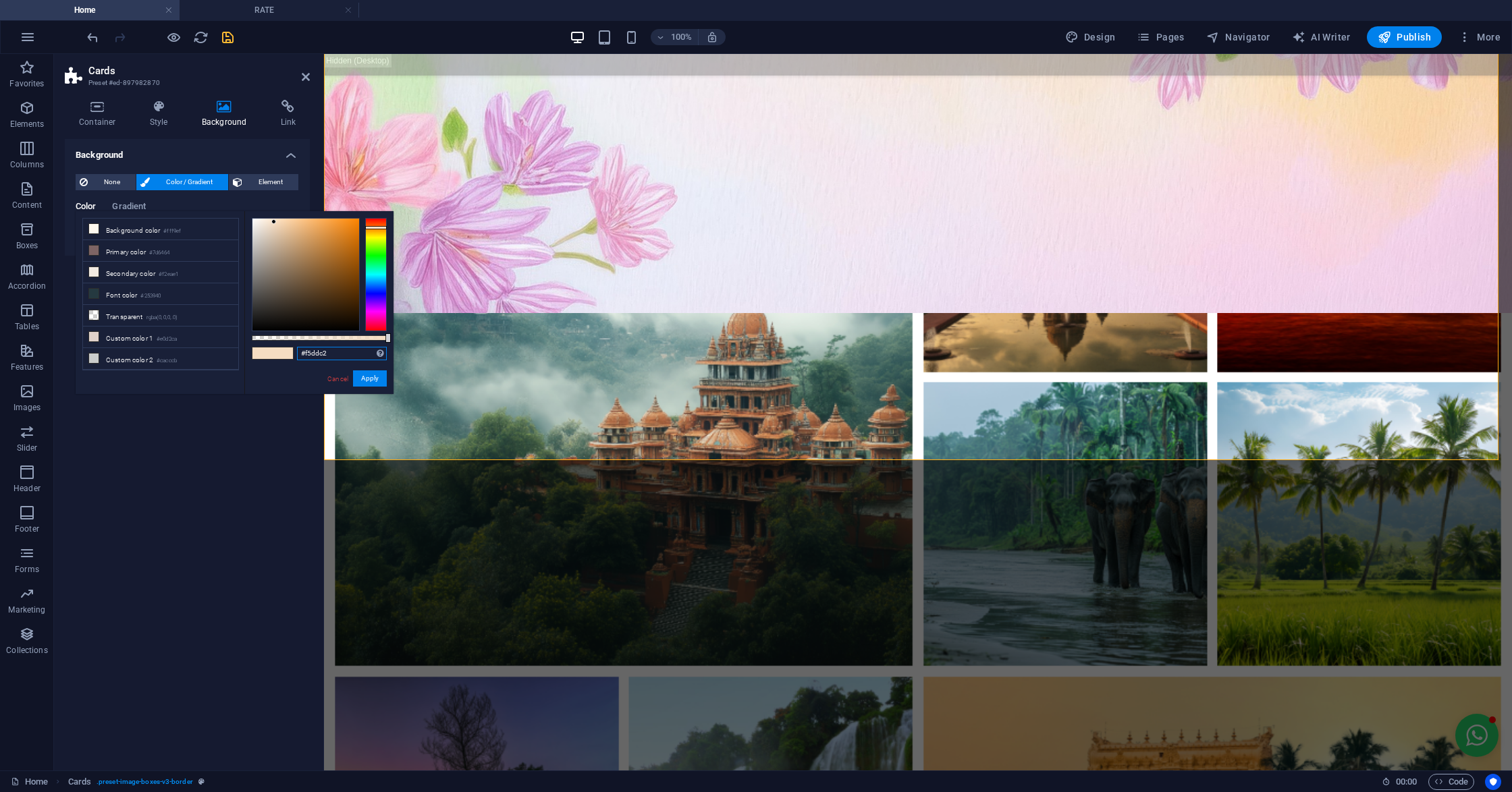
drag, startPoint x: 333, startPoint y: 358, endPoint x: 304, endPoint y: 345, distance: 31.8
click at [304, 347] on input "#f5ddc2" at bounding box center [342, 353] width 90 height 13
click at [337, 352] on input "#f5ddc2" at bounding box center [342, 353] width 90 height 13
drag, startPoint x: 337, startPoint y: 352, endPoint x: 279, endPoint y: 341, distance: 59.0
click at [279, 341] on div "#f5ddc2 Supported formats #0852ed rgb(8, 82, 237) rgba(8, 82, 237, 90%) hsv(221…" at bounding box center [318, 400] width 149 height 378
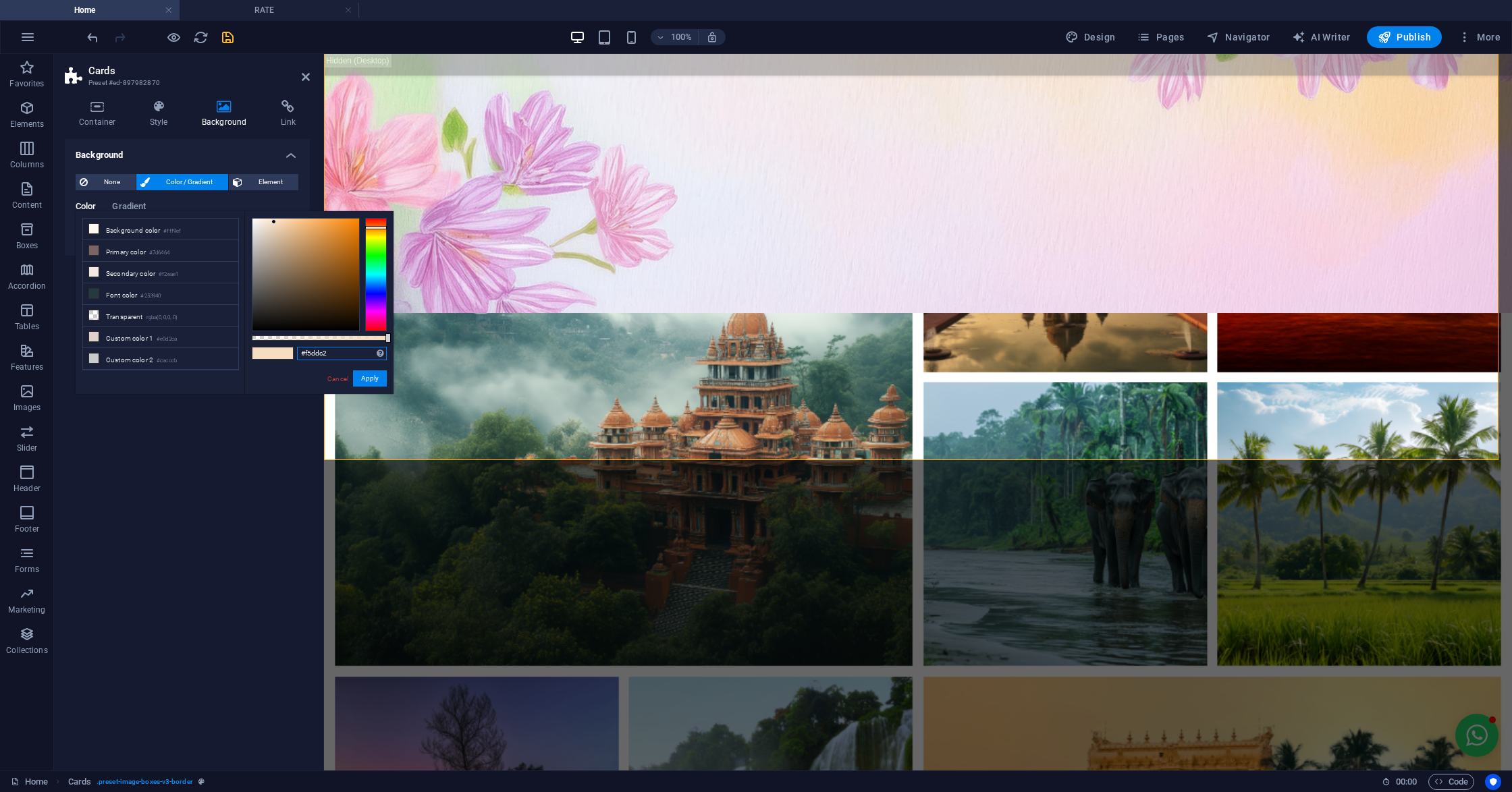
paste input "fe6ca"
type input "#ffe6ca"
click at [371, 384] on button "Apply" at bounding box center [370, 378] width 34 height 17
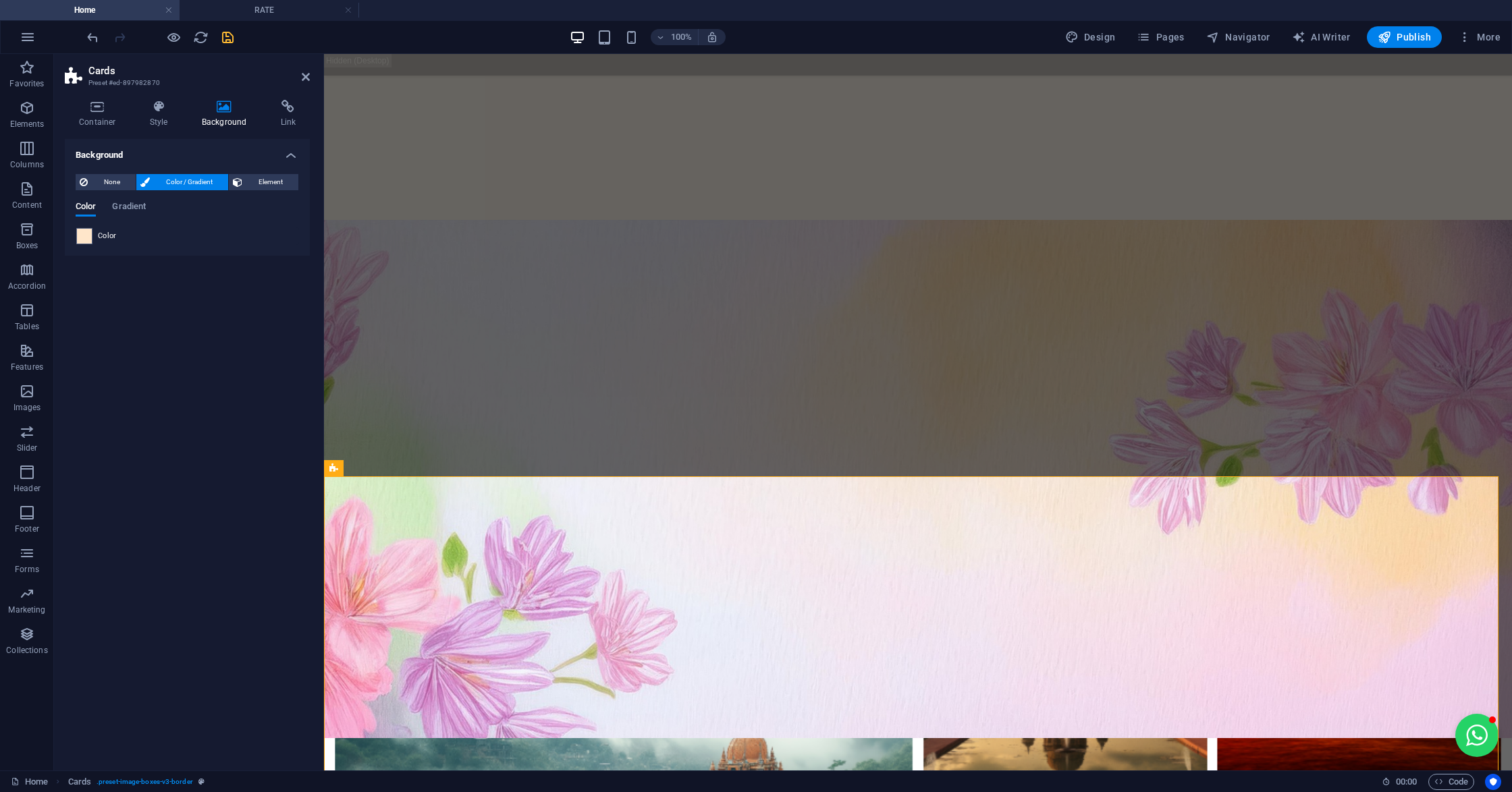
scroll to position [1169, 0]
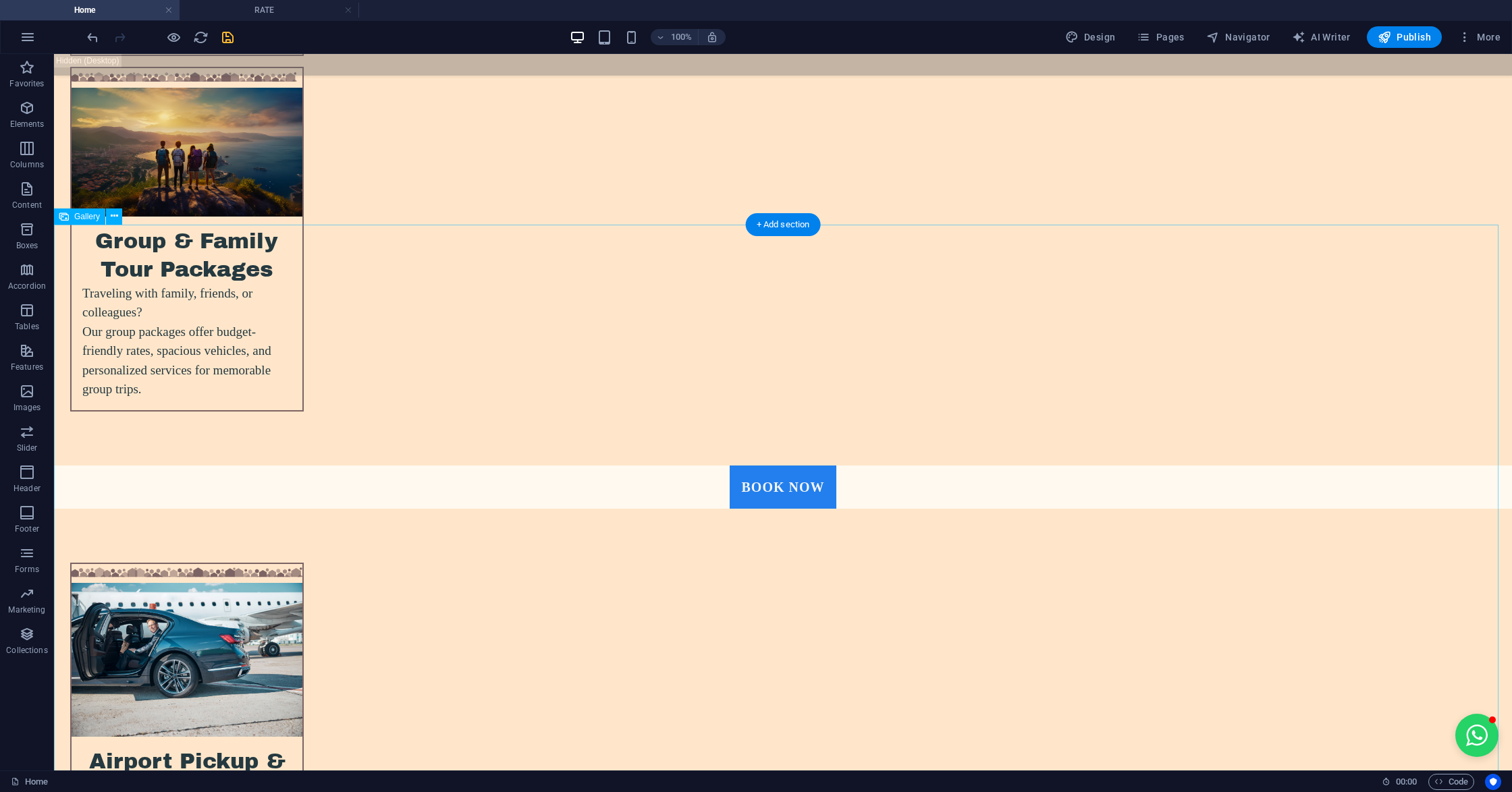
scroll to position [4137, 0]
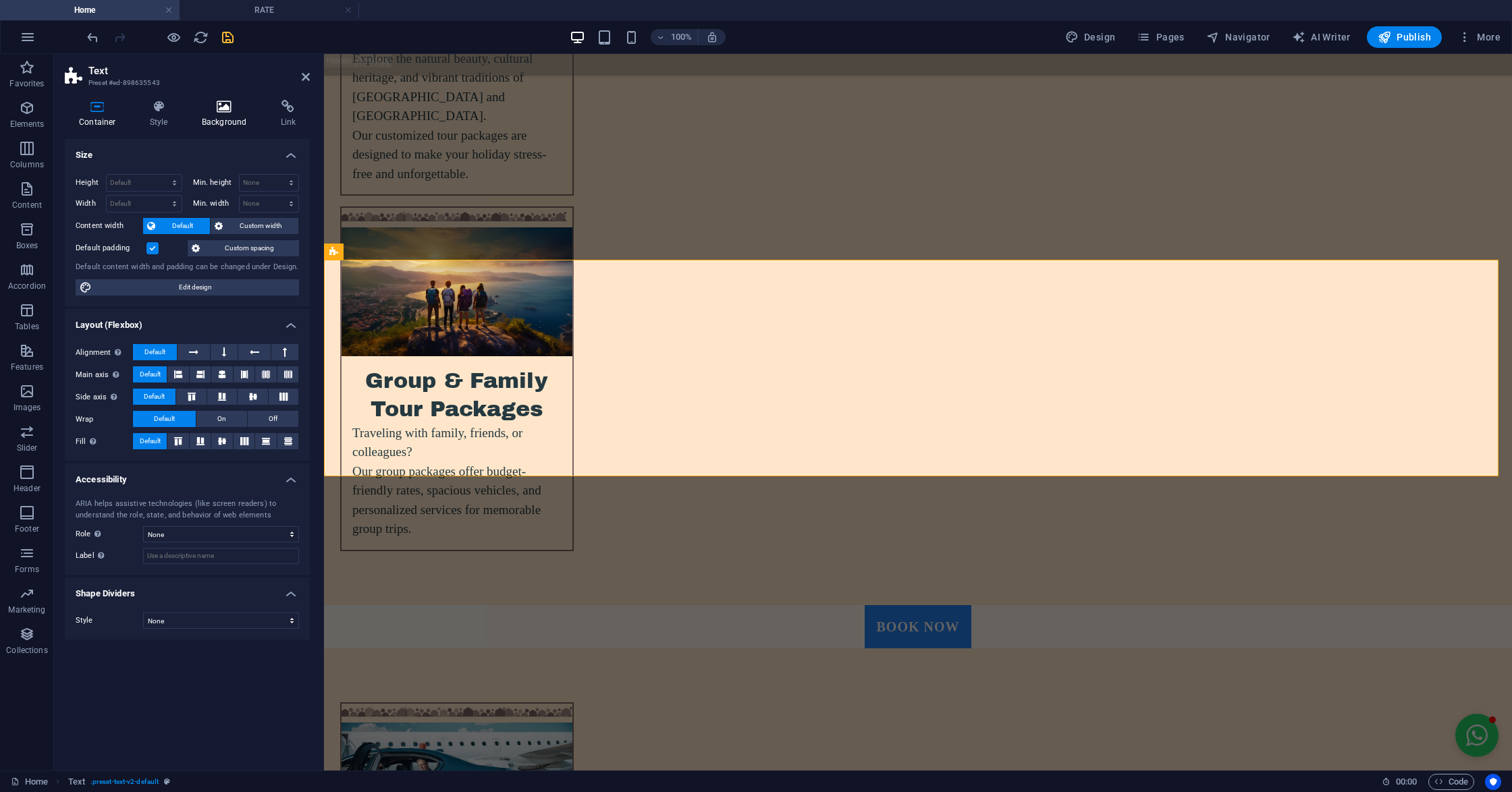
click at [224, 106] on icon at bounding box center [224, 106] width 73 height 13
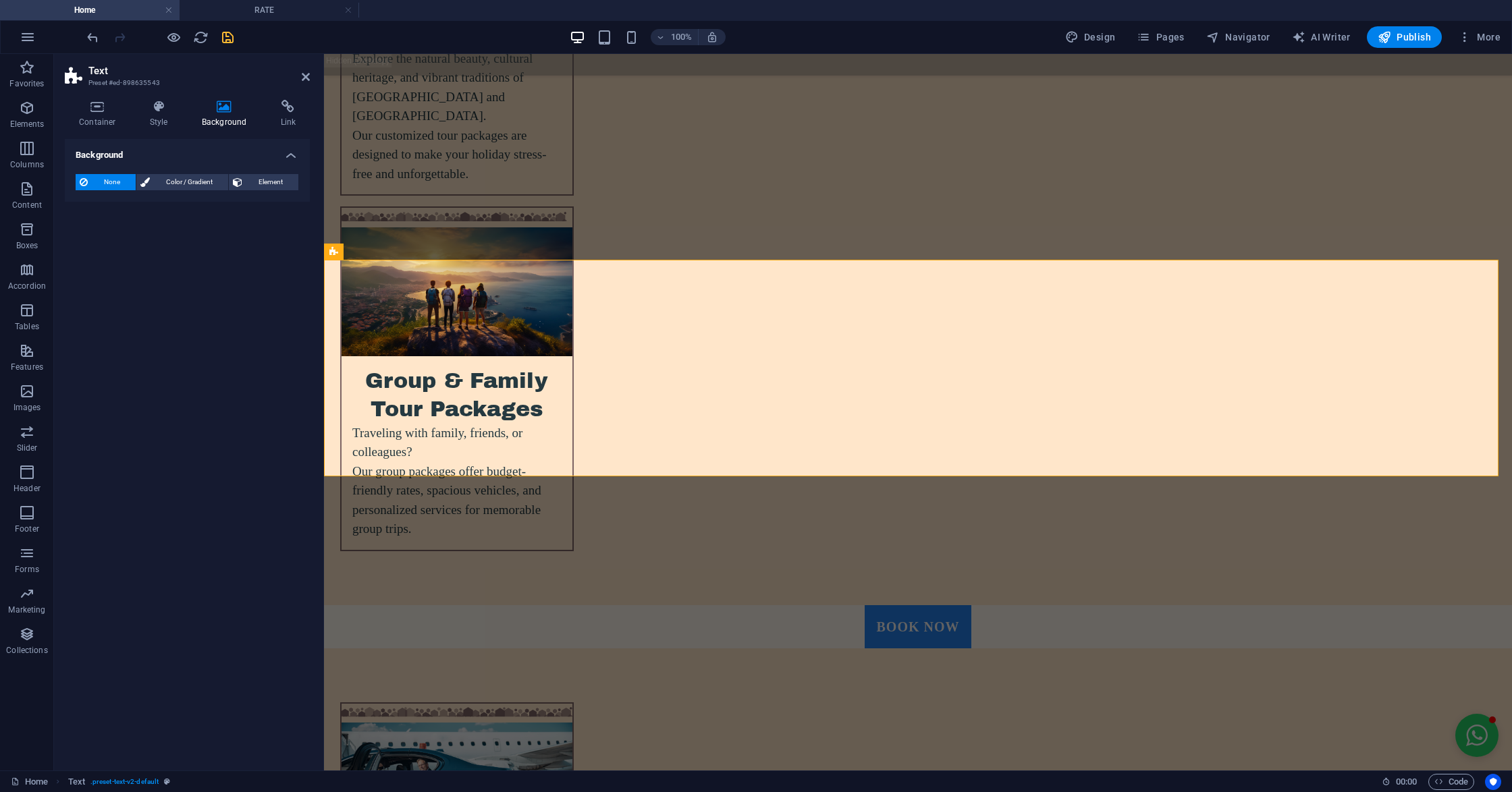
click at [255, 171] on div "None Color / Gradient Element Stretch background to full-width Color overlay Pl…" at bounding box center [187, 182] width 245 height 39
click at [259, 181] on span "Element" at bounding box center [270, 182] width 48 height 17
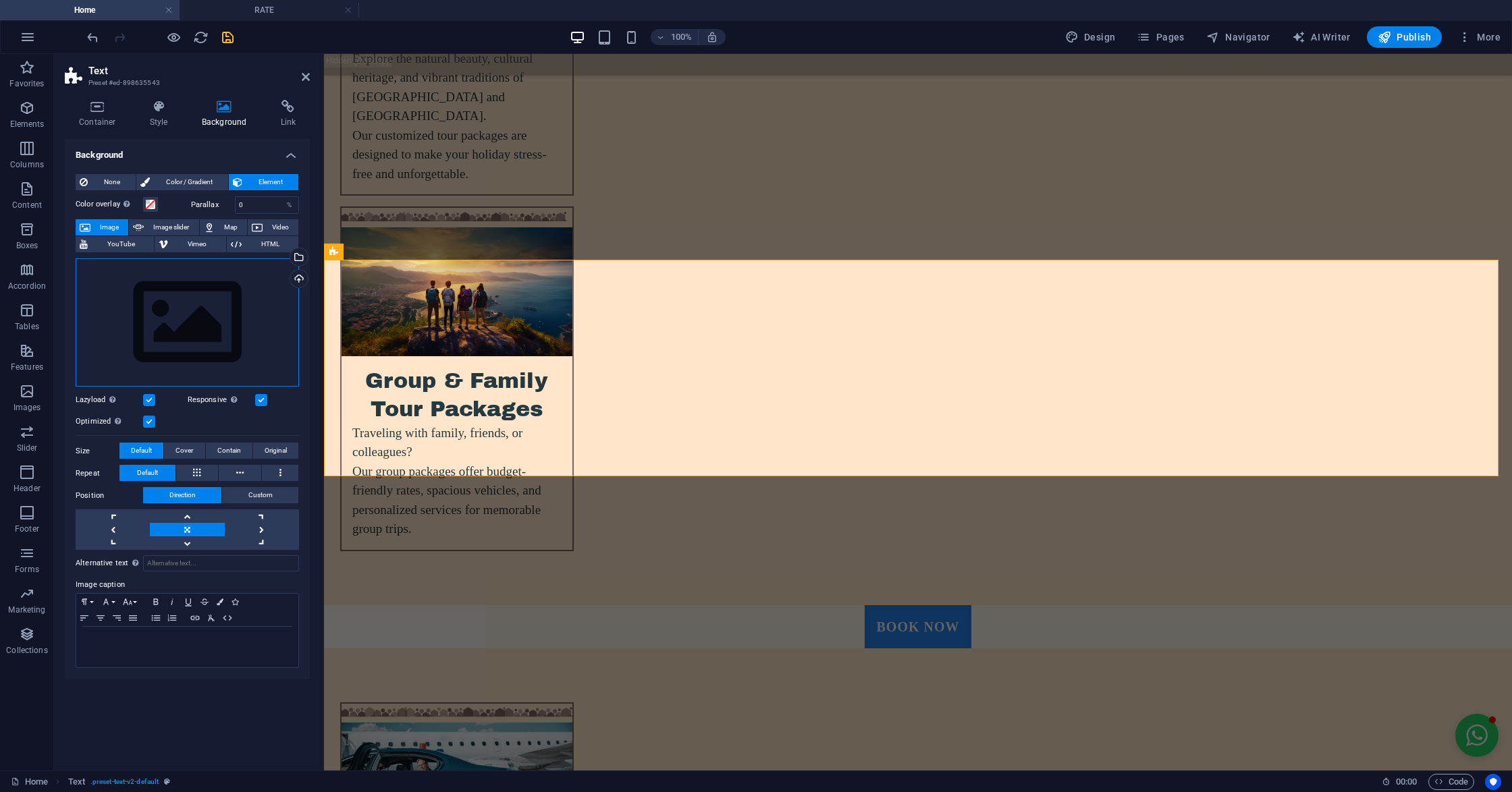
click at [205, 296] on div "Drag files here, click to choose files or select files from Files or our free s…" at bounding box center [187, 323] width 223 height 129
click at [205, 296] on body "mstravels.co.in Home RATE Favorites Elements Columns Content Boxes Accordion Ta…" at bounding box center [756, 396] width 1512 height 792
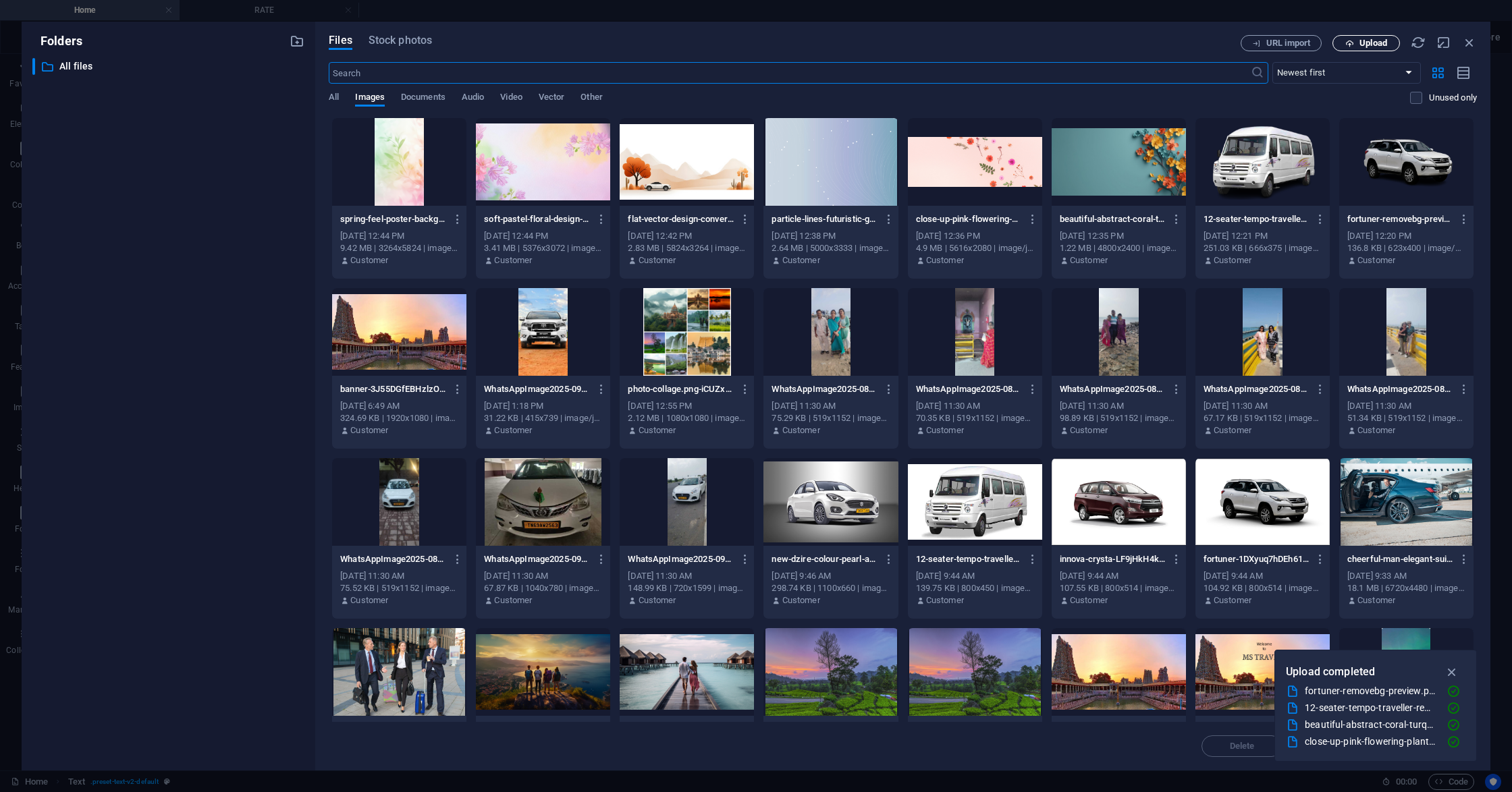
click at [1363, 41] on span "Upload" at bounding box center [1372, 43] width 28 height 8
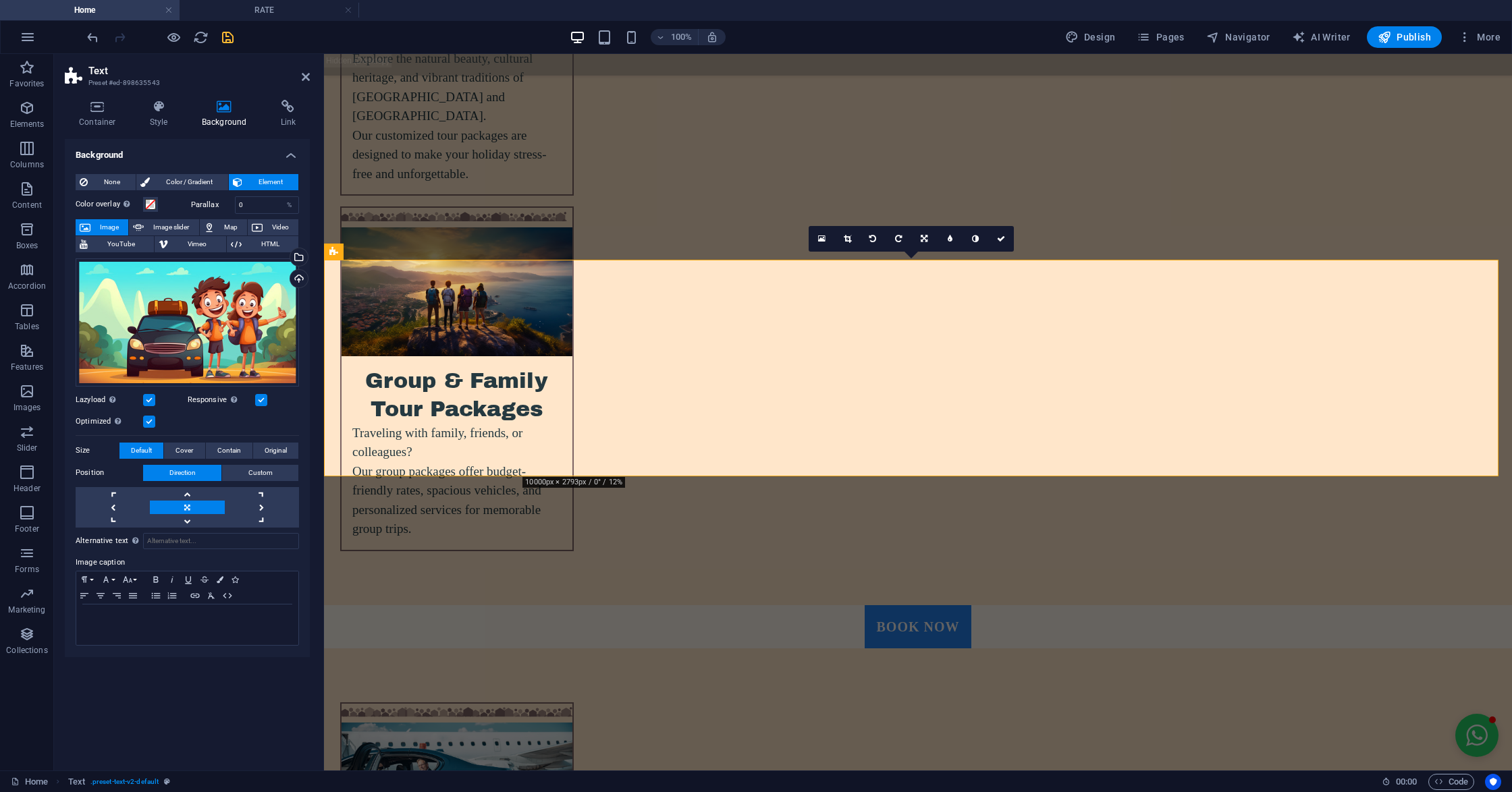
click at [216, 330] on div "Drag files here, click to choose files or select files from Files or our free s…" at bounding box center [187, 322] width 223 height 128
click at [216, 330] on body "mstravels.co.in Home RATE Favorites Elements Columns Content Boxes Accordion Ta…" at bounding box center [756, 396] width 1512 height 792
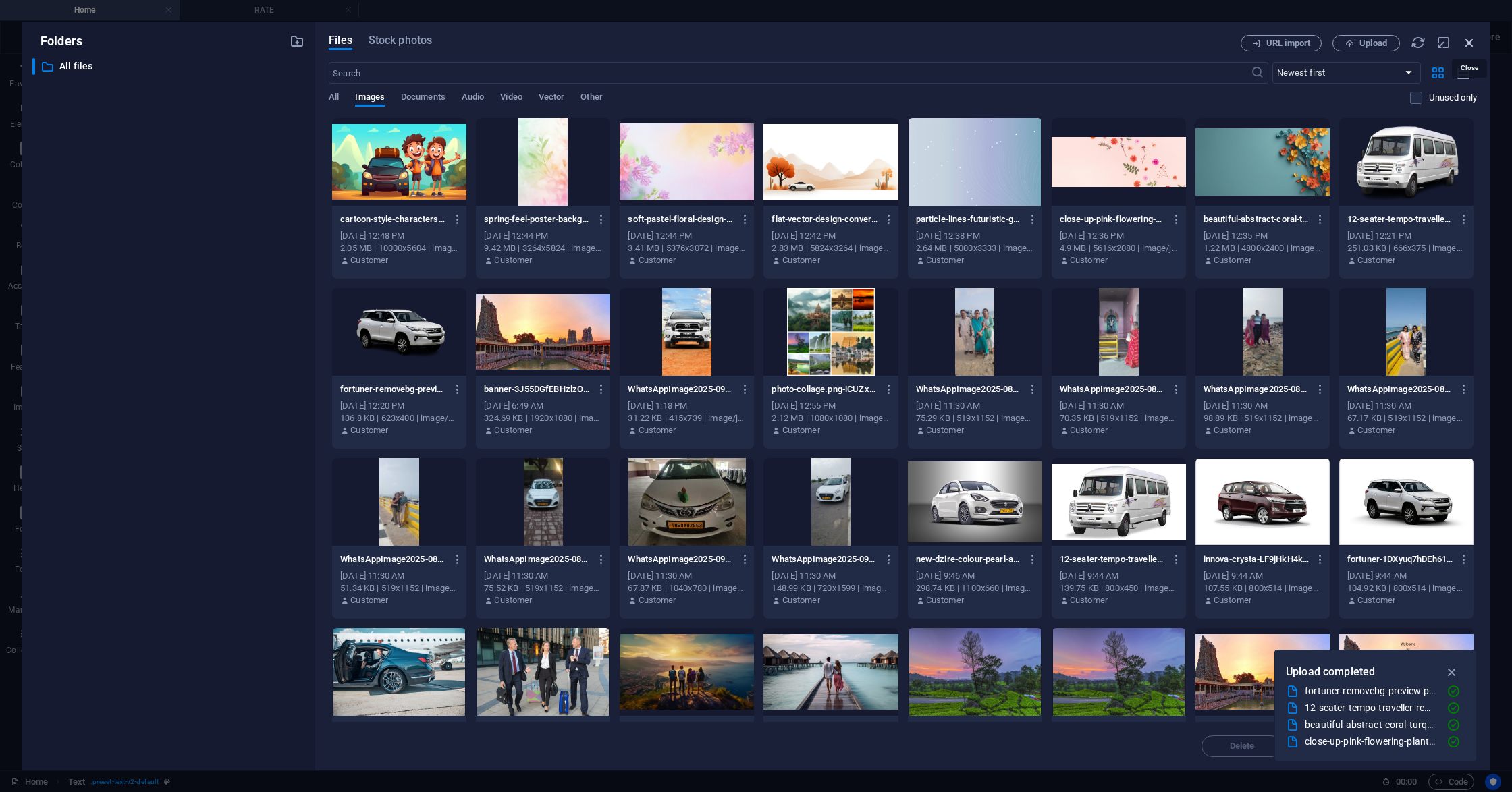
click at [1472, 41] on icon "button" at bounding box center [1469, 43] width 15 height 15
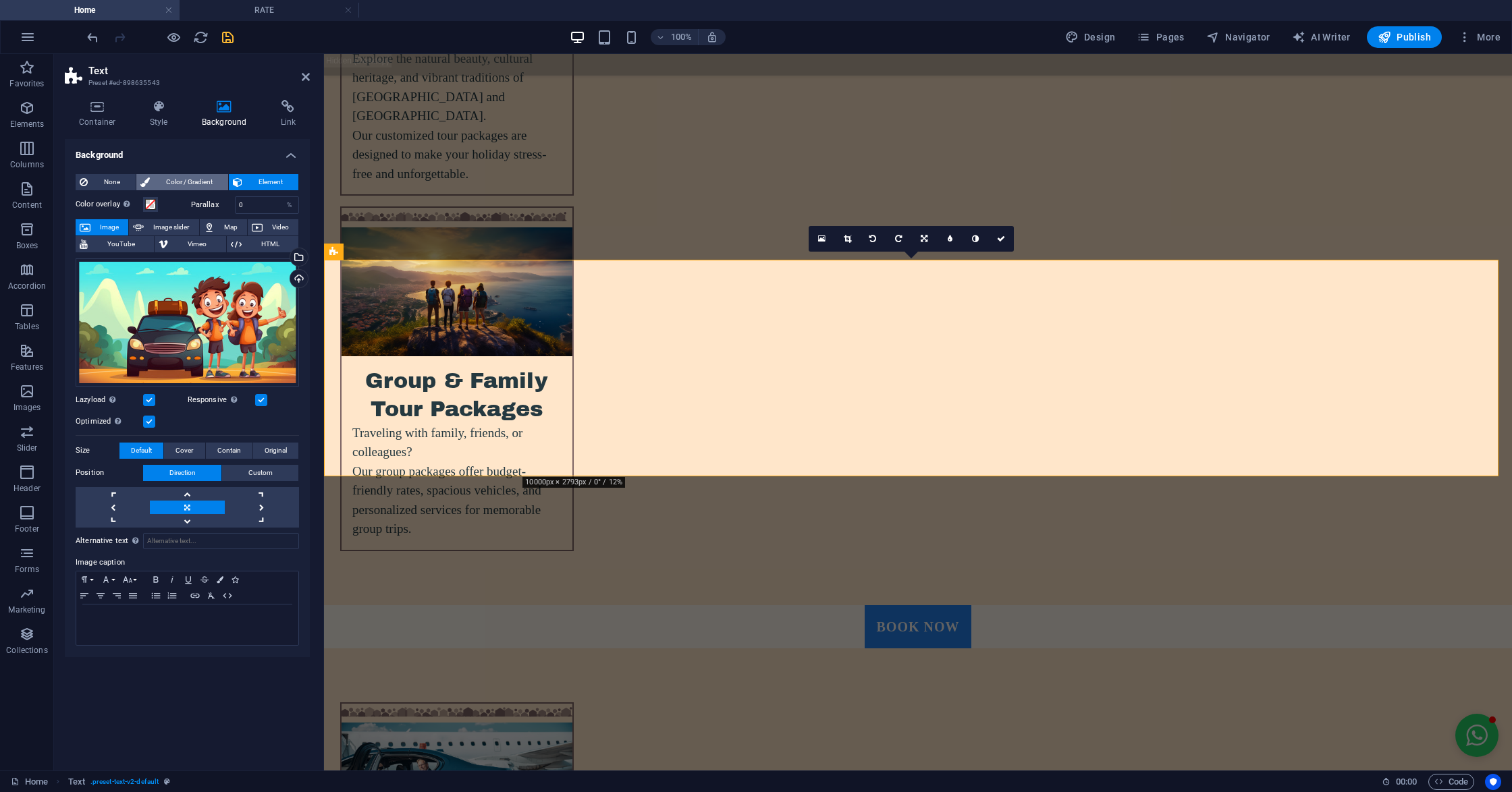
click at [195, 181] on span "Color / Gradient" at bounding box center [188, 182] width 70 height 17
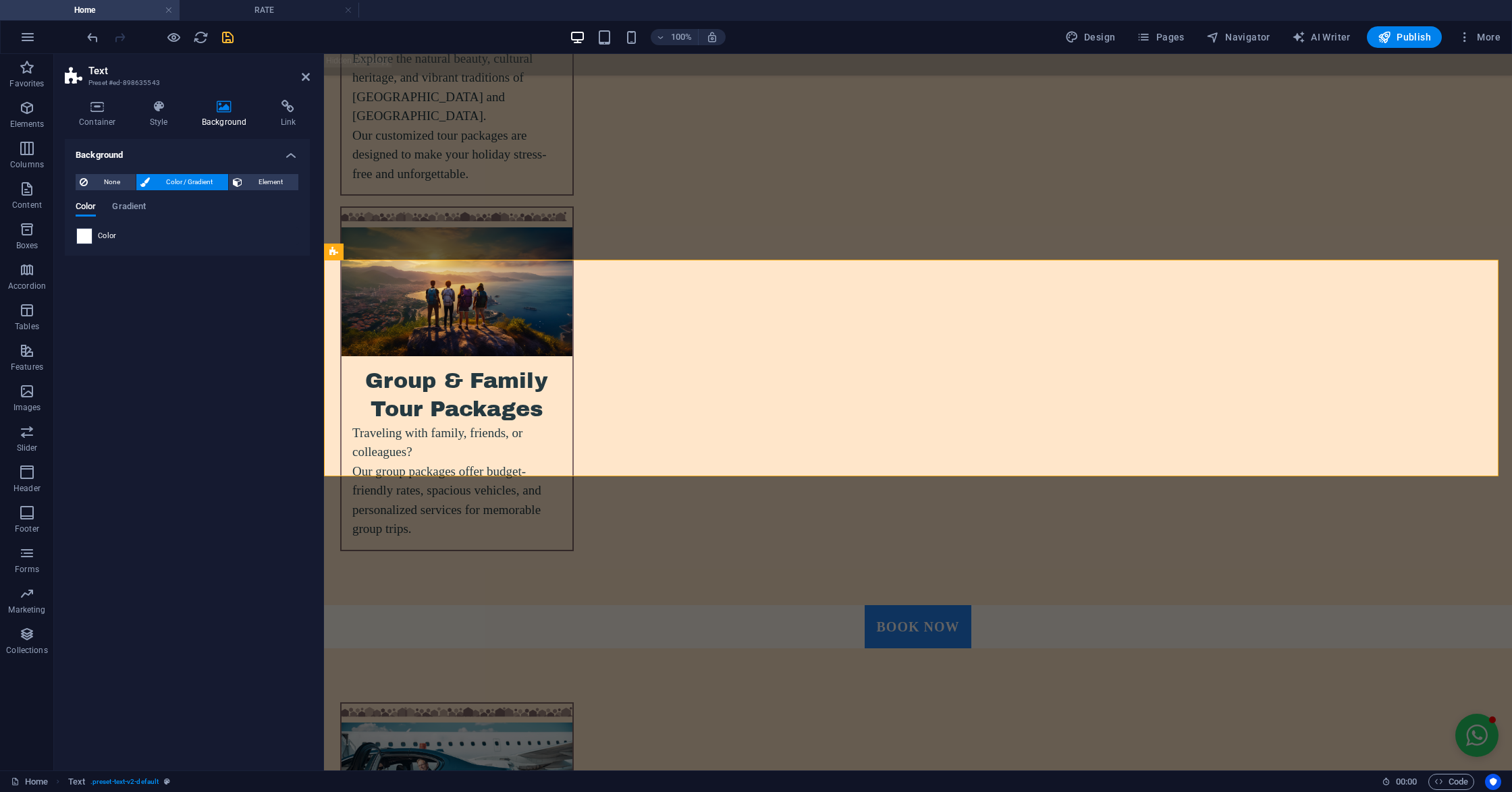
click at [87, 237] on span at bounding box center [84, 236] width 15 height 15
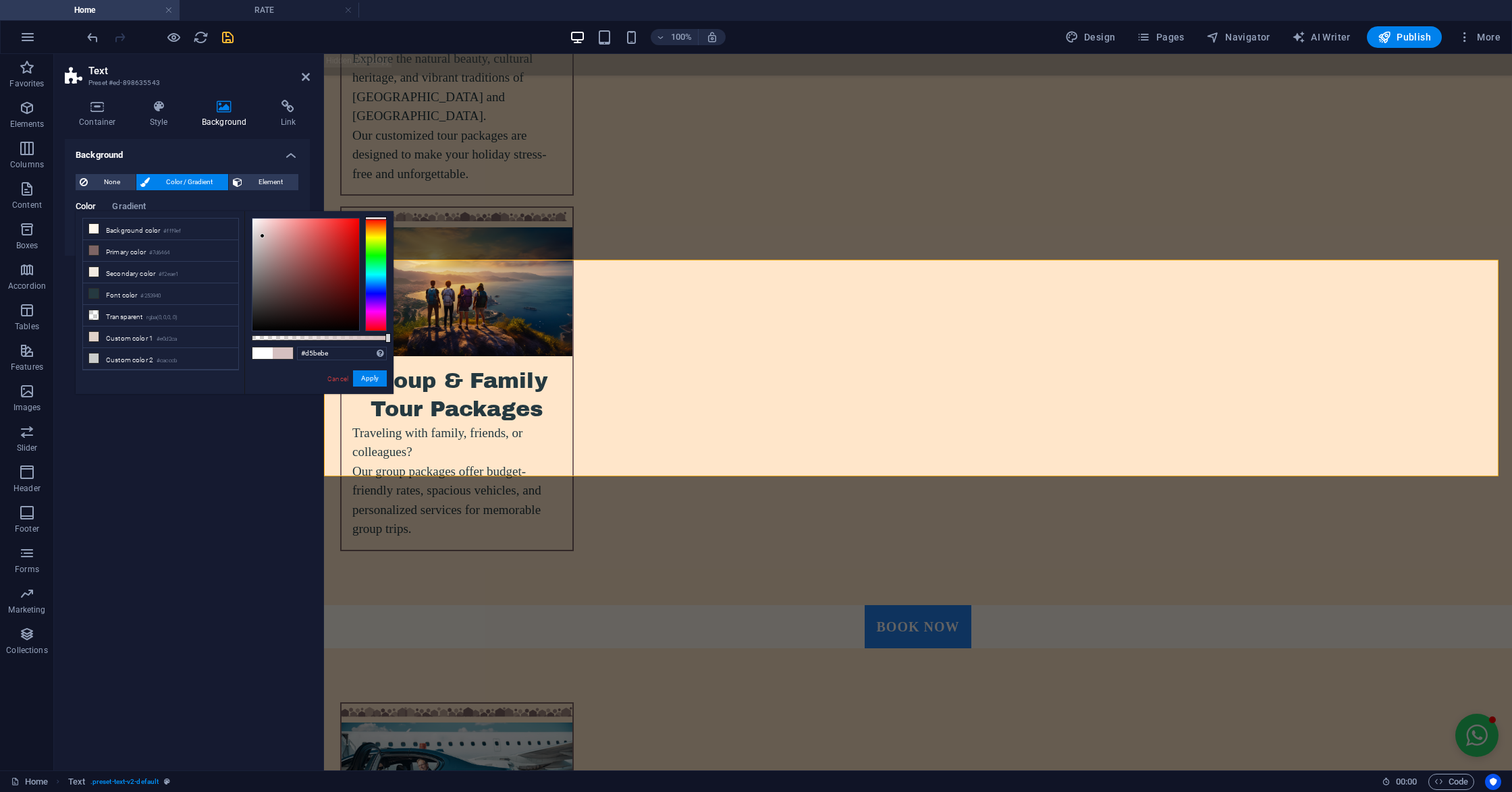
drag, startPoint x: 266, startPoint y: 251, endPoint x: 265, endPoint y: 236, distance: 15.0
click at [263, 236] on div at bounding box center [305, 274] width 106 height 112
click at [371, 308] on div at bounding box center [375, 275] width 21 height 113
type input "#f0d4f4"
drag, startPoint x: 276, startPoint y: 246, endPoint x: 266, endPoint y: 222, distance: 26.0
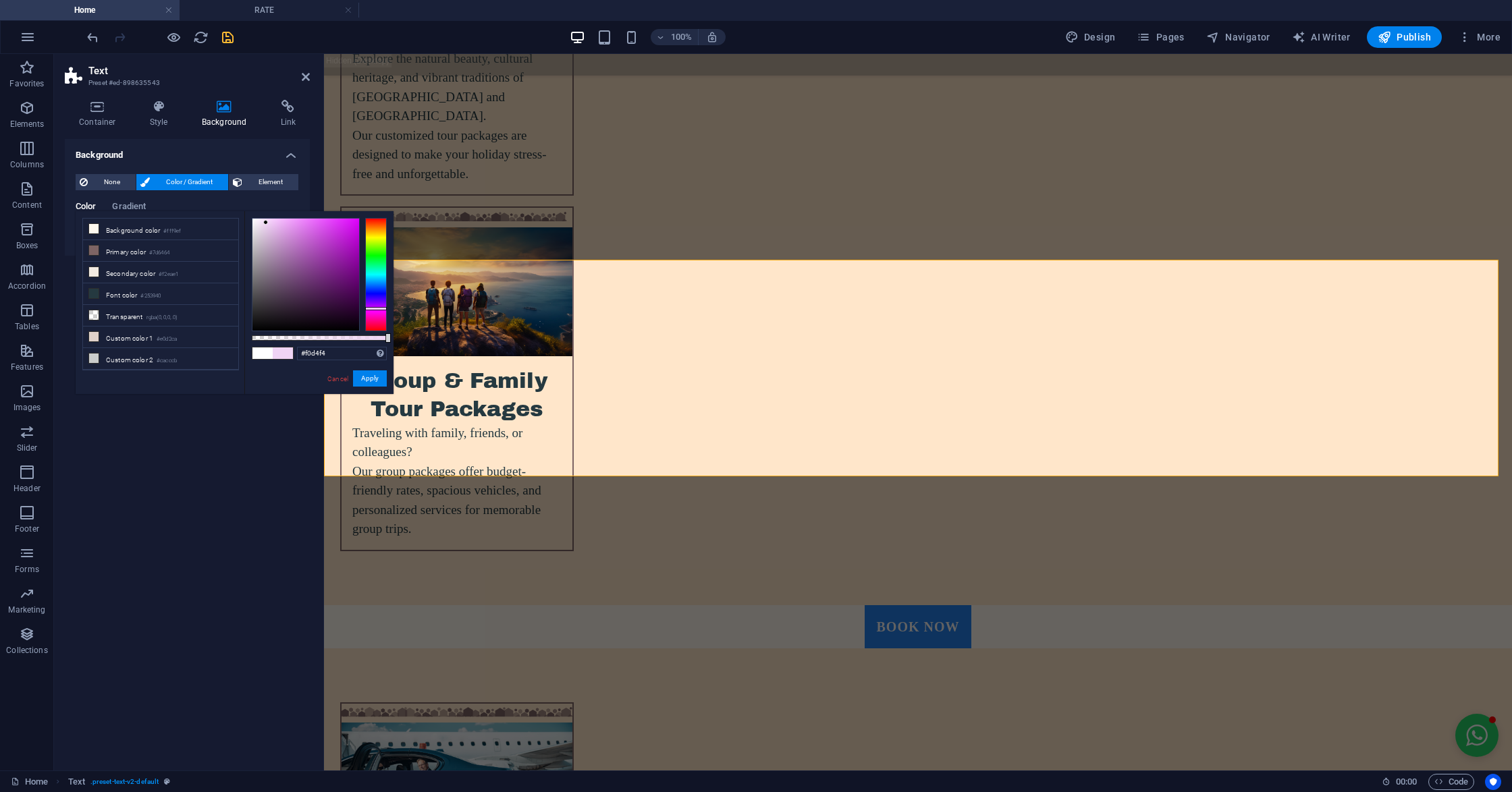
click at [266, 222] on div at bounding box center [305, 274] width 106 height 112
click at [364, 376] on button "Apply" at bounding box center [370, 378] width 34 height 17
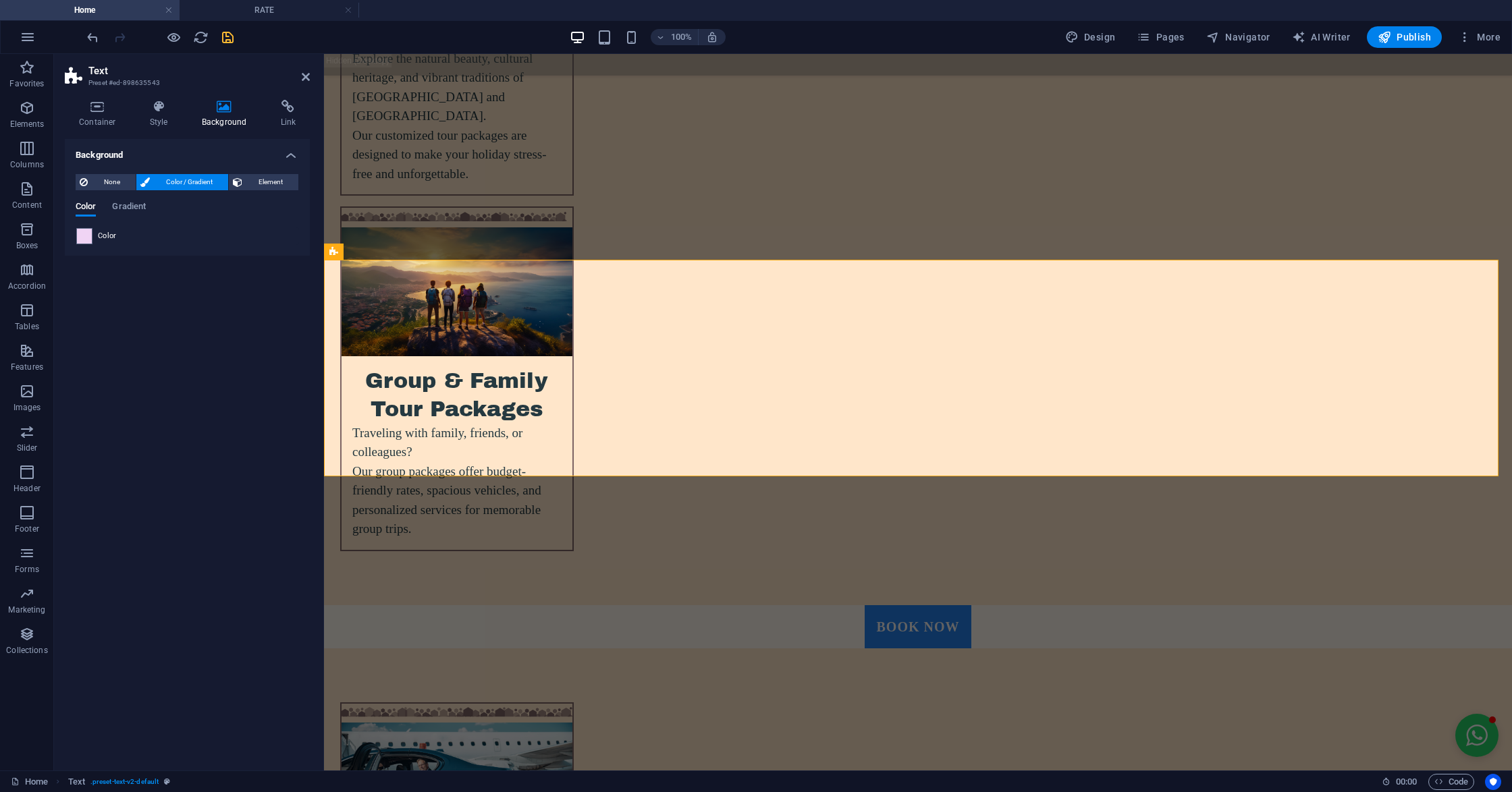
drag, startPoint x: 236, startPoint y: 32, endPoint x: 228, endPoint y: 36, distance: 8.9
click at [231, 33] on div "100% Design Pages Navigator AI Writer Publish More" at bounding box center [795, 36] width 1421 height 21
click at [228, 36] on icon "save" at bounding box center [228, 38] width 16 height 16
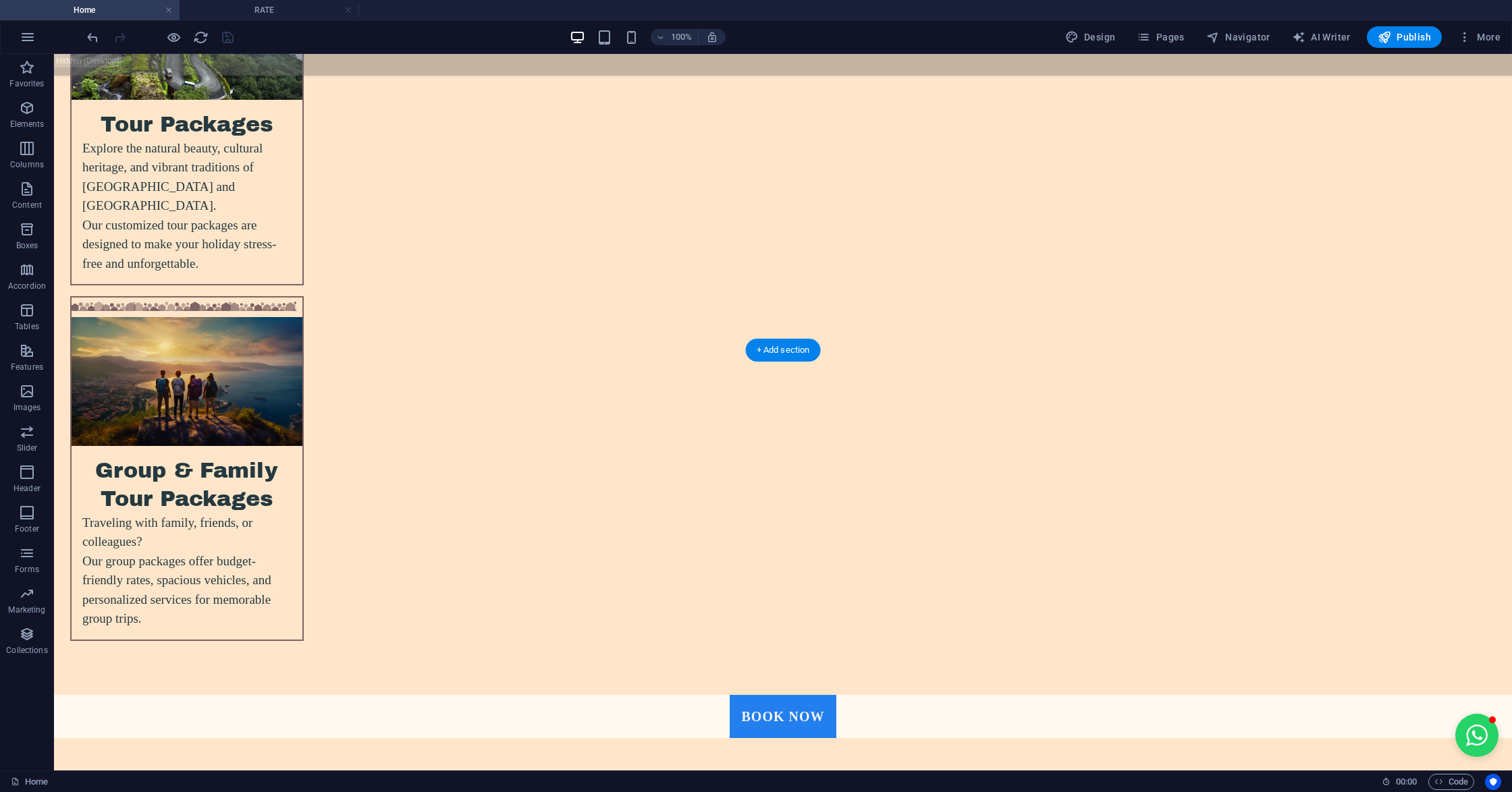
scroll to position [3868, 0]
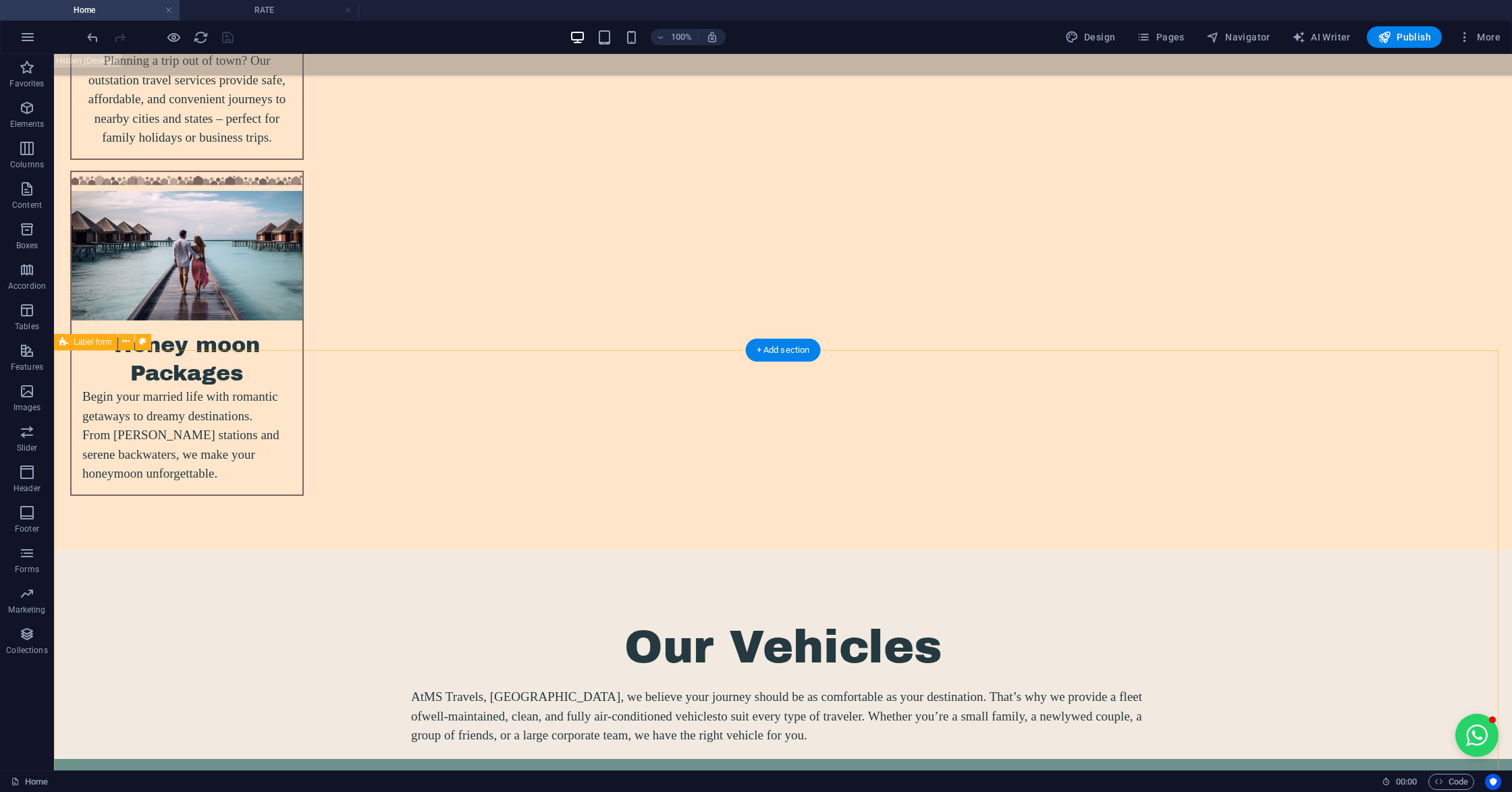
scroll to position [5659, 0]
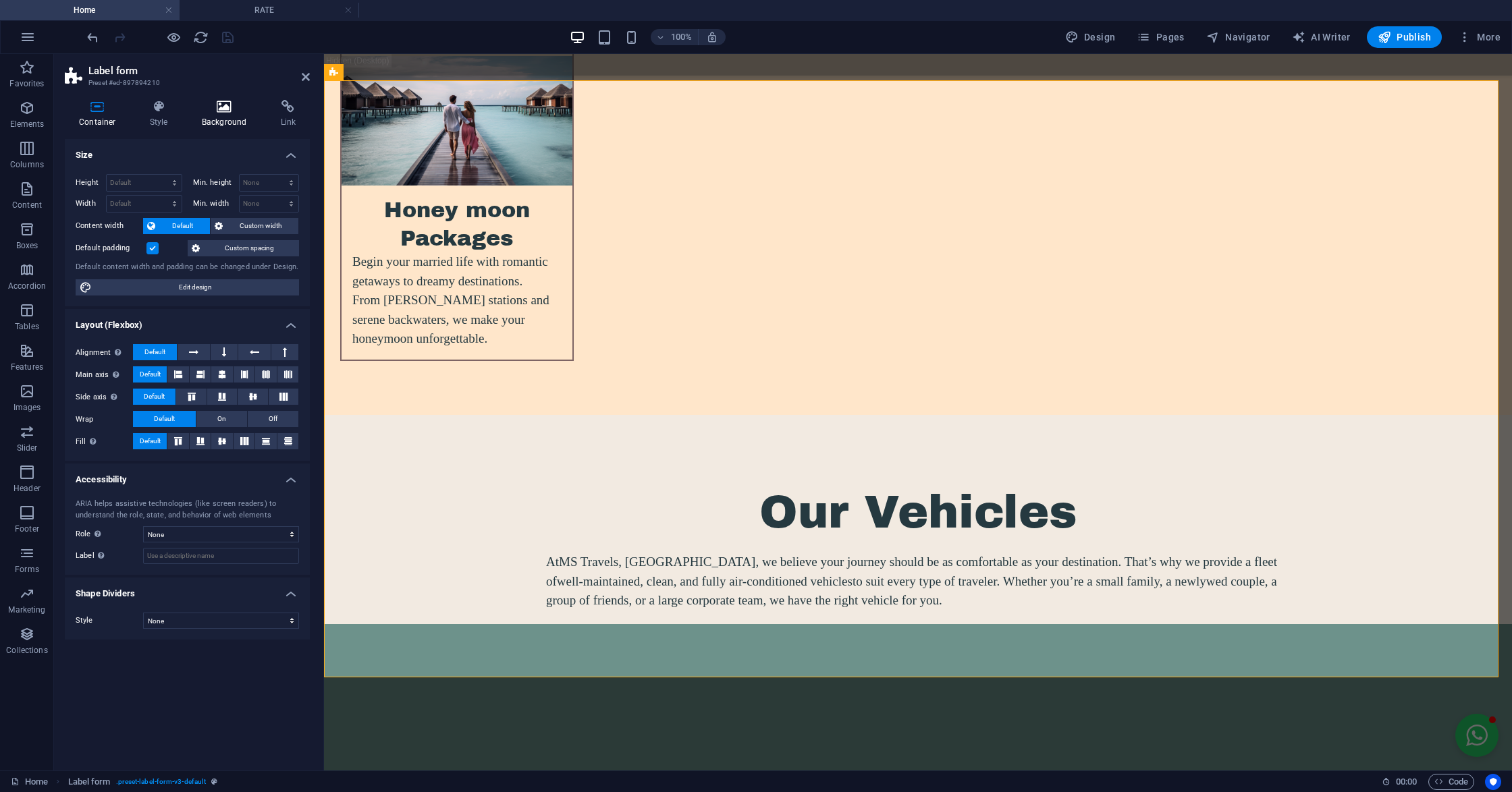
click at [240, 103] on icon at bounding box center [224, 106] width 73 height 13
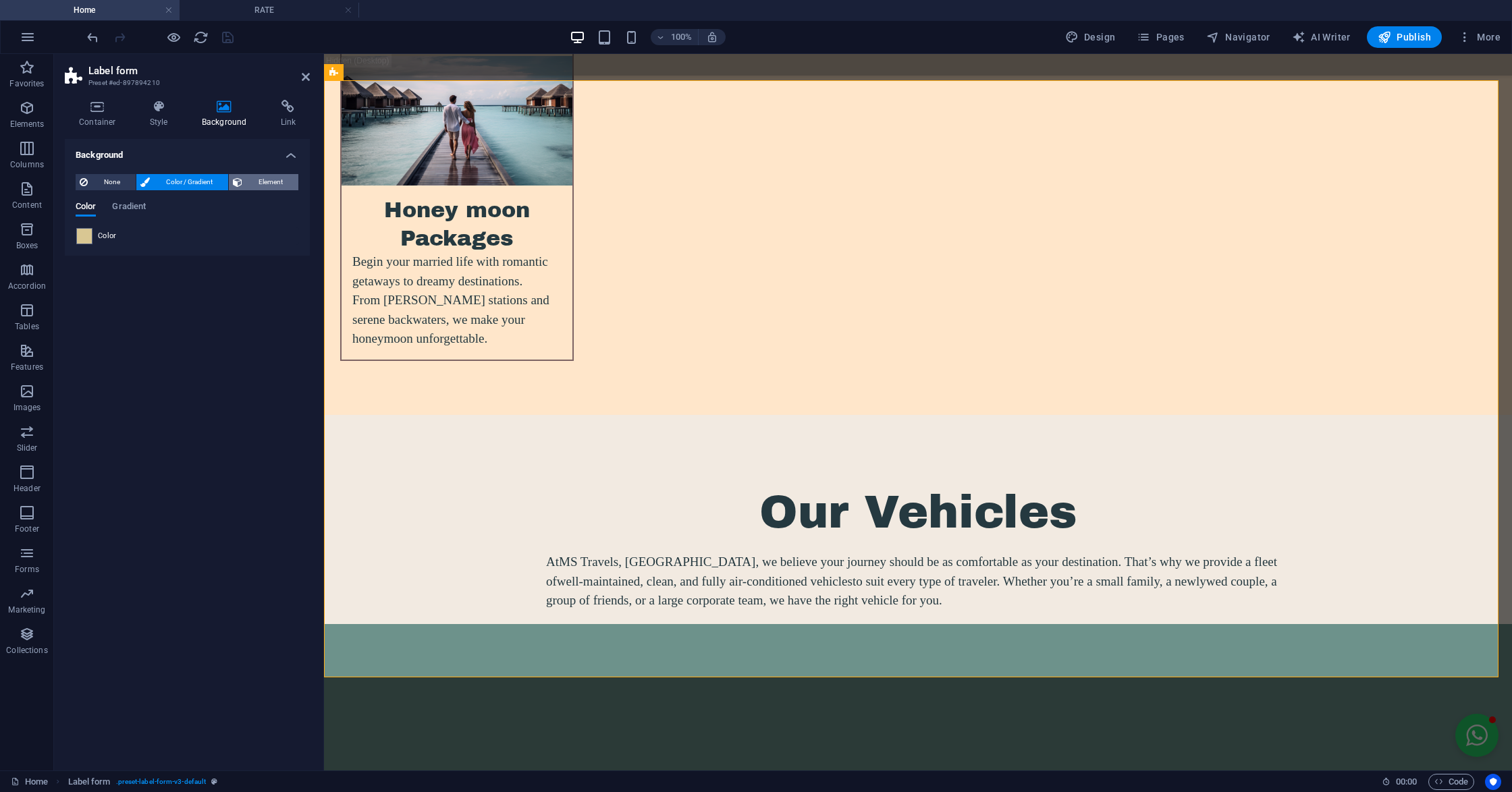
click at [243, 187] on button "Element" at bounding box center [263, 182] width 69 height 17
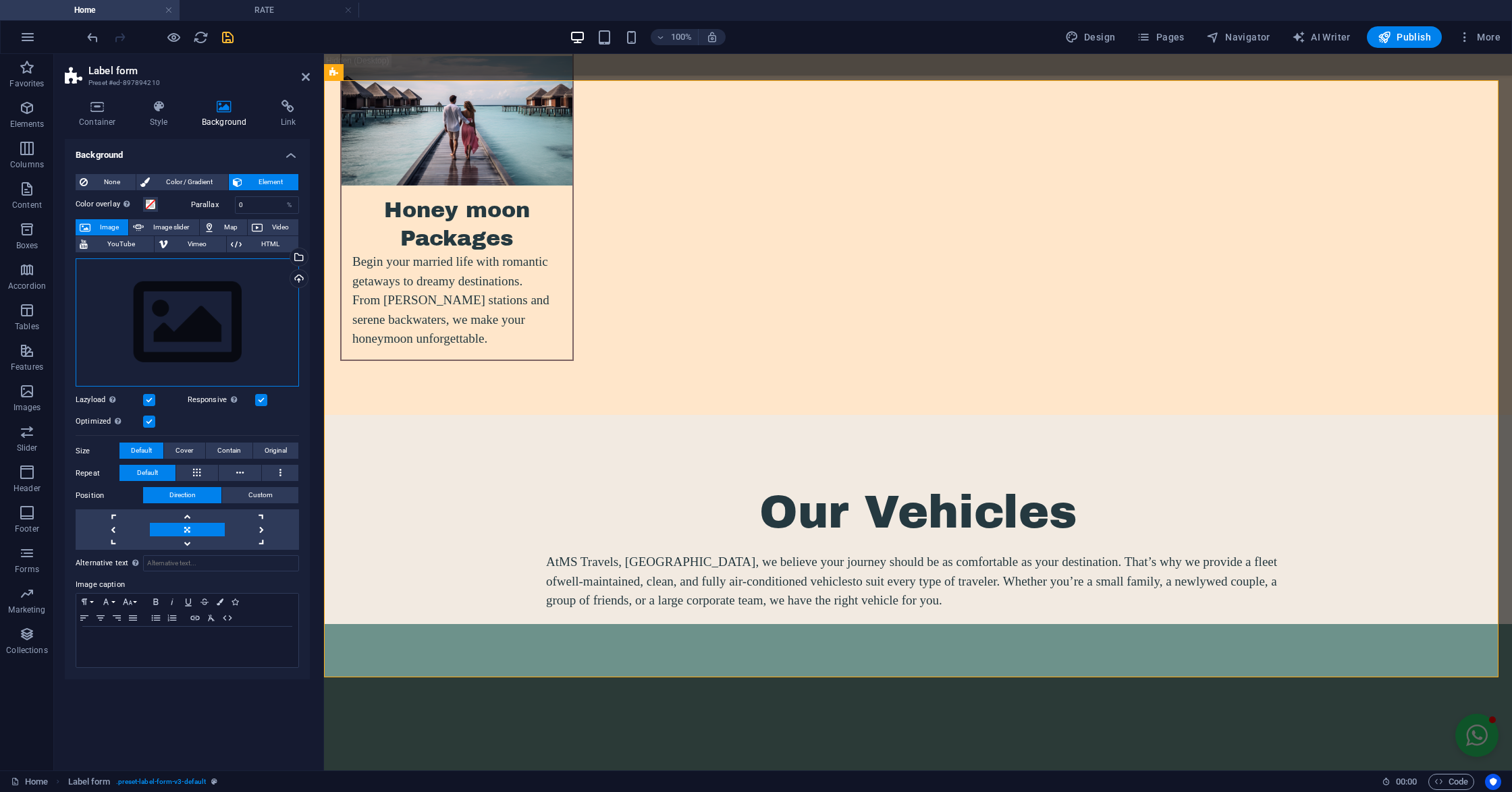
click at [200, 299] on div "Drag files here, click to choose files or select files from Files or our free s…" at bounding box center [187, 323] width 223 height 129
click at [200, 299] on body "mstravels.co.in Home RATE Favorites Elements Columns Content Boxes Accordion Ta…" at bounding box center [756, 396] width 1512 height 792
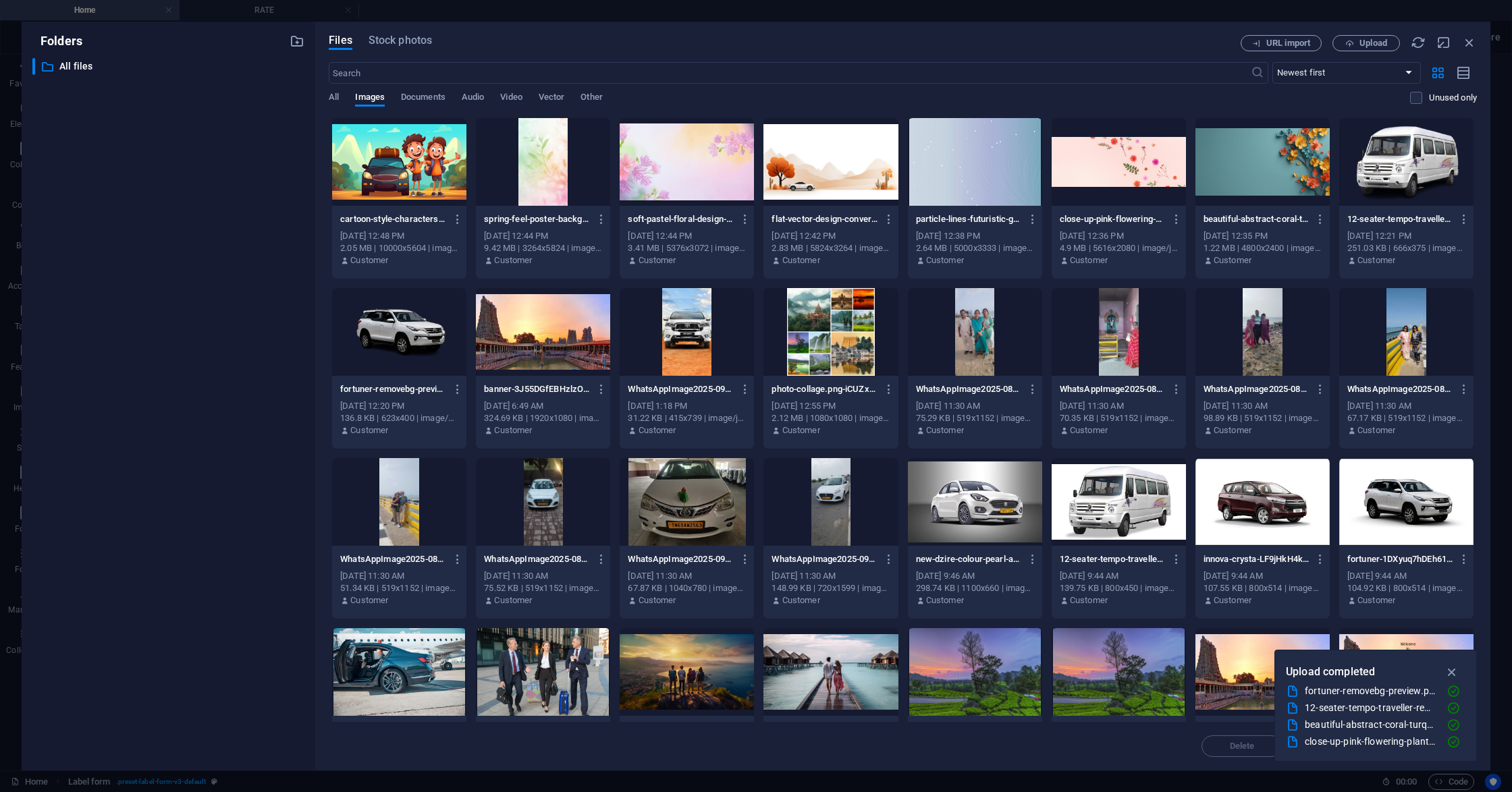
click at [1207, 160] on div at bounding box center [1262, 162] width 134 height 87
click at [1207, 160] on div "1" at bounding box center [1262, 162] width 134 height 87
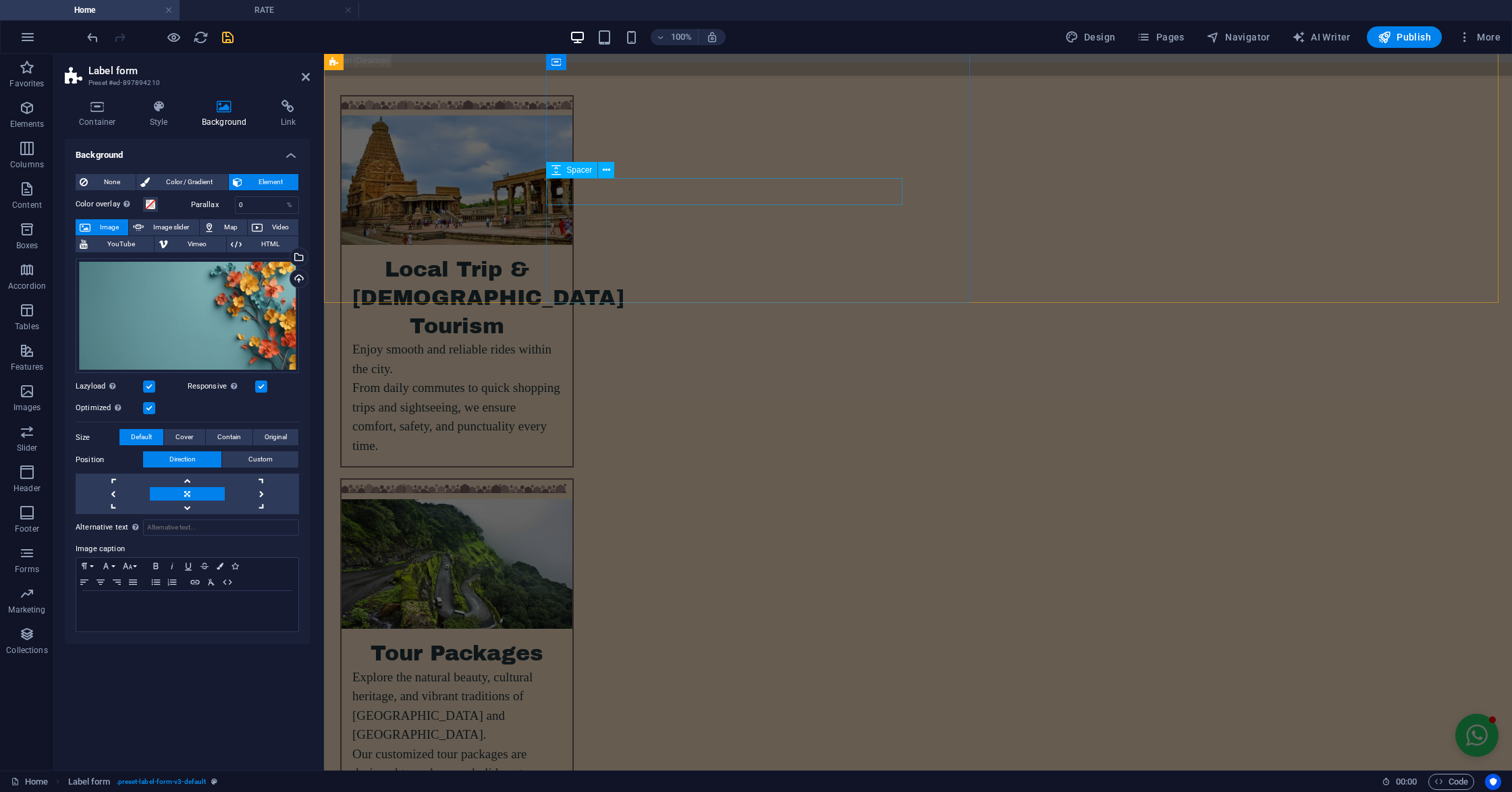
scroll to position [3366, 0]
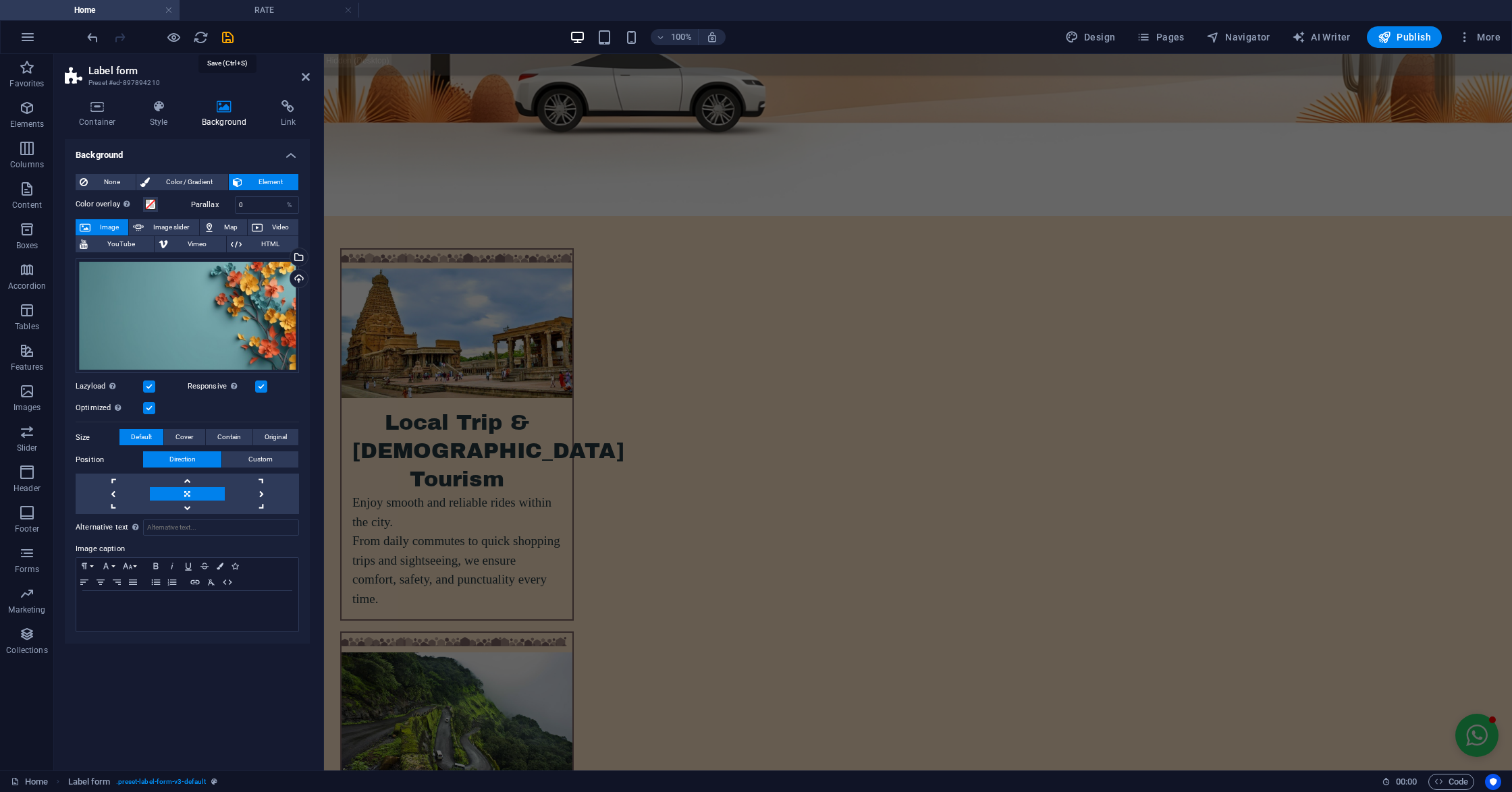
click at [224, 39] on icon "save" at bounding box center [228, 38] width 16 height 16
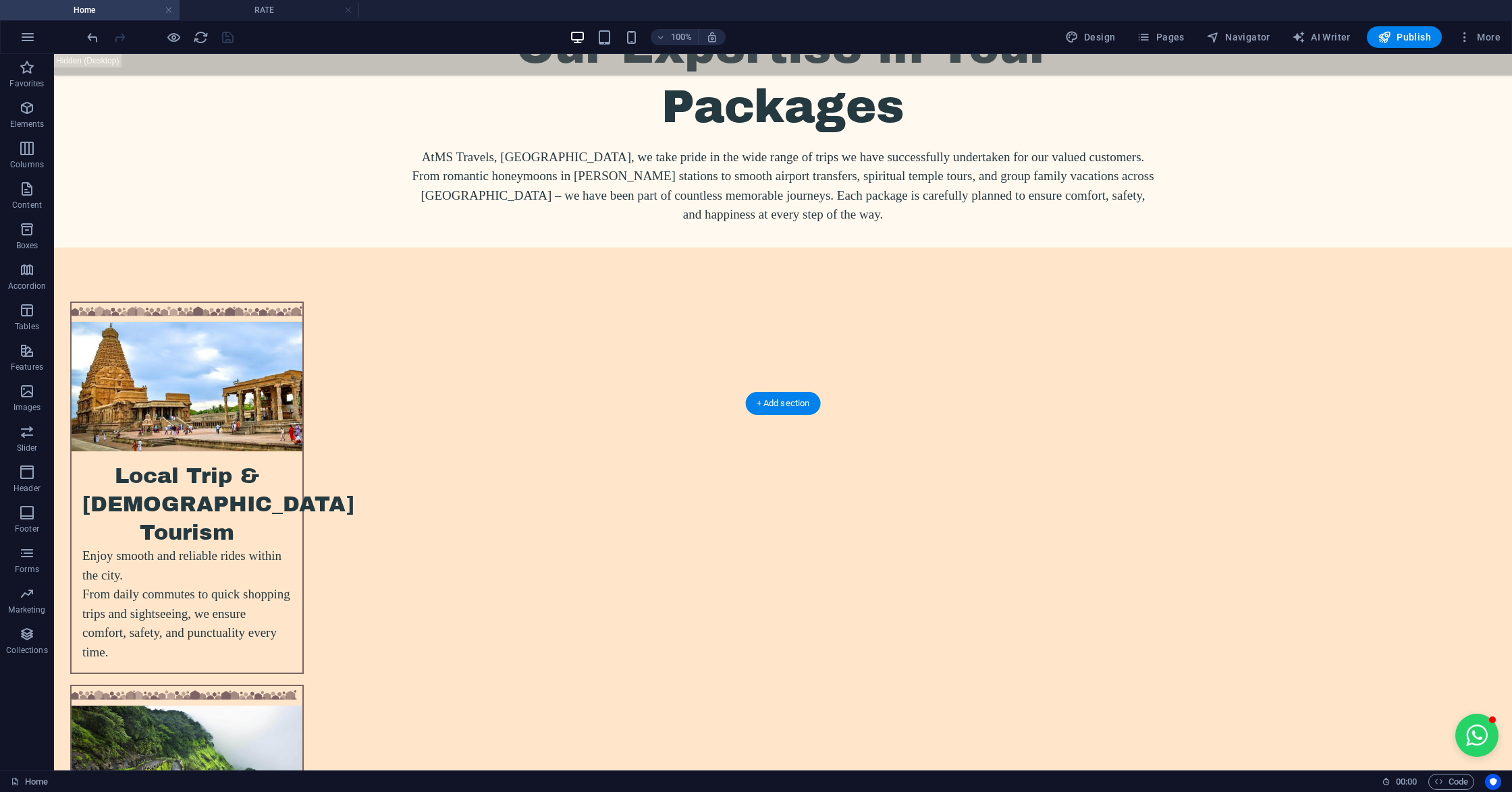
scroll to position [3328, 0]
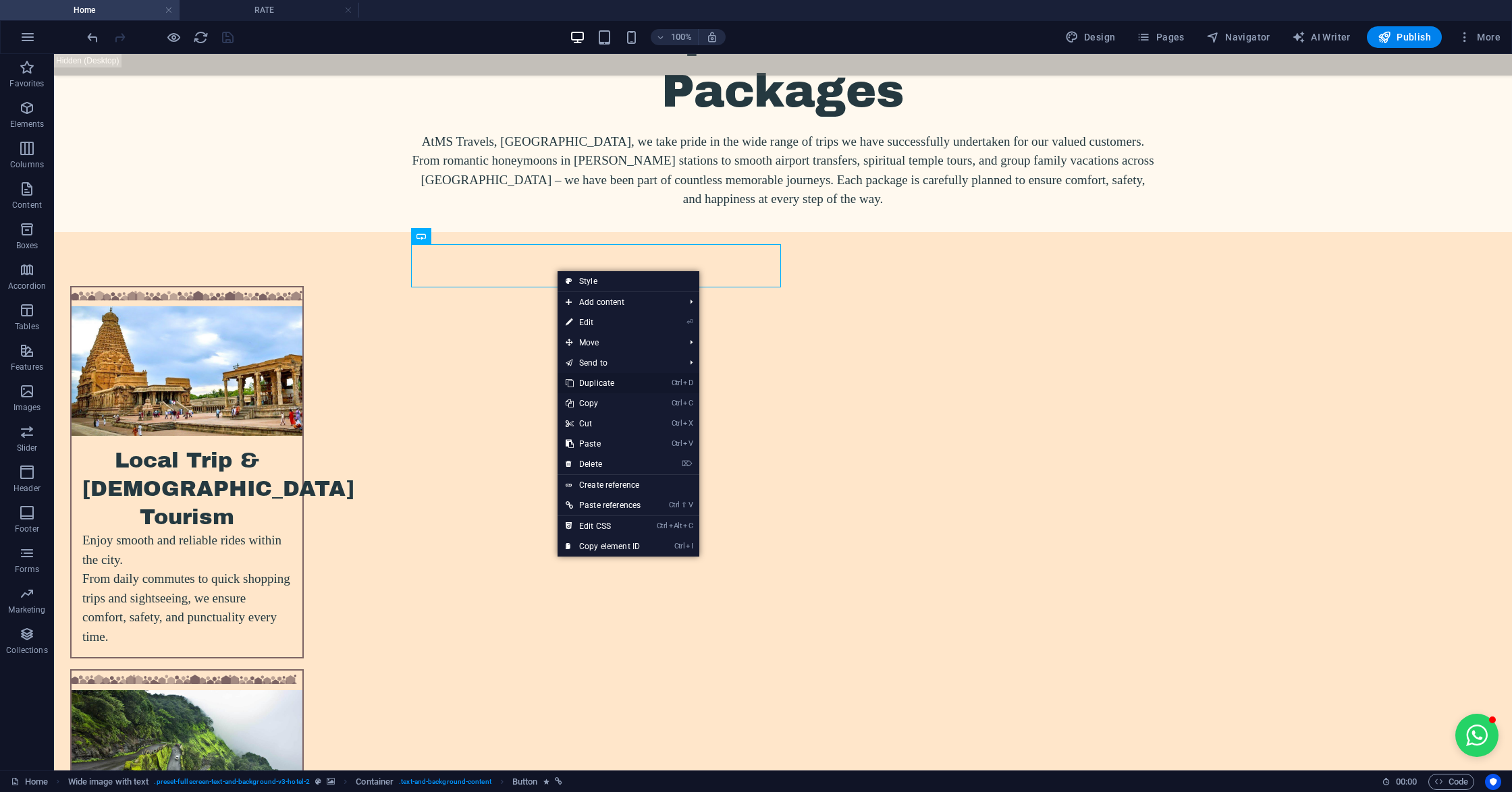
click at [607, 378] on link "Ctrl D Duplicate" at bounding box center [603, 383] width 91 height 20
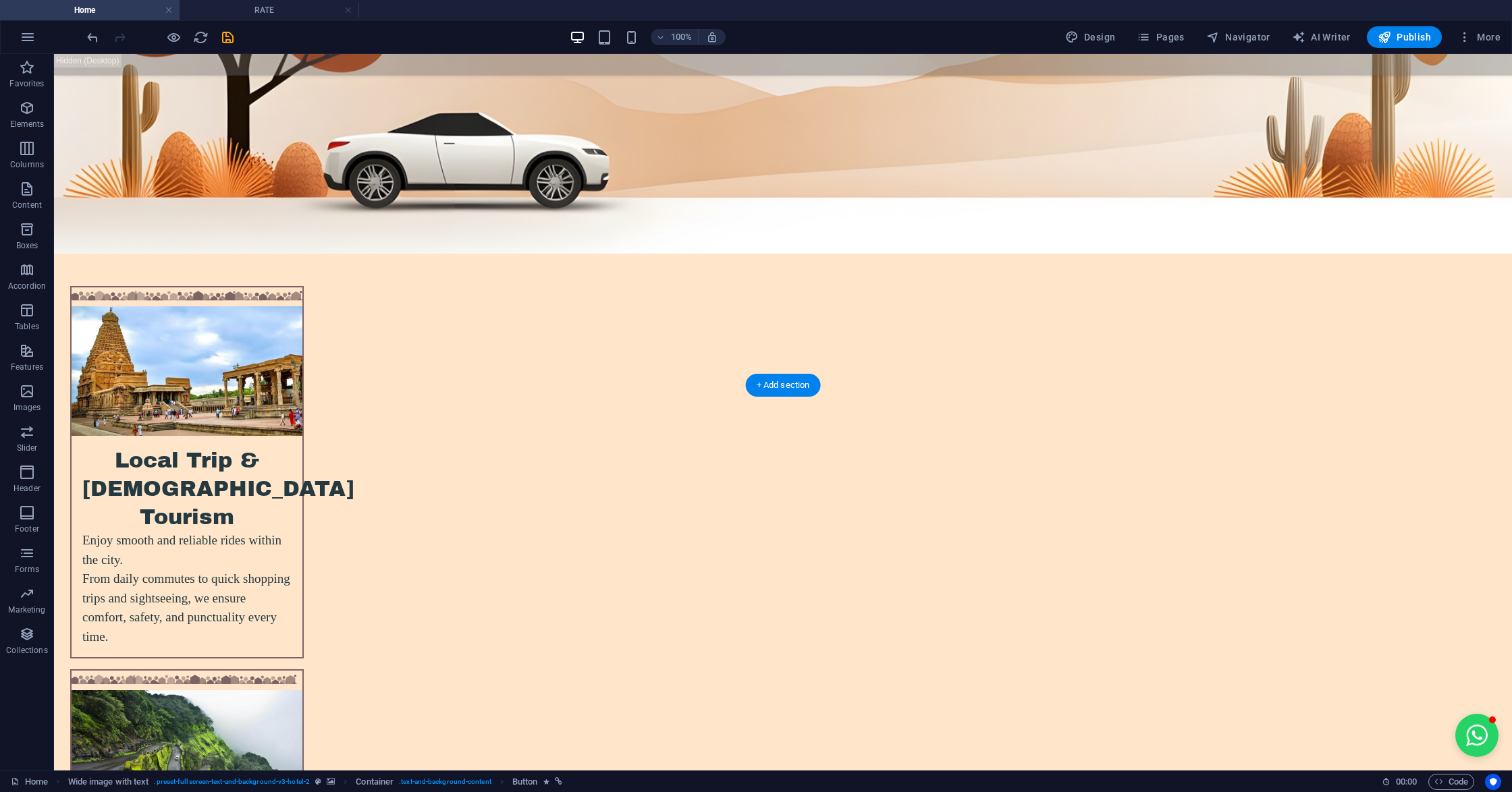
drag, startPoint x: 519, startPoint y: 316, endPoint x: 621, endPoint y: 278, distance: 108.8
select select "px"
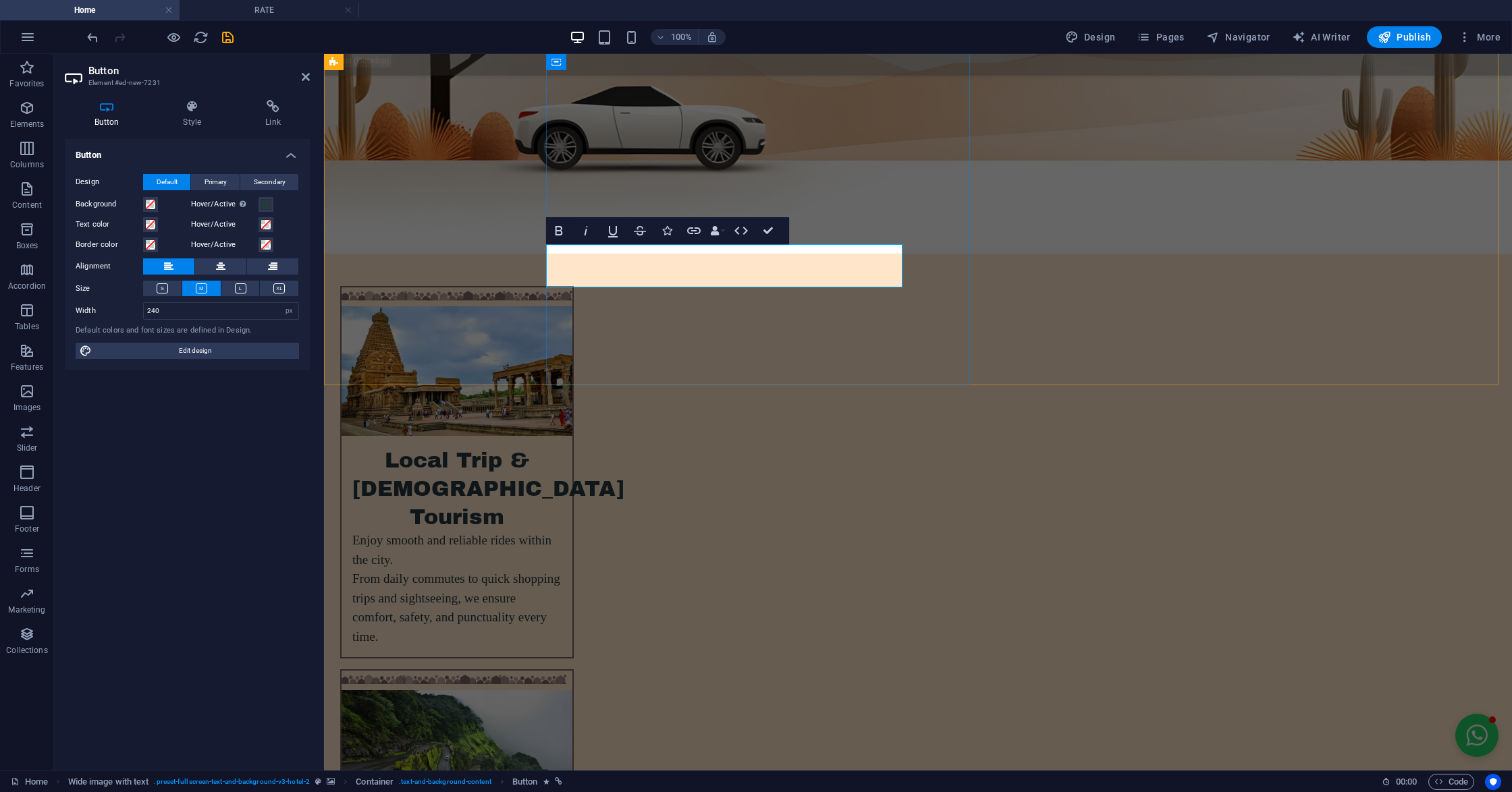
drag, startPoint x: 593, startPoint y: 249, endPoint x: 512, endPoint y: 273, distance: 84.5
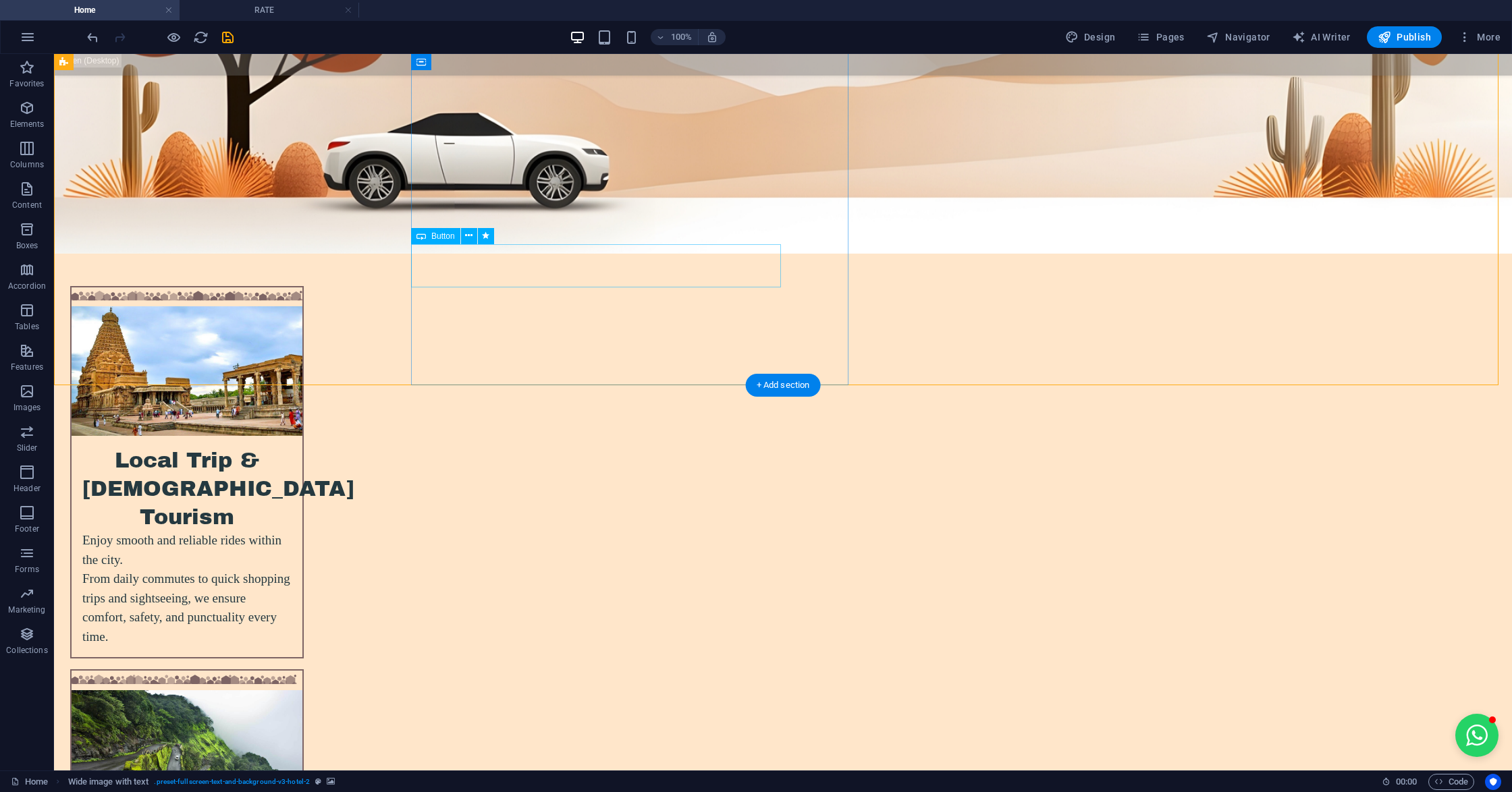
click at [465, 237] on icon at bounding box center [468, 236] width 7 height 14
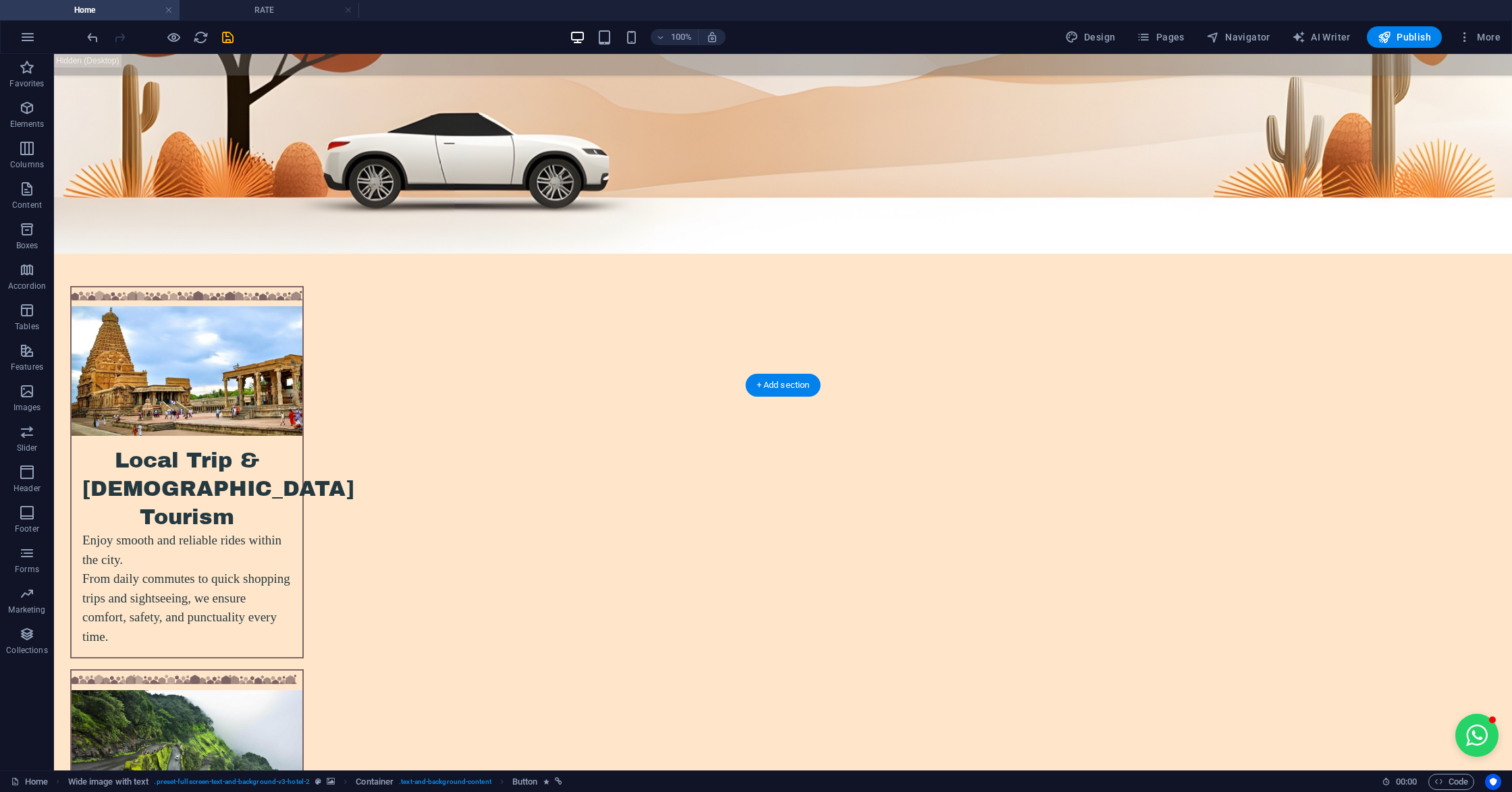
drag, startPoint x: 449, startPoint y: 303, endPoint x: 654, endPoint y: 256, distance: 210.3
drag, startPoint x: 532, startPoint y: 305, endPoint x: 633, endPoint y: 284, distance: 103.2
select select "px"
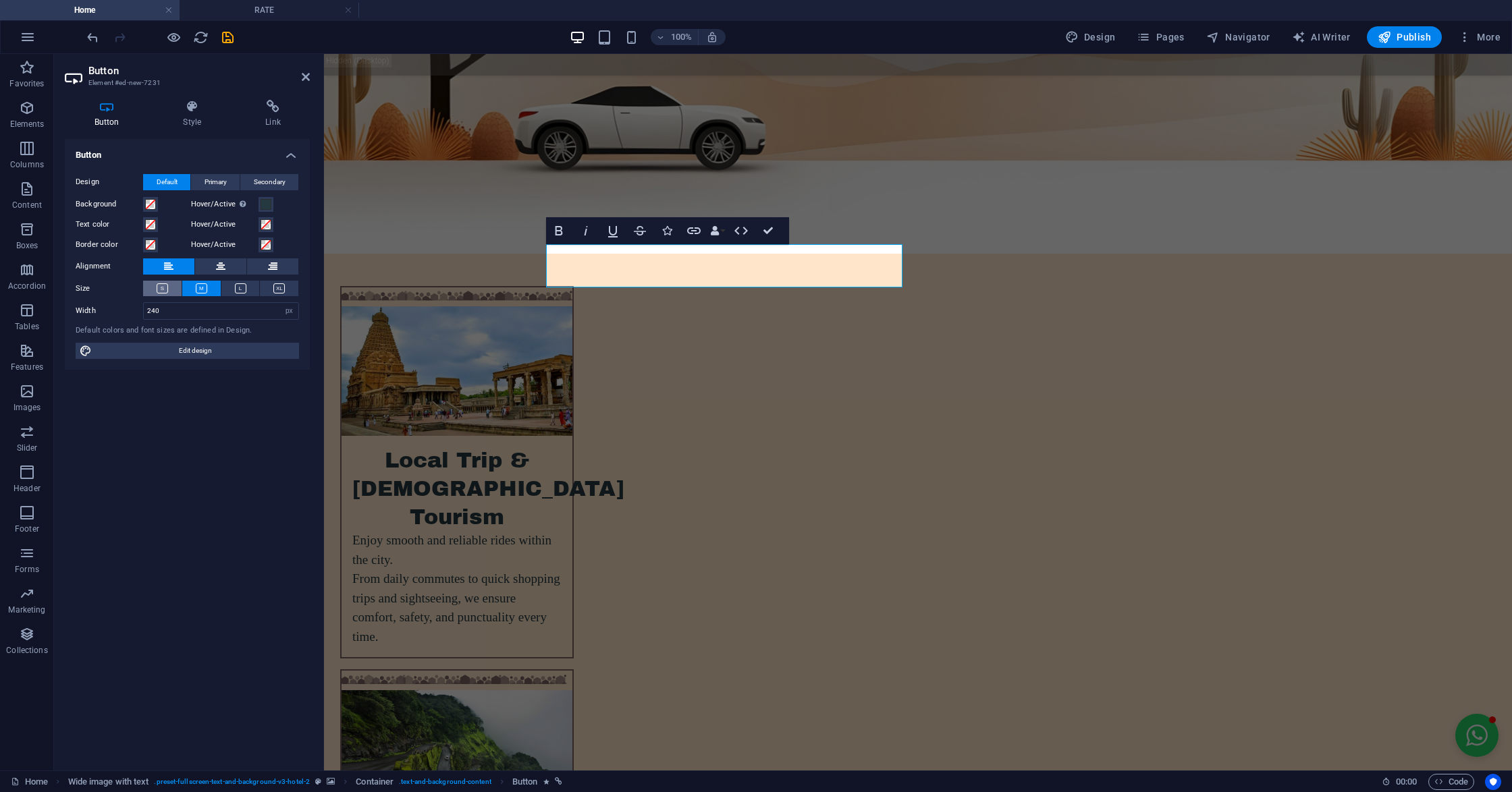
click at [162, 284] on icon at bounding box center [162, 288] width 12 height 10
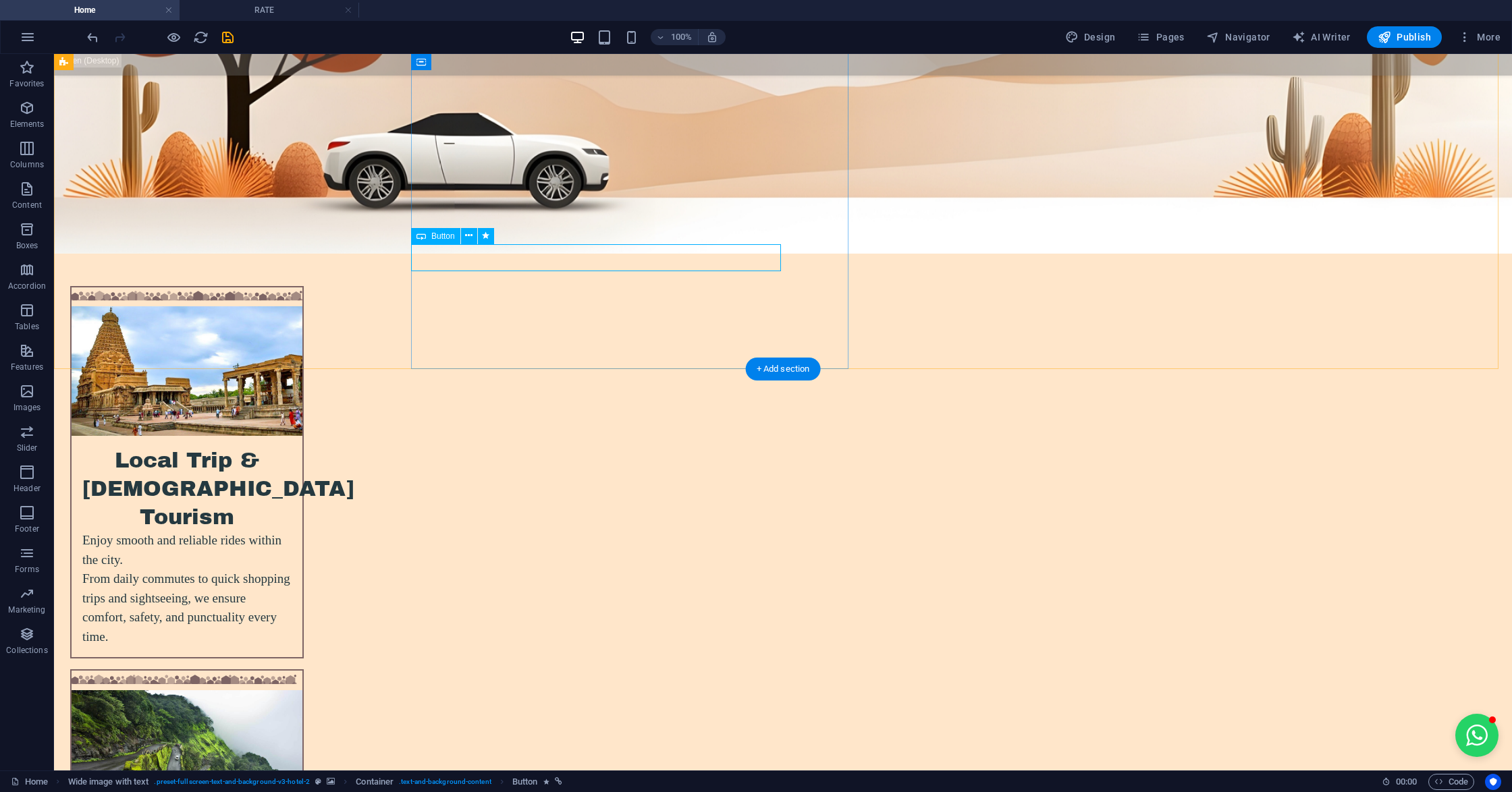
select select "px"
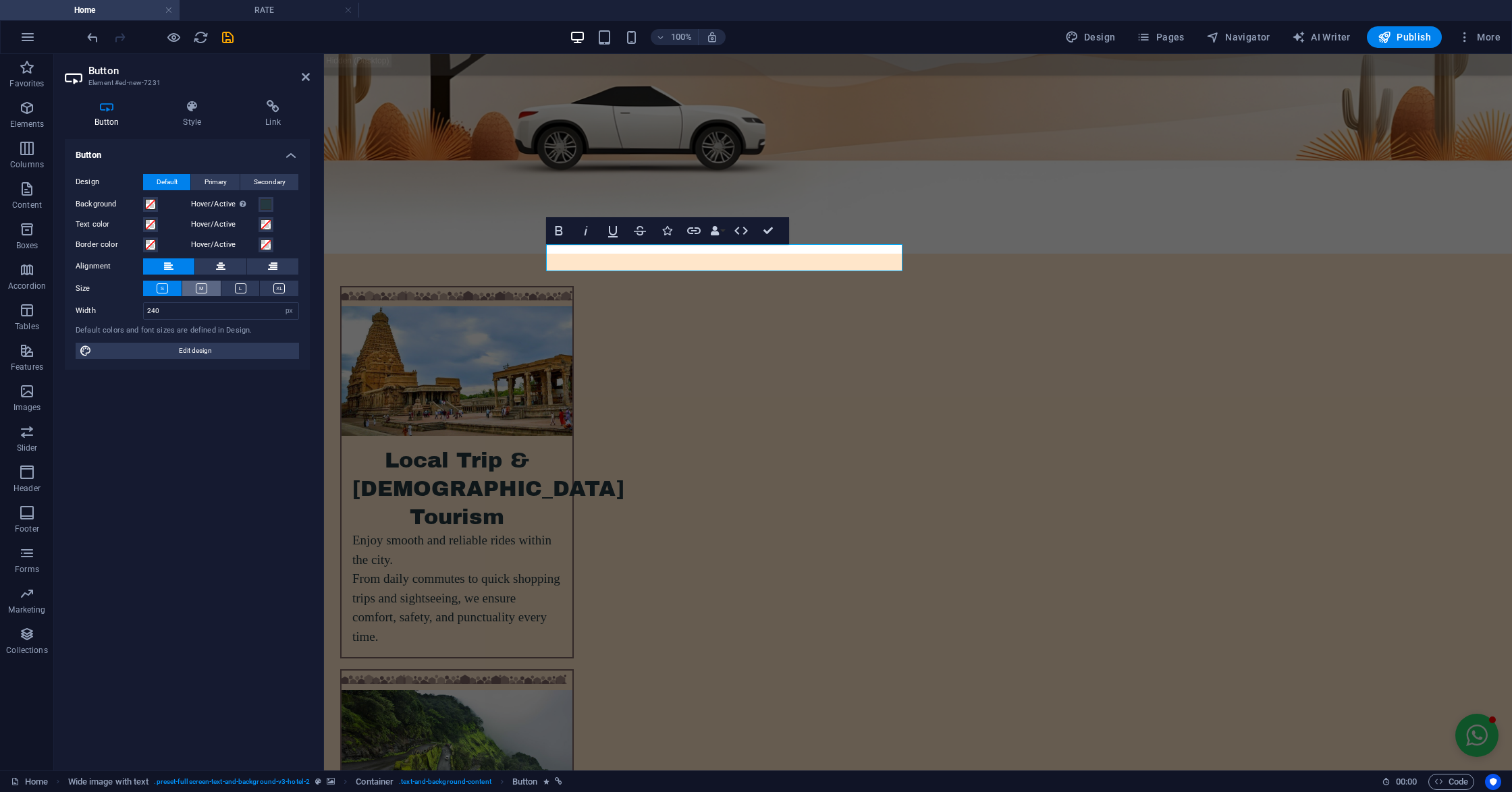
click at [192, 292] on button at bounding box center [201, 288] width 39 height 16
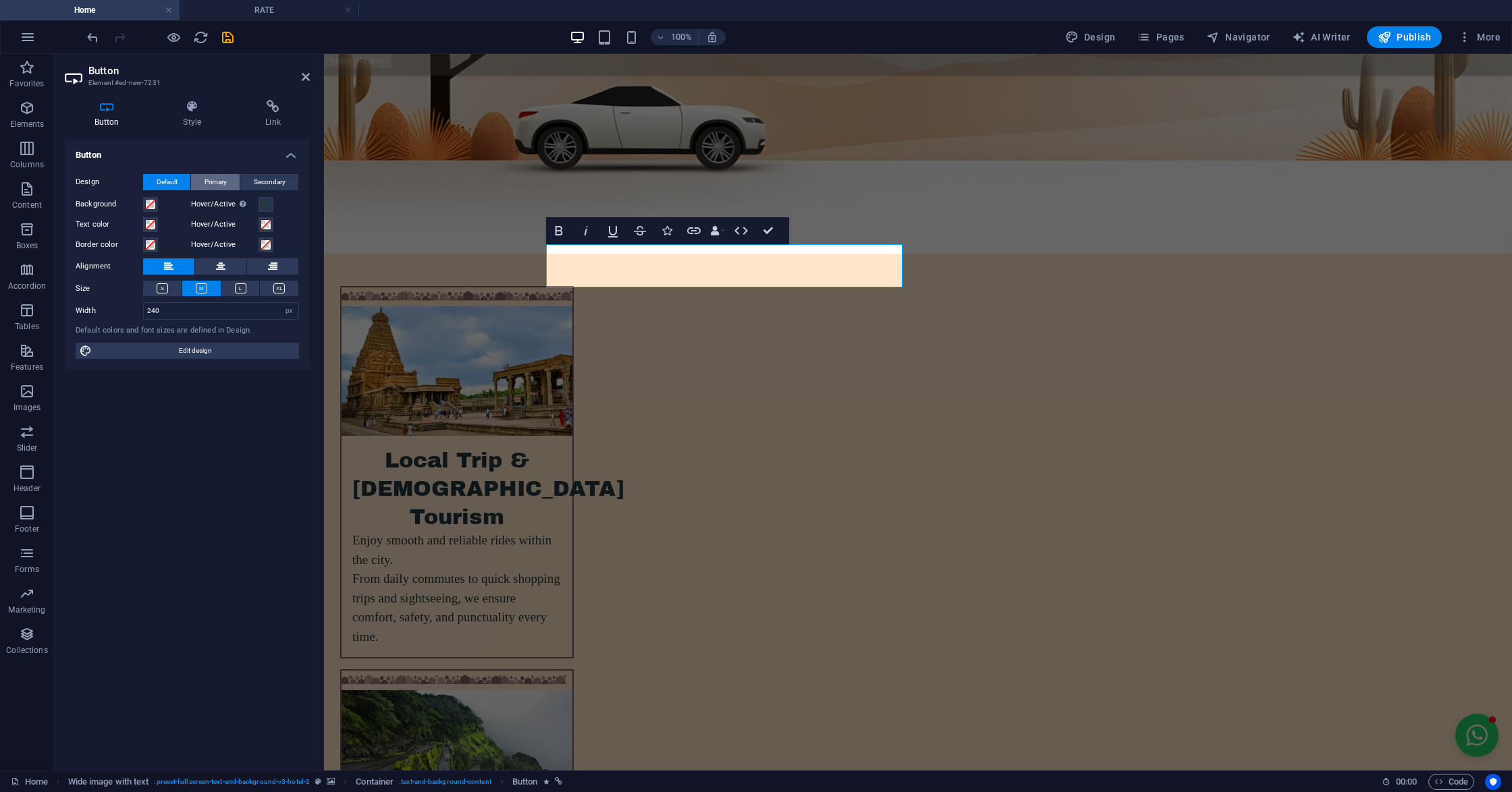
click at [214, 185] on span "Primary" at bounding box center [215, 182] width 22 height 17
click at [263, 176] on span "Secondary" at bounding box center [270, 182] width 32 height 17
click at [197, 430] on div "Button Design Default Primary Secondary Background Hover/Active Switch to previ…" at bounding box center [187, 449] width 245 height 621
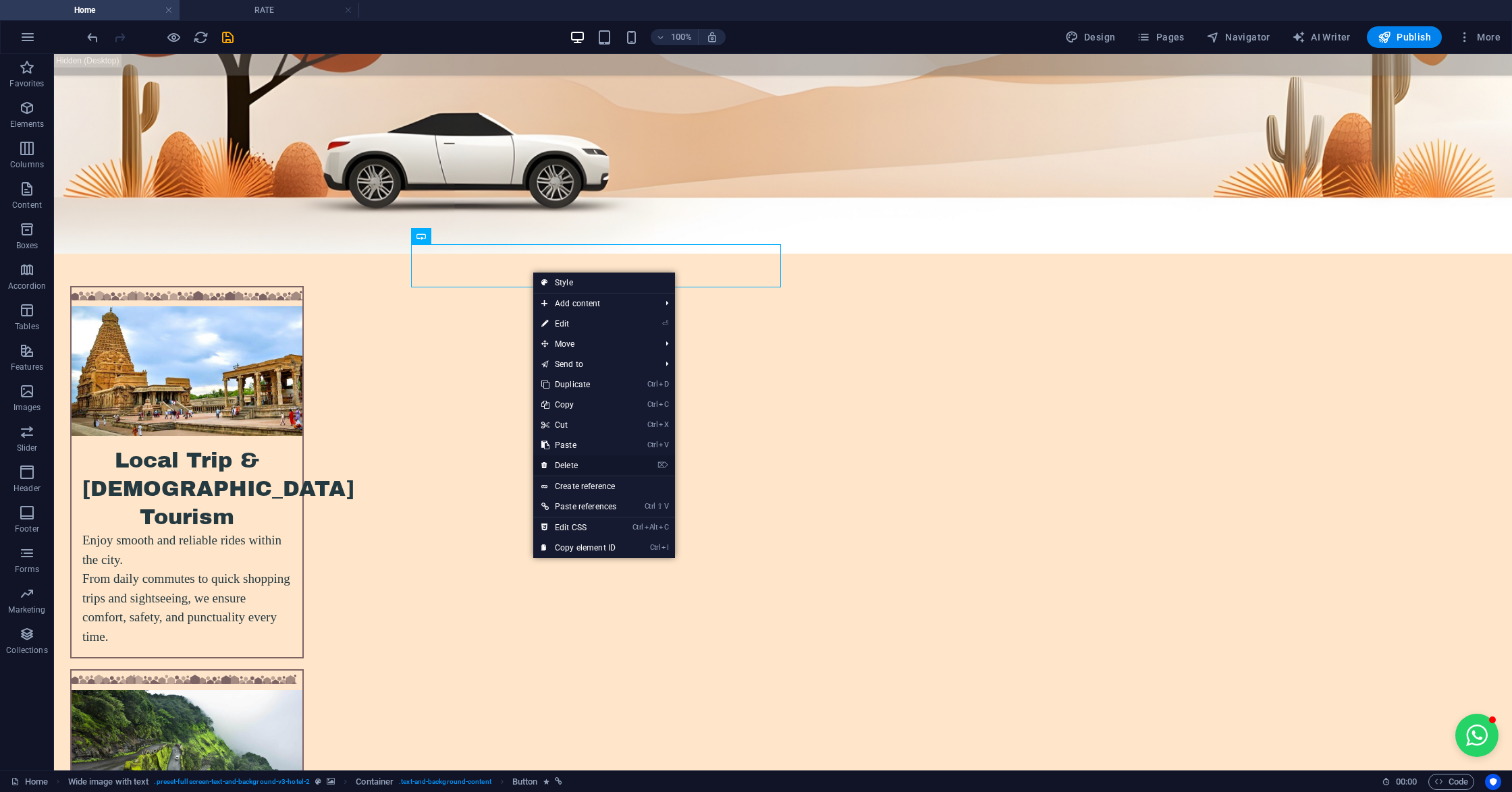
click at [575, 467] on link "⌦ Delete" at bounding box center [579, 466] width 91 height 20
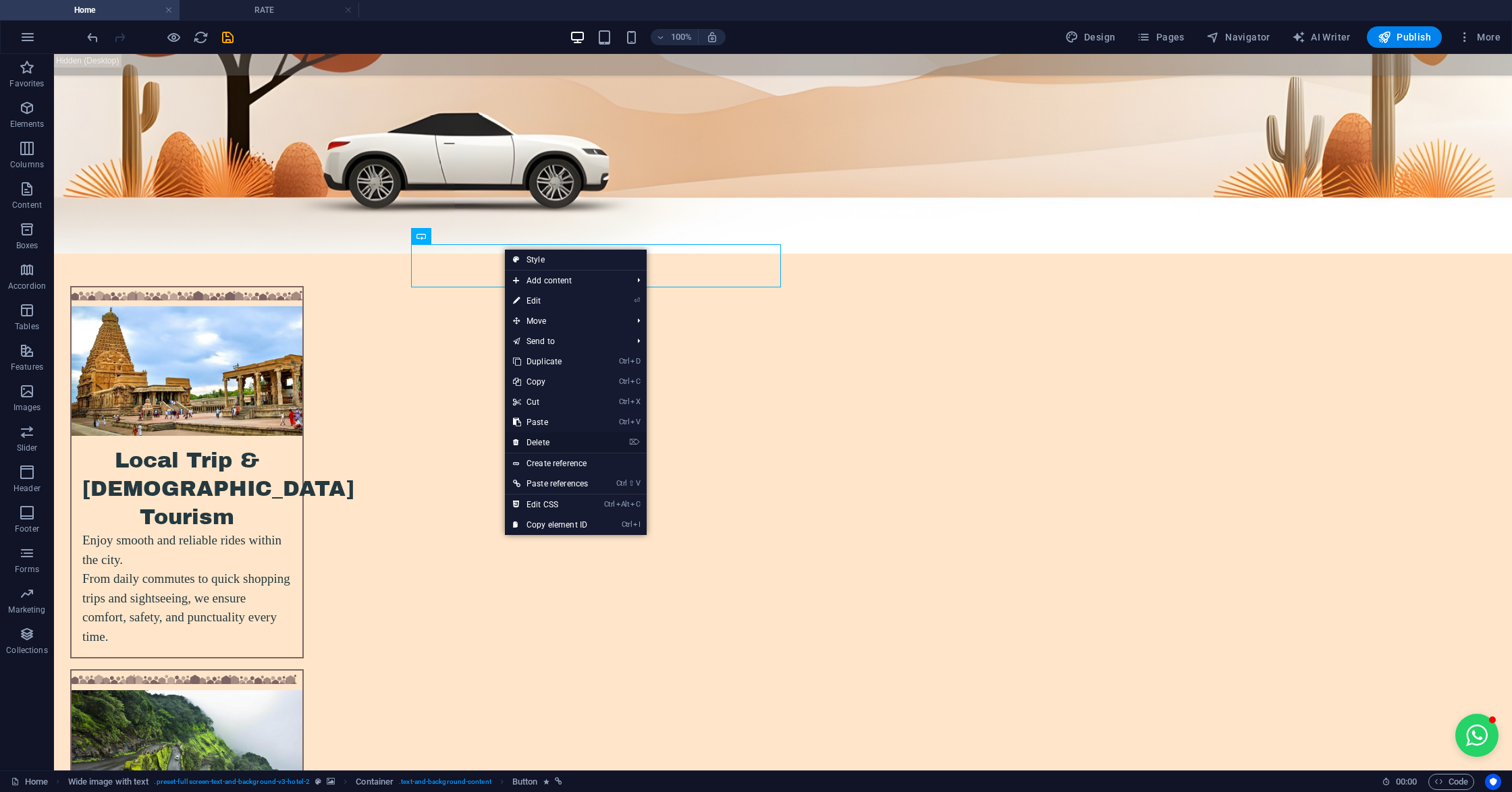
click at [532, 437] on link "⌦ Delete" at bounding box center [550, 443] width 91 height 20
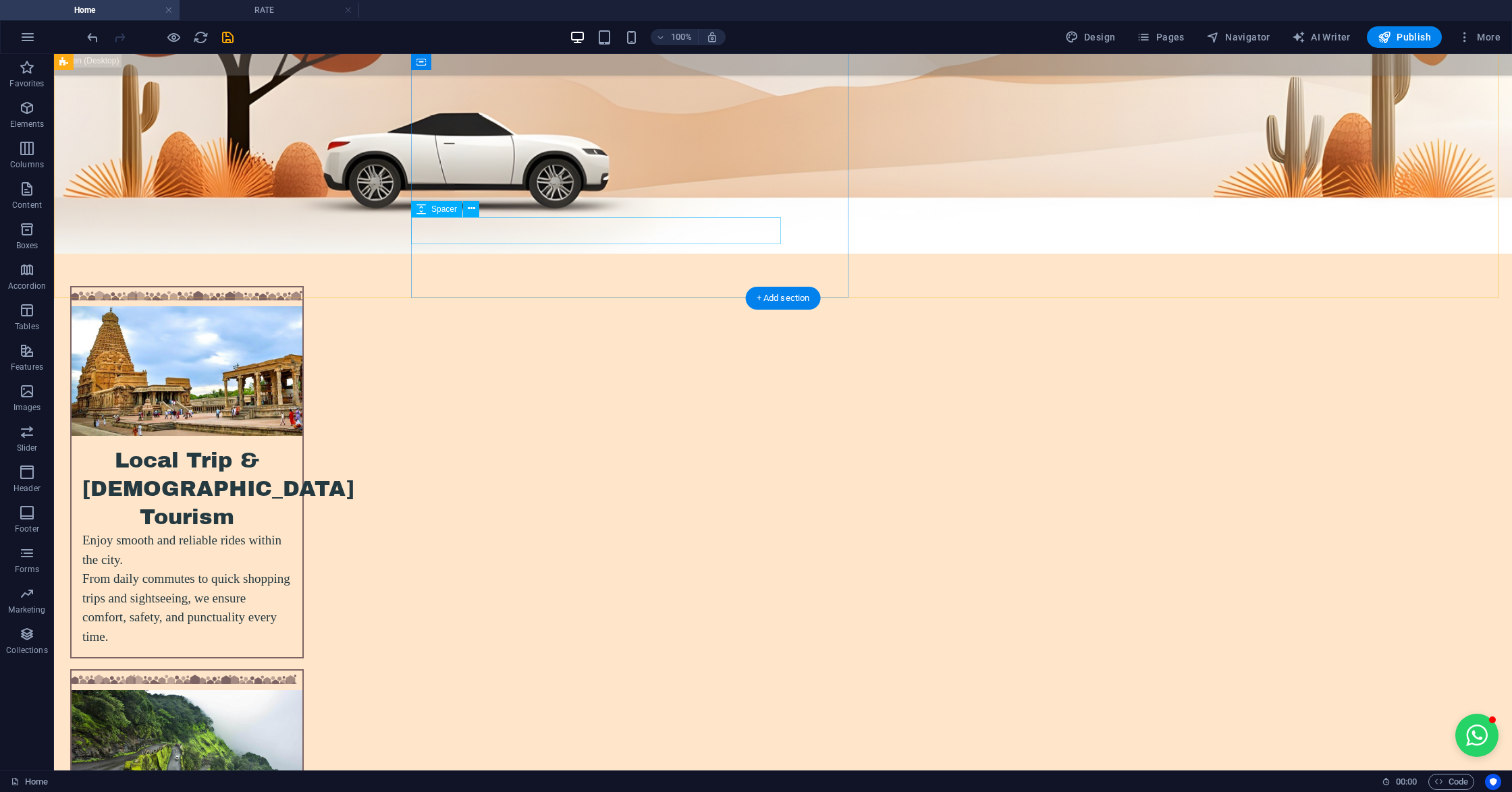
click at [471, 206] on icon at bounding box center [471, 209] width 7 height 14
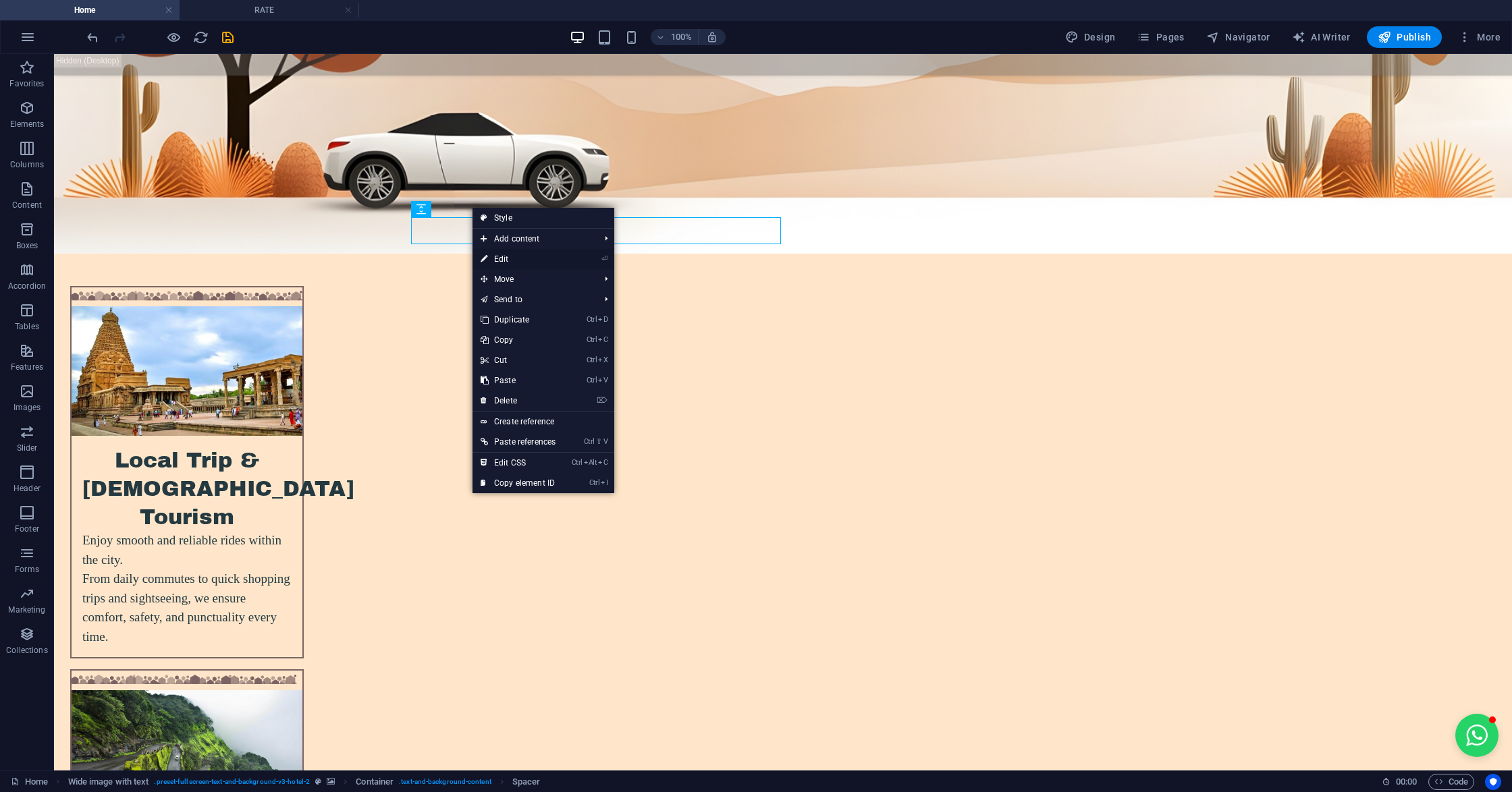
click at [484, 257] on icon at bounding box center [484, 259] width 7 height 20
select select "px"
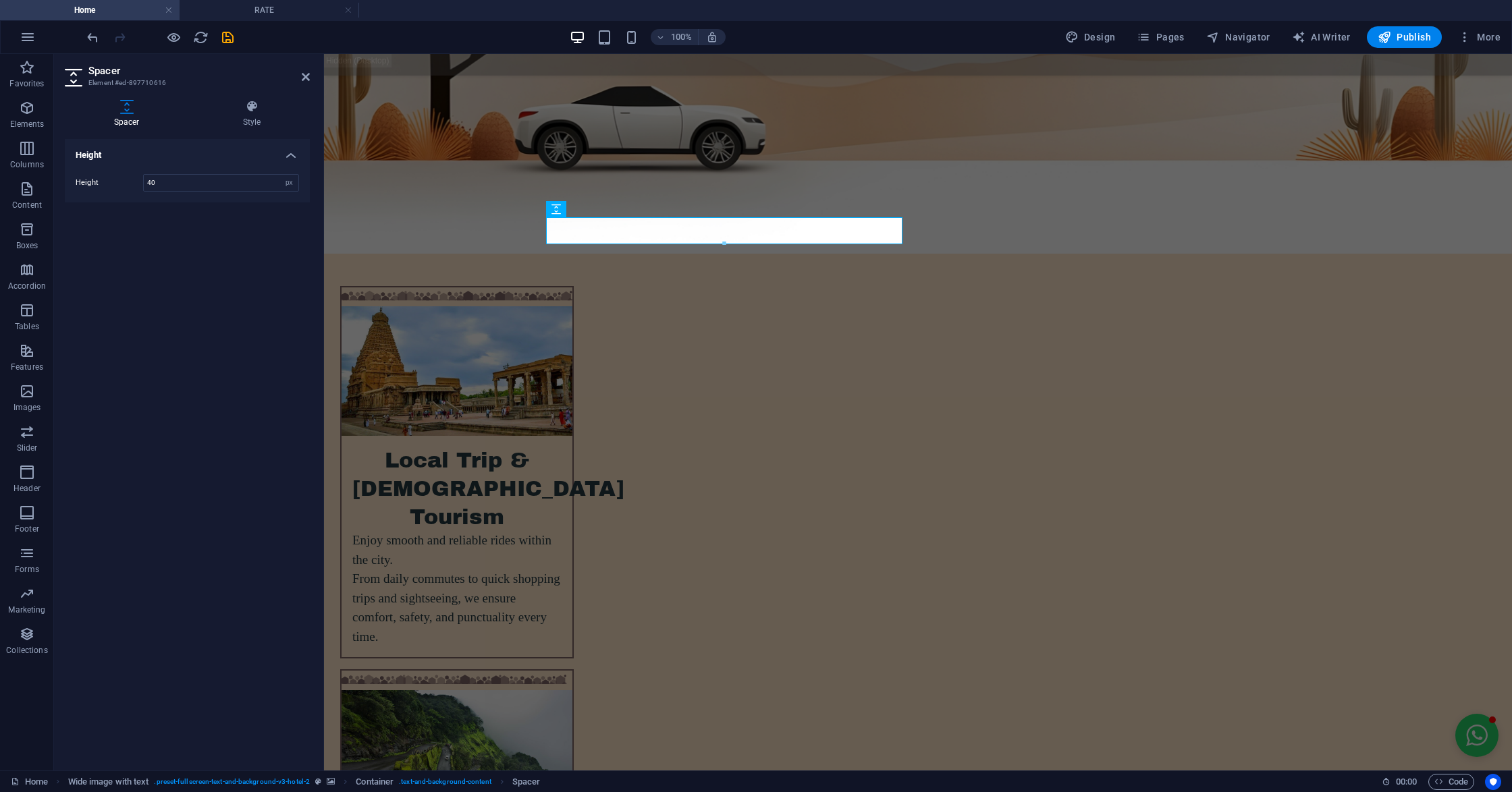
click at [251, 313] on div "Height Height 40 px rem vh vw" at bounding box center [187, 449] width 245 height 621
click at [602, 212] on icon at bounding box center [605, 209] width 7 height 14
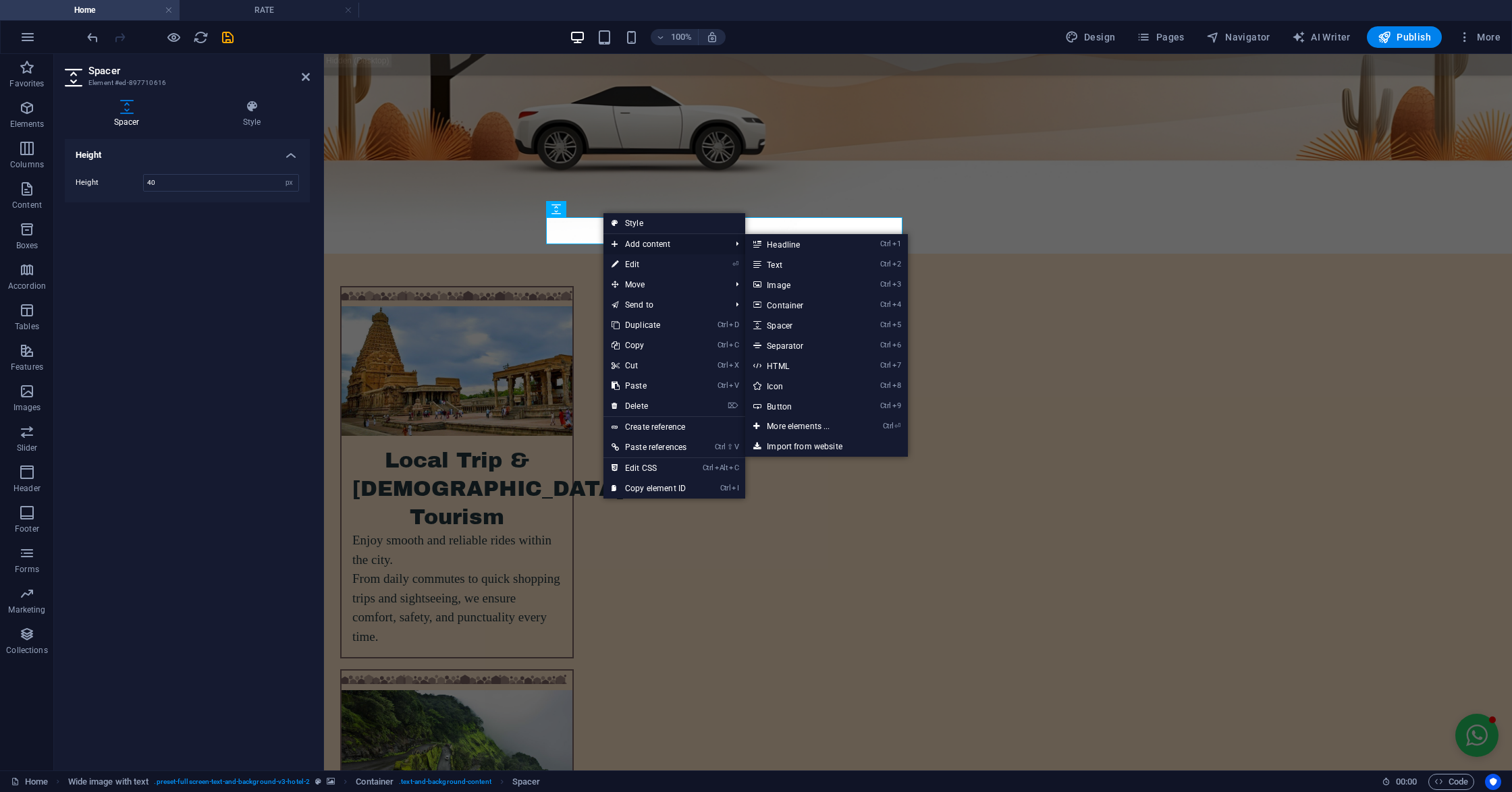
click at [620, 246] on span "Add content" at bounding box center [664, 244] width 121 height 20
click at [764, 365] on link "Ctrl 7 HTML" at bounding box center [800, 366] width 111 height 20
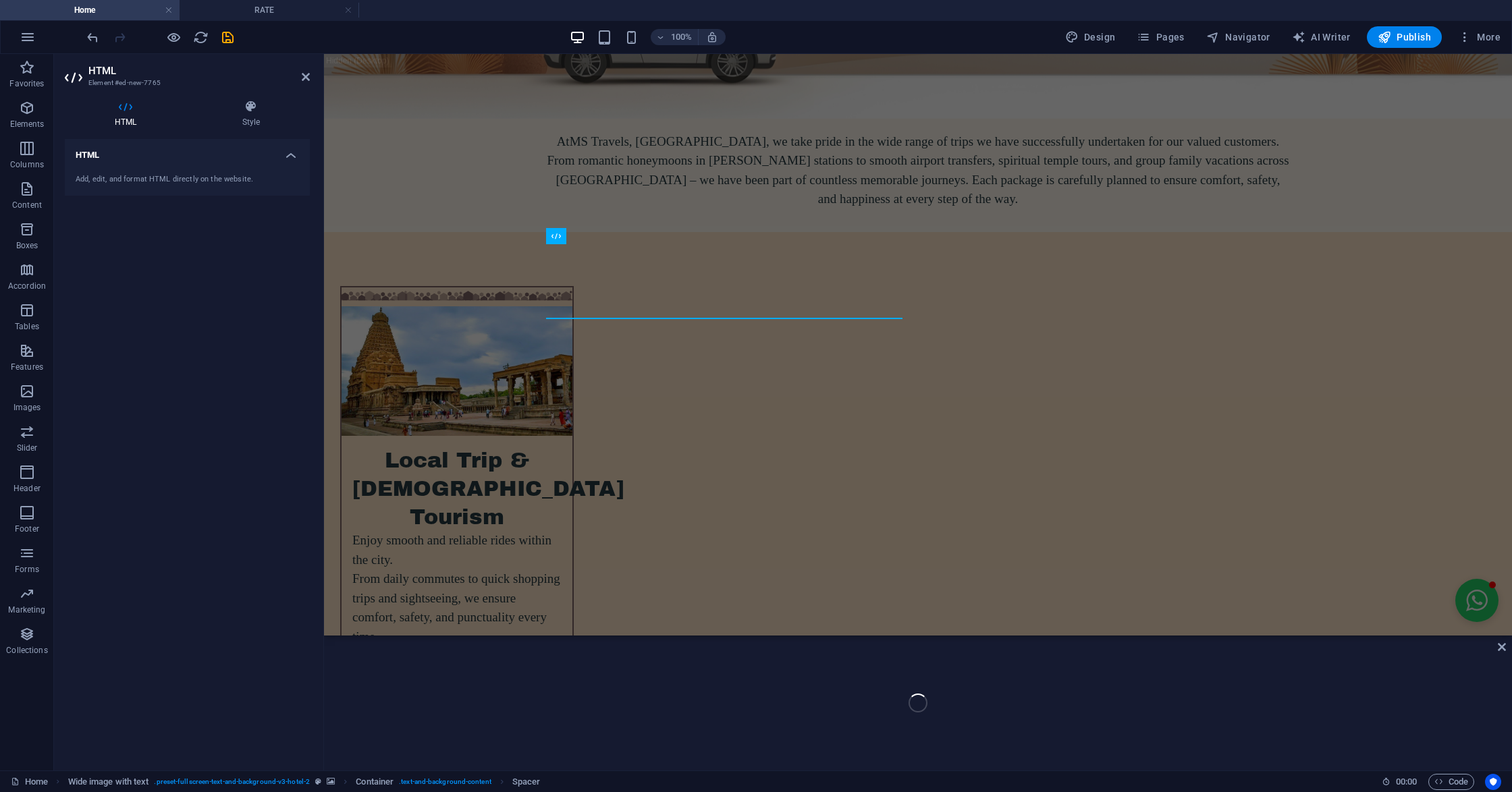
scroll to position [3255, 0]
click at [491, 677] on div at bounding box center [931, 722] width 1139 height 110
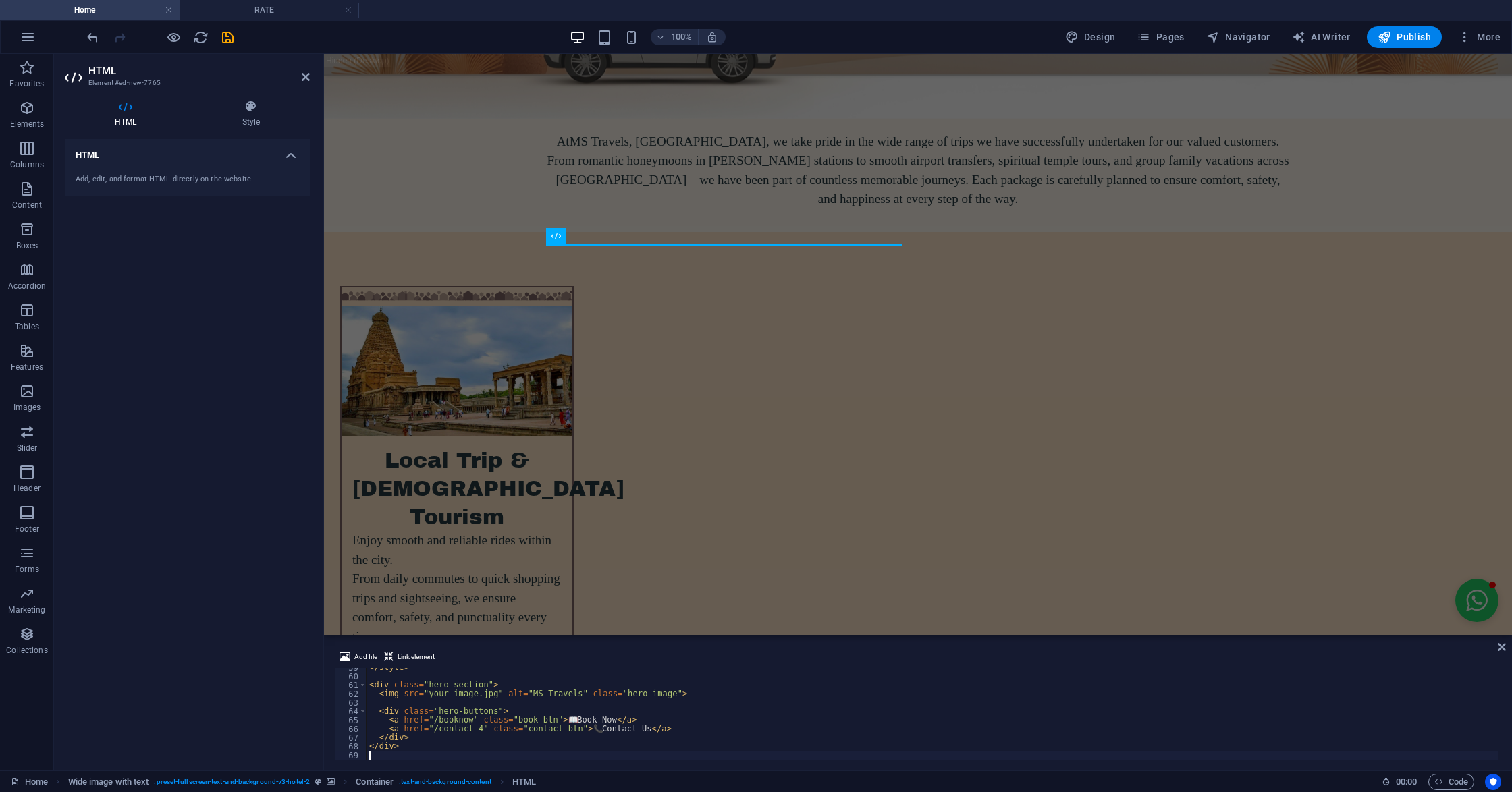
scroll to position [513, 0]
click at [383, 710] on div "</ style > < div class = "hero-section" > < img src = "your-image.jpg" alt = "M…" at bounding box center [933, 717] width 1132 height 110
type textarea "</div>"
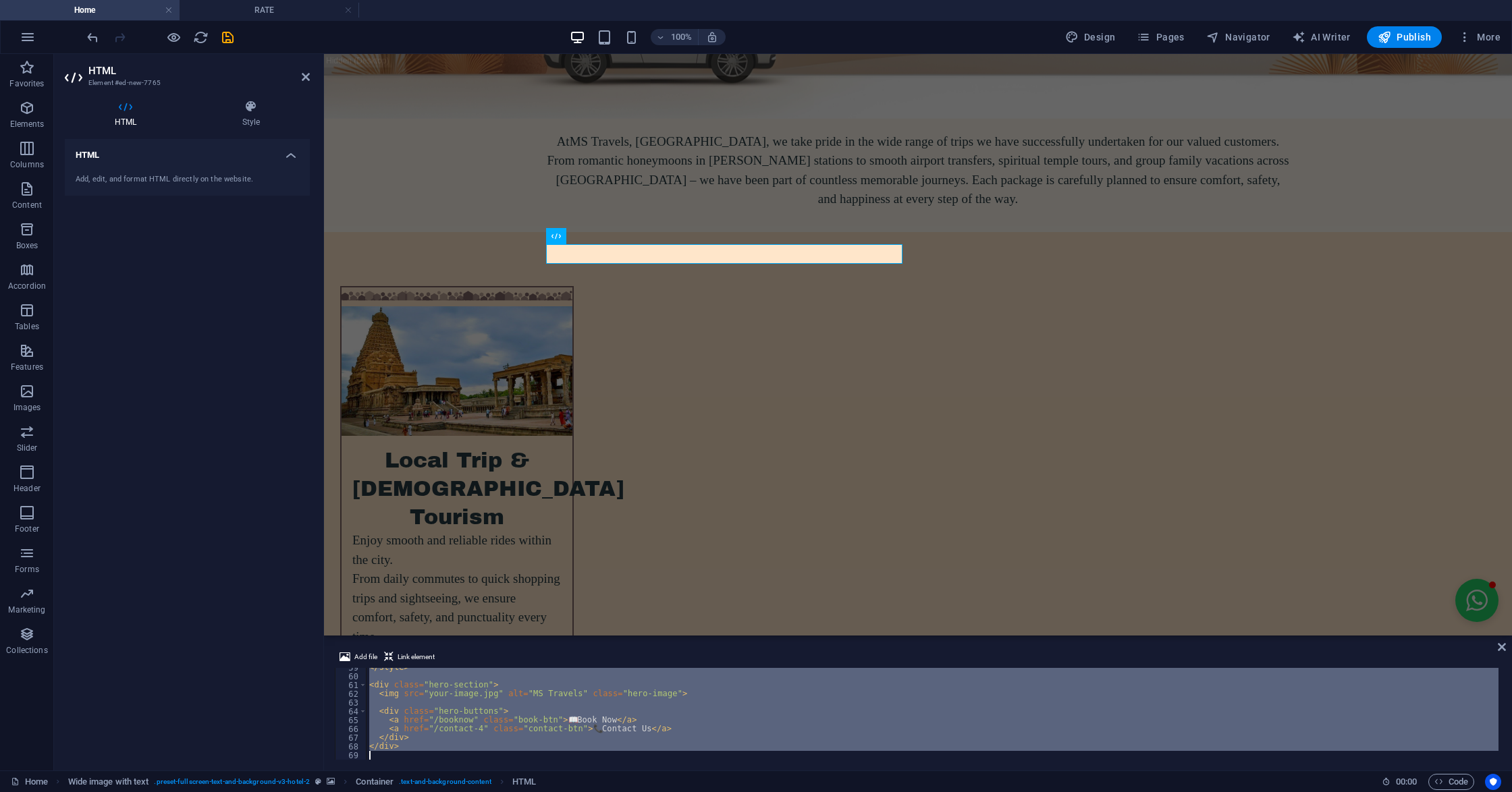
paste textarea
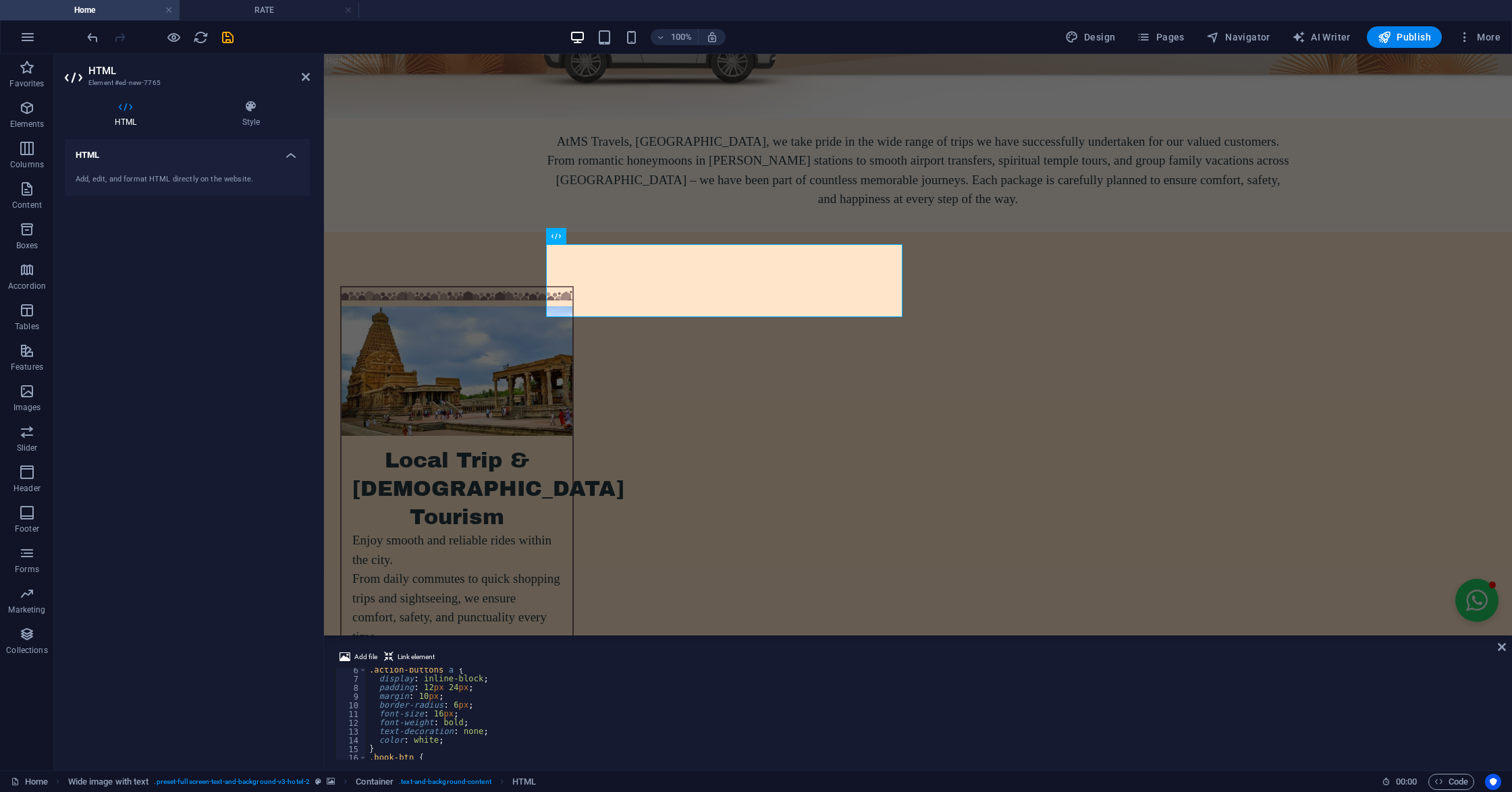
scroll to position [100, 0]
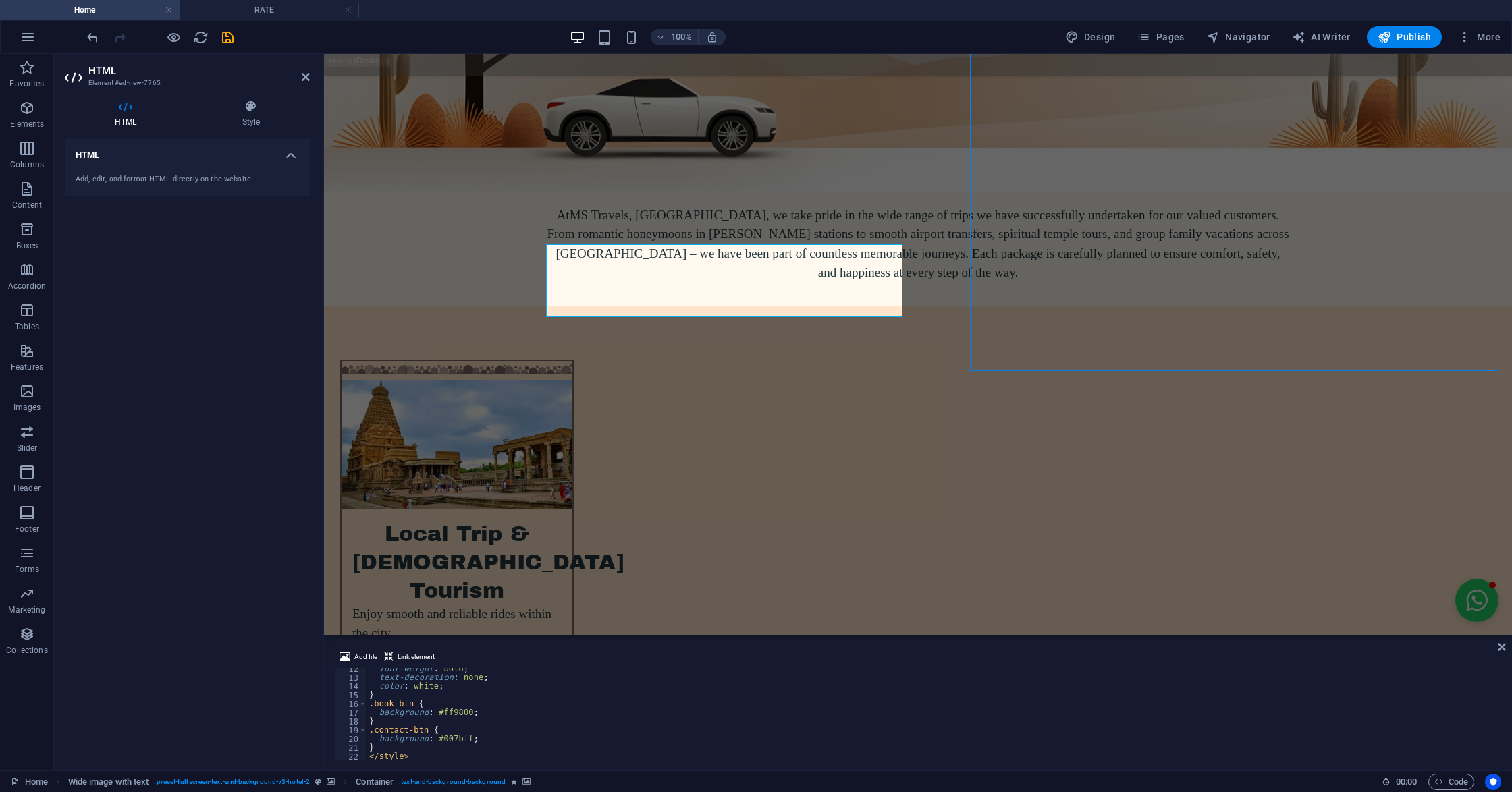
scroll to position [3328, 0]
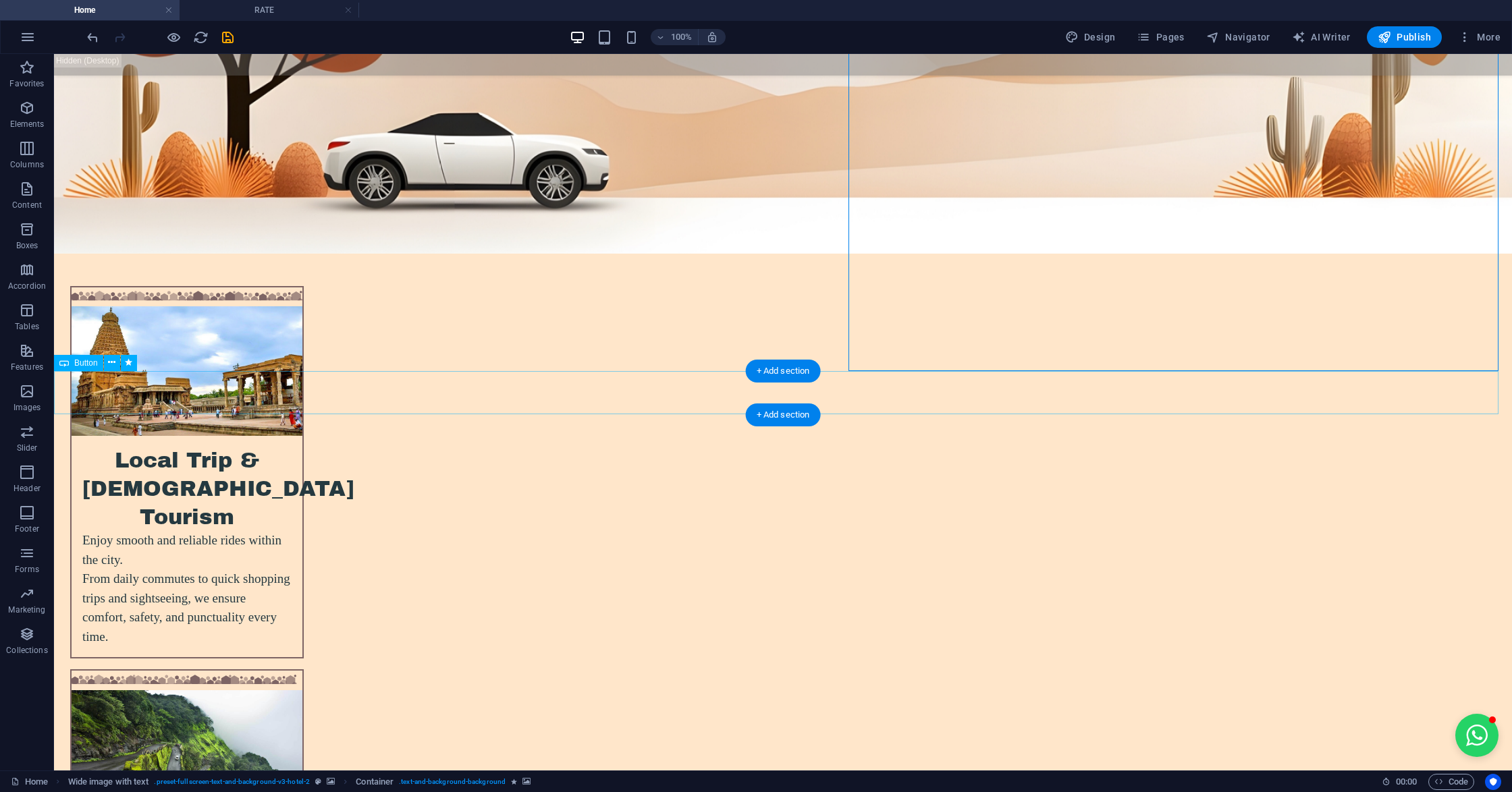
click at [109, 365] on icon at bounding box center [111, 363] width 7 height 14
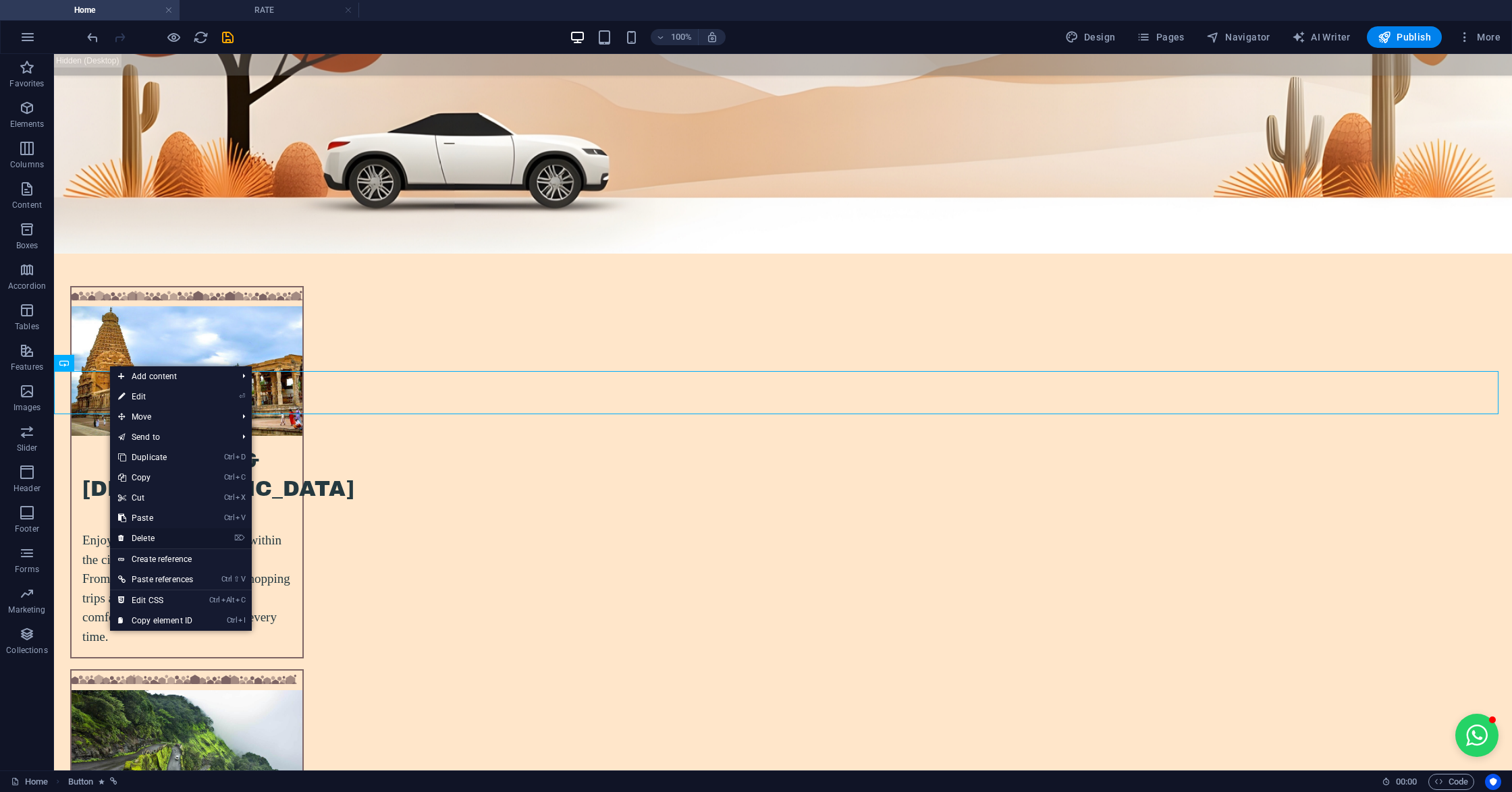
click at [147, 534] on link "⌦ Delete" at bounding box center [156, 538] width 91 height 20
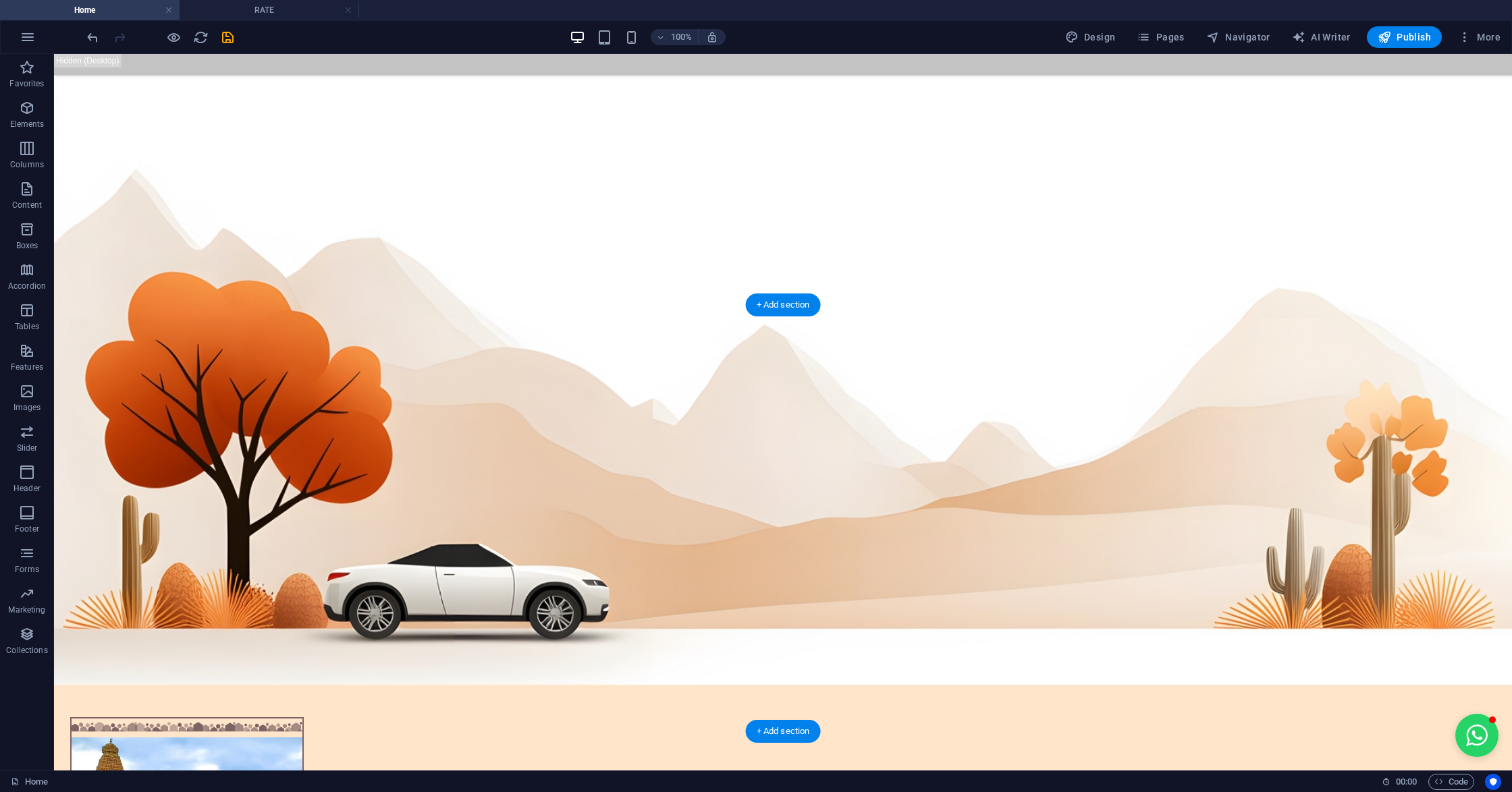
scroll to position [2788, 0]
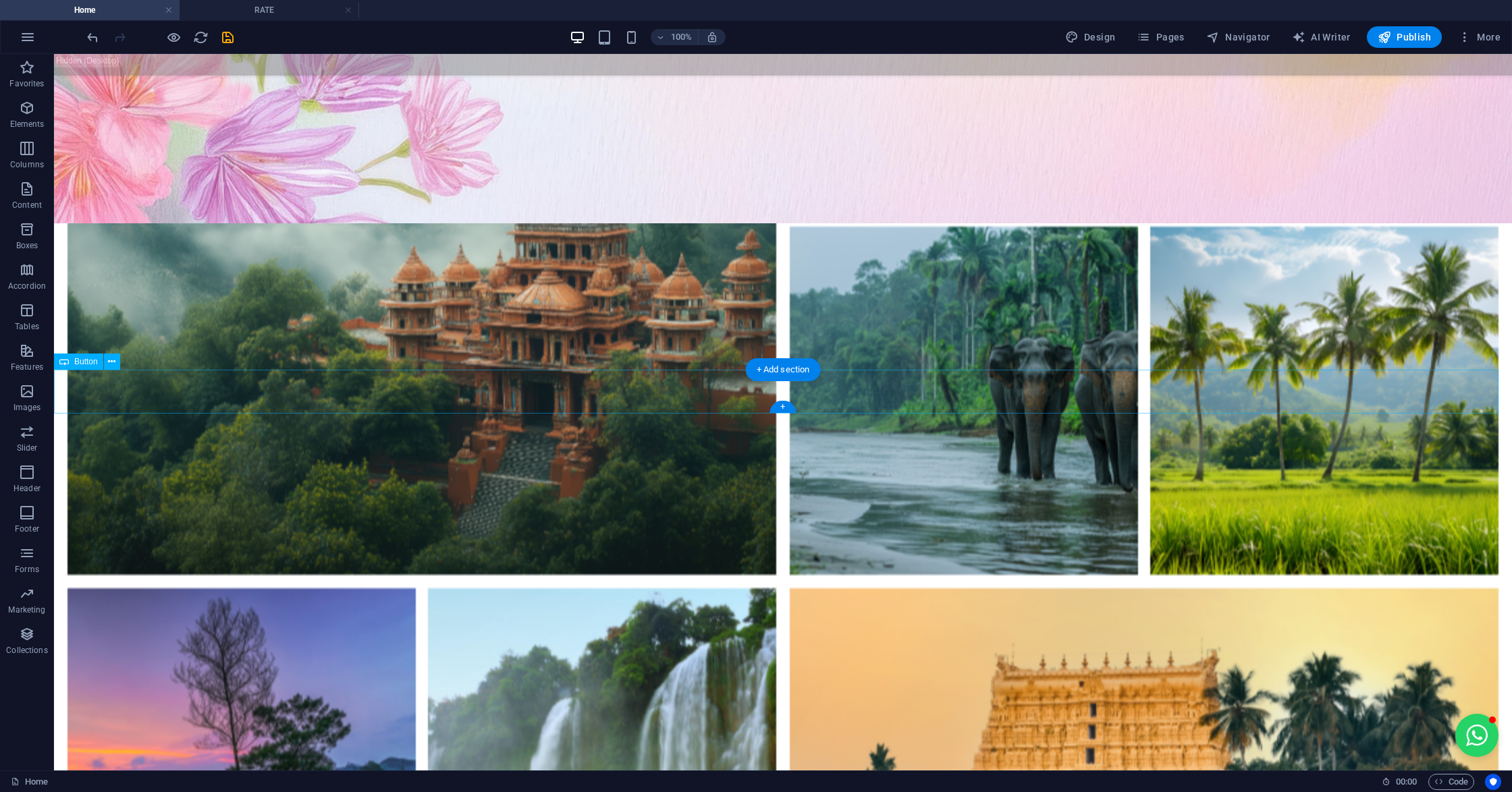
scroll to position [1529, 0]
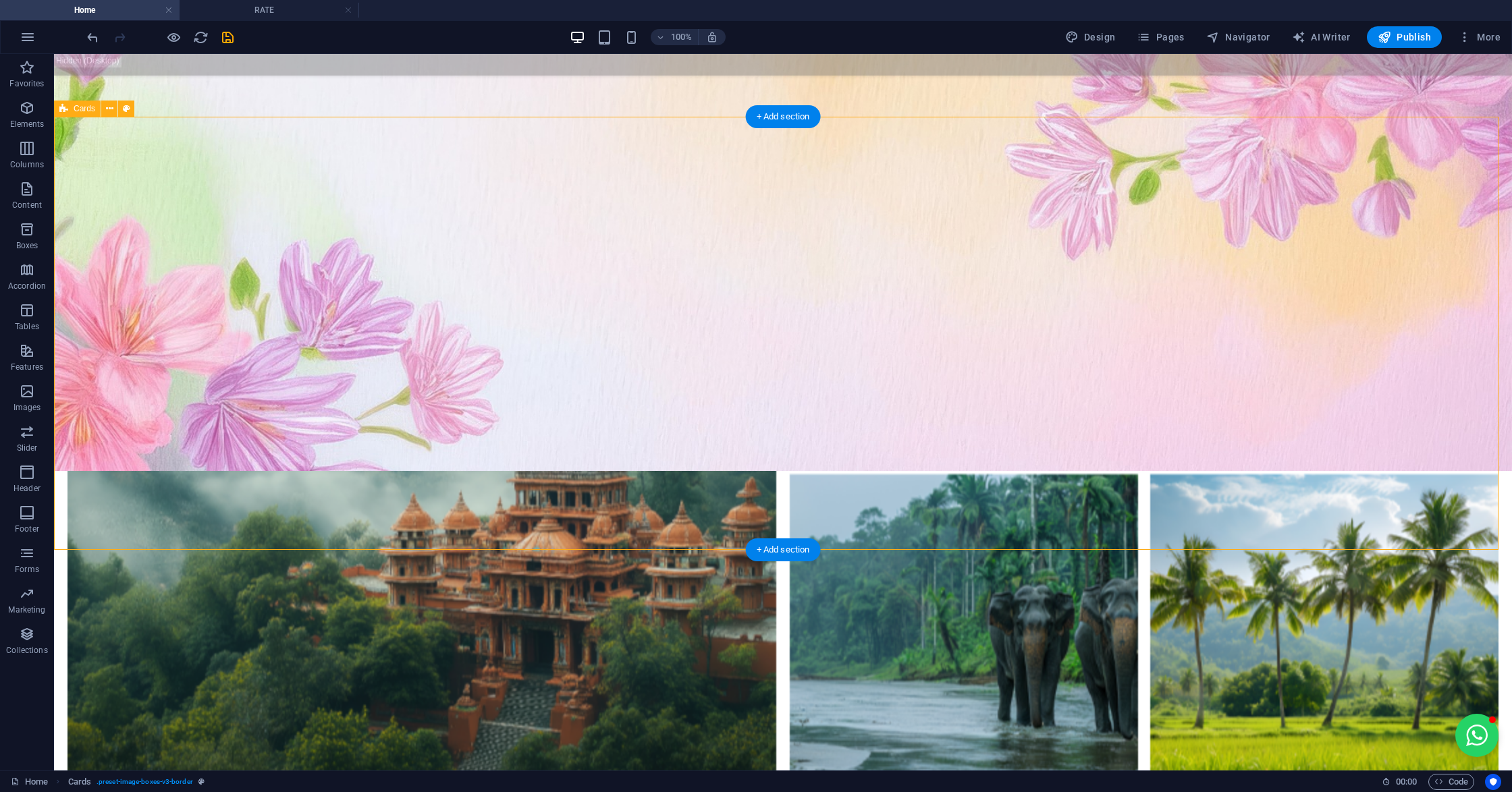
scroll to position [1439, 0]
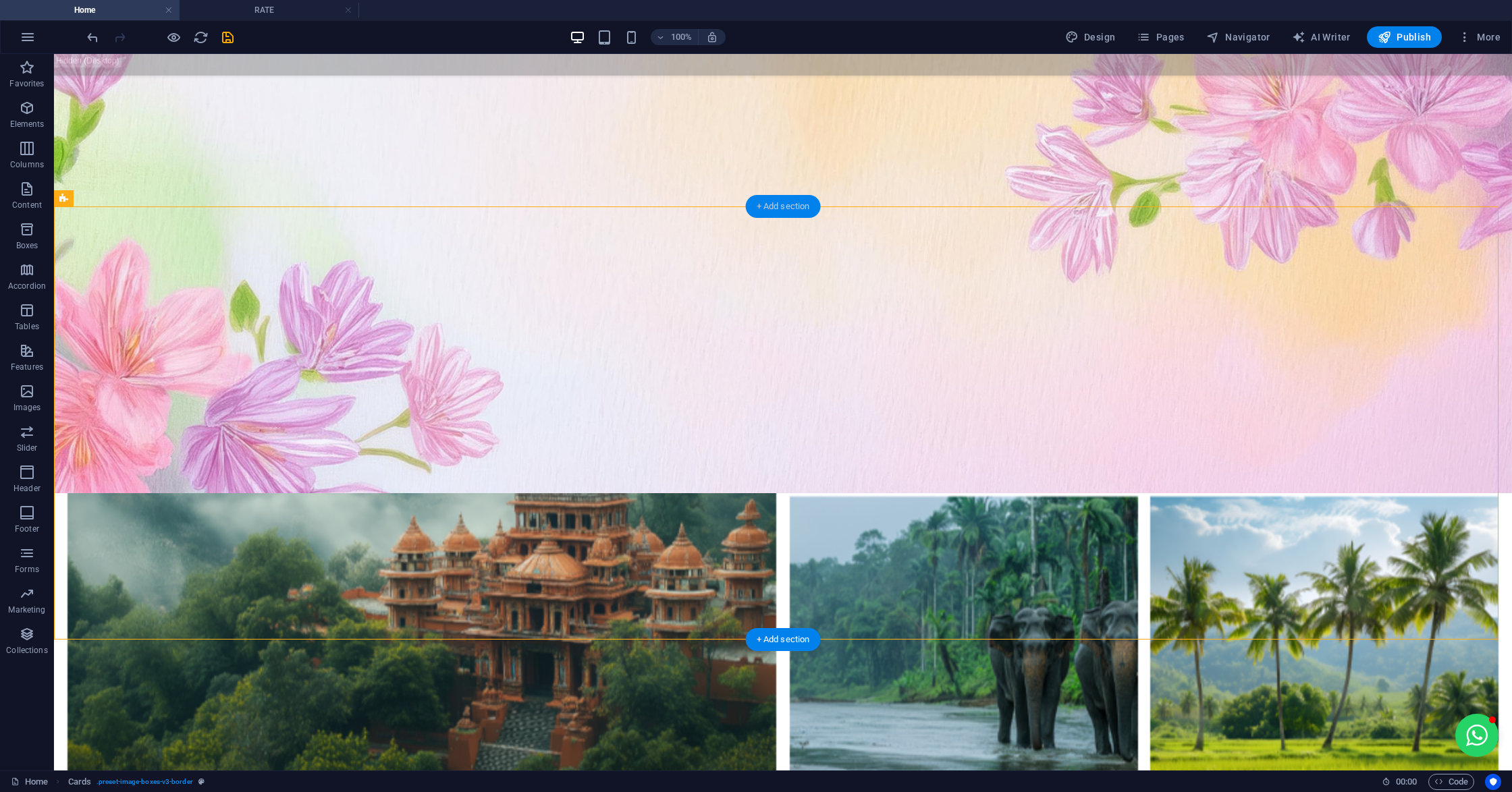
click at [784, 206] on div "+ Add section" at bounding box center [783, 206] width 75 height 23
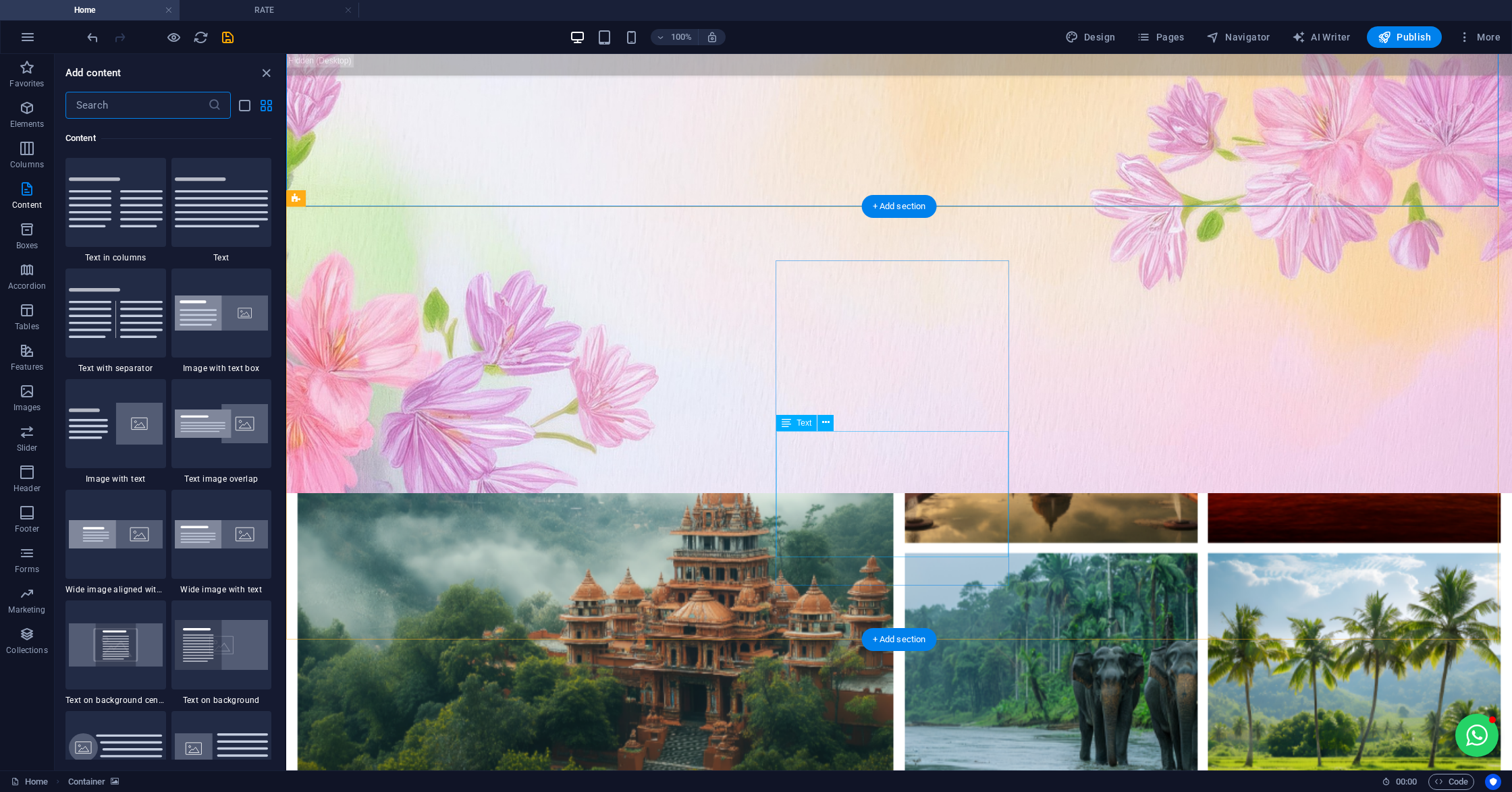
scroll to position [1619, 0]
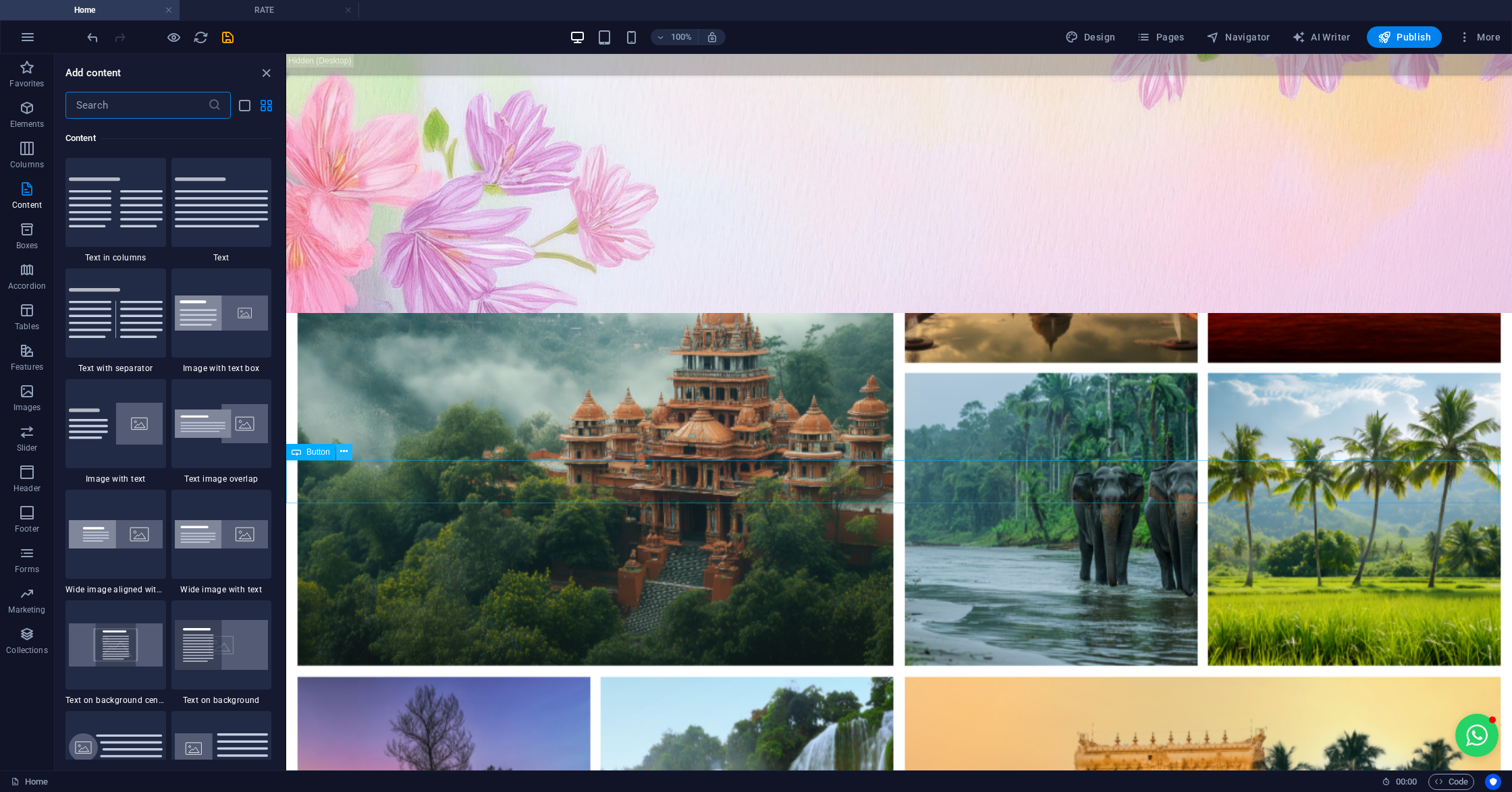
click at [339, 447] on button at bounding box center [344, 452] width 17 height 17
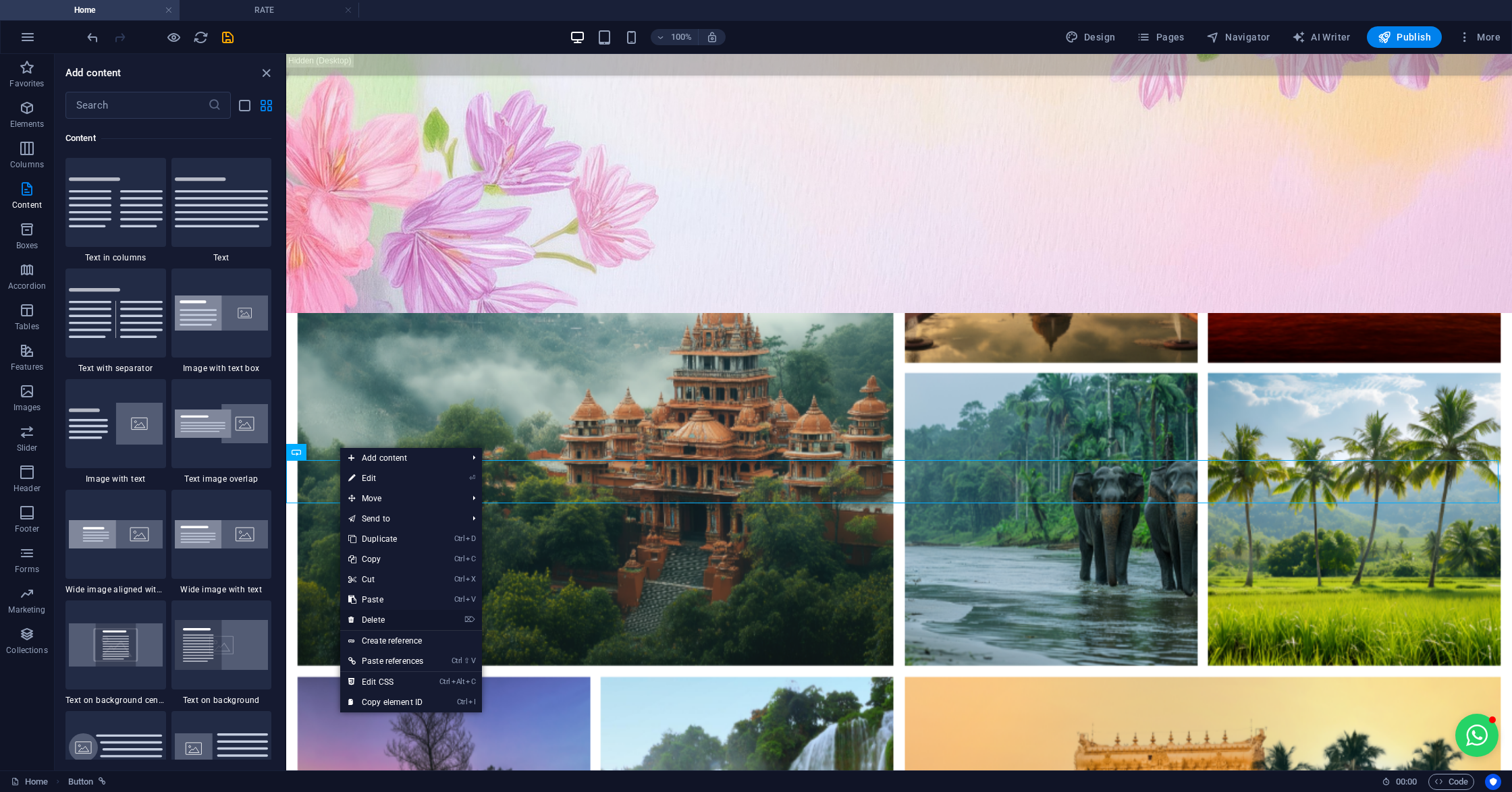
click at [387, 619] on link "⌦ Delete" at bounding box center [385, 620] width 91 height 20
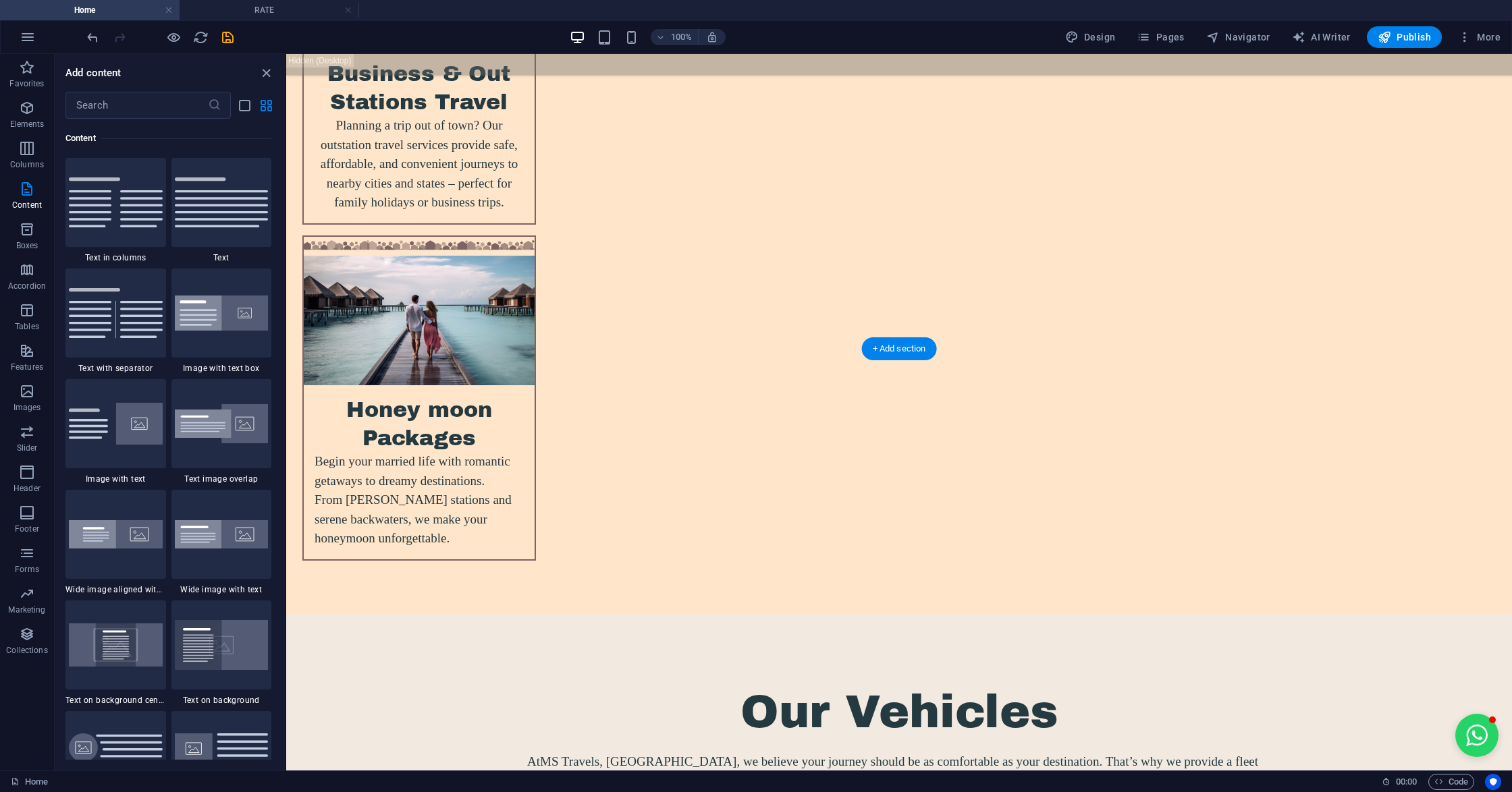
scroll to position [5307, 0]
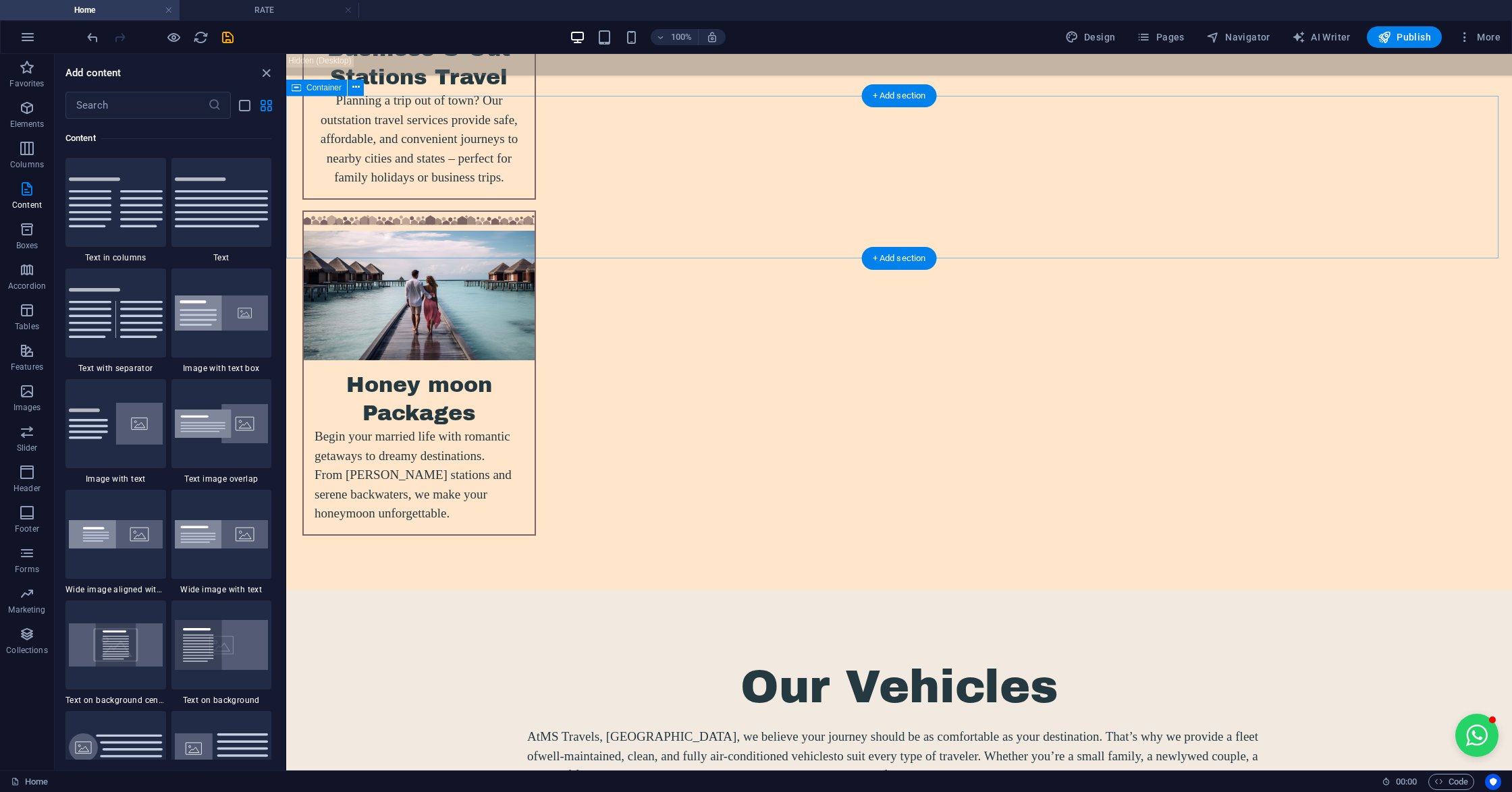
click at [354, 84] on icon at bounding box center [356, 87] width 7 height 14
click at [355, 89] on icon at bounding box center [356, 87] width 7 height 14
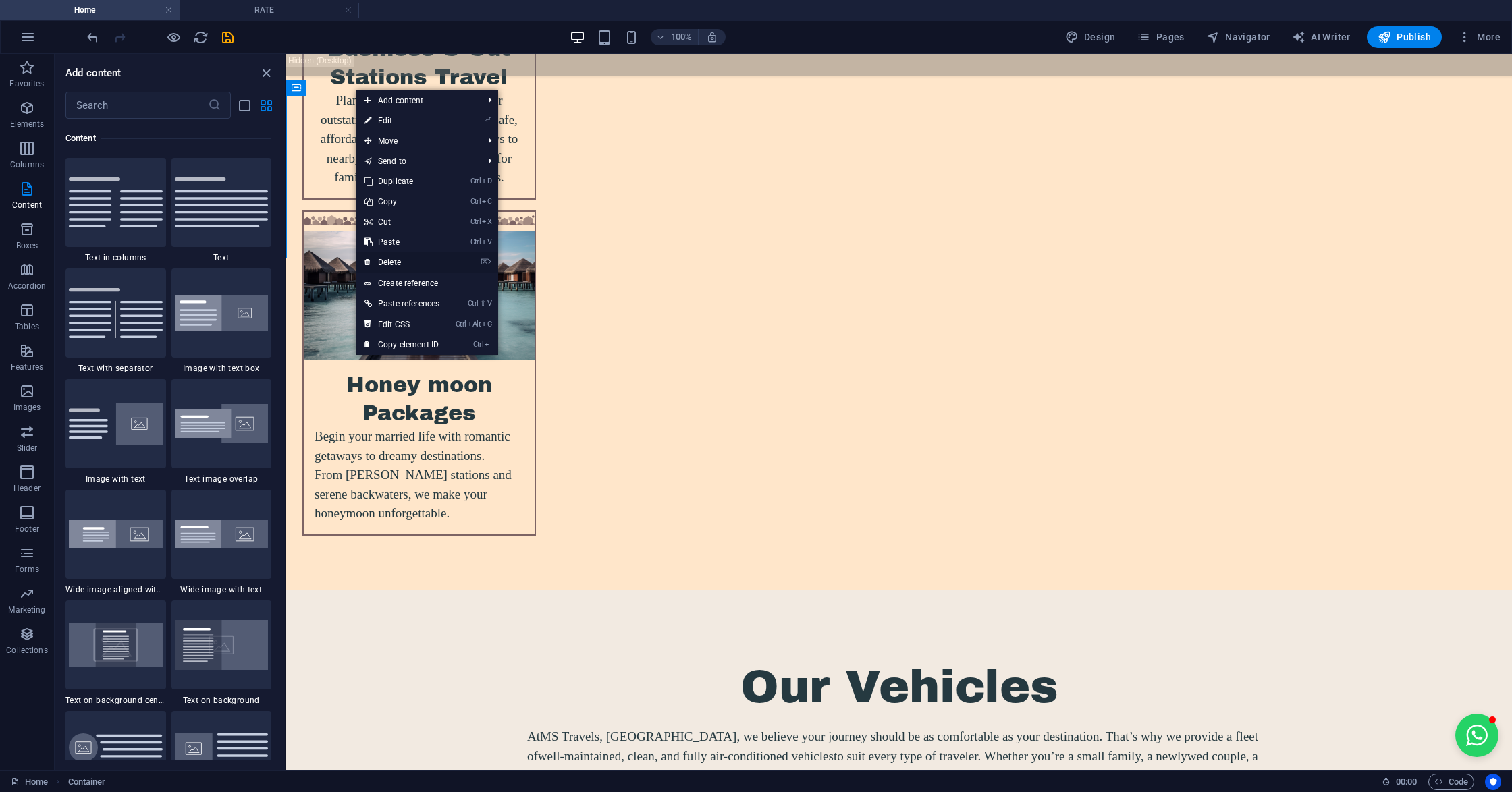
click at [405, 256] on link "⌦ Delete" at bounding box center [402, 262] width 91 height 20
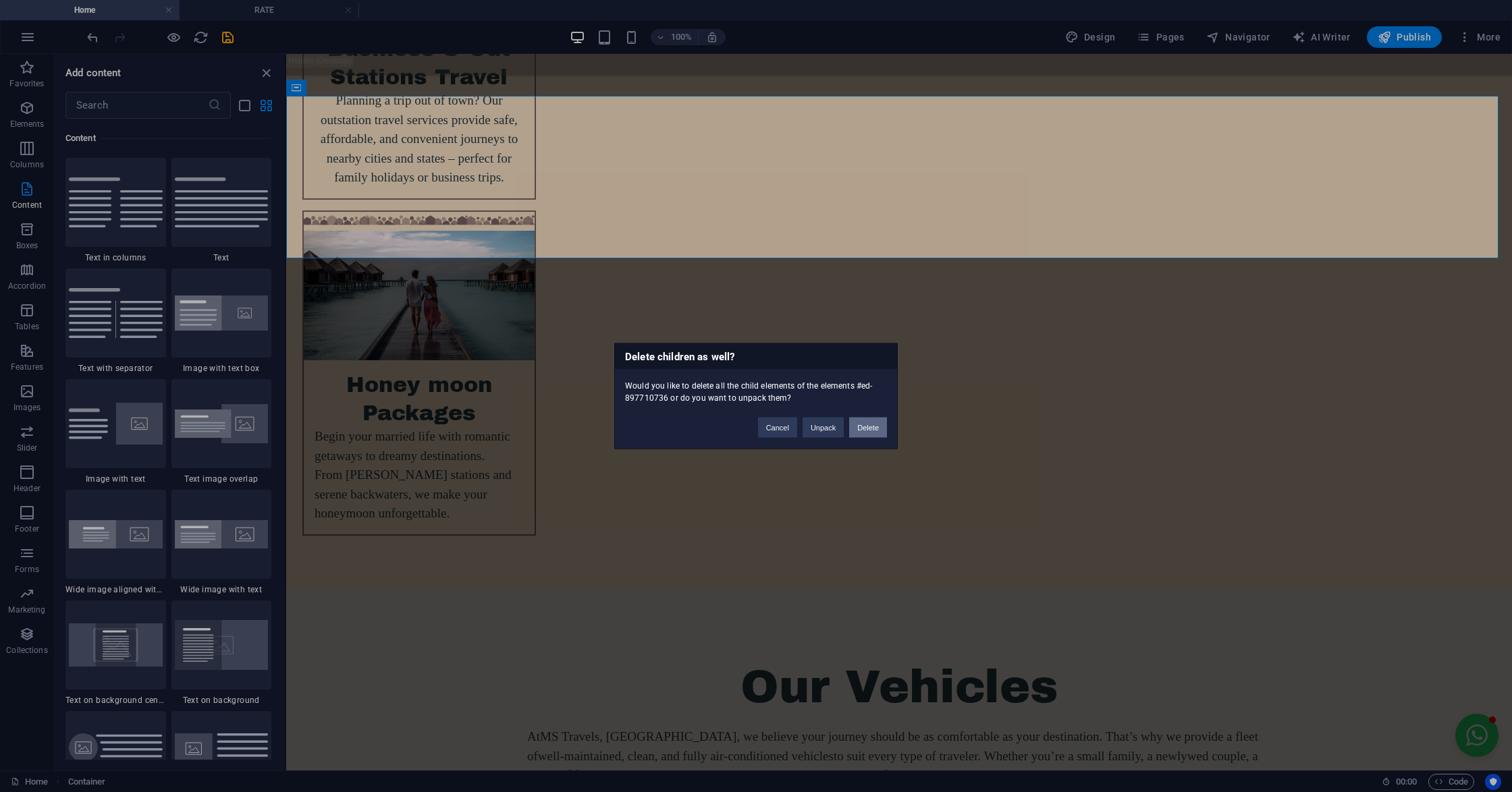
click at [868, 424] on button "Delete" at bounding box center [868, 428] width 38 height 20
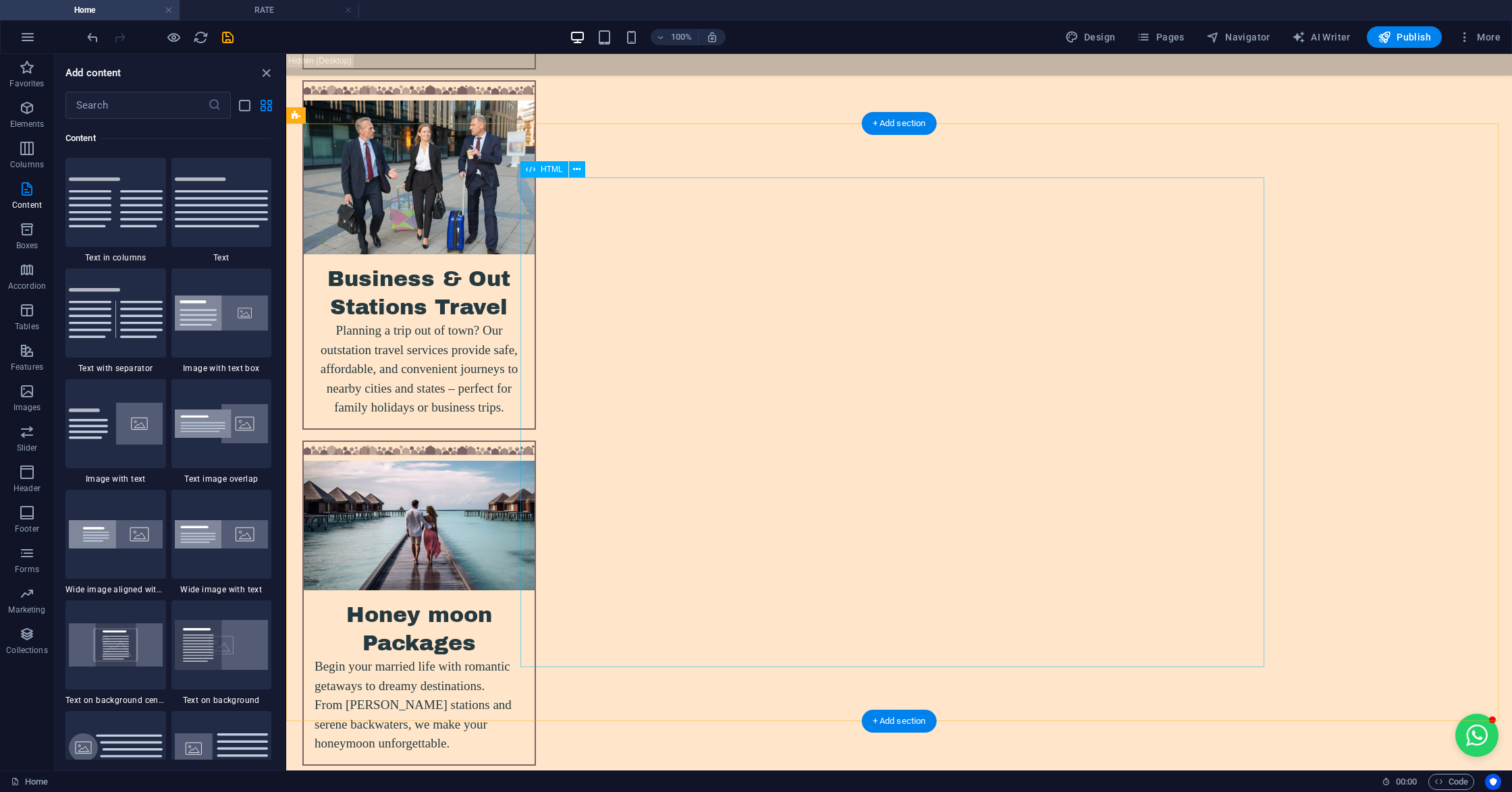
scroll to position [5036, 0]
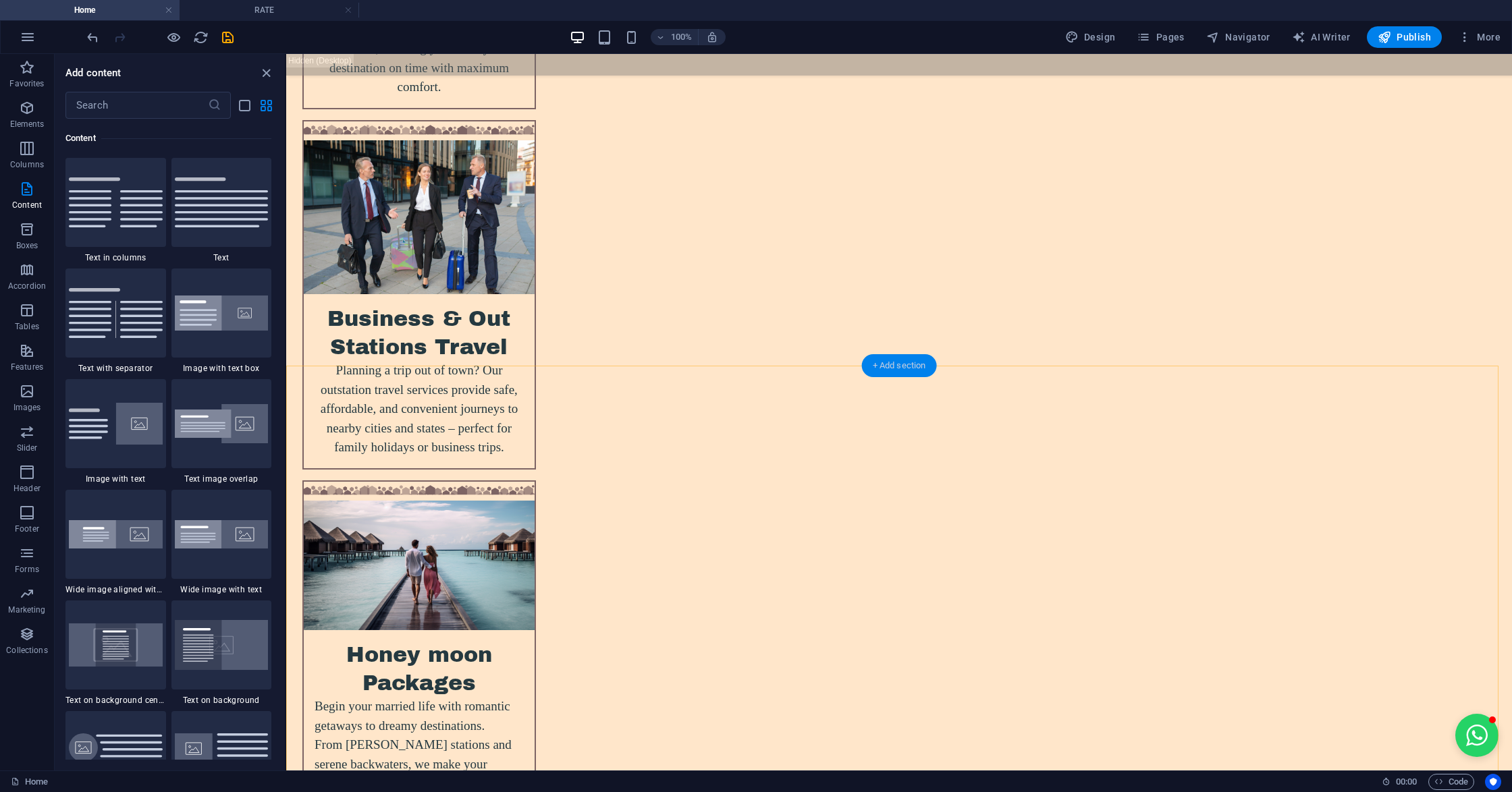
click at [885, 356] on div "+ Add section" at bounding box center [899, 365] width 75 height 23
click at [31, 101] on icon "button" at bounding box center [27, 108] width 17 height 17
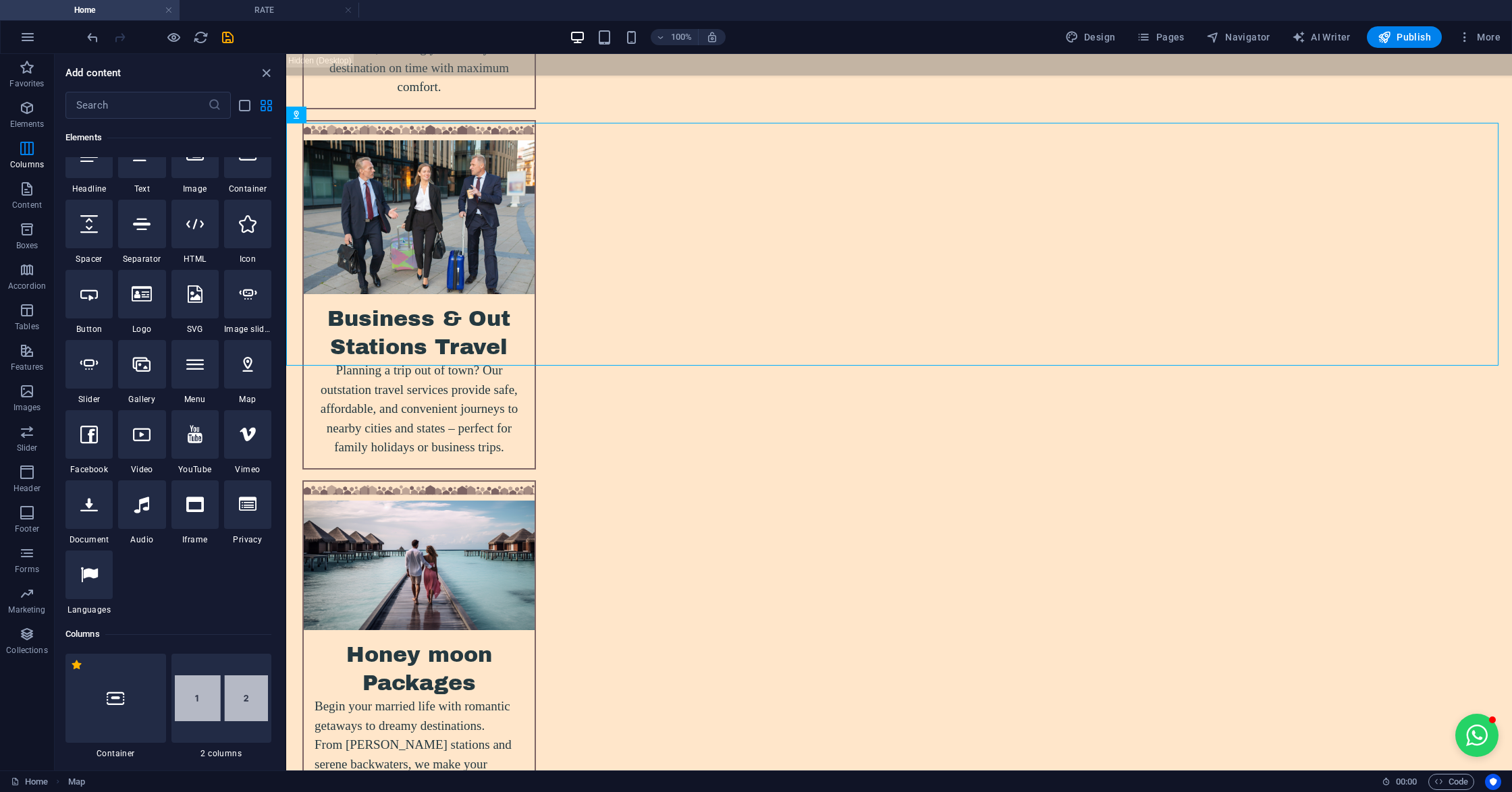
scroll to position [143, 0]
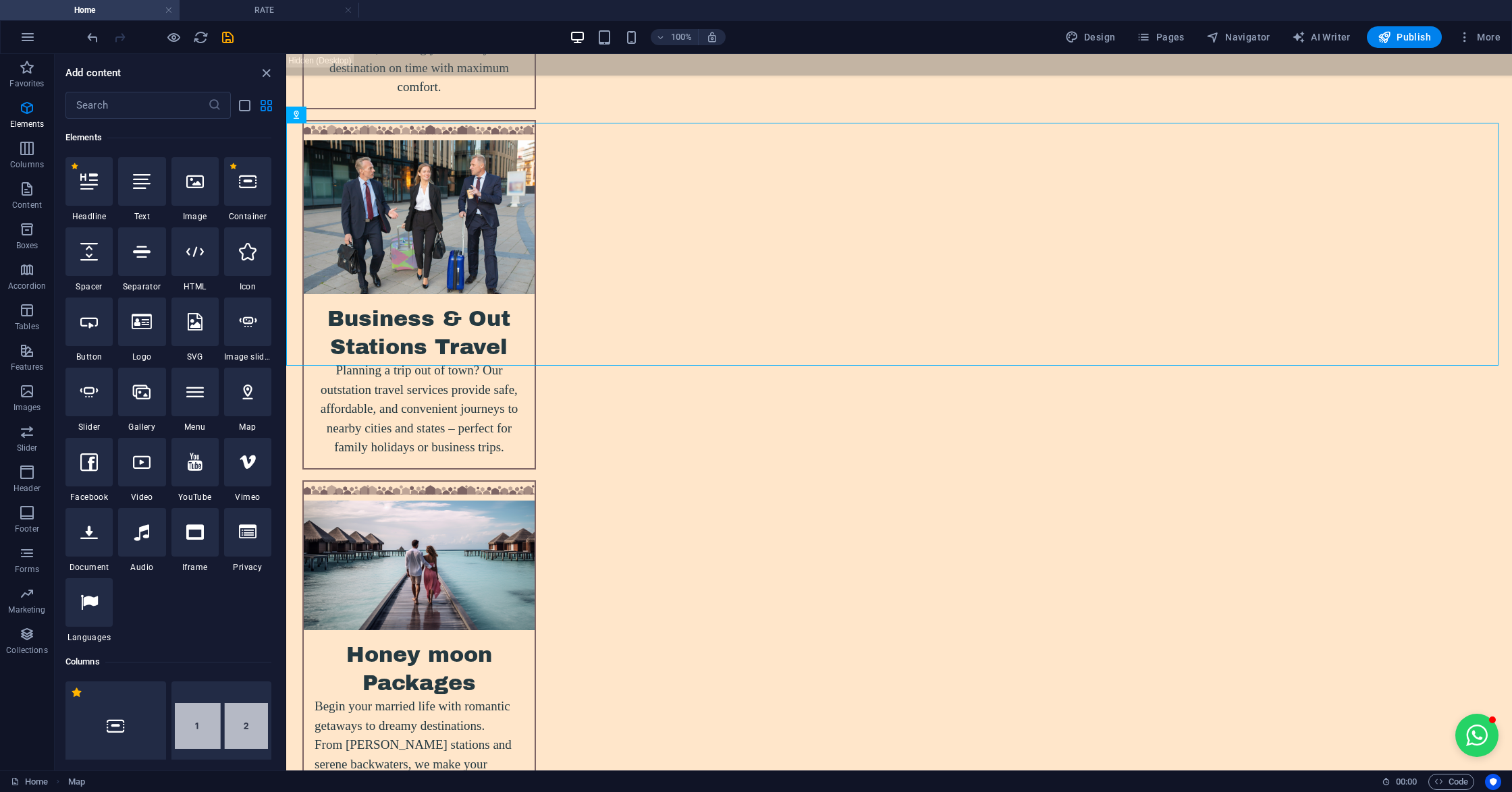
click at [196, 266] on div at bounding box center [195, 251] width 47 height 49
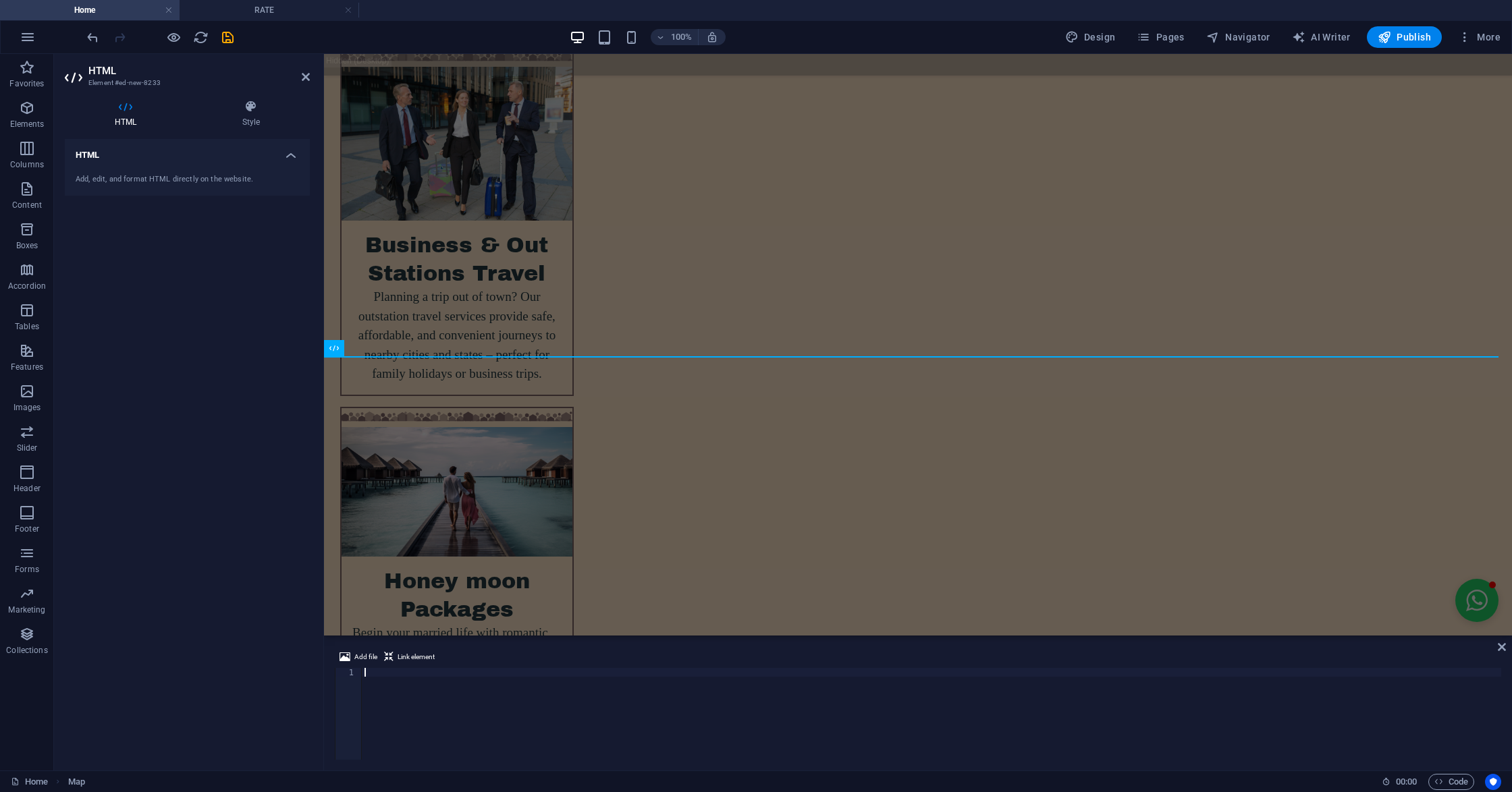
scroll to position [4955, 0]
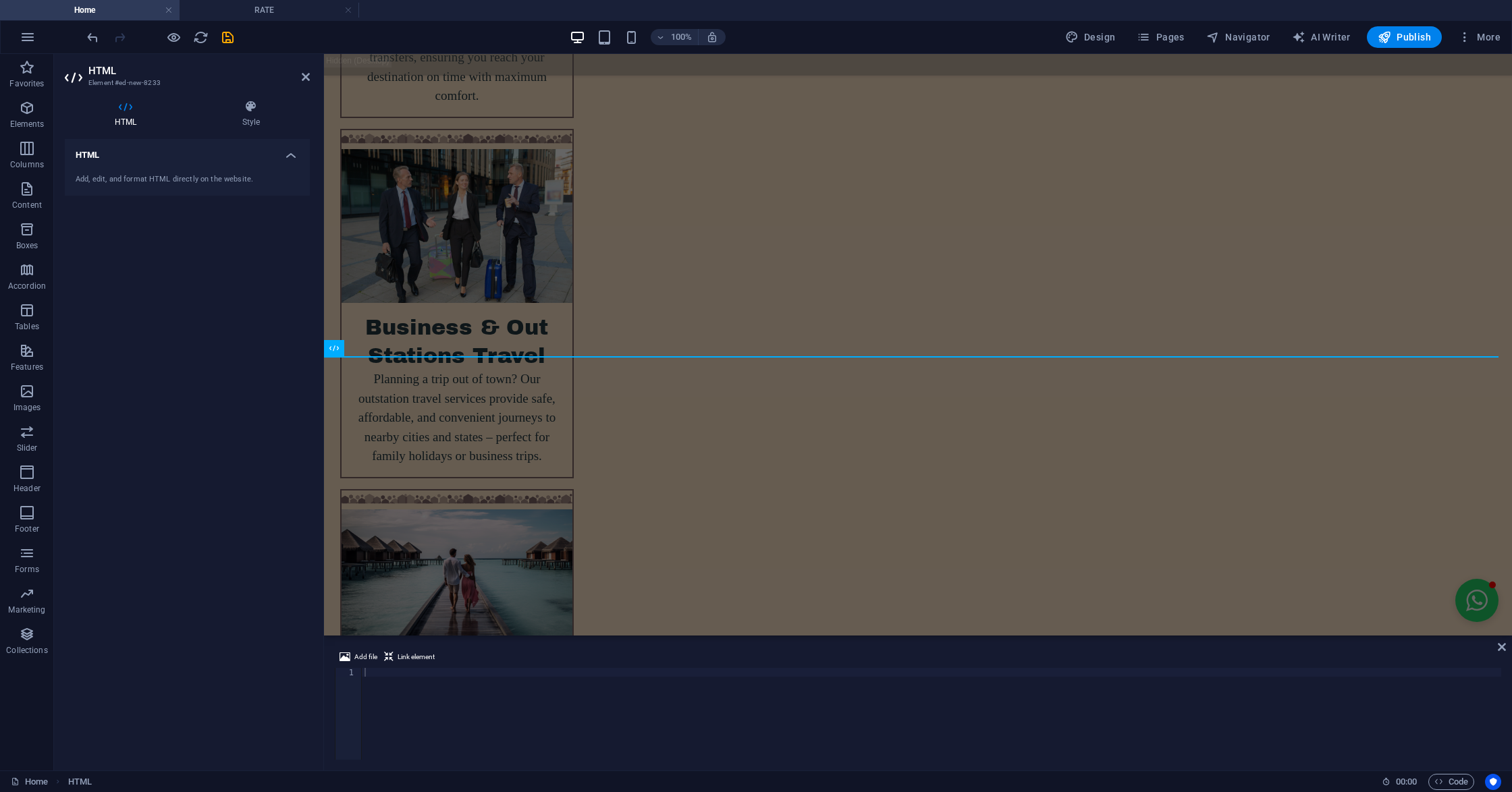
click at [1109, 733] on div at bounding box center [931, 722] width 1139 height 110
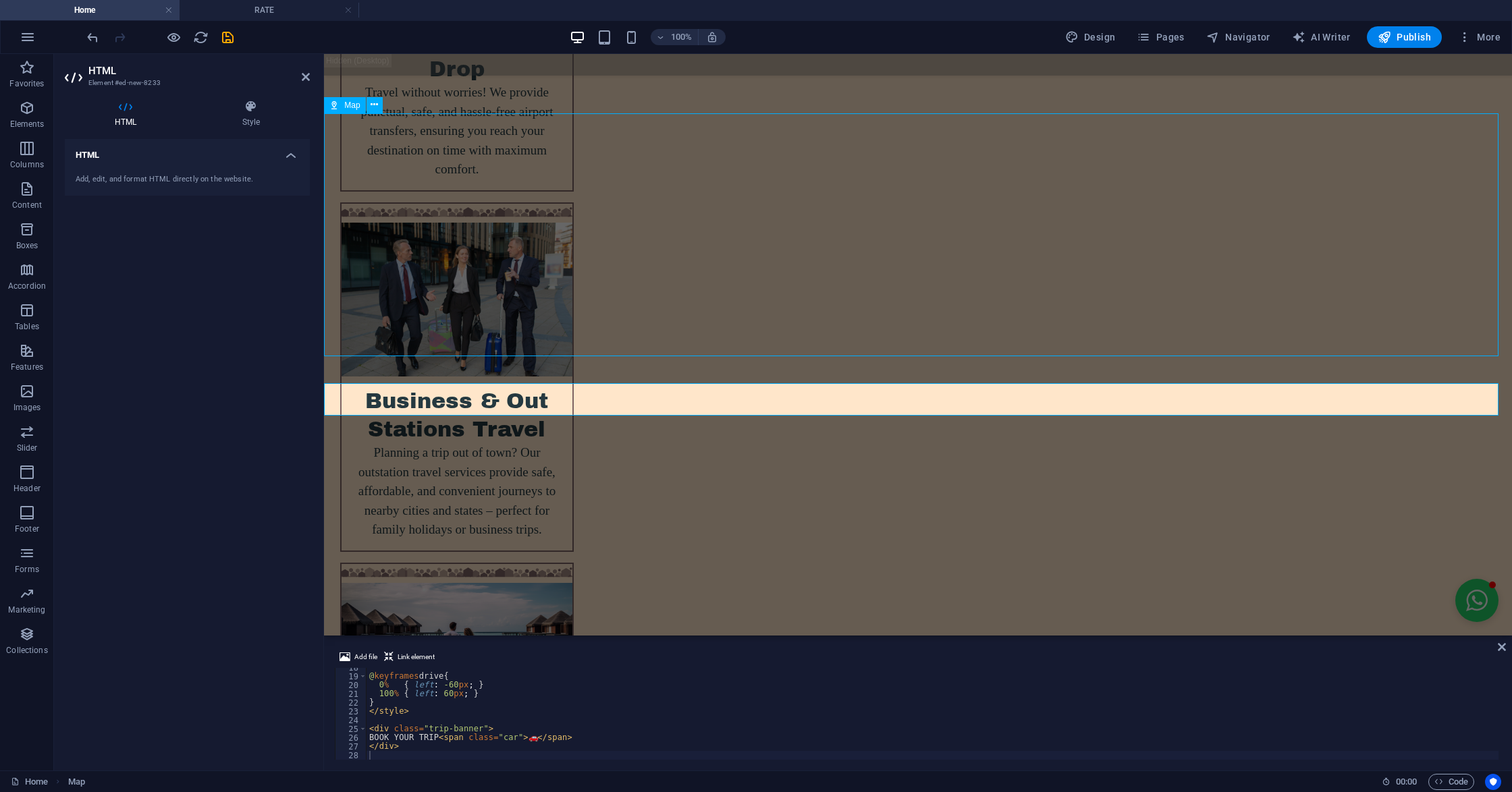
scroll to position [5096, 0]
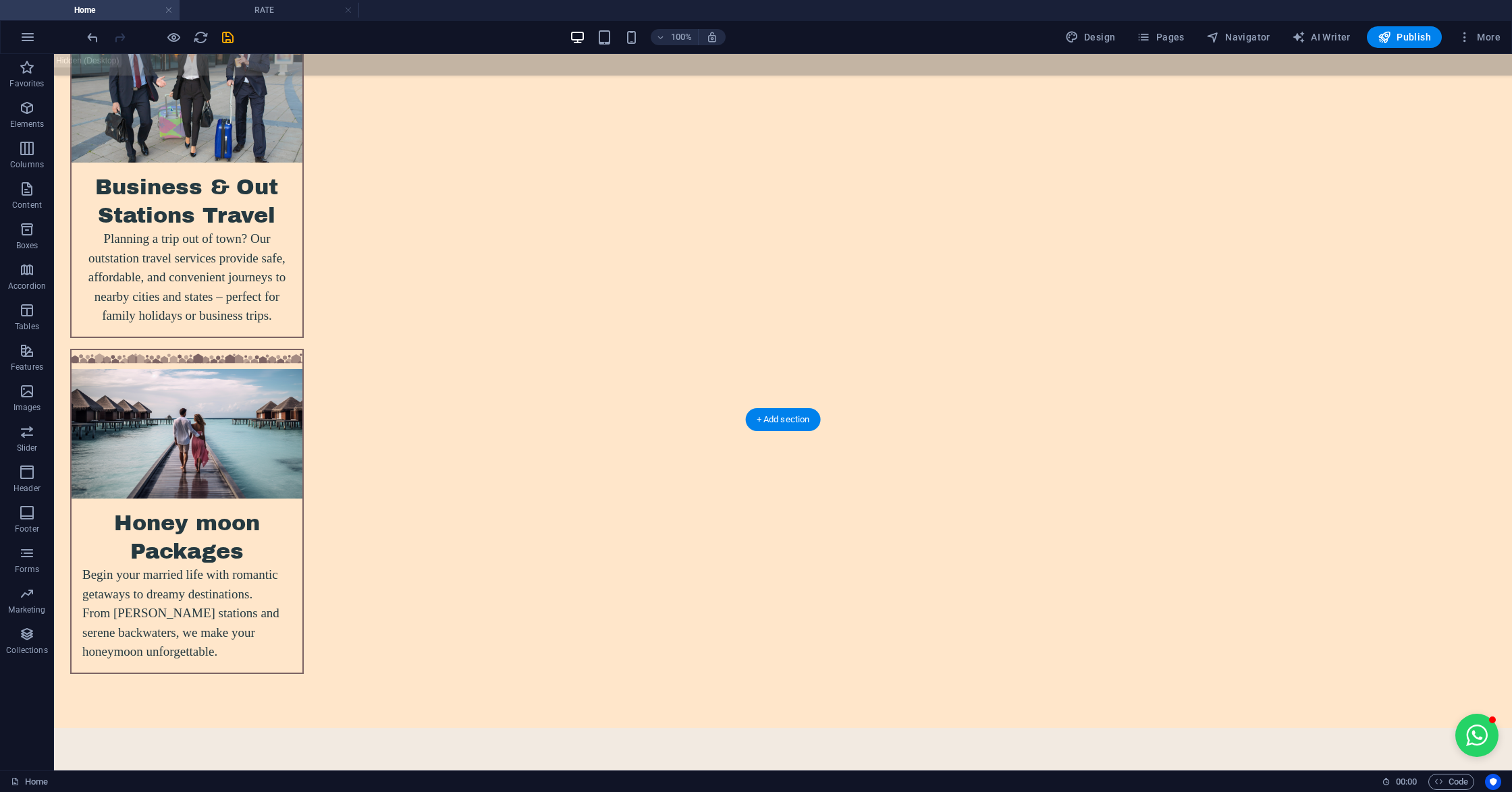
scroll to position [5185, 0]
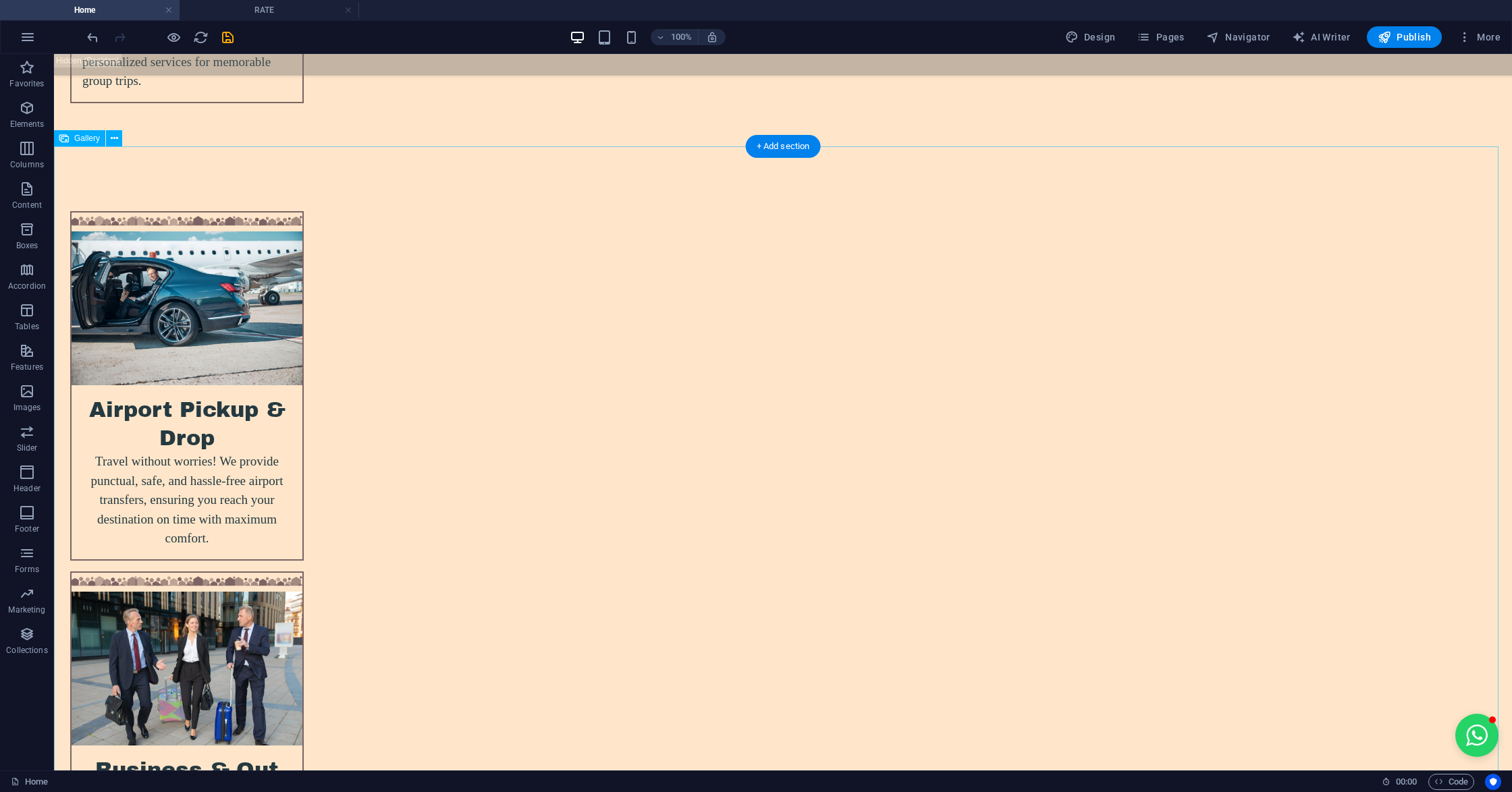
scroll to position [4947, 0]
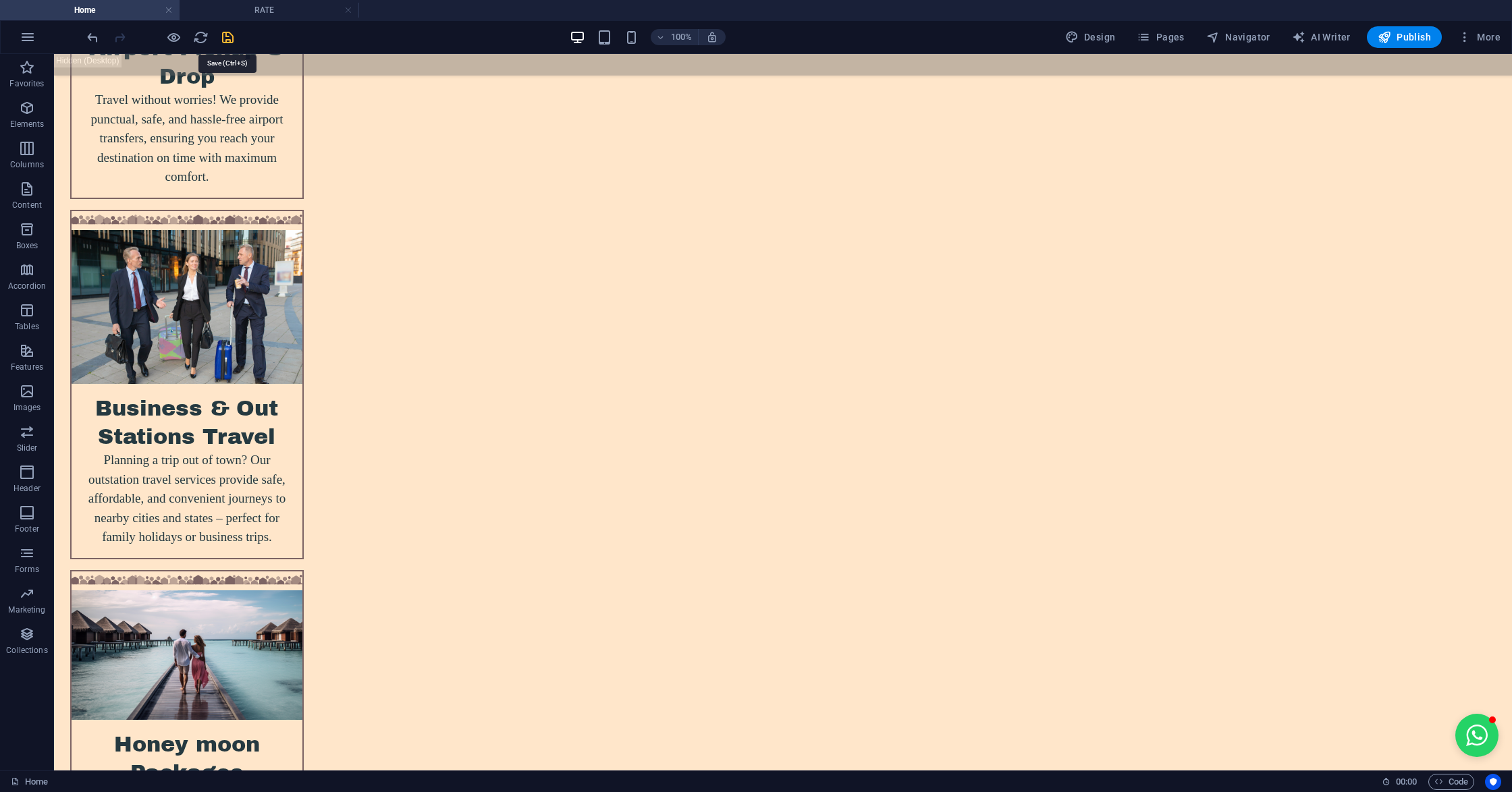
click at [229, 33] on icon "save" at bounding box center [228, 38] width 16 height 16
click at [1385, 31] on icon "button" at bounding box center [1384, 37] width 13 height 13
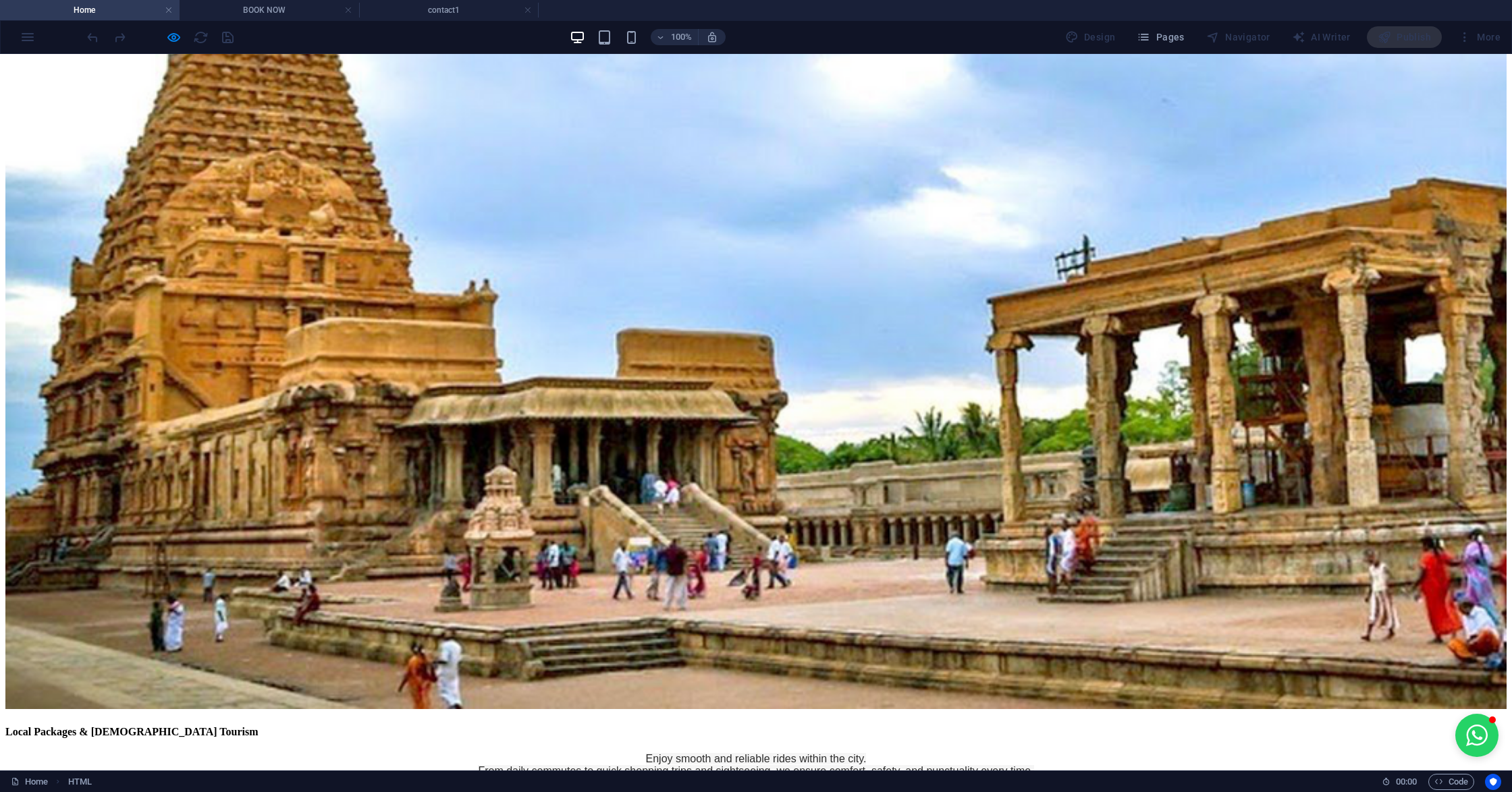
scroll to position [2410, 0]
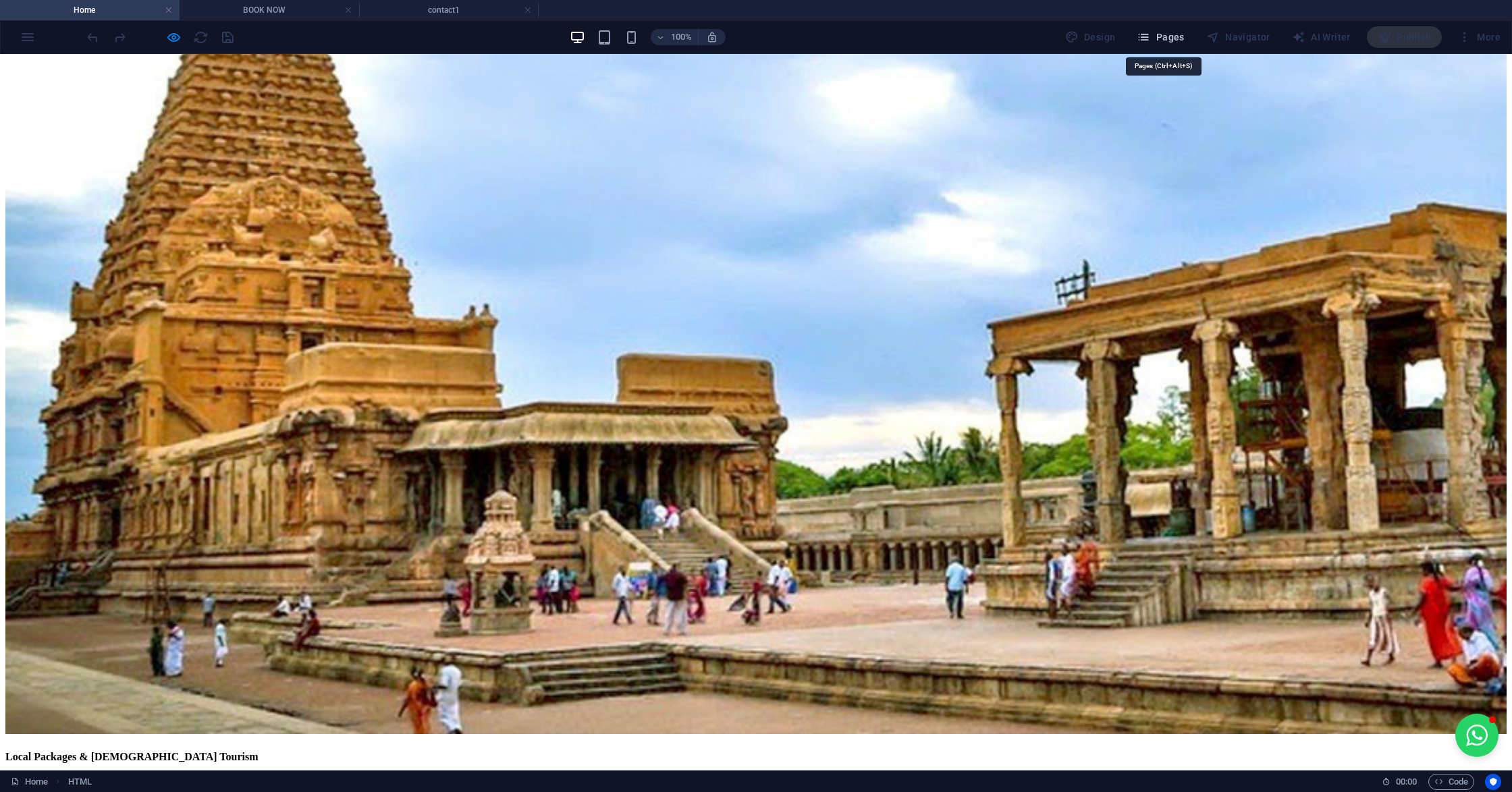
click at [1141, 38] on icon "button" at bounding box center [1143, 37] width 13 height 13
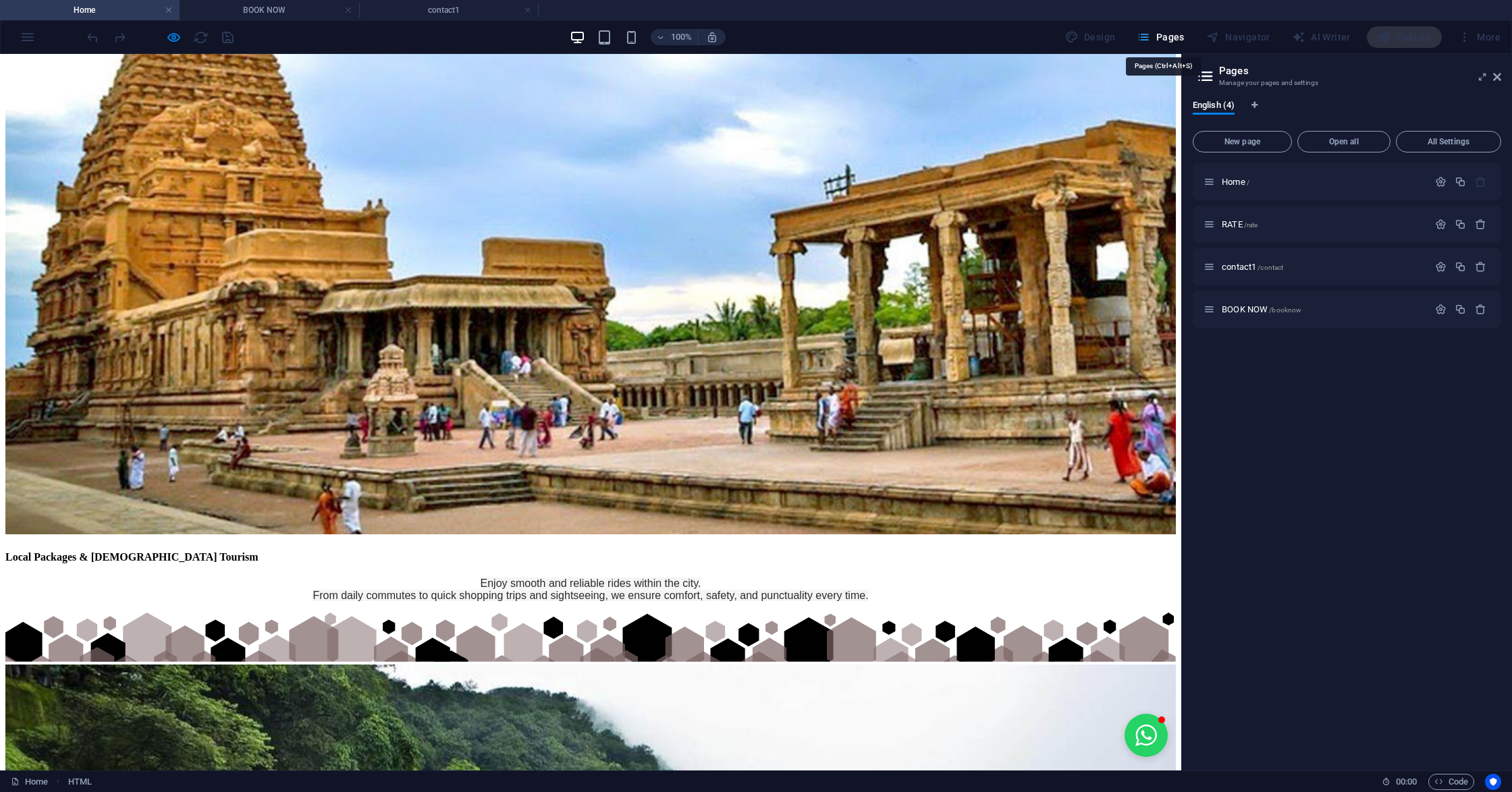
click at [1141, 38] on icon "button" at bounding box center [1143, 37] width 13 height 13
click at [1261, 268] on span "/contact" at bounding box center [1270, 267] width 26 height 7
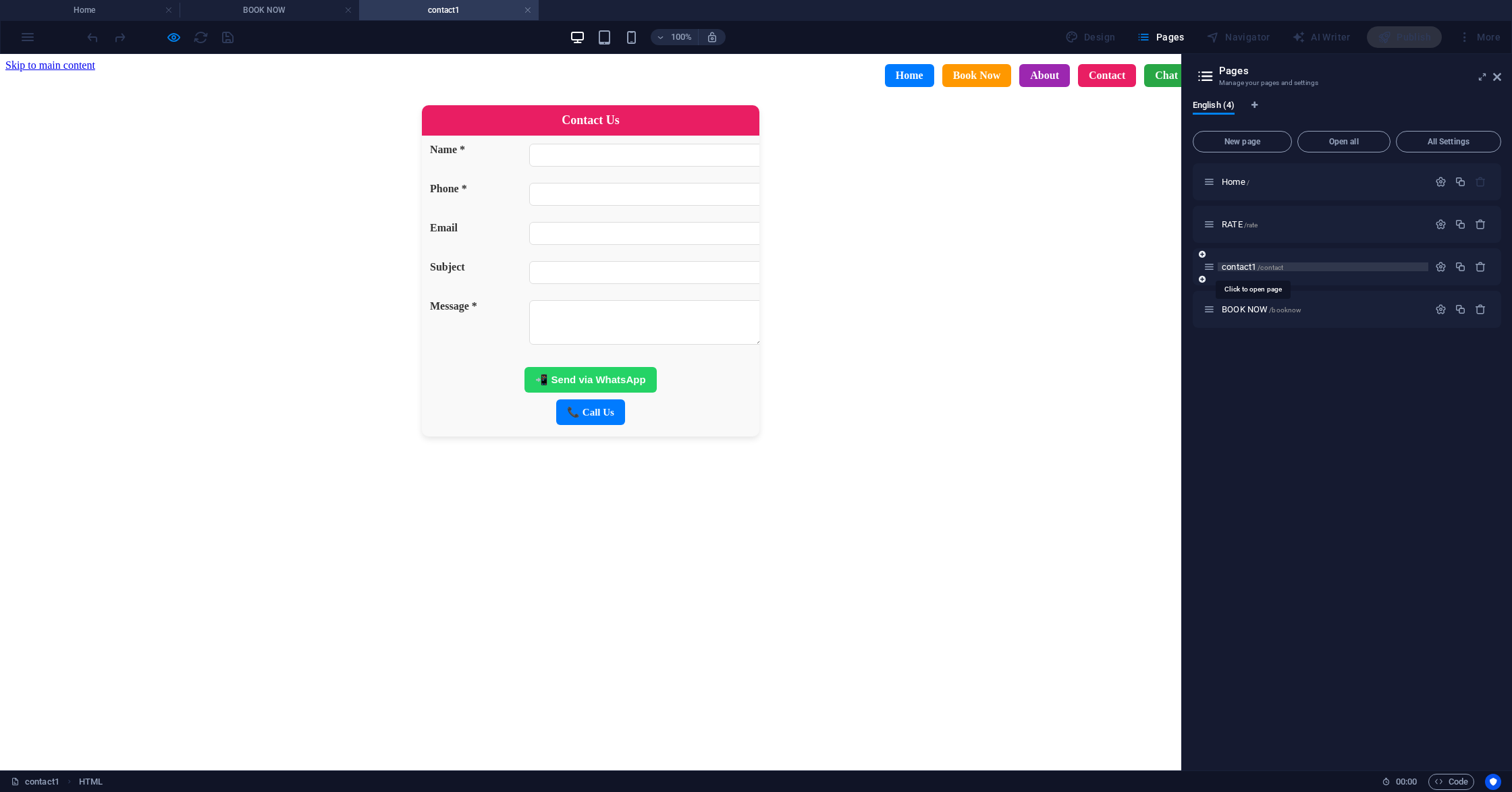
scroll to position [0, 0]
click at [1261, 268] on span "/contact" at bounding box center [1270, 267] width 26 height 7
click at [1245, 268] on span "contact1 /contact" at bounding box center [1252, 266] width 61 height 10
click at [1446, 261] on icon "button" at bounding box center [1440, 266] width 12 height 12
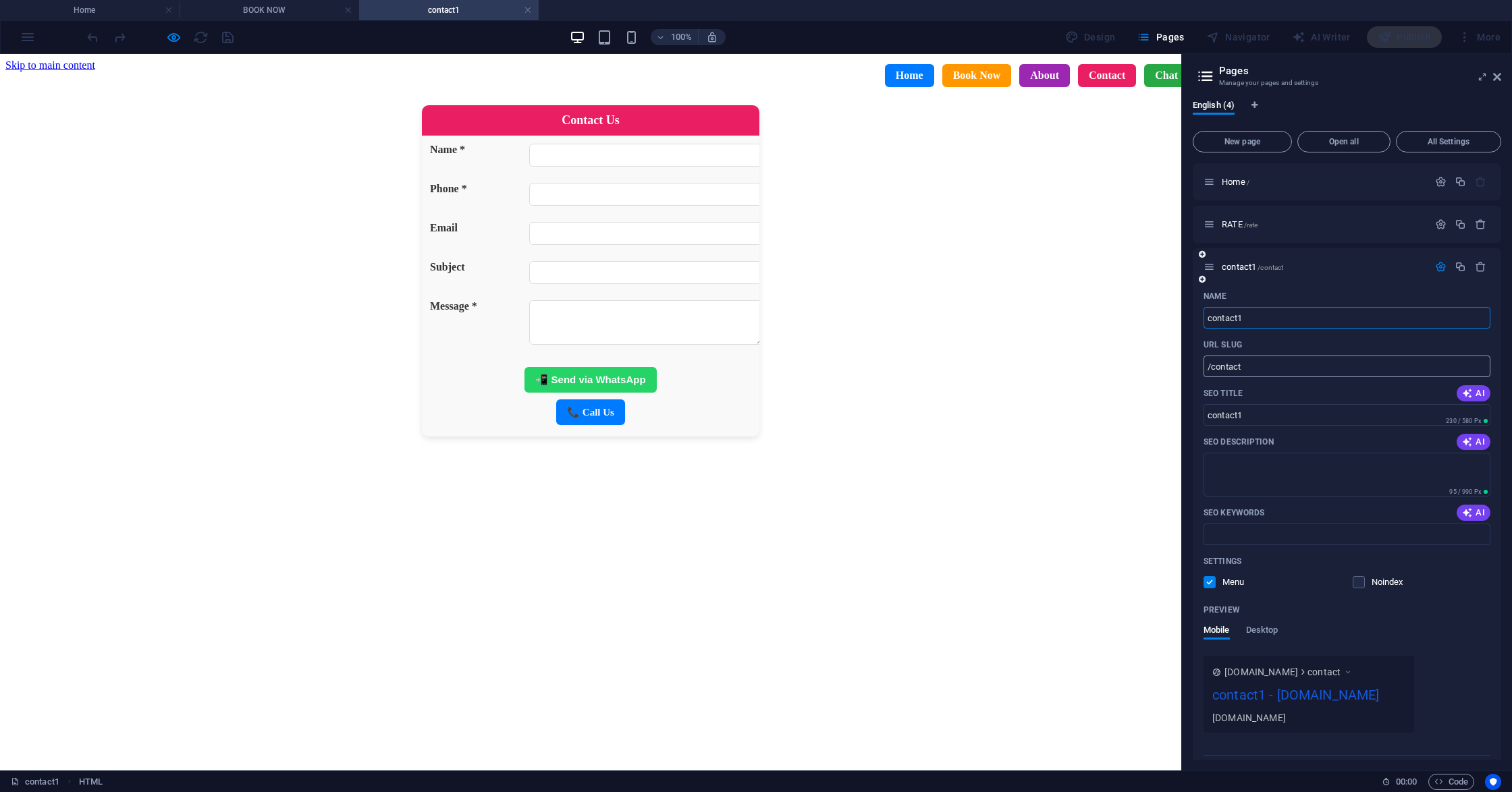
click at [1255, 368] on input "/contact" at bounding box center [1346, 366] width 287 height 21
type input "/contact-4"
click at [1060, 485] on div "Contact Us Name * Phone * Email Subject Message * 📲 Send via WhatsApp 📞 Call Us…" at bounding box center [590, 643] width 1170 height 1075
click at [1435, 265] on icon "button" at bounding box center [1440, 266] width 12 height 12
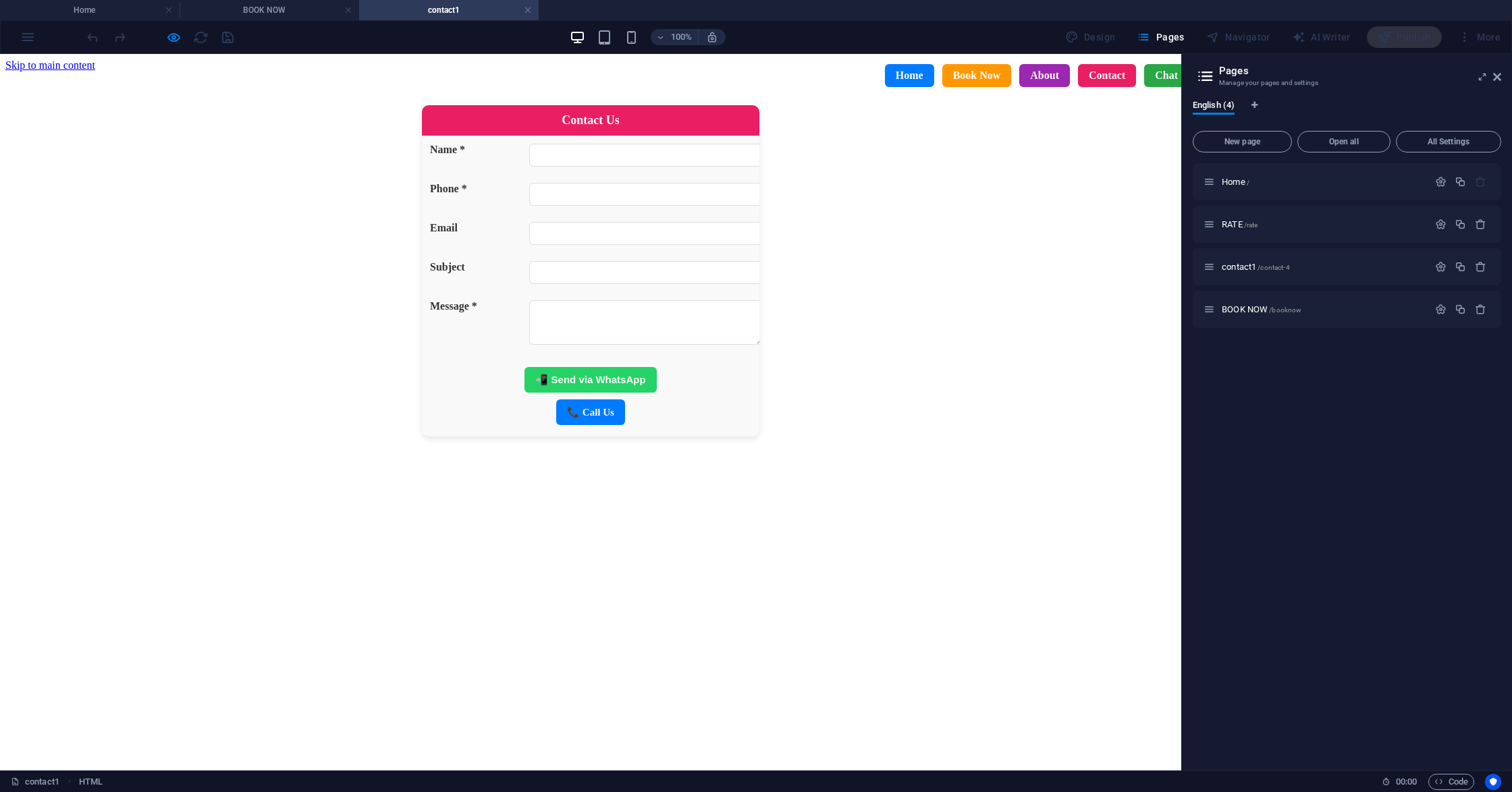
click at [973, 303] on form "Contact Us Name * Phone * Email Subject Message * 📲 Send via WhatsApp 📞 Call Us" at bounding box center [590, 271] width 1170 height 331
click at [987, 278] on form "Contact Us Name * Phone * Email Subject Message * 📲 Send via WhatsApp 📞 Call Us" at bounding box center [590, 271] width 1170 height 331
drag, startPoint x: 987, startPoint y: 278, endPoint x: 975, endPoint y: 321, distance: 44.6
click at [975, 321] on form "Contact Us Name * Phone * Email Subject Message * 📲 Send via WhatsApp 📞 Call Us" at bounding box center [590, 271] width 1170 height 331
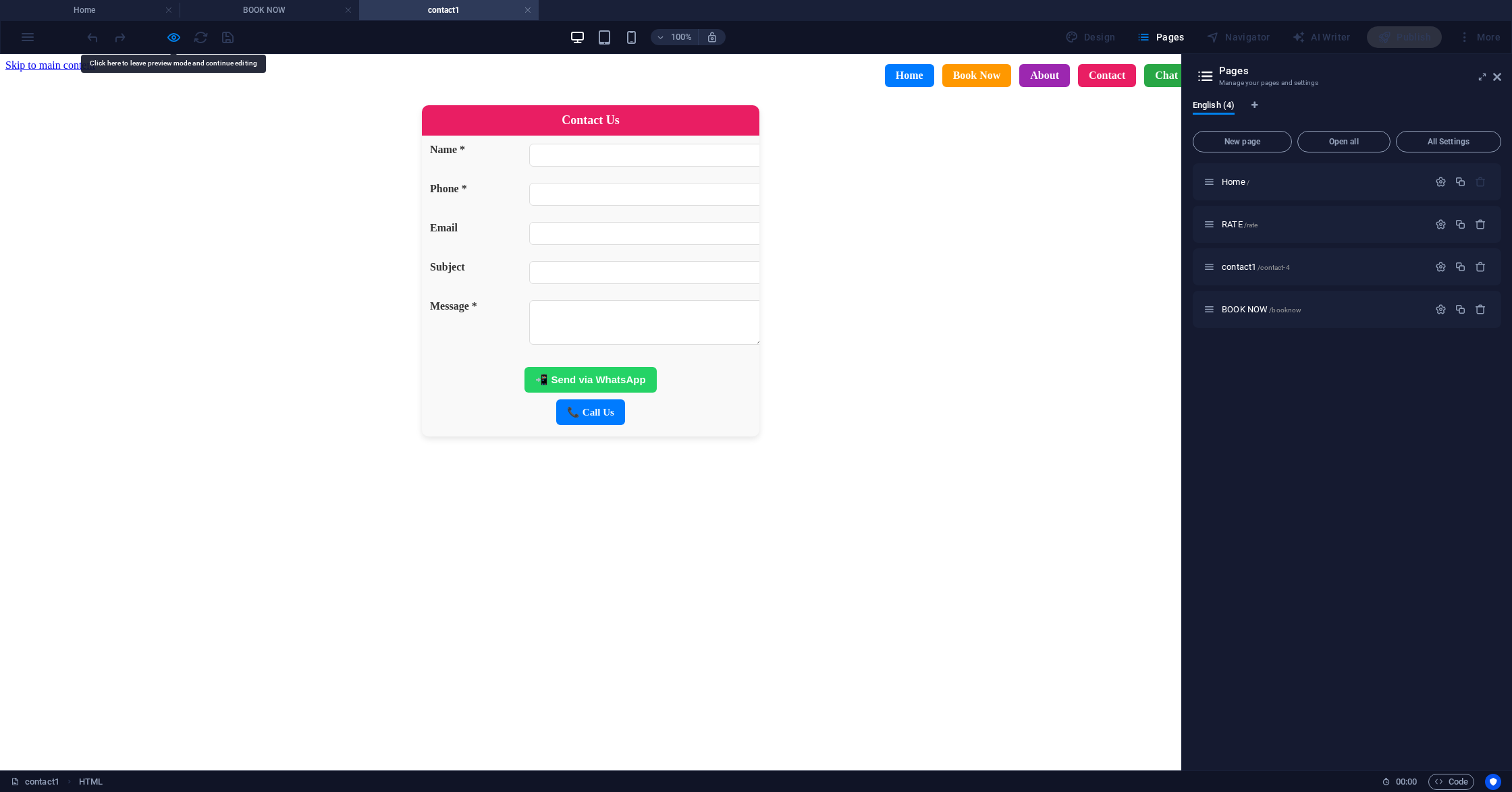
click at [975, 321] on form "Contact Us Name * Phone * Email Subject Message * 📲 Send via WhatsApp 📞 Call Us" at bounding box center [590, 271] width 1170 height 331
click at [1503, 76] on aside "Pages Manage your pages and settings English (4) New page Open all All Settings…" at bounding box center [1346, 411] width 330 height 716
click at [1510, 76] on aside "Pages Manage your pages and settings English (4) New page Open all All Settings…" at bounding box center [1346, 411] width 330 height 716
click at [1493, 73] on icon at bounding box center [1497, 77] width 8 height 11
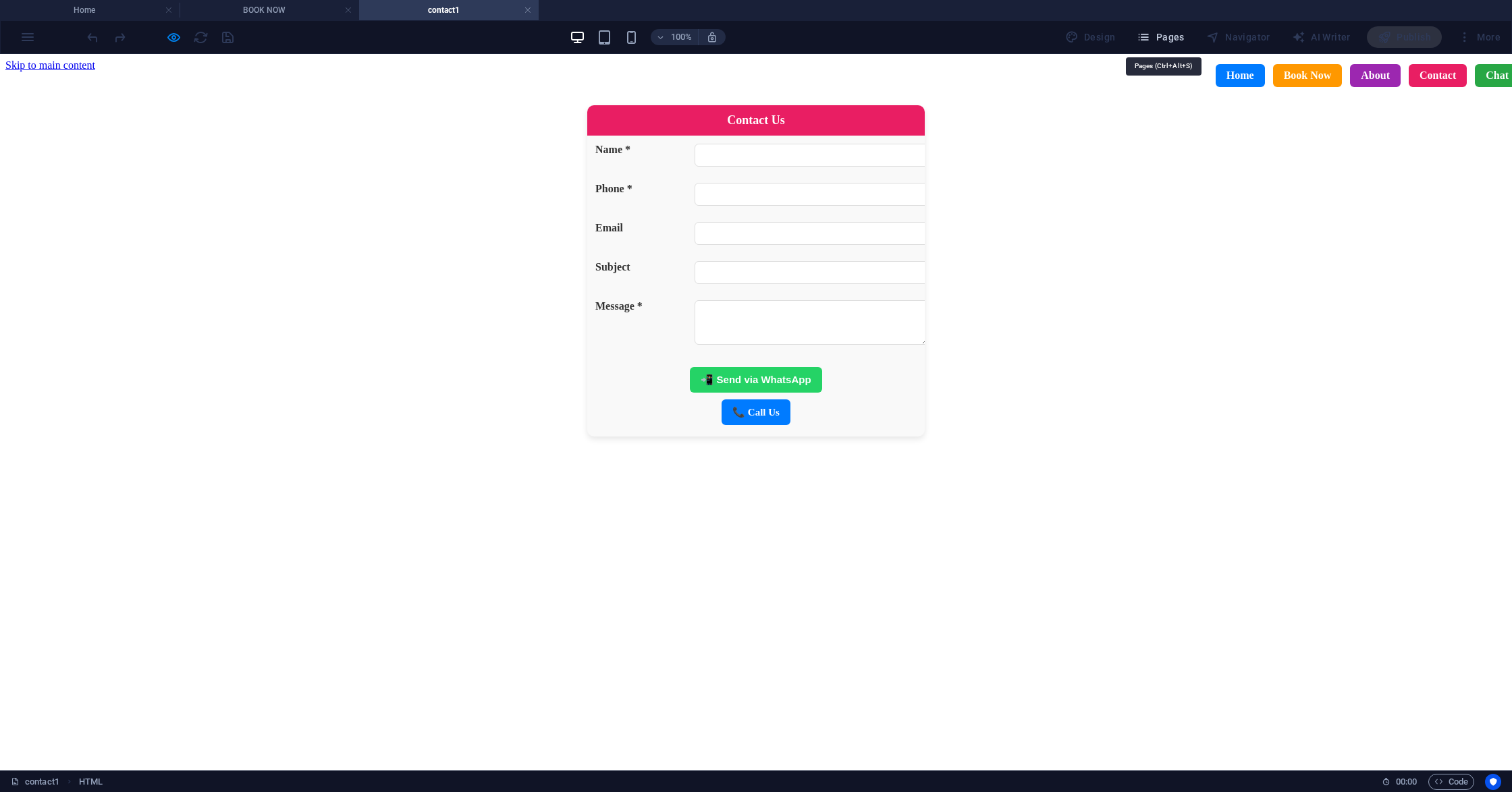
click at [1165, 31] on span "Pages" at bounding box center [1160, 37] width 47 height 13
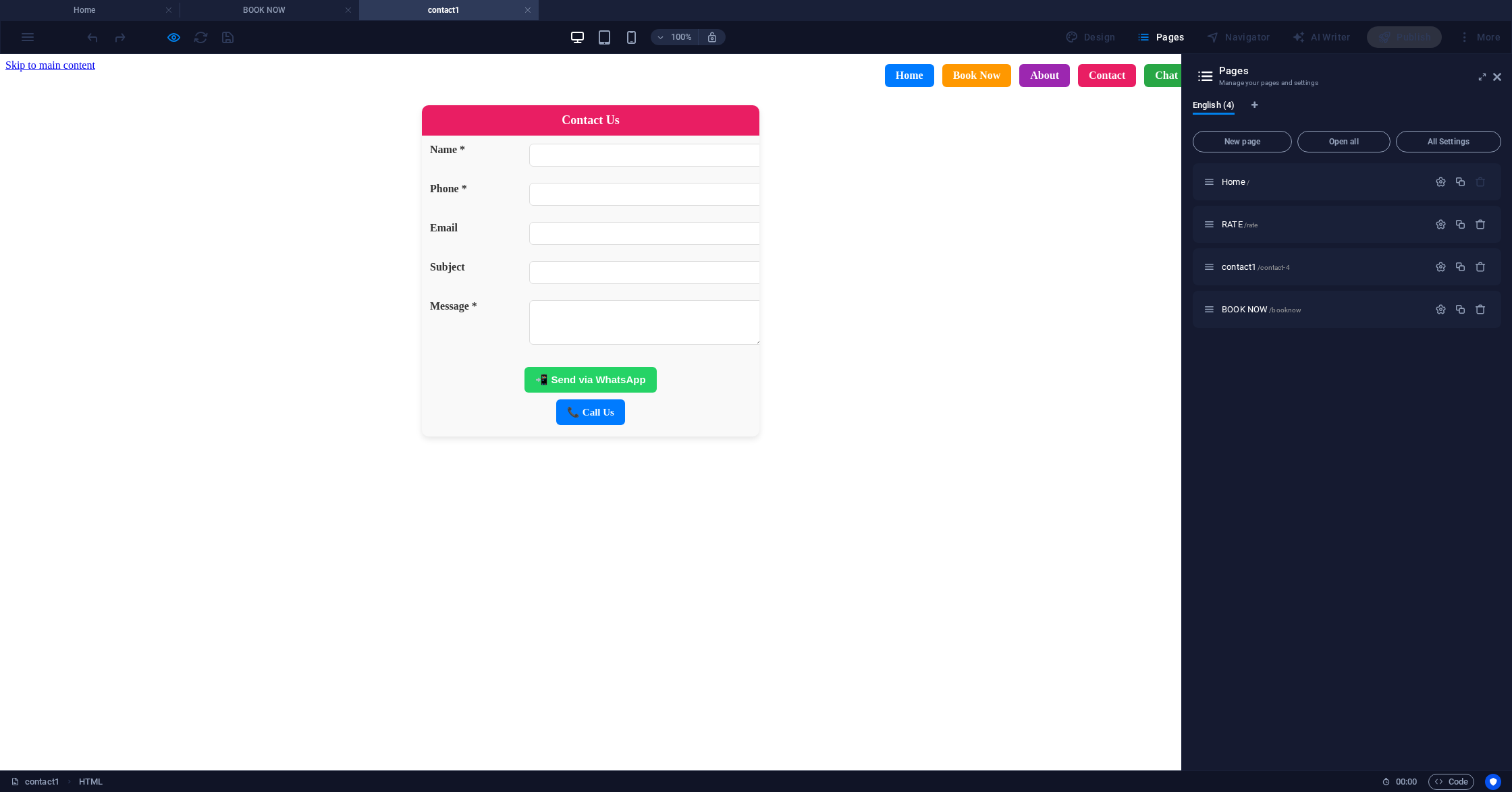
click at [1038, 267] on form "Contact Us Name * Phone * Email Subject Message * 📲 Send via WhatsApp 📞 Call Us" at bounding box center [590, 271] width 1170 height 331
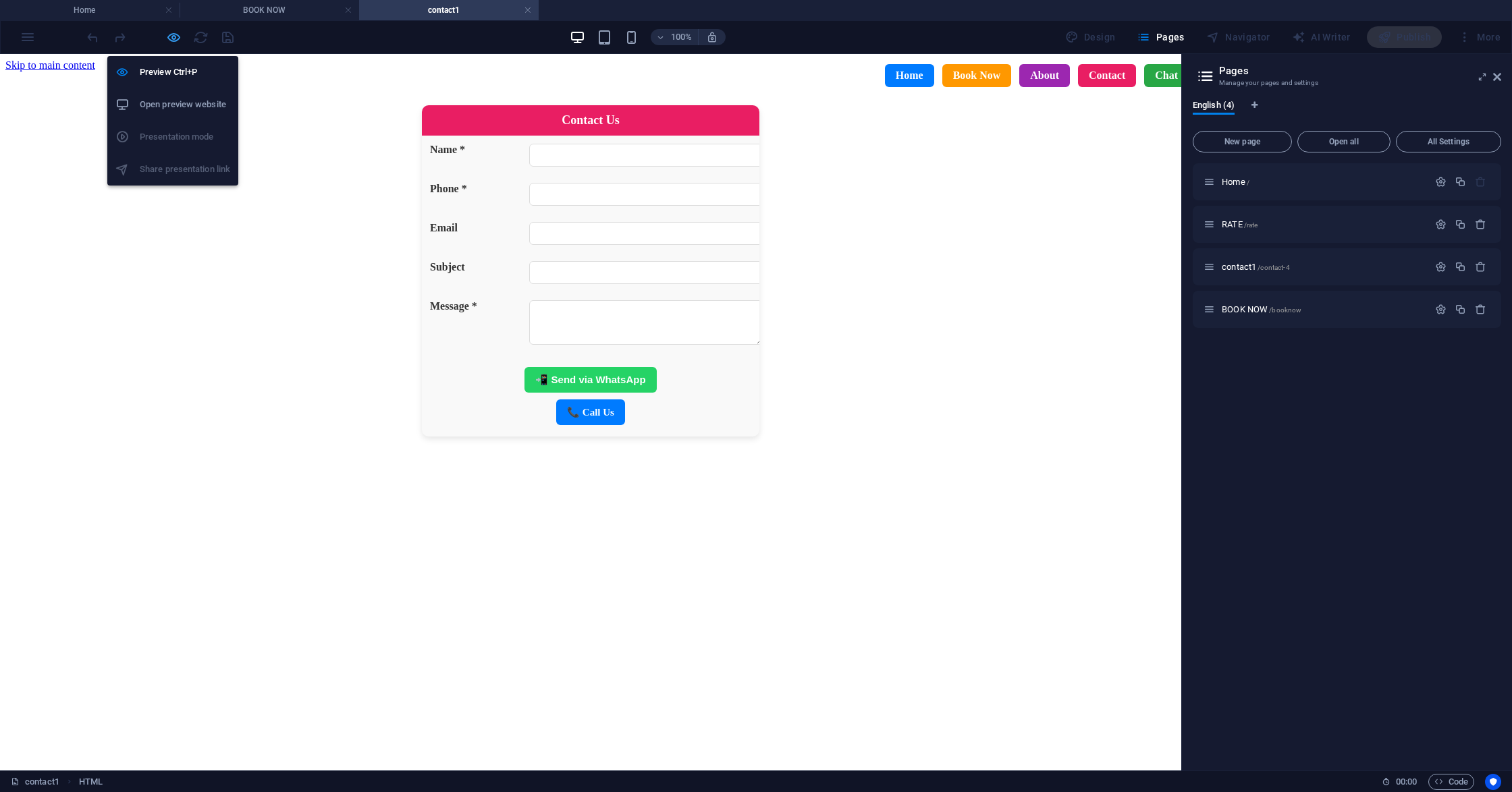
click at [171, 39] on icon "button" at bounding box center [174, 38] width 16 height 16
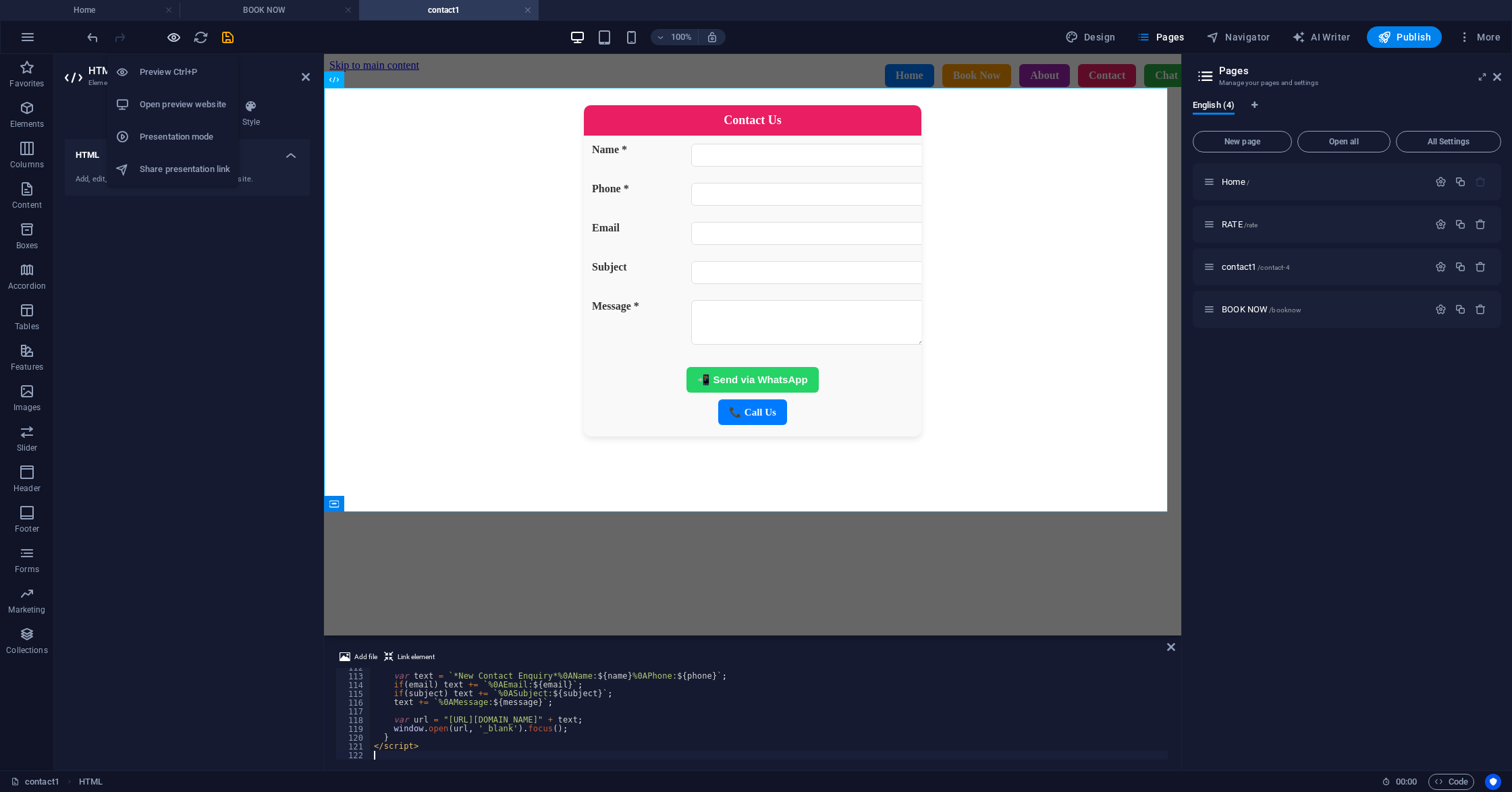
scroll to position [978, 0]
click at [251, 6] on h4 "BOOK NOW" at bounding box center [270, 9] width 180 height 15
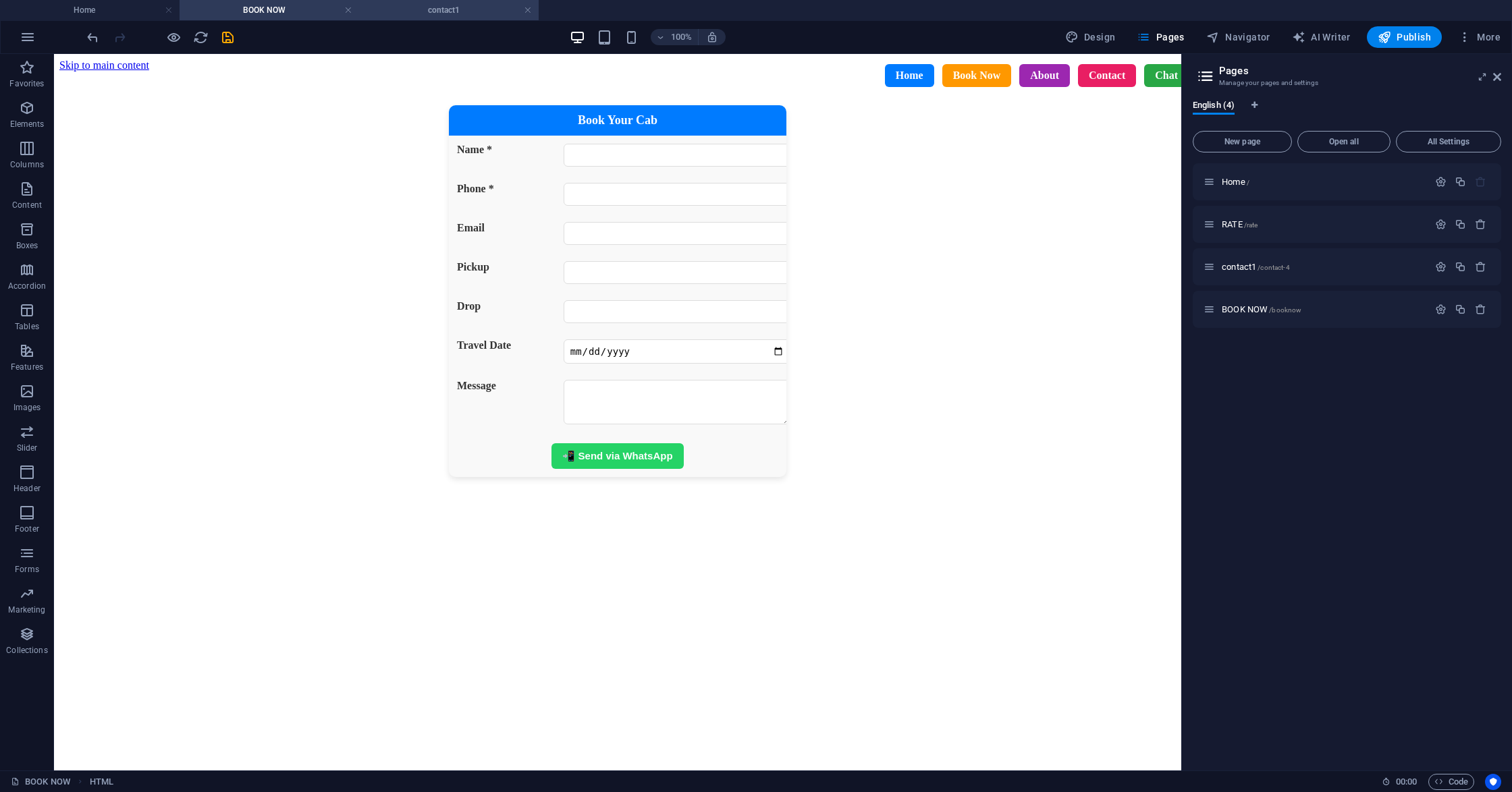
click at [428, 2] on h4 "contact1" at bounding box center [449, 9] width 180 height 15
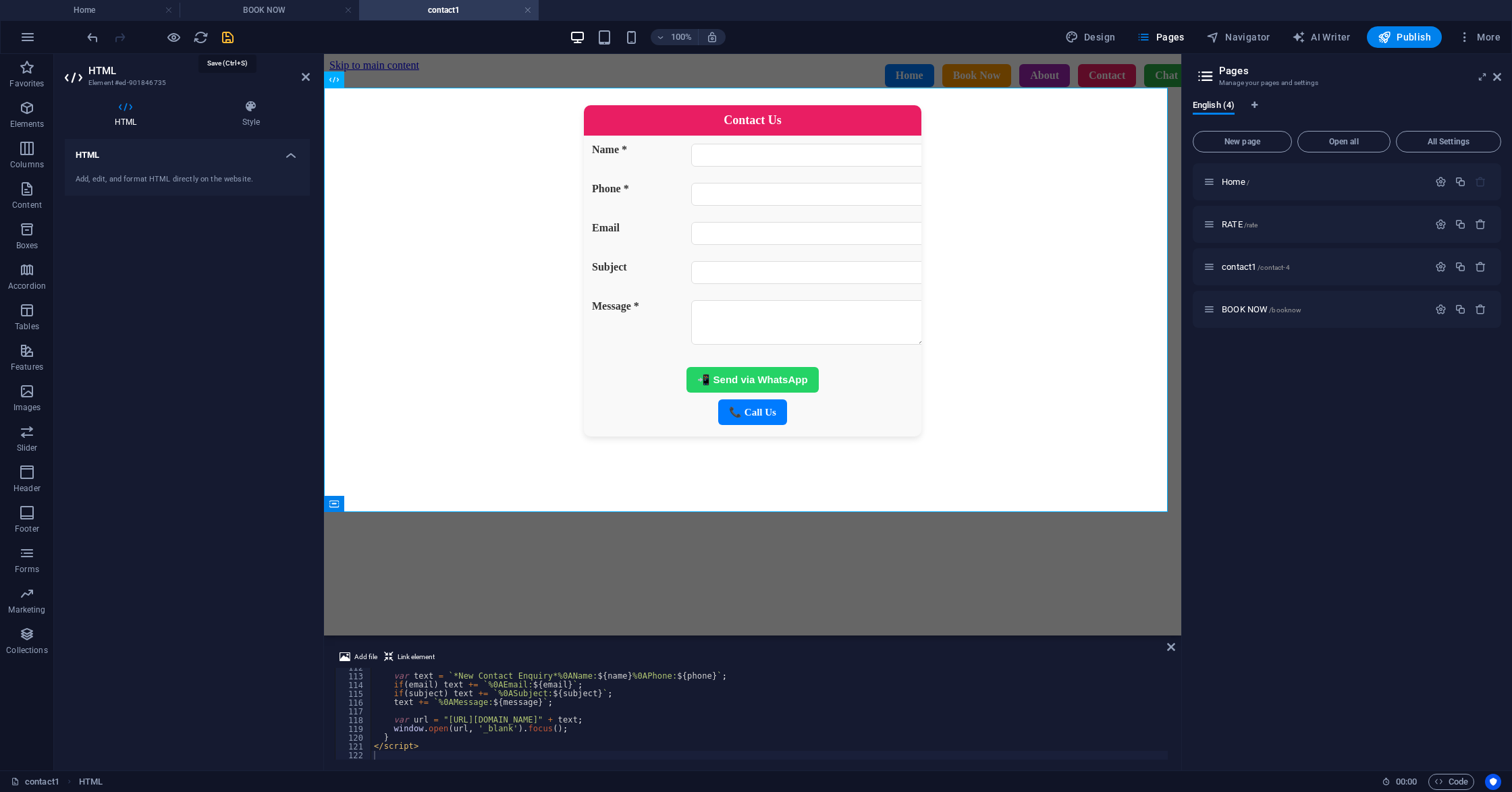
click at [227, 38] on icon "save" at bounding box center [228, 38] width 16 height 16
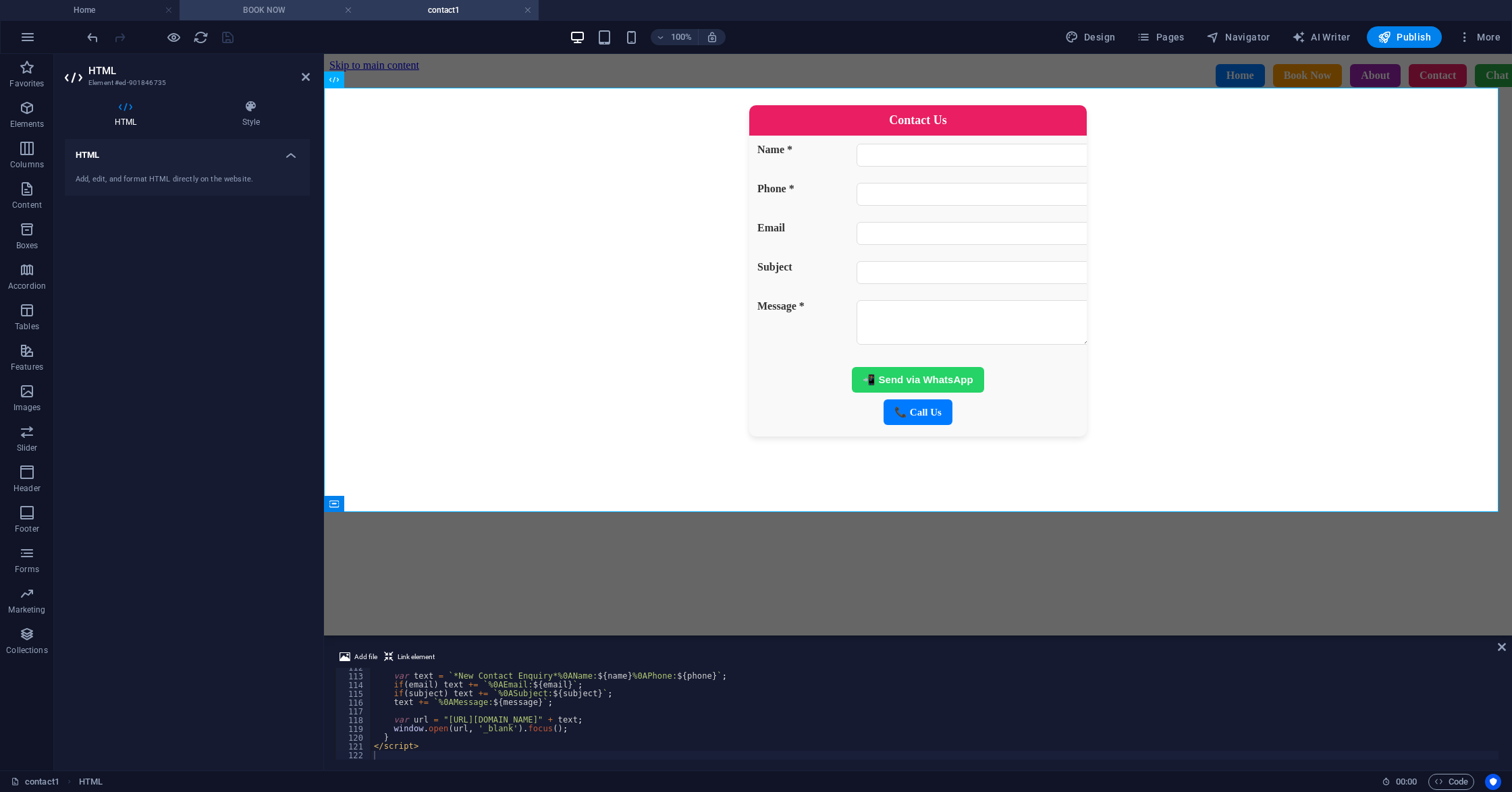
click at [275, 6] on h4 "BOOK NOW" at bounding box center [270, 9] width 180 height 15
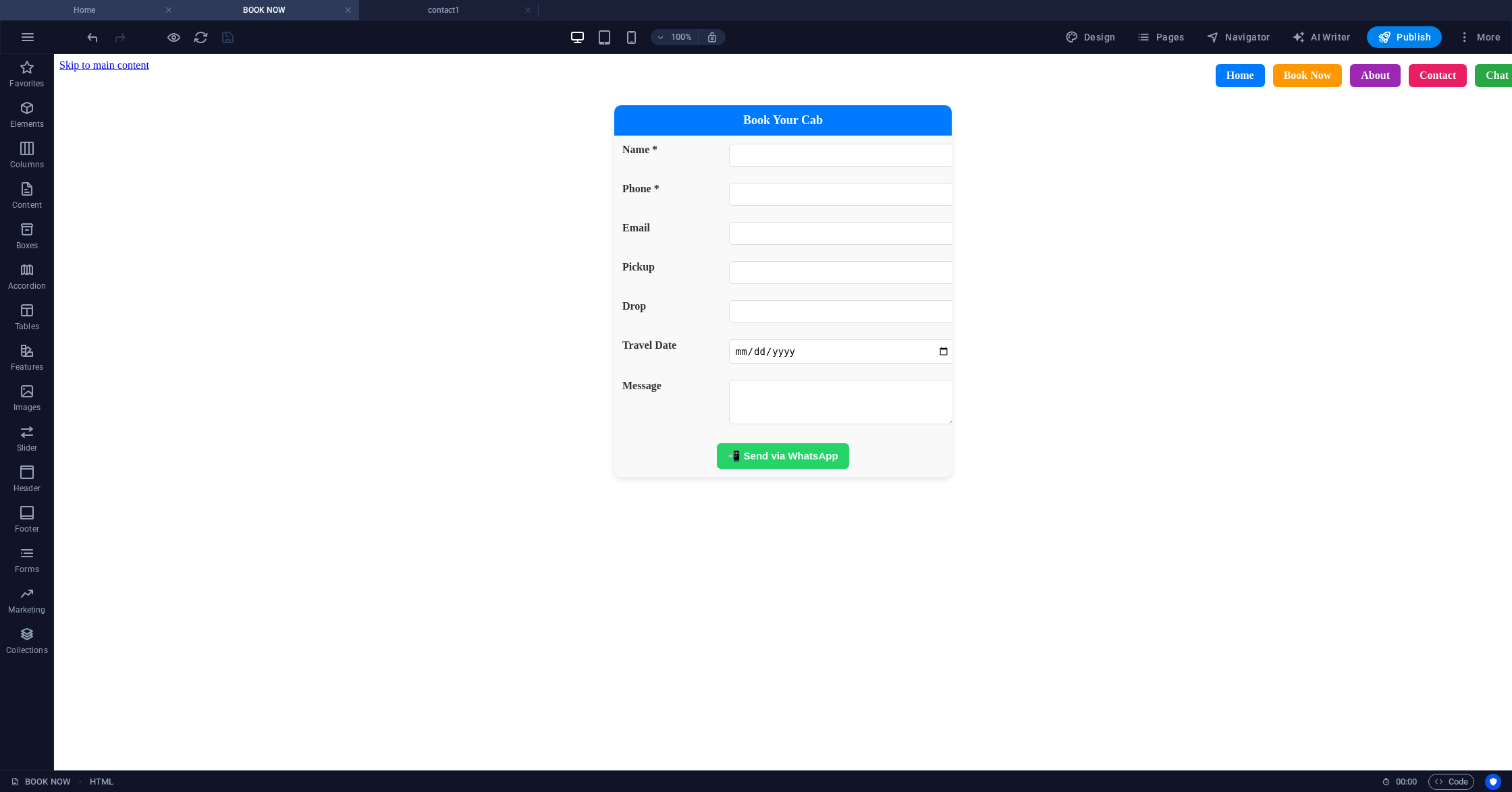
click at [136, 8] on h4 "Home" at bounding box center [90, 9] width 180 height 15
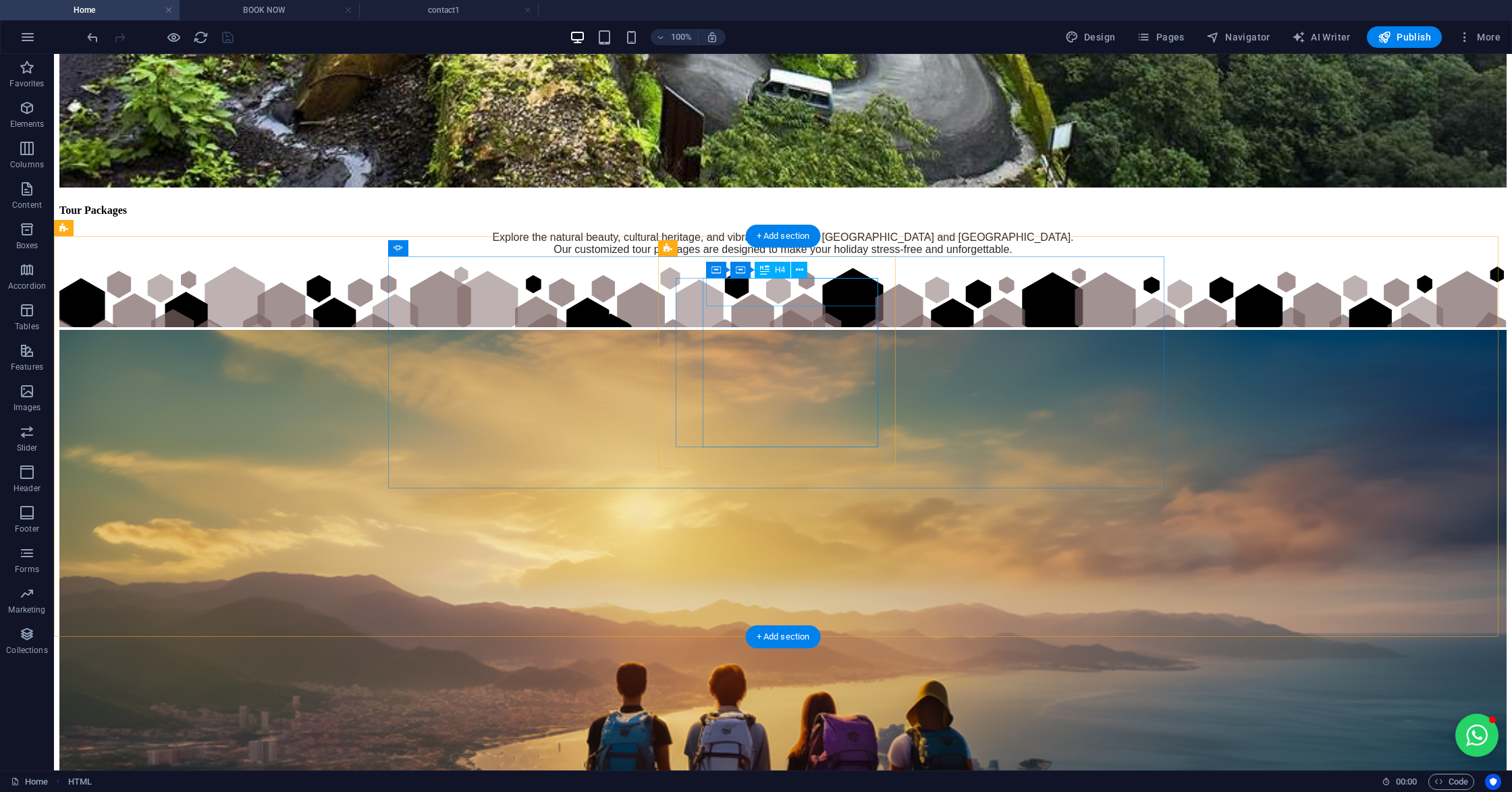
scroll to position [4029, 0]
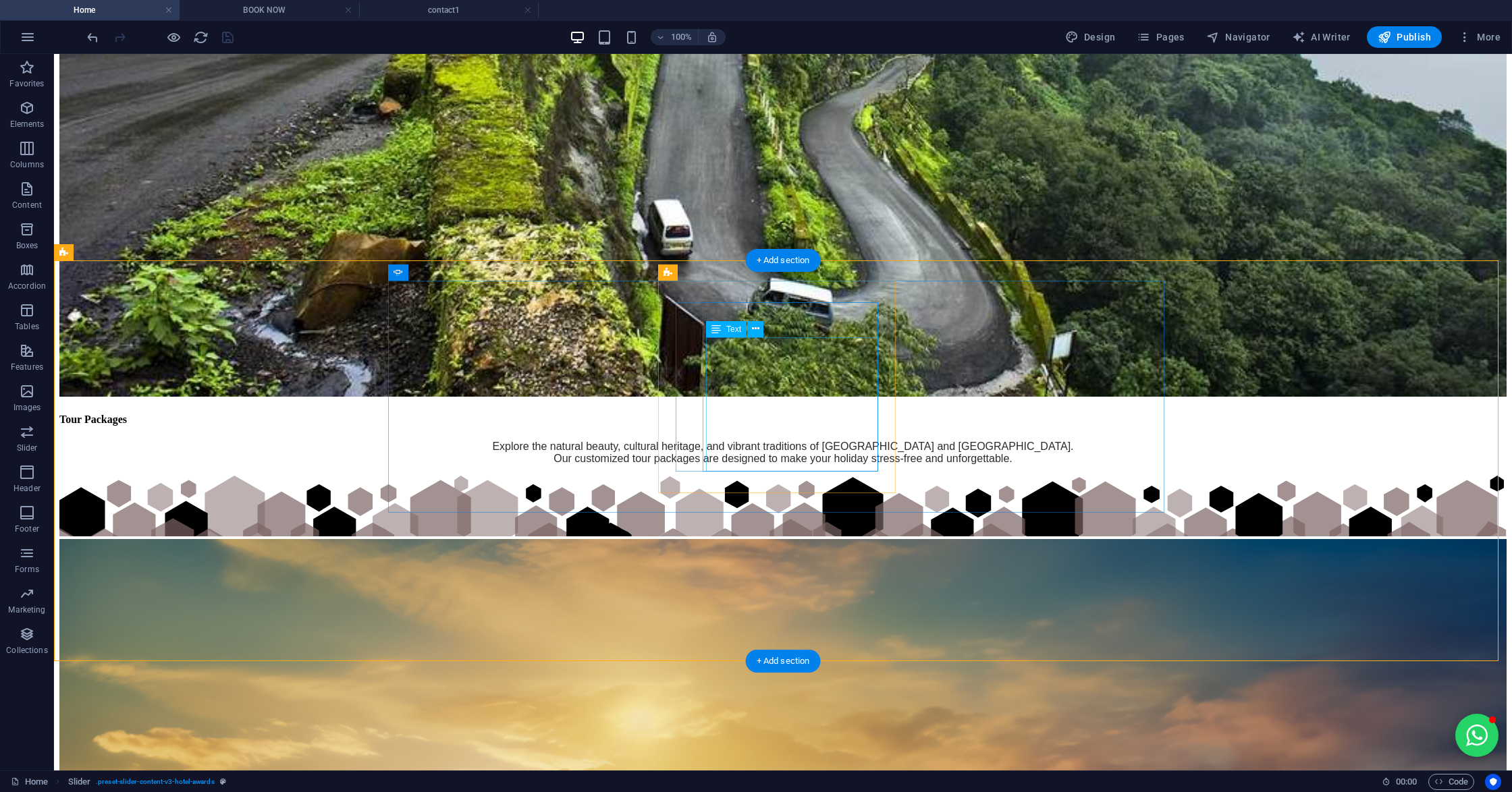
scroll to position [3668, 0]
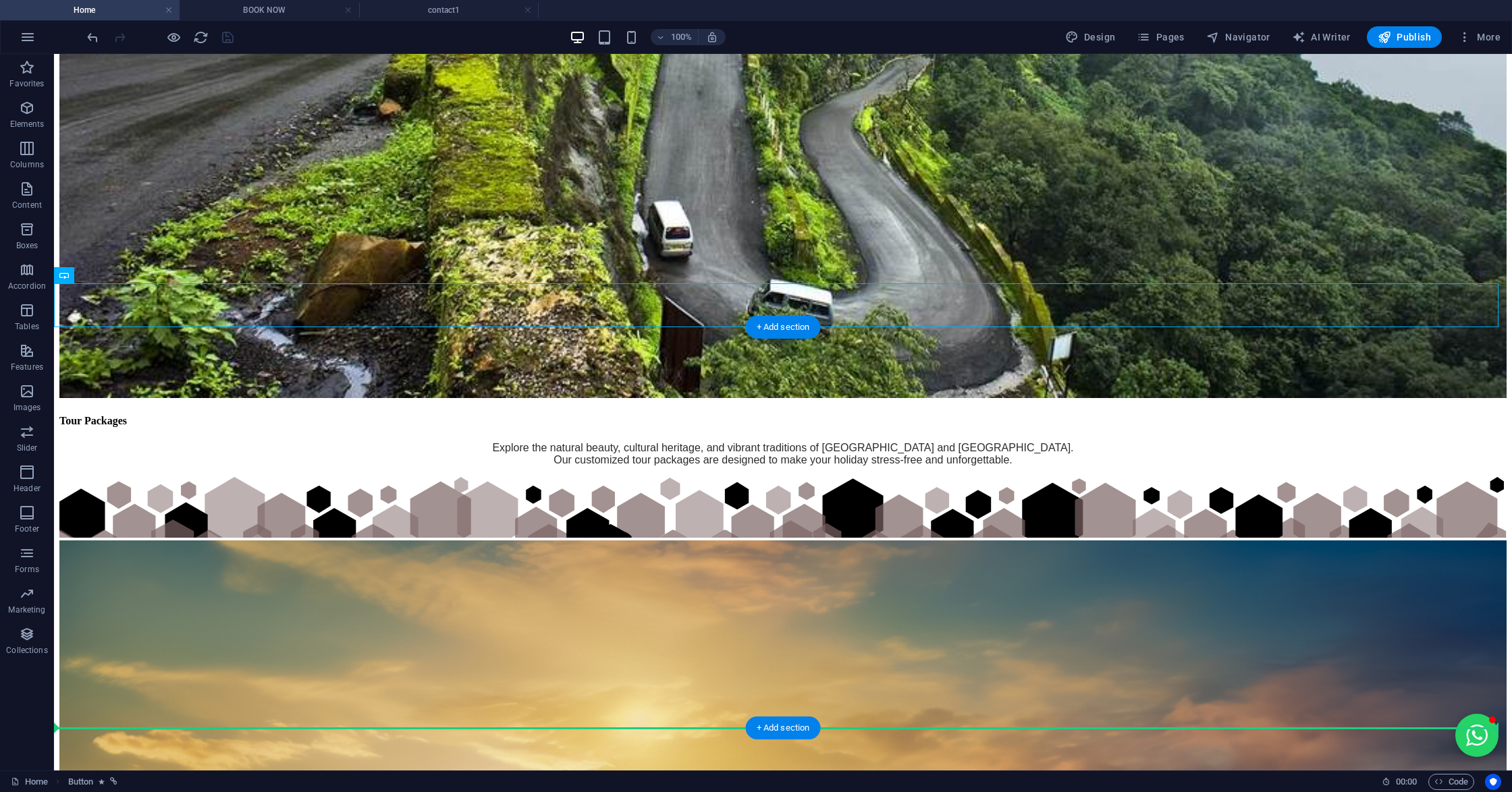
drag, startPoint x: 776, startPoint y: 299, endPoint x: 748, endPoint y: 595, distance: 297.3
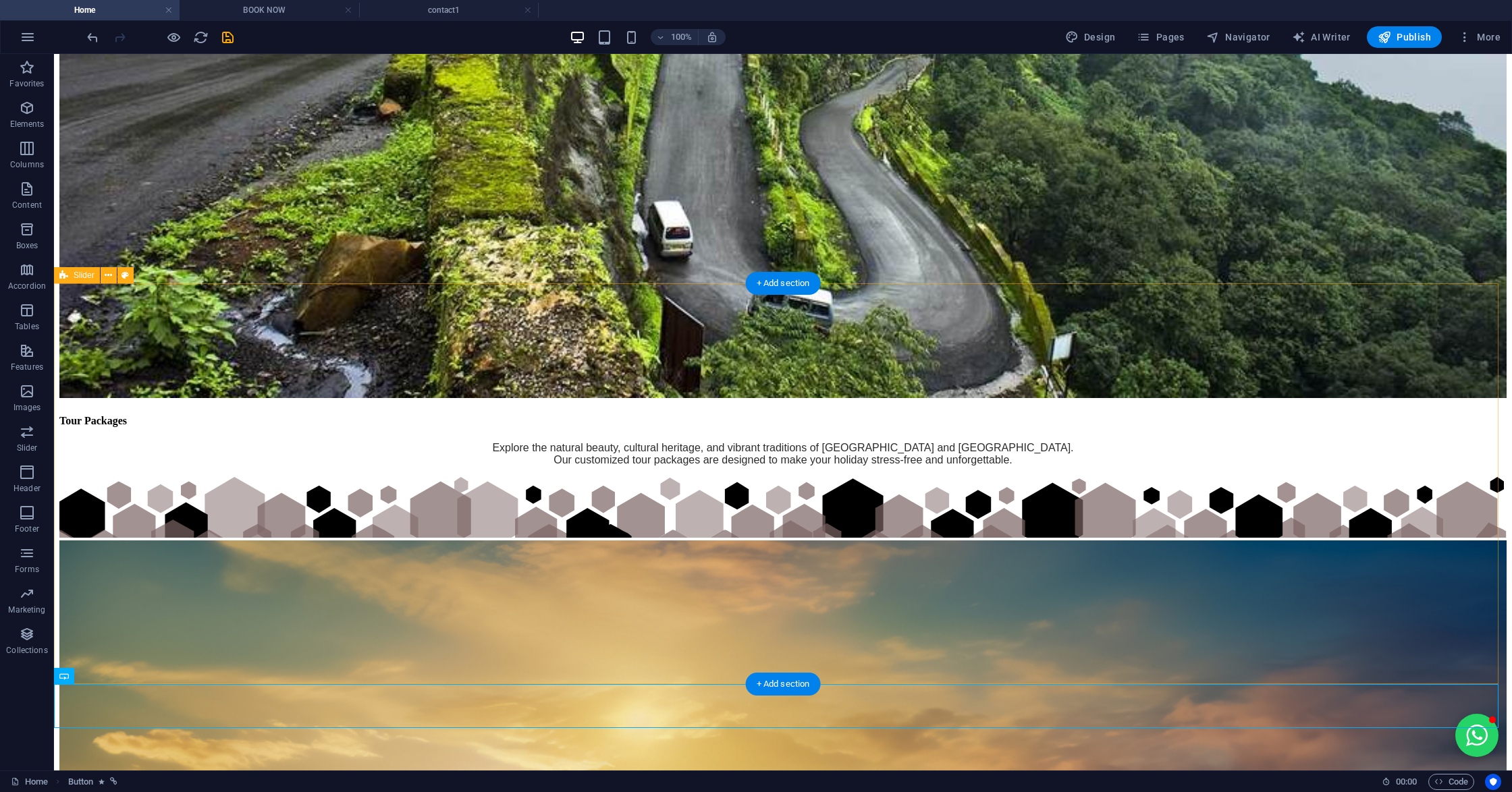
drag, startPoint x: 817, startPoint y: 746, endPoint x: 767, endPoint y: 607, distance: 147.7
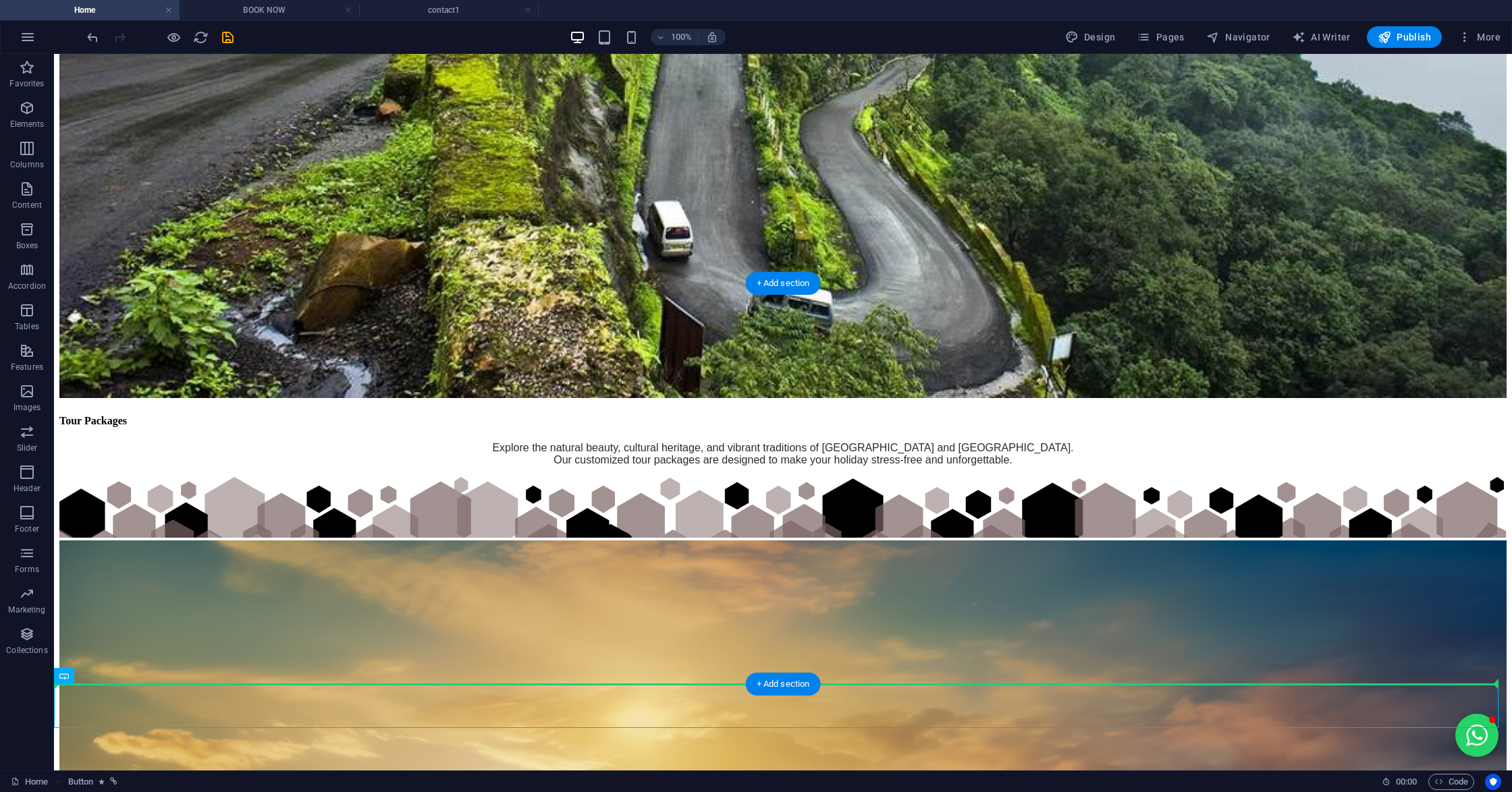
scroll to position [3672, 0]
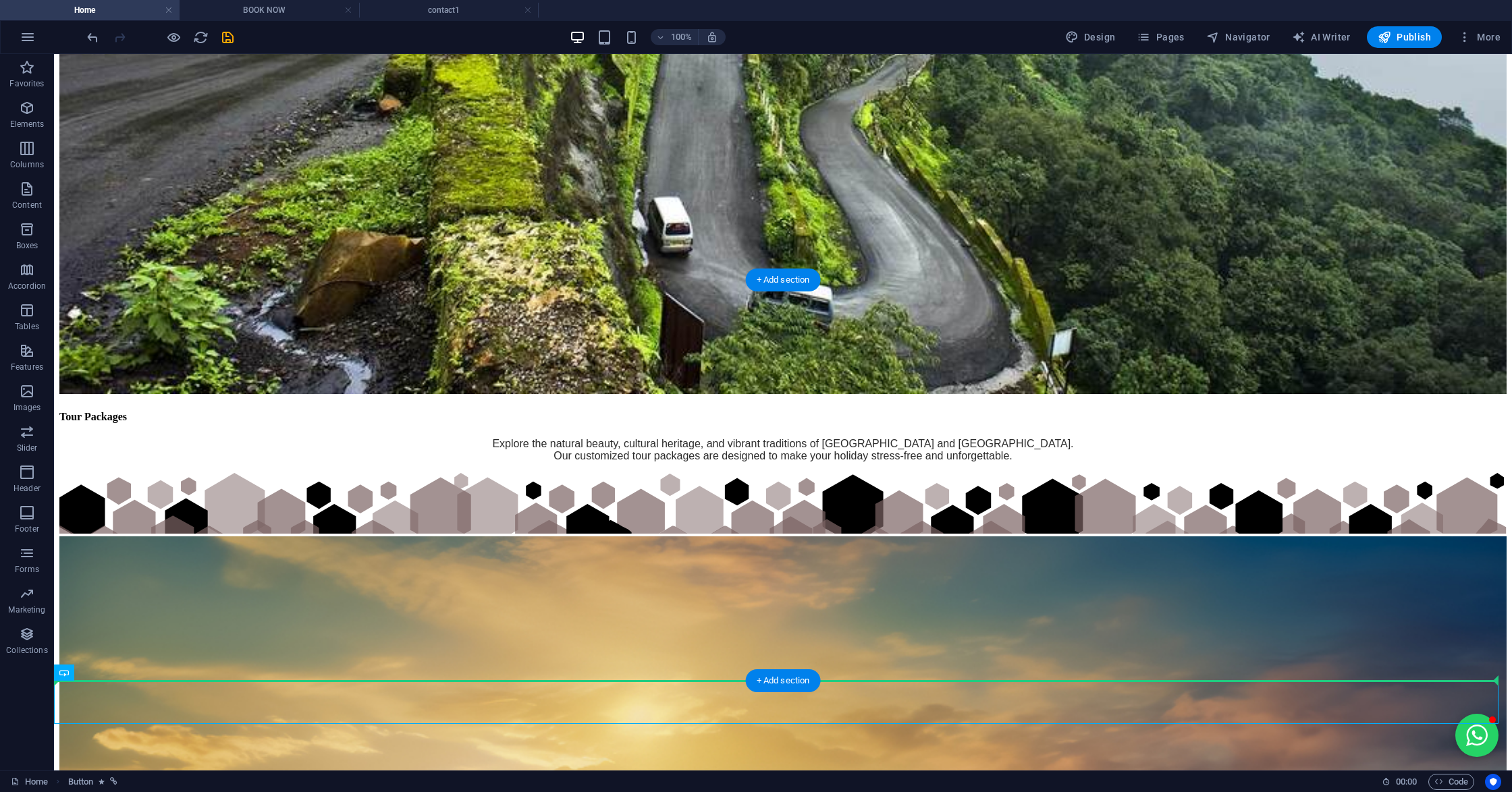
drag, startPoint x: 758, startPoint y: 702, endPoint x: 767, endPoint y: 616, distance: 86.5
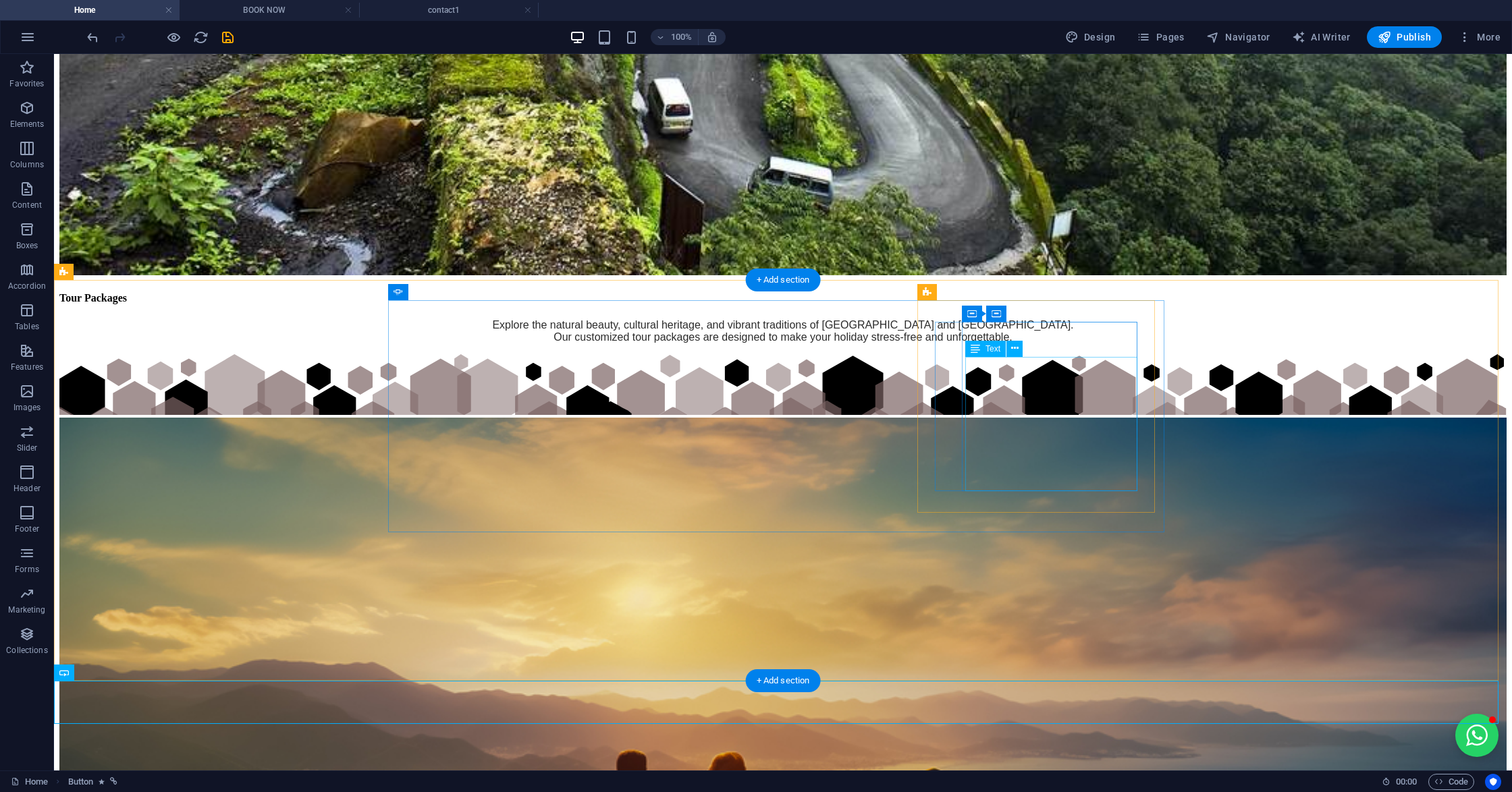
scroll to position [3943, 0]
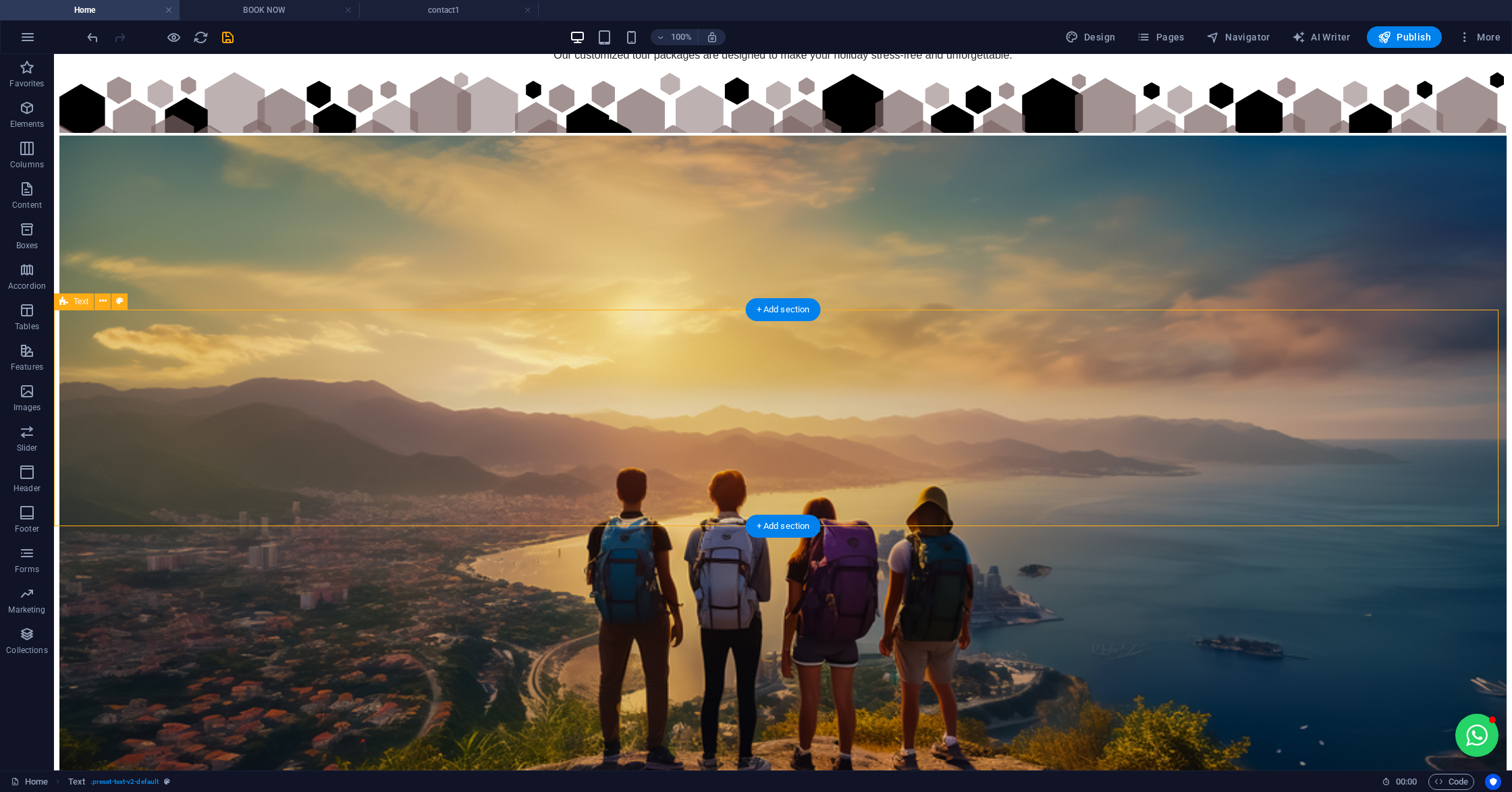
scroll to position [4033, 0]
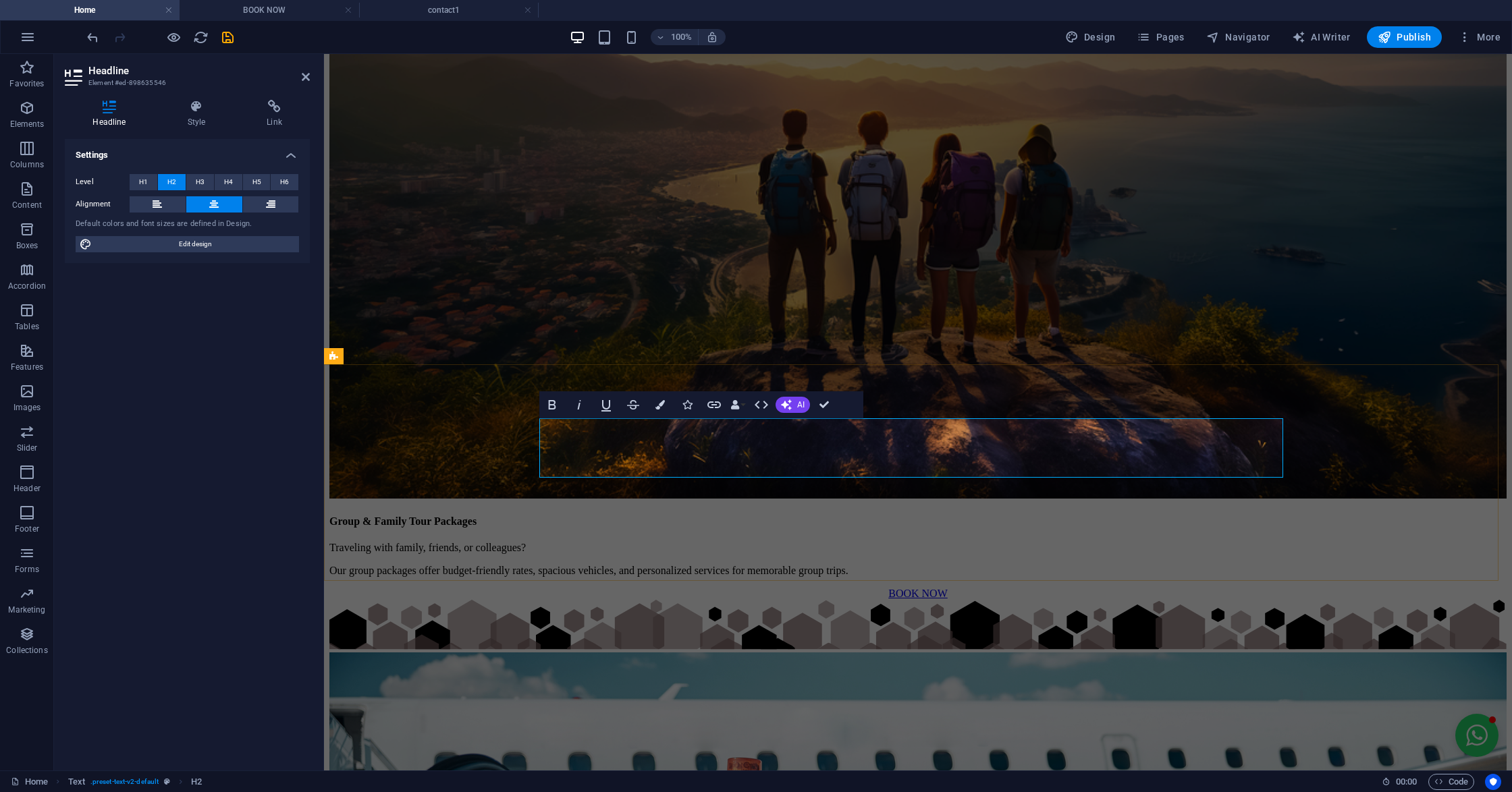
drag, startPoint x: 1138, startPoint y: 449, endPoint x: 692, endPoint y: 465, distance: 446.3
copy h2 "Our Travel Dairys"
drag, startPoint x: 1259, startPoint y: 298, endPoint x: 1405, endPoint y: 316, distance: 147.1
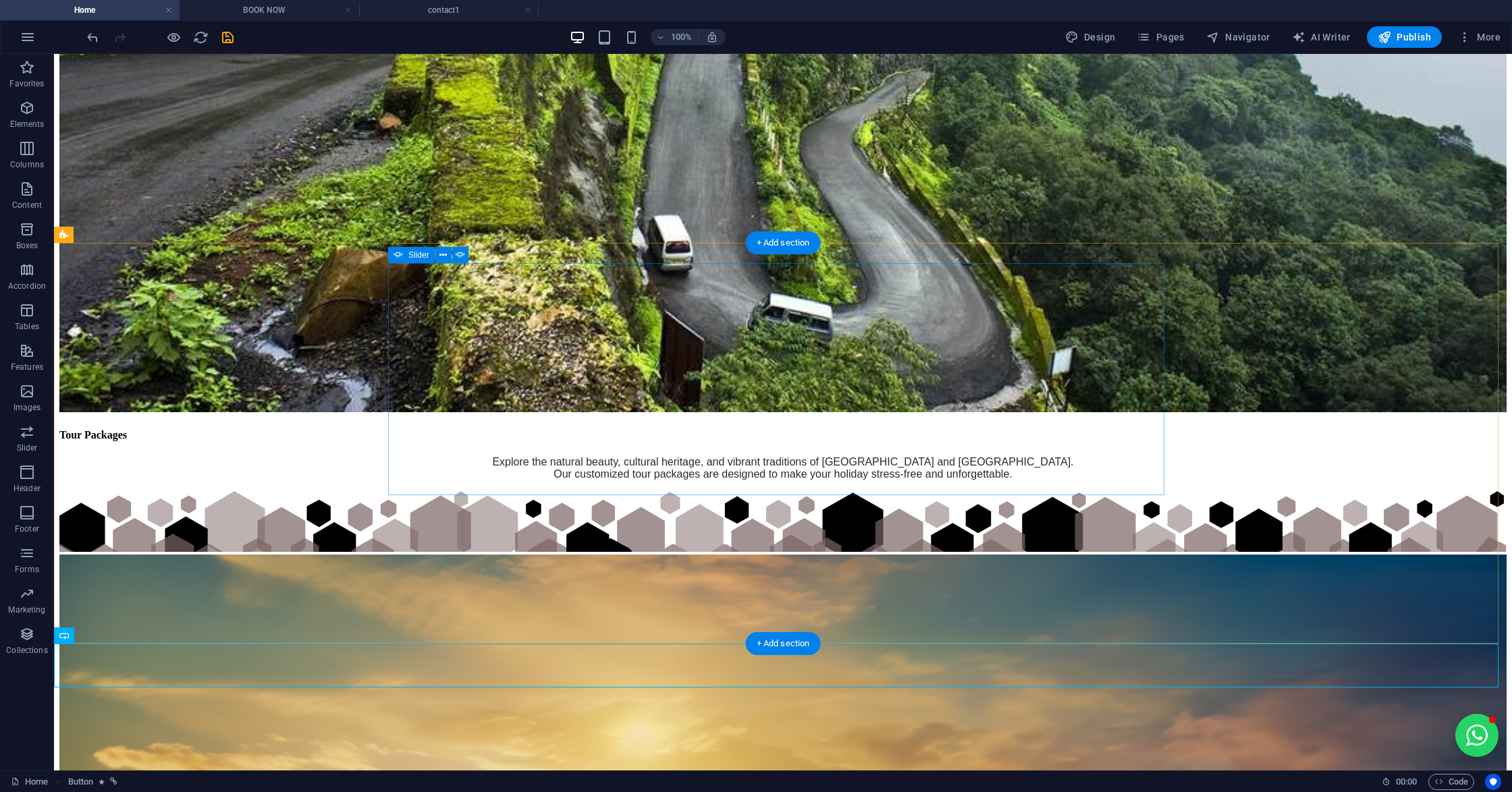
scroll to position [3493, 0]
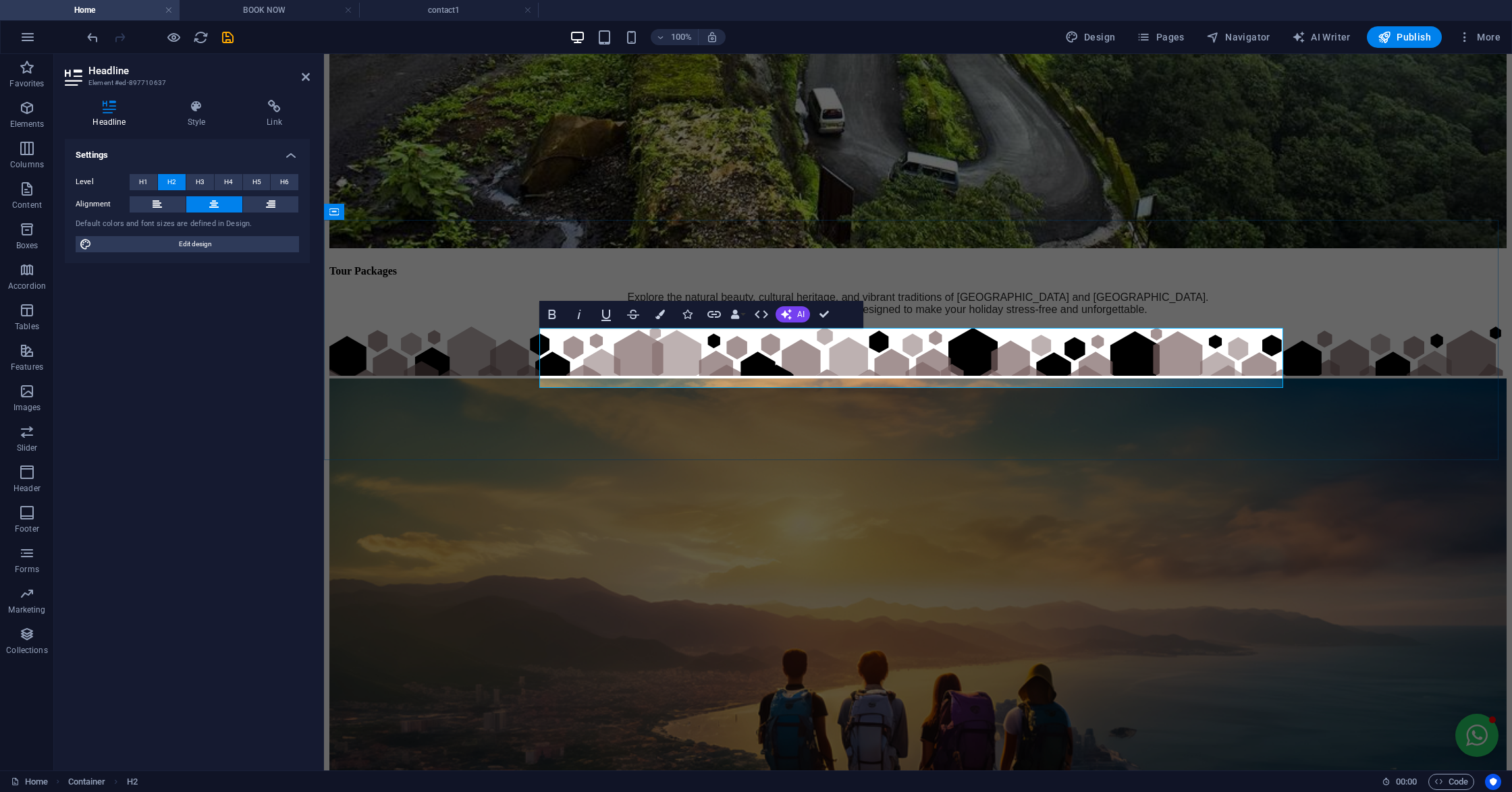
drag, startPoint x: 935, startPoint y: 346, endPoint x: 922, endPoint y: 344, distance: 13.2
copy h2 "’"
drag, startPoint x: 1122, startPoint y: 368, endPoint x: 700, endPoint y: 384, distance: 422.3
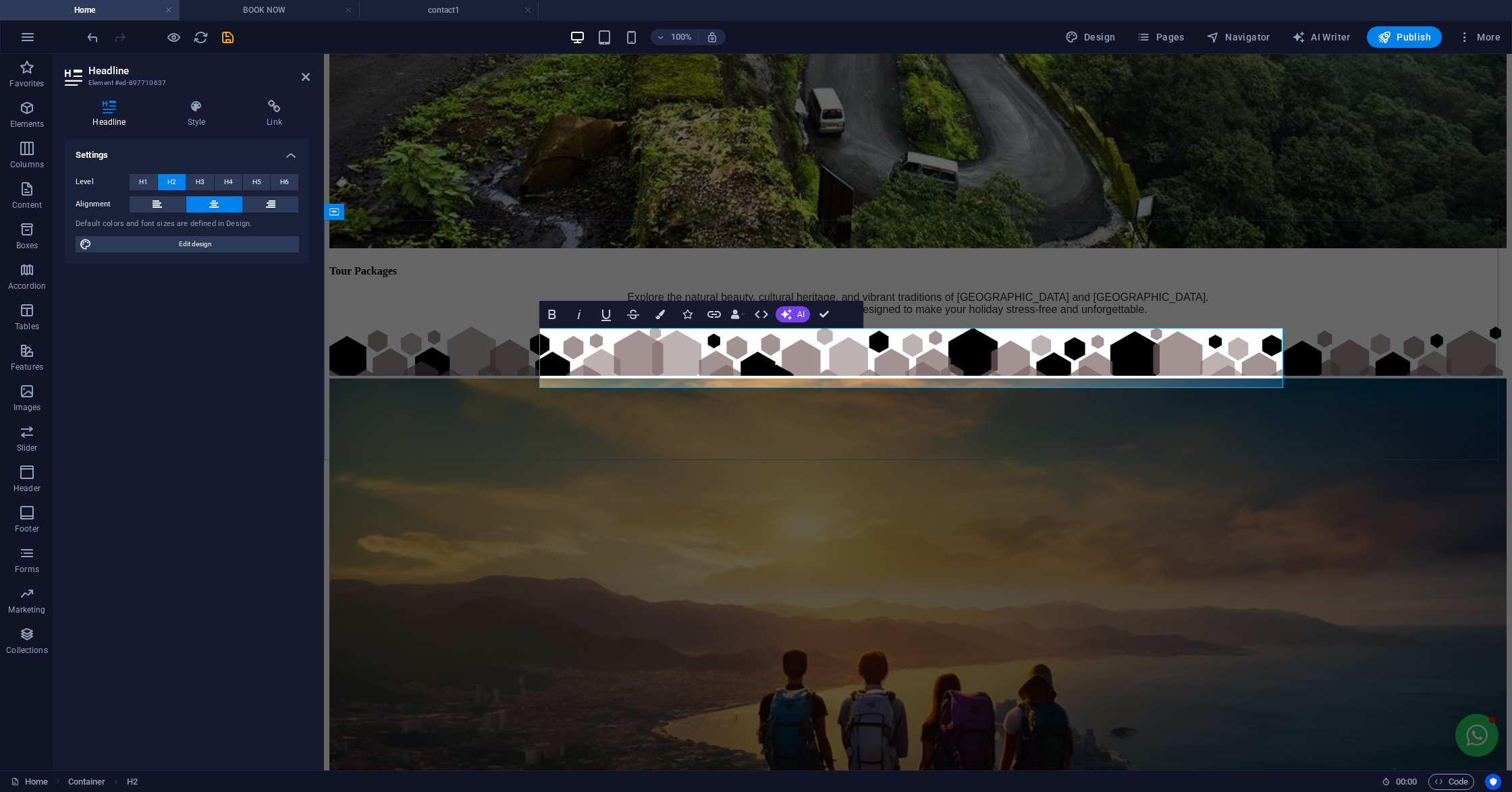
copy h2 "Travelers Stories"
drag, startPoint x: 1141, startPoint y: 352, endPoint x: 684, endPoint y: 398, distance: 459.3
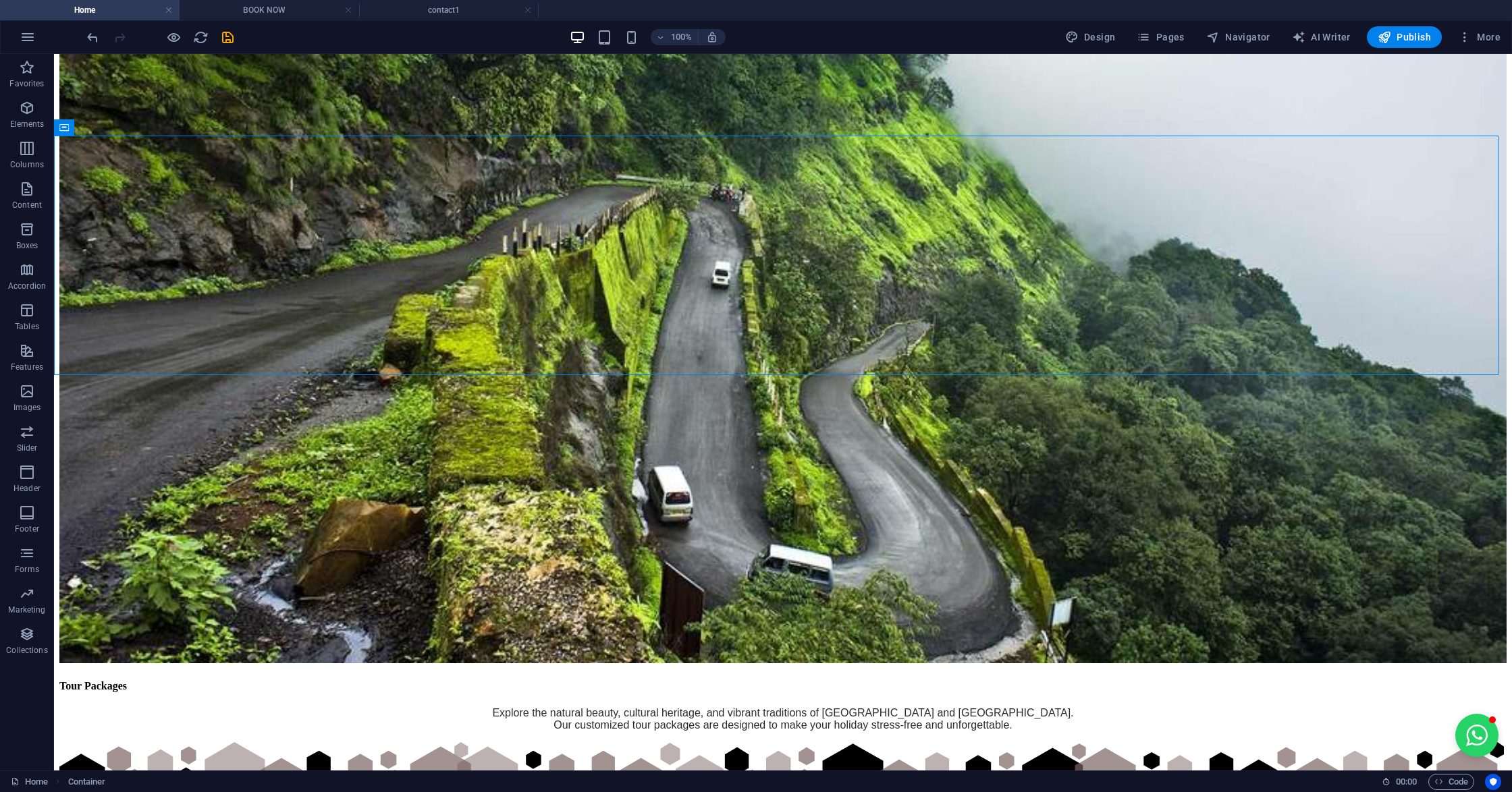
scroll to position [3133, 0]
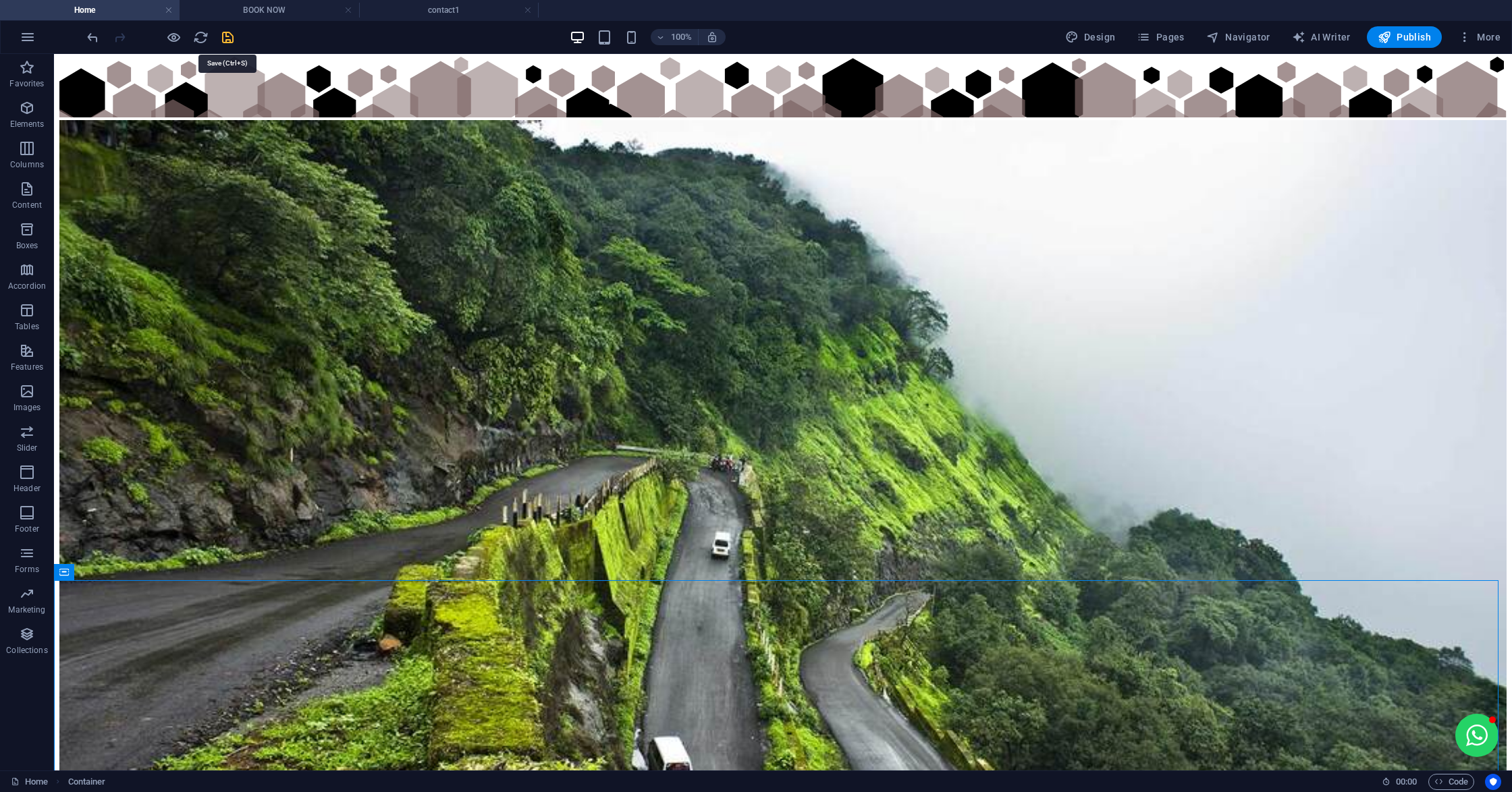
click at [227, 30] on icon "save" at bounding box center [228, 38] width 16 height 16
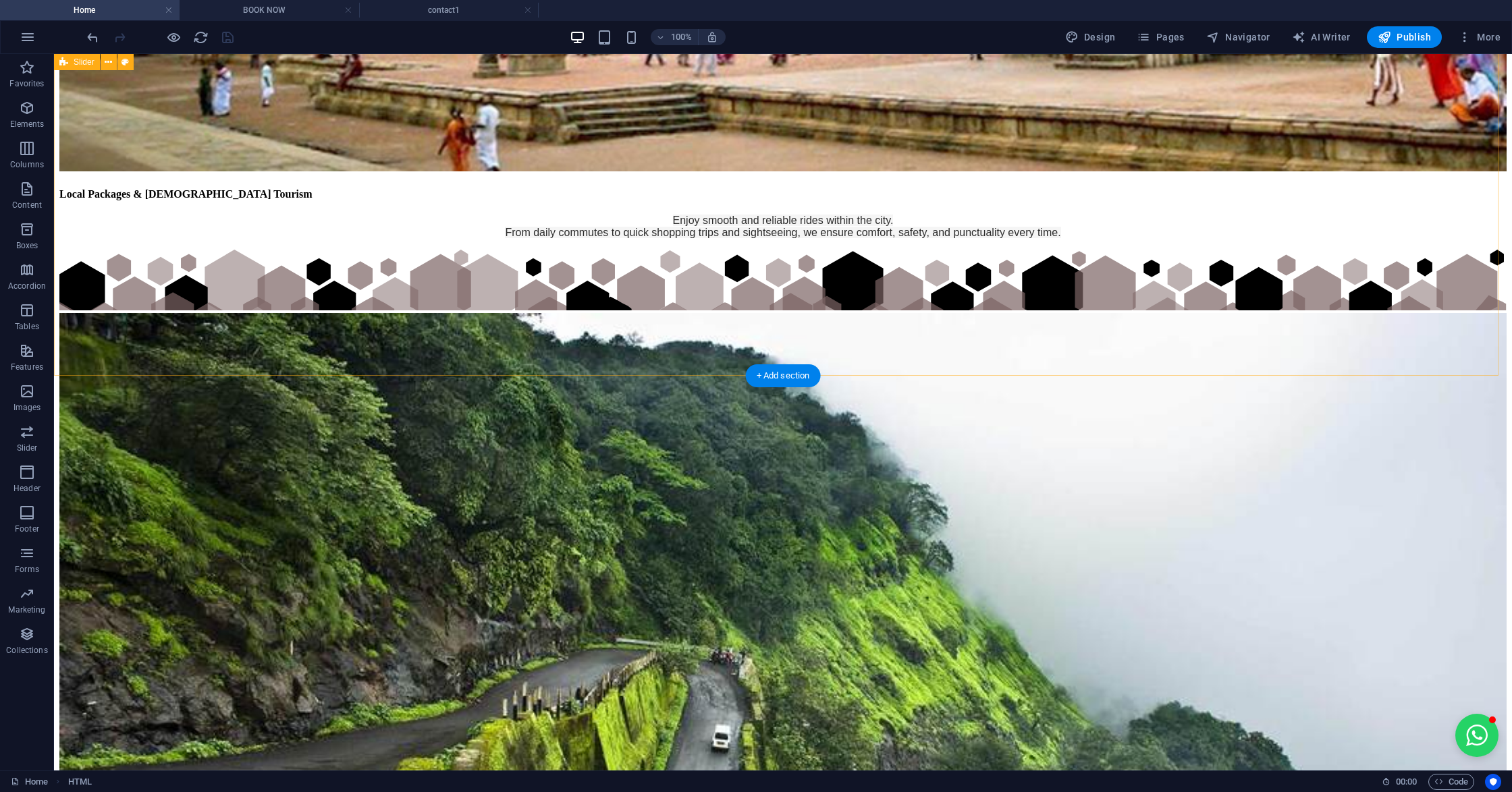
scroll to position [2772, 0]
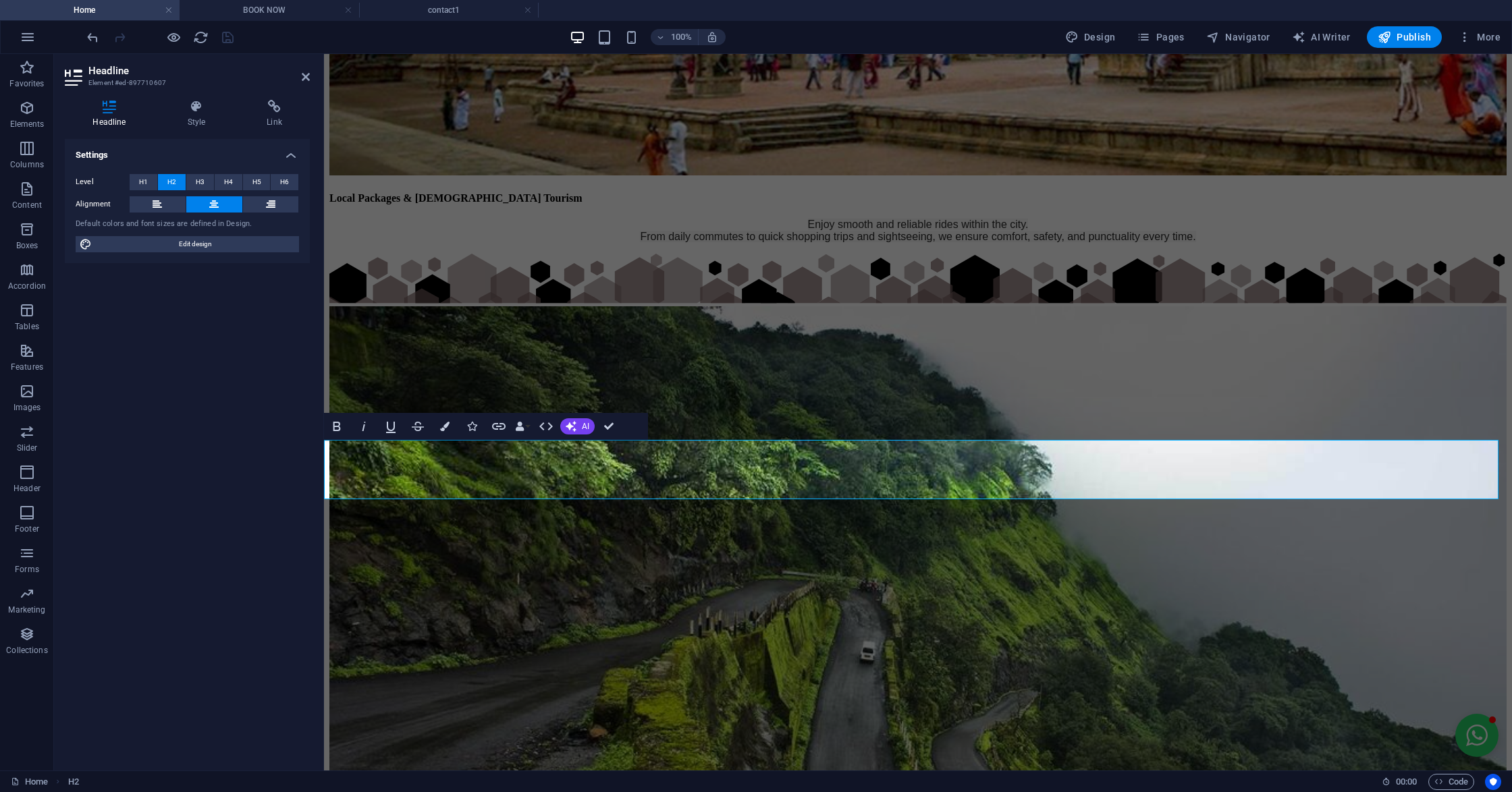
drag, startPoint x: 1192, startPoint y: 467, endPoint x: 710, endPoint y: 513, distance: 484.2
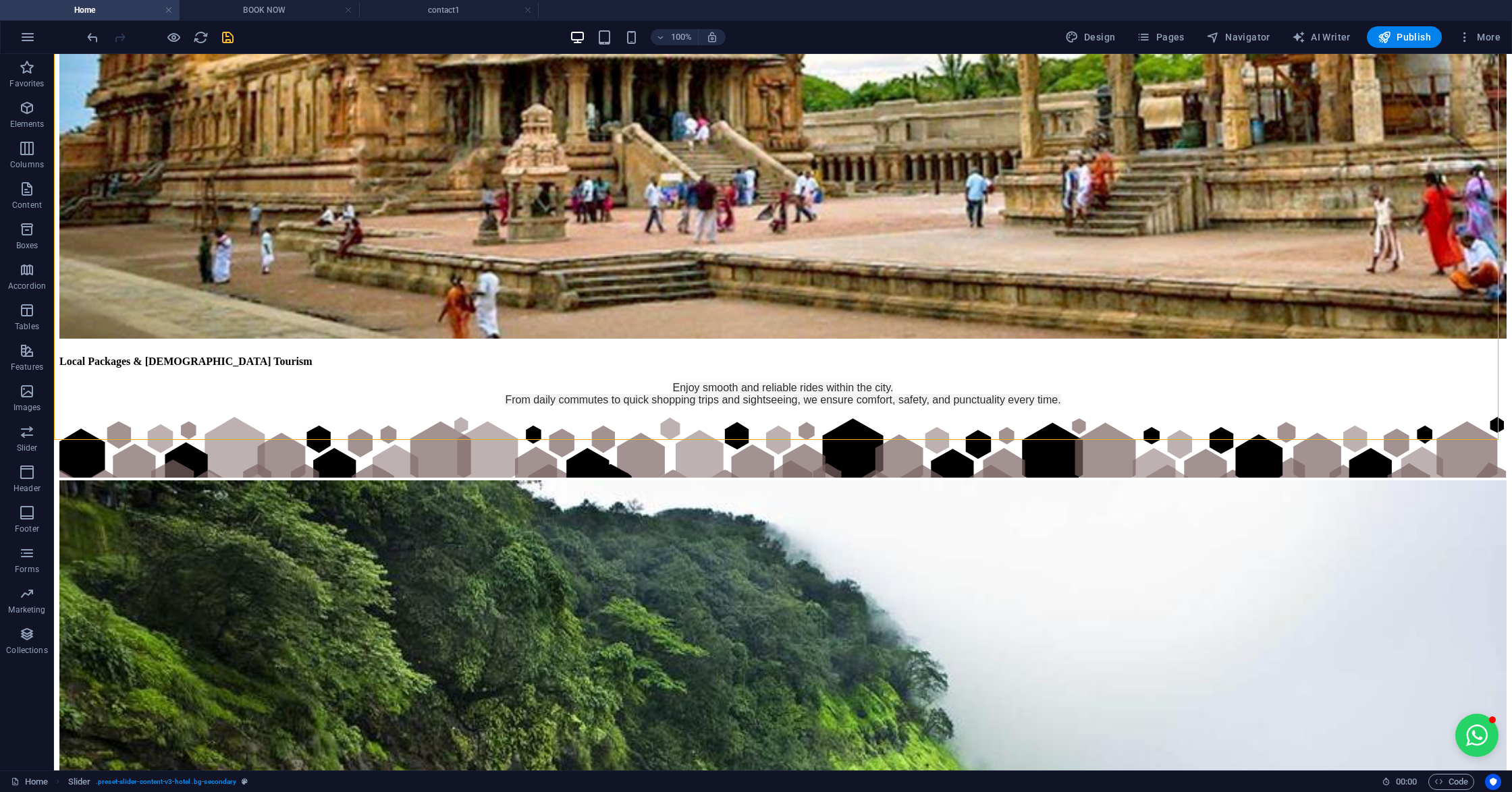
click at [236, 35] on div "100% Design Pages Navigator AI Writer Publish More" at bounding box center [795, 36] width 1421 height 21
click at [222, 39] on icon "save" at bounding box center [228, 38] width 16 height 16
click at [222, 39] on div at bounding box center [160, 36] width 151 height 21
click at [1402, 28] on button "Publish" at bounding box center [1404, 36] width 75 height 21
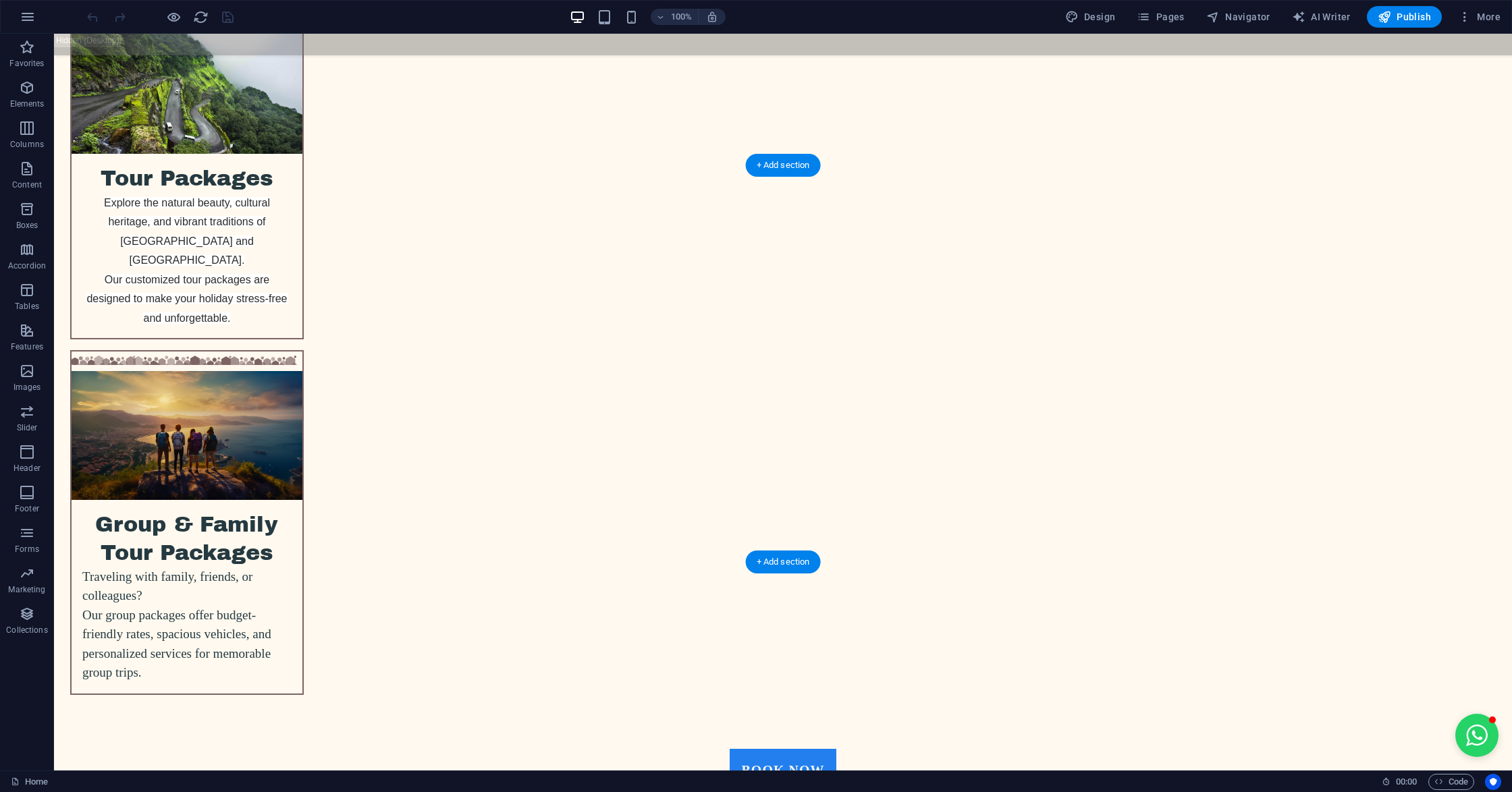
scroll to position [2678, 0]
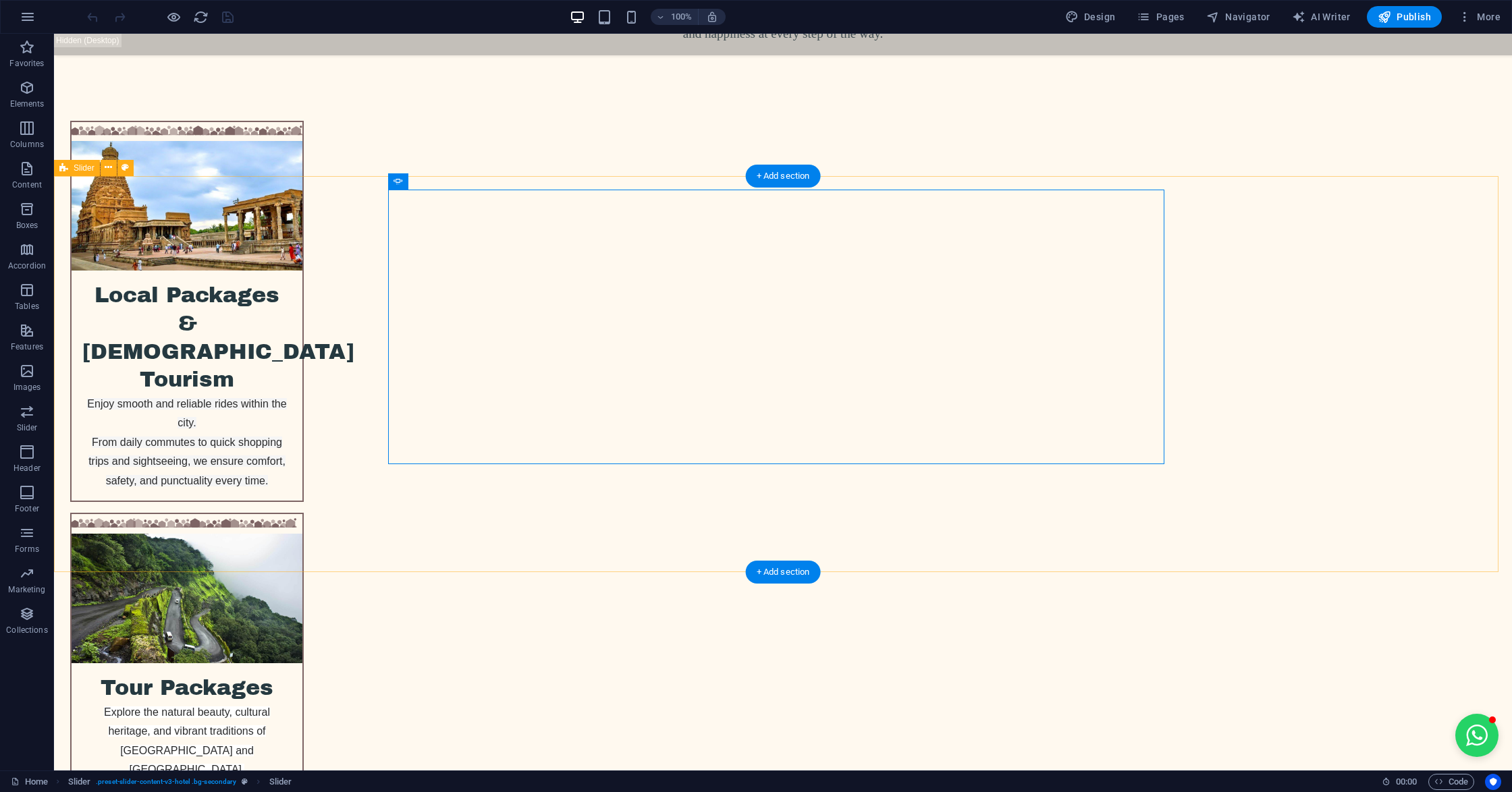
scroll to position [2588, 0]
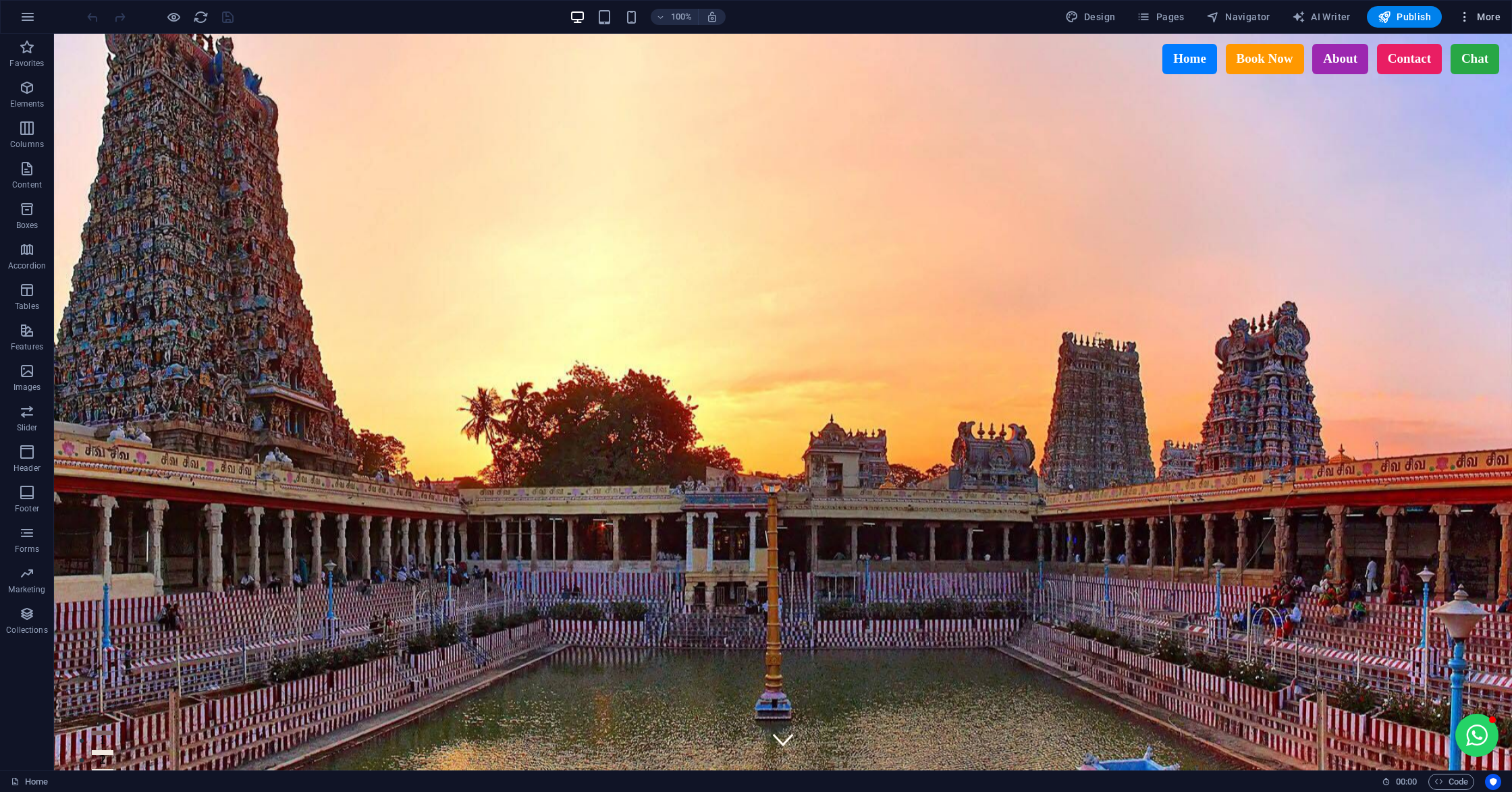
click at [1460, 13] on icon "button" at bounding box center [1464, 17] width 13 height 13
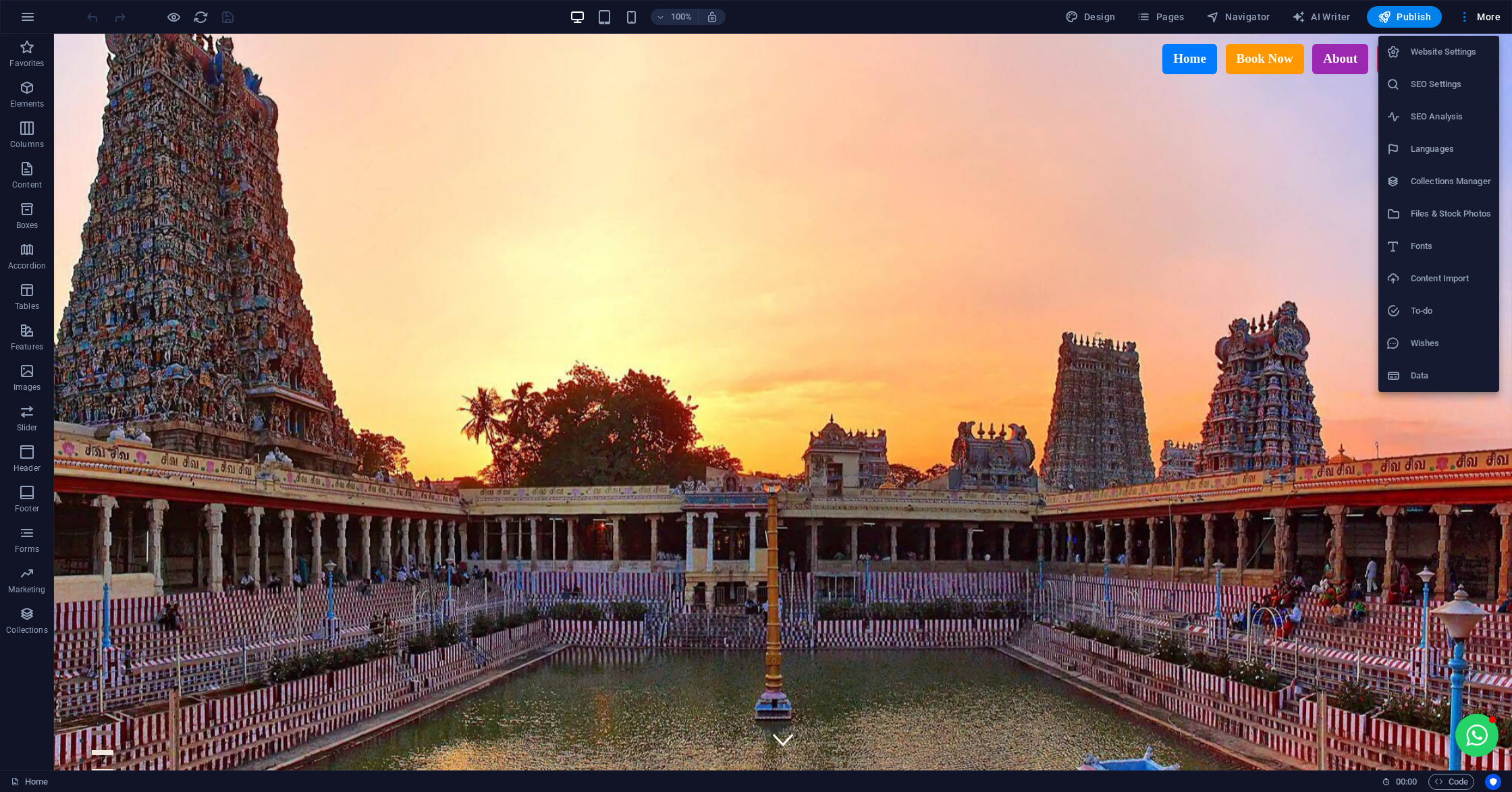
click at [1445, 44] on h6 "Website Settings" at bounding box center [1451, 52] width 80 height 17
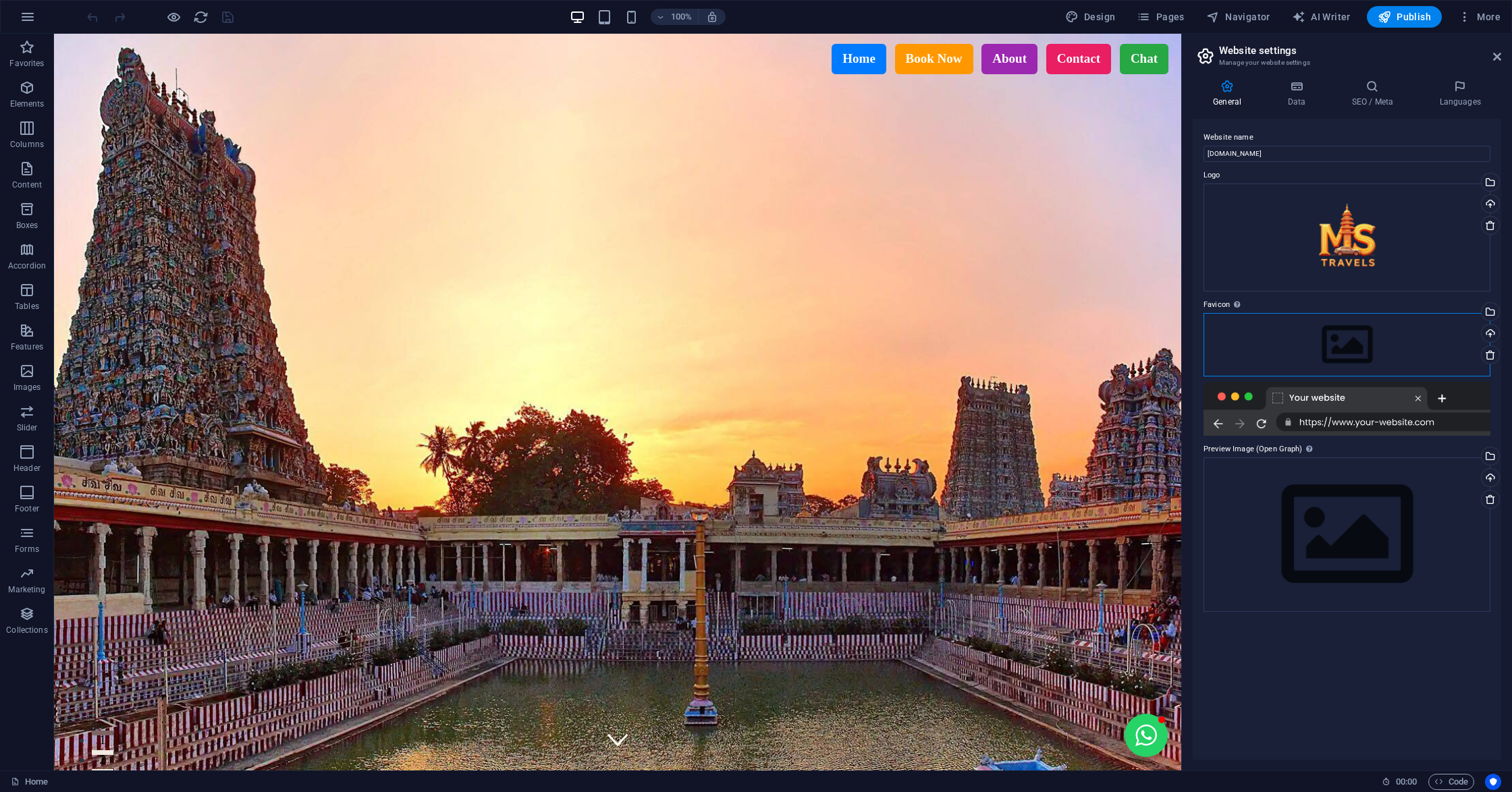
click at [1297, 327] on div "Drag files here, click to choose files or select files from Files or our free s…" at bounding box center [1346, 344] width 287 height 63
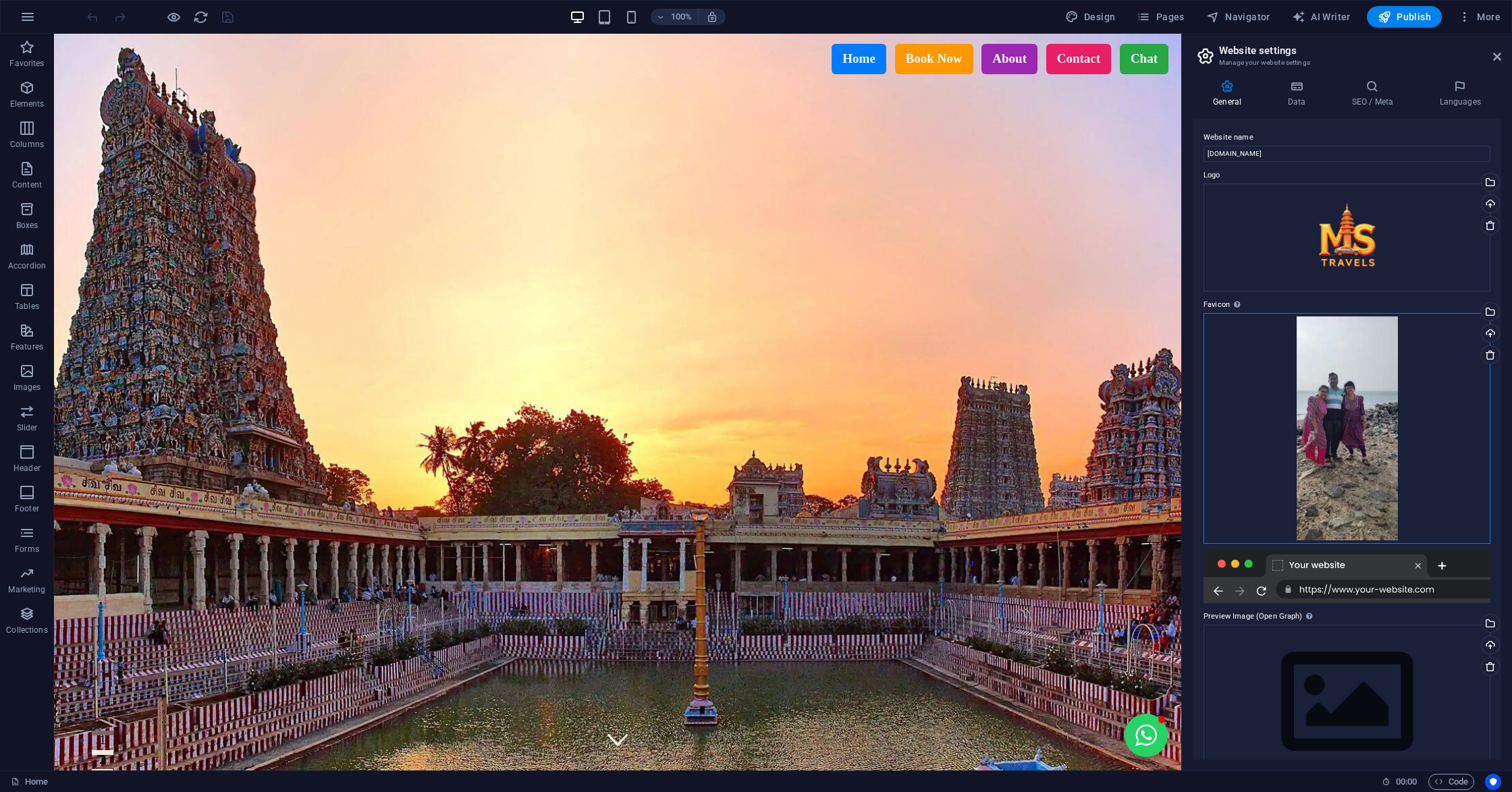
click at [1297, 327] on div "Drag files here, click to choose files or select files from Files or our free s…" at bounding box center [1346, 429] width 287 height 232
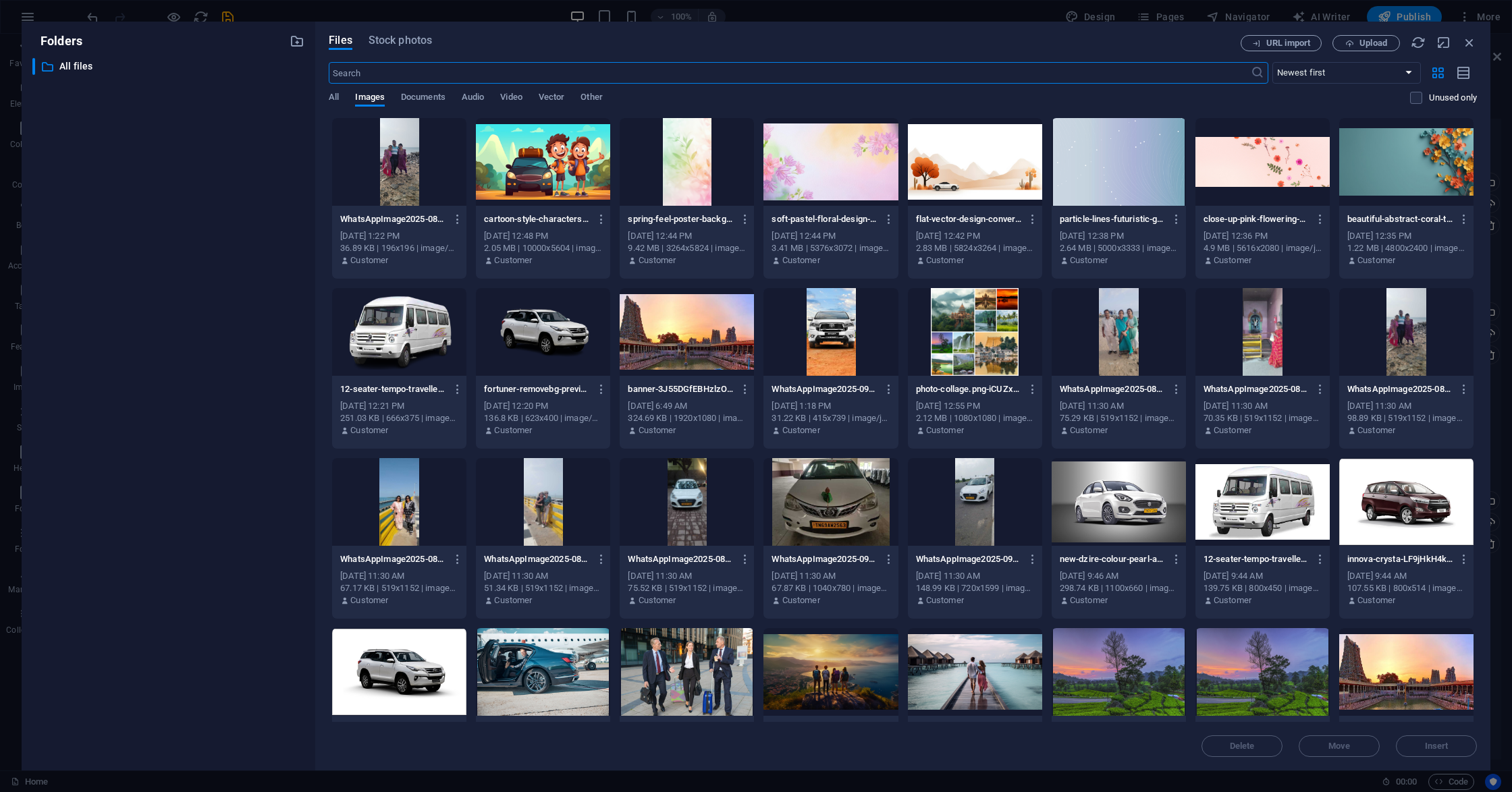
click at [847, 147] on div at bounding box center [830, 162] width 134 height 87
click at [847, 147] on div "1" at bounding box center [830, 162] width 134 height 87
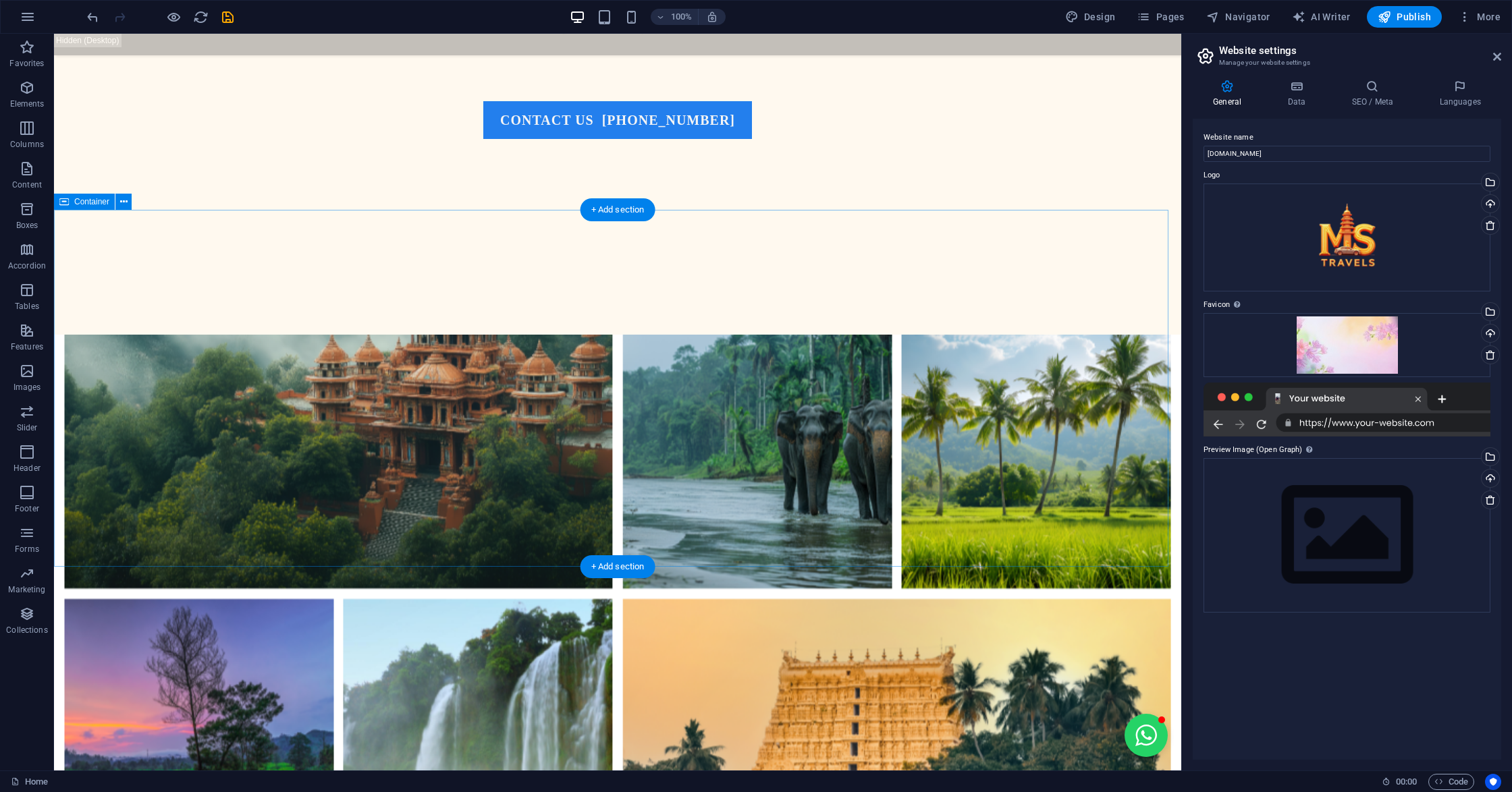
scroll to position [1259, 0]
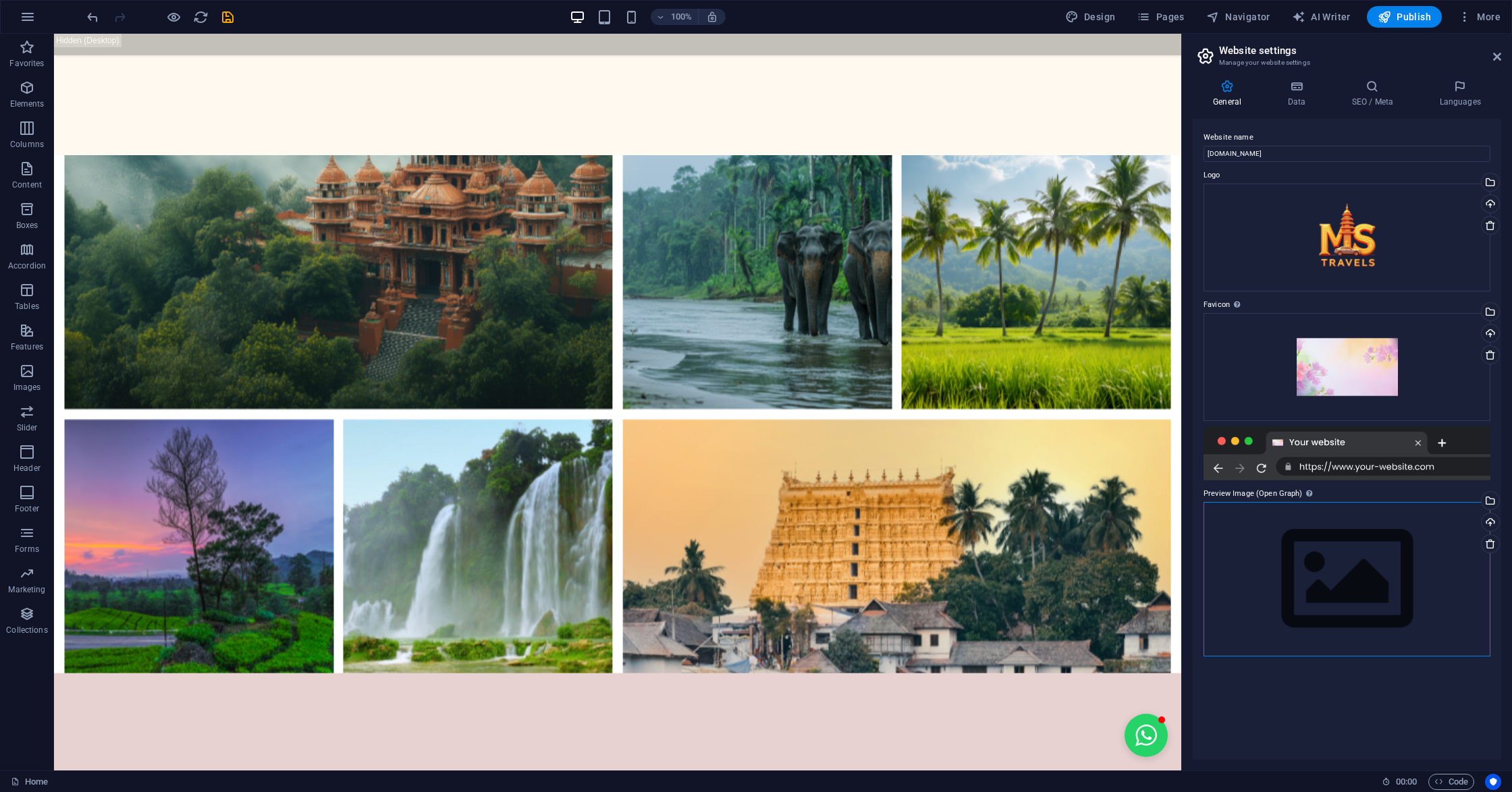
click at [1242, 502] on div "Drag files here, click to choose files or select files from Files or our free s…" at bounding box center [1346, 579] width 287 height 154
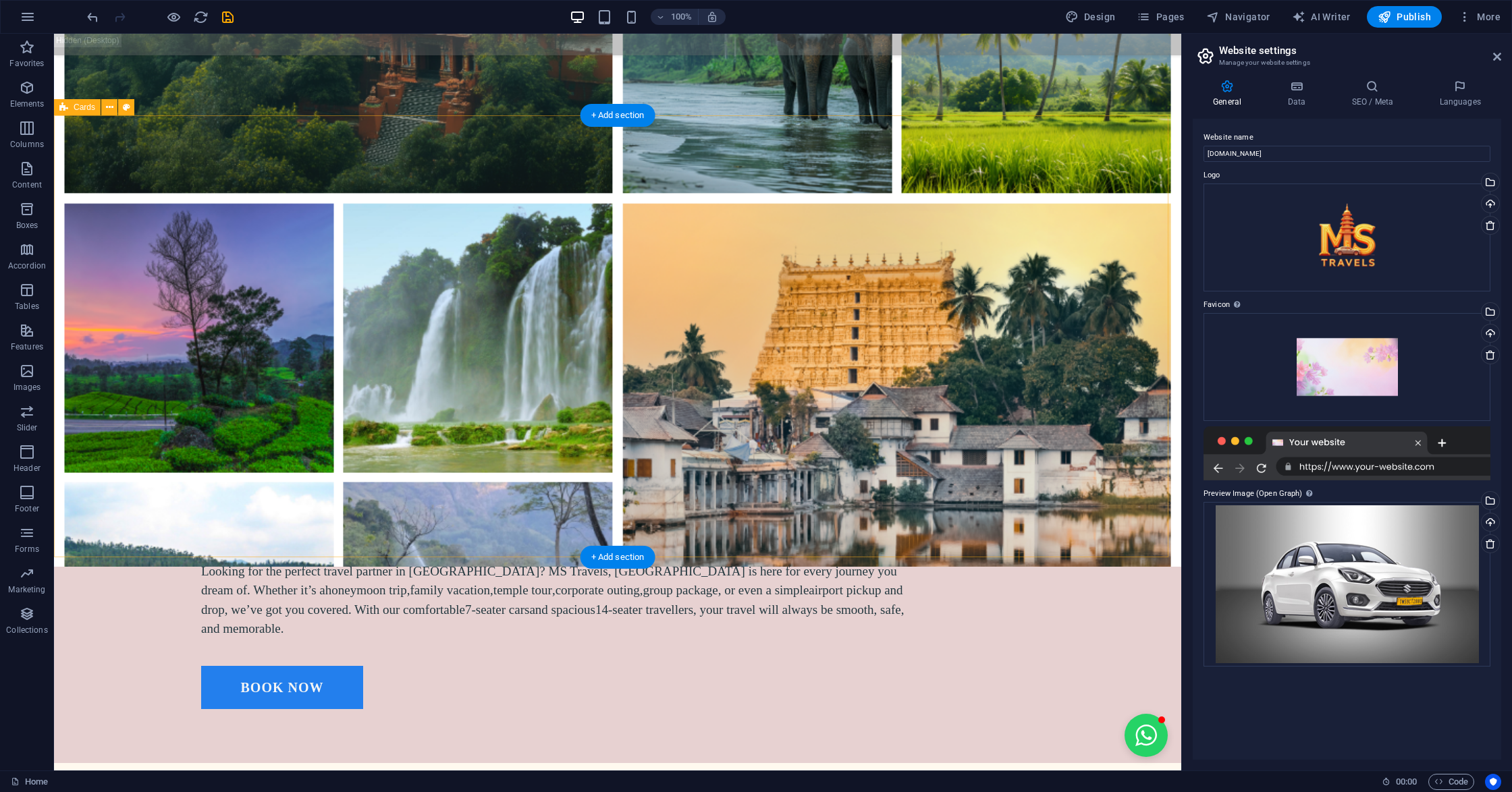
scroll to position [1619, 0]
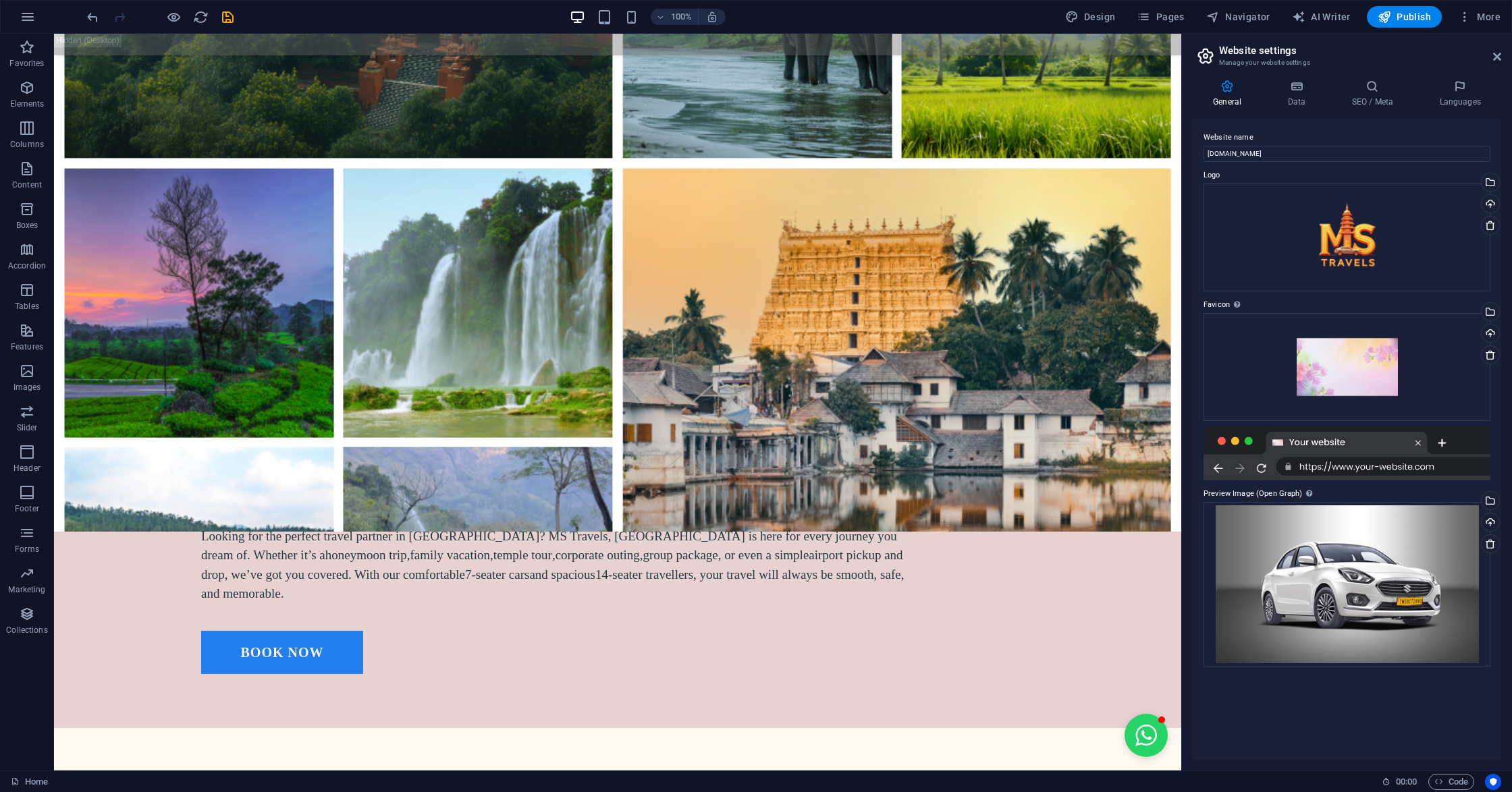
click at [1505, 53] on aside "Website settings Manage your website settings General Data SEO / Meta Languages…" at bounding box center [1346, 402] width 330 height 737
click at [1499, 57] on icon at bounding box center [1497, 57] width 8 height 11
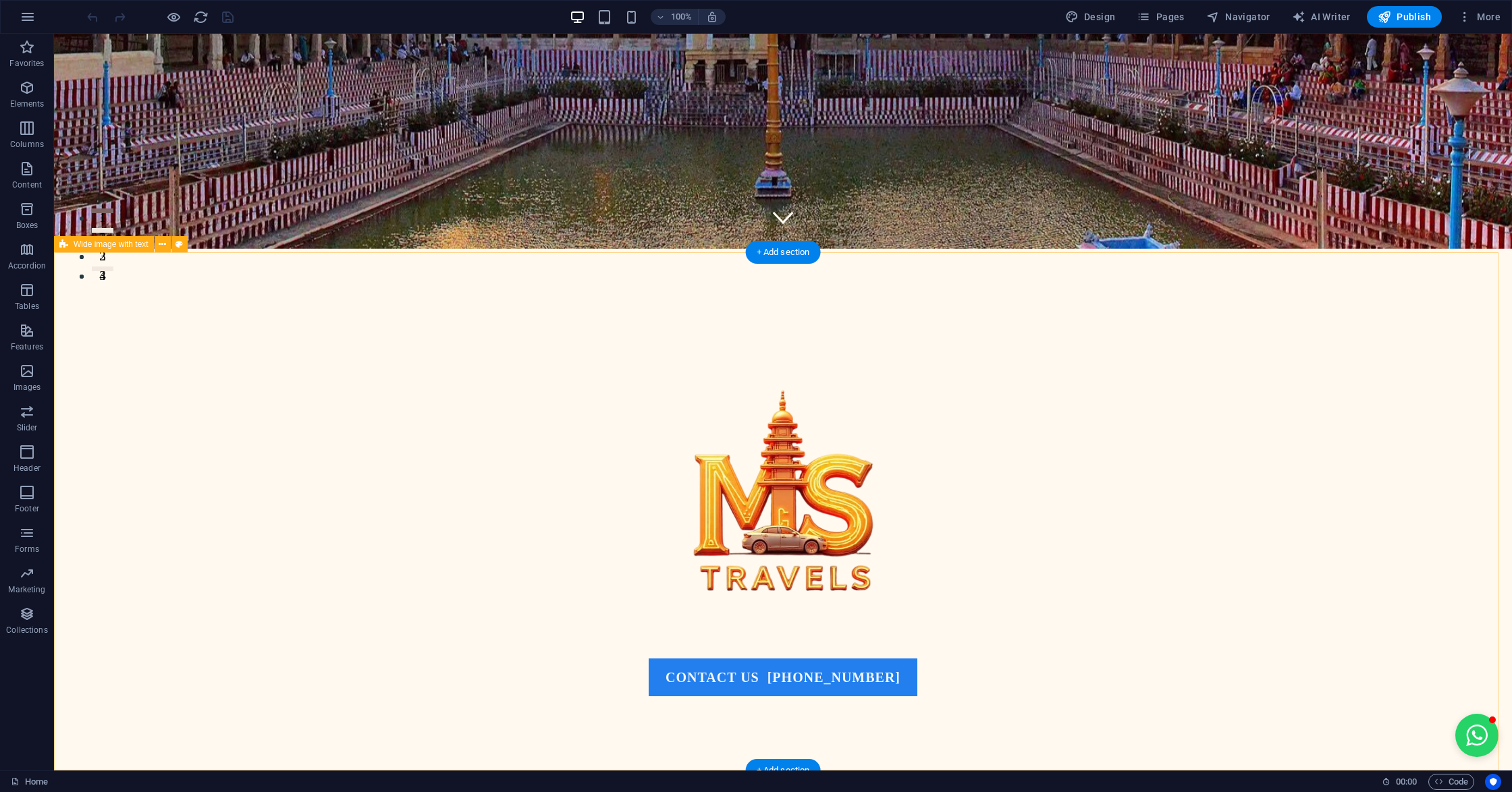
scroll to position [519, 0]
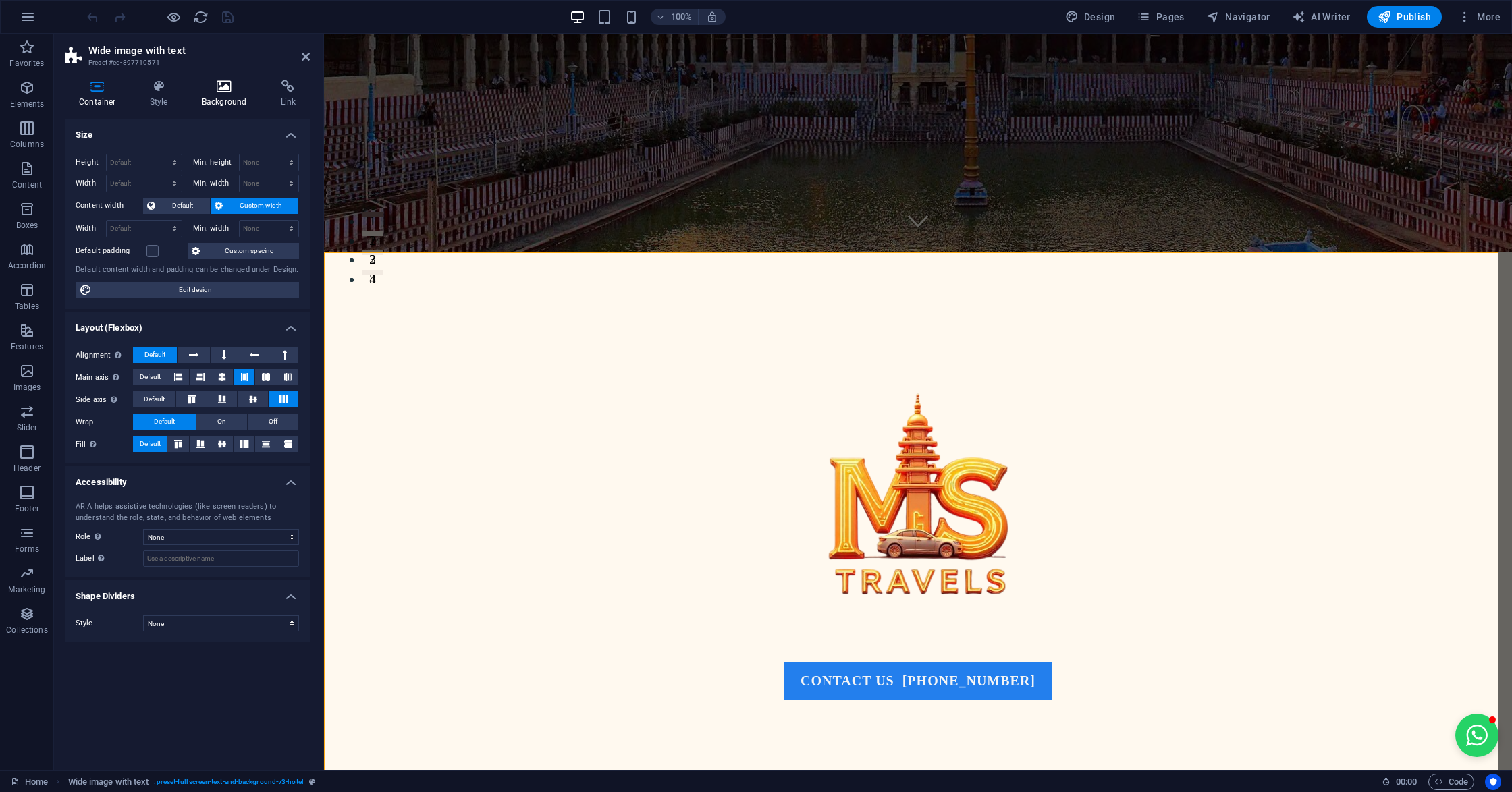
click at [214, 91] on icon at bounding box center [224, 86] width 73 height 13
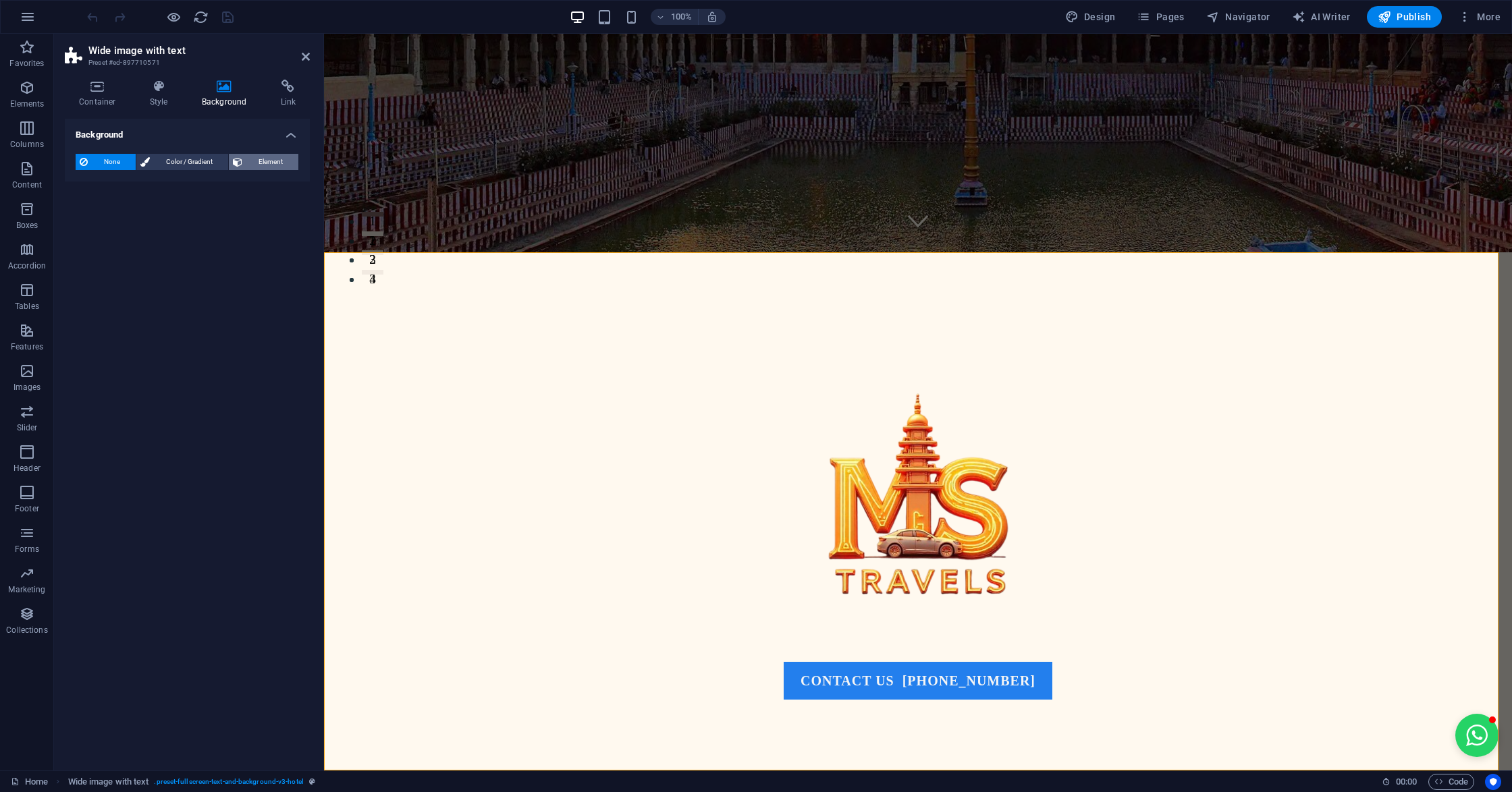
click at [258, 162] on span "Element" at bounding box center [270, 162] width 48 height 17
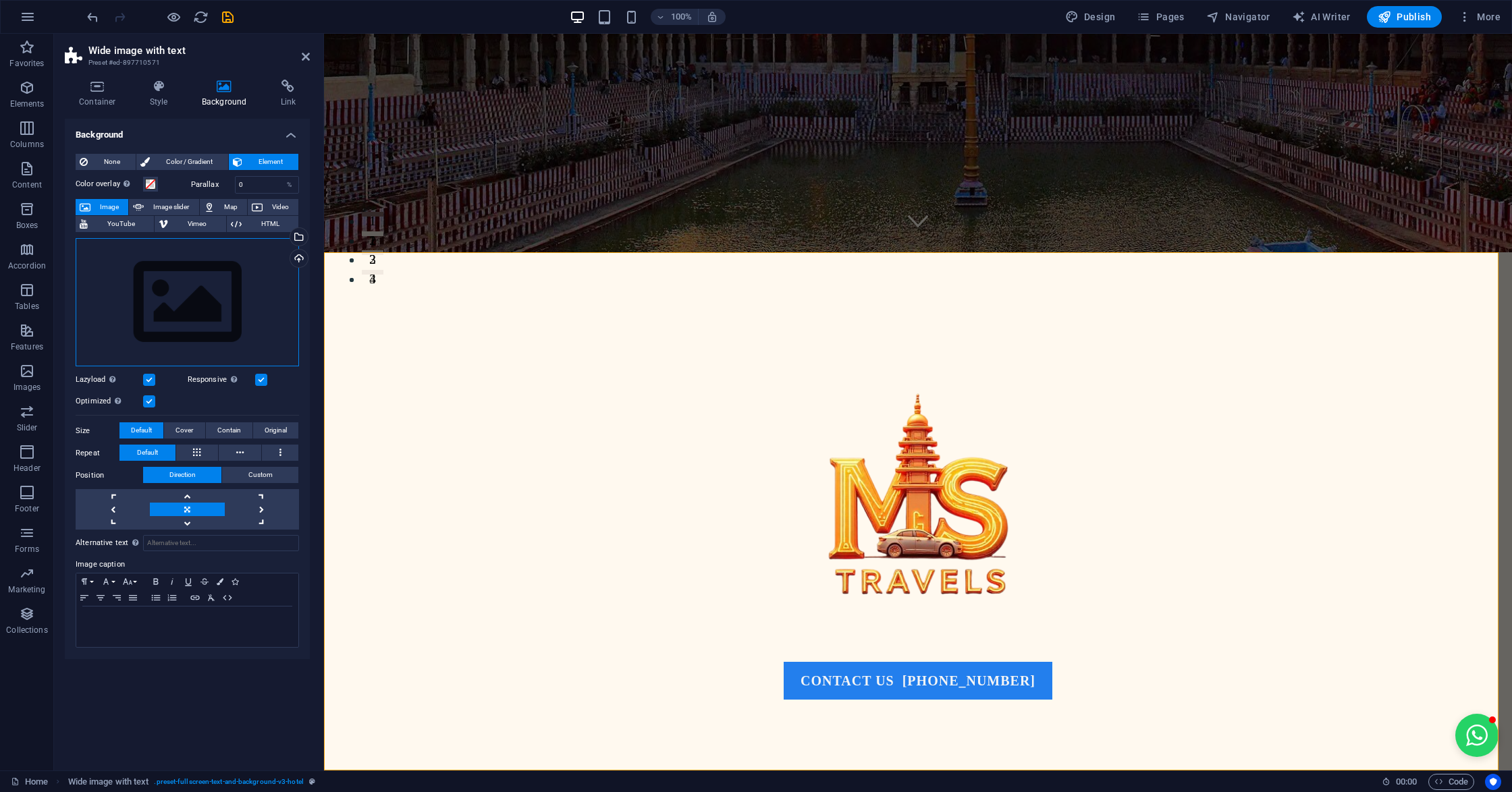
click at [199, 259] on div "Drag files here, click to choose files or select files from Files or our free s…" at bounding box center [187, 303] width 223 height 129
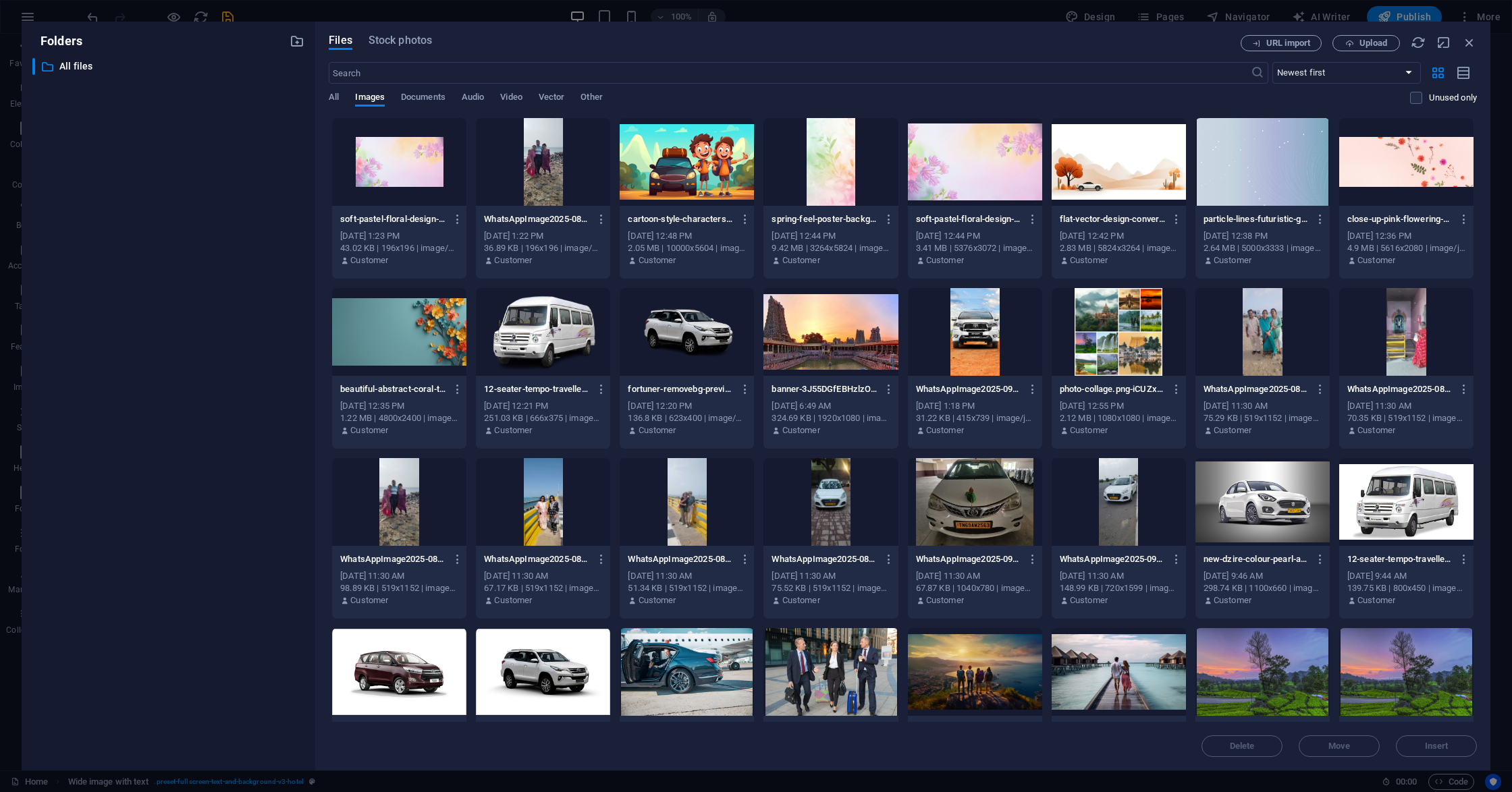
click at [1410, 163] on div at bounding box center [1406, 162] width 134 height 87
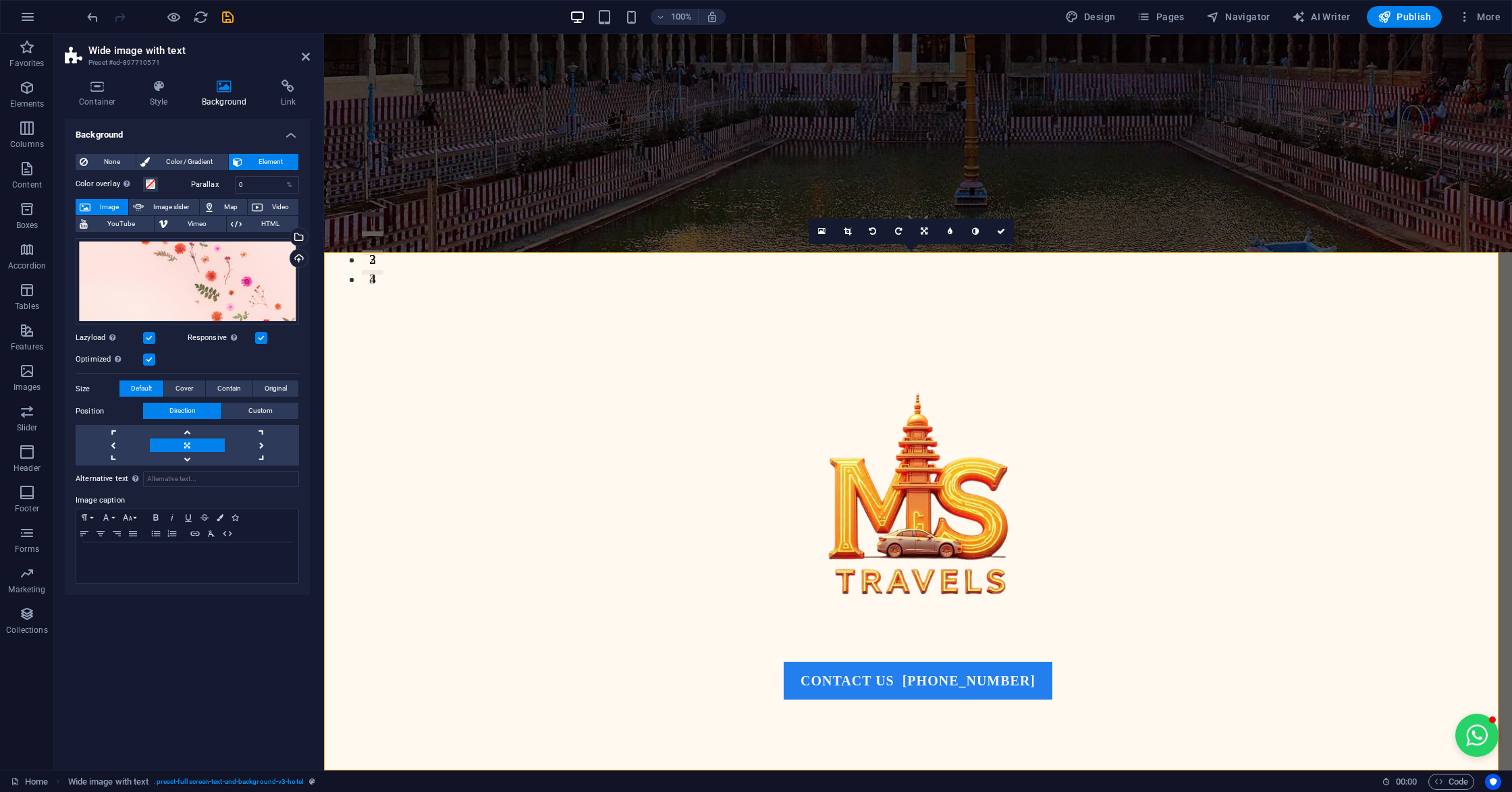
click at [260, 293] on div "Drag files here, click to choose files or select files from Files or our free s…" at bounding box center [187, 281] width 223 height 87
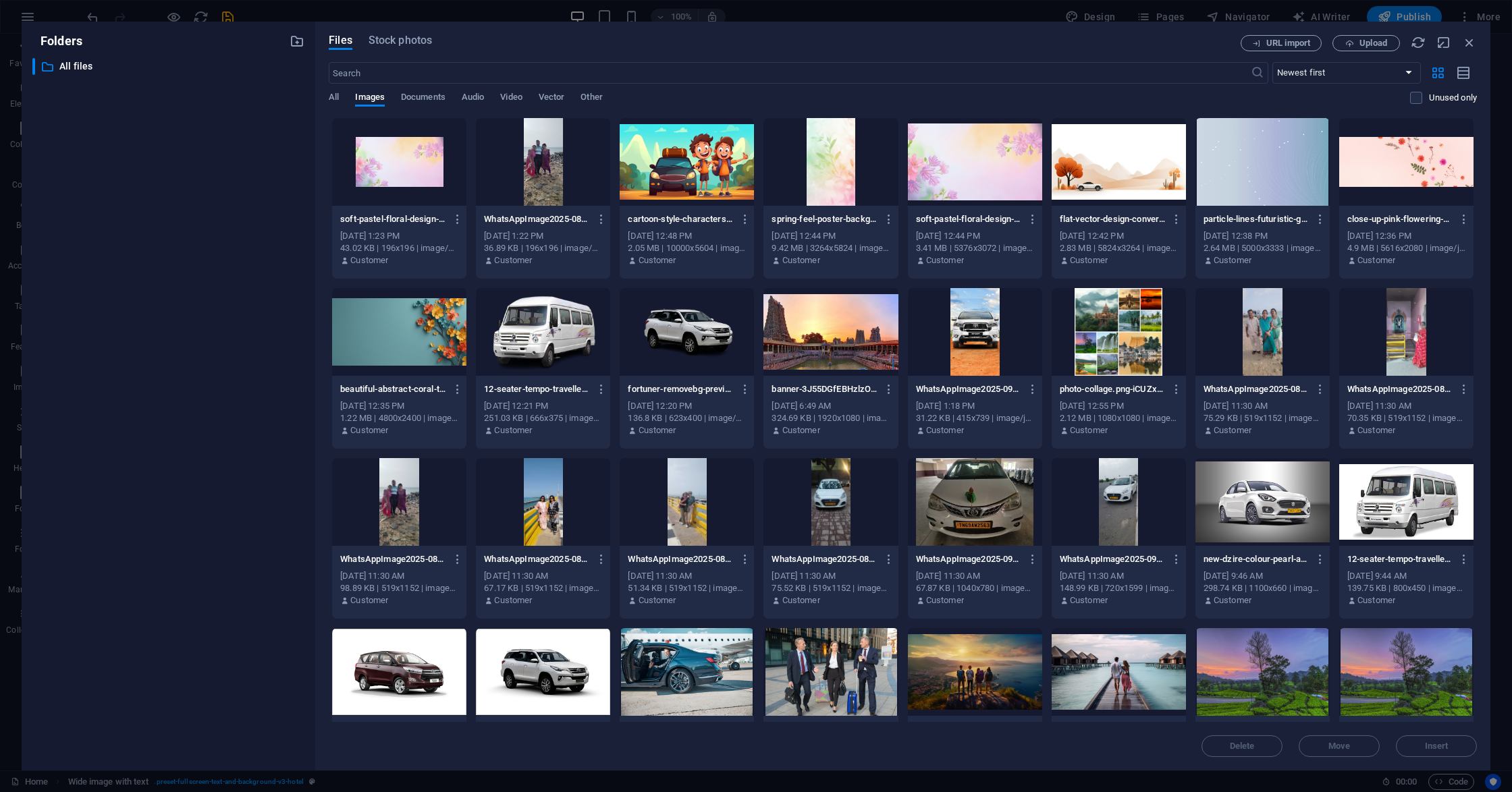
click at [978, 162] on div at bounding box center [974, 162] width 134 height 87
click at [978, 162] on div "1" at bounding box center [974, 162] width 134 height 87
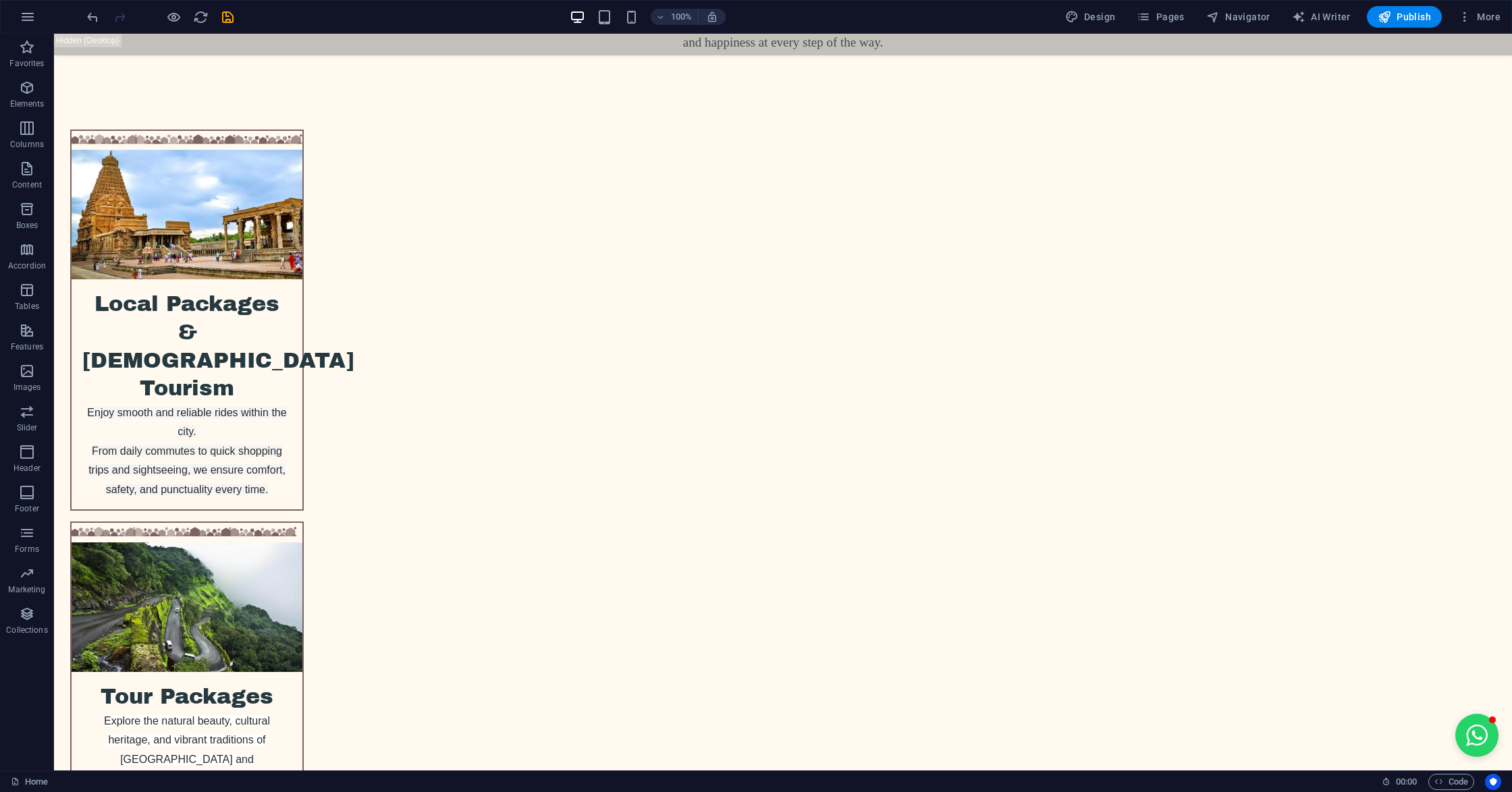
scroll to position [3037, 0]
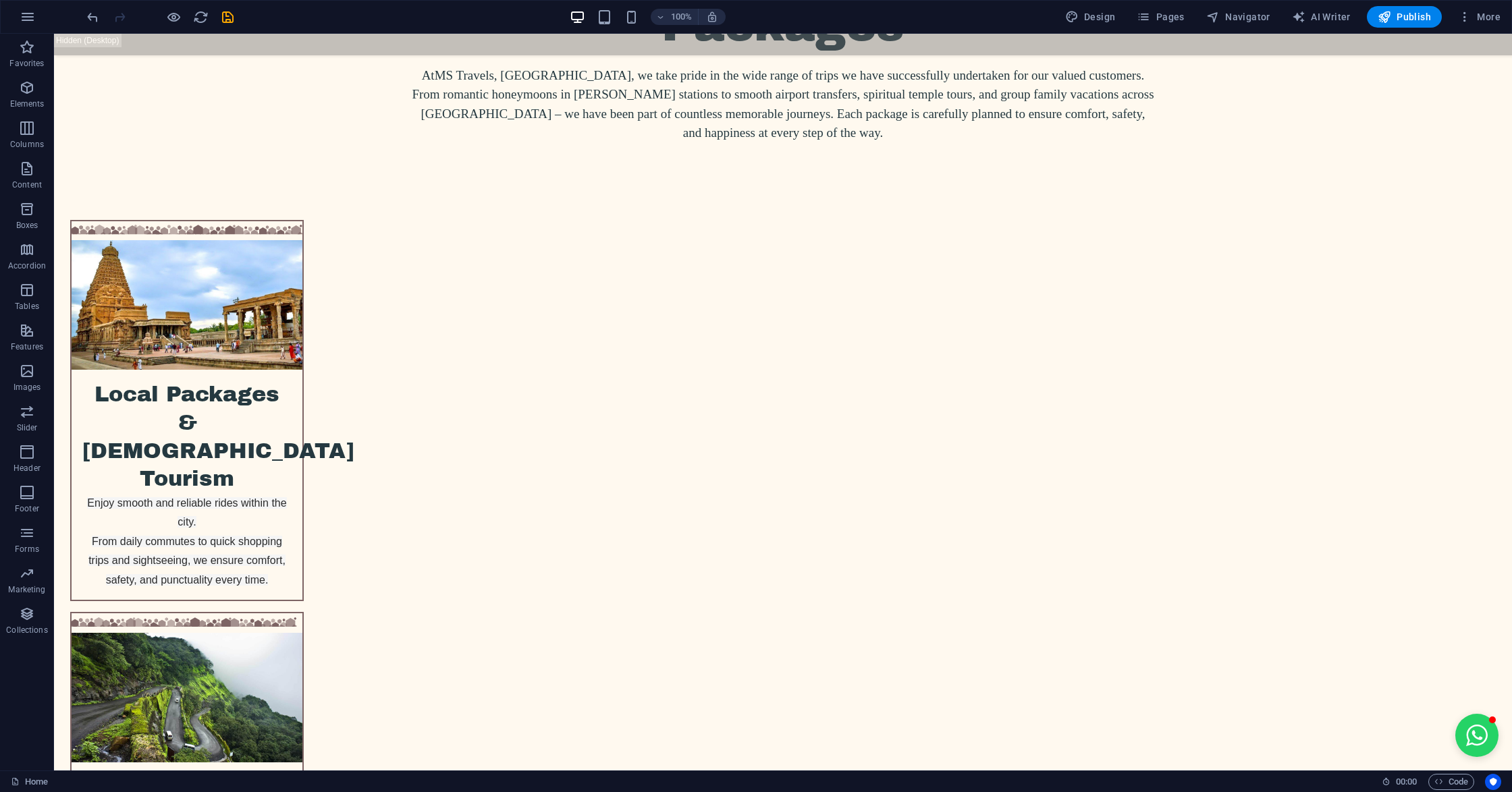
click at [474, 544] on button at bounding box center [469, 546] width 17 height 17
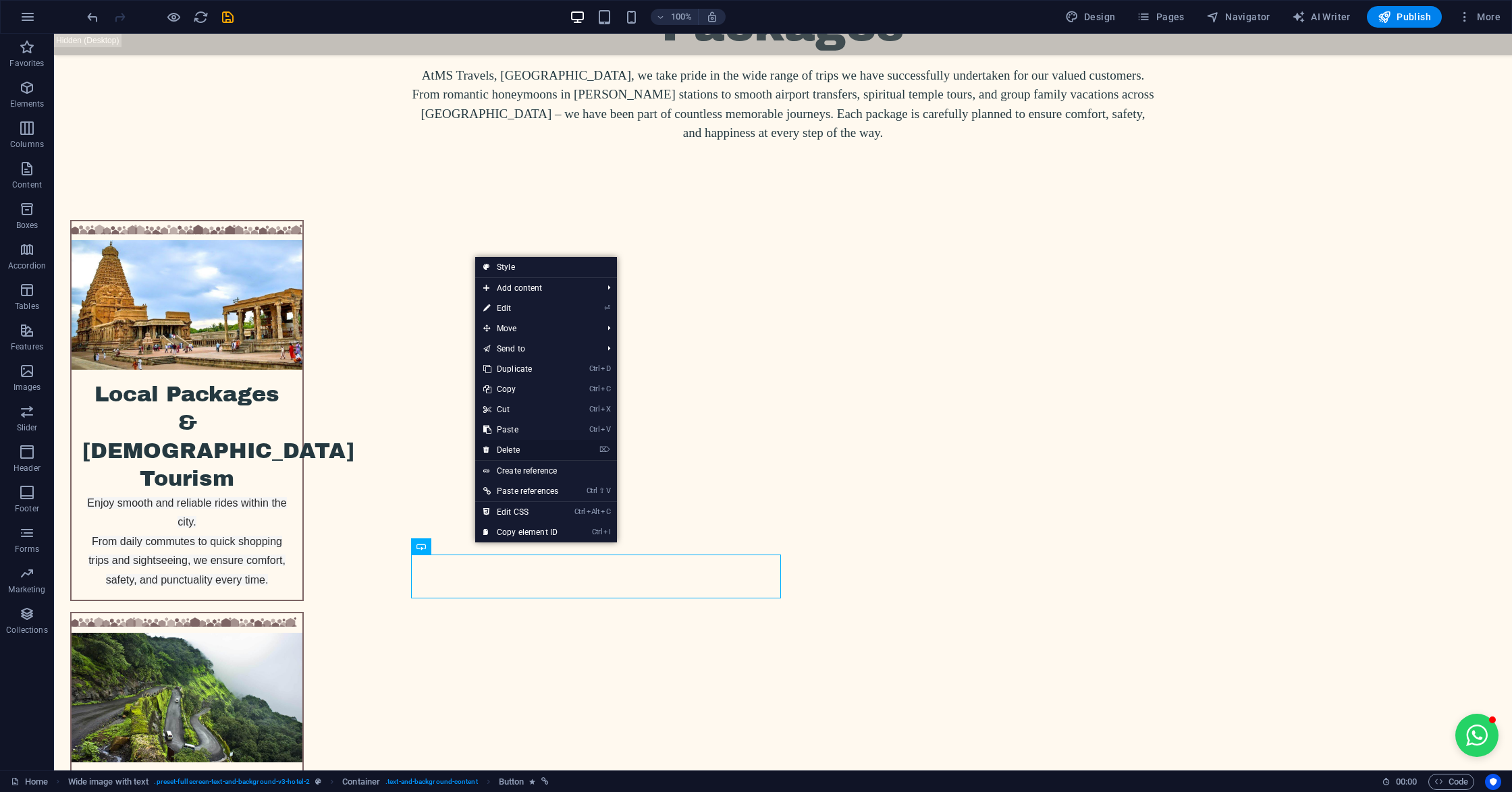
click at [516, 453] on link "⌦ Delete" at bounding box center [521, 450] width 91 height 20
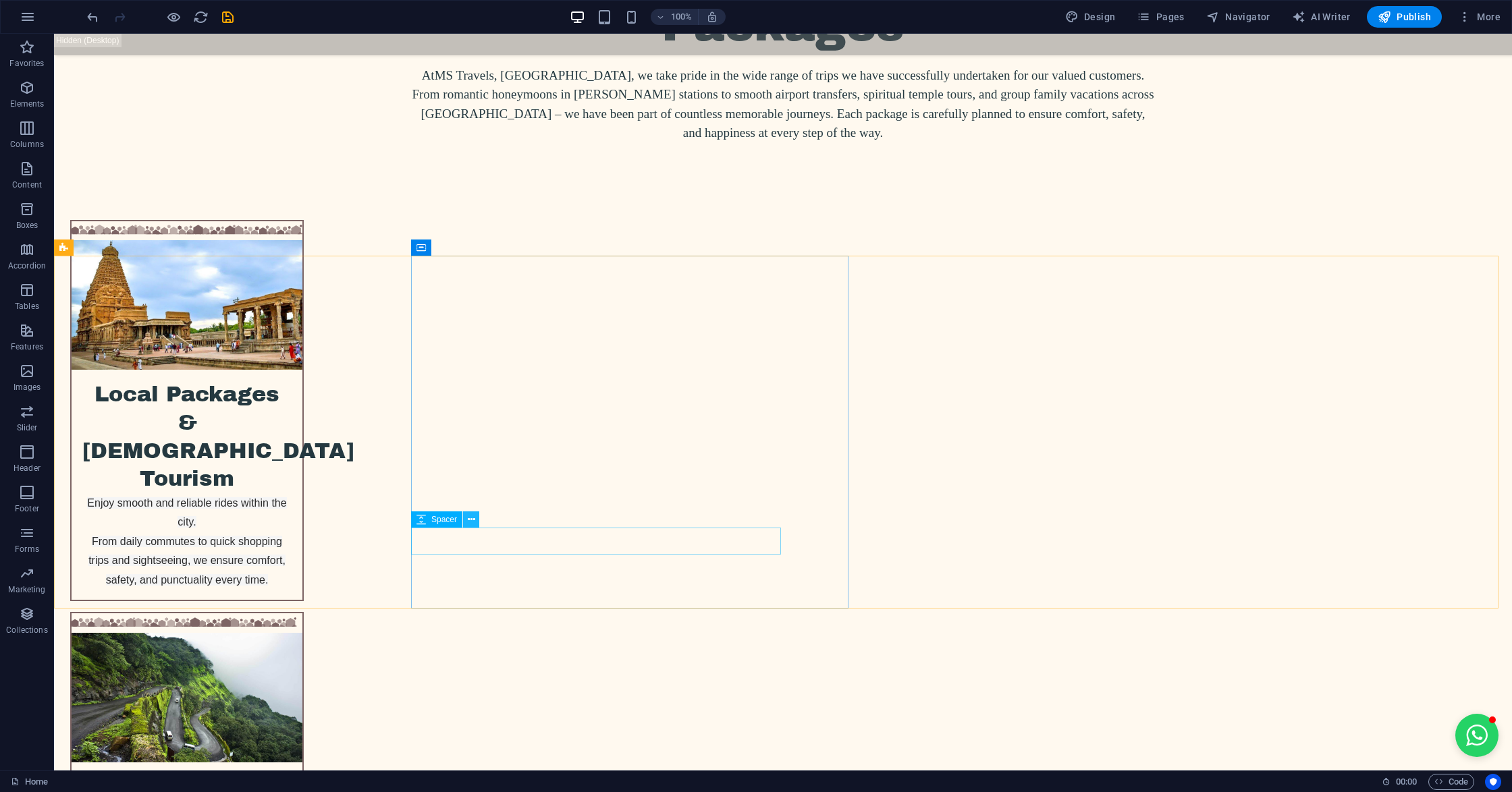
click at [467, 518] on icon at bounding box center [471, 520] width 7 height 14
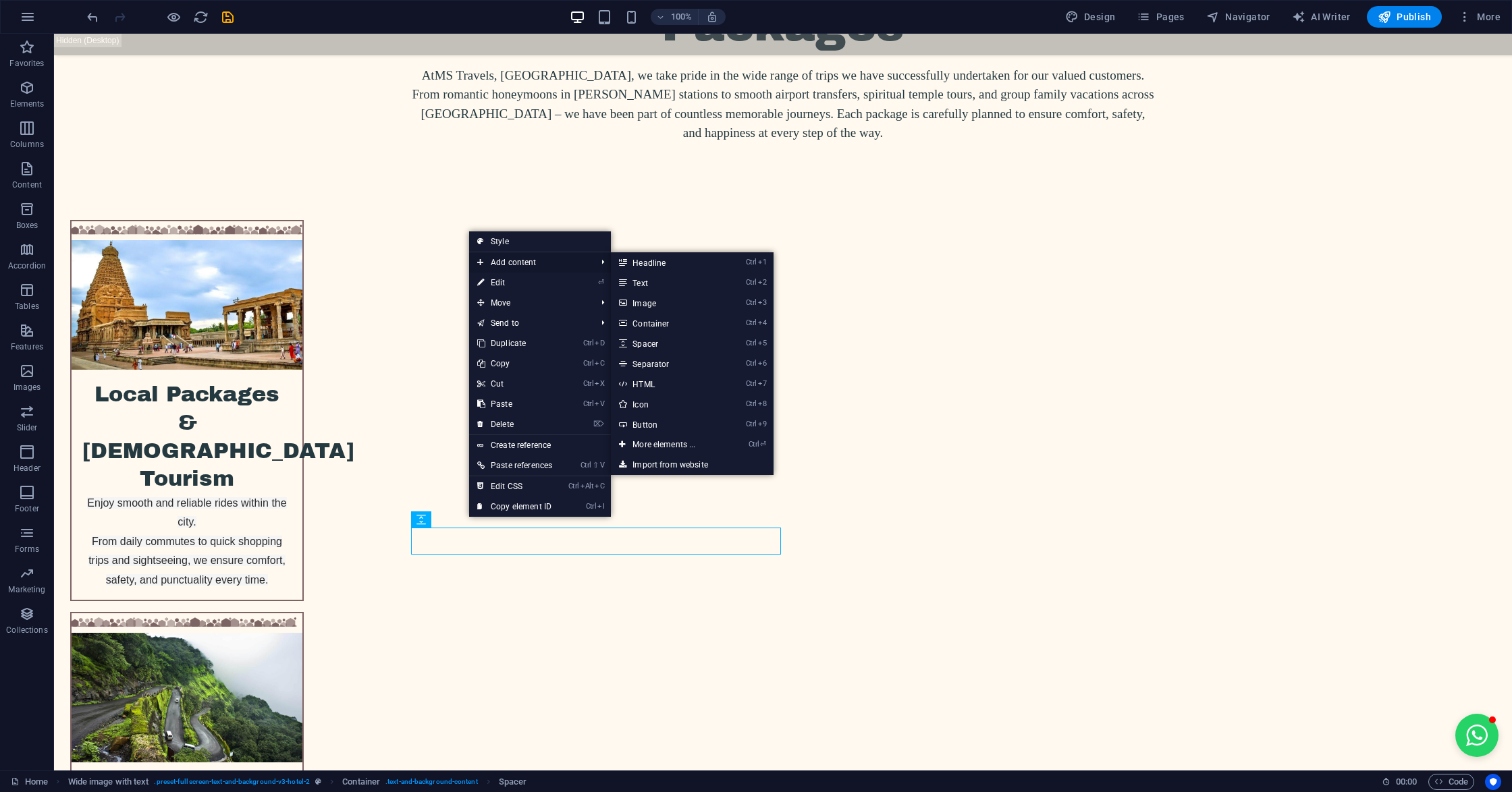
click at [532, 267] on span "Add content" at bounding box center [530, 262] width 121 height 20
click at [633, 381] on link "Ctrl 7 HTML" at bounding box center [666, 384] width 111 height 20
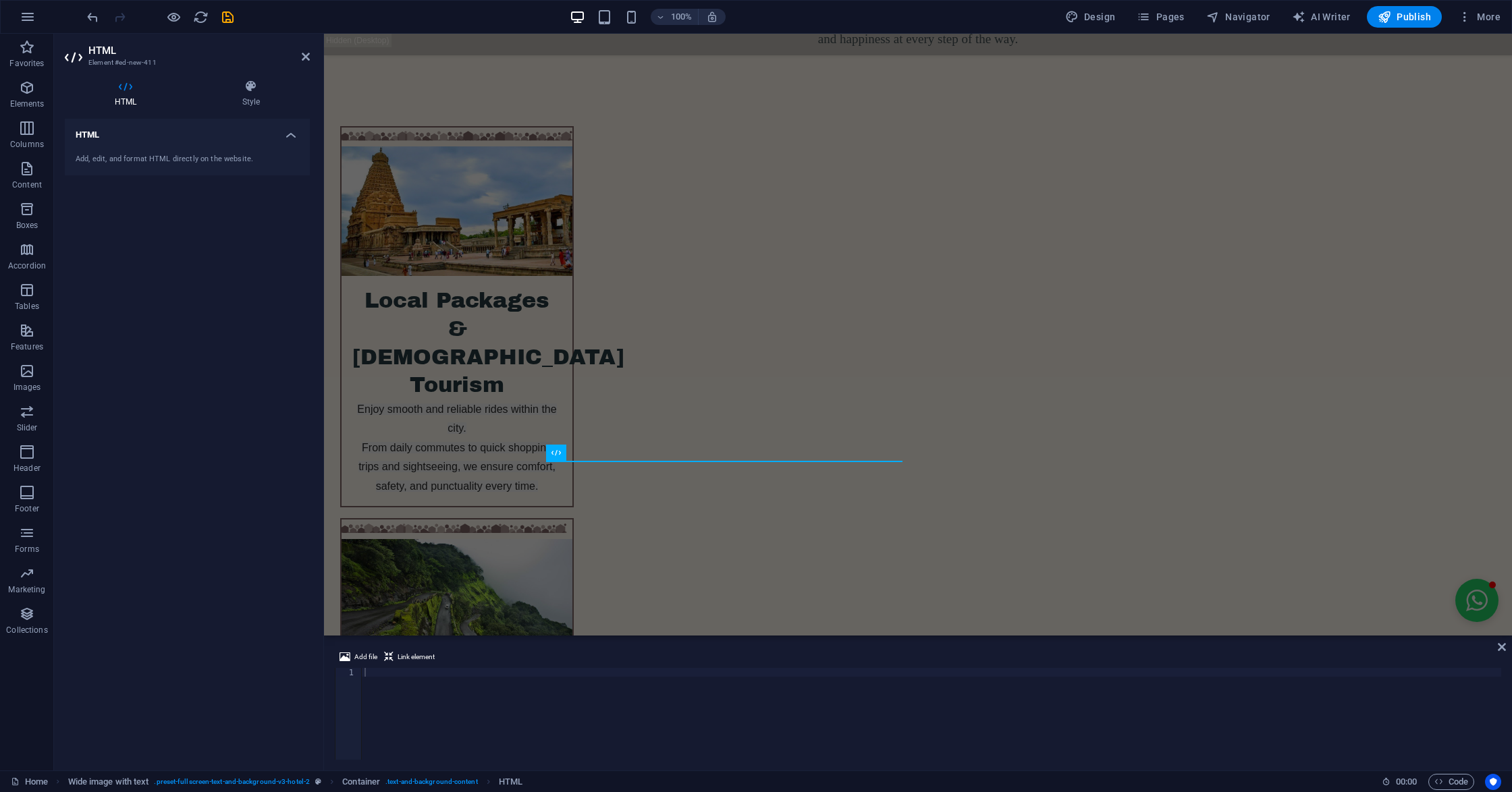
click at [400, 683] on div at bounding box center [931, 722] width 1139 height 110
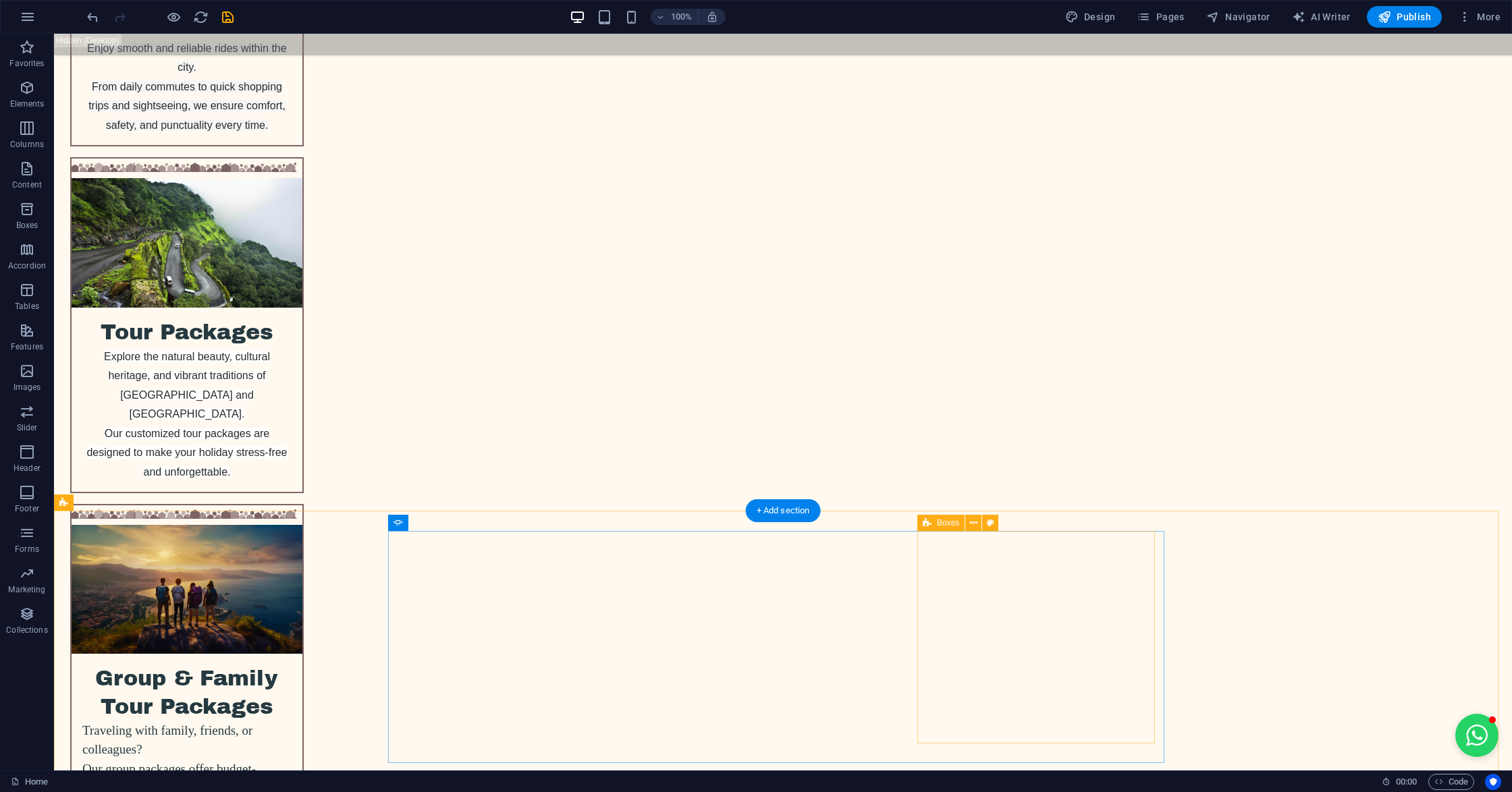
scroll to position [3311, 0]
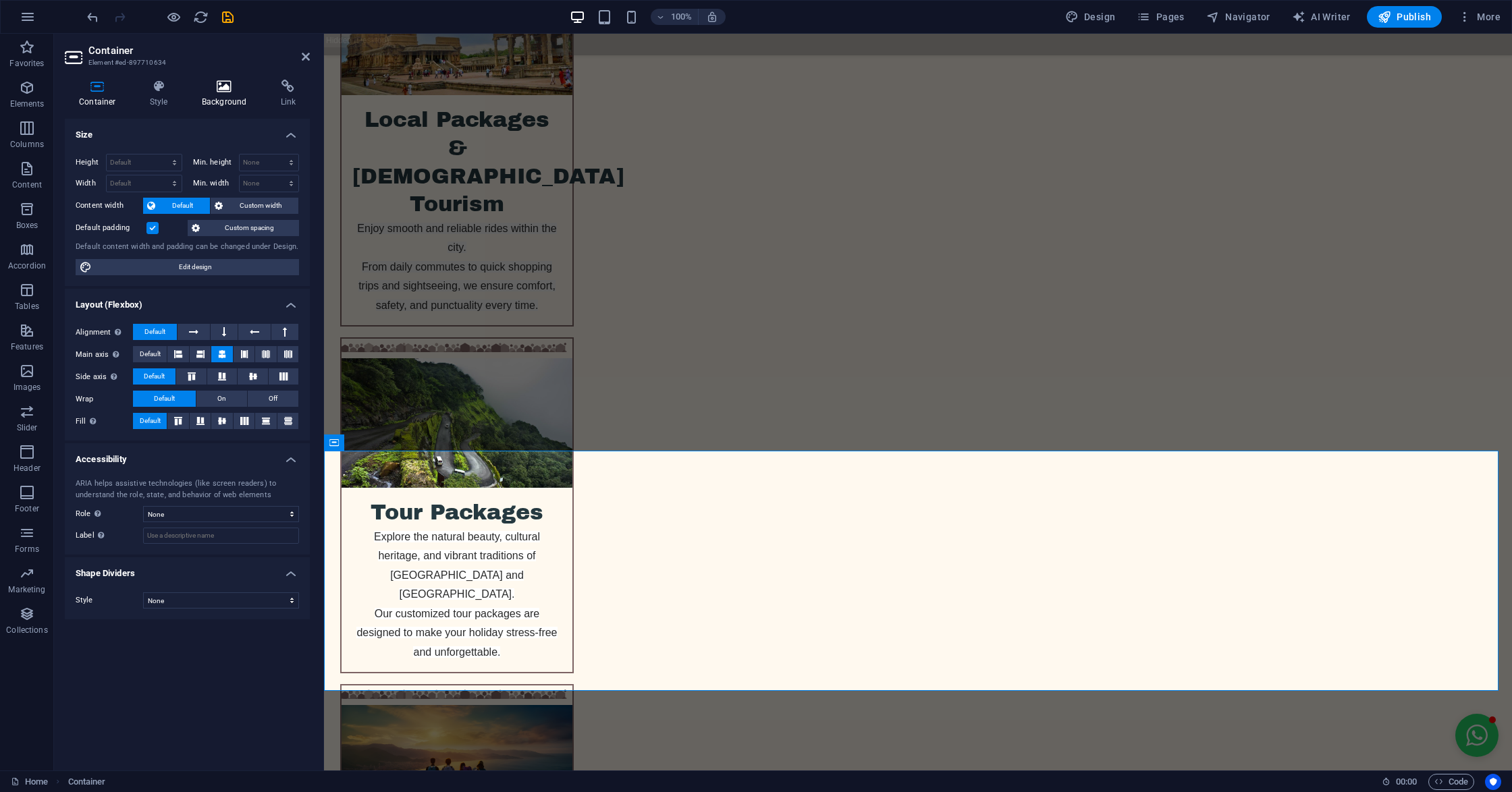
click at [218, 87] on icon at bounding box center [224, 86] width 73 height 13
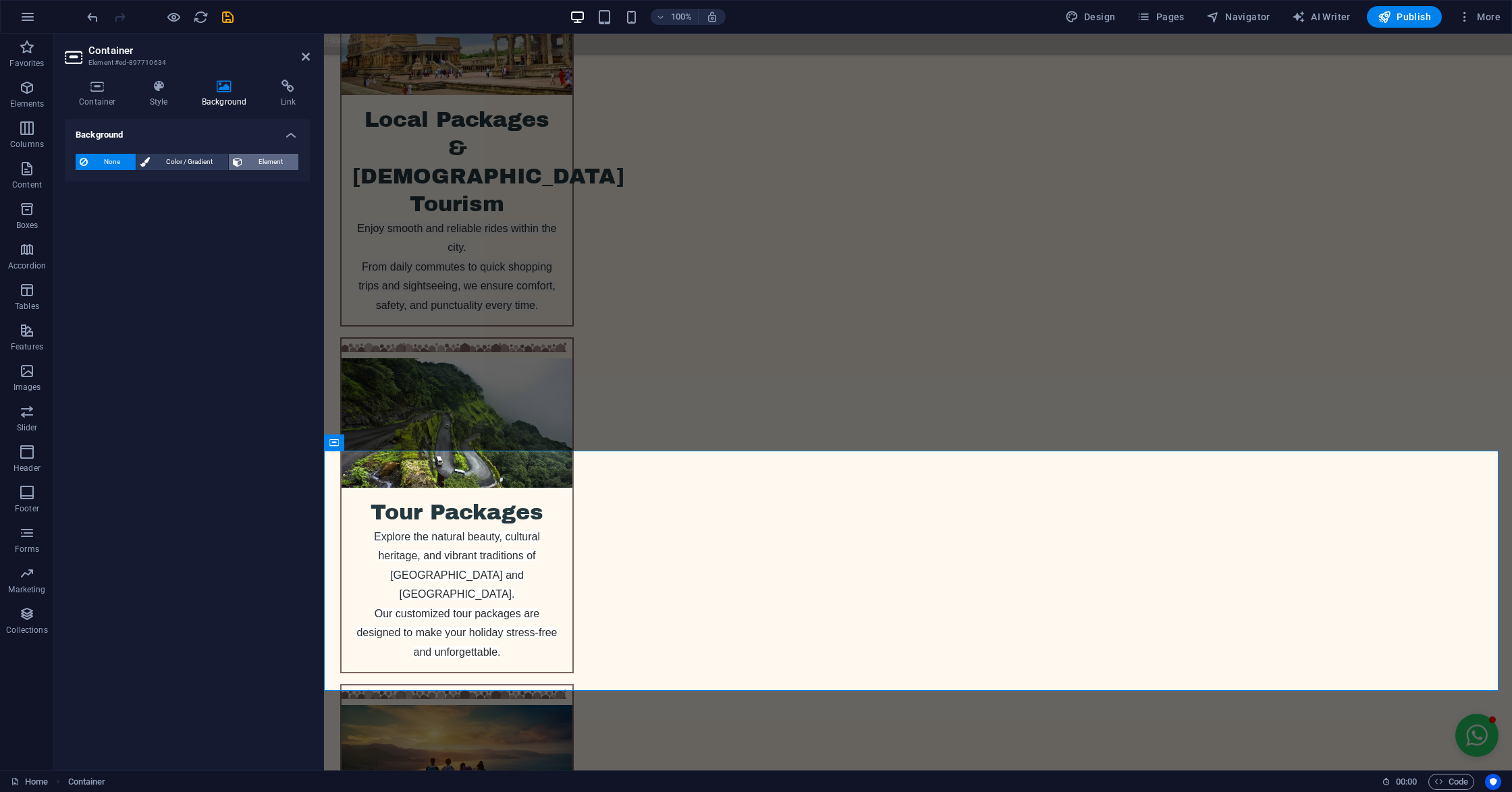
click at [256, 163] on span "Element" at bounding box center [270, 162] width 48 height 17
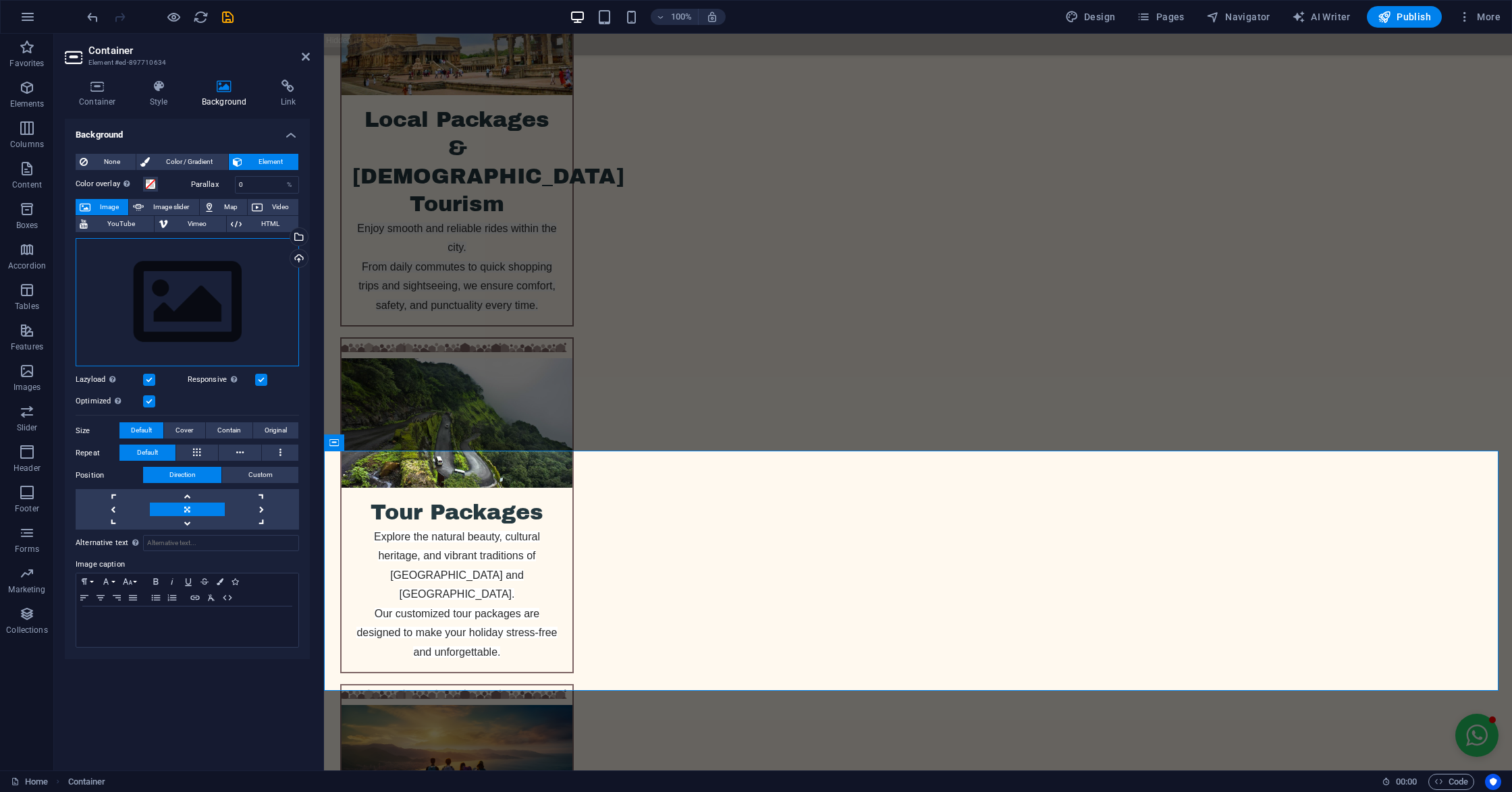
click at [214, 309] on div "Drag files here, click to choose files or select files from Files or our free s…" at bounding box center [187, 303] width 223 height 129
click at [214, 309] on body "[DOMAIN_NAME] Home Favorites Elements Columns Content Boxes Accordion Tables Fe…" at bounding box center [756, 396] width 1512 height 792
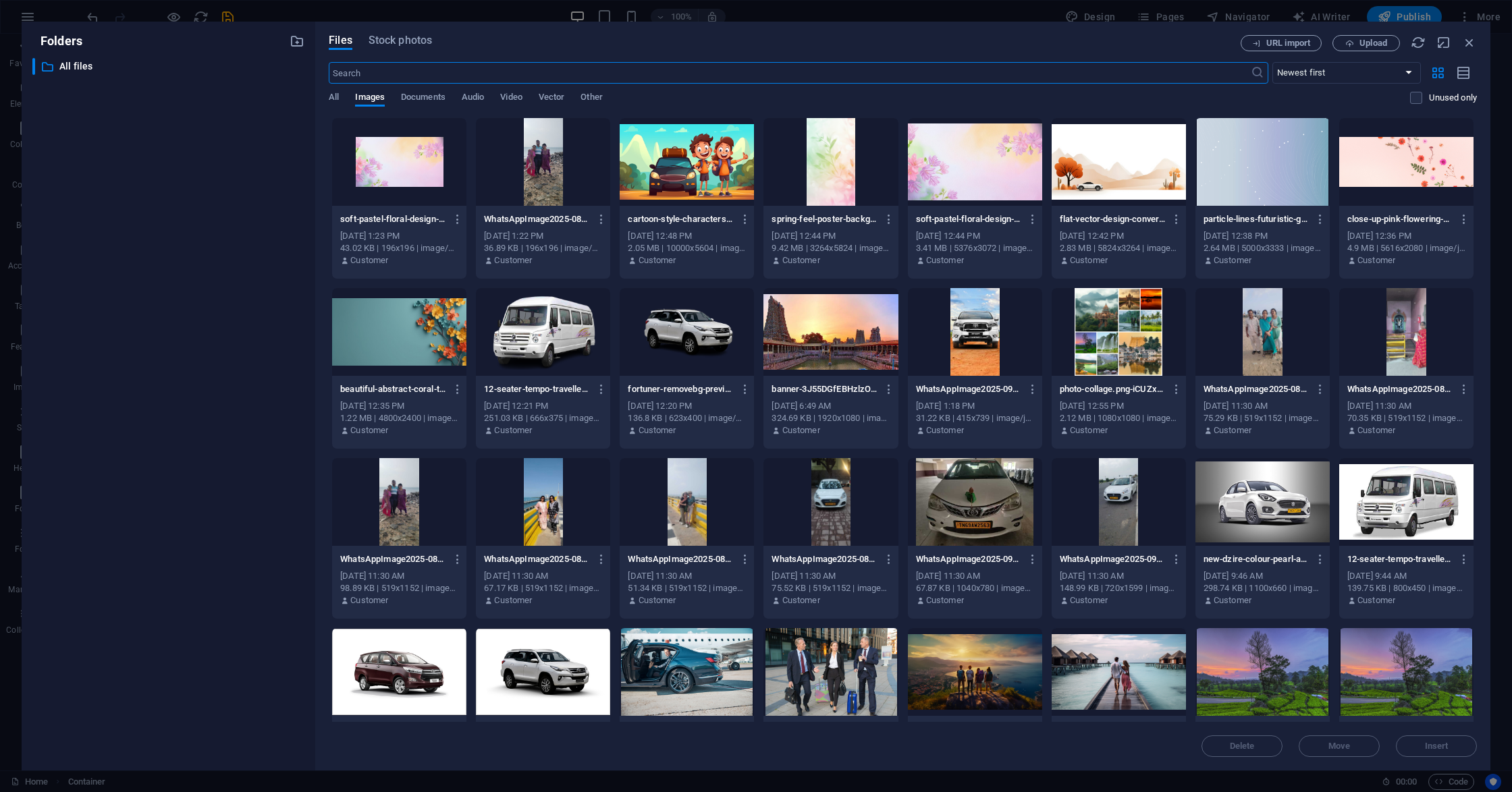
click at [408, 362] on div at bounding box center [399, 332] width 134 height 87
click at [408, 362] on div "1" at bounding box center [399, 332] width 134 height 87
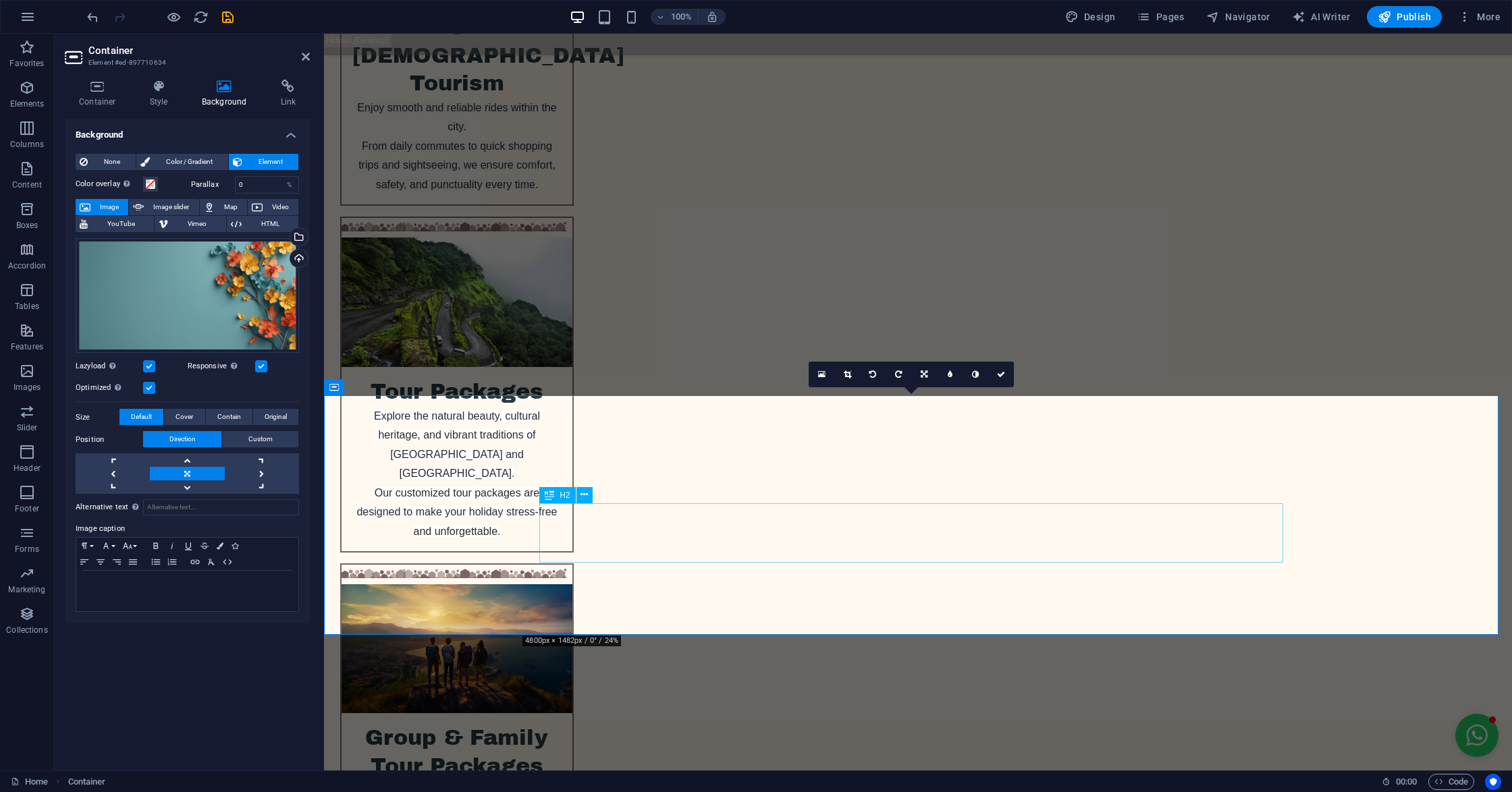
scroll to position [3582, 0]
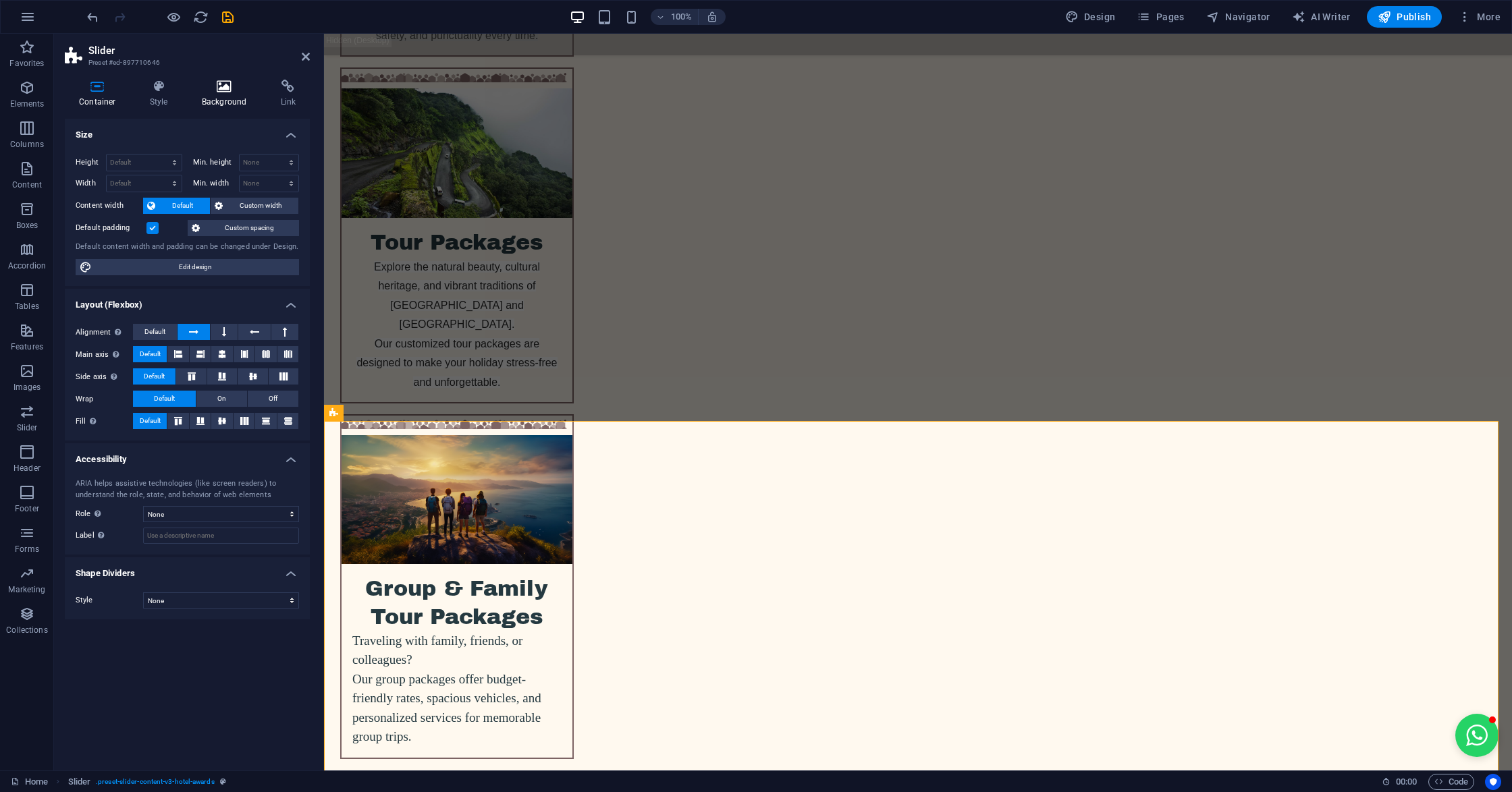
click at [214, 98] on h4 "Background" at bounding box center [227, 94] width 79 height 28
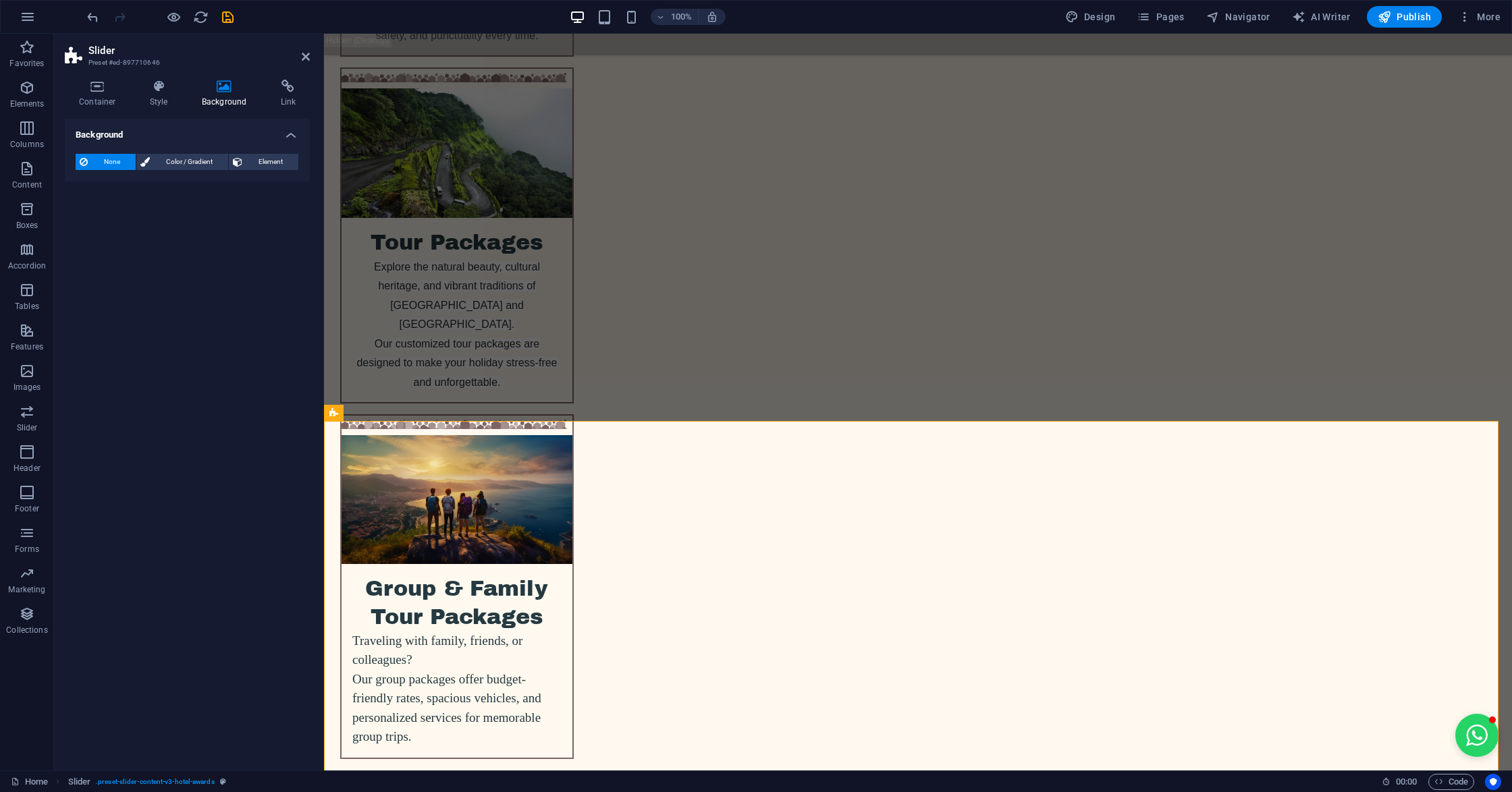
drag, startPoint x: 263, startPoint y: 157, endPoint x: 260, endPoint y: 171, distance: 14.3
click at [263, 155] on span "Element" at bounding box center [270, 162] width 48 height 17
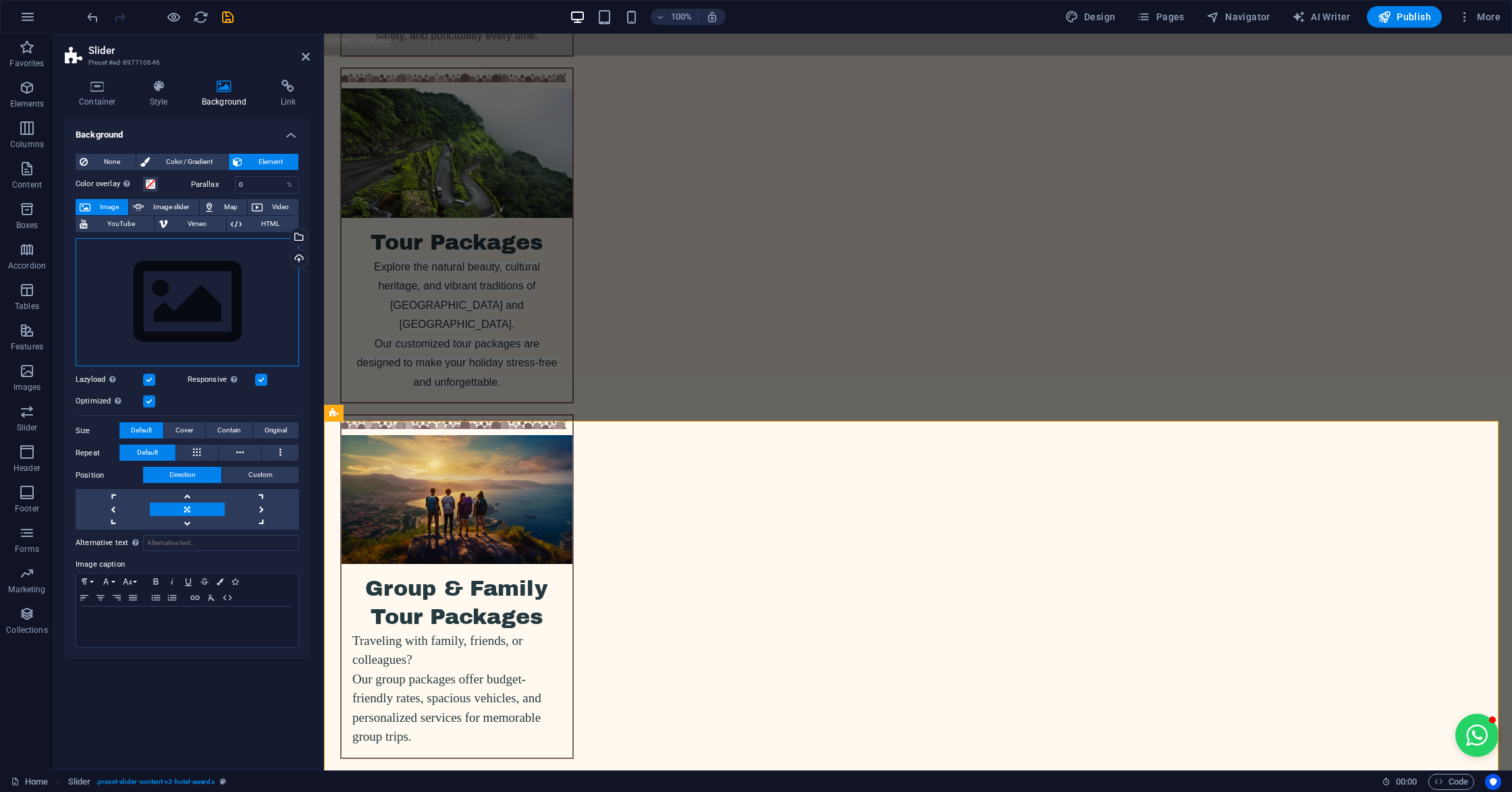
click at [179, 292] on div "Drag files here, click to choose files or select files from Files or our free s…" at bounding box center [187, 303] width 223 height 129
click at [179, 292] on body "[DOMAIN_NAME] Home Favorites Elements Columns Content Boxes Accordion Tables Fe…" at bounding box center [756, 396] width 1512 height 792
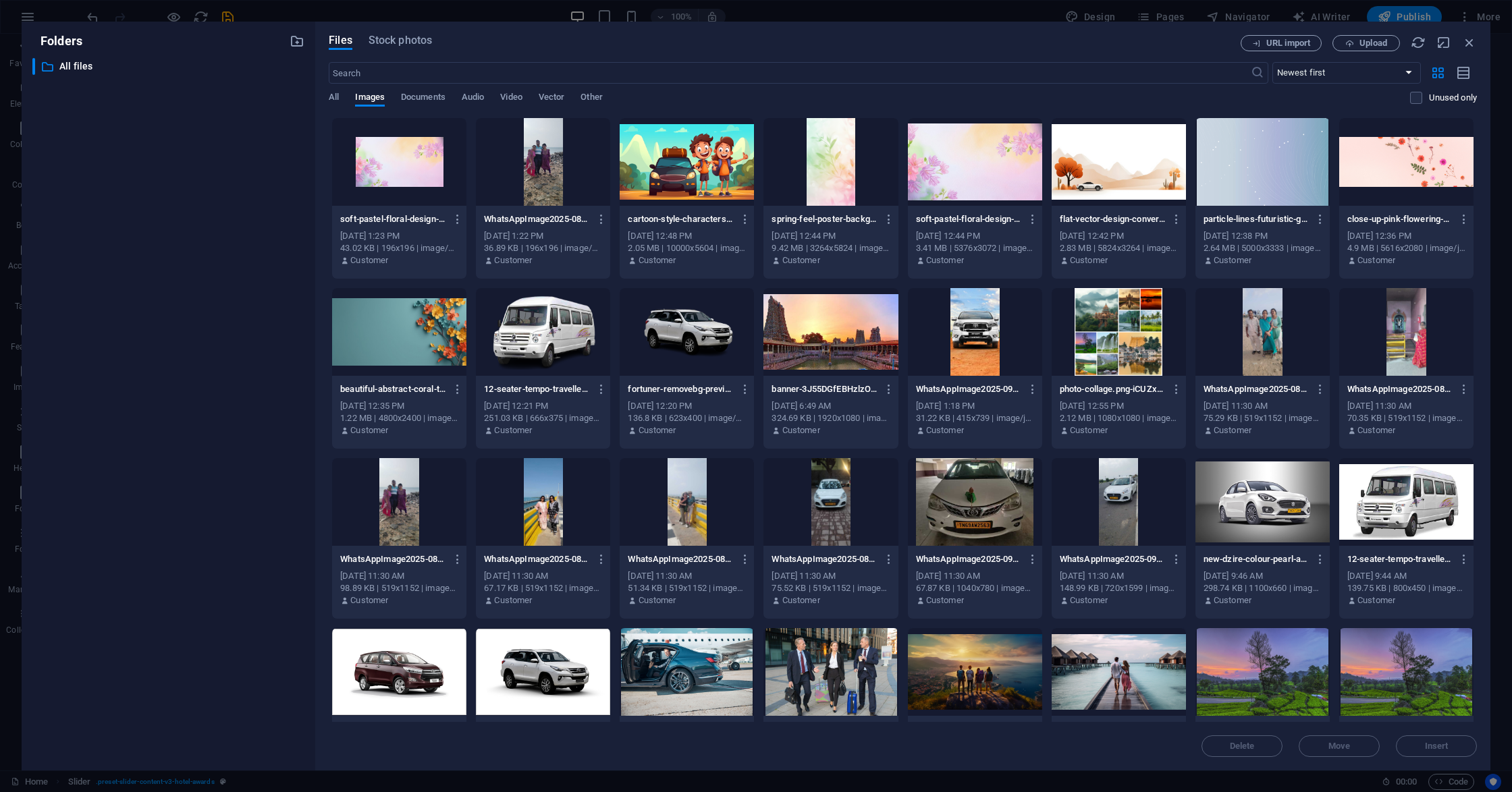
click at [367, 344] on div at bounding box center [399, 332] width 134 height 87
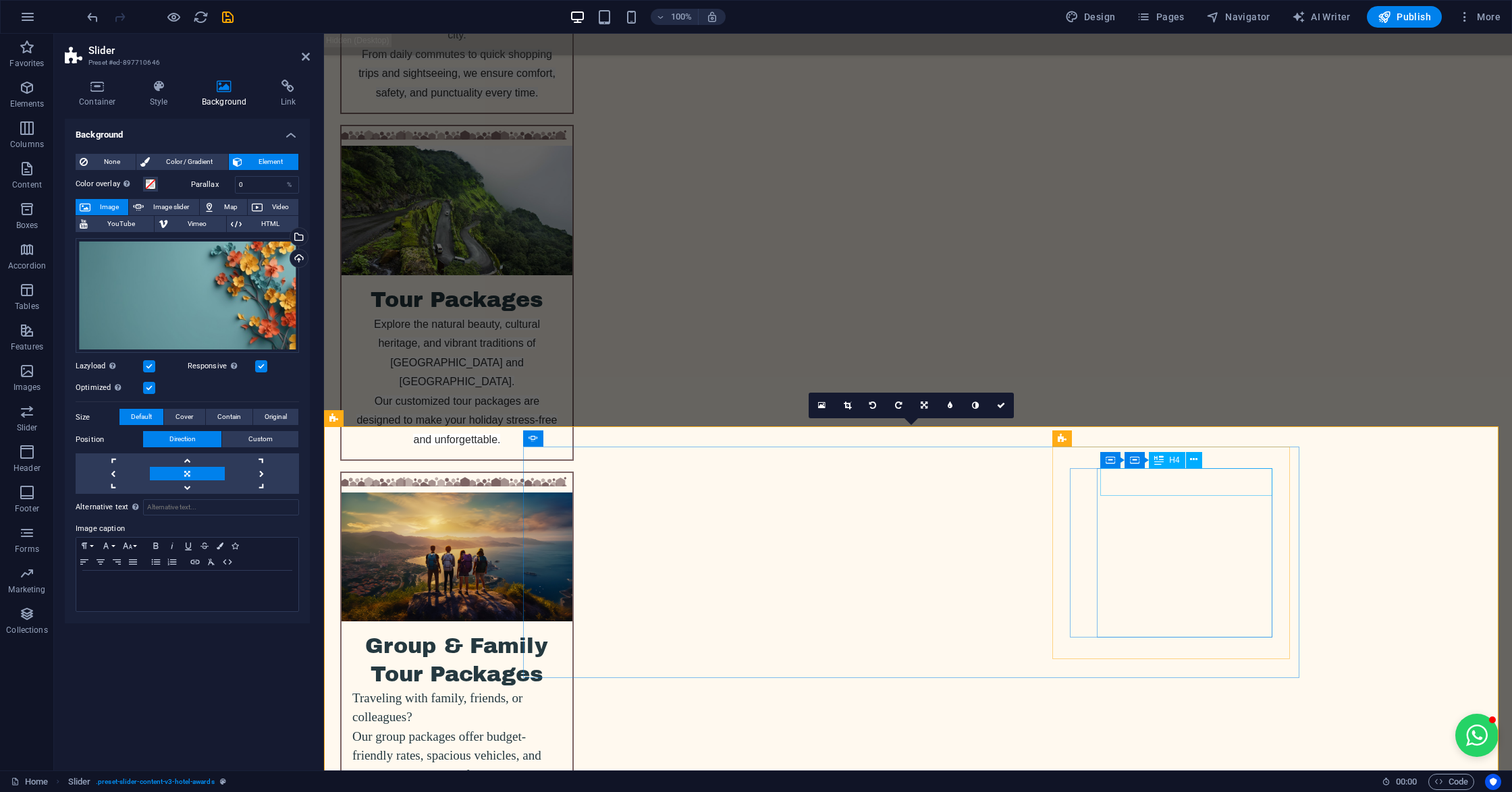
scroll to position [3492, 0]
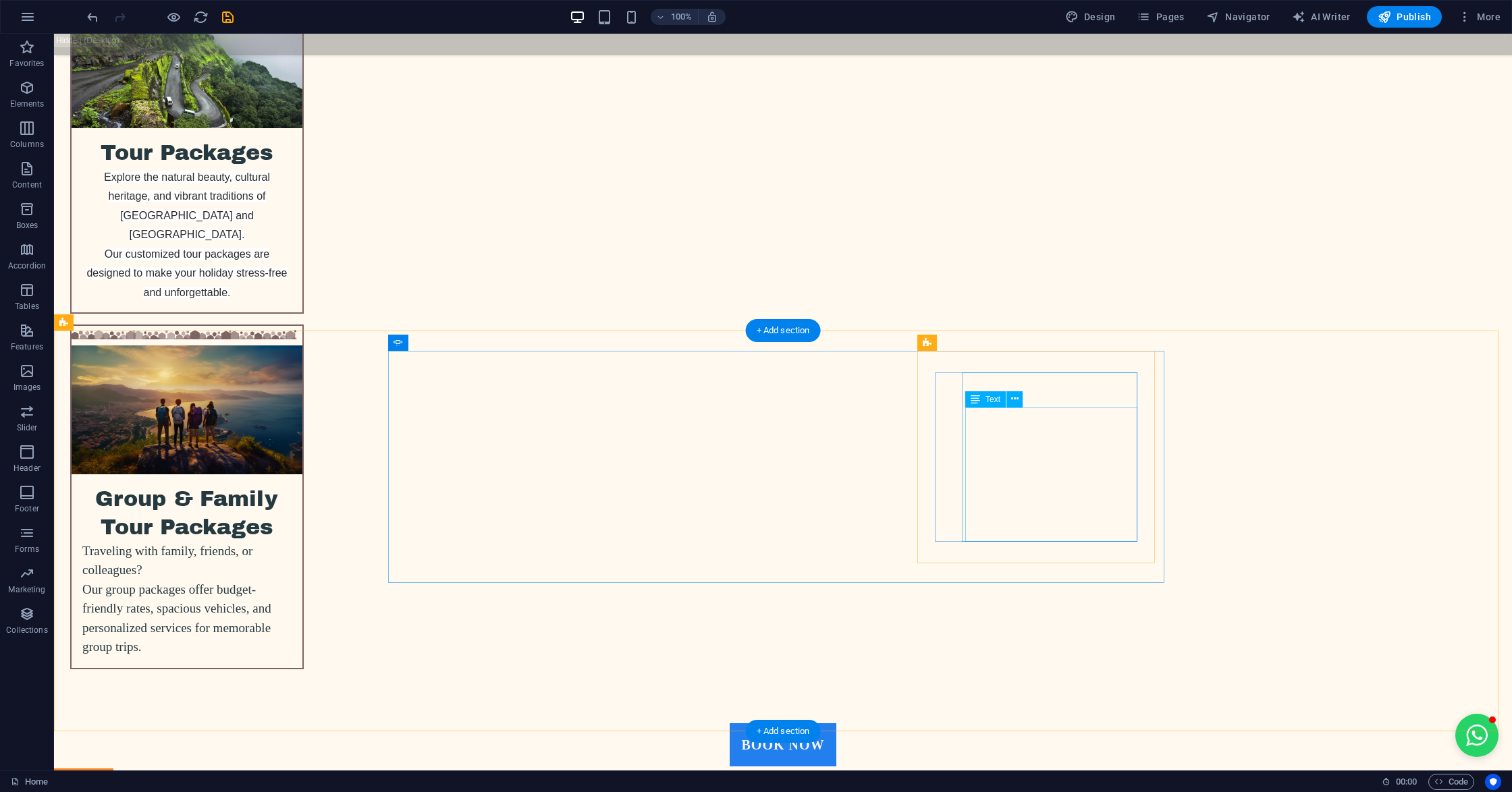
scroll to position [3582, 0]
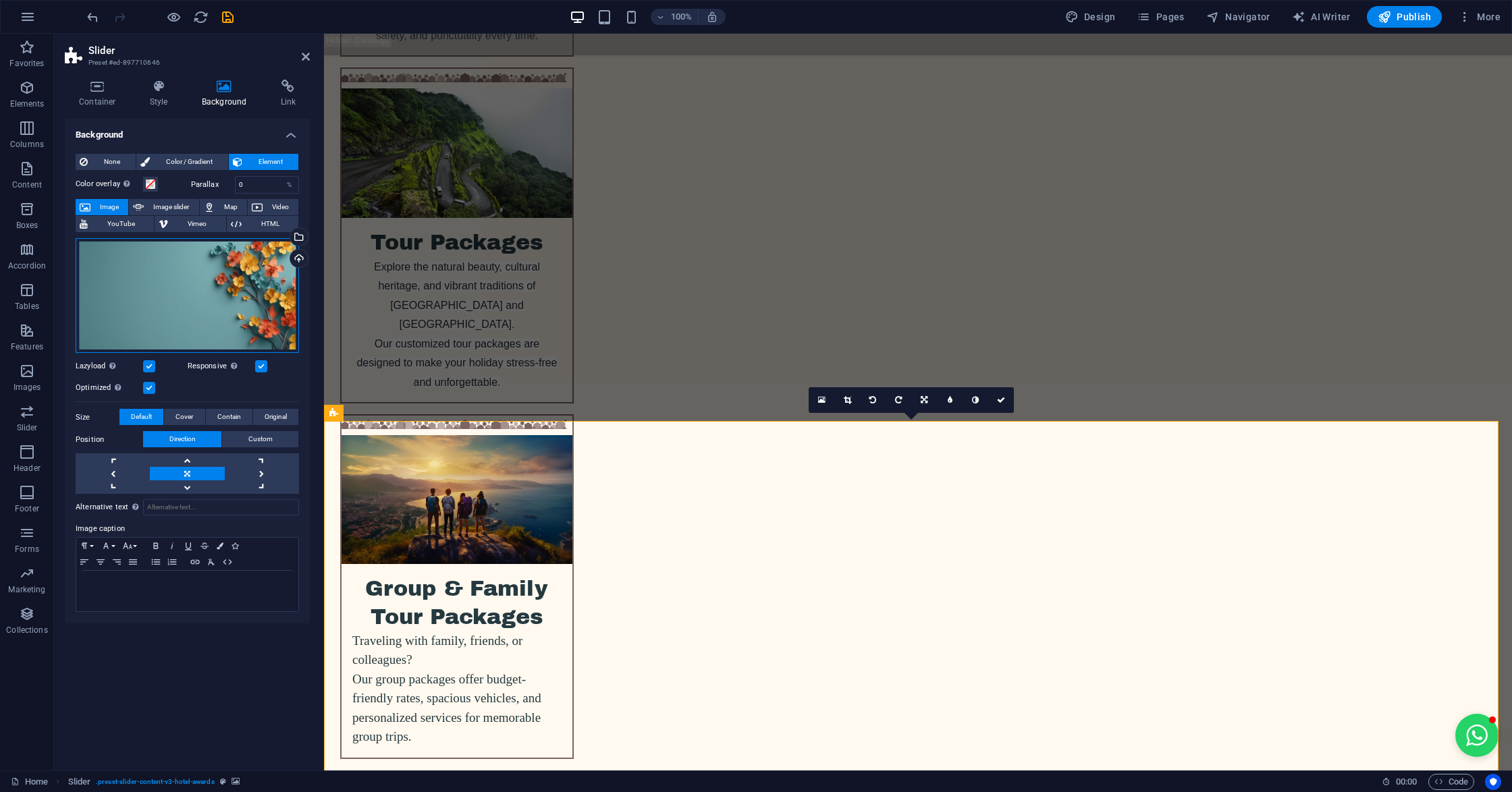
click at [199, 277] on div "Drag files here, click to choose files or select files from Files or our free s…" at bounding box center [187, 296] width 223 height 115
click at [199, 277] on body "[DOMAIN_NAME] Home Favorites Elements Columns Content Boxes Accordion Tables Fe…" at bounding box center [756, 396] width 1512 height 792
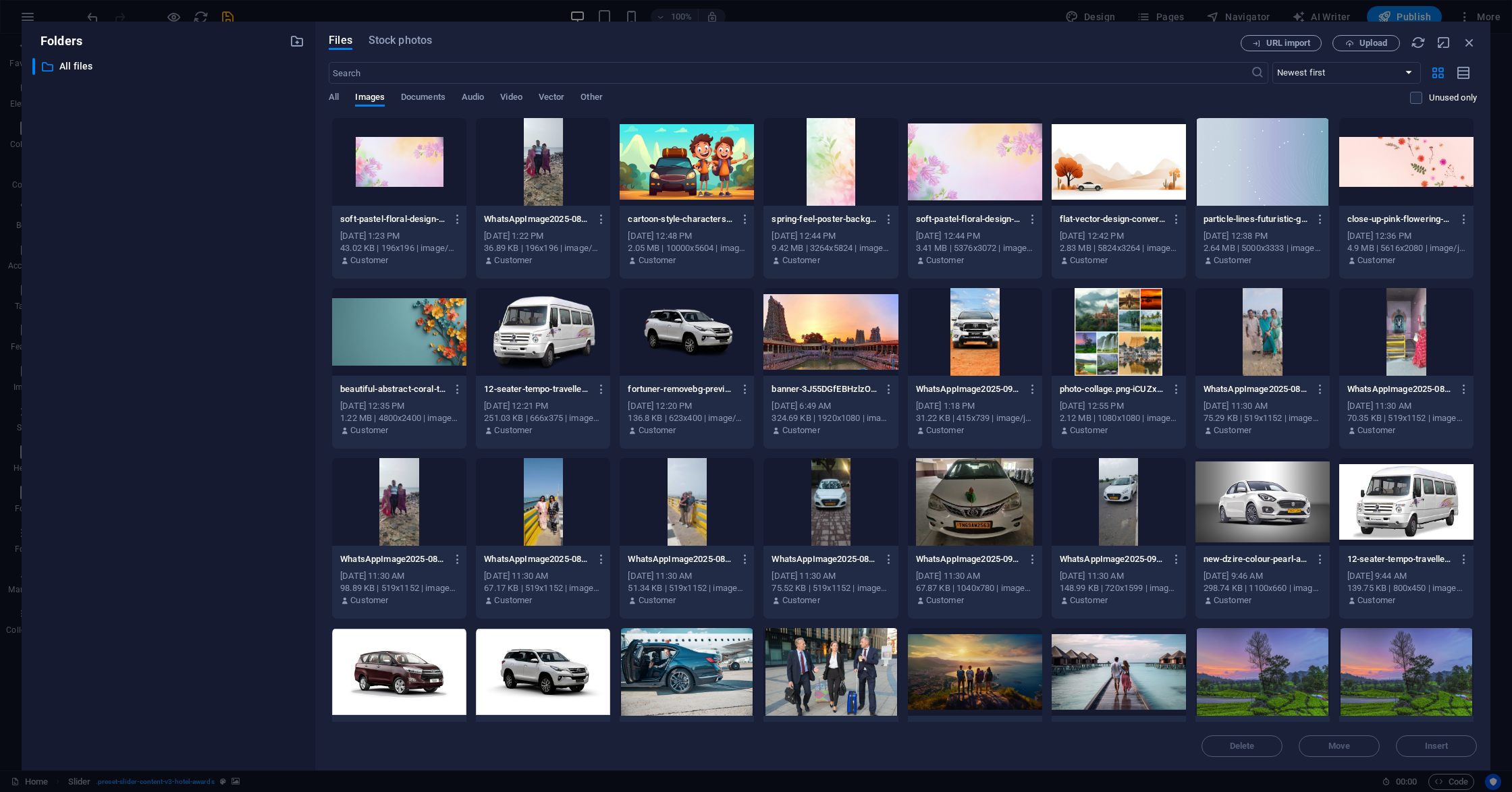
click at [1000, 186] on div at bounding box center [974, 162] width 134 height 87
click at [1377, 157] on div at bounding box center [1406, 162] width 134 height 87
click at [1377, 157] on div "1" at bounding box center [1406, 162] width 134 height 87
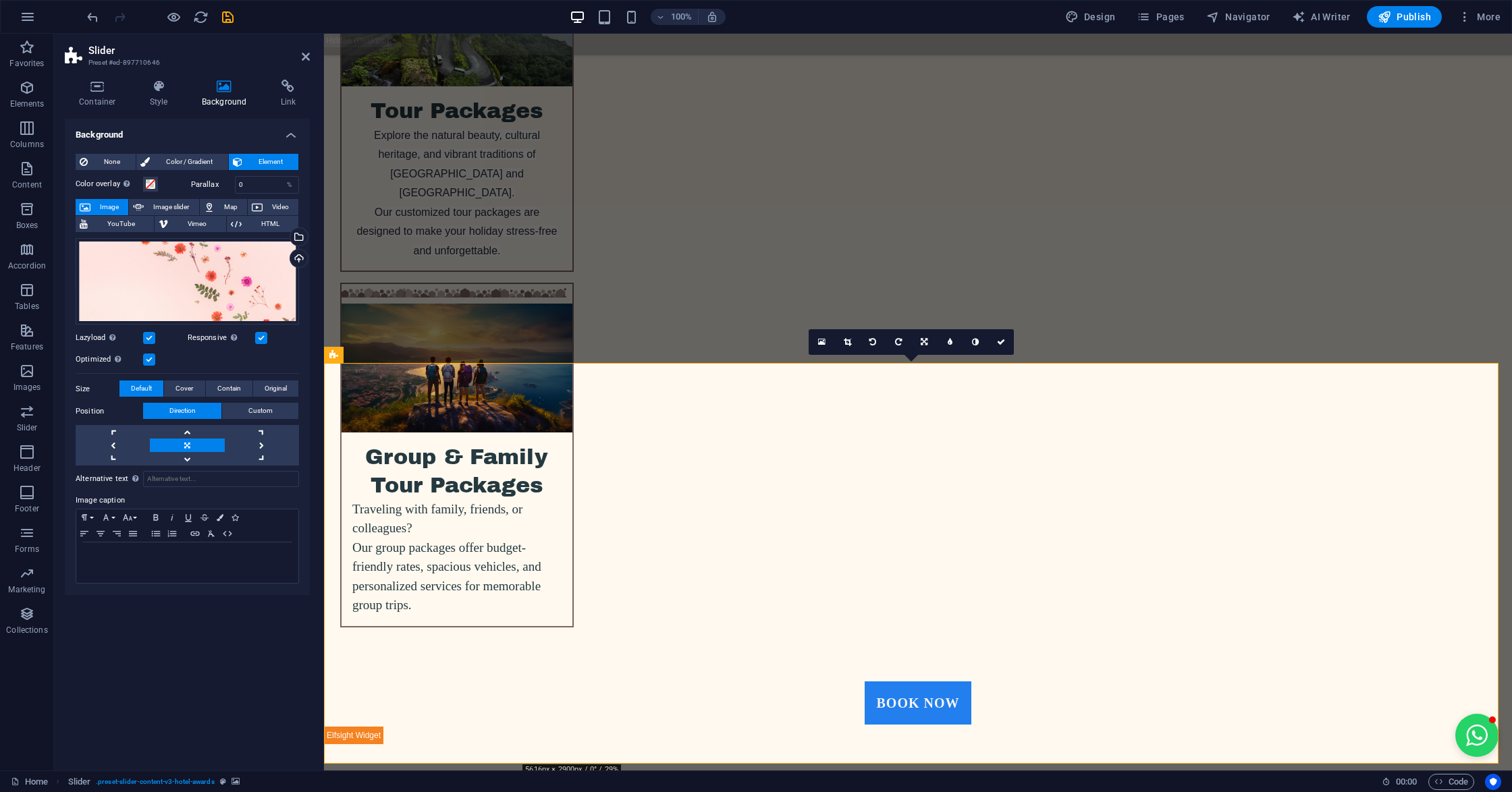
scroll to position [3761, 0]
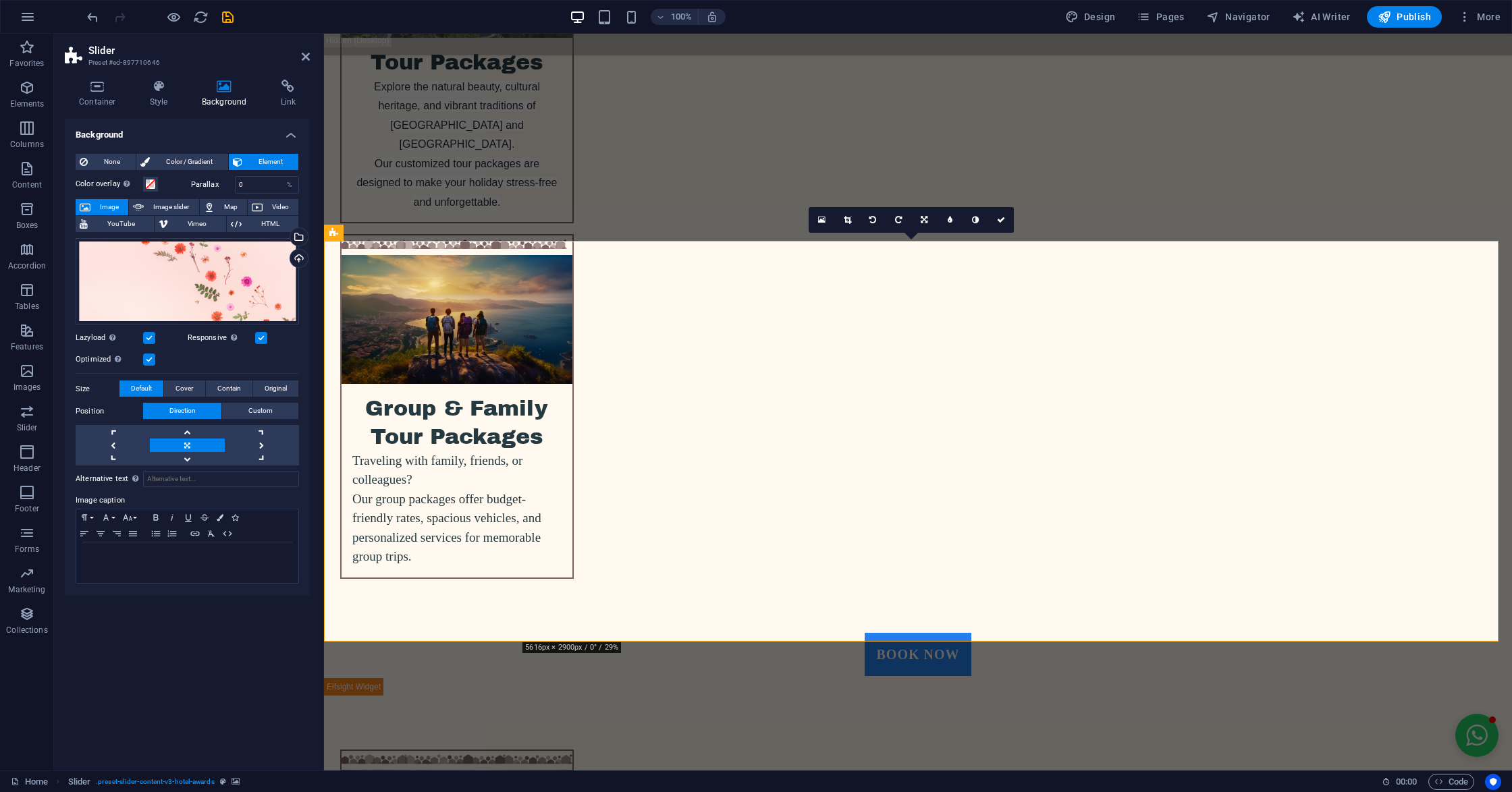
click at [227, 288] on div "Drag files here, click to choose files or select files from Files or our free s…" at bounding box center [187, 281] width 223 height 87
click at [227, 288] on body "[DOMAIN_NAME] Home Favorites Elements Columns Content Boxes Accordion Tables Fe…" at bounding box center [756, 396] width 1512 height 792
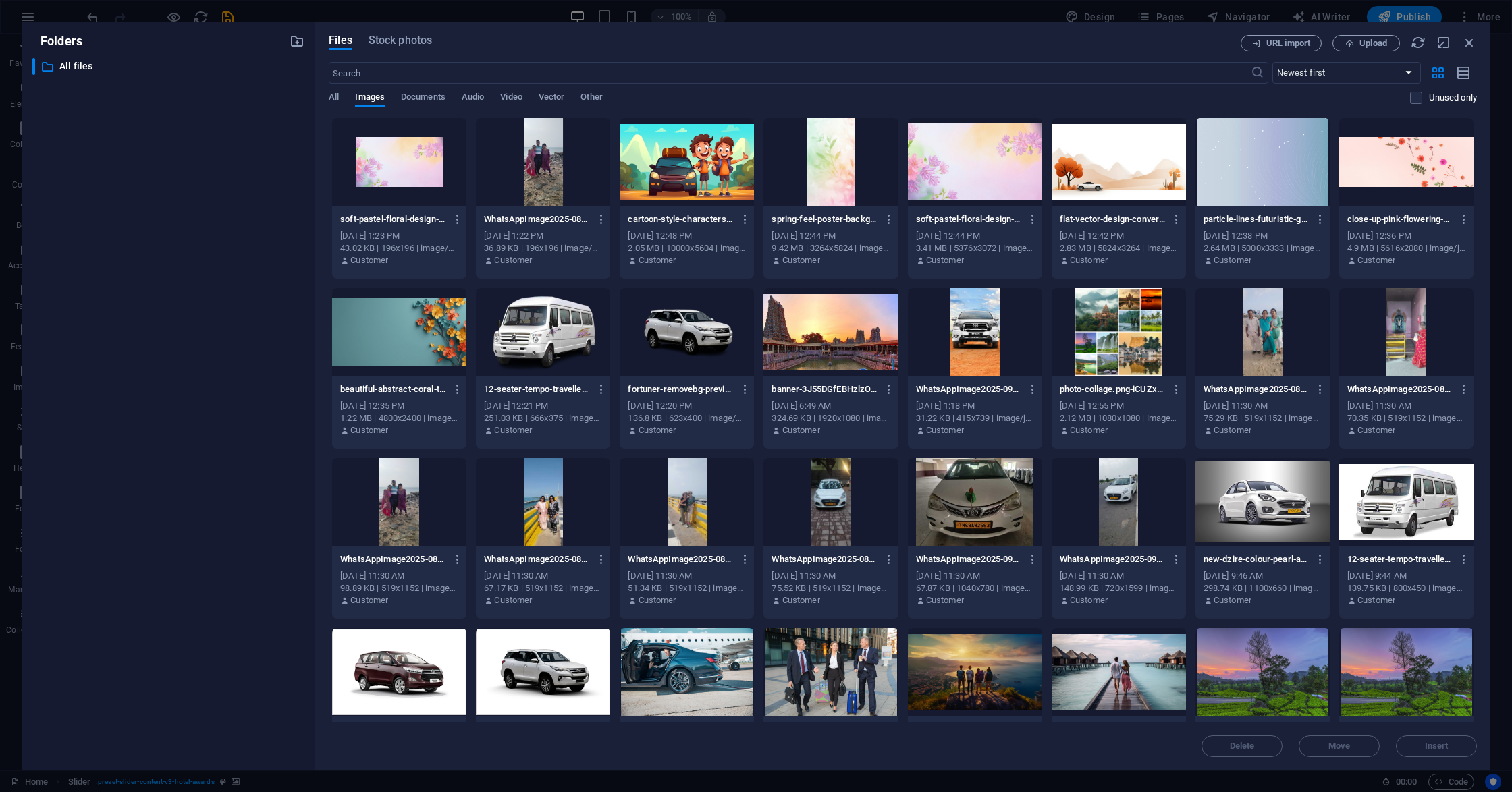
click at [935, 176] on div at bounding box center [974, 162] width 134 height 87
click at [935, 176] on div "1" at bounding box center [974, 162] width 134 height 87
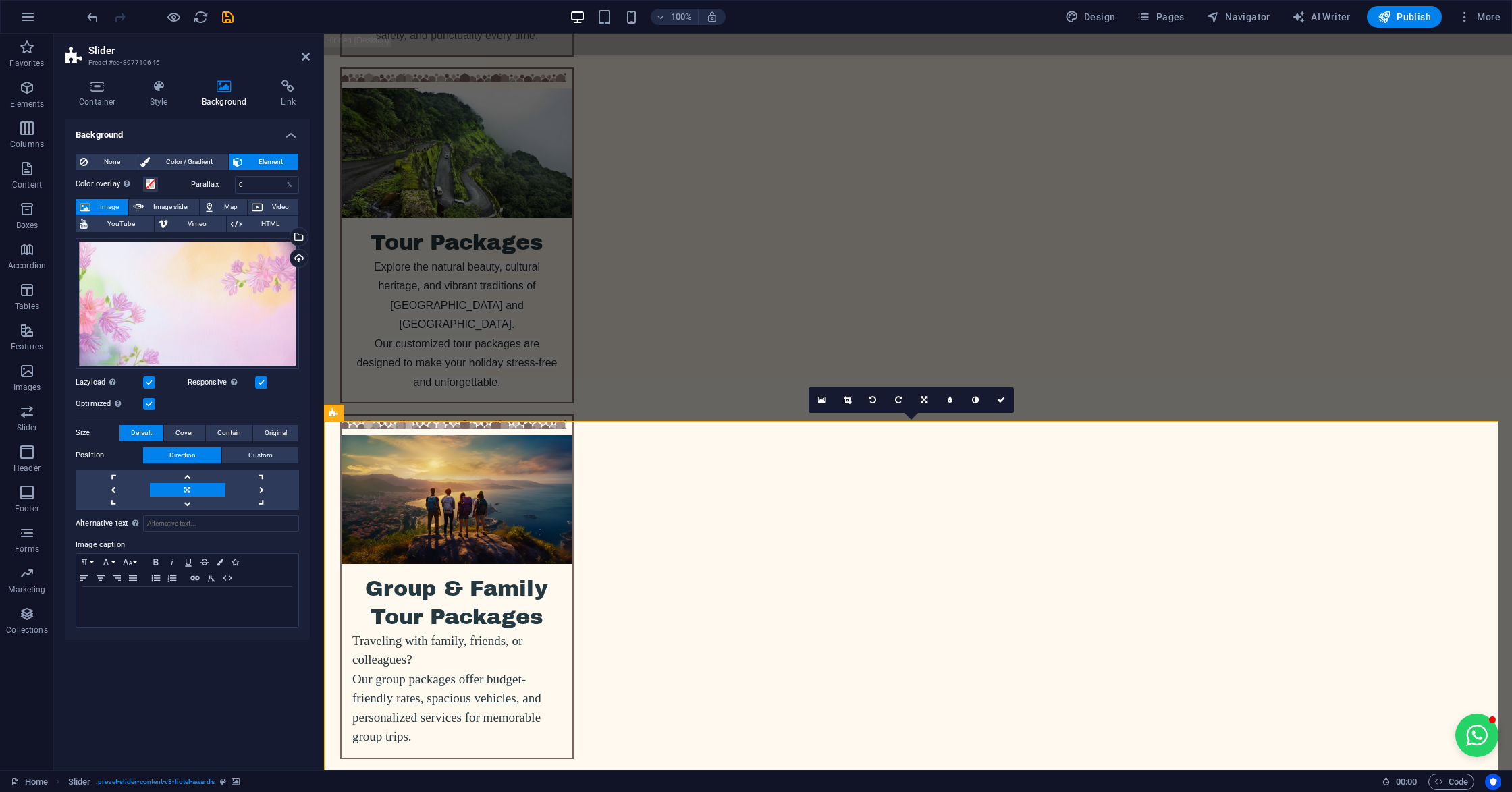
scroll to position [3492, 0]
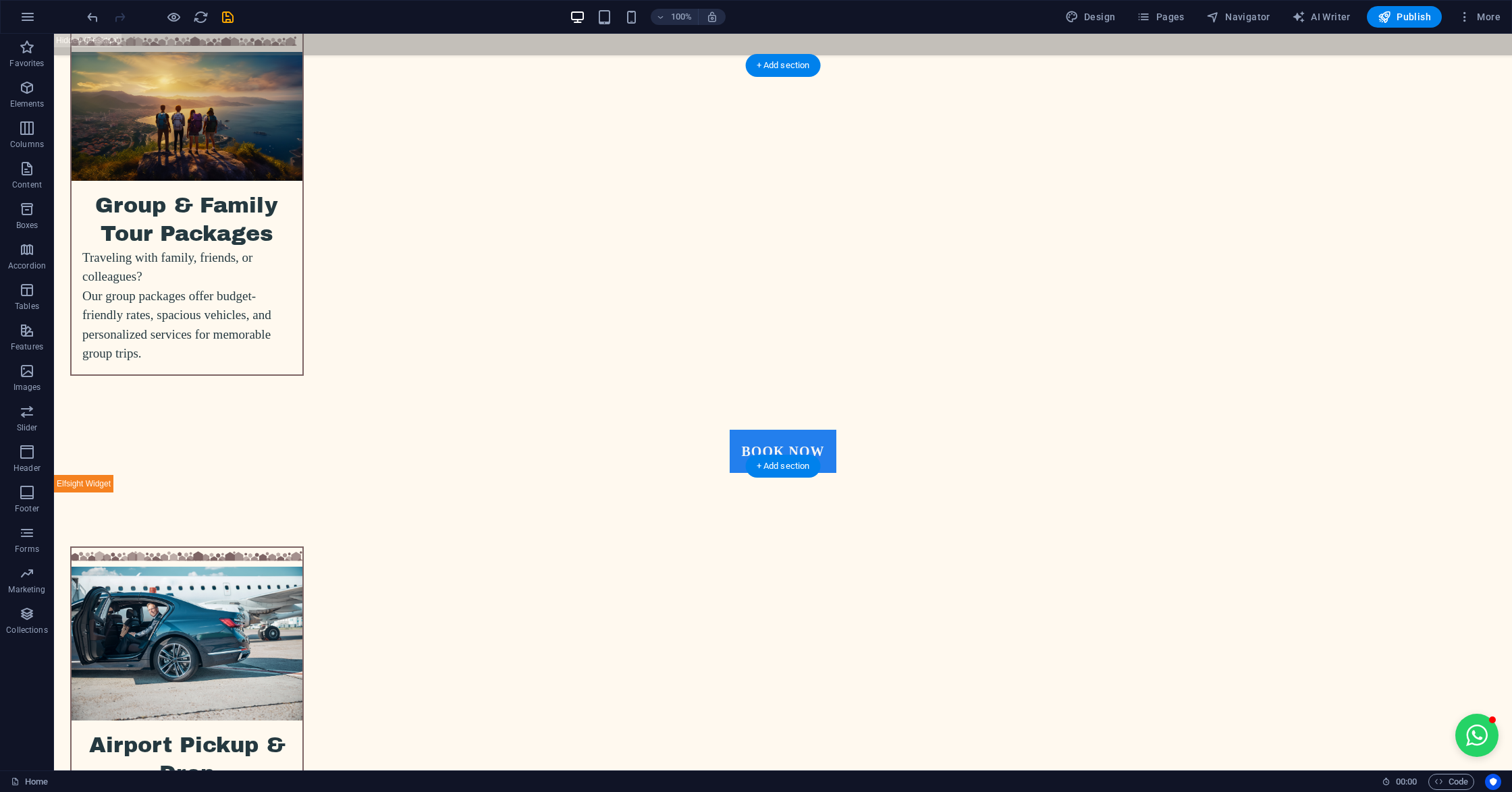
scroll to position [4032, 0]
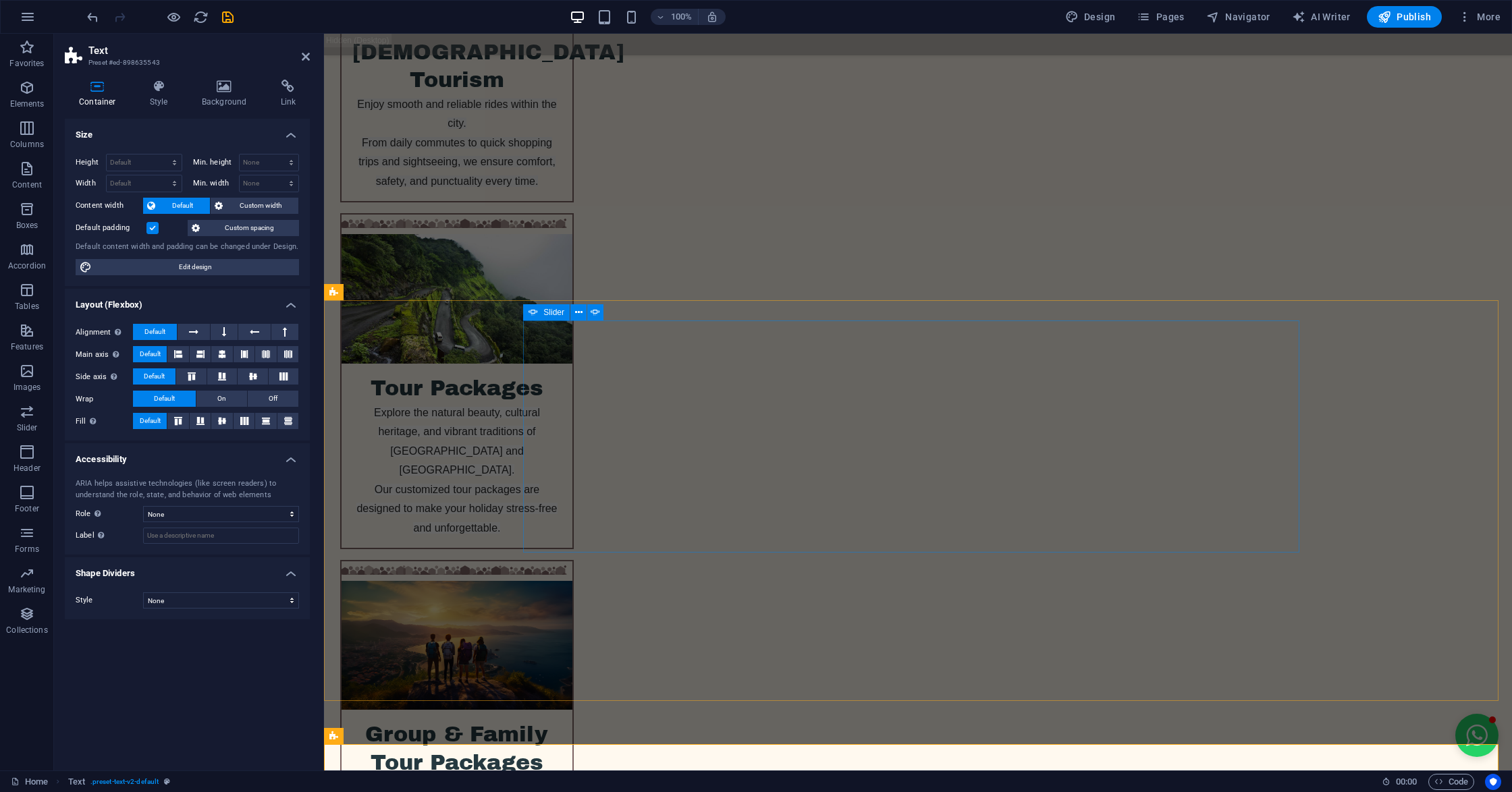
scroll to position [3851, 0]
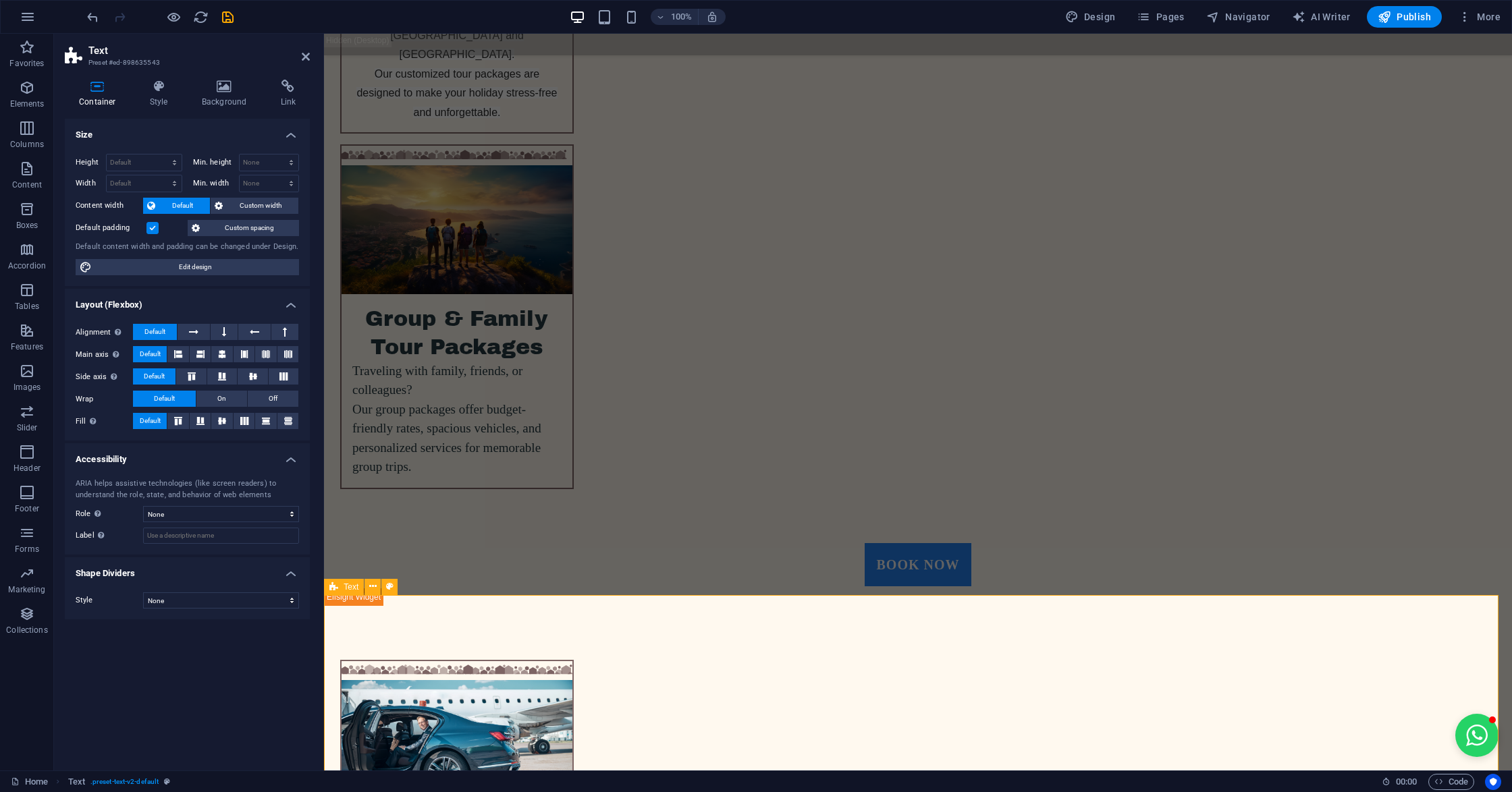
click at [222, 87] on icon at bounding box center [224, 86] width 73 height 13
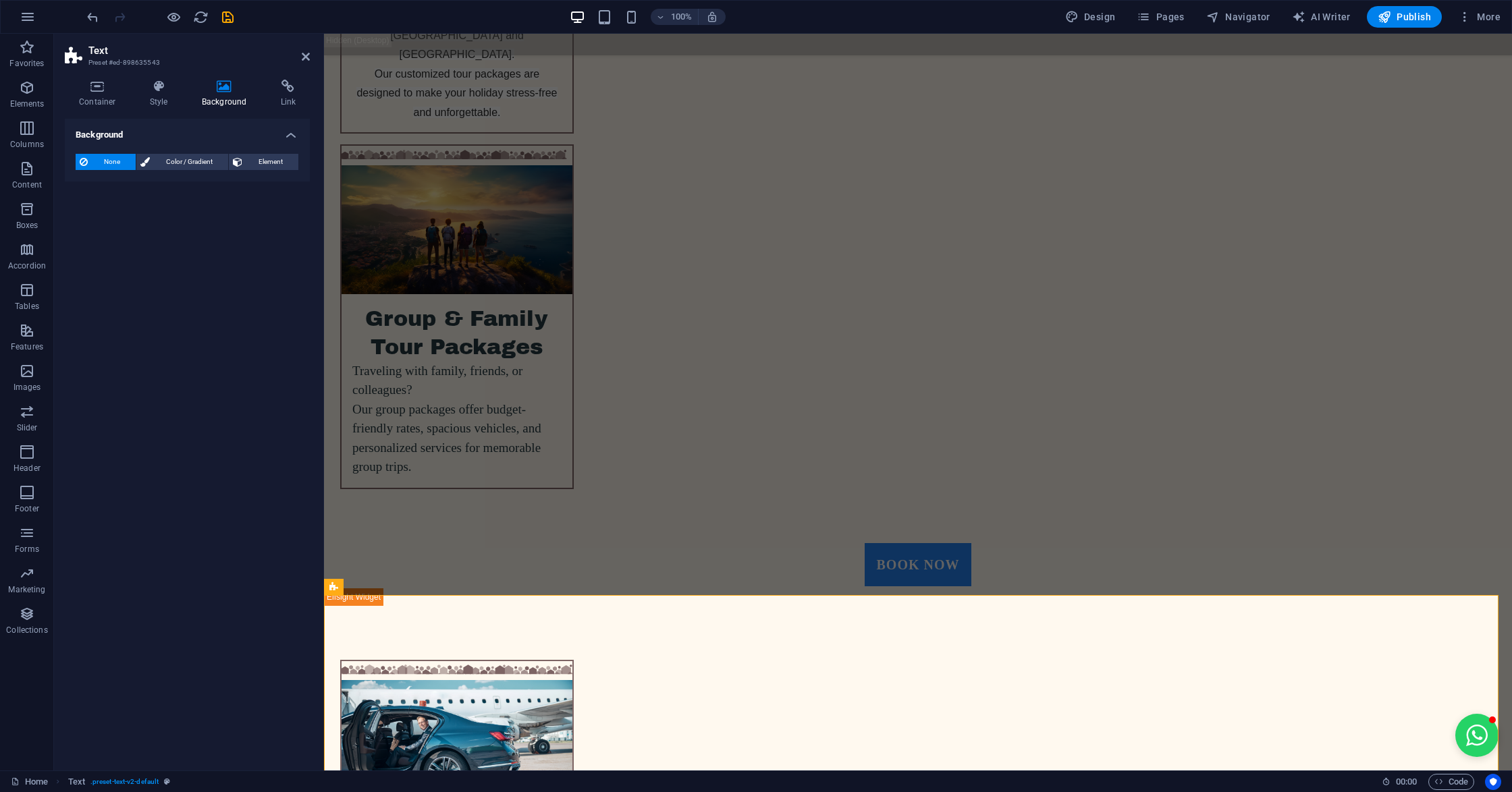
drag, startPoint x: 240, startPoint y: 161, endPoint x: 219, endPoint y: 182, distance: 29.7
click at [240, 160] on icon at bounding box center [237, 162] width 9 height 17
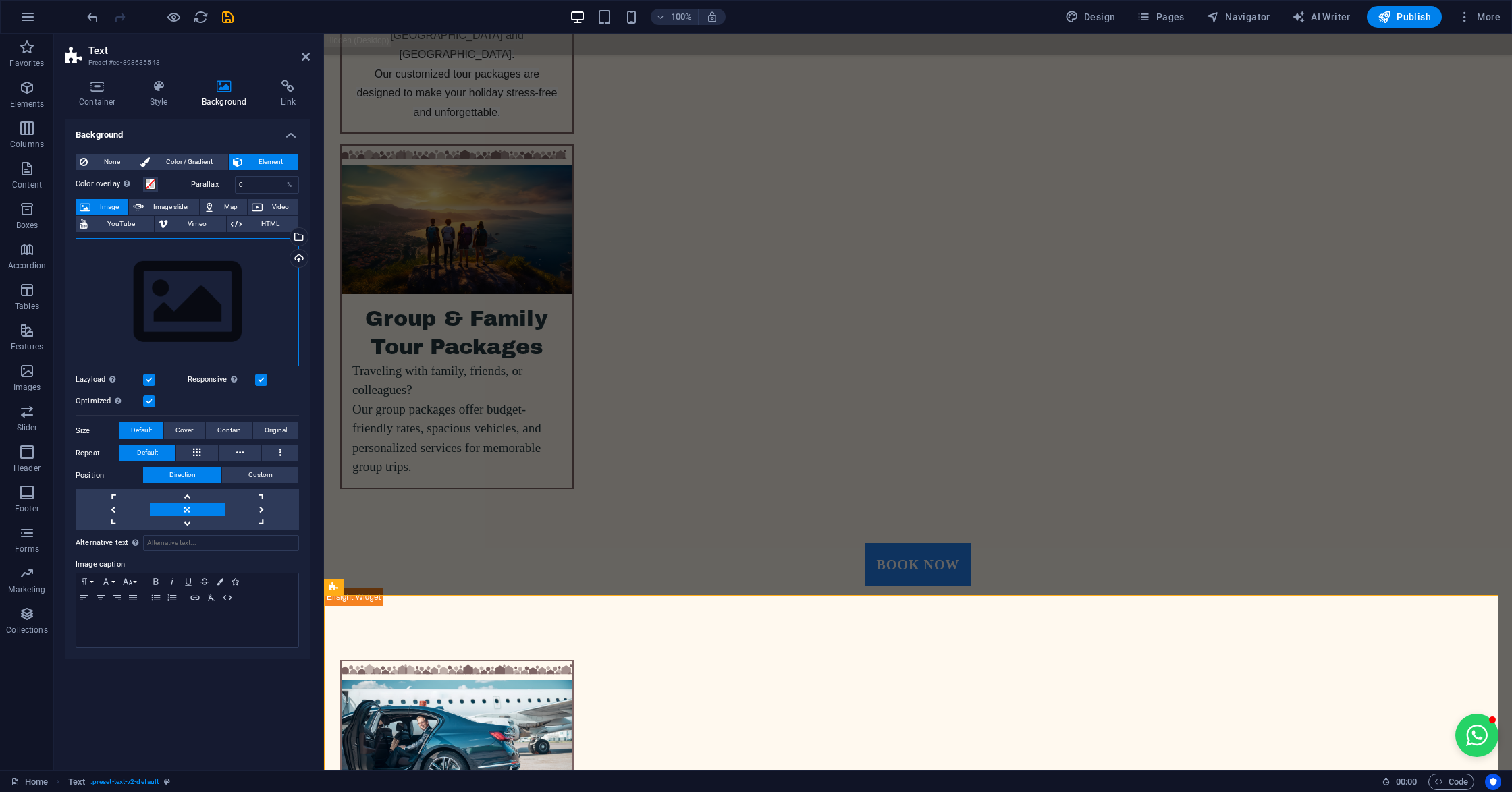
click at [128, 303] on div "Drag files here, click to choose files or select files from Files or our free s…" at bounding box center [187, 303] width 223 height 129
click at [128, 303] on body "[DOMAIN_NAME] Home Favorites Elements Columns Content Boxes Accordion Tables Fe…" at bounding box center [756, 396] width 1512 height 792
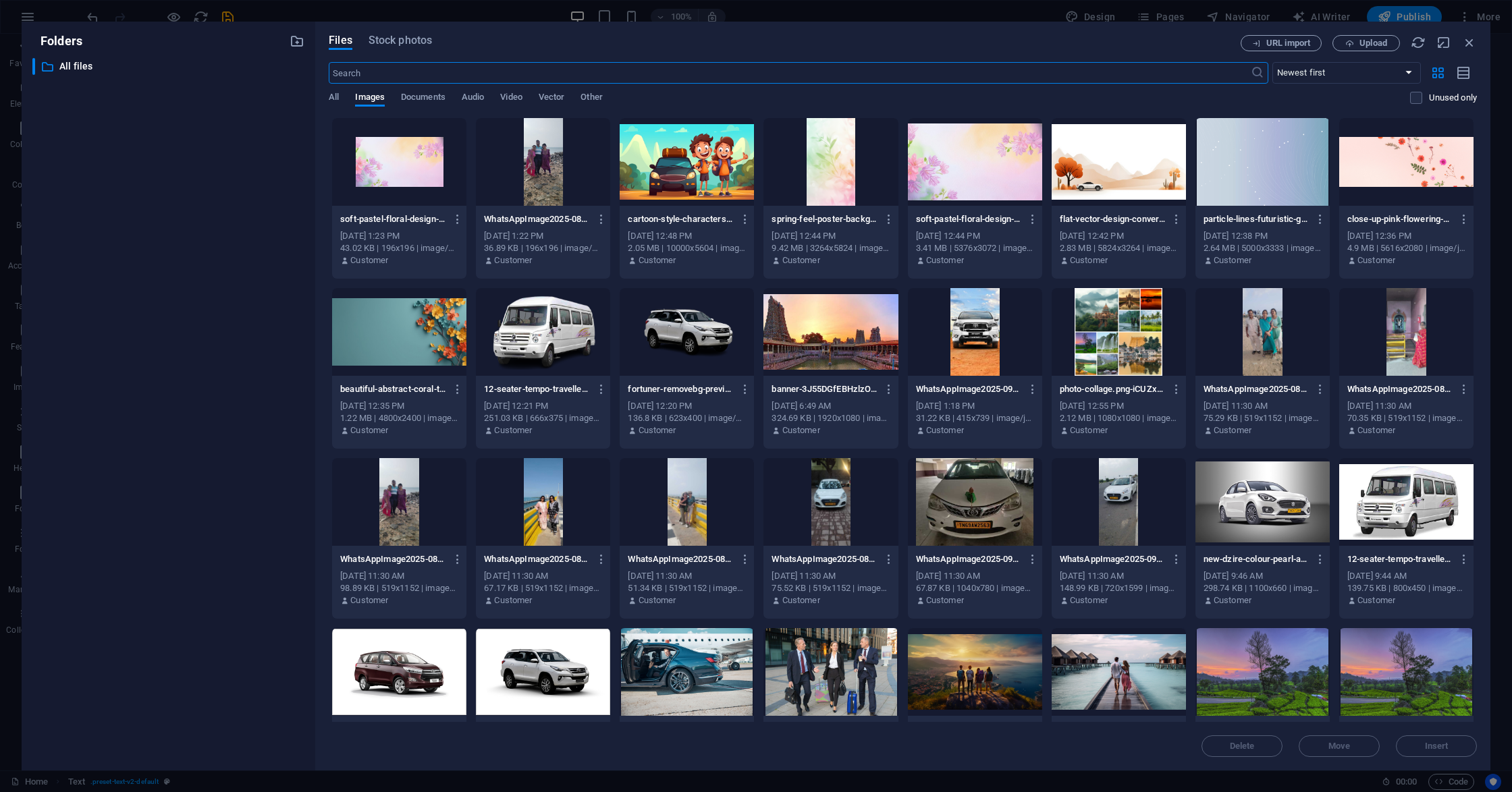
click at [1386, 154] on div at bounding box center [1406, 162] width 134 height 87
drag, startPoint x: 1386, startPoint y: 154, endPoint x: 1011, endPoint y: 156, distance: 375.0
click at [1386, 154] on div "1" at bounding box center [1406, 162] width 134 height 87
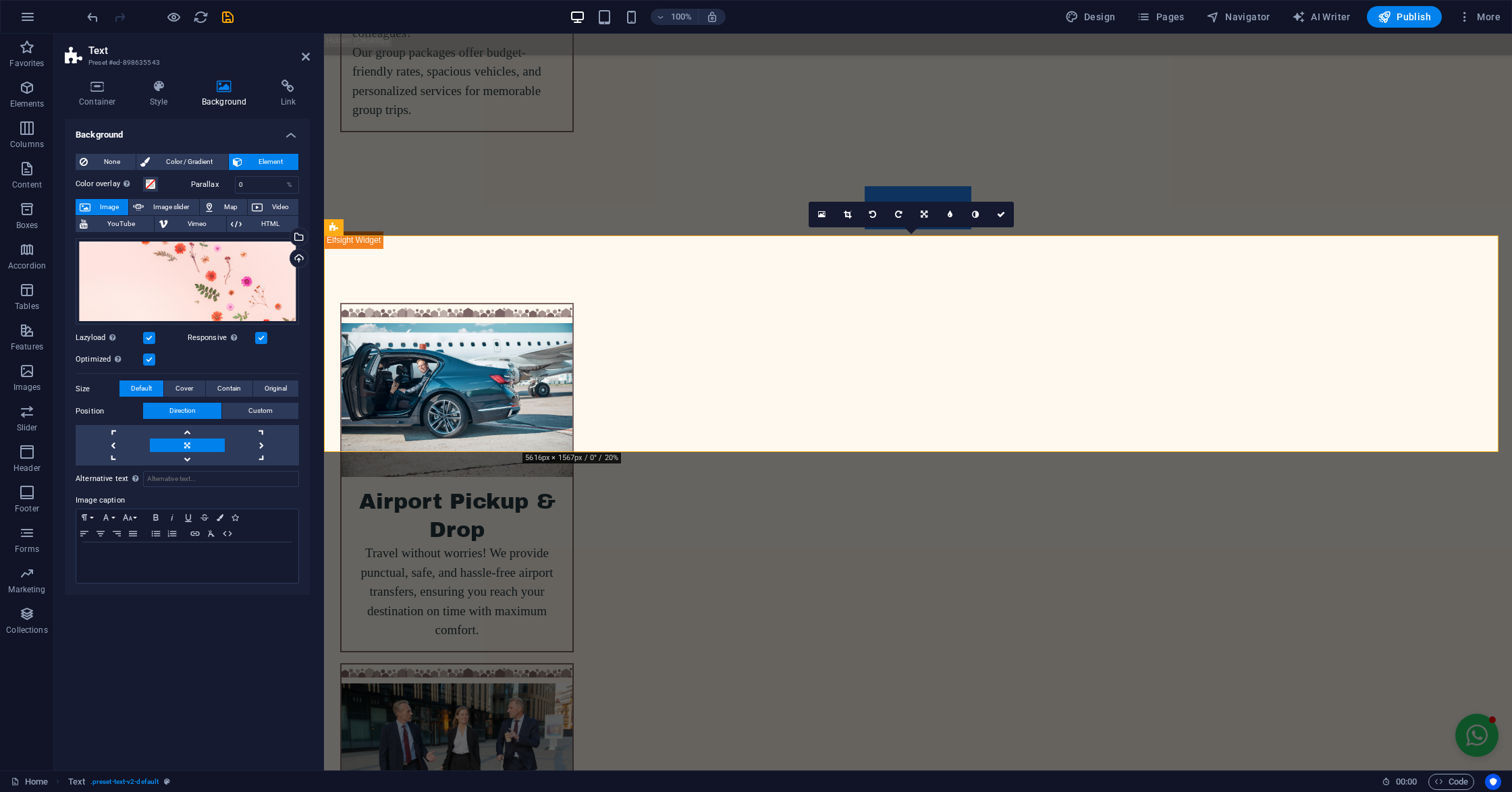
scroll to position [4211, 0]
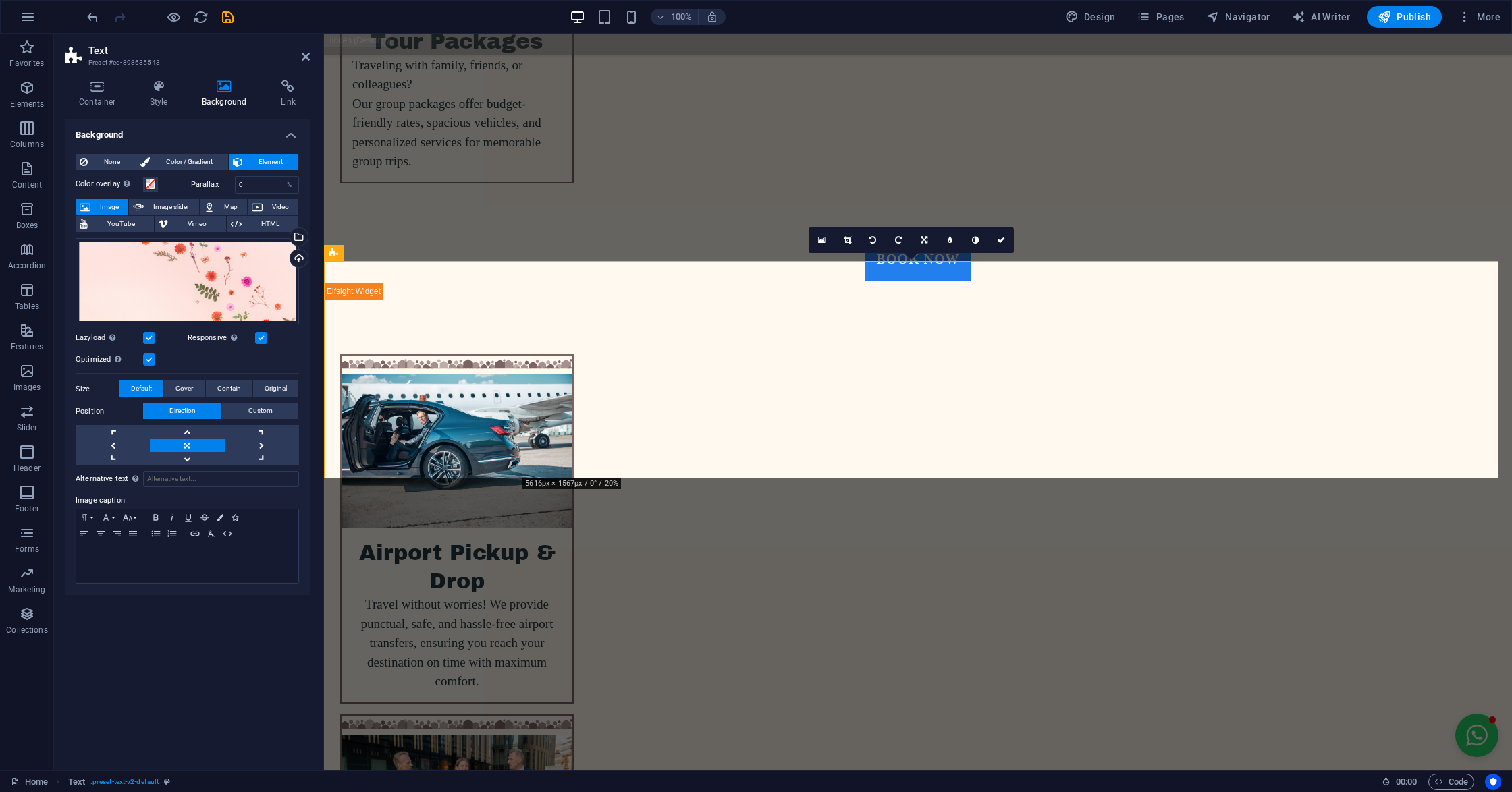
scroll to position [4122, 0]
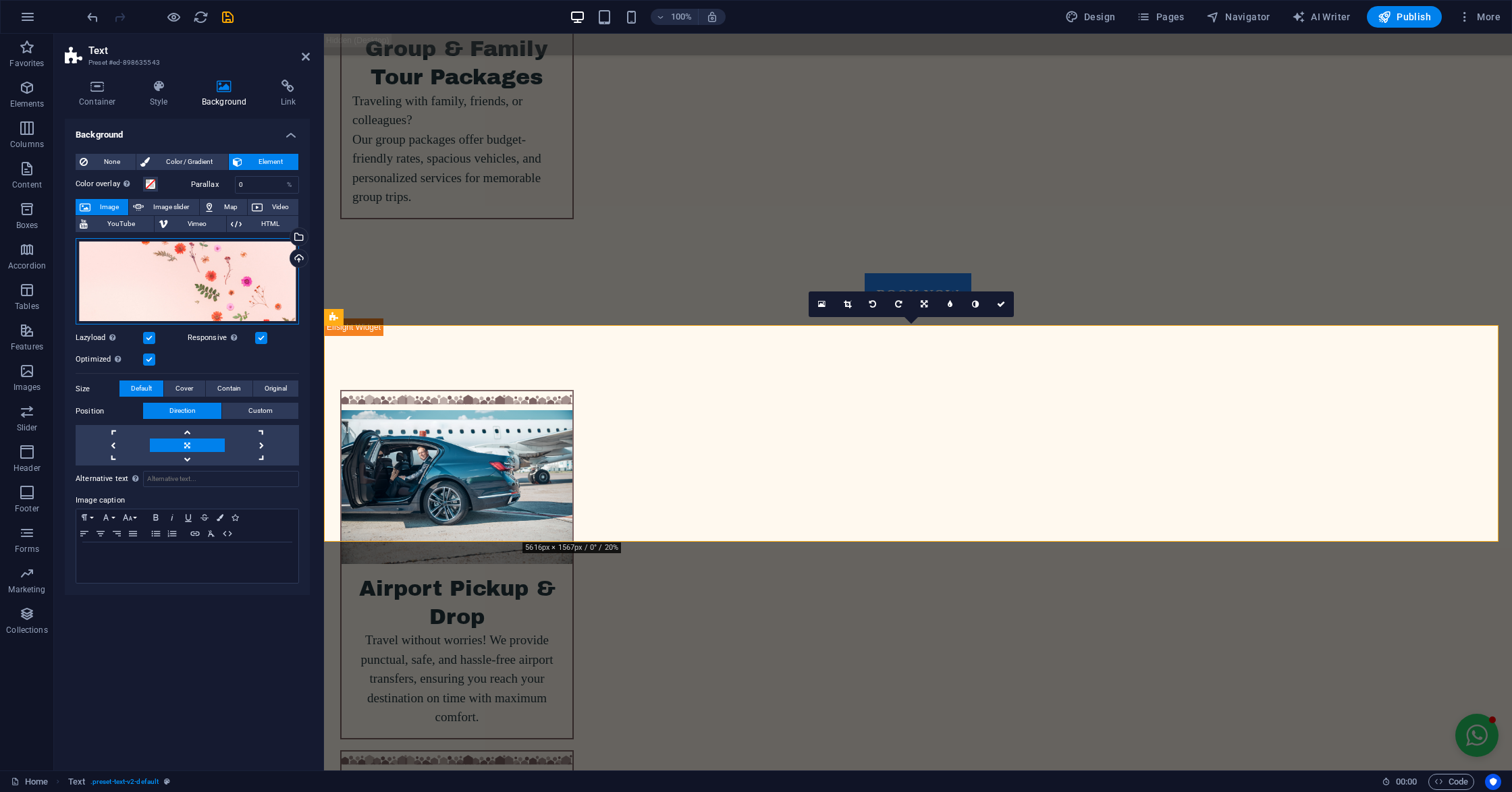
drag, startPoint x: 161, startPoint y: 295, endPoint x: 241, endPoint y: 303, distance: 80.4
click at [241, 303] on div "Drag files here, click to choose files or select files from Files or our free s…" at bounding box center [187, 281] width 223 height 87
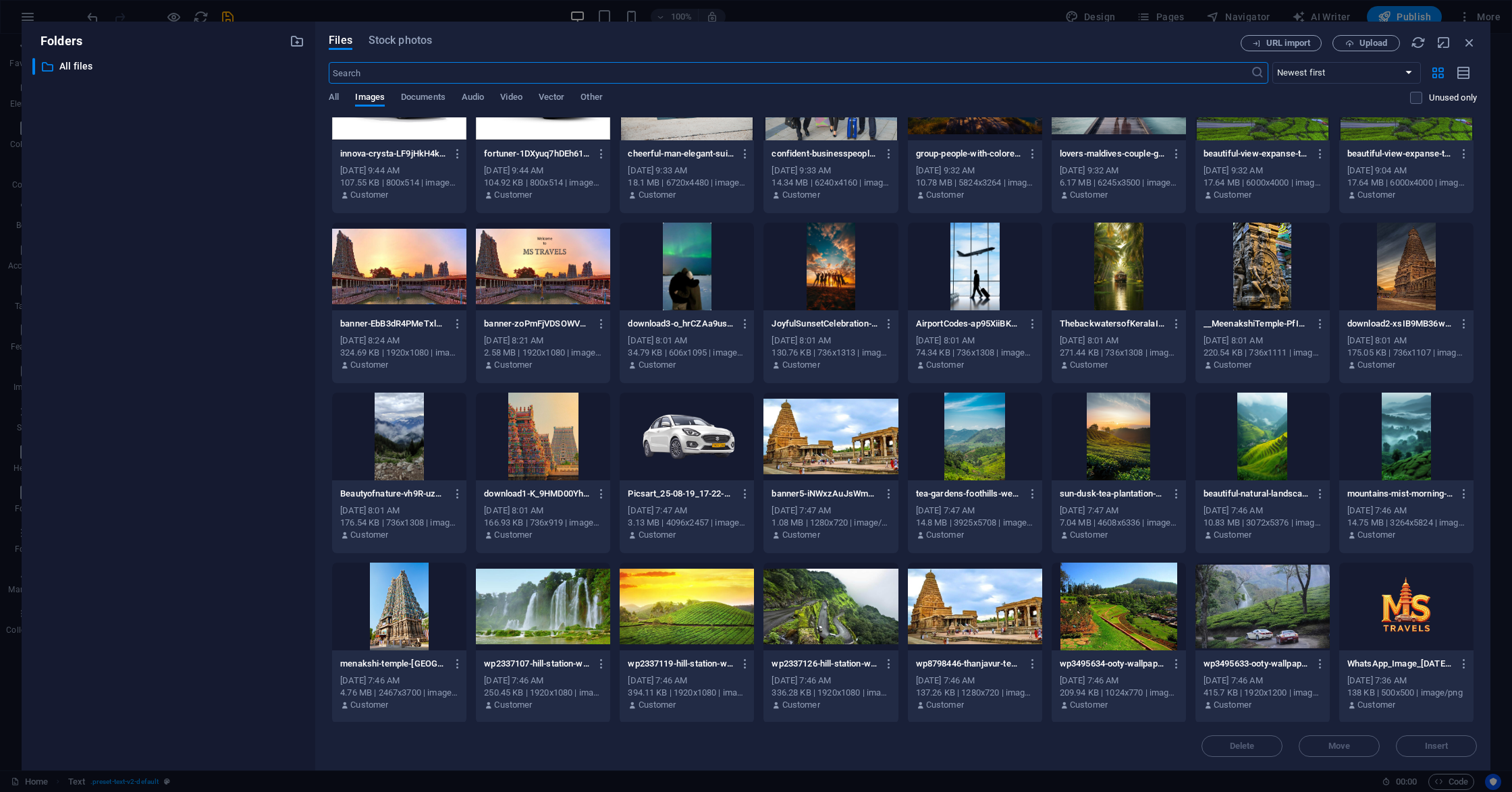
scroll to position [576, 0]
click at [671, 614] on div at bounding box center [687, 605] width 134 height 87
click at [671, 614] on div "1" at bounding box center [687, 605] width 134 height 87
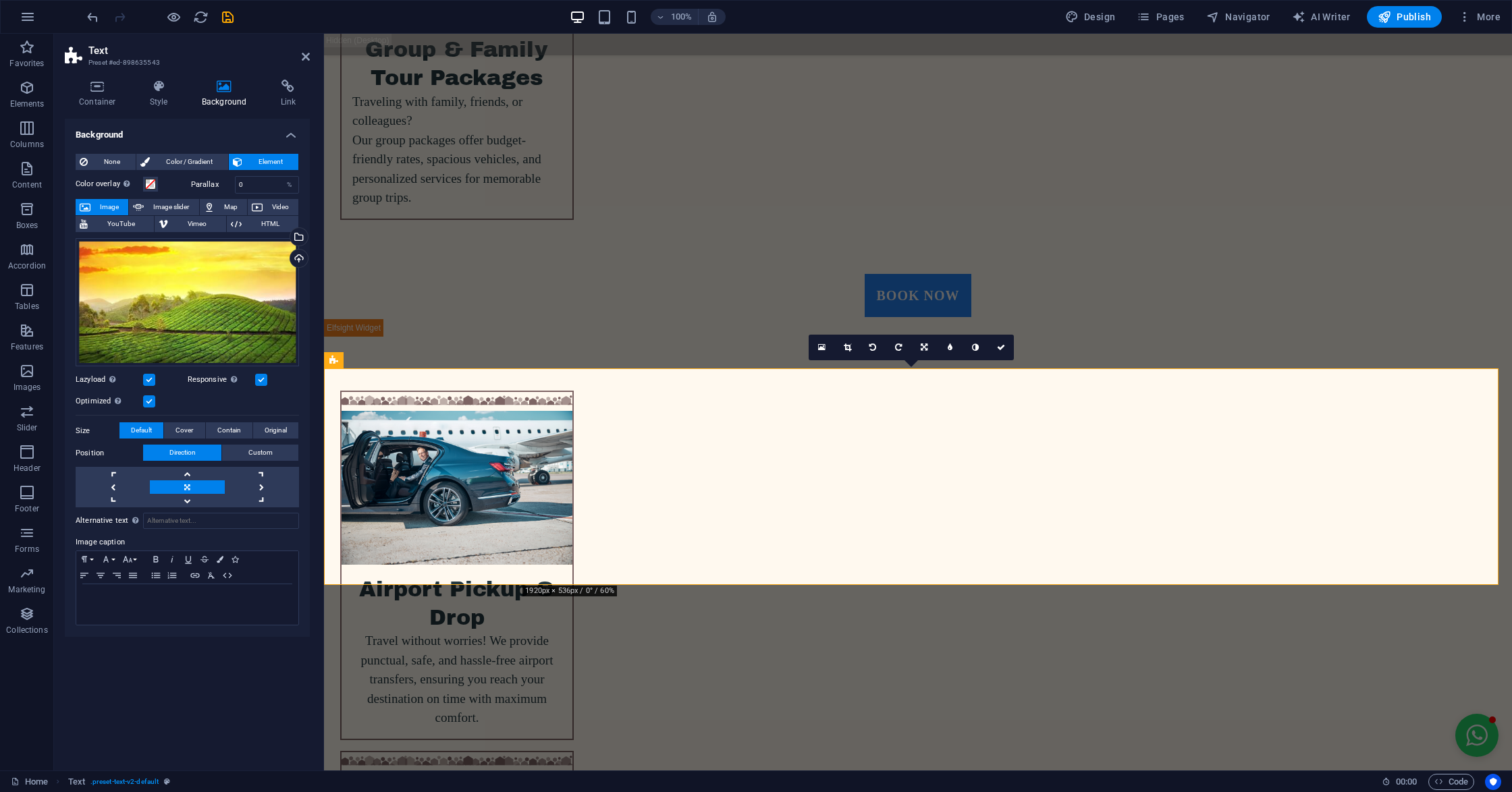
scroll to position [4122, 0]
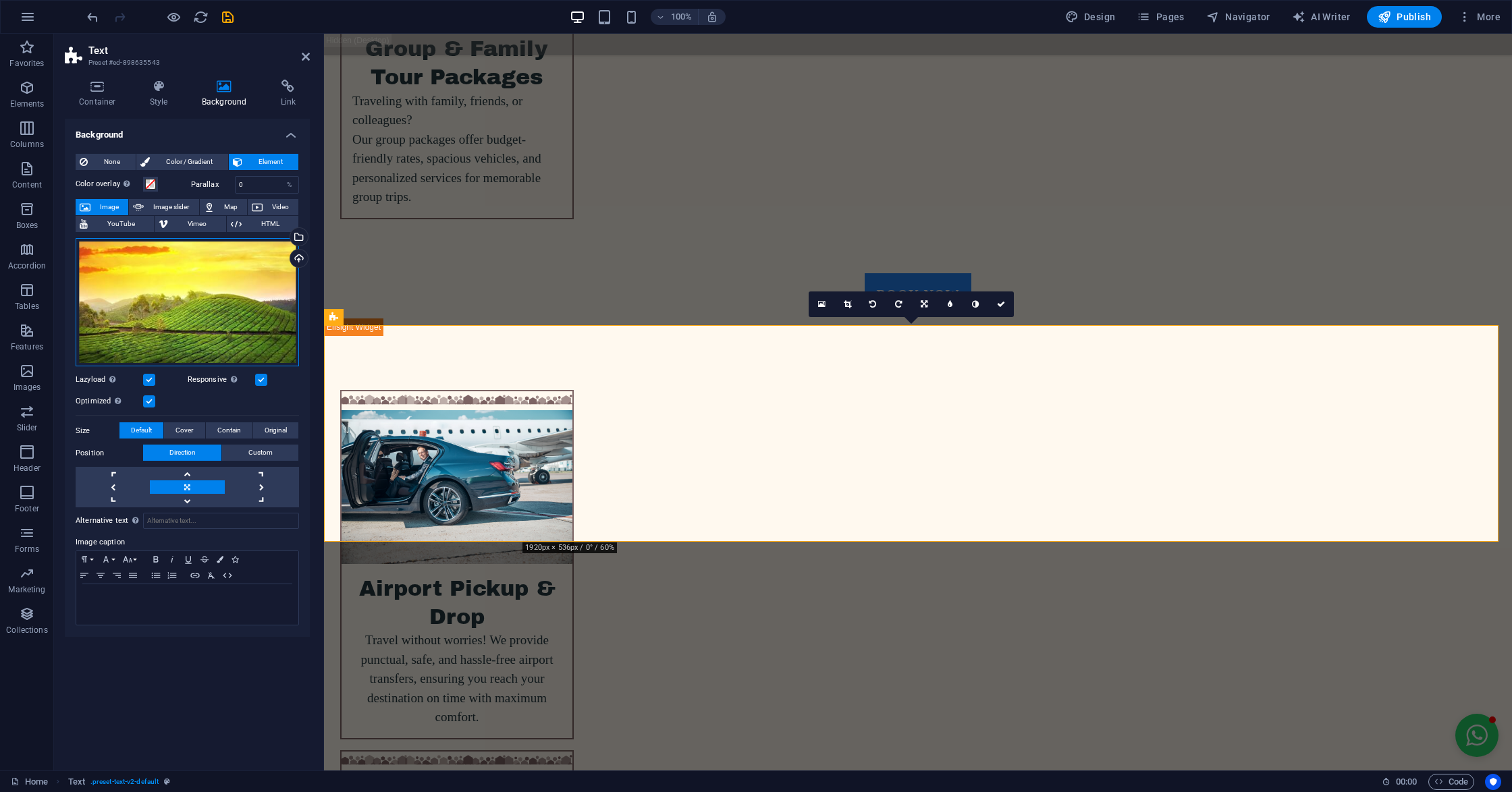
click at [110, 268] on div "Drag files here, click to choose files or select files from Files or our free s…" at bounding box center [187, 303] width 223 height 129
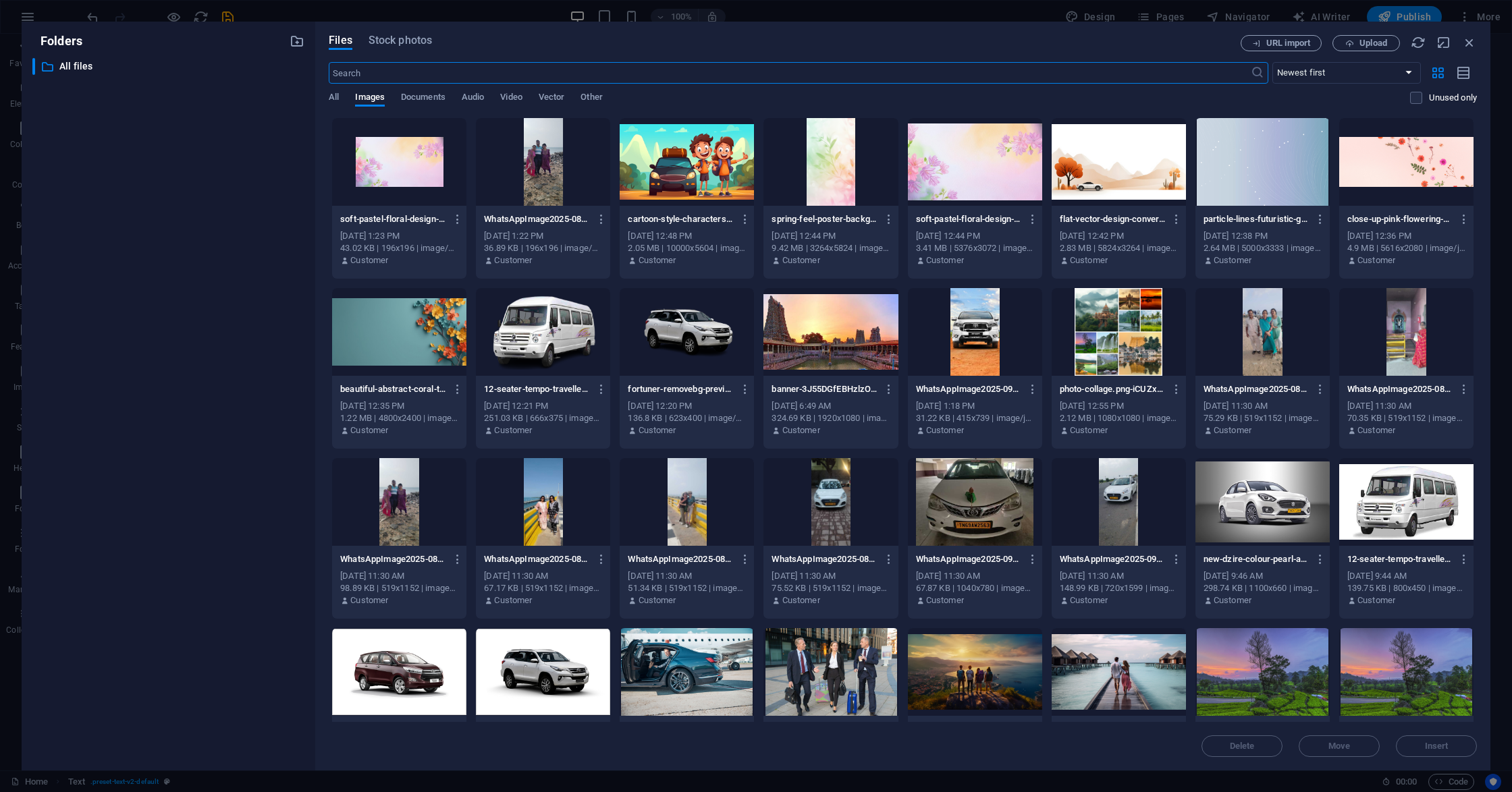
click at [110, 268] on body "[DOMAIN_NAME] Home Favorites Elements Columns Content Boxes Accordion Tables Fe…" at bounding box center [756, 396] width 1512 height 792
click at [1123, 173] on div at bounding box center [1119, 162] width 134 height 87
click at [1123, 173] on div "1" at bounding box center [1119, 162] width 134 height 87
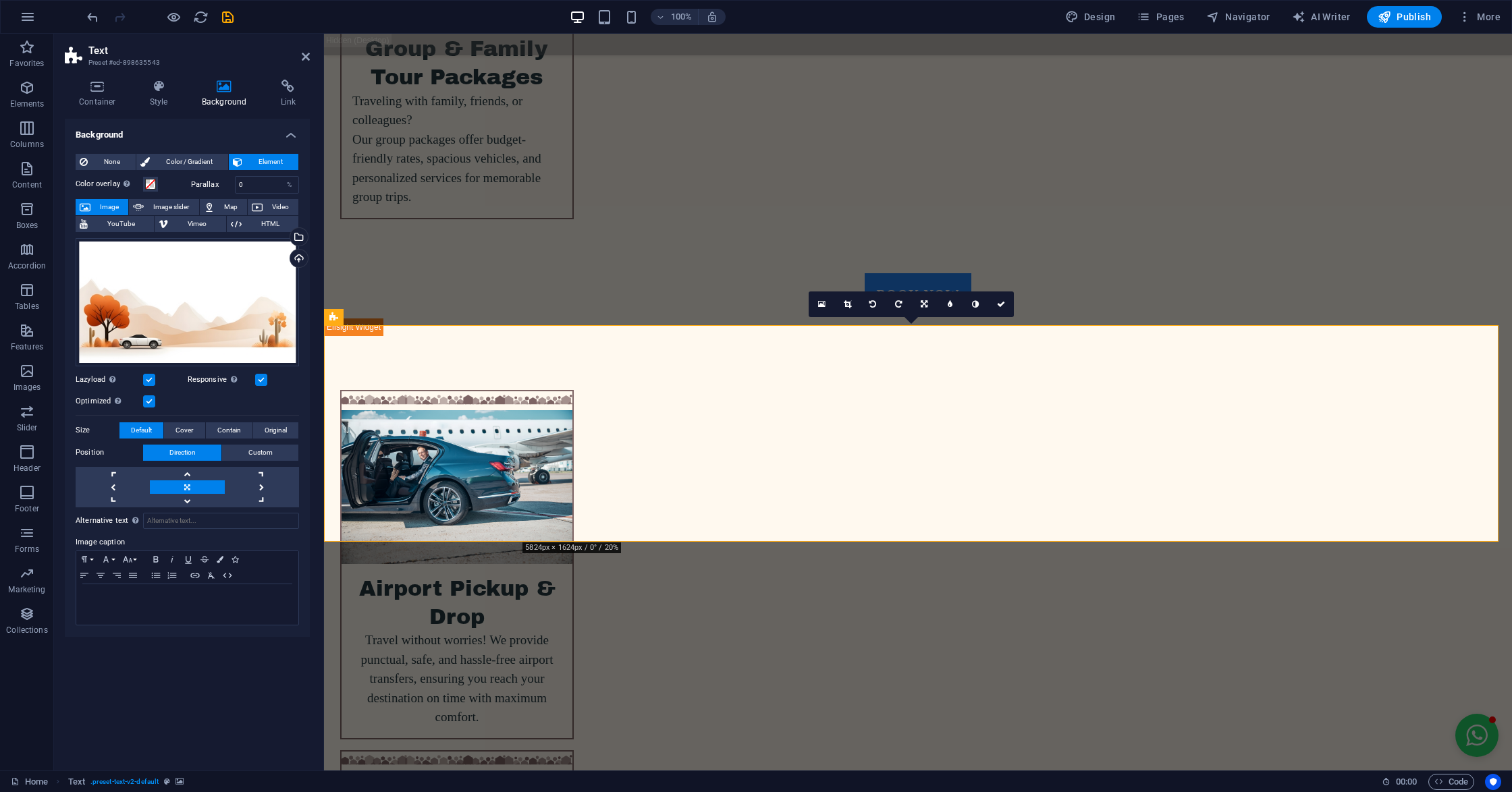
click at [91, 299] on div "Drag files here, click to choose files or select files from Files or our free s…" at bounding box center [187, 302] width 223 height 128
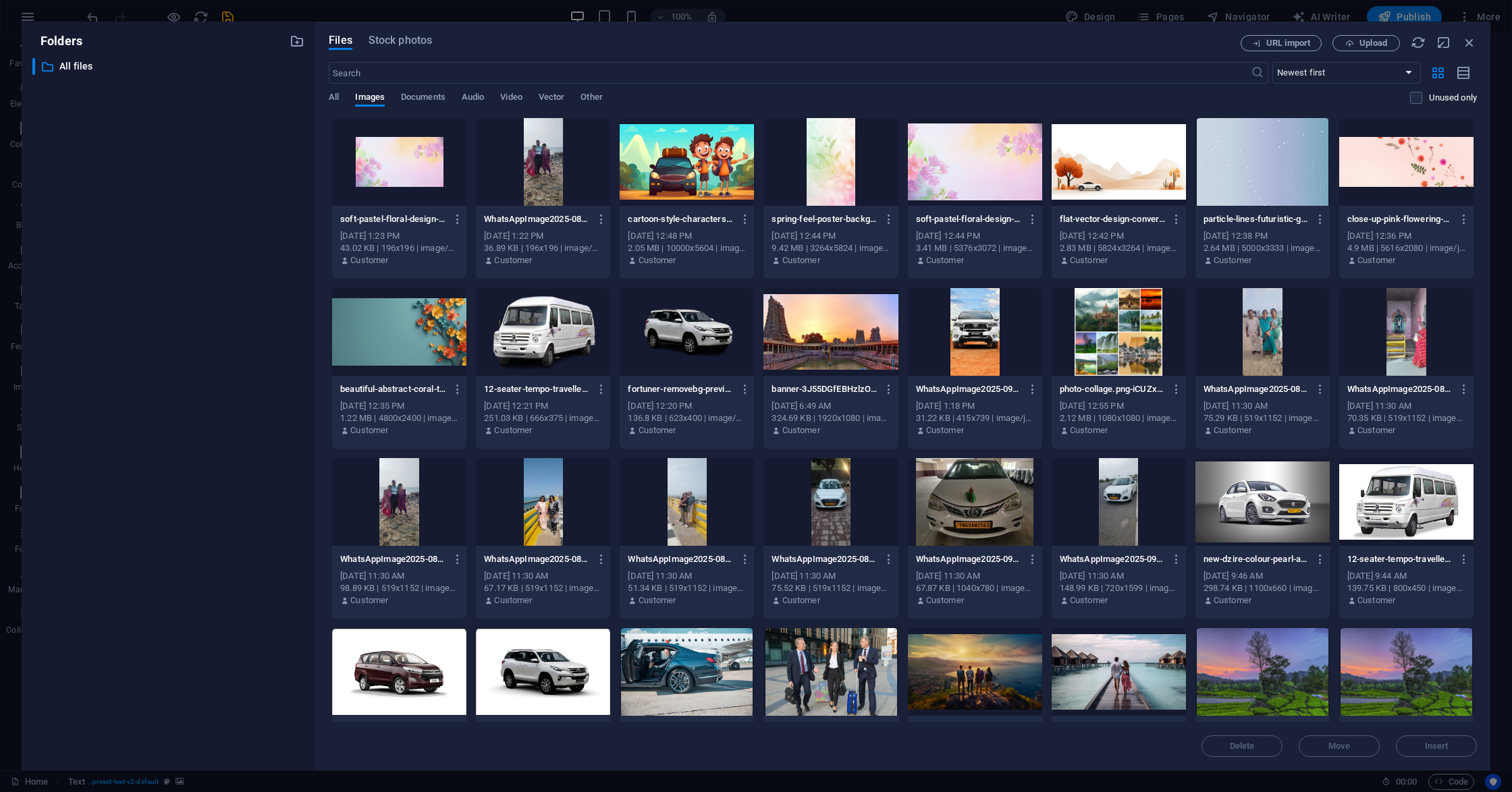
click at [672, 176] on div at bounding box center [687, 162] width 134 height 87
click at [672, 176] on div "1" at bounding box center [687, 162] width 134 height 87
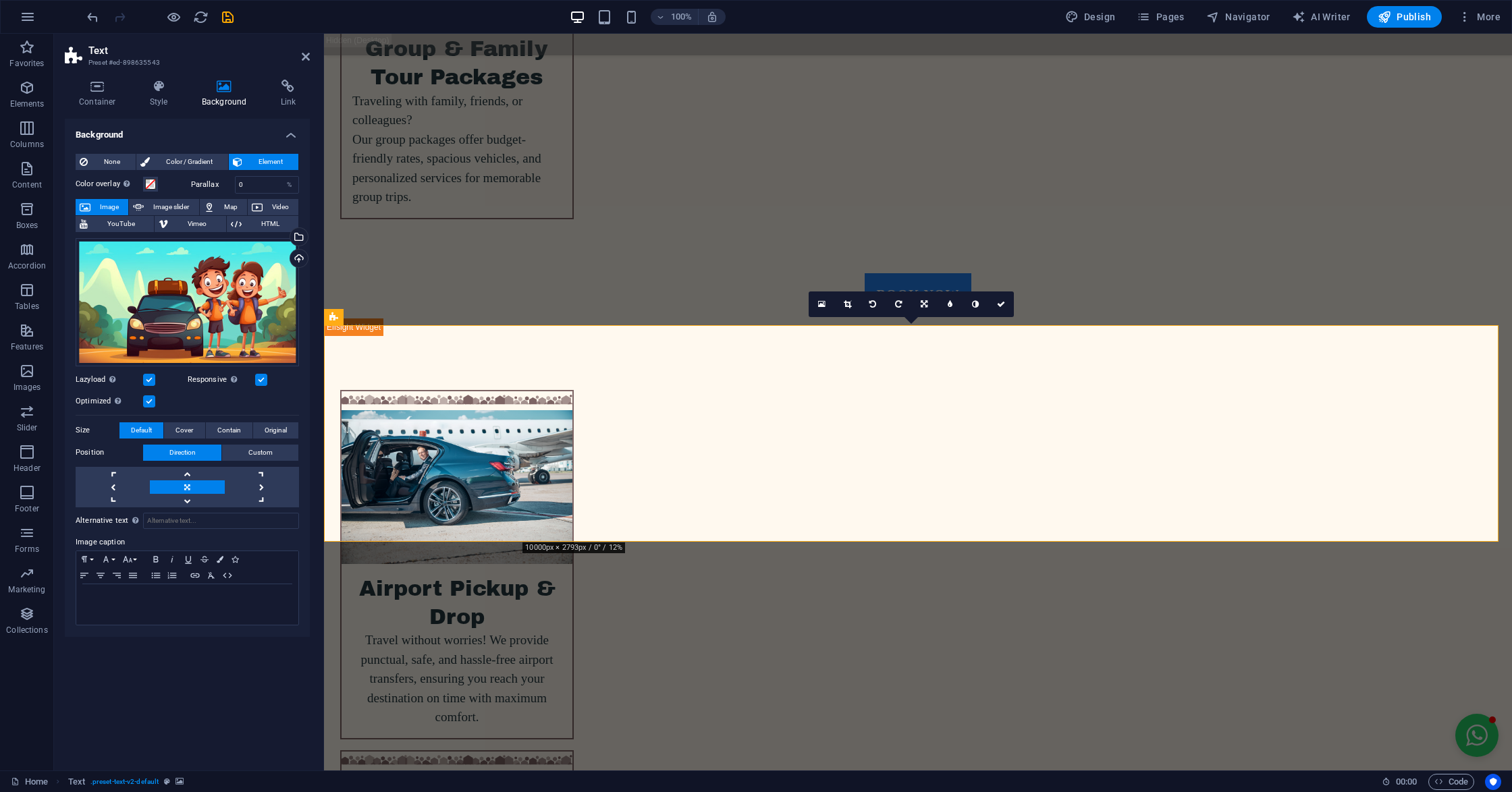
click at [219, 307] on div "Drag files here, click to choose files or select files from Files or our free s…" at bounding box center [187, 302] width 223 height 128
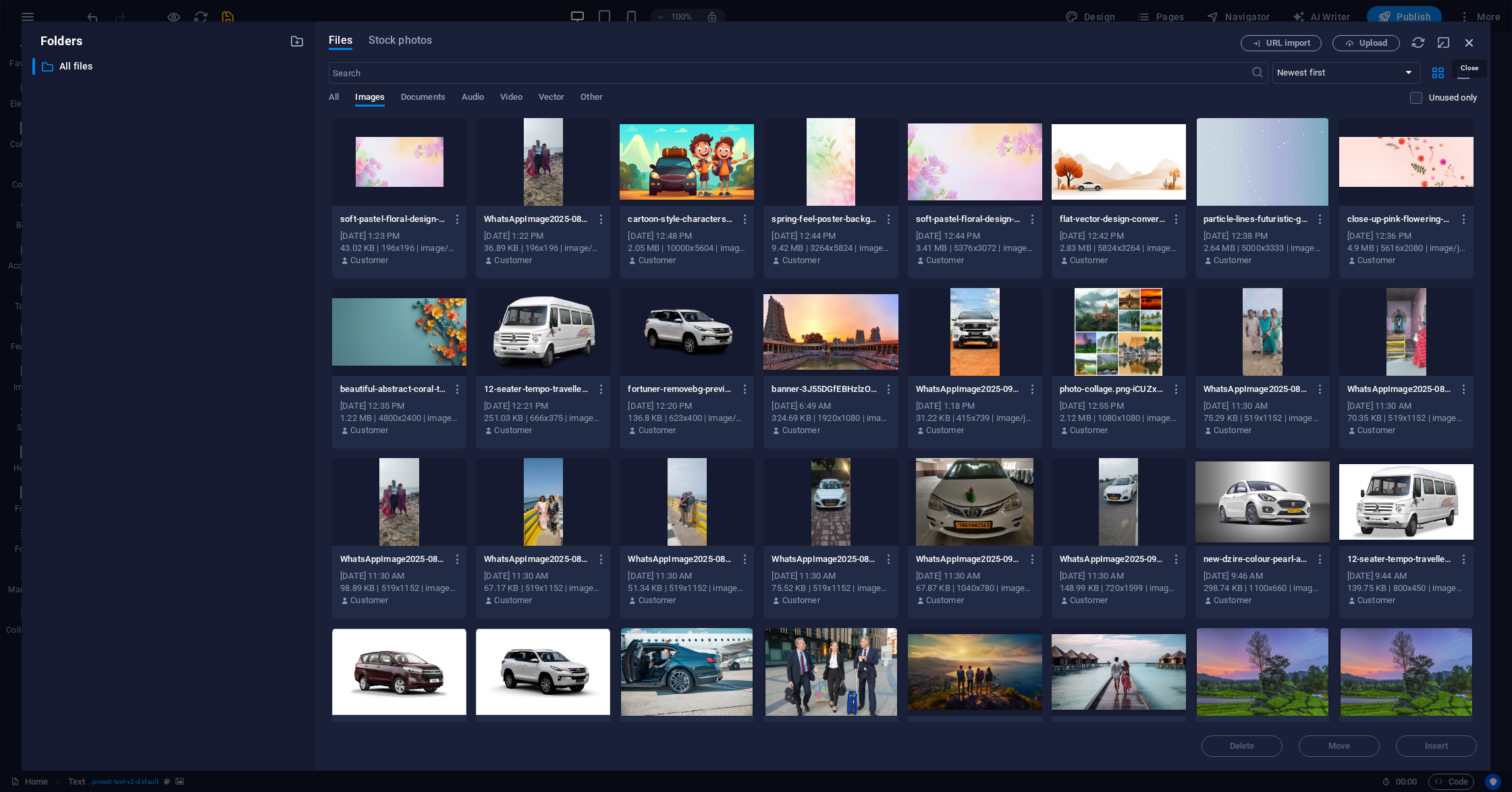
click at [1469, 40] on icon "button" at bounding box center [1469, 43] width 15 height 15
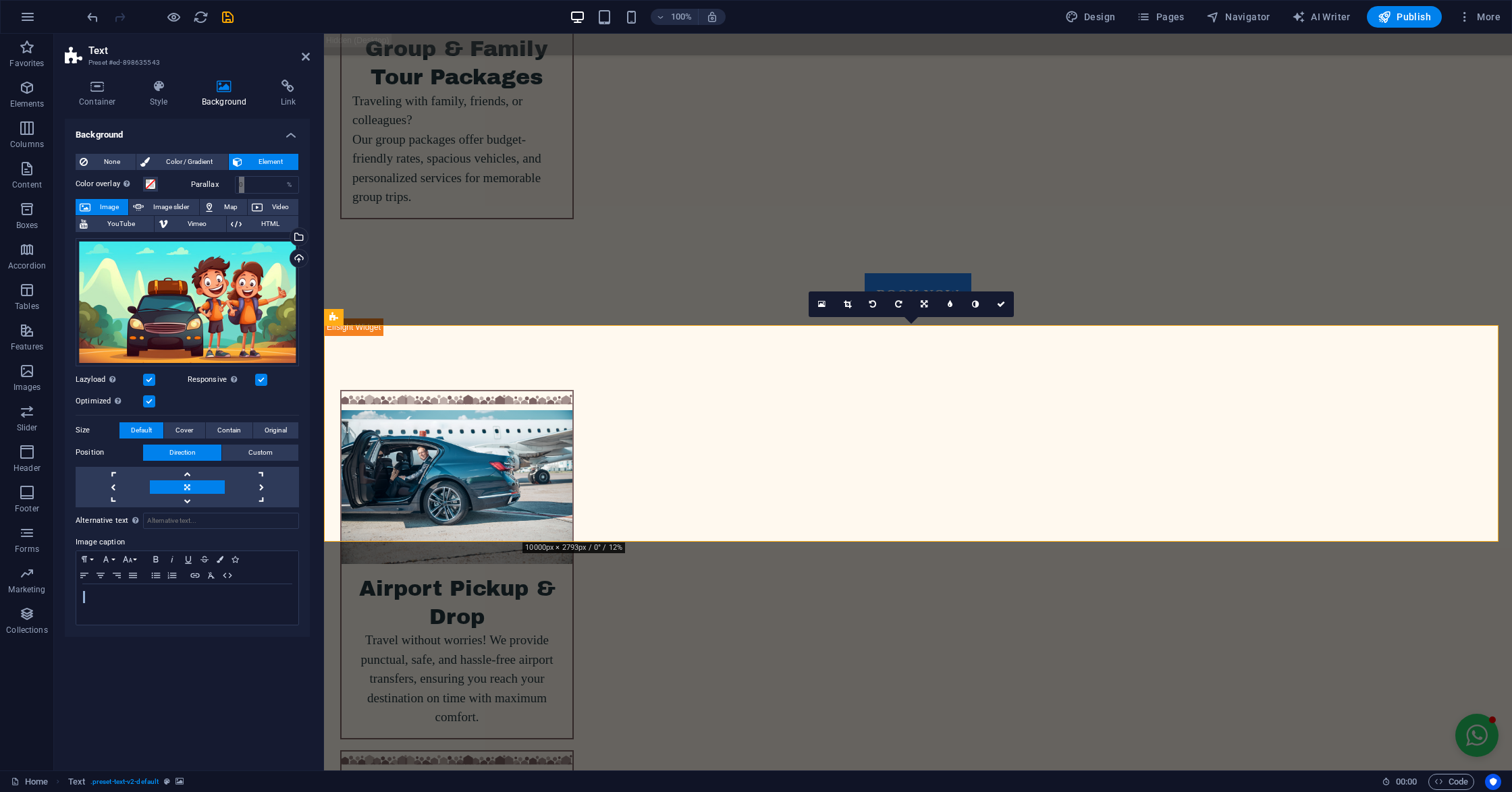
click at [207, 284] on div "Drag files here, click to choose files or select files from Files or our free s…" at bounding box center [187, 302] width 223 height 128
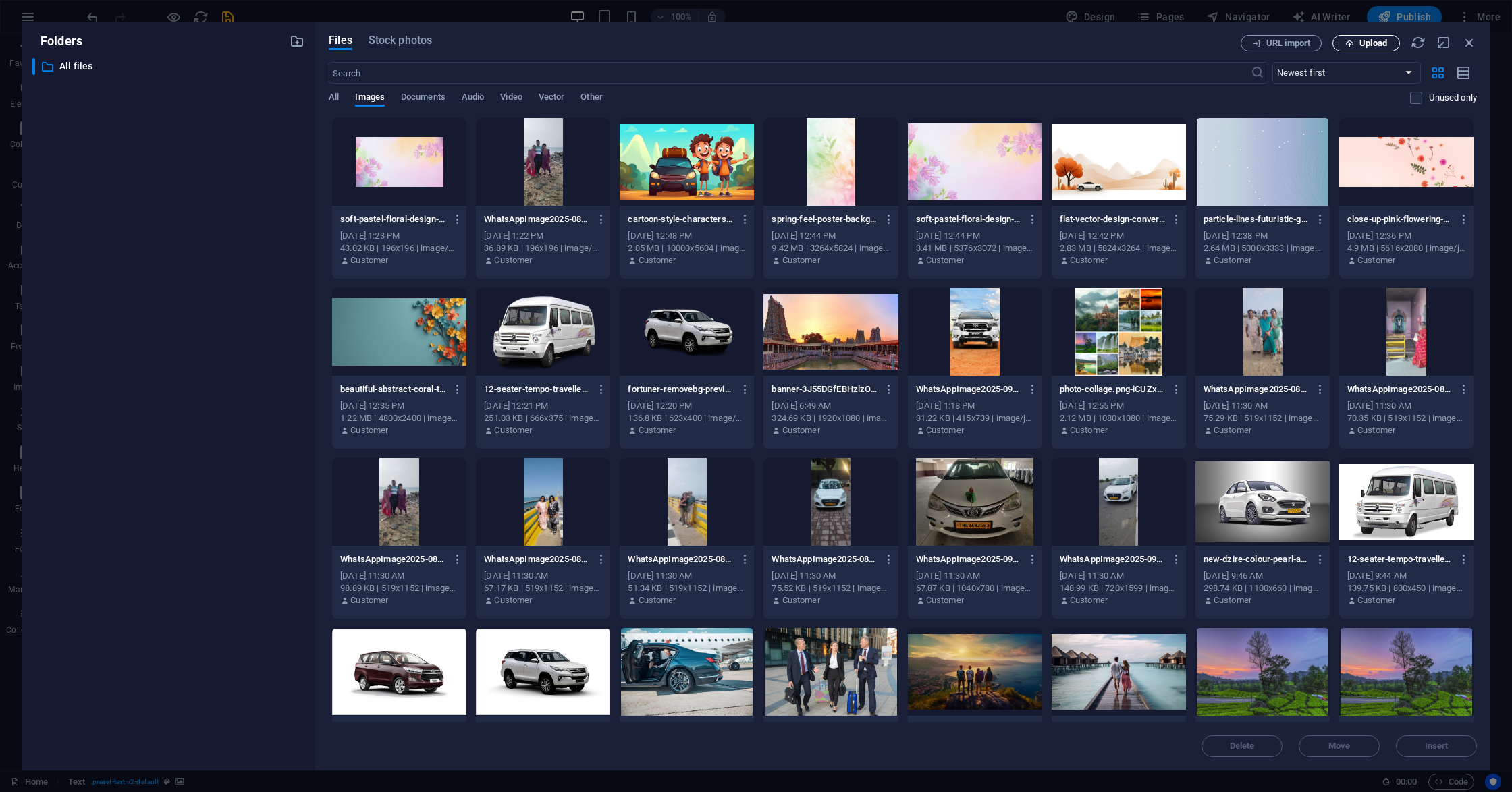
click at [1385, 38] on button "Upload" at bounding box center [1366, 43] width 68 height 17
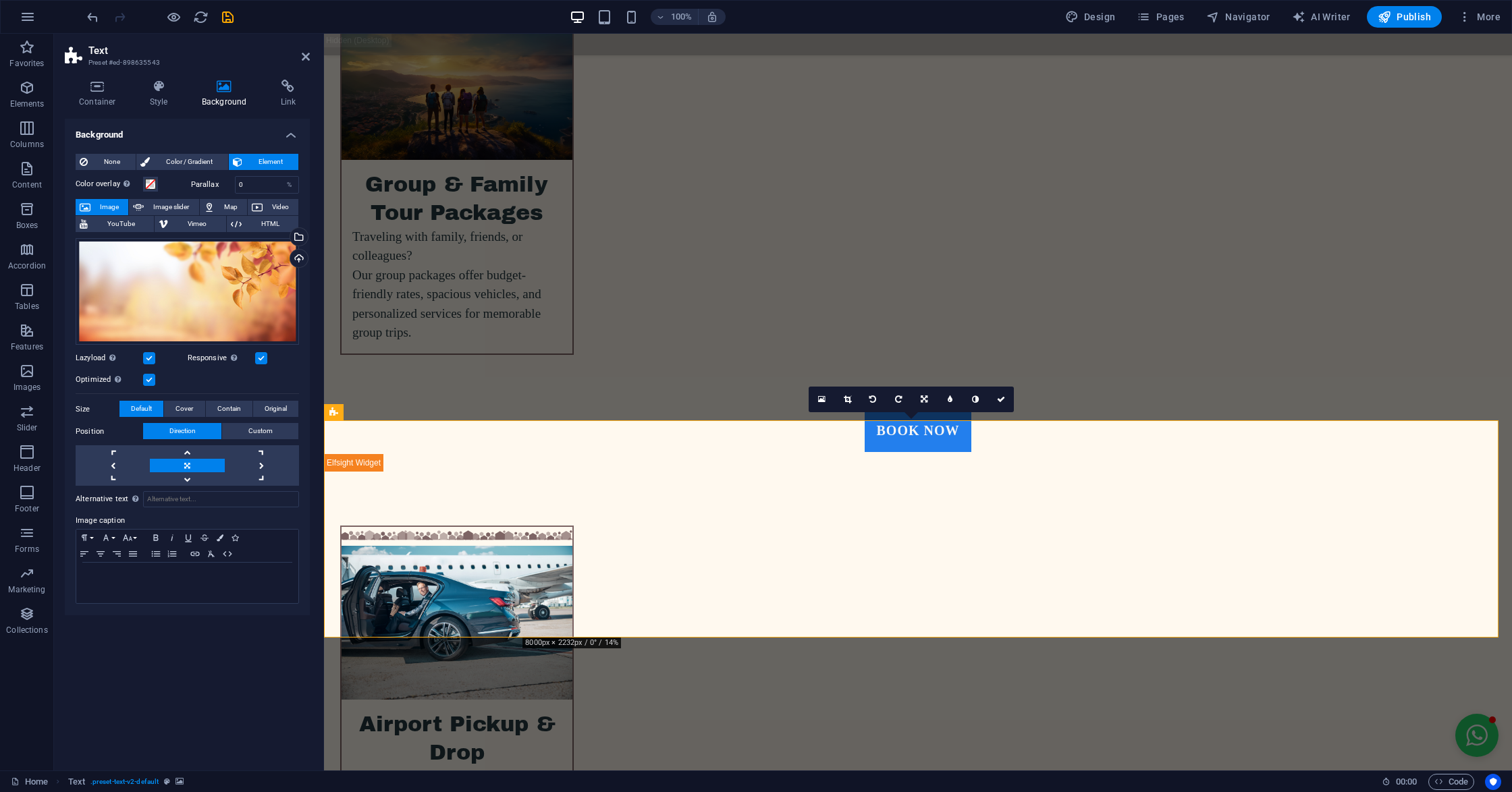
scroll to position [3941, 0]
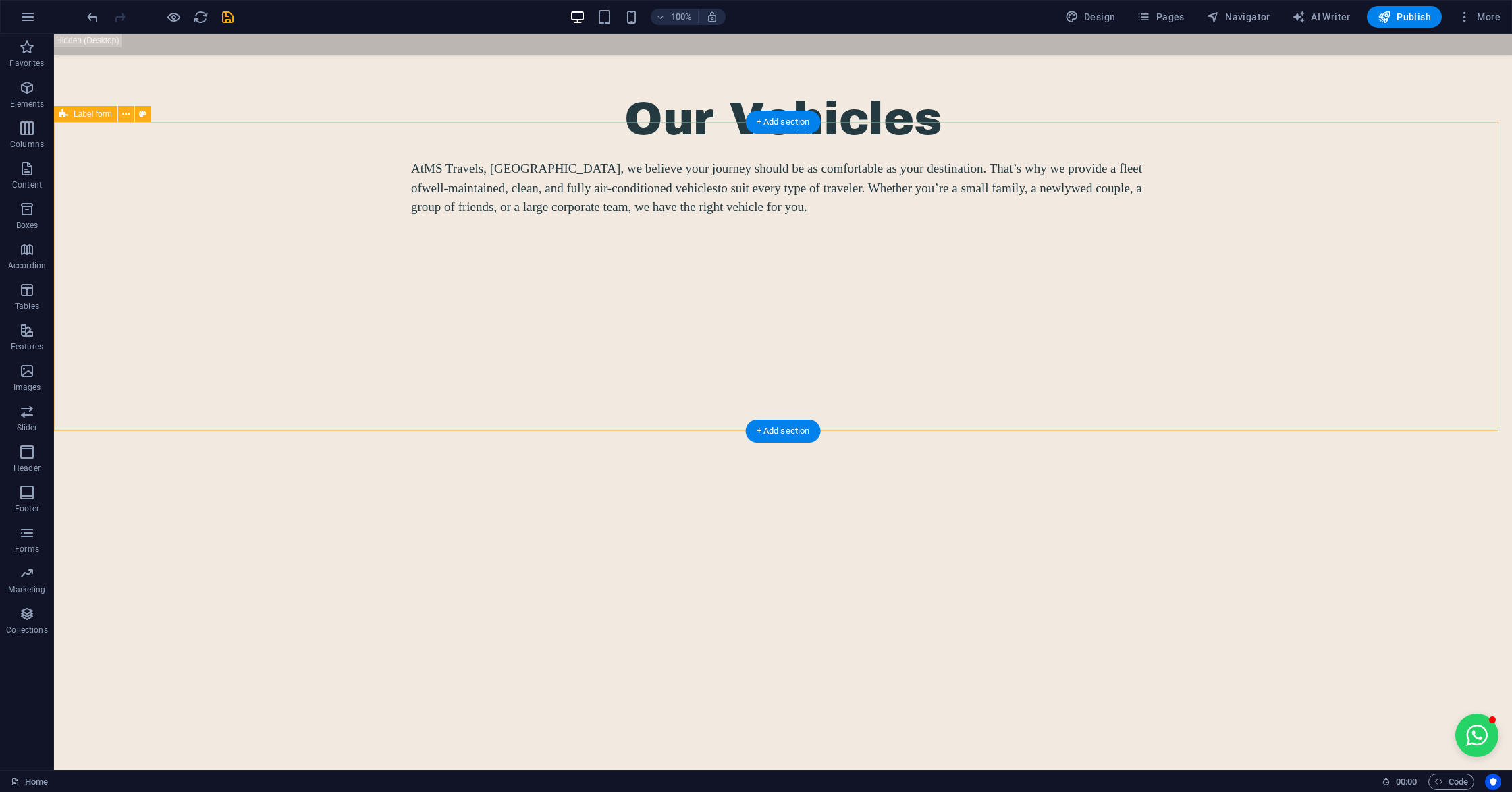
scroll to position [5420, 0]
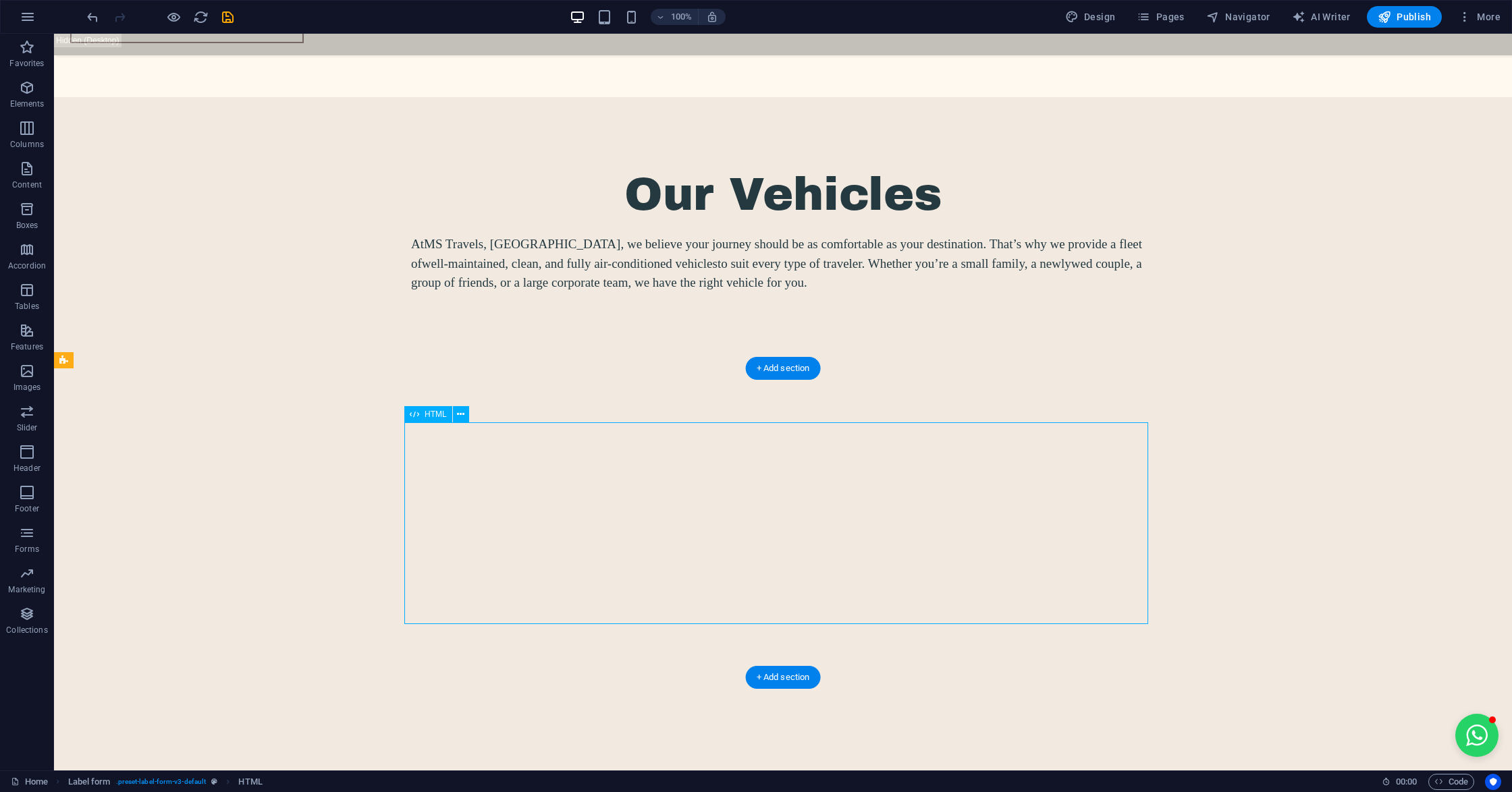
scroll to position [5192, 0]
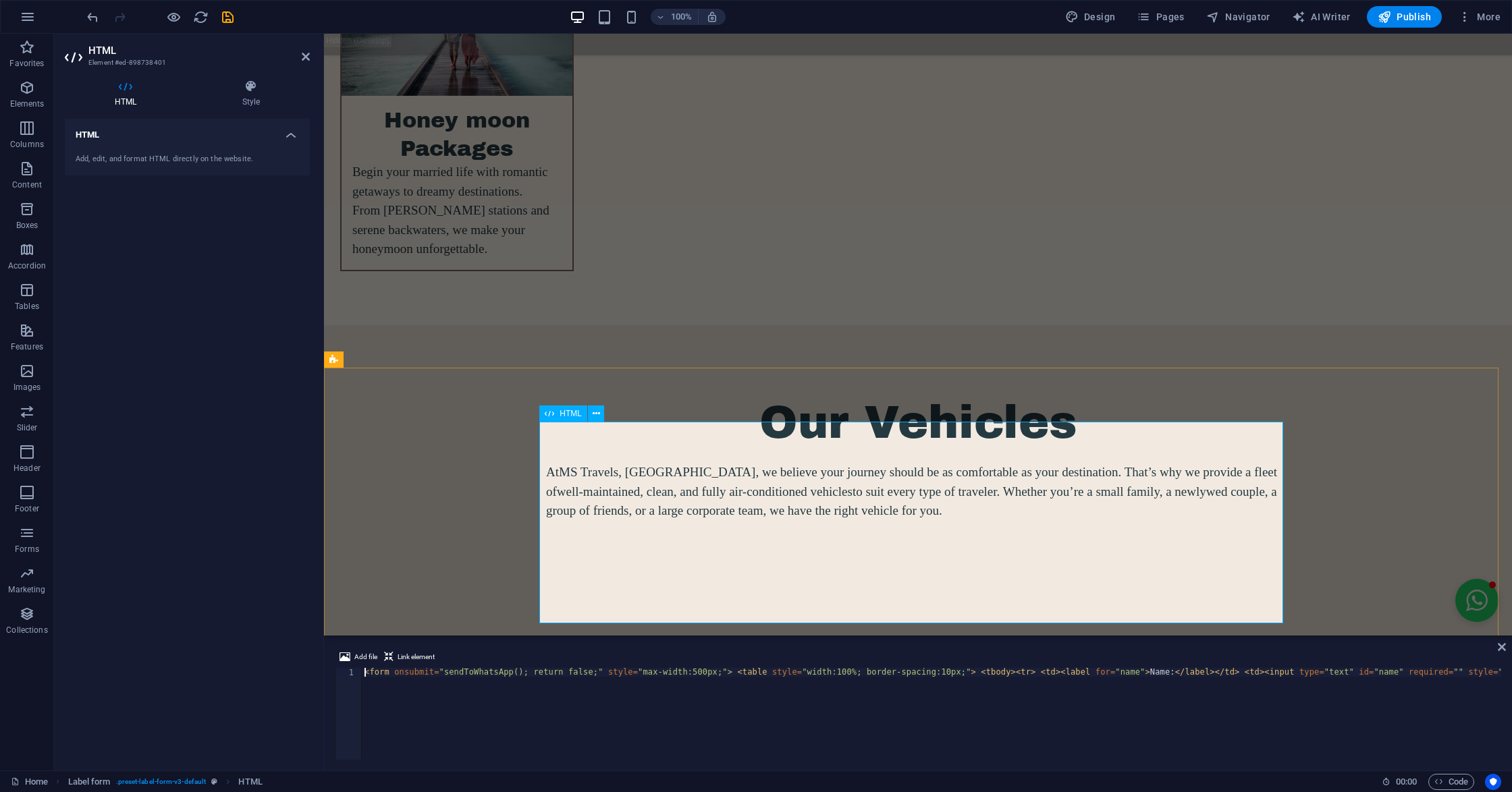
click at [573, 415] on span "HTML" at bounding box center [571, 414] width 22 height 8
click at [570, 410] on span "HTML" at bounding box center [571, 414] width 22 height 8
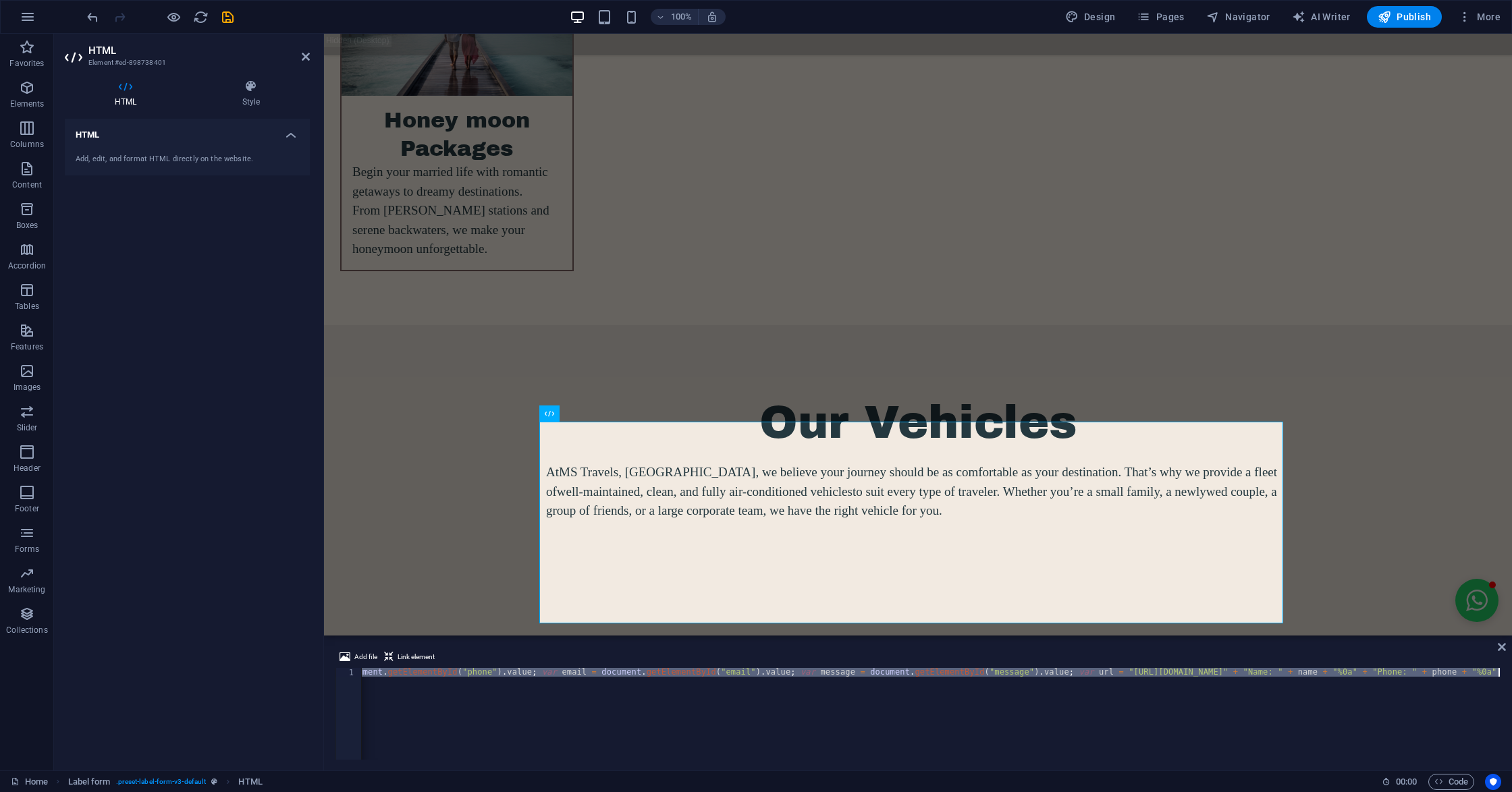
paste textarea
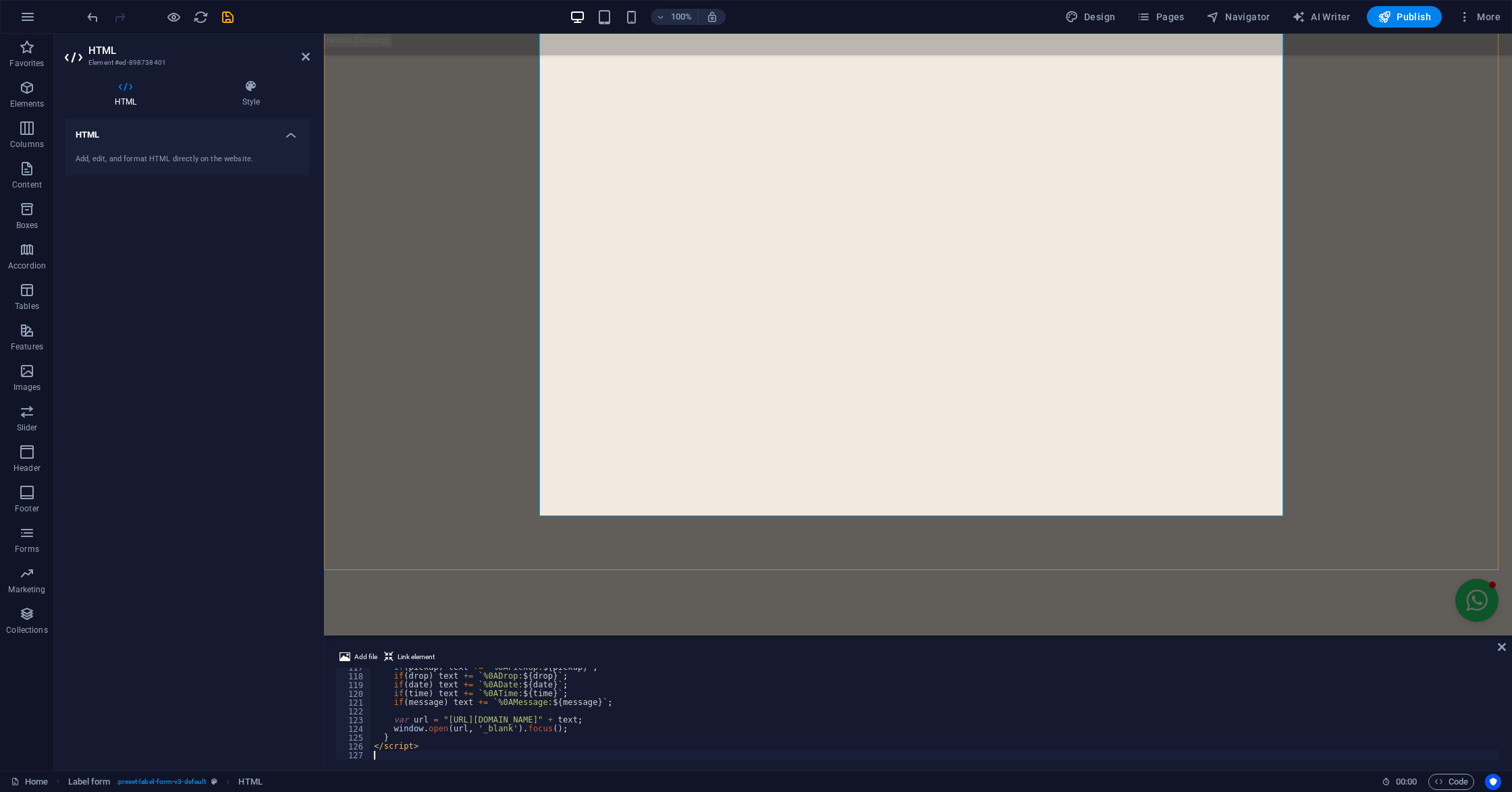
scroll to position [5732, 0]
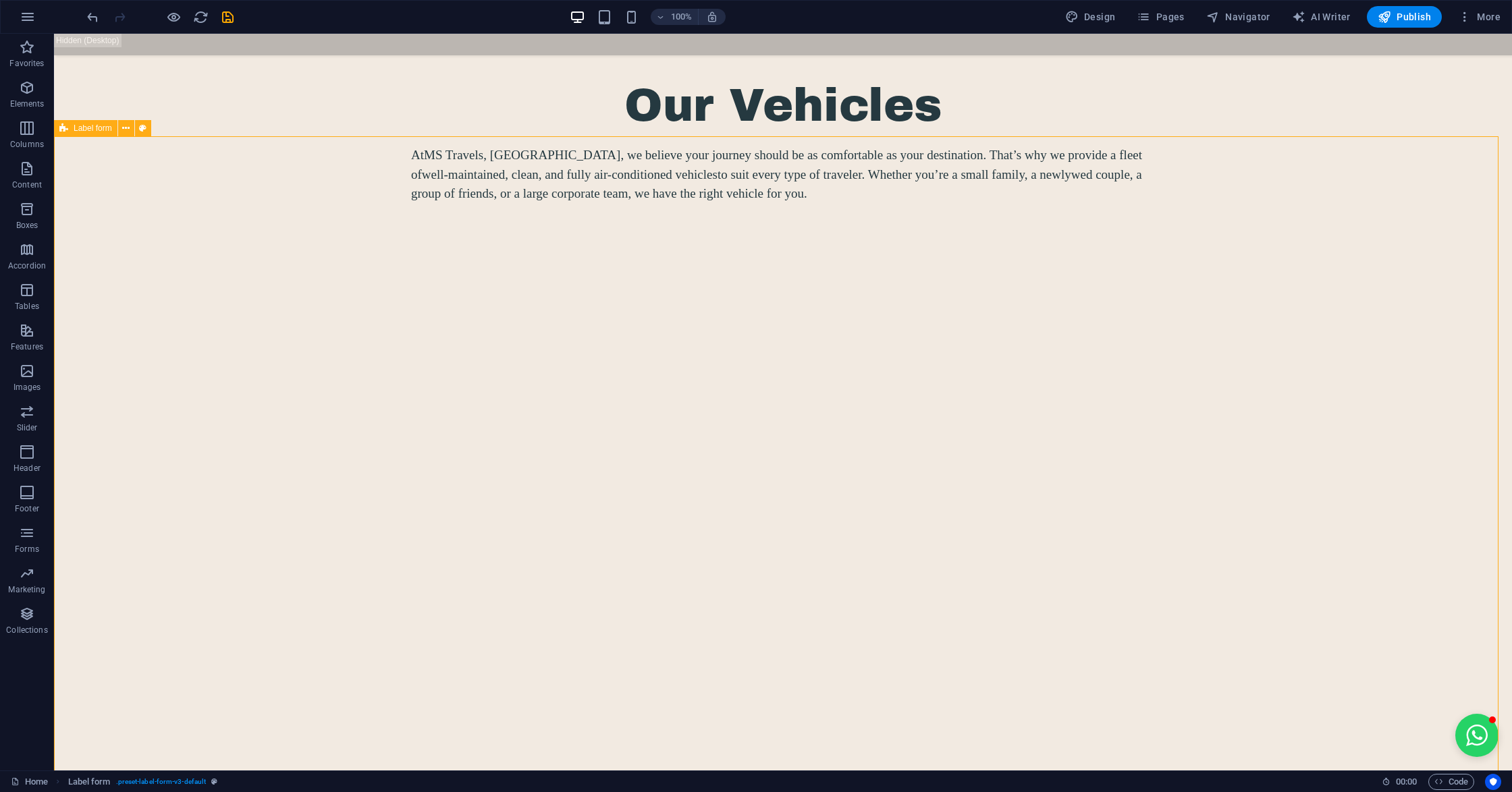
scroll to position [5510, 0]
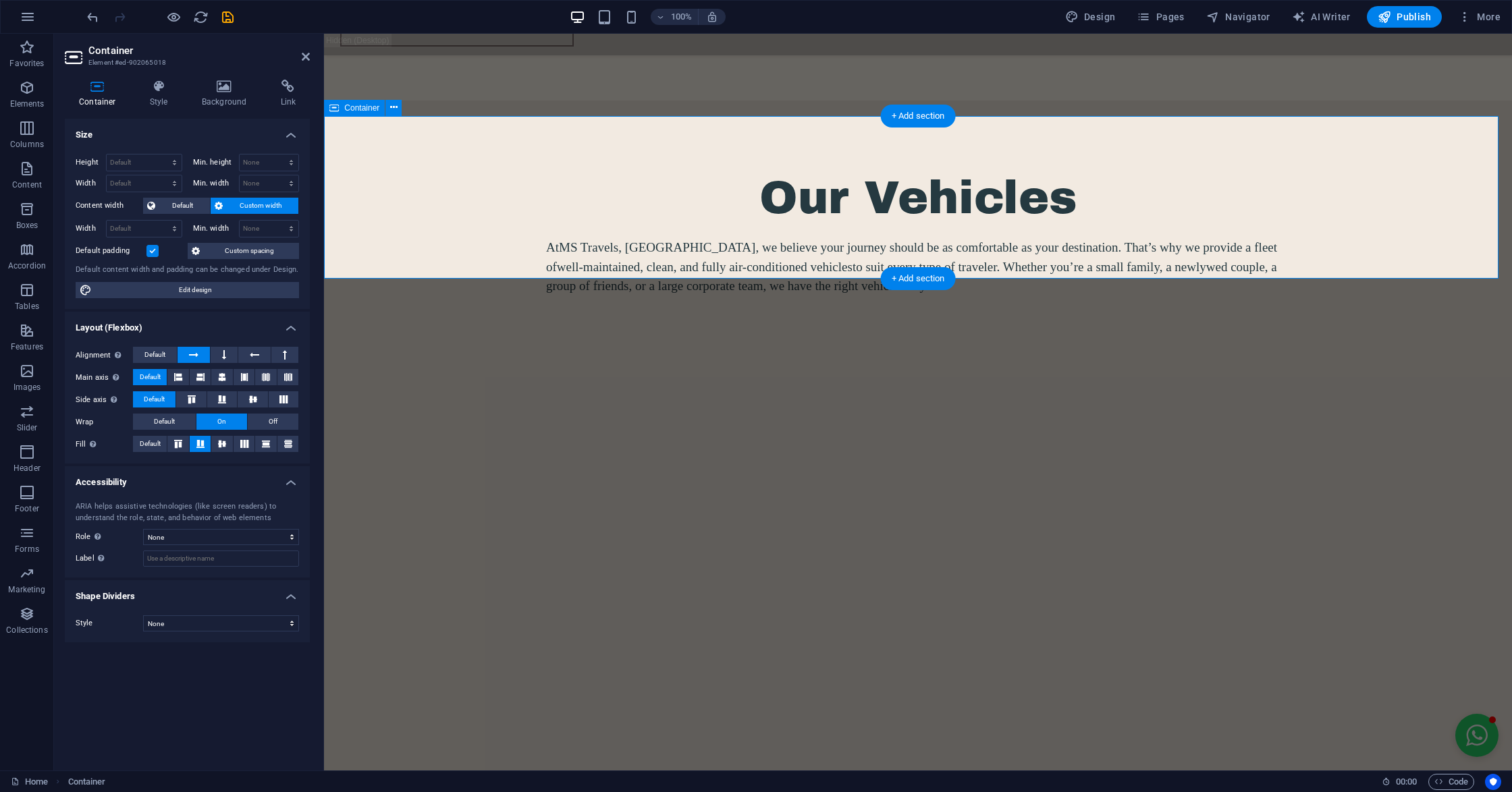
scroll to position [5375, 0]
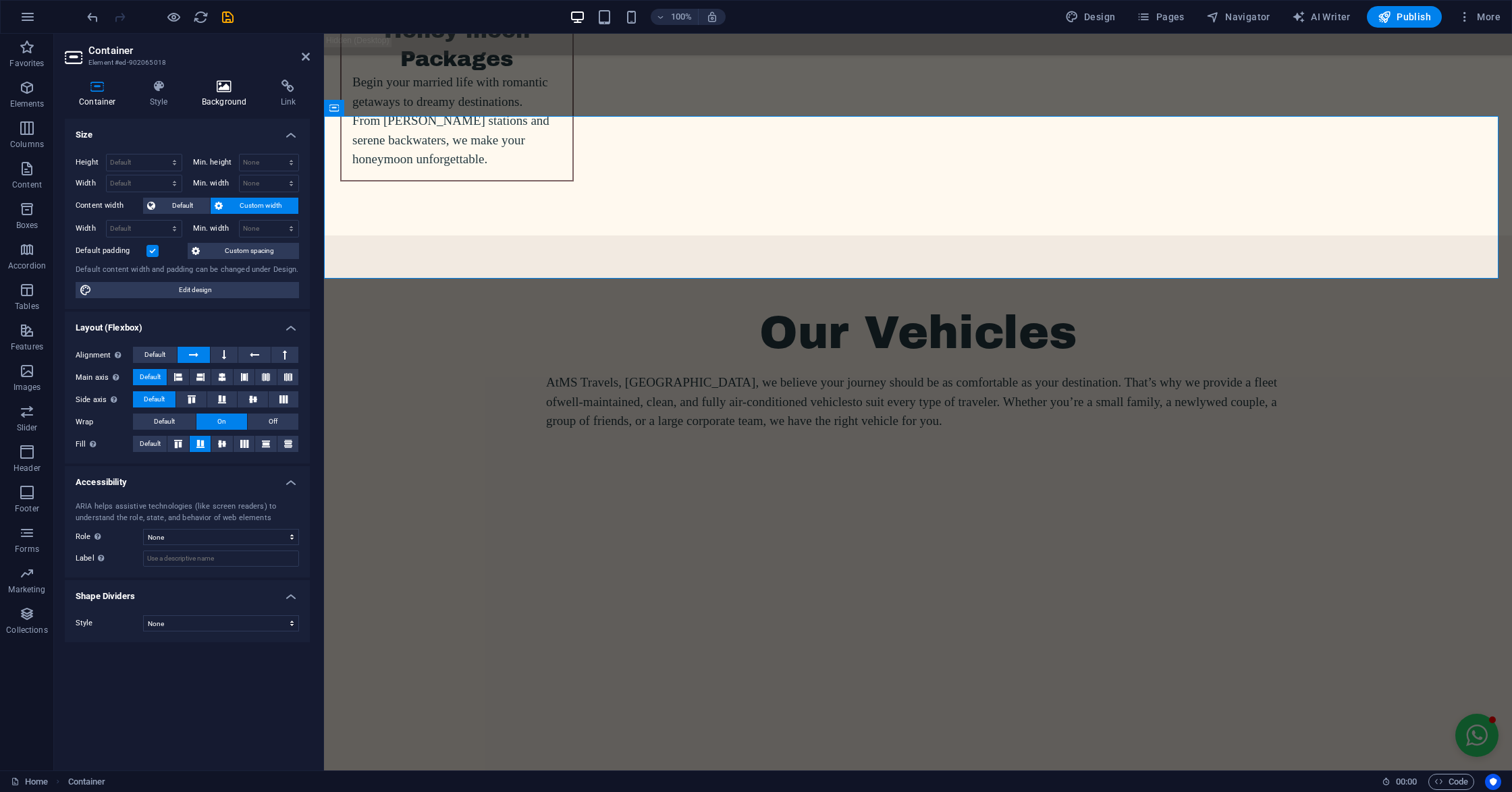
click at [230, 92] on icon at bounding box center [224, 86] width 73 height 13
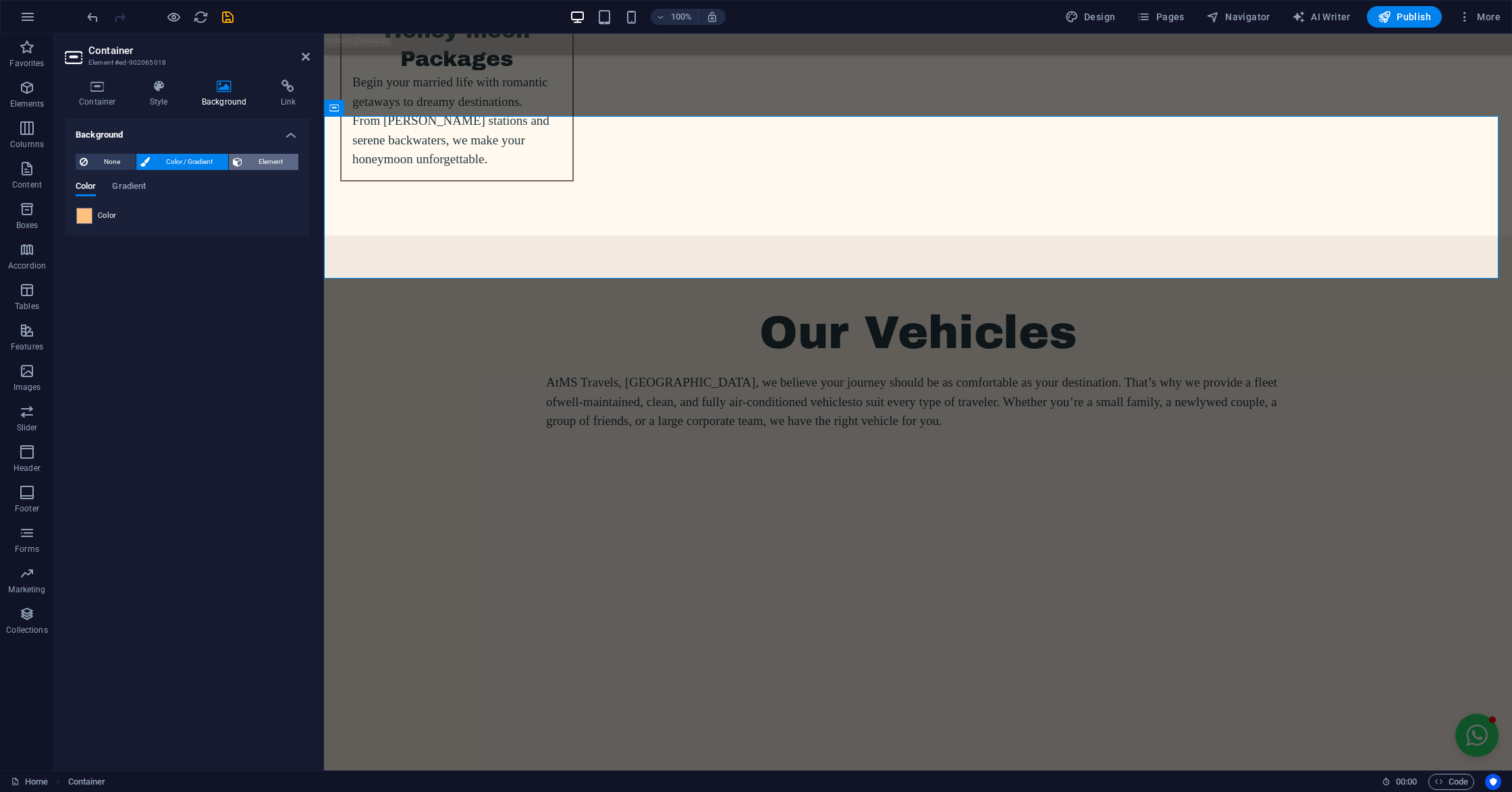
click at [246, 159] on span "Element" at bounding box center [270, 162] width 48 height 17
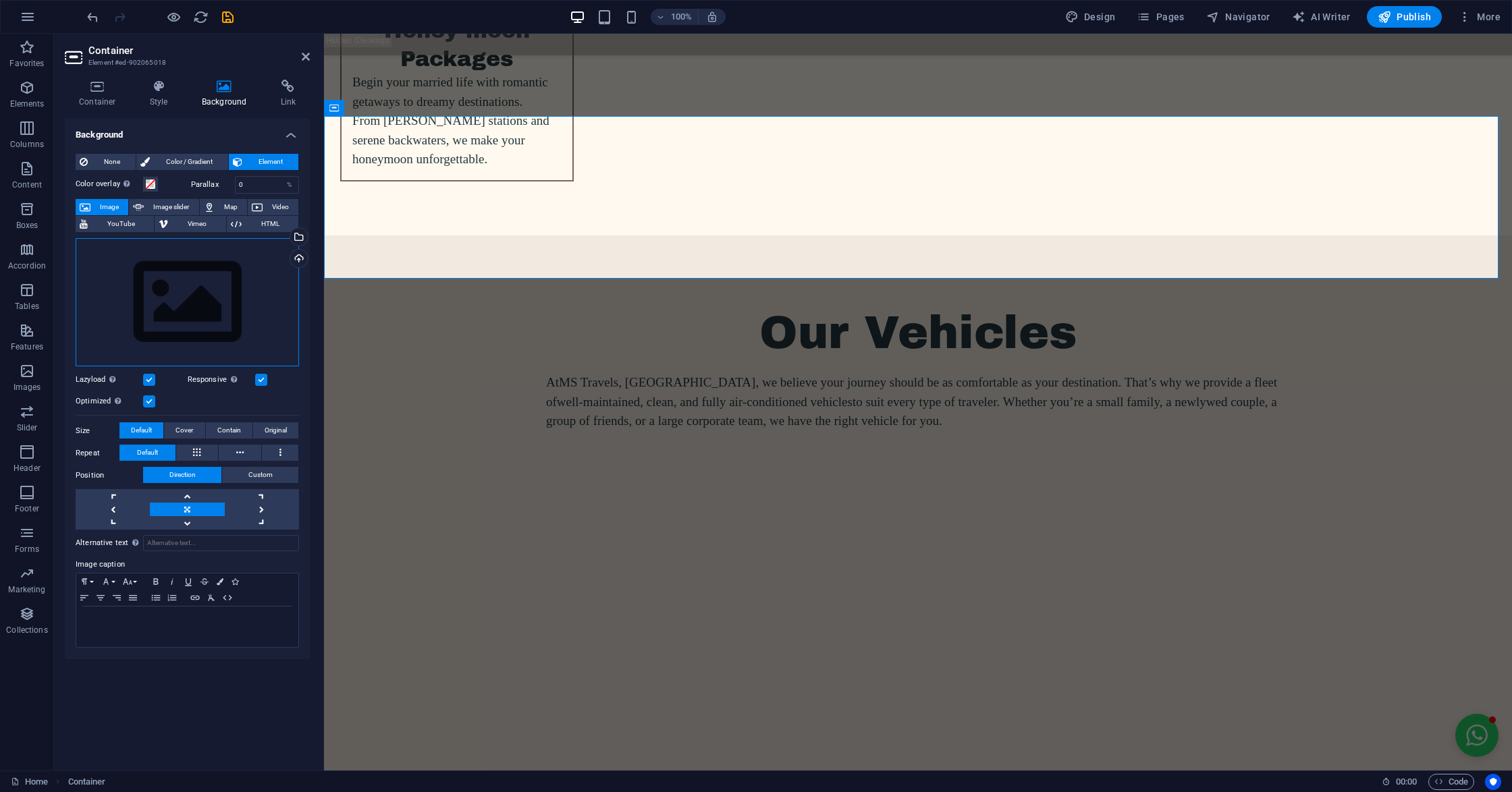
click at [179, 270] on div "Drag files here, click to choose files or select files from Files or our free s…" at bounding box center [187, 303] width 223 height 129
click at [179, 270] on body "[DOMAIN_NAME] Home Favorites Elements Columns Content Boxes Accordion Tables Fe…" at bounding box center [756, 396] width 1512 height 792
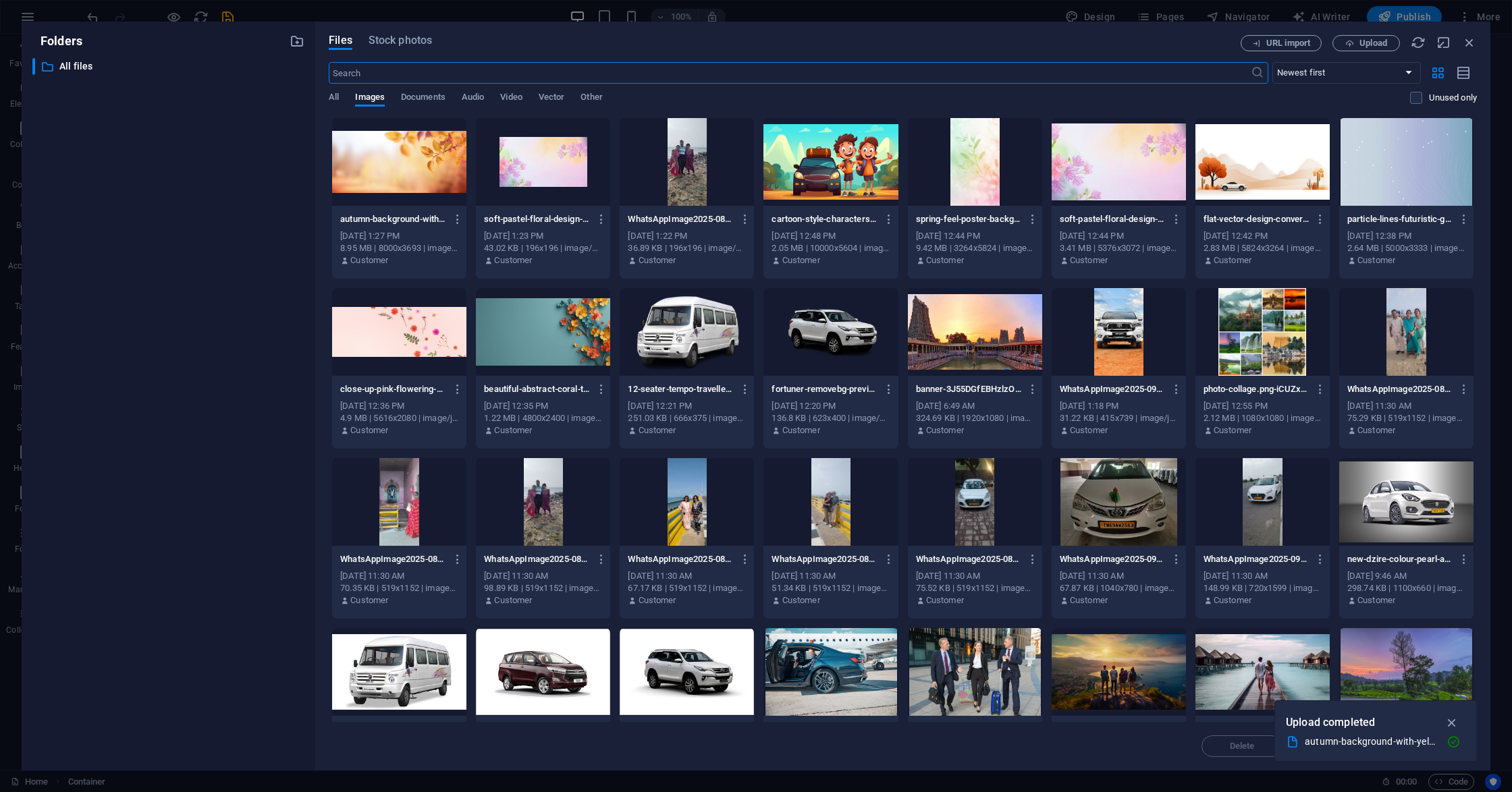
click at [390, 181] on div at bounding box center [399, 162] width 134 height 87
click at [390, 181] on div "1" at bounding box center [399, 162] width 134 height 87
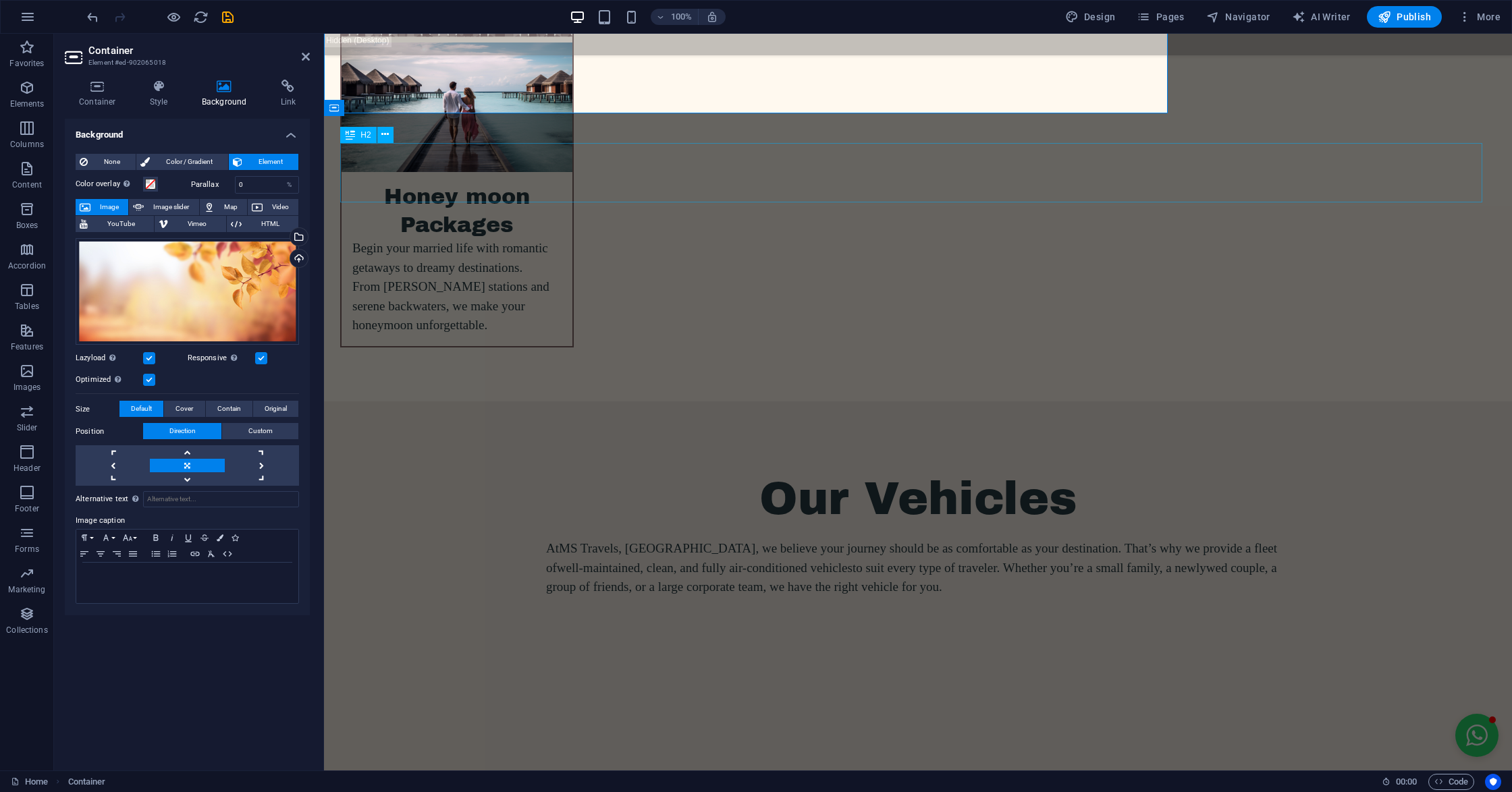
scroll to position [5375, 0]
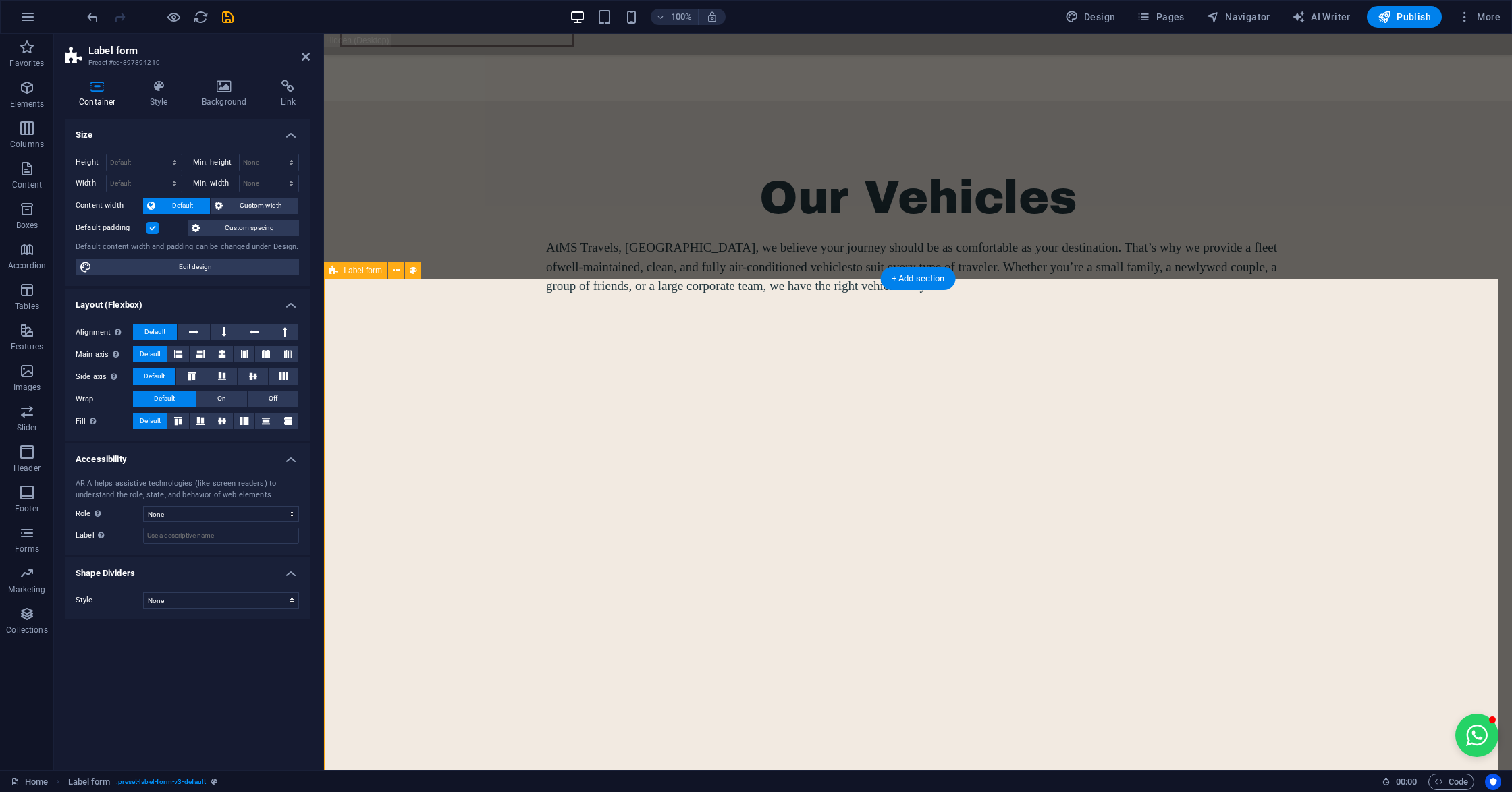
scroll to position [5375, 0]
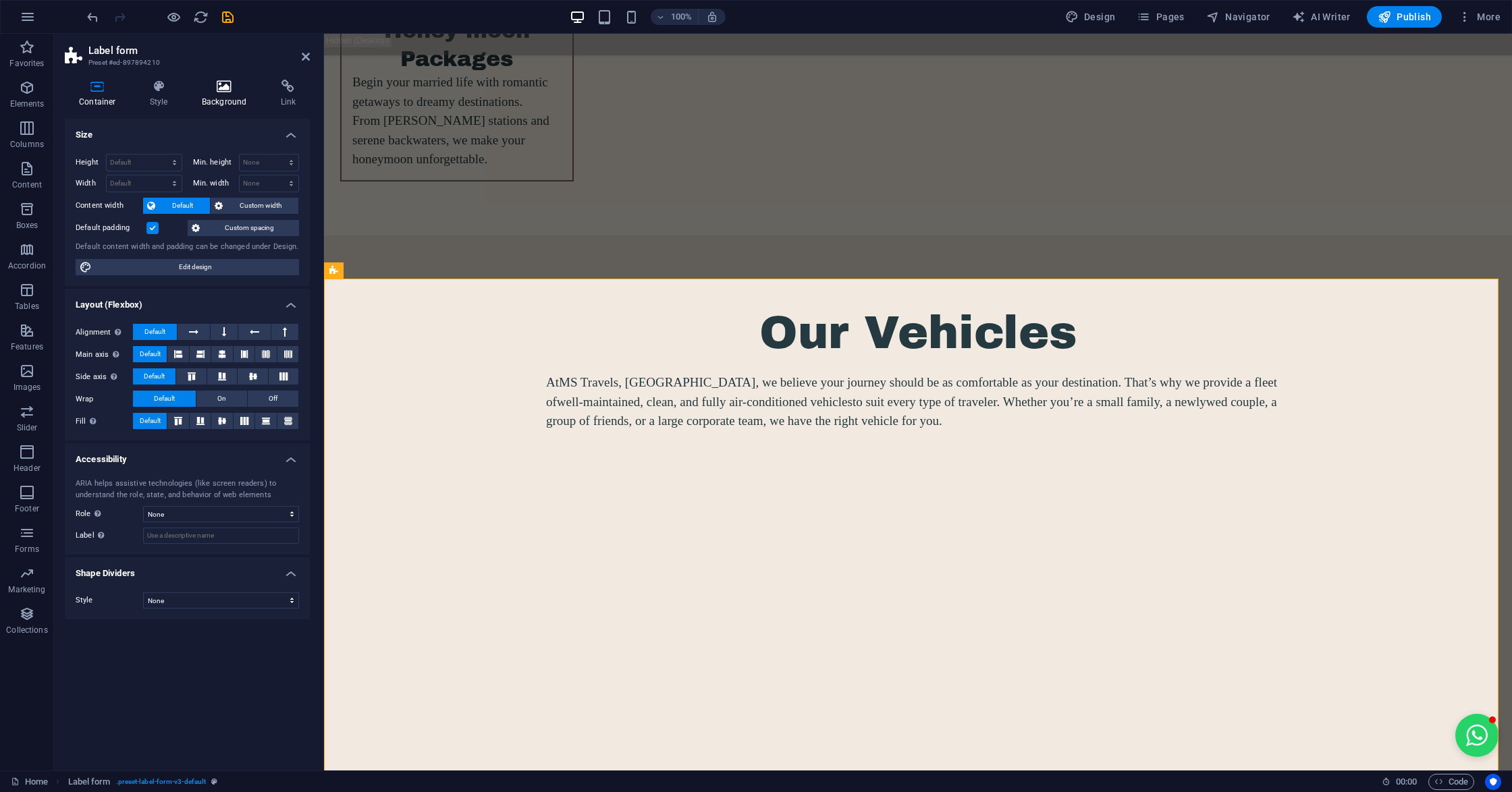
click at [222, 101] on h4 "Background" at bounding box center [227, 94] width 79 height 28
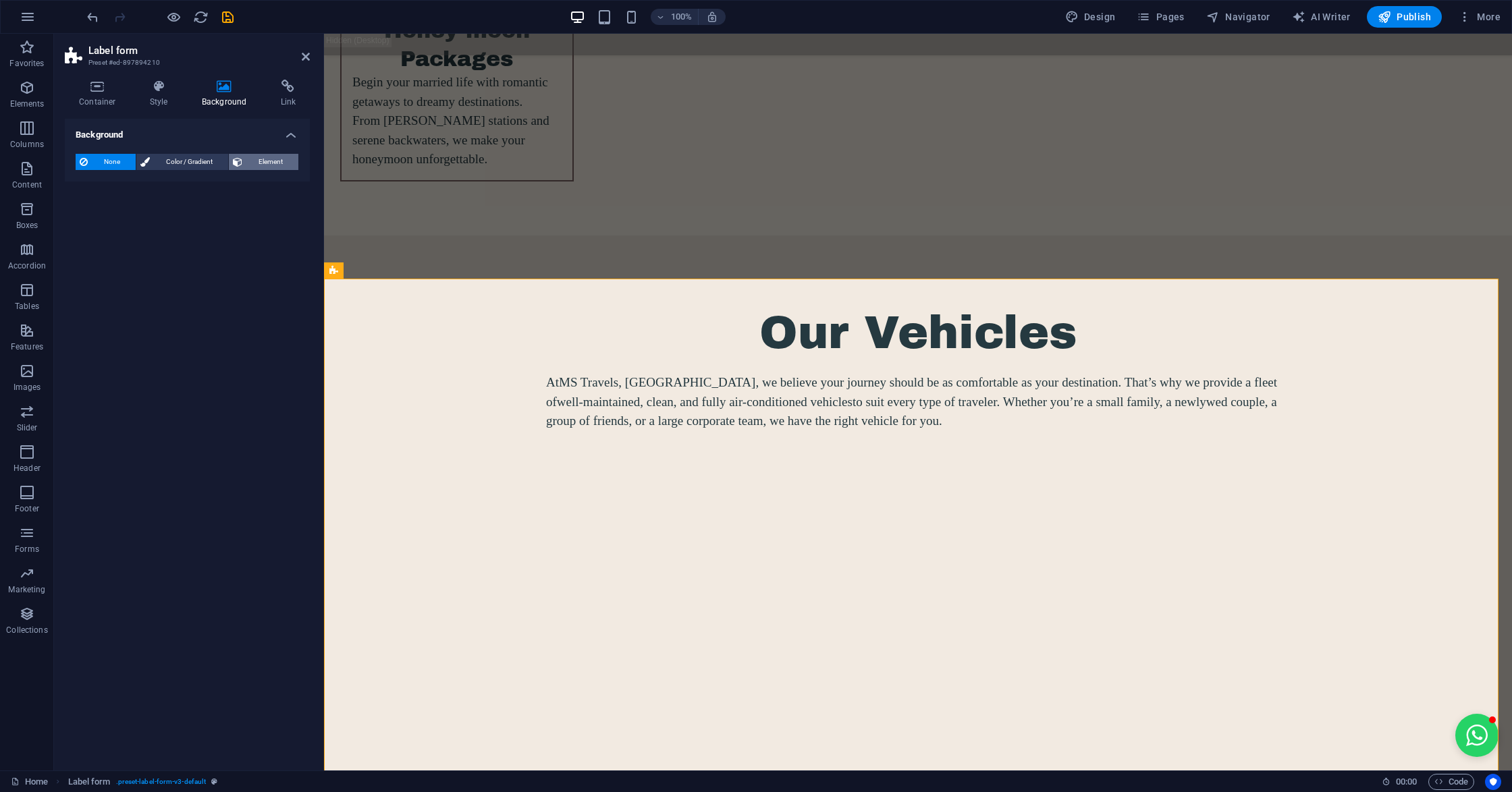
click at [241, 155] on icon at bounding box center [237, 162] width 9 height 17
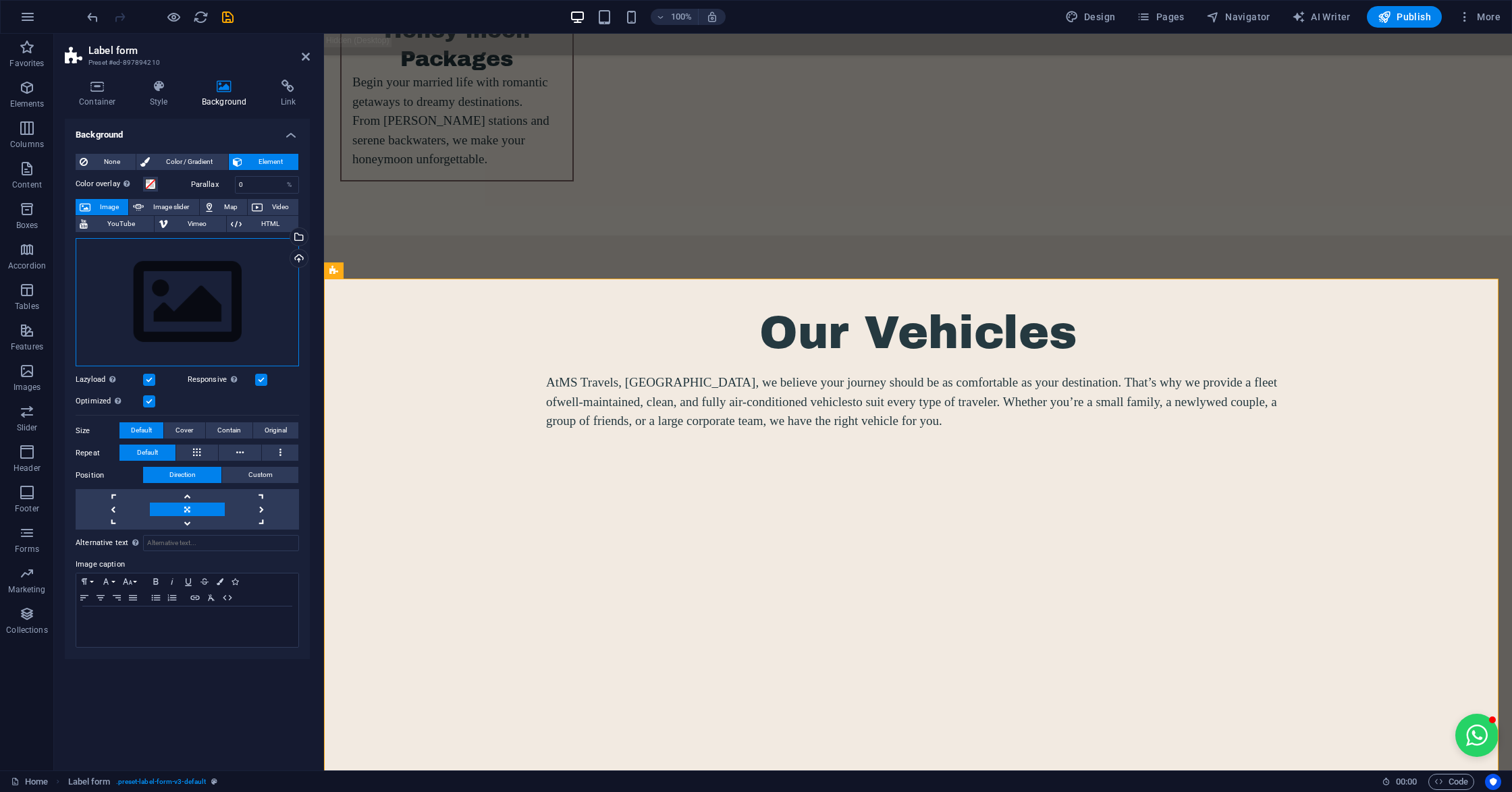
click at [190, 249] on div "Drag files here, click to choose files or select files from Files or our free s…" at bounding box center [187, 303] width 223 height 129
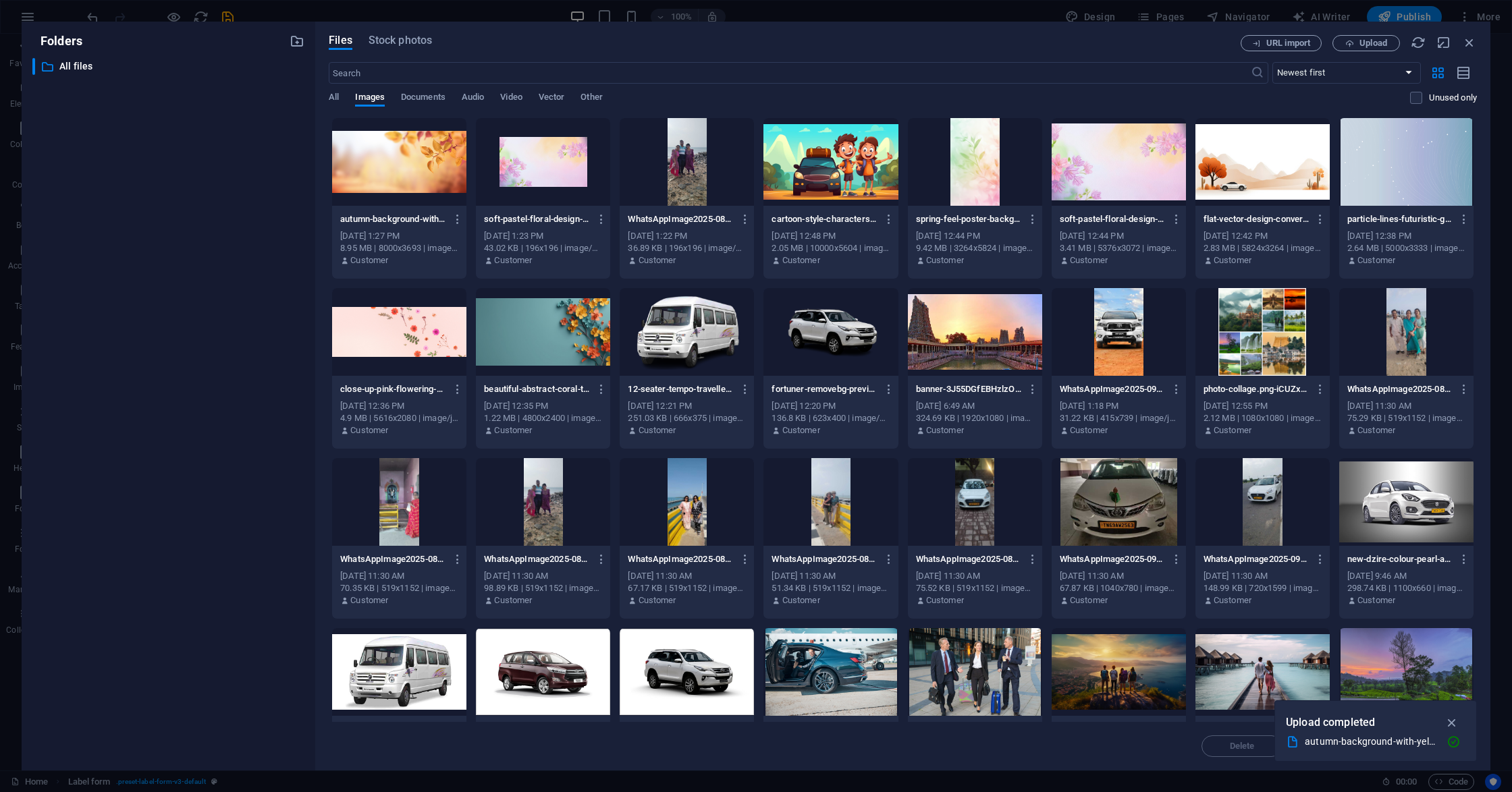
click at [190, 250] on div "​ All files All files" at bounding box center [168, 409] width 272 height 701
click at [373, 162] on div at bounding box center [399, 162] width 134 height 87
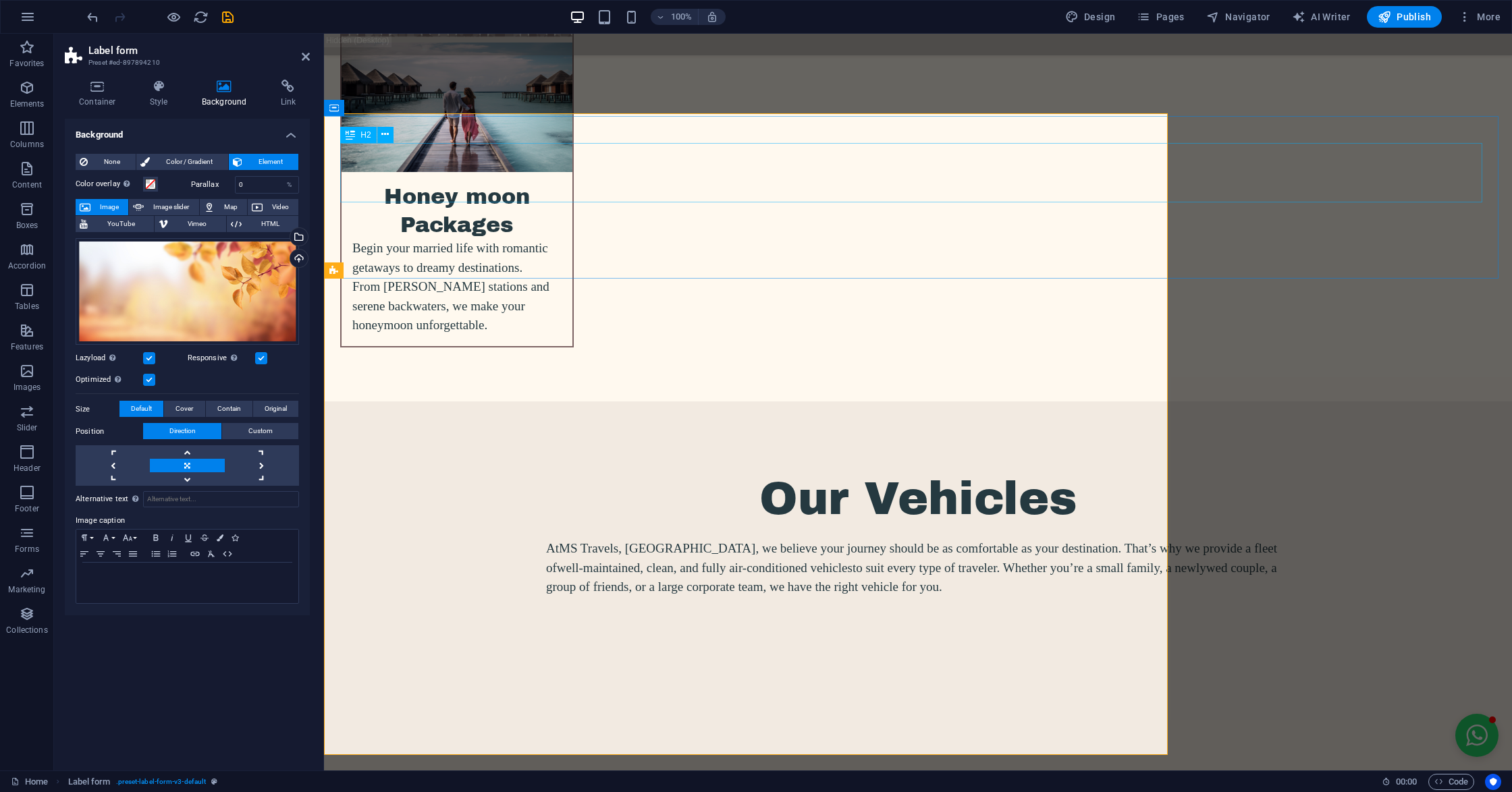
scroll to position [5375, 0]
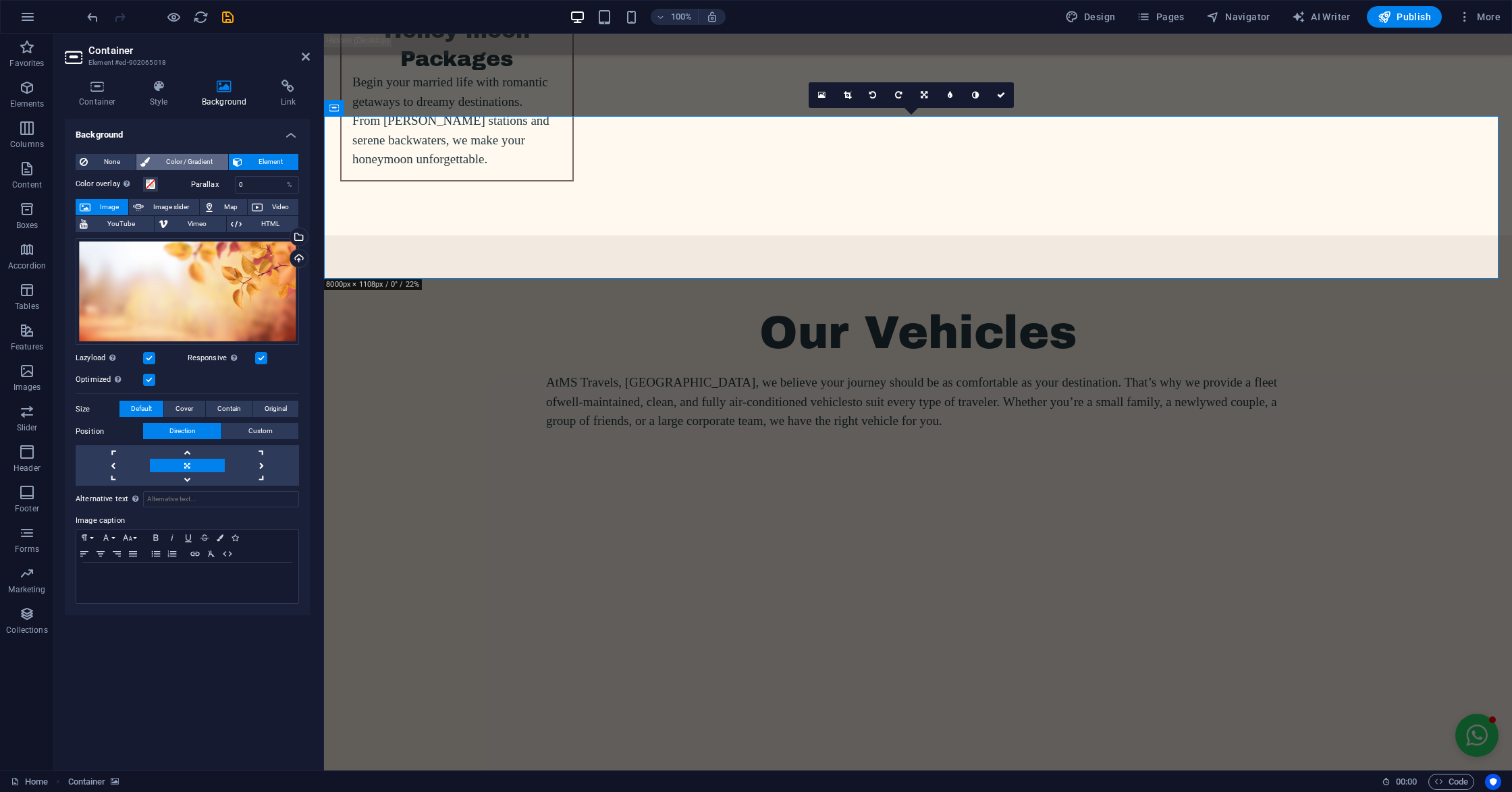
click at [192, 163] on span "Color / Gradient" at bounding box center [188, 162] width 70 height 17
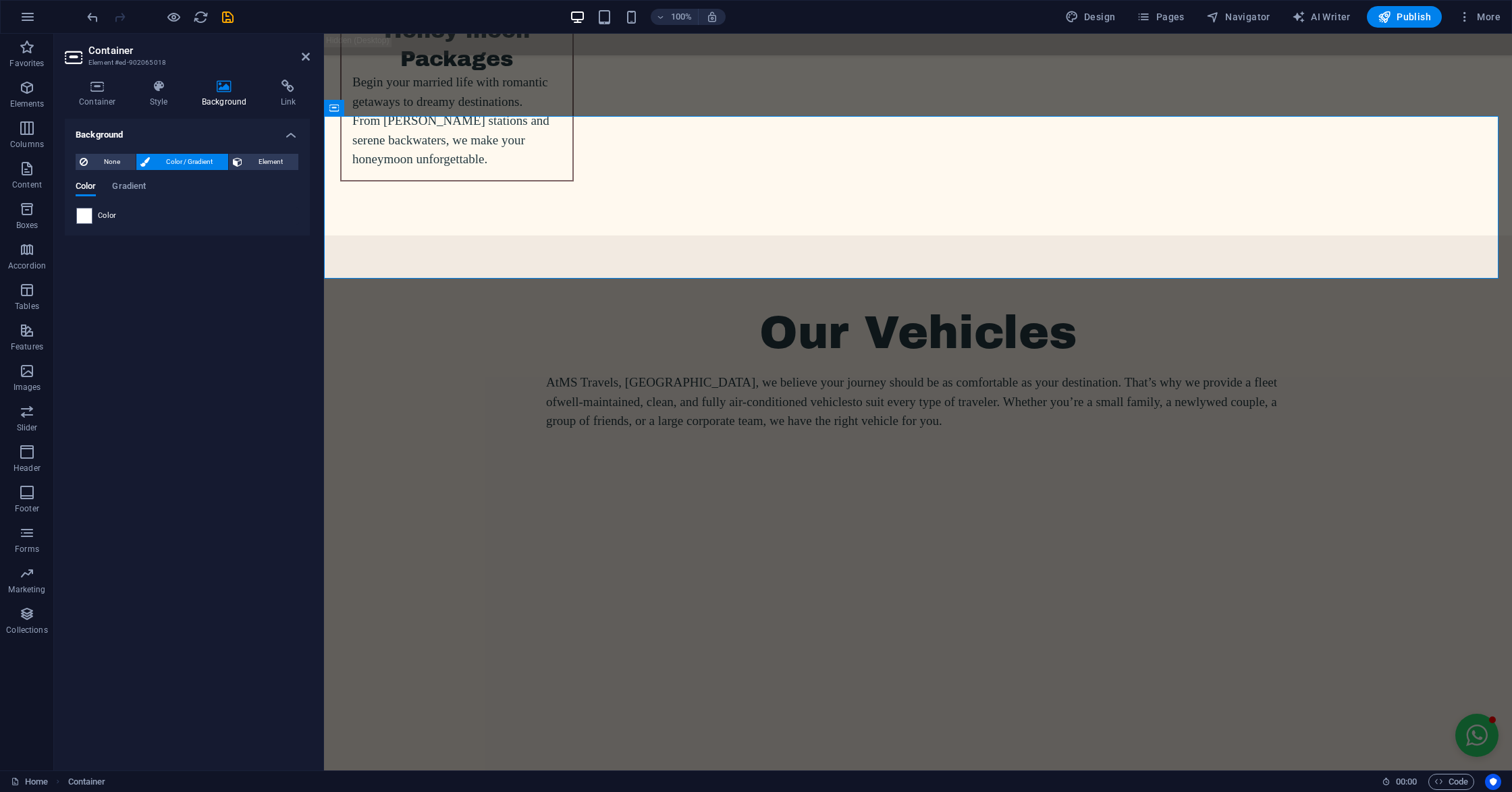
click at [98, 217] on span "Color" at bounding box center [107, 216] width 19 height 11
click at [87, 217] on span at bounding box center [84, 216] width 15 height 15
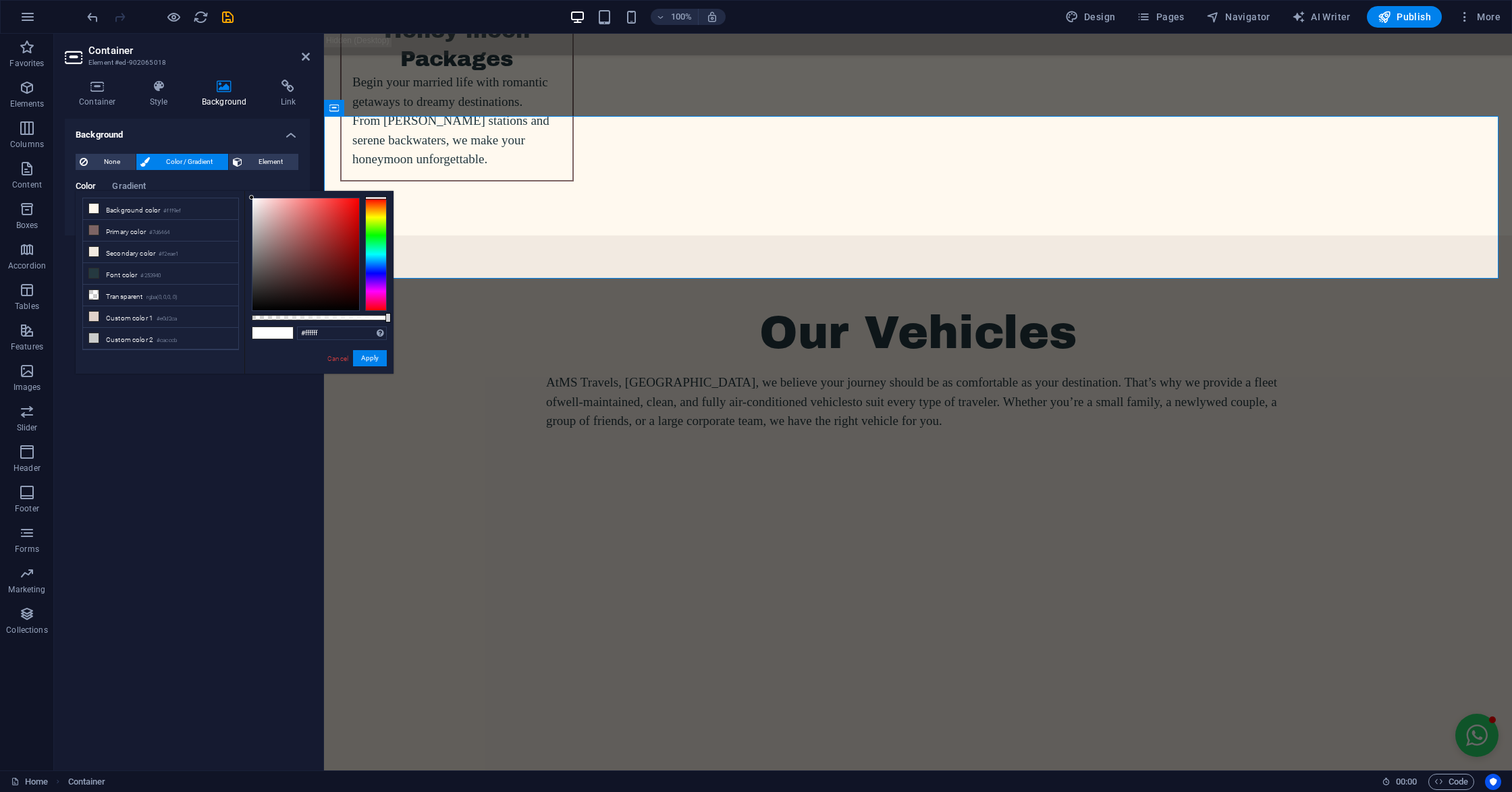
click at [87, 217] on li "Background color #fff9ef" at bounding box center [160, 209] width 155 height 21
type input "#fad495"
drag, startPoint x: 258, startPoint y: 241, endPoint x: 295, endPoint y: 199, distance: 56.0
click at [295, 199] on div at bounding box center [305, 255] width 106 height 112
click at [370, 356] on button "Apply" at bounding box center [370, 358] width 34 height 17
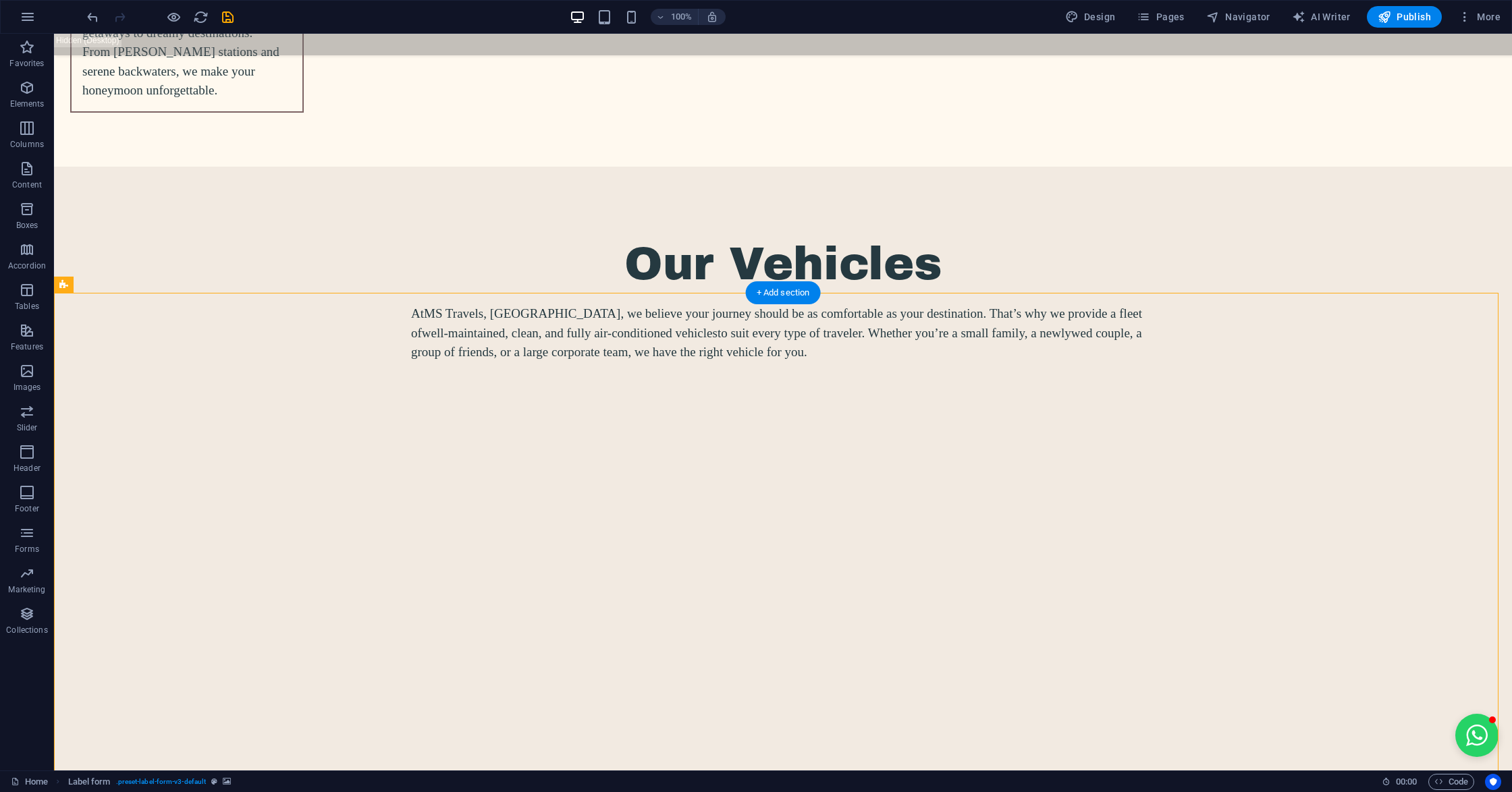
scroll to position [5420, 0]
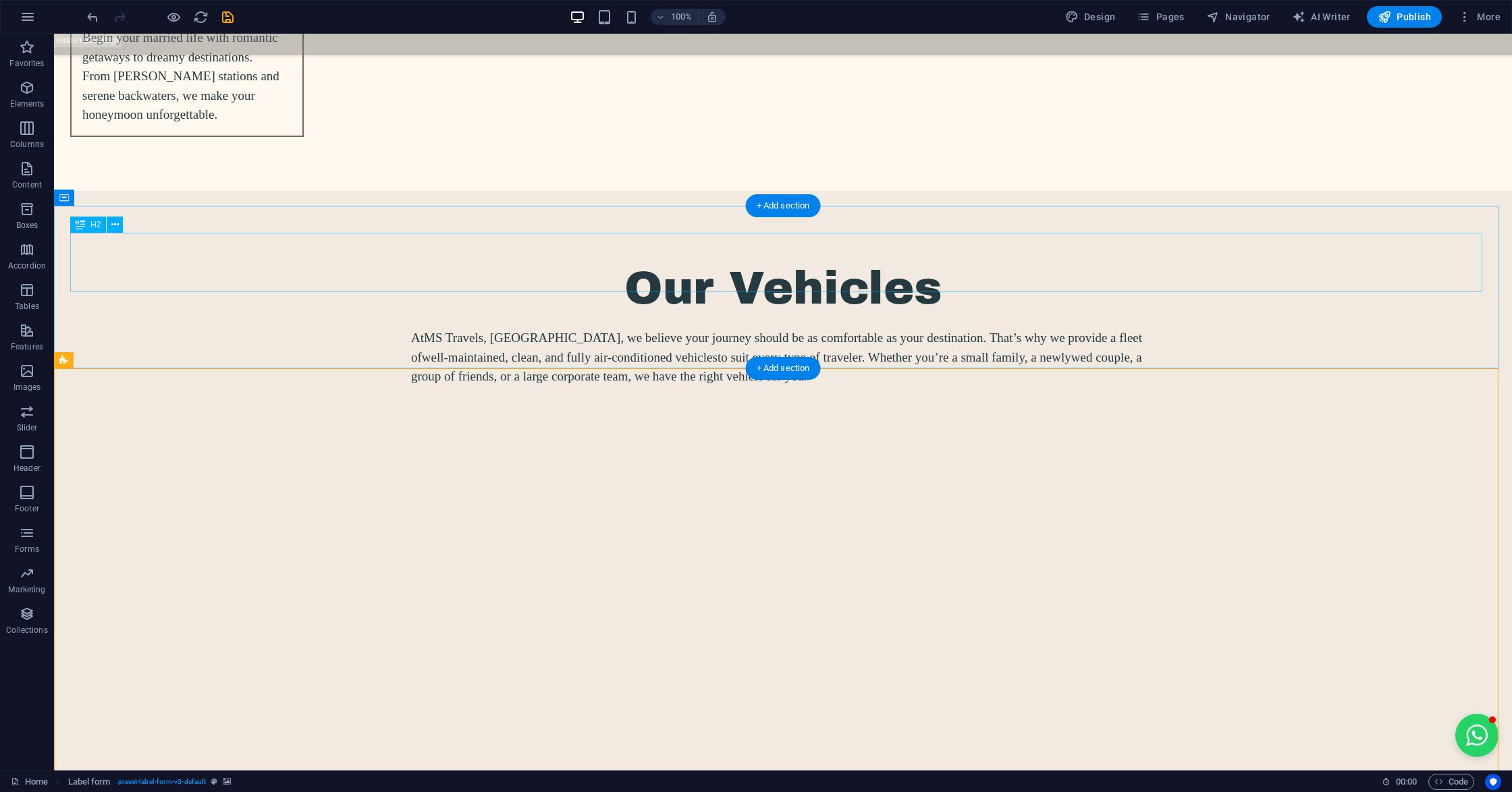
click at [119, 203] on button at bounding box center [123, 198] width 17 height 17
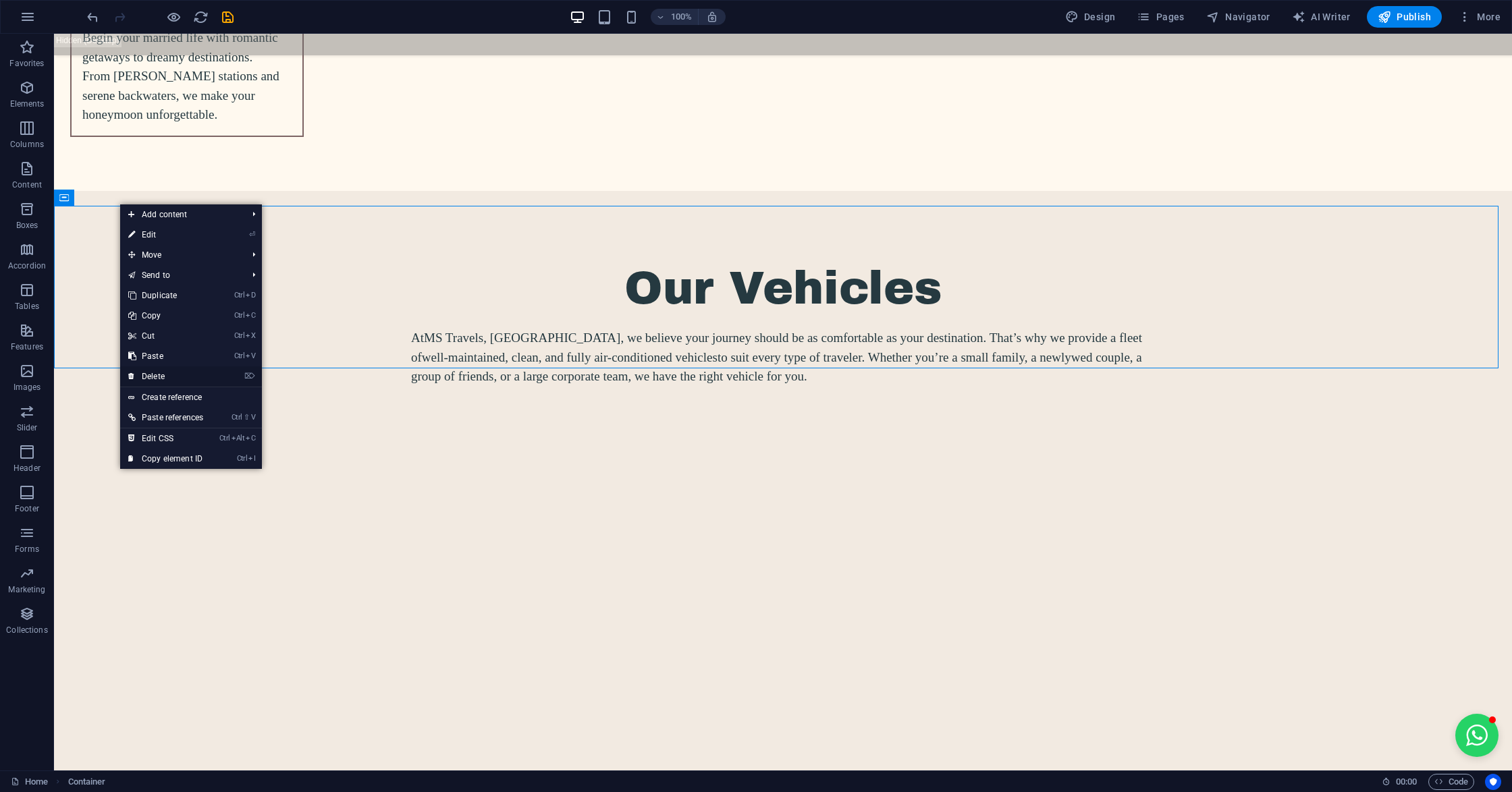
click at [143, 377] on link "⌦ Delete" at bounding box center [166, 377] width 91 height 20
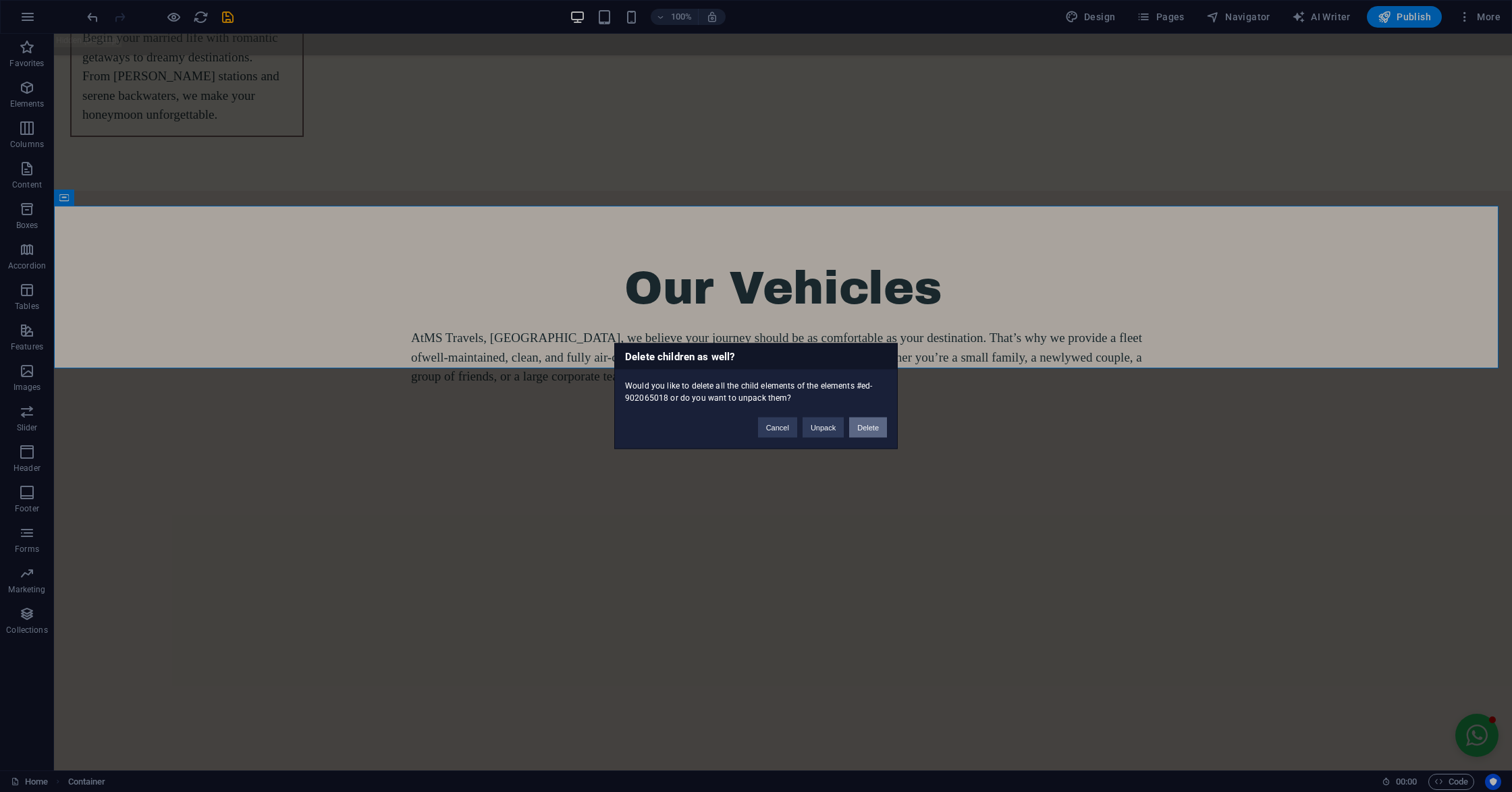
click at [855, 424] on button "Delete" at bounding box center [868, 428] width 38 height 20
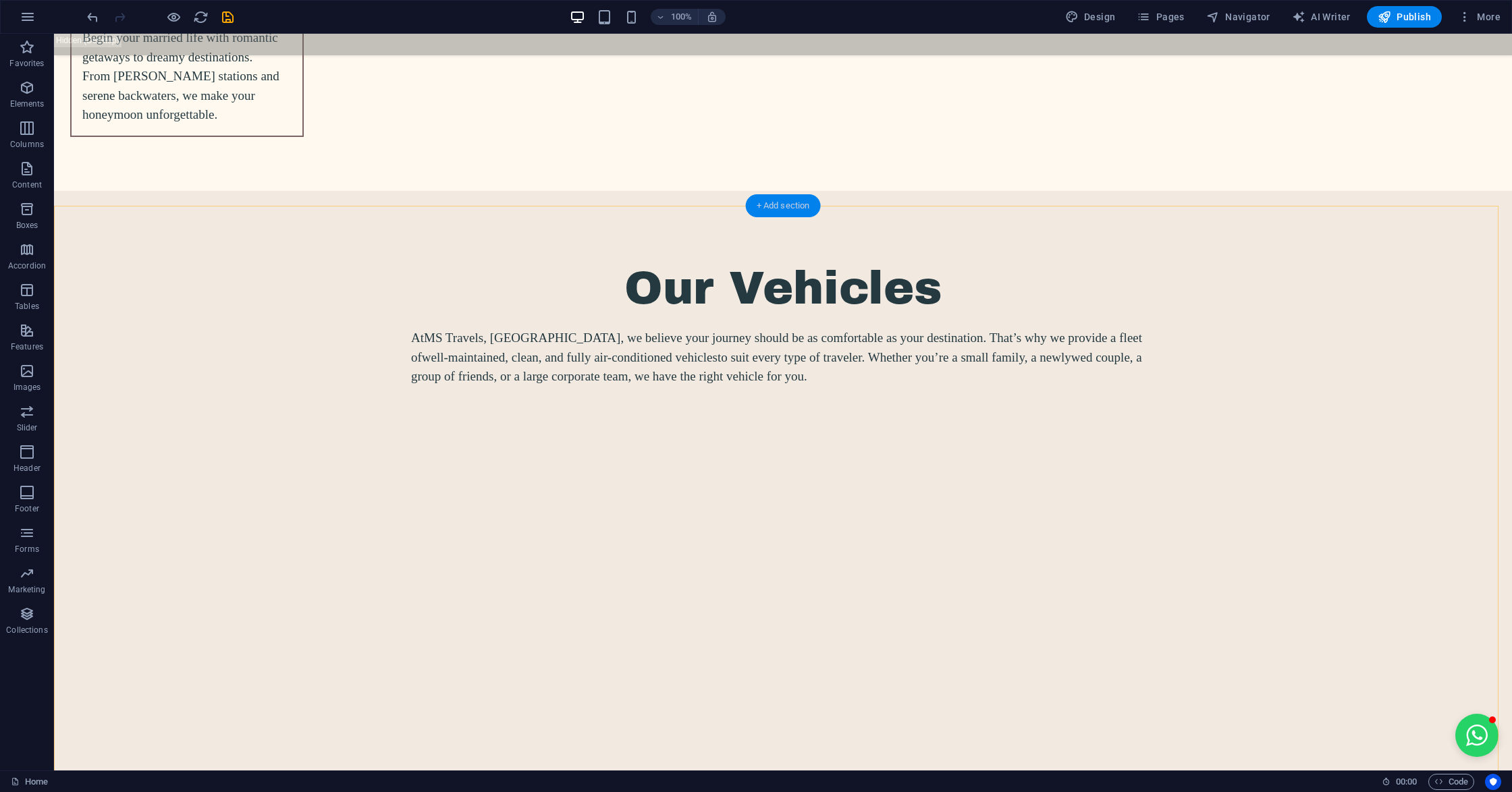
click at [775, 214] on div "+ Add section" at bounding box center [783, 206] width 75 height 23
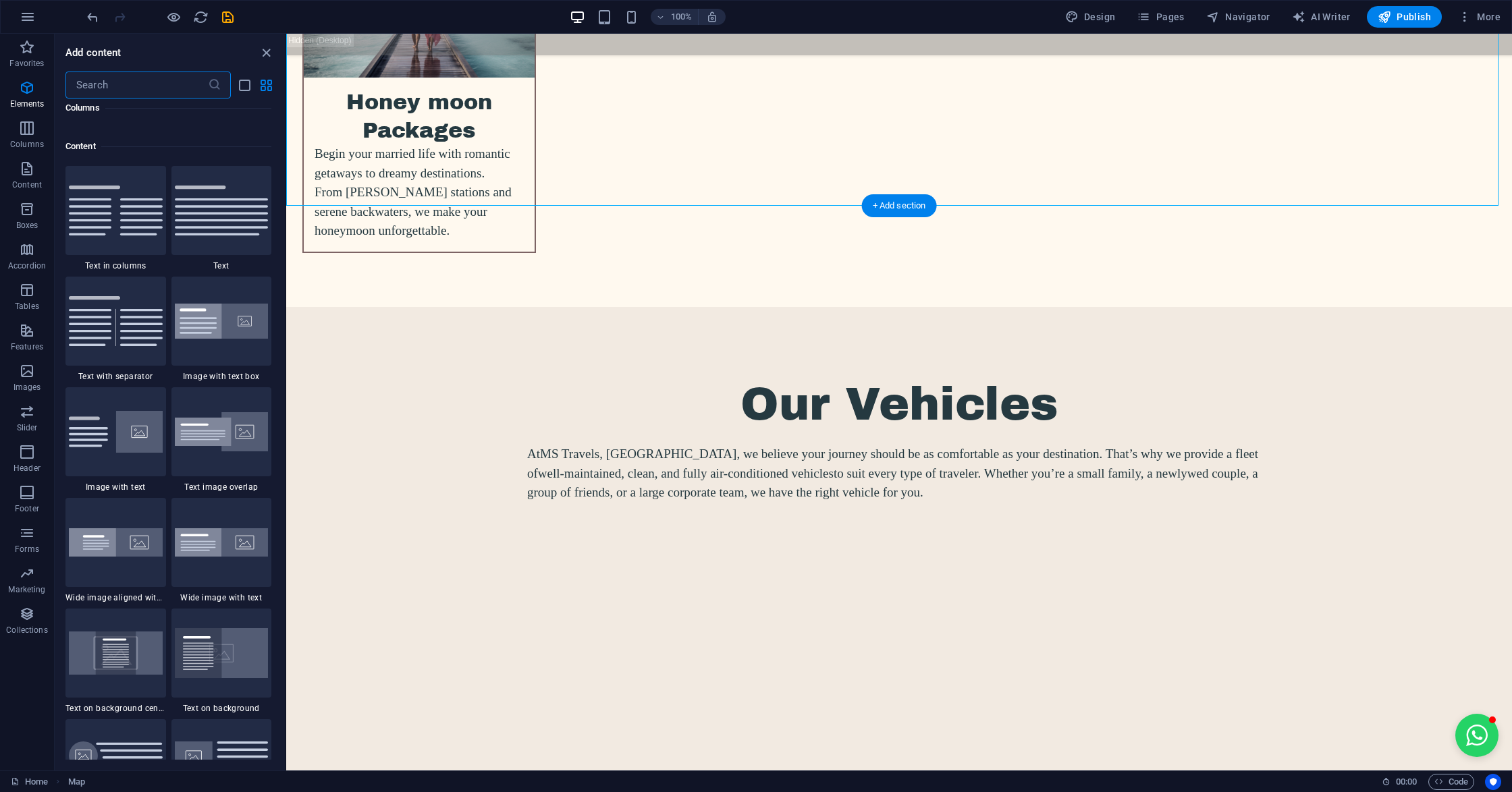
scroll to position [2359, 0]
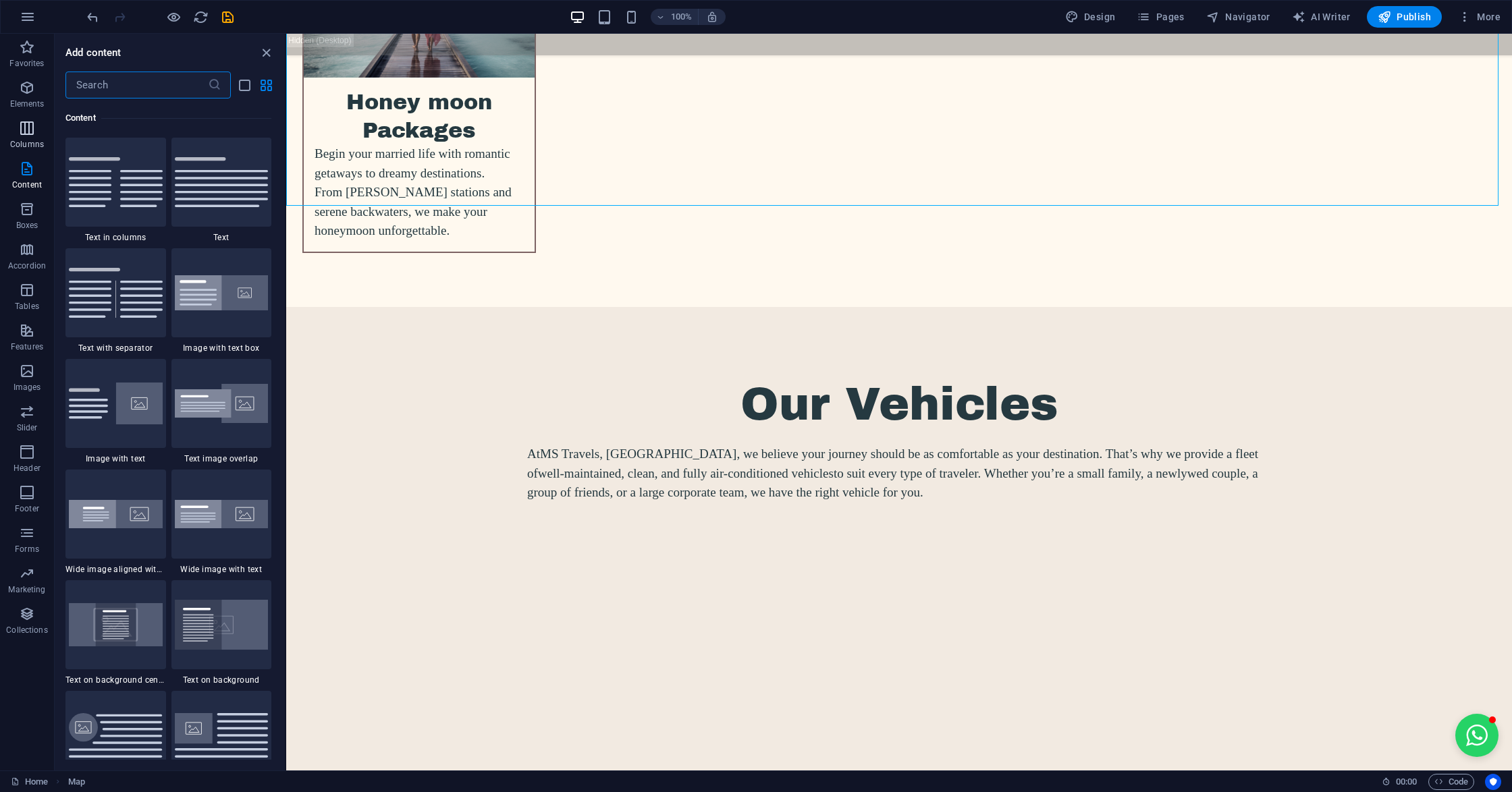
click at [19, 132] on icon "button" at bounding box center [27, 128] width 17 height 17
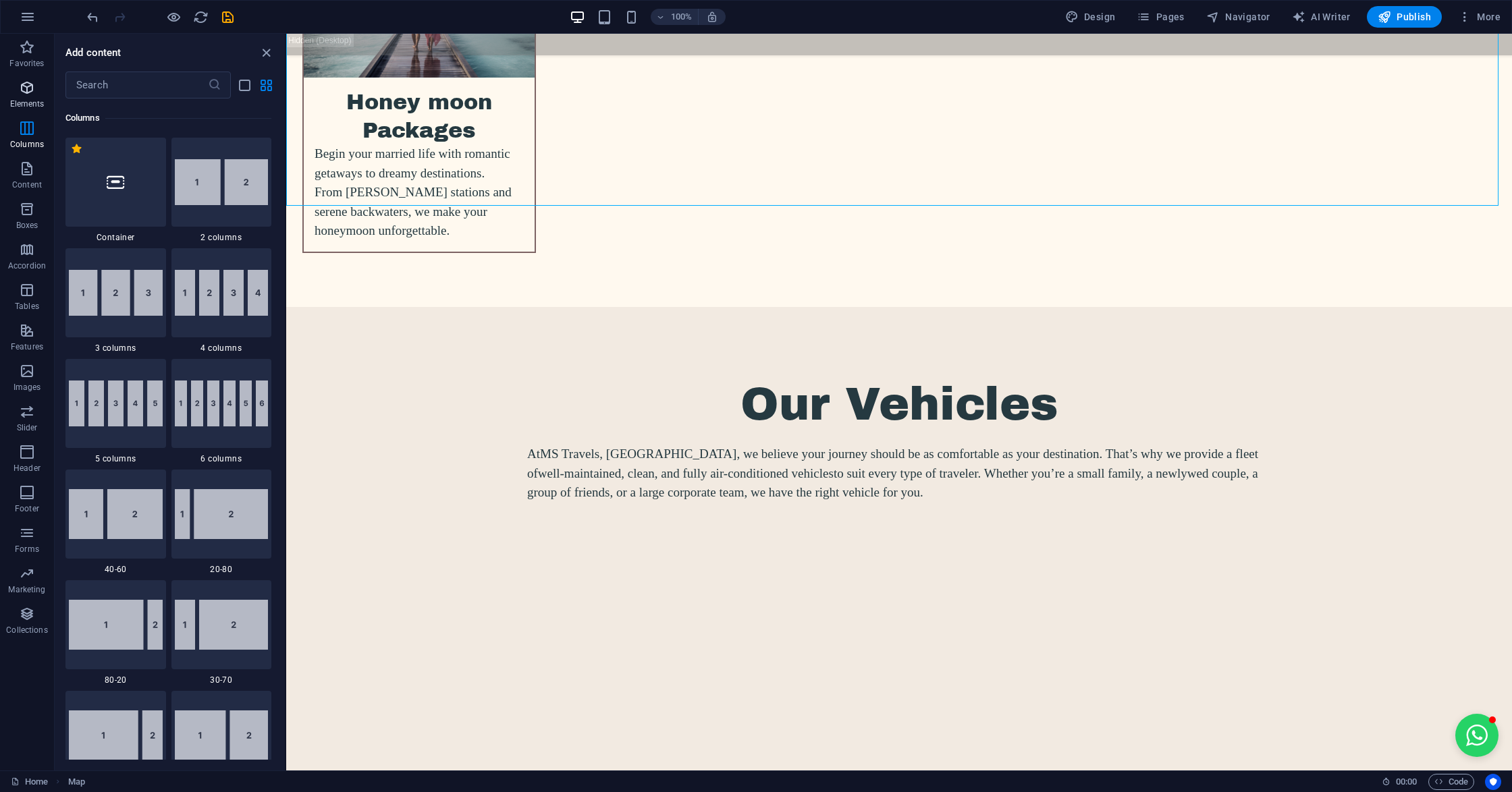
click at [25, 92] on icon "button" at bounding box center [27, 87] width 17 height 17
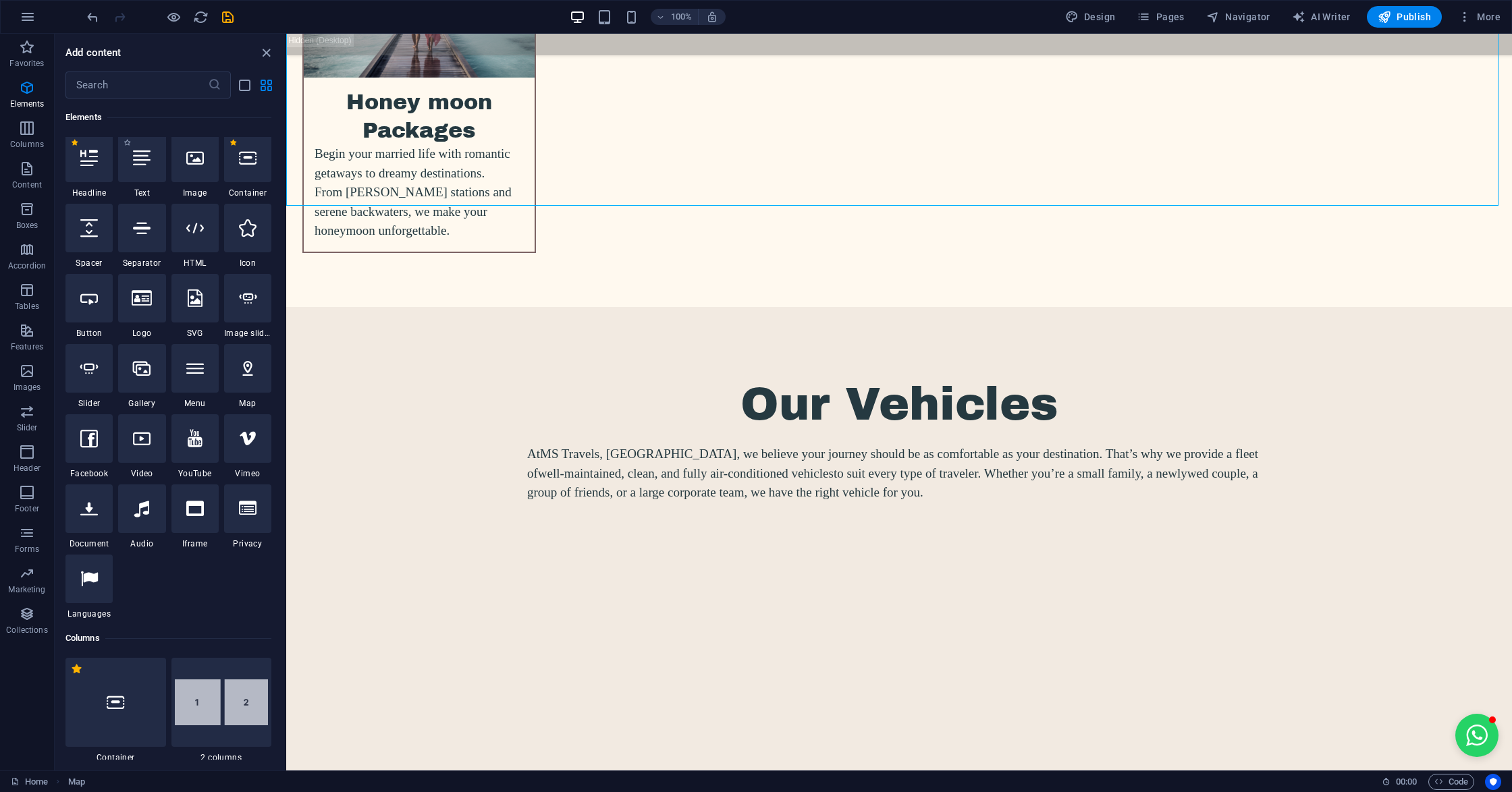
scroll to position [143, 0]
click at [85, 246] on div at bounding box center [89, 232] width 47 height 49
select select "px"
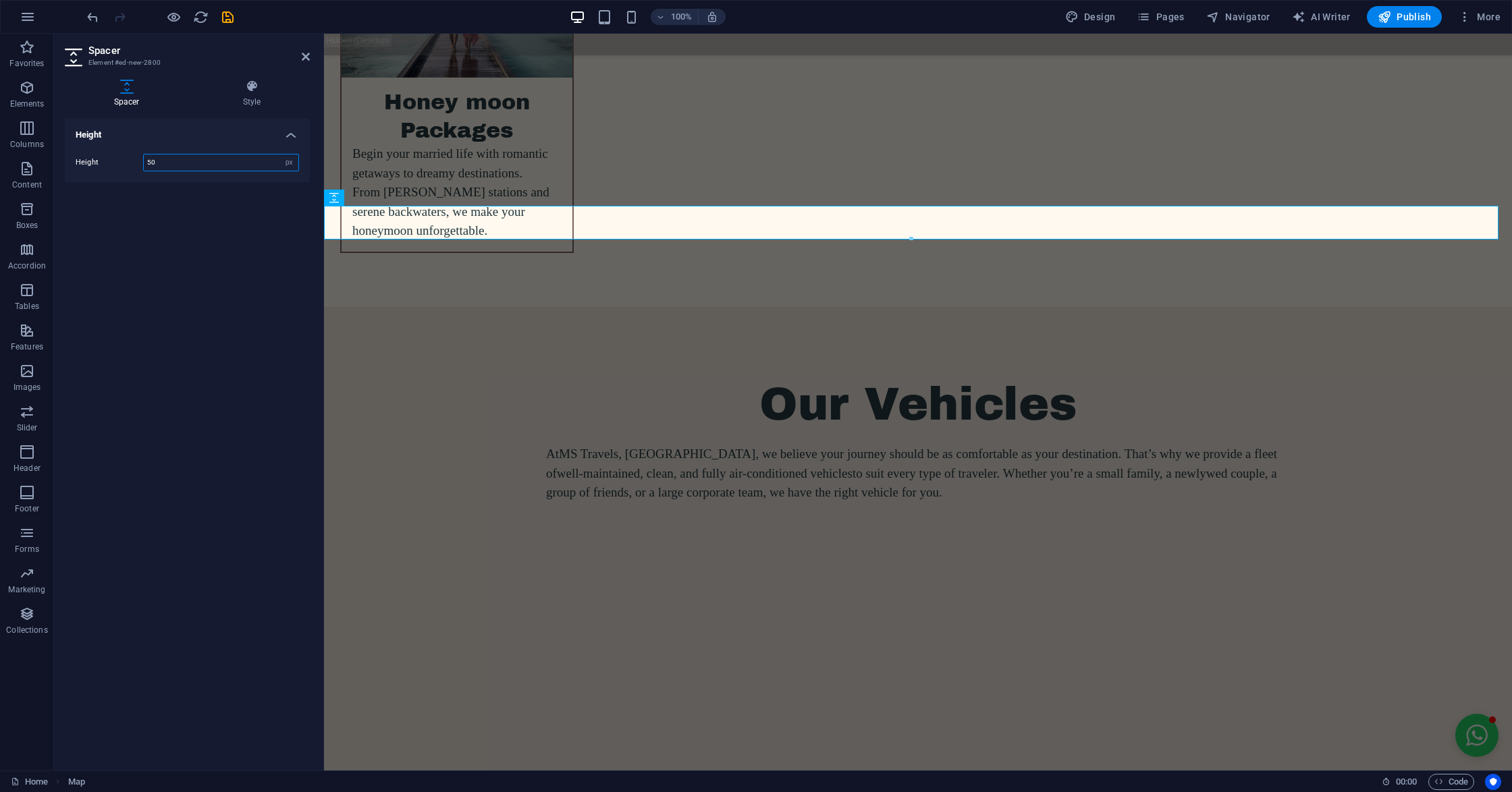
scroll to position [5285, 0]
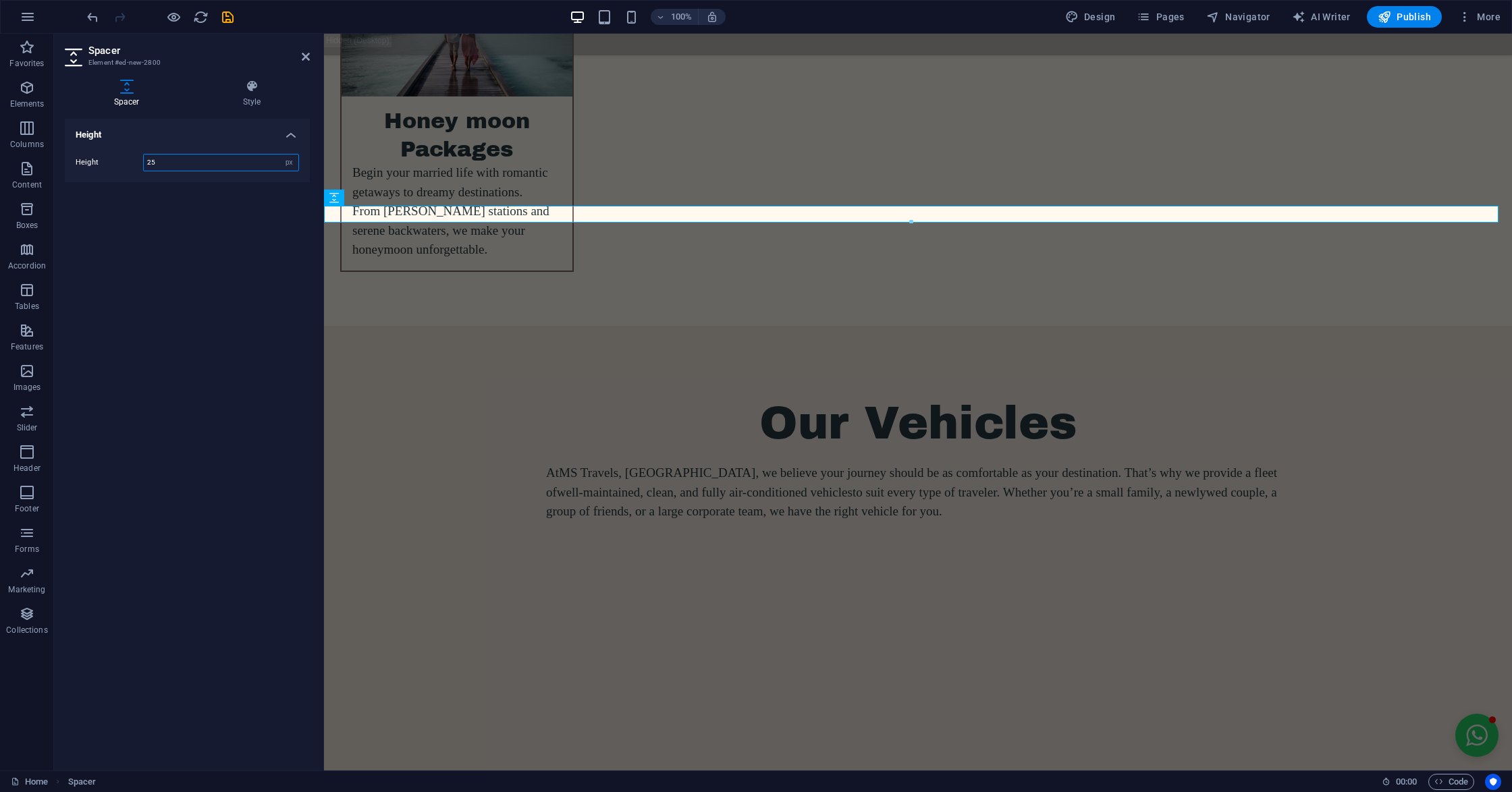
type input "25"
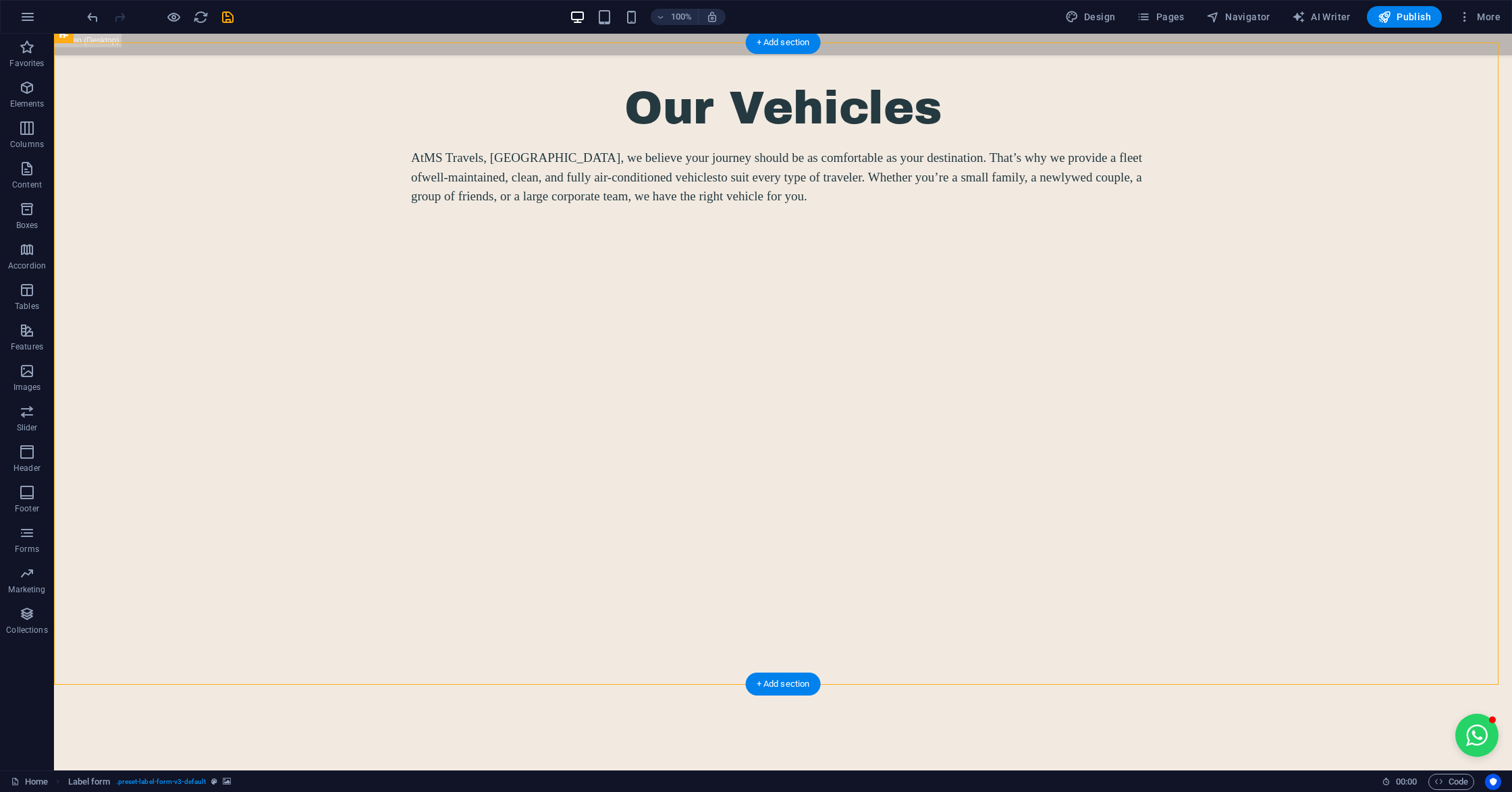
scroll to position [5150, 0]
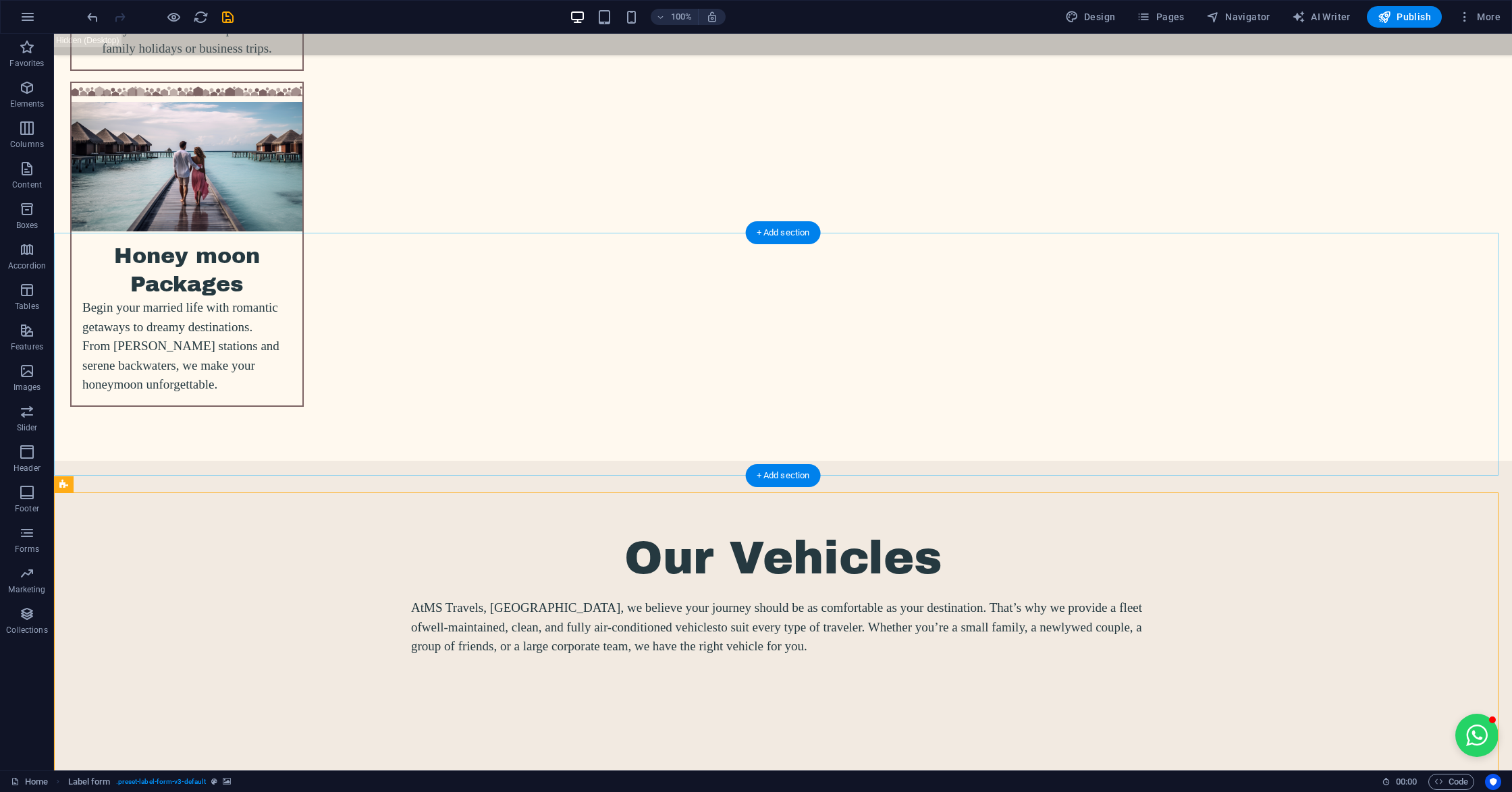
click at [762, 232] on div "+ Add section" at bounding box center [783, 232] width 75 height 23
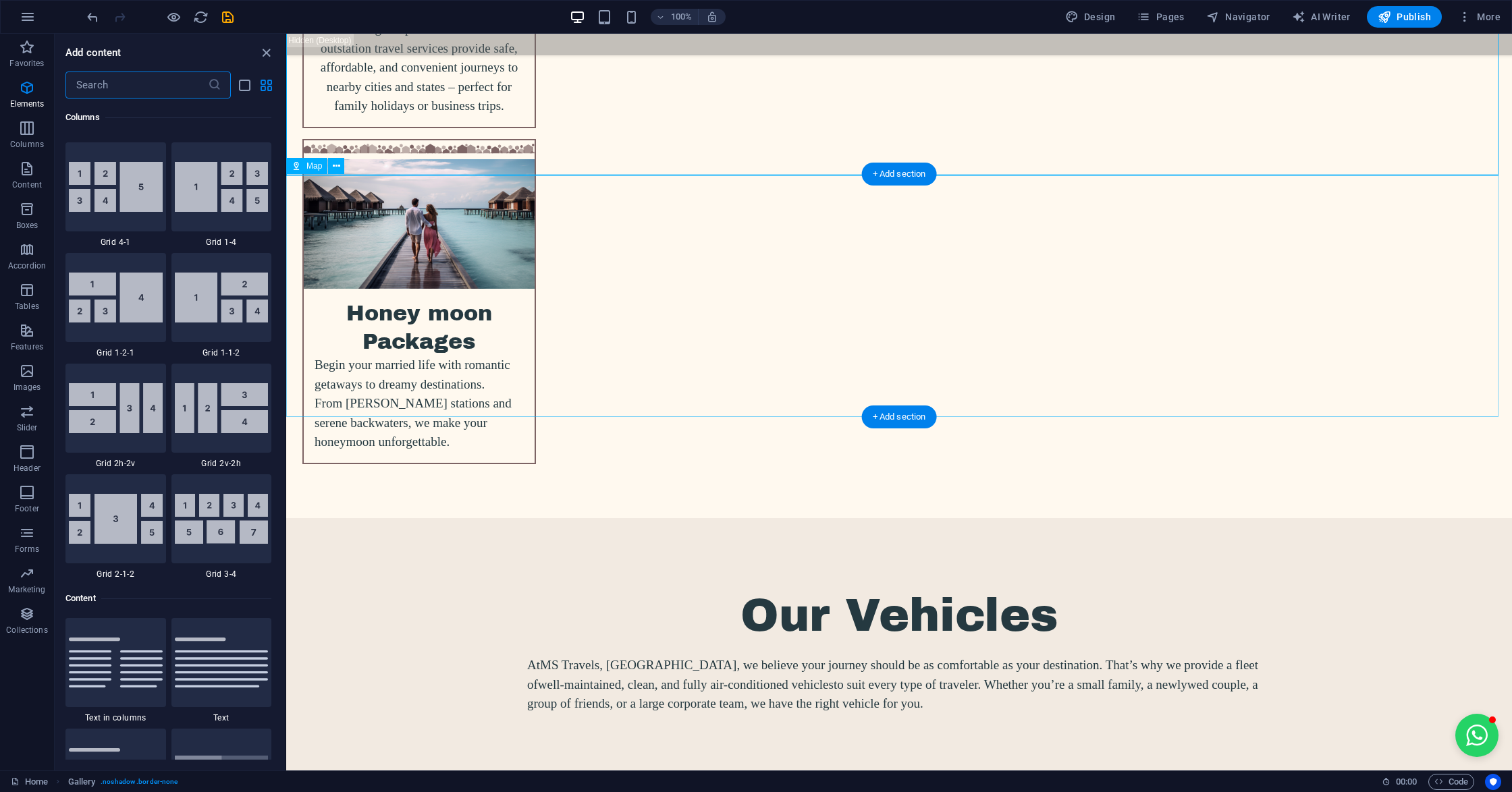
scroll to position [2359, 0]
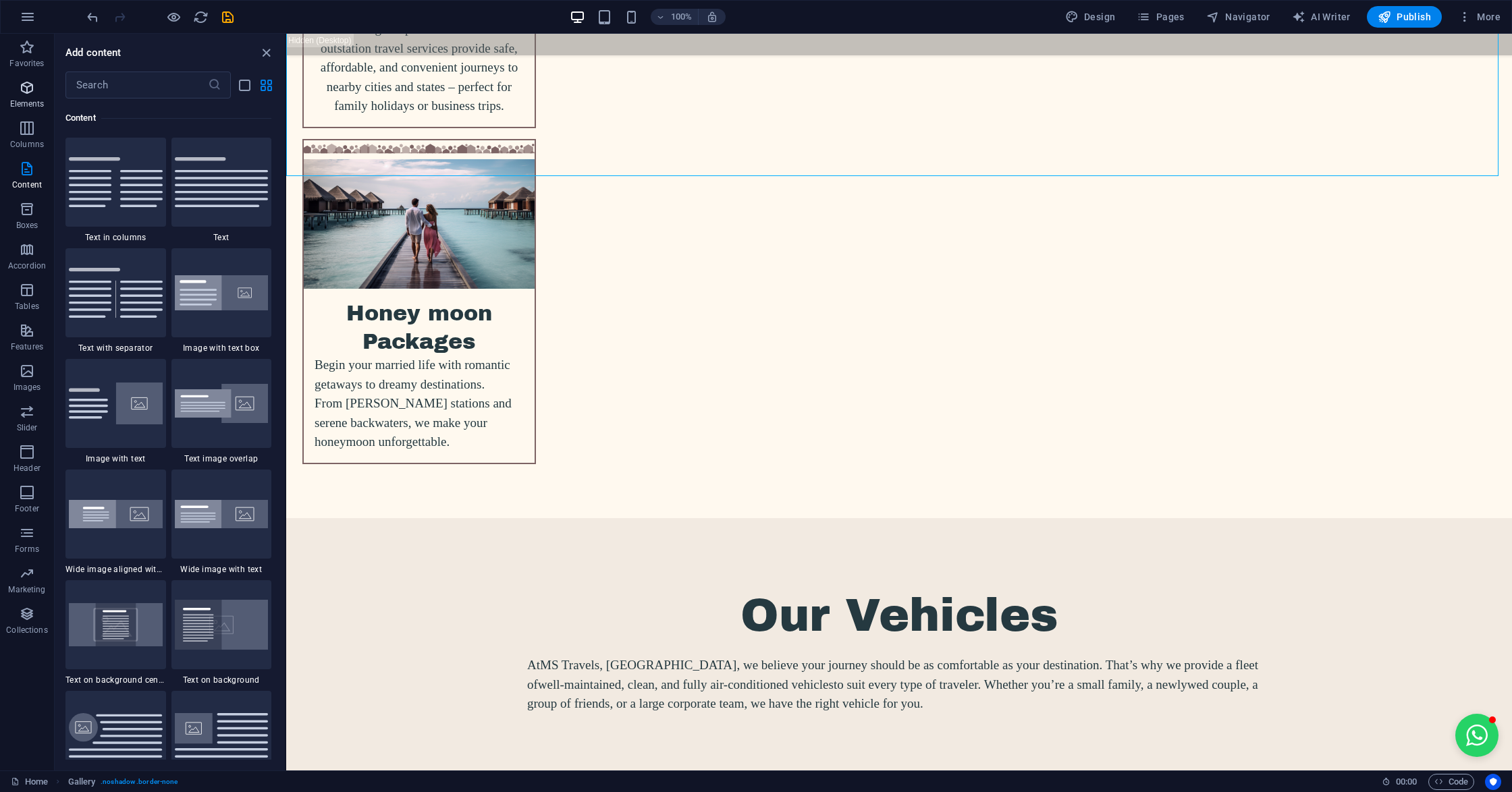
click at [23, 99] on p "Elements" at bounding box center [28, 104] width 35 height 11
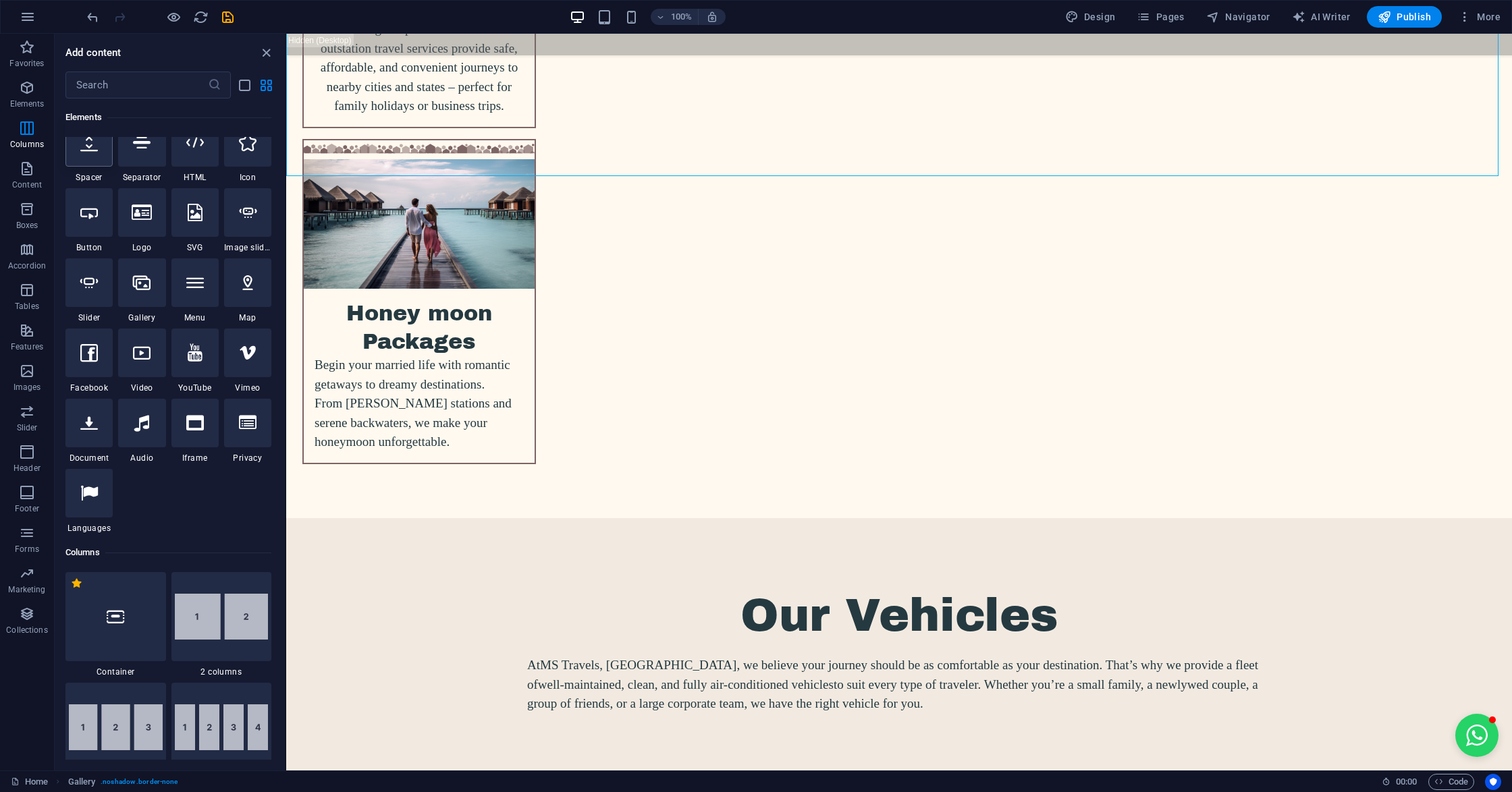
scroll to position [143, 0]
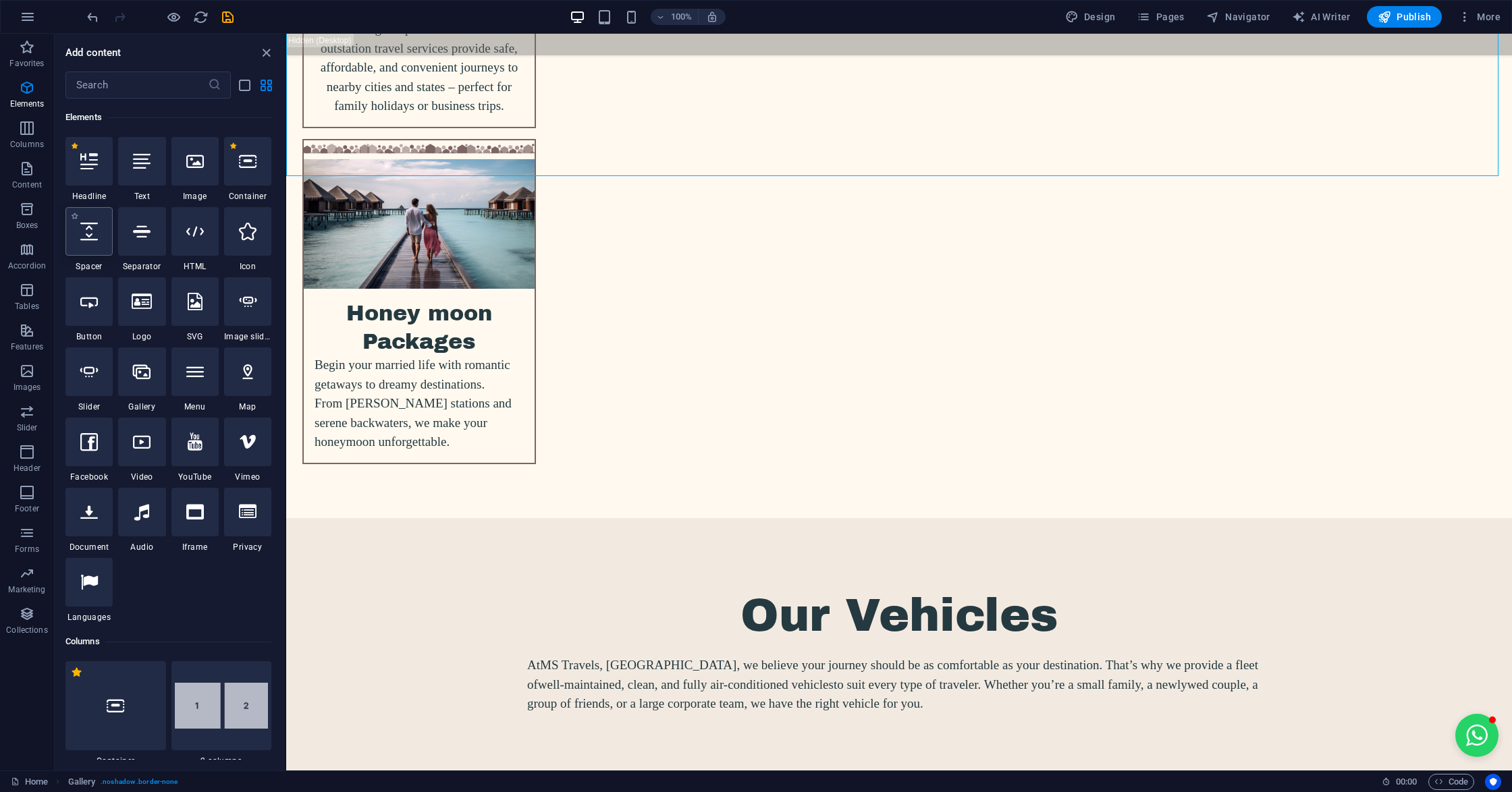
click at [98, 236] on div at bounding box center [89, 232] width 47 height 49
select select "px"
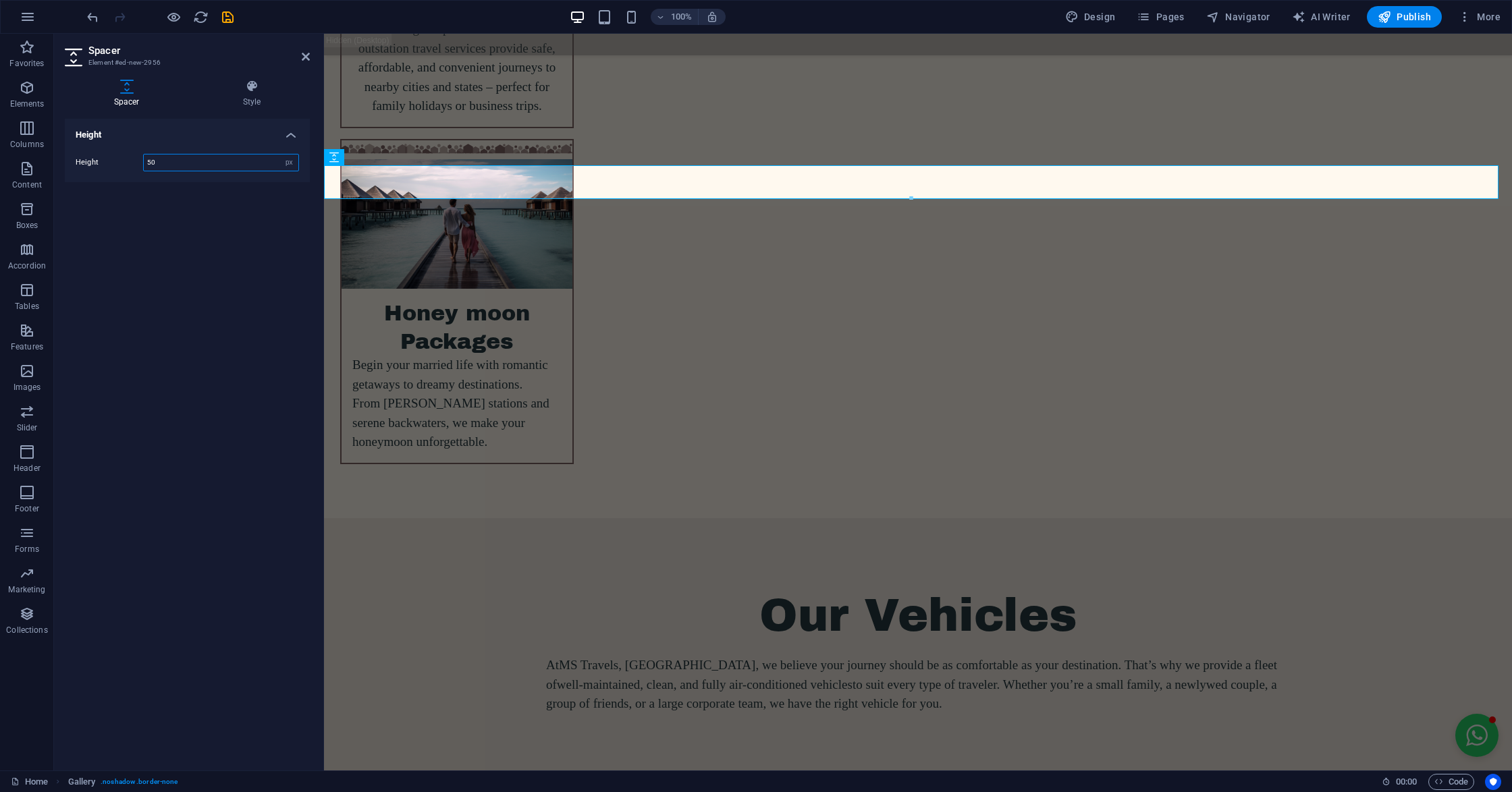
scroll to position [5082, 0]
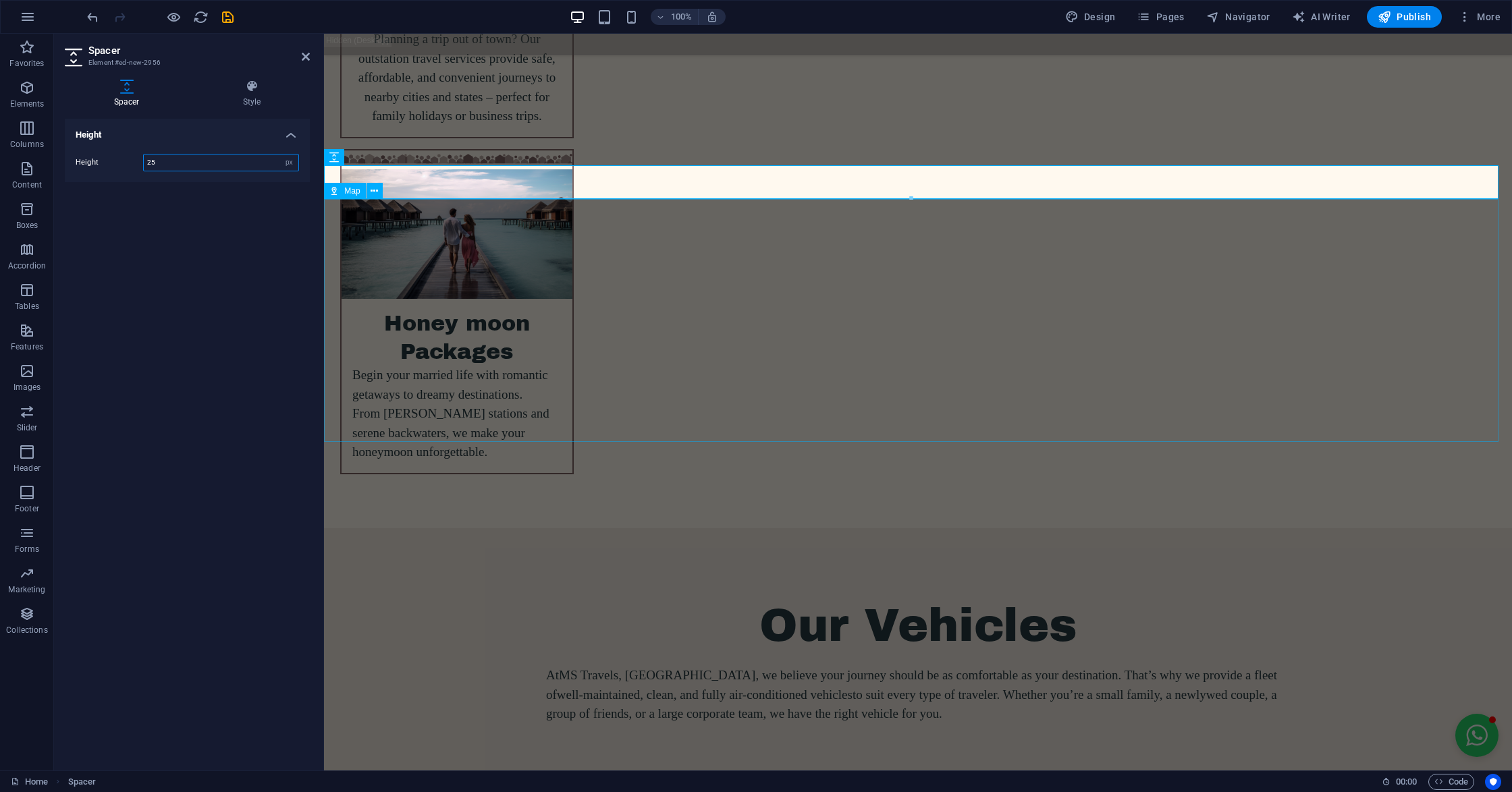
type input "25"
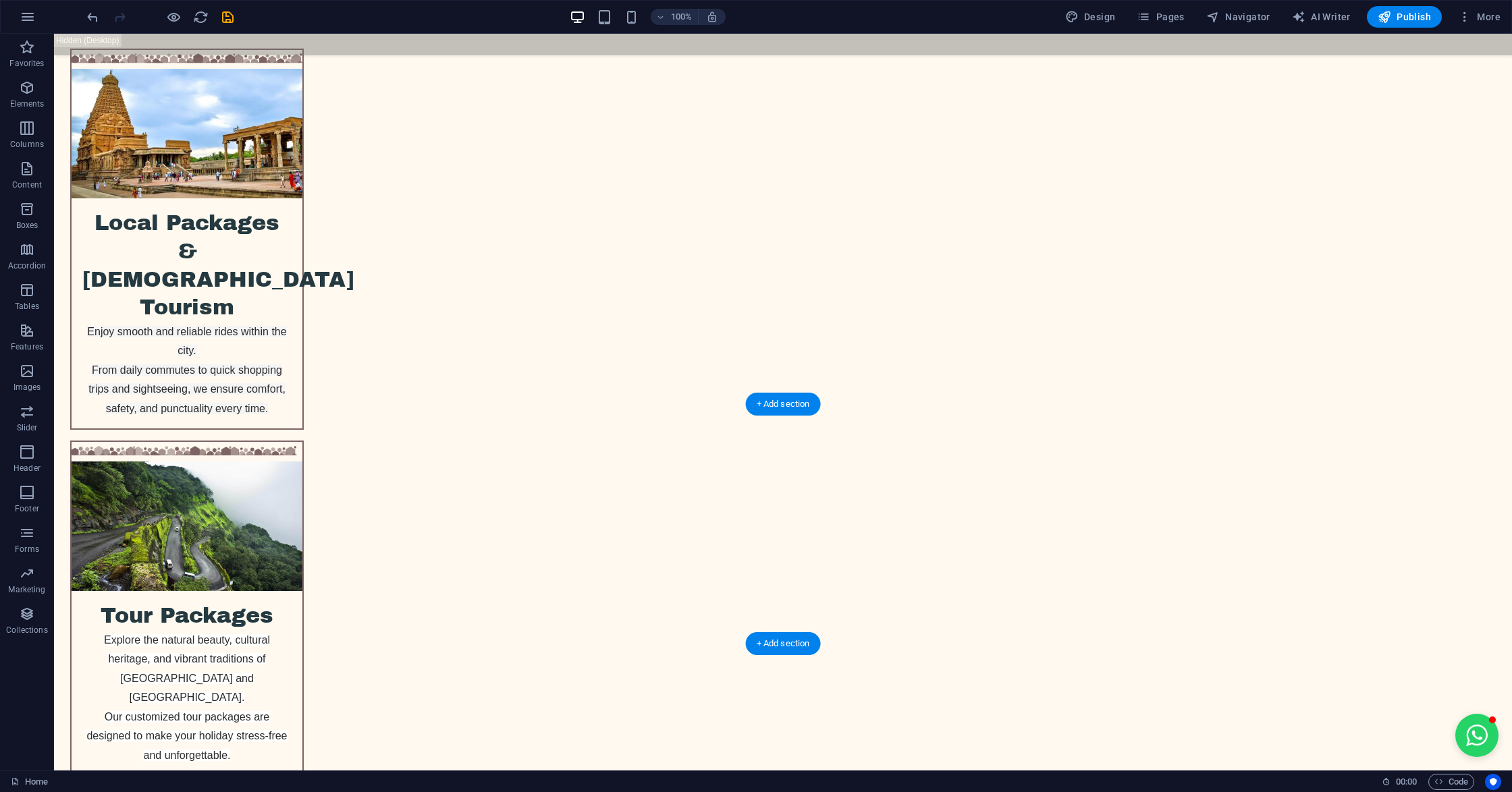
scroll to position [3196, 0]
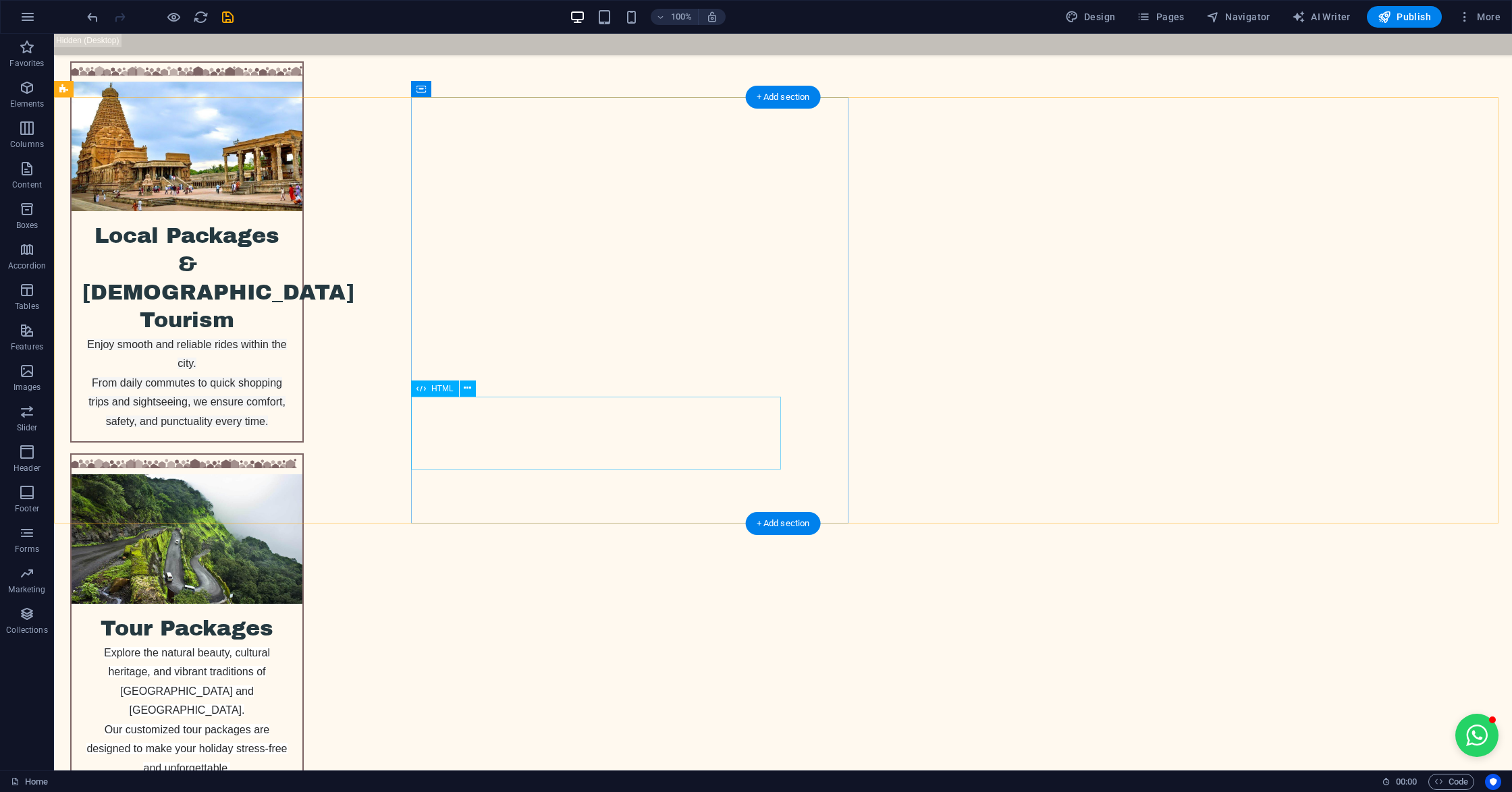
click at [428, 386] on div "HTML" at bounding box center [434, 389] width 48 height 17
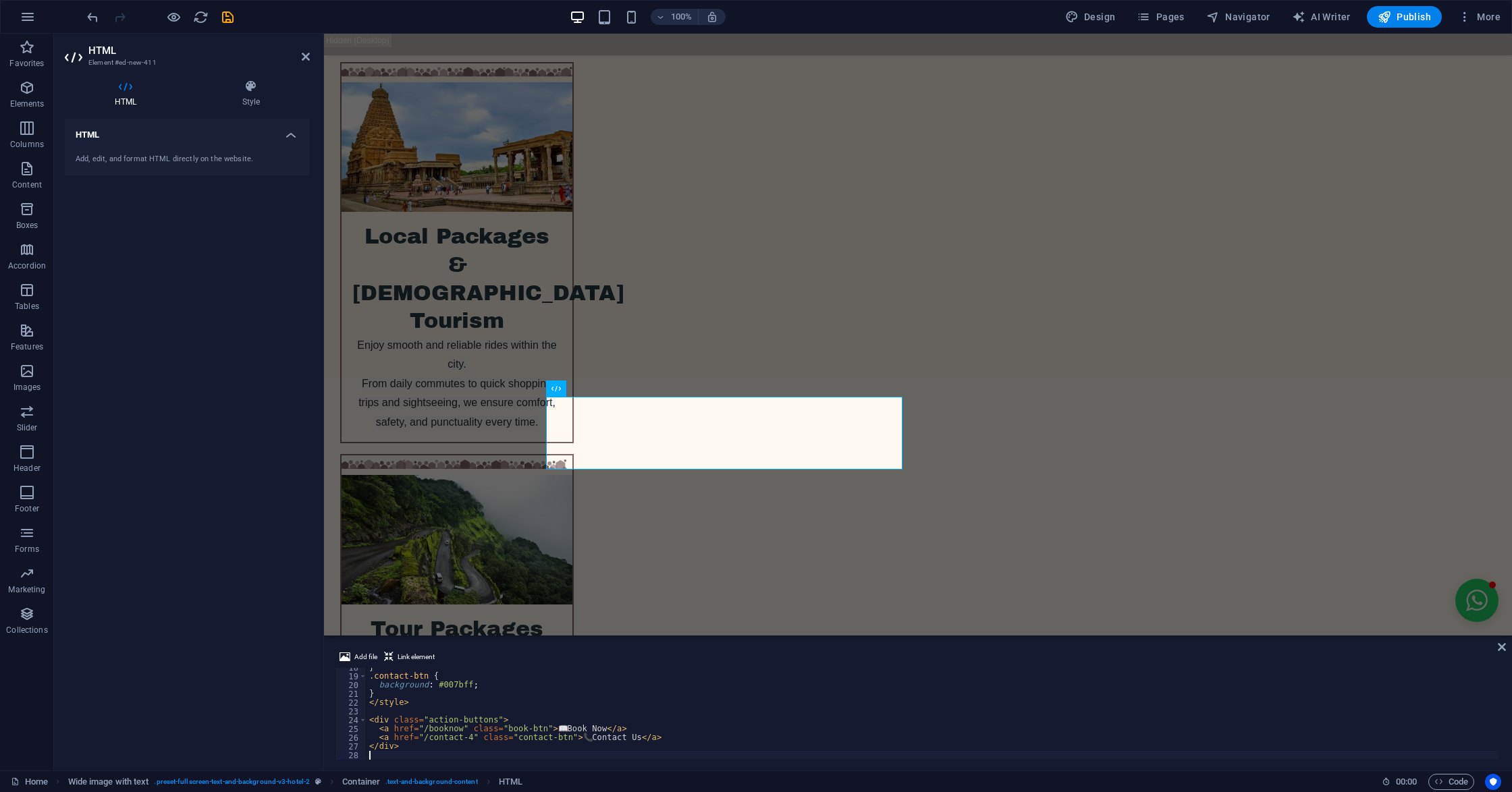
click at [443, 683] on div "} .contact-btn { background : #007bff ; } </ style > < div class = "action-butt…" at bounding box center [933, 717] width 1132 height 110
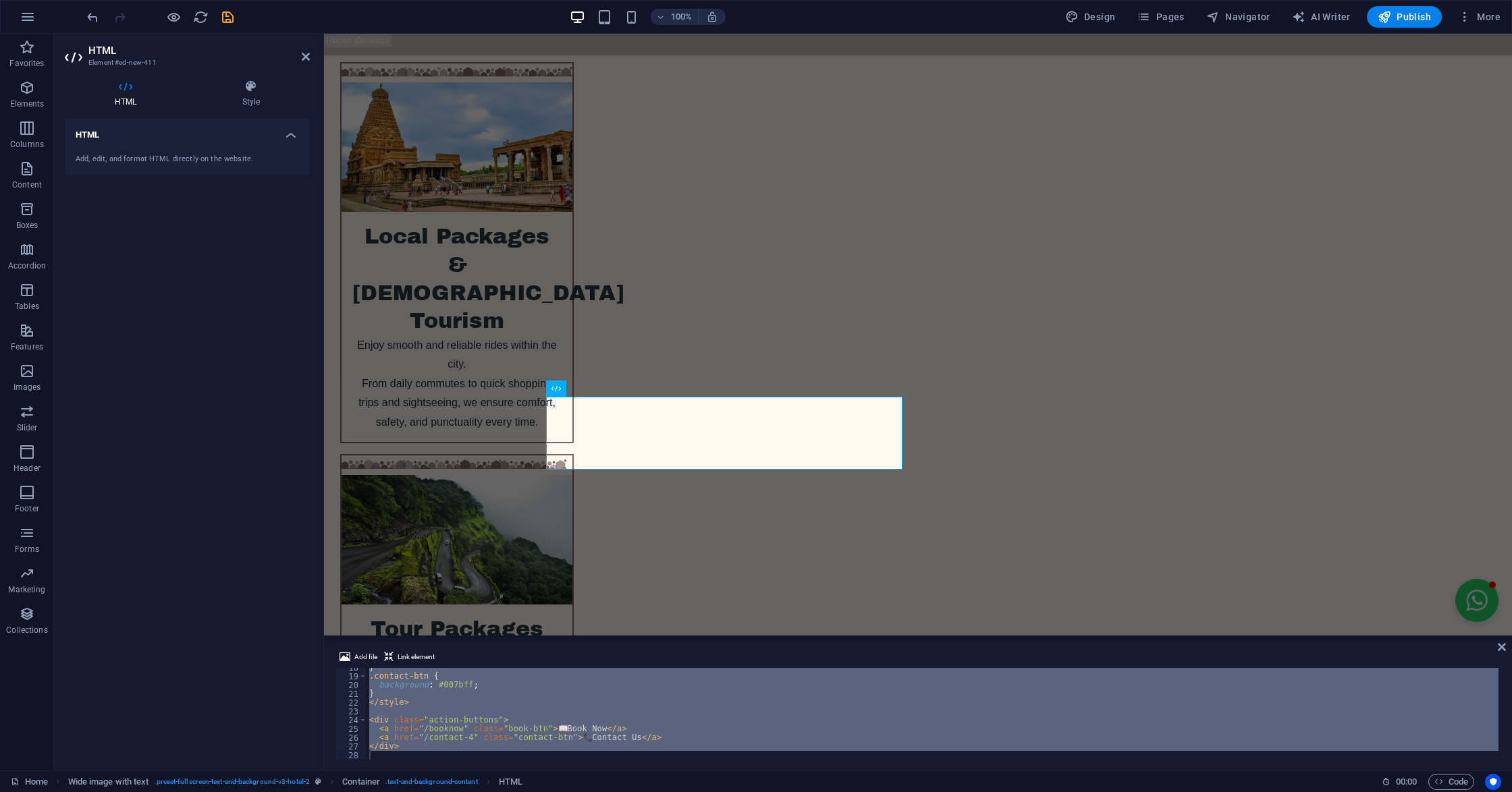
click at [754, 697] on div "} .contact-btn { background : #007bff ; } </ style > < div class = "action-butt…" at bounding box center [933, 713] width 1132 height 91
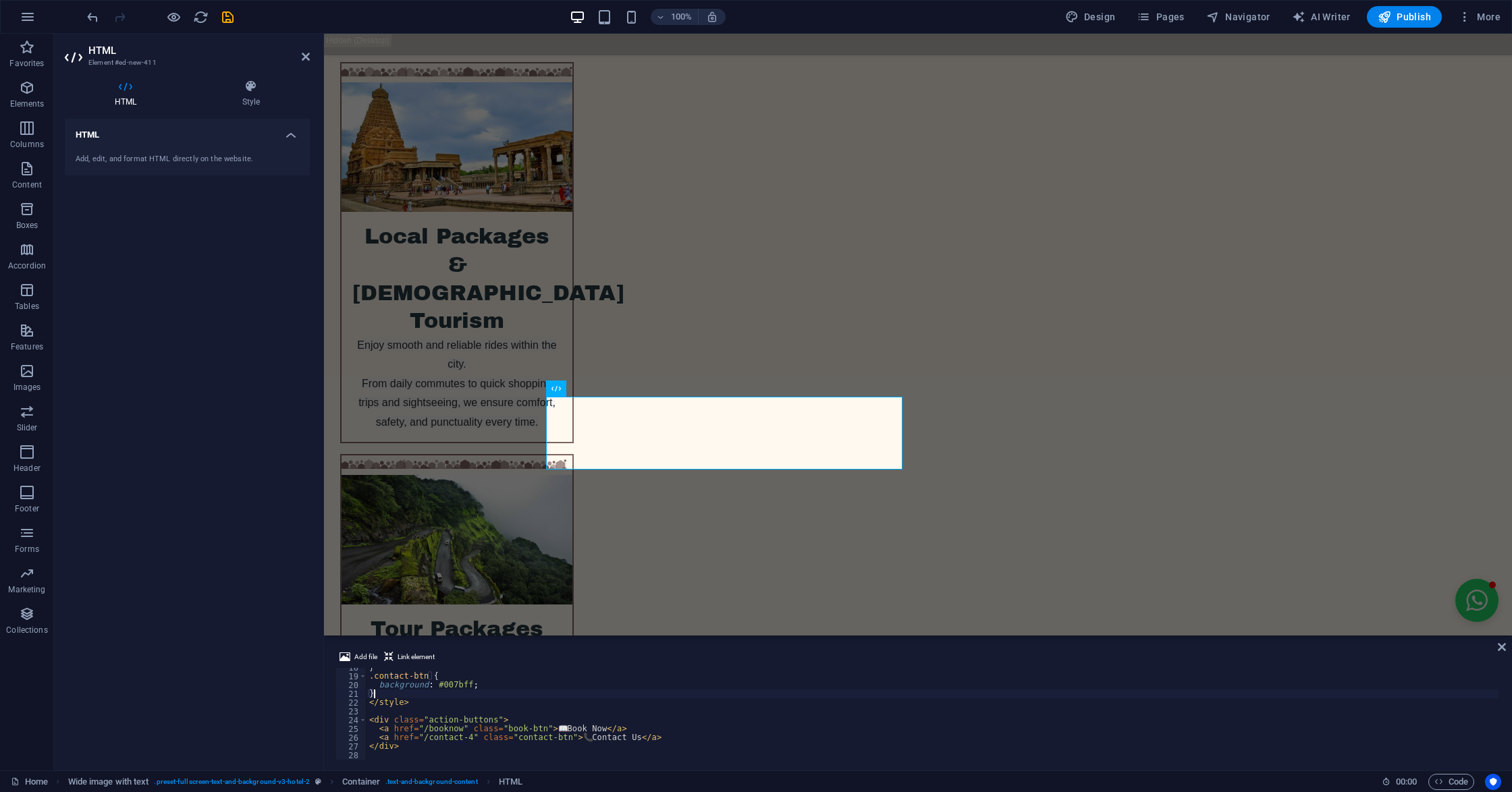
type textarea "</div>"
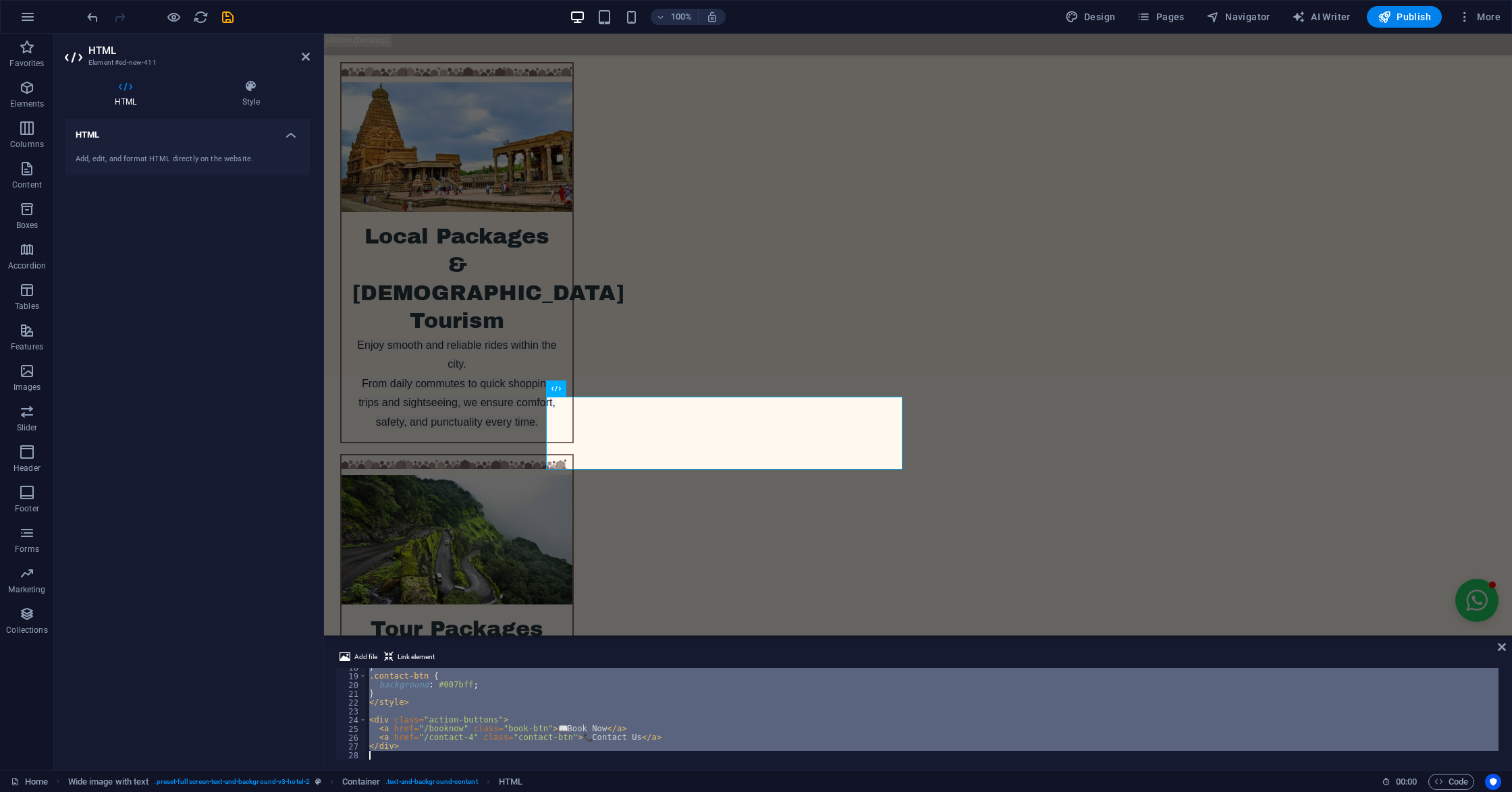
paste textarea
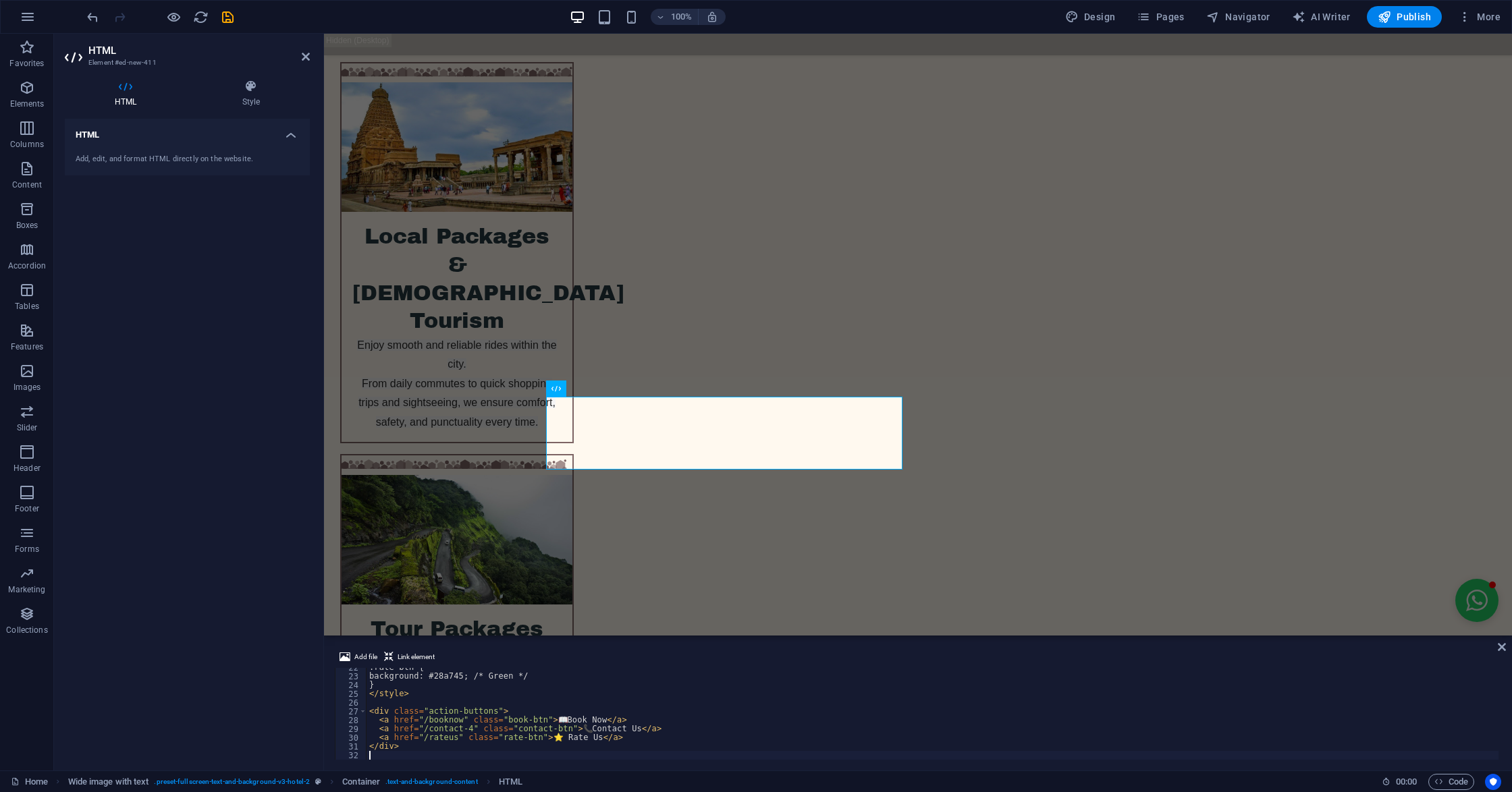
scroll to position [189, 0]
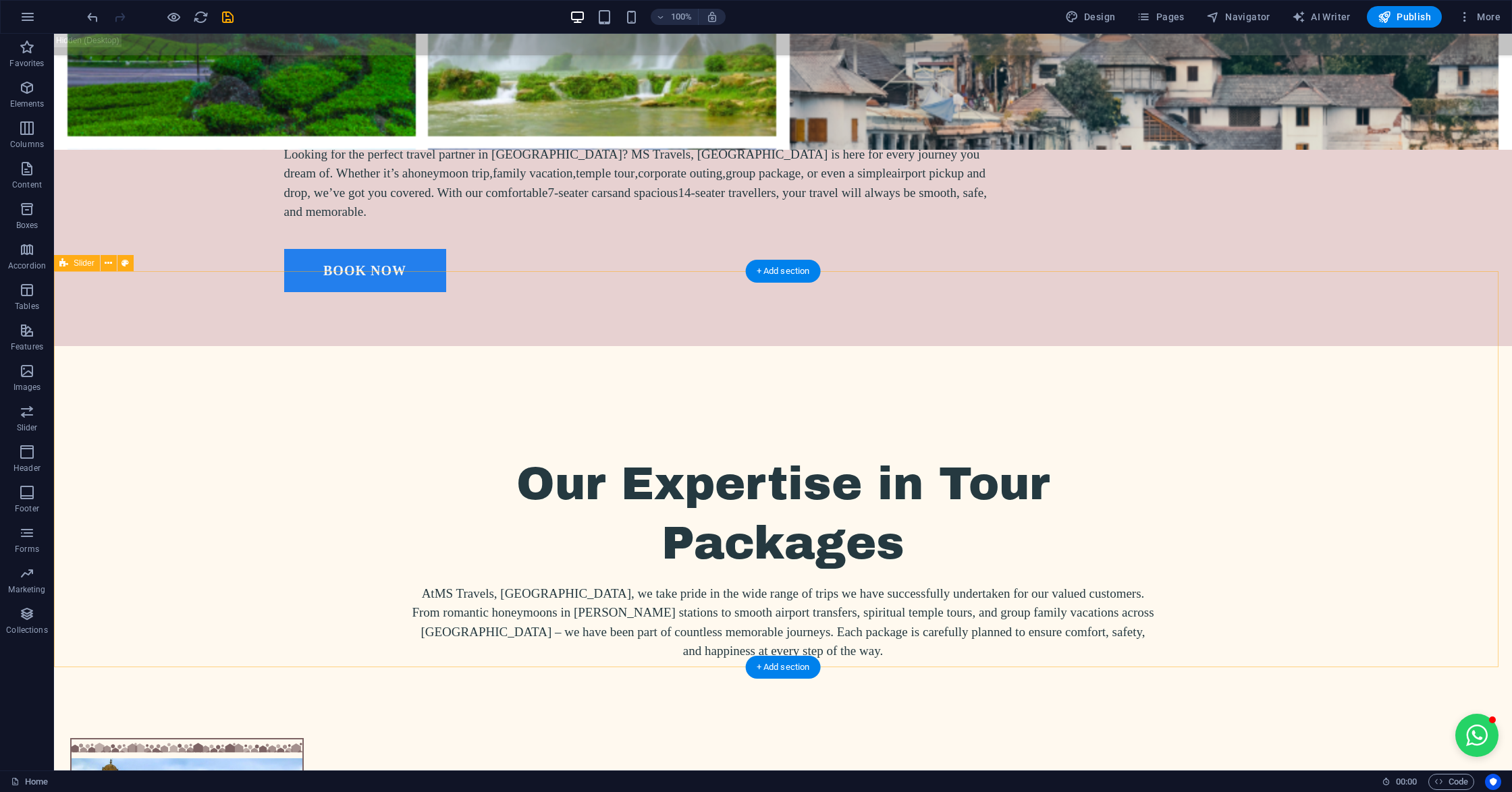
scroll to position [2476, 0]
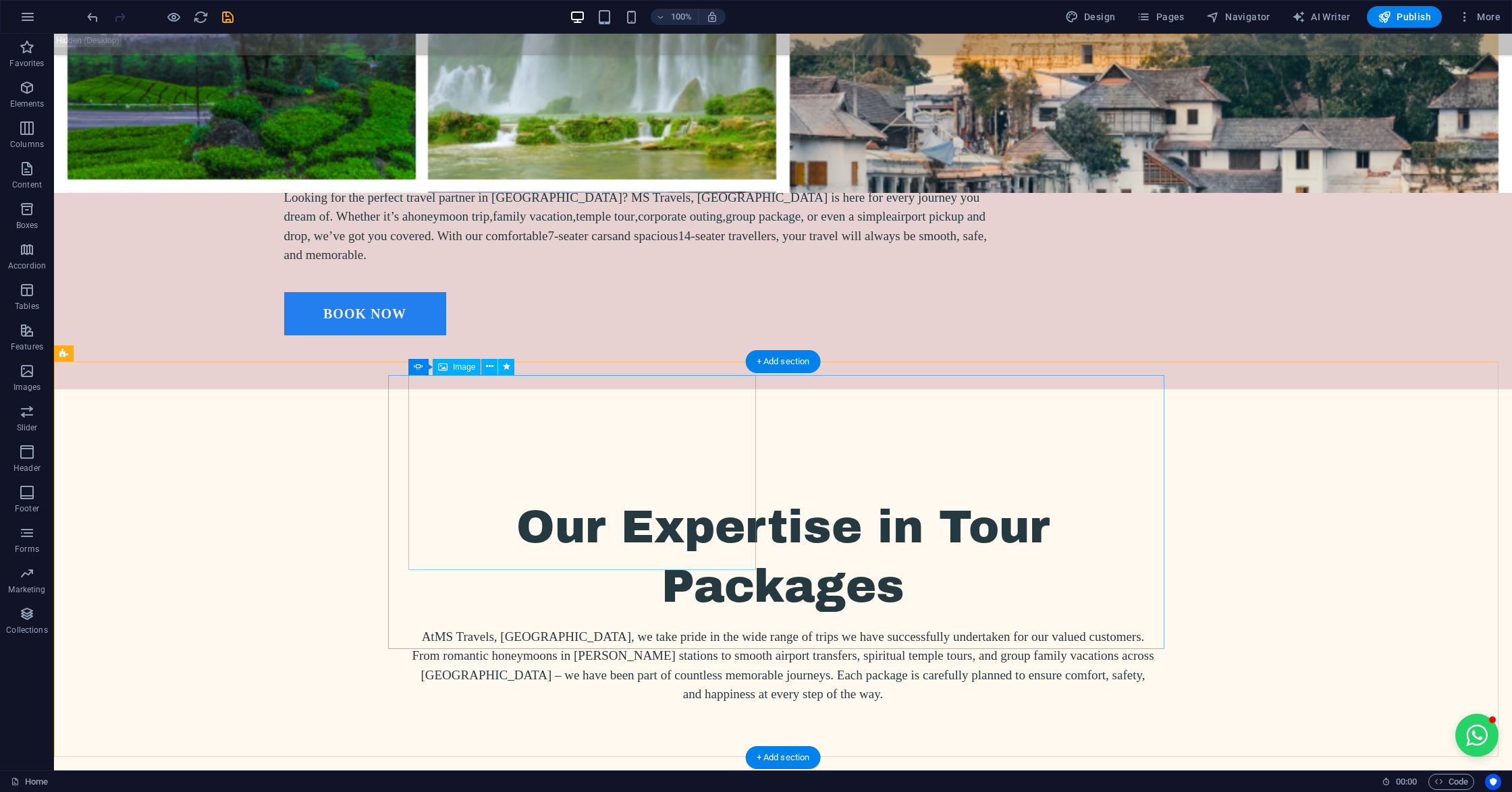
select select "px"
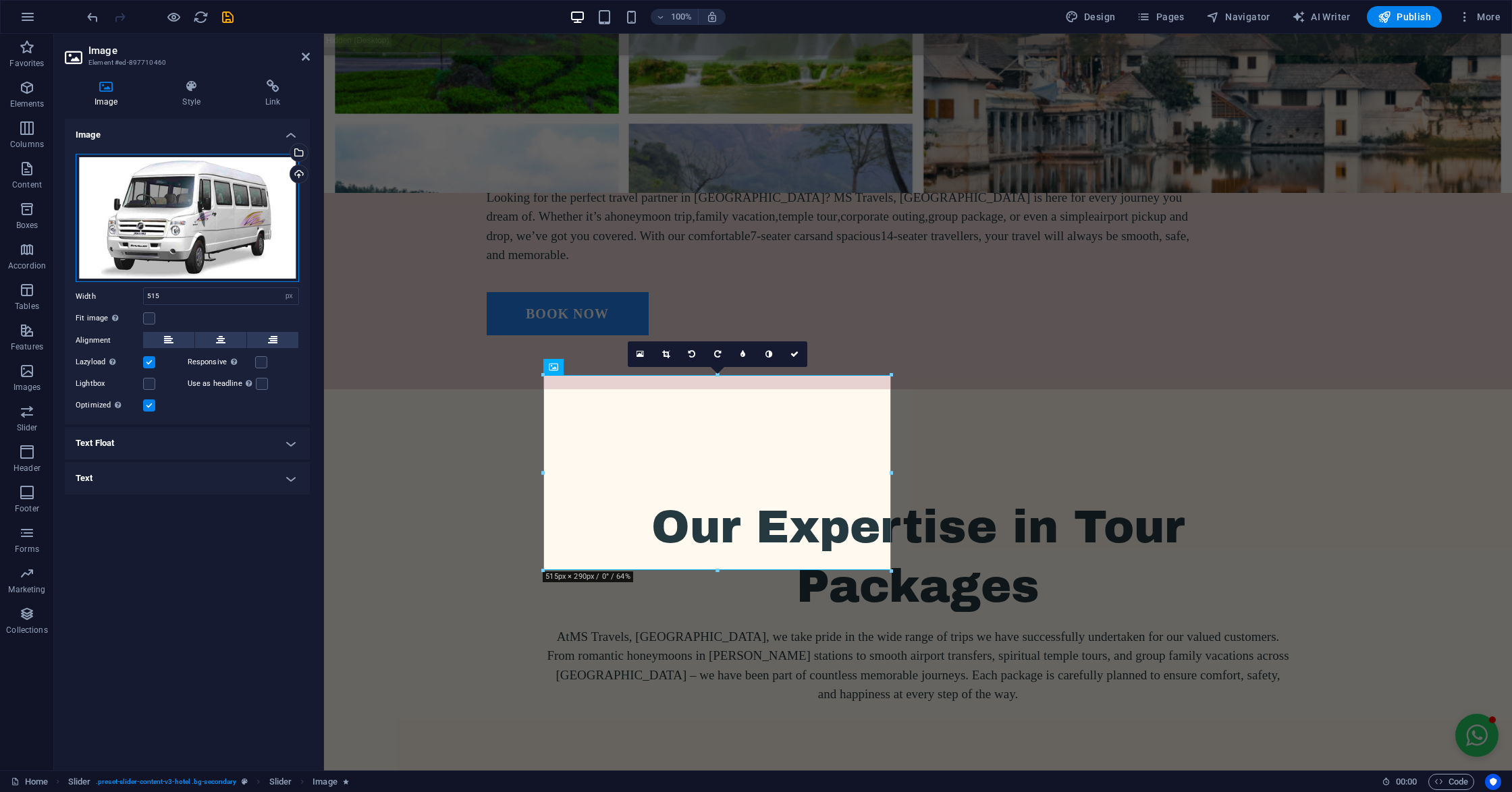
click at [106, 209] on div "Drag files here, click to choose files or select files from Files or our free s…" at bounding box center [187, 218] width 223 height 129
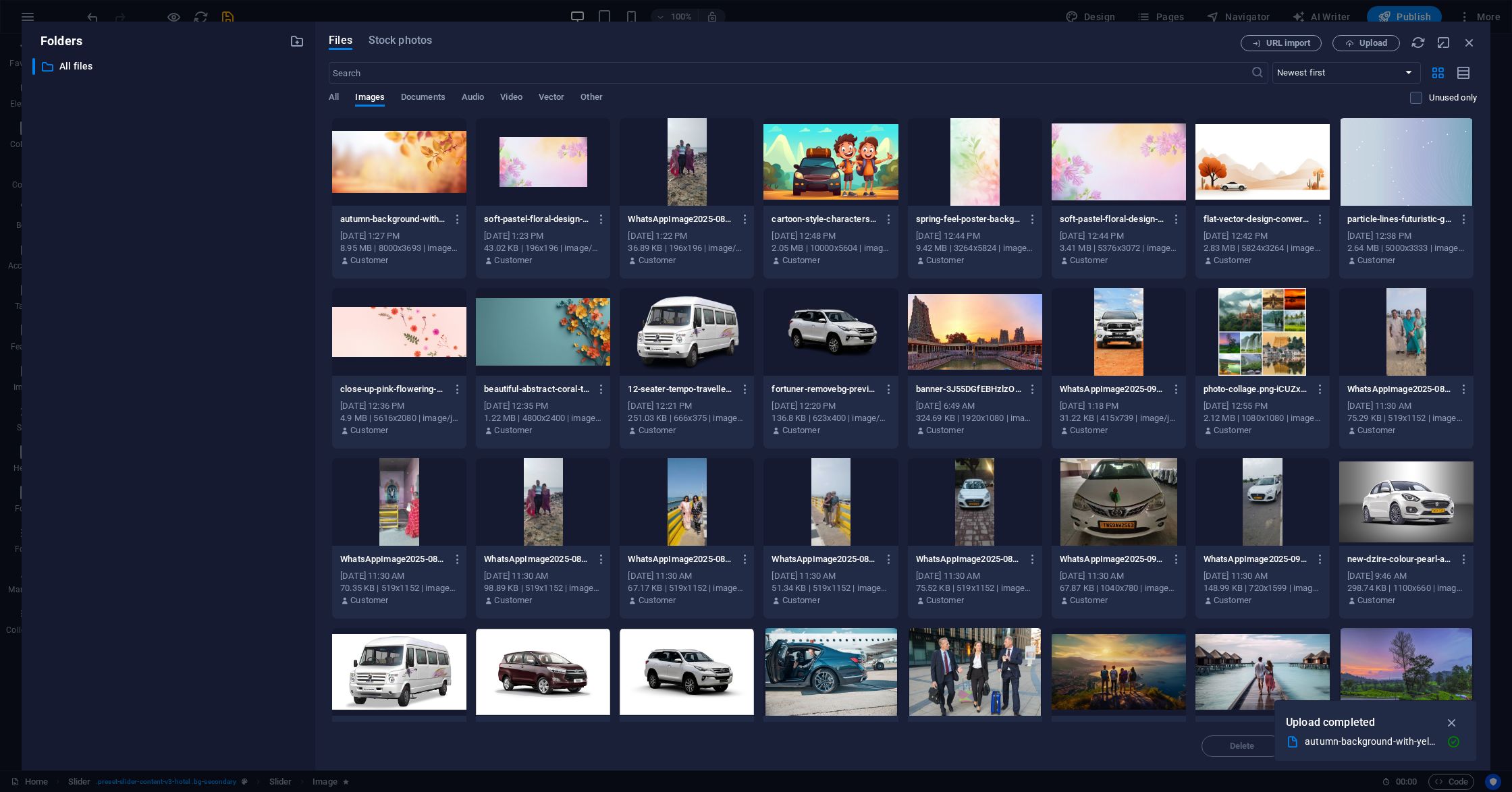
click at [686, 317] on div at bounding box center [687, 332] width 134 height 87
click at [686, 317] on div "1" at bounding box center [687, 332] width 134 height 87
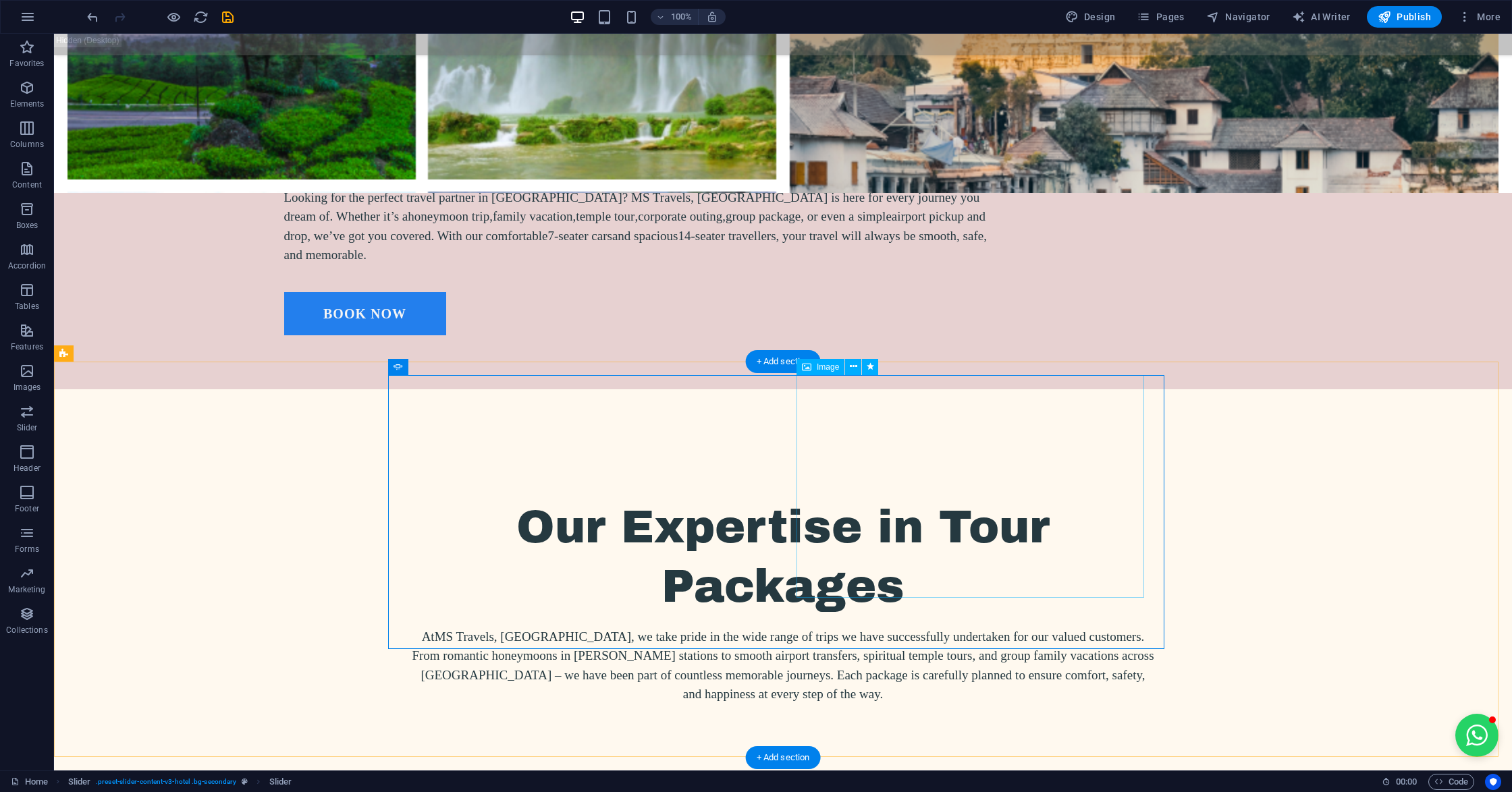
select select "%"
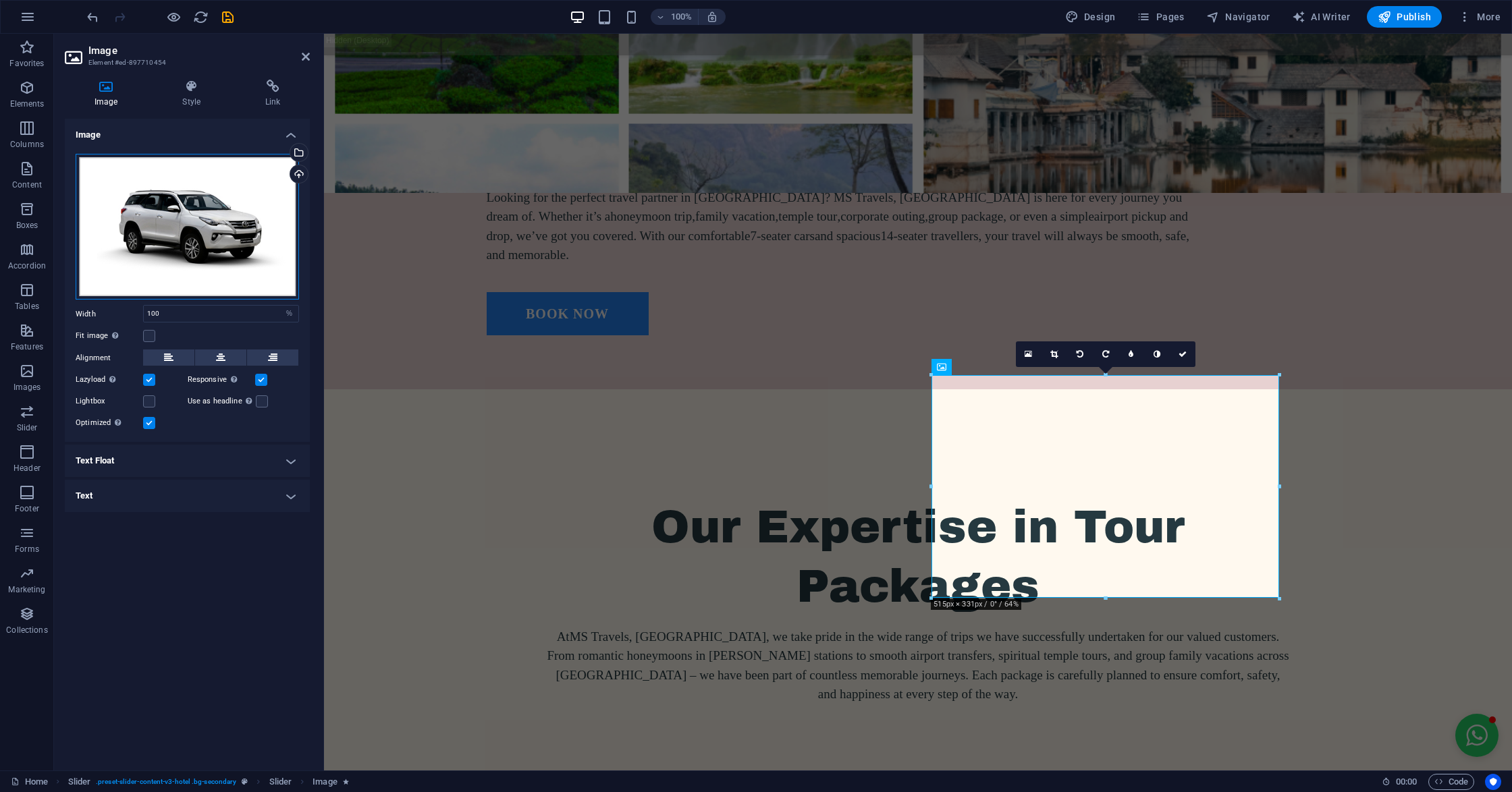
click at [229, 225] on div "Drag files here, click to choose files or select files from Files or our free s…" at bounding box center [187, 226] width 223 height 146
click at [229, 225] on body "[DOMAIN_NAME] Home Favorites Elements Columns Content Boxes Accordion Tables Fe…" at bounding box center [756, 396] width 1512 height 792
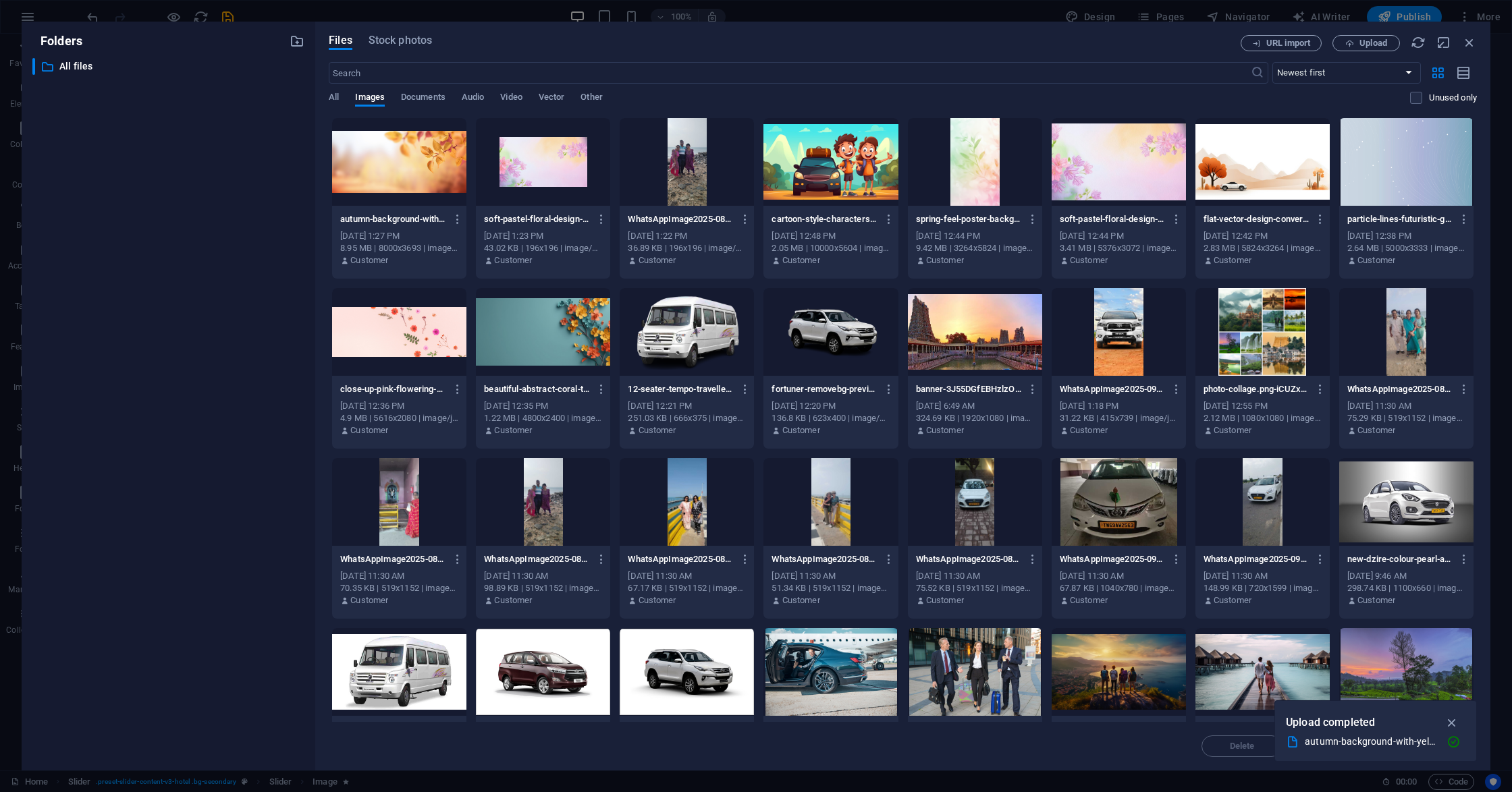
click at [791, 320] on div at bounding box center [830, 332] width 134 height 87
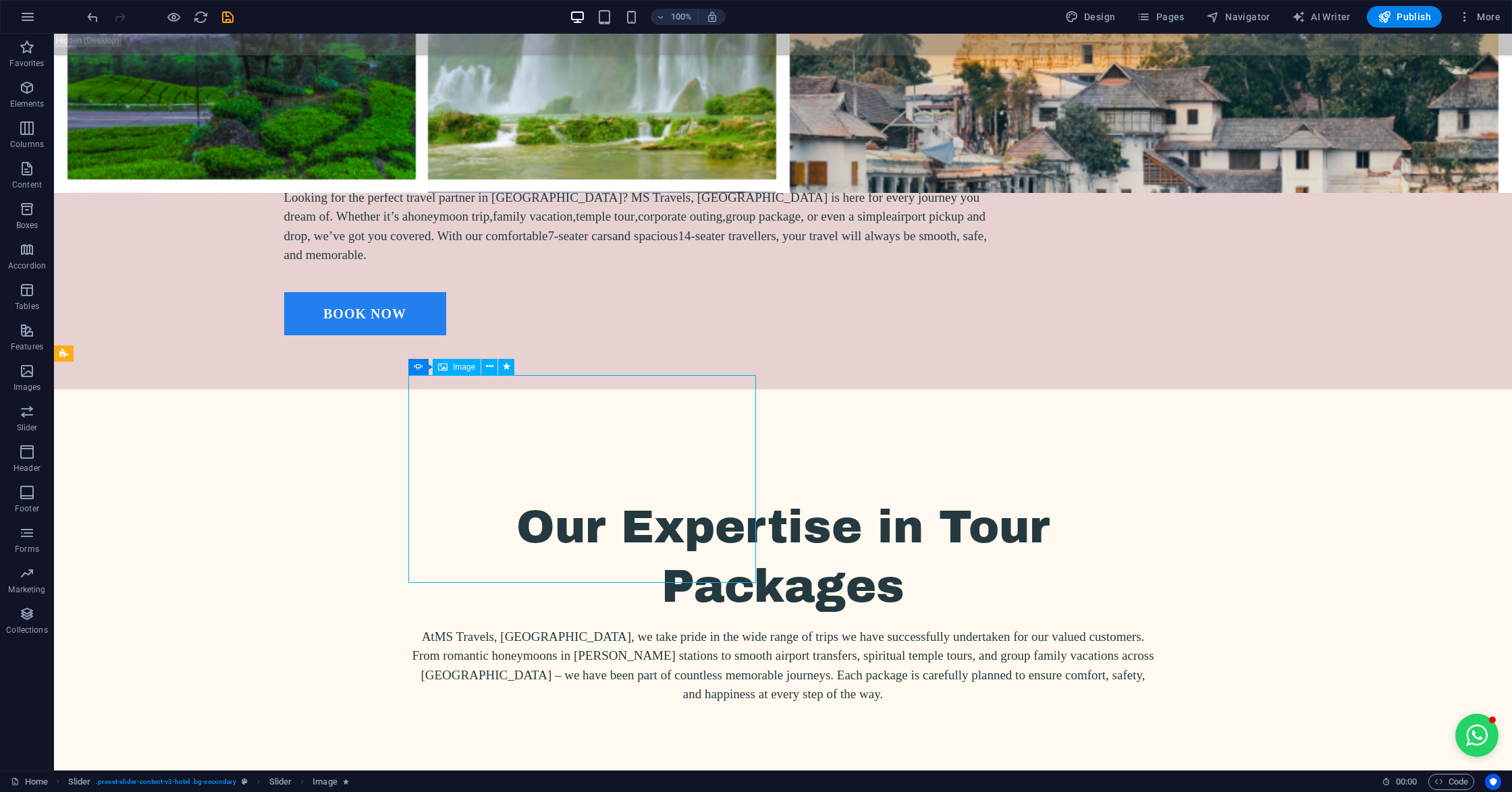
select select "%"
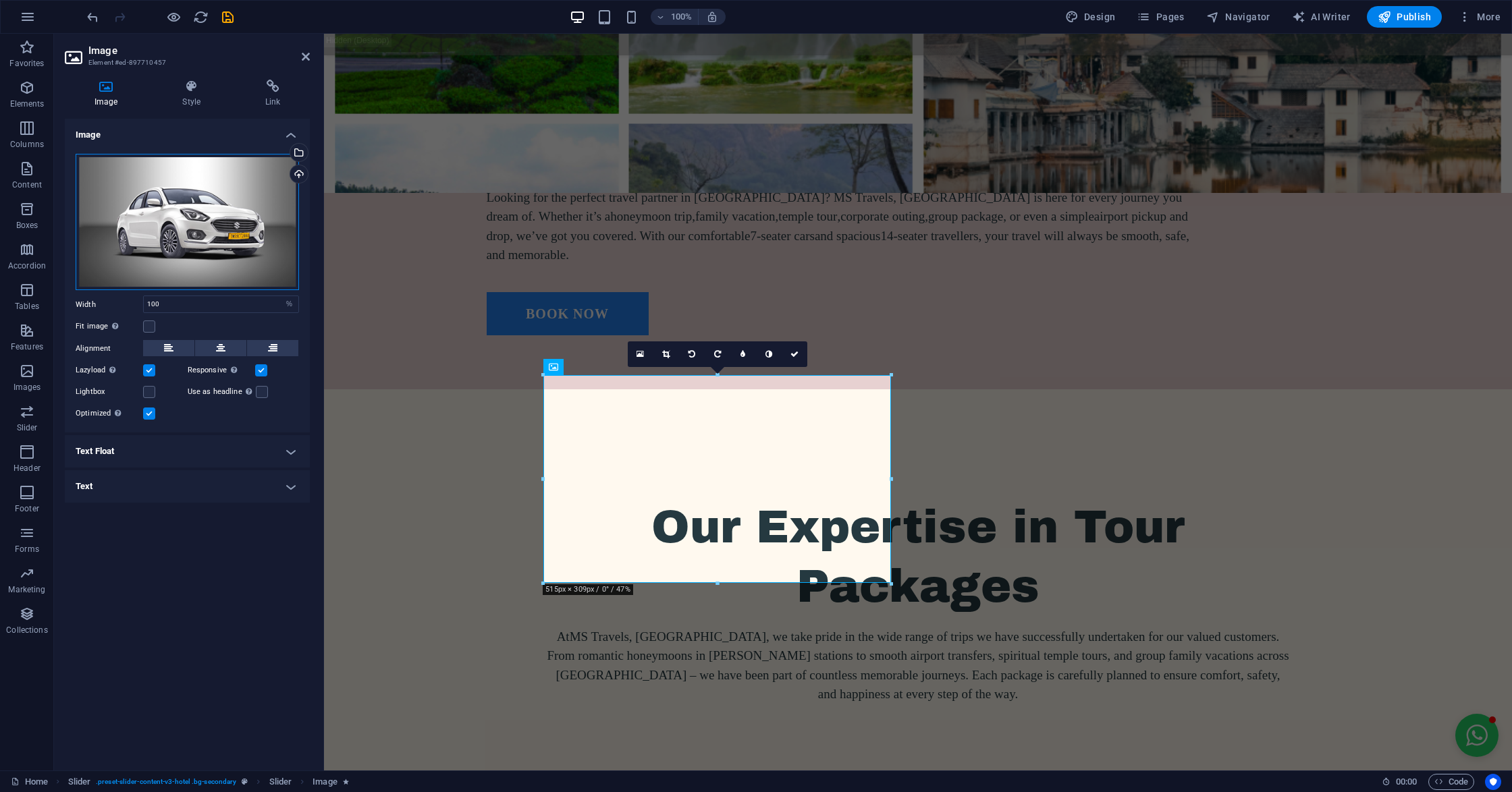
click at [224, 232] on div "Drag files here, click to choose files or select files from Files or our free s…" at bounding box center [187, 222] width 223 height 137
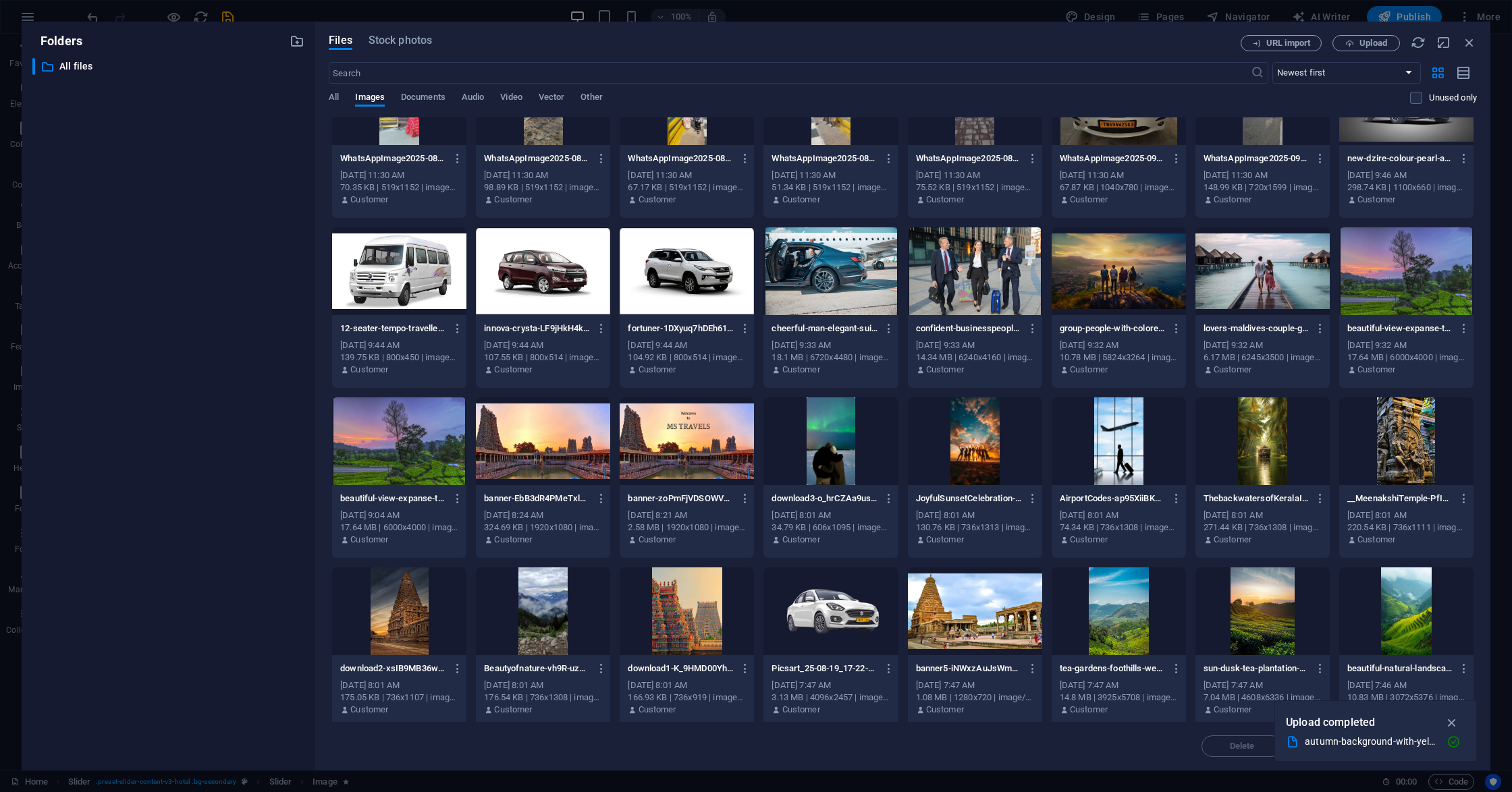
scroll to position [449, 0]
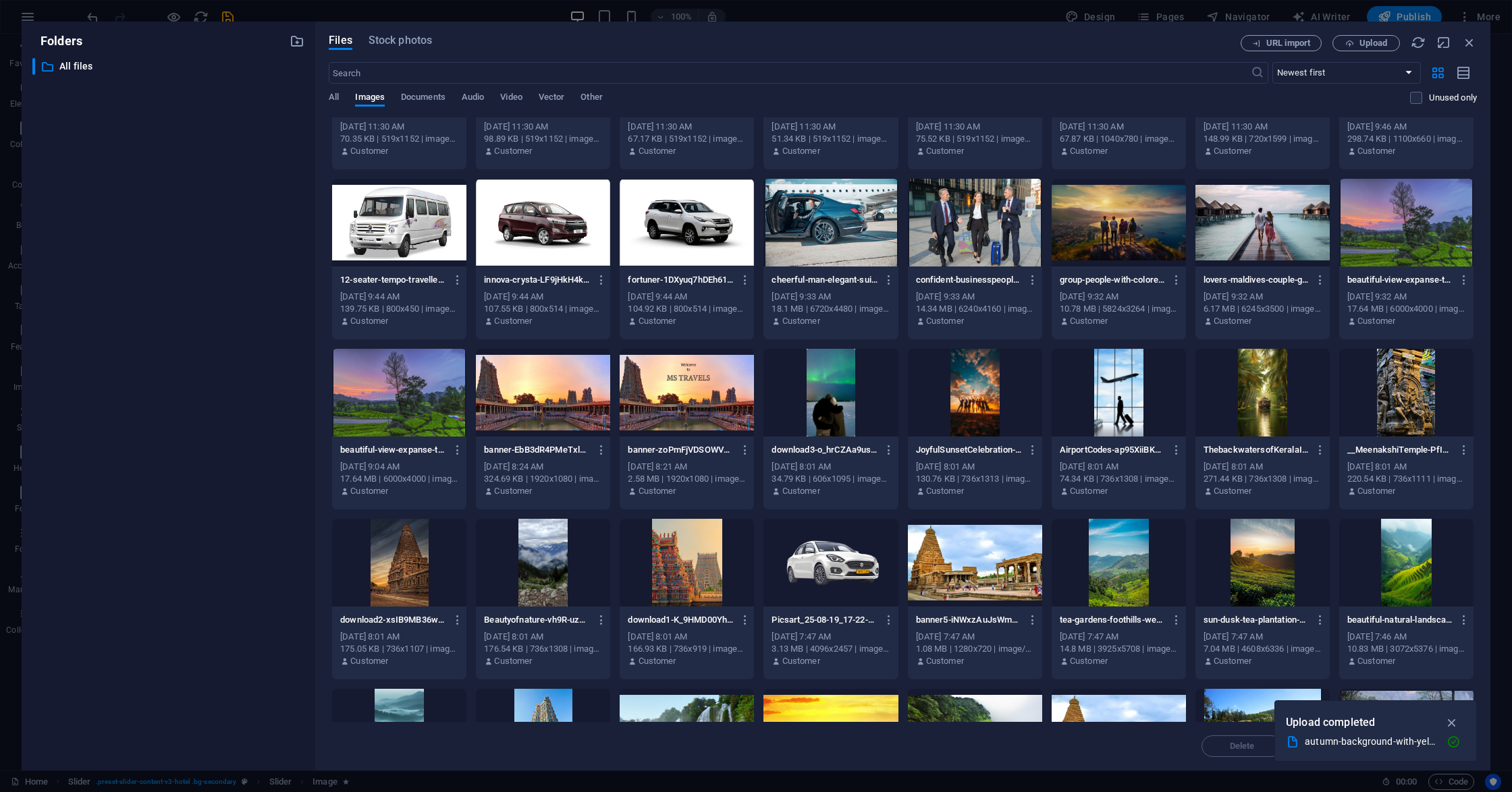
click at [846, 543] on div at bounding box center [830, 562] width 134 height 87
click at [846, 543] on div "1" at bounding box center [830, 562] width 134 height 87
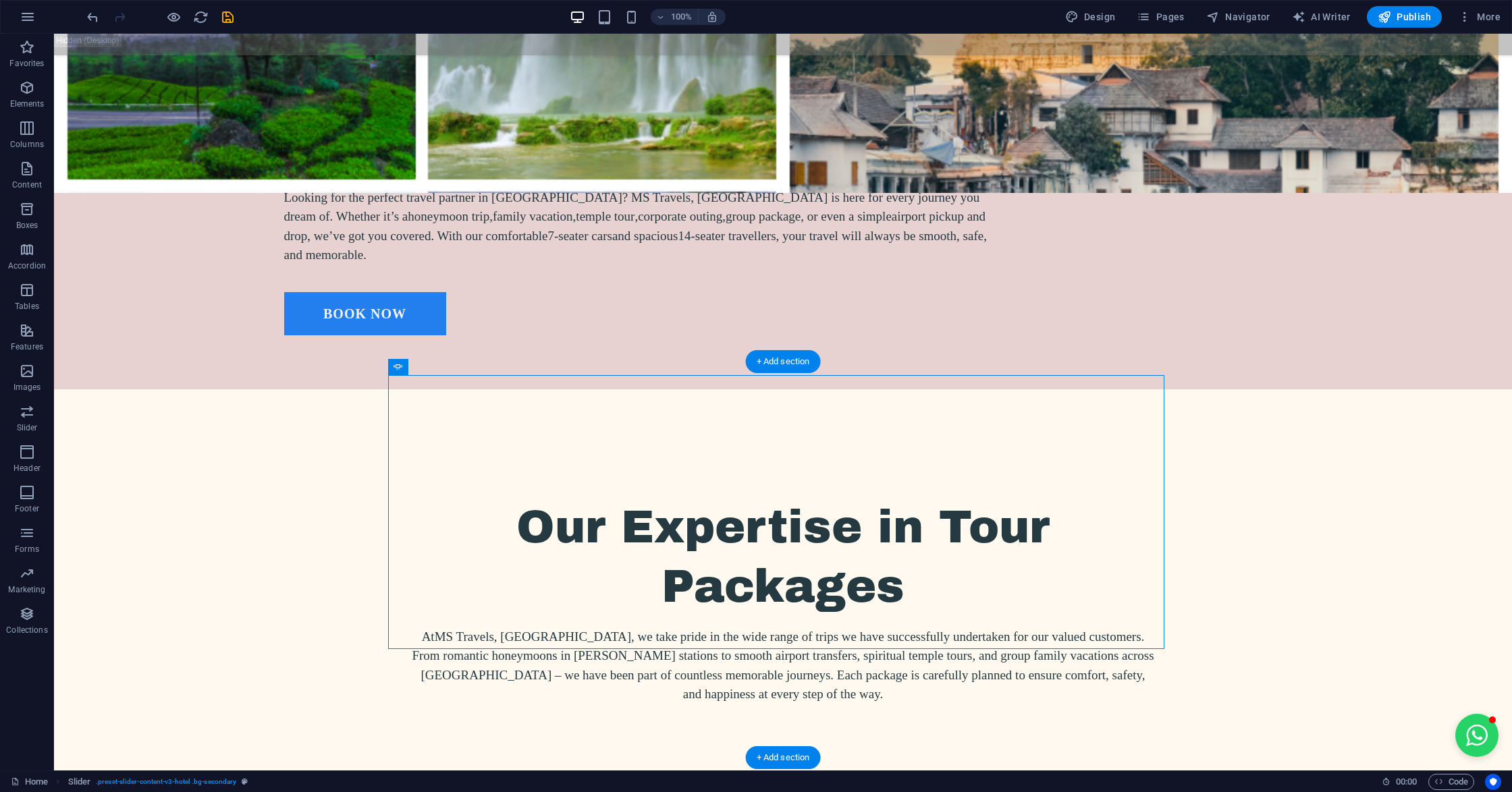
drag, startPoint x: 643, startPoint y: 684, endPoint x: 912, endPoint y: 684, distance: 269.0
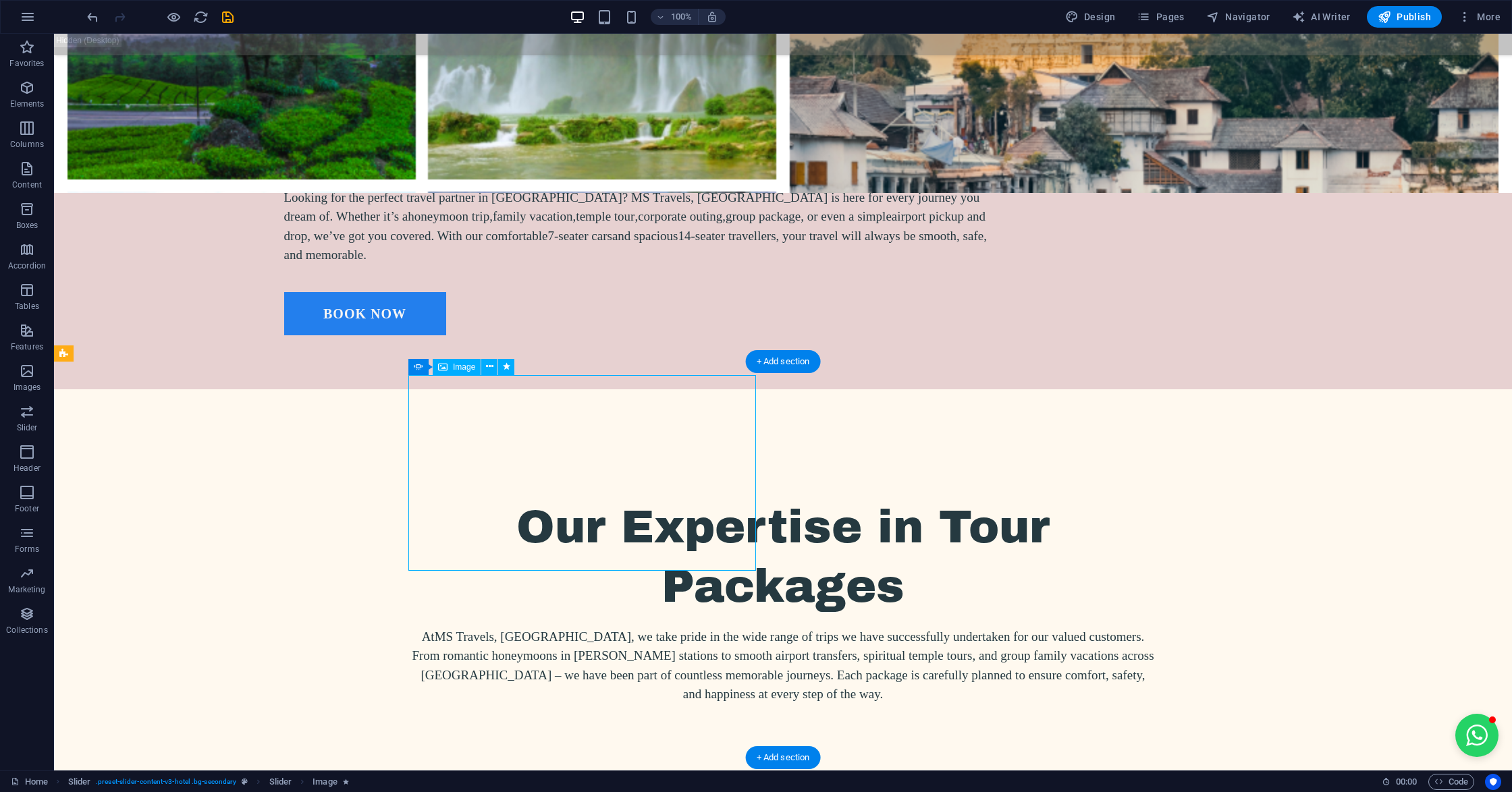
select select "px"
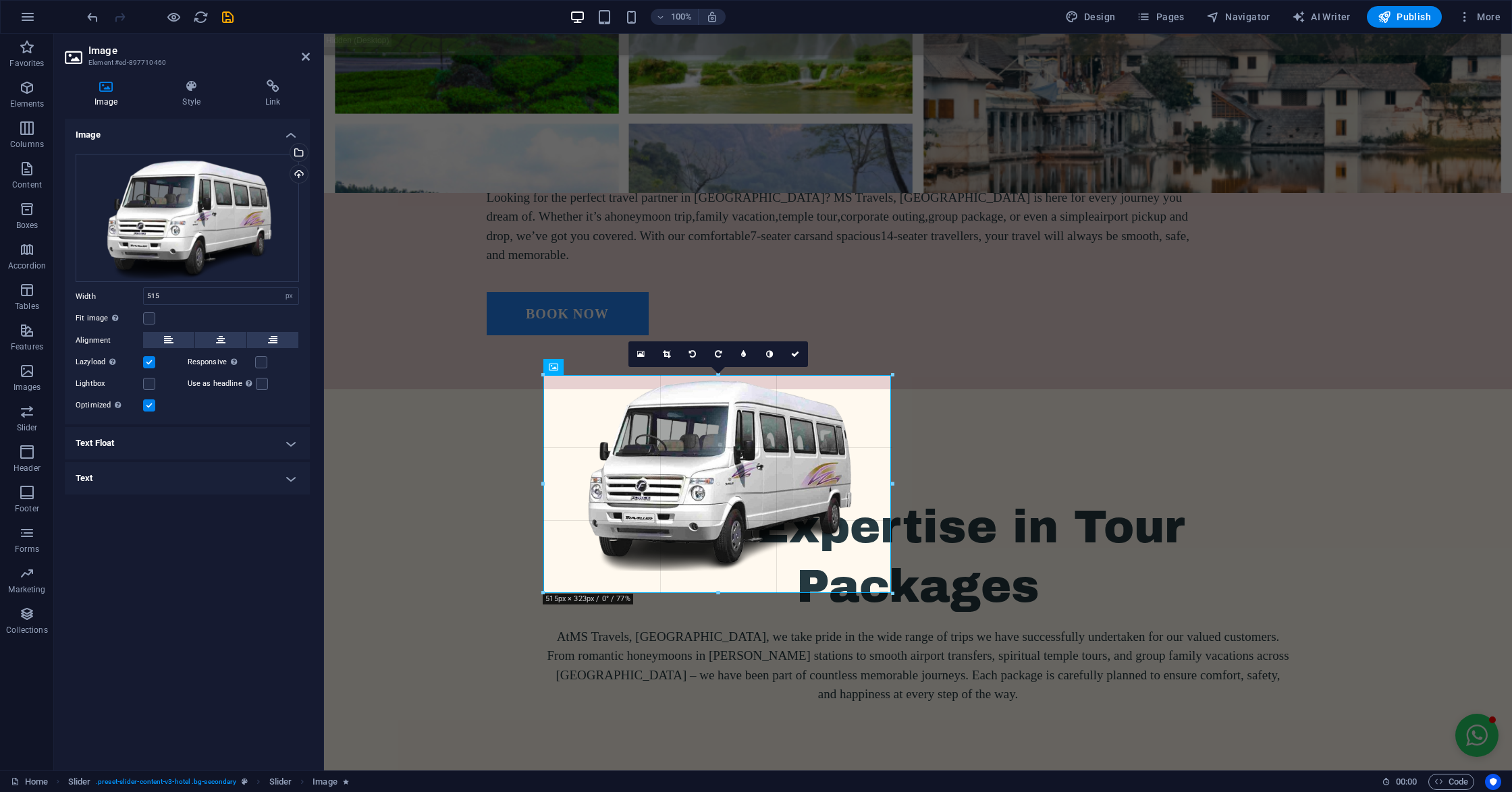
drag, startPoint x: 713, startPoint y: 570, endPoint x: 389, endPoint y: 559, distance: 324.2
click at [713, 593] on div at bounding box center [717, 593] width 349 height 5
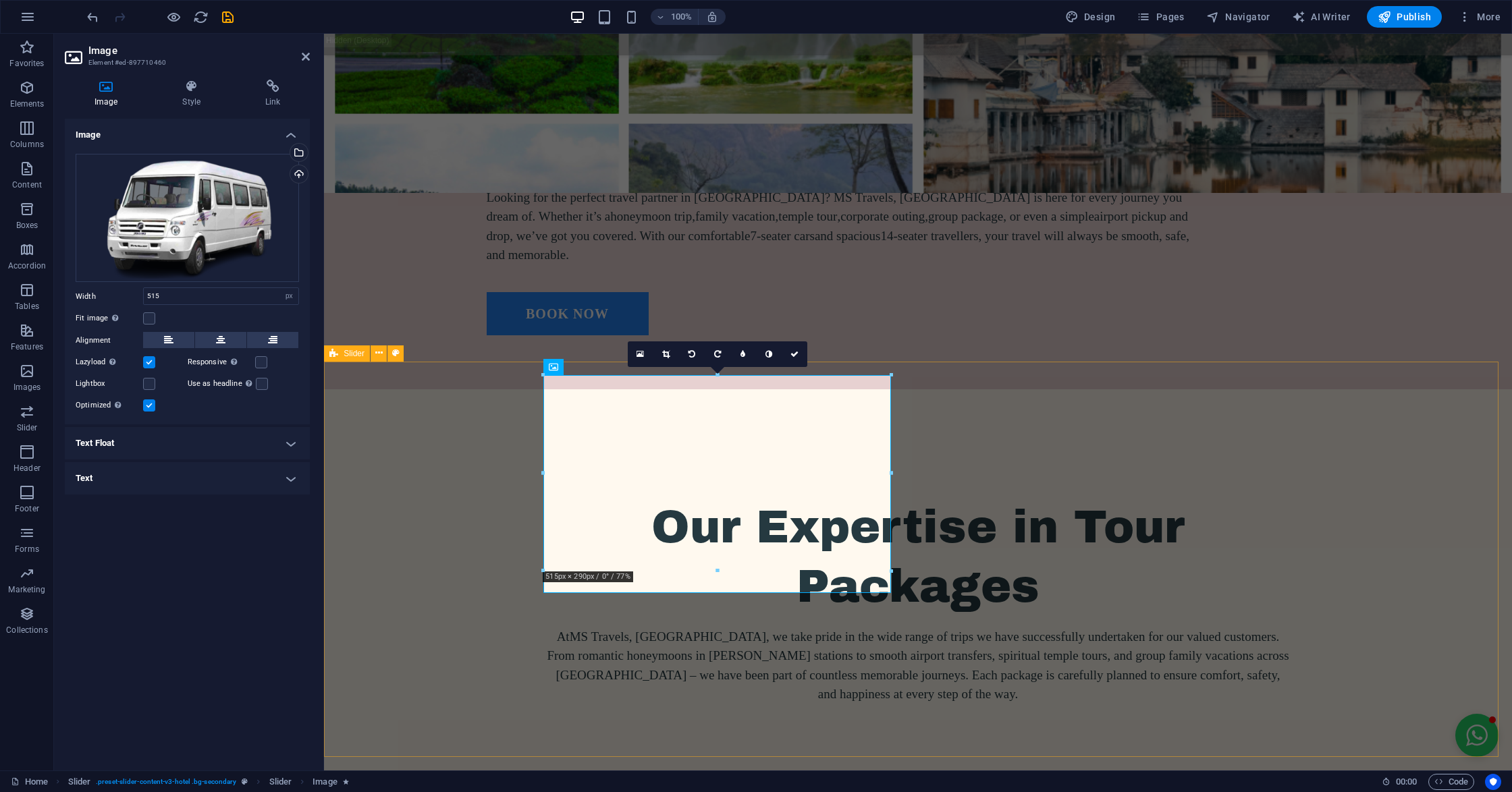
drag, startPoint x: 1359, startPoint y: 551, endPoint x: 1629, endPoint y: 551, distance: 270.0
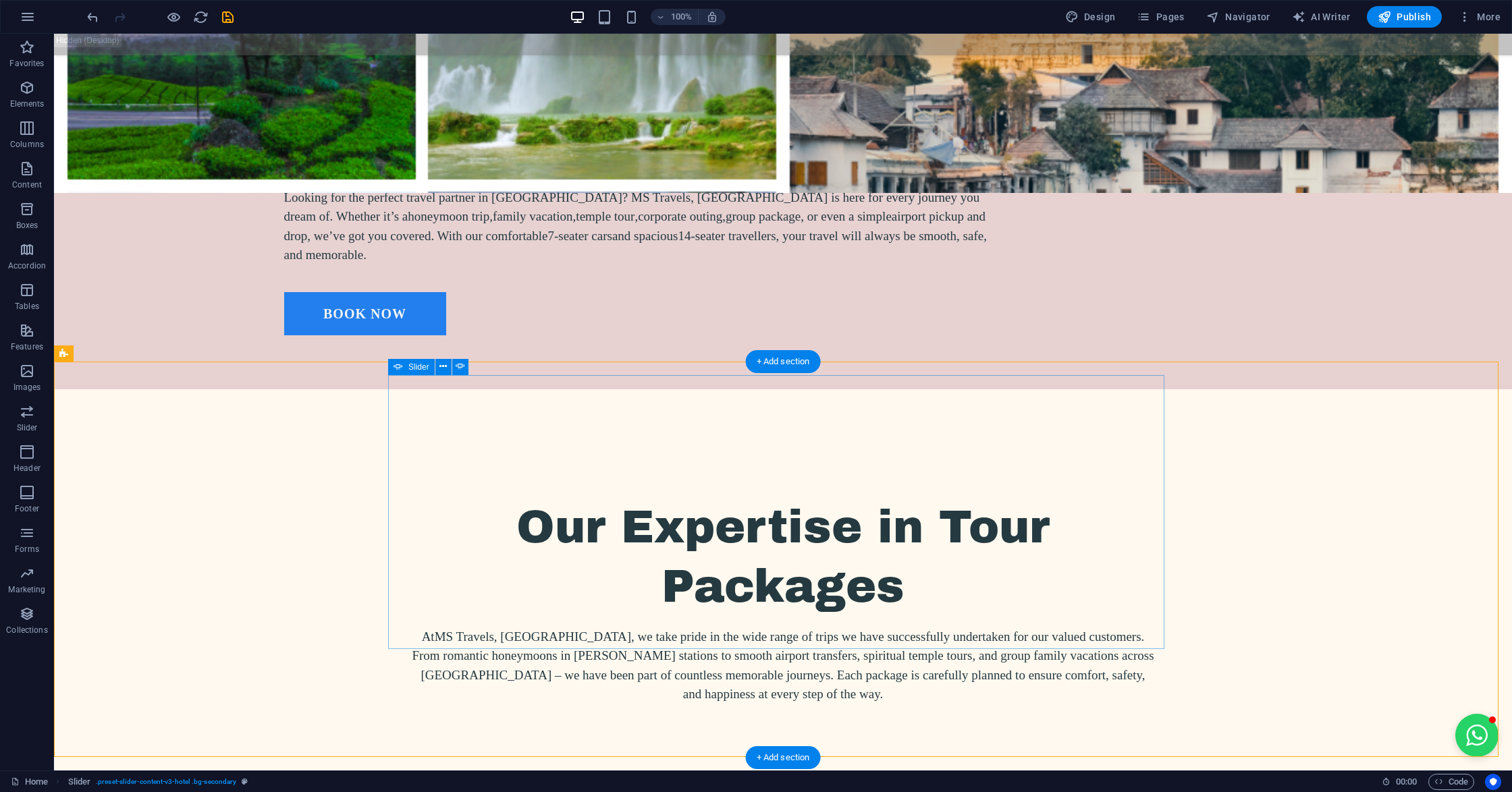
drag, startPoint x: 884, startPoint y: 576, endPoint x: 883, endPoint y: 583, distance: 7.1
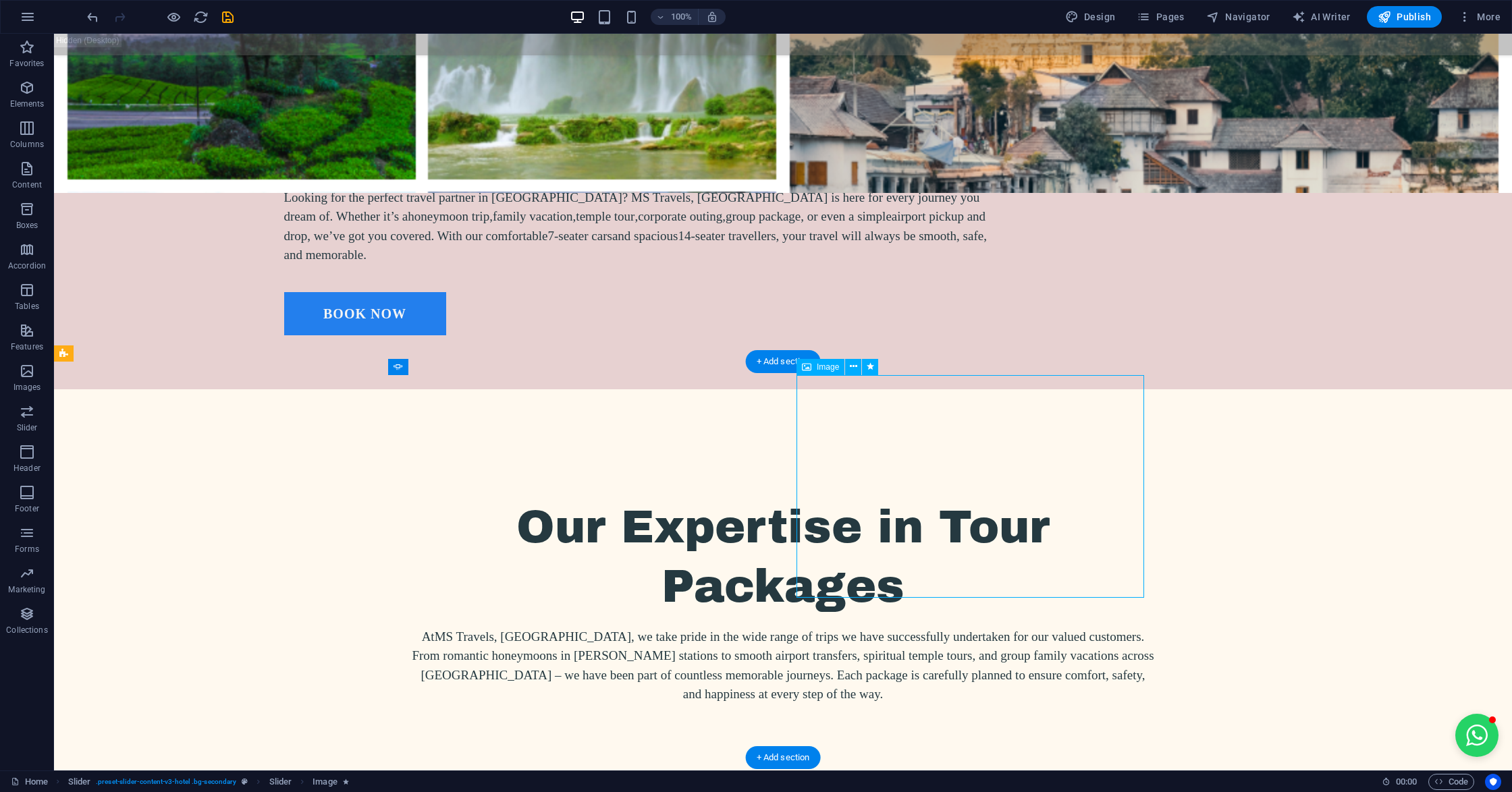
select select "%"
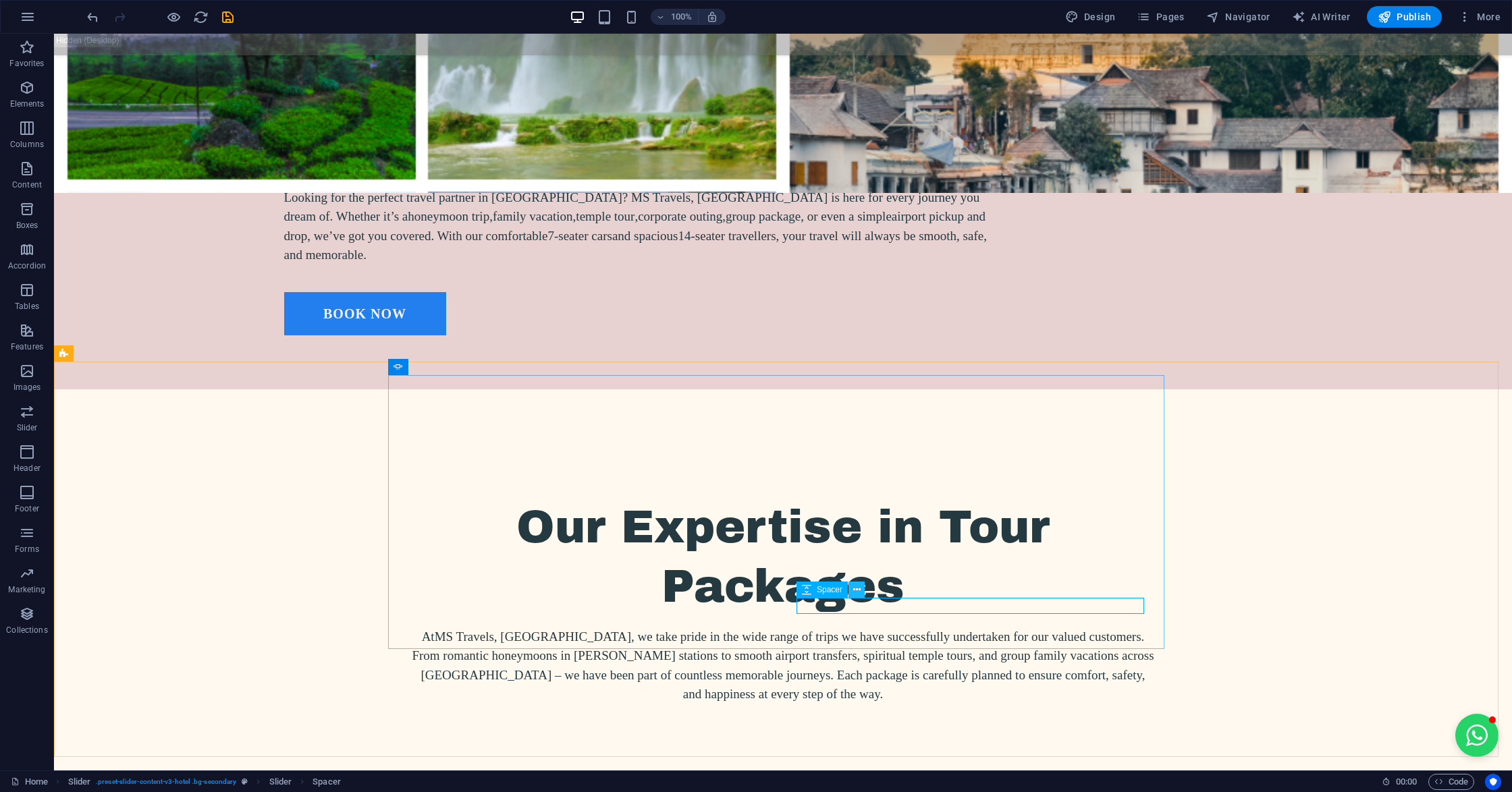
click at [853, 591] on icon at bounding box center [856, 590] width 7 height 14
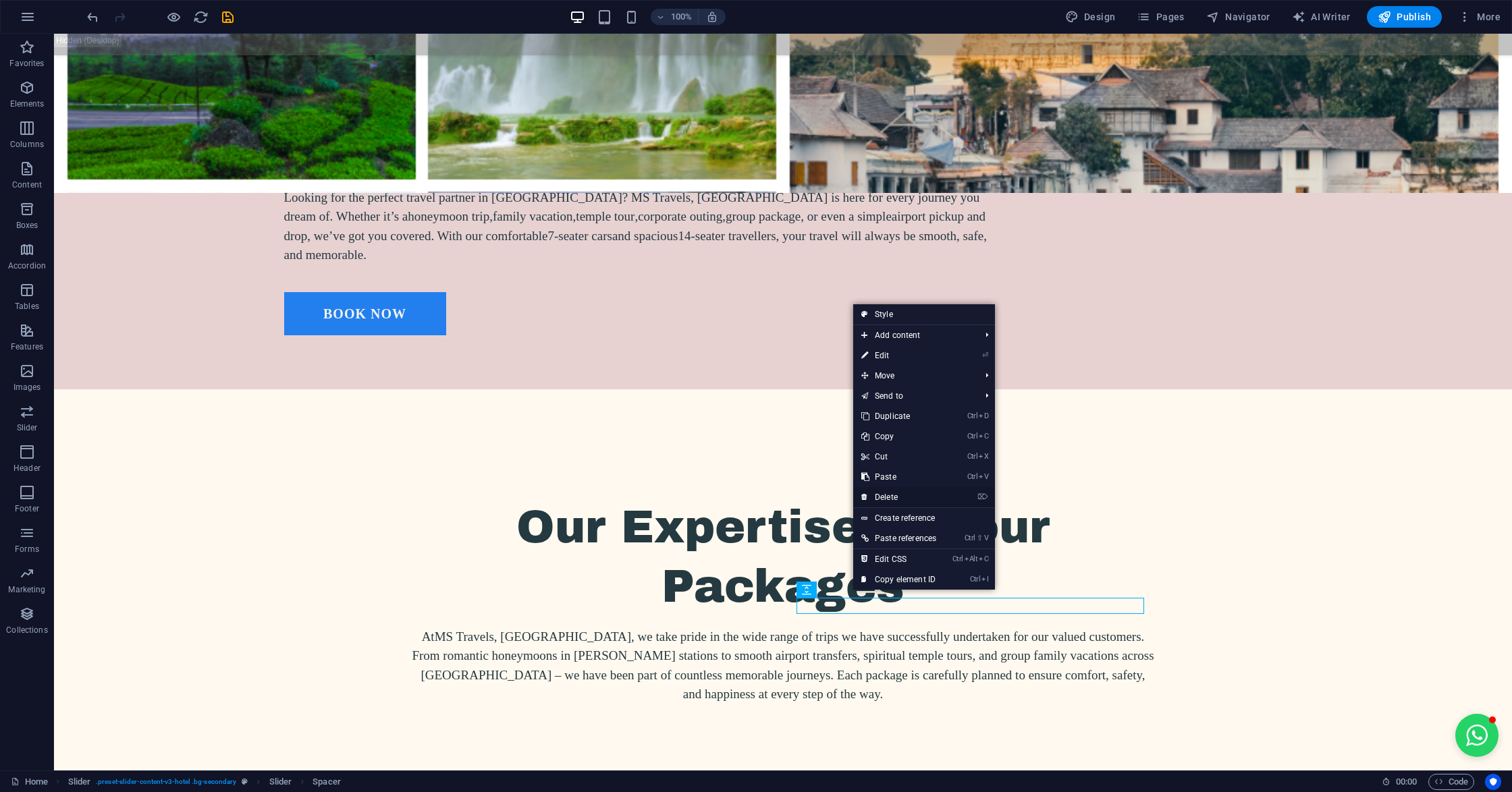
click at [892, 495] on link "⌦ Delete" at bounding box center [899, 497] width 91 height 20
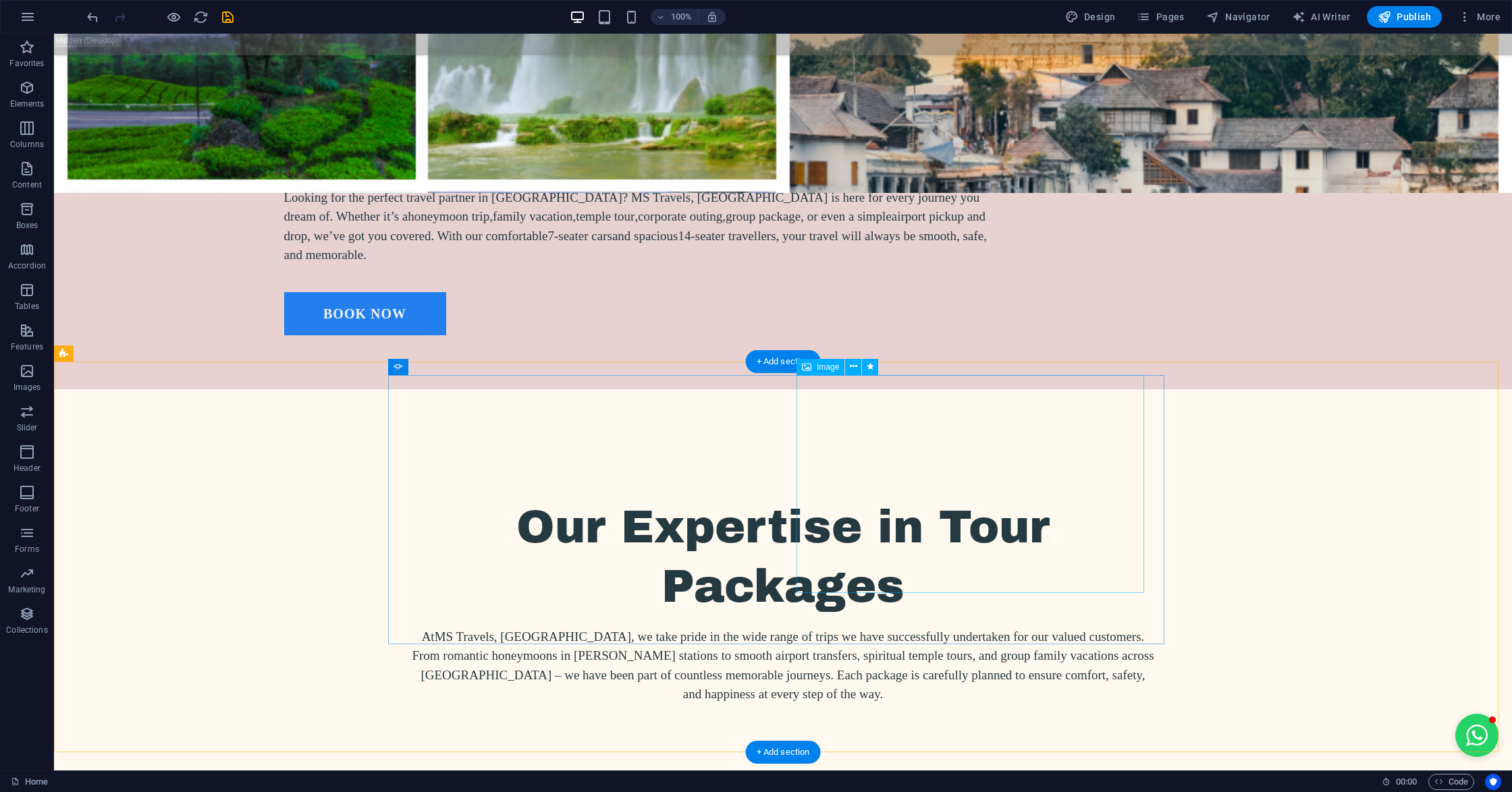
select select "px"
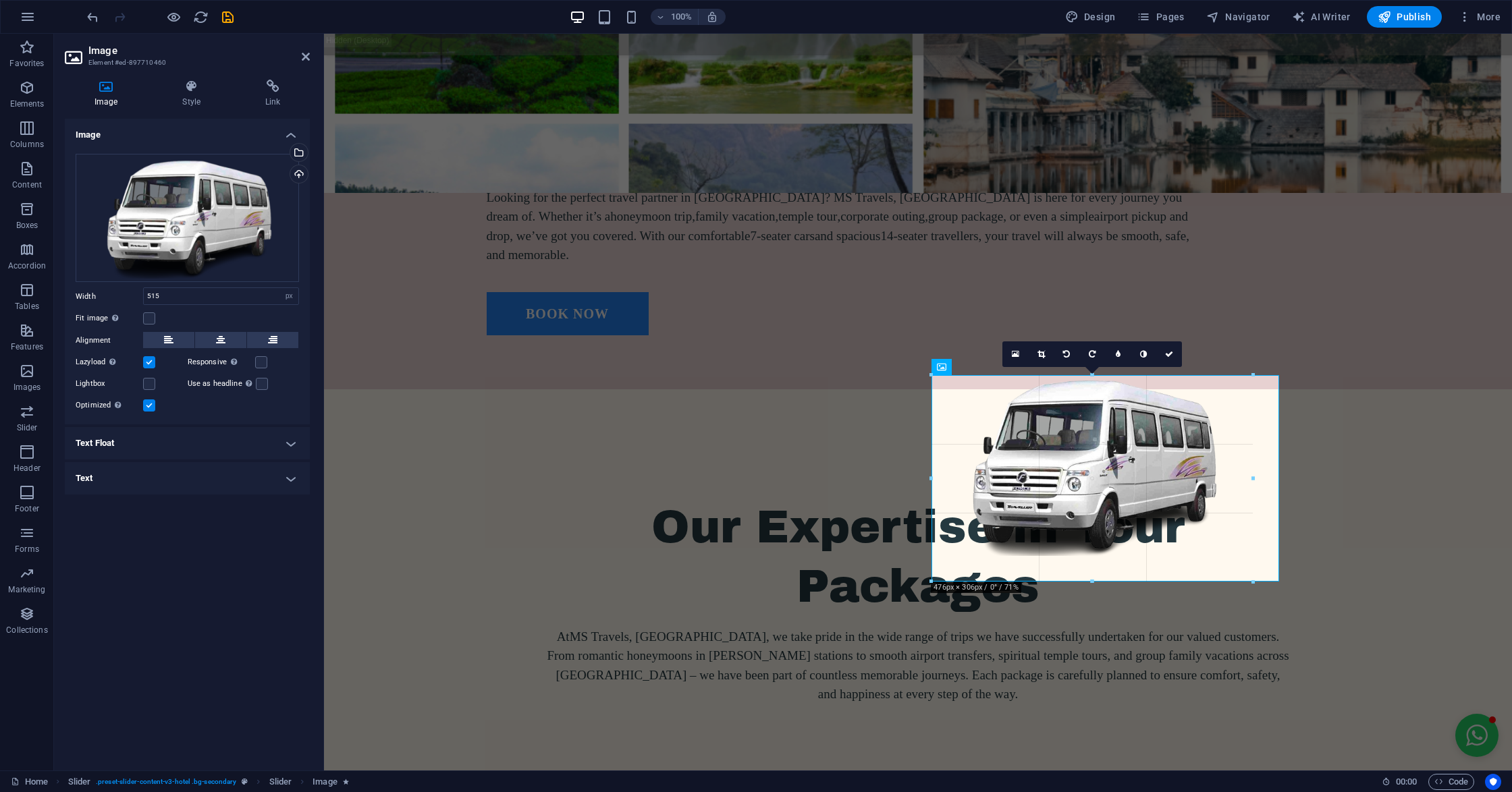
drag, startPoint x: 1094, startPoint y: 592, endPoint x: 773, endPoint y: 542, distance: 324.9
type input "476"
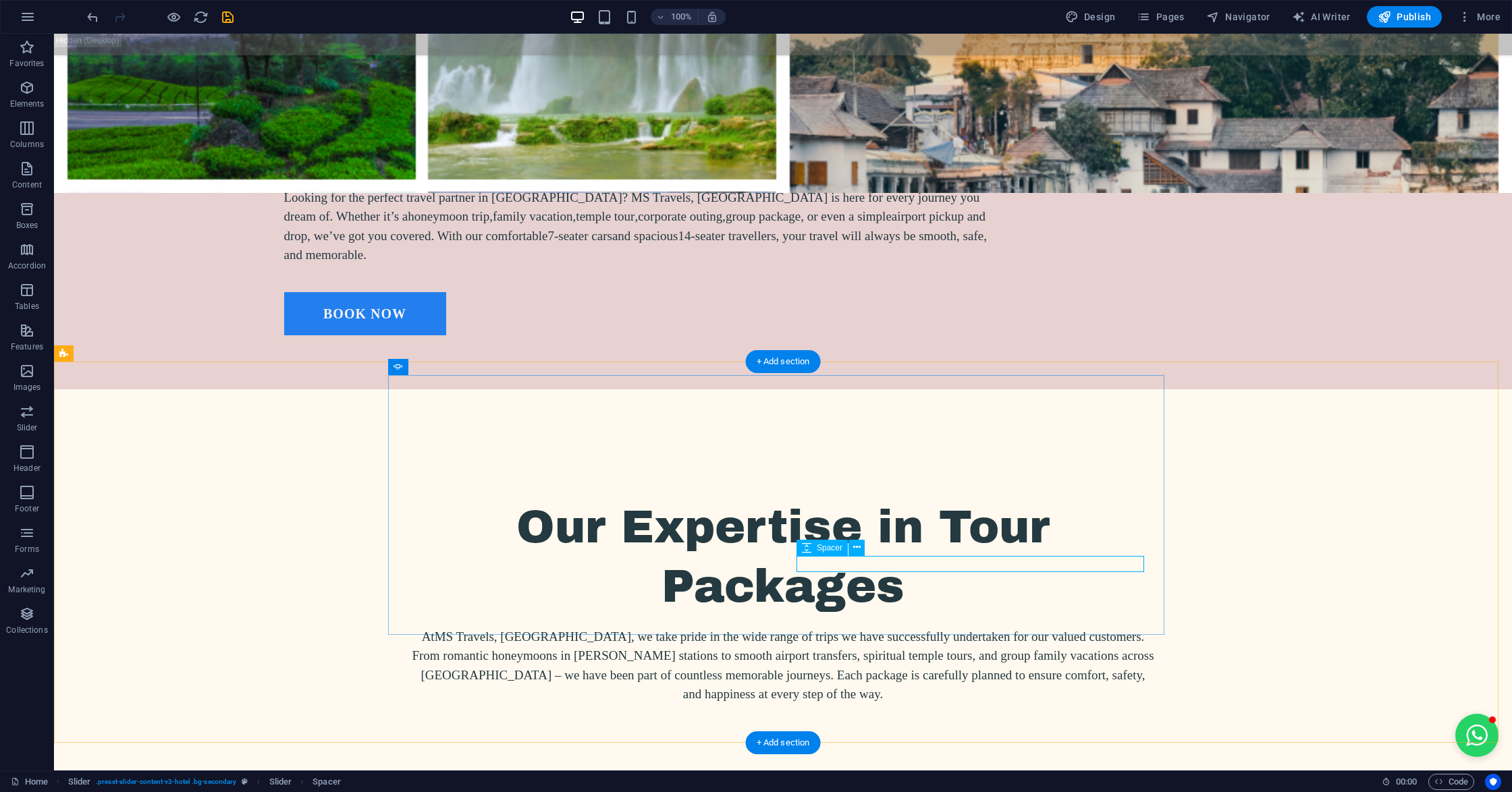
drag, startPoint x: 955, startPoint y: 564, endPoint x: 685, endPoint y: 563, distance: 270.0
select select "px"
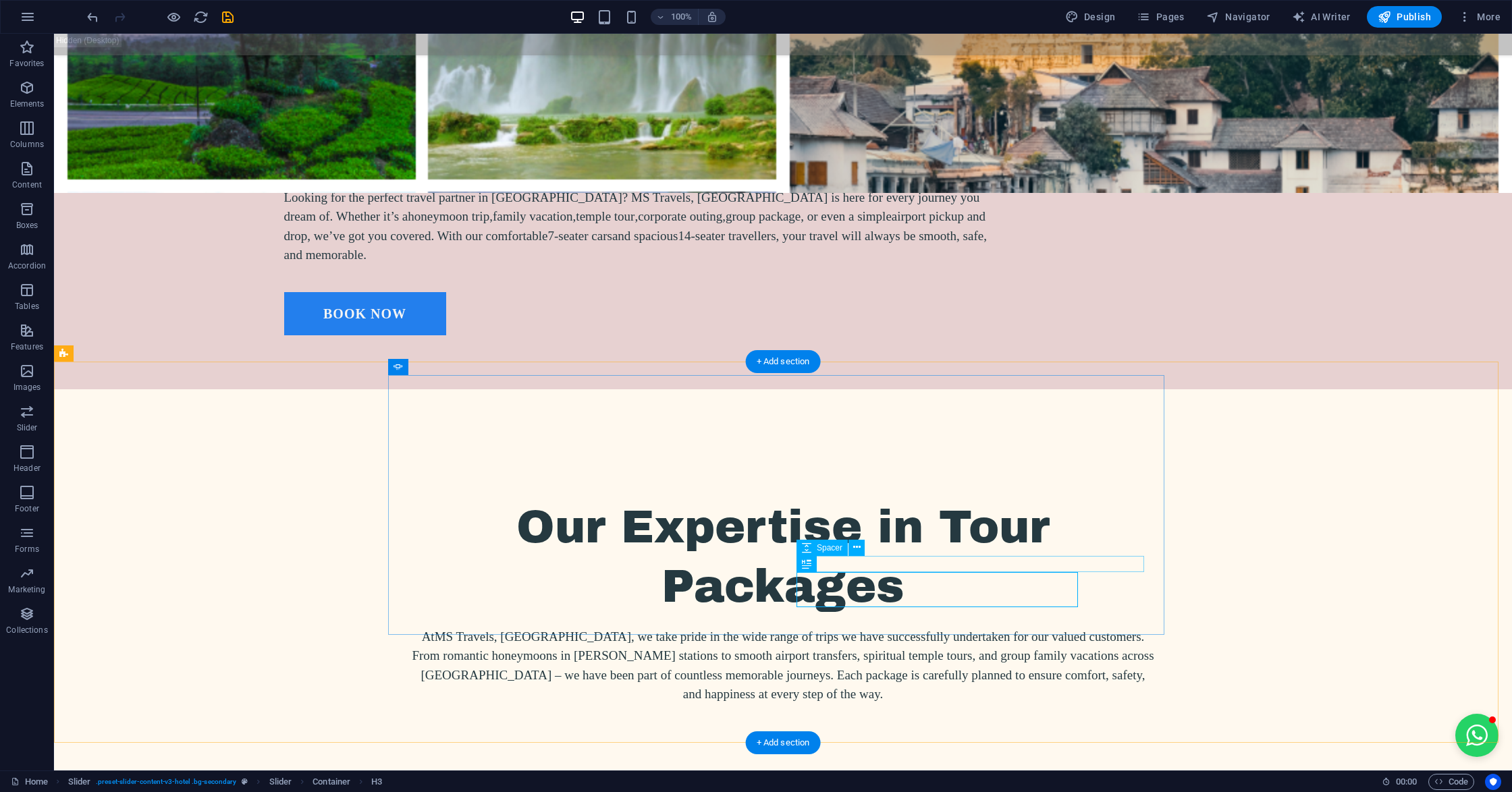
select select "px"
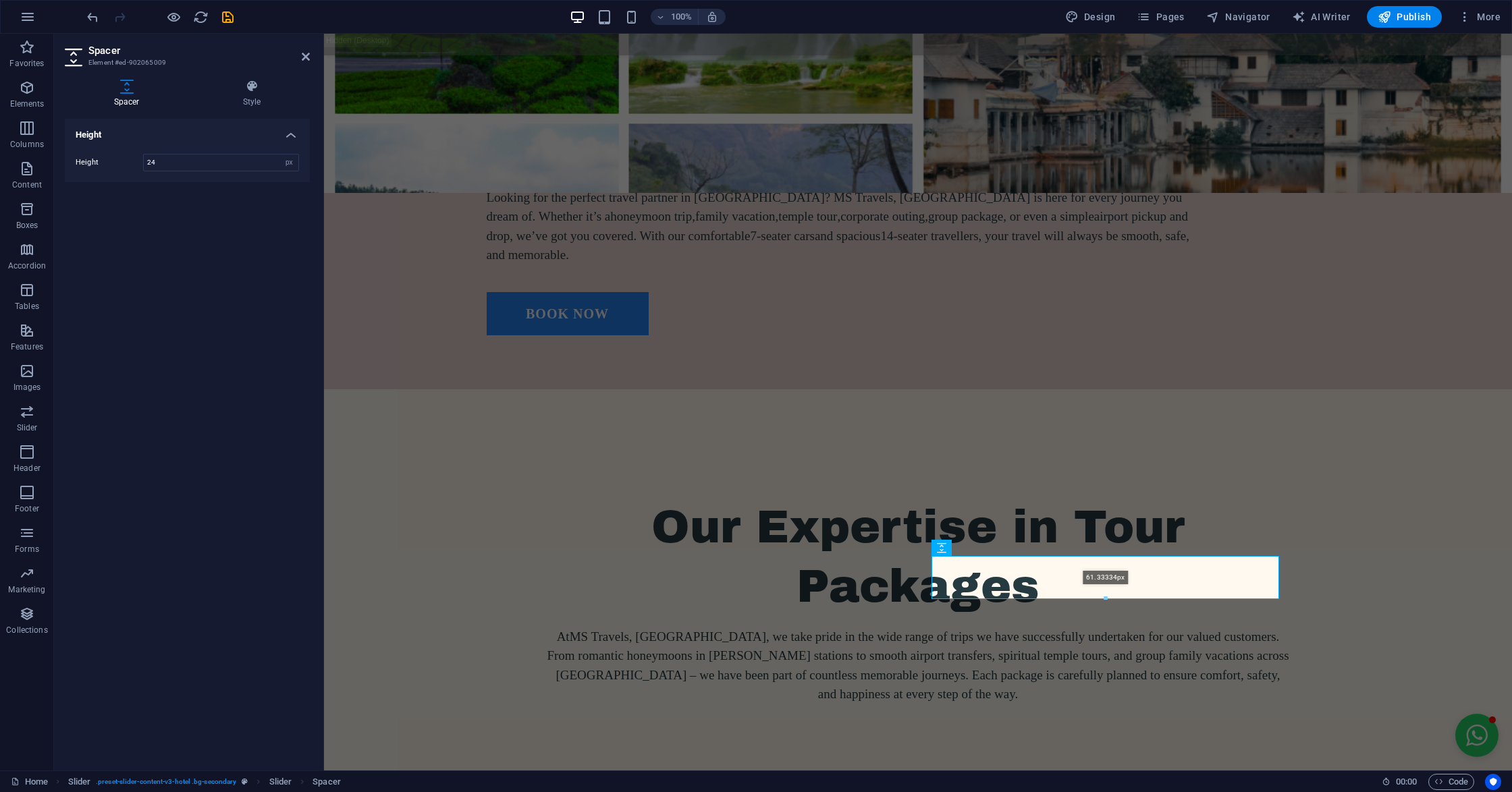
drag, startPoint x: 1104, startPoint y: 570, endPoint x: 776, endPoint y: 560, distance: 328.2
click at [1100, 594] on div "61.33334px" at bounding box center [1104, 577] width 348 height 43
type input "61"
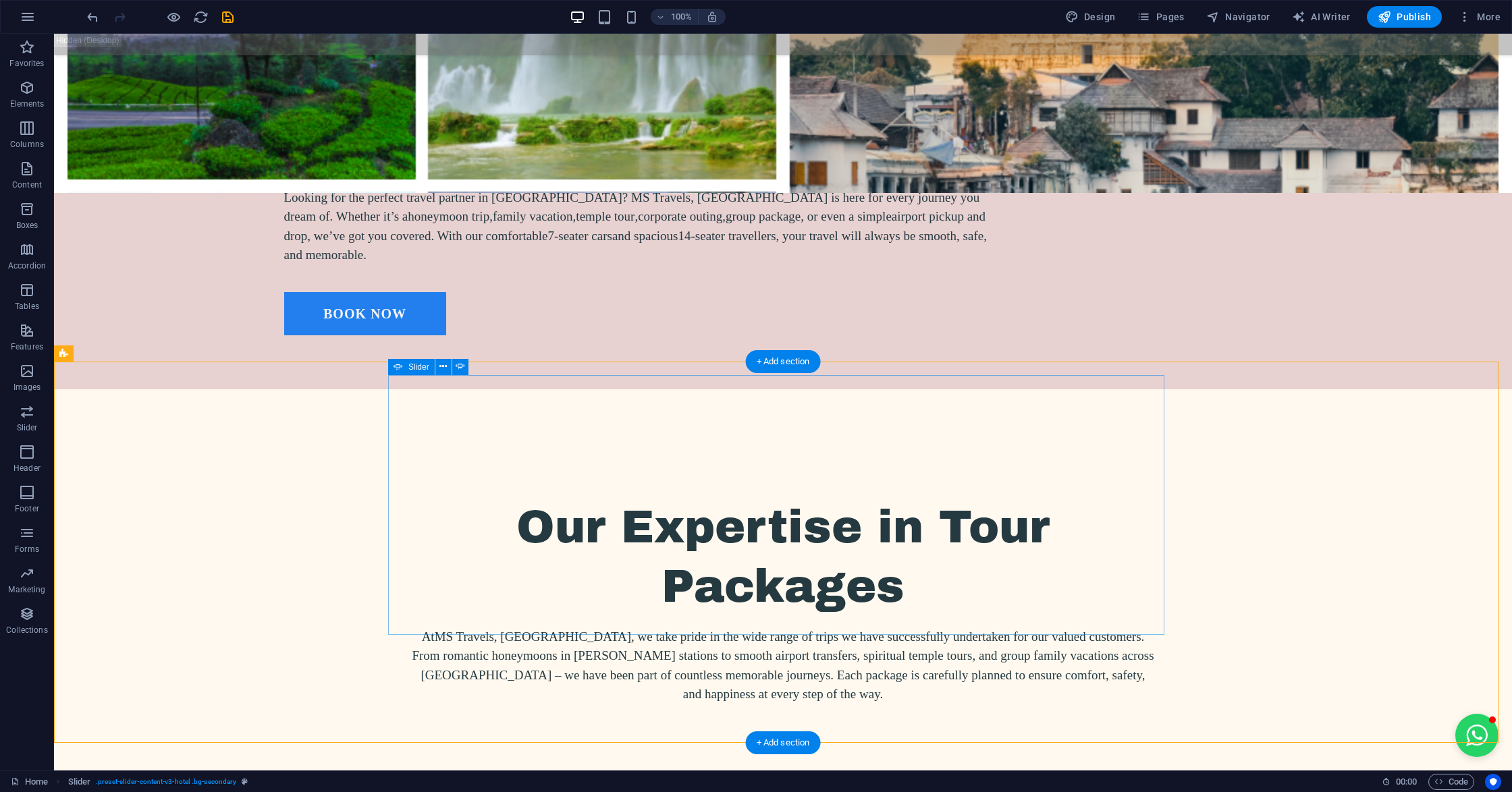
select select "ms"
select select "s"
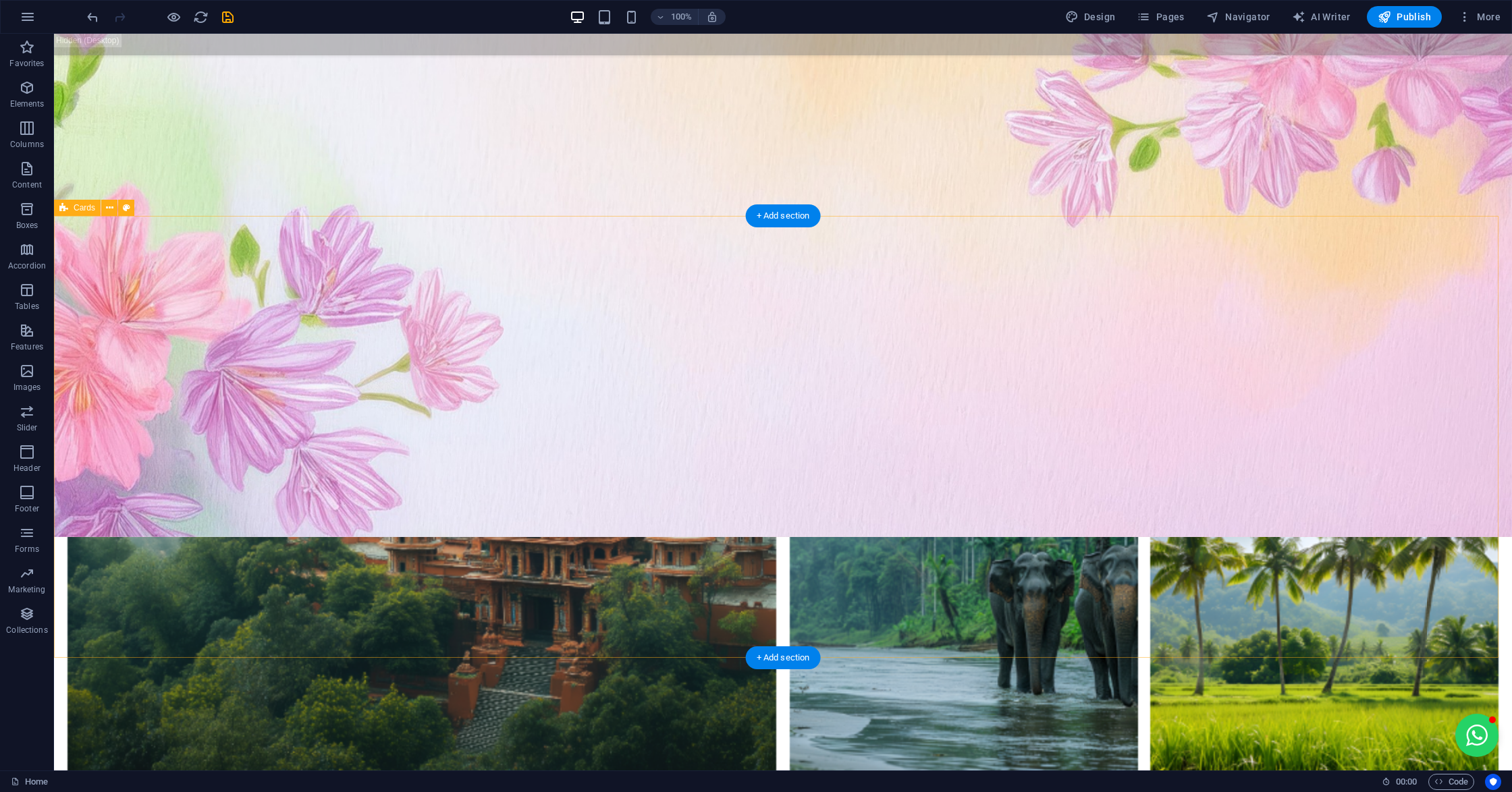
scroll to position [1127, 0]
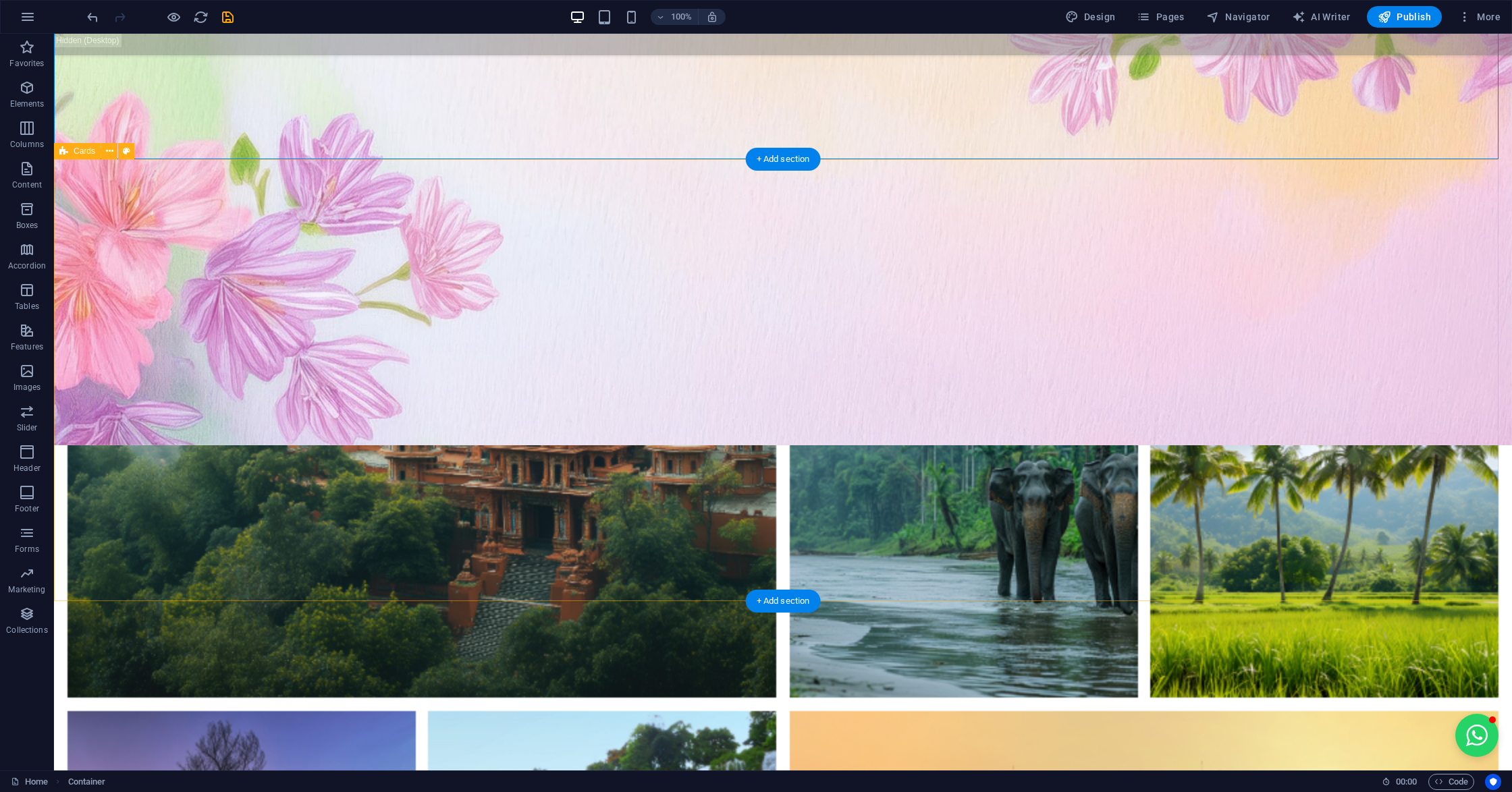
scroll to position [947, 0]
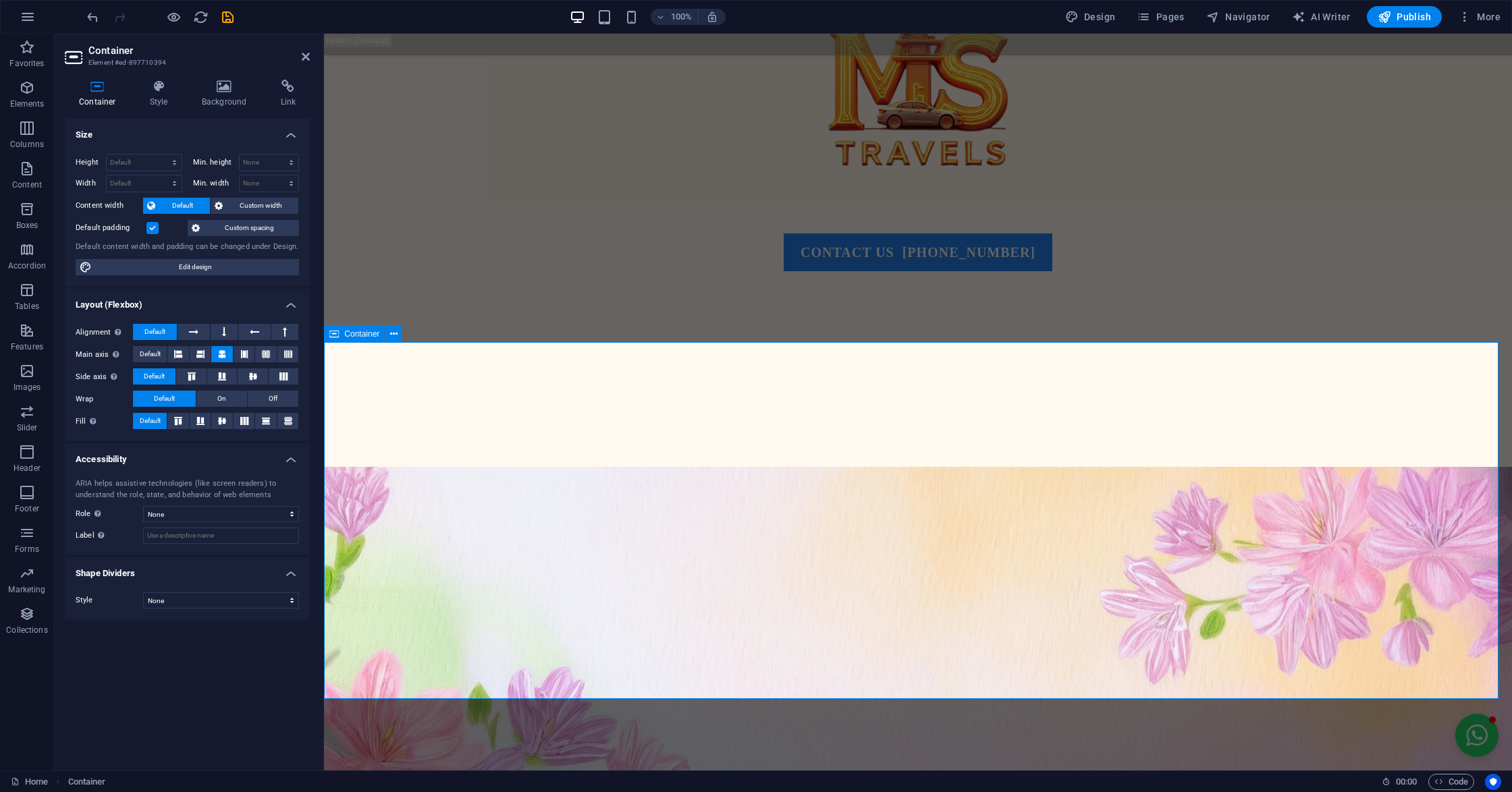
click at [241, 95] on h4 "Background" at bounding box center [227, 94] width 79 height 28
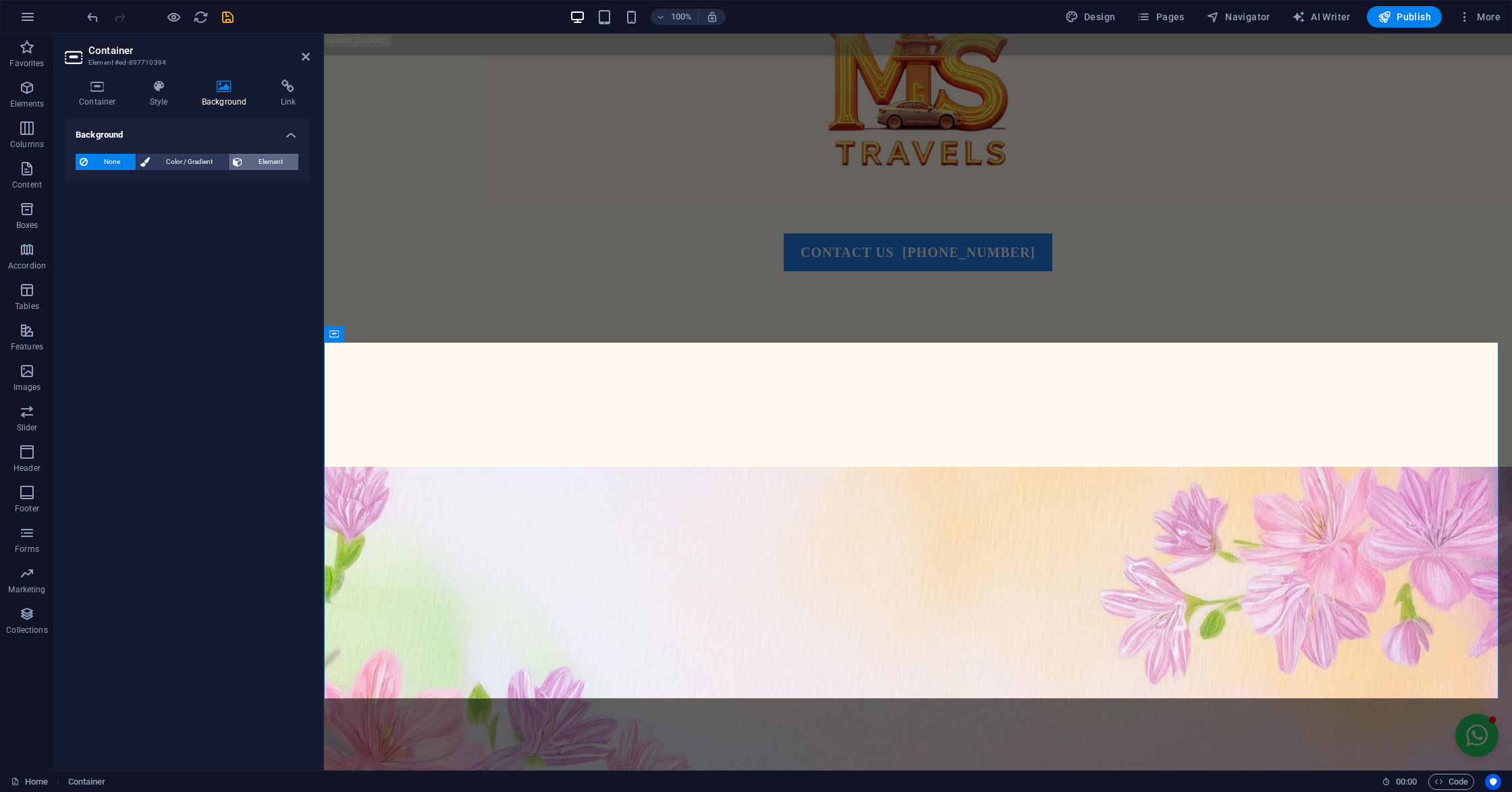
click at [239, 157] on icon at bounding box center [237, 162] width 9 height 17
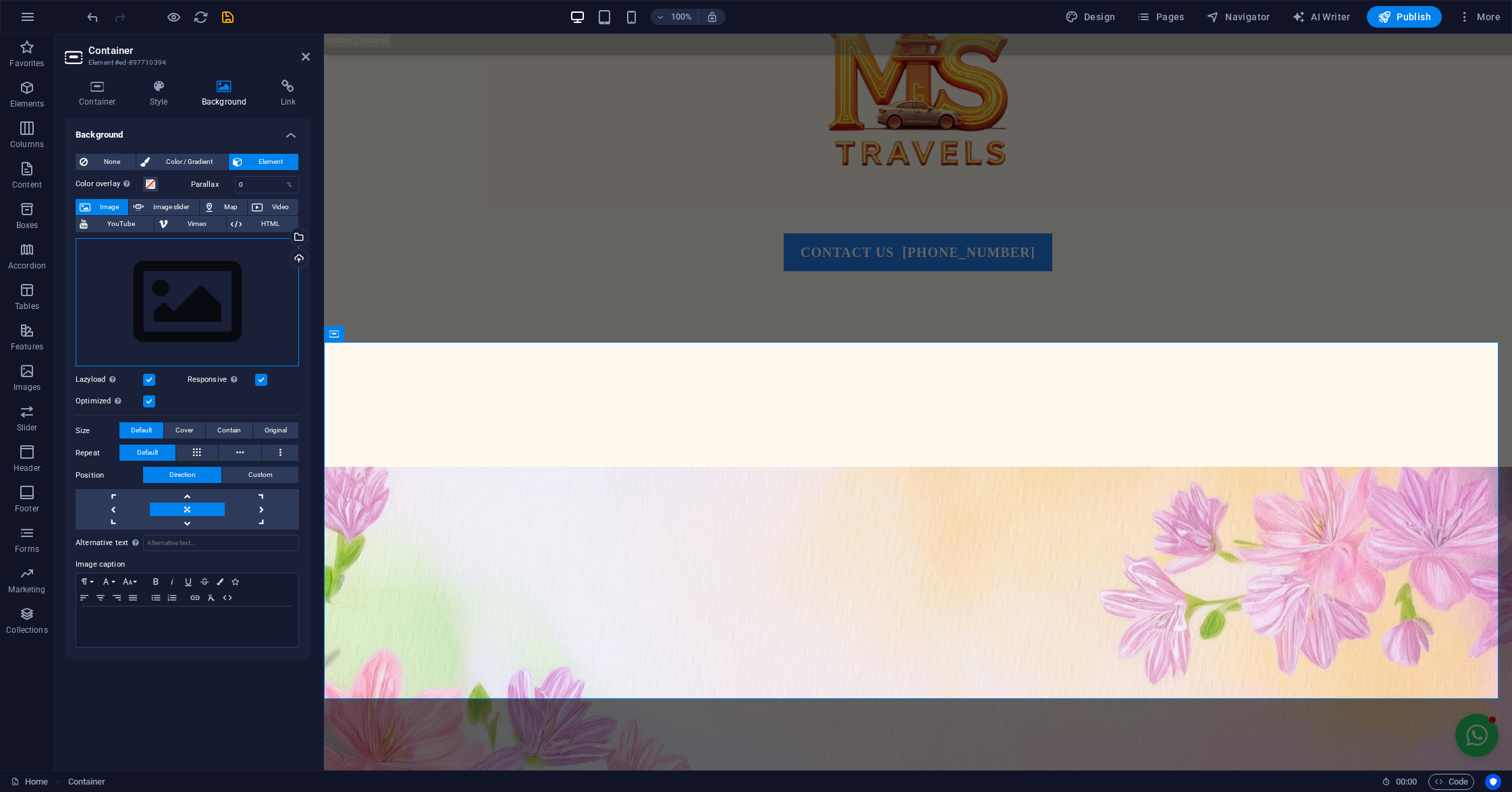
click at [237, 294] on div "Drag files here, click to choose files or select files from Files or our free s…" at bounding box center [187, 303] width 223 height 129
click at [237, 294] on body "[DOMAIN_NAME] Home Favorites Elements Columns Content Boxes Accordion Tables Fe…" at bounding box center [756, 396] width 1512 height 792
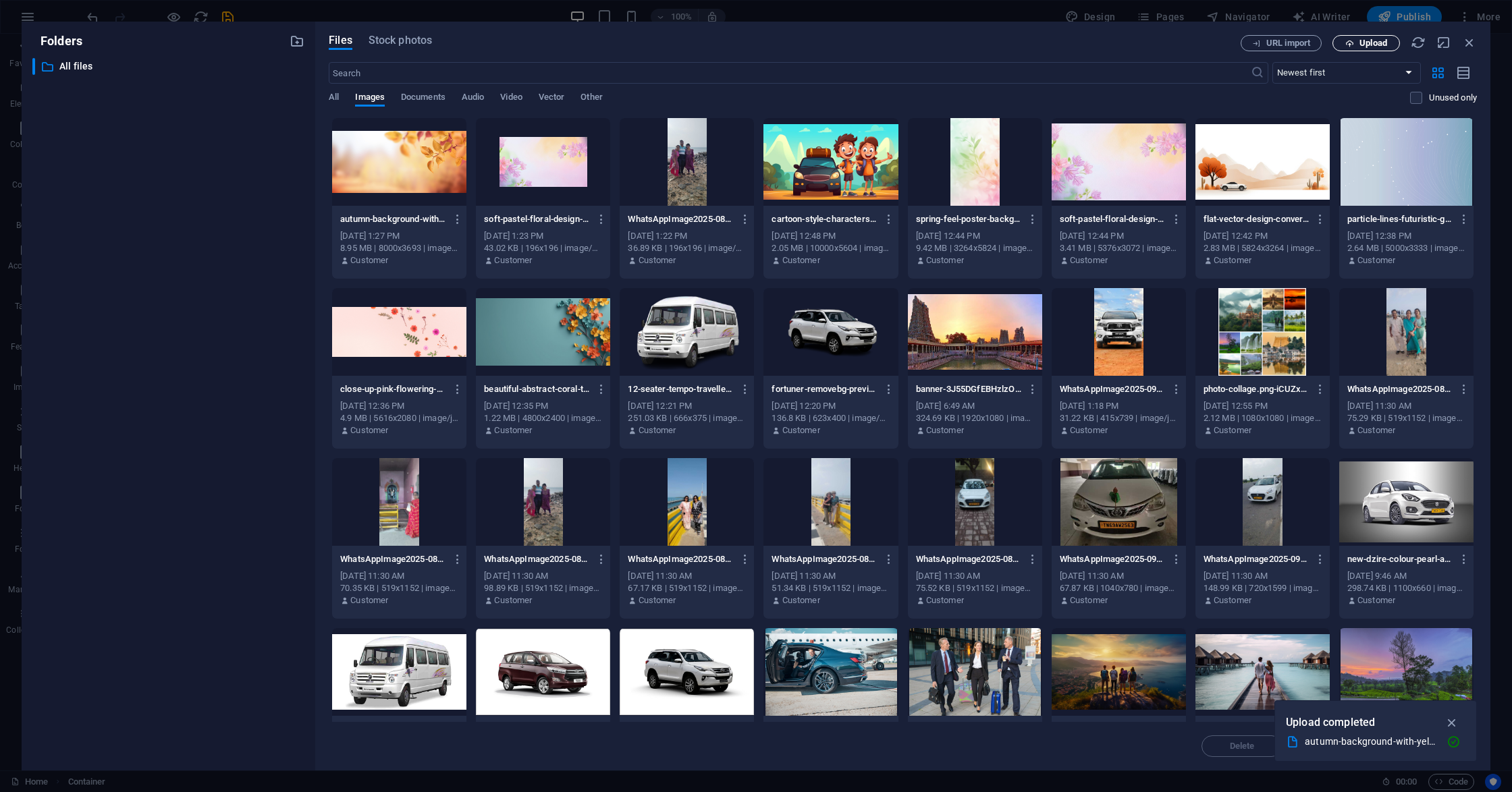
click at [1374, 46] on span "Upload" at bounding box center [1372, 43] width 28 height 8
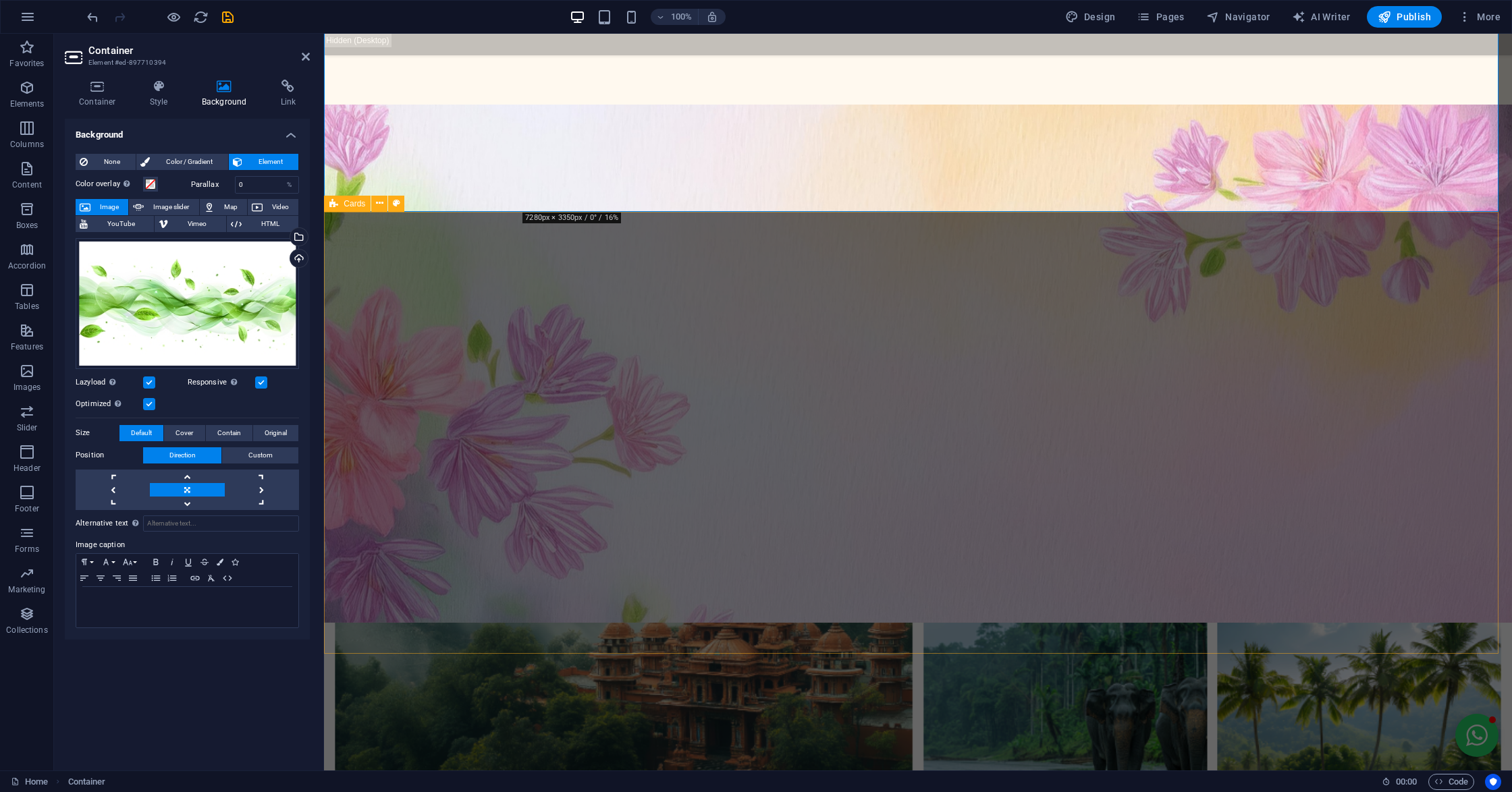
scroll to position [1127, 0]
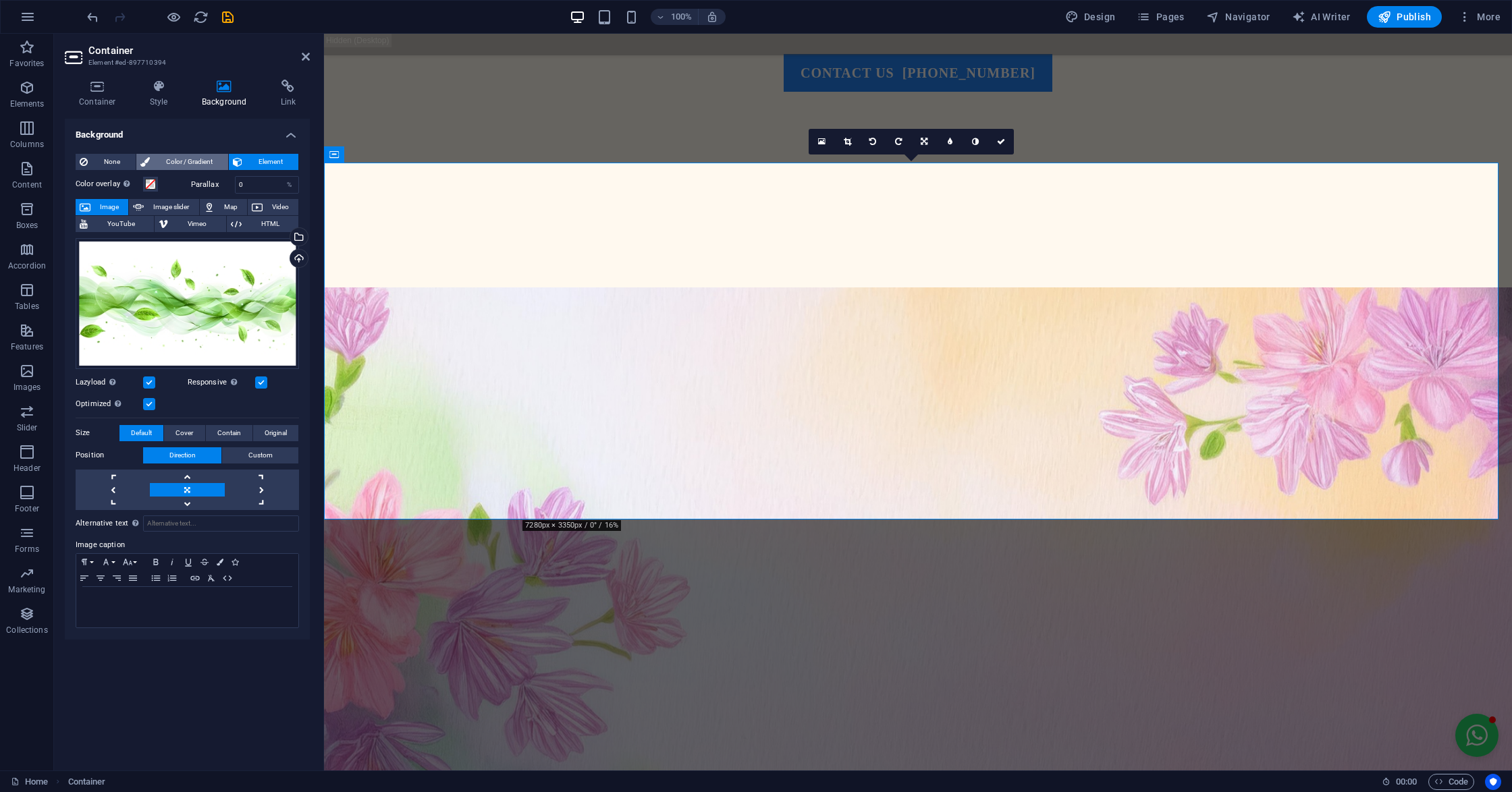
click at [163, 161] on span "Color / Gradient" at bounding box center [188, 162] width 70 height 17
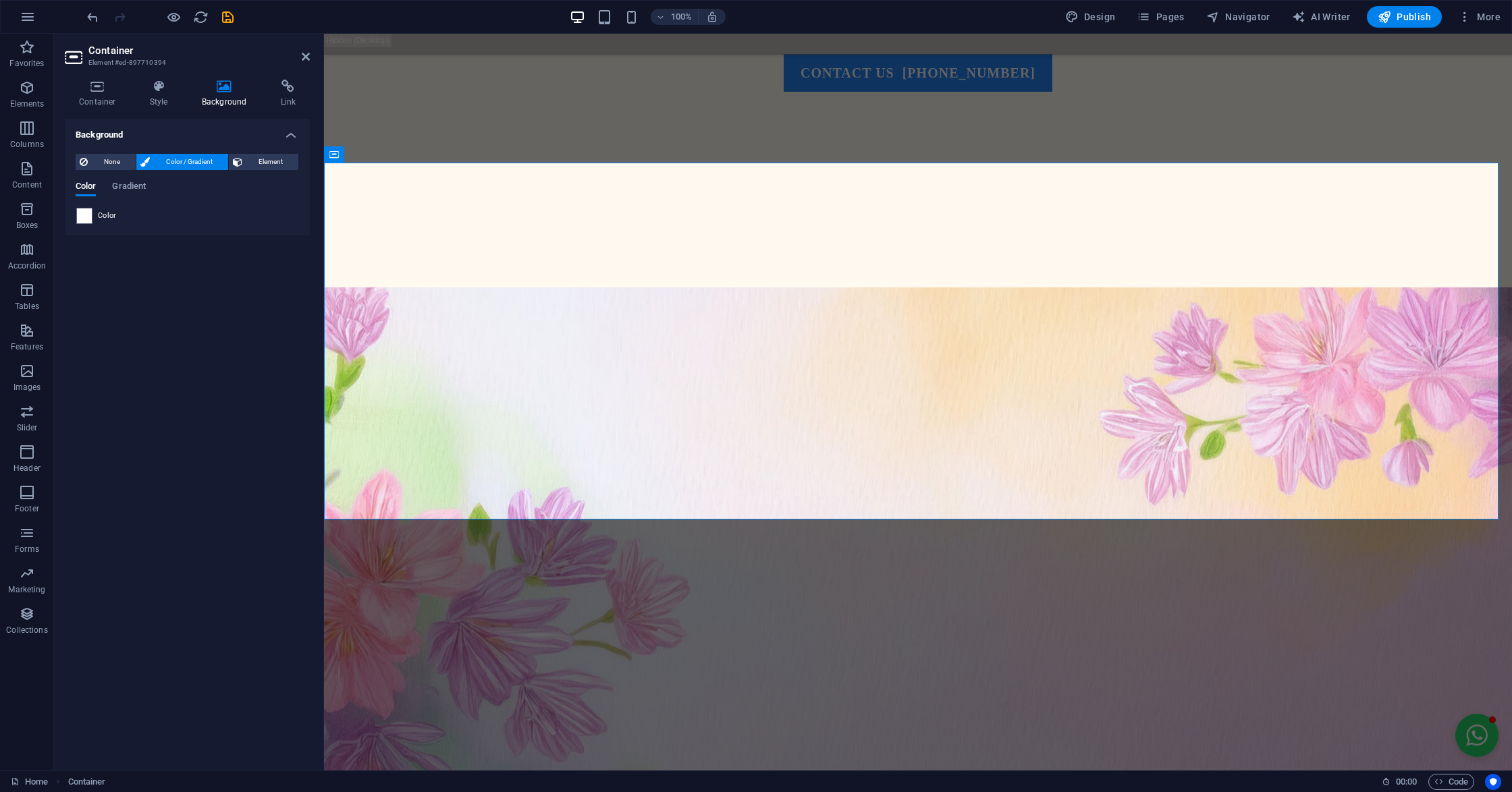
click at [81, 219] on span at bounding box center [84, 216] width 15 height 15
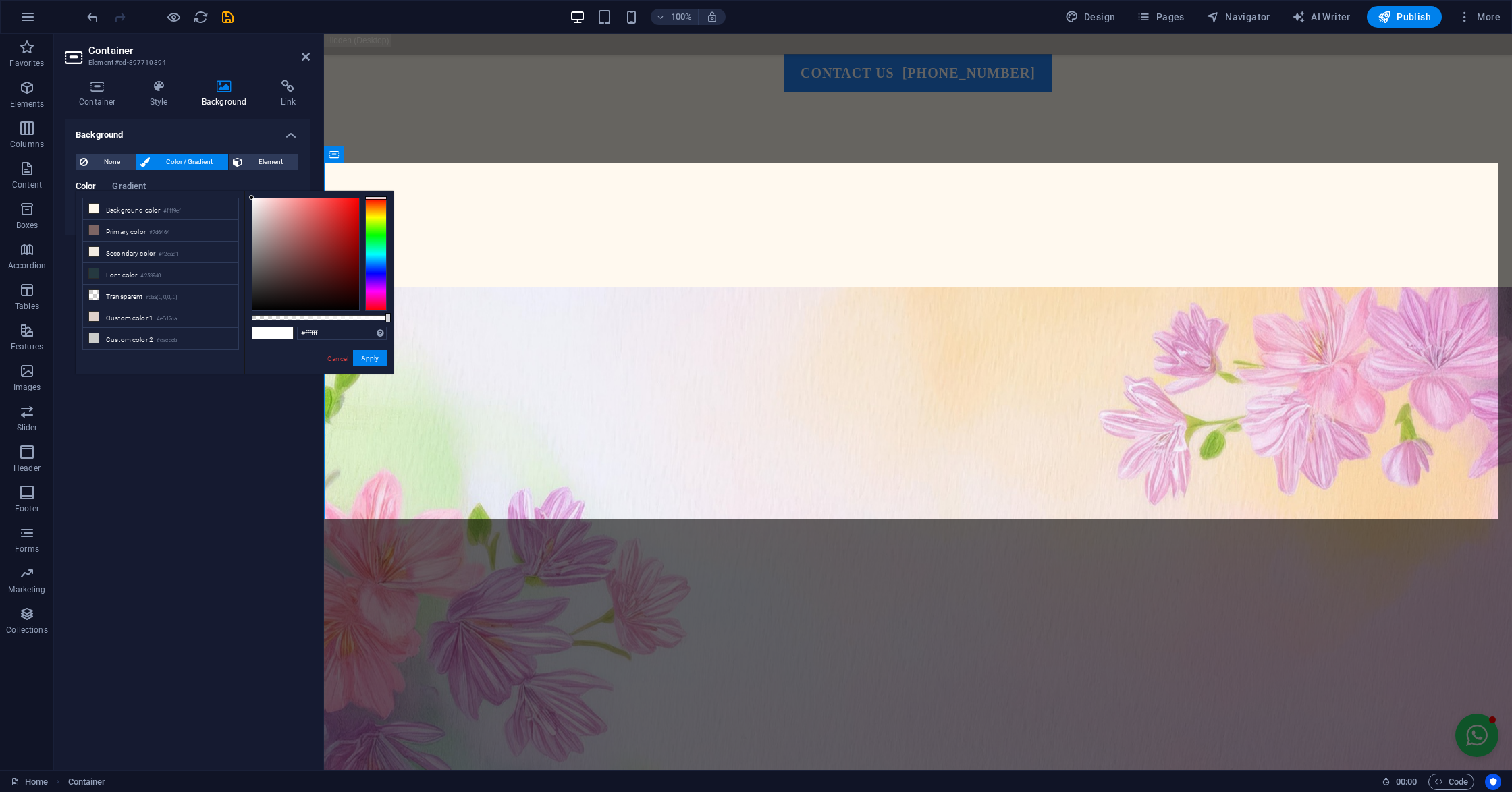
click at [81, 219] on div "less Background color #fff9ef Primary color #7d6464 Secondary color #f2eae1 Fon…" at bounding box center [234, 282] width 318 height 183
drag, startPoint x: 279, startPoint y: 252, endPoint x: 262, endPoint y: 199, distance: 55.7
click at [262, 199] on div at bounding box center [305, 255] width 106 height 112
drag, startPoint x: 374, startPoint y: 214, endPoint x: 367, endPoint y: 203, distance: 13.0
click at [373, 206] on div at bounding box center [375, 255] width 21 height 113
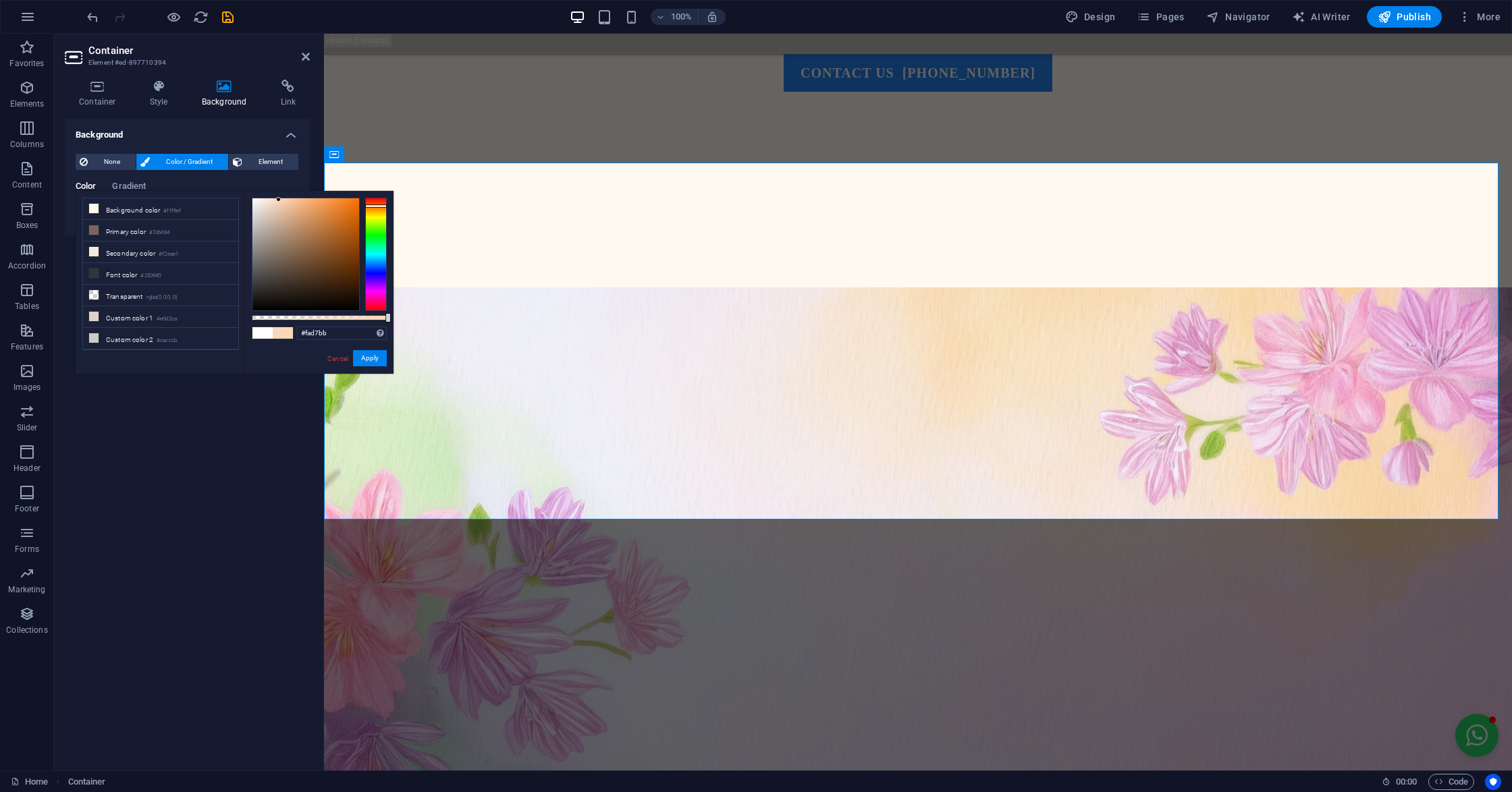
drag, startPoint x: 313, startPoint y: 203, endPoint x: 279, endPoint y: 199, distance: 34.2
click at [279, 199] on div at bounding box center [305, 255] width 106 height 112
type input "#fae9bb"
click at [377, 211] on div at bounding box center [375, 211] width 21 height 3
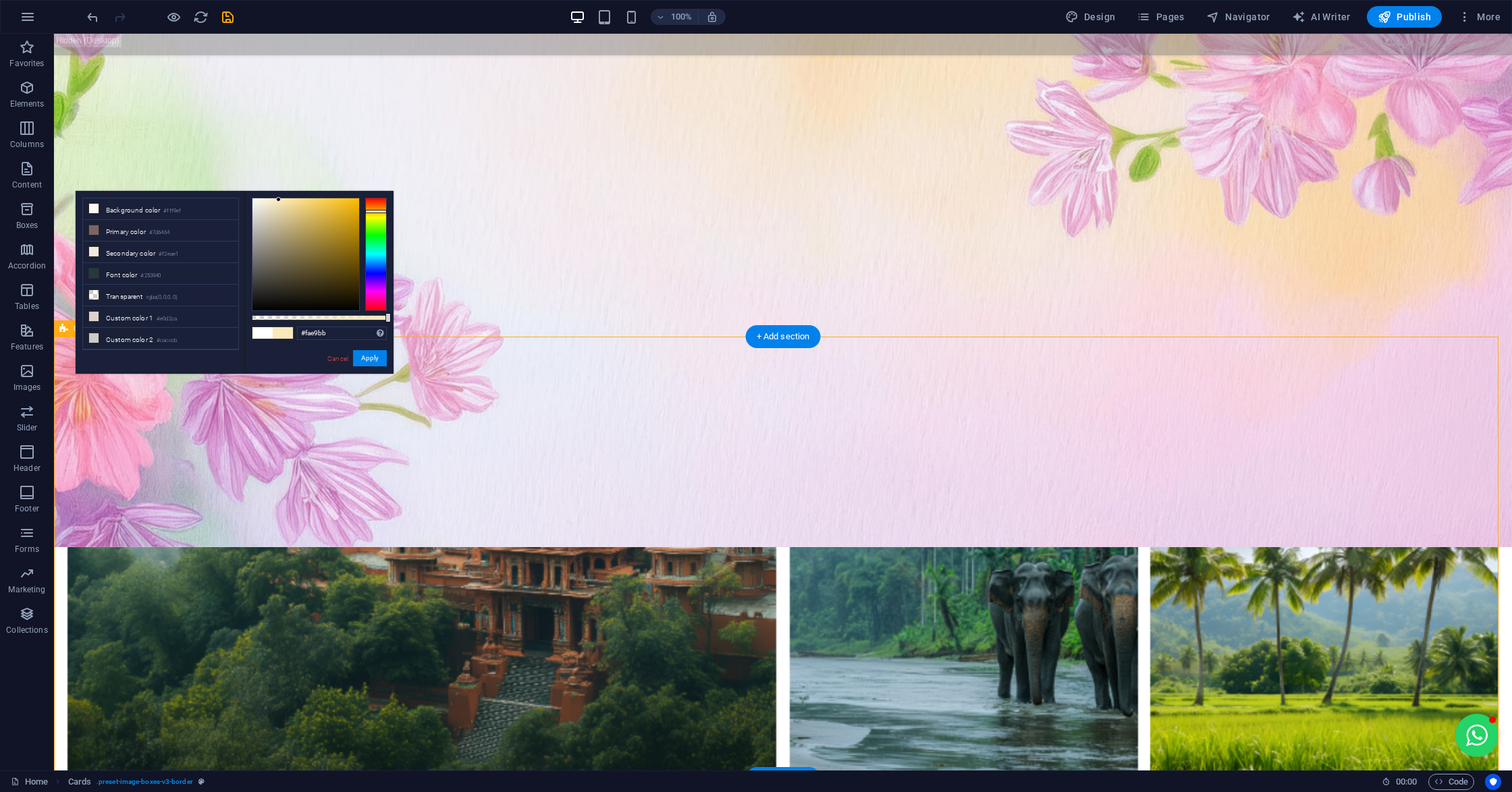
scroll to position [1396, 0]
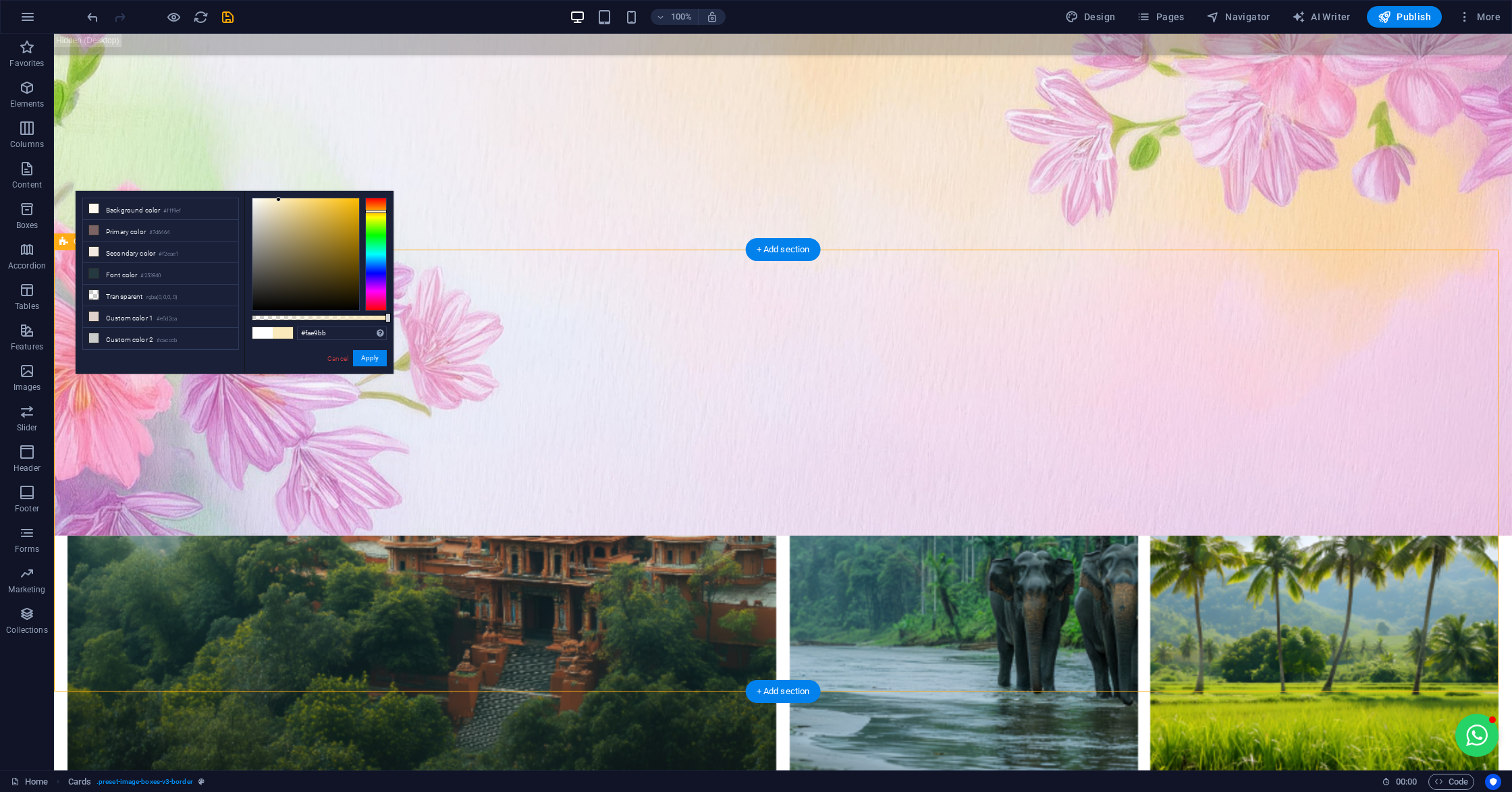
drag, startPoint x: 335, startPoint y: 330, endPoint x: 293, endPoint y: 328, distance: 42.0
click at [293, 328] on div "#fae9bb Supported formats #0852ed rgb(8, 82, 237) rgba(8, 82, 237, 90%) hsv(221…" at bounding box center [318, 380] width 149 height 378
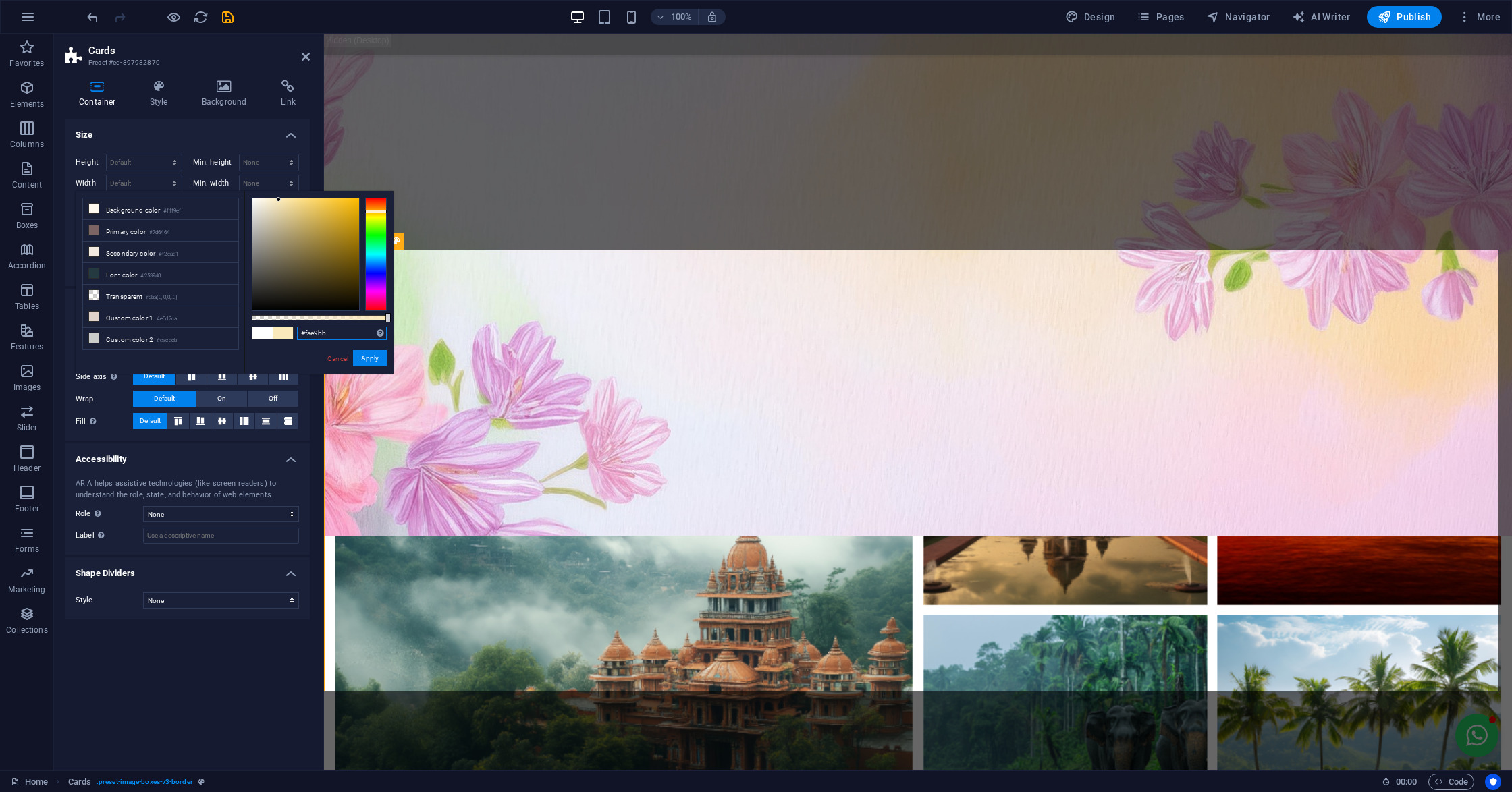
click at [359, 357] on button "Apply" at bounding box center [370, 358] width 34 height 17
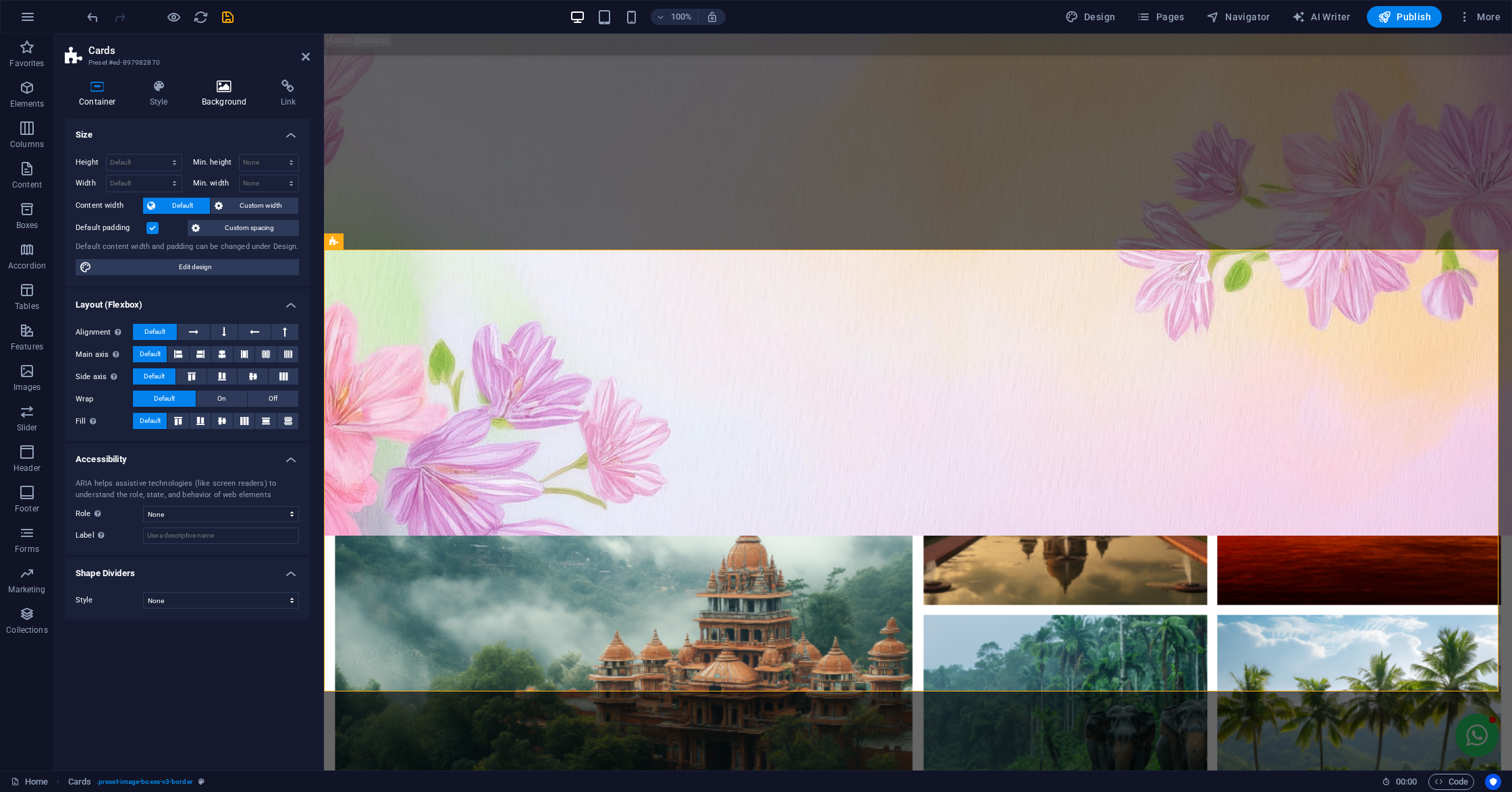
click at [218, 101] on h4 "Background" at bounding box center [227, 94] width 79 height 28
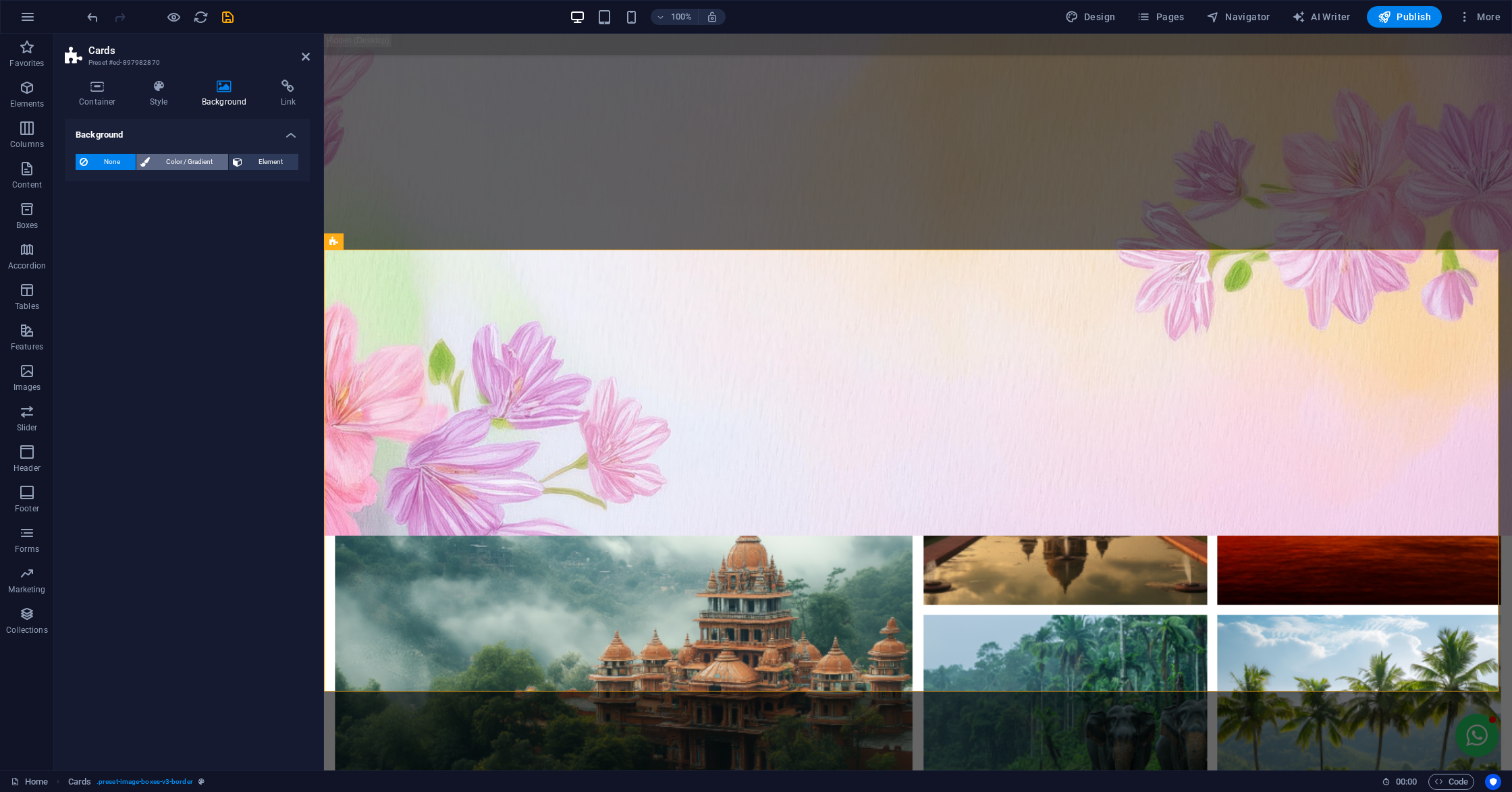
click at [184, 158] on span "Color / Gradient" at bounding box center [188, 162] width 70 height 17
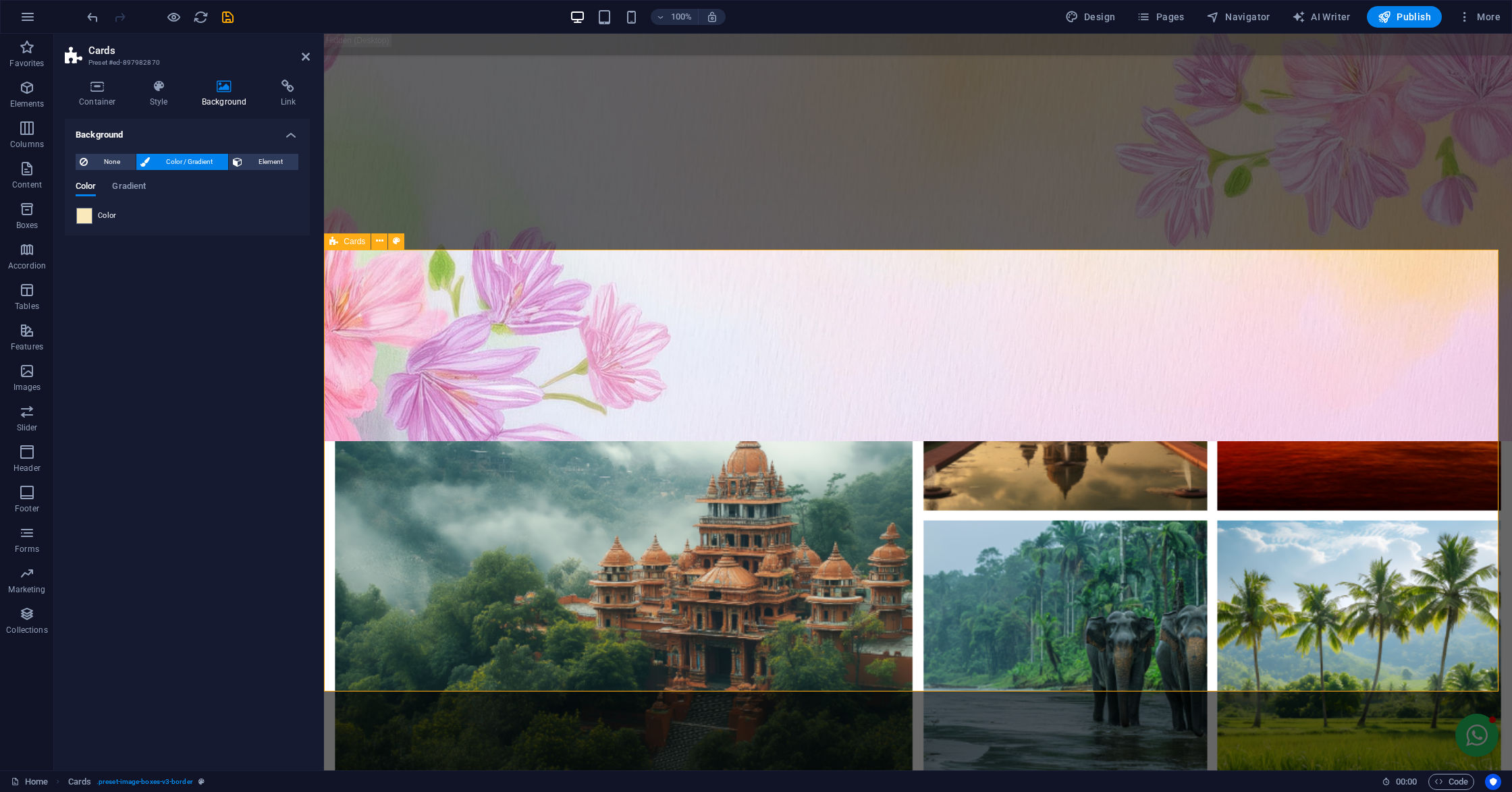
scroll to position [1666, 0]
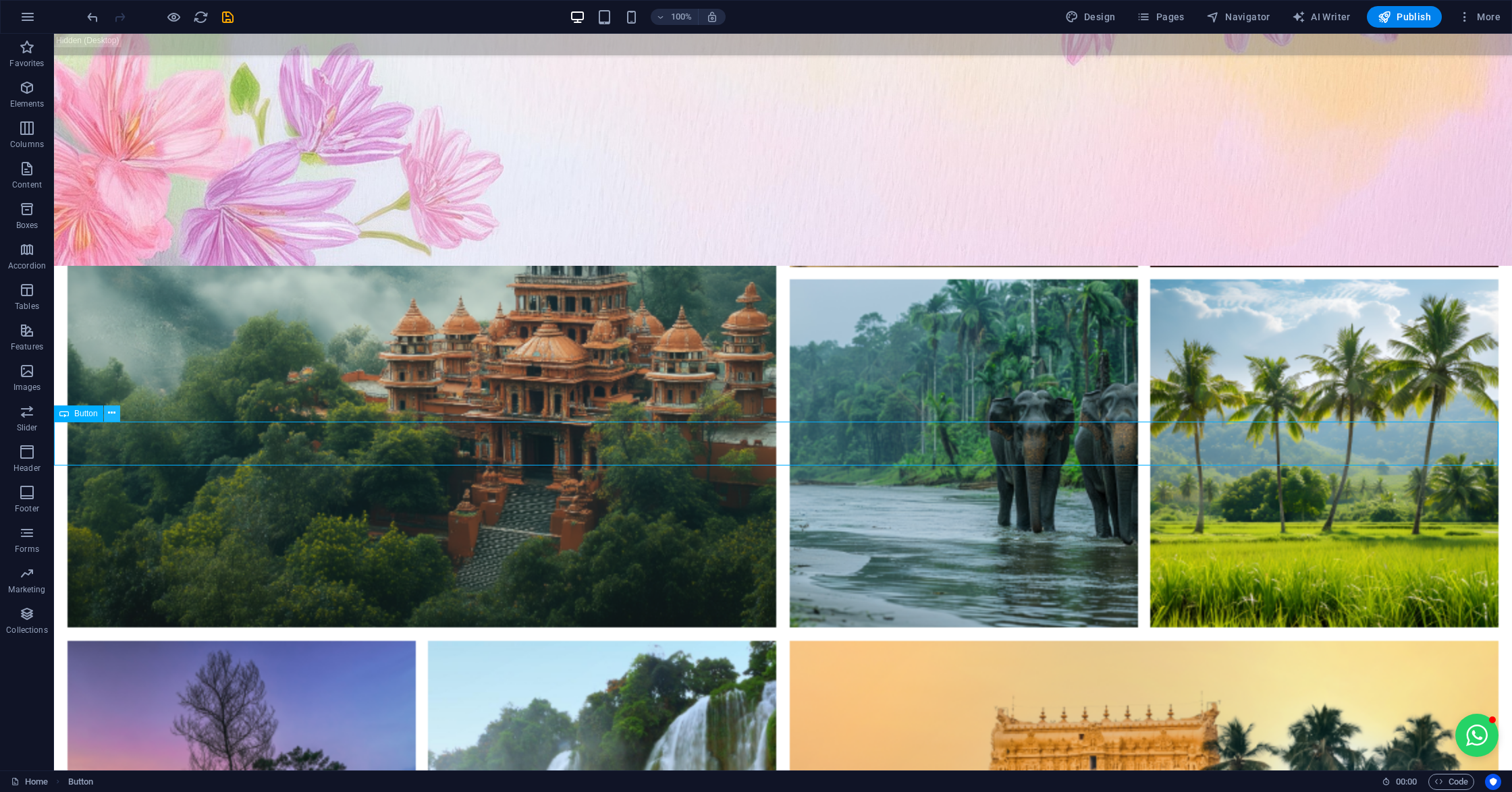
click at [112, 415] on icon at bounding box center [111, 413] width 7 height 14
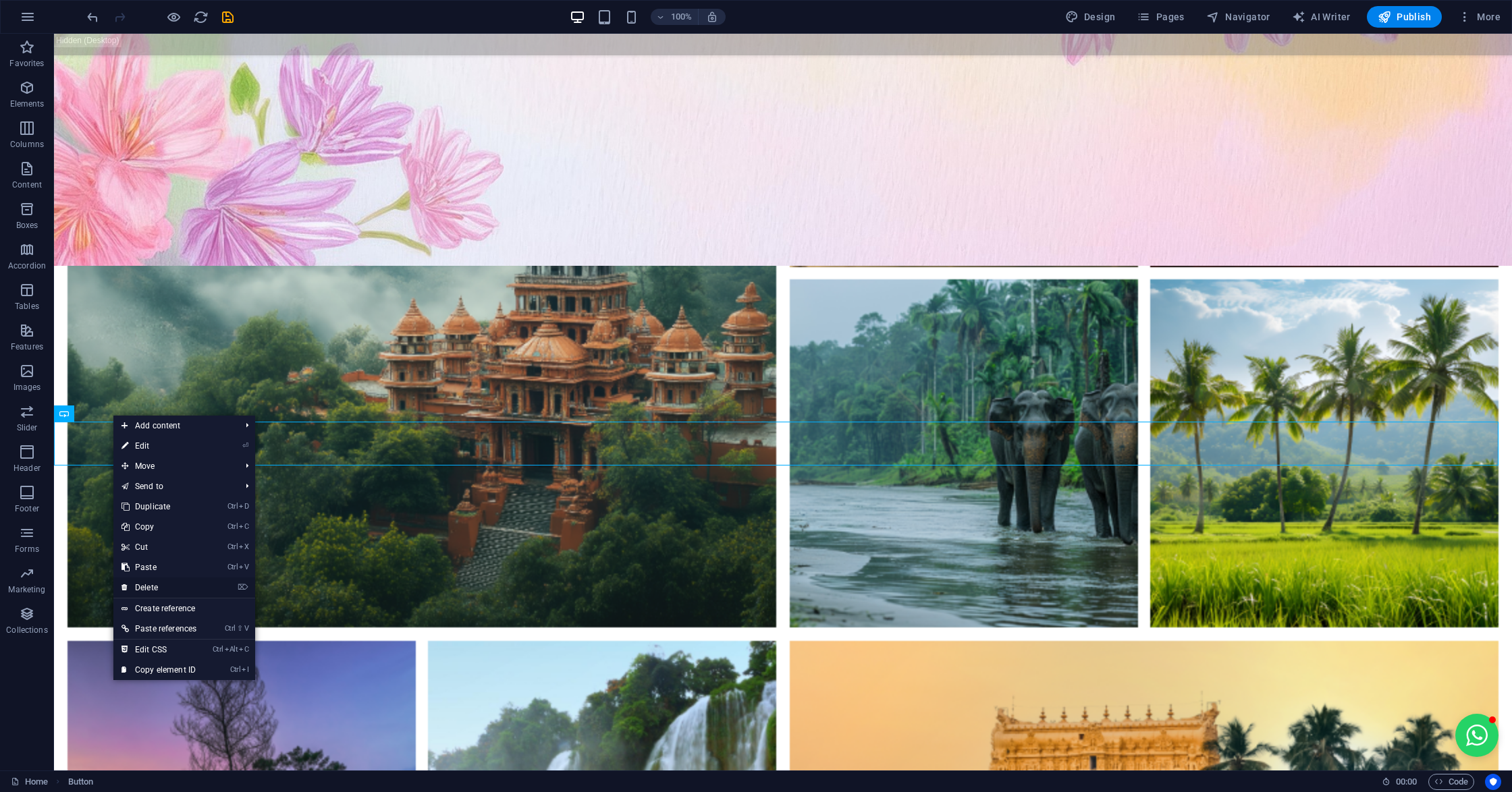
click at [149, 591] on link "⌦ Delete" at bounding box center [159, 588] width 91 height 20
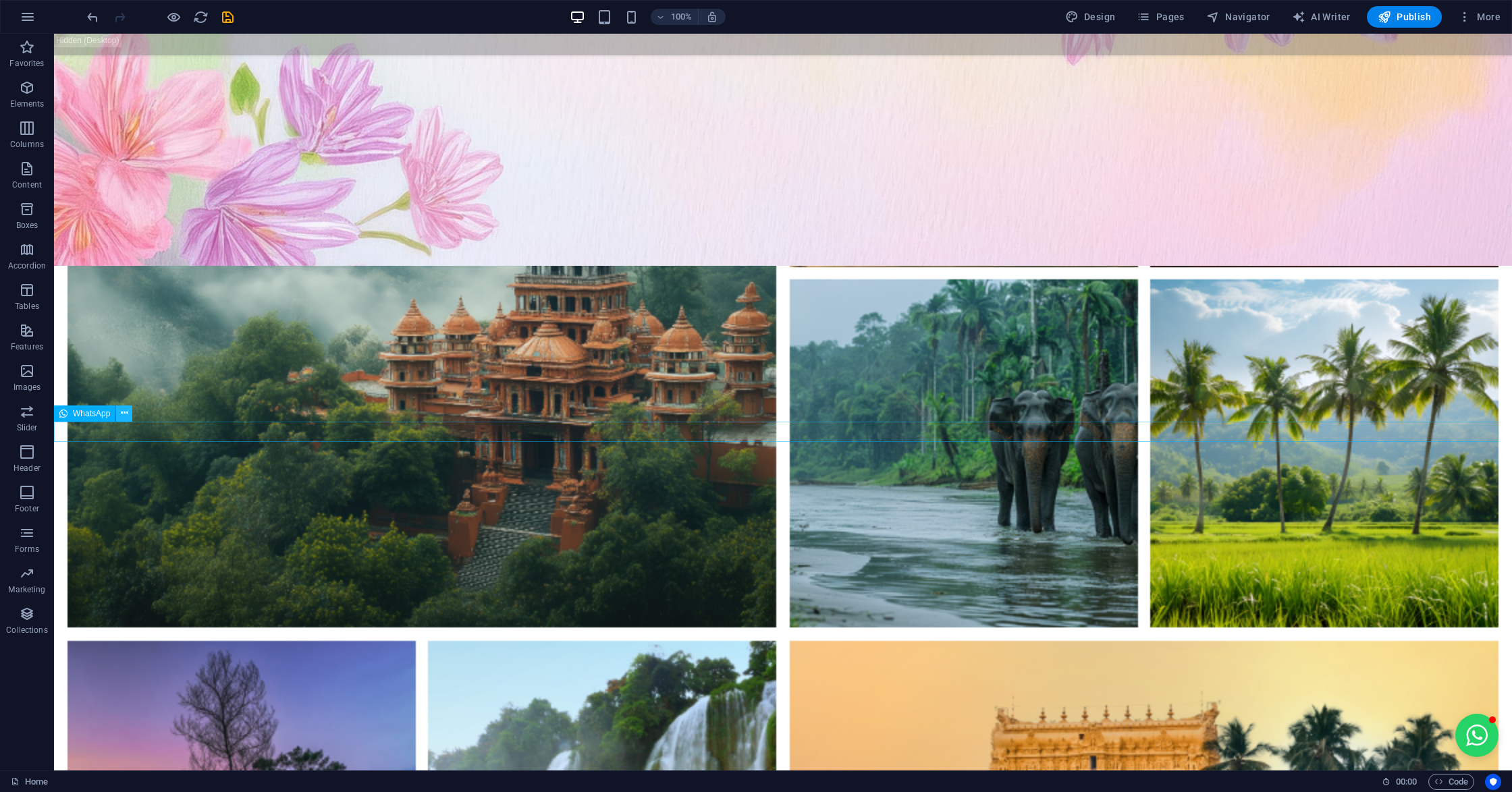
click at [123, 419] on icon at bounding box center [124, 413] width 7 height 14
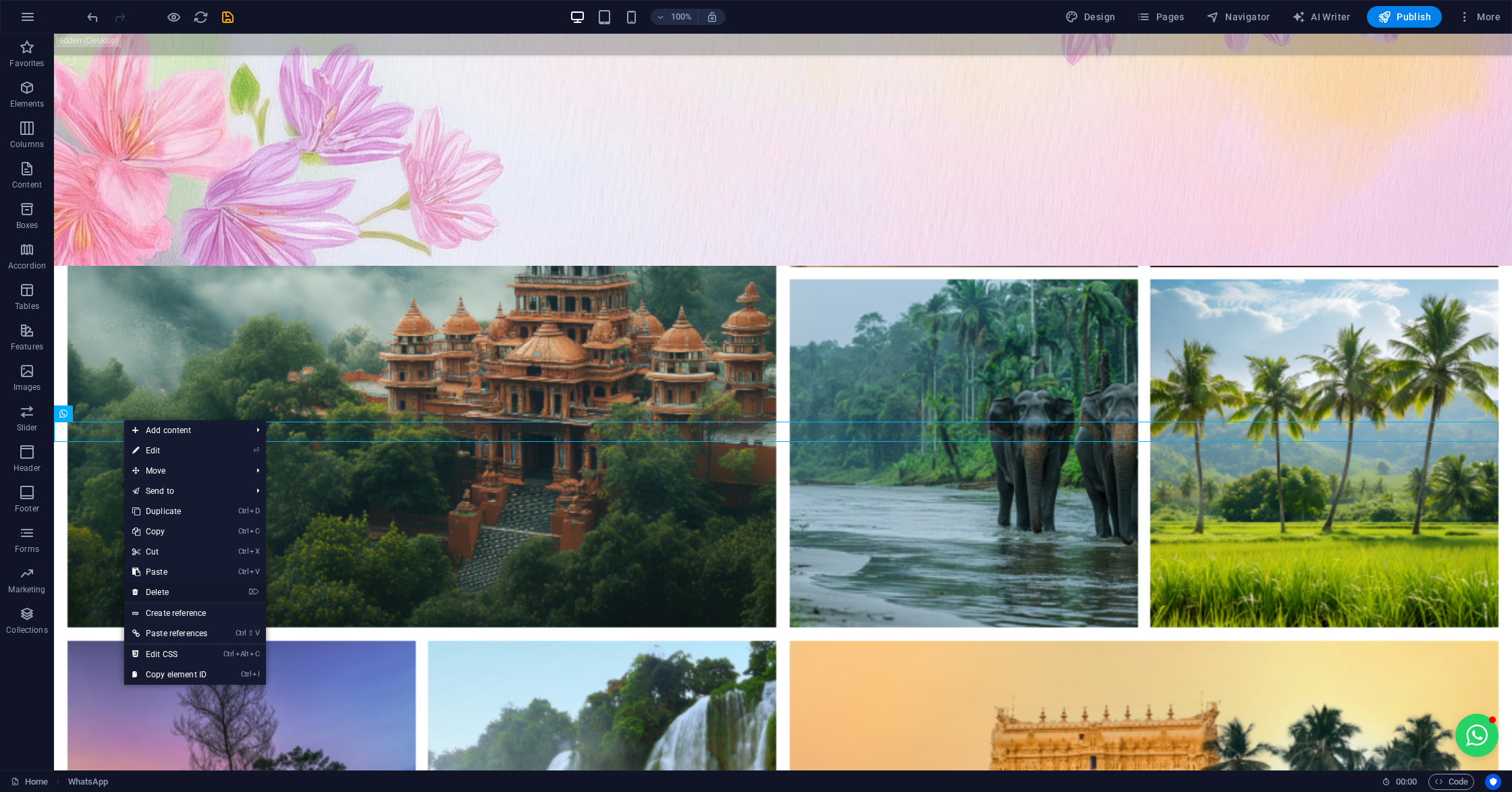
click at [178, 587] on link "⌦ Delete" at bounding box center [170, 593] width 91 height 20
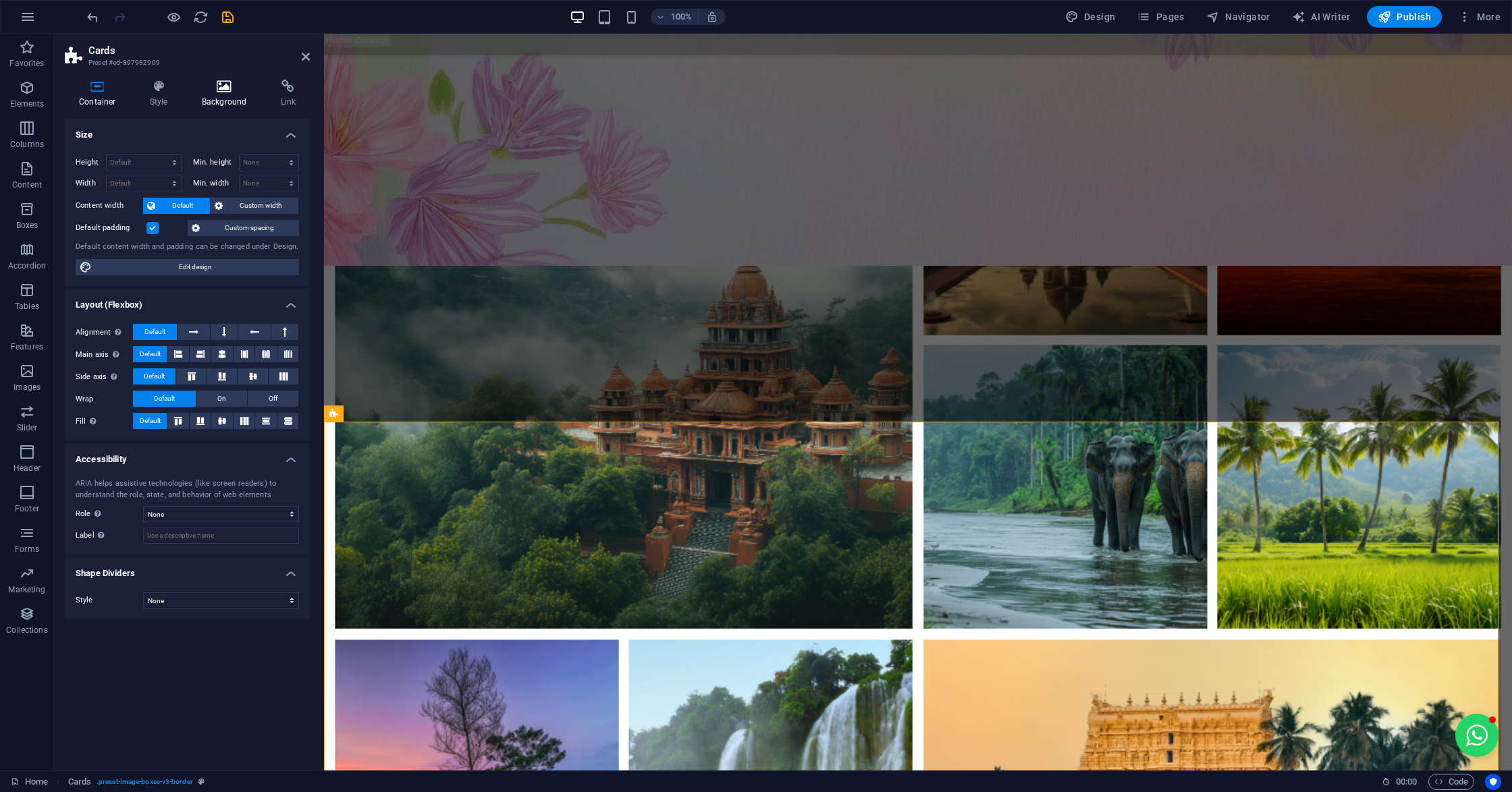
click at [209, 97] on h4 "Background" at bounding box center [227, 94] width 79 height 28
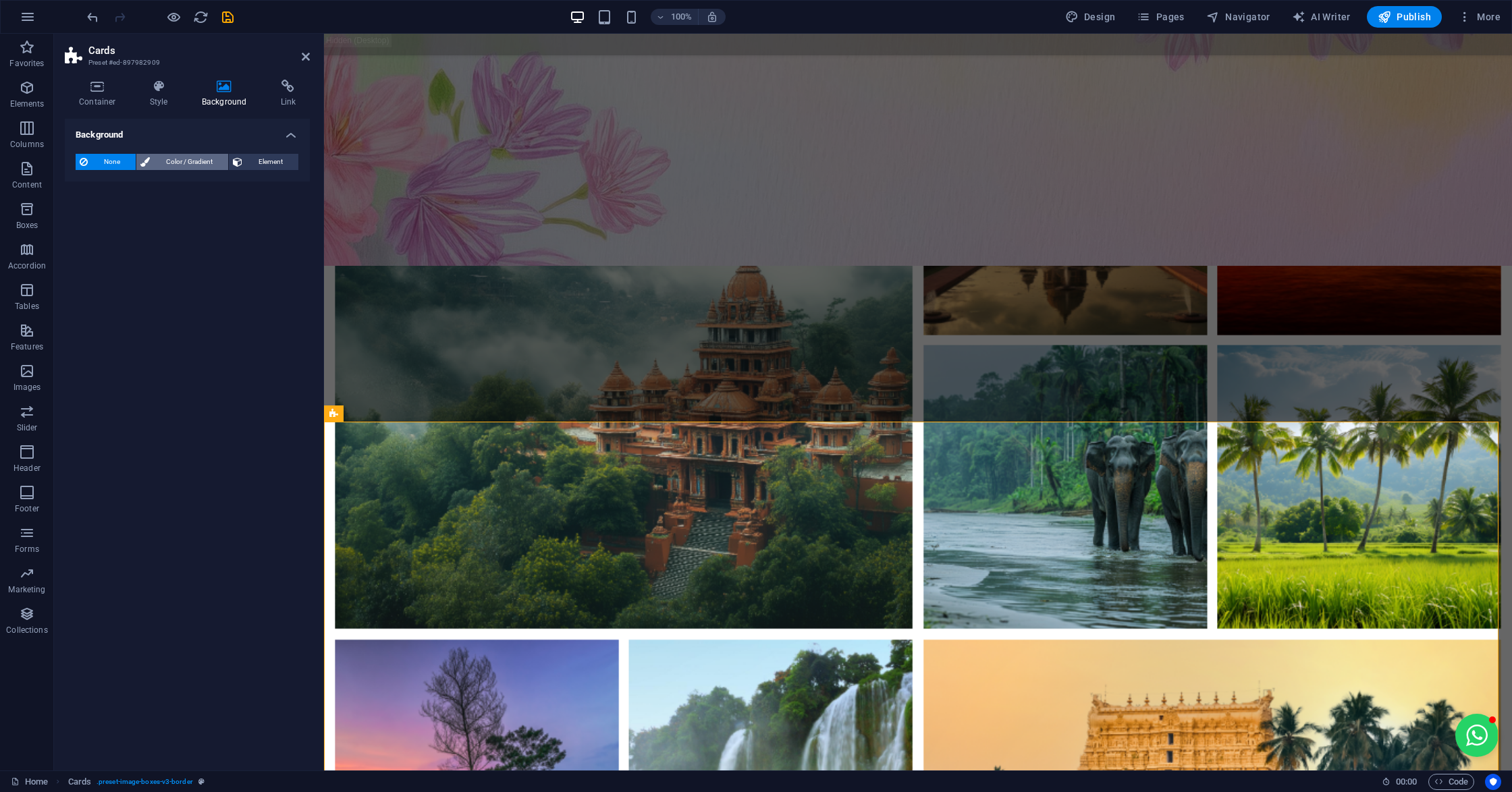
click at [150, 161] on button "Color / Gradient" at bounding box center [182, 162] width 91 height 17
click at [102, 211] on span "Color" at bounding box center [107, 216] width 19 height 11
click at [76, 219] on div at bounding box center [84, 216] width 17 height 17
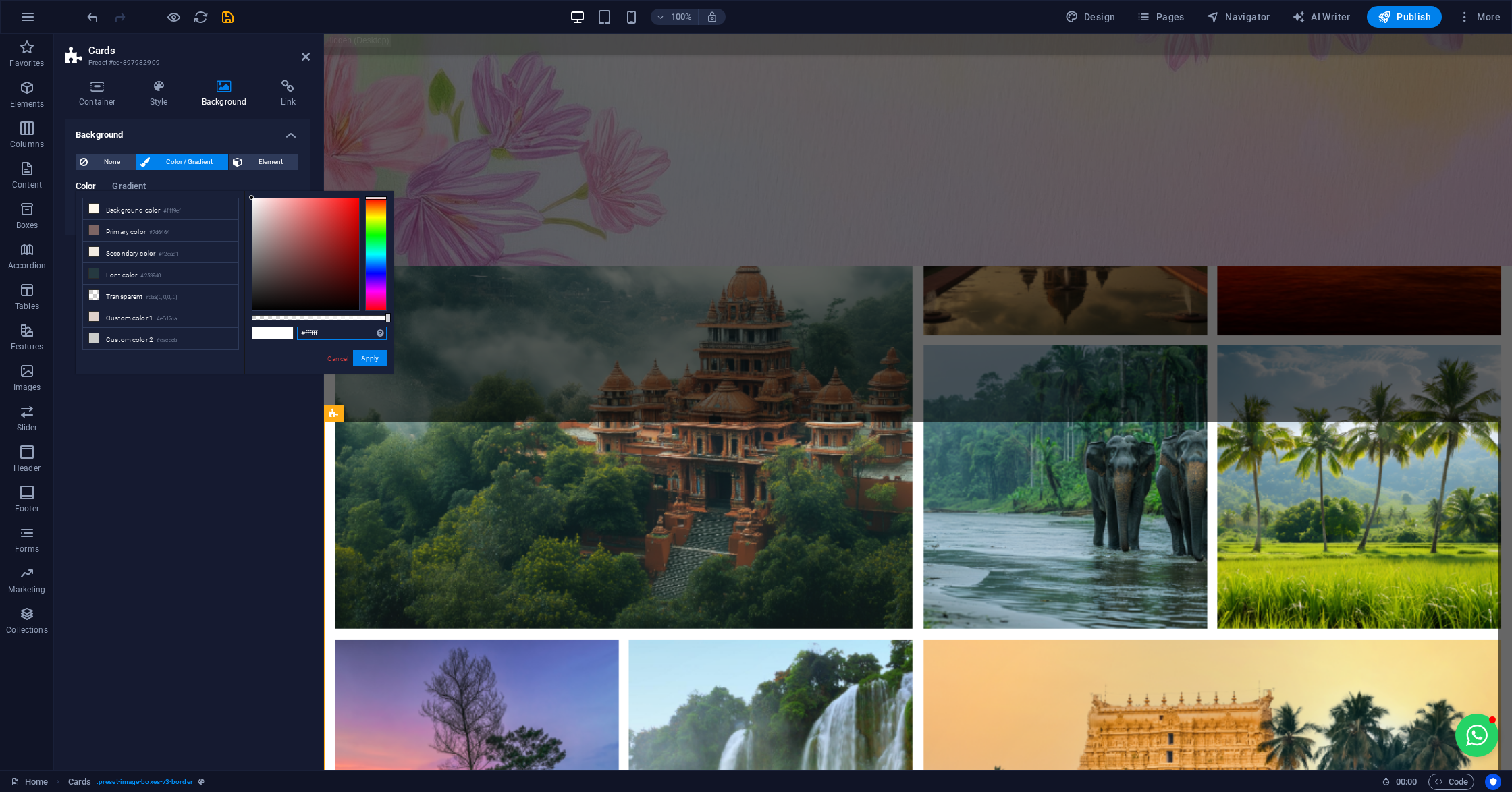
drag, startPoint x: 341, startPoint y: 329, endPoint x: 303, endPoint y: 328, distance: 38.0
click at [303, 328] on input "#ffffff" at bounding box center [342, 333] width 90 height 13
paste input "ae9bb"
type input "#fae9bb"
click at [374, 362] on button "Apply" at bounding box center [370, 358] width 34 height 17
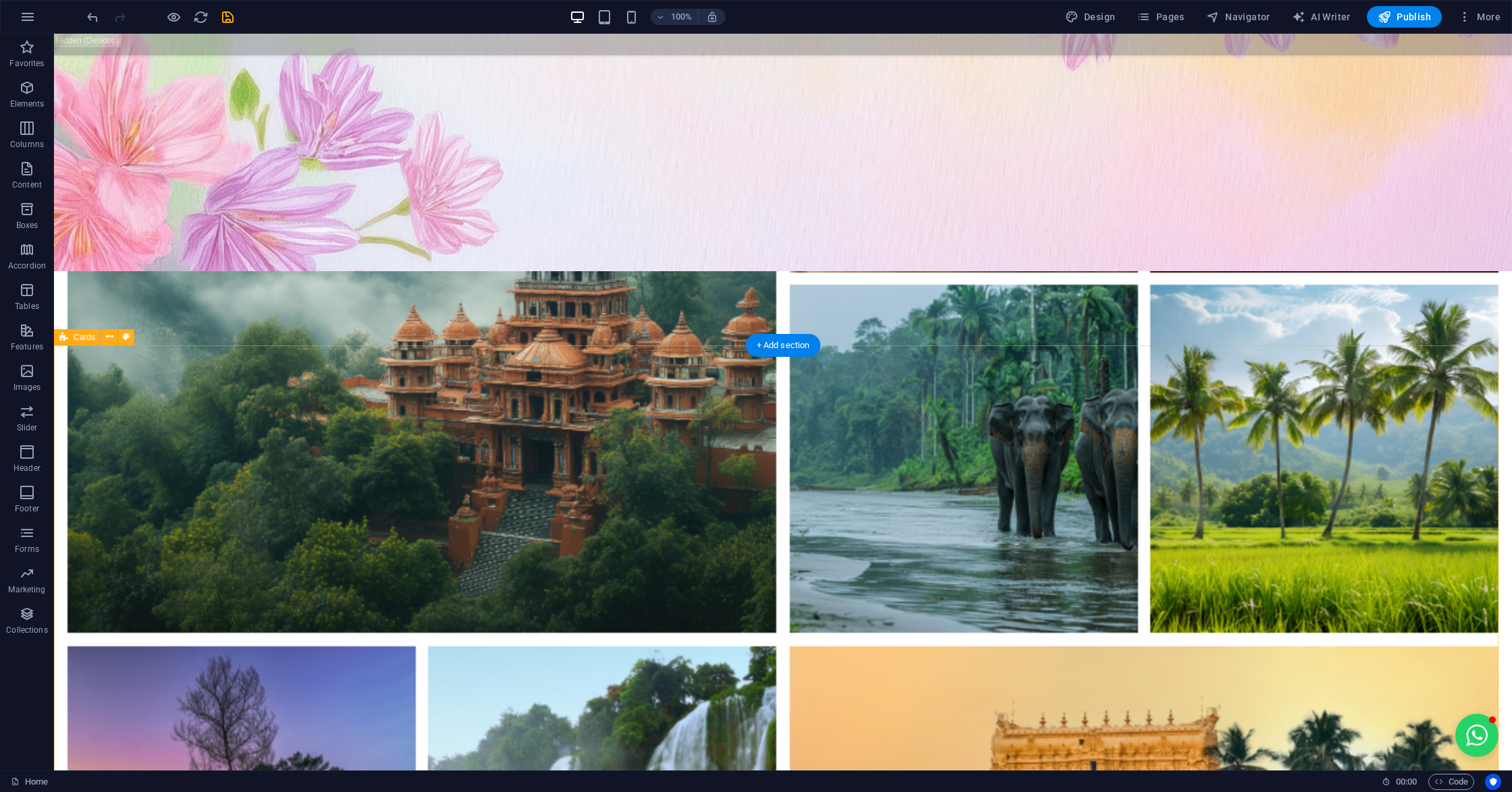
scroll to position [1487, 0]
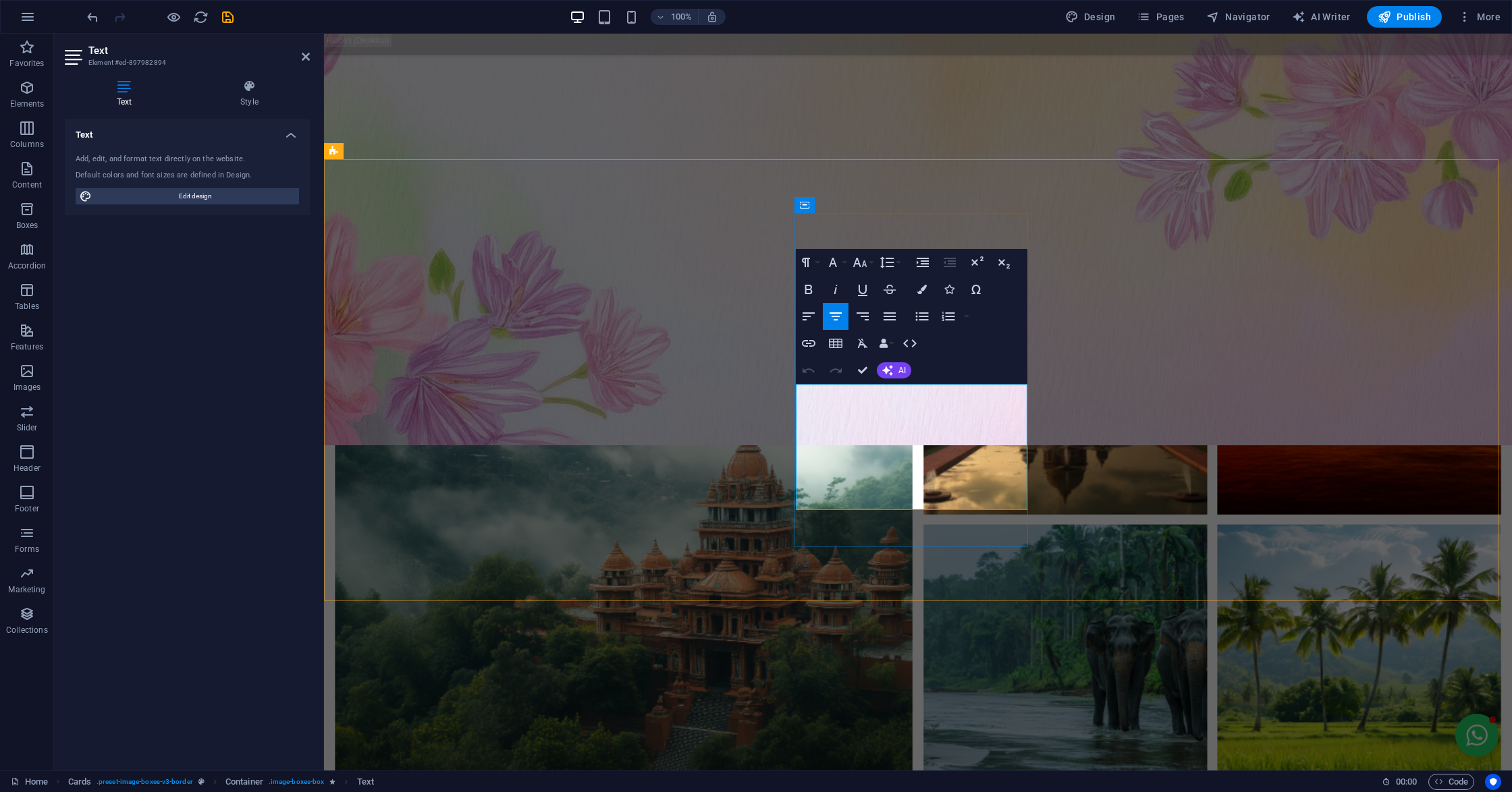
drag, startPoint x: 825, startPoint y: 395, endPoint x: 960, endPoint y: 505, distance: 174.1
copy p "Explore the natural beauty, cultural heritage, and vibrant traditions of [GEOGR…"
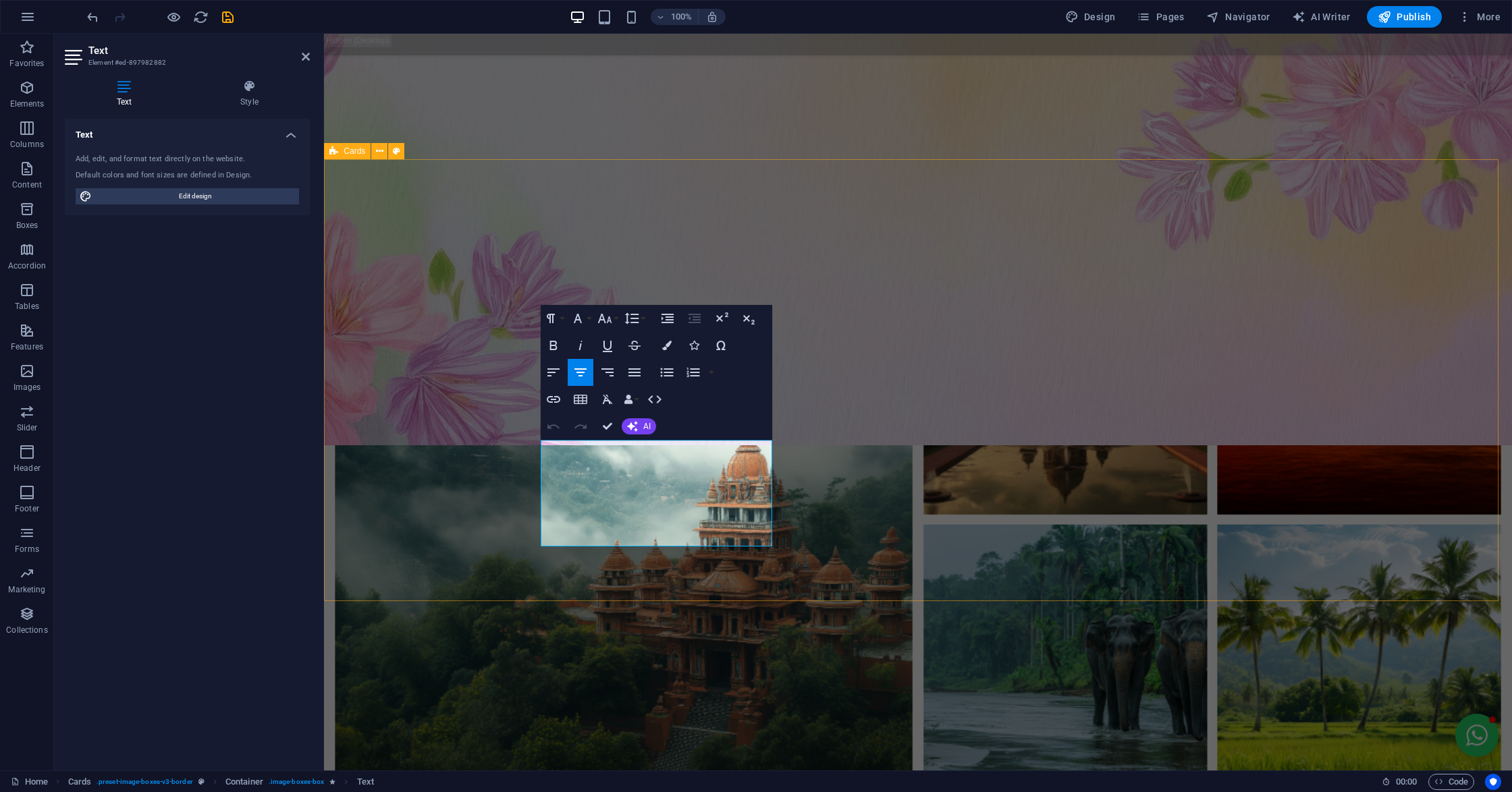
copy p "Enjoy smooth and reliable rides within the city. From daily commutes to quick s…"
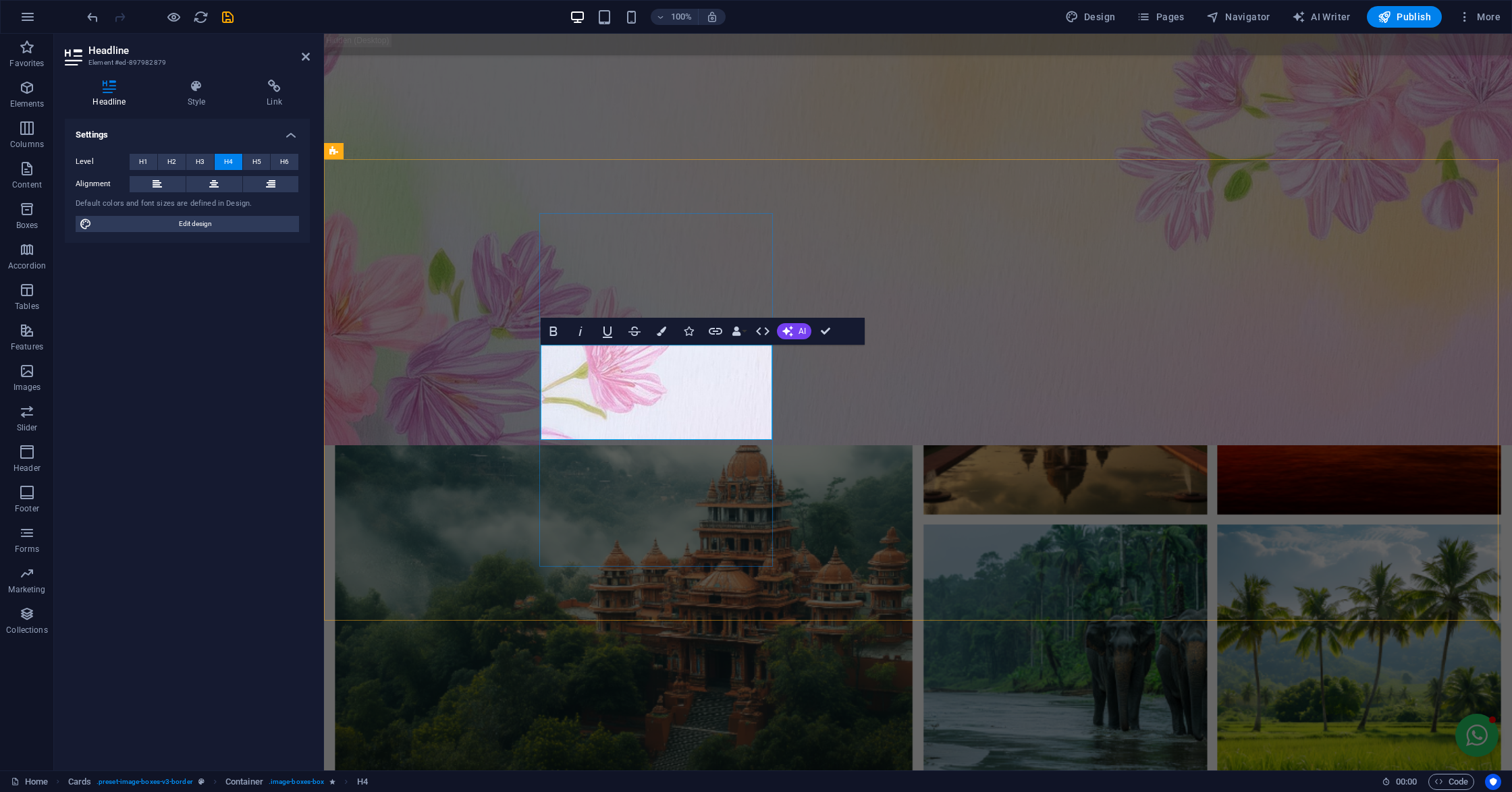
drag, startPoint x: 632, startPoint y: 368, endPoint x: 749, endPoint y: 370, distance: 117.0
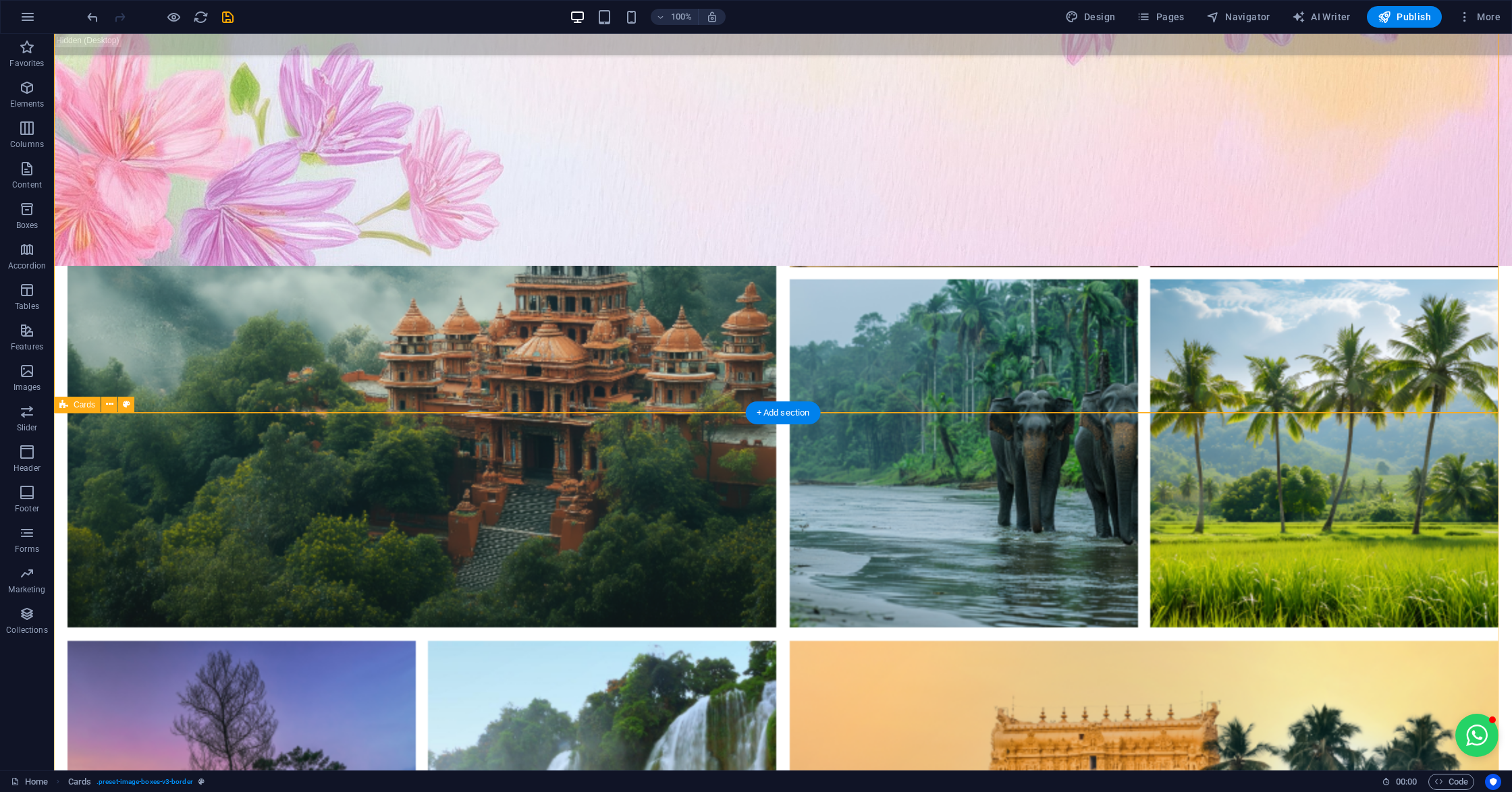
scroll to position [1846, 0]
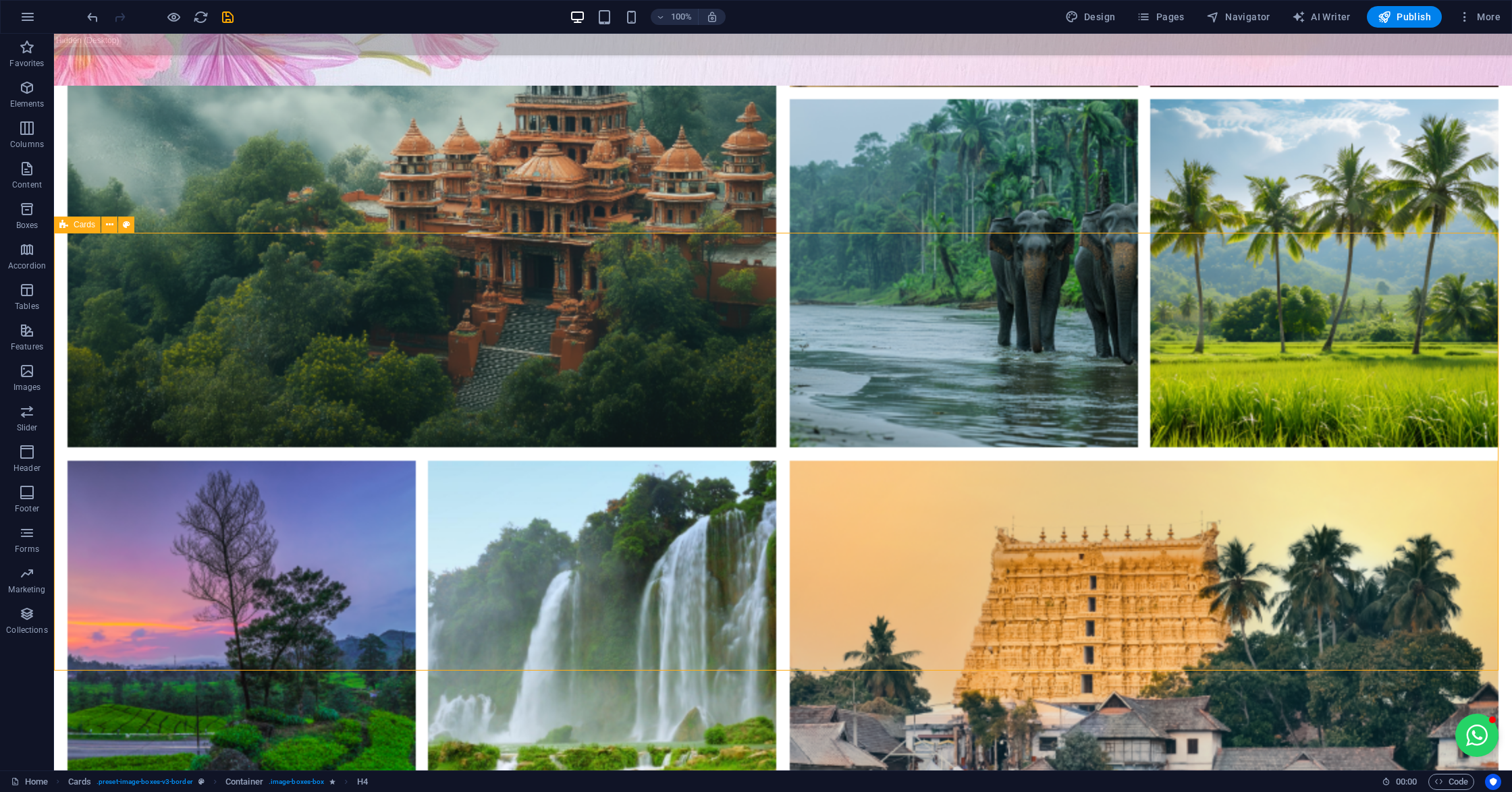
drag, startPoint x: 1170, startPoint y: 475, endPoint x: 1439, endPoint y: 474, distance: 269.0
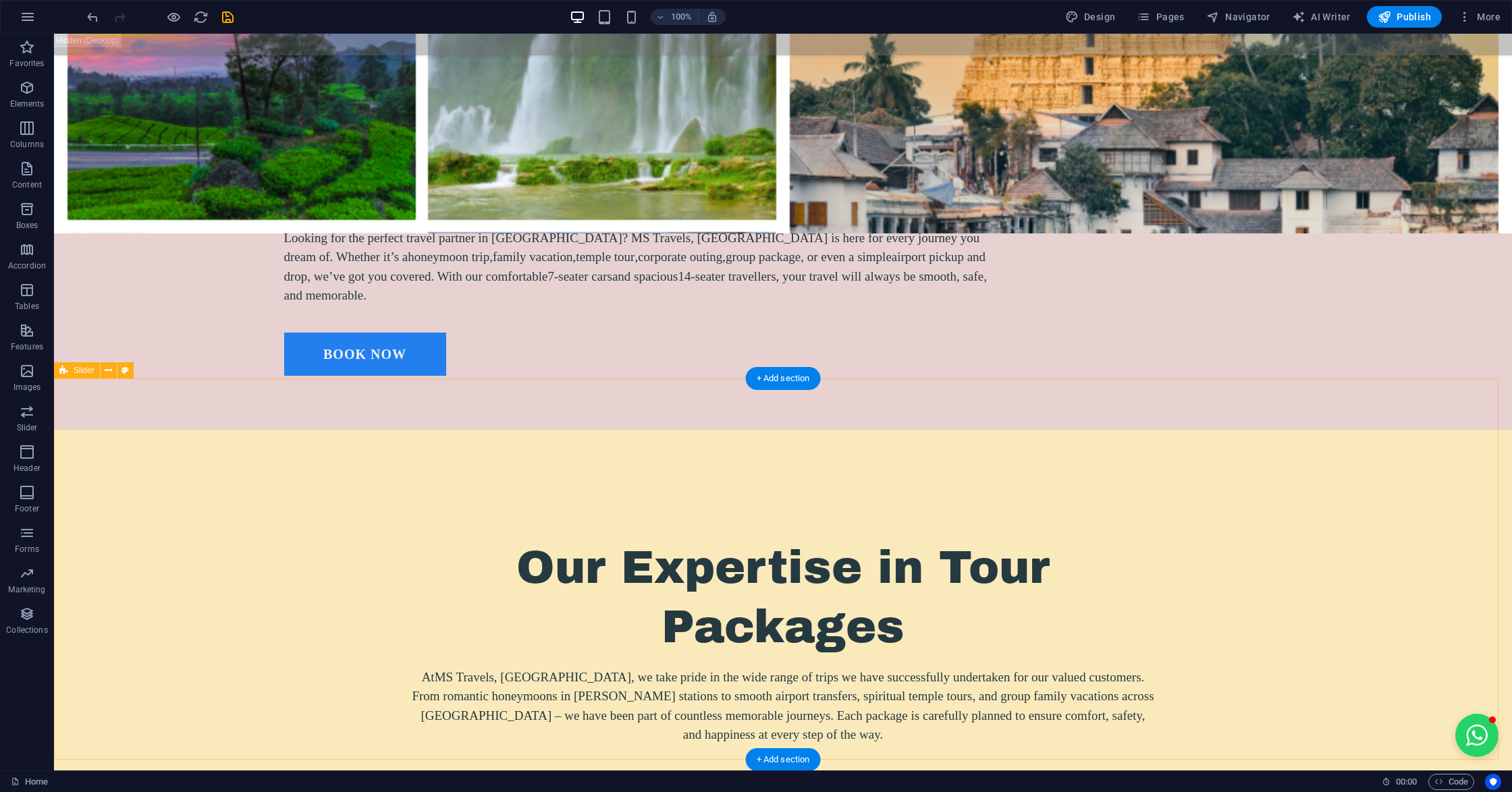
scroll to position [2476, 0]
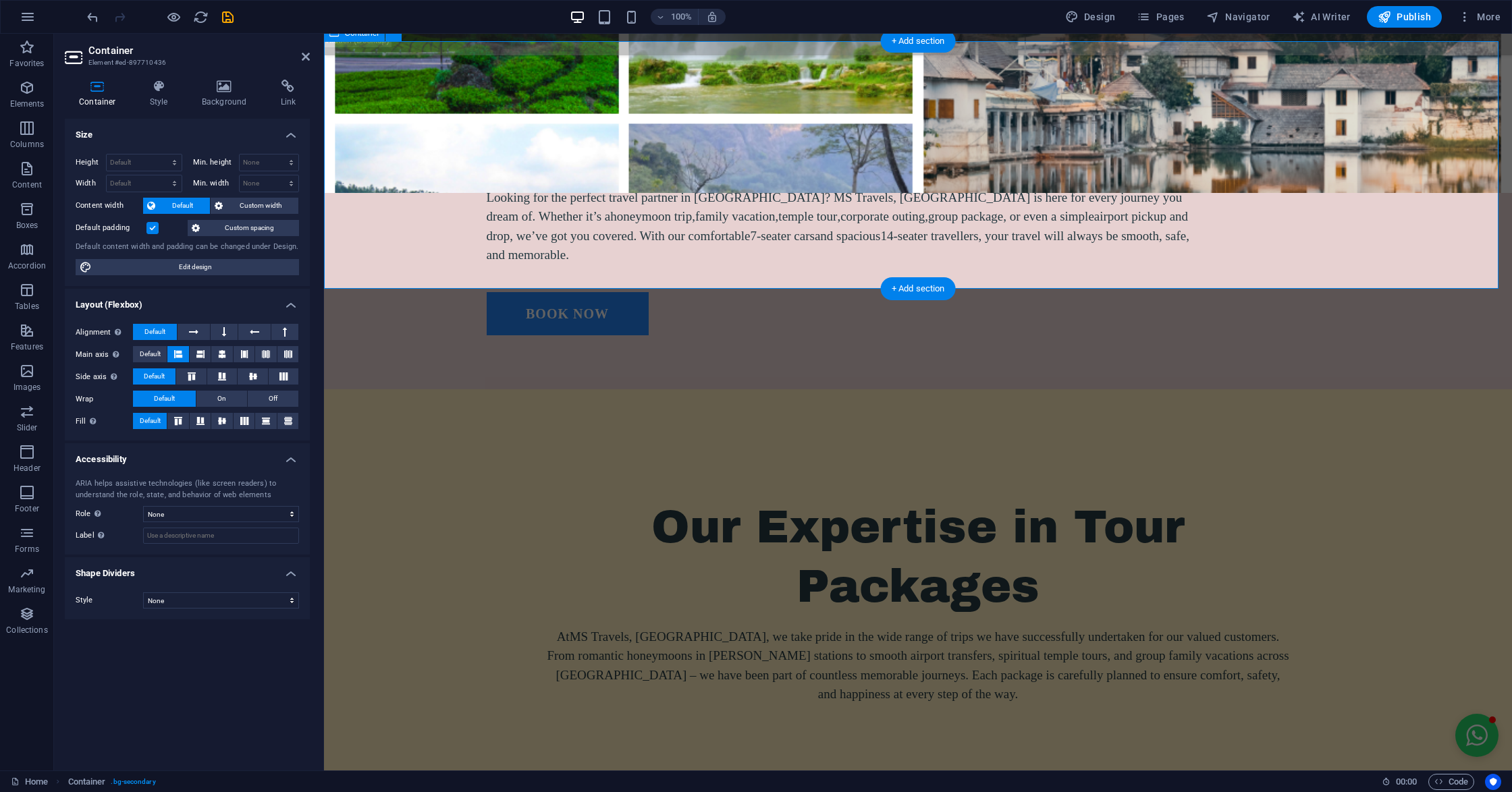
click at [301, 44] on h2 "Container" at bounding box center [199, 50] width 222 height 12
click at [300, 53] on h2 "Container" at bounding box center [199, 50] width 222 height 12
click at [304, 57] on icon at bounding box center [306, 57] width 8 height 11
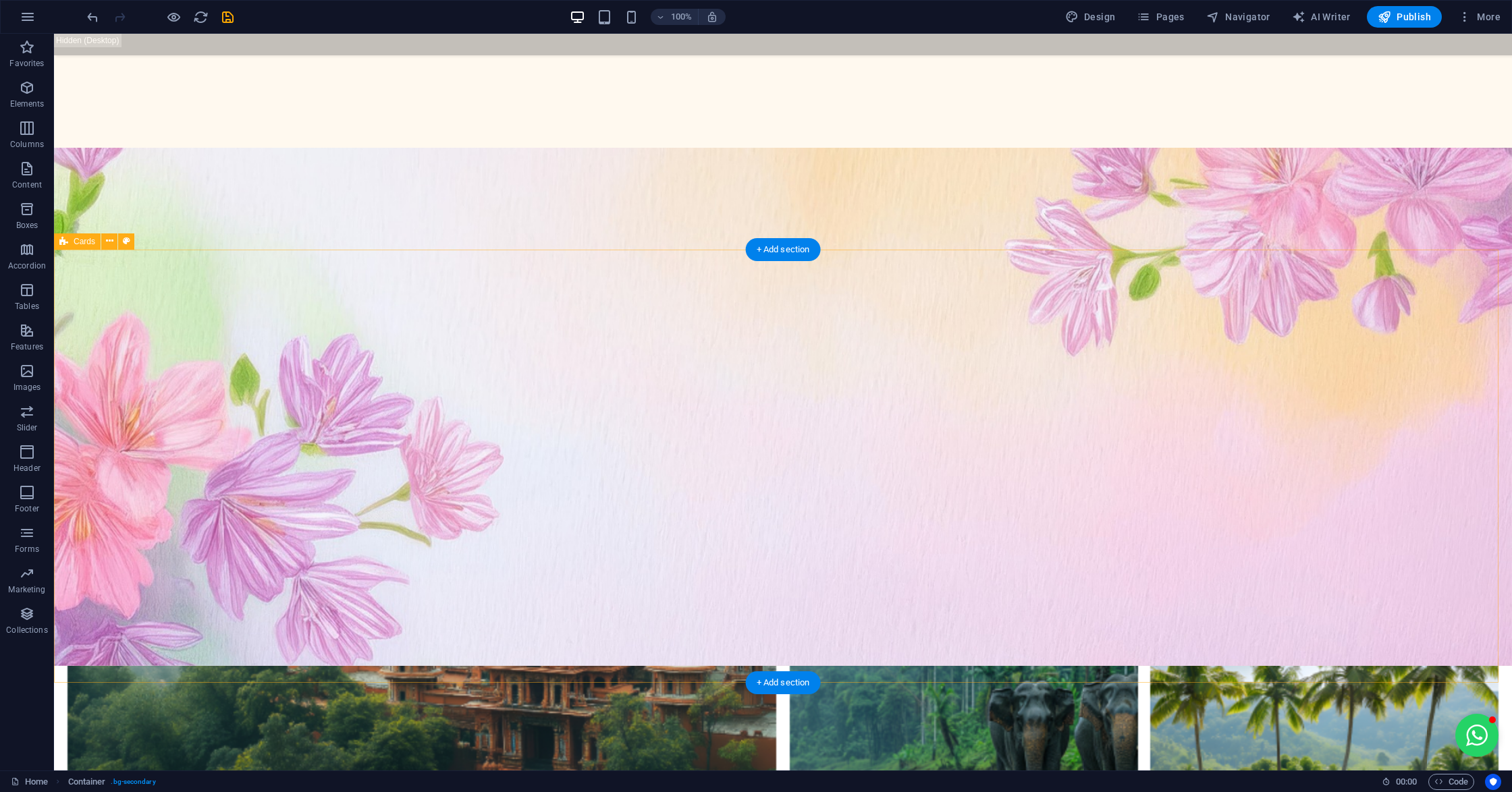
scroll to position [1127, 0]
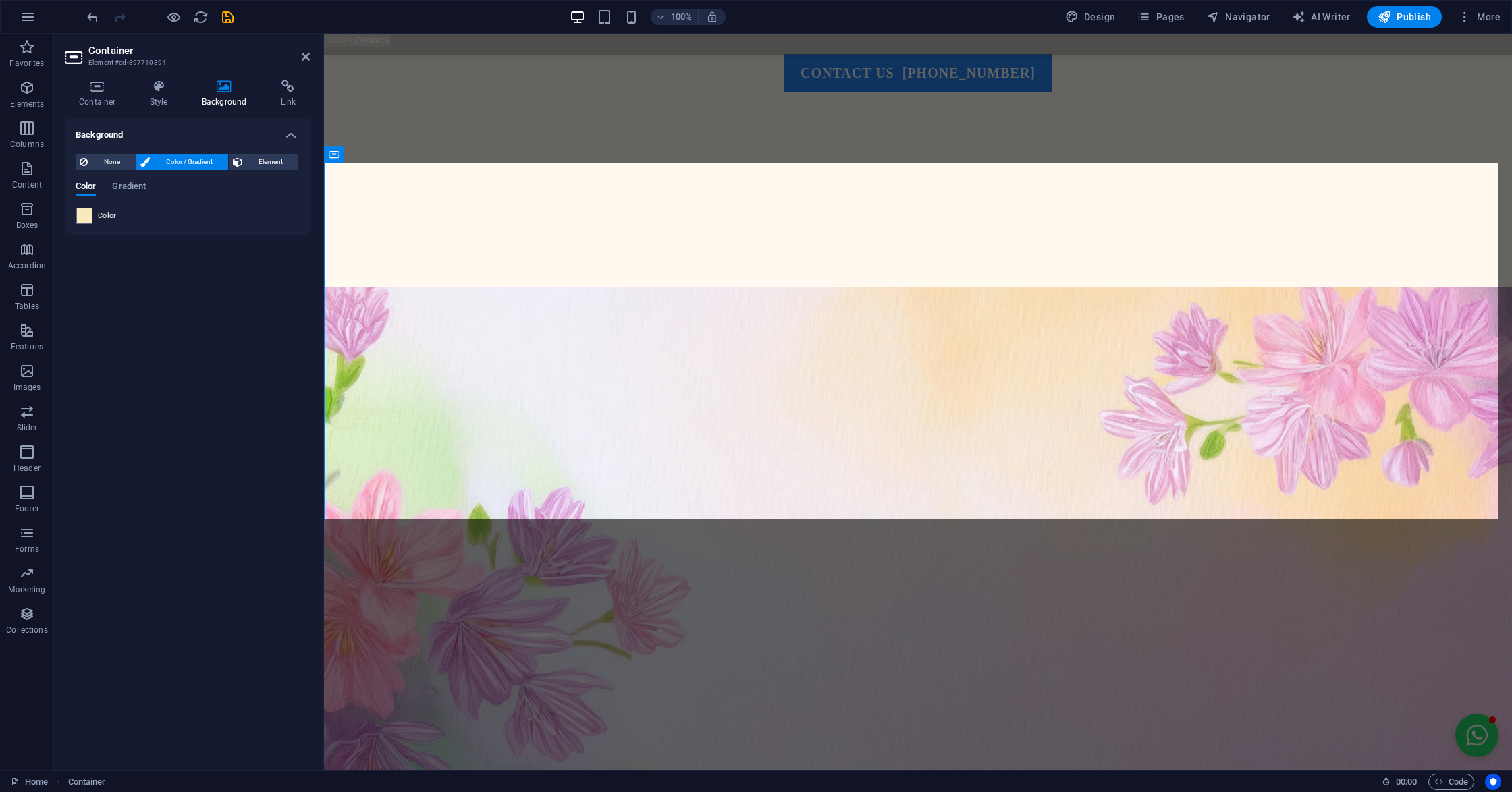
click at [214, 73] on div "Container Style Background Link Size Height Default px rem % vh vw Min. height …" at bounding box center [187, 419] width 266 height 701
click at [220, 85] on icon at bounding box center [224, 86] width 73 height 13
click at [282, 152] on div "None Color / Gradient Element Stretch background to full-width Color overlay Pl…" at bounding box center [187, 188] width 245 height 92
drag, startPoint x: 269, startPoint y: 159, endPoint x: 247, endPoint y: 199, distance: 45.7
click at [268, 159] on span "Element" at bounding box center [270, 162] width 48 height 17
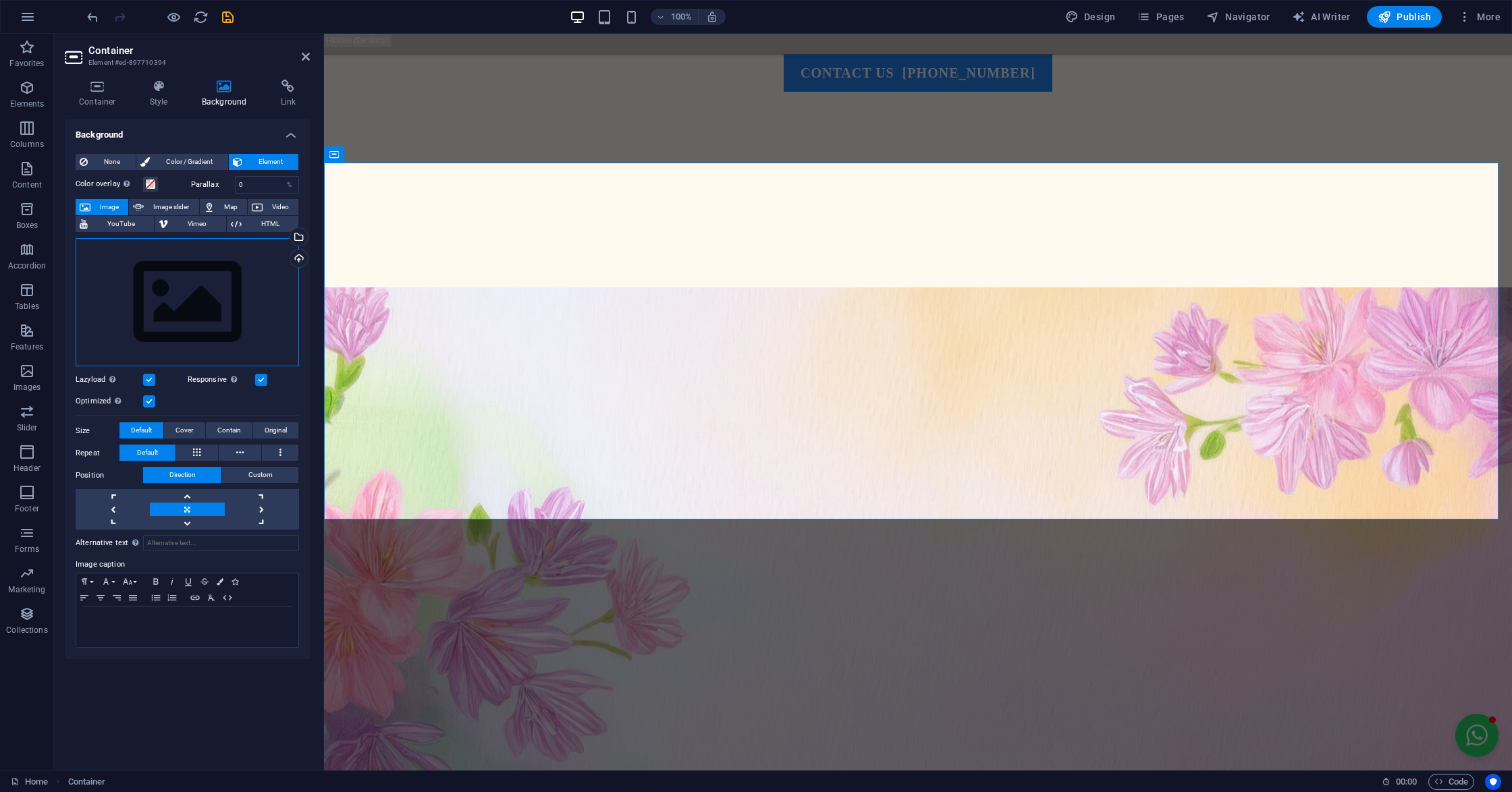
click at [165, 289] on div "Drag files here, click to choose files or select files from Files or our free s…" at bounding box center [187, 303] width 223 height 129
click at [165, 289] on body "[DOMAIN_NAME] Home Favorites Elements Columns Content Boxes Accordion Tables Fe…" at bounding box center [756, 396] width 1512 height 792
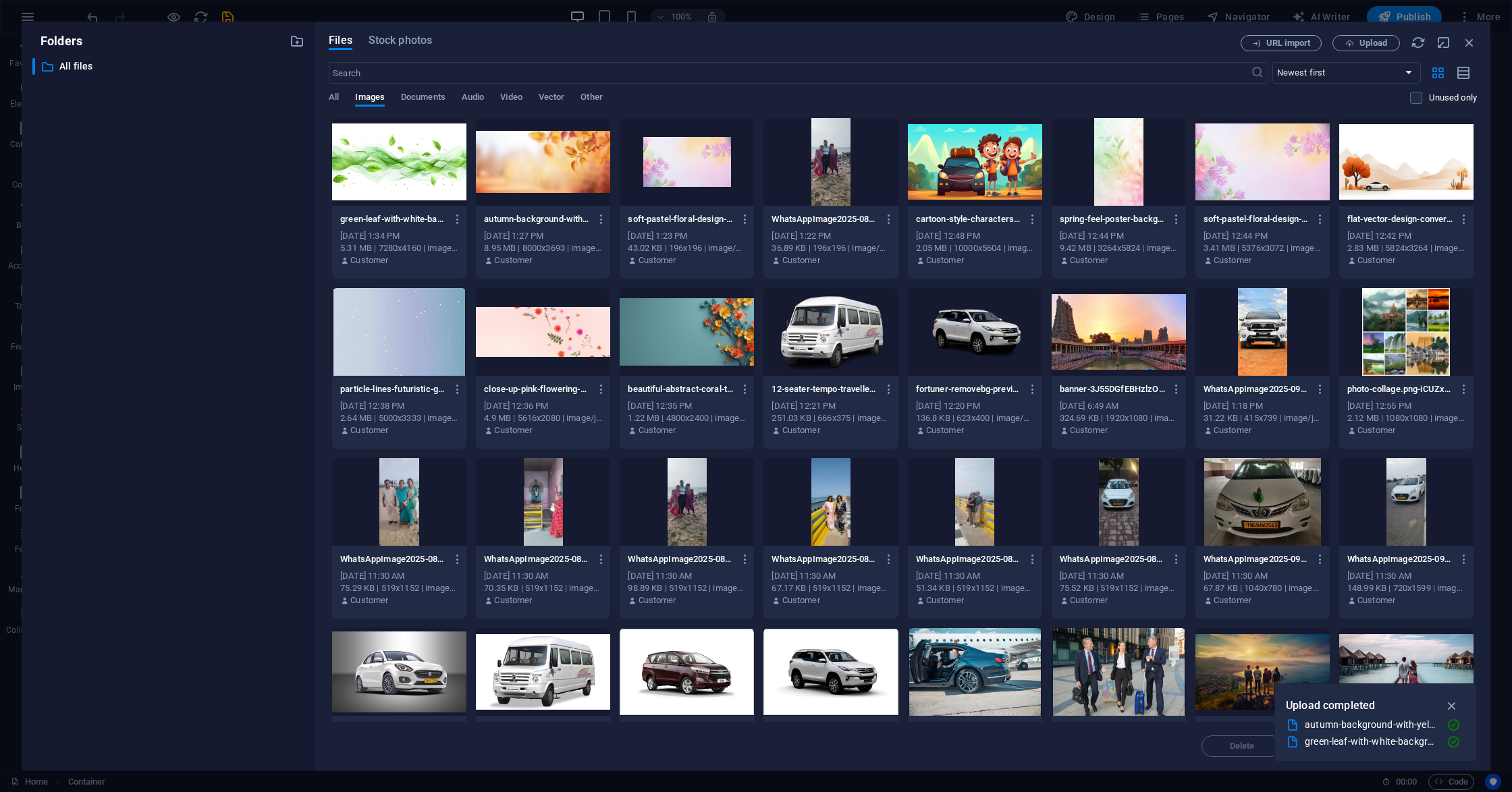
click at [1383, 195] on div at bounding box center [1406, 162] width 134 height 87
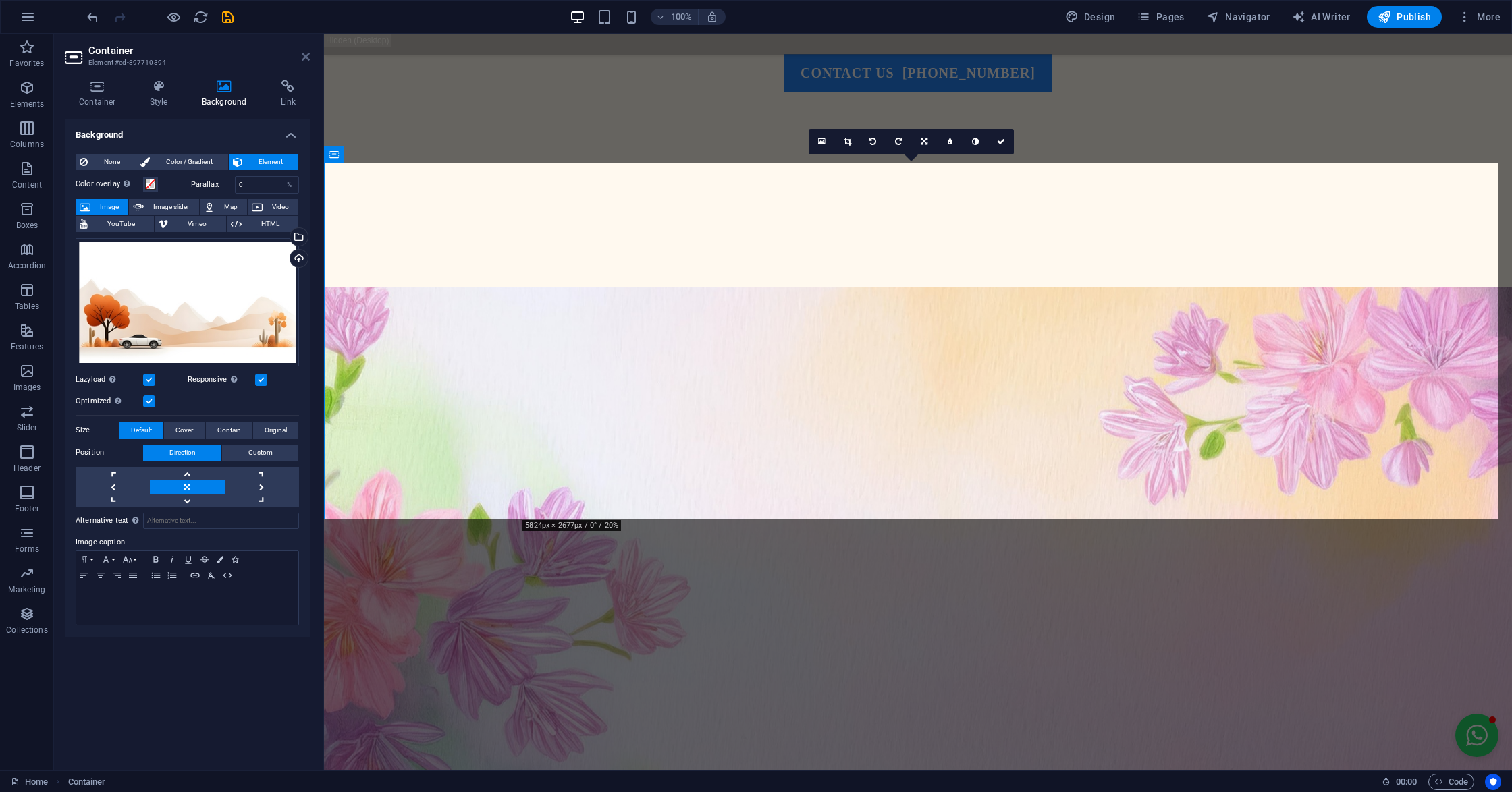
click at [303, 58] on icon at bounding box center [306, 57] width 8 height 11
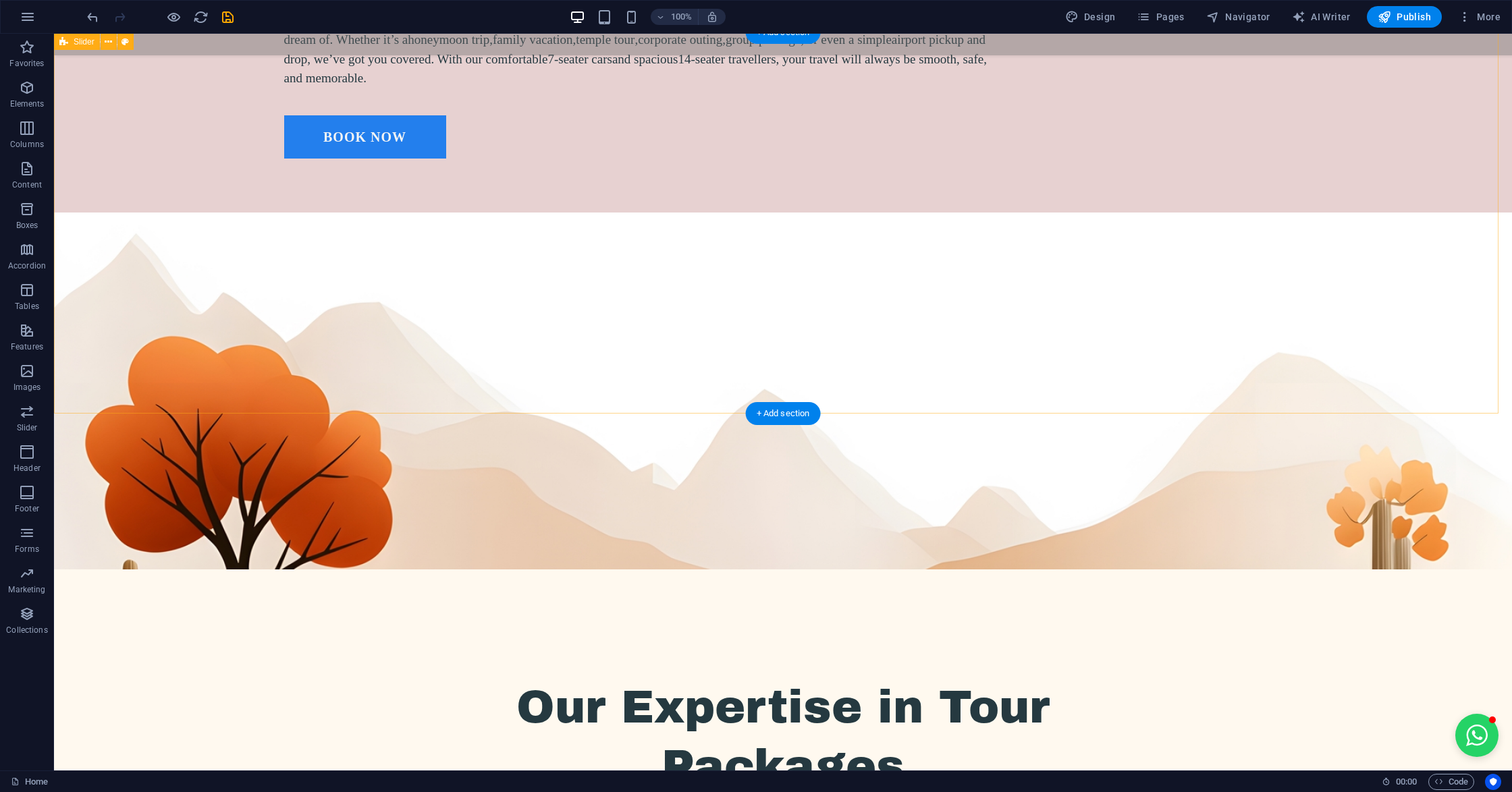
scroll to position [2476, 0]
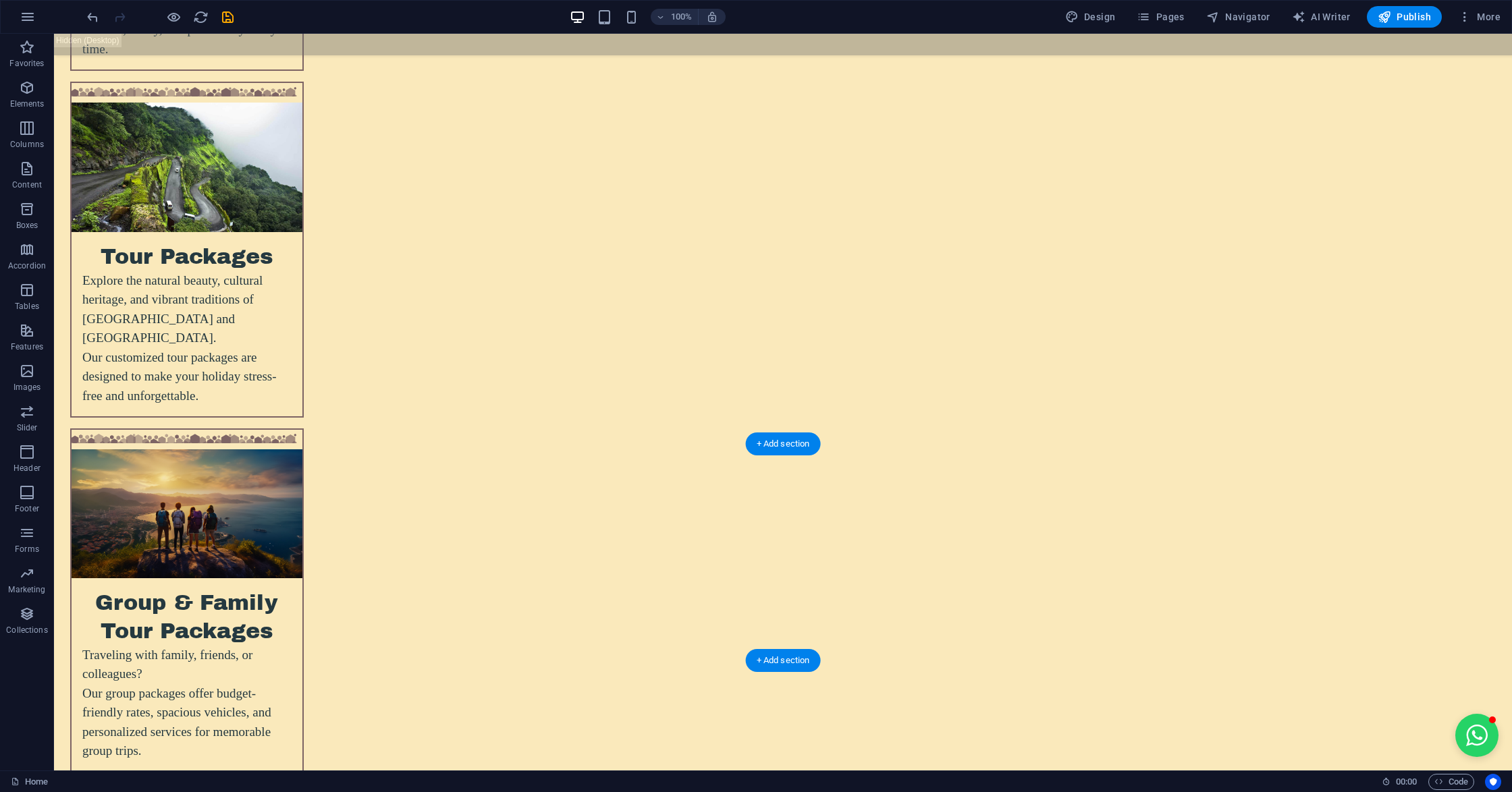
scroll to position [4005, 0]
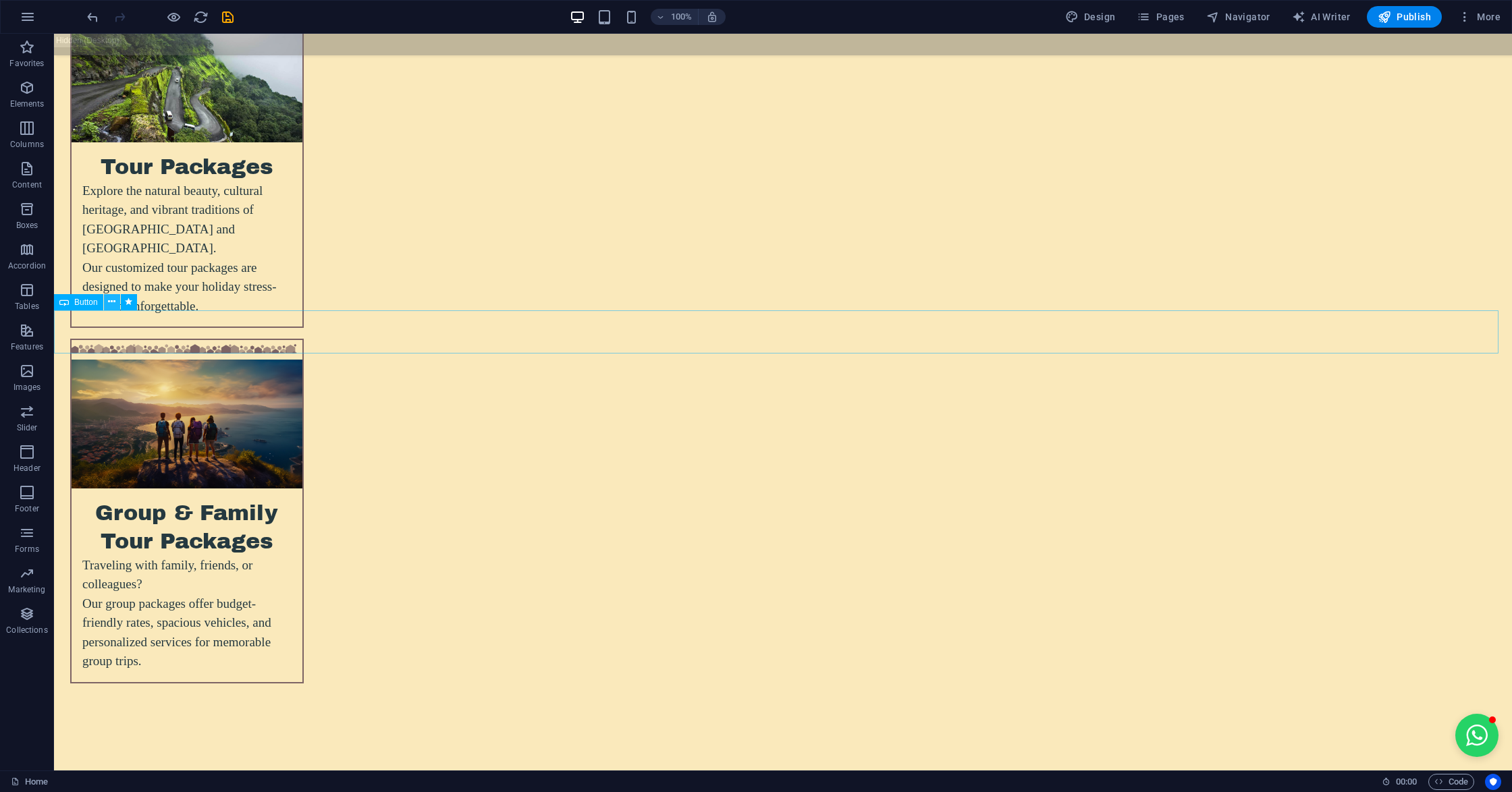
click at [106, 299] on button at bounding box center [112, 302] width 17 height 17
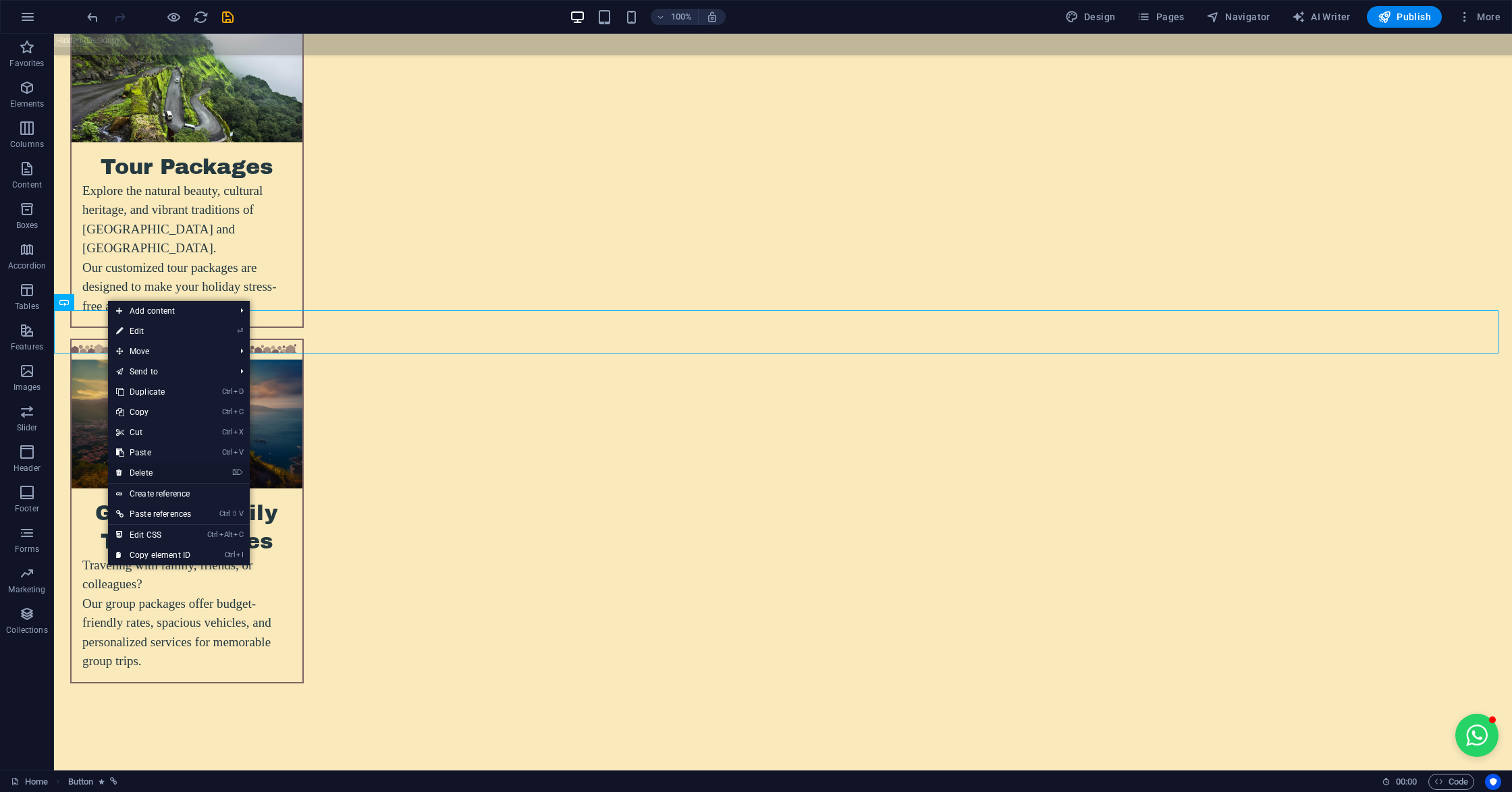
click at [138, 468] on link "⌦ Delete" at bounding box center [154, 473] width 91 height 20
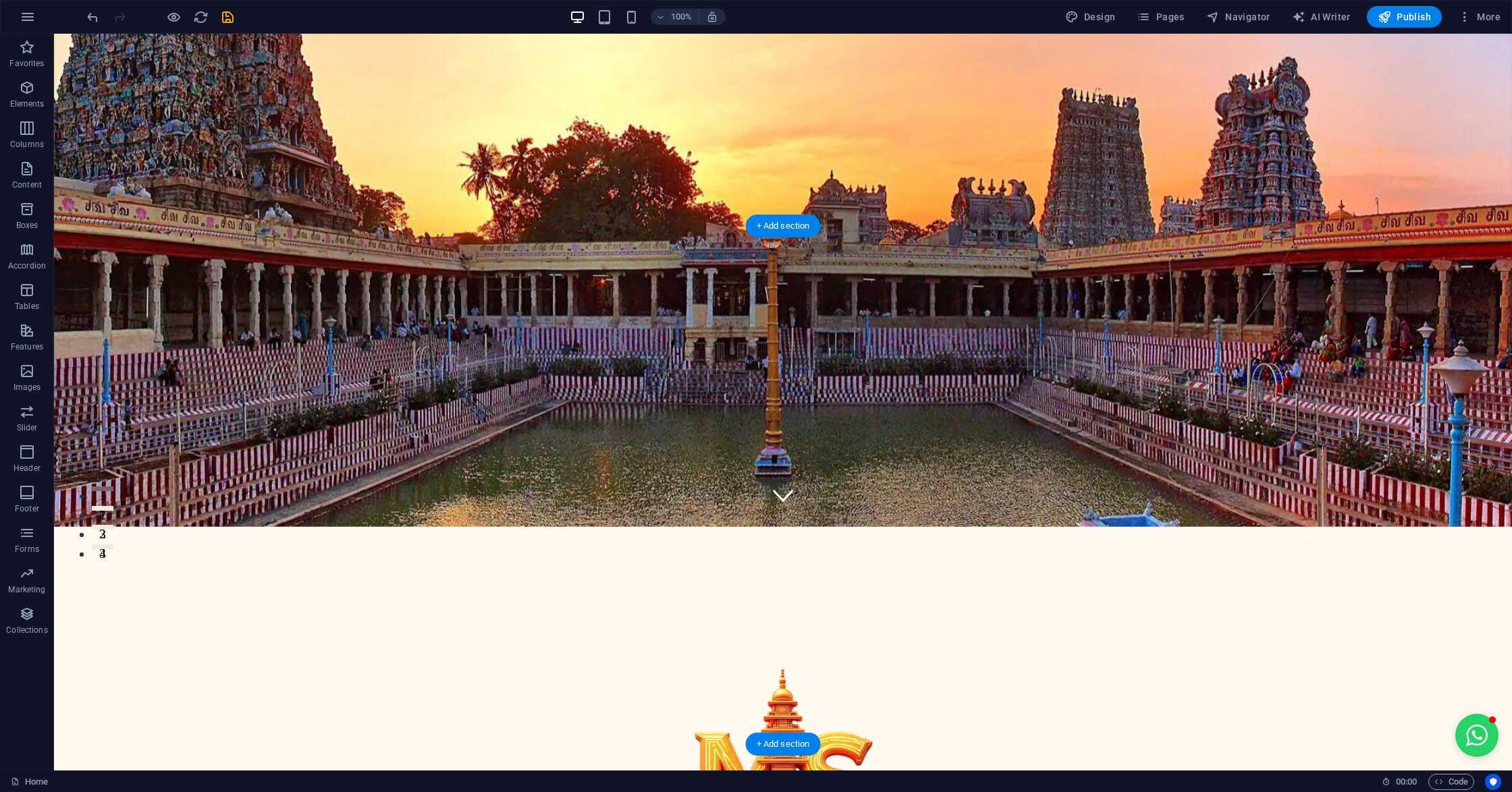
scroll to position [0, 0]
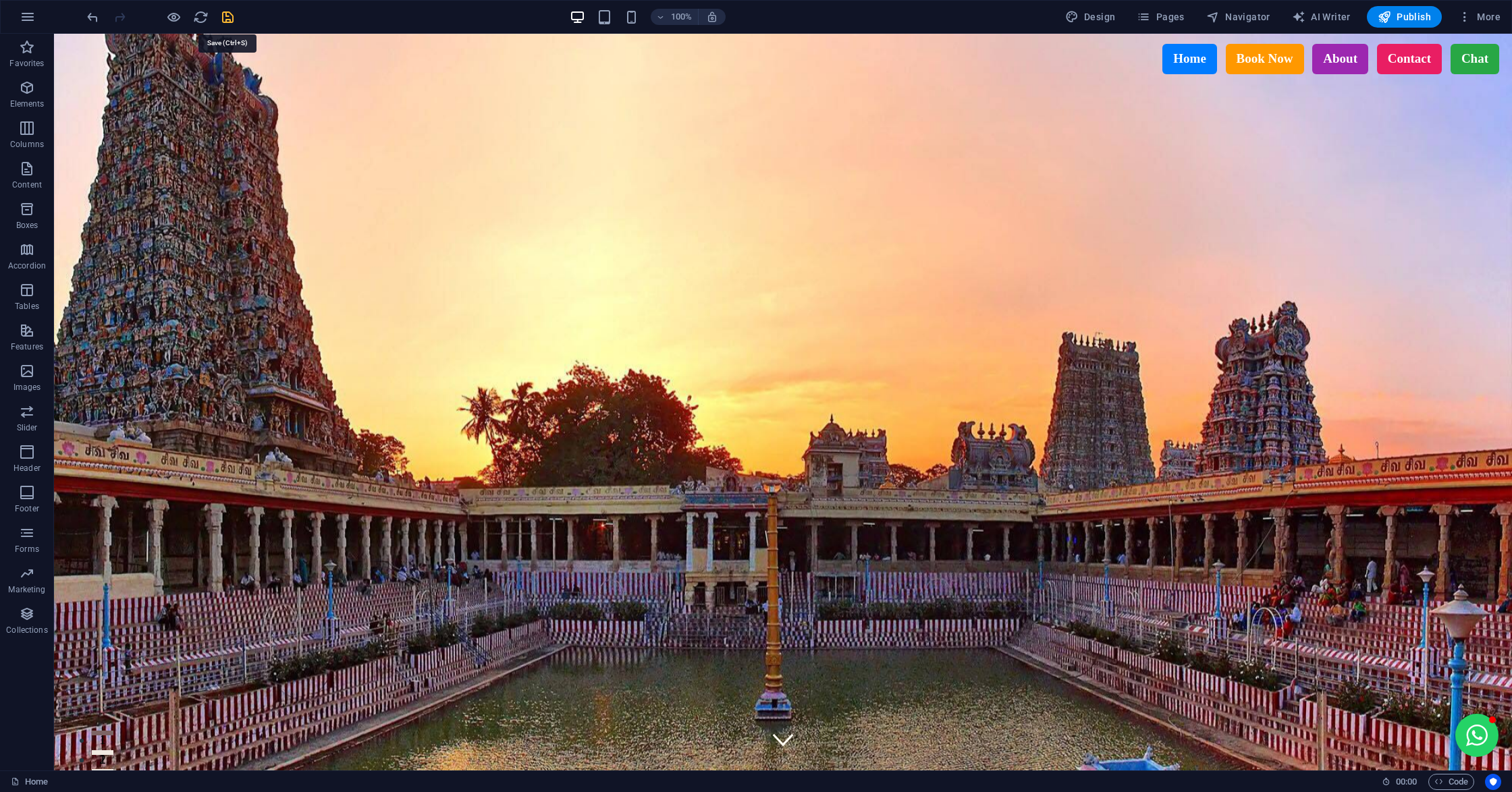
click at [225, 17] on icon "save" at bounding box center [228, 17] width 16 height 16
click at [196, 19] on icon "reload" at bounding box center [201, 17] width 16 height 16
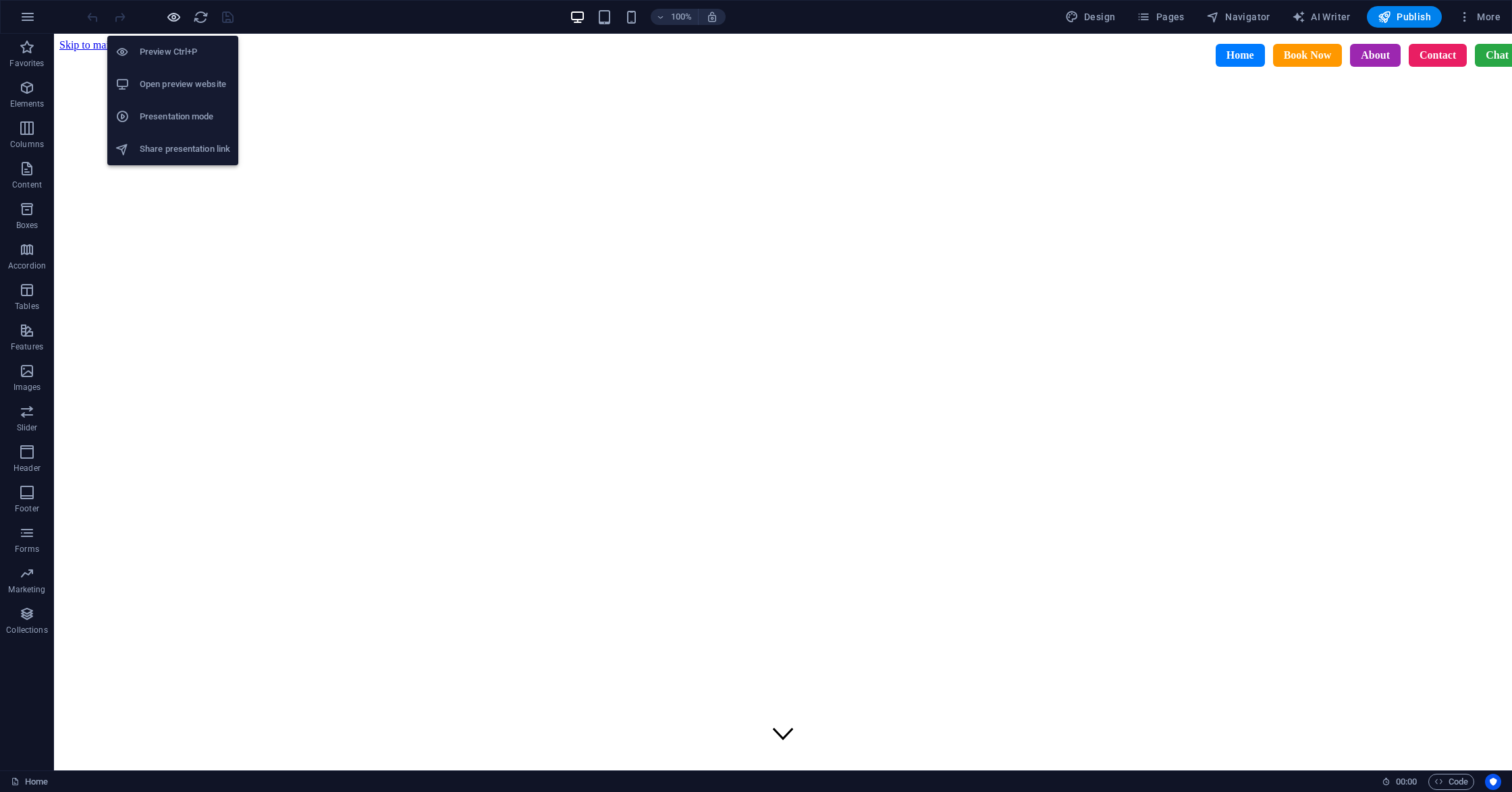
click at [171, 20] on icon "button" at bounding box center [174, 17] width 16 height 16
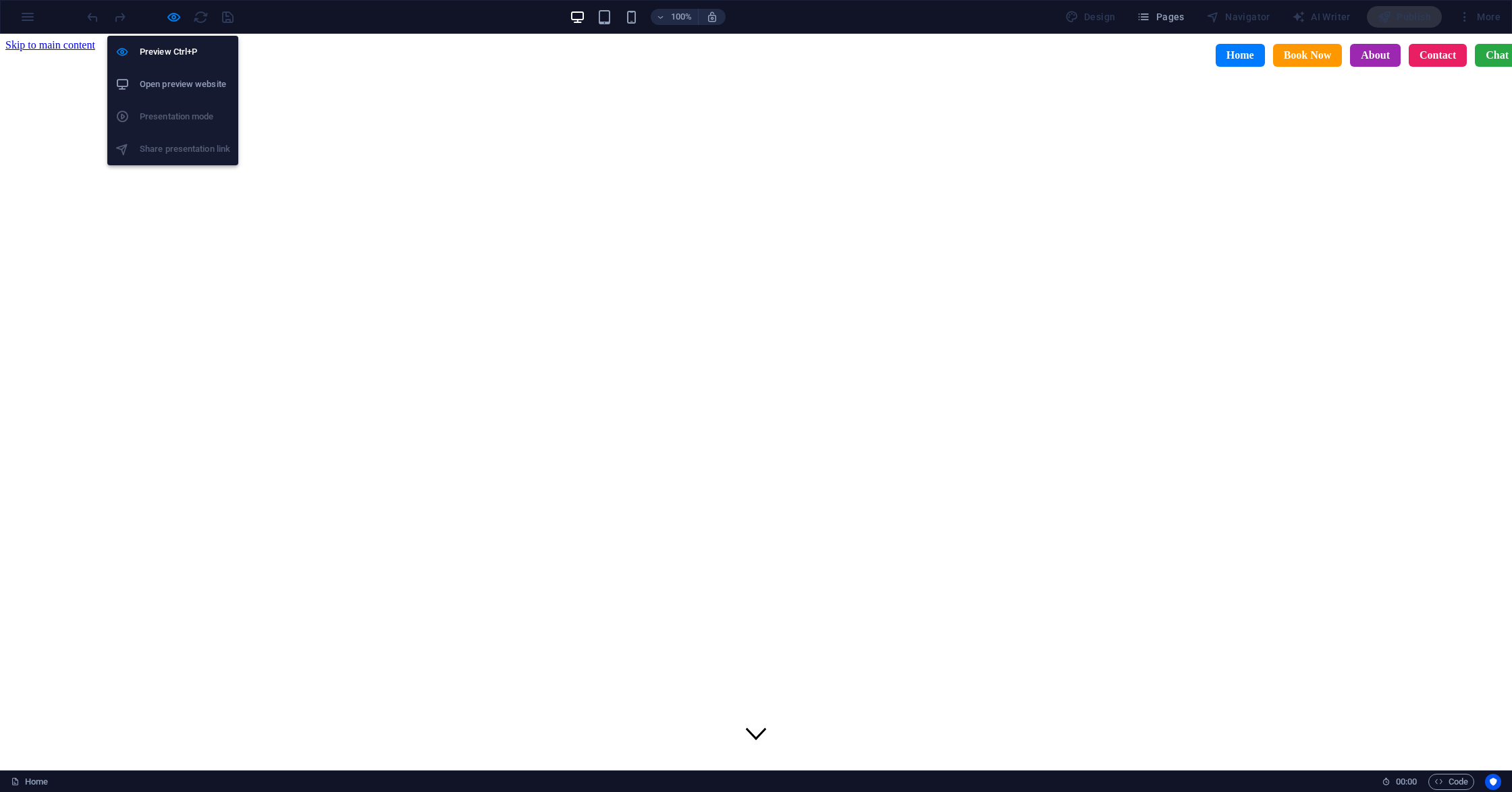
click at [173, 80] on h6 "Open preview website" at bounding box center [184, 84] width 91 height 17
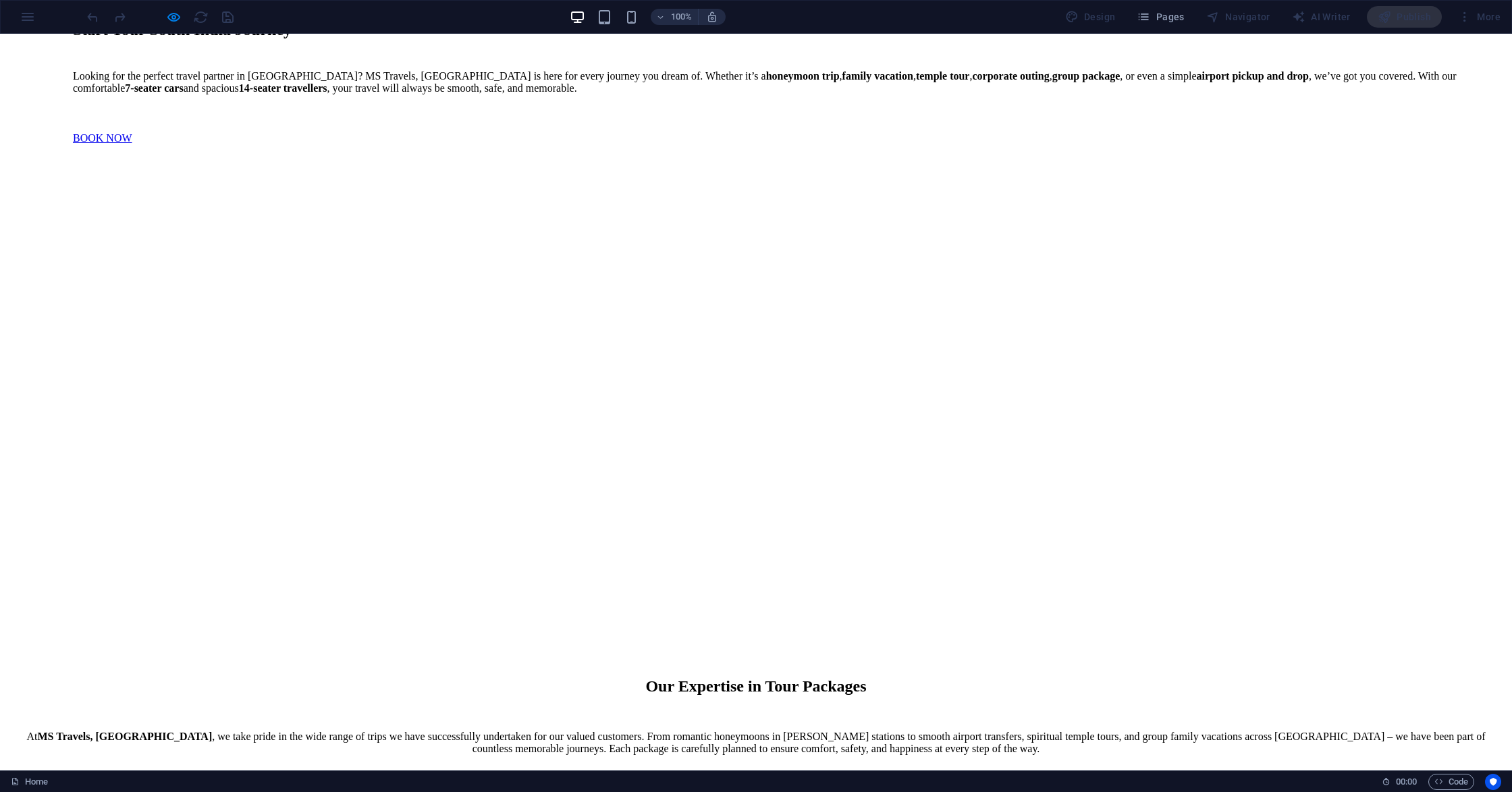
scroll to position [2788, 0]
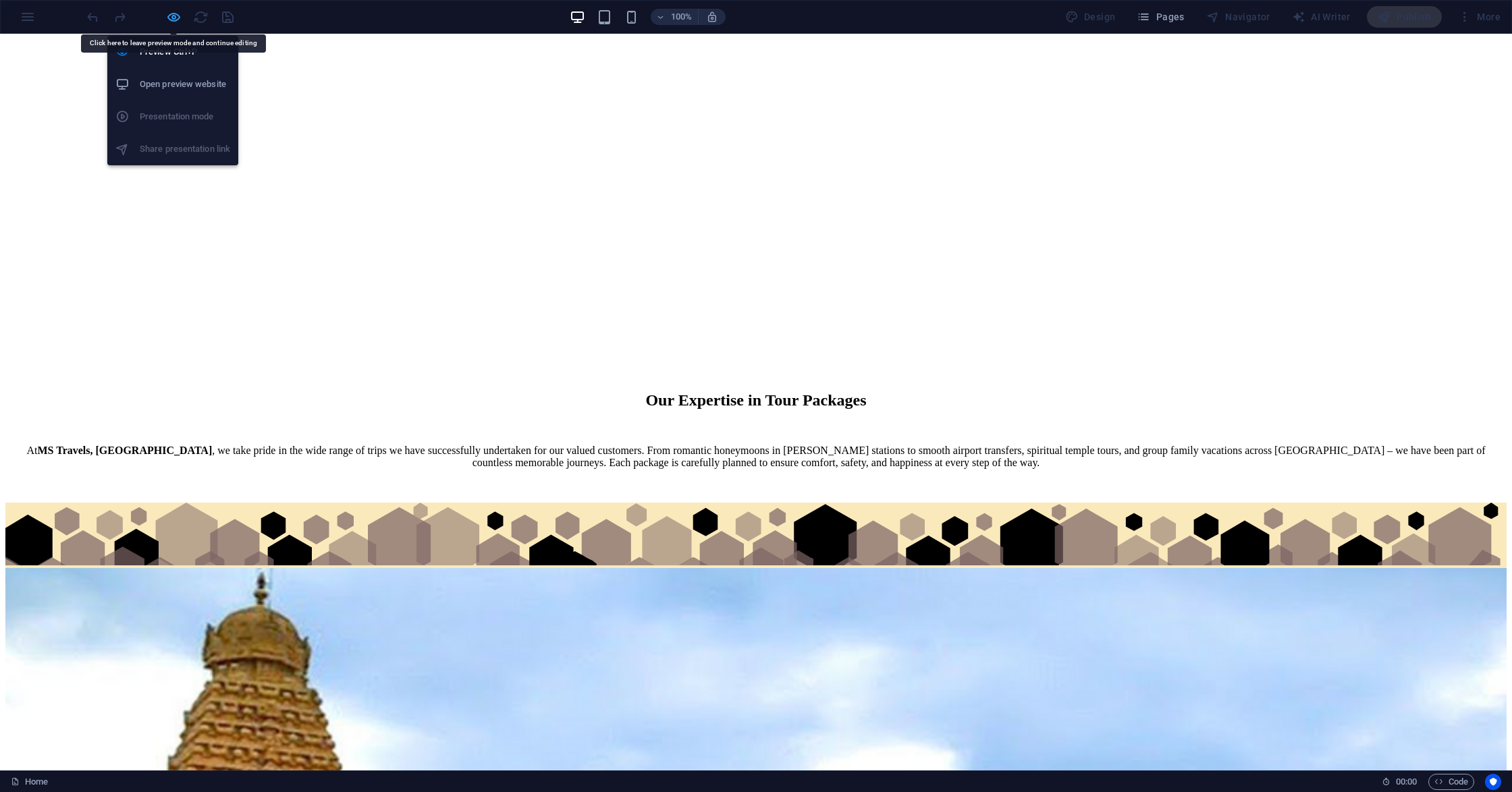
click at [170, 15] on icon "button" at bounding box center [174, 17] width 16 height 16
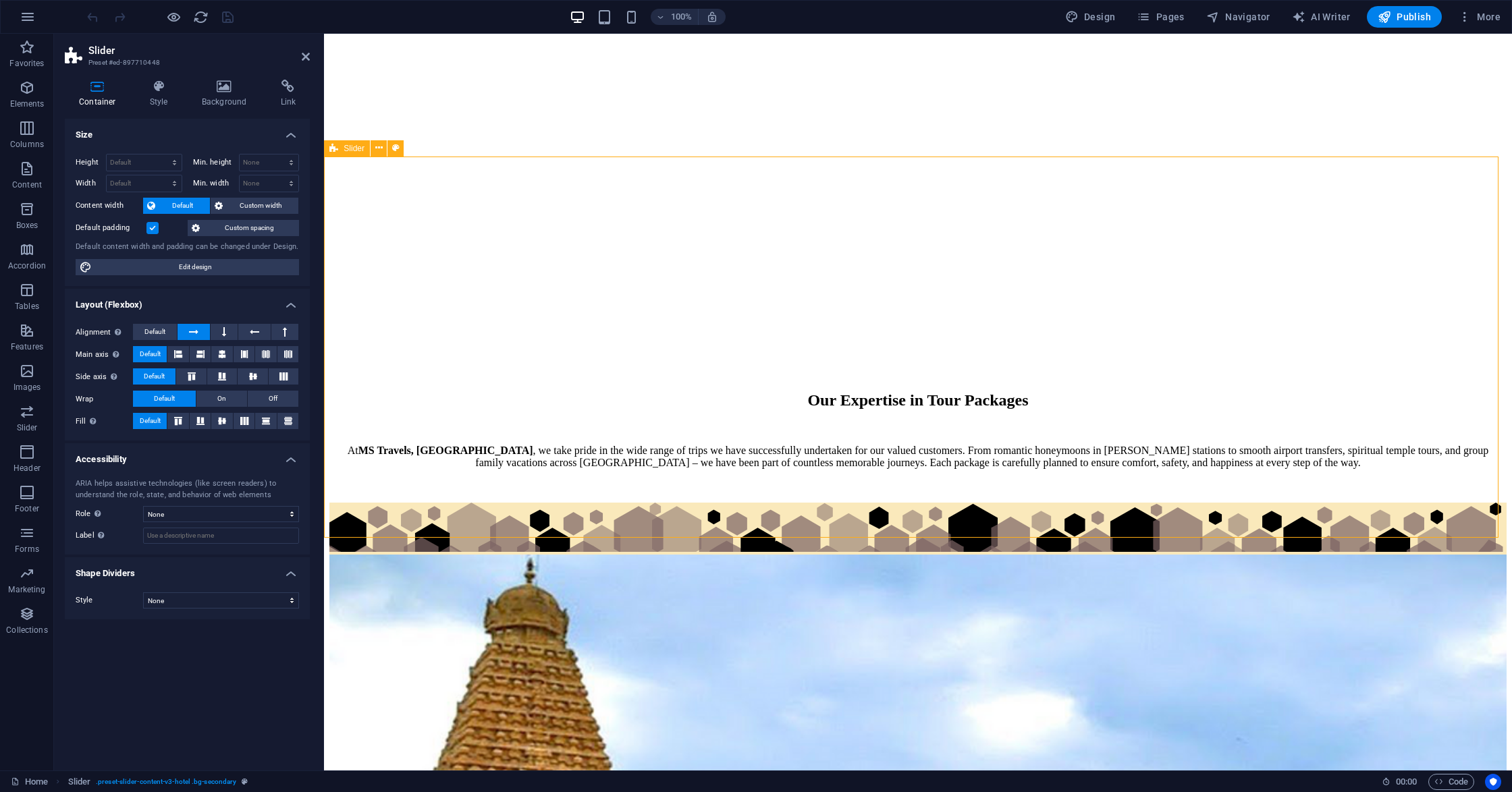
drag, startPoint x: 952, startPoint y: 467, endPoint x: 952, endPoint y: 460, distance: 7.0
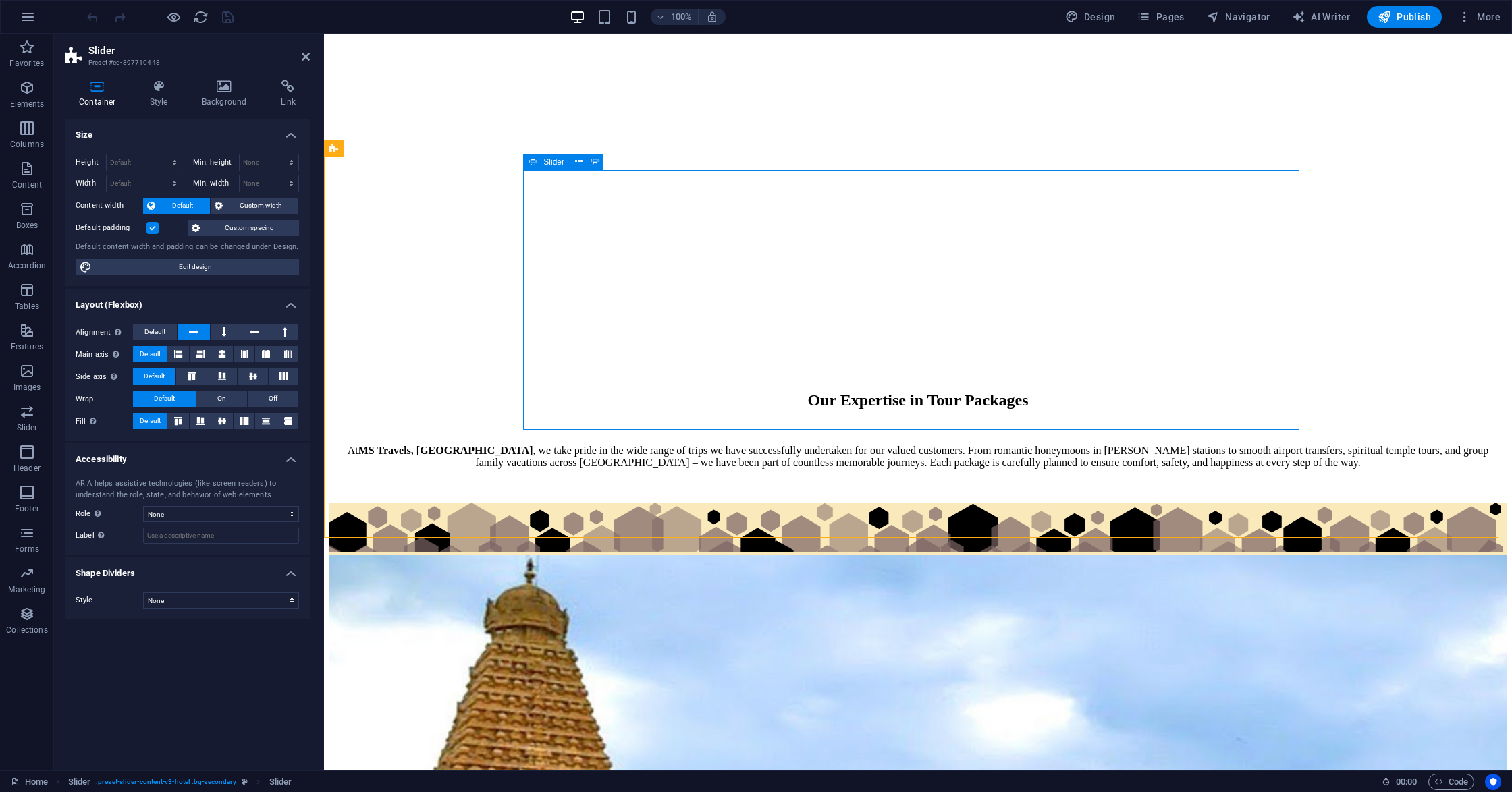
select select "ms"
select select "s"
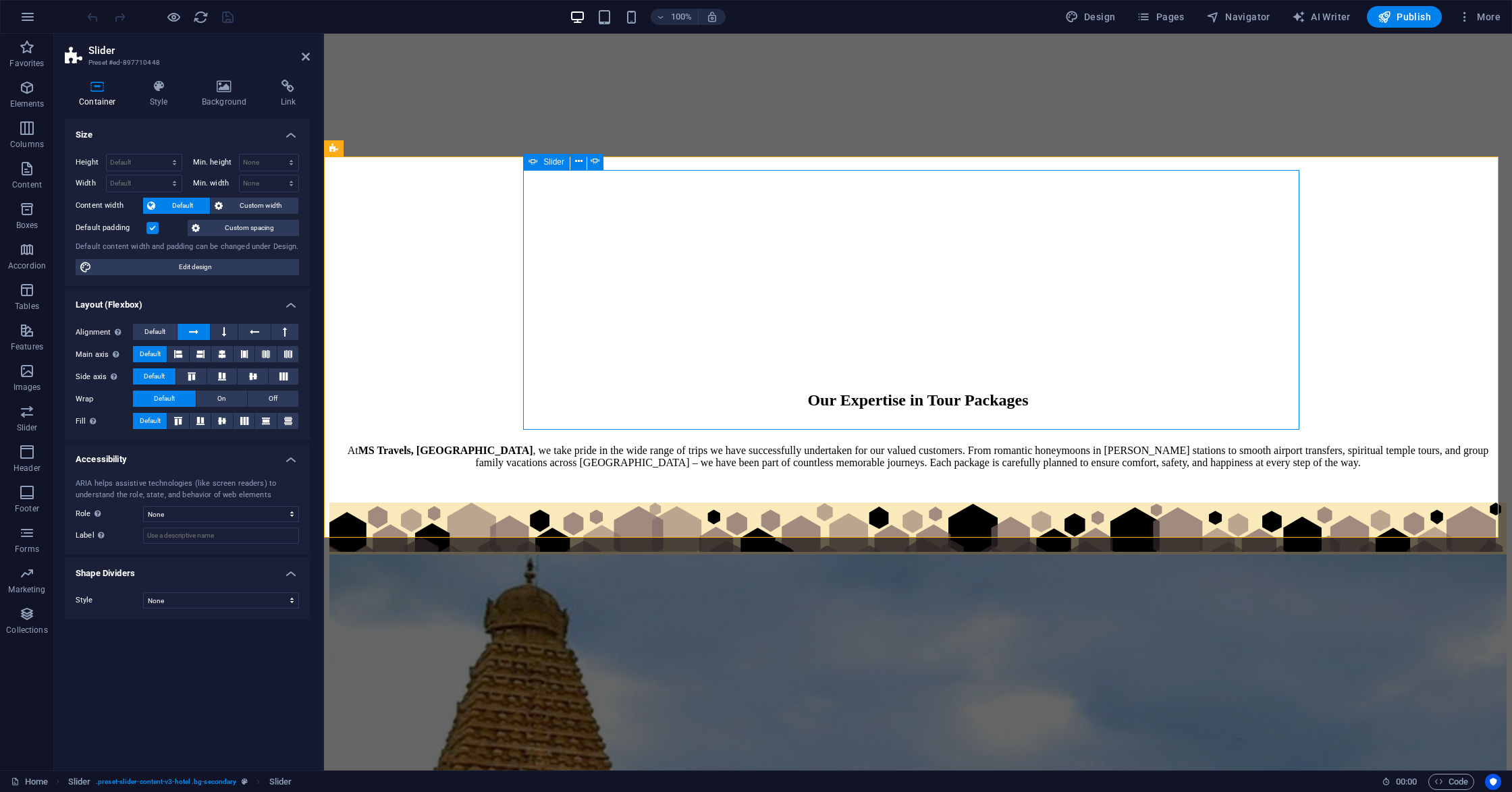
select select "ms"
select select "s"
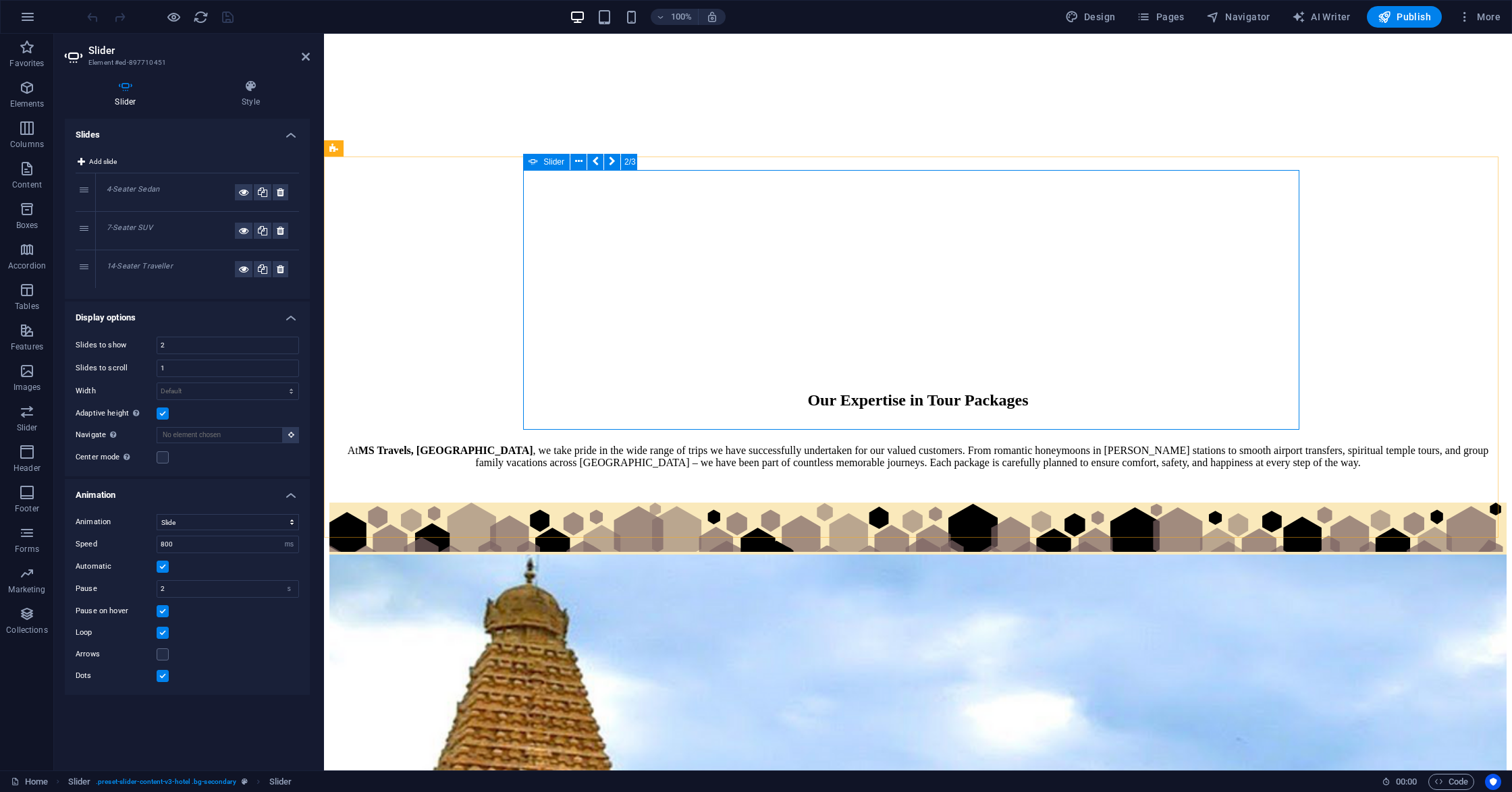
click at [546, 161] on span "Slider" at bounding box center [553, 162] width 21 height 8
click at [243, 195] on icon at bounding box center [244, 192] width 9 height 17
click at [240, 231] on icon at bounding box center [244, 230] width 9 height 17
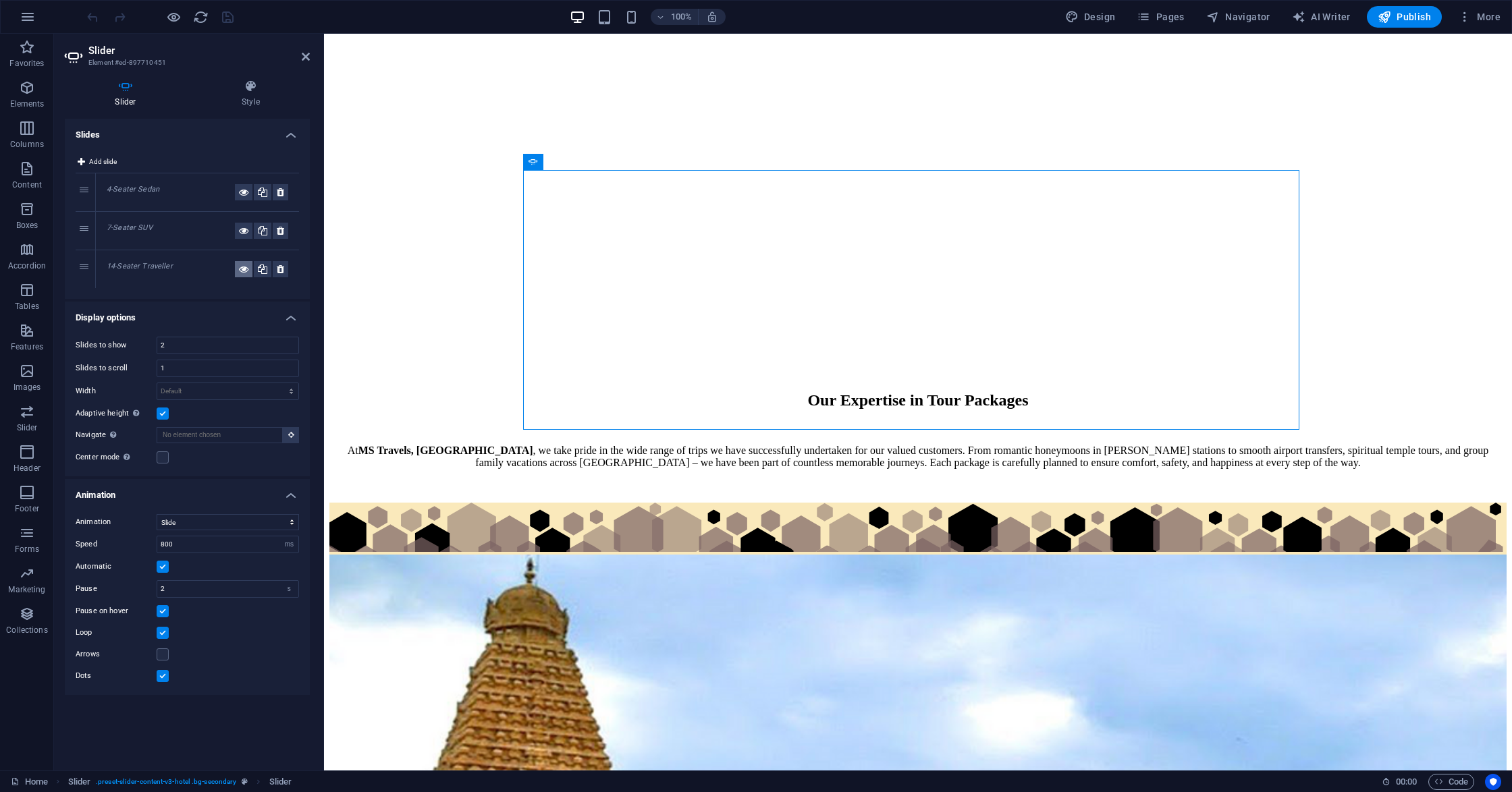
click at [244, 266] on icon at bounding box center [244, 269] width 9 height 17
click at [250, 84] on icon at bounding box center [251, 86] width 119 height 13
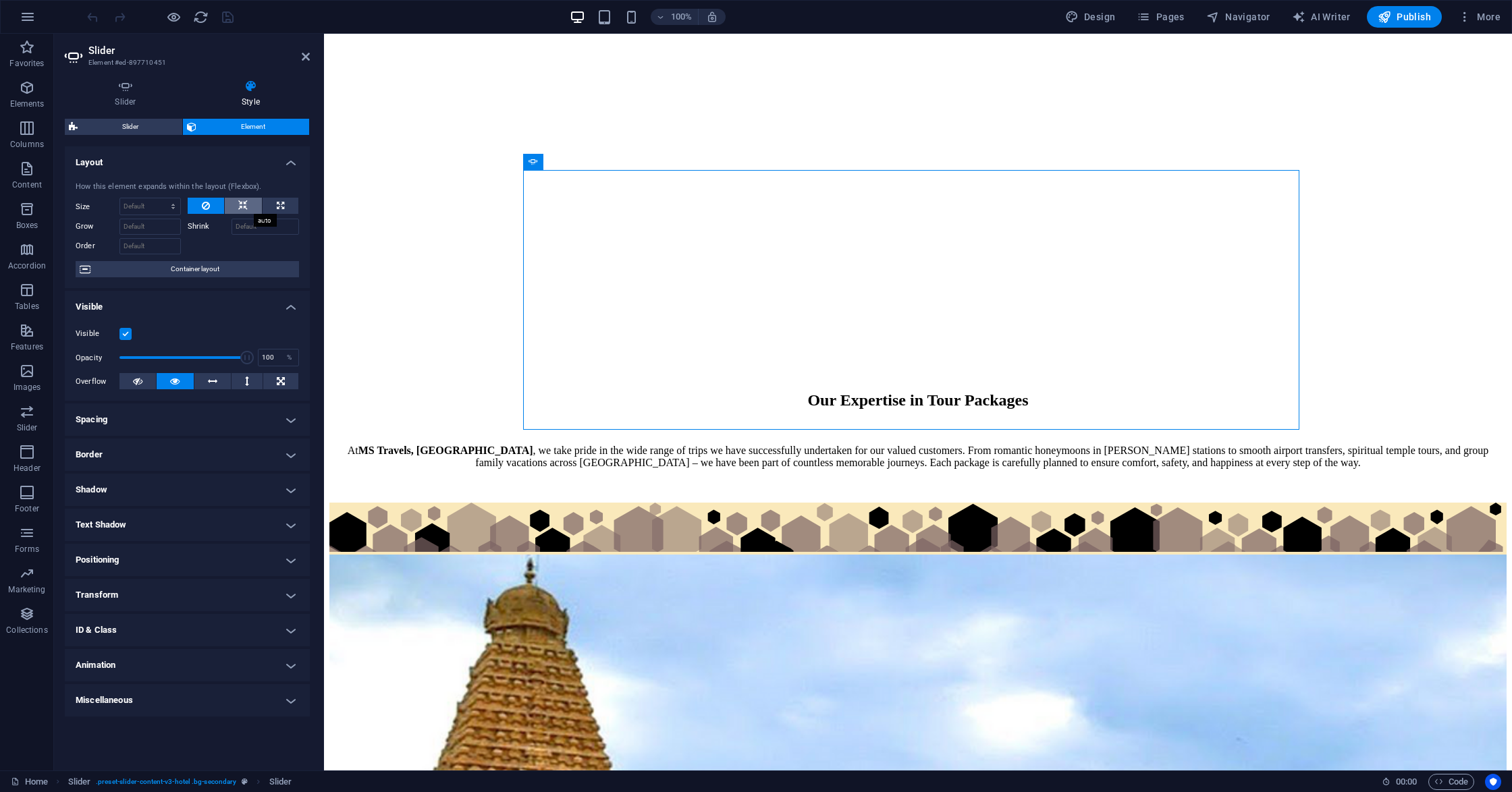
click at [246, 203] on icon at bounding box center [243, 206] width 9 height 17
click at [266, 204] on button at bounding box center [280, 206] width 35 height 17
type input "100"
select select "%"
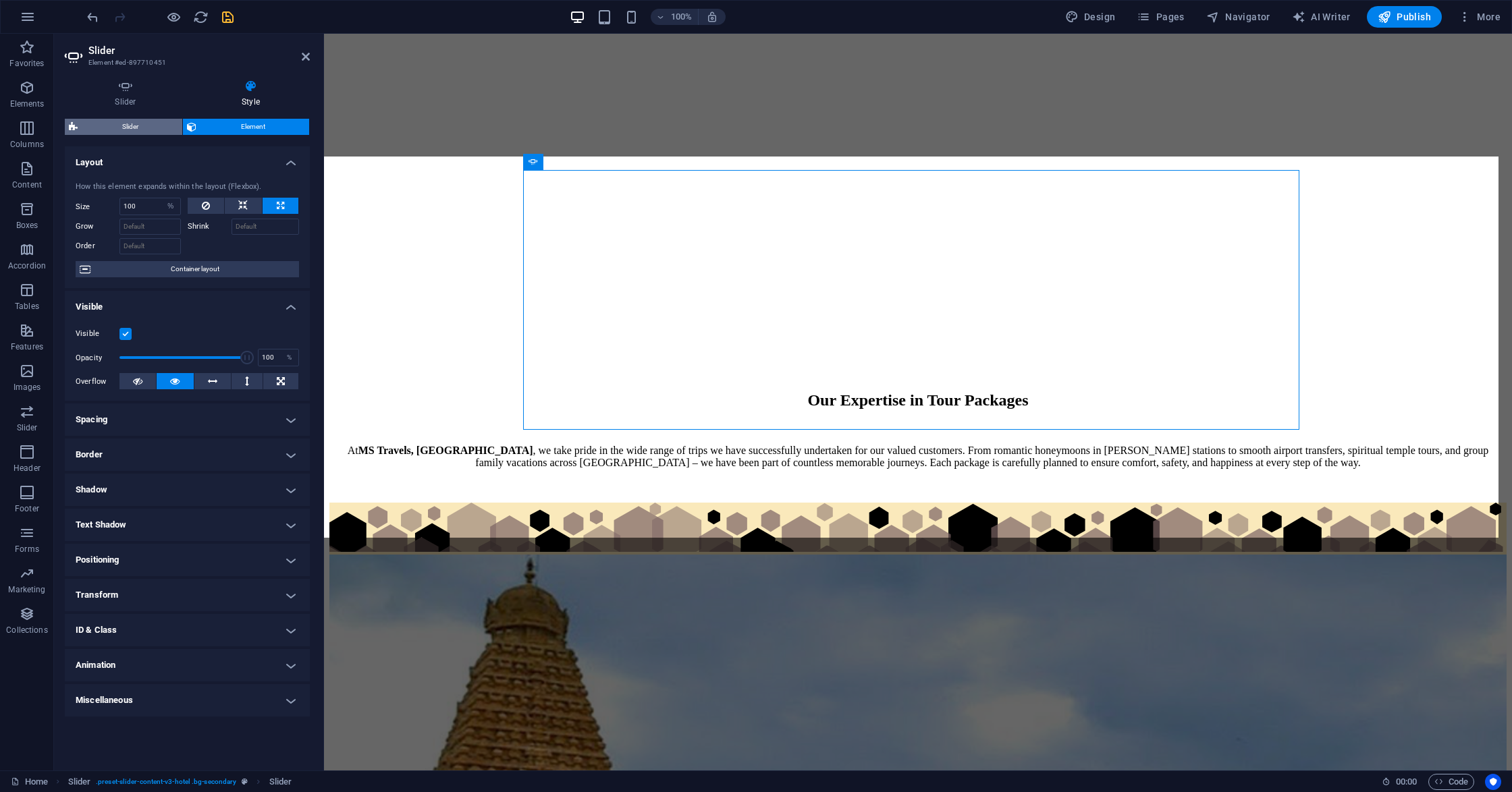
click at [154, 127] on span "Slider" at bounding box center [130, 127] width 96 height 17
select select "px"
select select "rem"
select select "px"
select select "preset-slider-content-v3-hotel"
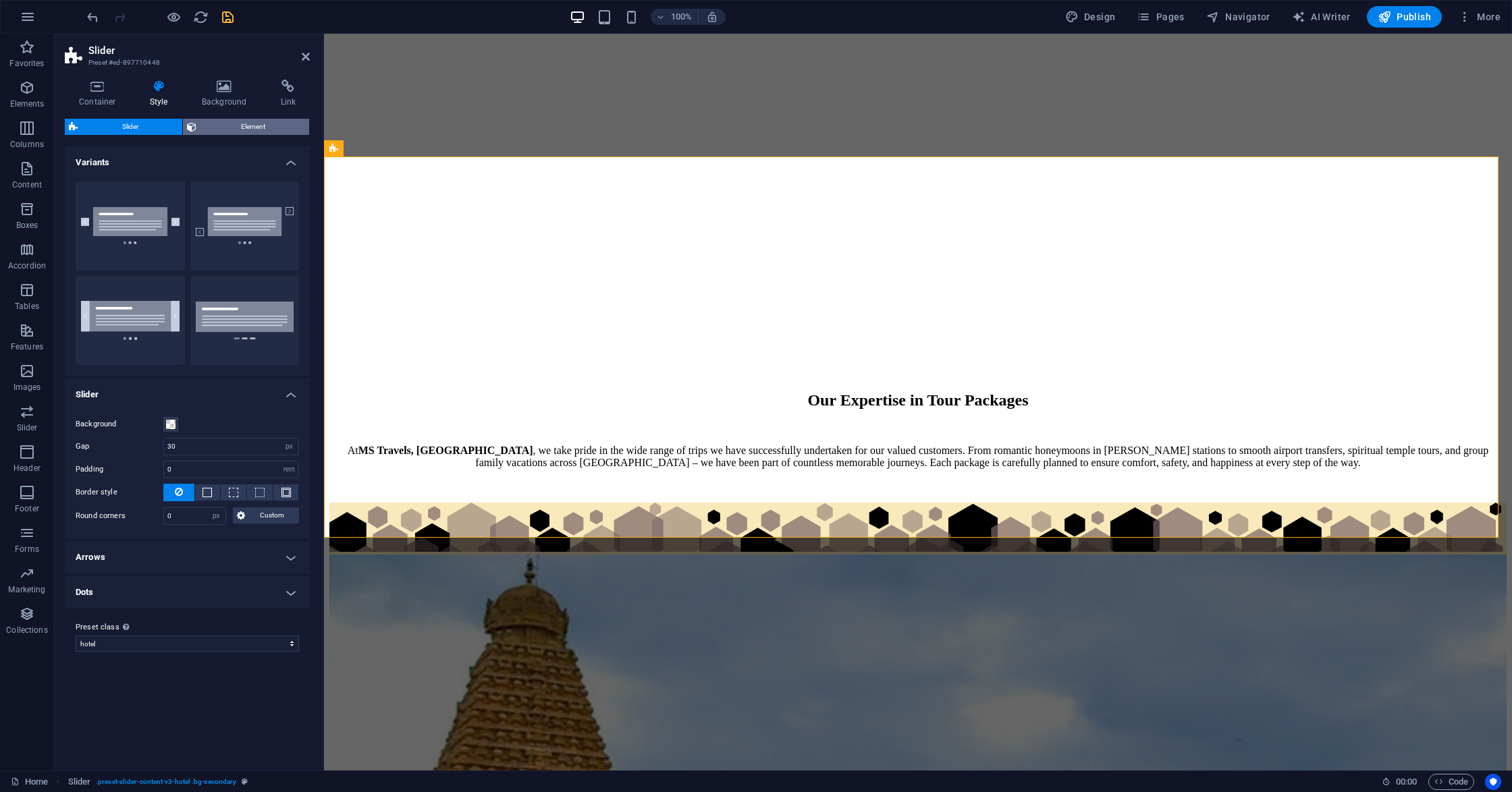
click at [227, 123] on span "Element" at bounding box center [252, 127] width 105 height 17
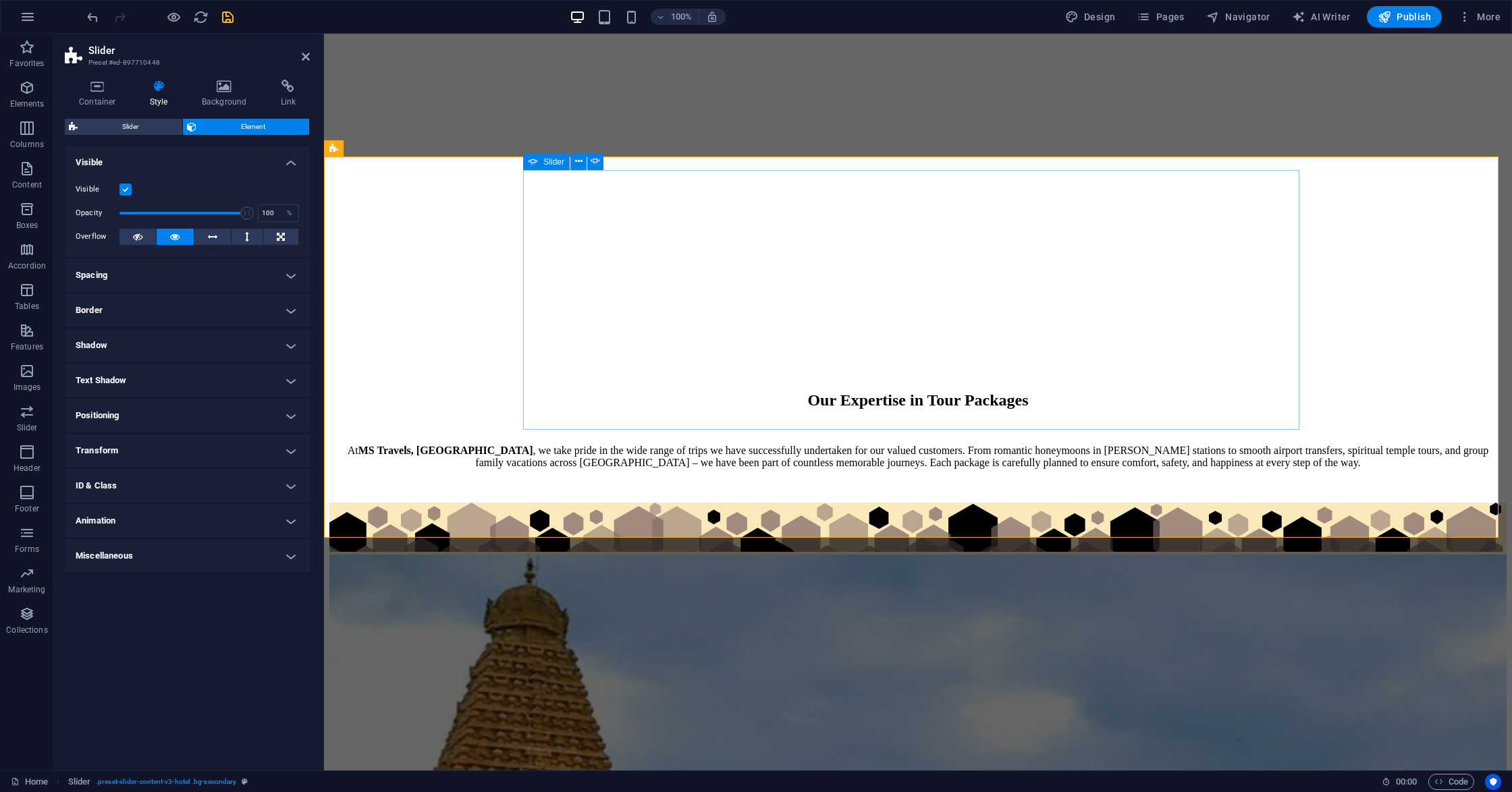
select select "%"
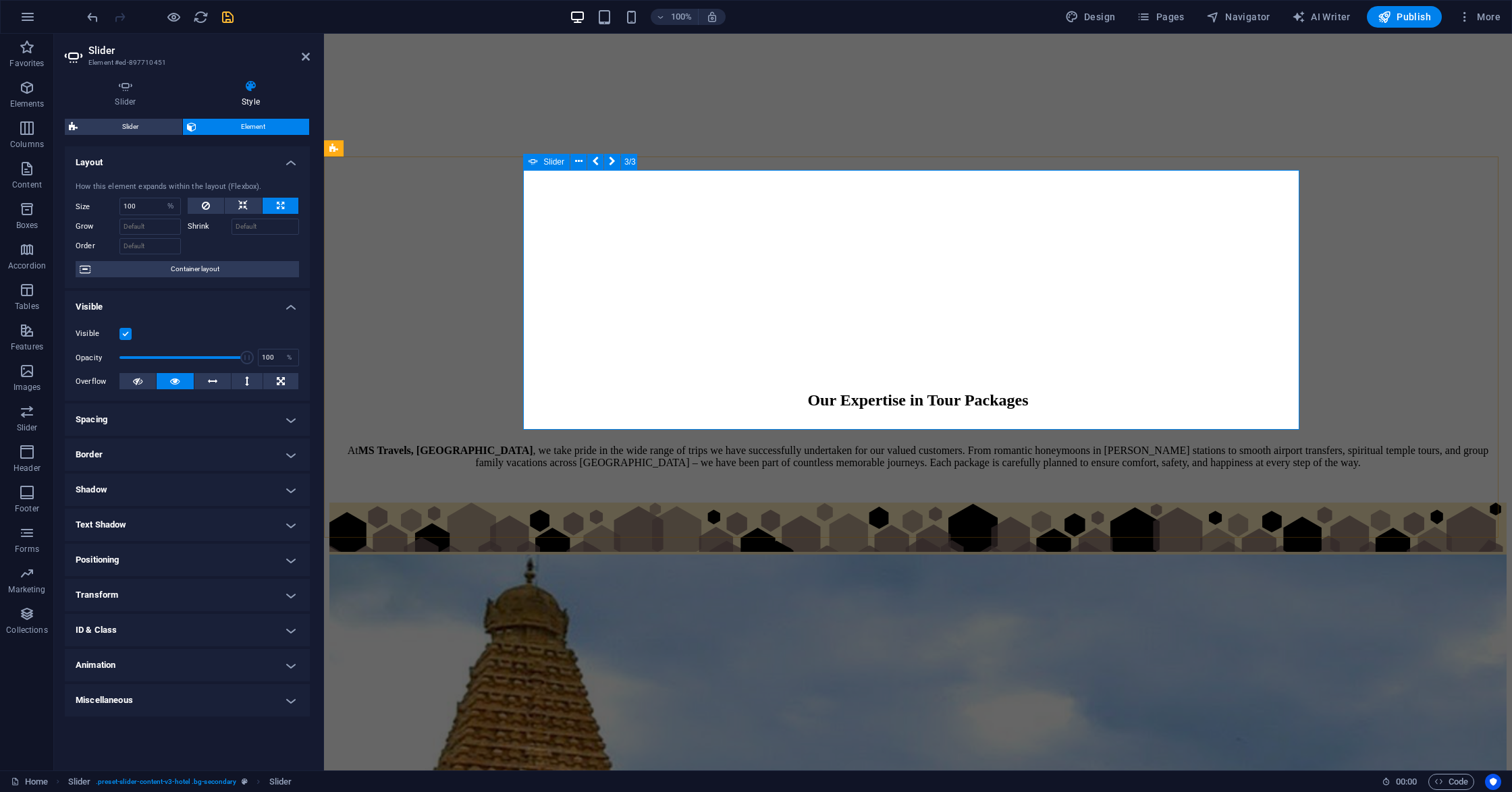
click at [376, 148] on icon at bounding box center [378, 148] width 7 height 14
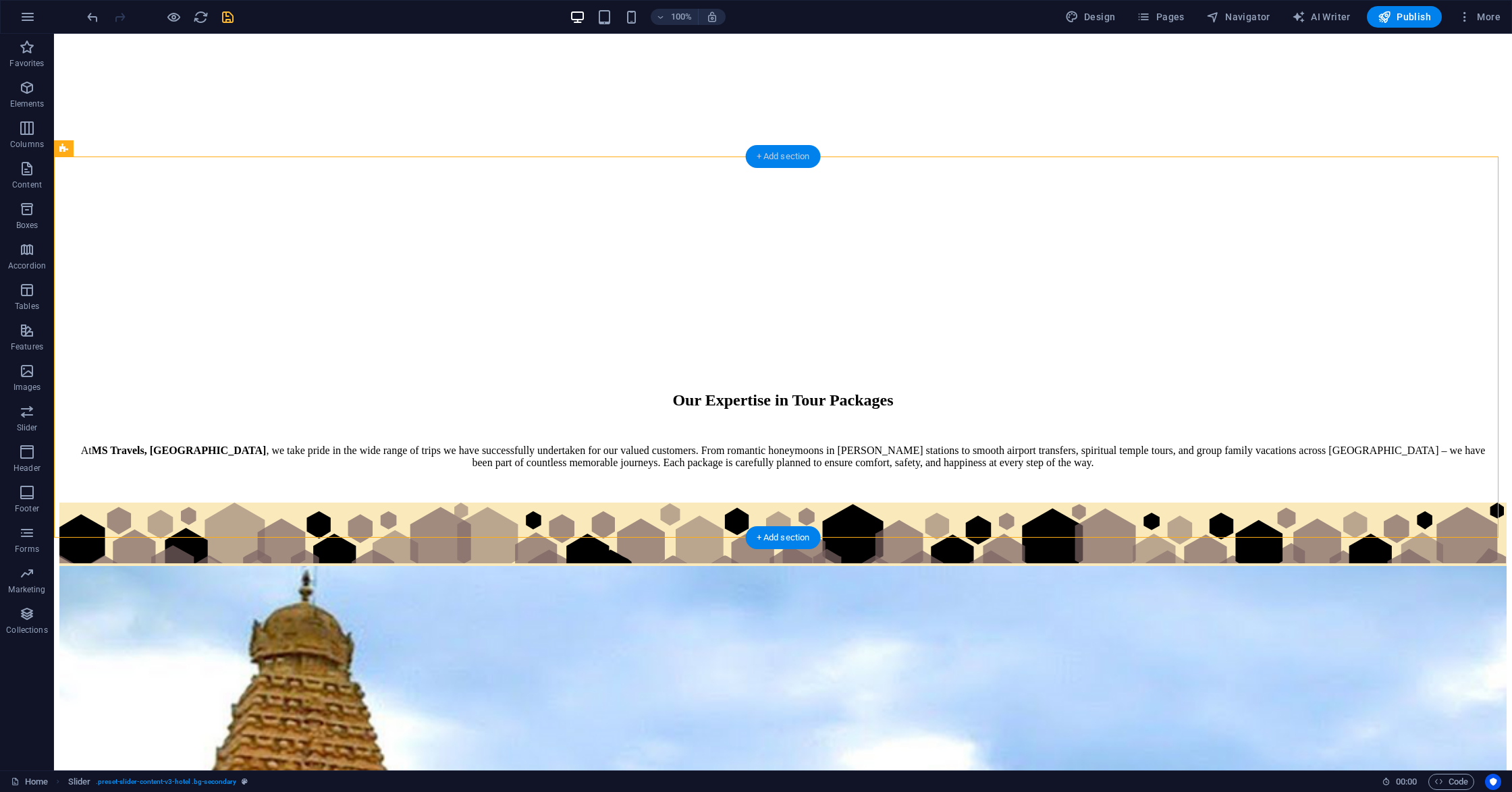
click at [779, 160] on div "+ Add section" at bounding box center [783, 156] width 75 height 23
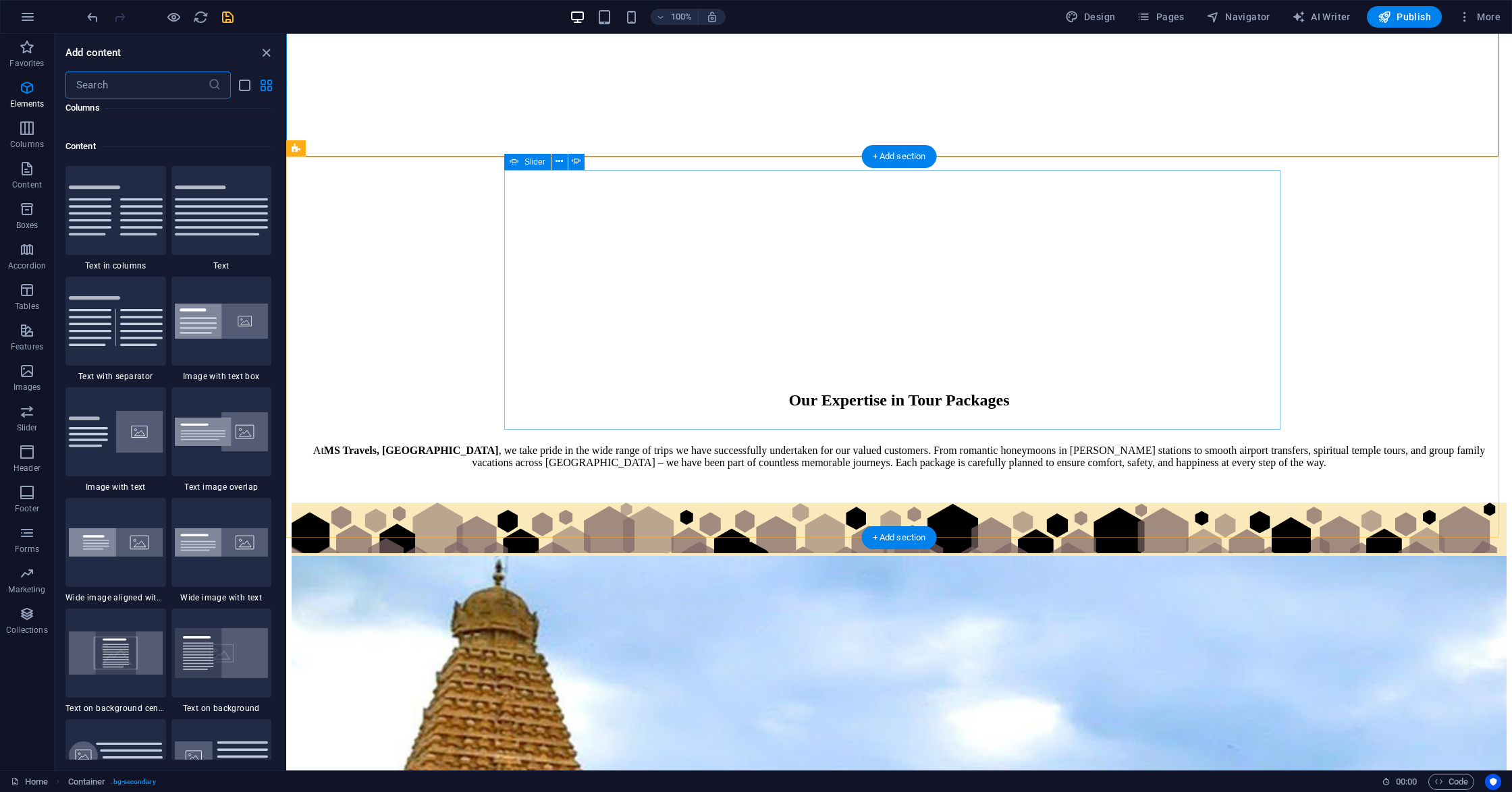
scroll to position [2359, 0]
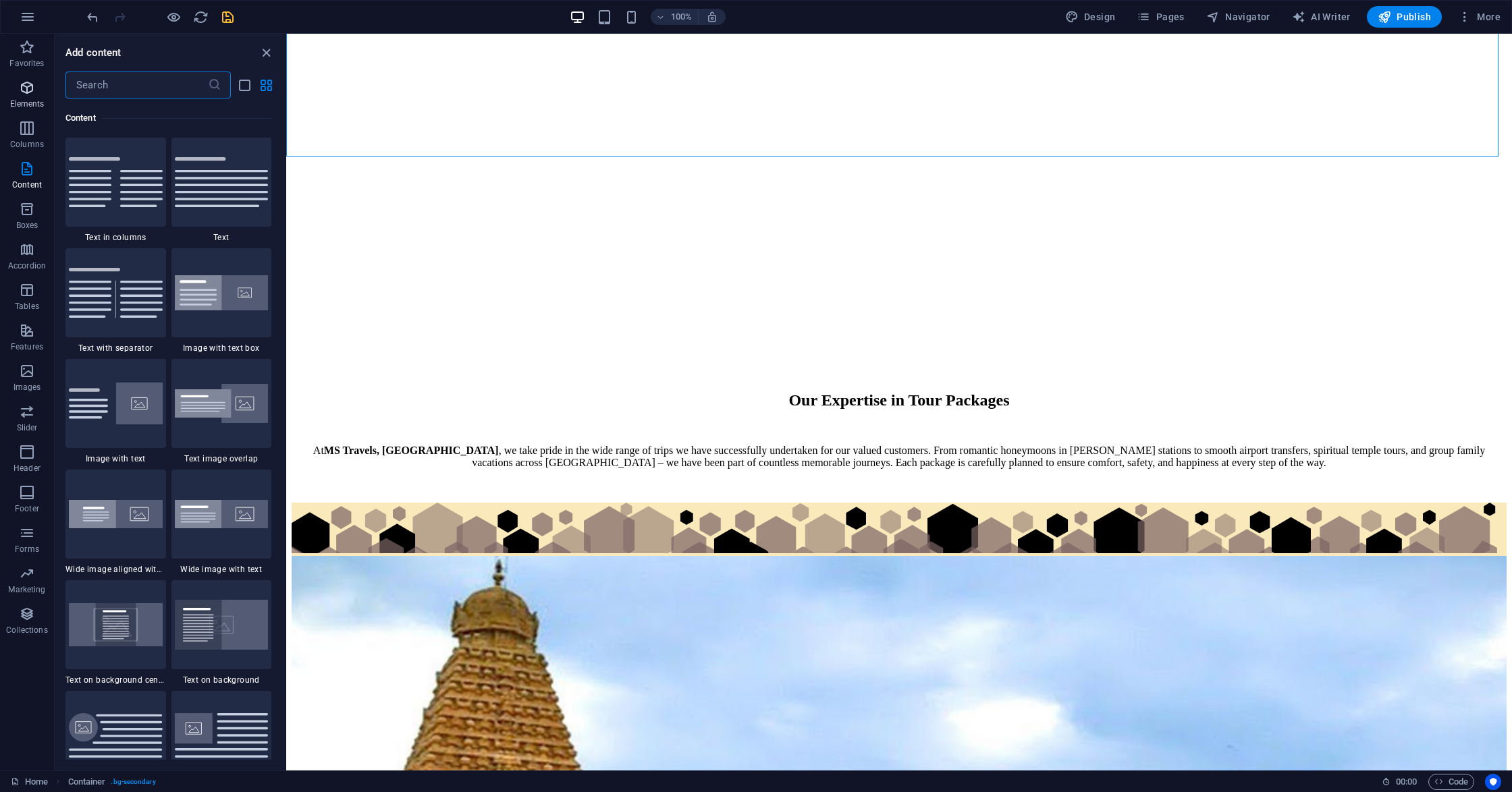
click at [44, 109] on span "Elements" at bounding box center [27, 95] width 54 height 32
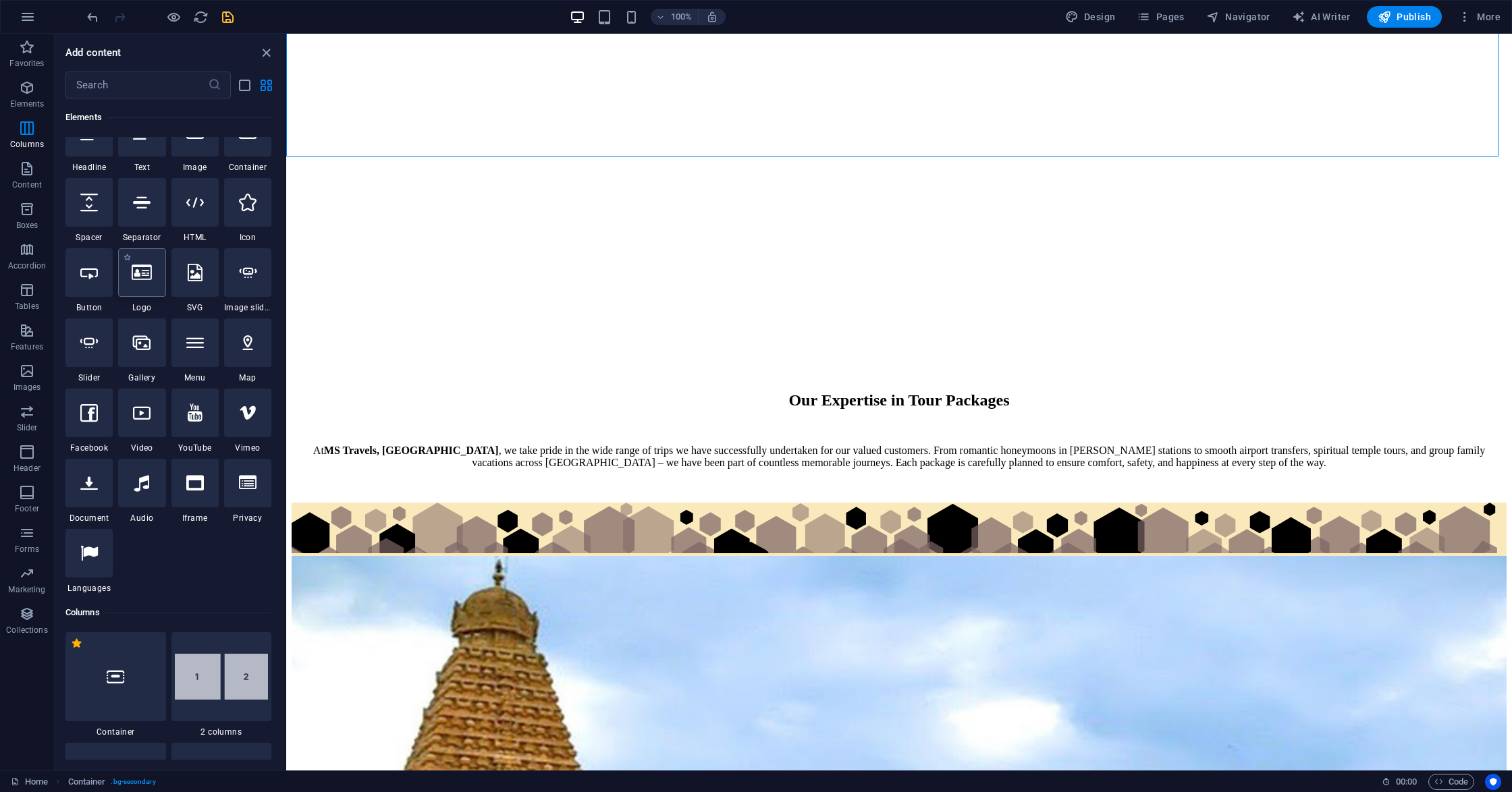
scroll to position [143, 0]
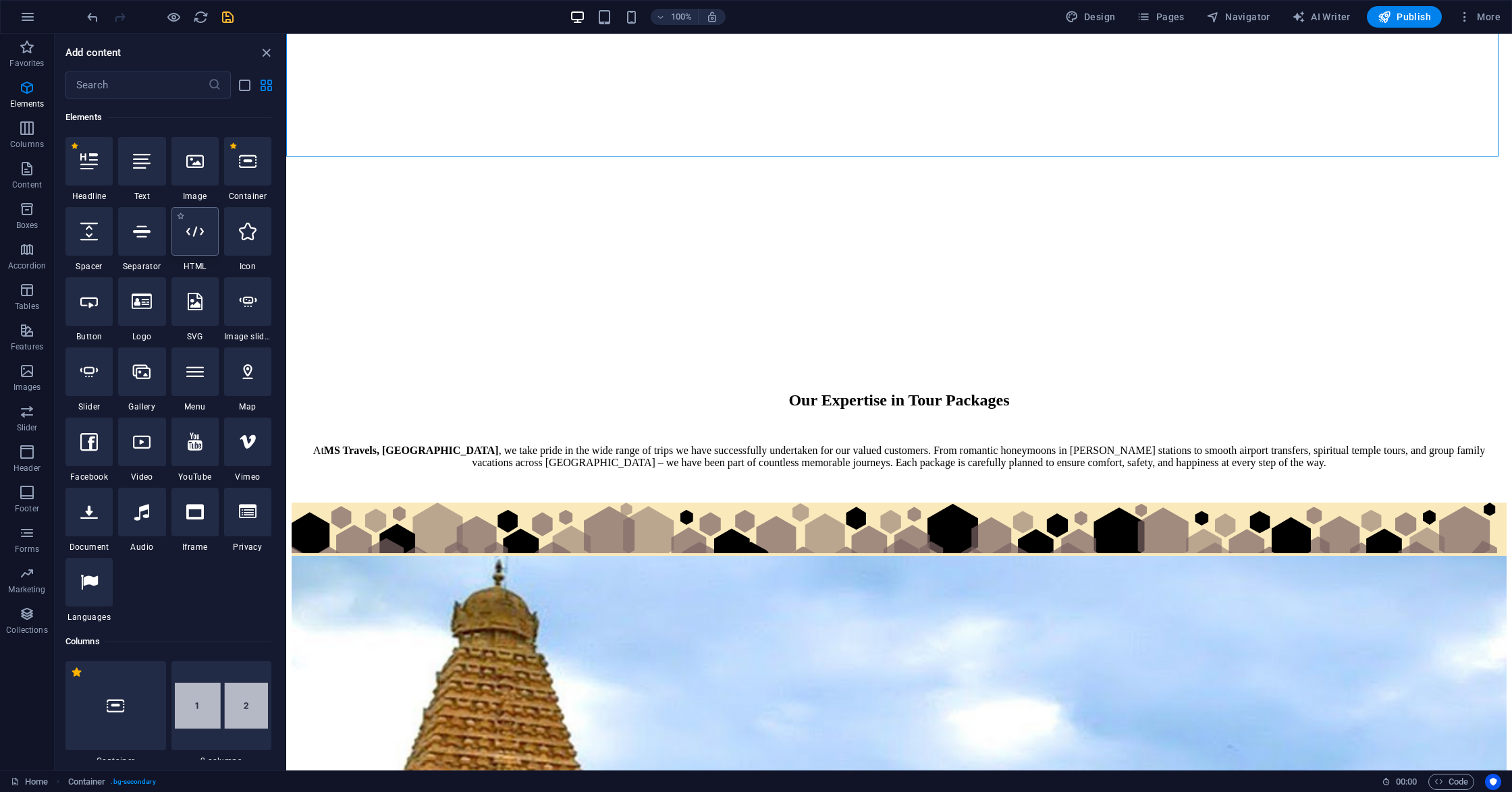
click at [190, 251] on div at bounding box center [195, 232] width 47 height 49
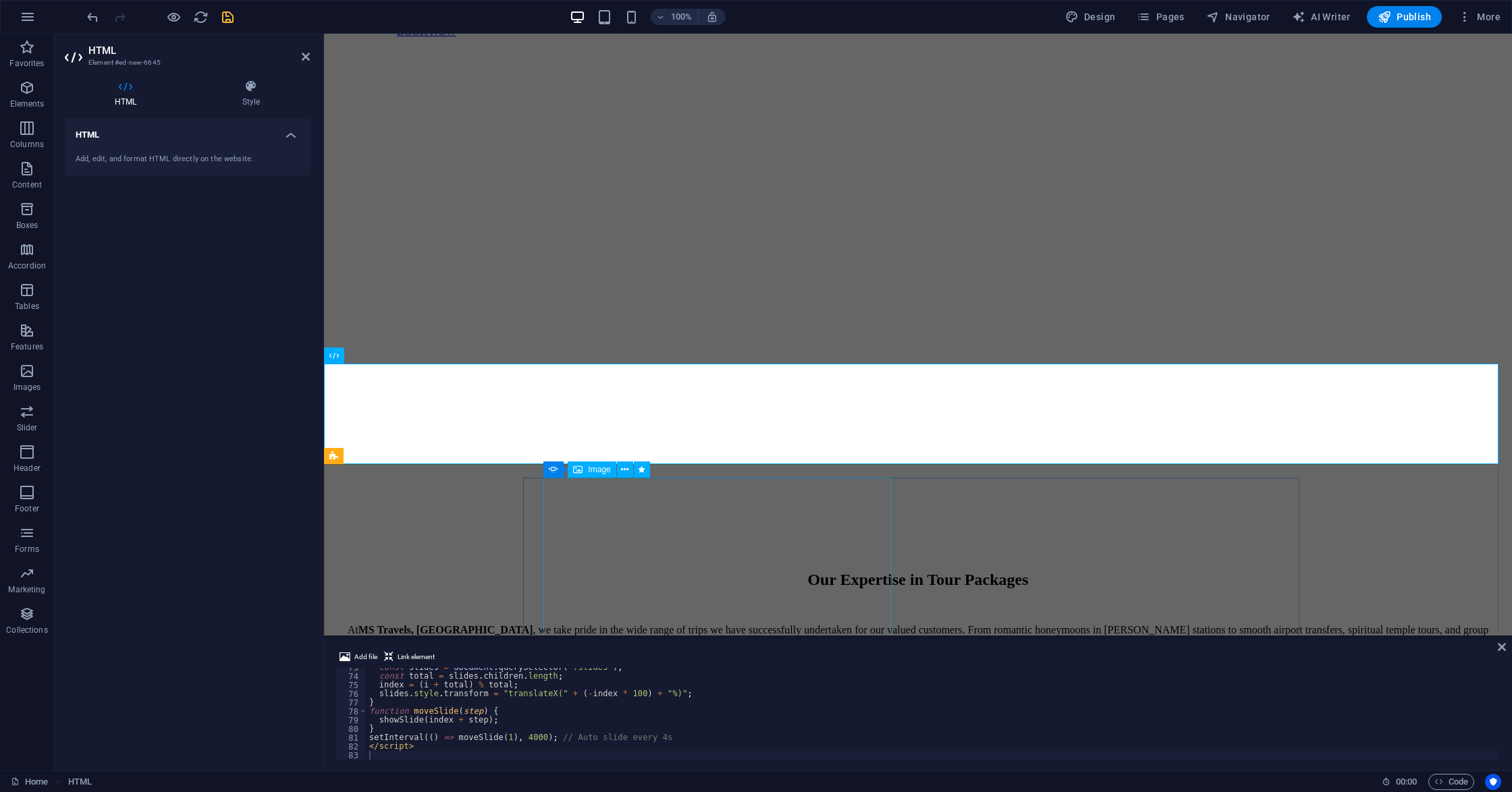
scroll to position [2424, 0]
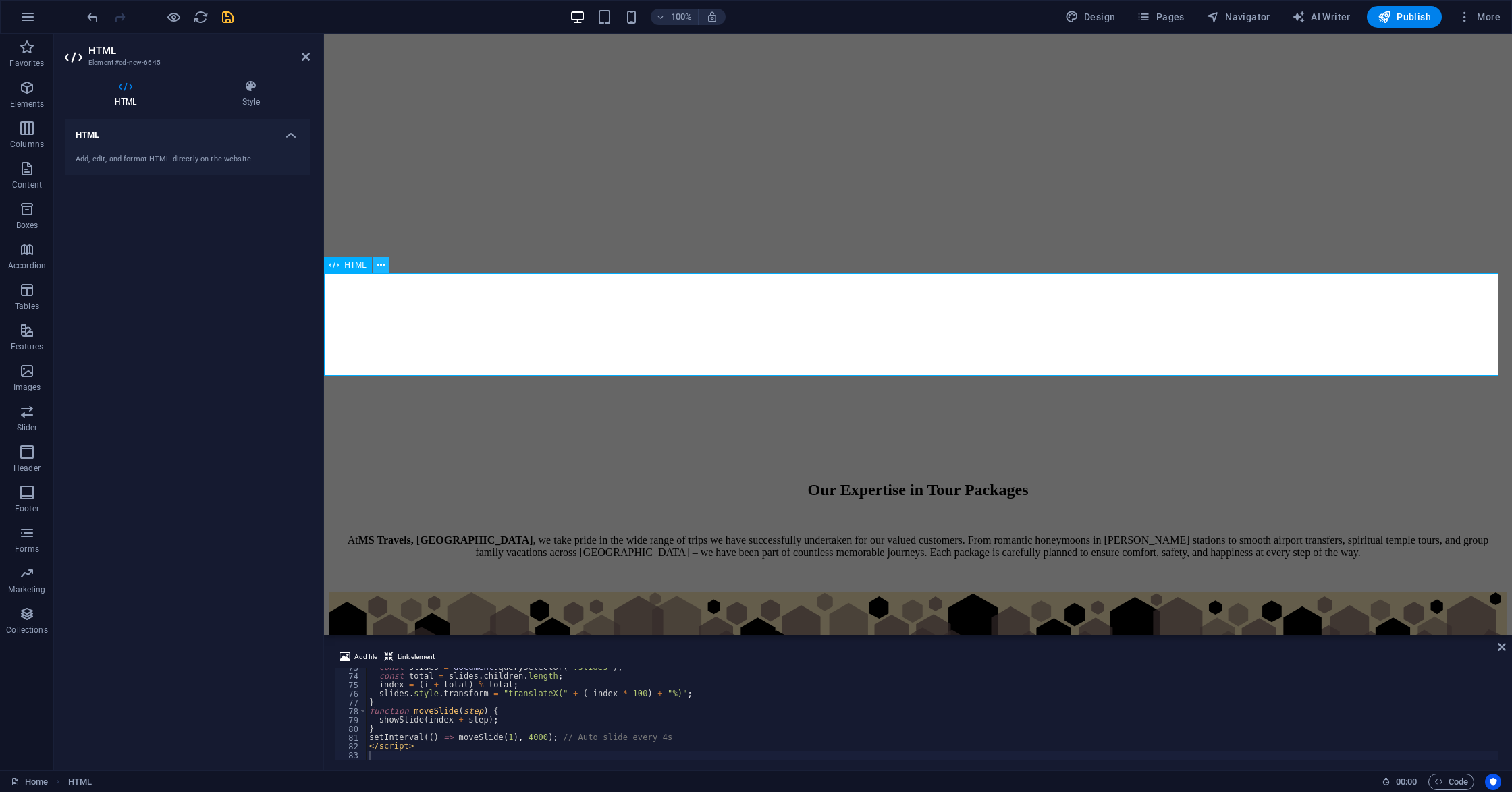
click at [383, 260] on icon at bounding box center [381, 266] width 7 height 14
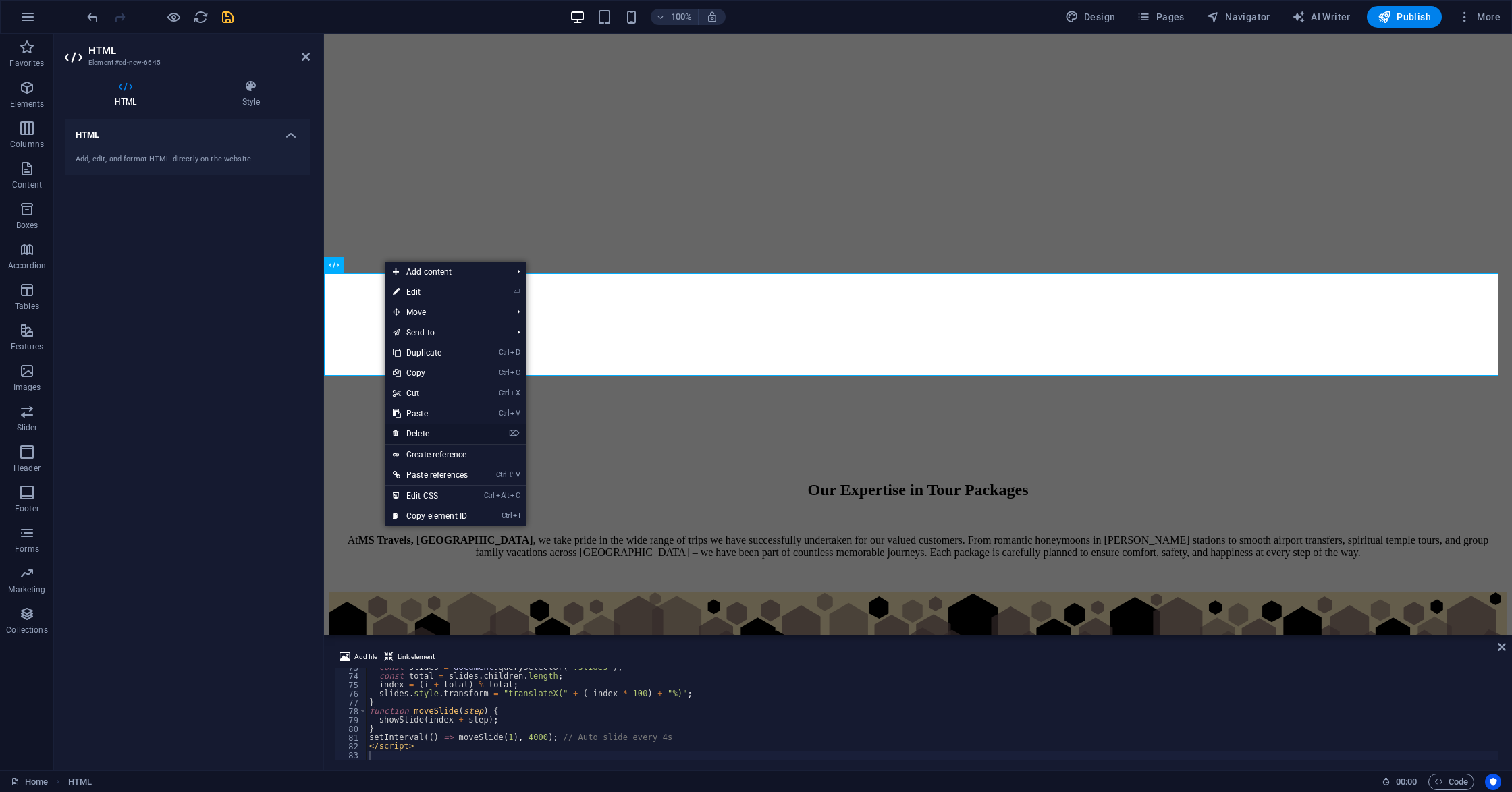
click at [432, 427] on link "⌦ Delete" at bounding box center [430, 434] width 91 height 20
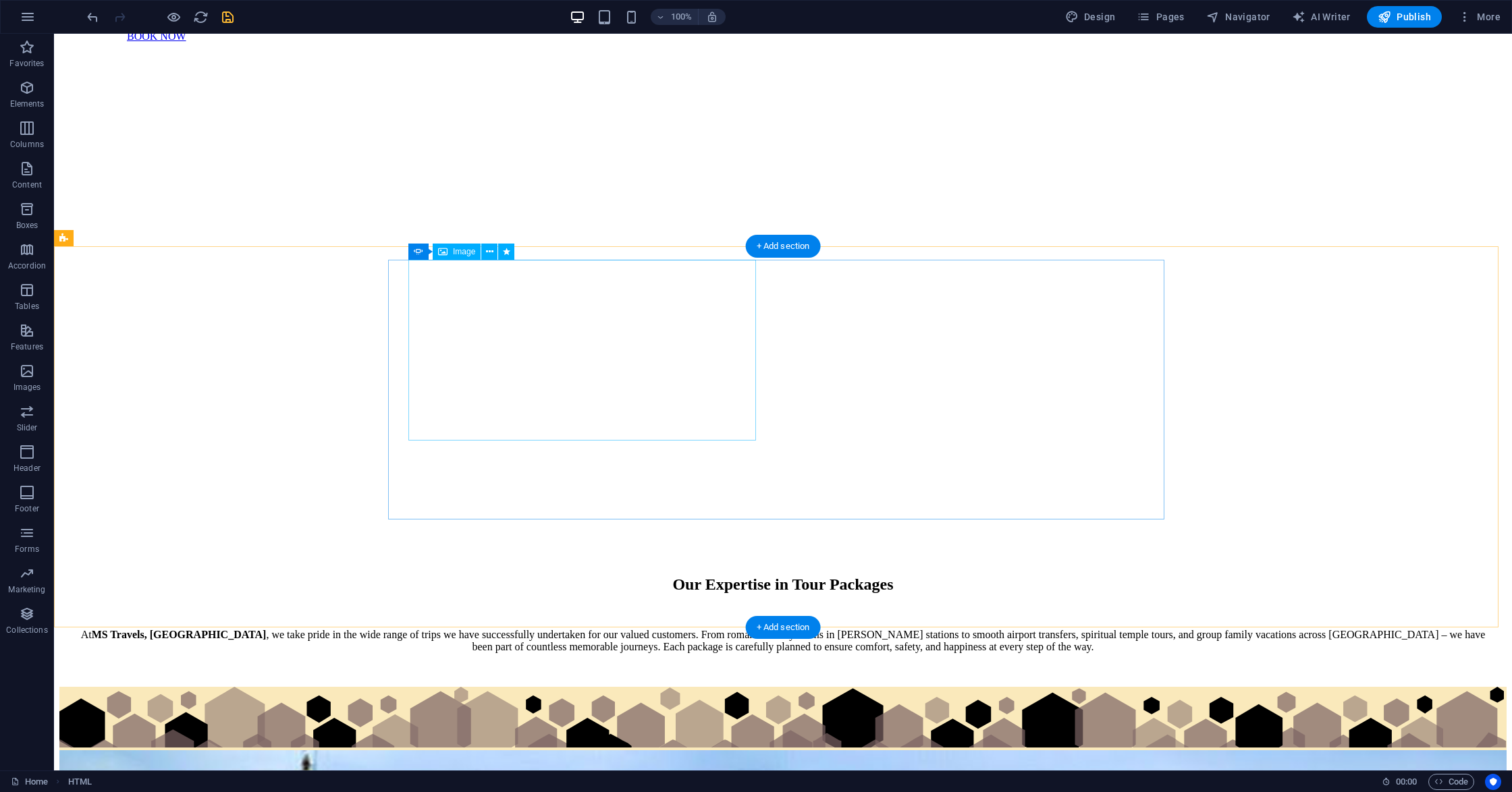
scroll to position [2519, 0]
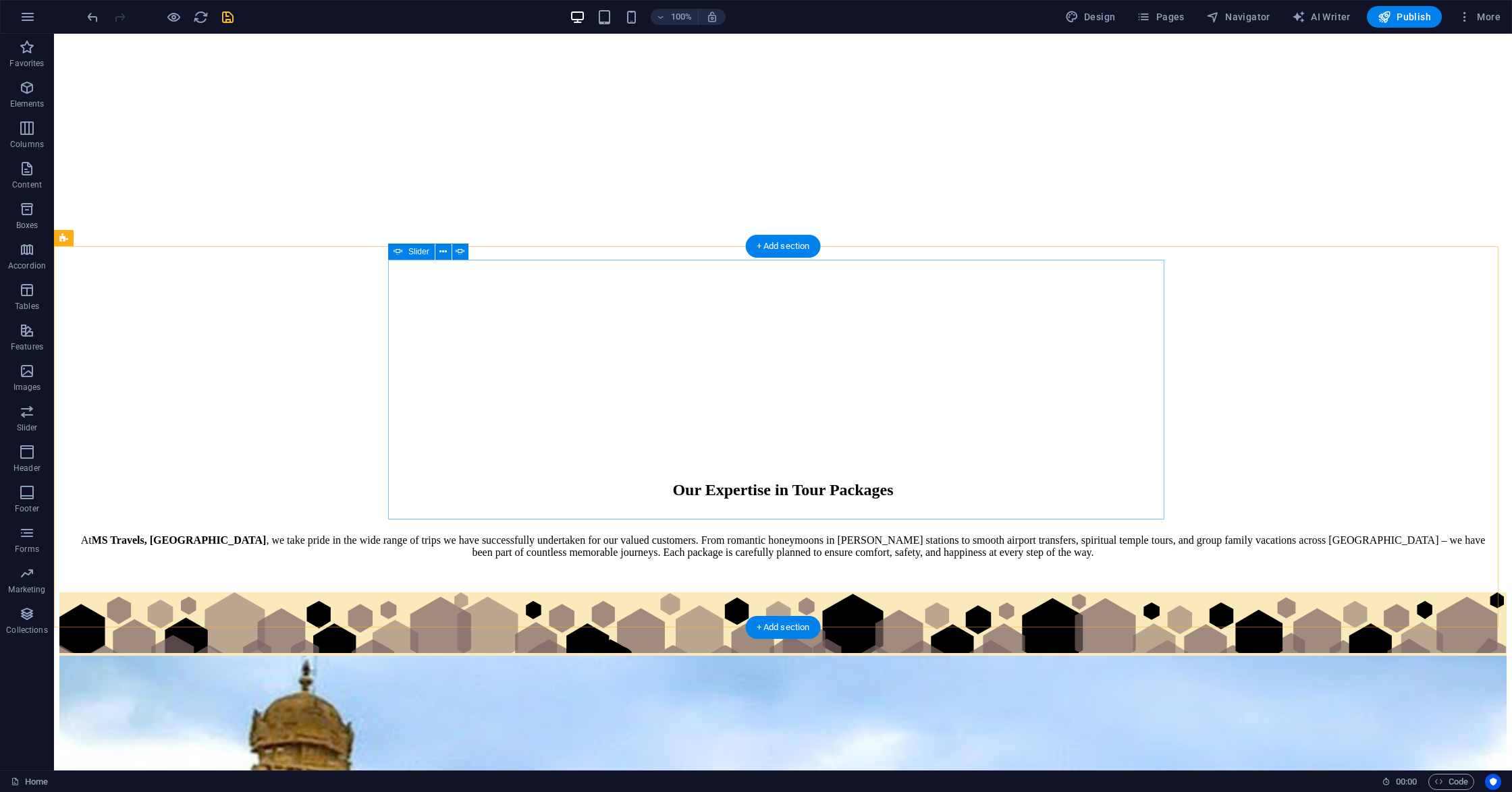
select select "%"
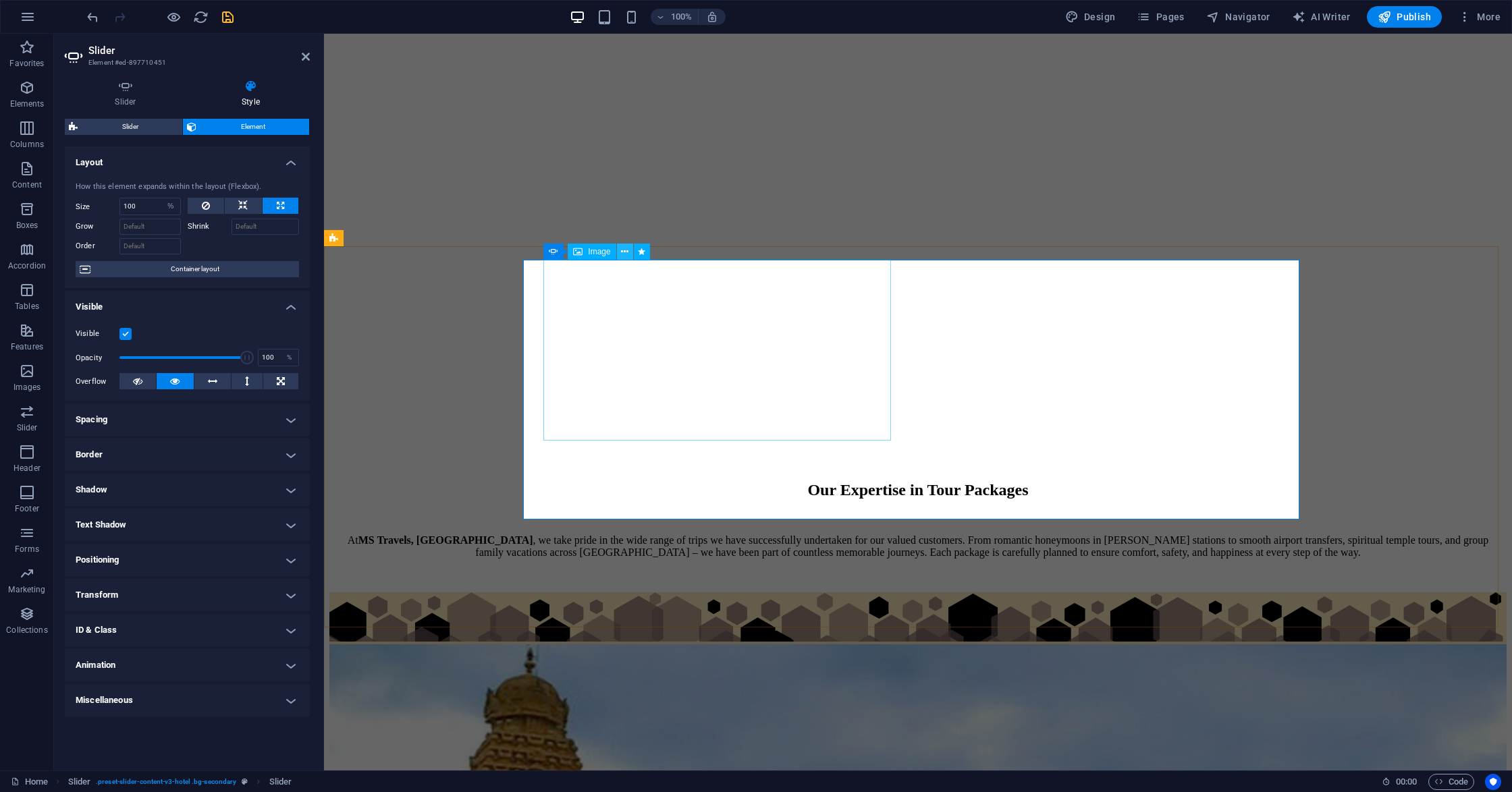
click at [621, 249] on icon at bounding box center [624, 252] width 7 height 14
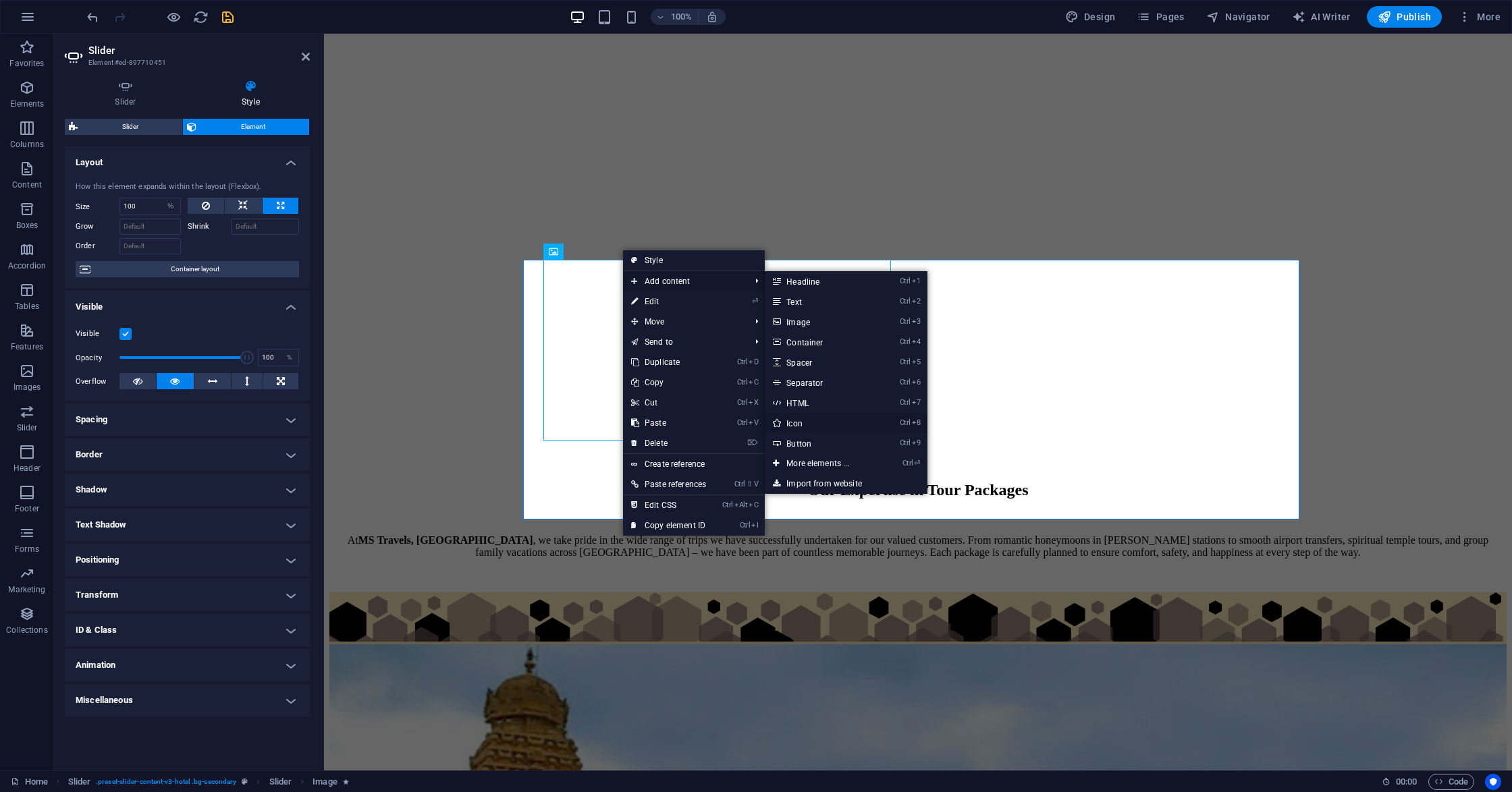
click at [811, 424] on link "Ctrl 8 Icon" at bounding box center [820, 423] width 111 height 20
select select "xMidYMid"
select select "px"
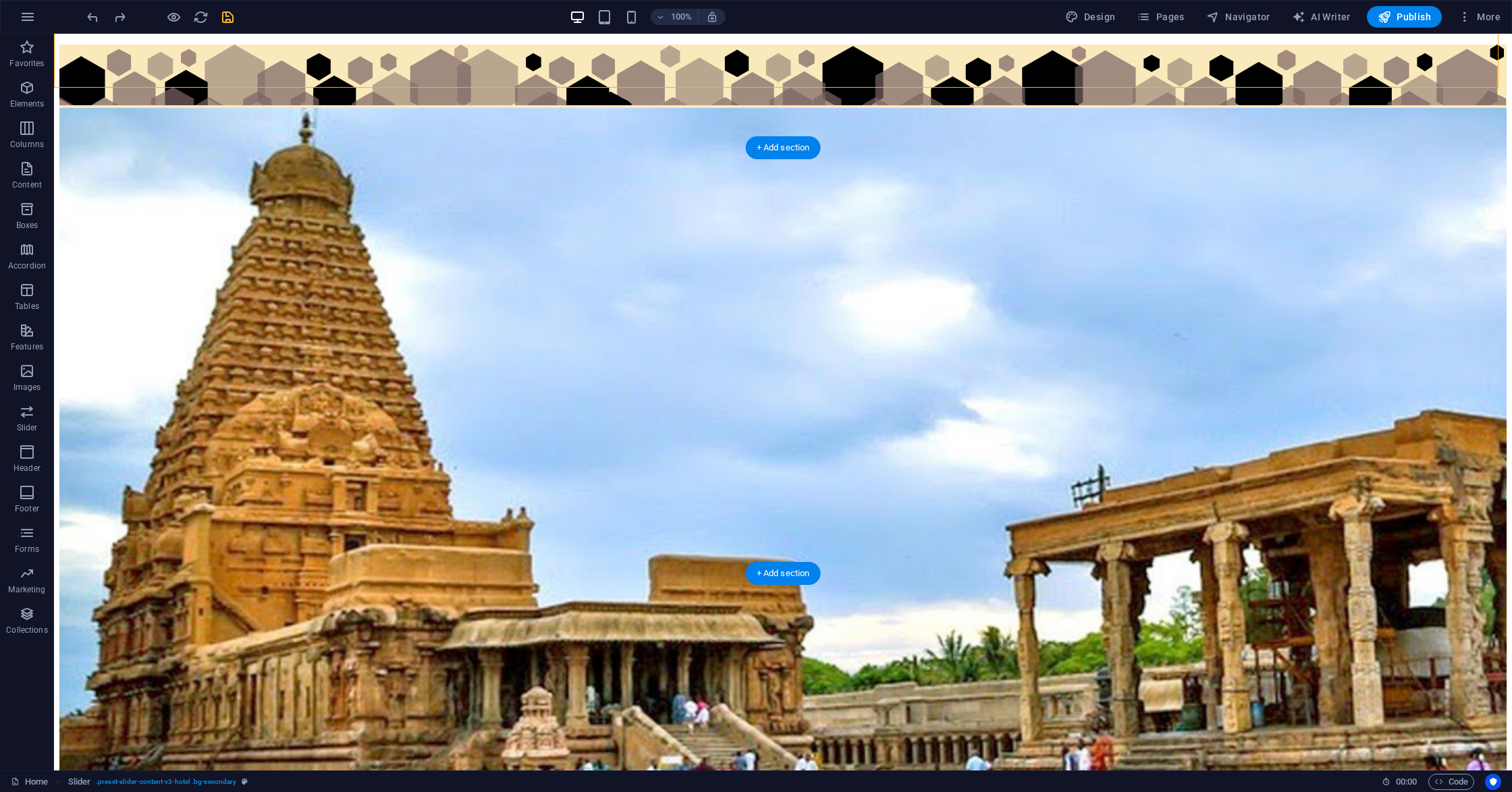
scroll to position [3058, 0]
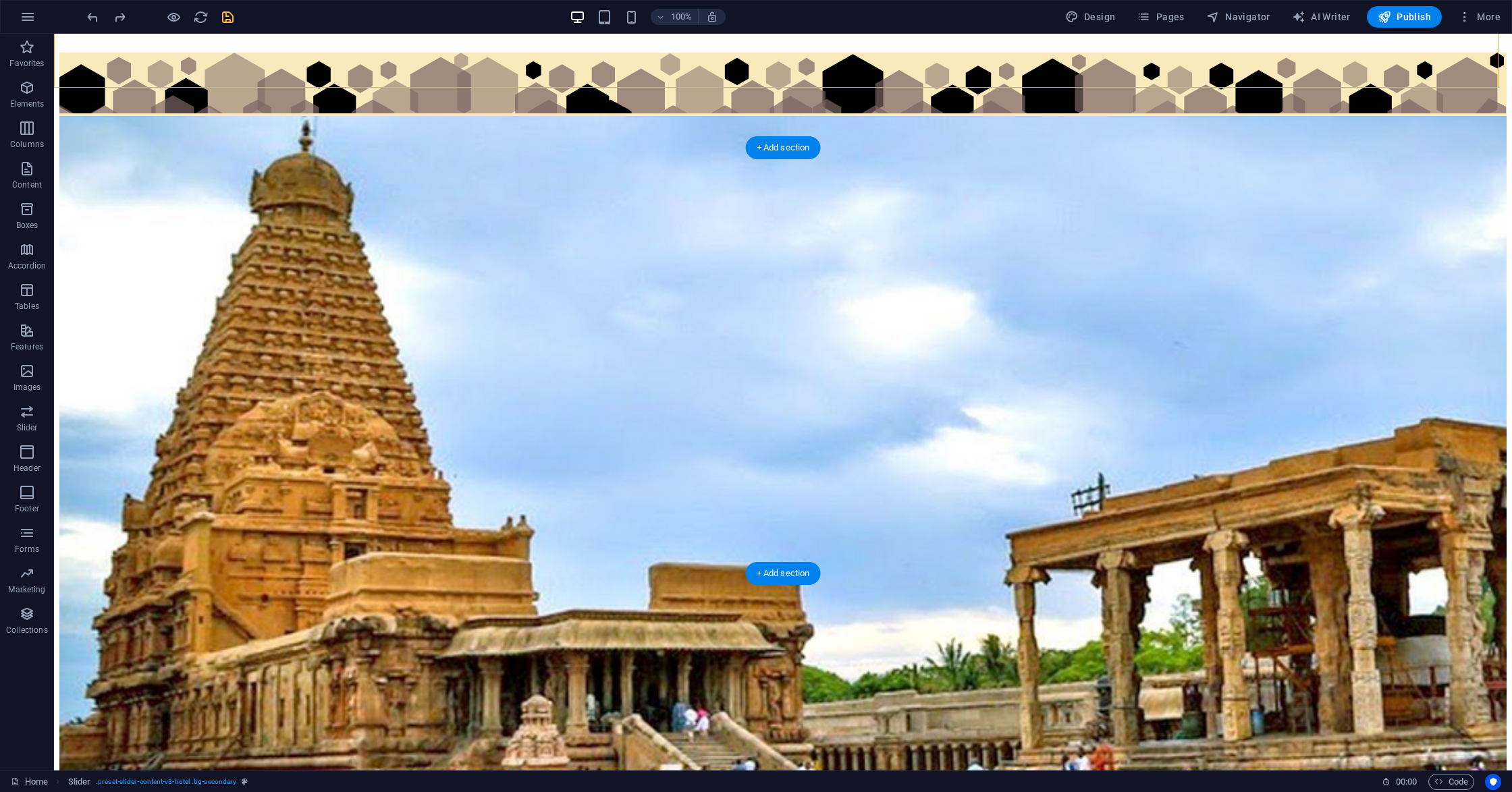
select select "px"
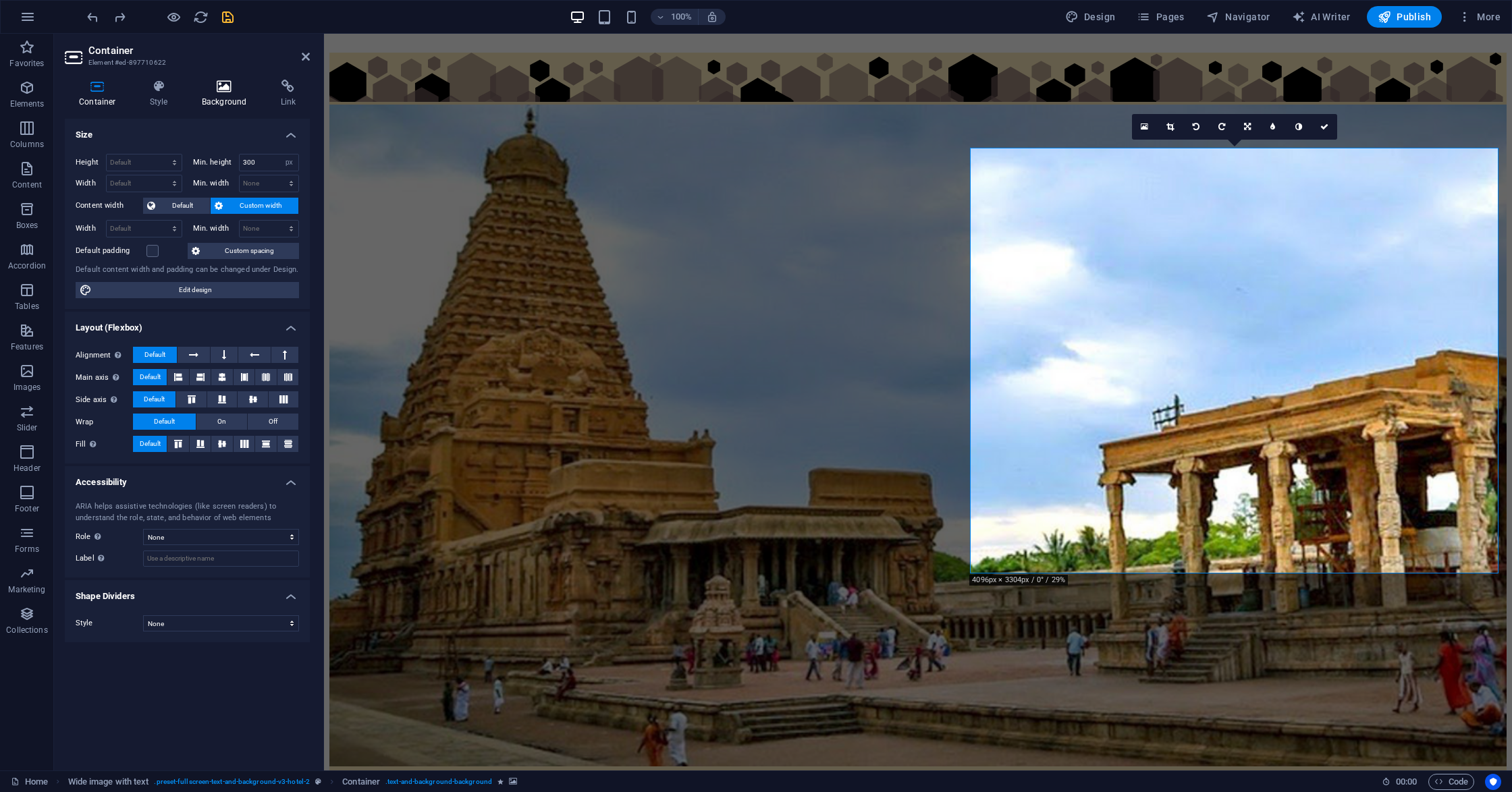
click at [236, 91] on icon at bounding box center [224, 86] width 73 height 13
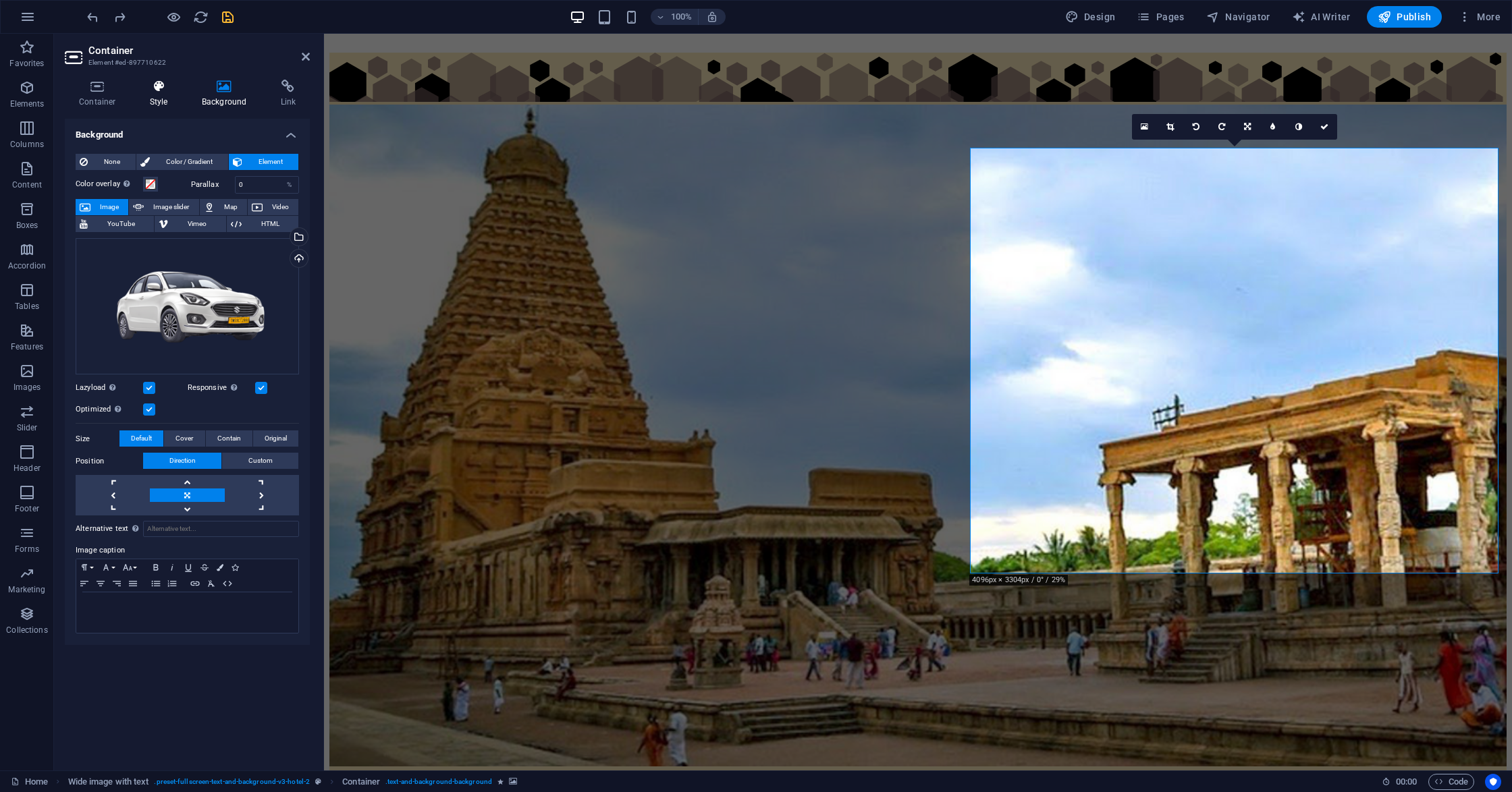
click at [157, 82] on icon at bounding box center [158, 86] width 47 height 13
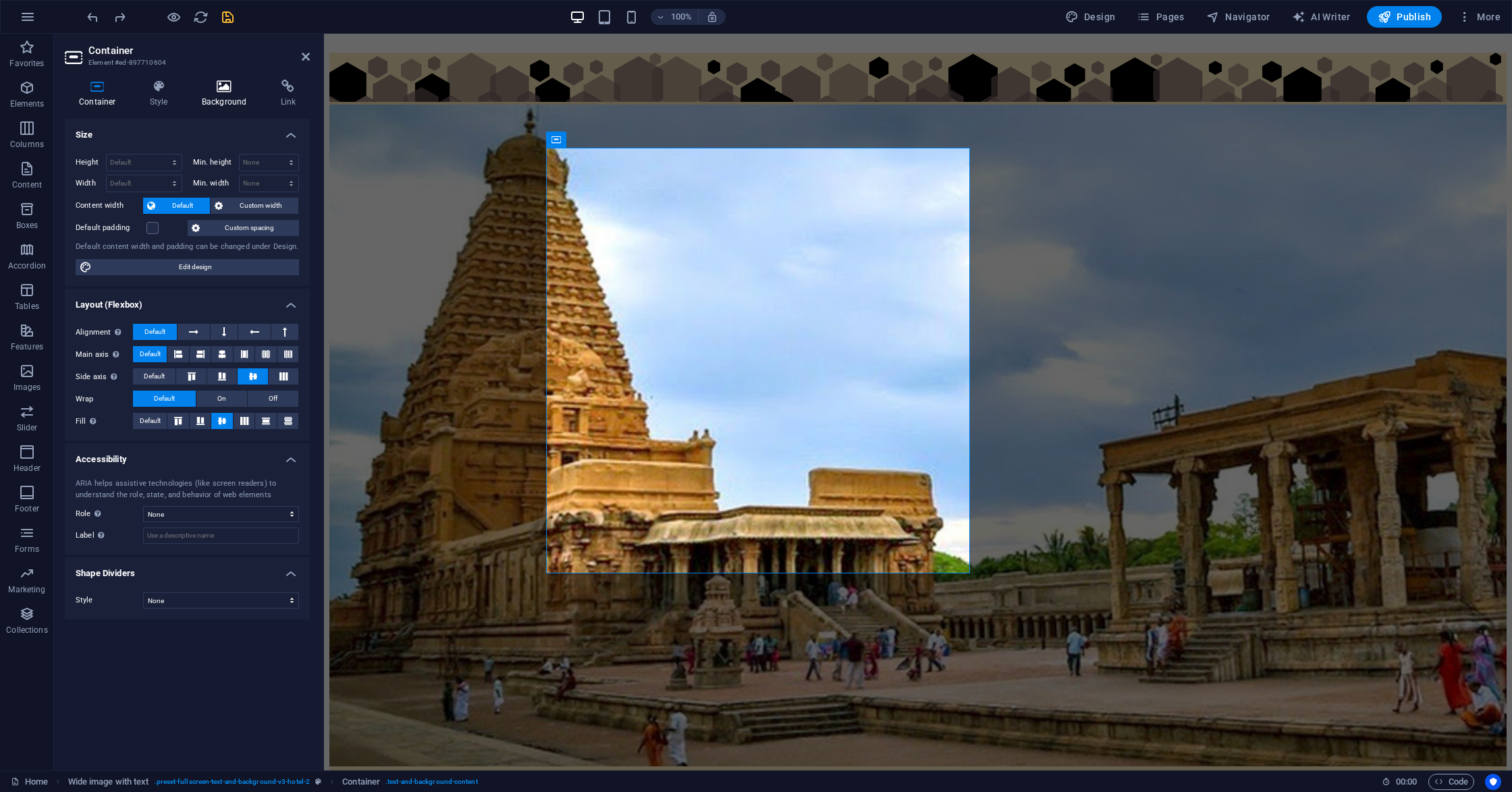
click at [230, 87] on icon at bounding box center [224, 86] width 73 height 13
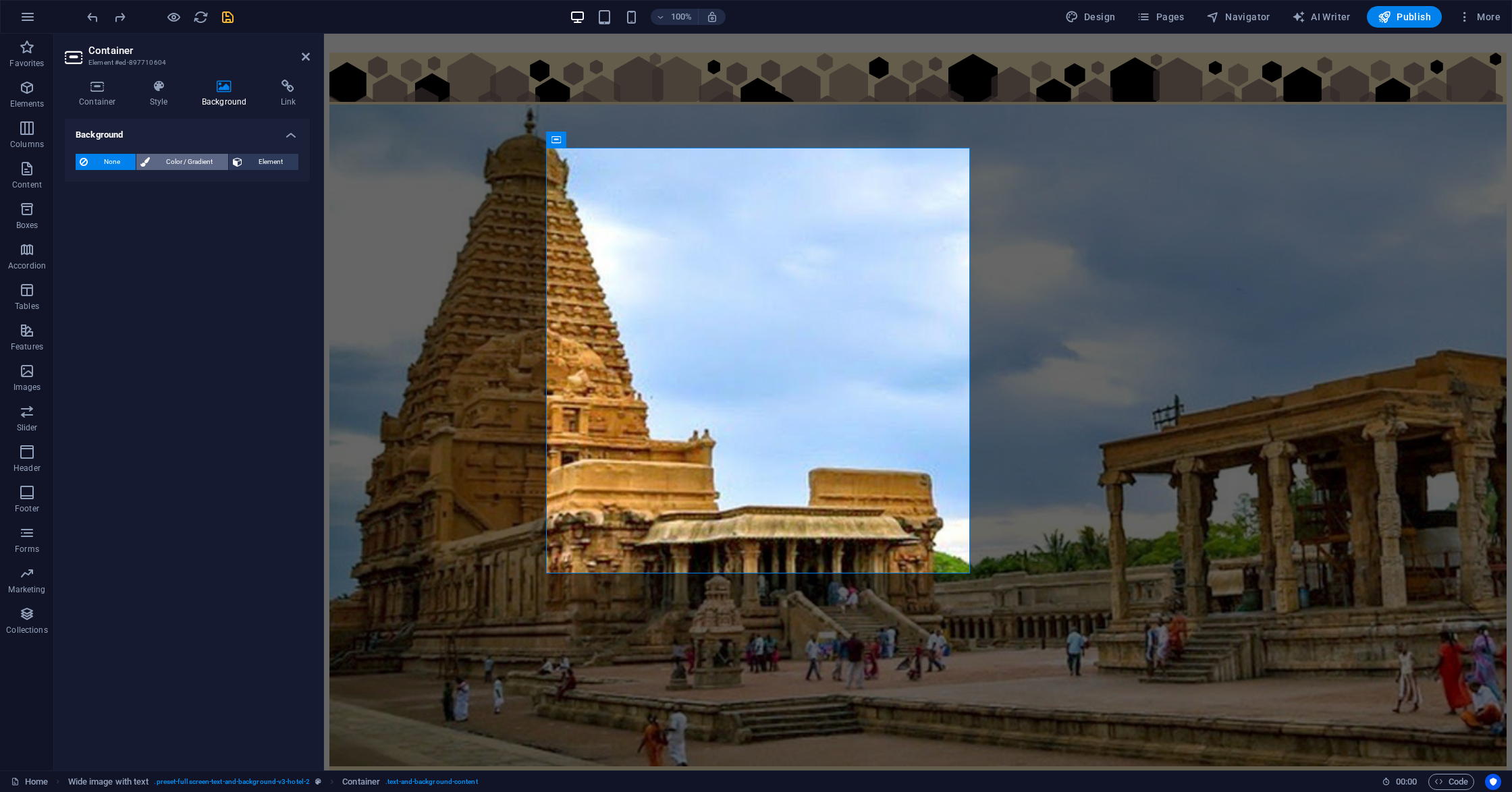
click at [204, 157] on span "Color / Gradient" at bounding box center [188, 162] width 70 height 17
click at [95, 218] on div "Color" at bounding box center [188, 216] width 222 height 17
click at [87, 218] on span at bounding box center [84, 216] width 15 height 15
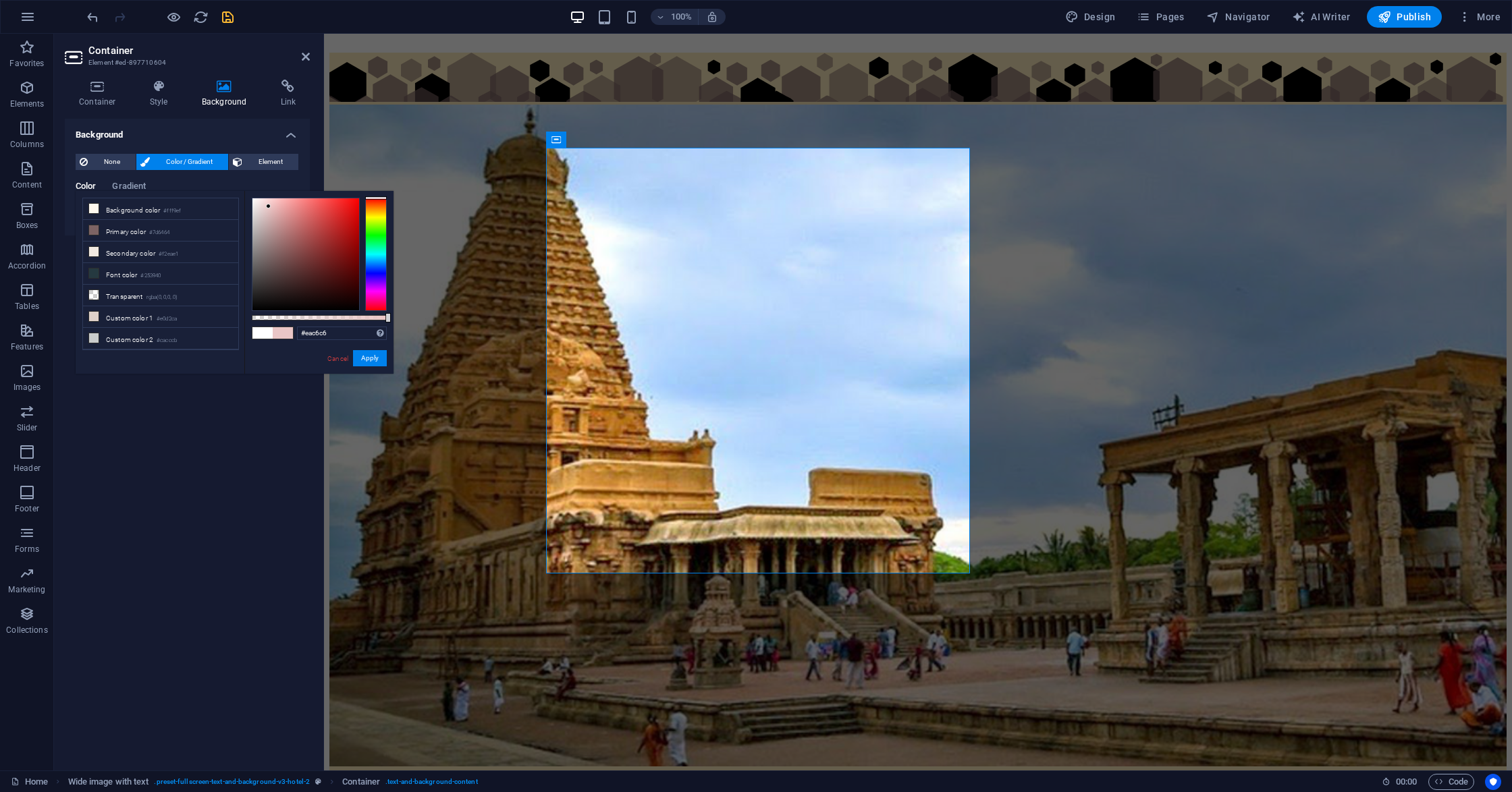
drag, startPoint x: 281, startPoint y: 227, endPoint x: 269, endPoint y: 206, distance: 24.2
click at [269, 206] on div at bounding box center [305, 255] width 106 height 112
drag, startPoint x: 364, startPoint y: 209, endPoint x: 378, endPoint y: 216, distance: 15.7
click at [378, 216] on div at bounding box center [318, 255] width 135 height 113
drag, startPoint x: 378, startPoint y: 216, endPoint x: 375, endPoint y: 224, distance: 8.5
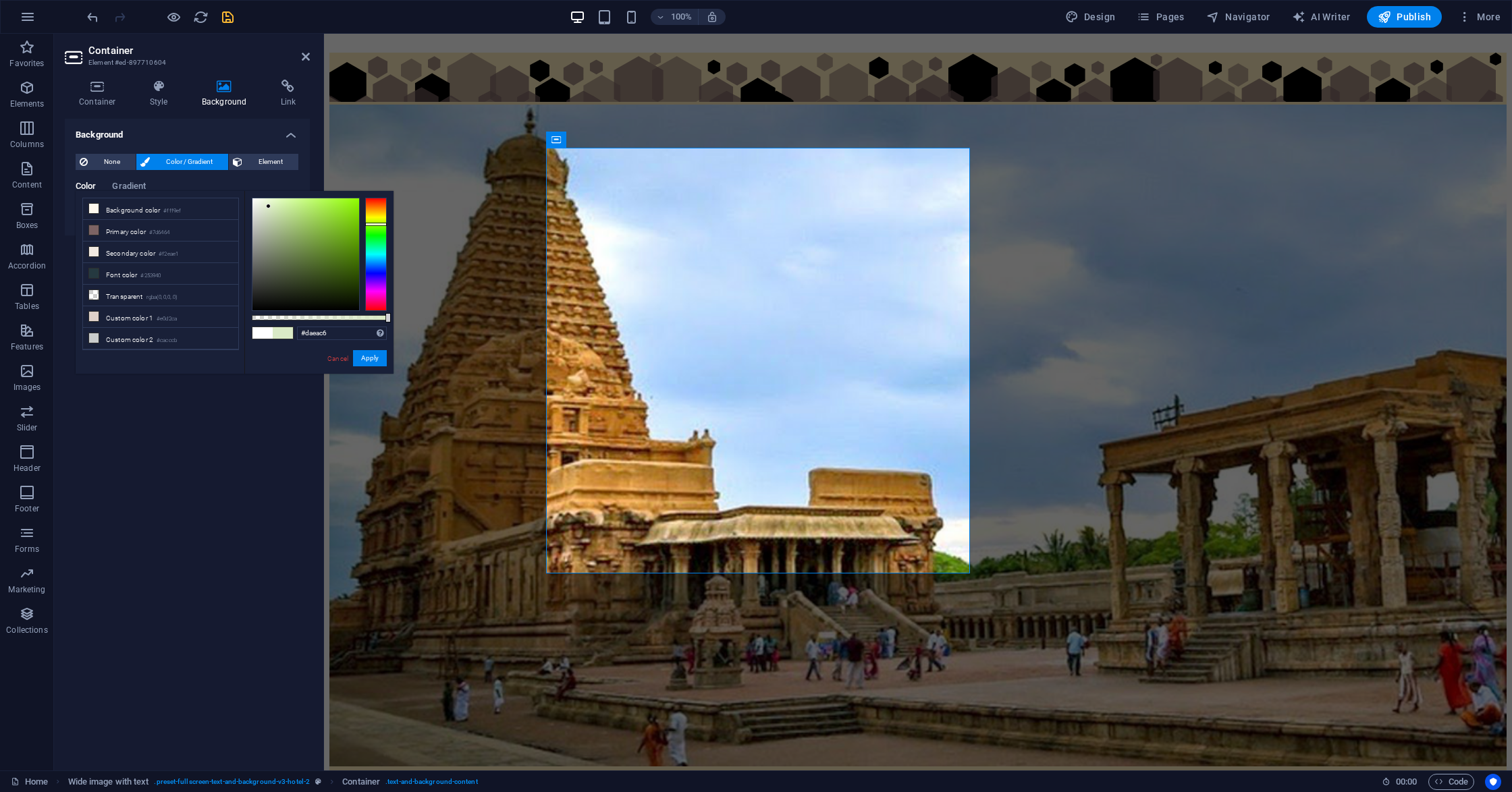
click at [375, 224] on div at bounding box center [375, 255] width 21 height 113
click at [368, 362] on button "Apply" at bounding box center [370, 358] width 34 height 17
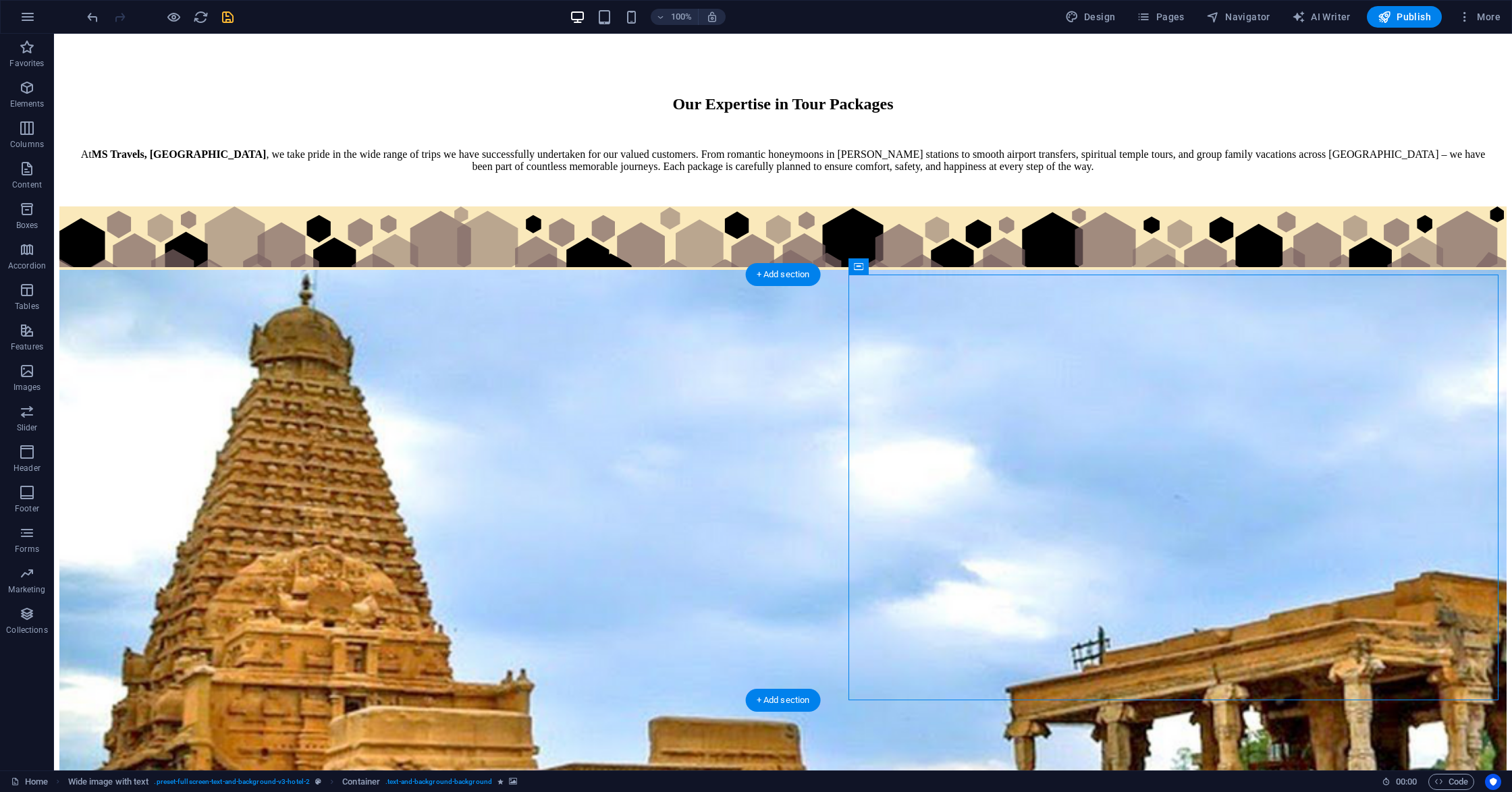
scroll to position [2878, 0]
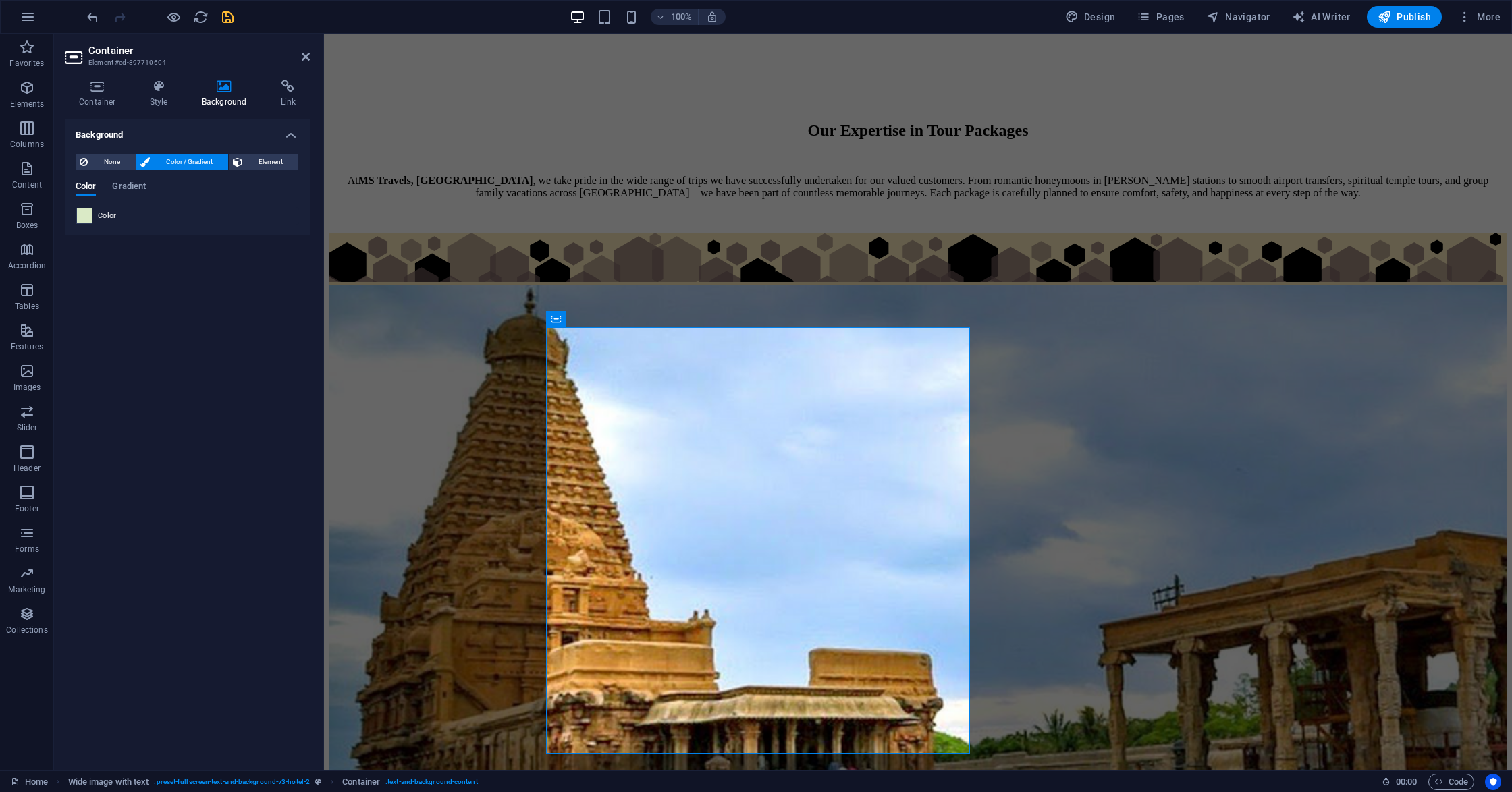
click at [82, 214] on span at bounding box center [84, 216] width 15 height 15
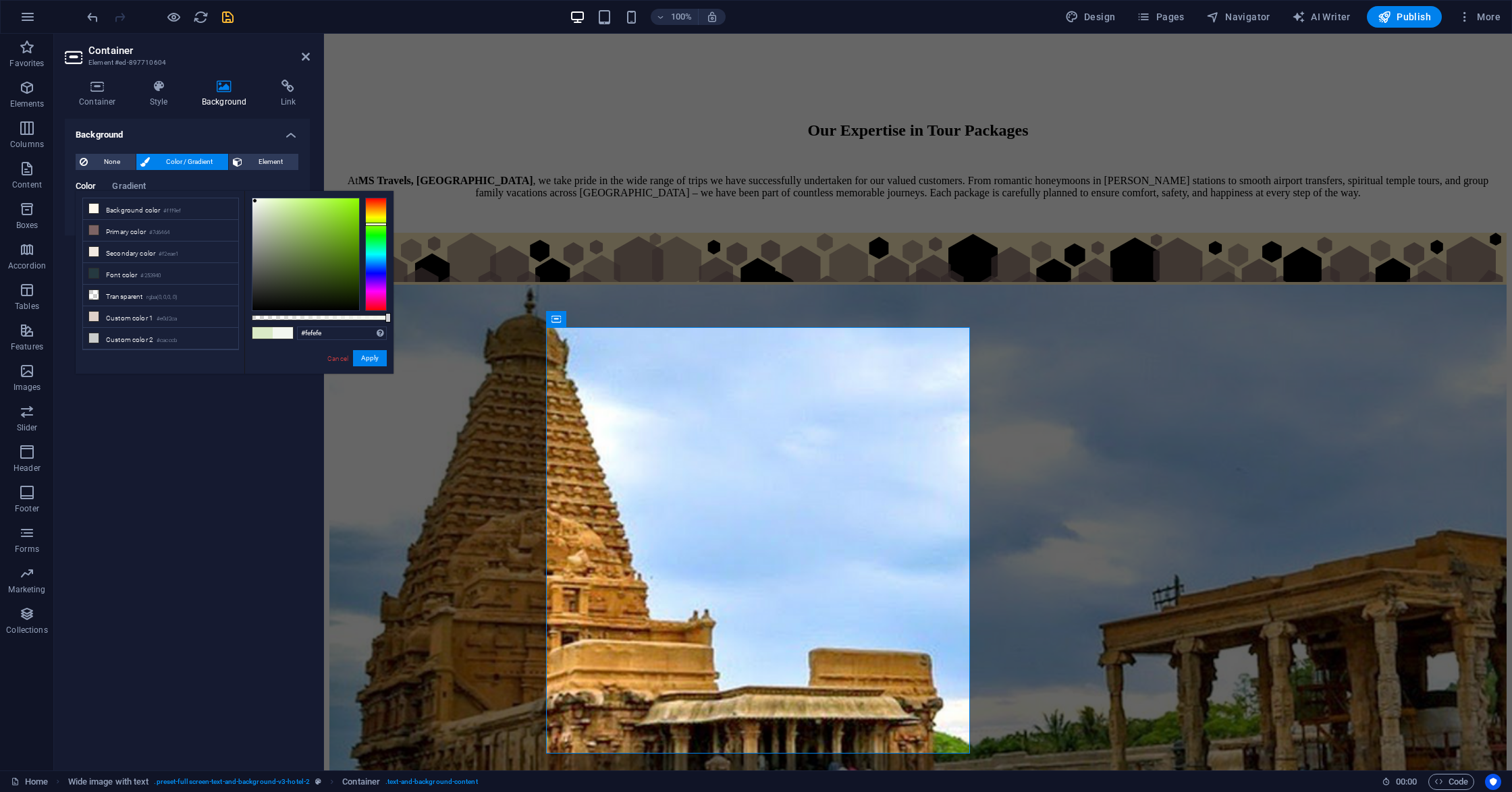
type input "#ffffff"
drag, startPoint x: 275, startPoint y: 225, endPoint x: 248, endPoint y: 197, distance: 38.9
click at [248, 197] on div "#ffffff Supported formats #0852ed rgb(8, 82, 237) rgba(8, 82, 237, 90%) hsv(221…" at bounding box center [318, 380] width 149 height 378
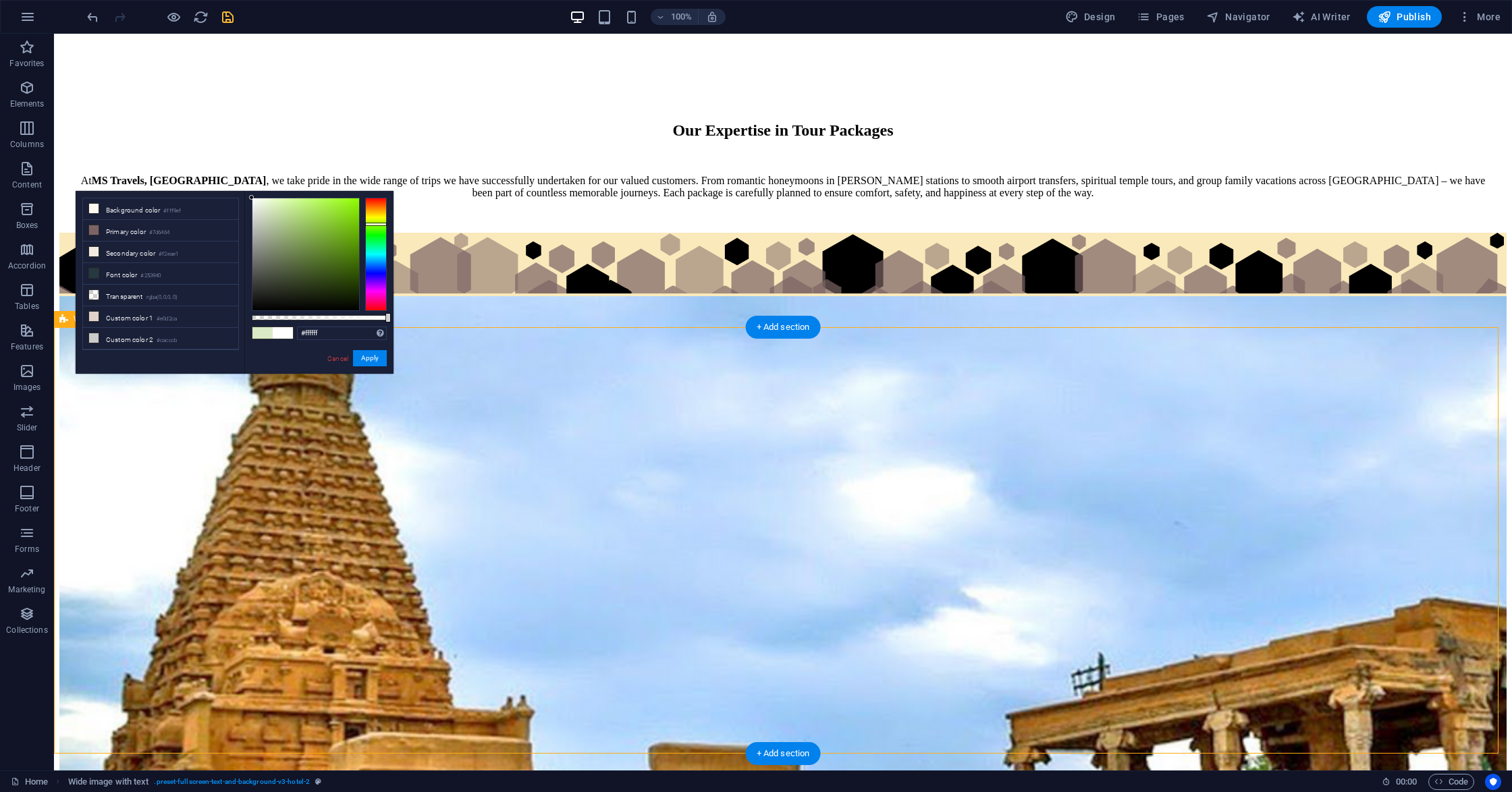
click at [359, 366] on div "Cancel Apply" at bounding box center [356, 358] width 61 height 17
click at [363, 364] on button "Apply" at bounding box center [370, 358] width 34 height 17
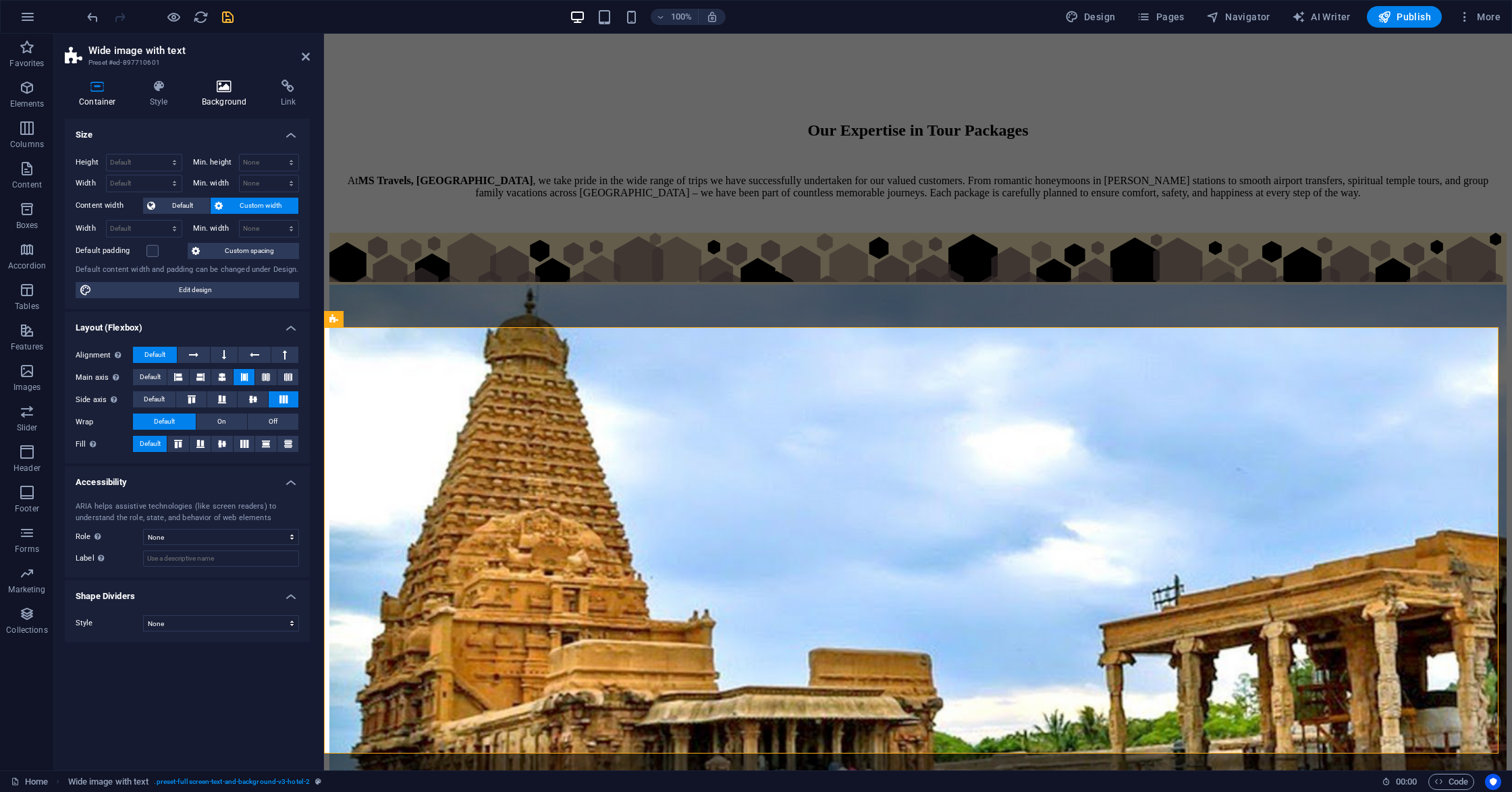
click at [218, 89] on icon at bounding box center [224, 86] width 73 height 13
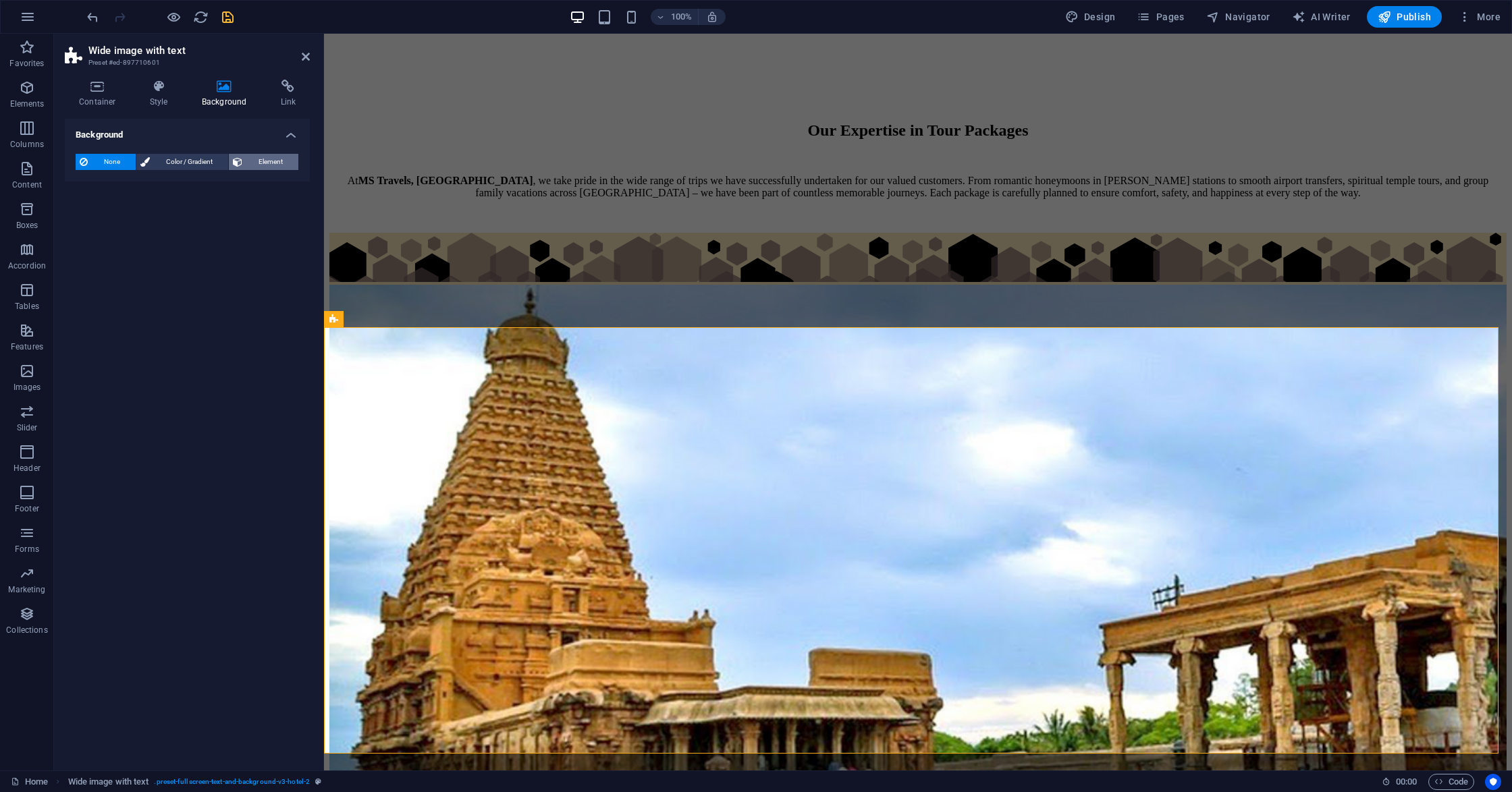
click at [258, 154] on span "Element" at bounding box center [270, 162] width 48 height 17
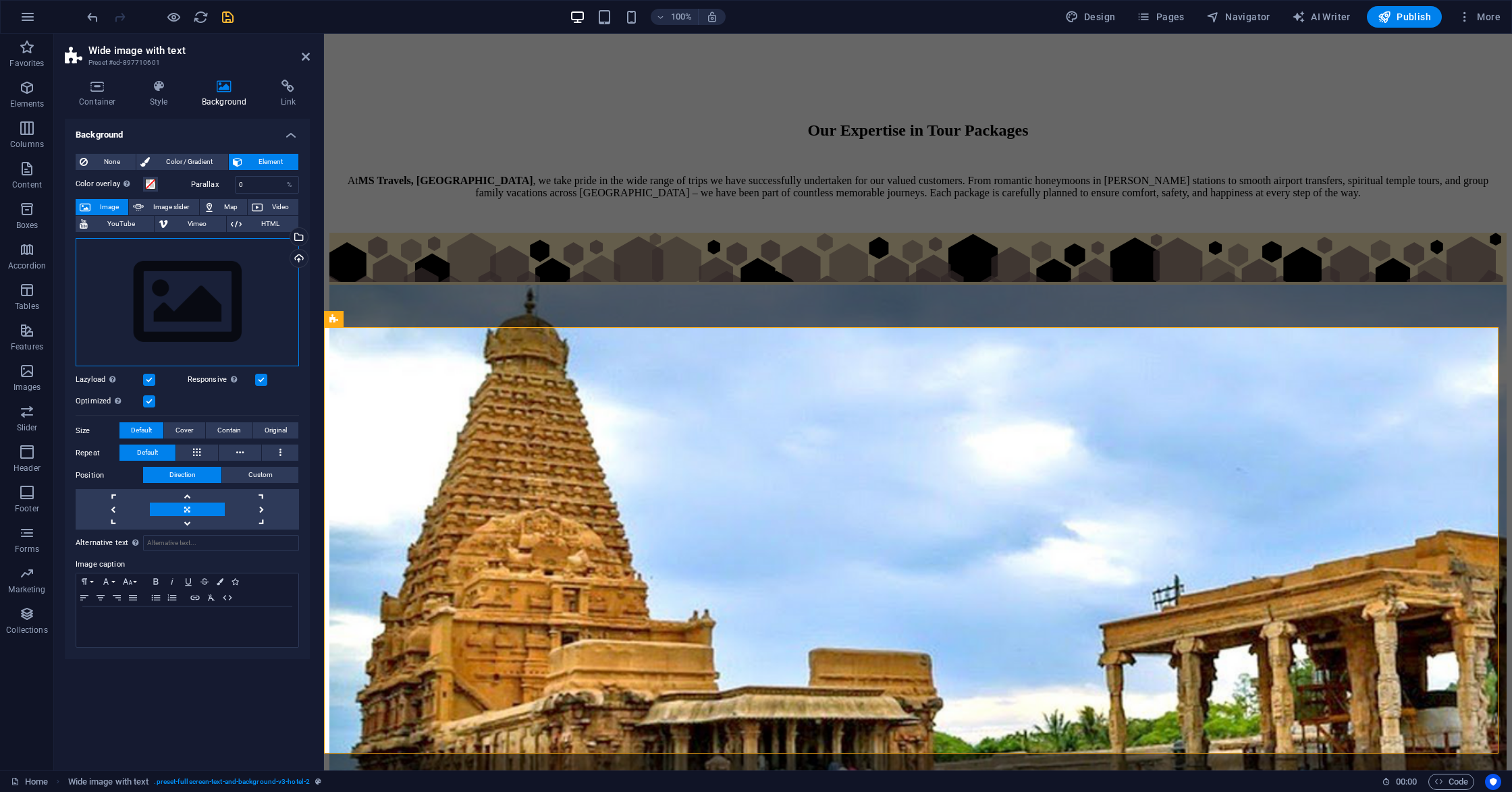
click at [208, 279] on div "Drag files here, click to choose files or select files from Files or our free s…" at bounding box center [187, 303] width 223 height 129
click at [208, 279] on body "[DOMAIN_NAME] Home Favorites Elements Columns Content Boxes Accordion Tables Fe…" at bounding box center [756, 396] width 1512 height 792
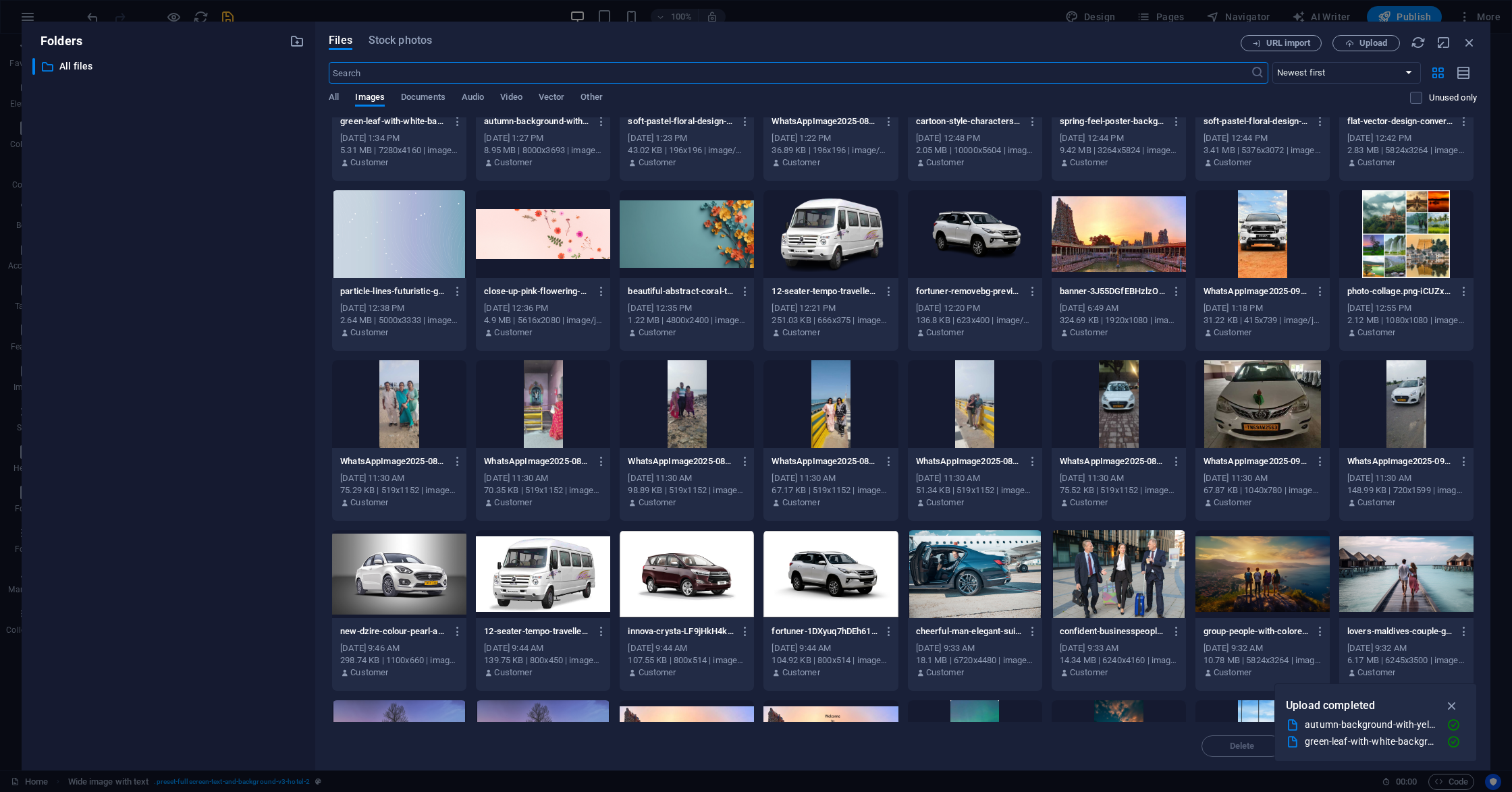
scroll to position [0, 0]
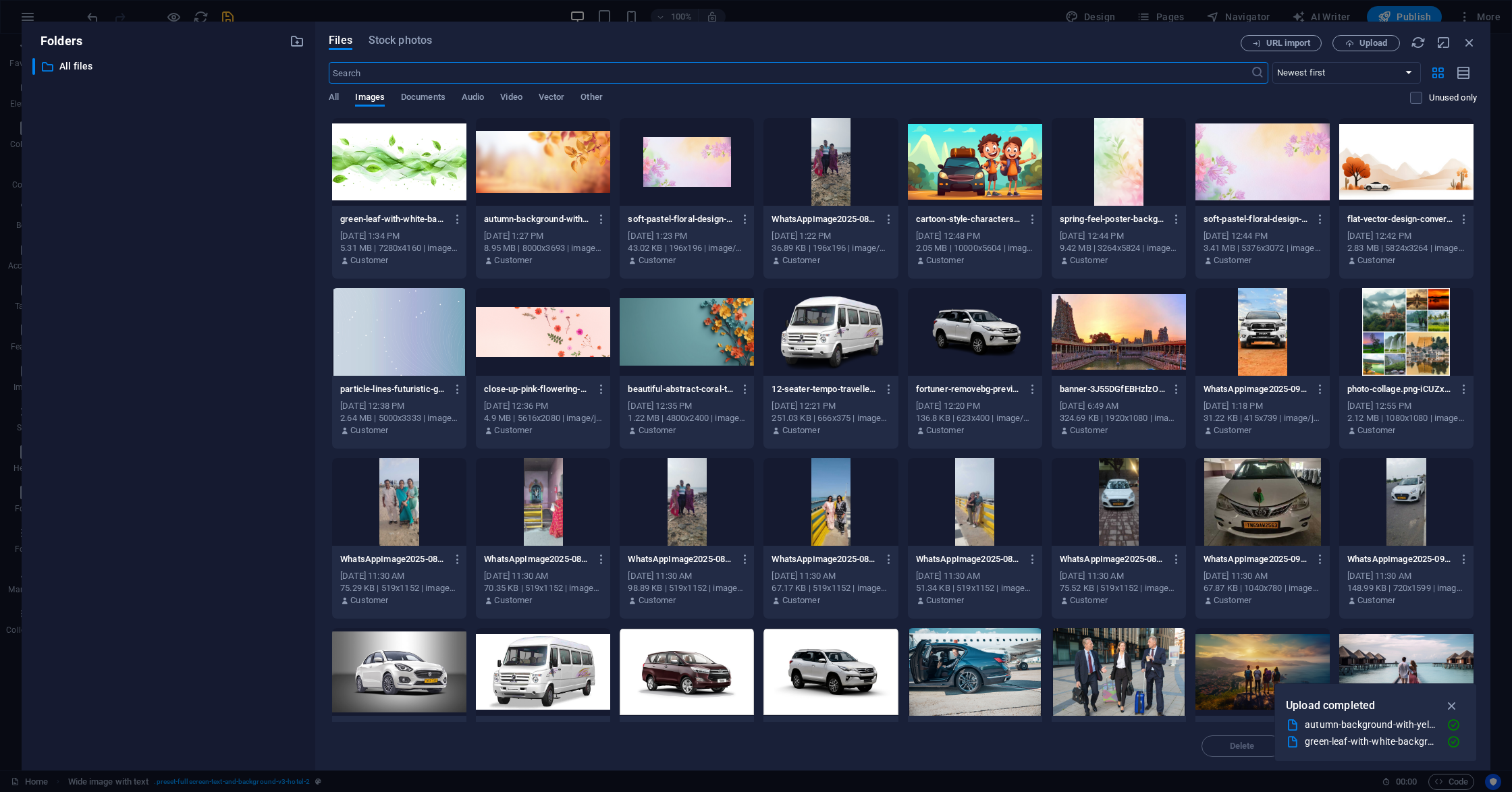
click at [1401, 182] on div at bounding box center [1406, 162] width 134 height 87
click at [1401, 182] on div "1" at bounding box center [1406, 162] width 134 height 87
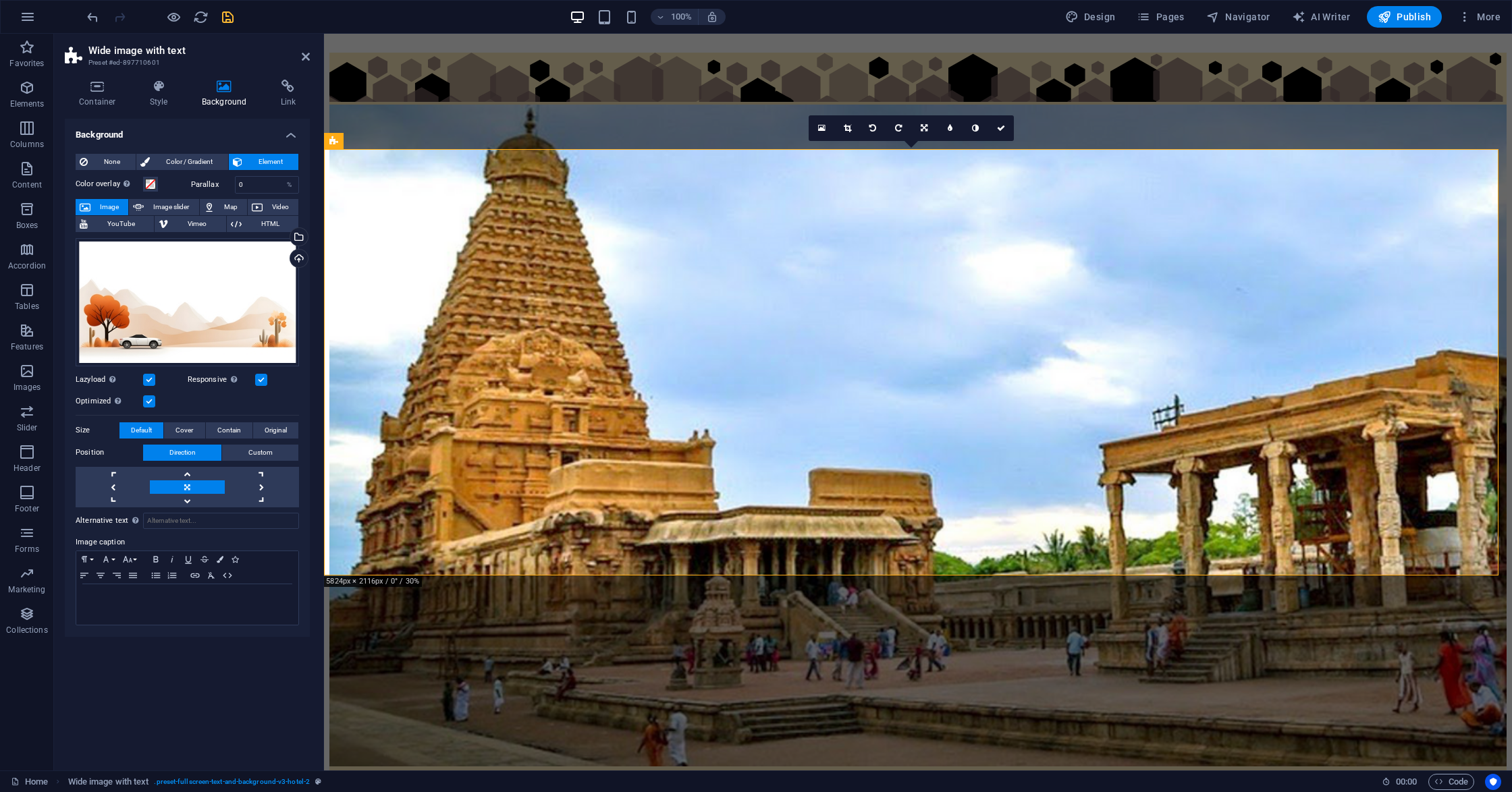
scroll to position [2969, 0]
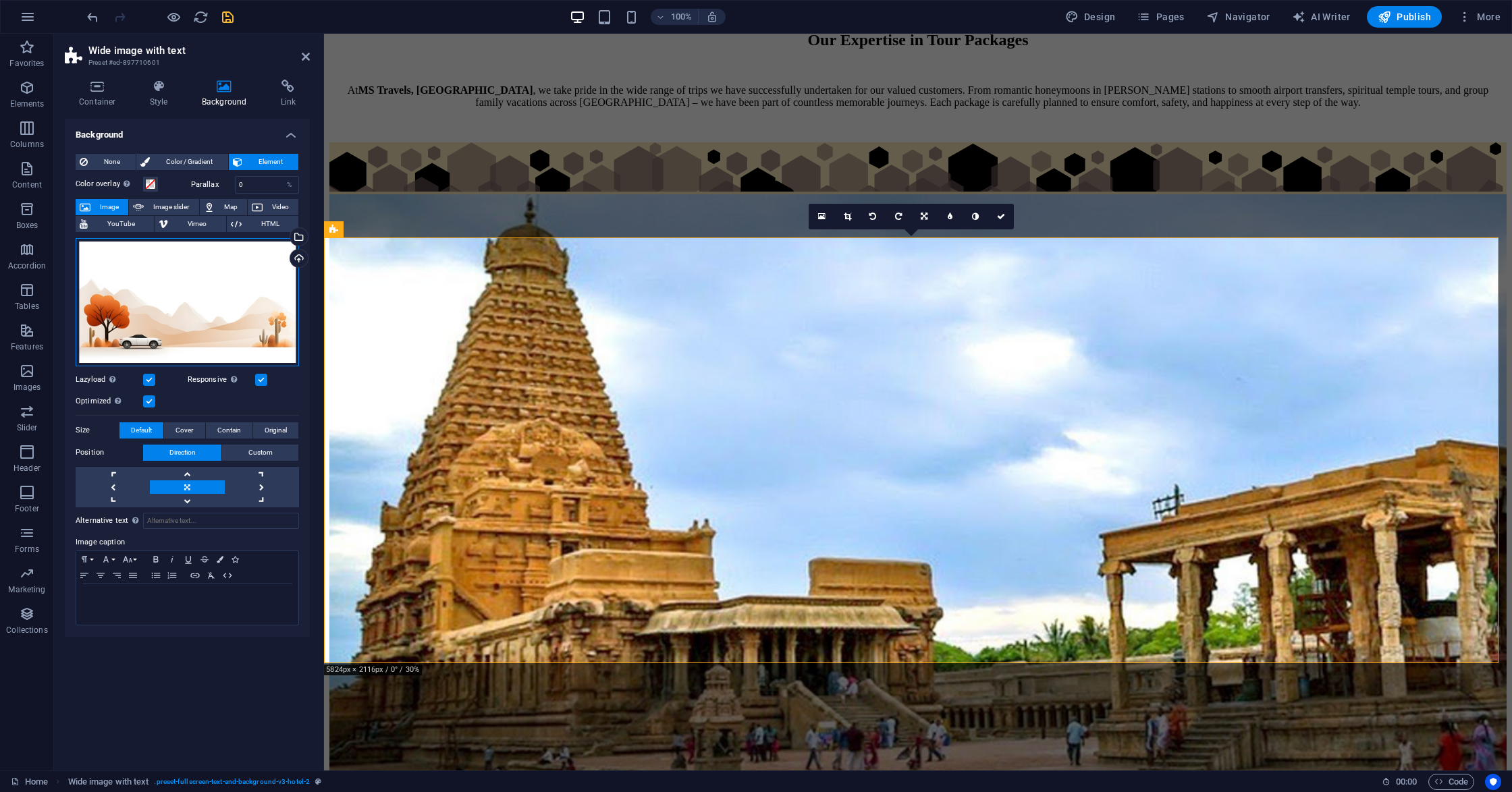
click at [147, 330] on div "Drag files here, click to choose files or select files from Files or our free s…" at bounding box center [187, 302] width 223 height 128
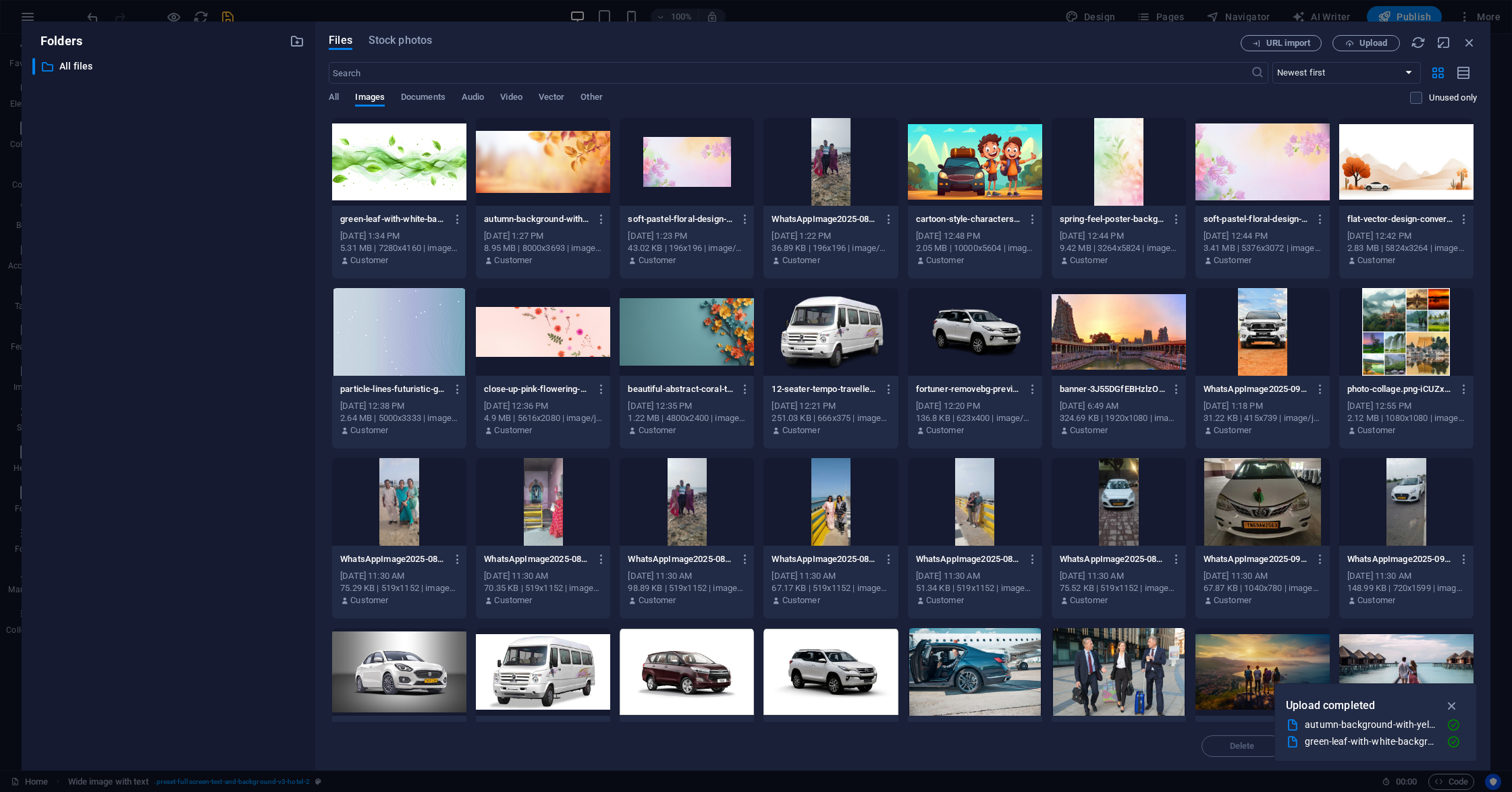
click at [530, 177] on div at bounding box center [543, 162] width 134 height 87
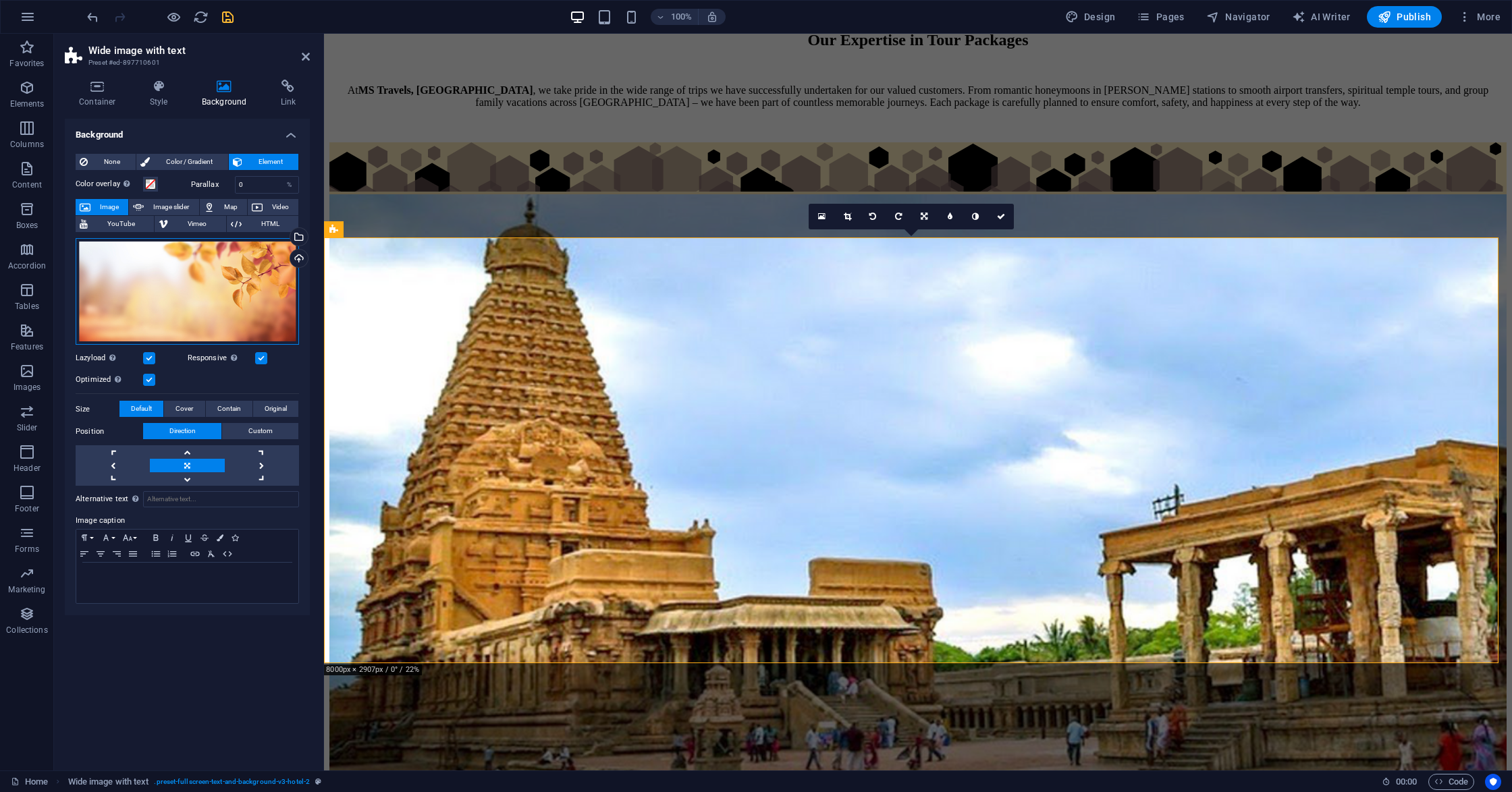
click at [289, 295] on div "Drag files here, click to choose files or select files from Files or our free s…" at bounding box center [187, 292] width 223 height 107
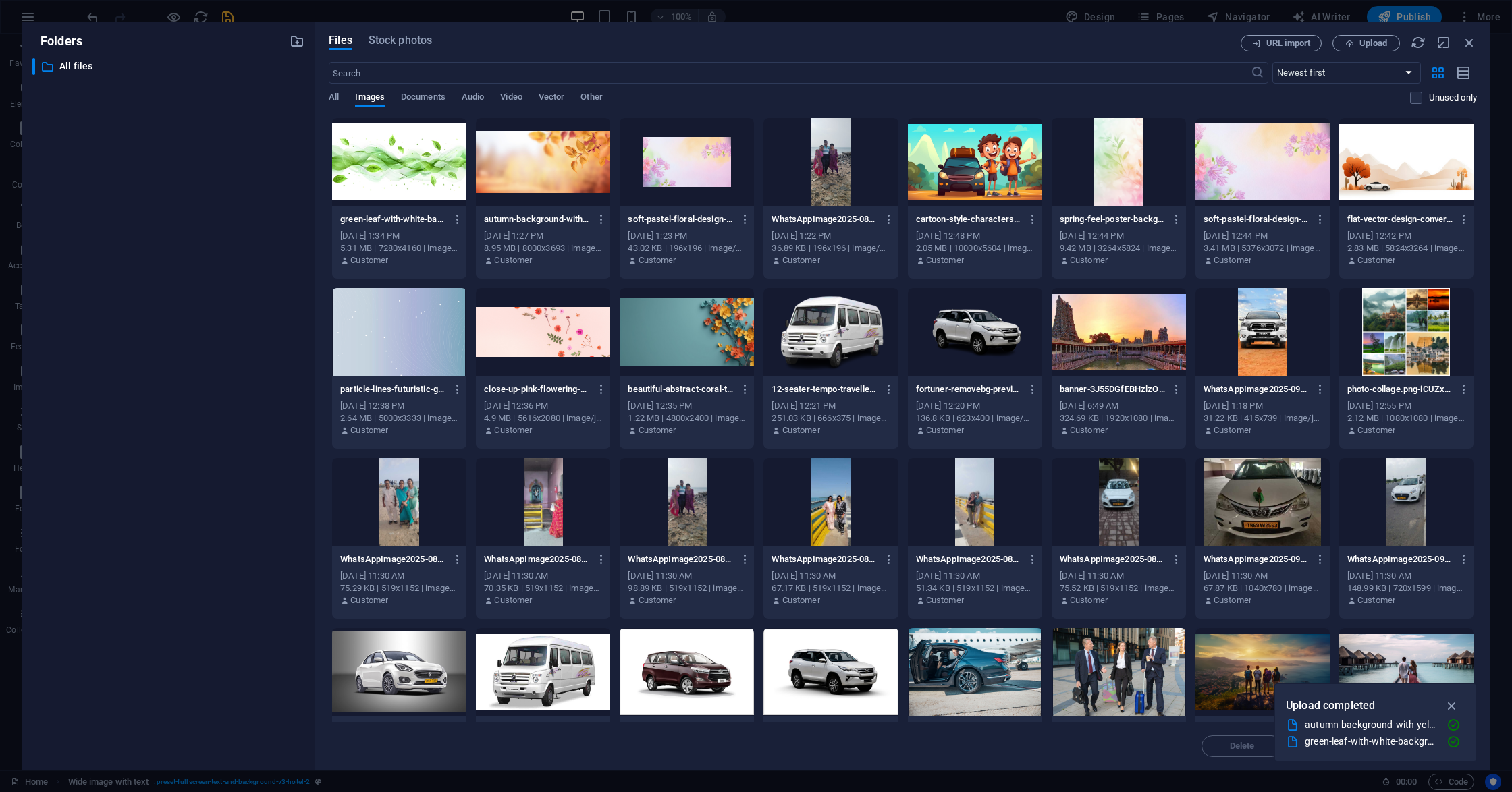
click at [379, 165] on div at bounding box center [399, 162] width 134 height 87
click at [379, 165] on div "1" at bounding box center [399, 162] width 134 height 87
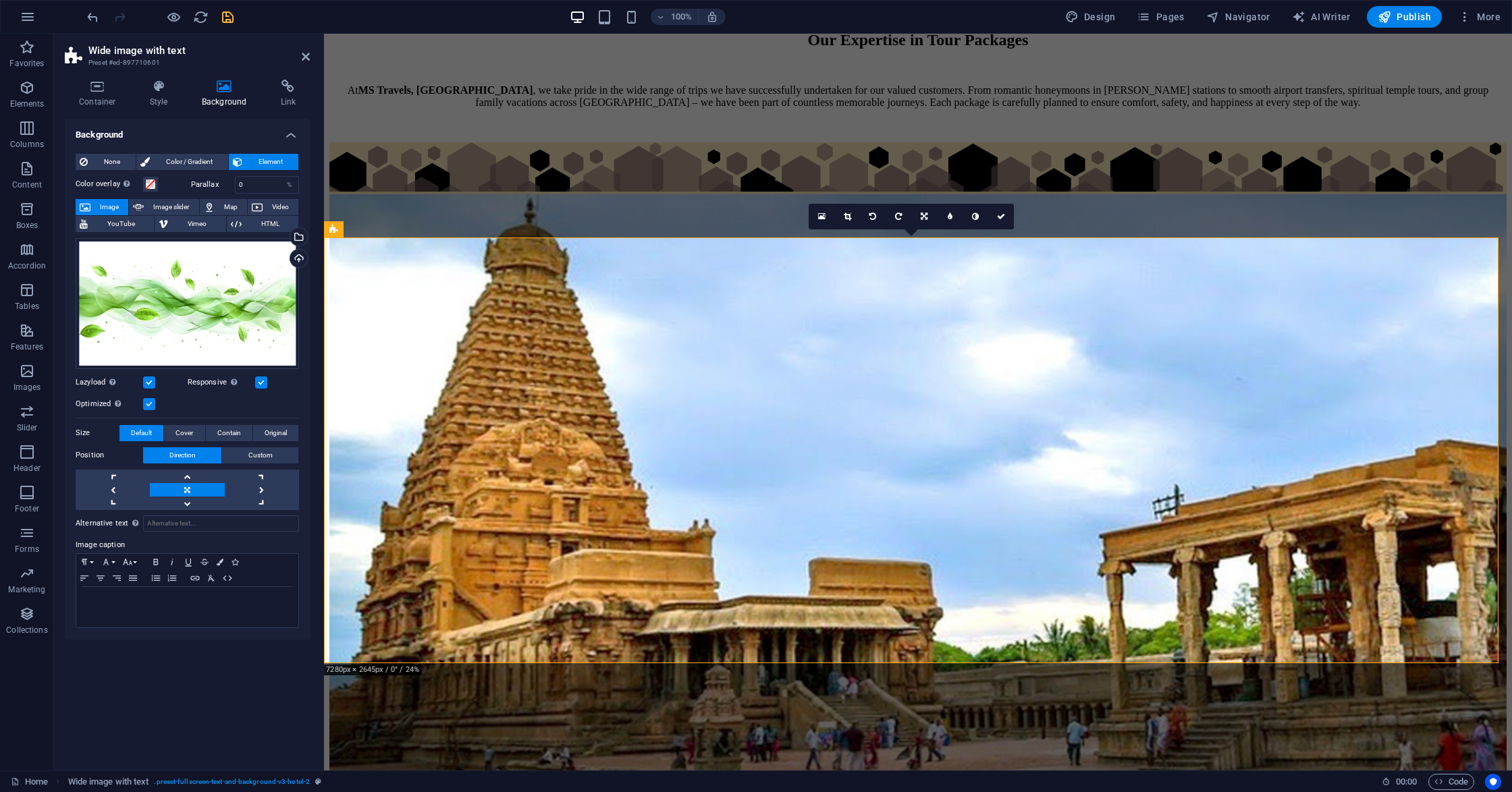
click at [210, 296] on div "Drag files here, click to choose files or select files from Files or our free s…" at bounding box center [187, 303] width 223 height 131
click at [210, 296] on body "[DOMAIN_NAME] Home Favorites Elements Columns Content Boxes Accordion Tables Fe…" at bounding box center [756, 396] width 1512 height 792
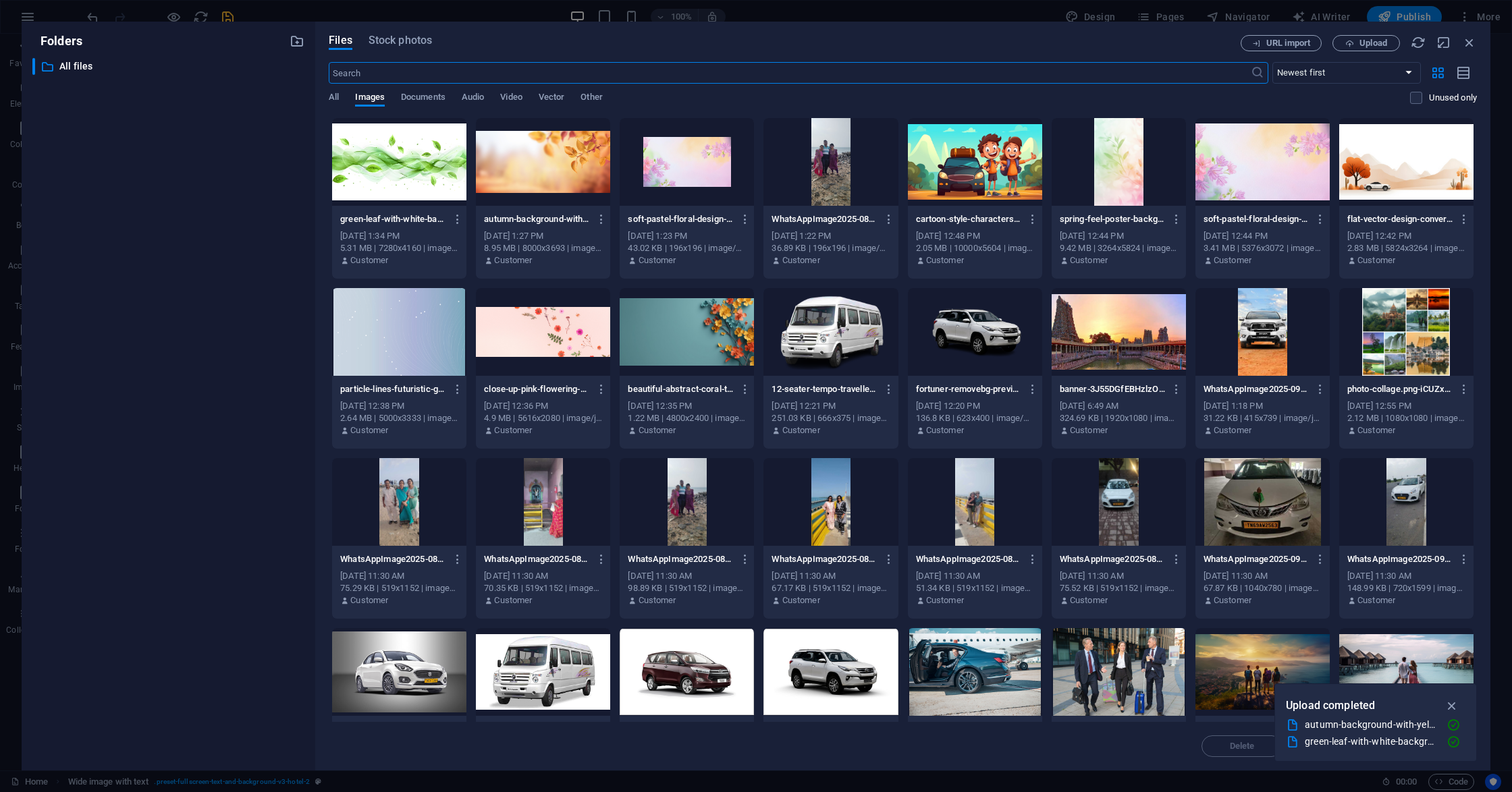
click at [434, 349] on div at bounding box center [399, 332] width 134 height 87
click at [434, 349] on div "1" at bounding box center [399, 332] width 134 height 87
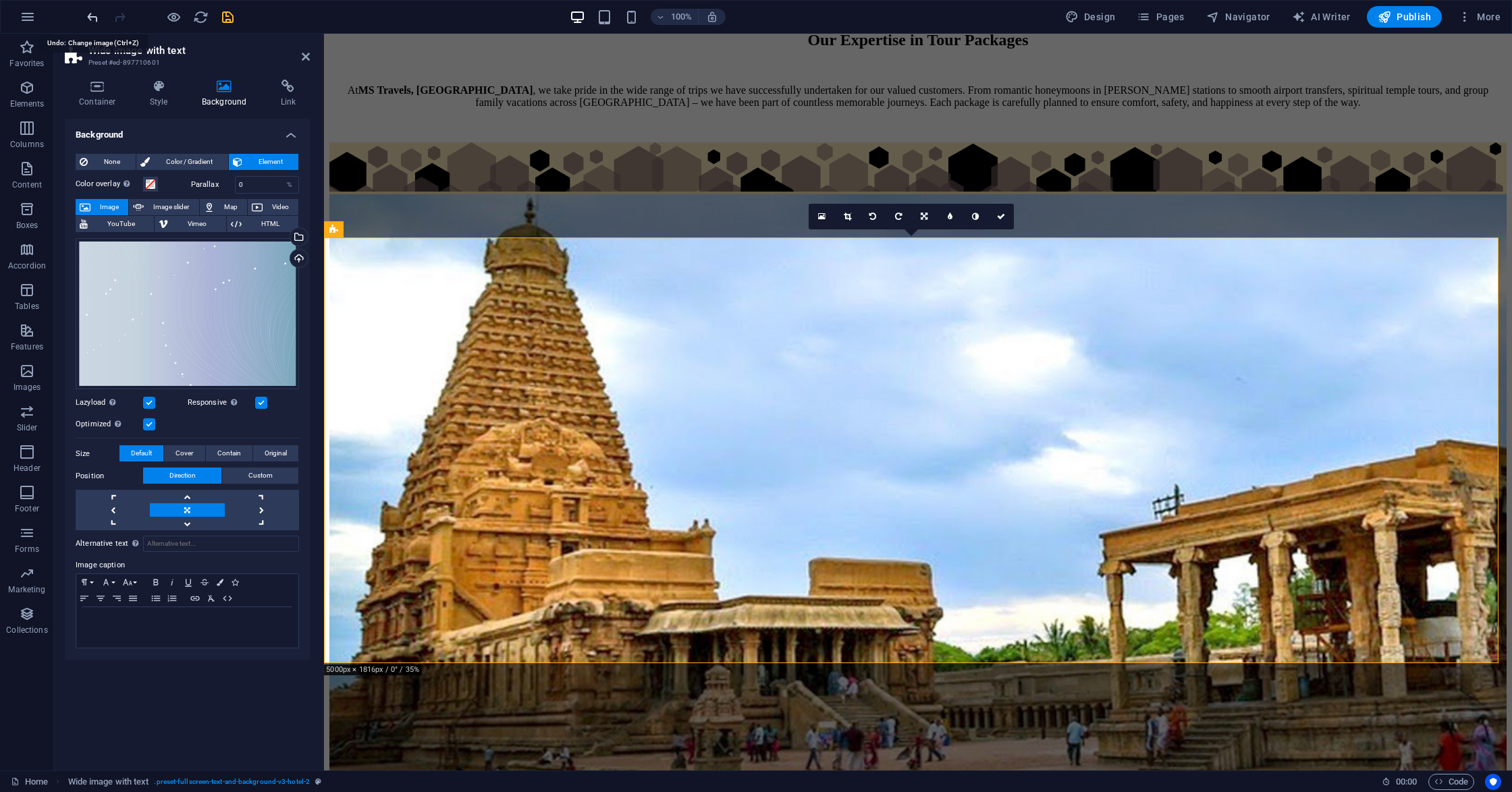
click at [92, 17] on icon "undo" at bounding box center [93, 17] width 16 height 16
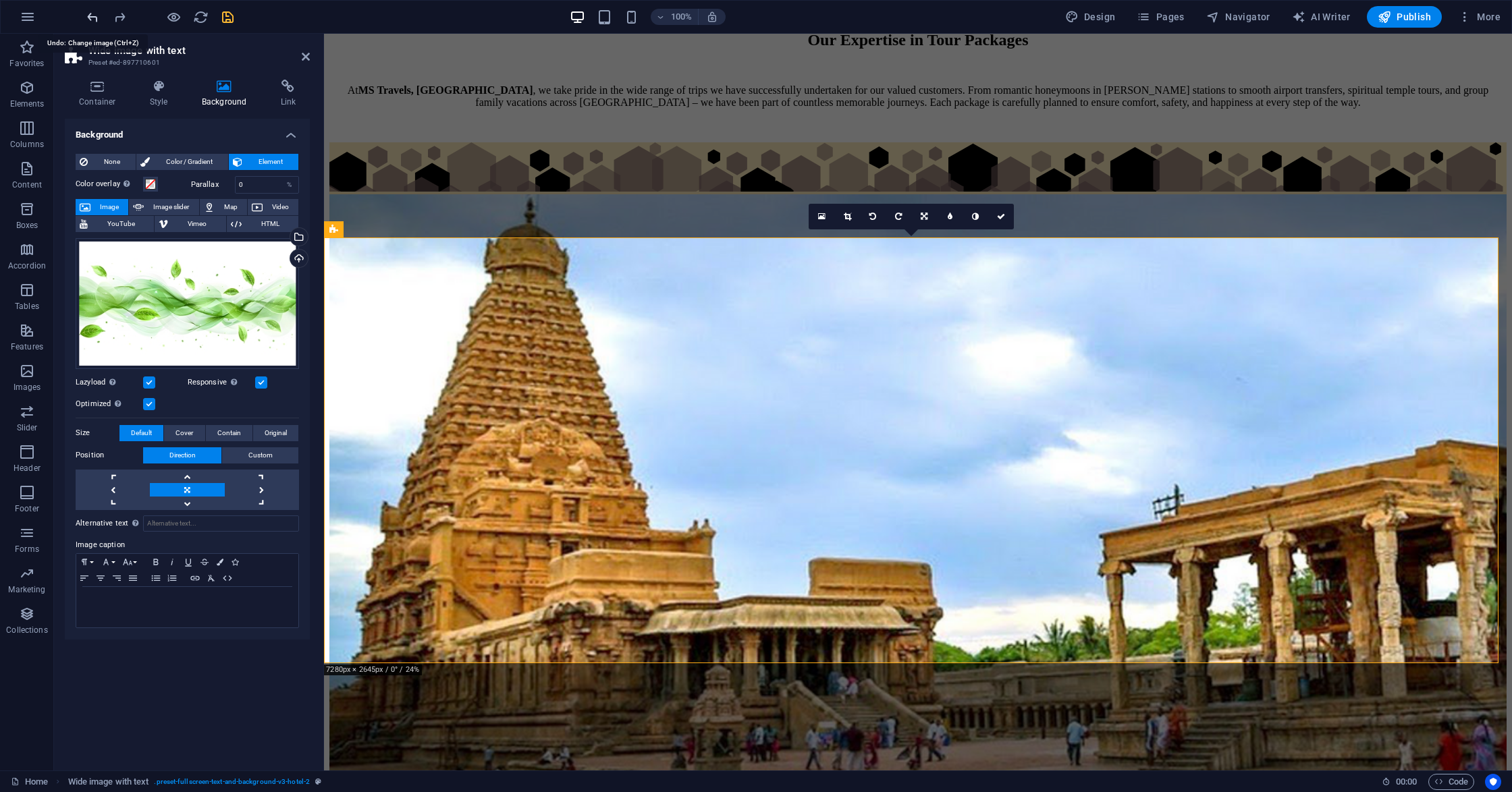
click at [92, 17] on icon "undo" at bounding box center [93, 17] width 16 height 16
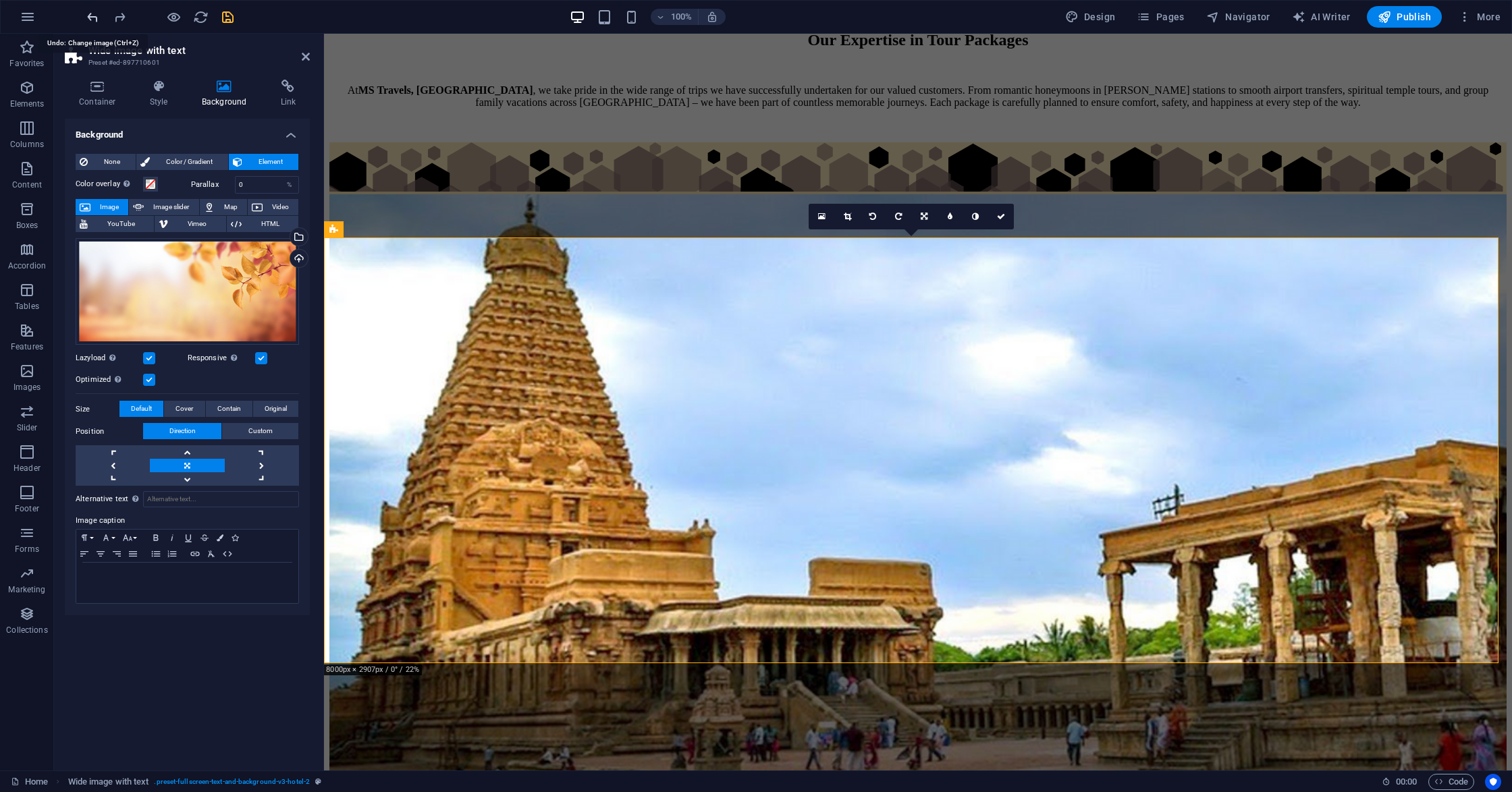
click at [92, 17] on icon "undo" at bounding box center [93, 17] width 16 height 16
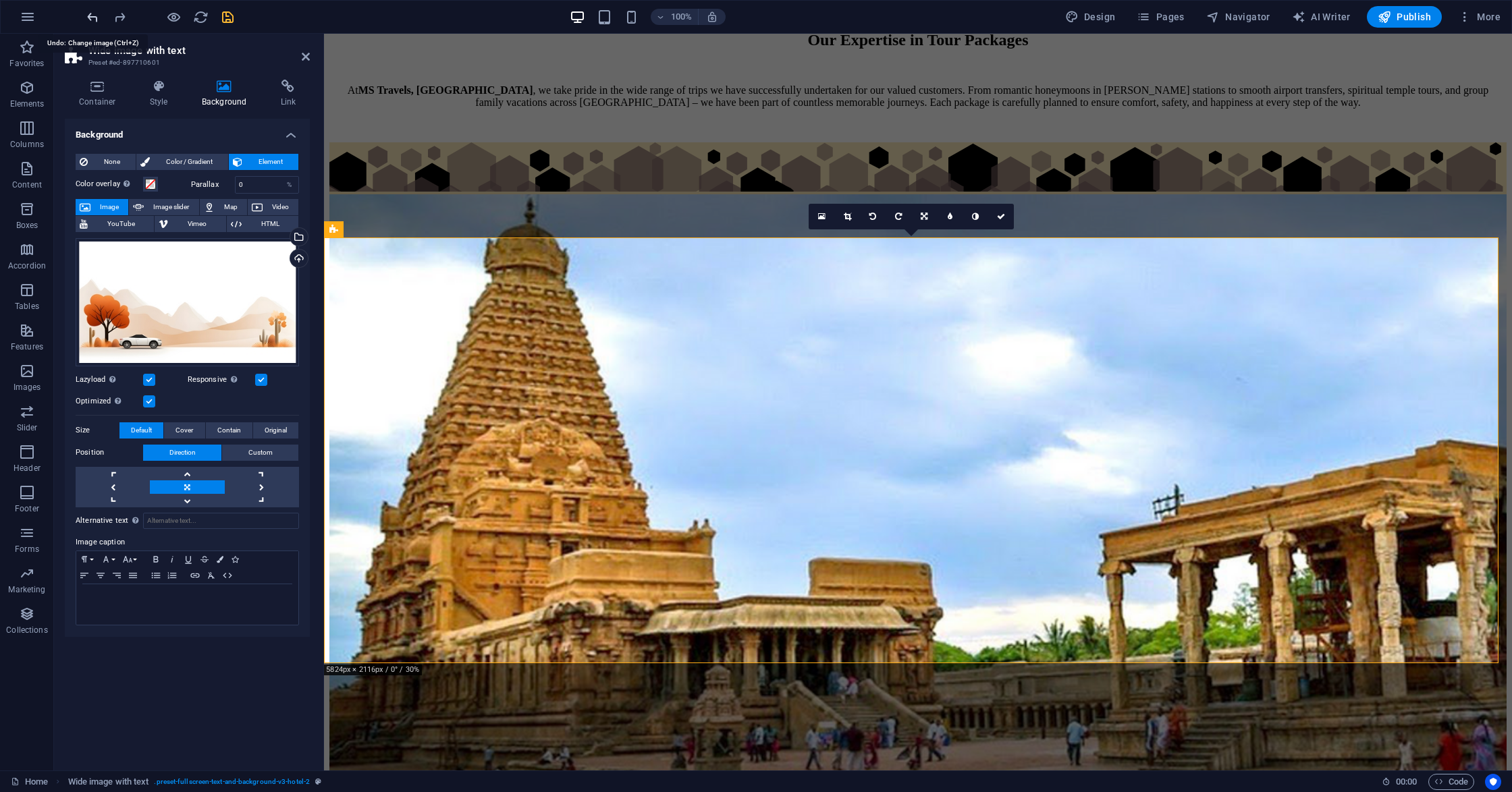
click at [92, 17] on icon "undo" at bounding box center [93, 17] width 16 height 16
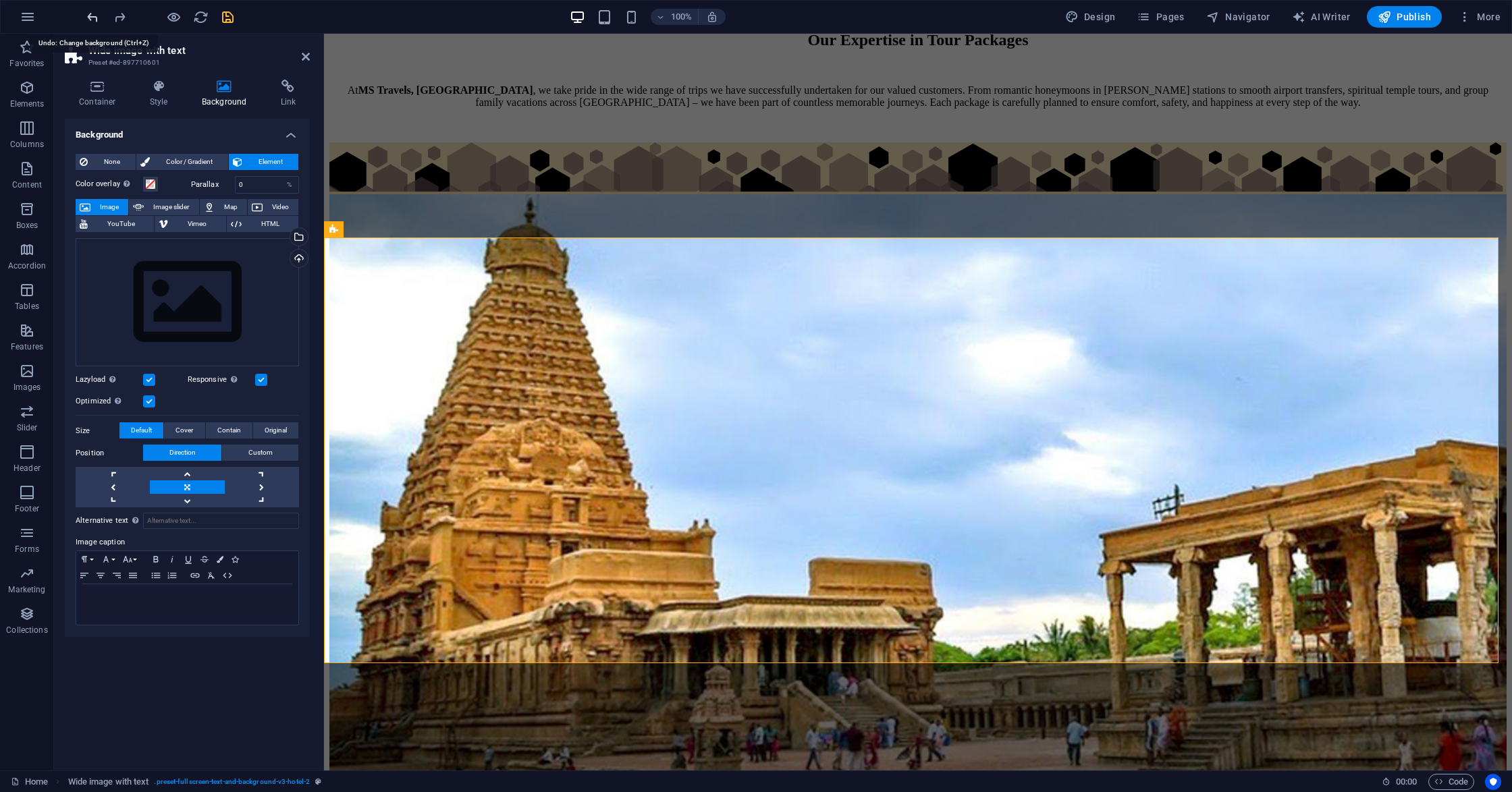
click at [92, 17] on icon "undo" at bounding box center [93, 17] width 16 height 16
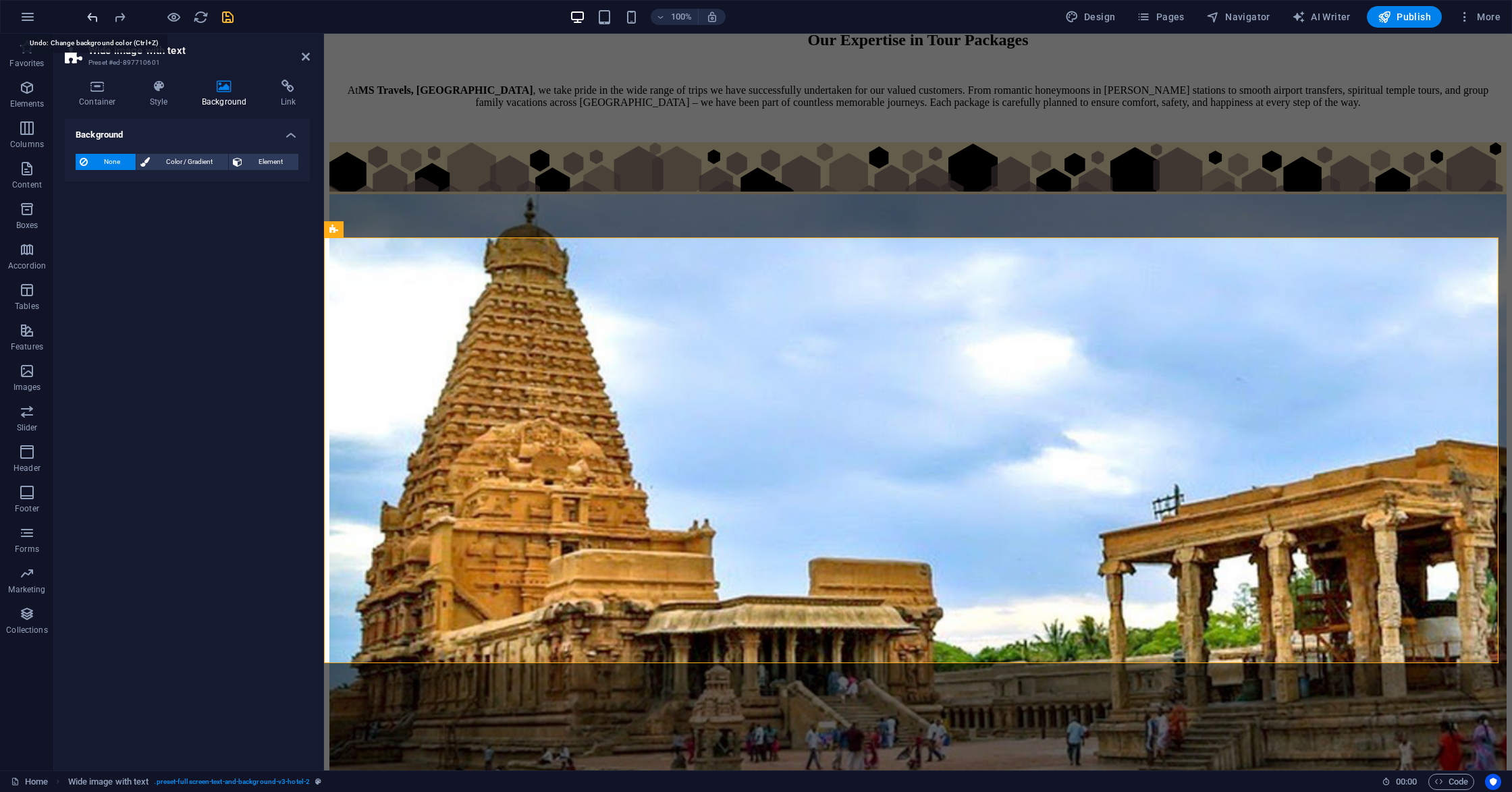
click at [92, 17] on icon "undo" at bounding box center [93, 17] width 16 height 16
click at [244, 162] on button "Element" at bounding box center [263, 162] width 69 height 17
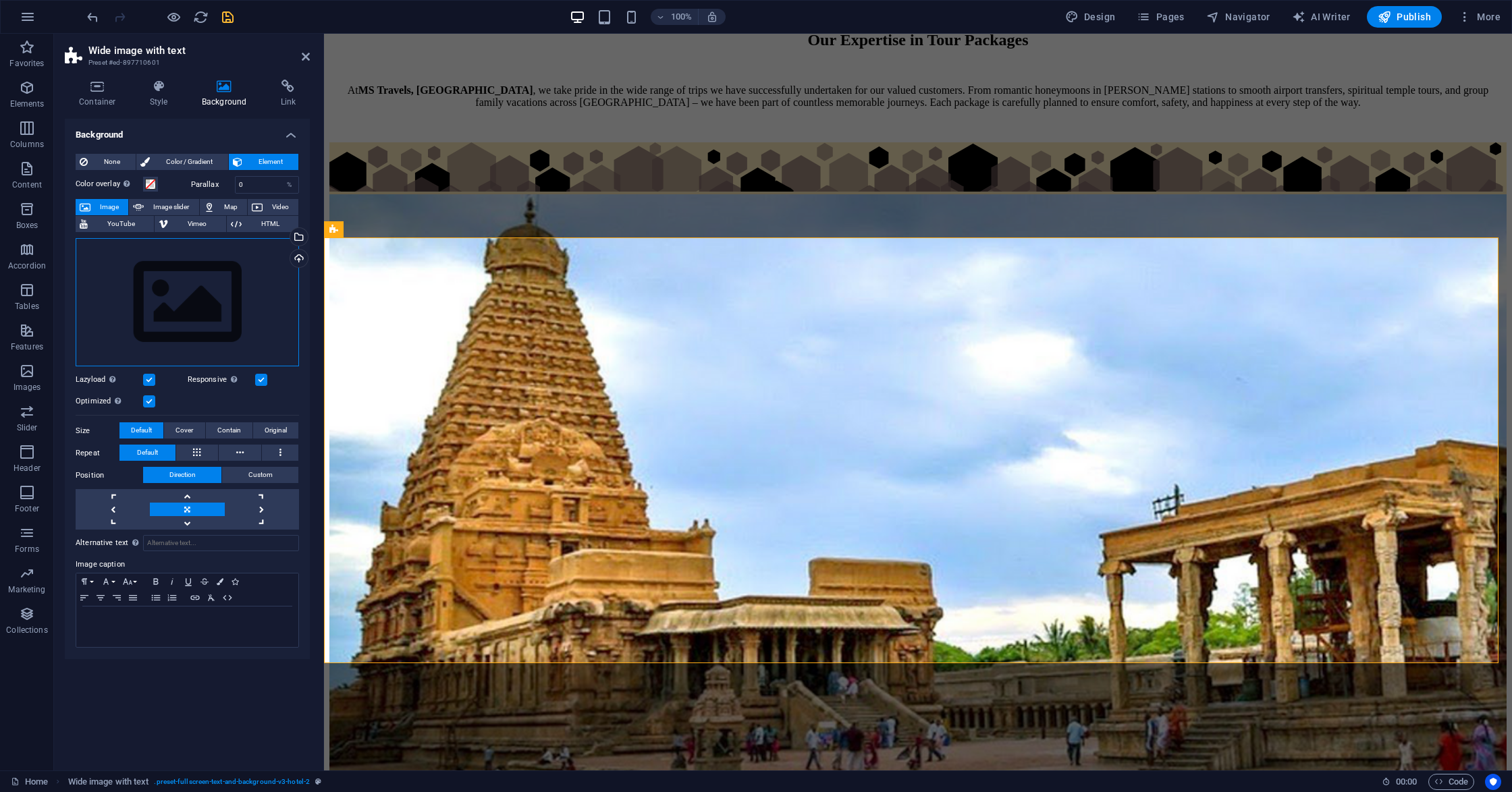
click at [220, 265] on div "Drag files here, click to choose files or select files from Files or our free s…" at bounding box center [187, 303] width 223 height 129
click at [220, 265] on body "[DOMAIN_NAME] Home Favorites Elements Columns Content Boxes Accordion Tables Fe…" at bounding box center [756, 396] width 1512 height 792
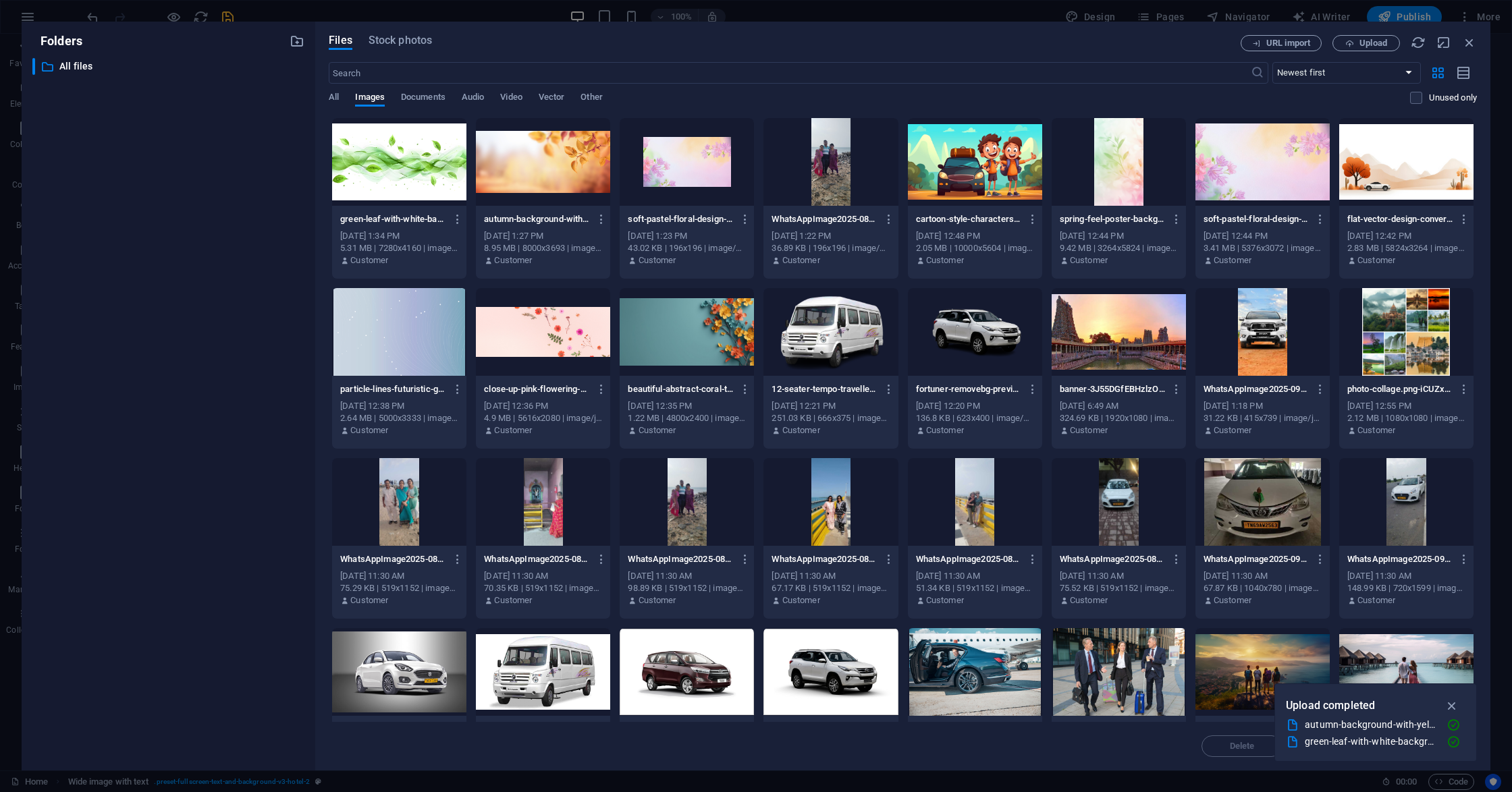
click at [521, 176] on div at bounding box center [543, 162] width 134 height 87
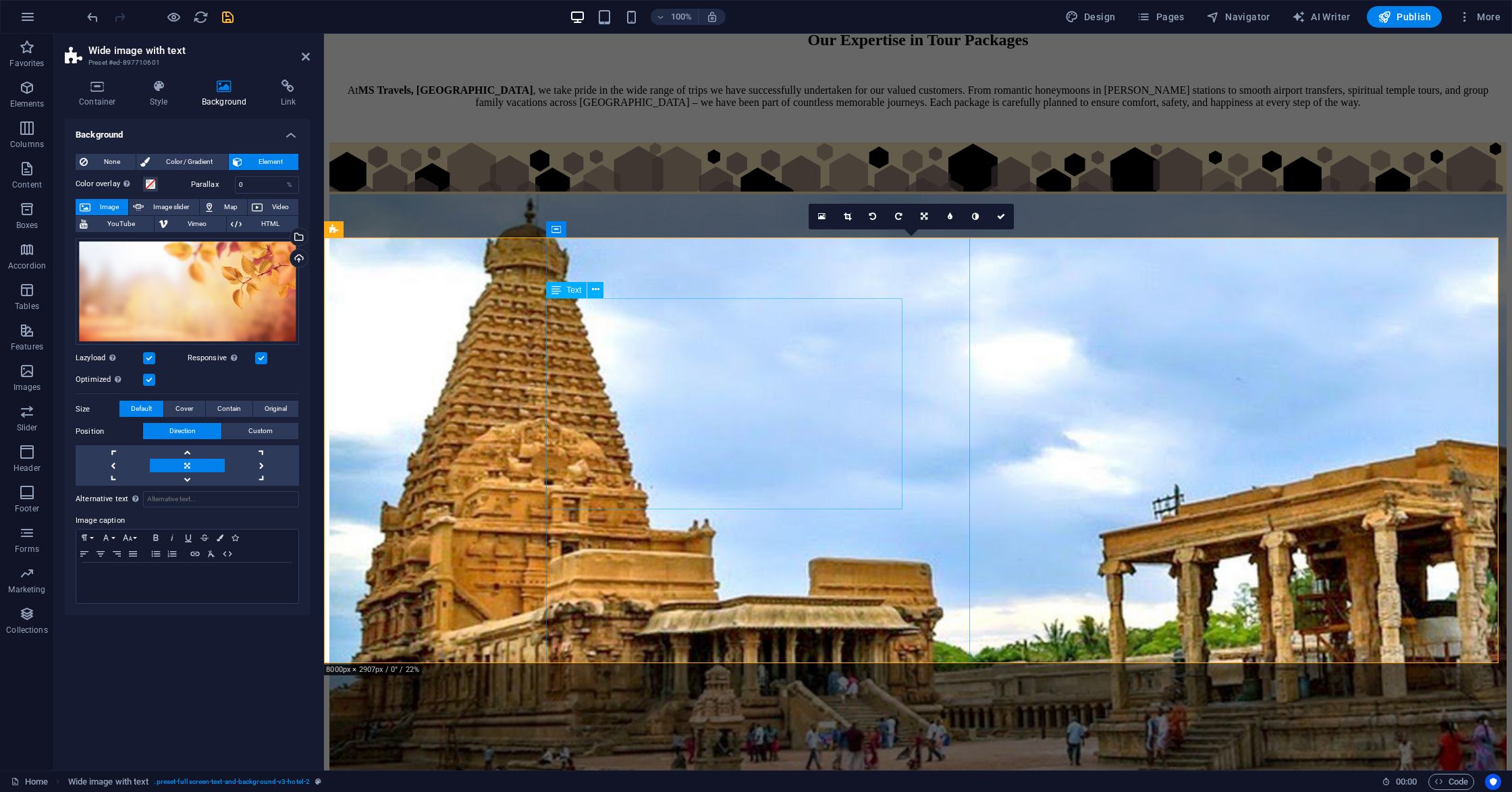
click at [565, 295] on div "Text" at bounding box center [566, 290] width 40 height 17
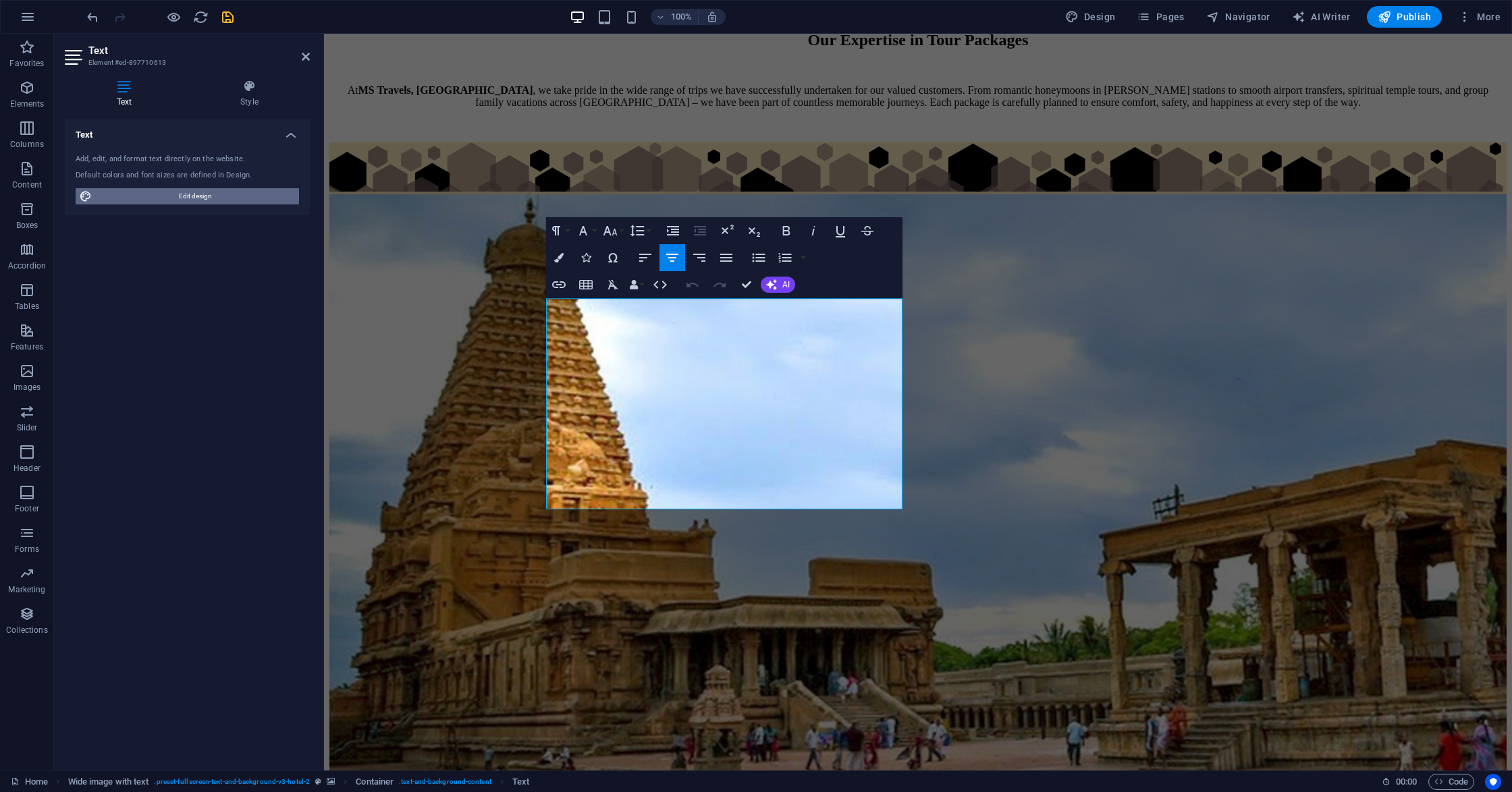
click at [214, 198] on span "Edit design" at bounding box center [196, 196] width 199 height 17
select select "px"
select select "400"
select select "px"
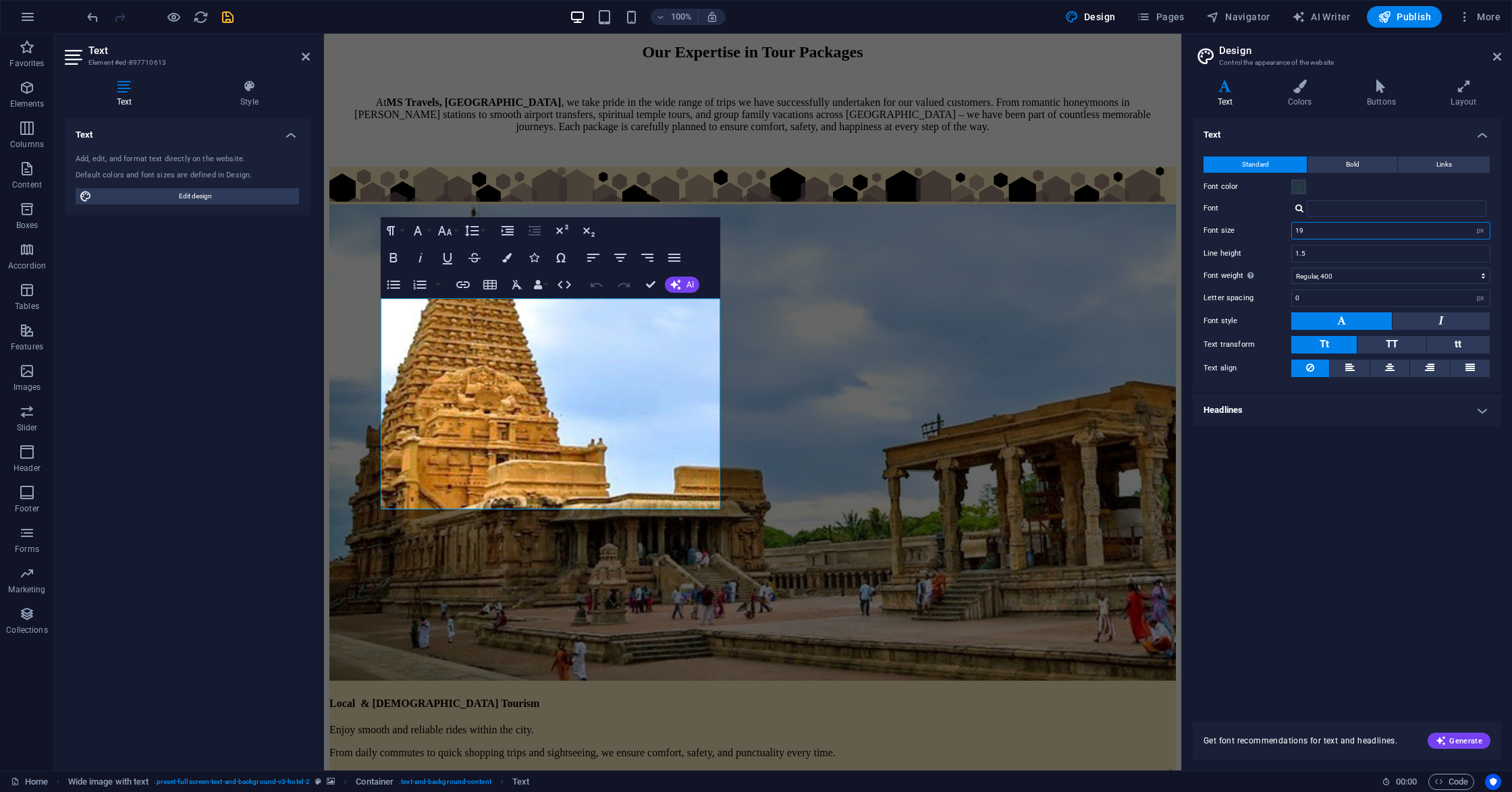
drag, startPoint x: 1315, startPoint y: 231, endPoint x: 1302, endPoint y: 231, distance: 13.0
click at [1302, 231] on input "19" at bounding box center [1390, 230] width 198 height 17
drag, startPoint x: 1304, startPoint y: 233, endPoint x: 1296, endPoint y: 230, distance: 8.5
click at [1296, 230] on input "19" at bounding box center [1390, 230] width 198 height 17
type input "21"
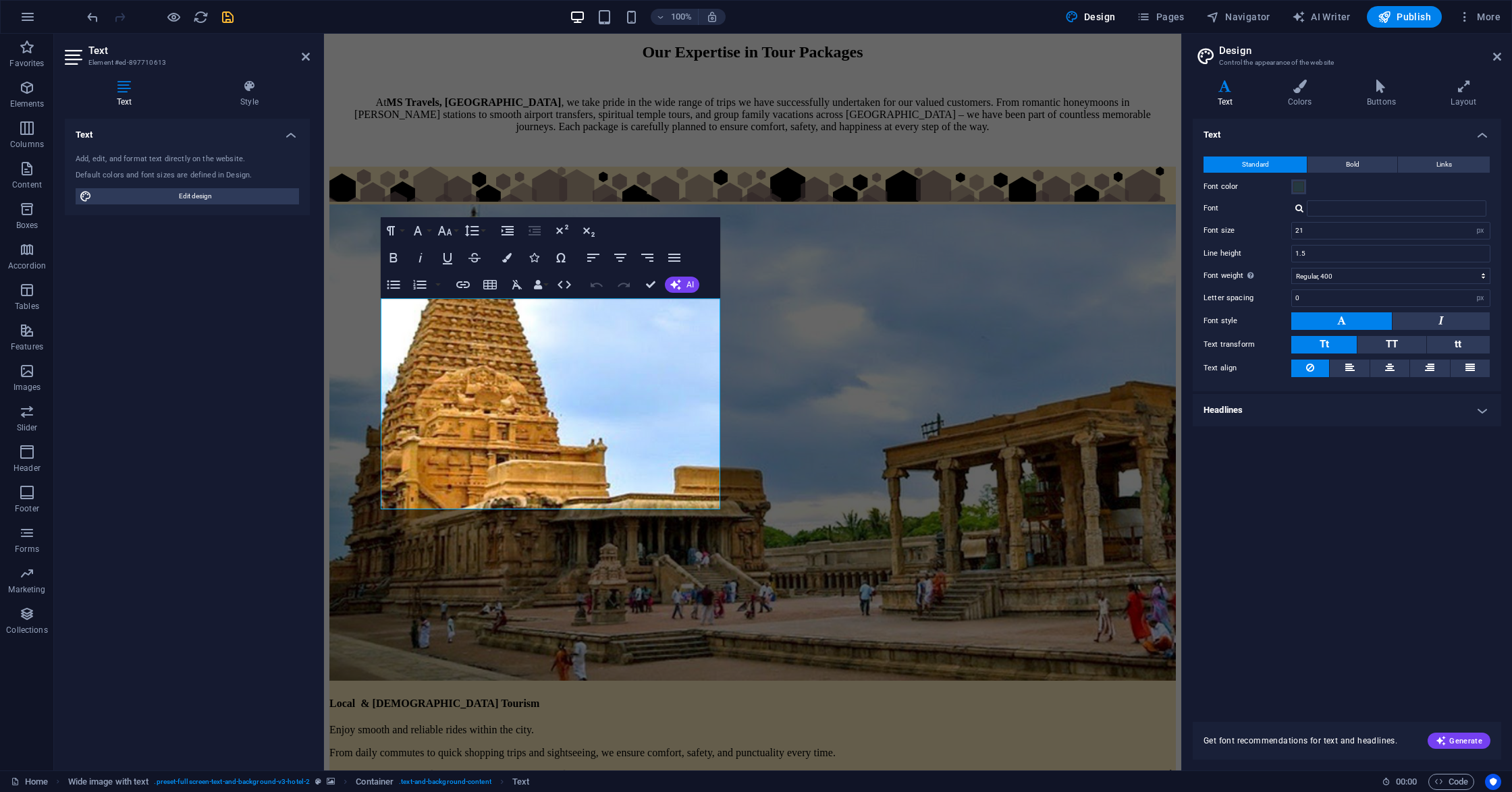
click at [1355, 574] on div "Text Standard Bold Links Font color Font Font size 21 rem px Line height 1.5 Fo…" at bounding box center [1346, 412] width 308 height 587
click at [248, 432] on div "Text Add, edit, and format text directly on the website. Default colors and fon…" at bounding box center [187, 439] width 245 height 641
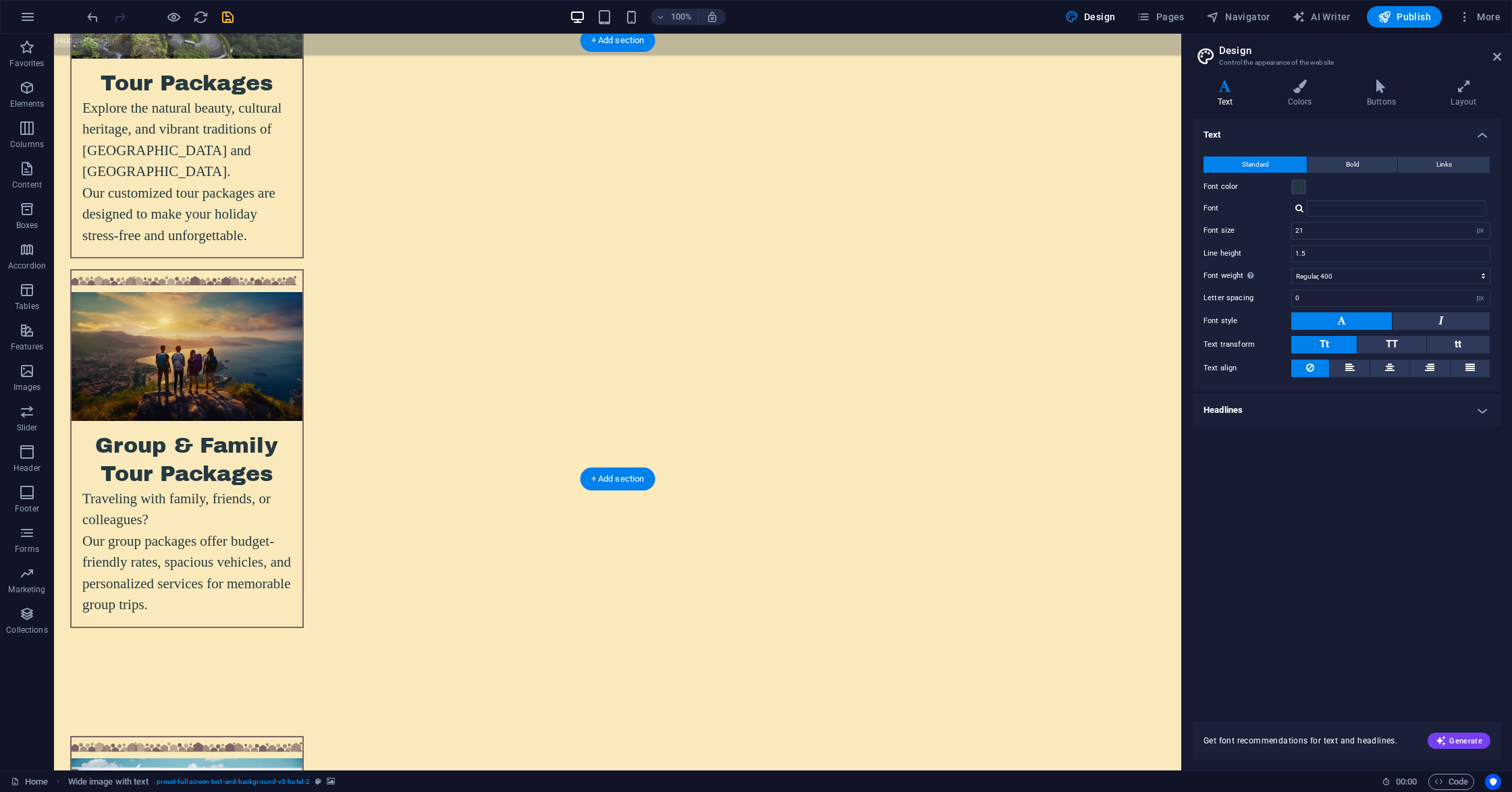
scroll to position [3868, 0]
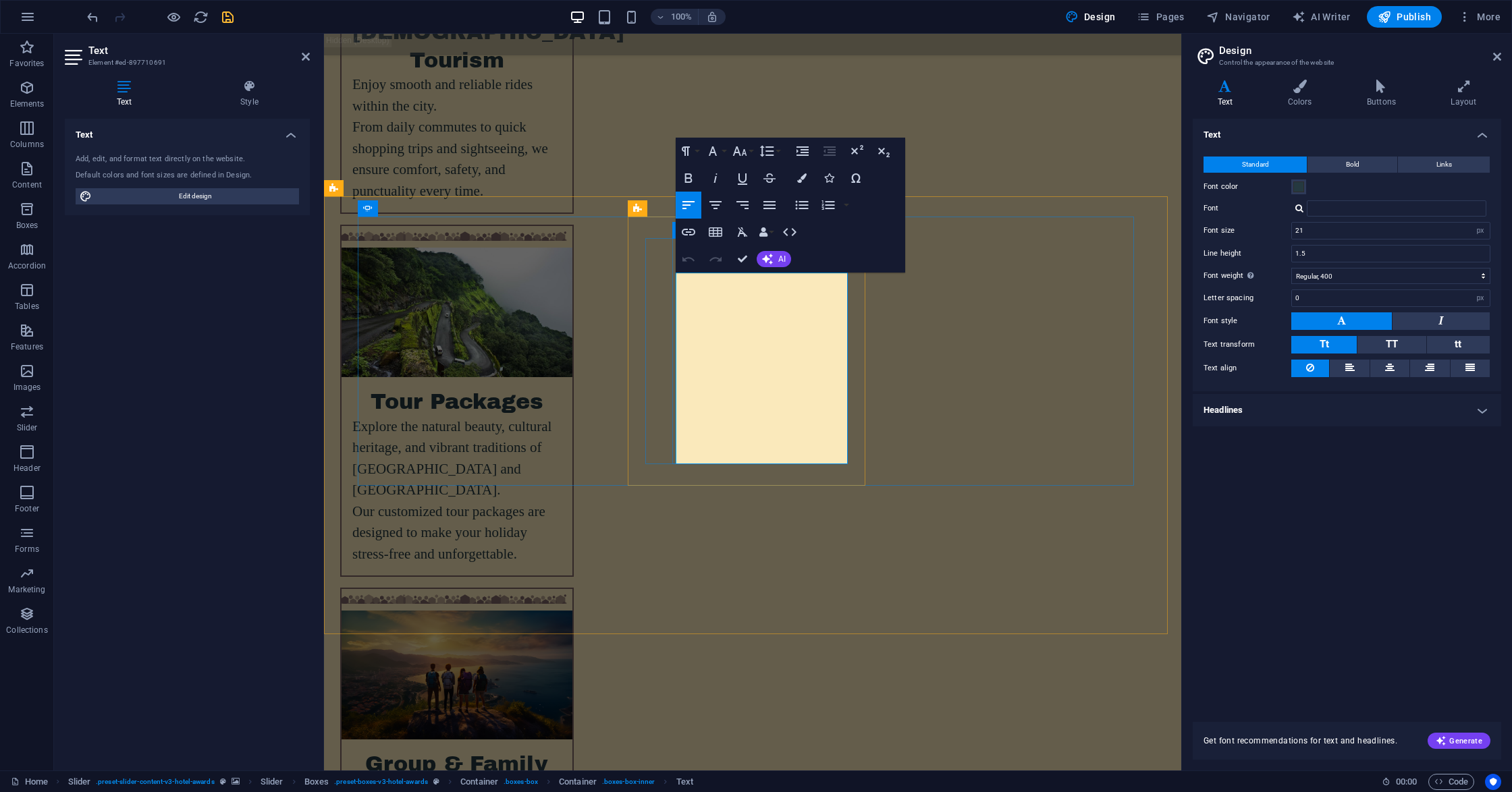
drag, startPoint x: 716, startPoint y: 430, endPoint x: 740, endPoint y: 447, distance: 29.4
drag, startPoint x: 708, startPoint y: 436, endPoint x: 738, endPoint y: 455, distance: 35.5
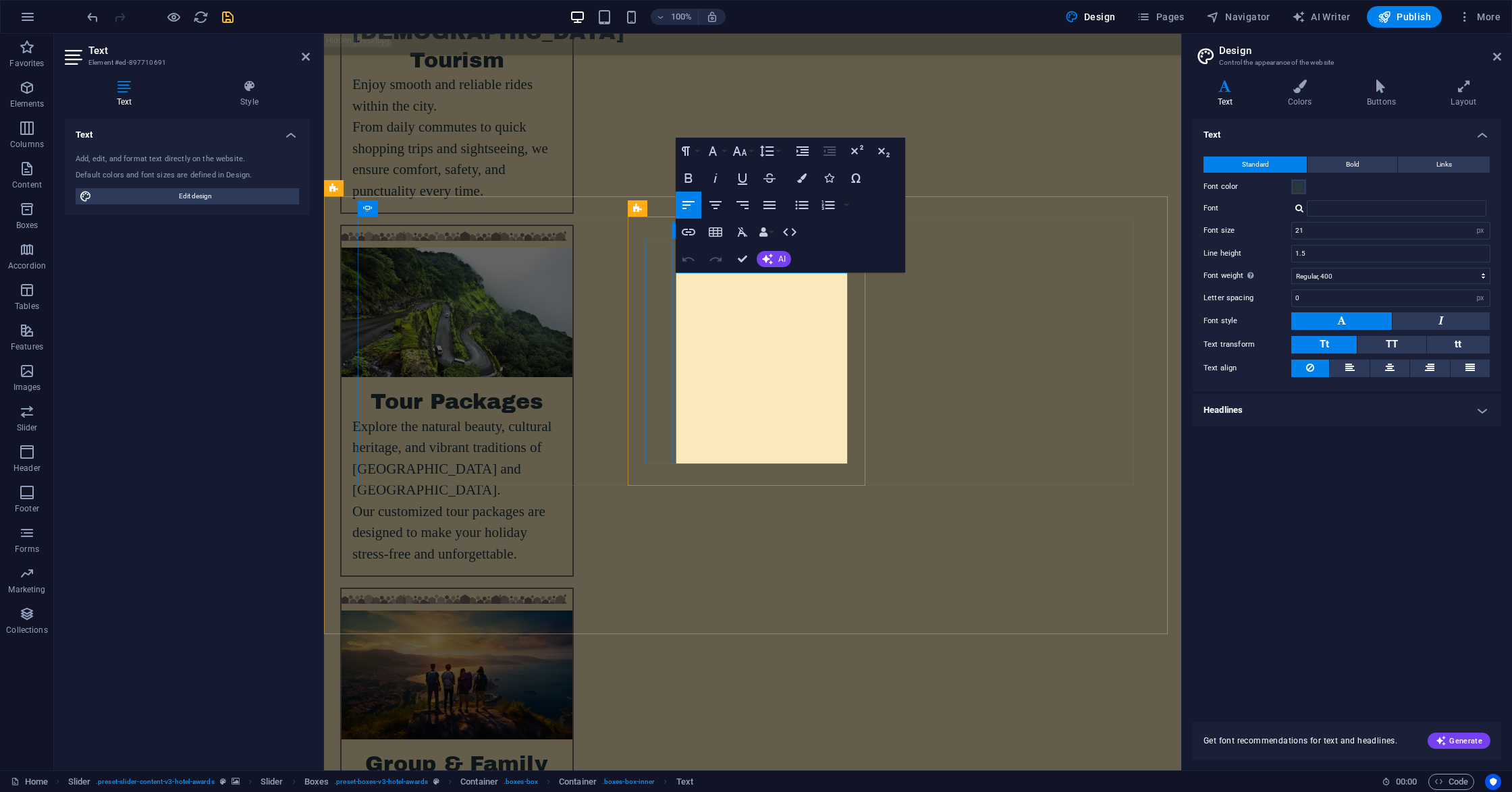
drag, startPoint x: 709, startPoint y: 433, endPoint x: 725, endPoint y: 459, distance: 30.5
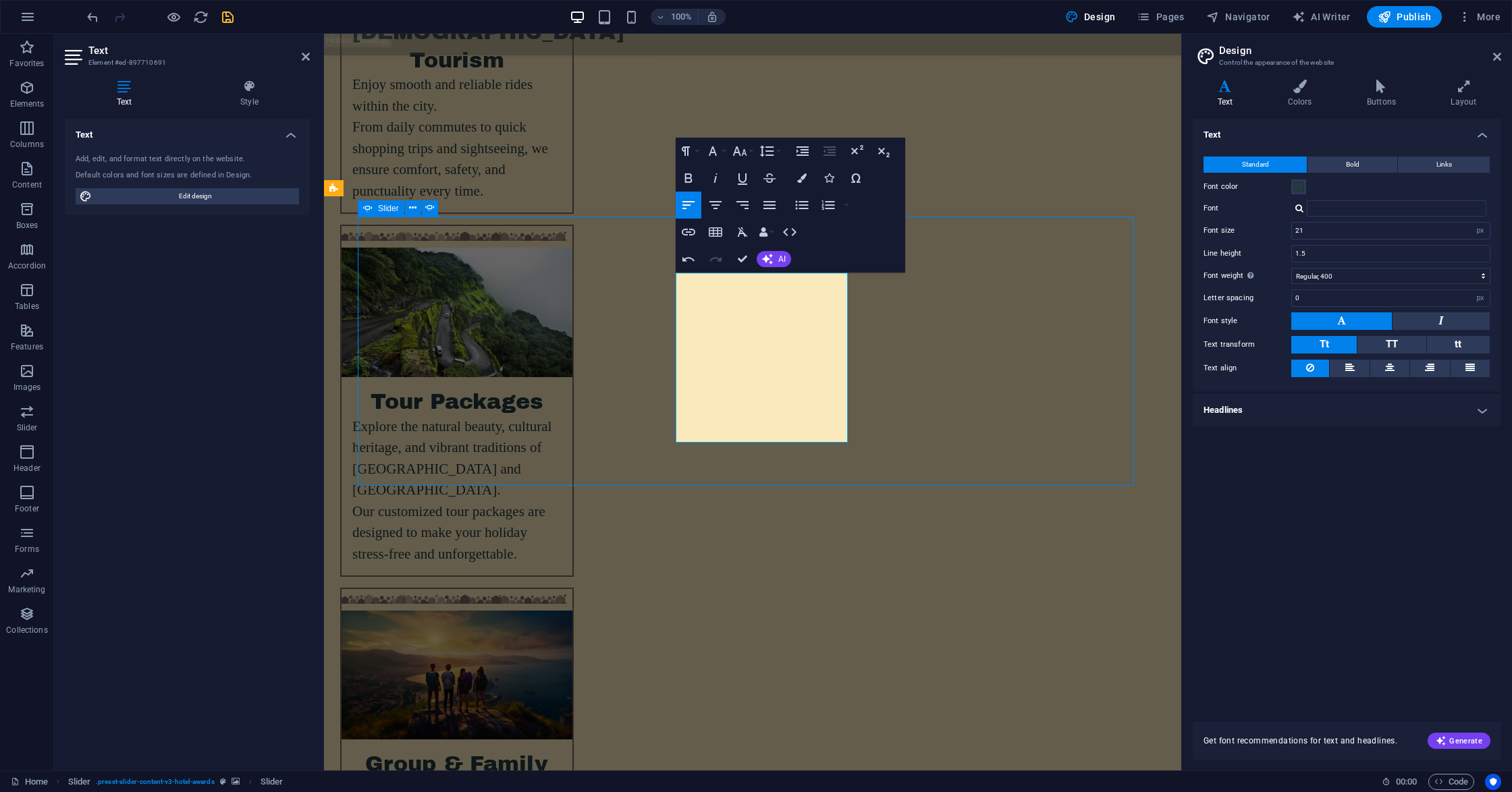
scroll to position [3846, 0]
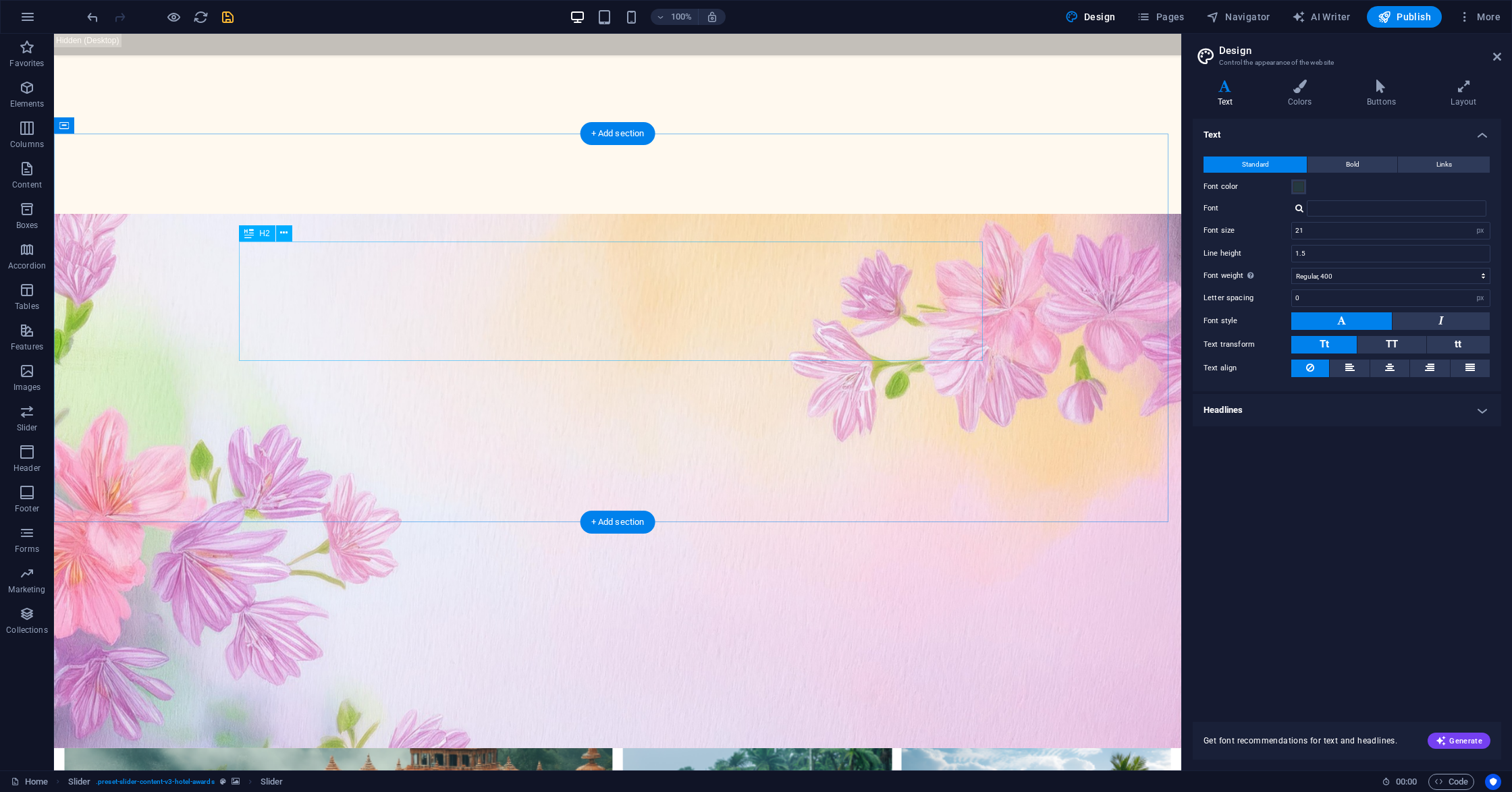
scroll to position [1169, 0]
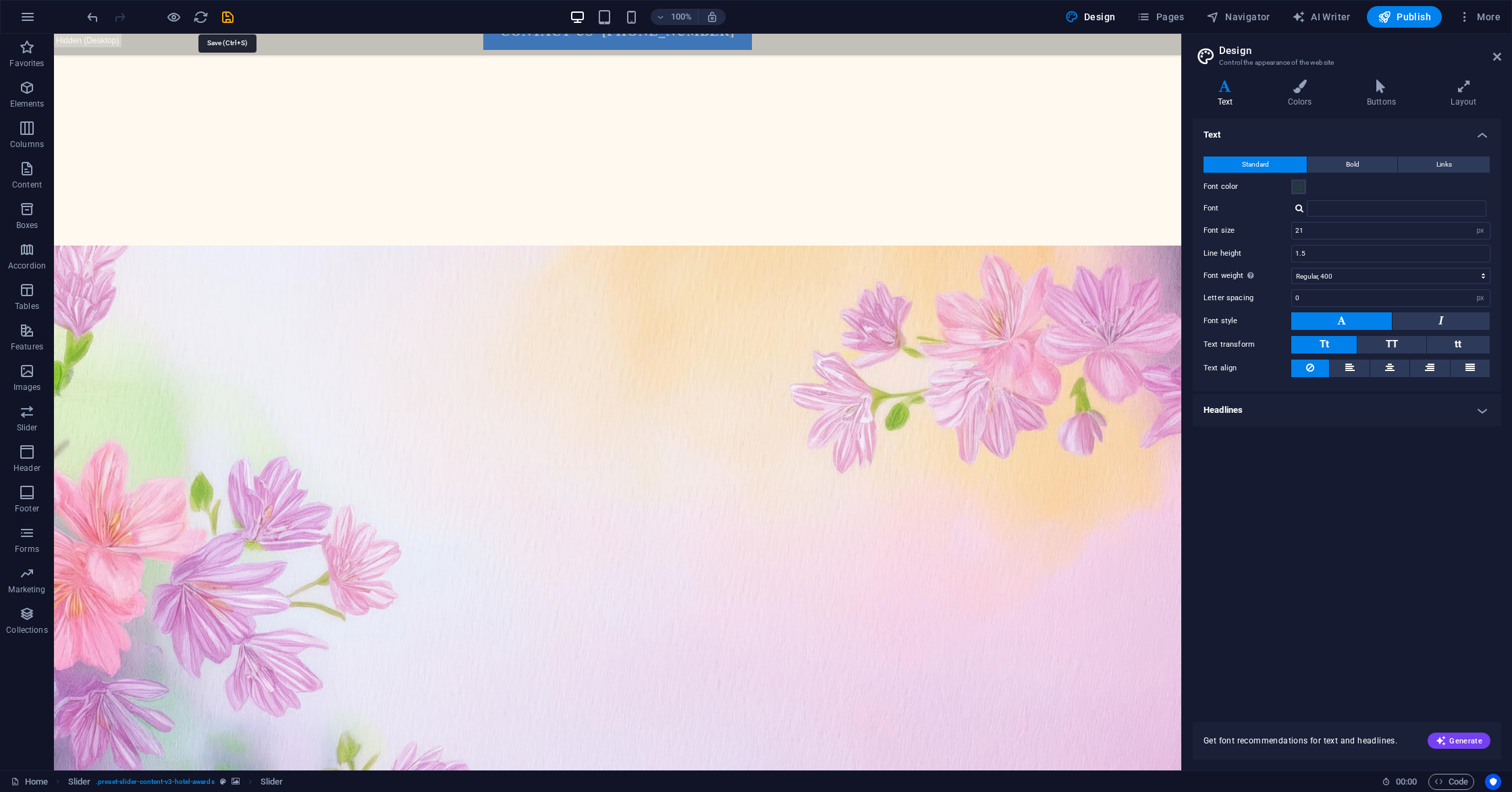
click at [227, 14] on icon "save" at bounding box center [228, 17] width 16 height 16
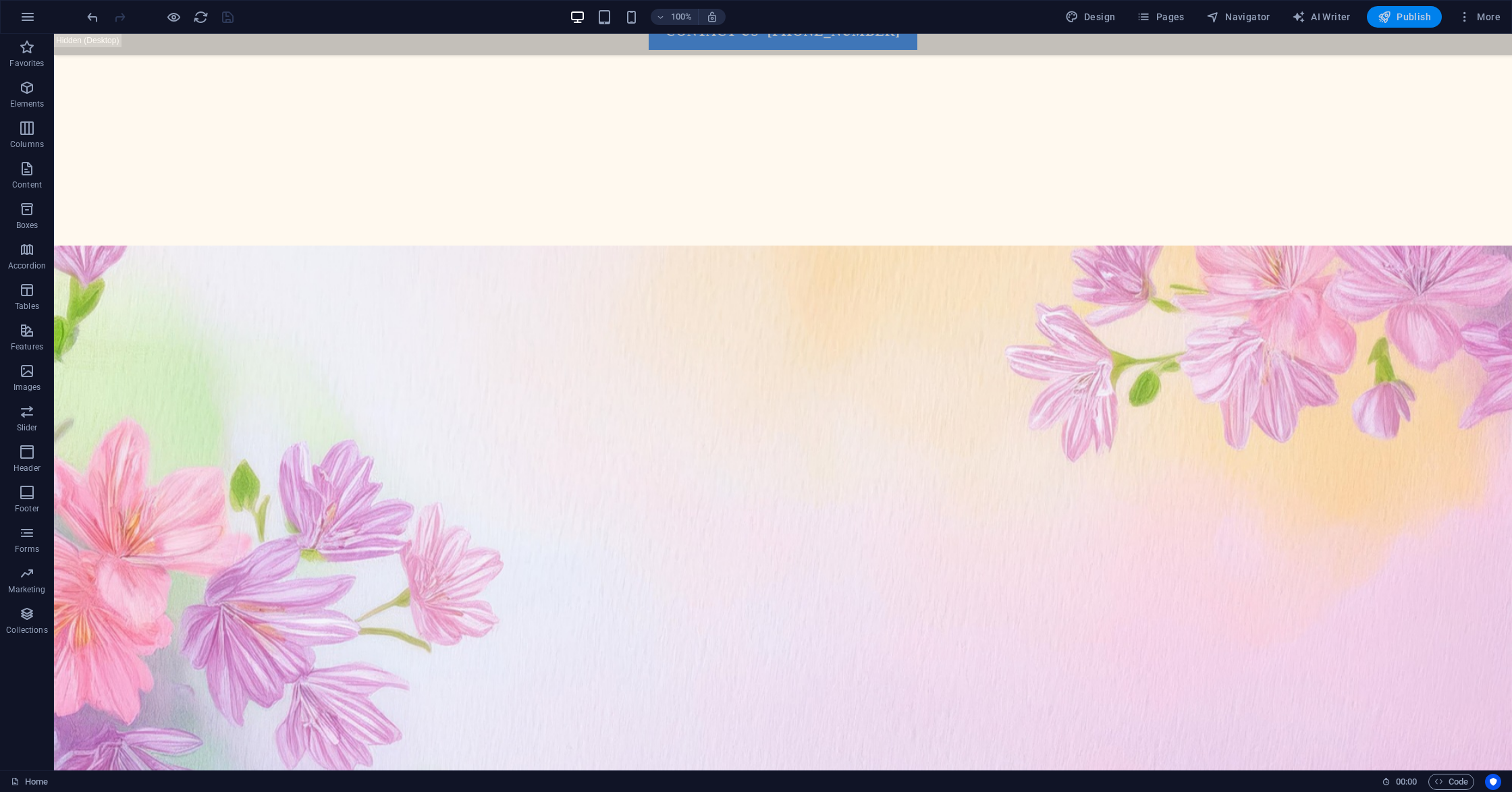
click at [1394, 7] on button "Publish" at bounding box center [1404, 17] width 75 height 21
